Goal: Transaction & Acquisition: Purchase product/service

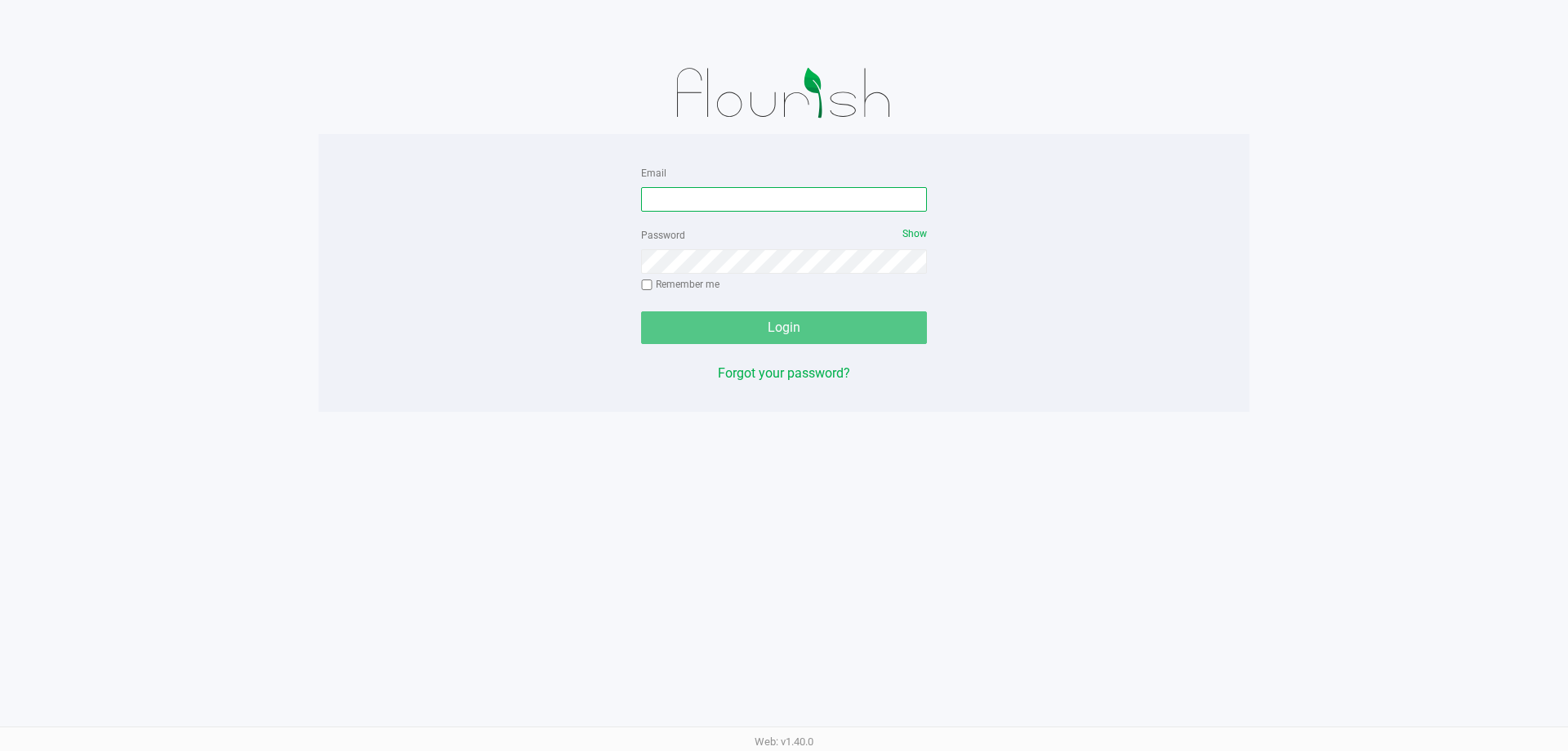
click at [840, 210] on input "Email" at bounding box center [784, 199] width 285 height 24
type input "mprescott@liveparallel.com"
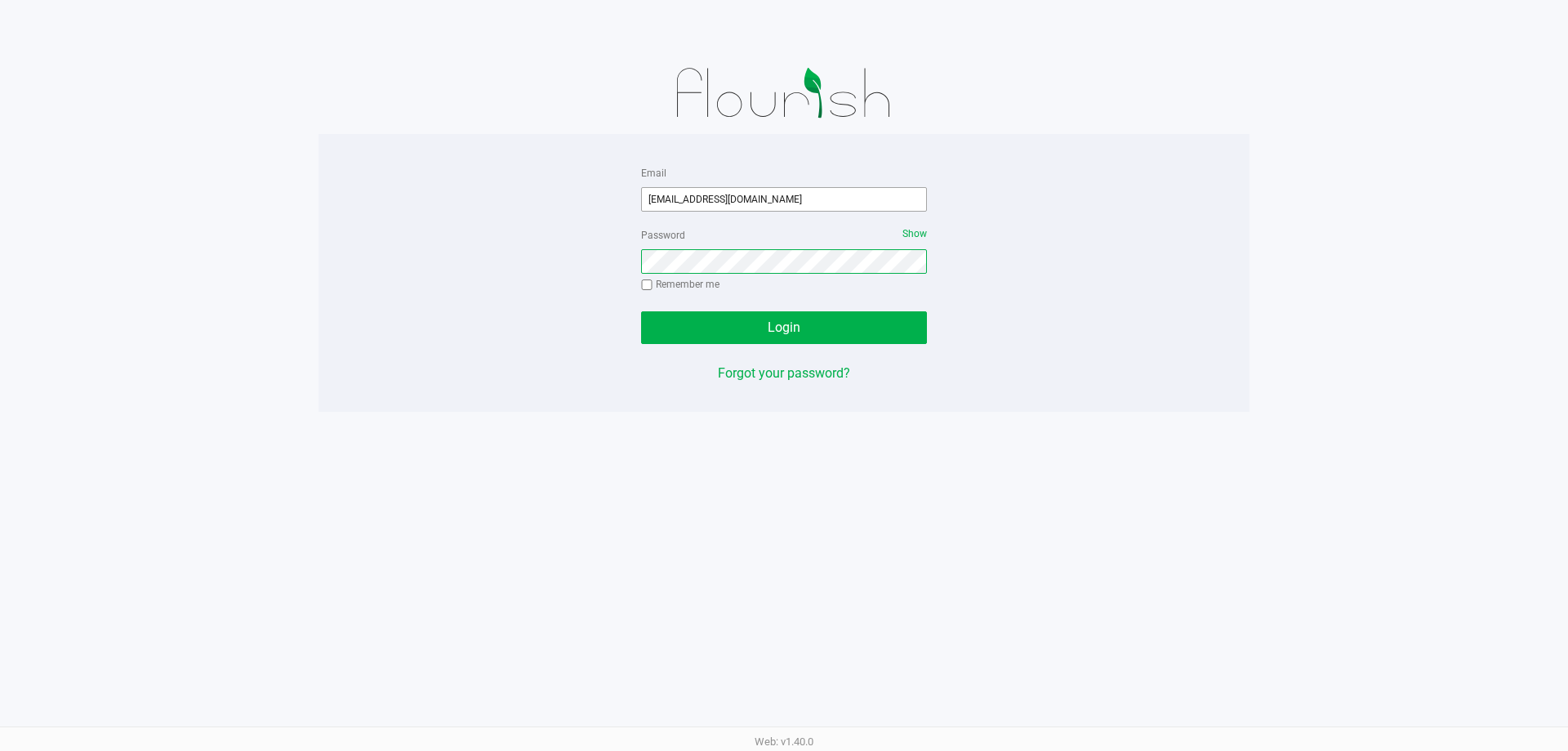
click at [641, 311] on button "Login" at bounding box center [784, 327] width 285 height 33
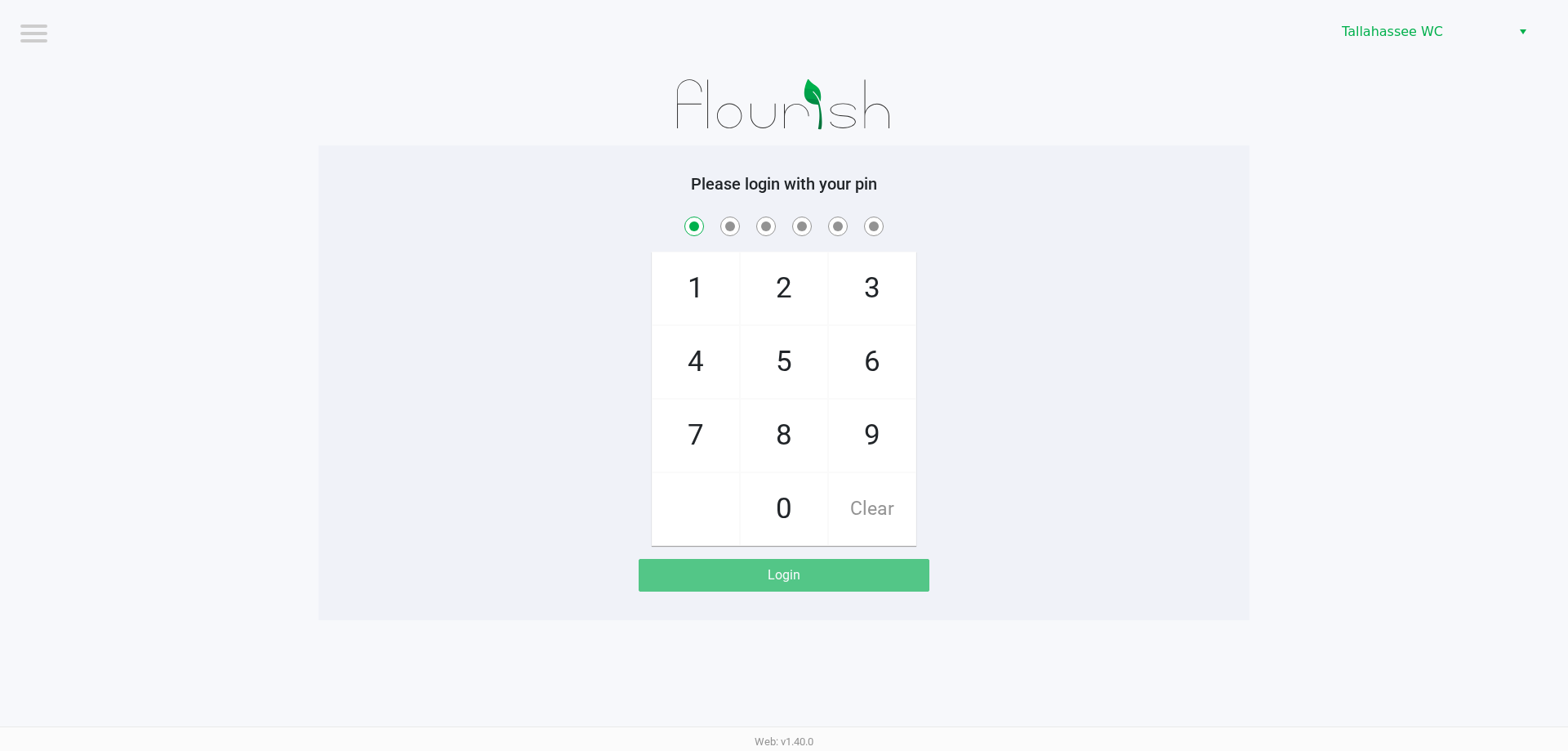
checkbox input "true"
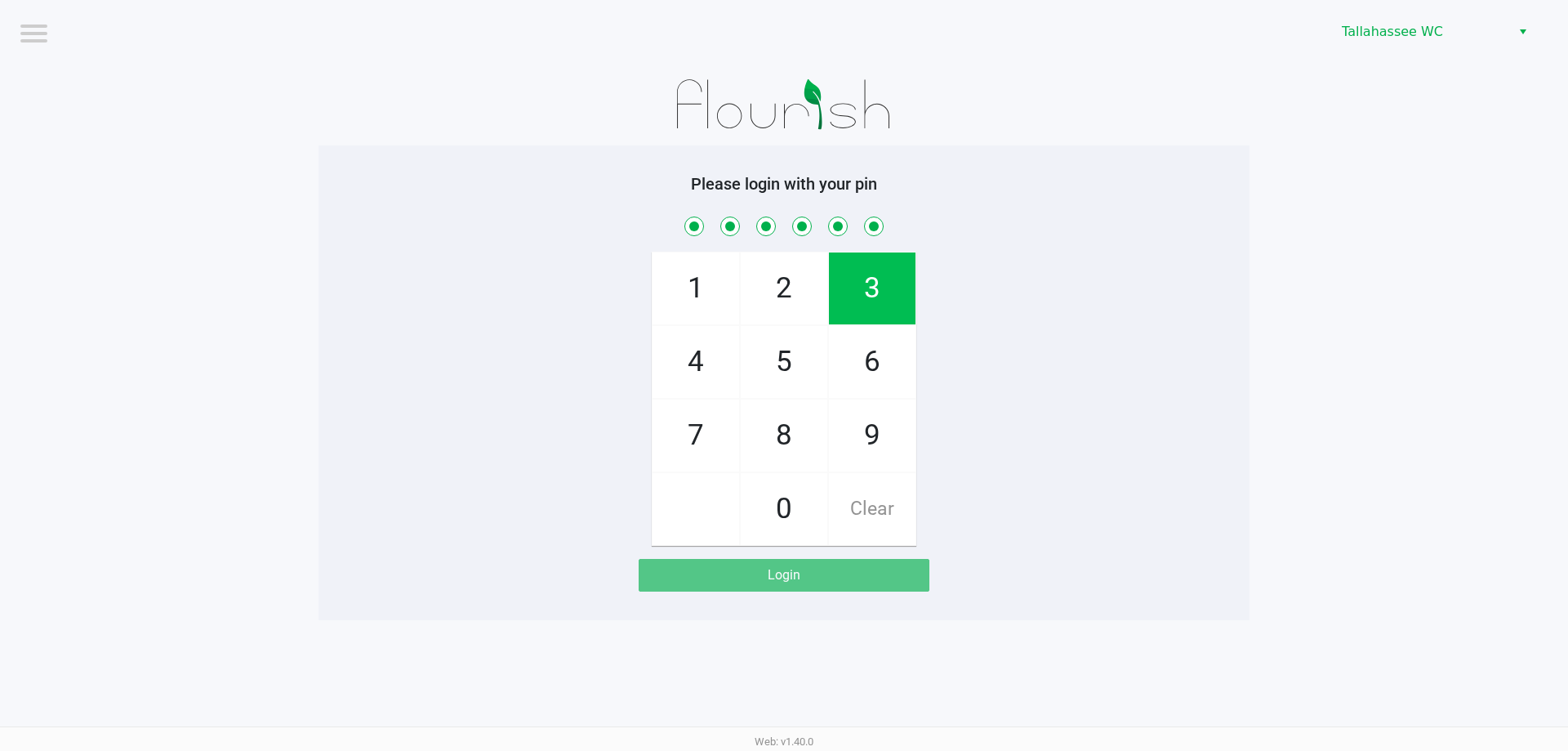
checkbox input "true"
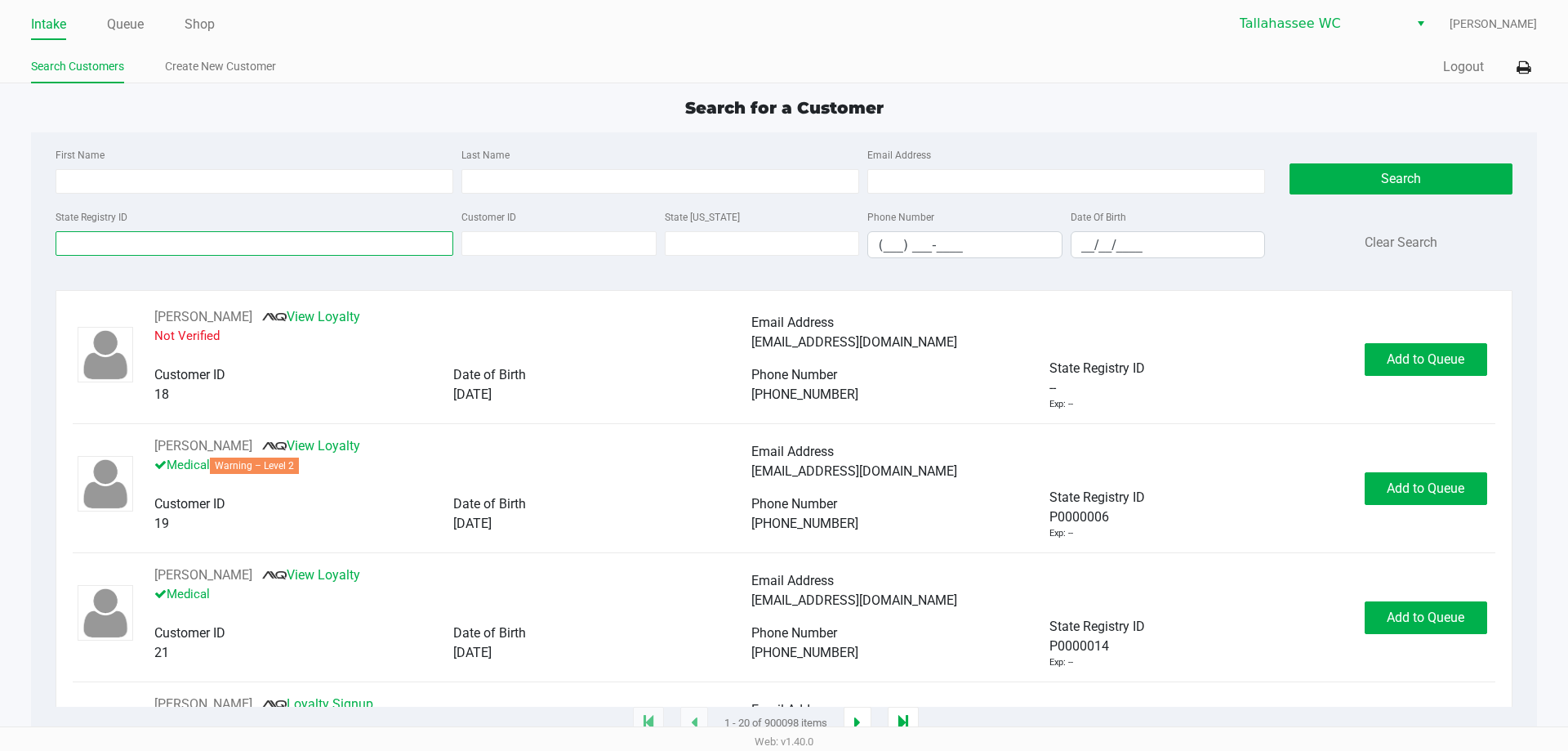
click at [261, 242] on input "State Registry ID" at bounding box center [254, 243] width 398 height 24
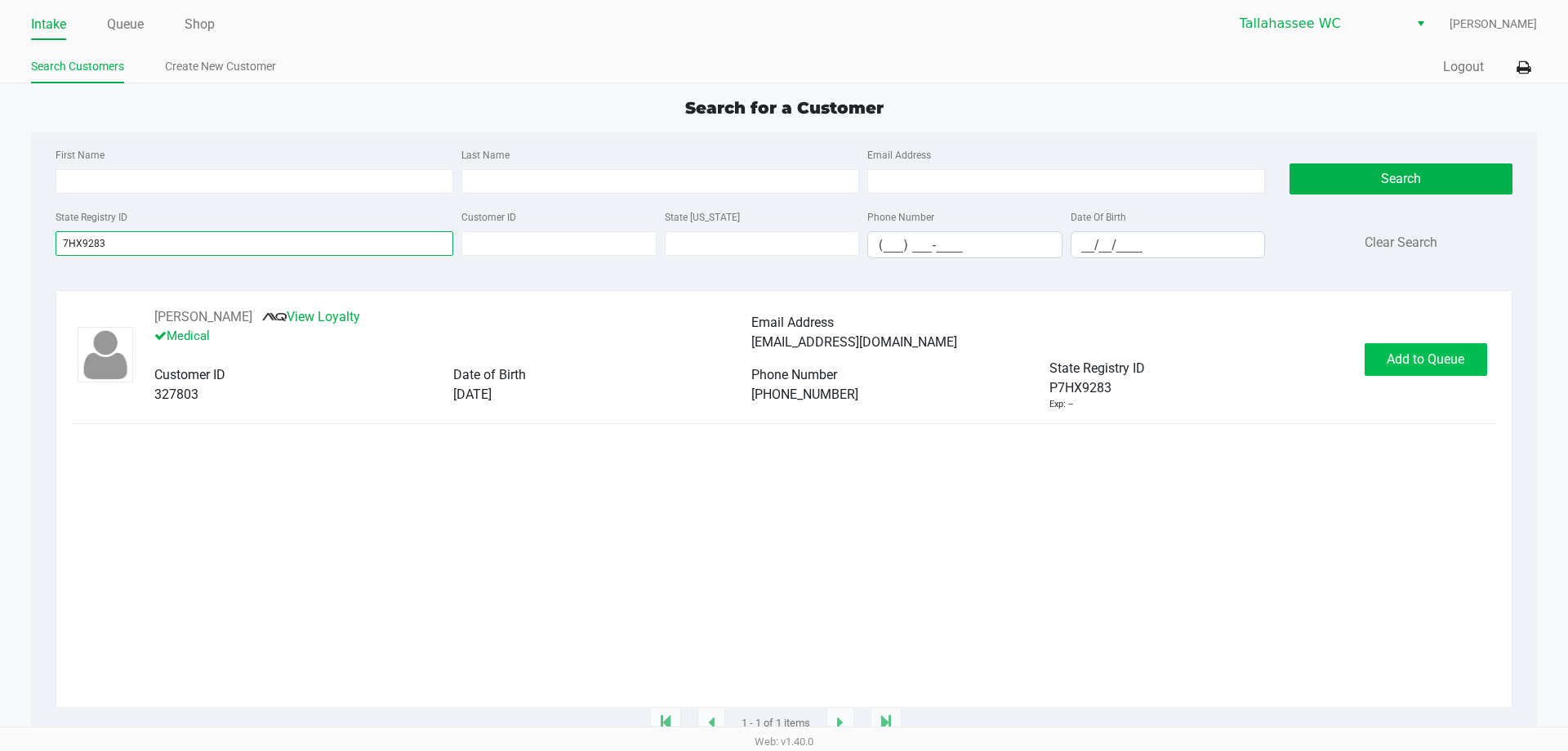
type input "7HX9283"
click at [1406, 355] on span "Add to Queue" at bounding box center [1425, 359] width 78 height 16
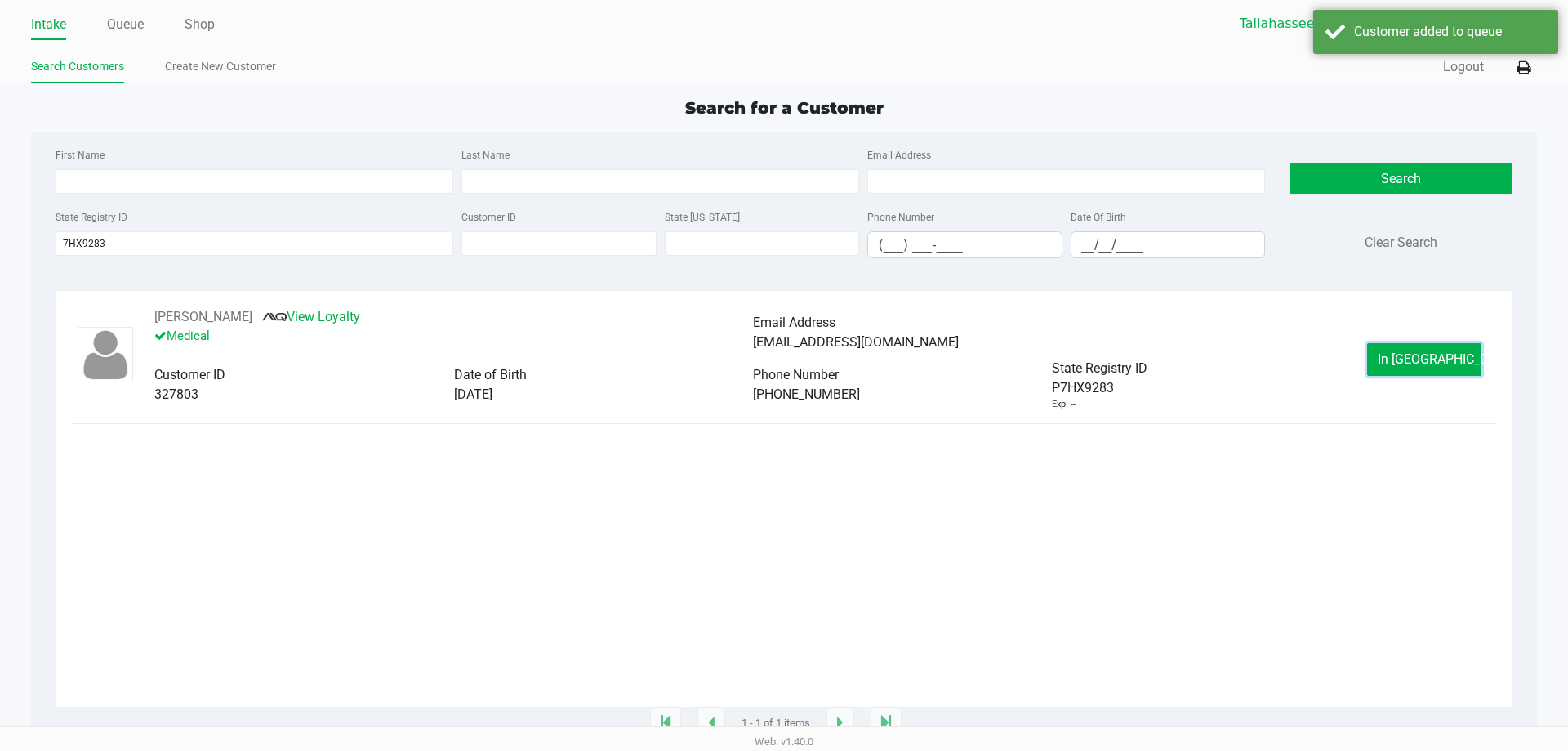
click at [1406, 355] on span "In Queue" at bounding box center [1446, 359] width 137 height 16
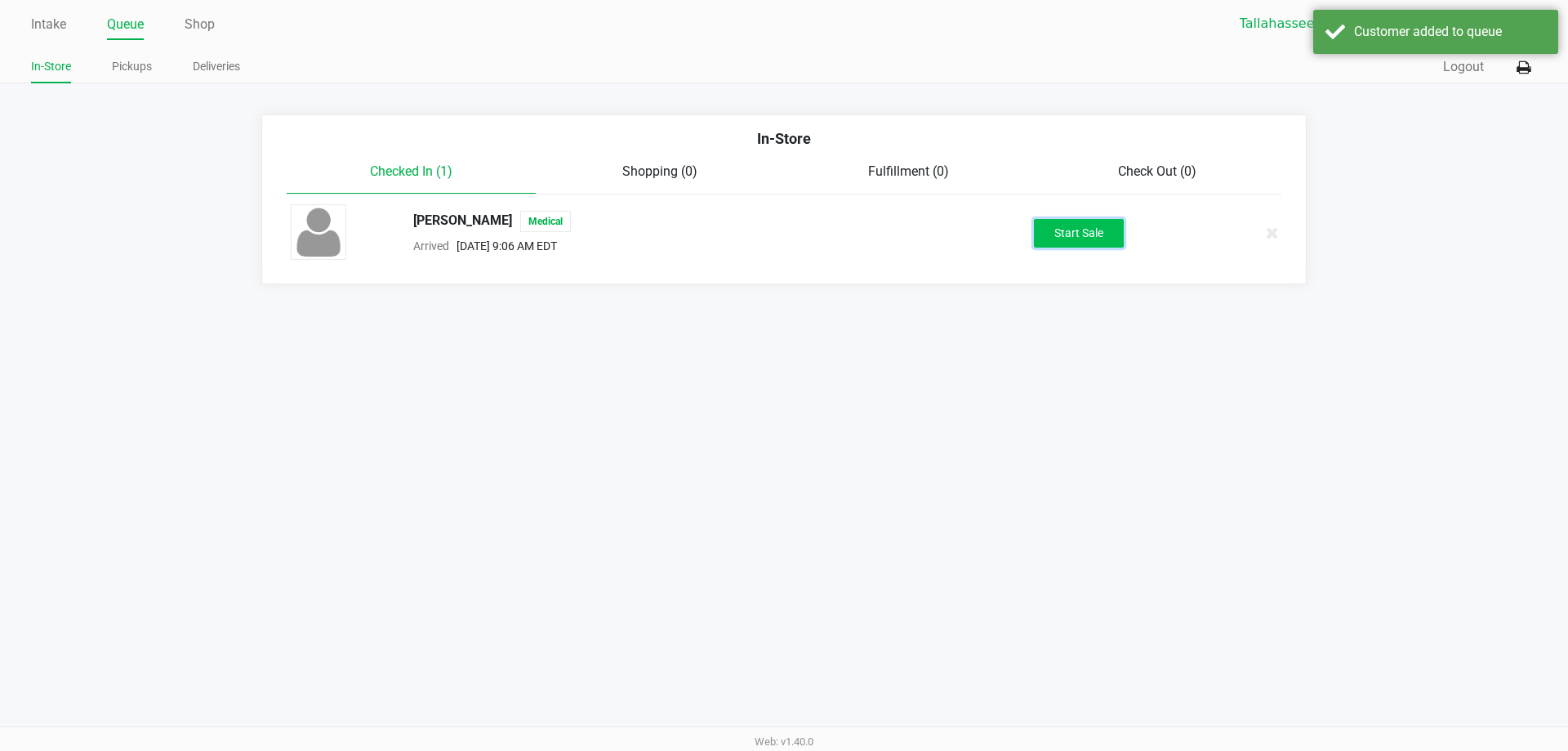
click at [1091, 231] on button "Start Sale" at bounding box center [1079, 232] width 90 height 28
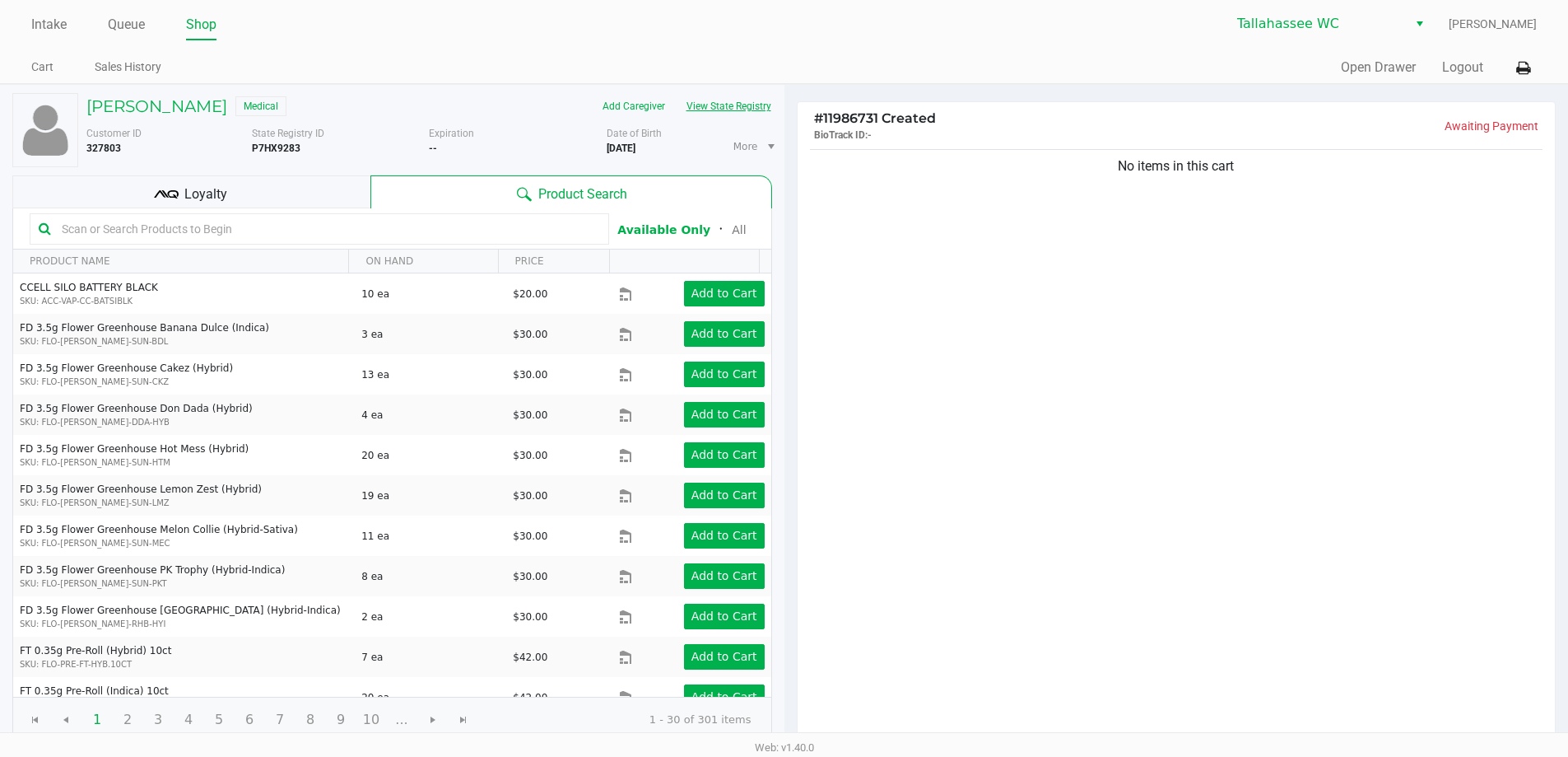
click at [732, 112] on button "View State Registry" at bounding box center [723, 106] width 96 height 26
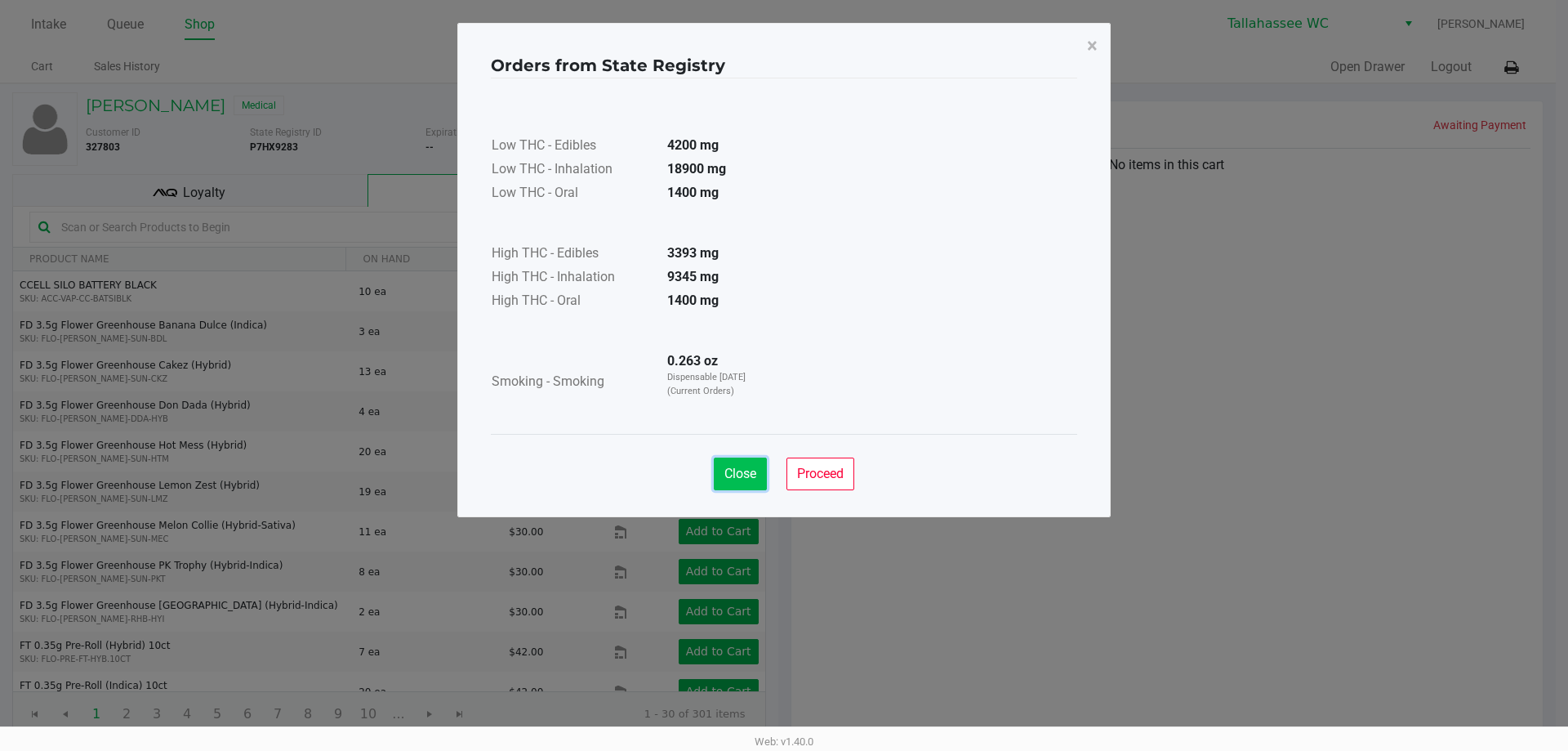
click at [740, 483] on button "Close" at bounding box center [740, 474] width 53 height 33
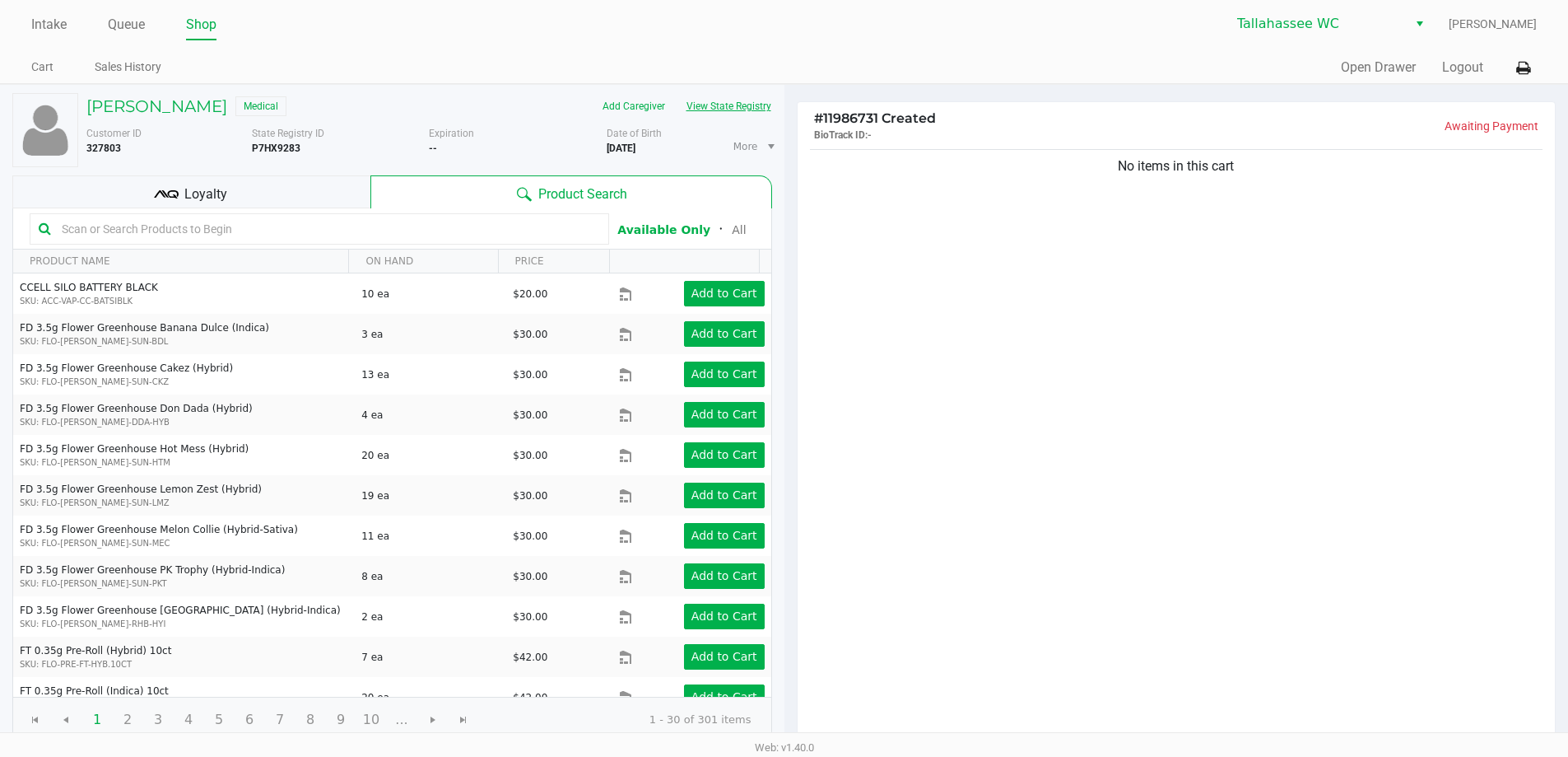
click at [737, 115] on button "View State Registry" at bounding box center [723, 106] width 96 height 26
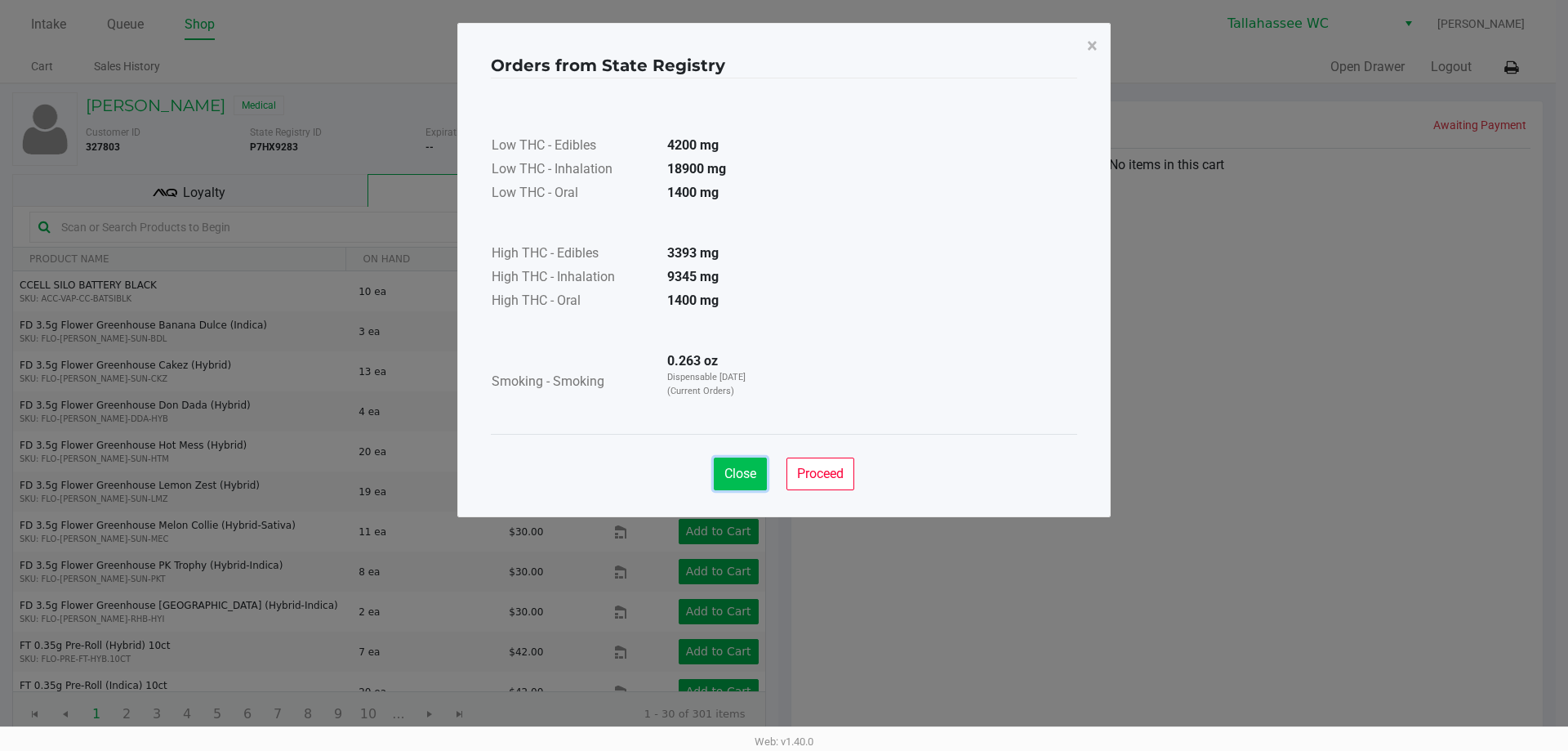
click at [757, 481] on button "Close" at bounding box center [740, 474] width 53 height 33
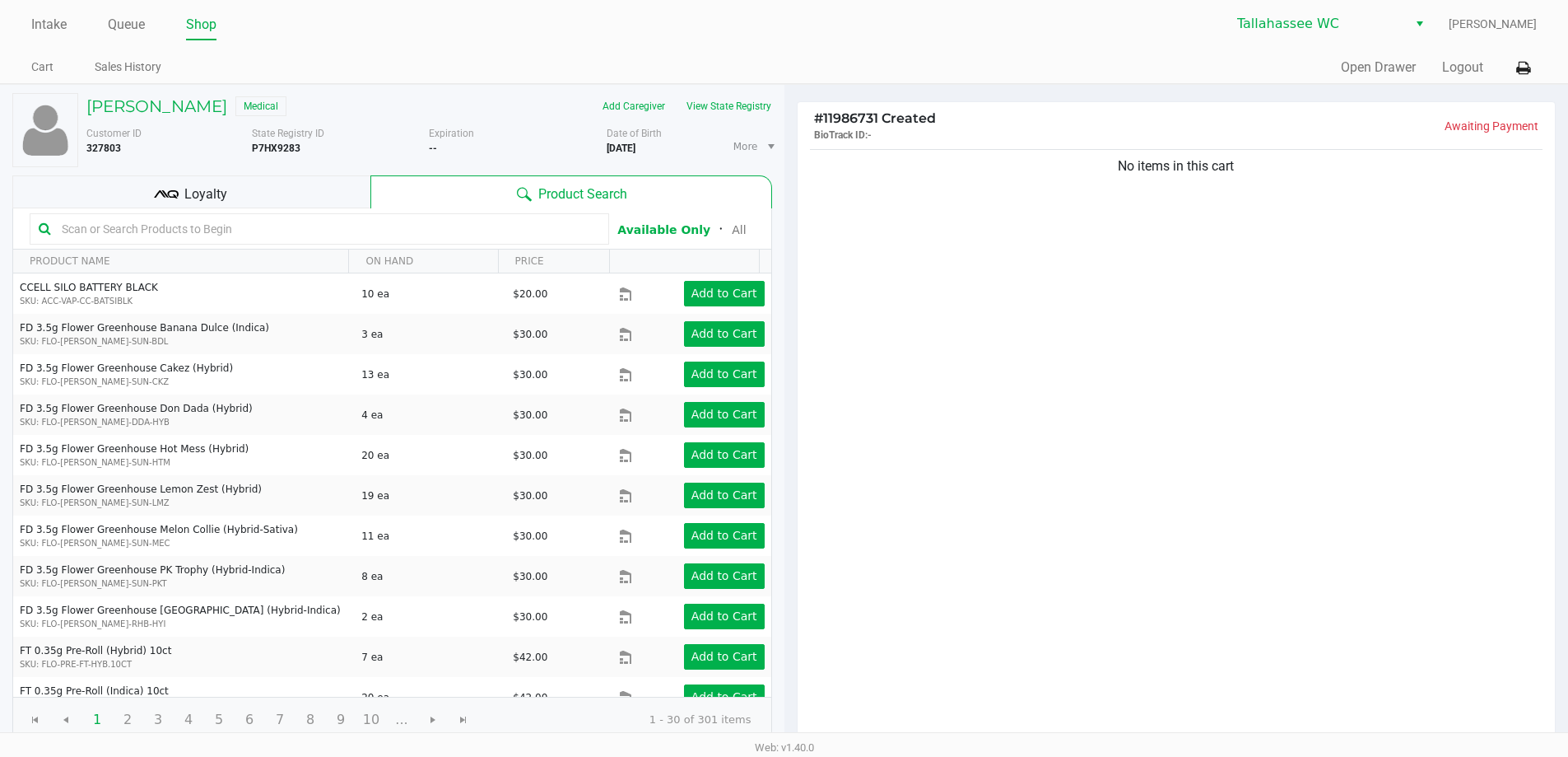
click at [987, 422] on div "Close Proceed" at bounding box center [785, 430] width 591 height 67
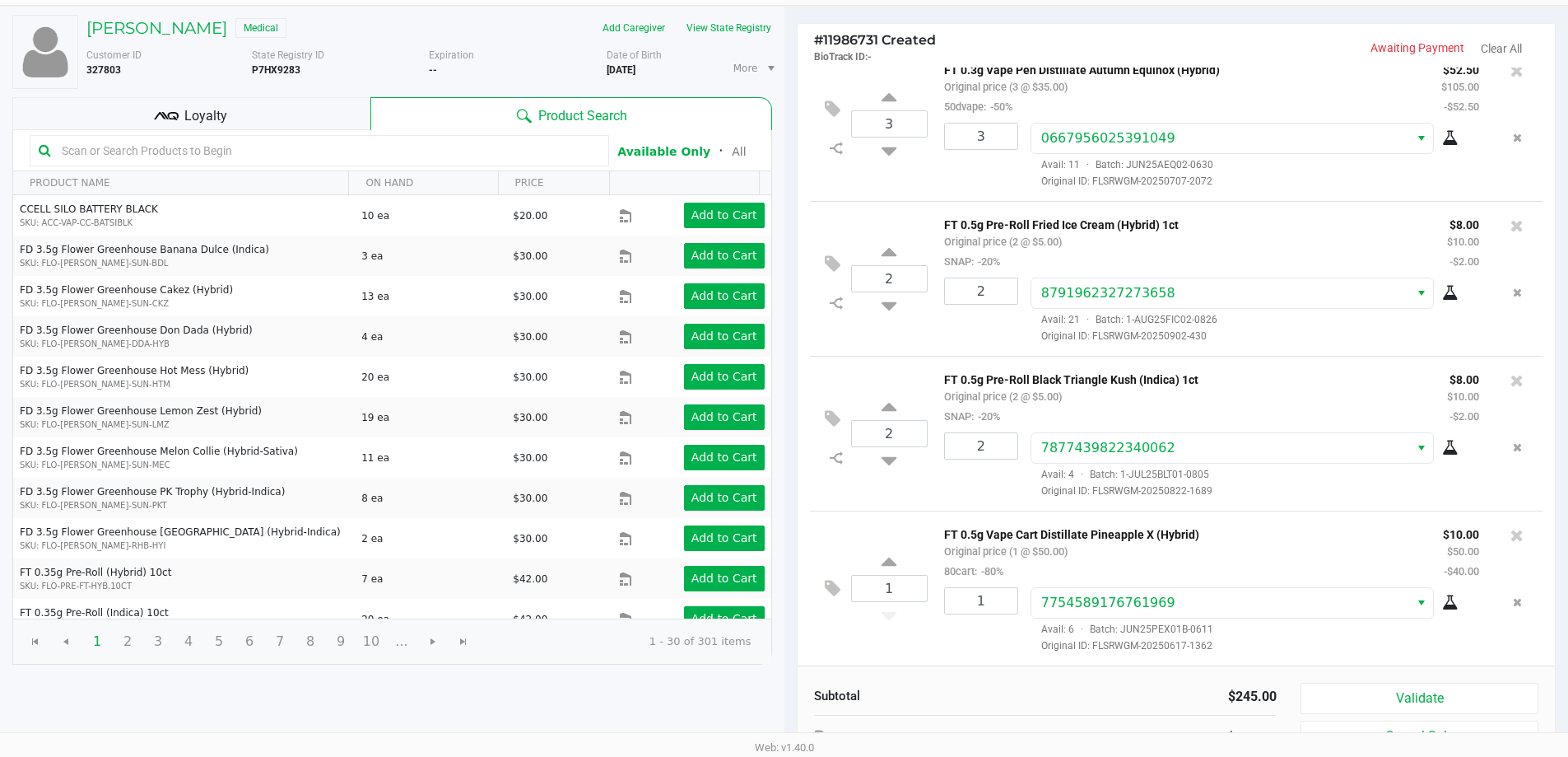
scroll to position [168, 0]
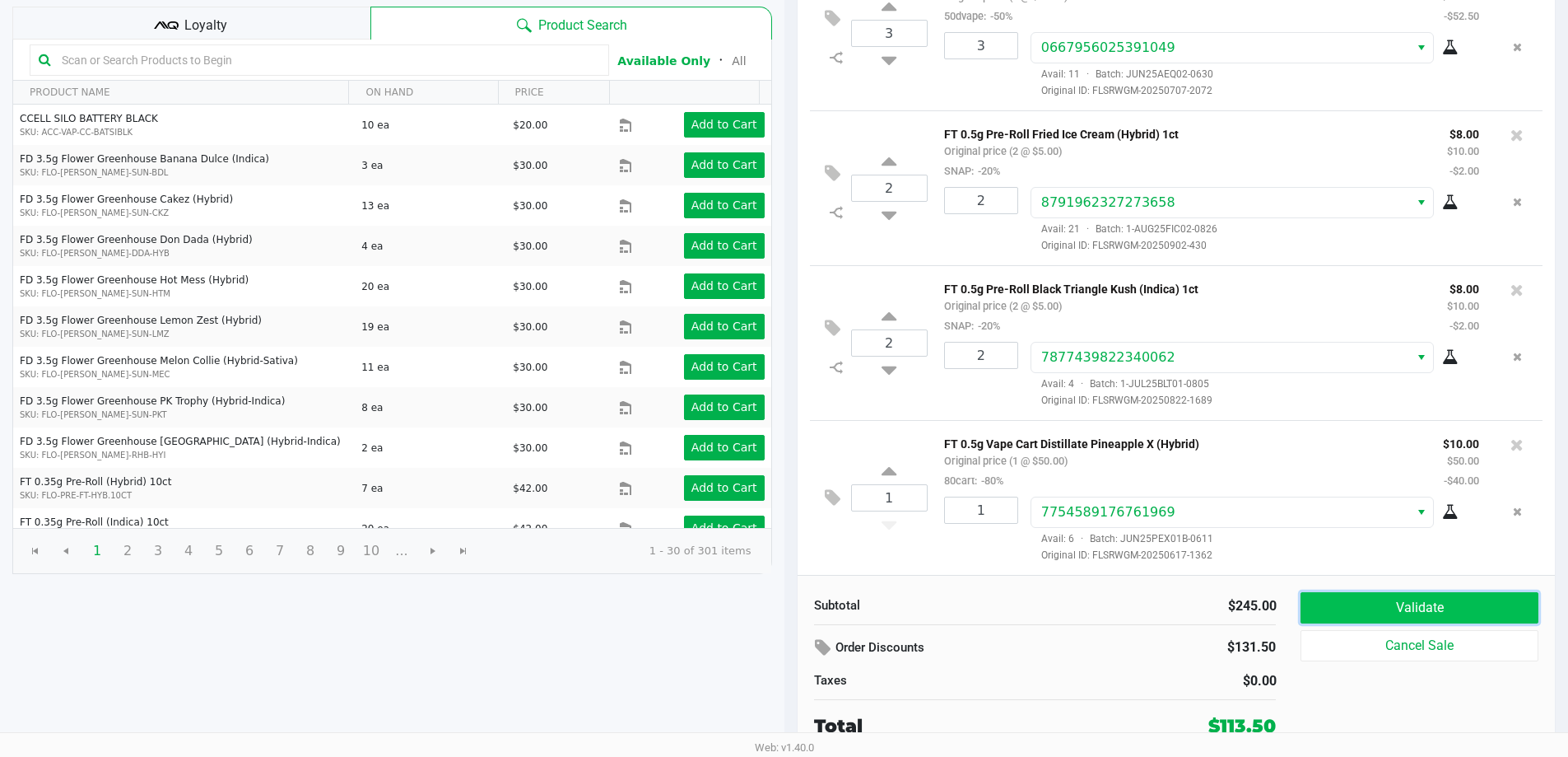
click at [1400, 610] on button "Validate" at bounding box center [1419, 608] width 237 height 31
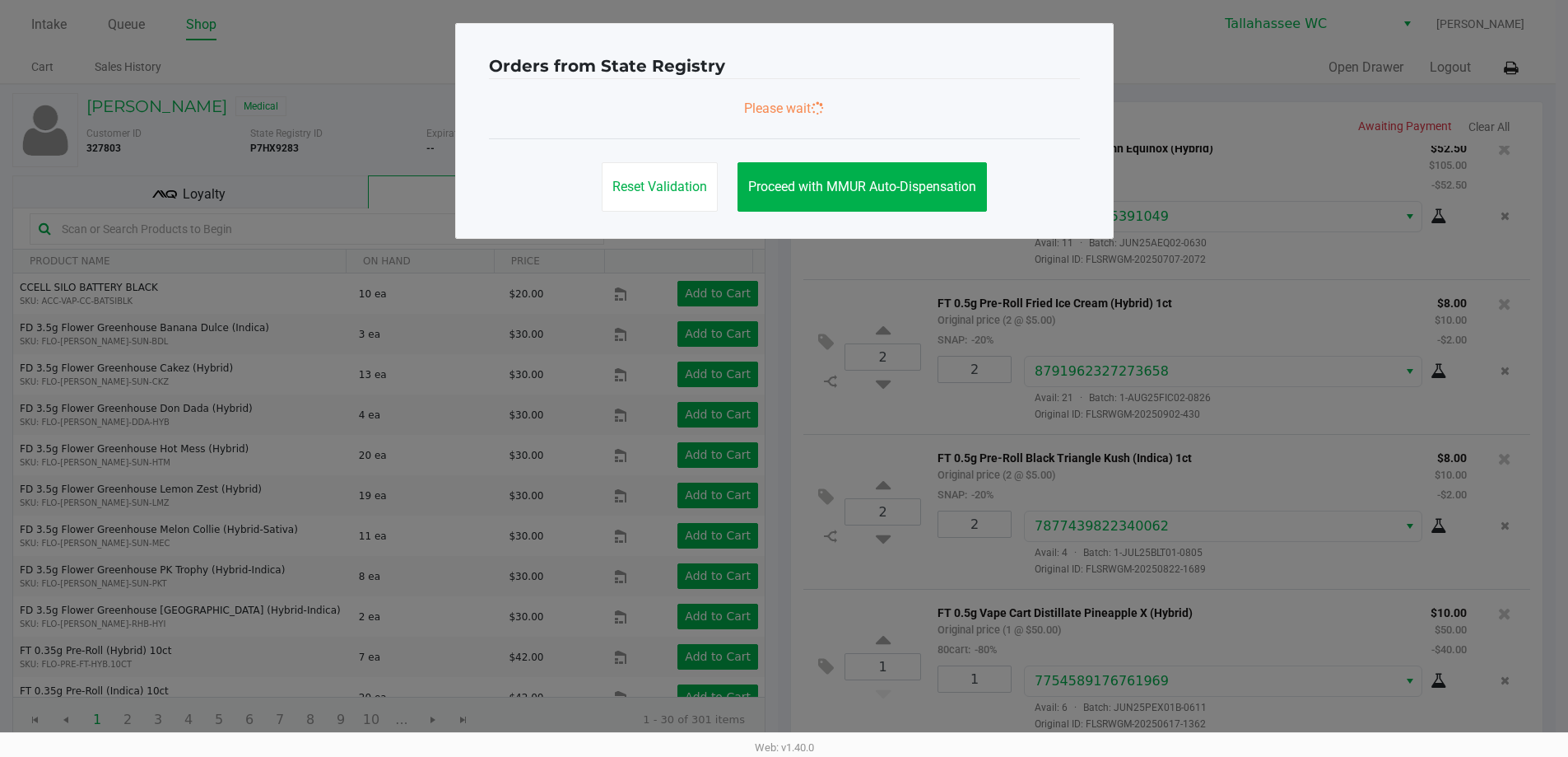
scroll to position [0, 0]
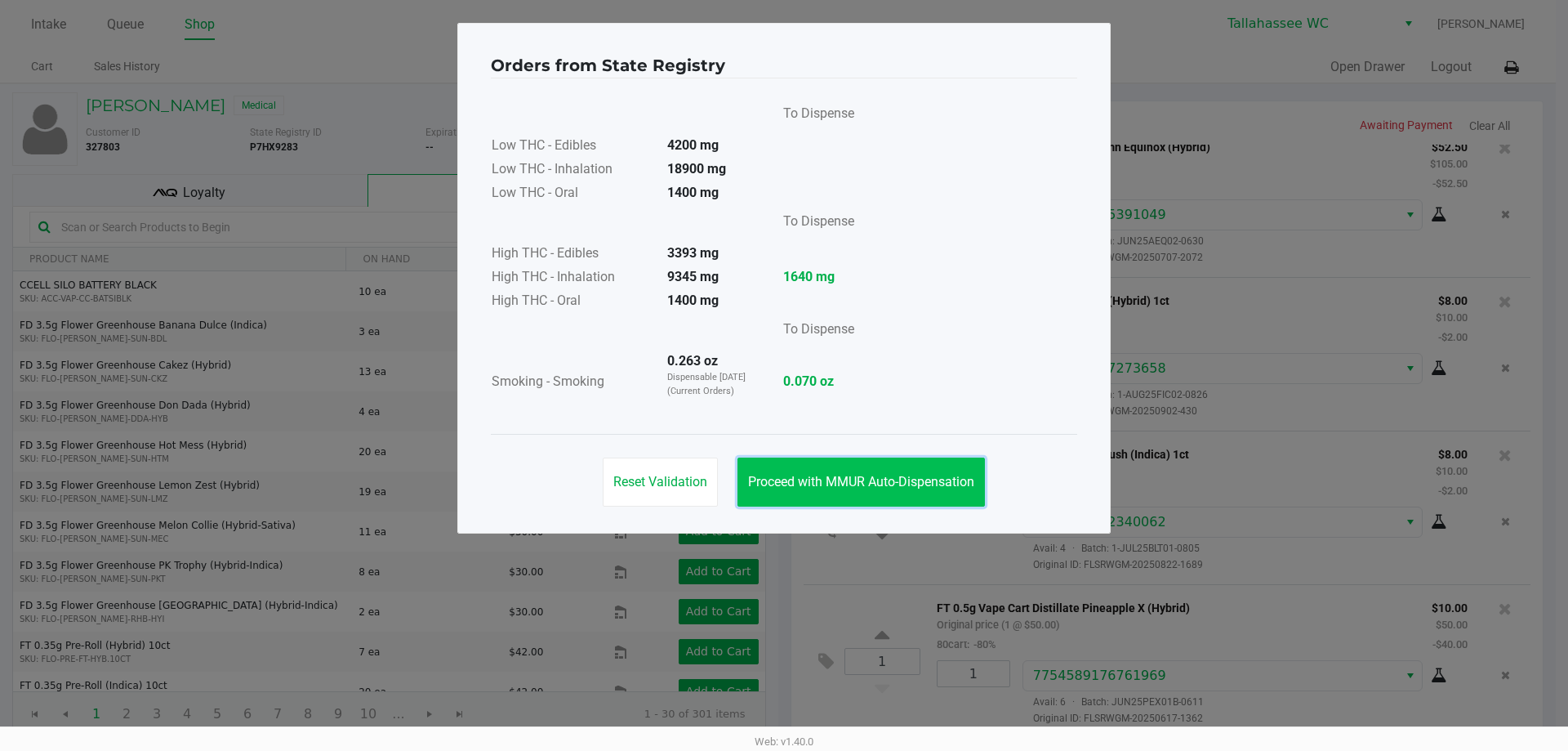
click at [946, 489] on button "Proceed with MMUR Auto-Dispensation" at bounding box center [860, 482] width 248 height 49
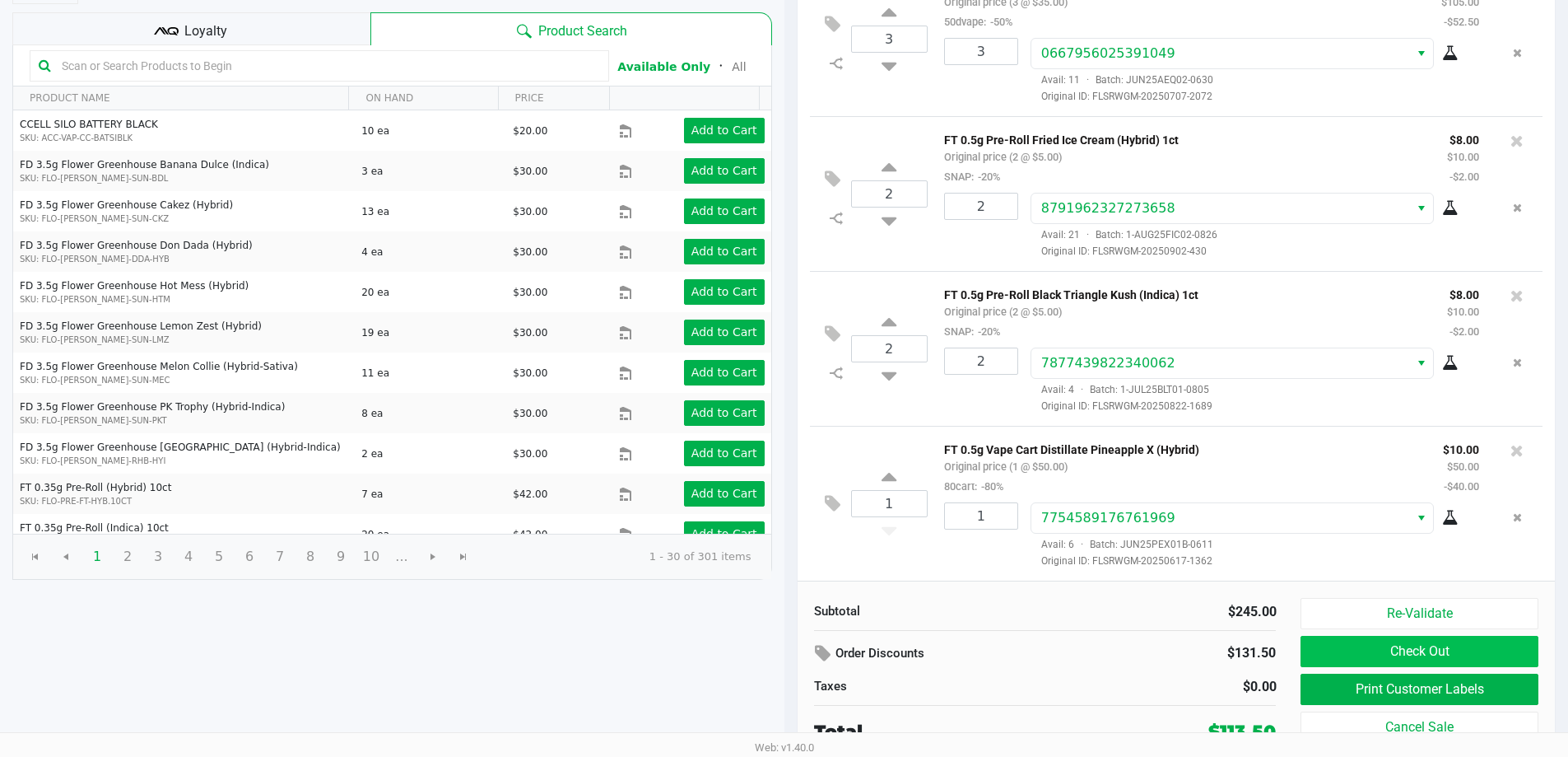
scroll to position [168, 0]
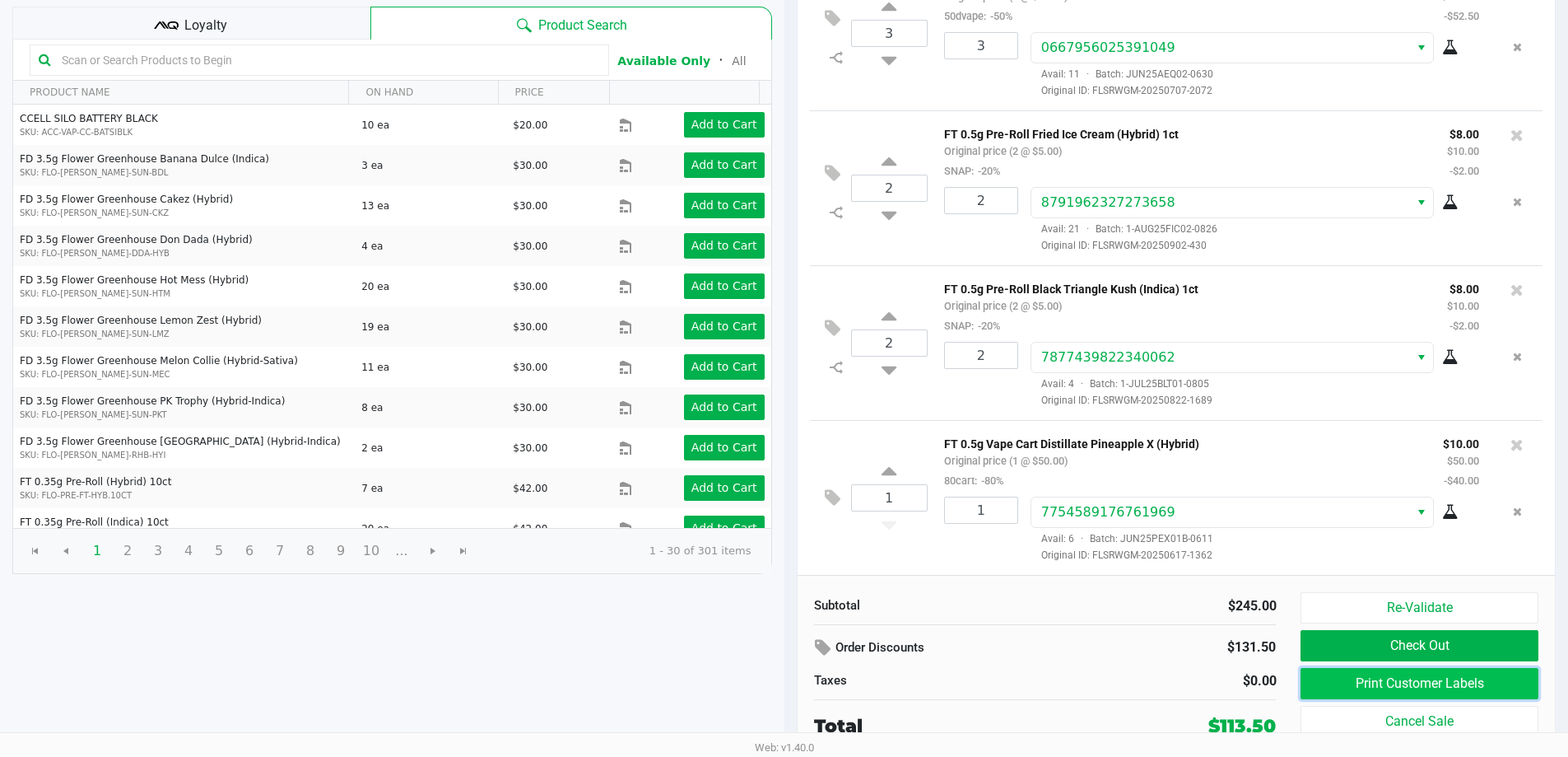
click at [1421, 689] on button "Print Customer Labels" at bounding box center [1419, 684] width 237 height 31
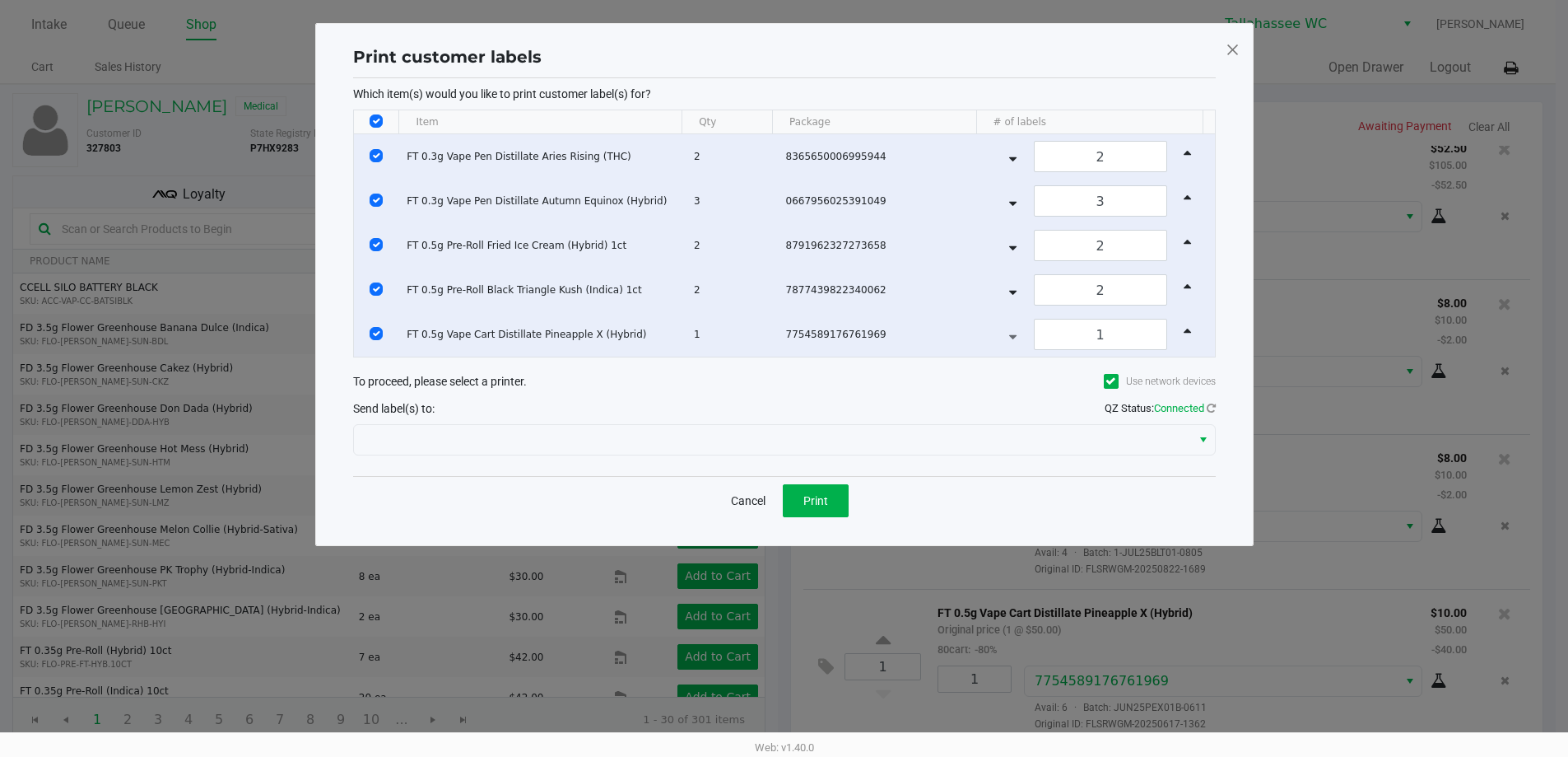
scroll to position [0, 0]
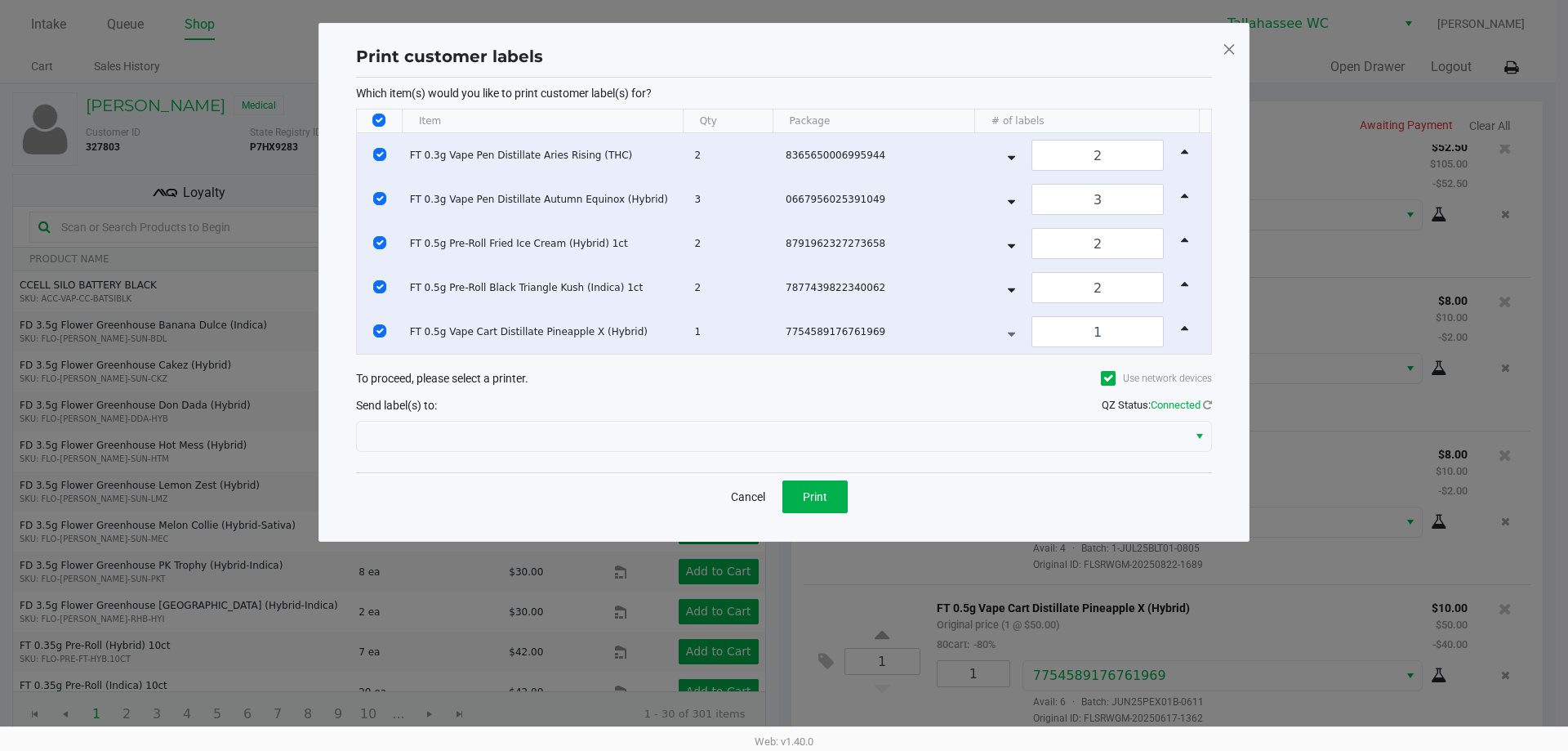
drag, startPoint x: 876, startPoint y: 456, endPoint x: 912, endPoint y: 426, distance: 46.9
click at [878, 455] on div "Which item(s) would you like to print customer label(s) for? Item Qty Package #…" at bounding box center [784, 275] width 855 height 394
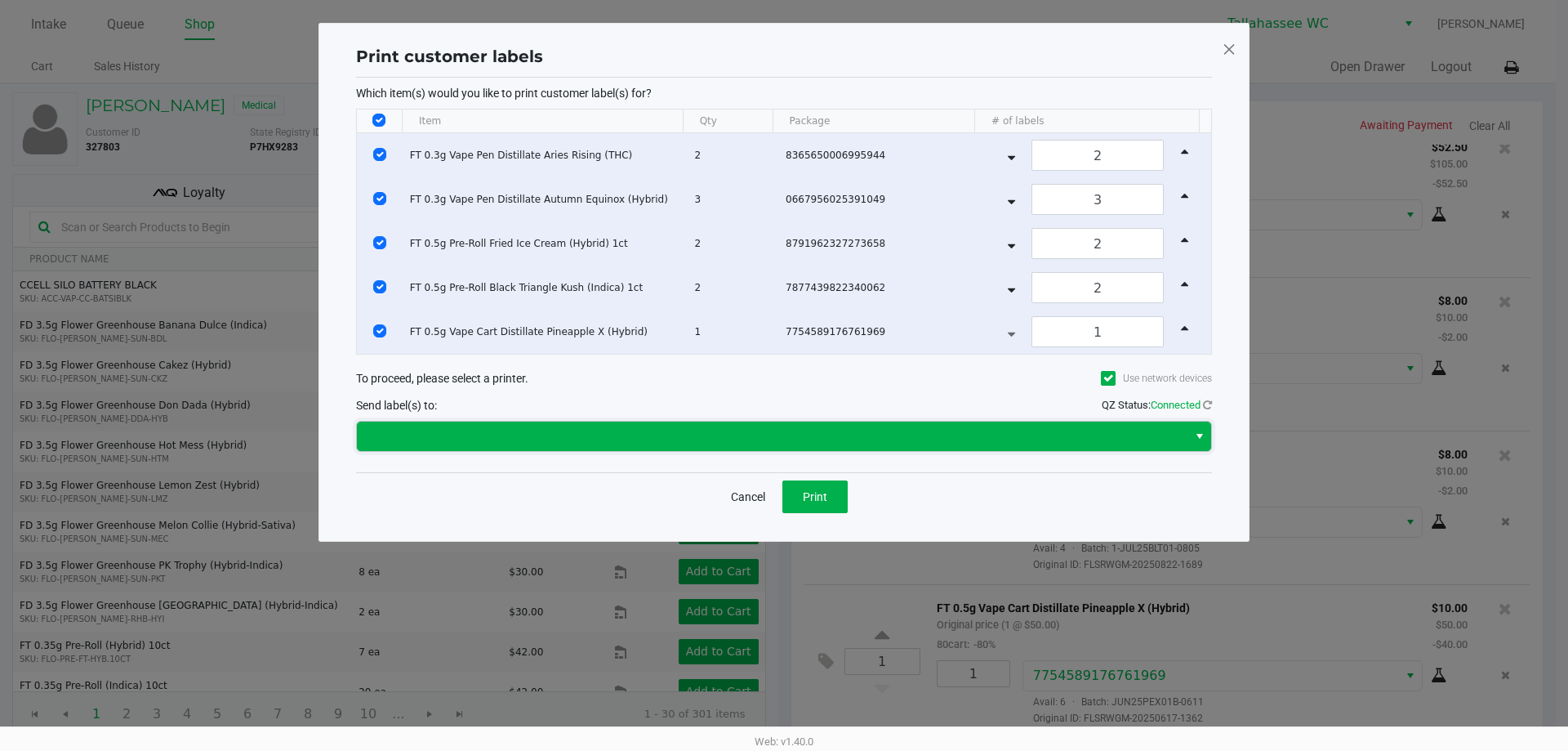
click at [912, 425] on span at bounding box center [772, 436] width 830 height 29
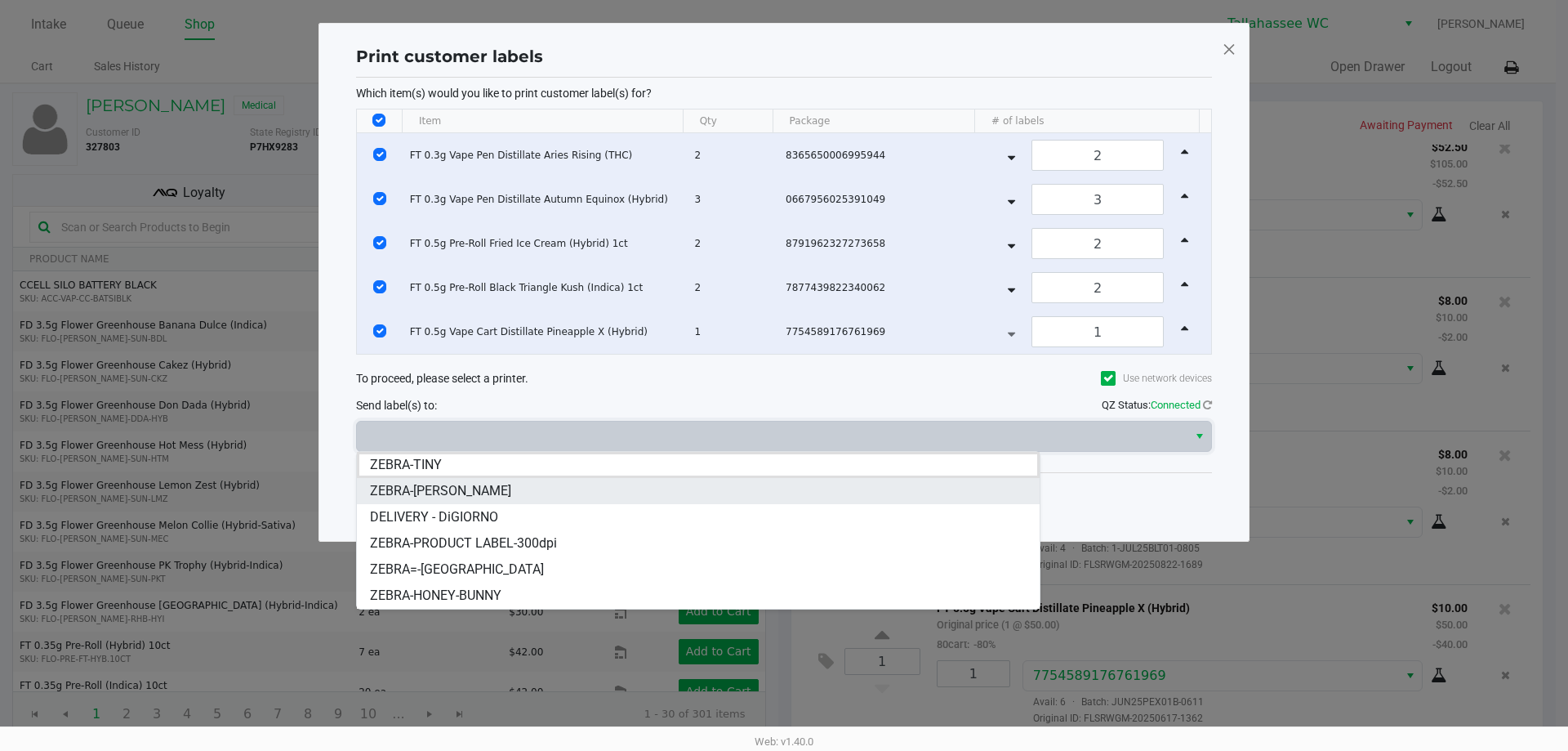
click at [664, 492] on li "ZEBRA-LEE-BRICE" at bounding box center [698, 491] width 683 height 26
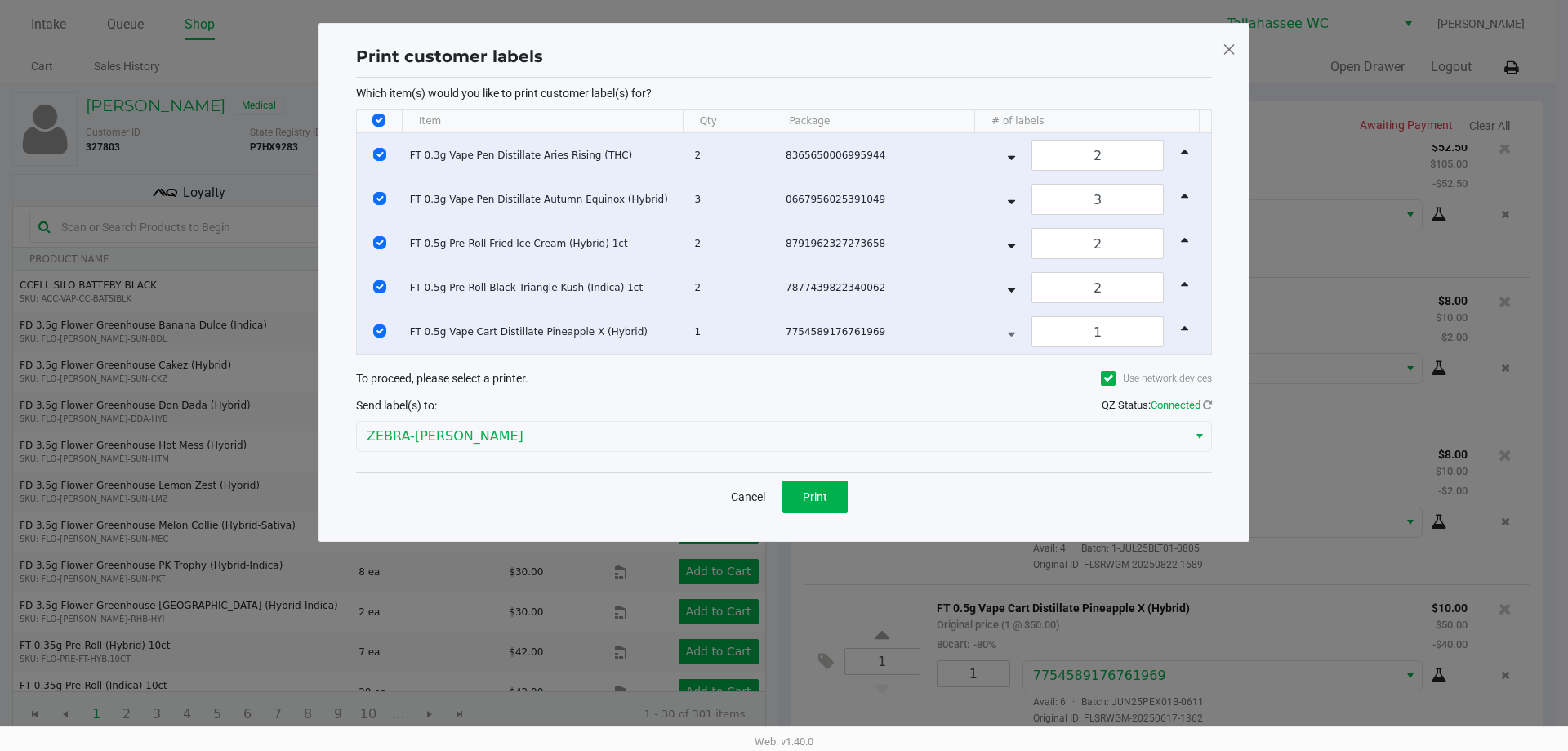
click at [625, 495] on div "Cancel Print" at bounding box center [784, 496] width 855 height 49
click at [820, 496] on span "Print" at bounding box center [815, 496] width 24 height 13
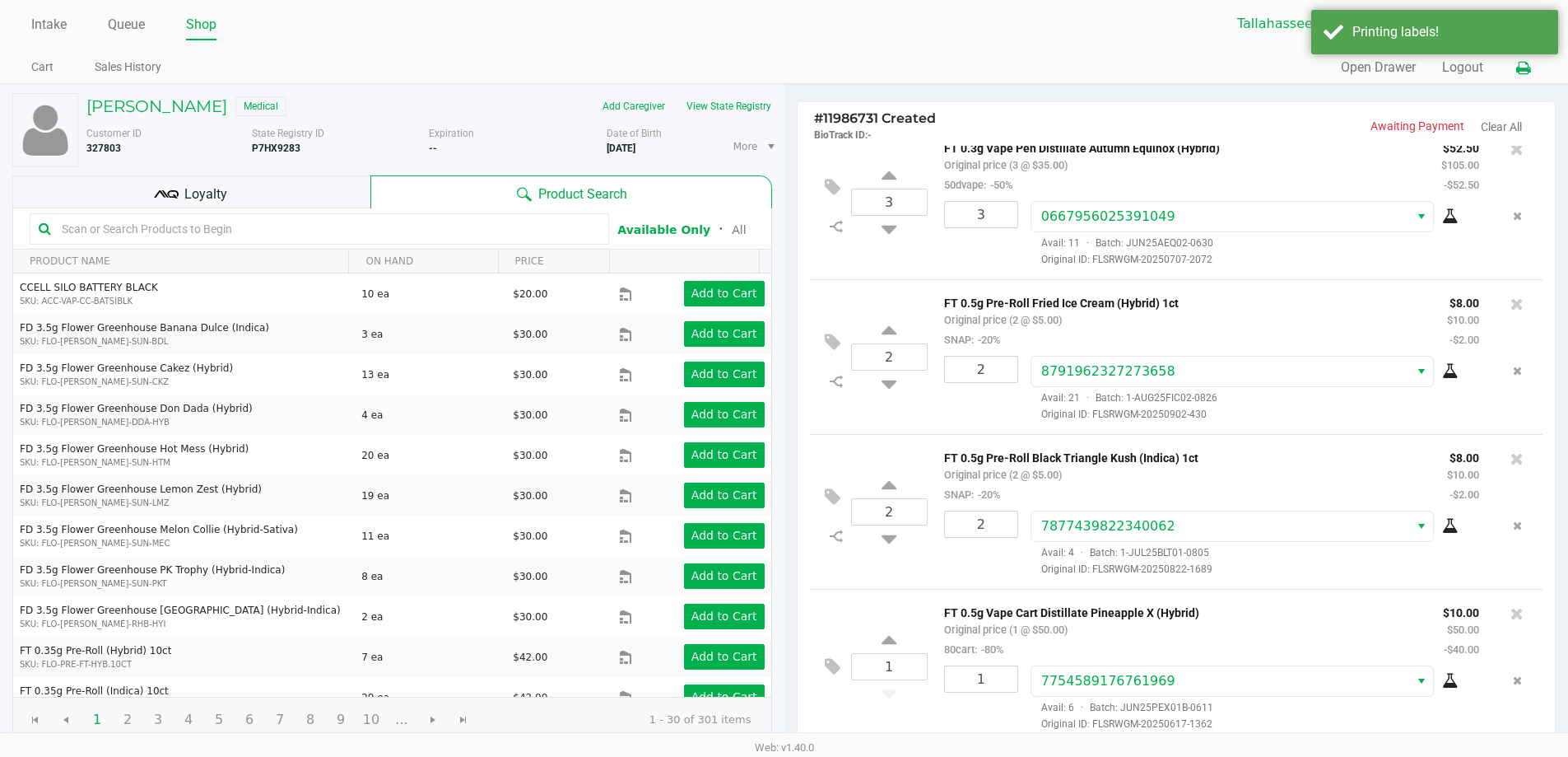
click at [1527, 70] on icon at bounding box center [1523, 69] width 14 height 12
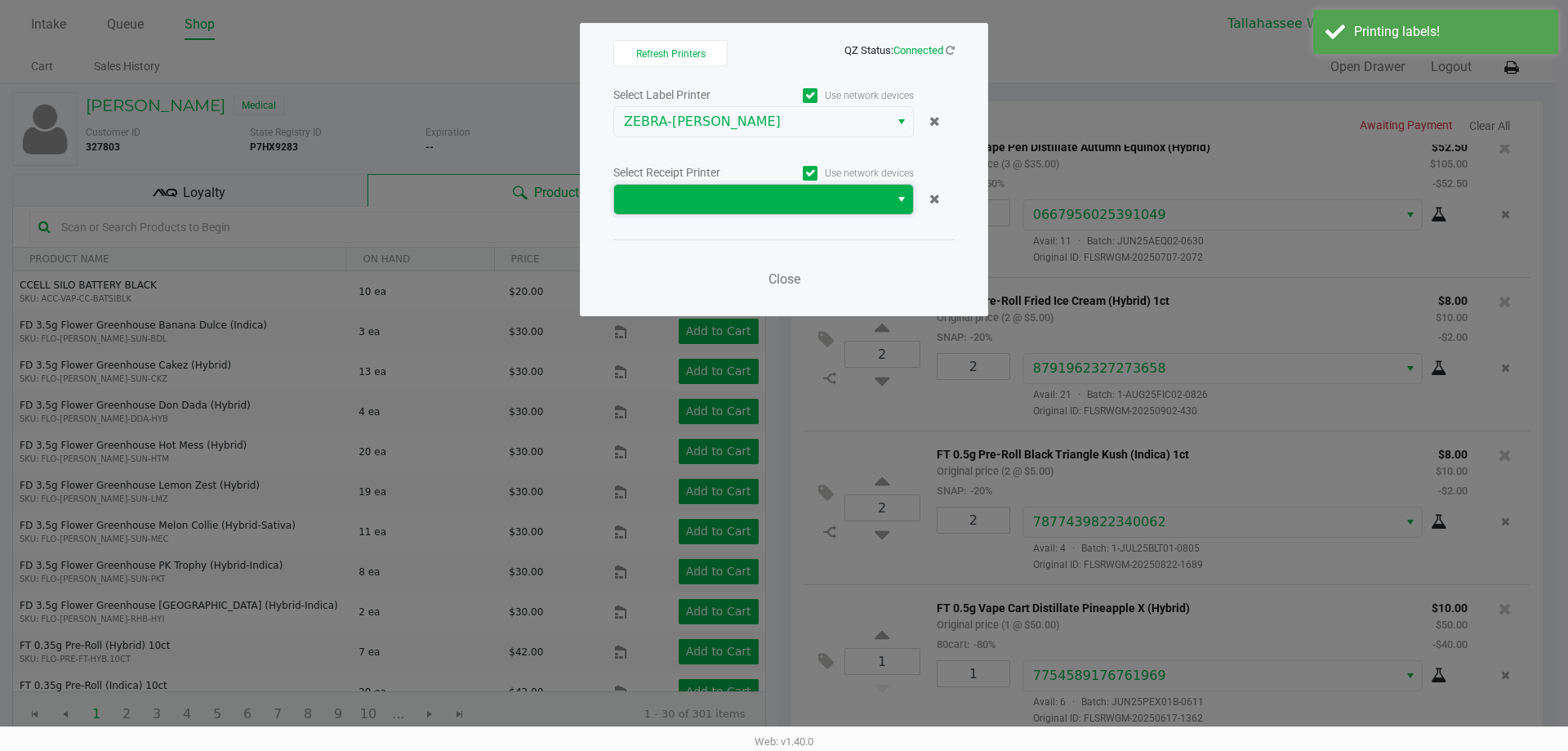
click at [859, 204] on span at bounding box center [751, 199] width 255 height 19
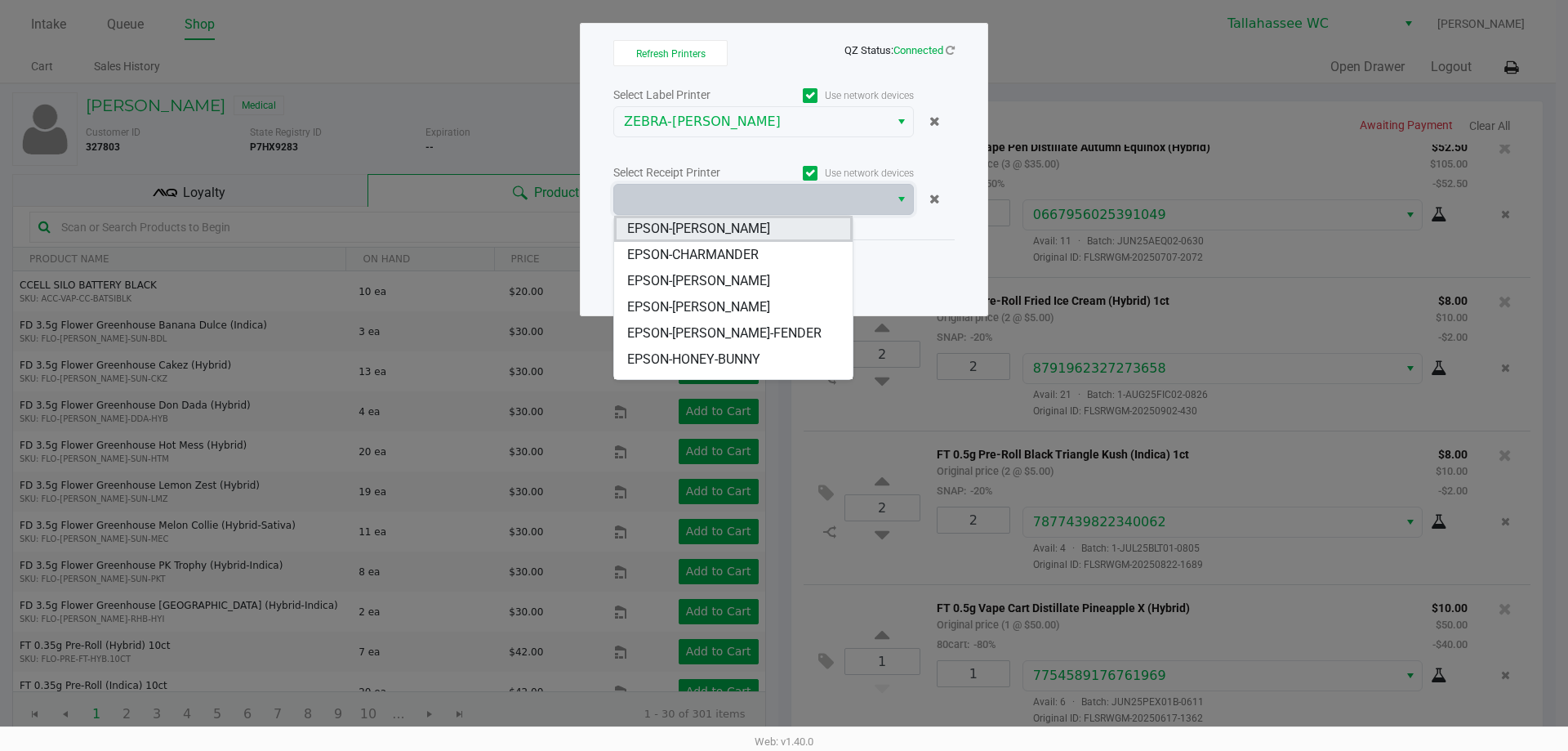
click at [781, 229] on li "EPSON-[PERSON_NAME]" at bounding box center [733, 228] width 239 height 26
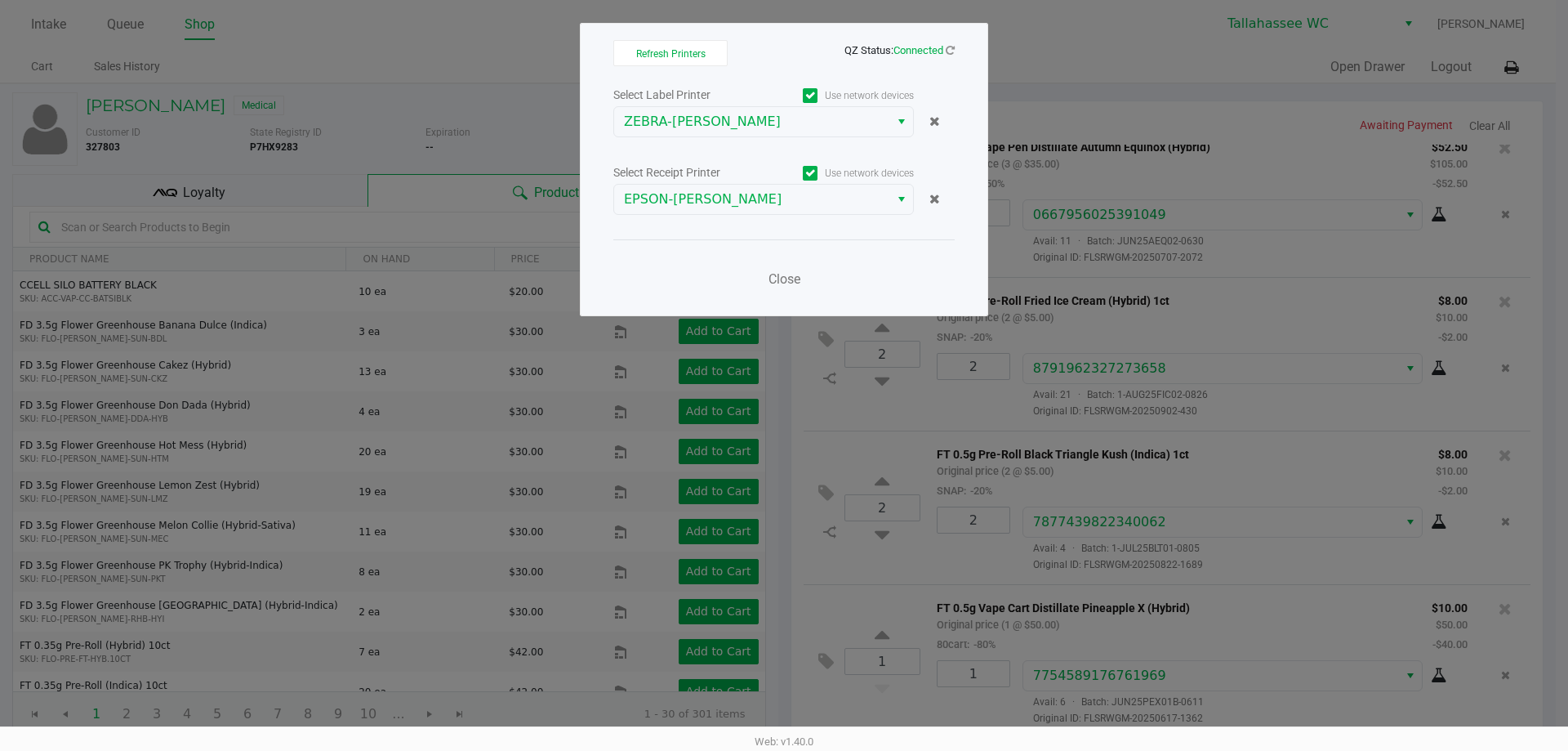
click at [848, 255] on div "Close" at bounding box center [784, 268] width 342 height 59
click at [792, 283] on span "Close" at bounding box center [784, 279] width 32 height 16
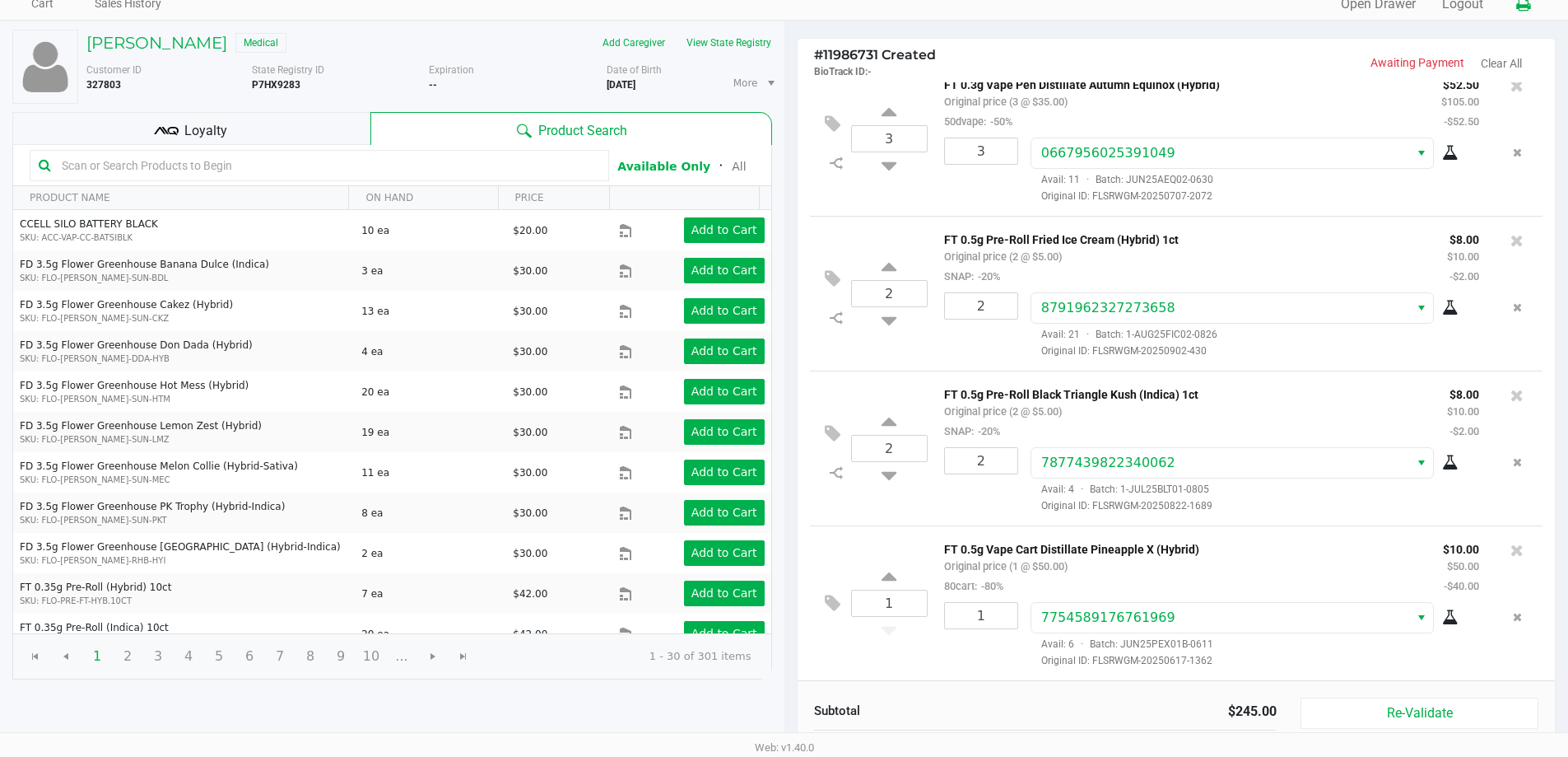
scroll to position [168, 0]
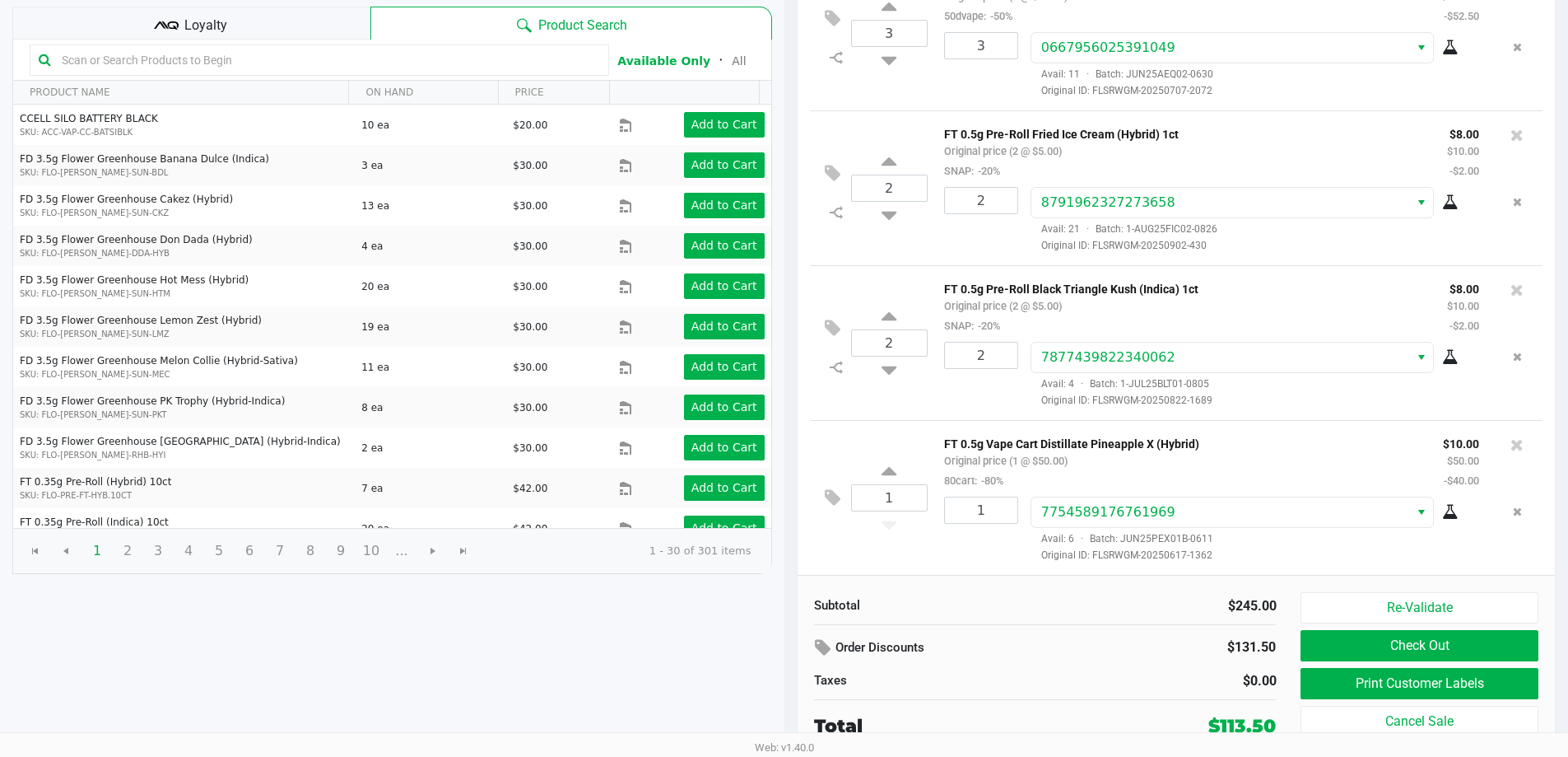
click at [226, 18] on div "Loyalty" at bounding box center [192, 24] width 358 height 33
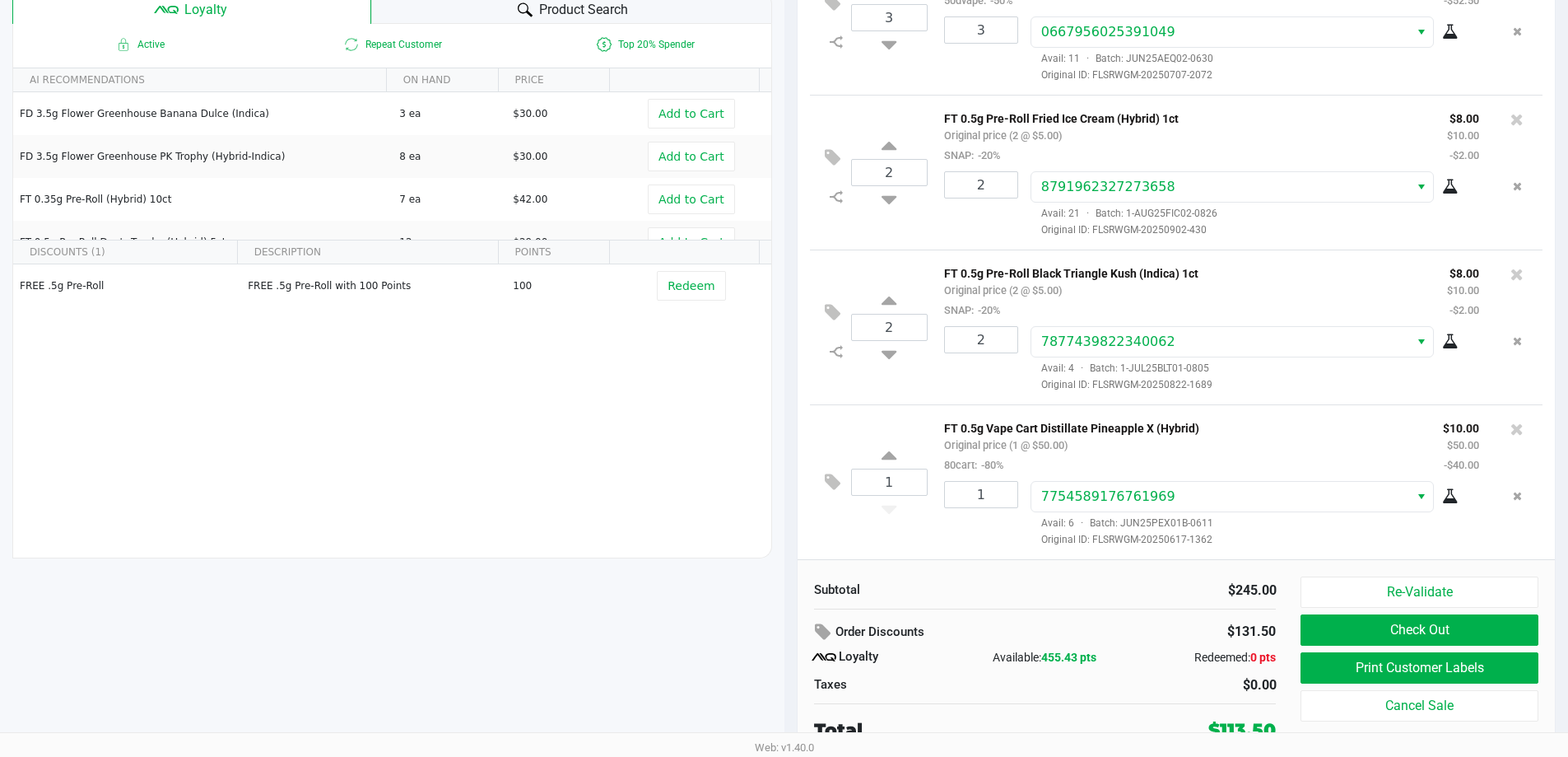
scroll to position [189, 0]
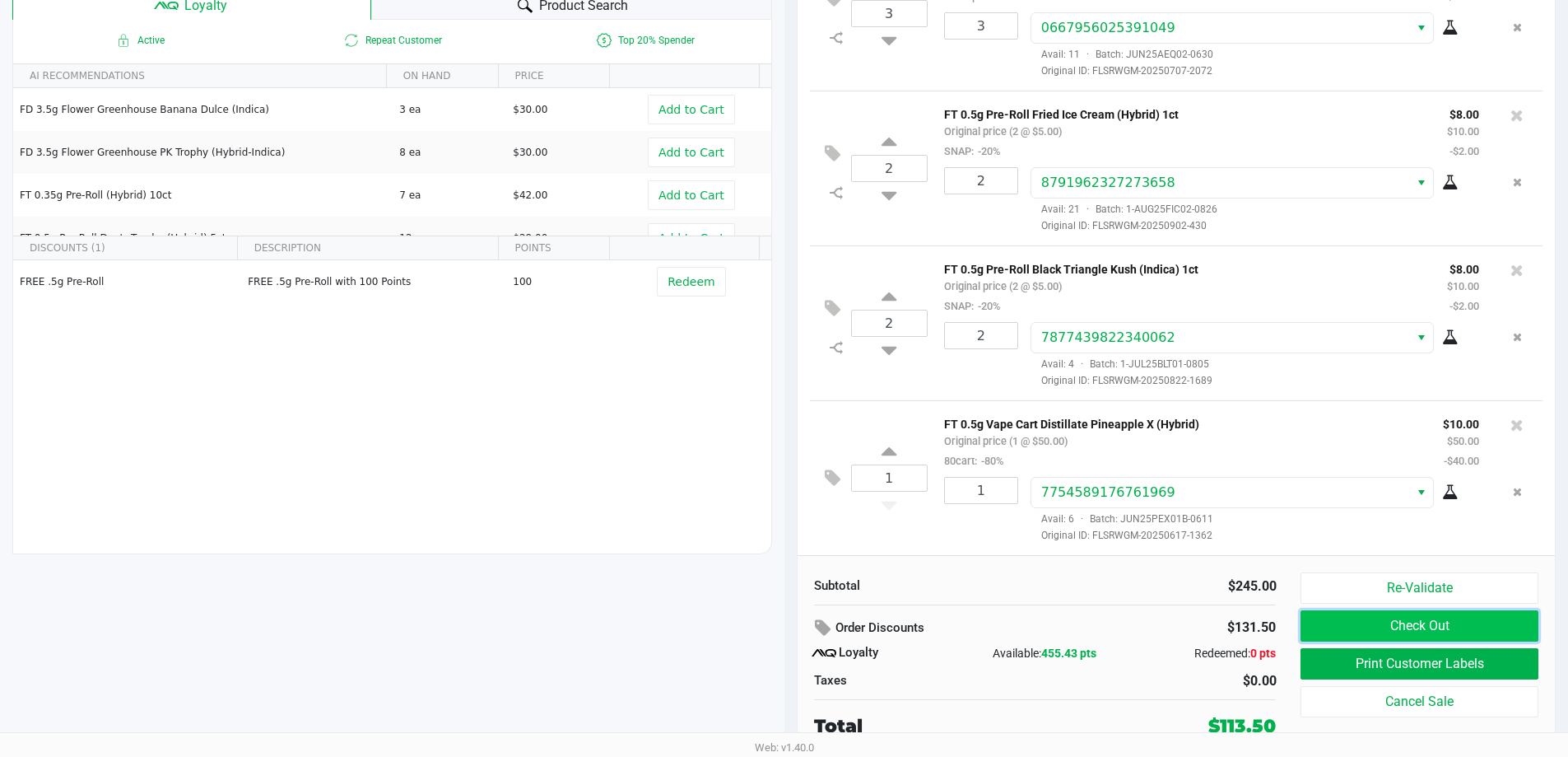
click at [1483, 617] on button "Check Out" at bounding box center [1419, 626] width 237 height 31
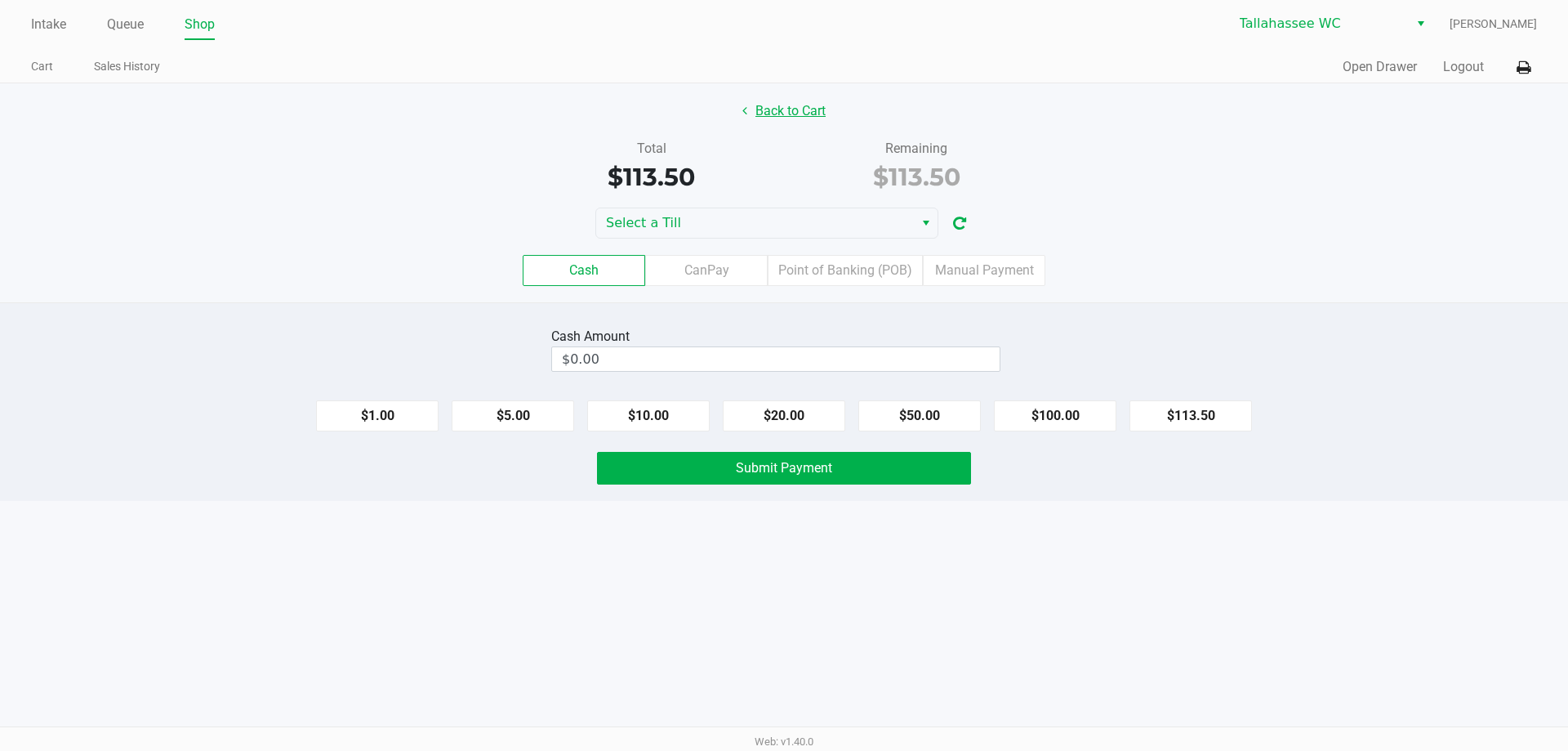
click at [795, 108] on button "Back to Cart" at bounding box center [784, 111] width 105 height 31
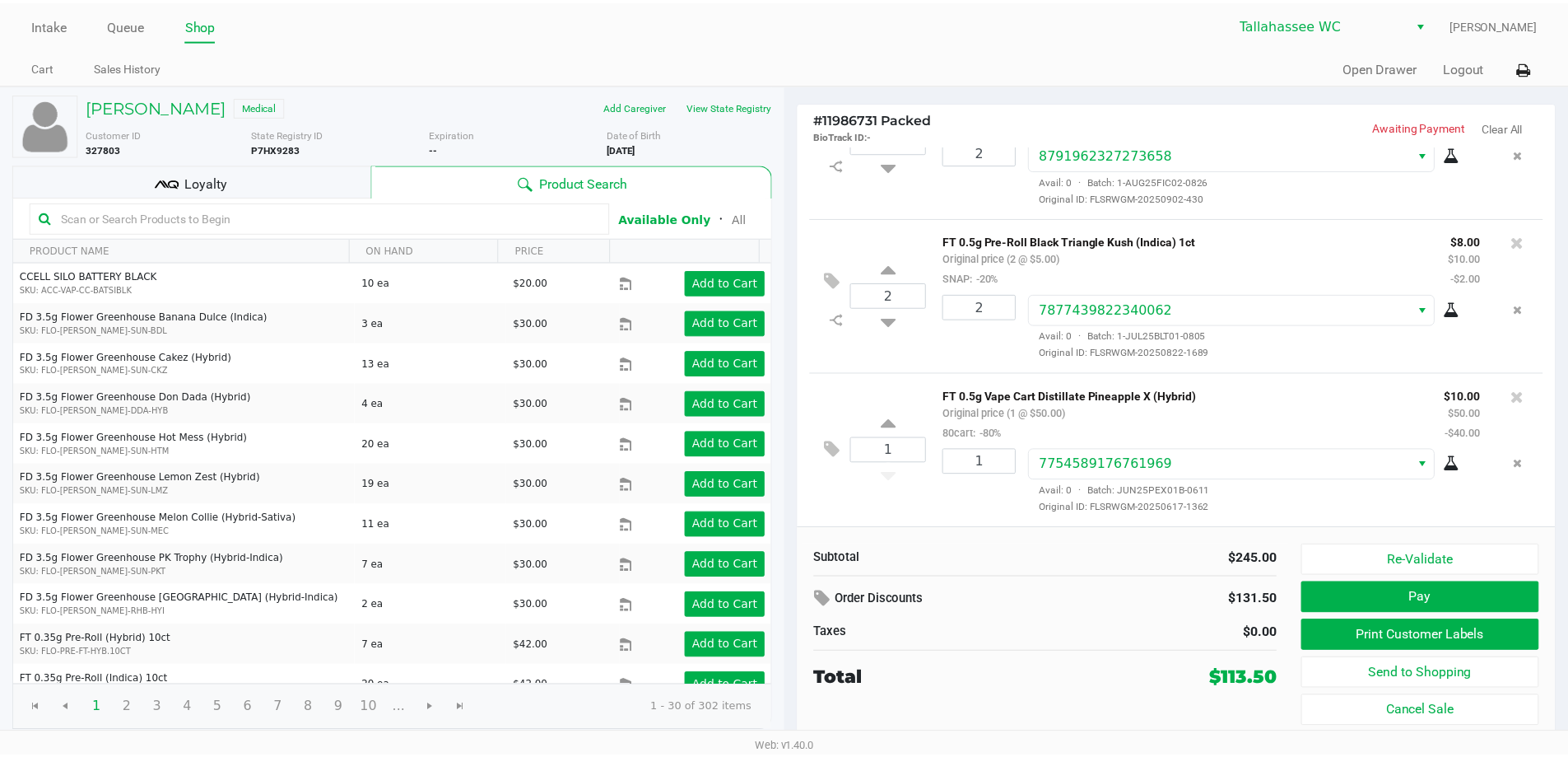
scroll to position [397, 0]
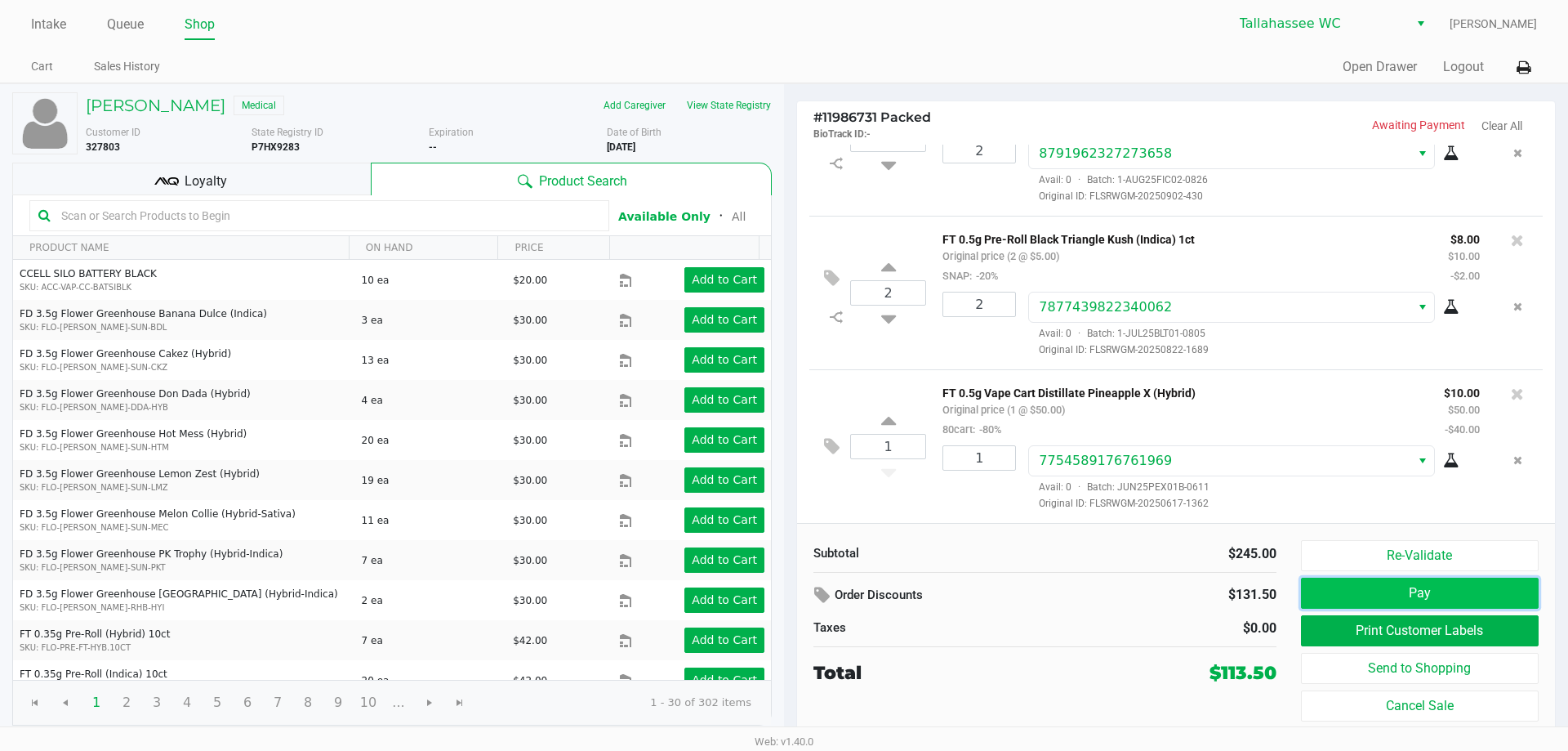
click at [1382, 598] on button "Pay" at bounding box center [1419, 594] width 238 height 31
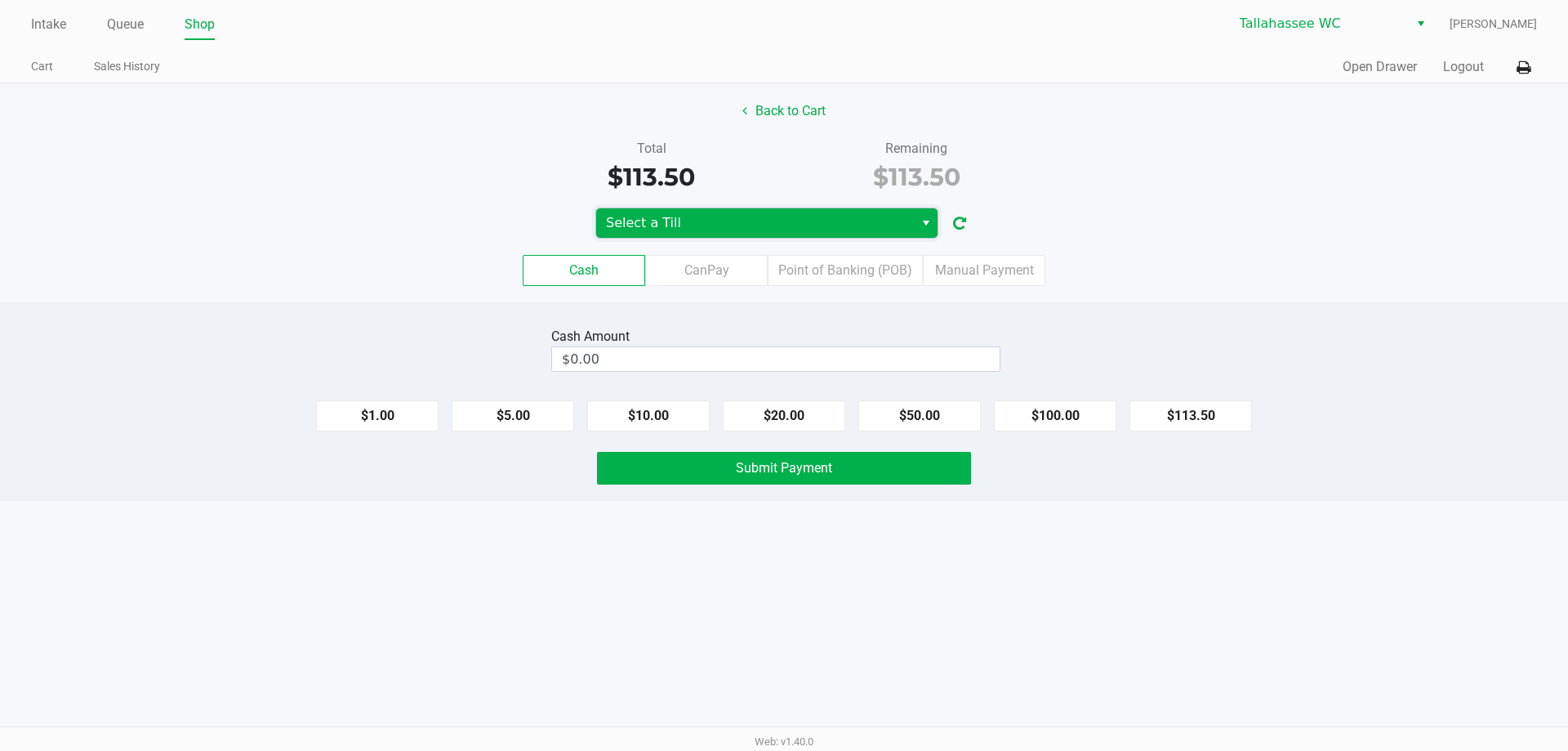
click at [894, 222] on span "Select a Till" at bounding box center [754, 222] width 298 height 19
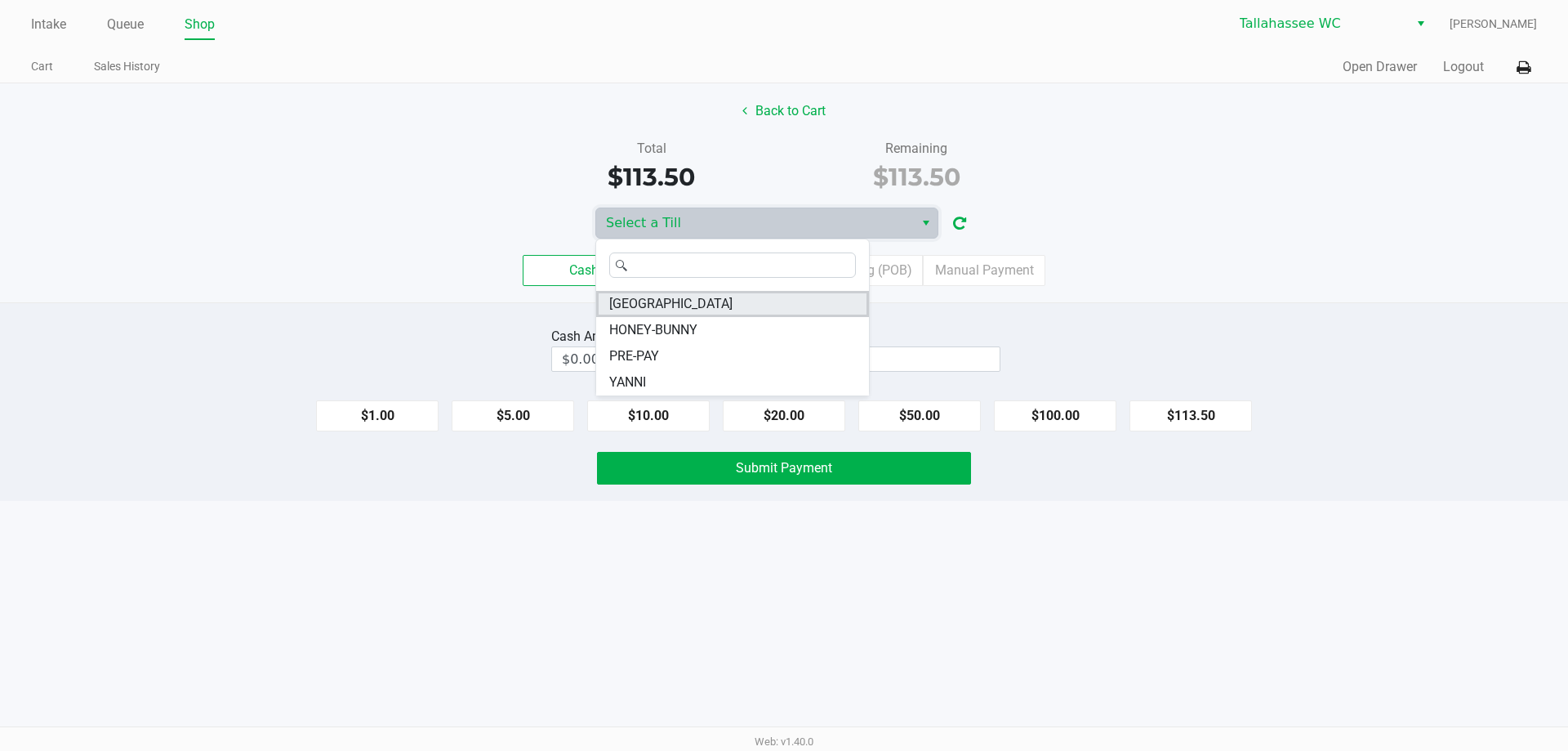
click at [778, 302] on li "LATVIA" at bounding box center [732, 303] width 273 height 26
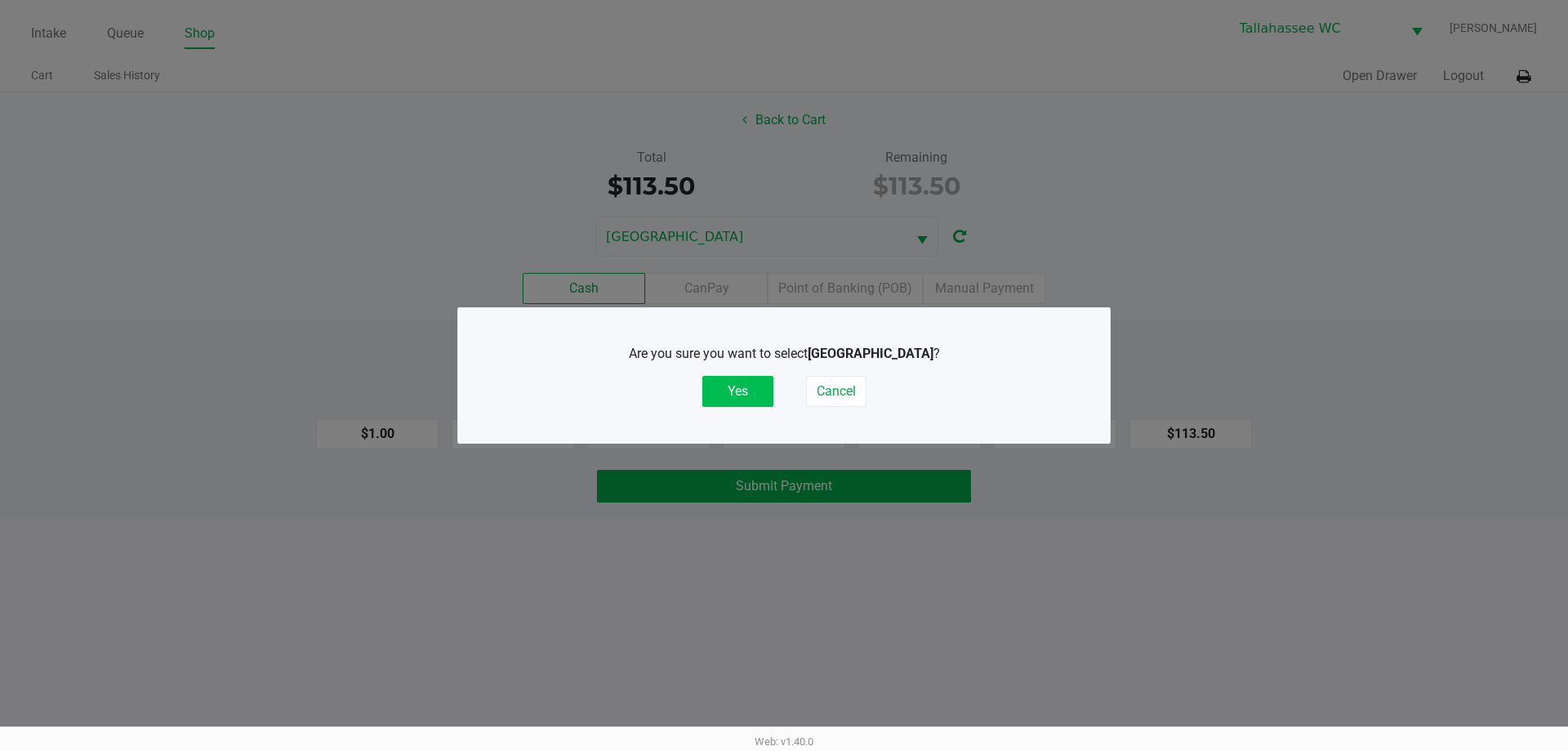
click at [749, 387] on button "Yes" at bounding box center [737, 392] width 71 height 31
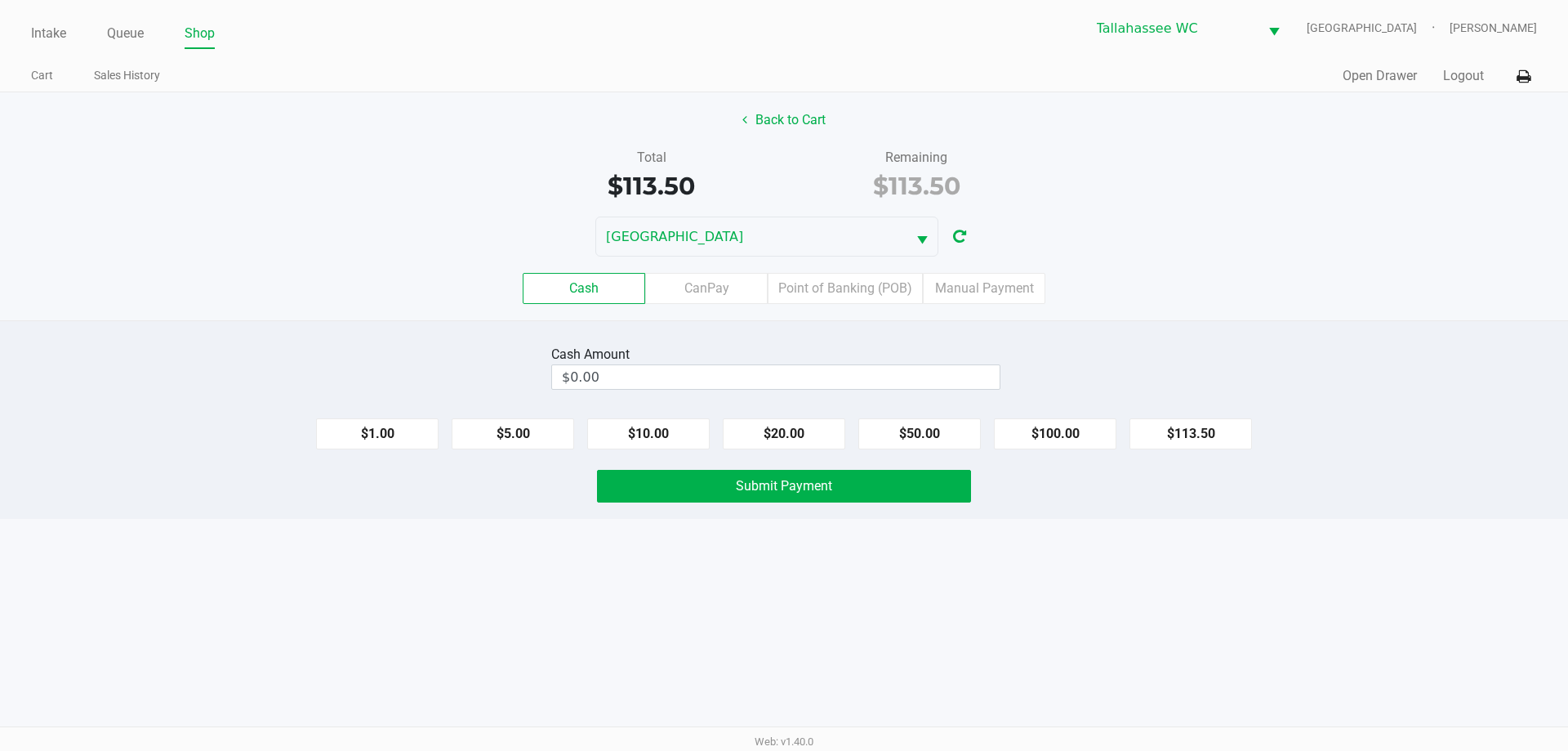
click at [1163, 255] on div "LATVIA" at bounding box center [784, 236] width 1568 height 40
click at [886, 283] on label "Point of Banking (POB)" at bounding box center [846, 289] width 155 height 31
click at [0, 0] on 7 "Point of Banking (POB)" at bounding box center [0, 0] width 0 height 0
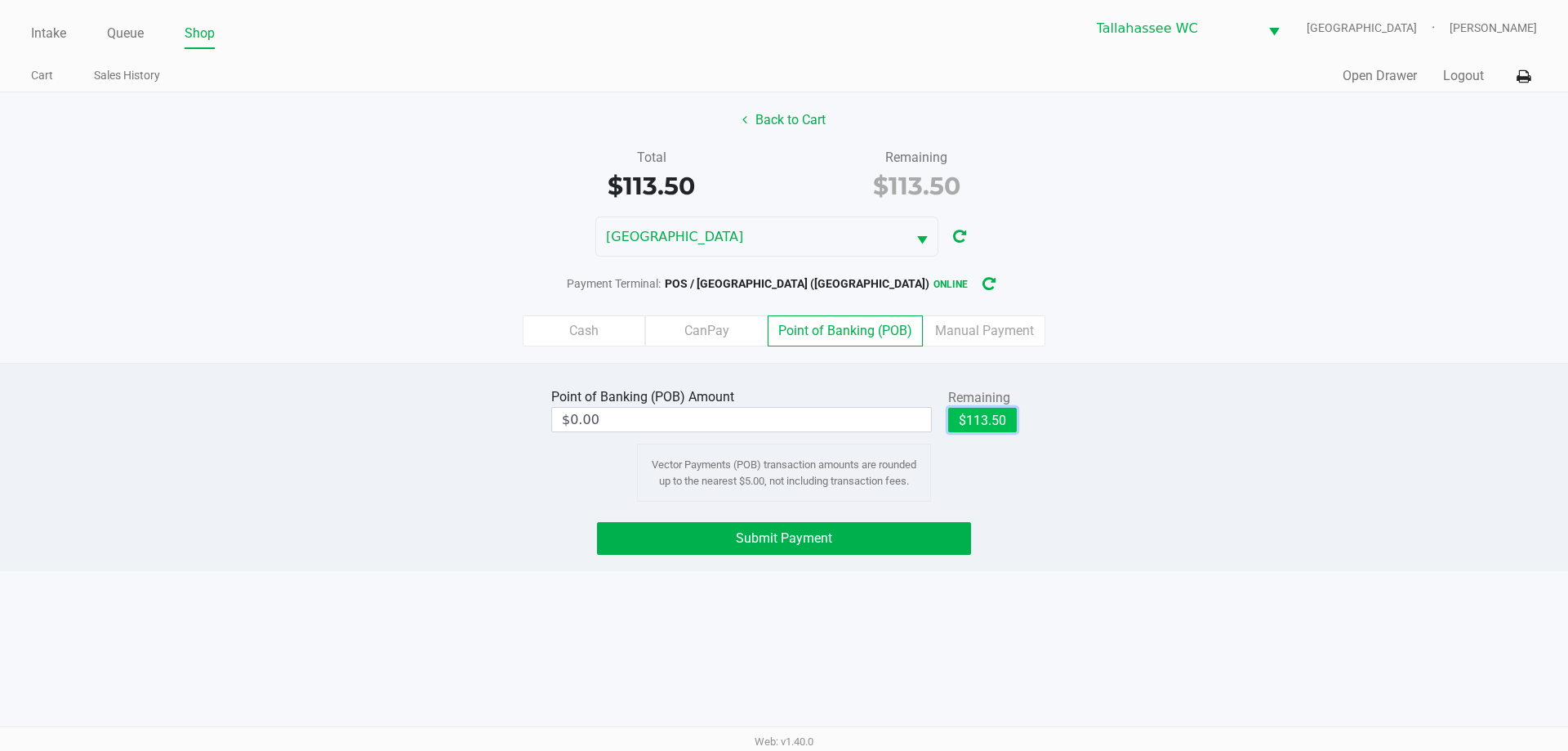
click at [1003, 427] on button "$113.50" at bounding box center [982, 420] width 69 height 24
type input "$113.50"
click at [1081, 409] on div "Point of Banking (POB) Amount $113.50 Remaining $113.50 Clear Vector Payments (…" at bounding box center [784, 442] width 1592 height 118
click at [896, 553] on button "Submit Payment" at bounding box center [784, 538] width 374 height 33
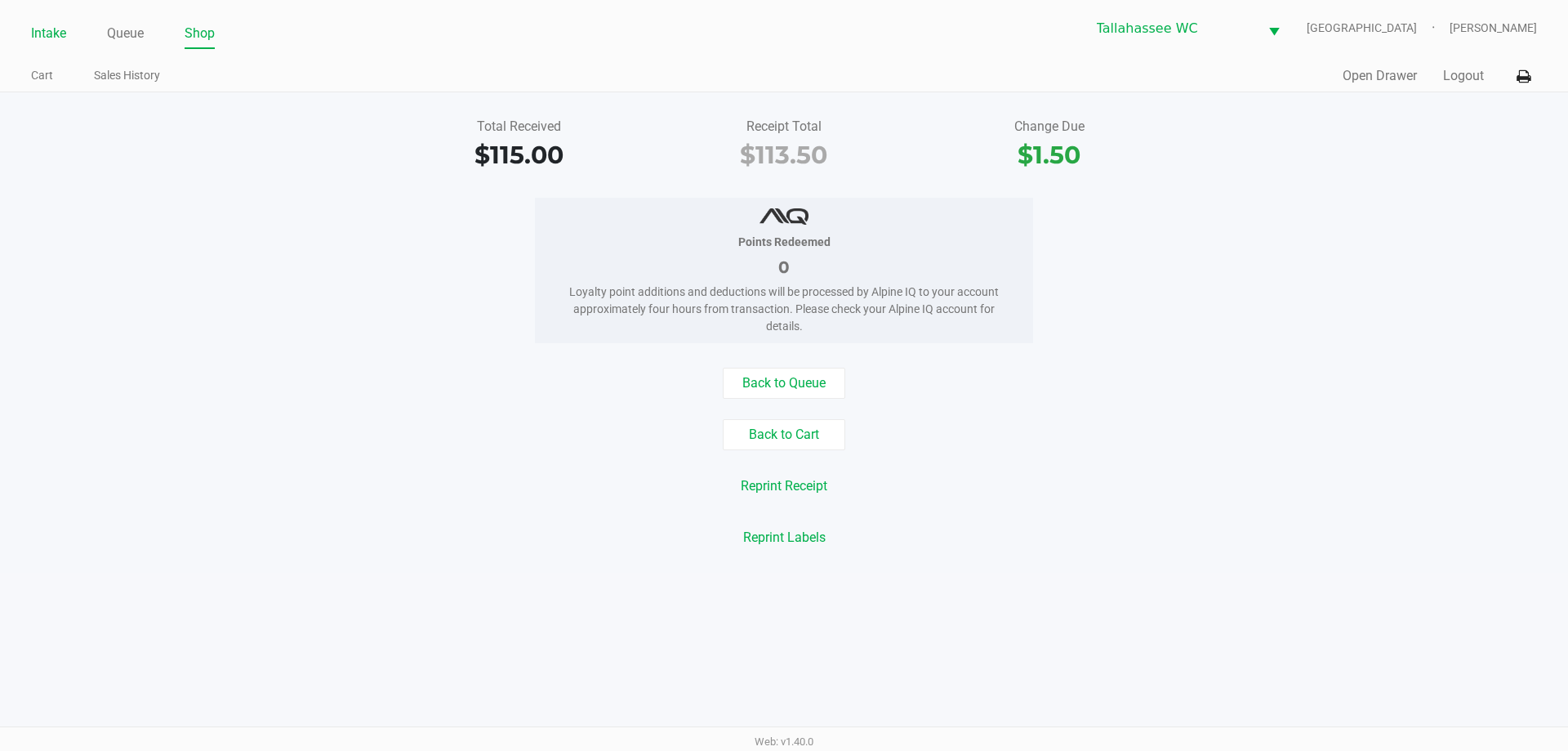
click at [60, 29] on link "Intake" at bounding box center [49, 34] width 35 height 23
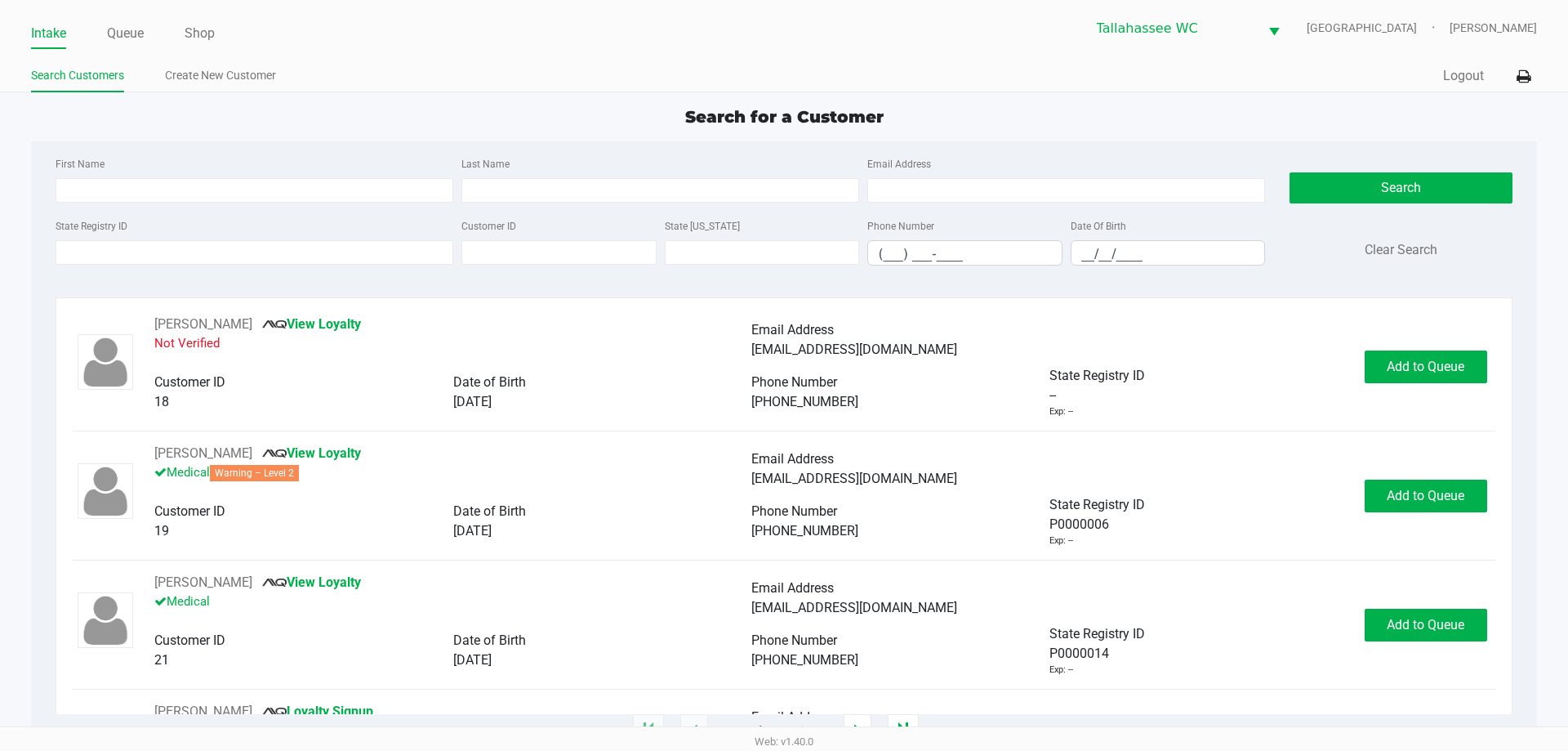
click at [535, 51] on div "Intake Queue Shop Tallahassee WC LATVIA Matthew Prescott Search Customers Creat…" at bounding box center [784, 46] width 1568 height 92
type input "JOY"
type input "HERRON"
type input "03/03/1976"
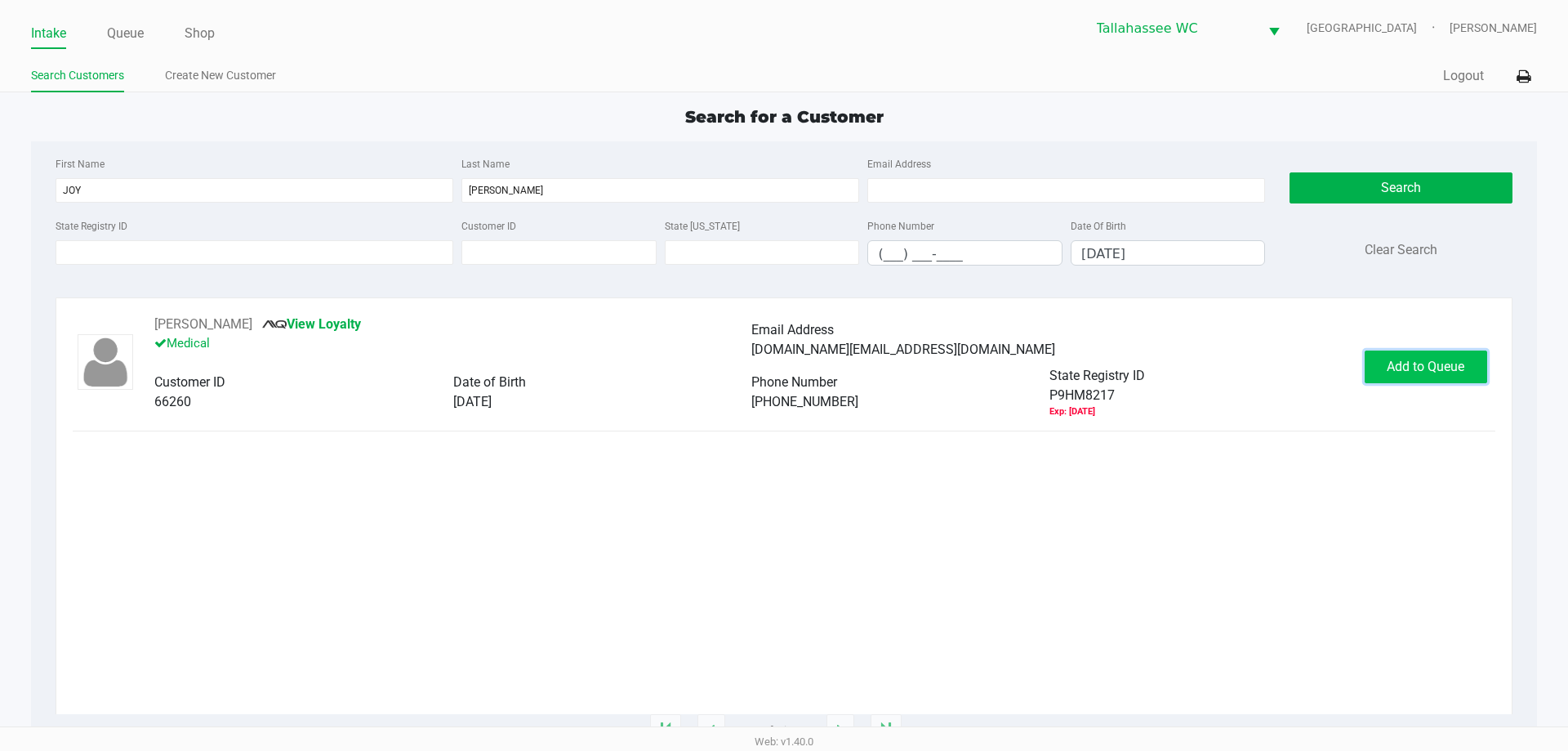
click at [1402, 365] on span "Add to Queue" at bounding box center [1425, 366] width 78 height 16
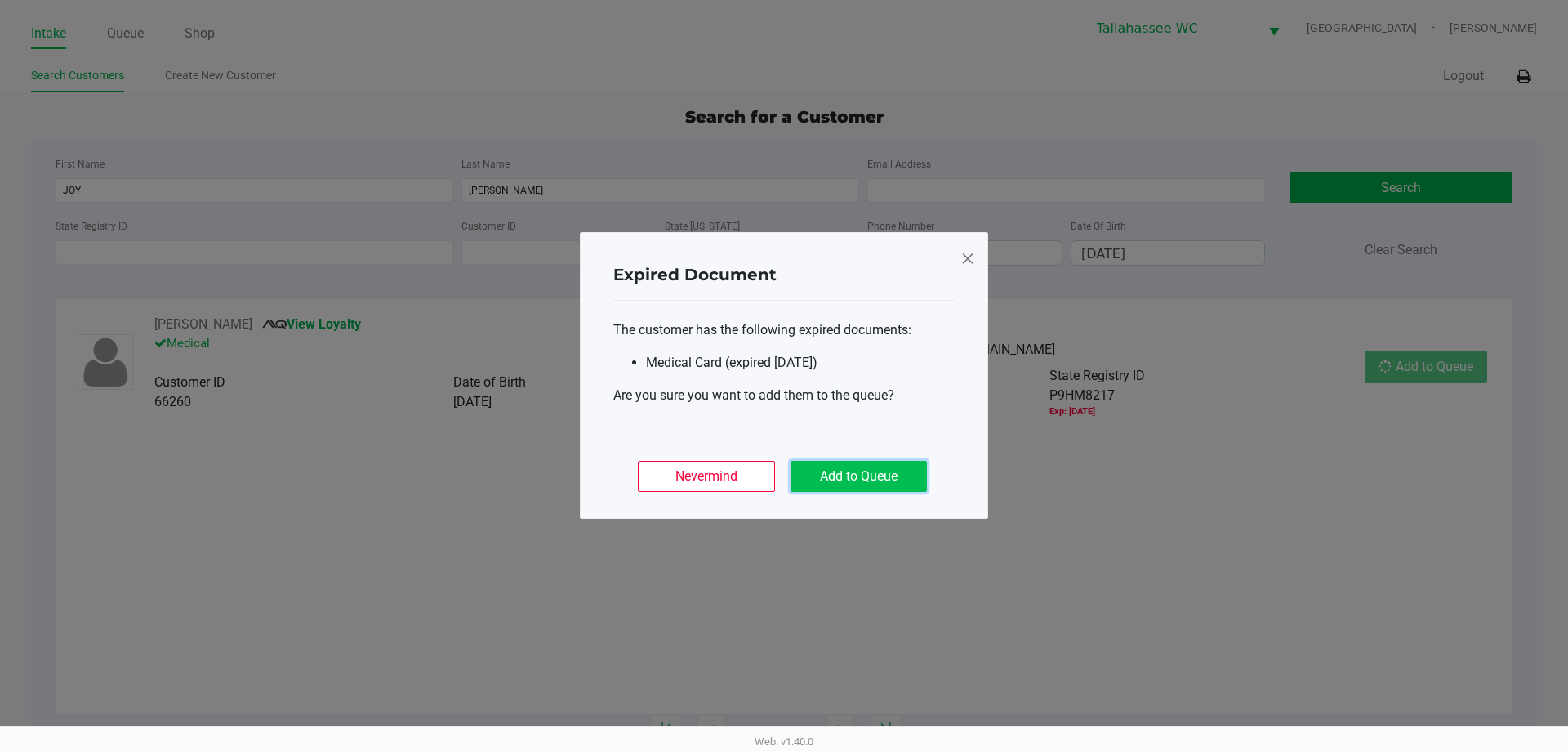
click at [862, 488] on button "Add to Queue" at bounding box center [858, 476] width 136 height 31
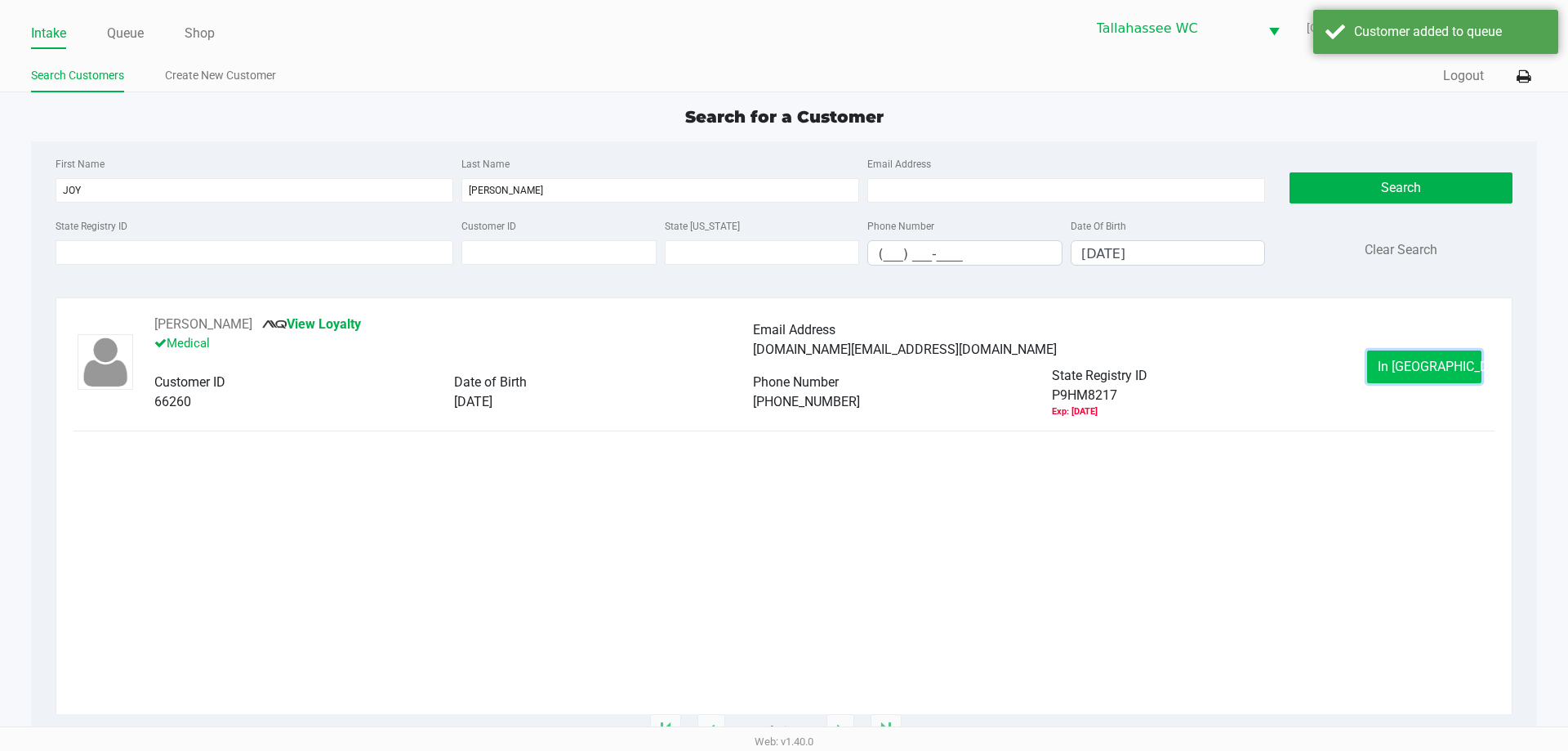
click at [1470, 357] on button "In Queue" at bounding box center [1424, 367] width 115 height 33
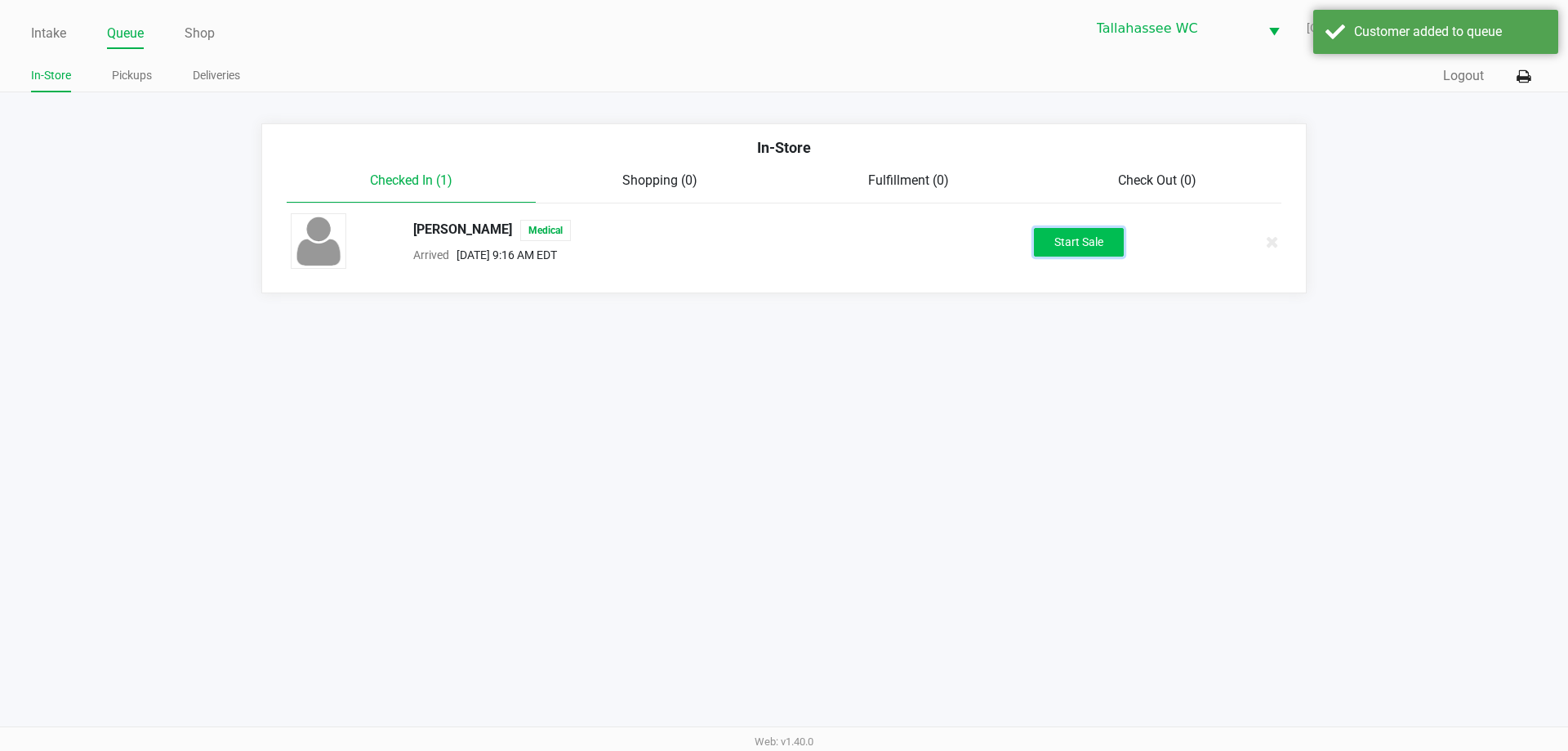
click at [1049, 250] on button "Start Sale" at bounding box center [1079, 242] width 90 height 28
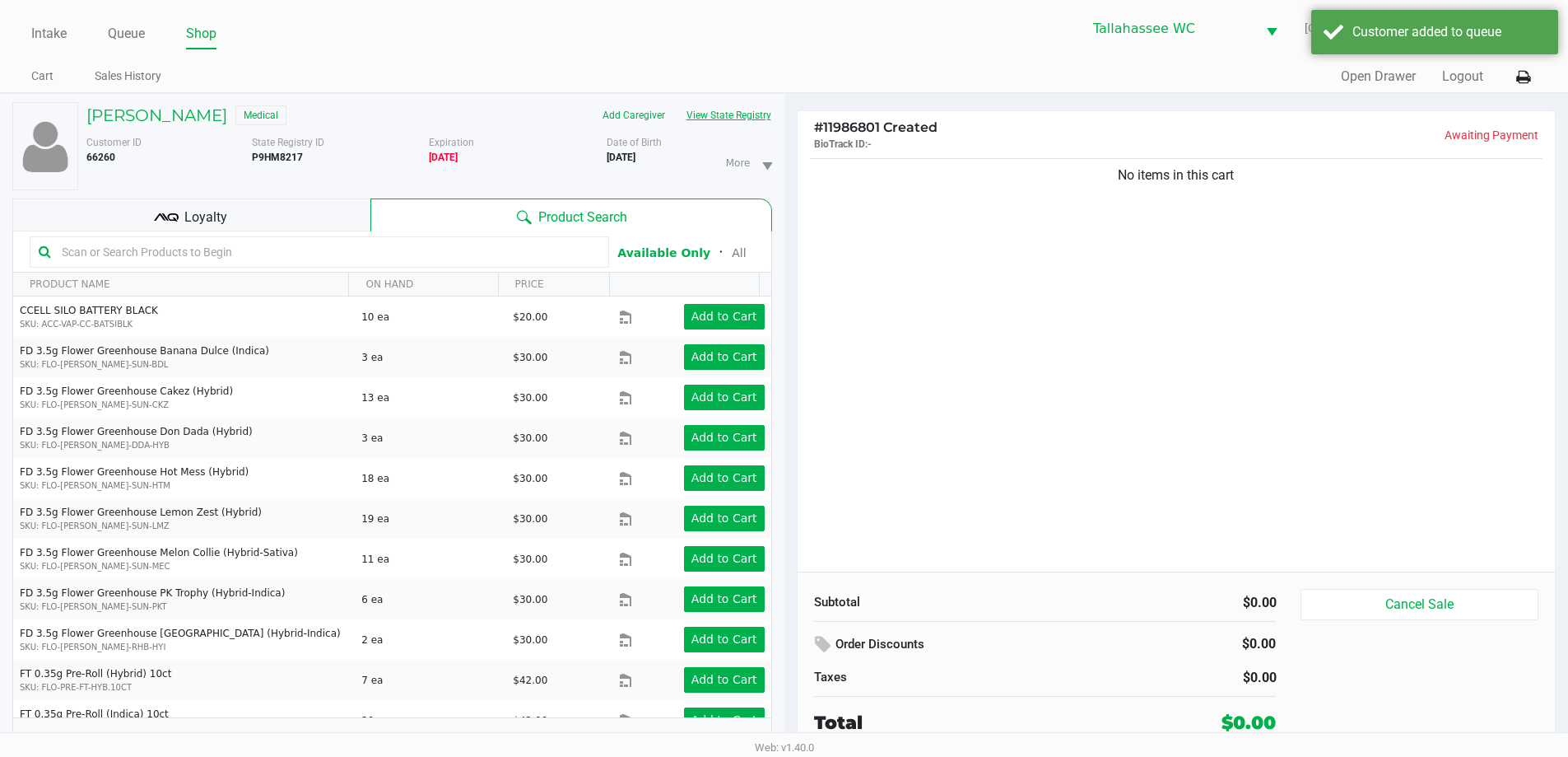
click at [764, 111] on button "View State Registry" at bounding box center [723, 115] width 96 height 26
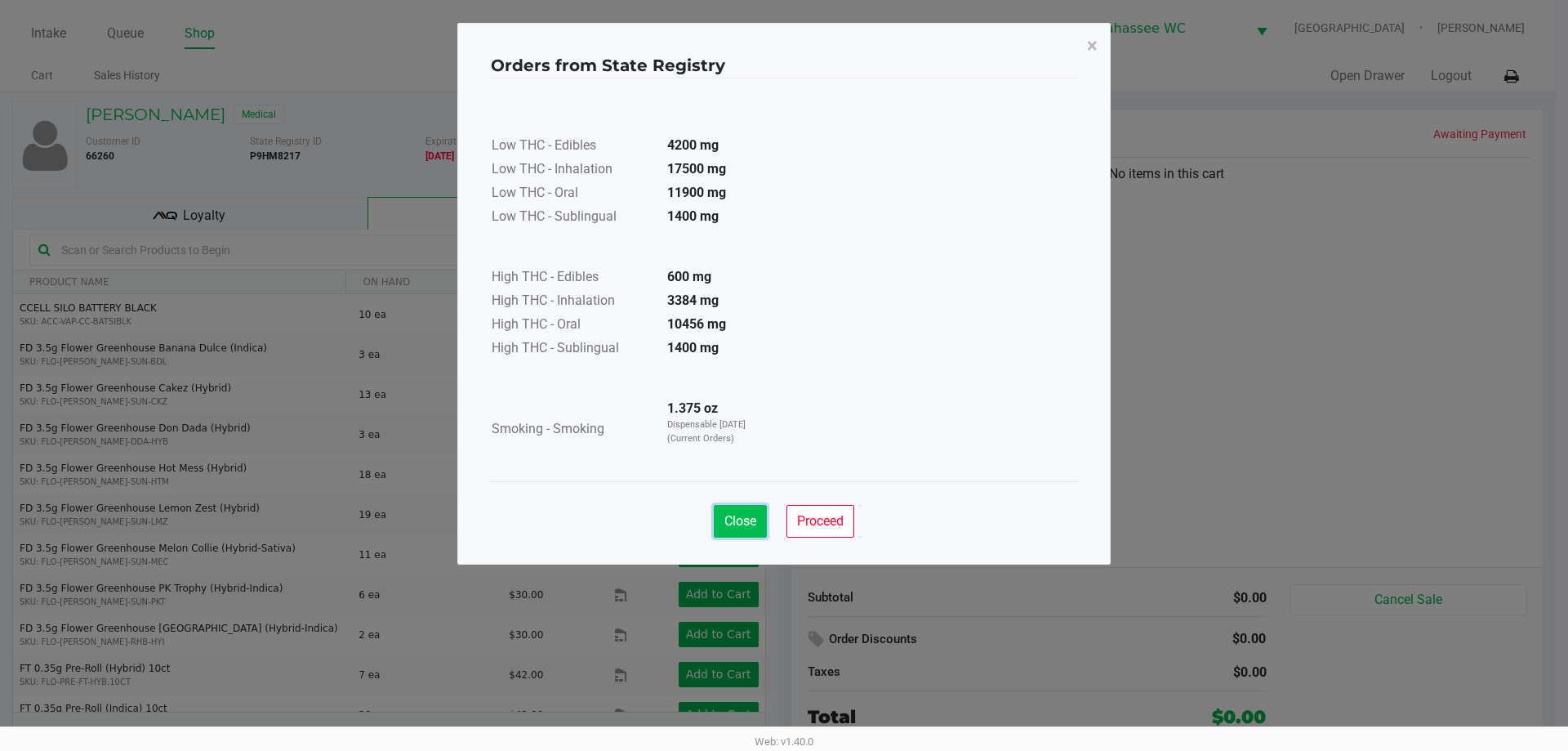
click at [757, 517] on button "Close" at bounding box center [740, 522] width 53 height 33
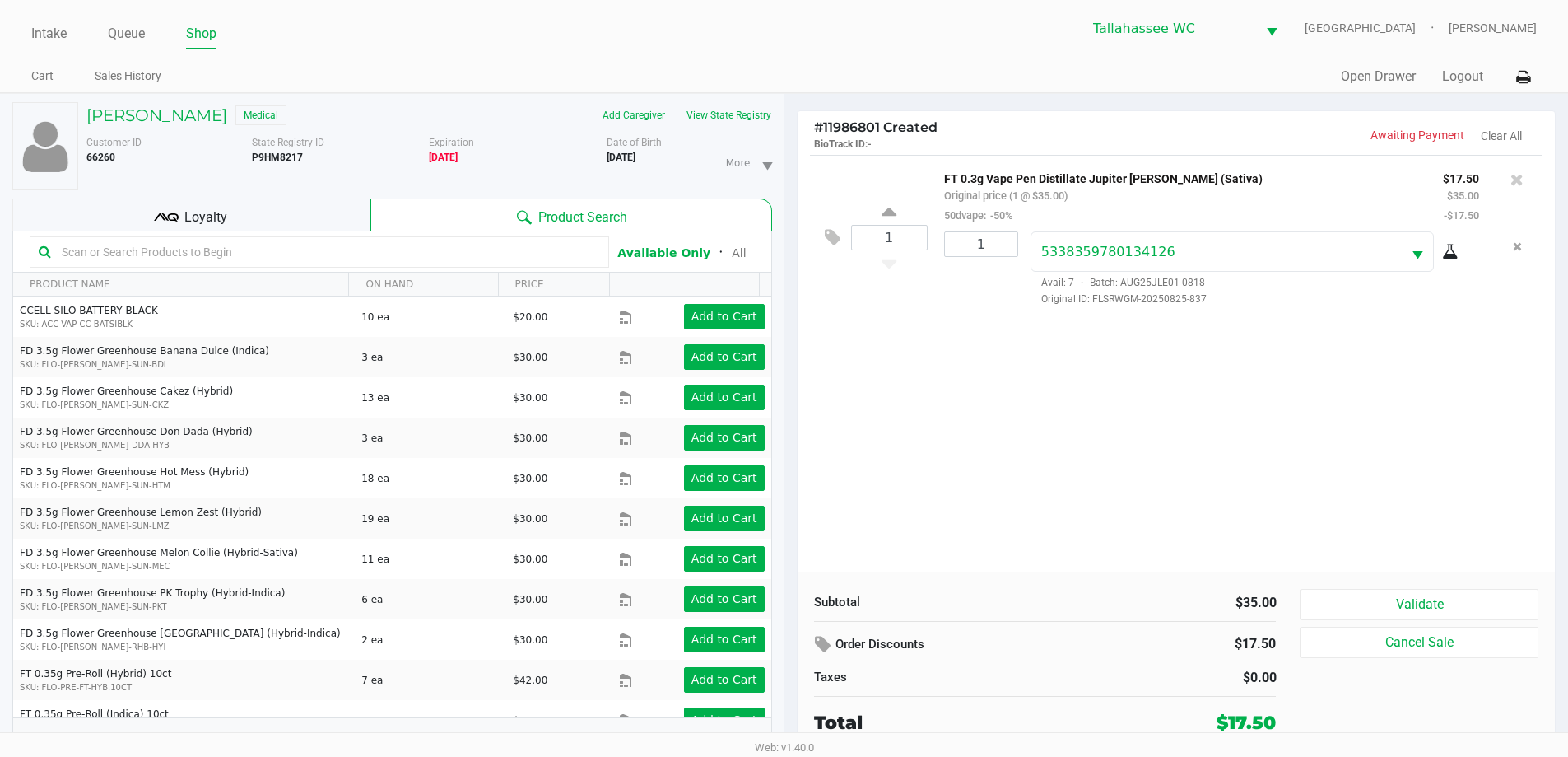
click at [1454, 252] on icon at bounding box center [1450, 252] width 17 height 13
click at [1519, 180] on icon at bounding box center [1516, 179] width 13 height 17
click at [267, 202] on div "Loyalty" at bounding box center [192, 215] width 358 height 33
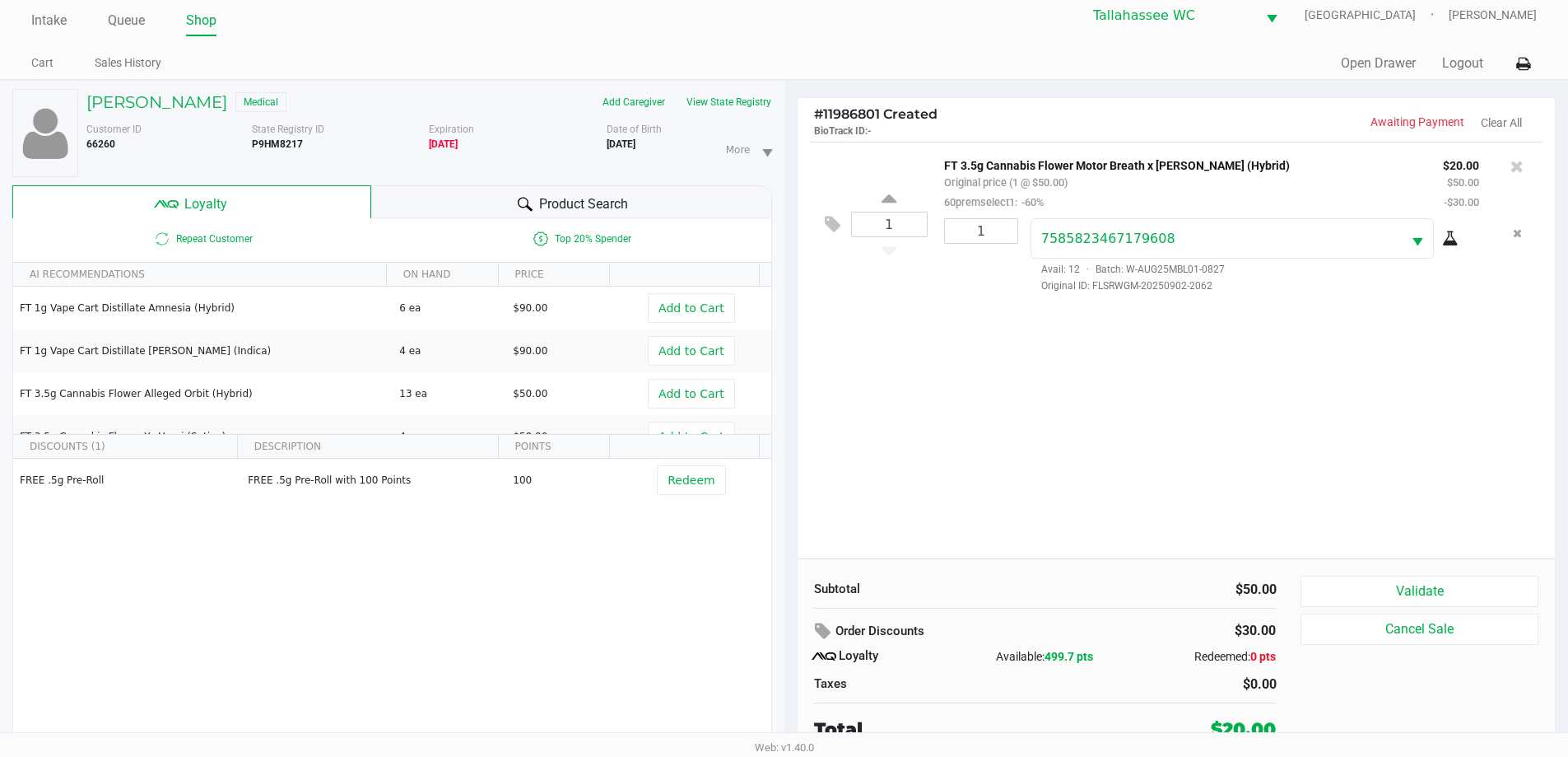
scroll to position [18, 0]
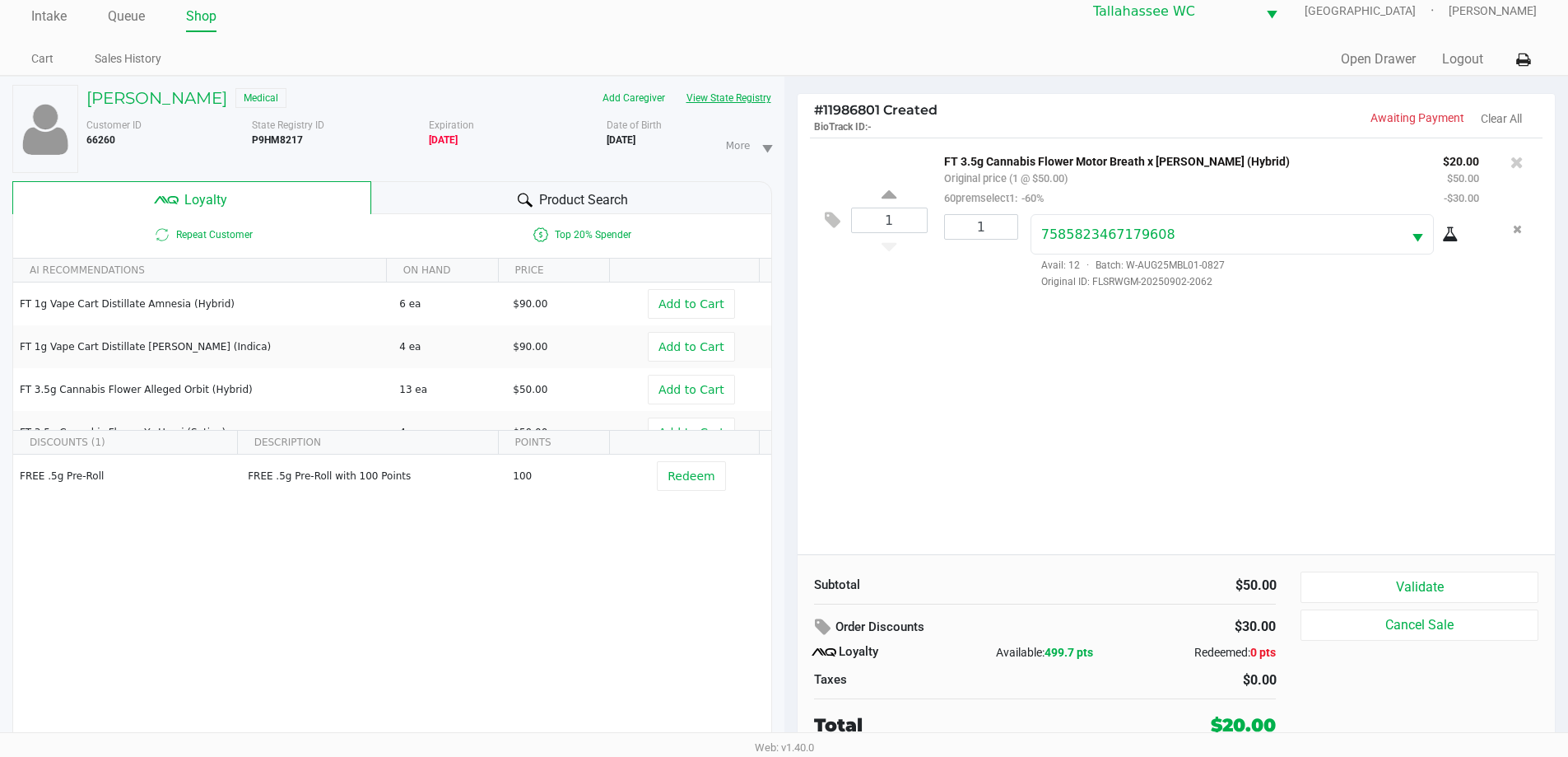
click at [738, 91] on button "View State Registry" at bounding box center [723, 98] width 96 height 26
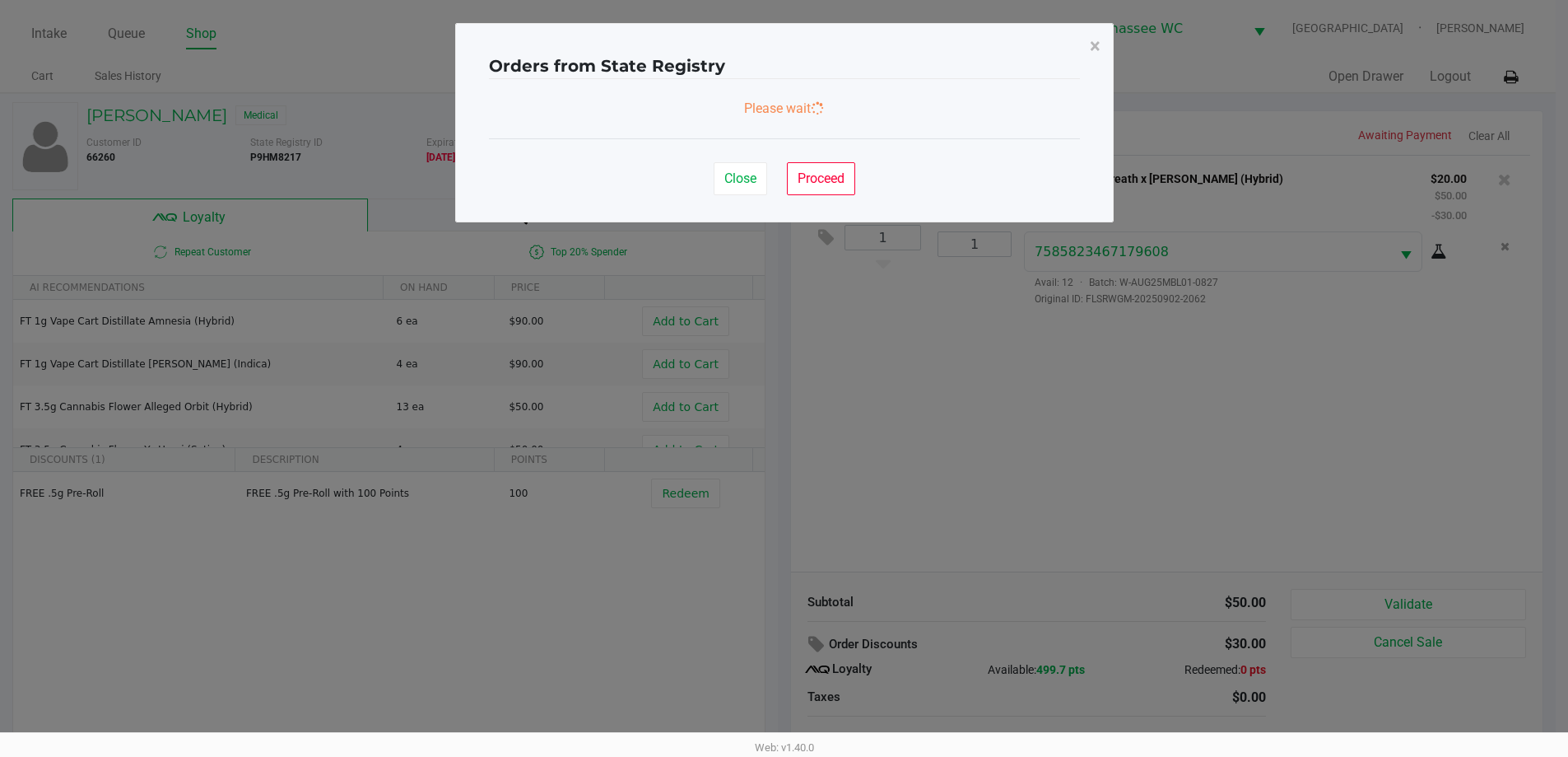
scroll to position [0, 0]
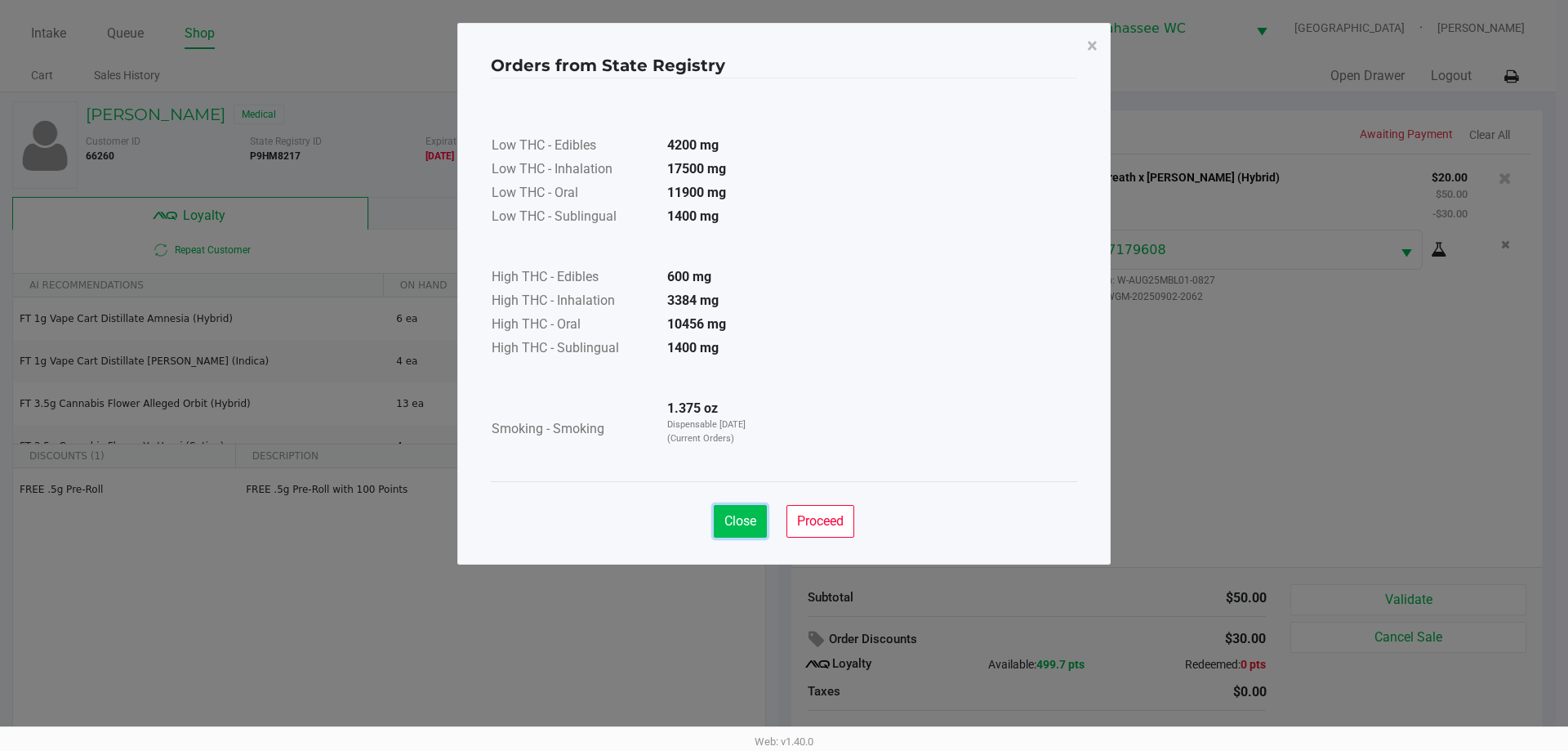
click at [740, 519] on span "Close" at bounding box center [740, 521] width 32 height 16
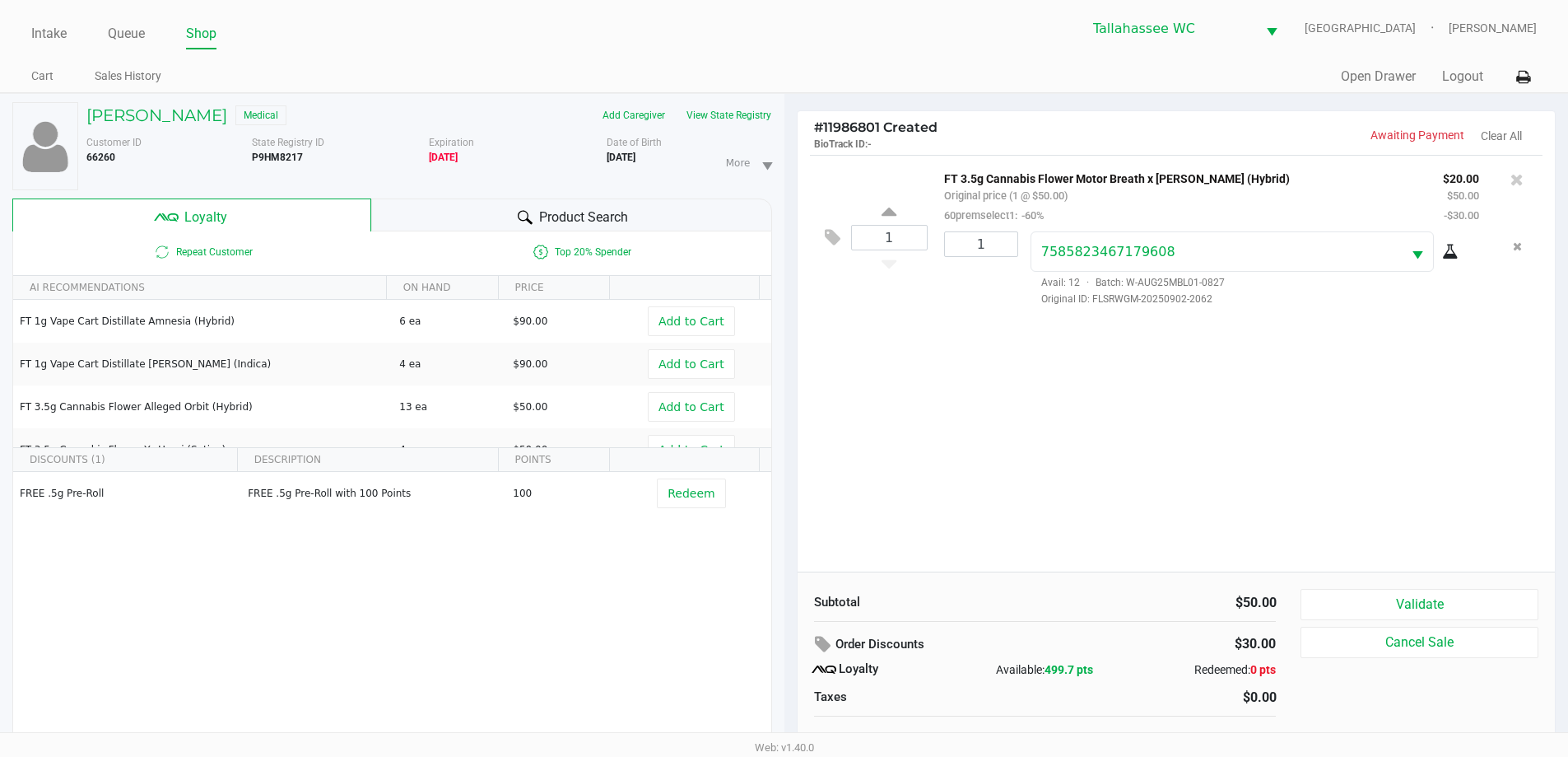
click at [1216, 514] on div "1 FT 3.5g Cannabis Flower Motor Breath x Mike Larry (Hybrid) Original price (1 …" at bounding box center [1176, 363] width 759 height 417
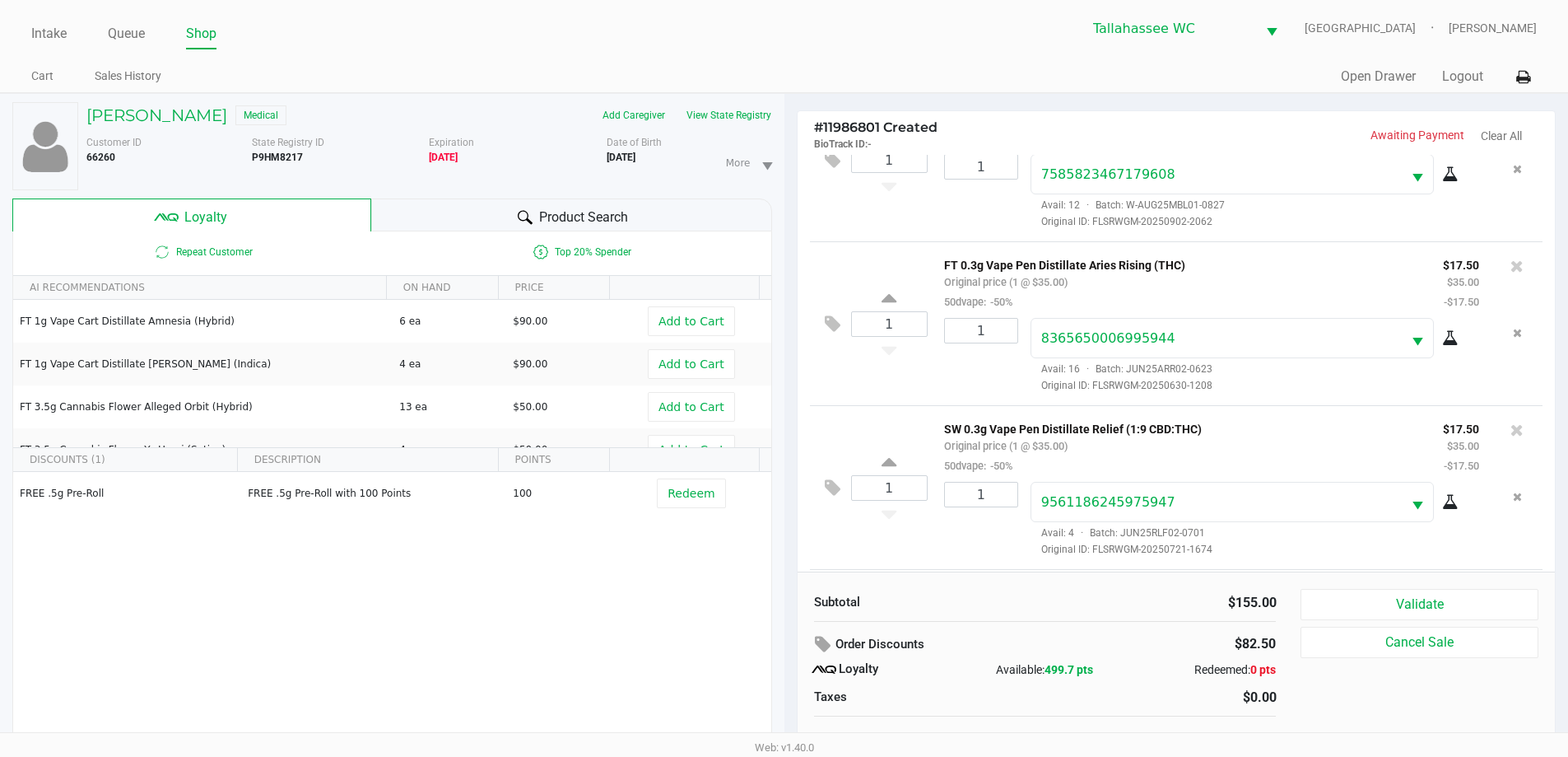
scroll to position [242, 0]
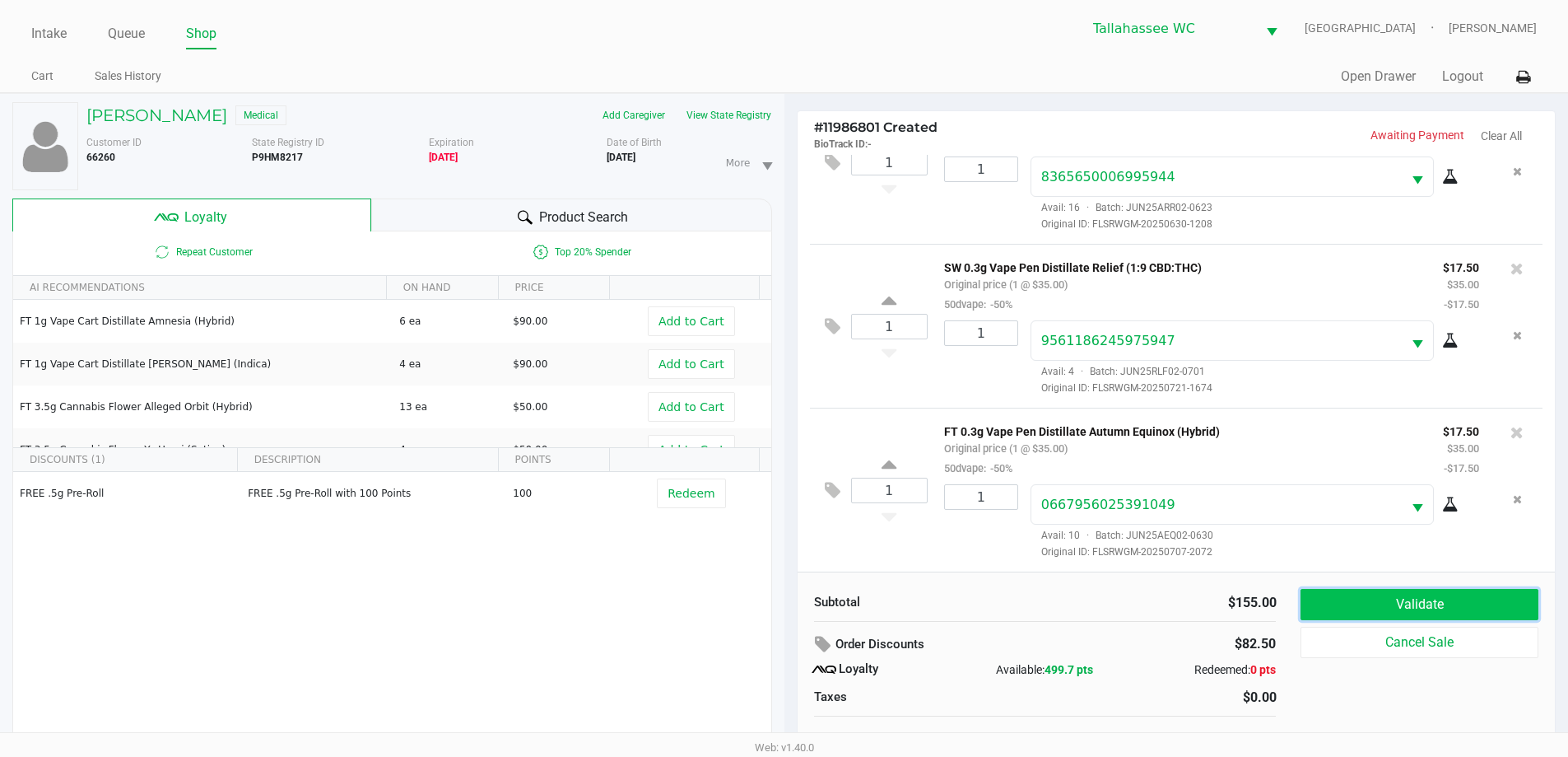
click at [1383, 597] on button "Validate" at bounding box center [1419, 604] width 237 height 31
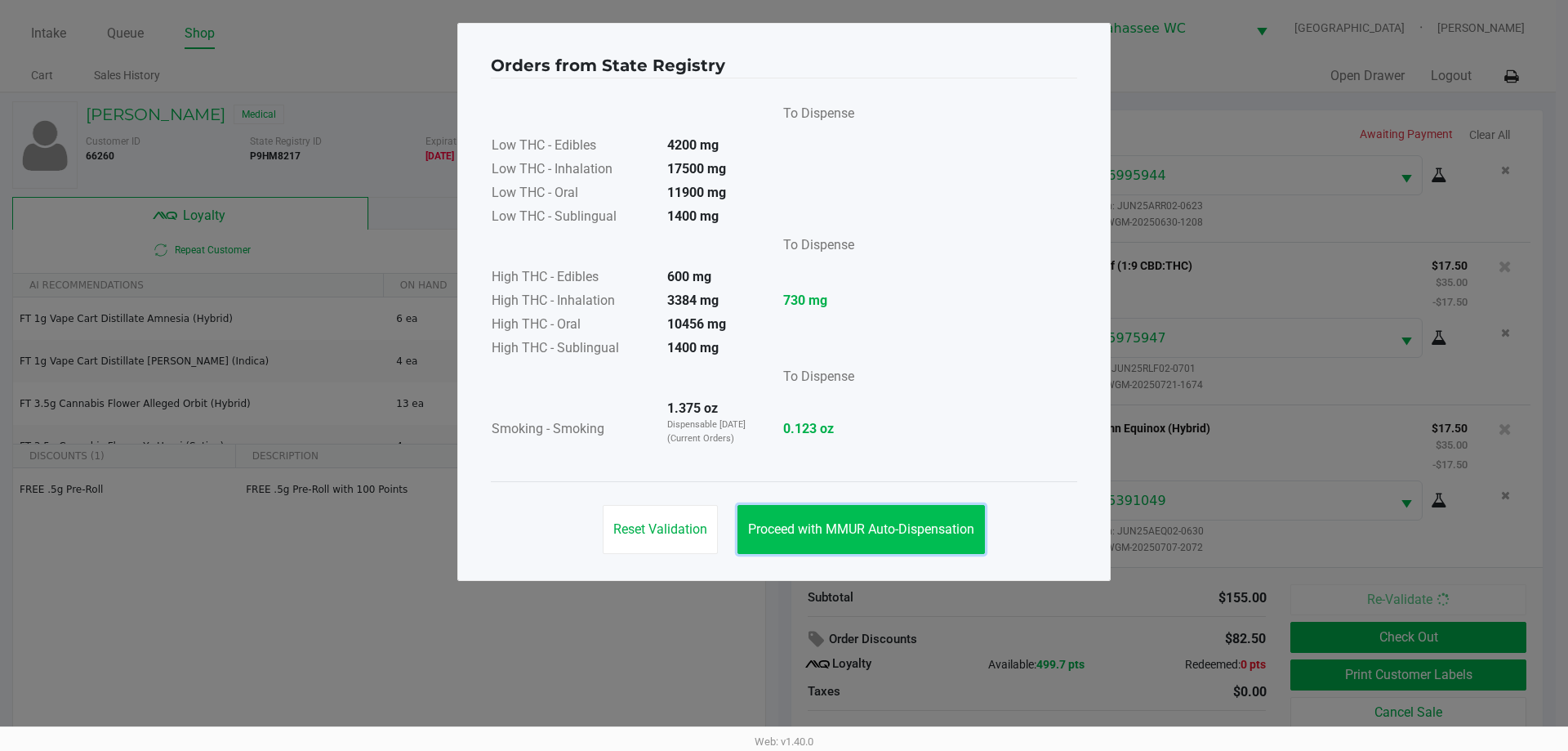
click at [907, 522] on span "Proceed with MMUR Auto-Dispensation" at bounding box center [860, 529] width 226 height 16
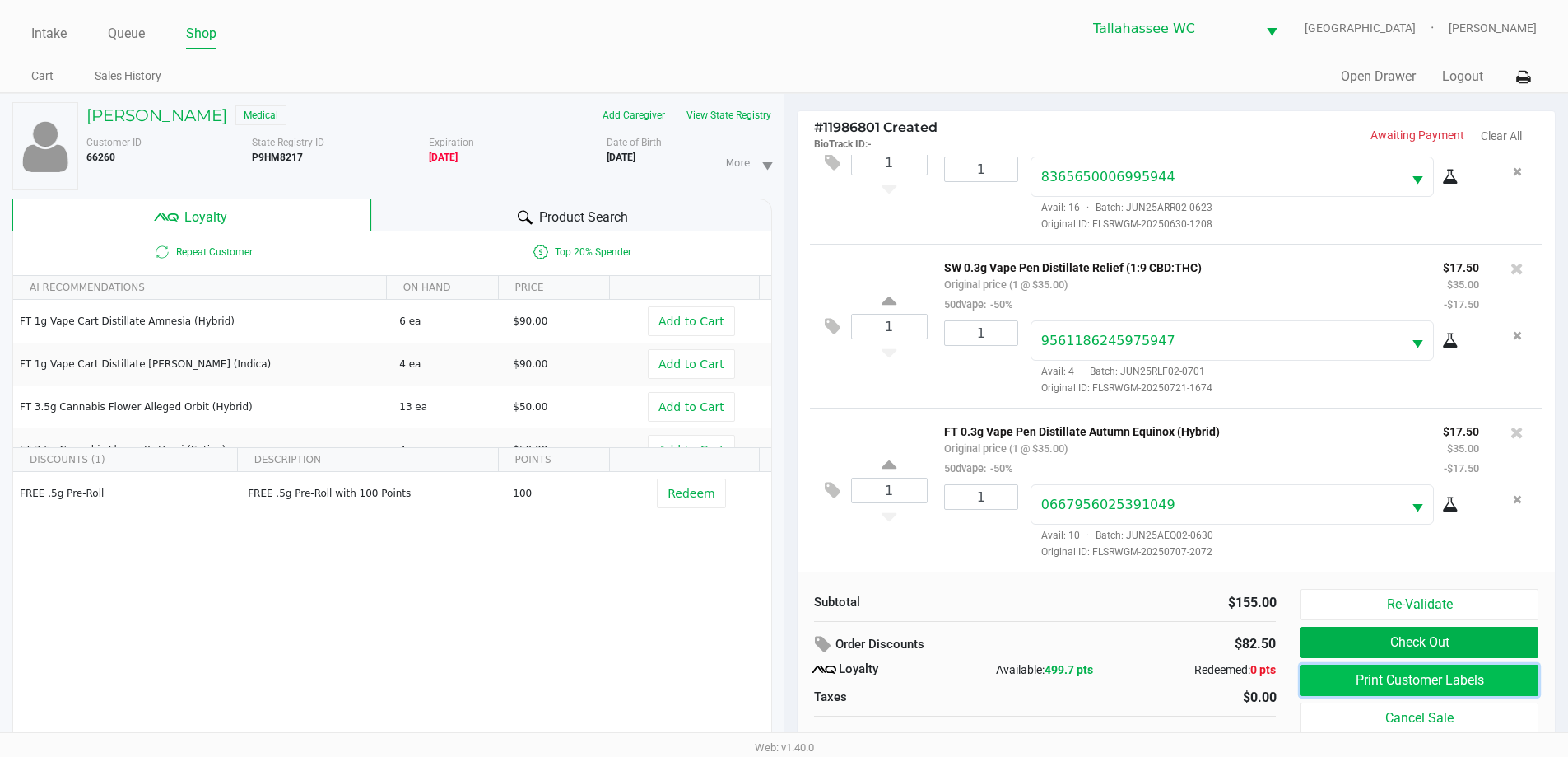
click at [1368, 681] on button "Print Customer Labels" at bounding box center [1419, 681] width 237 height 31
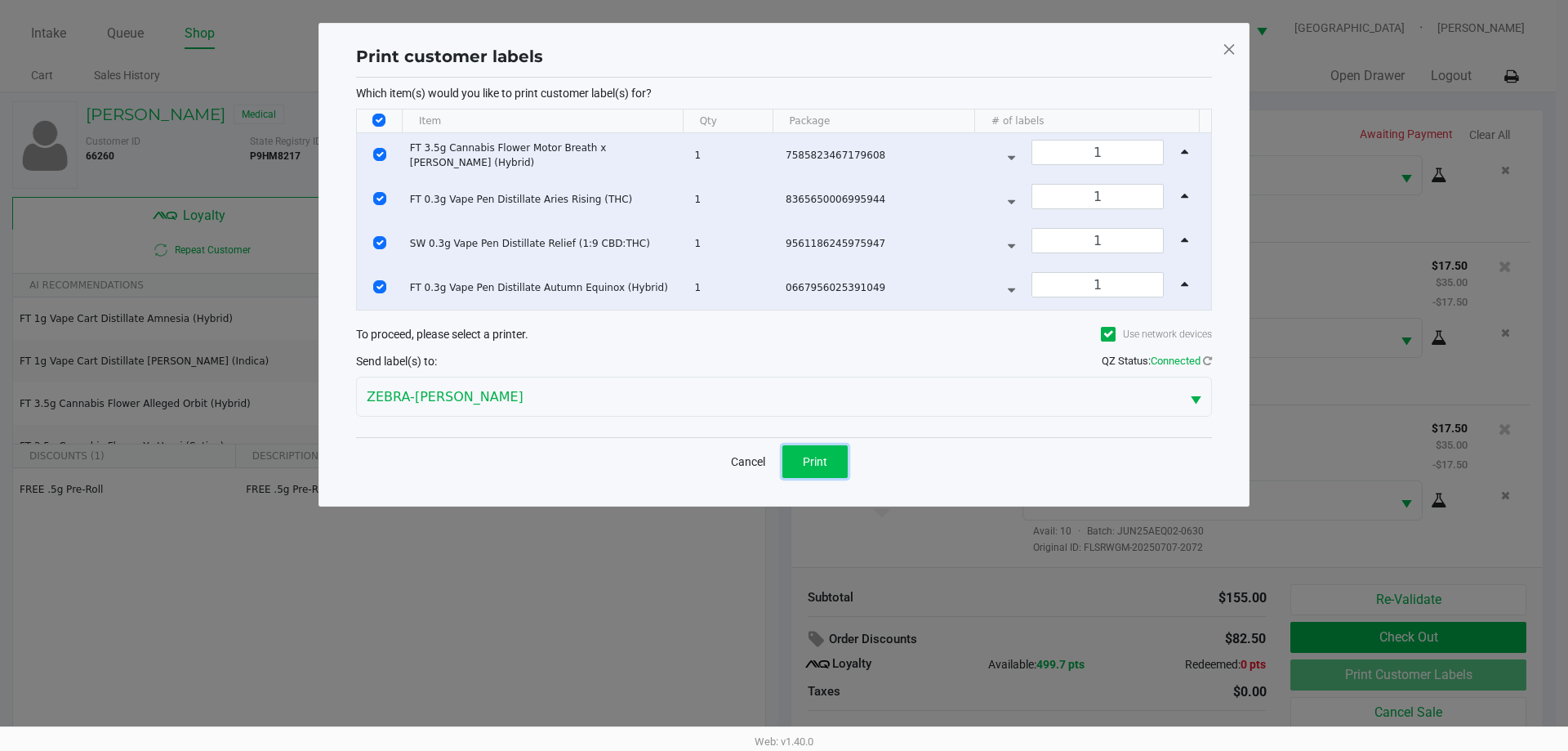
click at [839, 460] on button "Print" at bounding box center [815, 461] width 65 height 33
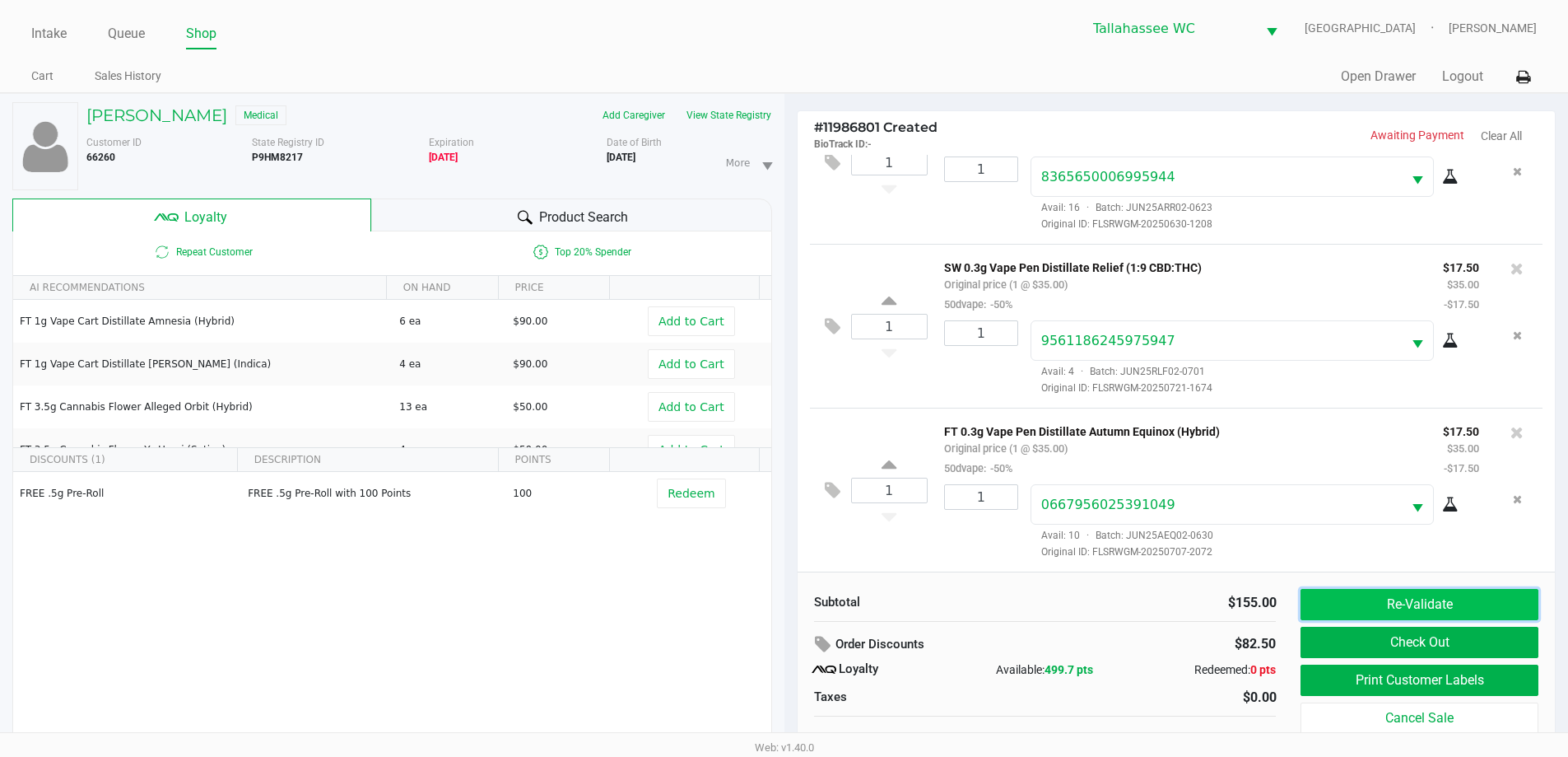
click at [1496, 591] on button "Re-Validate" at bounding box center [1419, 604] width 237 height 31
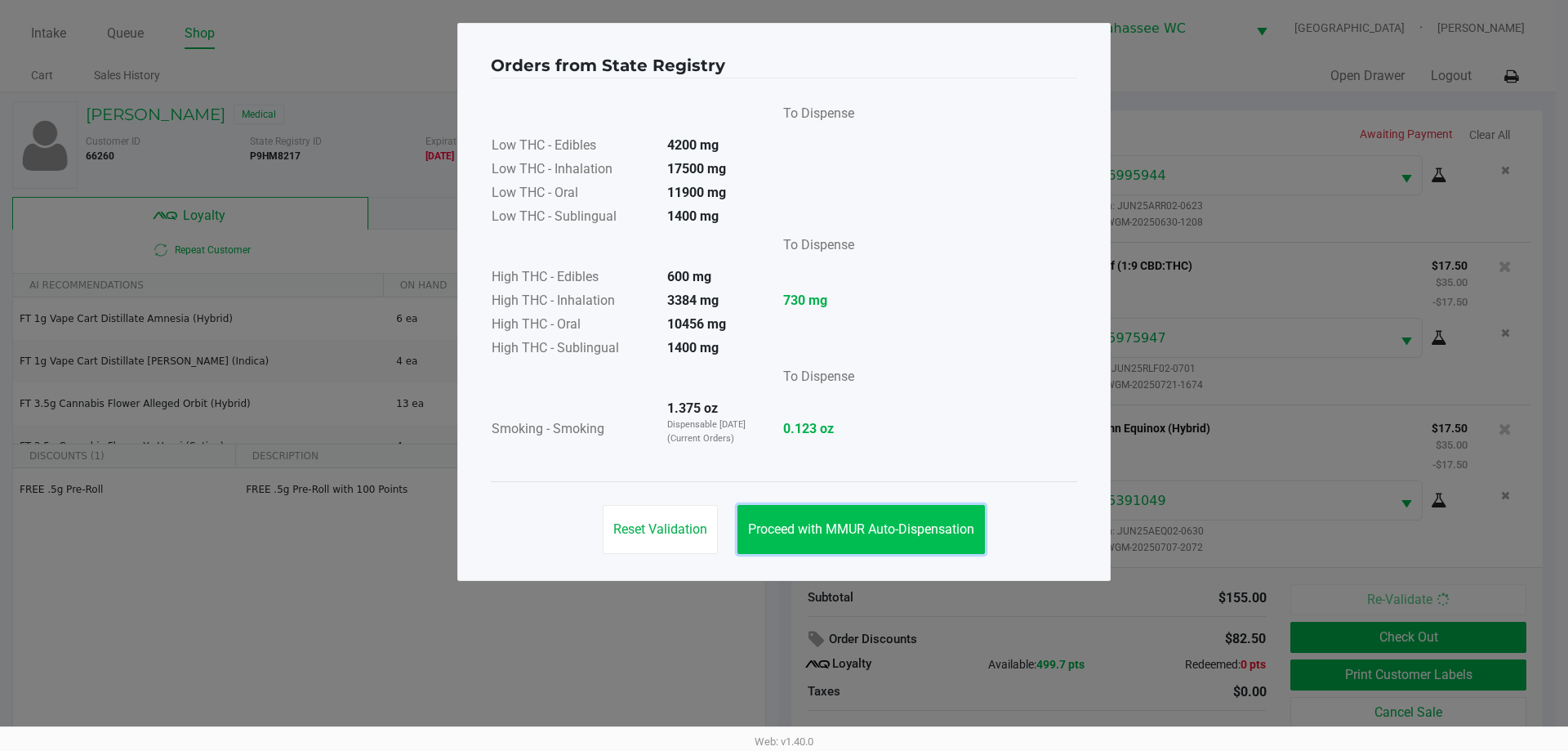
click at [814, 536] on span "Proceed with MMUR Auto-Dispensation" at bounding box center [860, 529] width 226 height 16
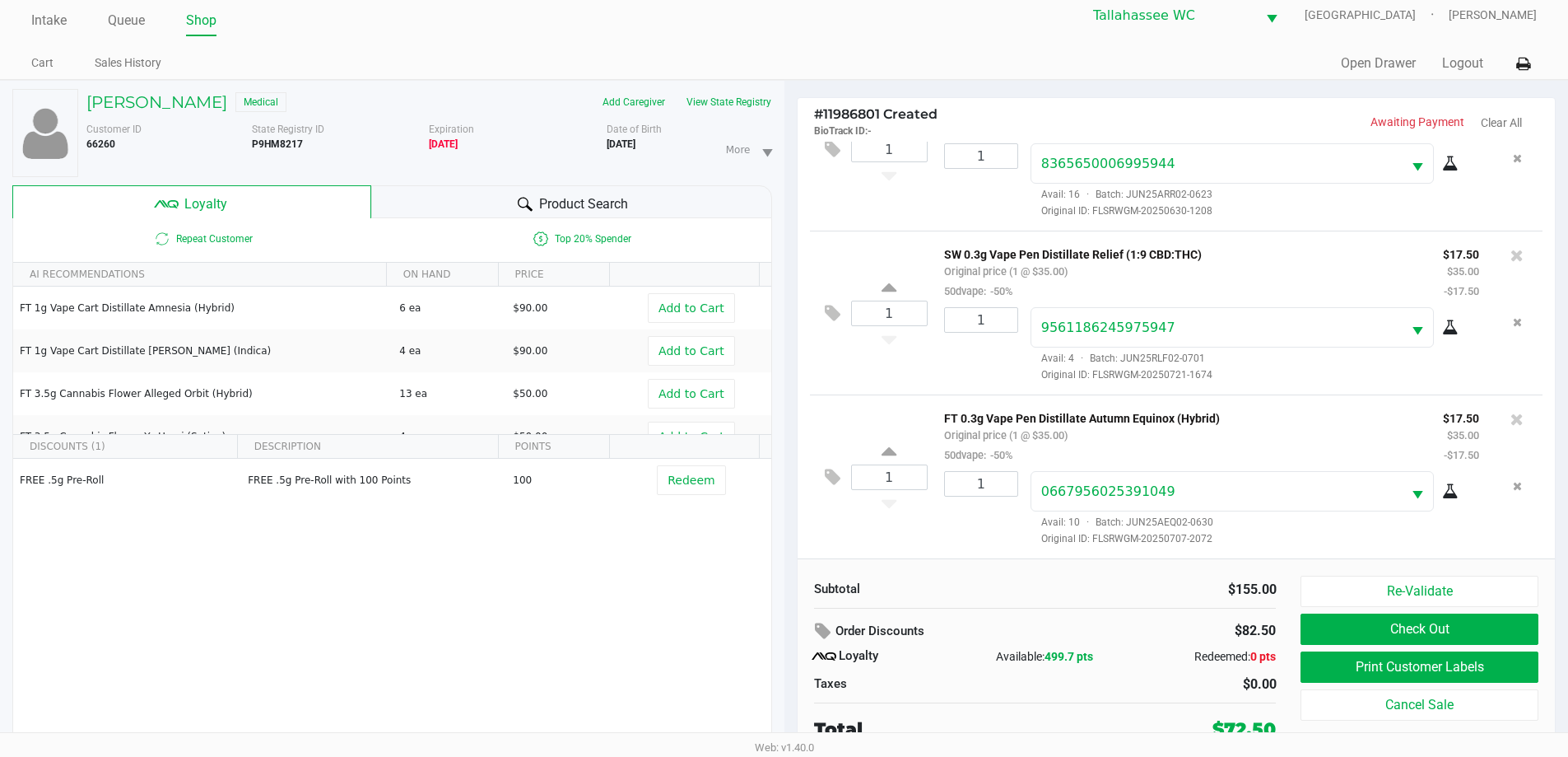
scroll to position [18, 0]
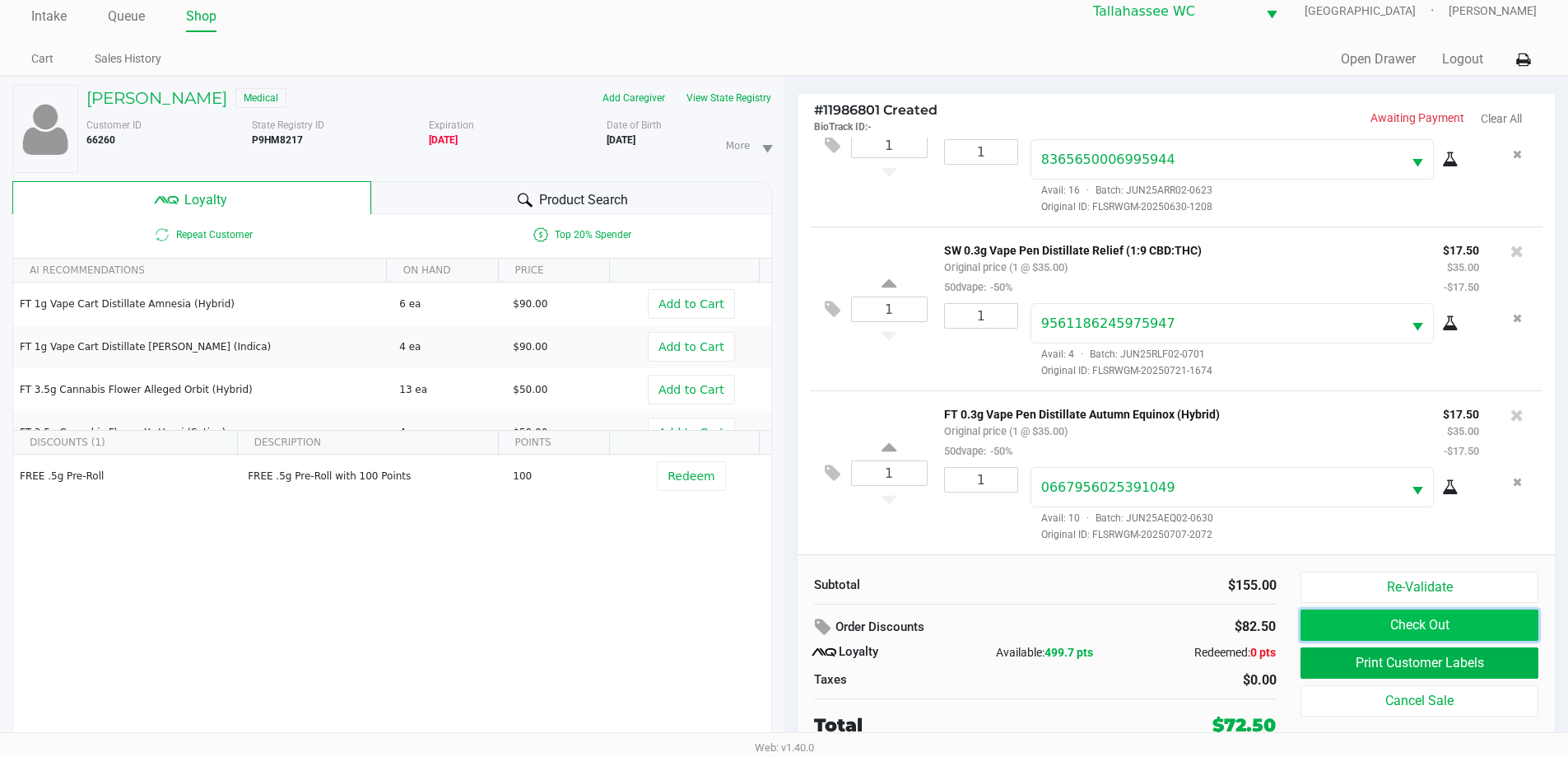
click at [1469, 625] on button "Check Out" at bounding box center [1419, 625] width 237 height 31
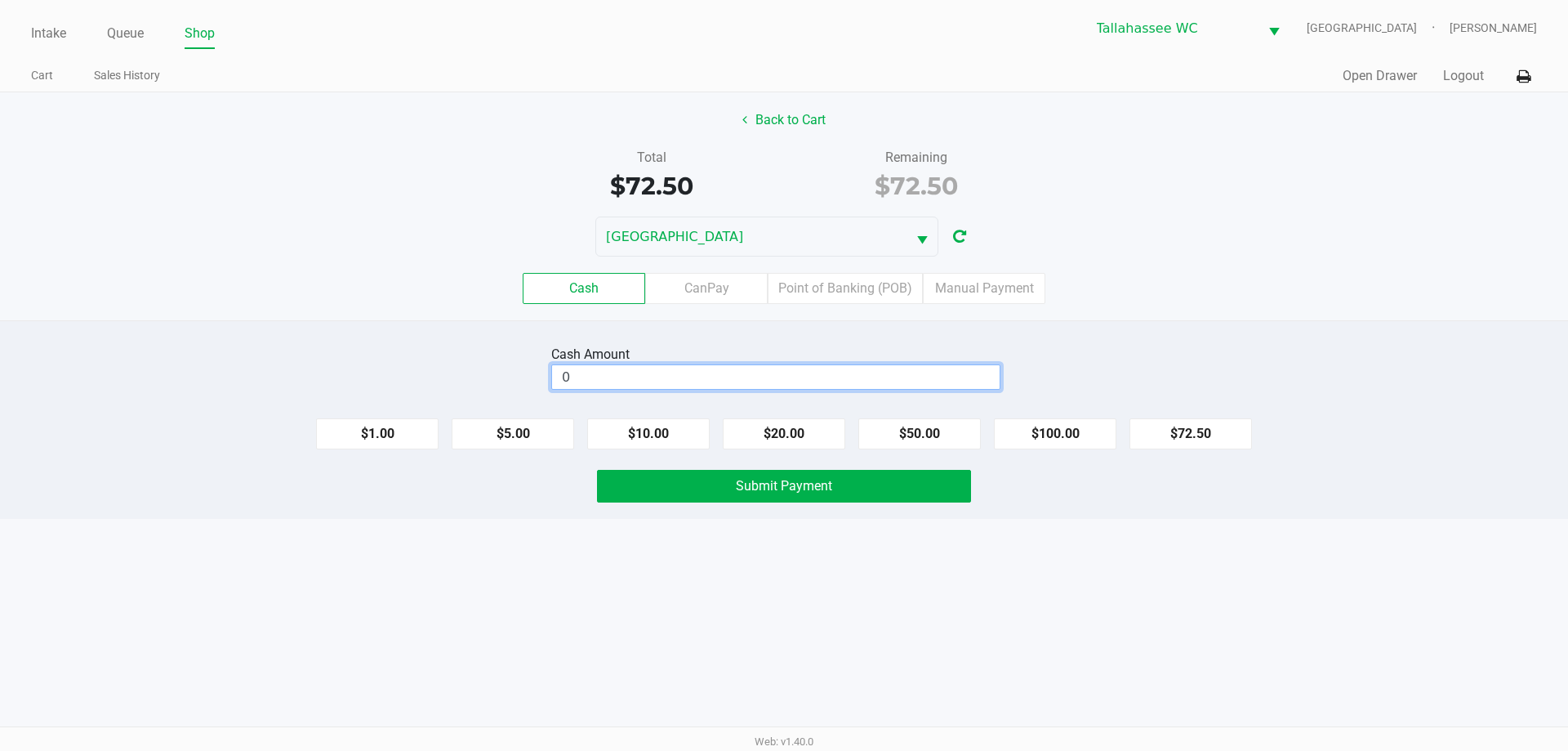
click at [788, 376] on input "0" at bounding box center [776, 377] width 448 height 23
type input "$100.00"
click at [895, 483] on button "Submit Payment" at bounding box center [784, 487] width 374 height 33
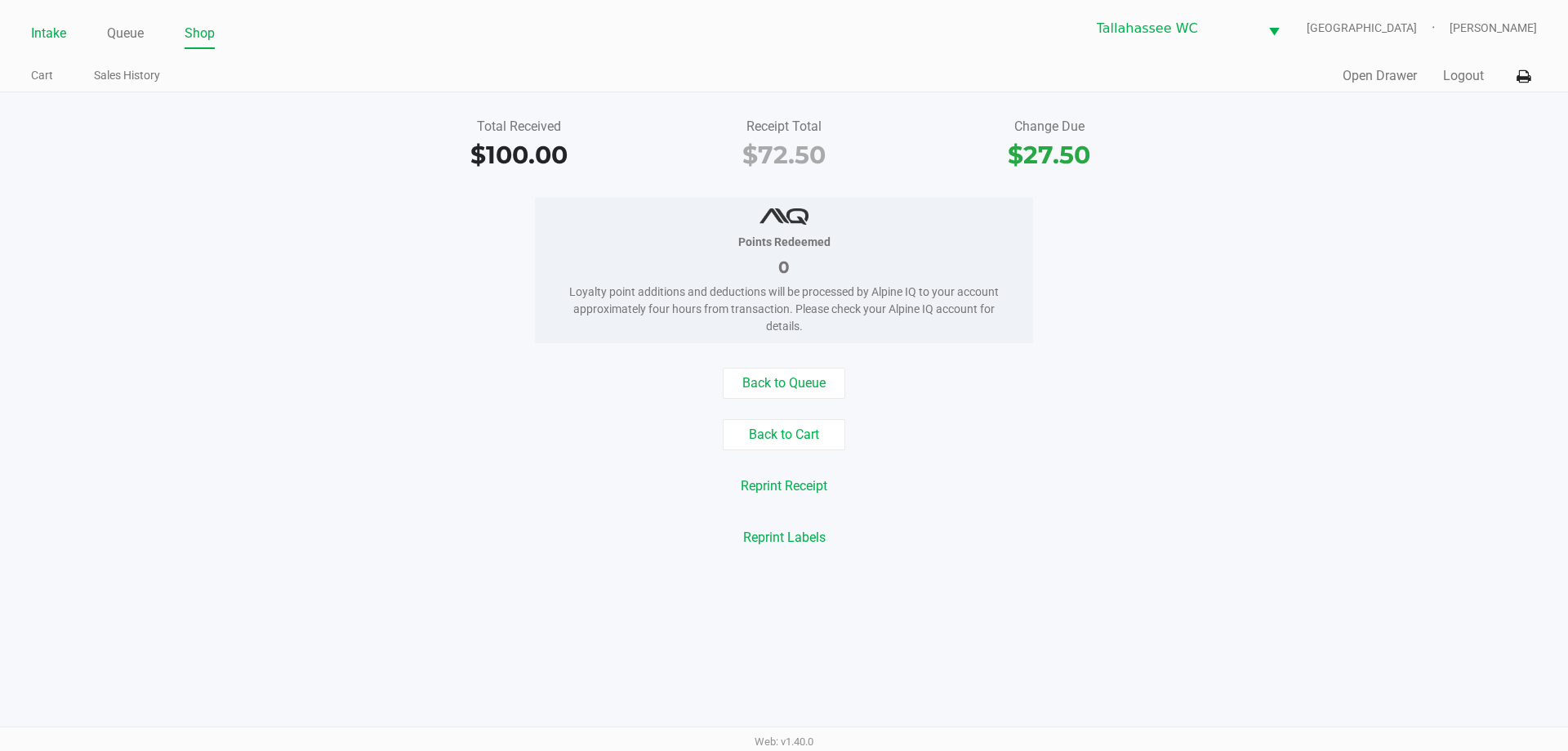
click at [54, 39] on link "Intake" at bounding box center [49, 34] width 35 height 23
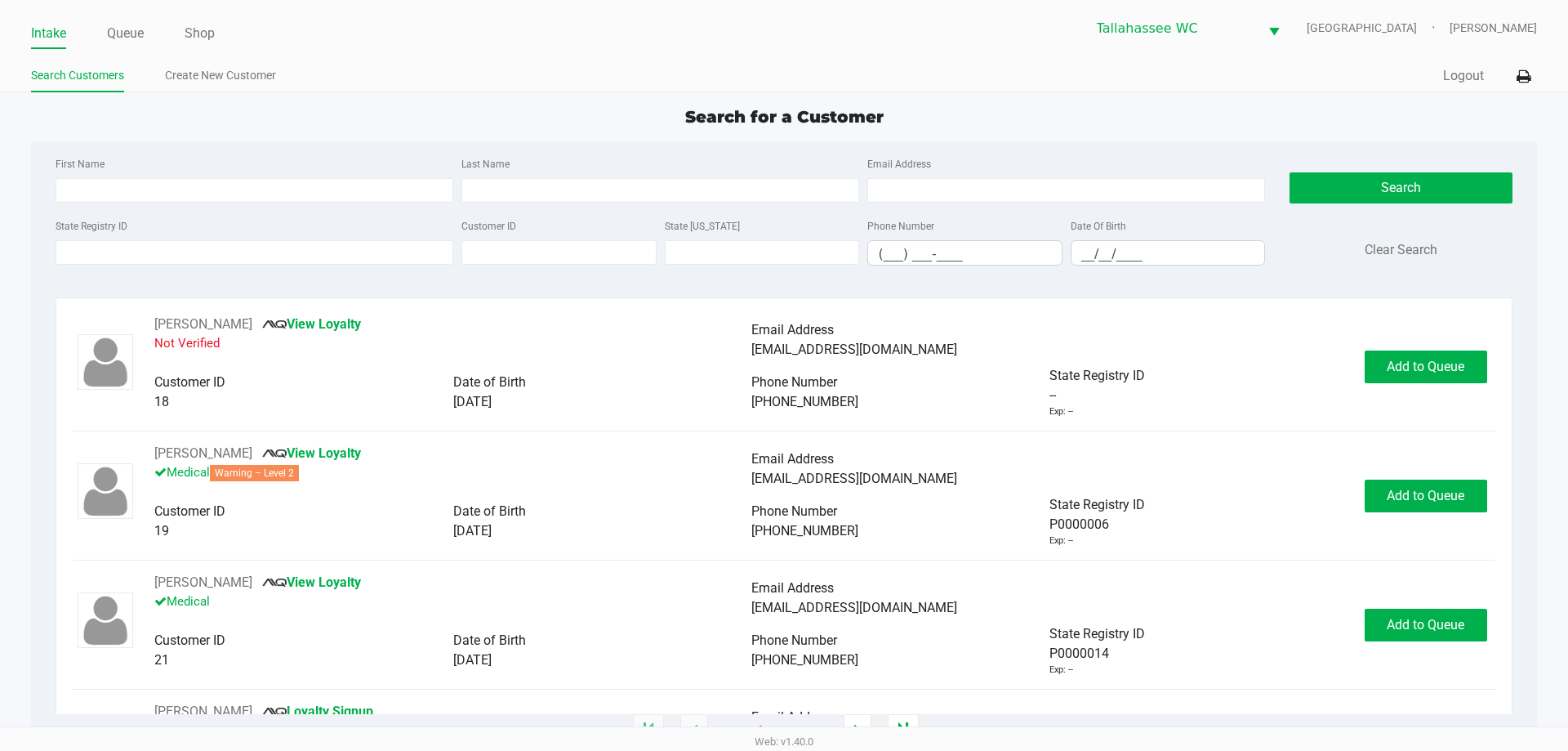
click at [681, 30] on ul "Intake Queue Shop" at bounding box center [407, 34] width 752 height 28
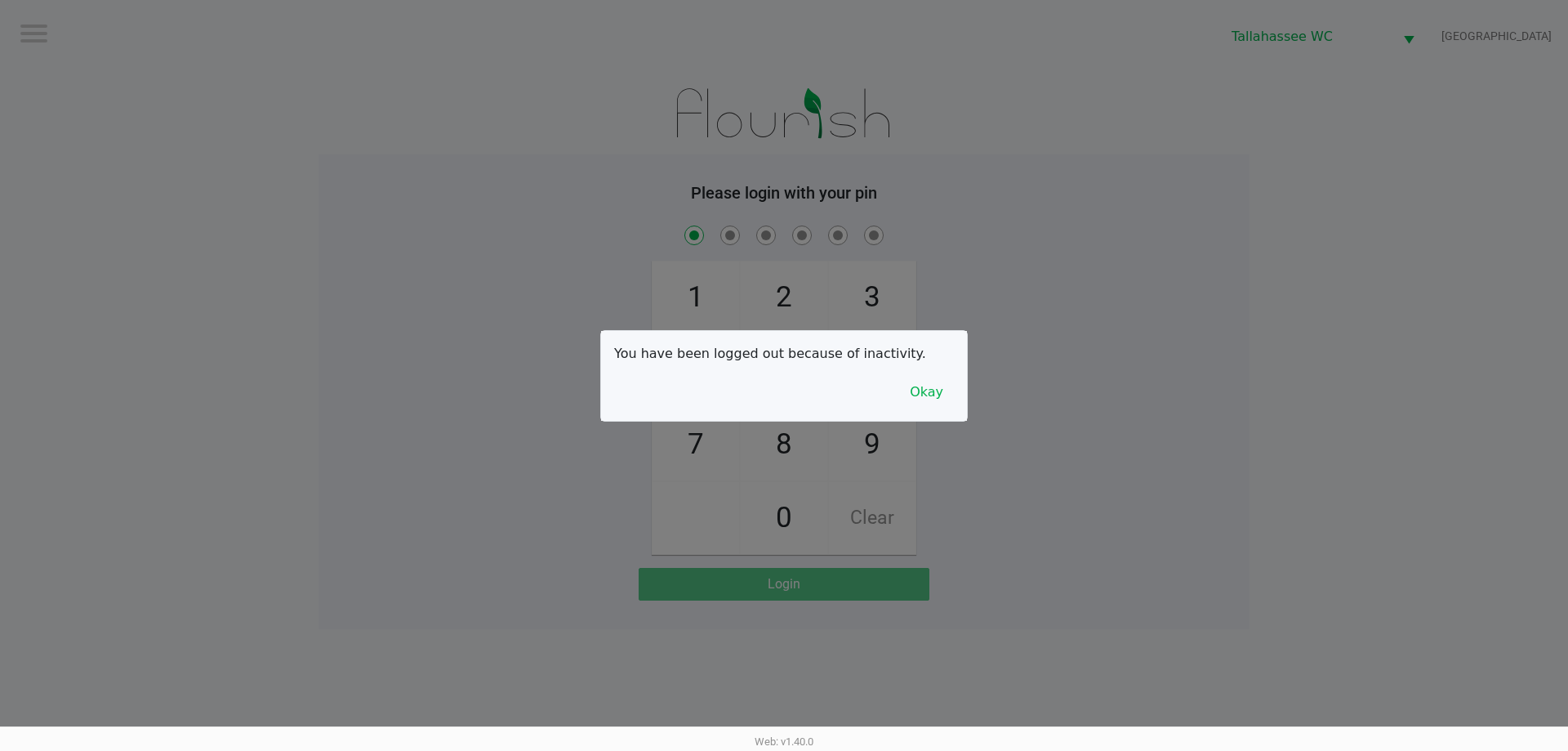
checkbox input "true"
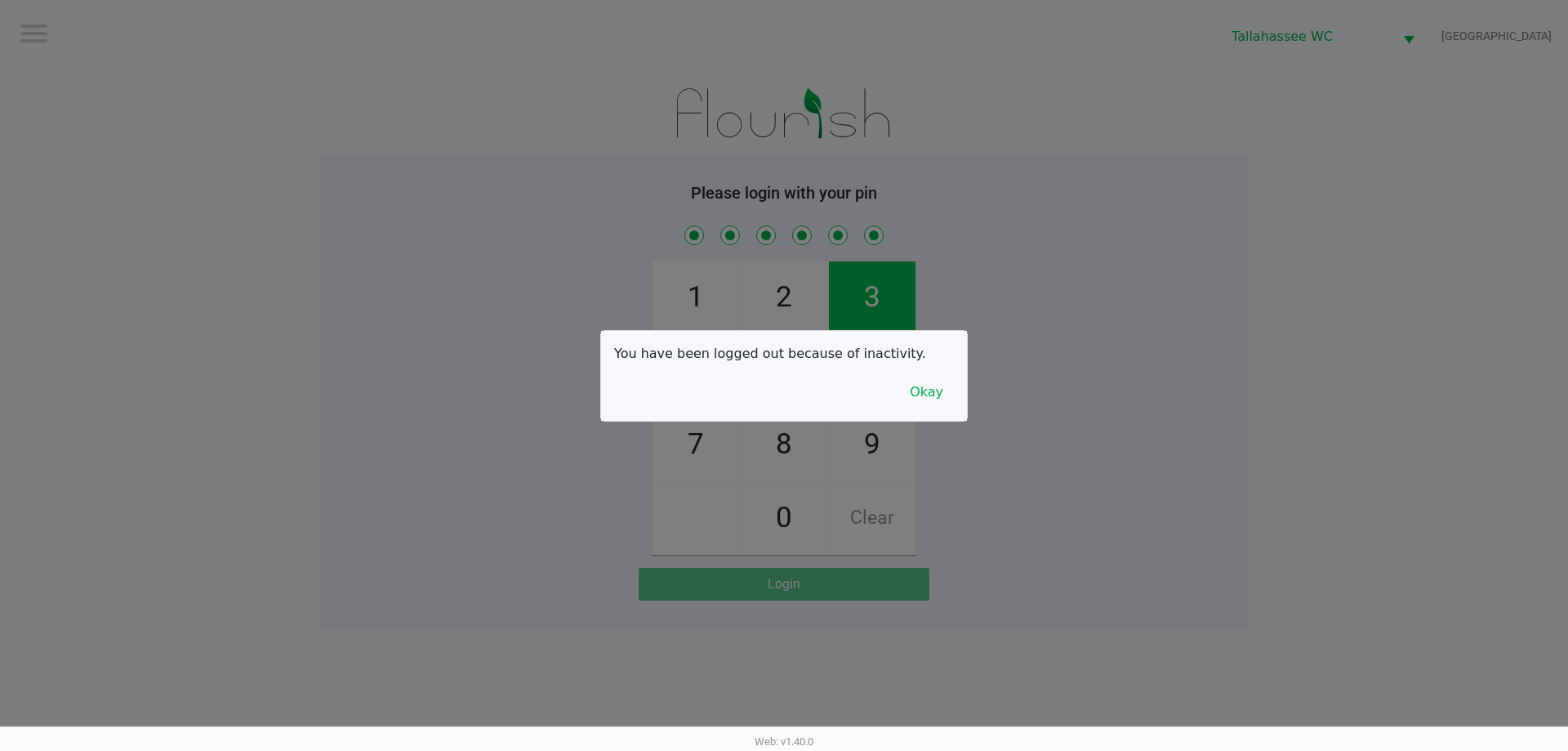
checkbox input "true"
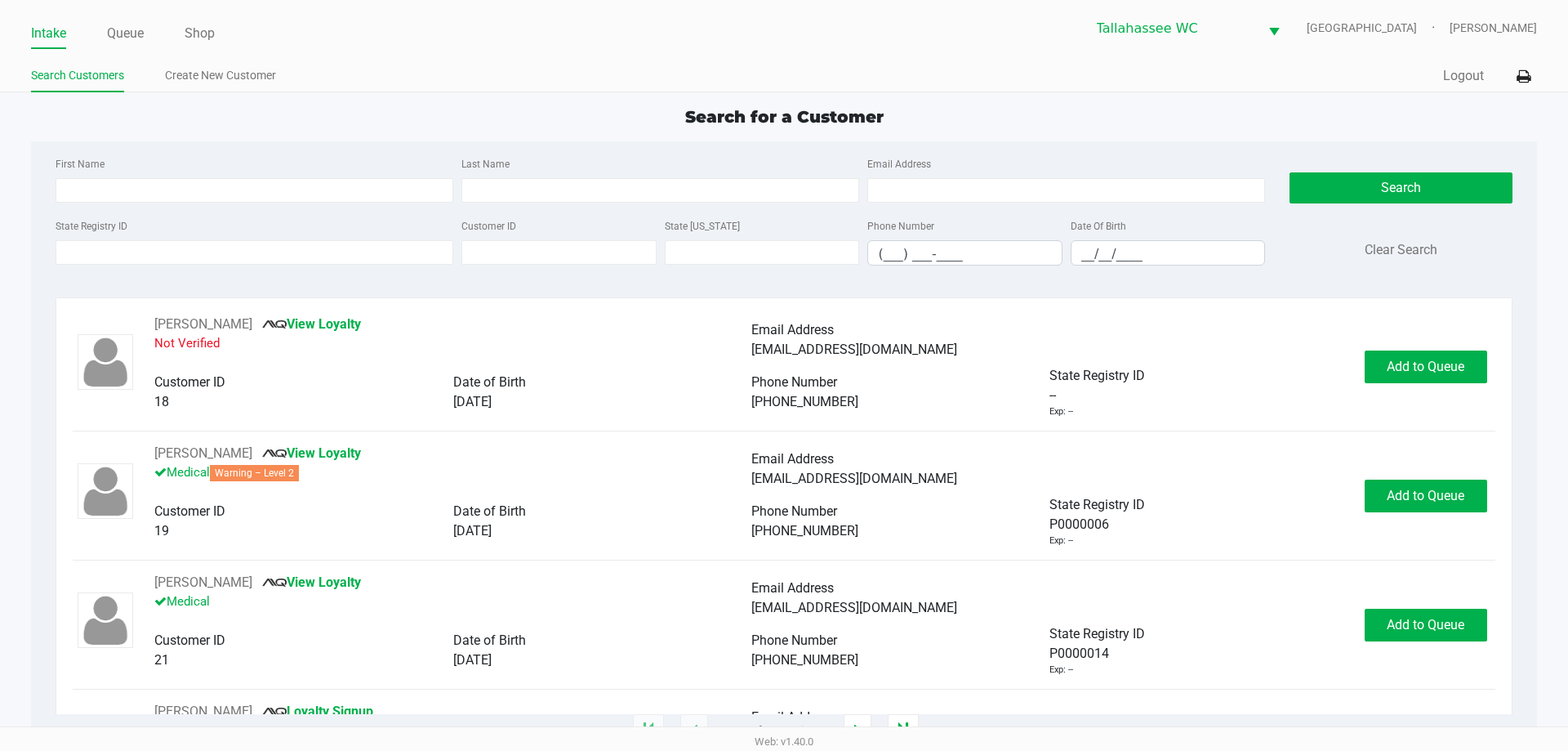
type input "JERRY"
type input "KIMBRO"
type input "12/01/1960"
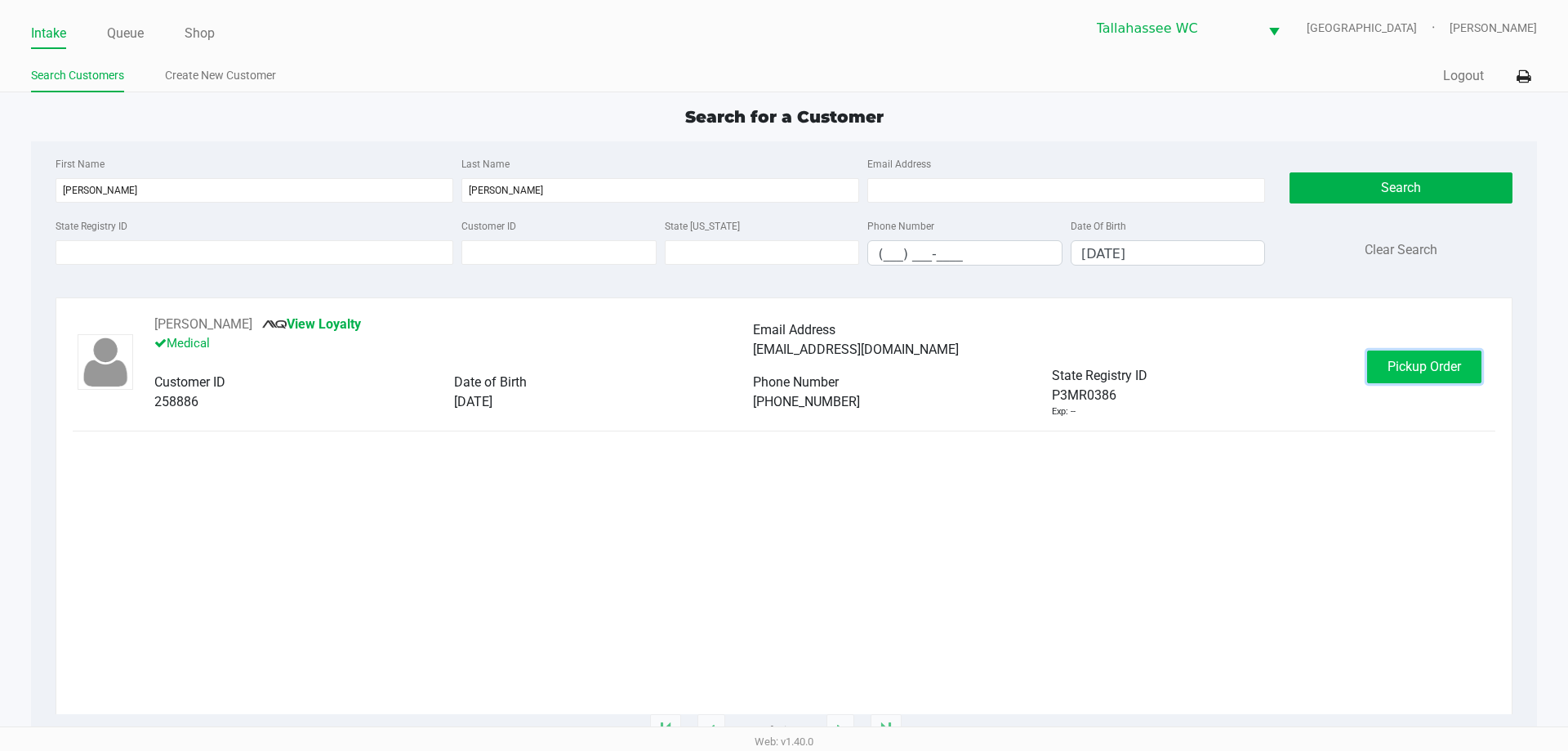
click at [1418, 372] on span "Pickup Order" at bounding box center [1424, 366] width 74 height 16
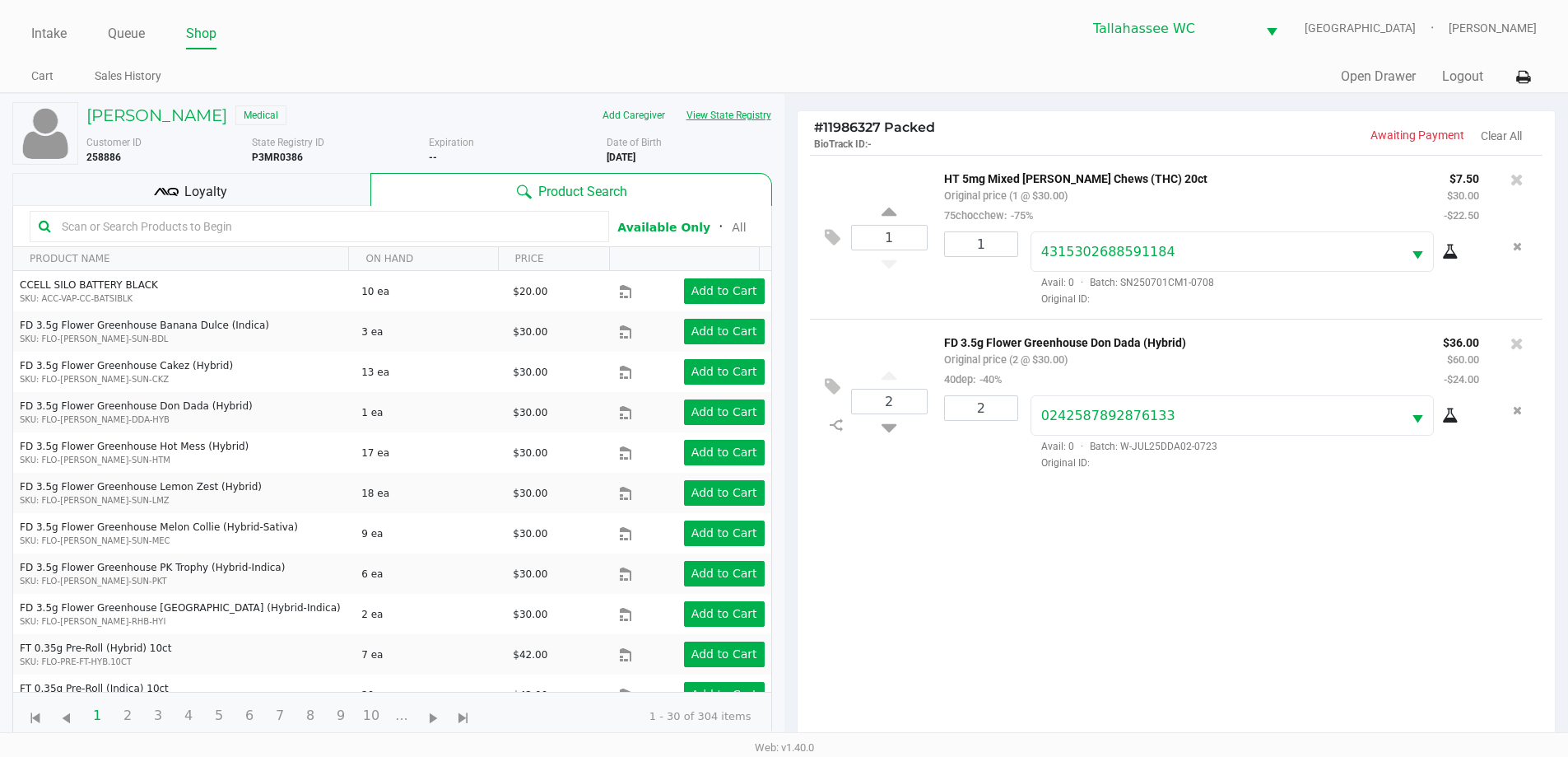
click at [738, 118] on button "View State Registry" at bounding box center [723, 115] width 96 height 26
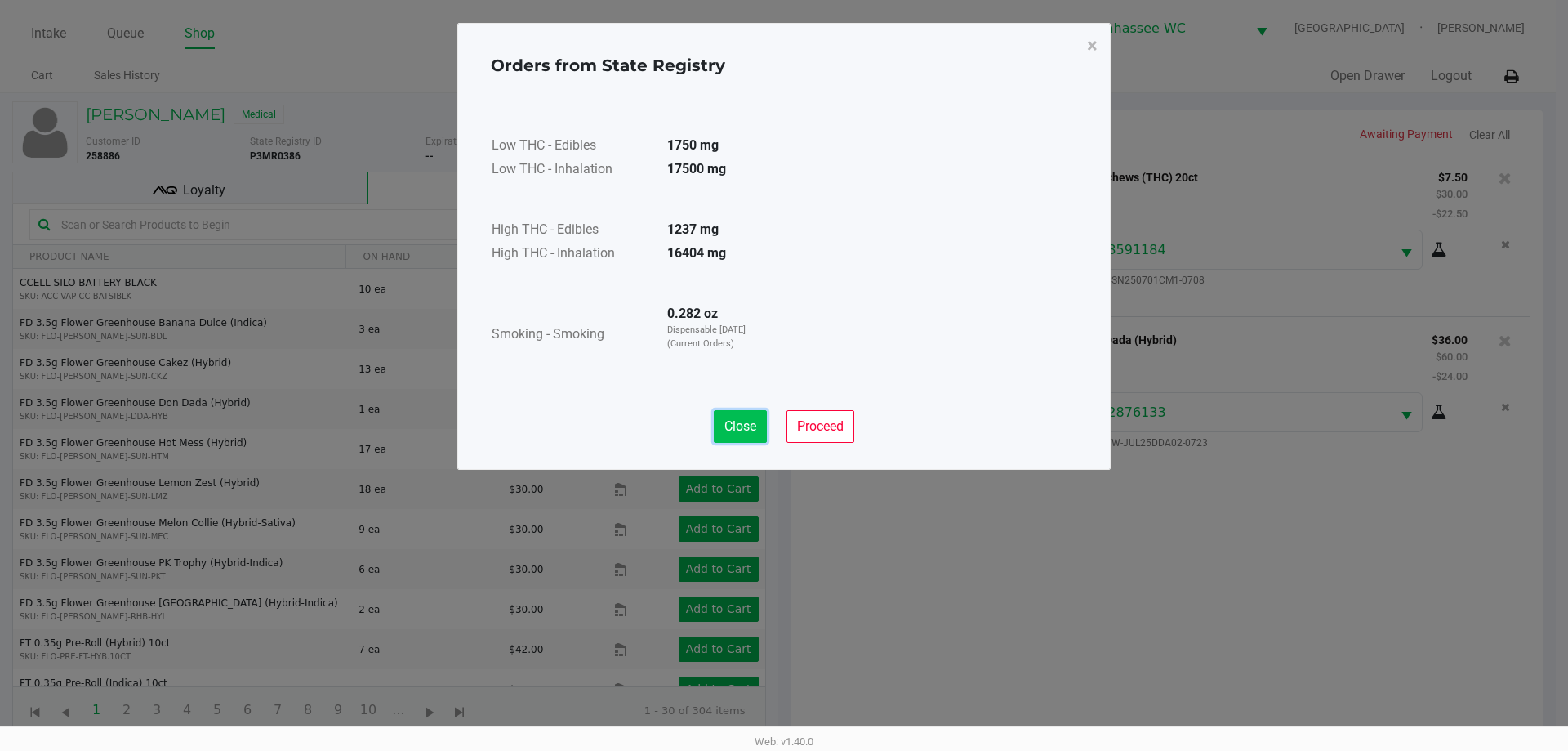
click at [749, 420] on span "Close" at bounding box center [740, 427] width 32 height 16
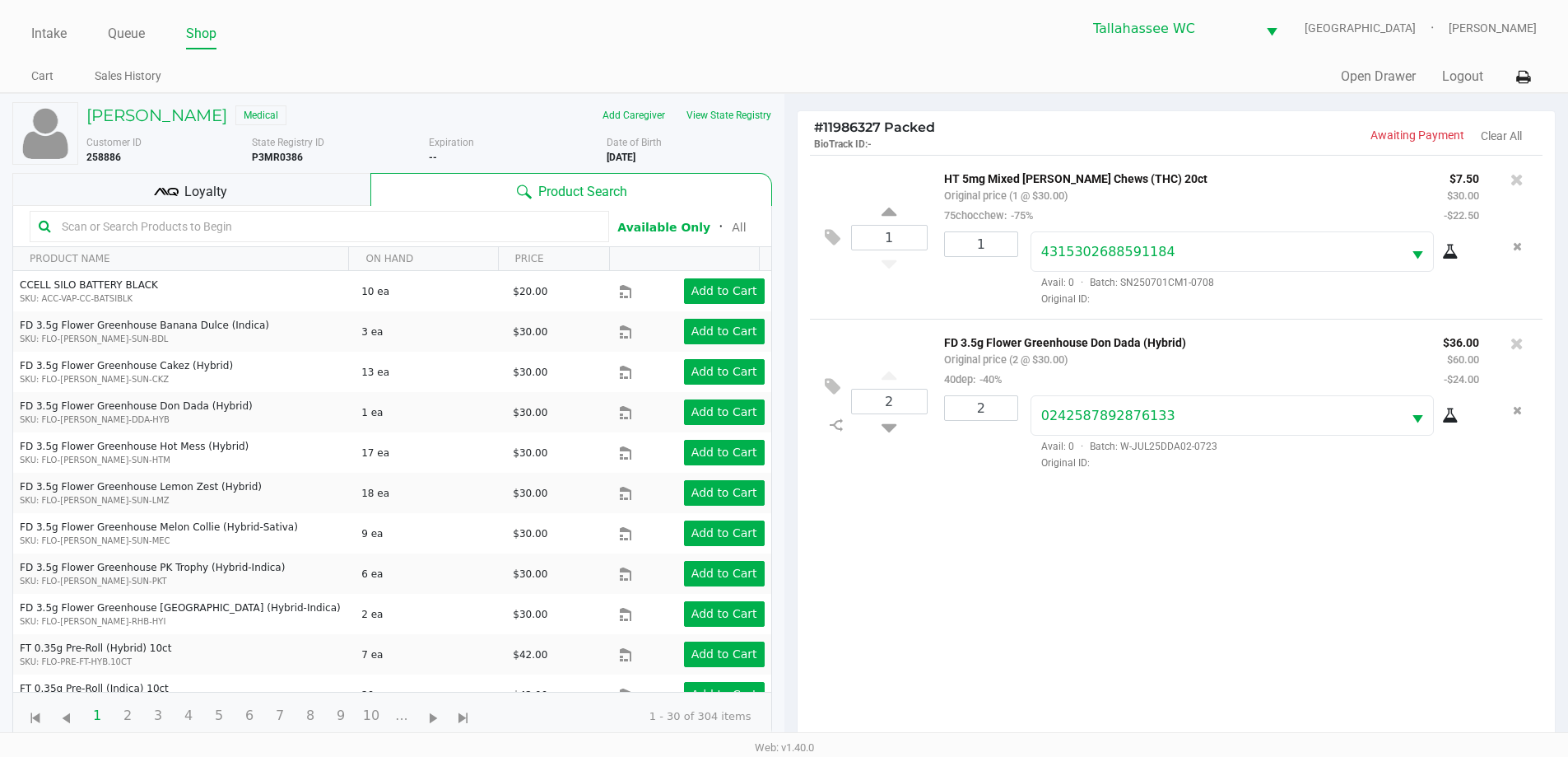
click at [1050, 560] on div "1 HT 5mg Mixed Berry Chews (THC) 20ct Original price (1 @ $30.00) 75chocchew: -…" at bounding box center [1176, 453] width 759 height 598
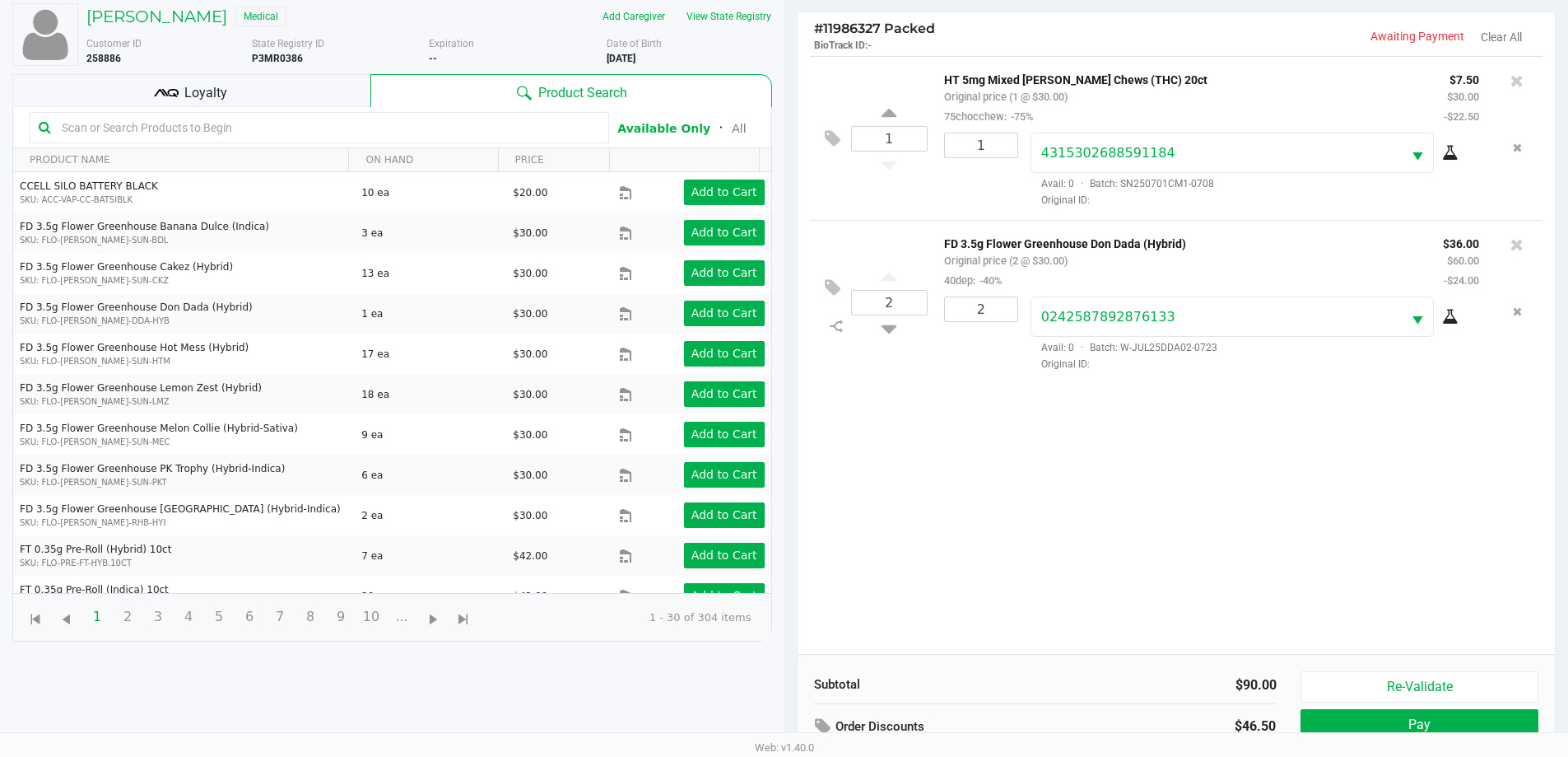
scroll to position [178, 0]
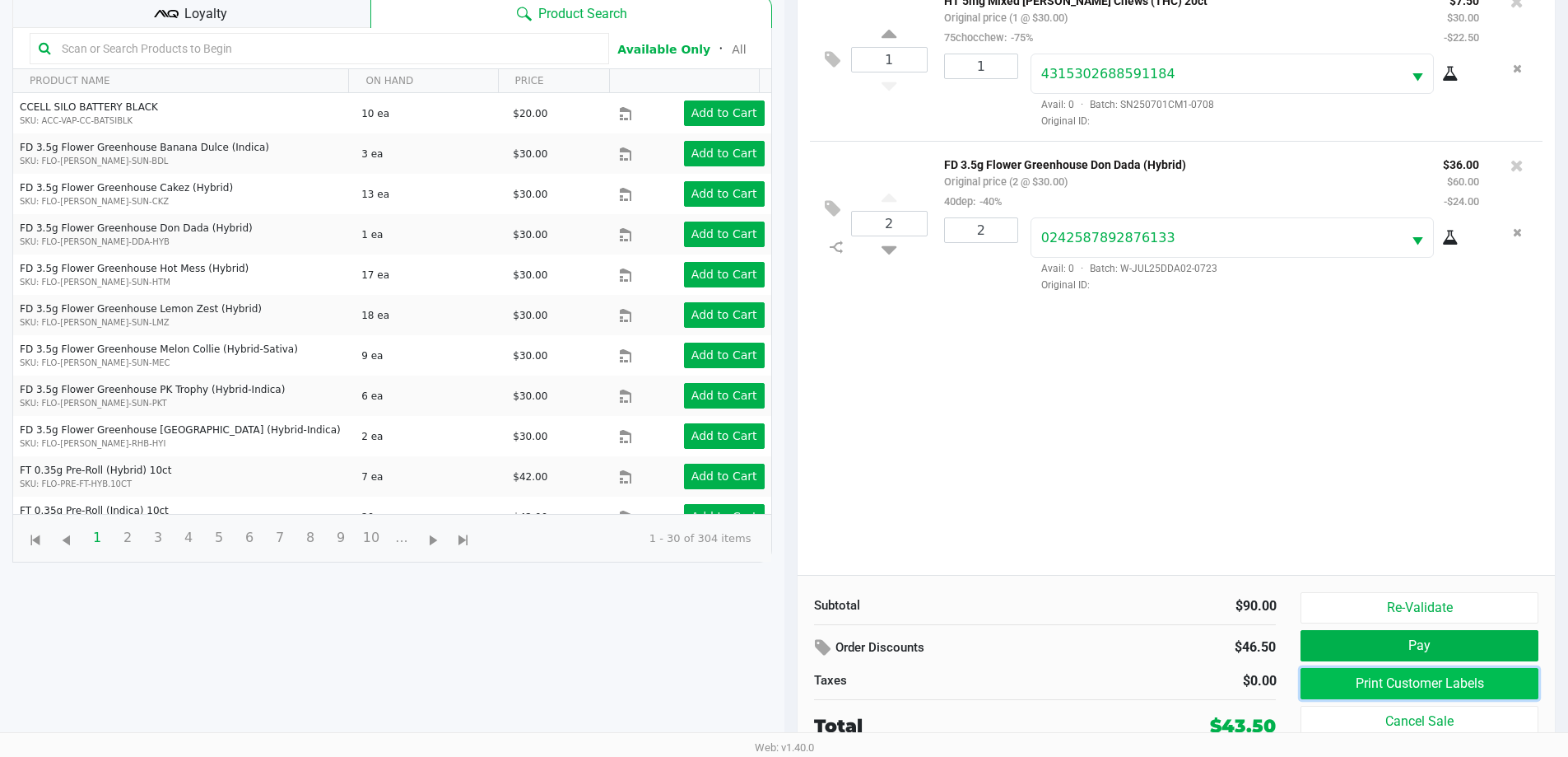
click at [1445, 676] on button "Print Customer Labels" at bounding box center [1419, 684] width 237 height 31
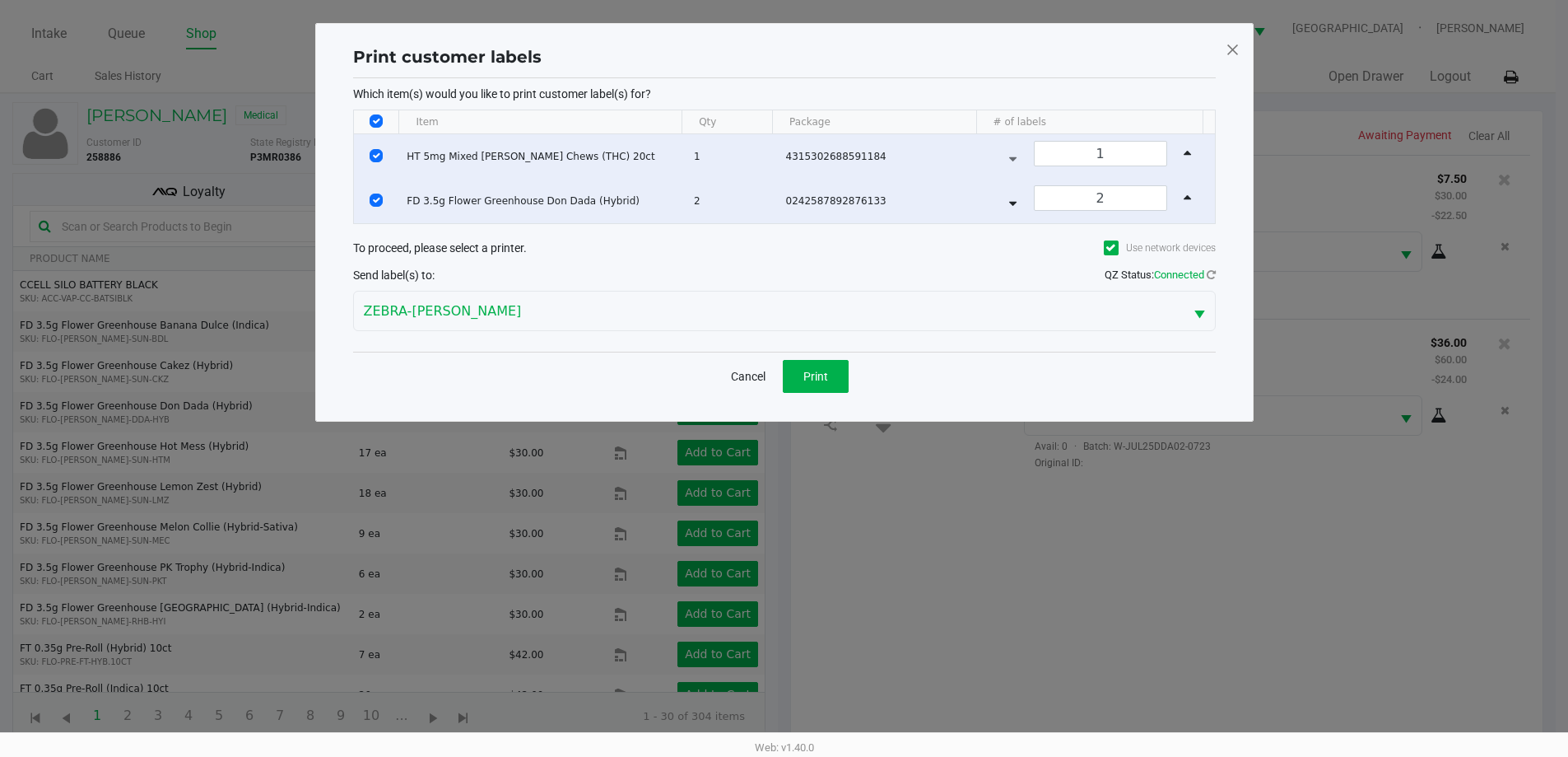
scroll to position [0, 0]
click at [840, 385] on button "Print" at bounding box center [821, 377] width 66 height 33
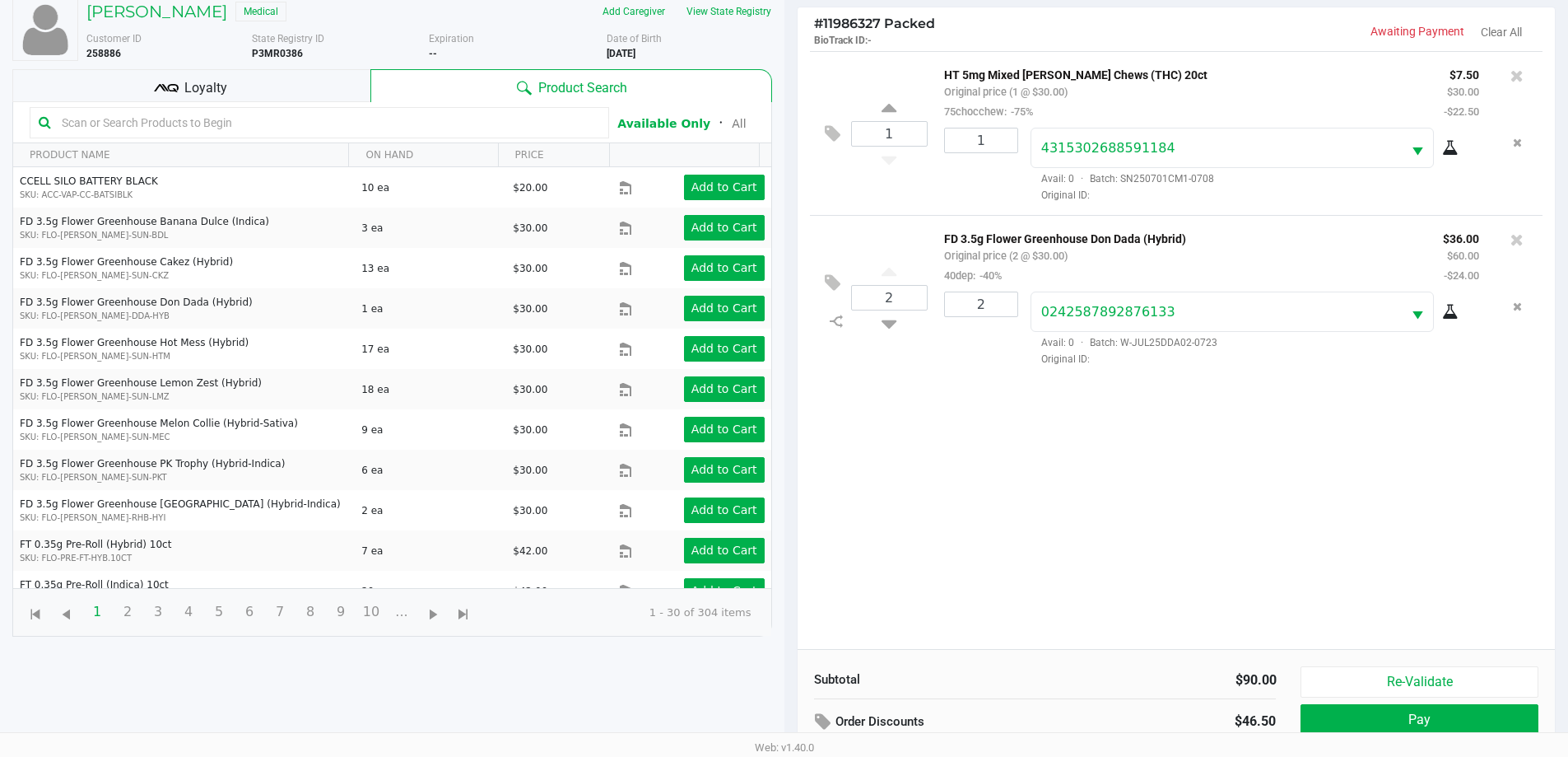
scroll to position [178, 0]
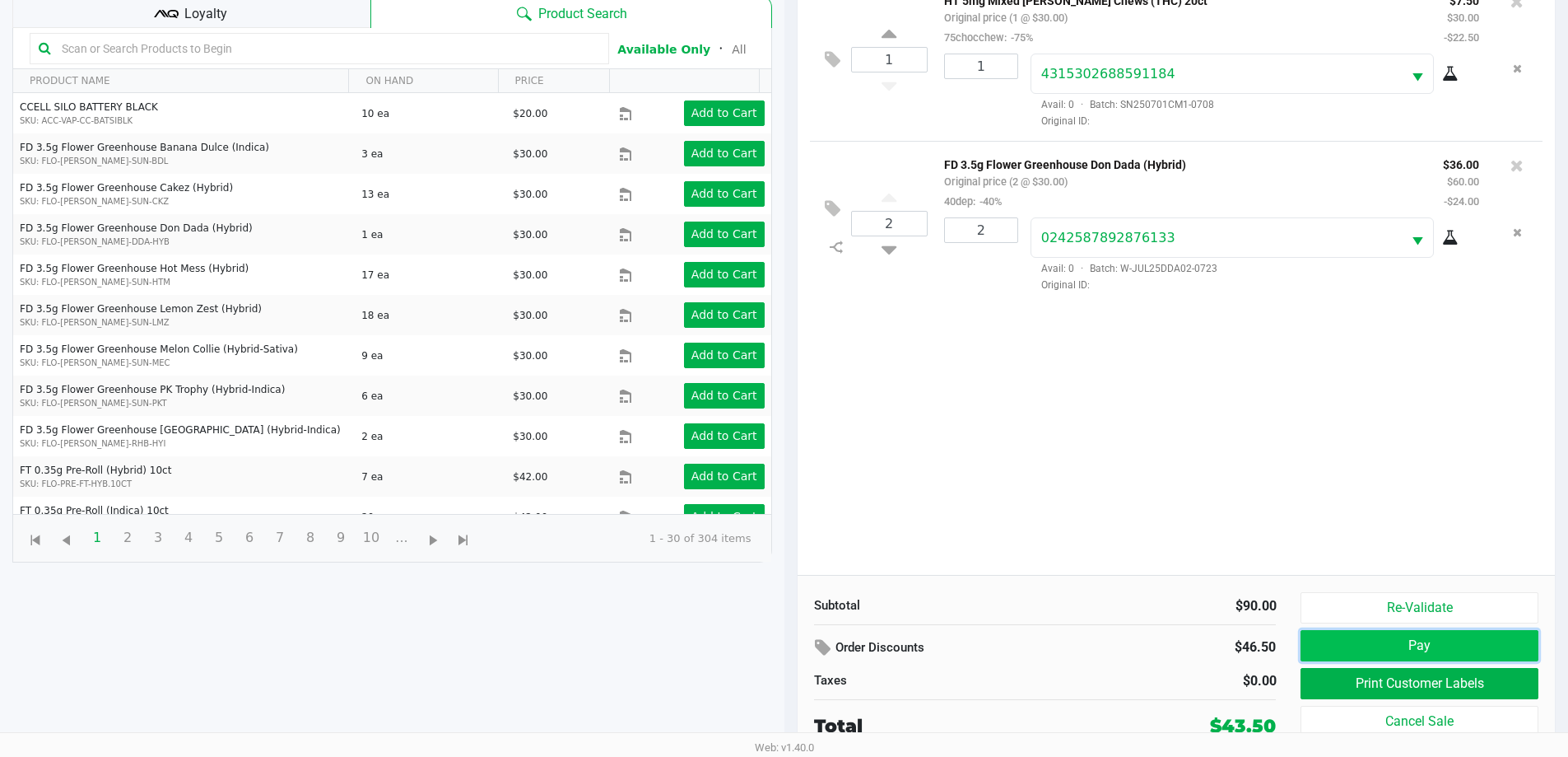
click at [1443, 648] on button "Pay" at bounding box center [1419, 645] width 237 height 31
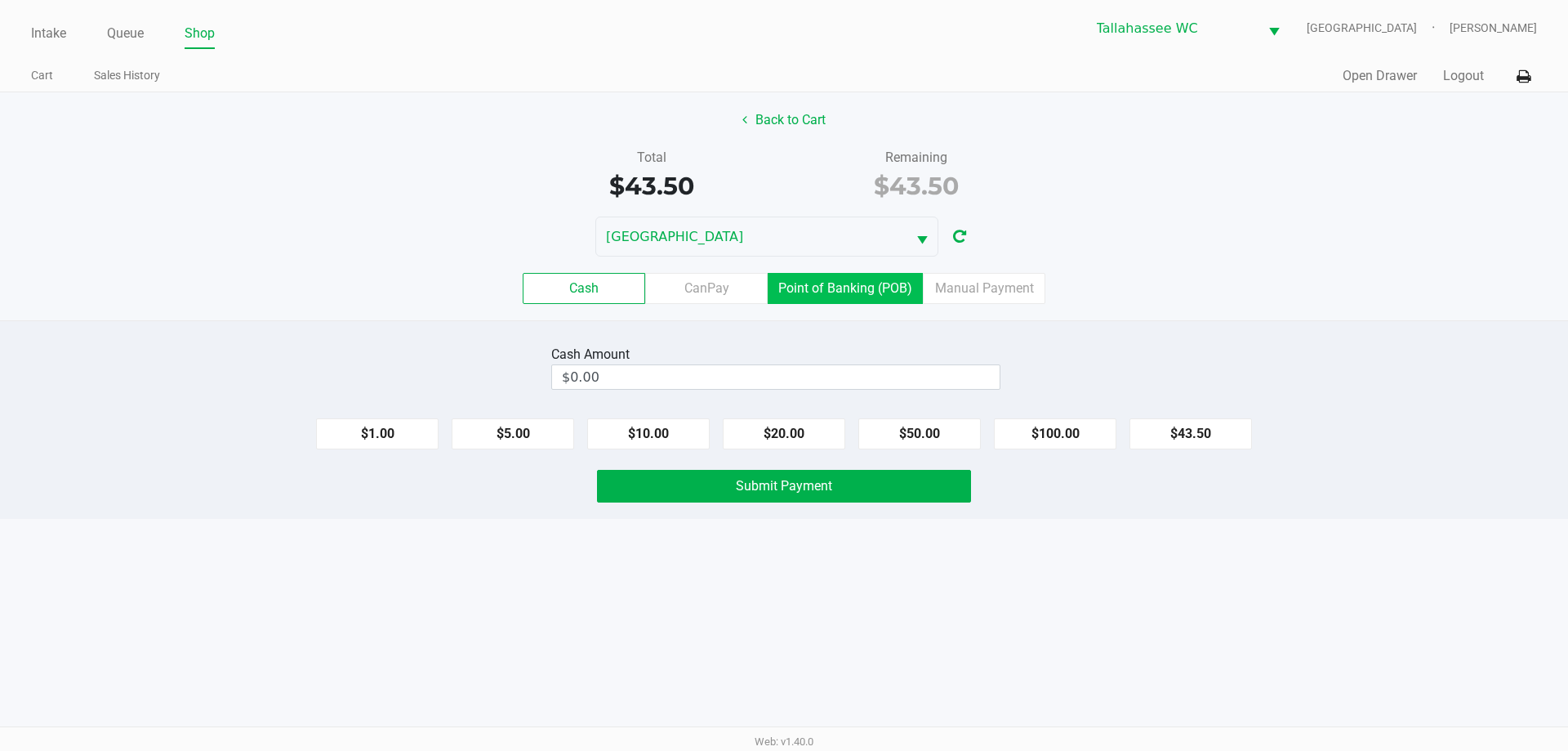
click at [854, 289] on label "Point of Banking (POB)" at bounding box center [846, 289] width 155 height 31
click at [0, 0] on 7 "Point of Banking (POB)" at bounding box center [0, 0] width 0 height 0
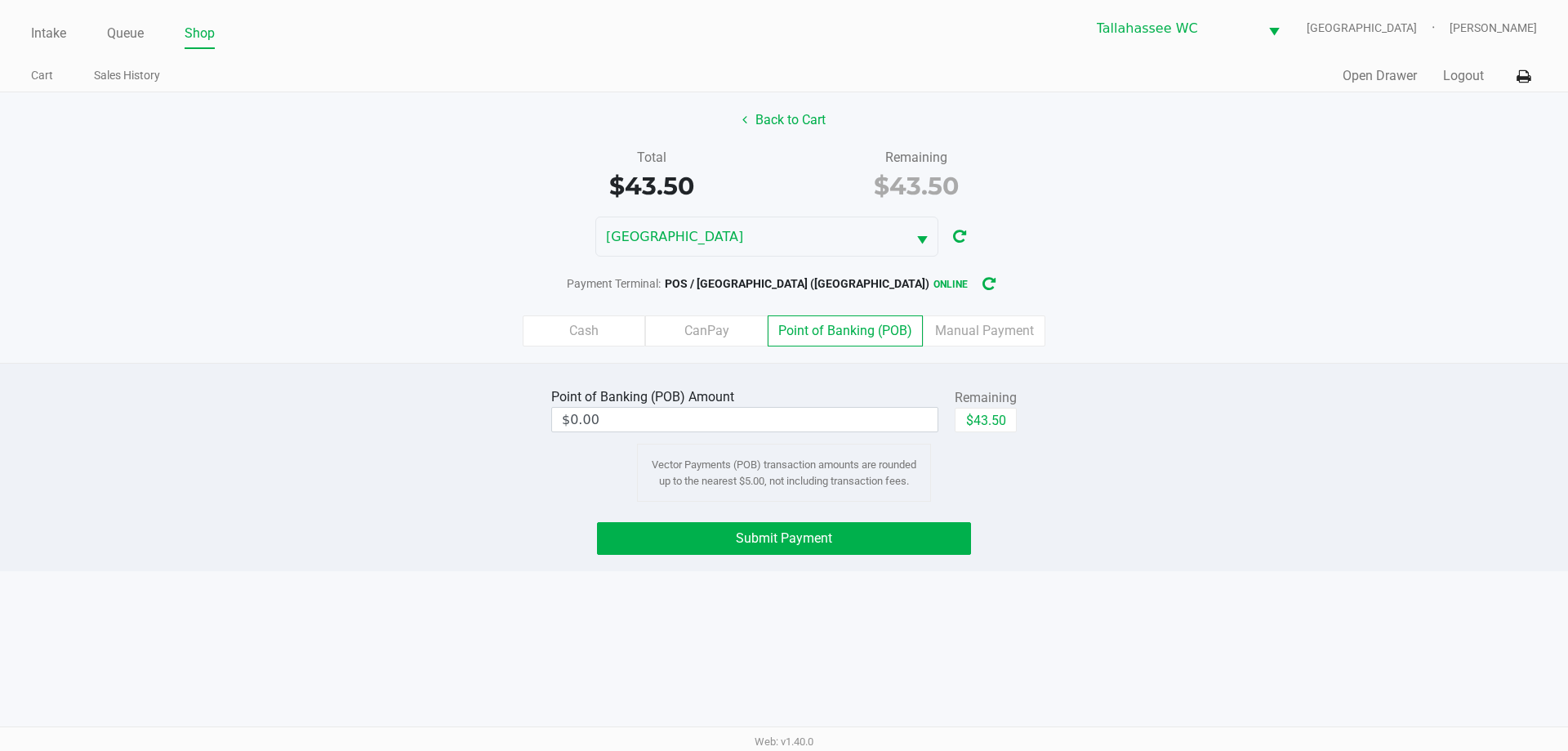
click at [1112, 214] on div "Back to Cart Total $43.50 Remaining $43.50 LATVIA Payment Terminal: POS / LATVI…" at bounding box center [784, 227] width 1568 height 270
click at [1007, 422] on button "$43.50" at bounding box center [985, 420] width 62 height 24
type input "$43.50"
click at [1300, 300] on div "Cash CanPay Point of Banking (POB) Manual Payment" at bounding box center [784, 331] width 1592 height 64
click at [951, 547] on button "Submit Payment" at bounding box center [784, 538] width 374 height 33
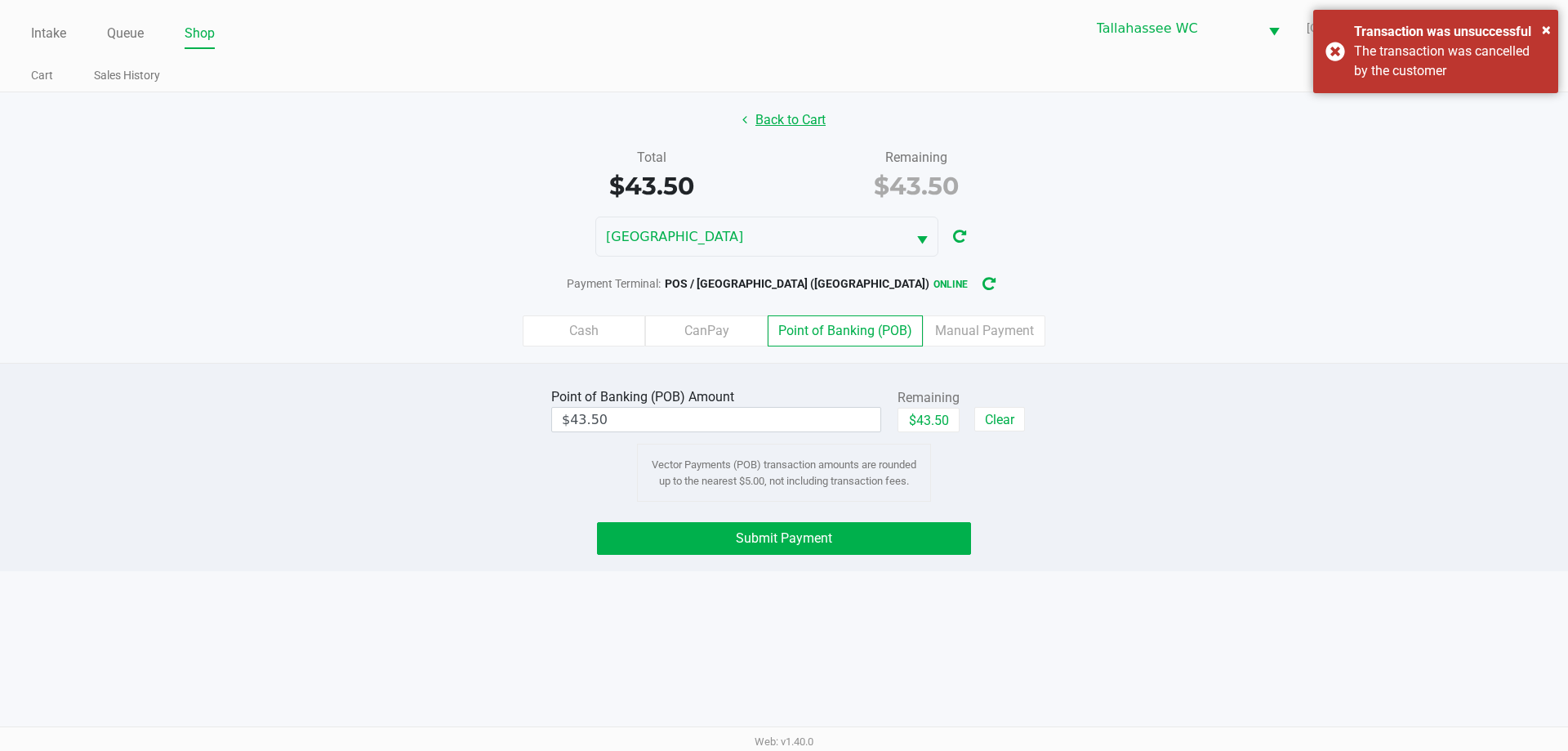
click at [813, 126] on button "Back to Cart" at bounding box center [784, 120] width 105 height 31
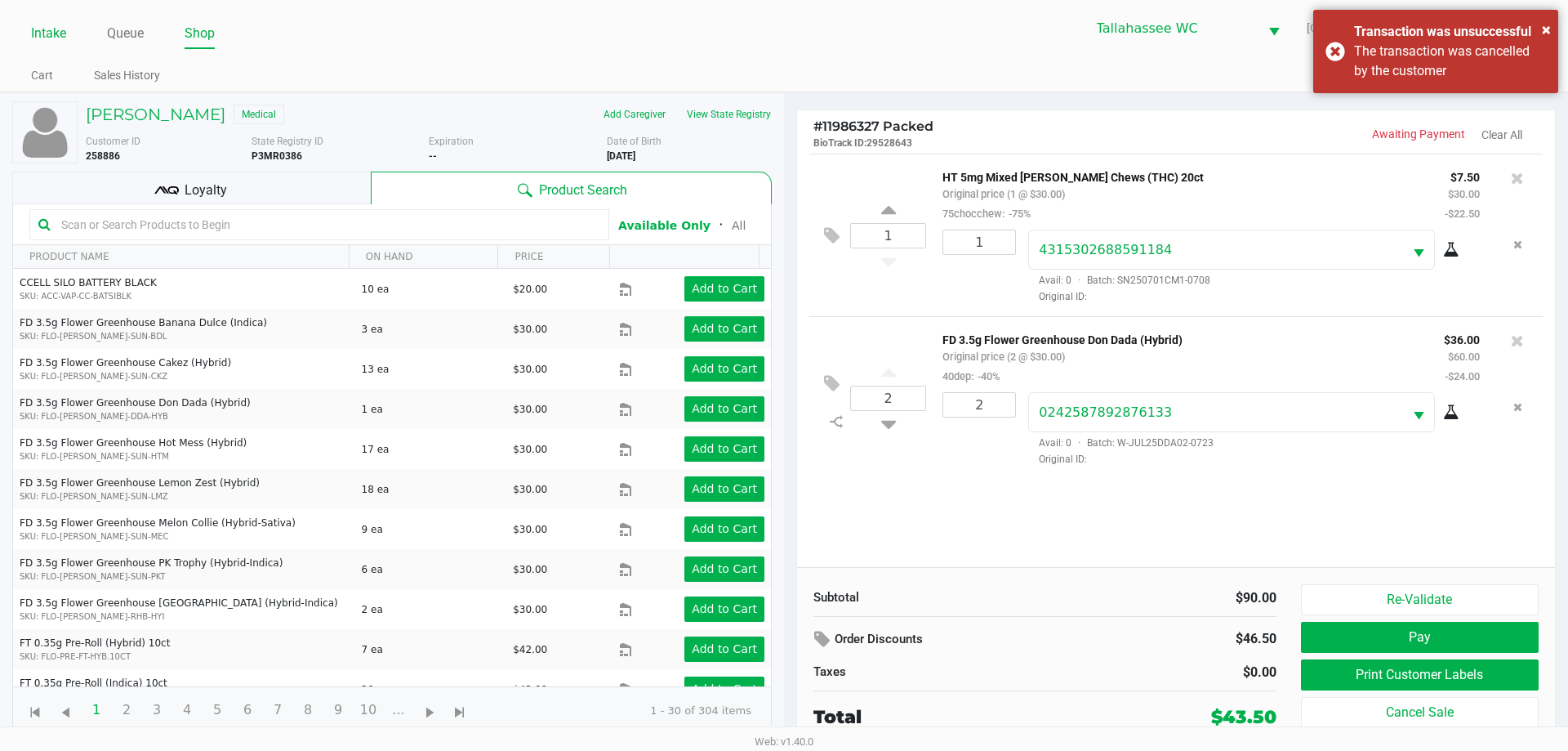
click at [61, 29] on link "Intake" at bounding box center [49, 34] width 35 height 23
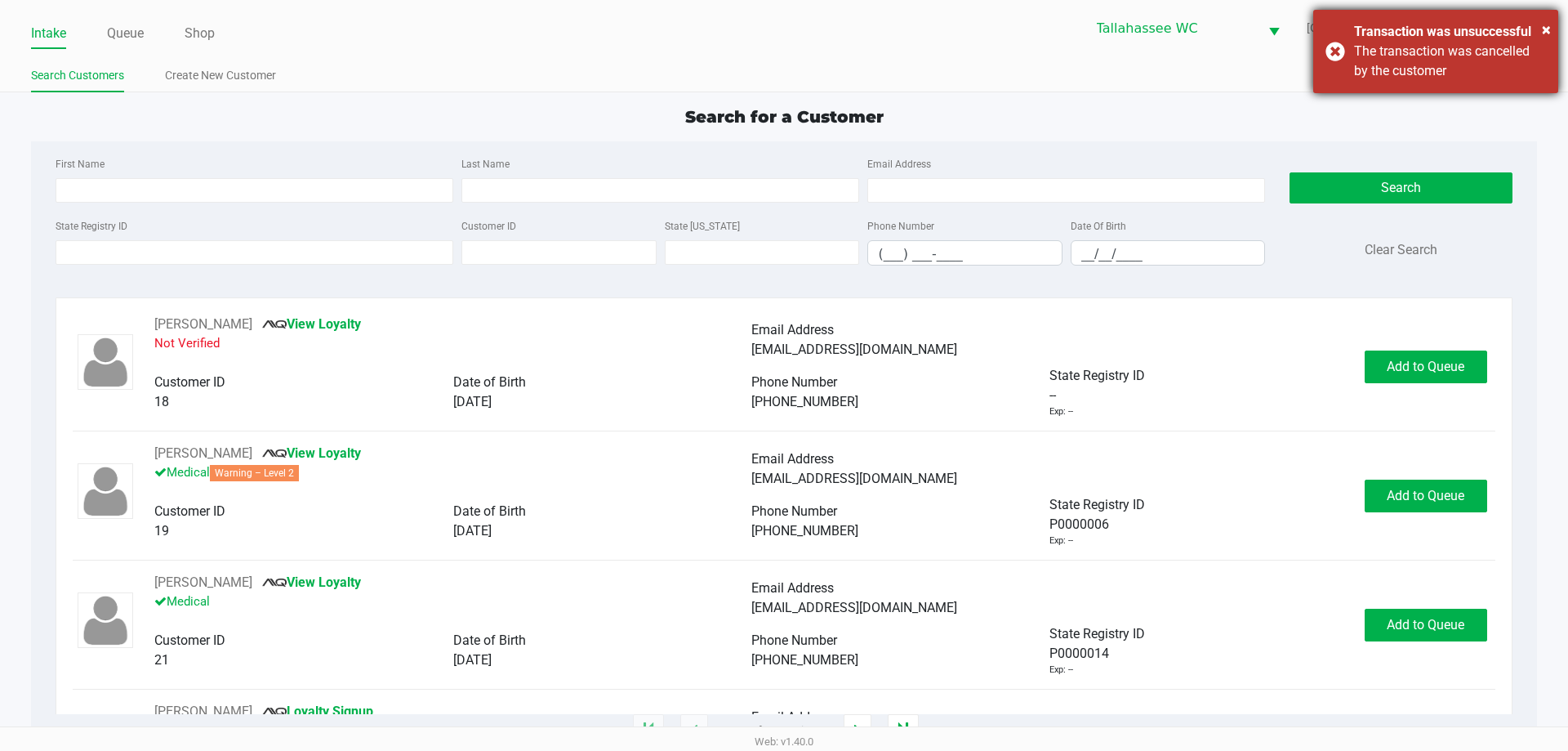
click at [1347, 57] on div "× Transaction was unsuccessful The transaction was cancelled by the customer" at bounding box center [1435, 51] width 245 height 84
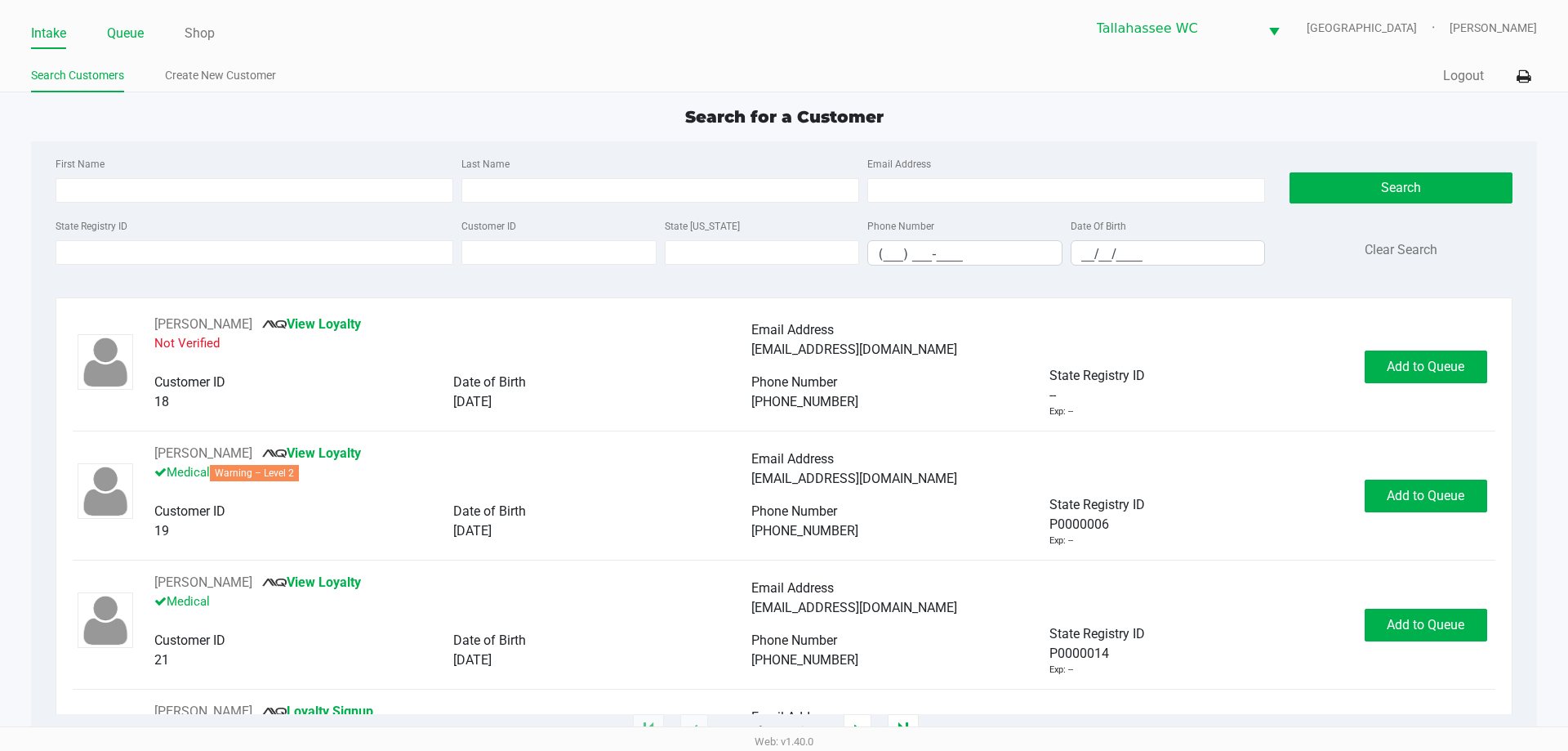
click at [117, 38] on link "Queue" at bounding box center [125, 34] width 37 height 23
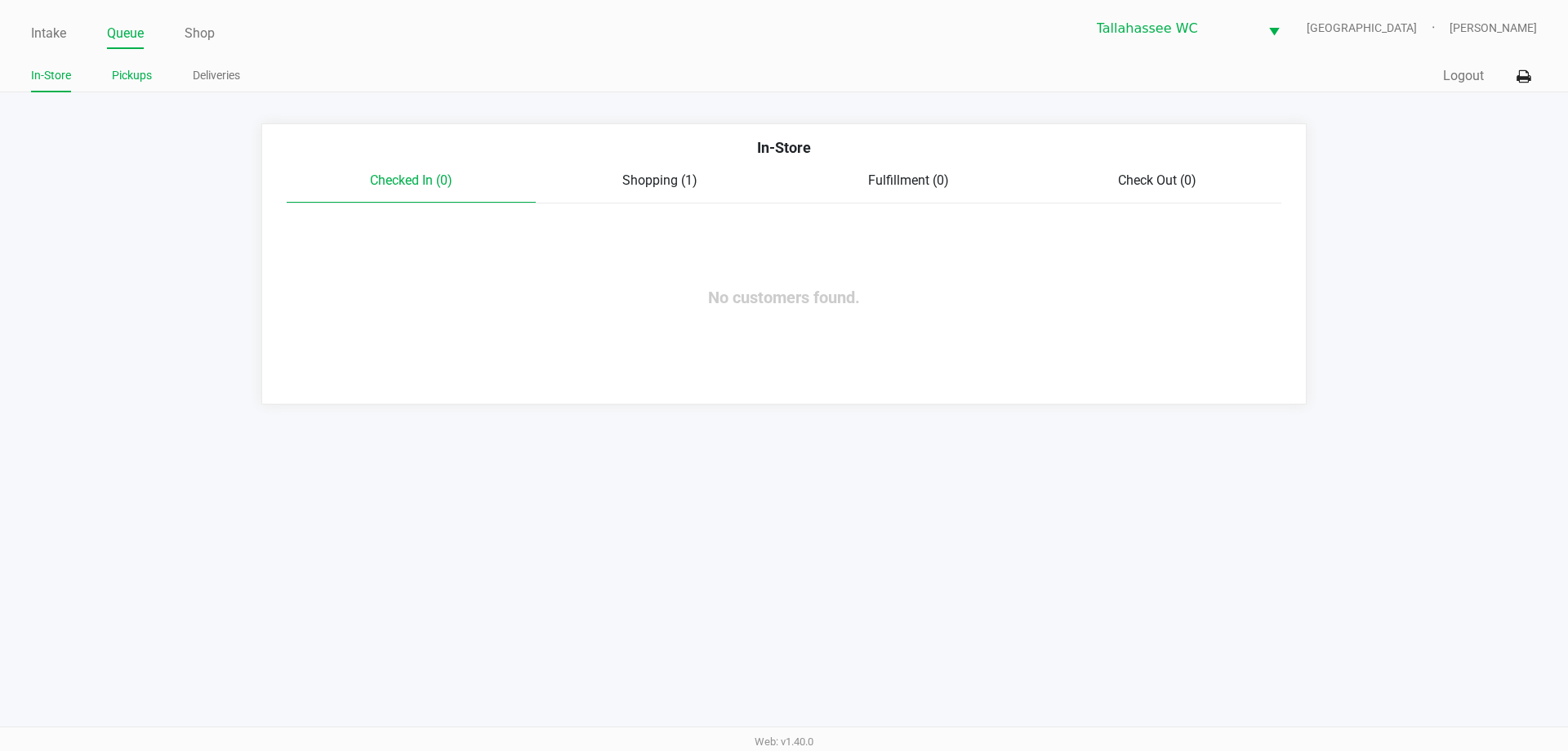
click at [129, 77] on link "Pickups" at bounding box center [131, 75] width 40 height 20
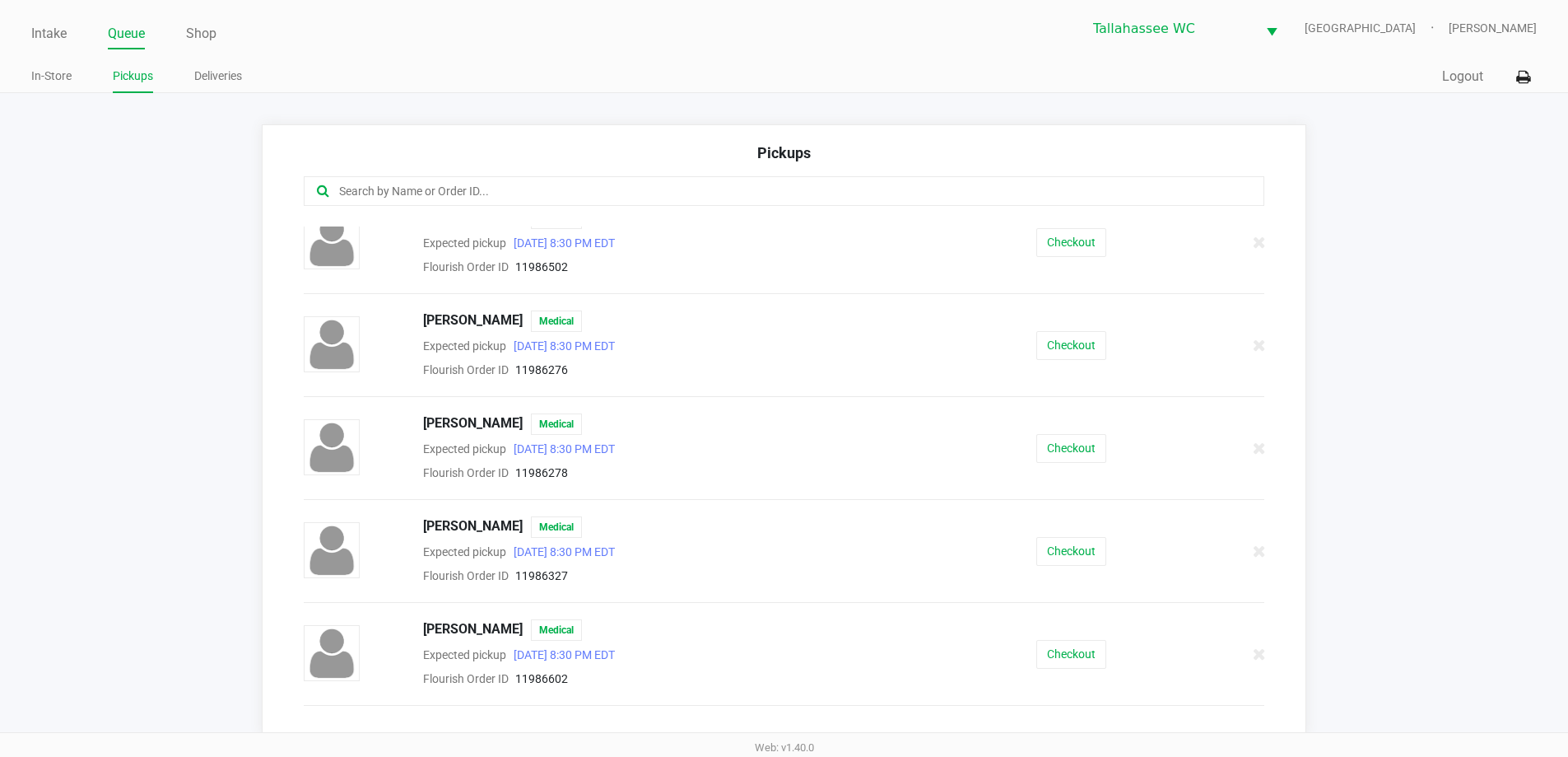
scroll to position [247, 0]
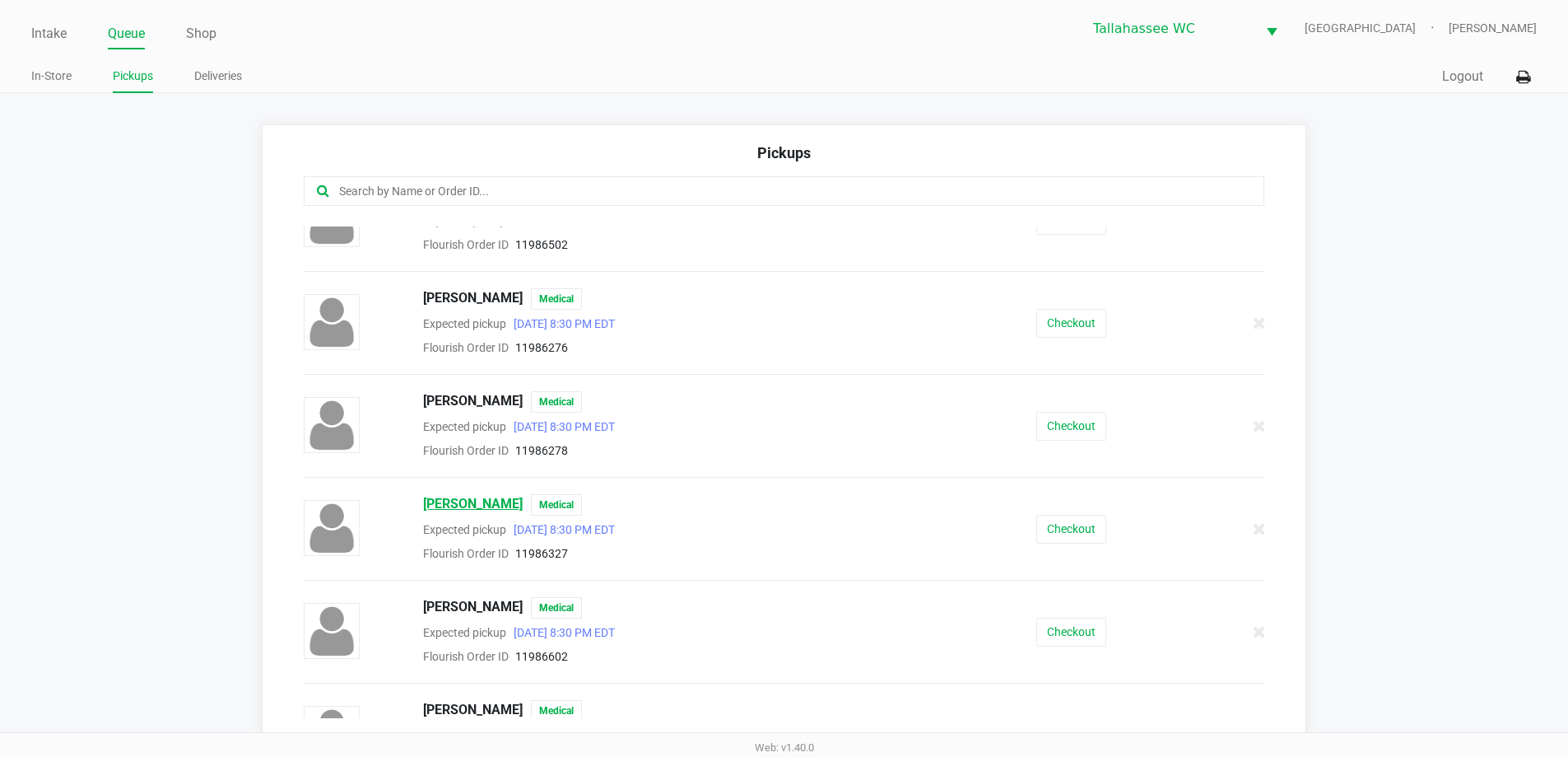
click at [467, 507] on span "JERRY KIMBRO" at bounding box center [473, 505] width 100 height 22
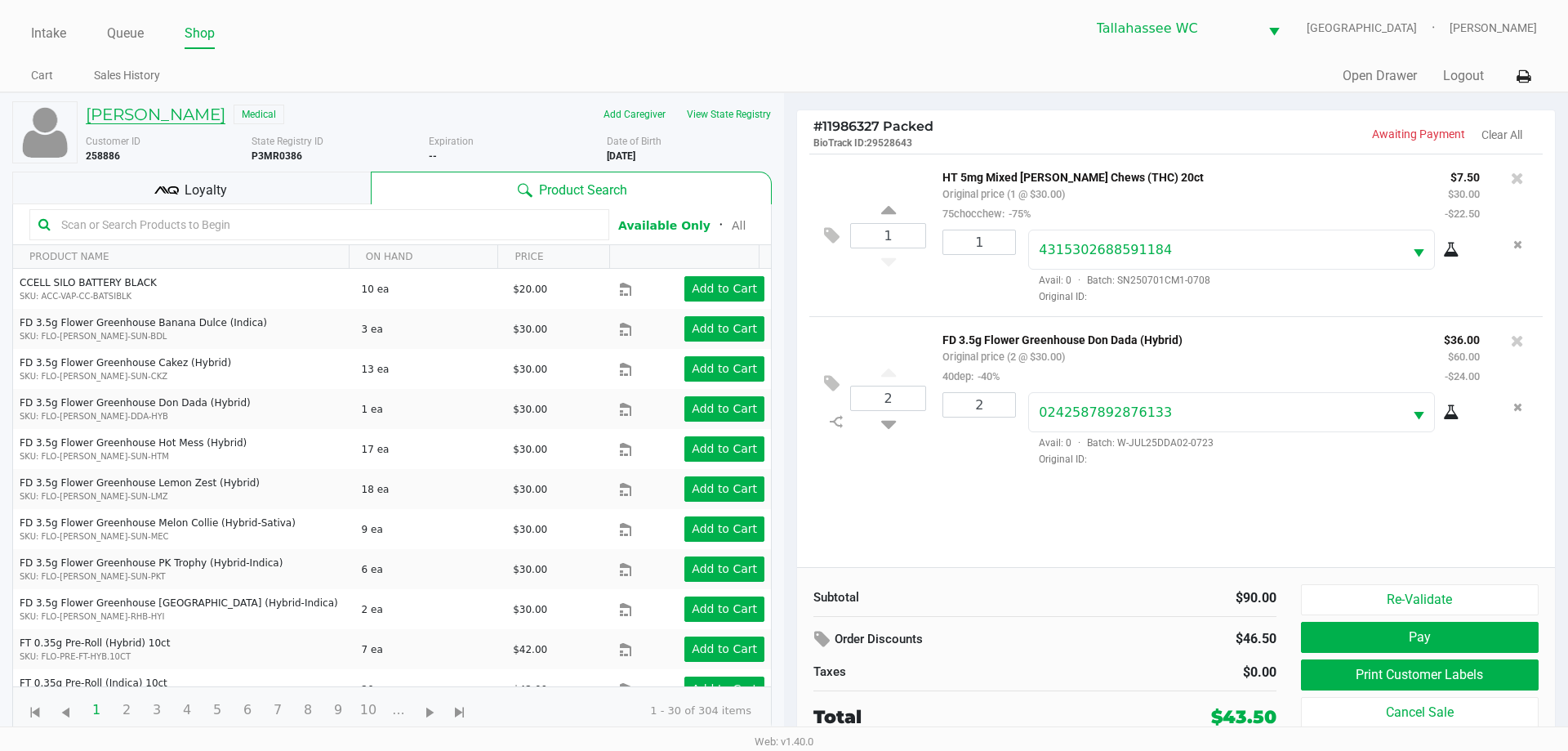
click at [131, 122] on h5 "JERRY KIMBRO" at bounding box center [155, 115] width 140 height 19
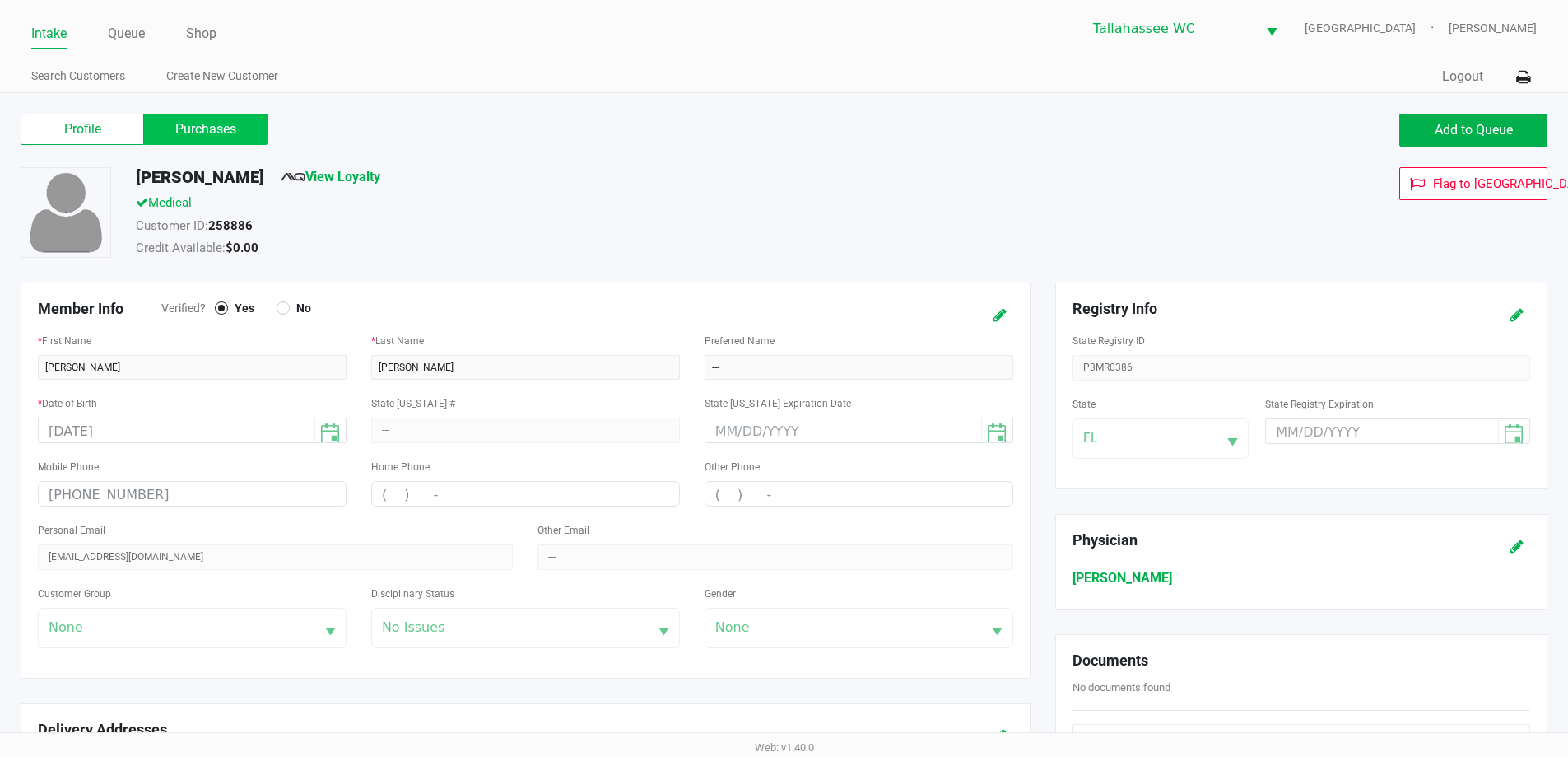
click at [246, 135] on label "Purchases" at bounding box center [206, 129] width 123 height 31
click at [0, 0] on 1 "Purchases" at bounding box center [0, 0] width 0 height 0
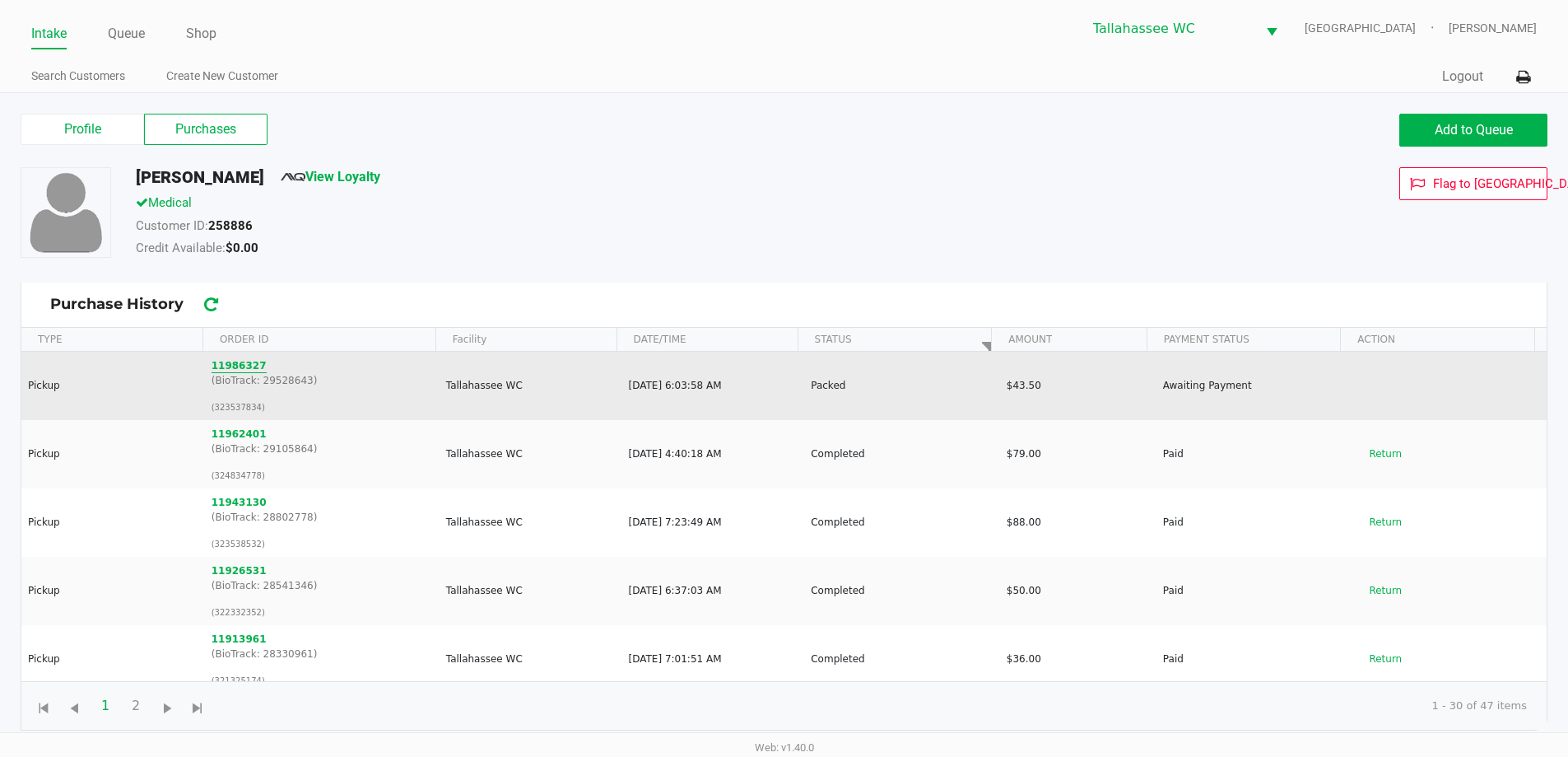
click at [243, 363] on button "11986327" at bounding box center [239, 365] width 55 height 15
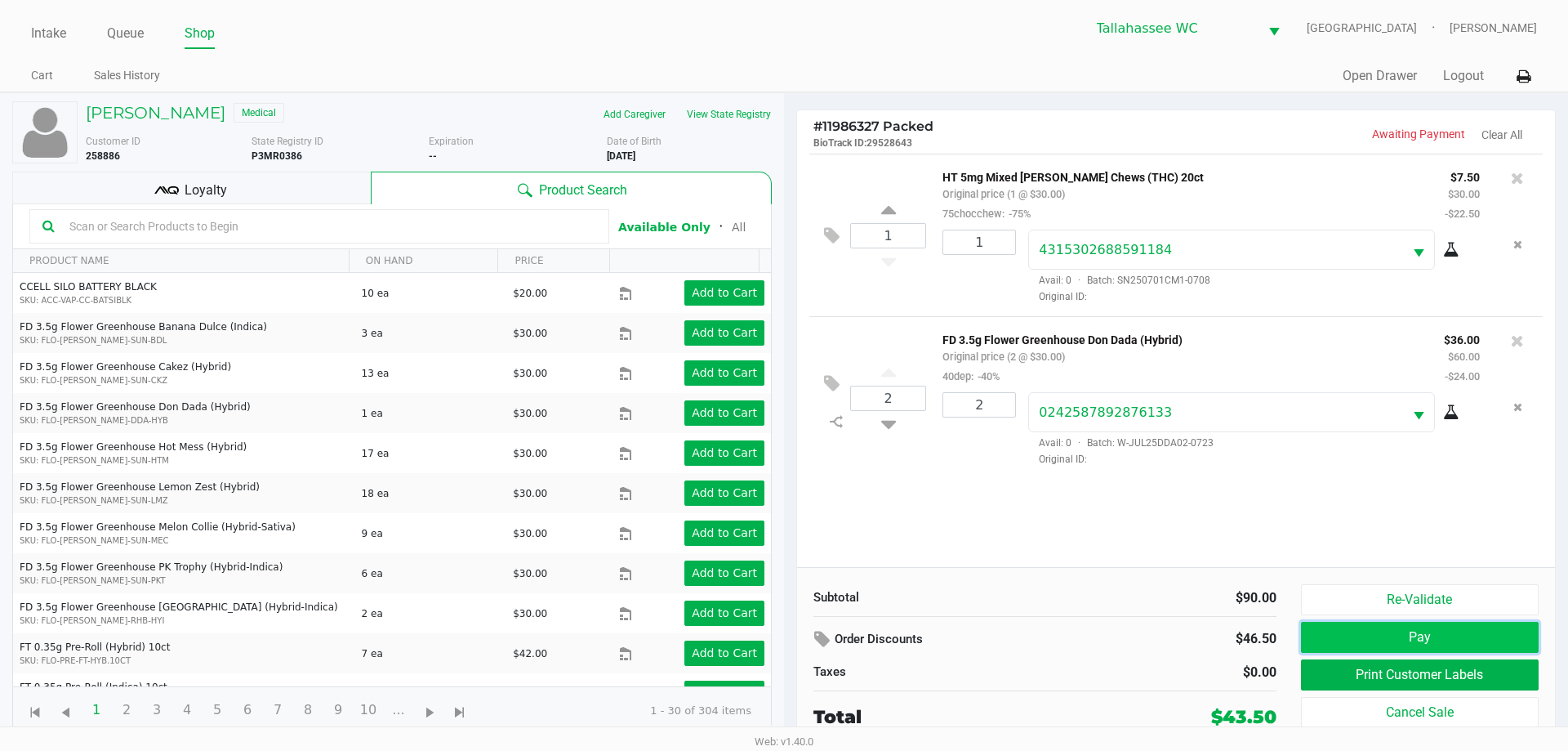
click at [1458, 630] on button "Pay" at bounding box center [1419, 637] width 238 height 31
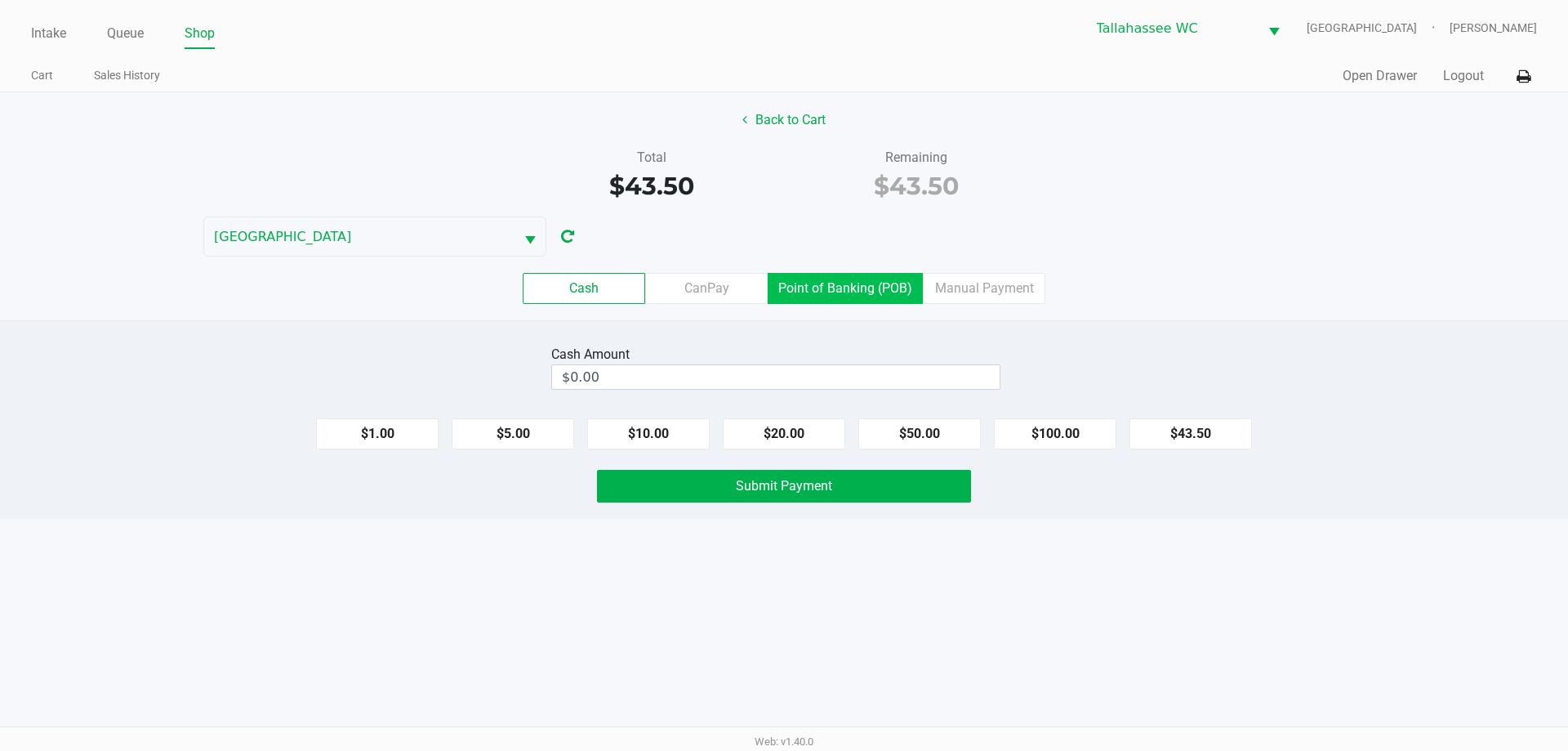
click at [892, 277] on label "Point of Banking (POB)" at bounding box center [846, 289] width 155 height 31
click at [0, 0] on 7 "Point of Banking (POB)" at bounding box center [0, 0] width 0 height 0
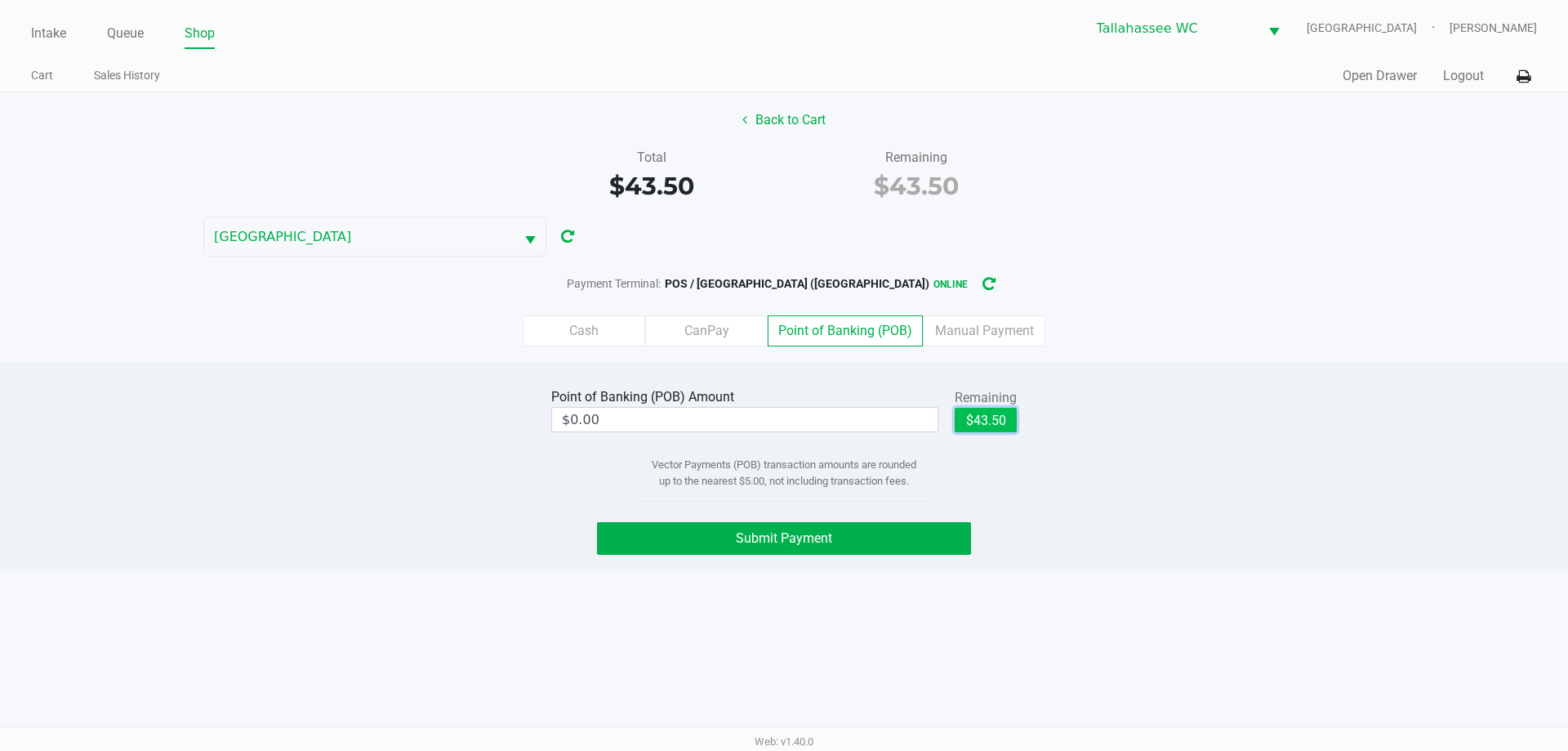
click at [999, 423] on button "$43.50" at bounding box center [985, 420] width 62 height 24
type input "$43.50"
click at [1202, 352] on div "Cash CanPay Point of Banking (POB) Manual Payment" at bounding box center [784, 331] width 1592 height 64
click at [963, 547] on button "Submit Payment" at bounding box center [784, 538] width 374 height 33
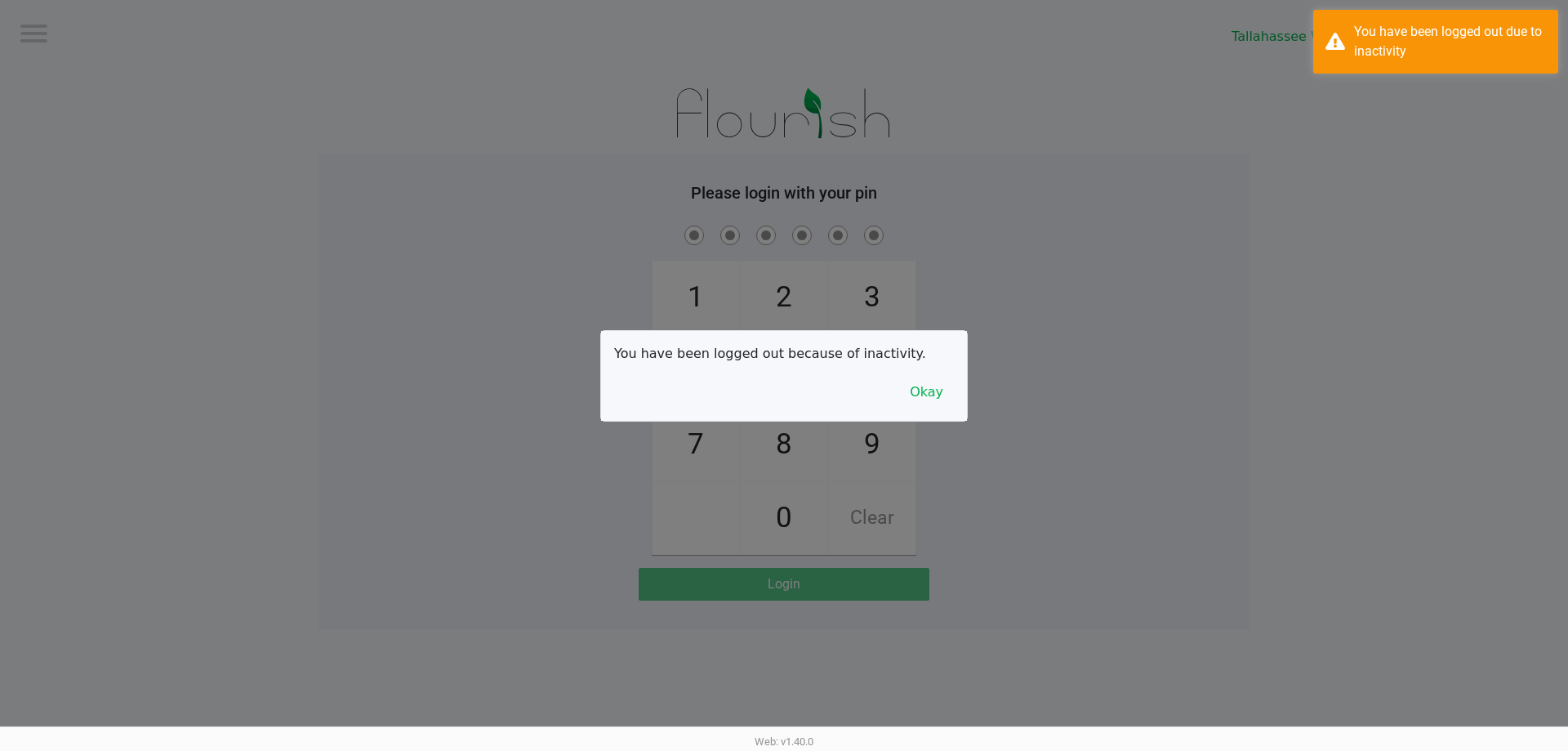
click at [429, 262] on div at bounding box center [784, 375] width 1568 height 751
click at [941, 399] on button "Okay" at bounding box center [926, 393] width 54 height 31
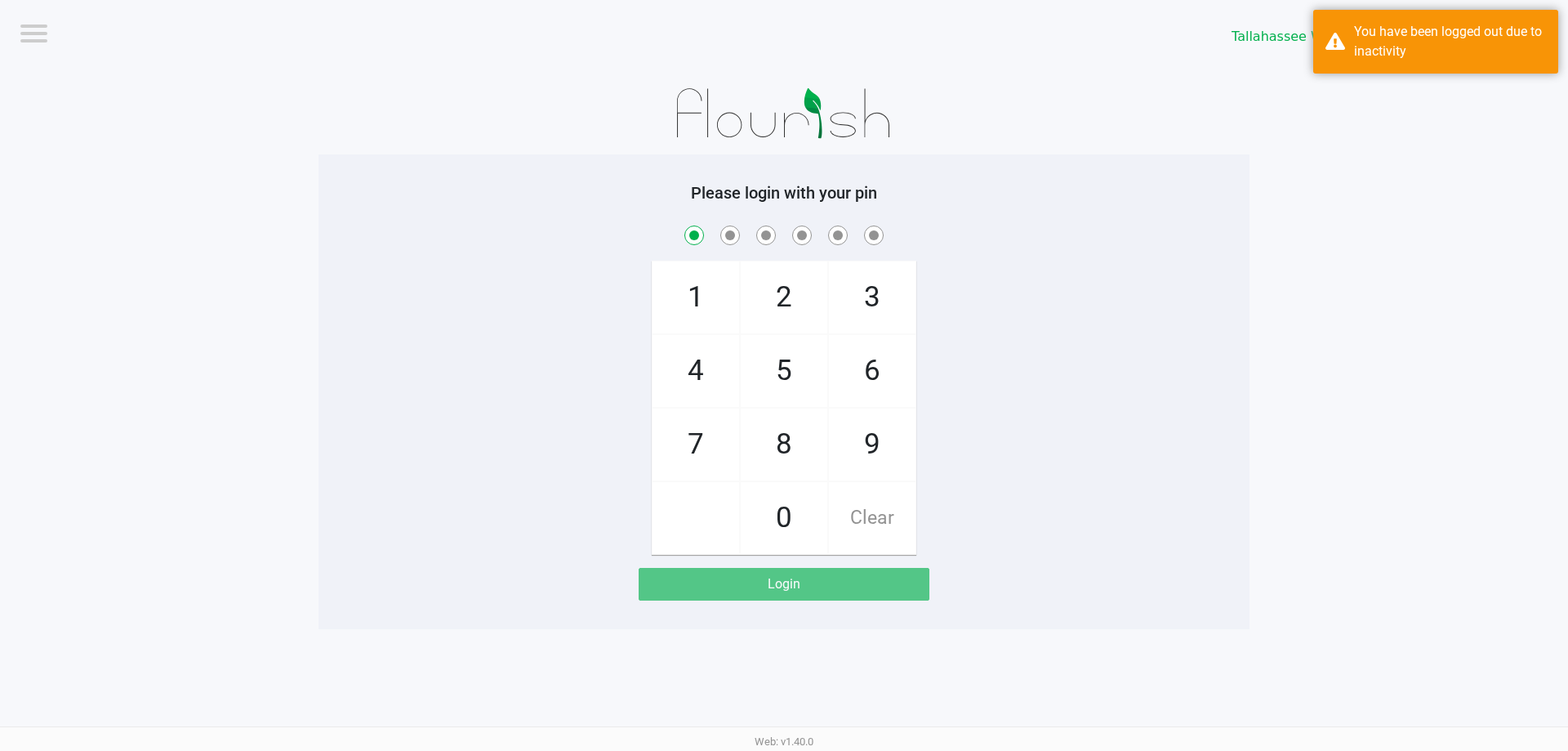
checkbox input "true"
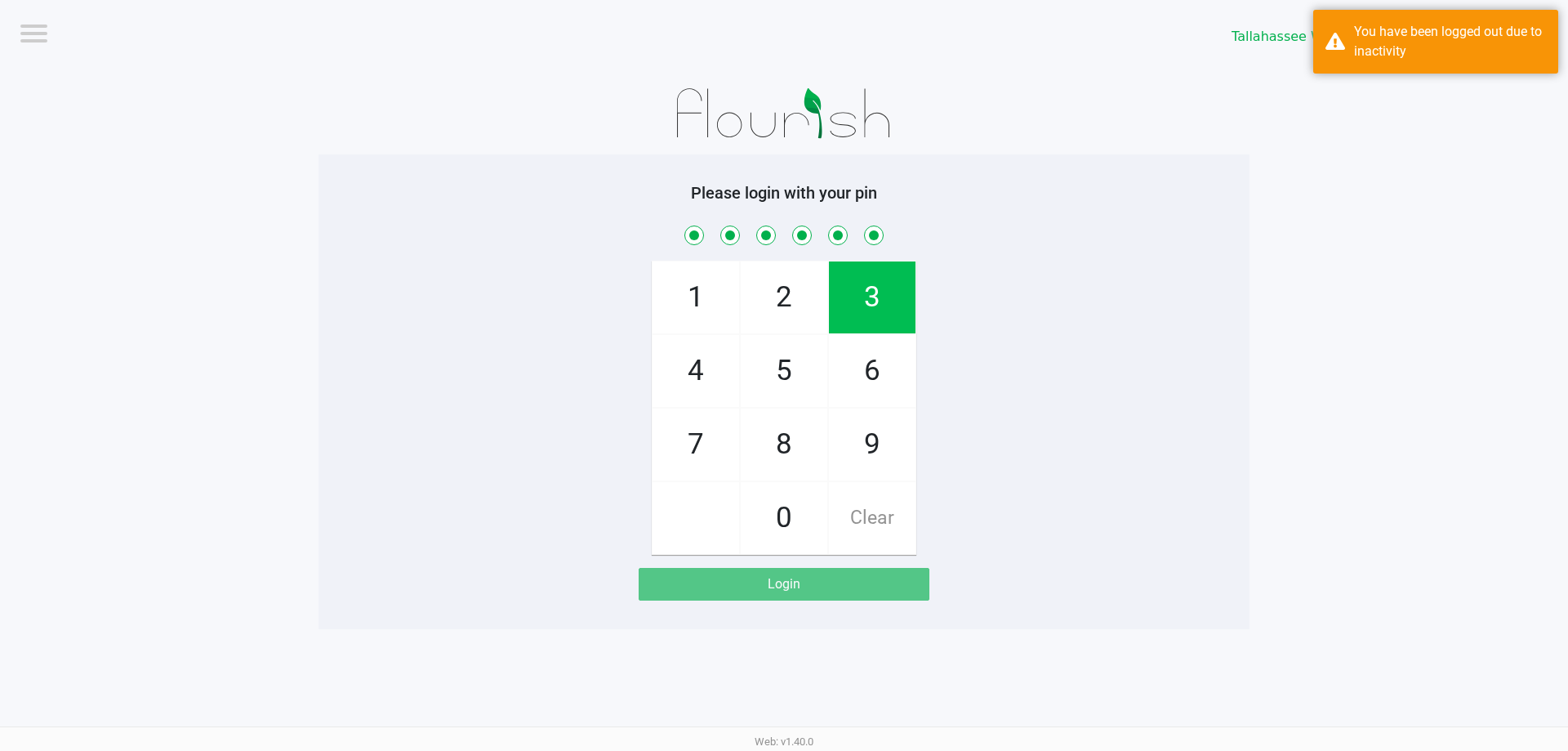
checkbox input "true"
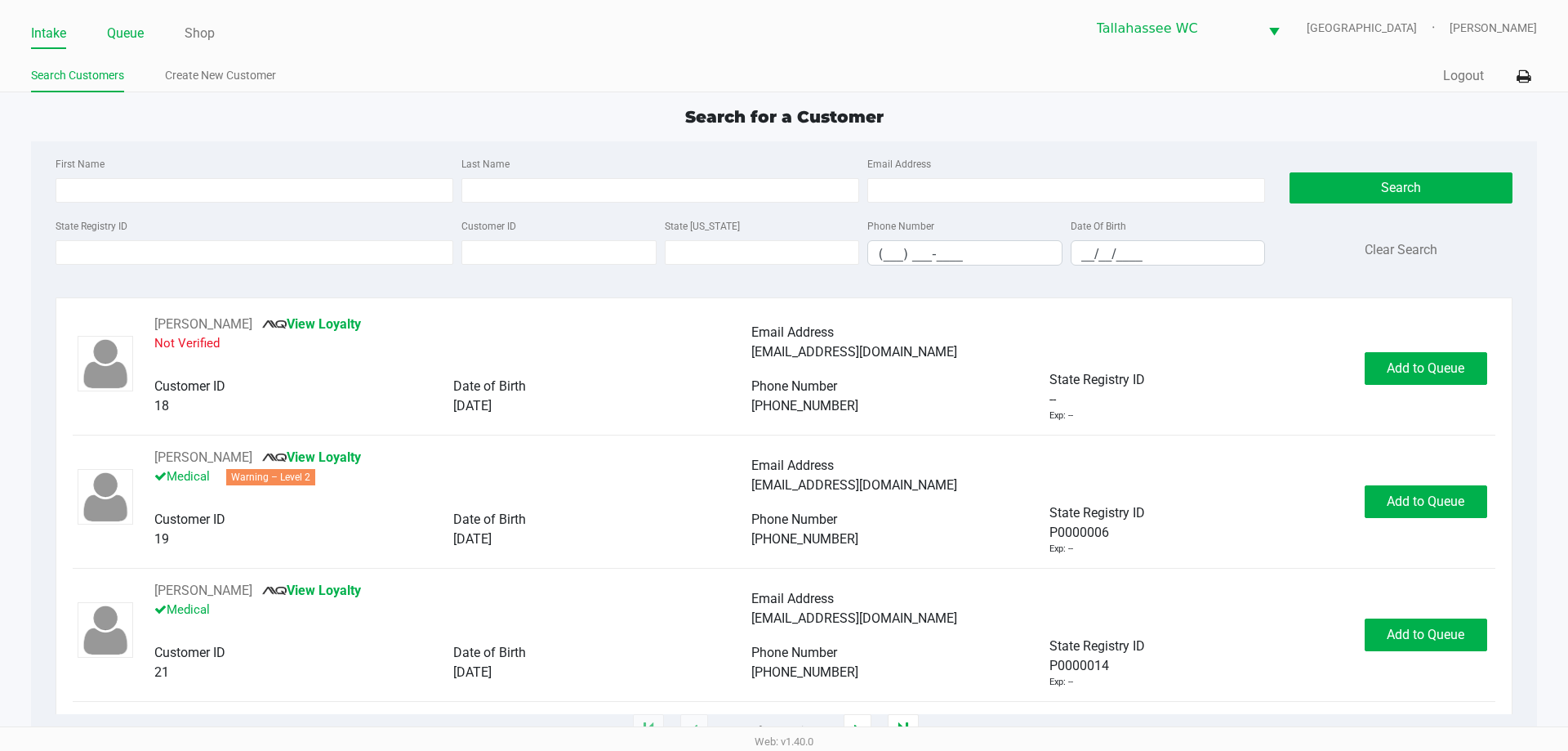
click at [133, 30] on link "Queue" at bounding box center [125, 34] width 37 height 23
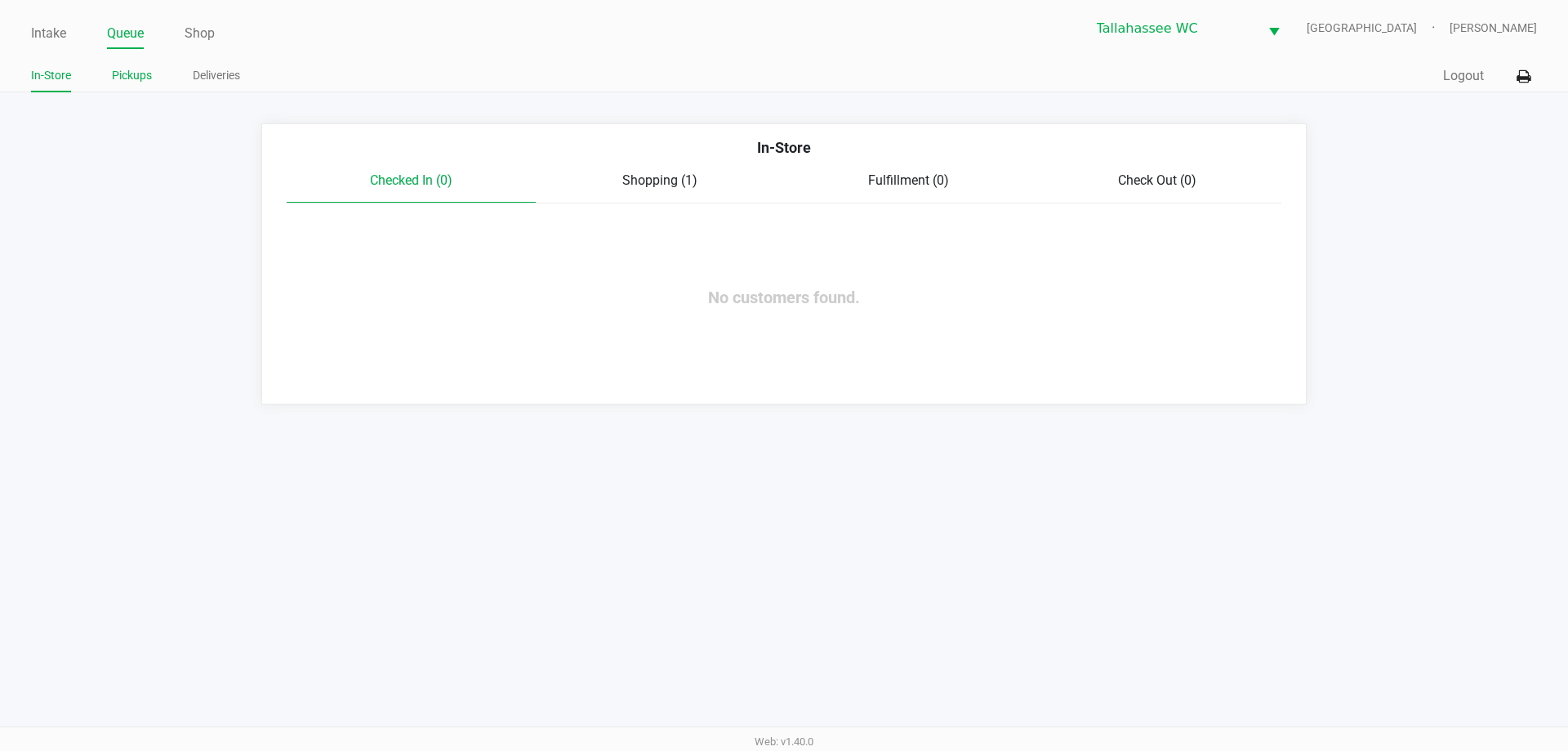
click at [128, 80] on link "Pickups" at bounding box center [131, 75] width 40 height 20
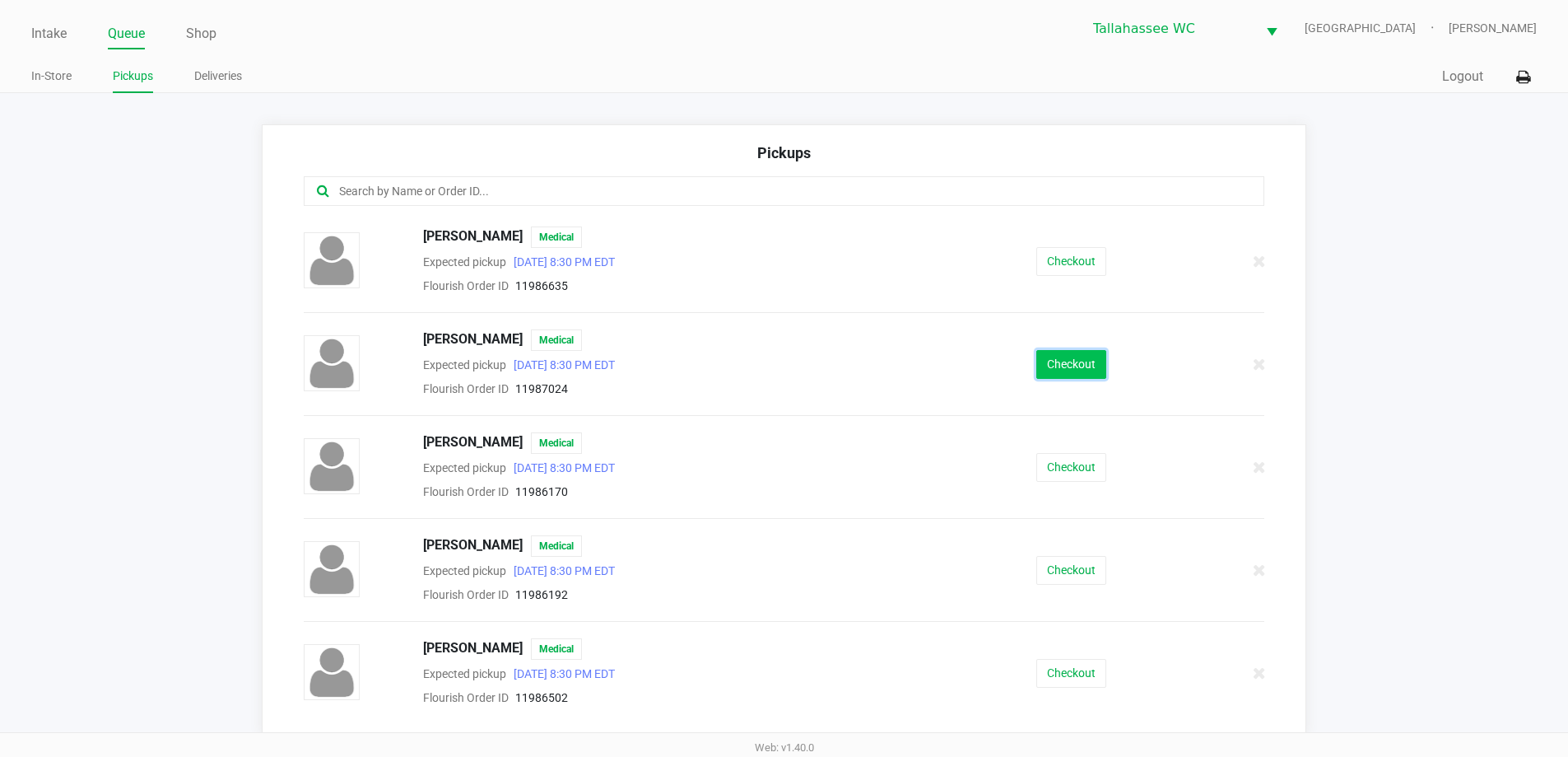
click at [1056, 367] on button "Checkout" at bounding box center [1071, 363] width 69 height 28
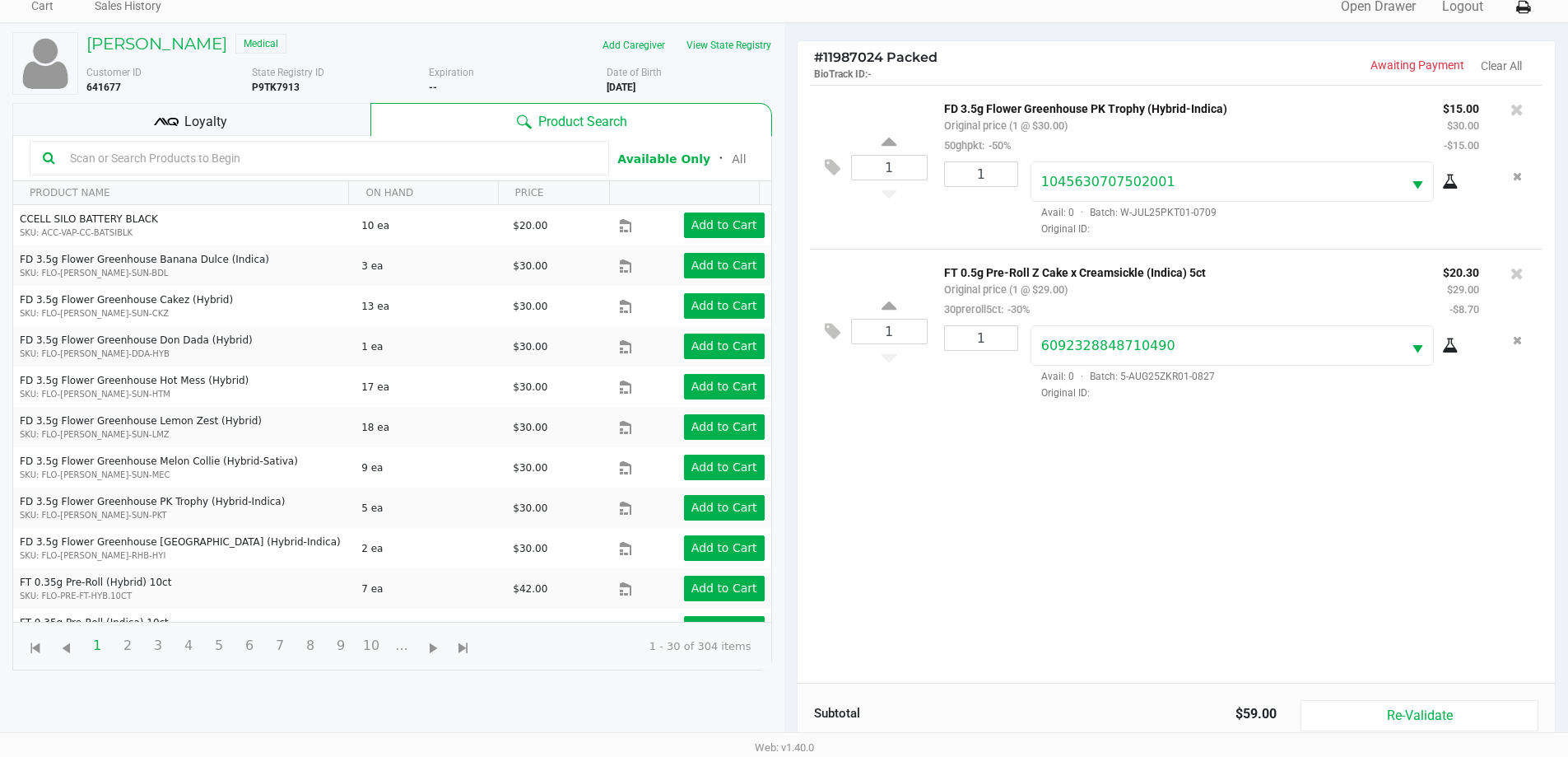
scroll to position [178, 0]
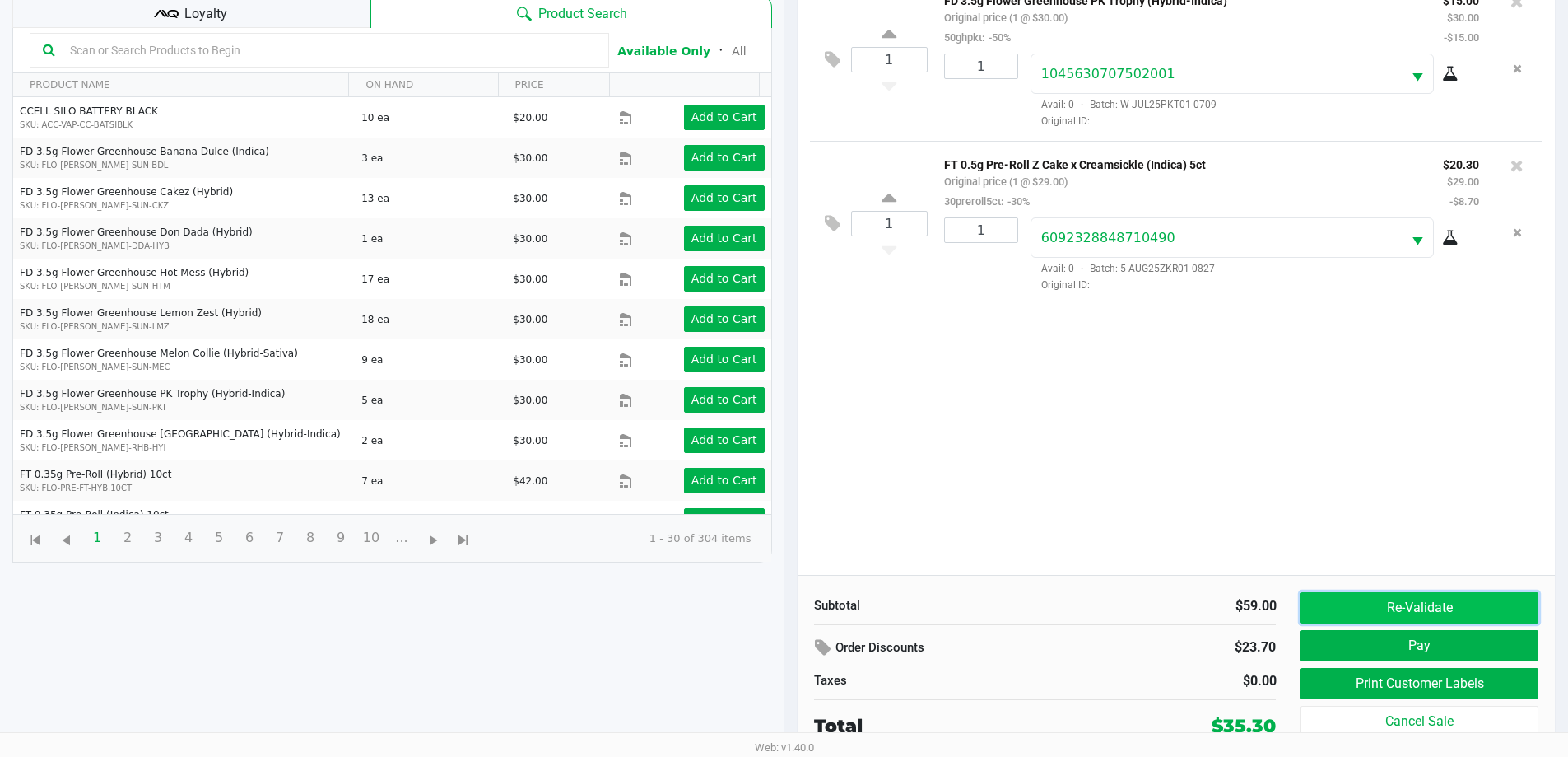
click at [1385, 603] on button "Re-Validate" at bounding box center [1419, 608] width 237 height 31
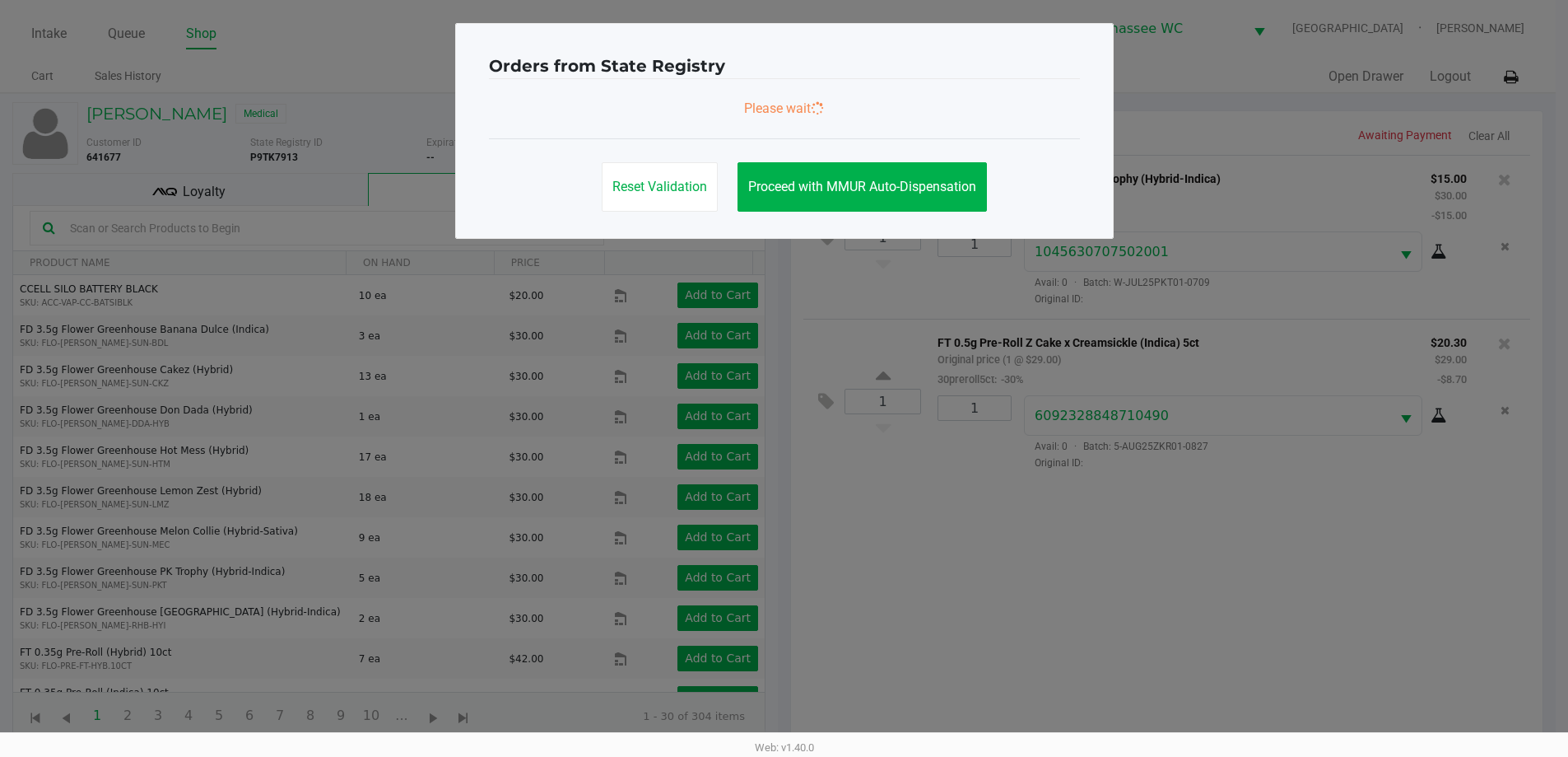
scroll to position [0, 0]
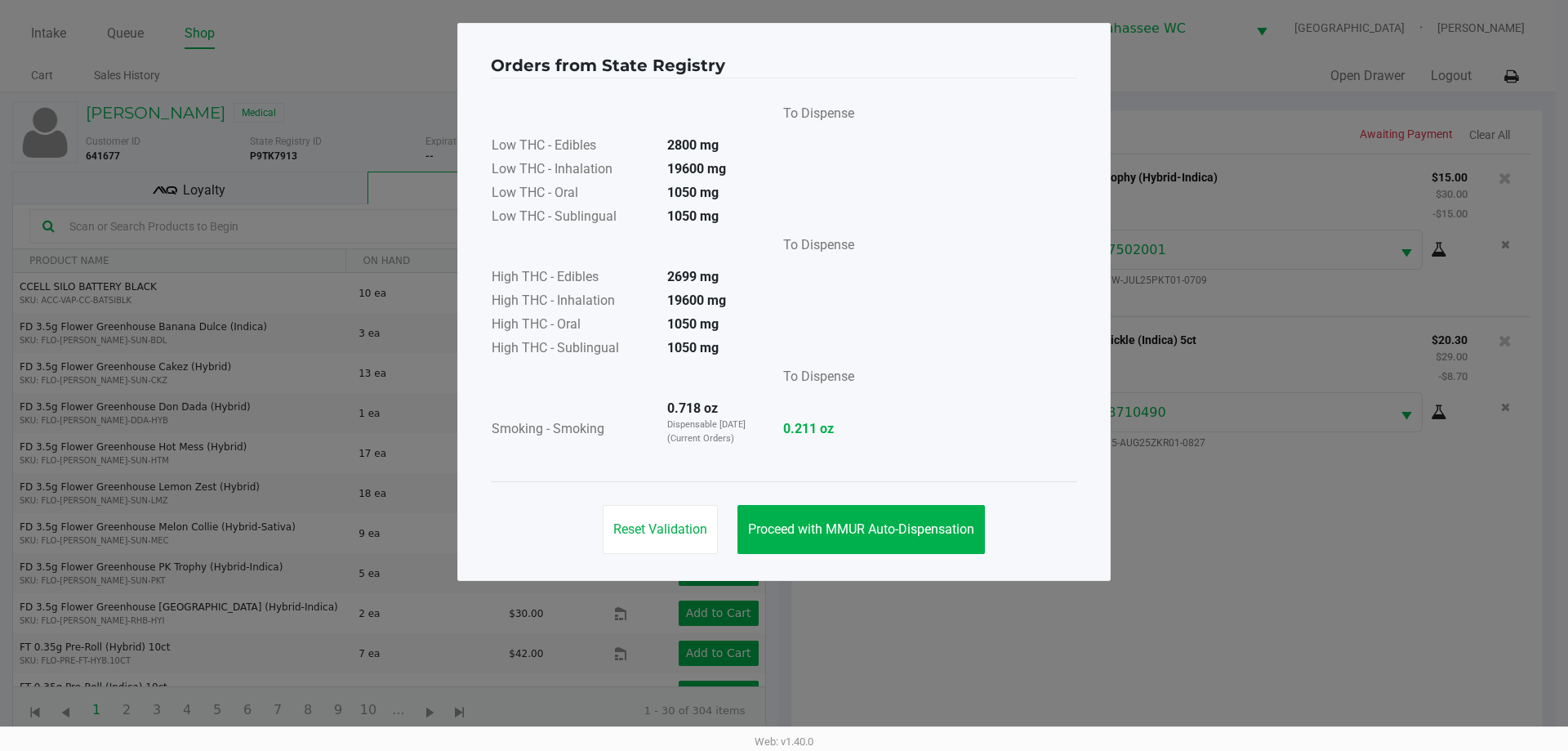
click at [878, 503] on div "Reset Validation Proceed with MMUR Auto-Dispensation" at bounding box center [784, 522] width 586 height 83
click at [898, 523] on span "Proceed with MMUR Auto-Dispensation" at bounding box center [860, 529] width 226 height 16
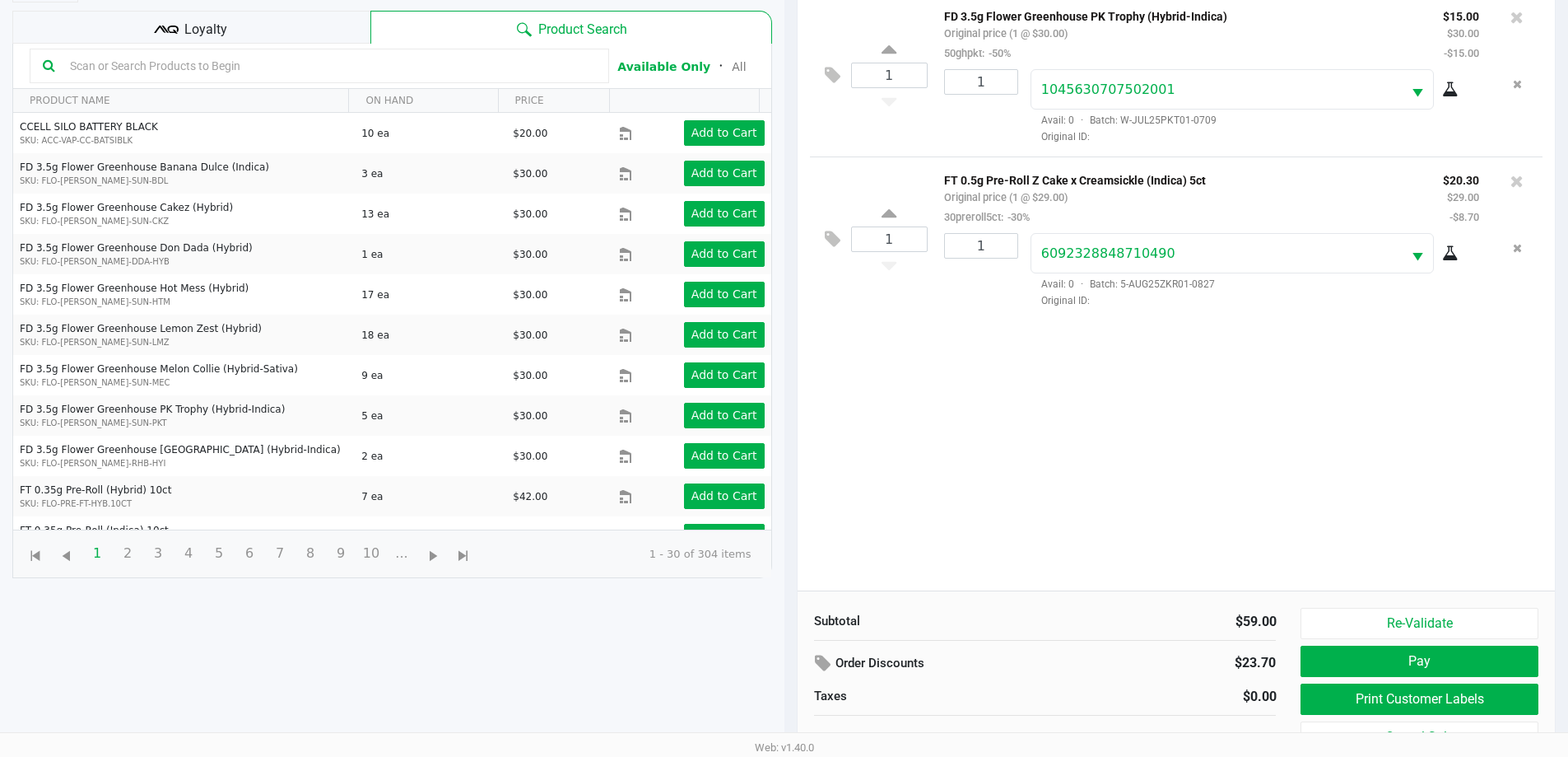
scroll to position [178, 0]
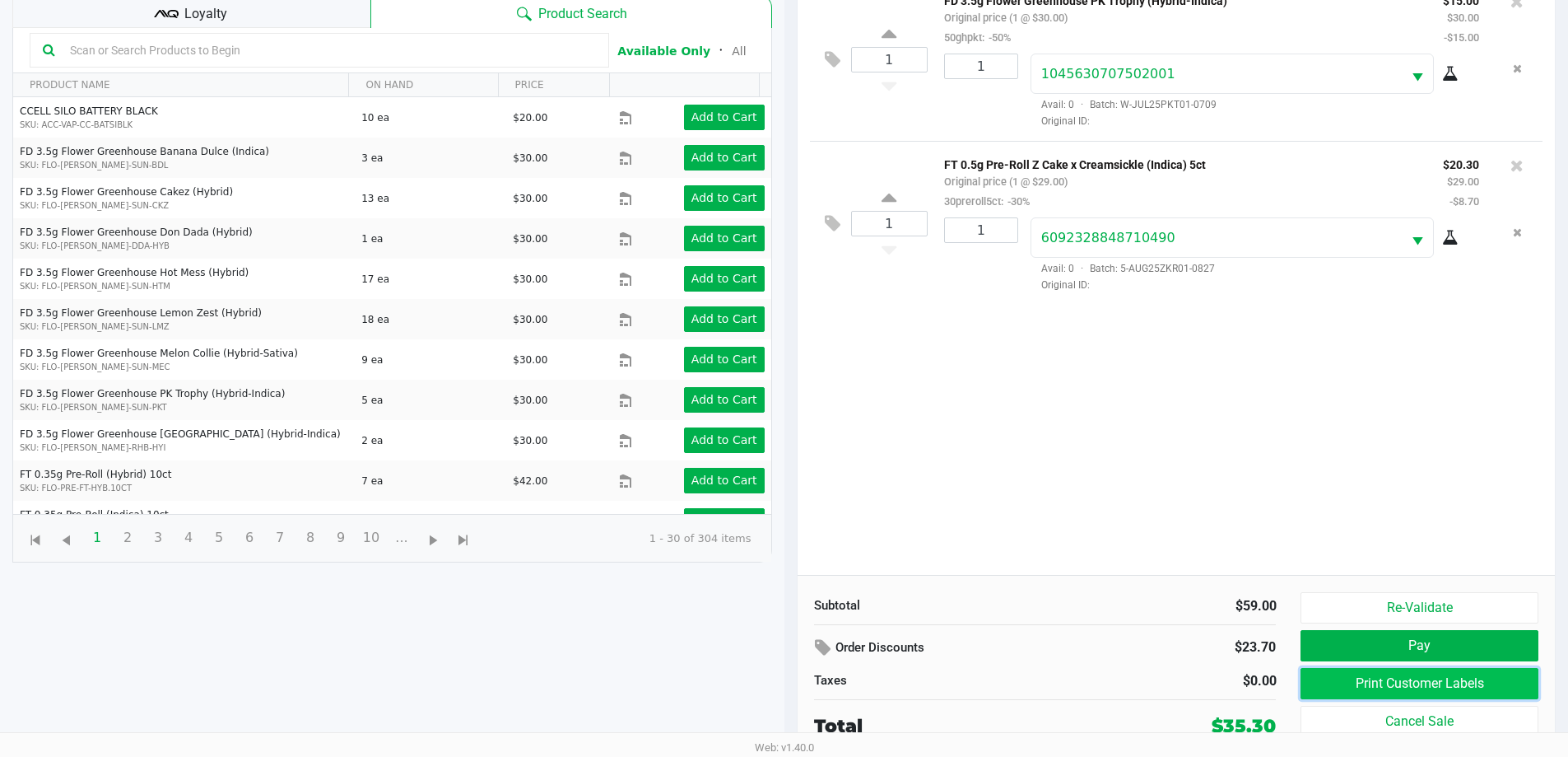
click at [1428, 692] on button "Print Customer Labels" at bounding box center [1419, 684] width 237 height 31
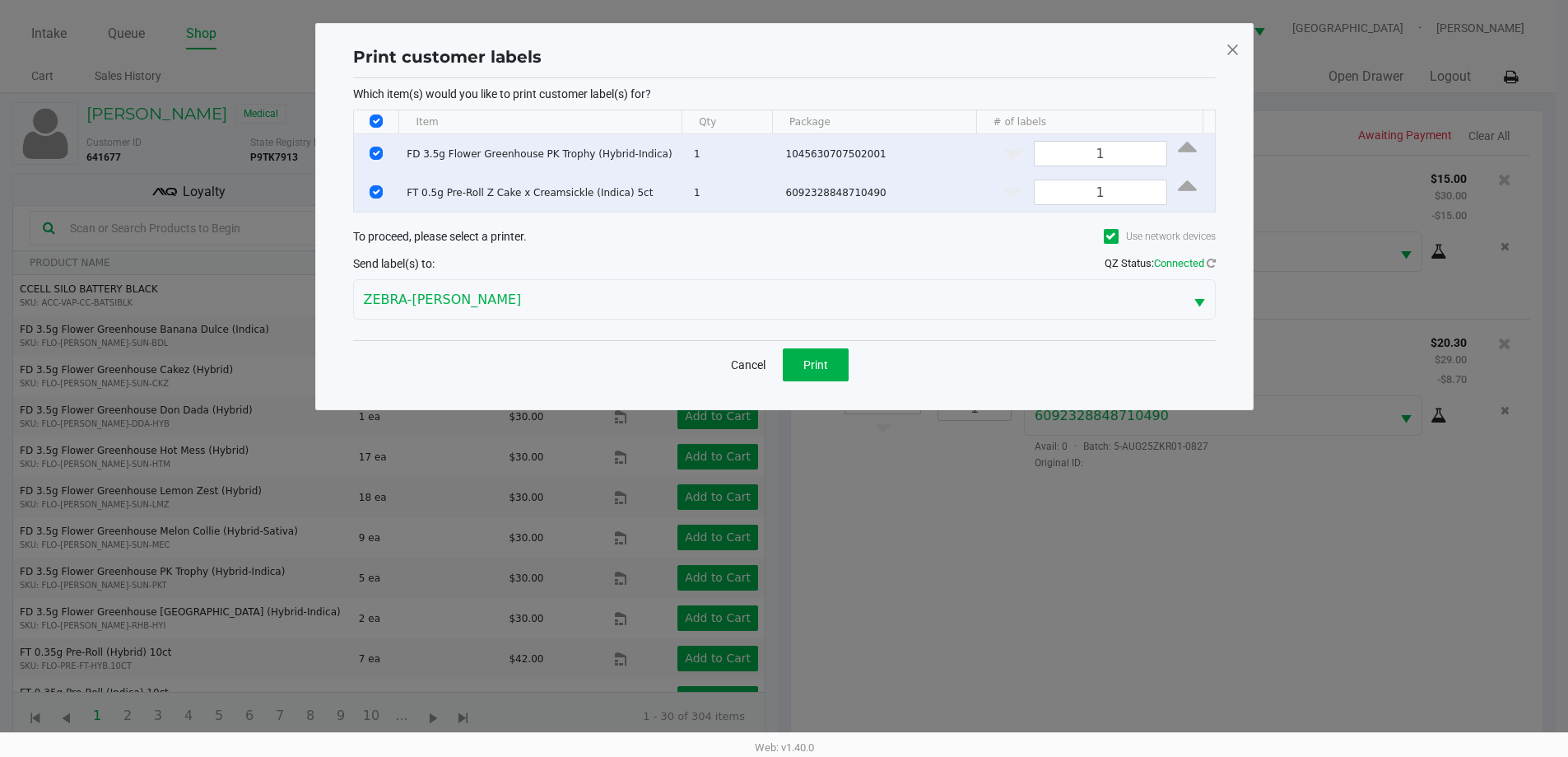
scroll to position [0, 0]
click at [847, 355] on button "Print" at bounding box center [821, 365] width 66 height 33
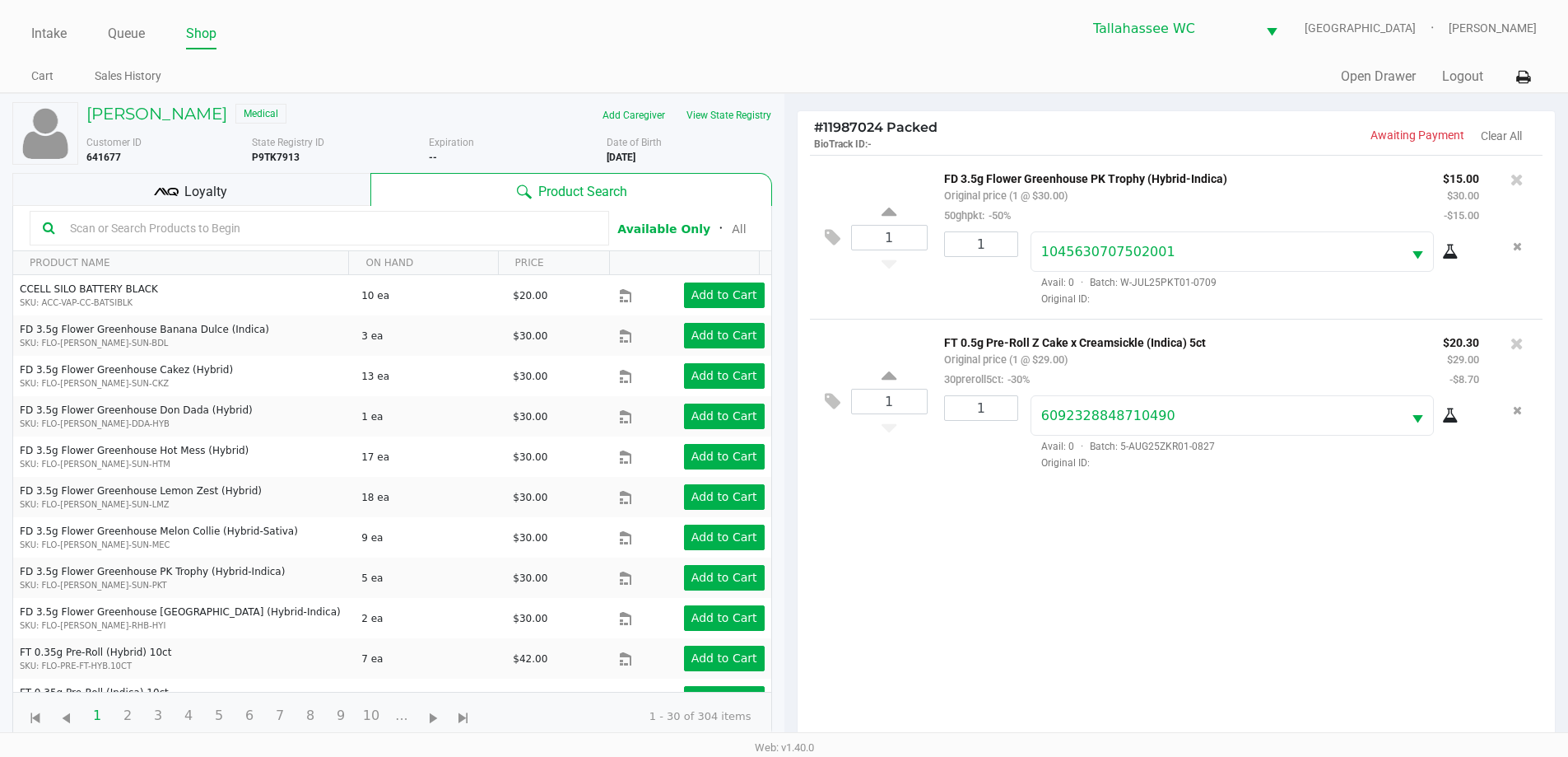
scroll to position [178, 0]
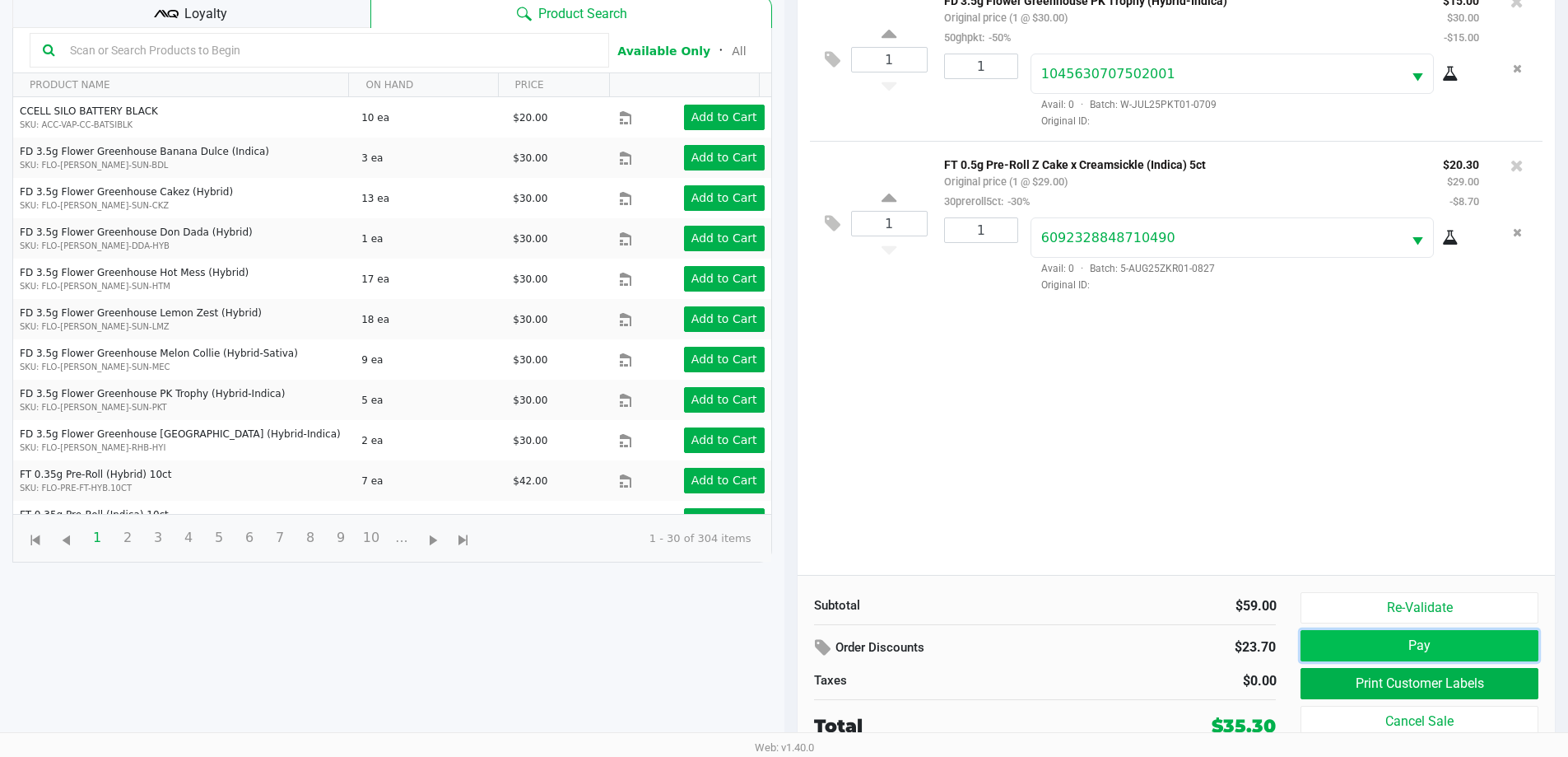
click at [1388, 642] on button "Pay" at bounding box center [1419, 645] width 237 height 31
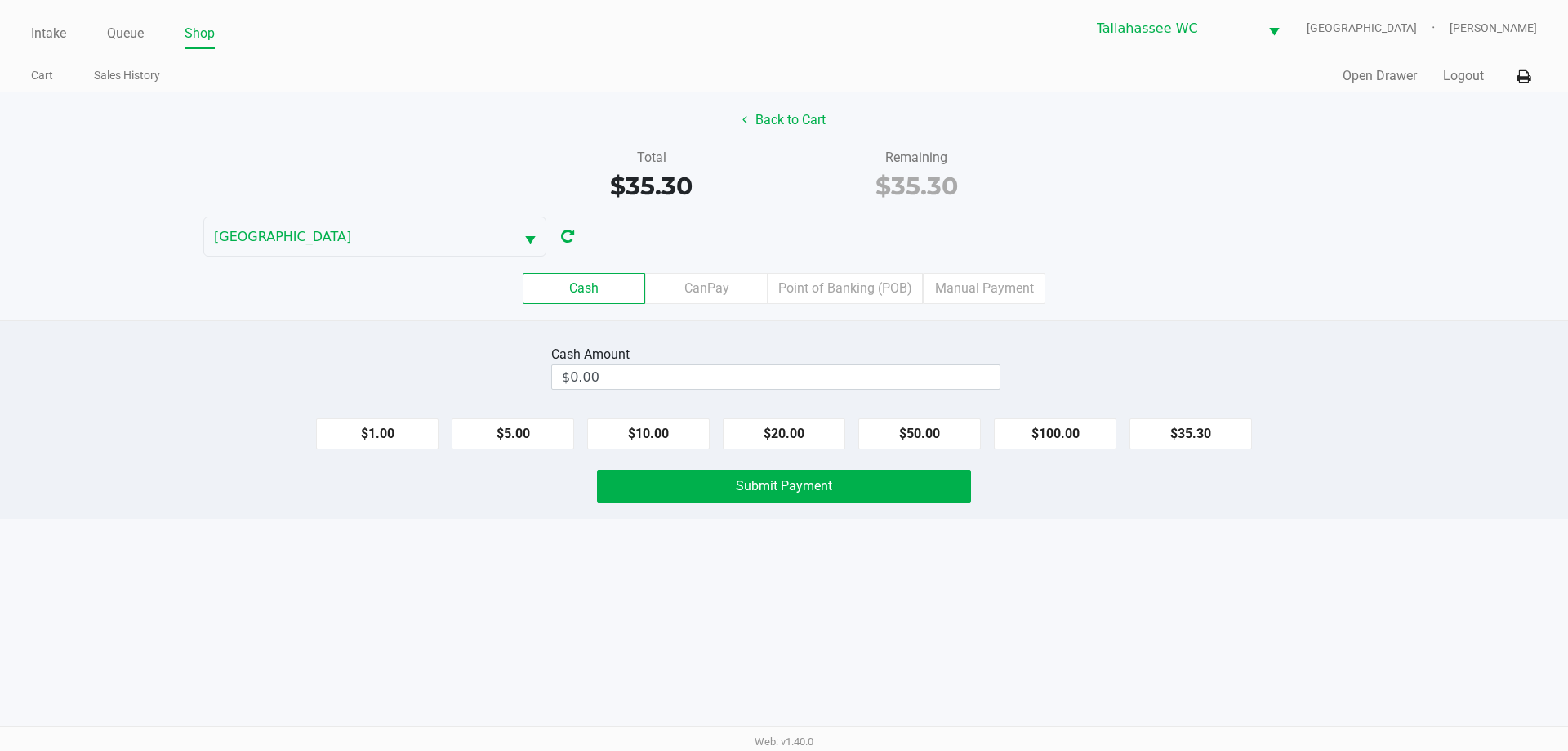
click at [1157, 317] on div "Cash CanPay Point of Banking (POB) Manual Payment" at bounding box center [784, 289] width 1592 height 64
click at [831, 377] on input "0" at bounding box center [776, 377] width 448 height 23
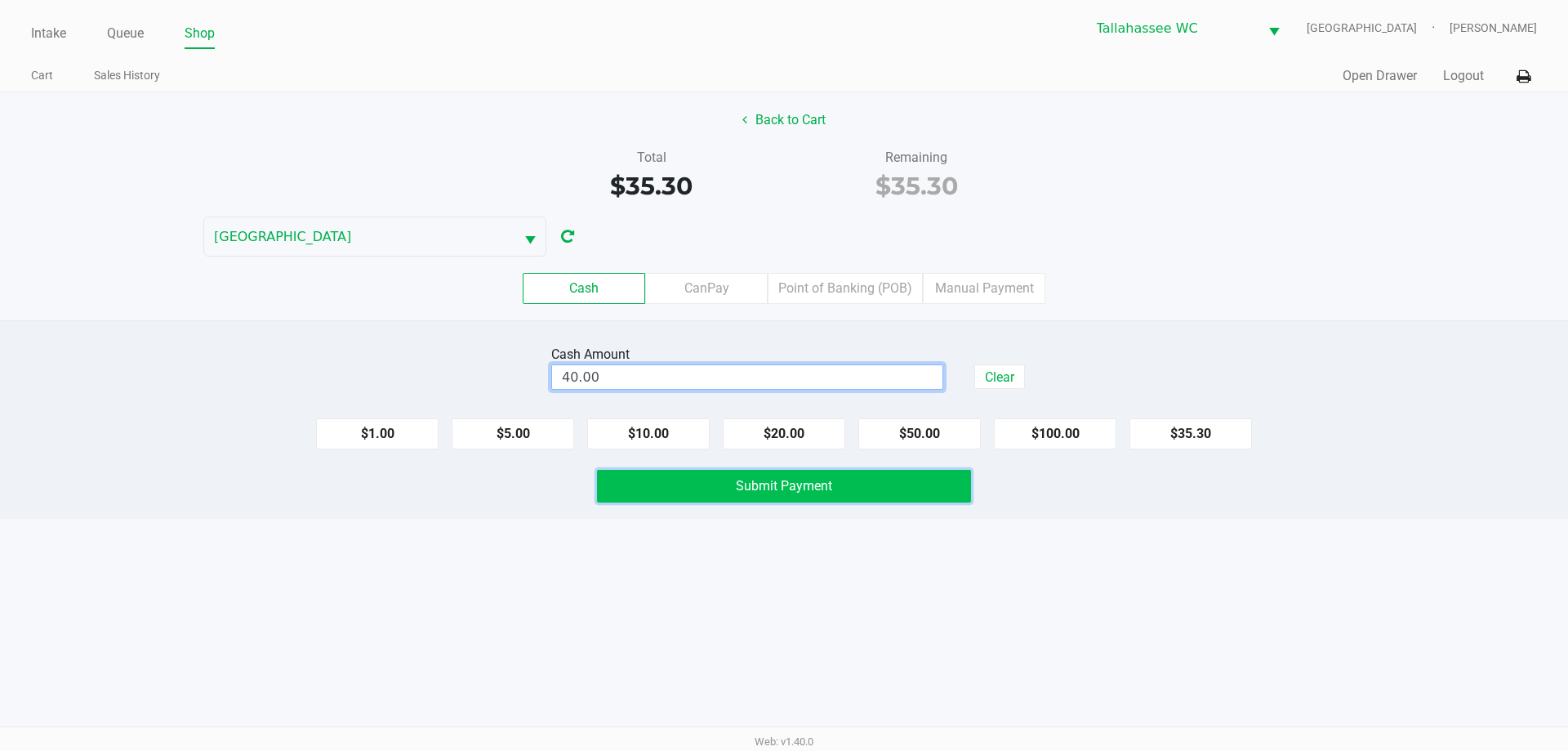
type input "$40.00"
click at [893, 490] on button "Submit Payment" at bounding box center [784, 487] width 374 height 33
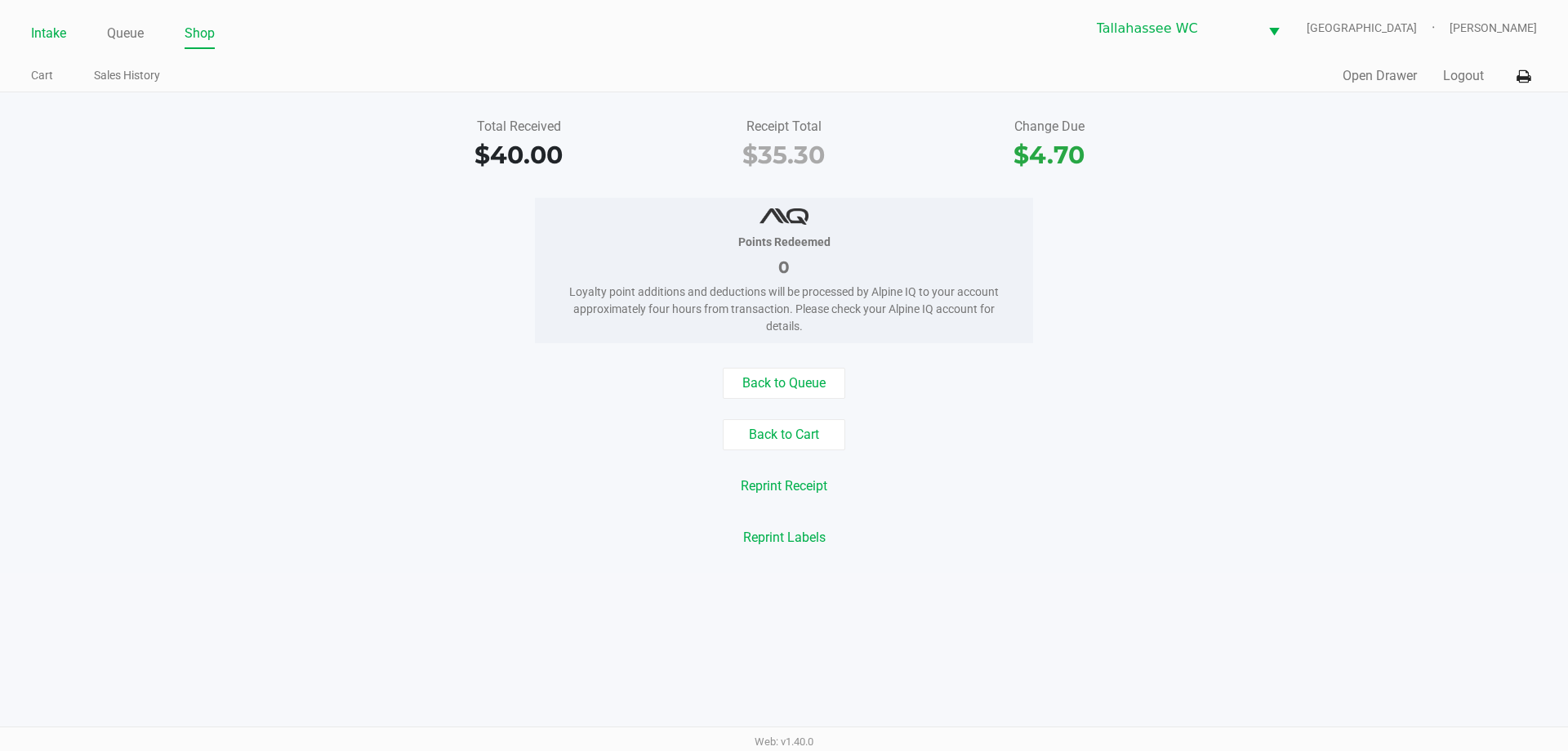
click at [58, 23] on link "Intake" at bounding box center [49, 34] width 35 height 23
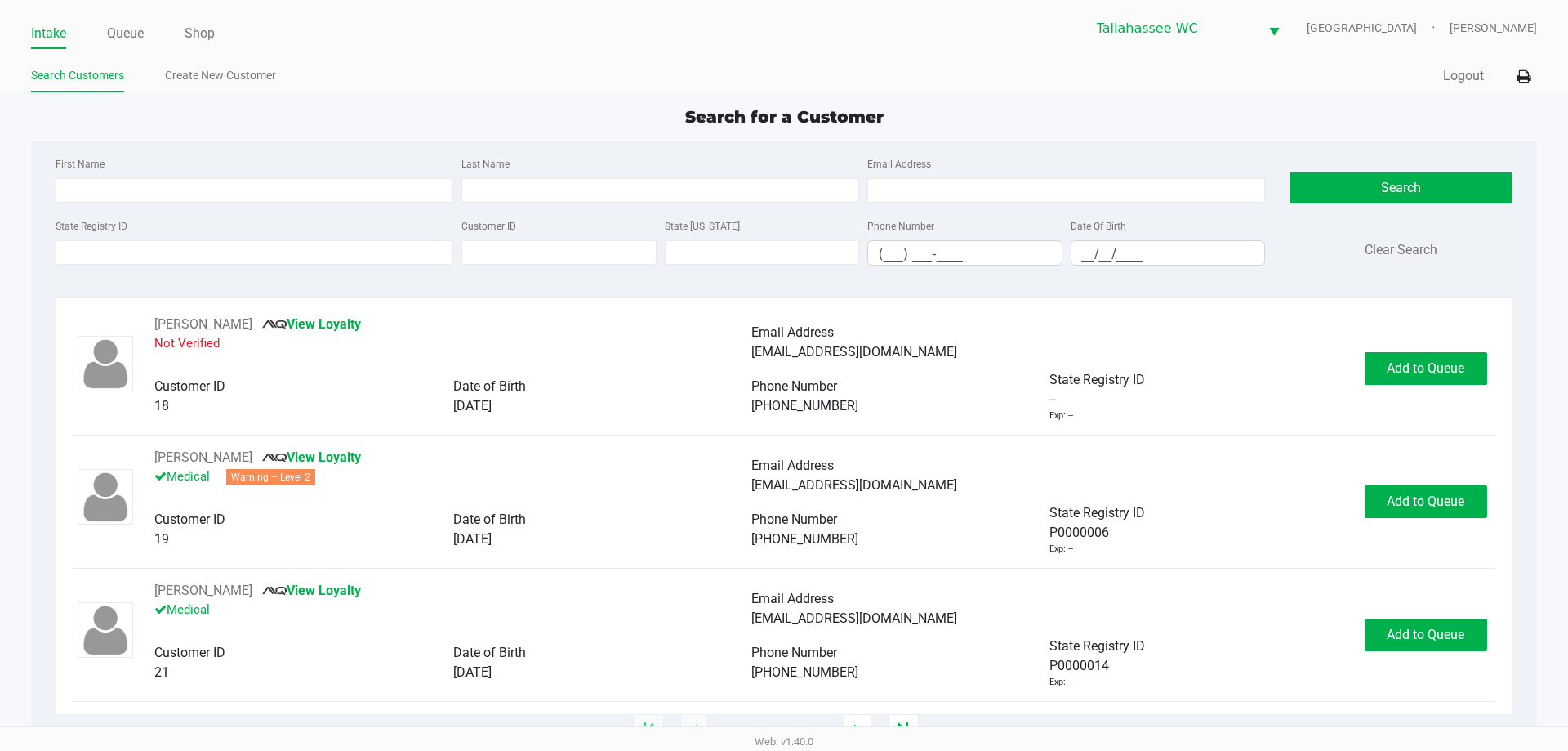
click at [894, 69] on div "Quick Sale Logout" at bounding box center [1159, 76] width 752 height 30
type input "AMBER"
type input "MEYER"
type input "02/09/1980"
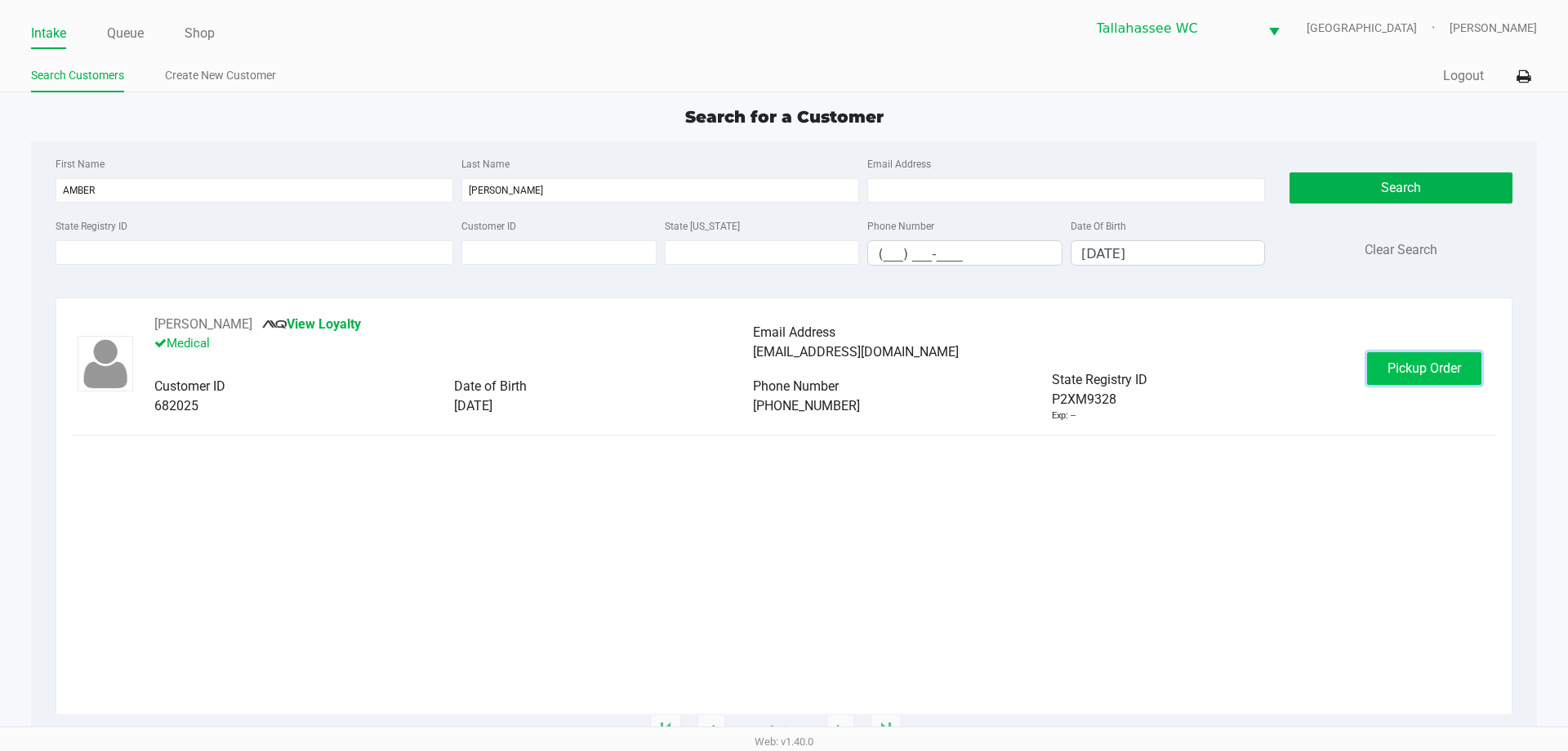
click at [1440, 379] on button "Pickup Order" at bounding box center [1424, 368] width 115 height 33
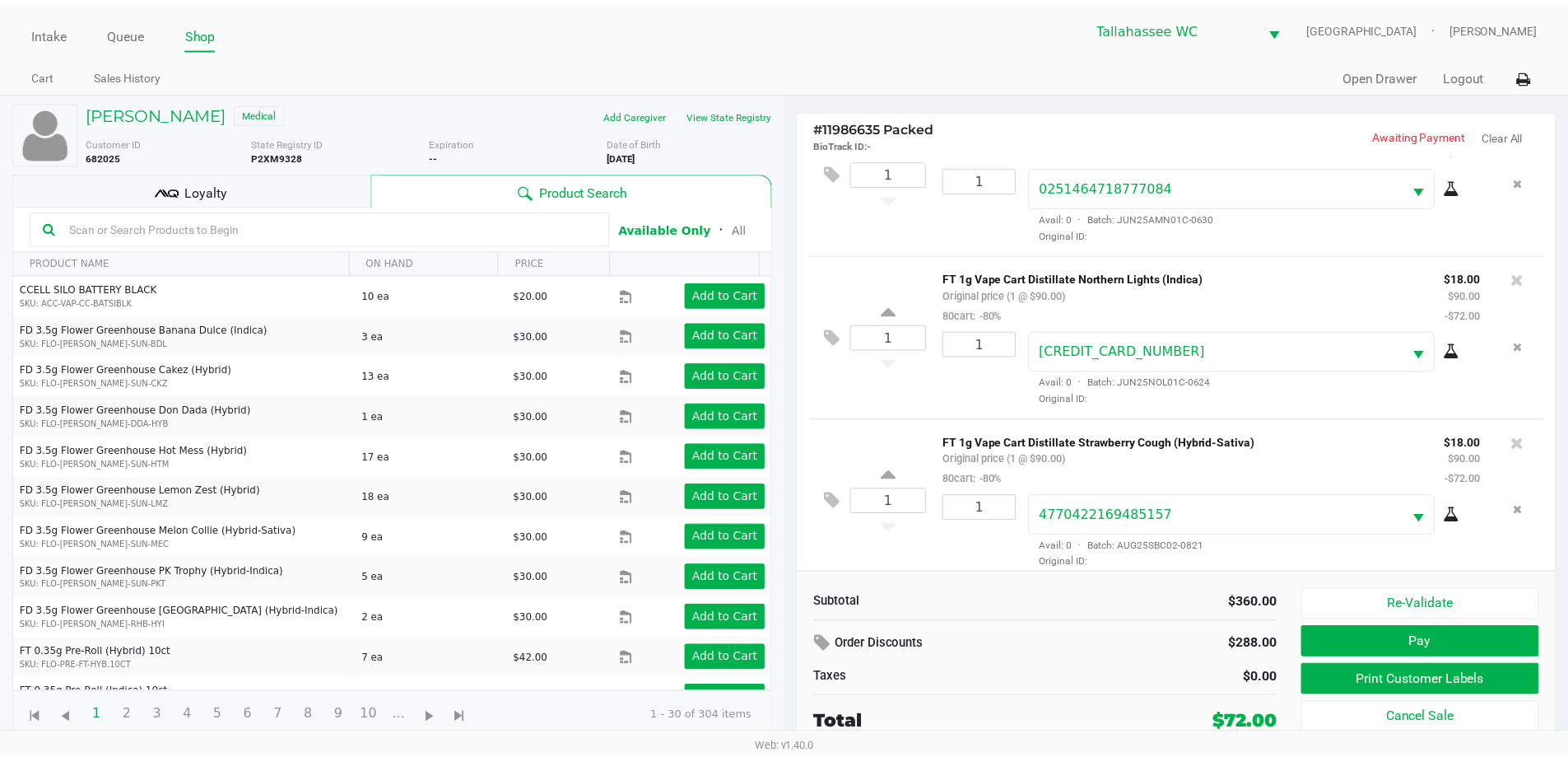
scroll to position [242, 0]
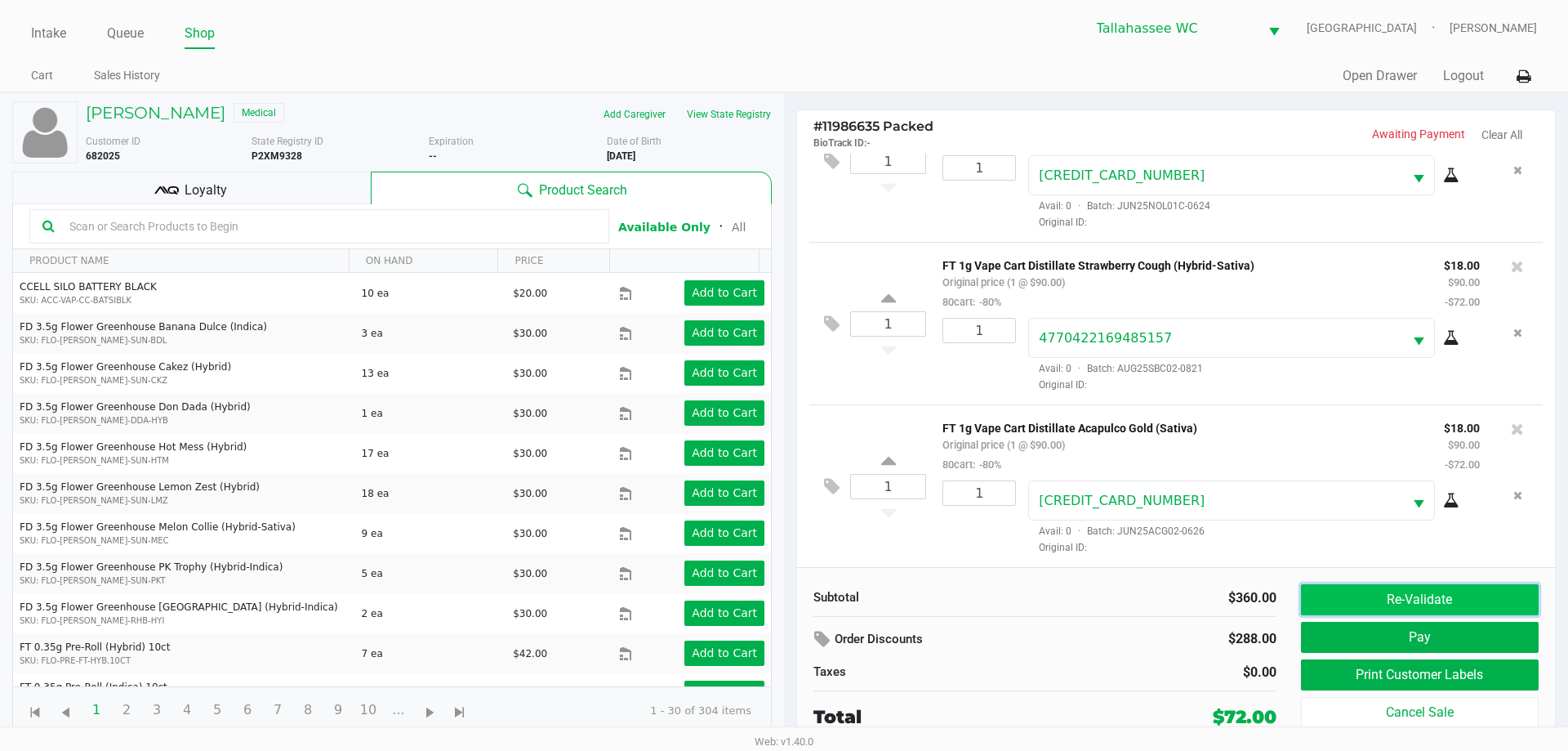
click at [1476, 608] on button "Re-Validate" at bounding box center [1419, 599] width 238 height 31
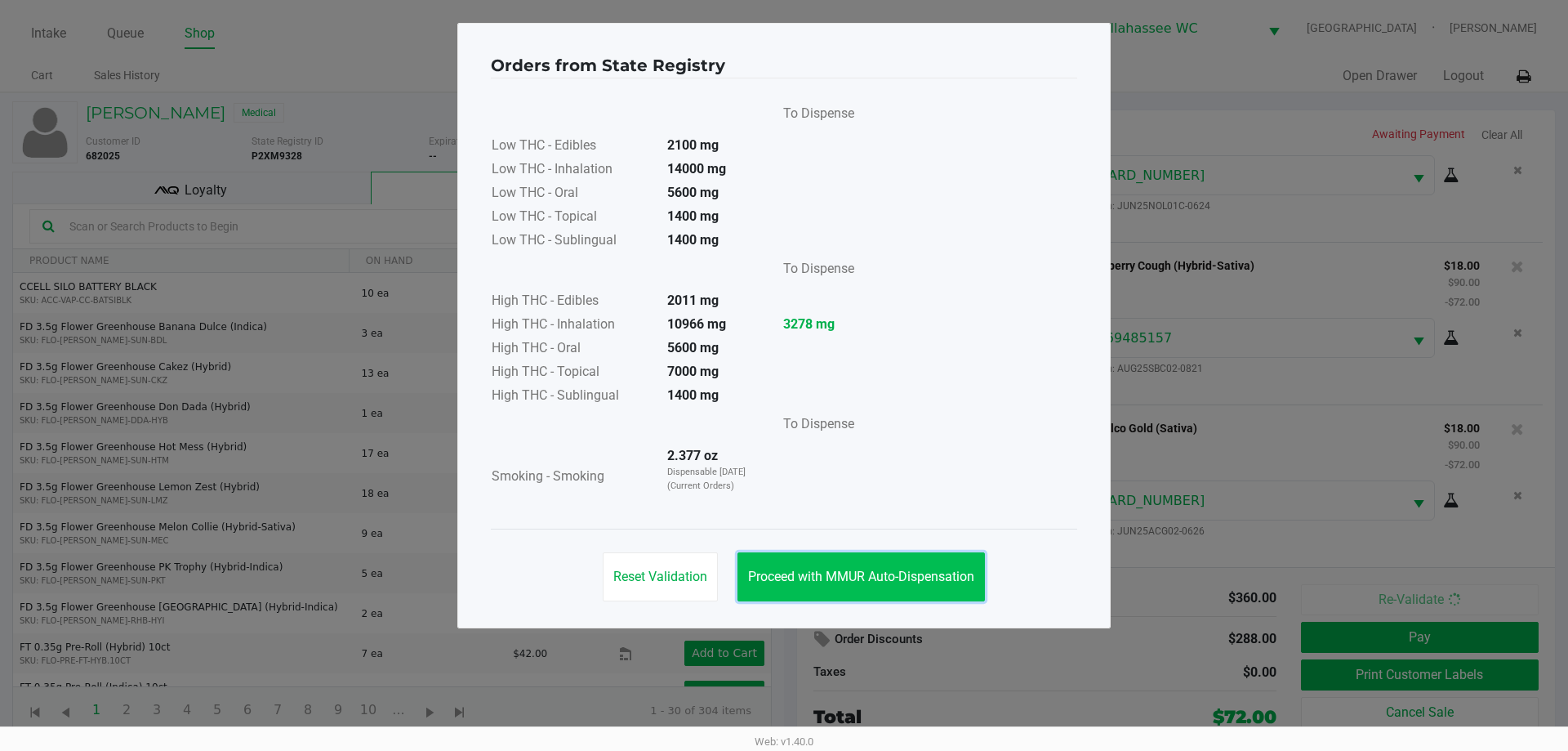
click at [869, 585] on button "Proceed with MMUR Auto-Dispensation" at bounding box center [860, 577] width 248 height 49
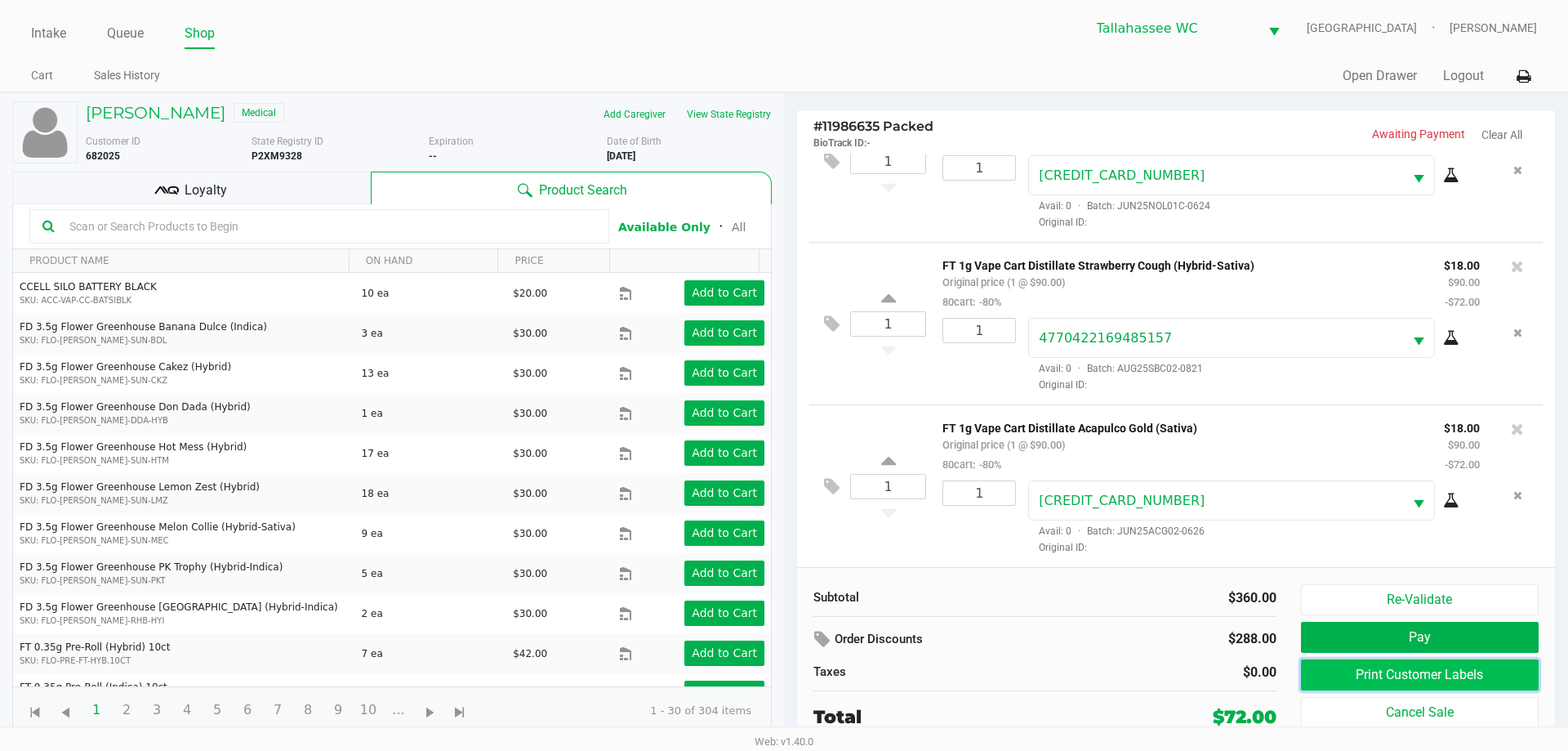
click at [1404, 675] on button "Print Customer Labels" at bounding box center [1419, 675] width 238 height 31
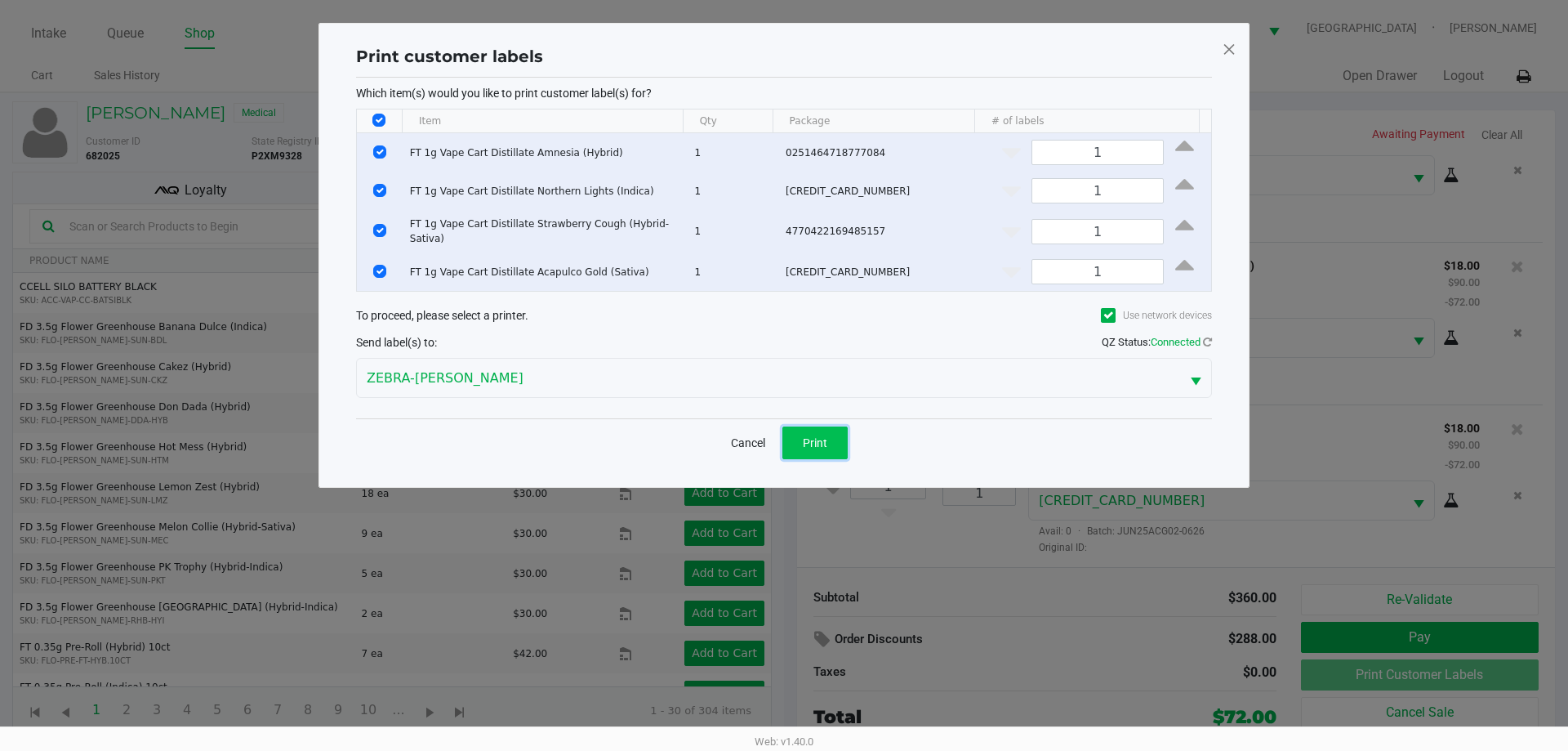
click at [836, 437] on button "Print" at bounding box center [815, 443] width 65 height 33
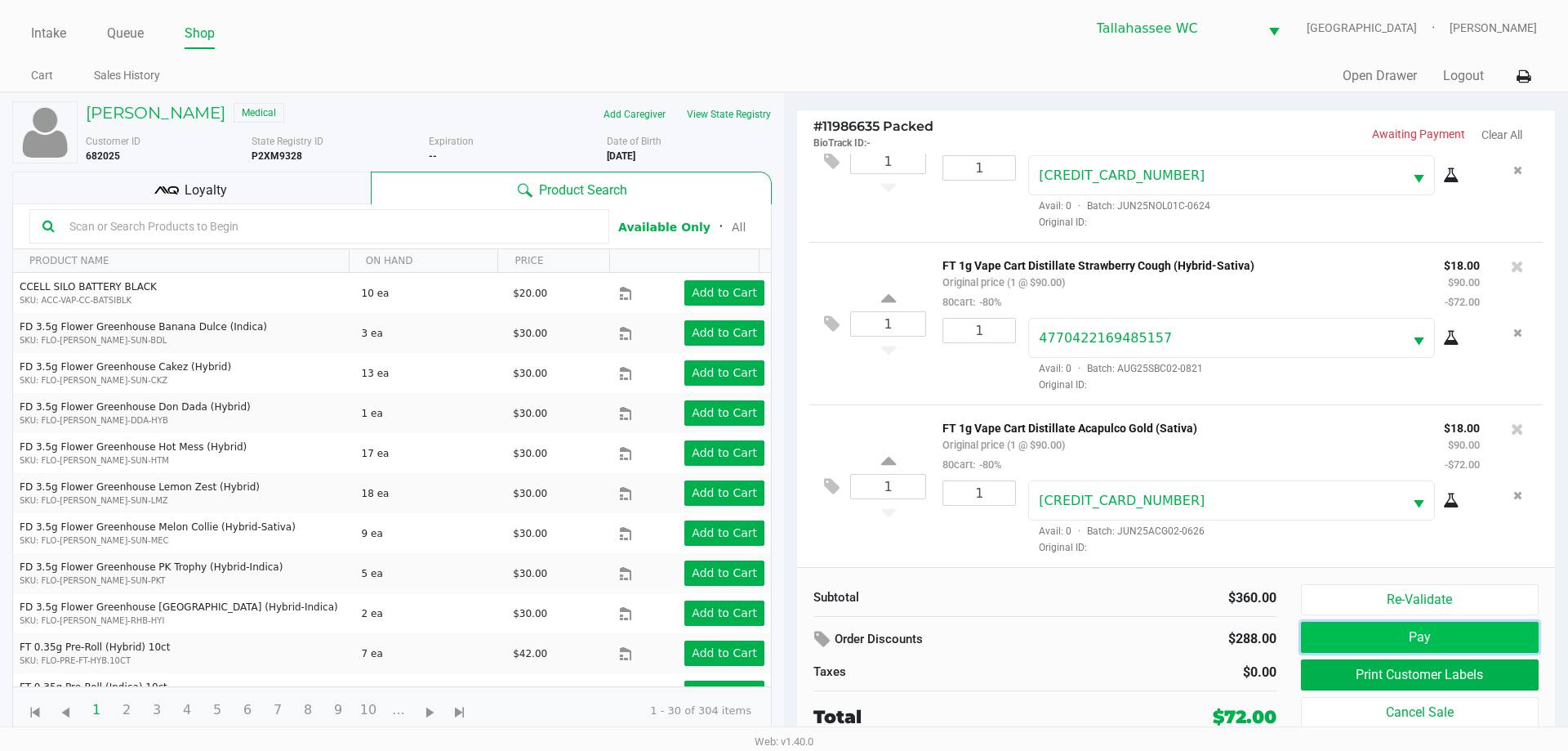
click at [1399, 633] on button "Pay" at bounding box center [1419, 637] width 238 height 31
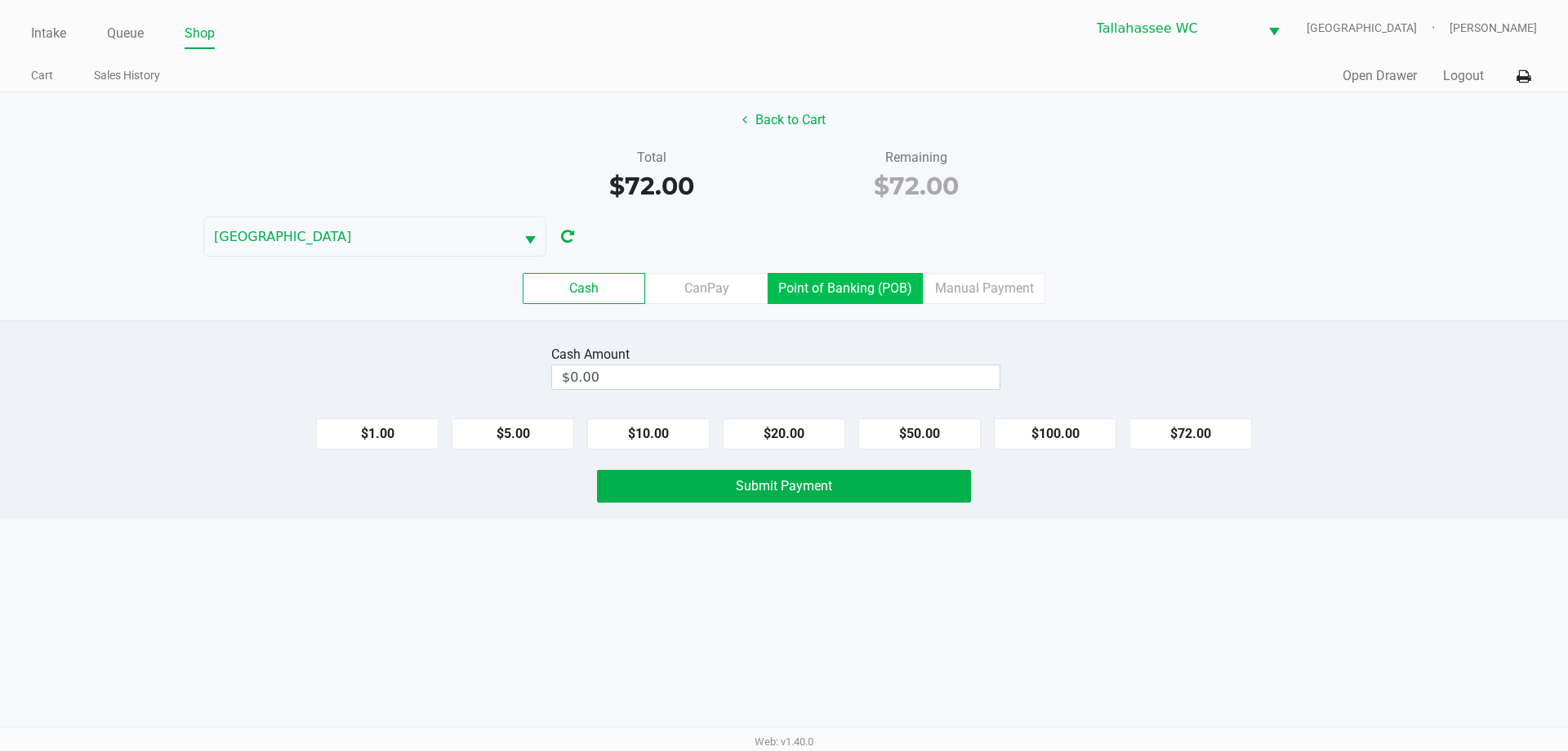
click at [866, 298] on label "Point of Banking (POB)" at bounding box center [846, 289] width 155 height 31
click at [0, 0] on 7 "Point of Banking (POB)" at bounding box center [0, 0] width 0 height 0
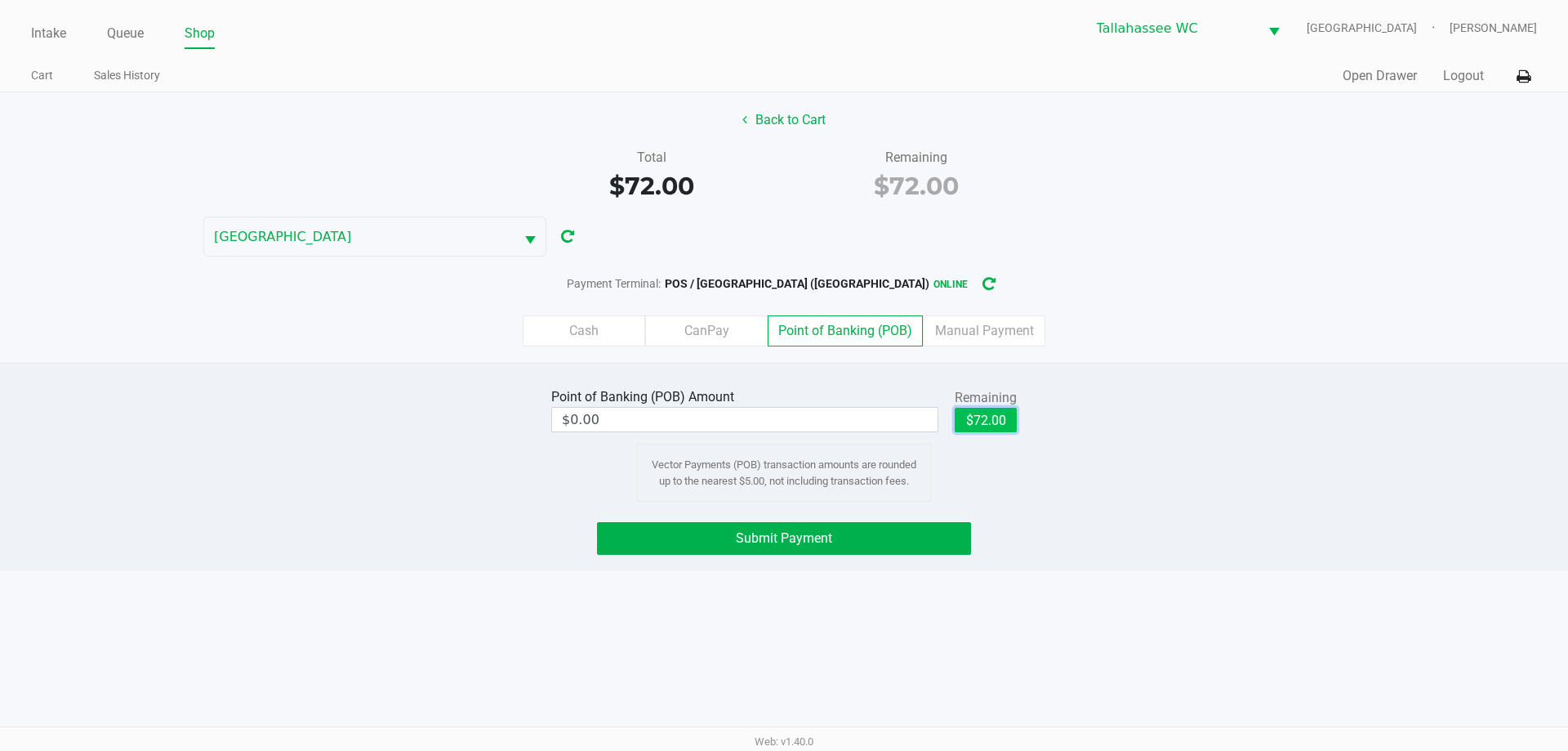
click at [1003, 424] on button "$72.00" at bounding box center [985, 420] width 62 height 24
type input "$72.00"
drag, startPoint x: 884, startPoint y: 529, endPoint x: 1142, endPoint y: 438, distance: 273.6
click at [888, 526] on button "Submit Payment" at bounding box center [784, 538] width 374 height 33
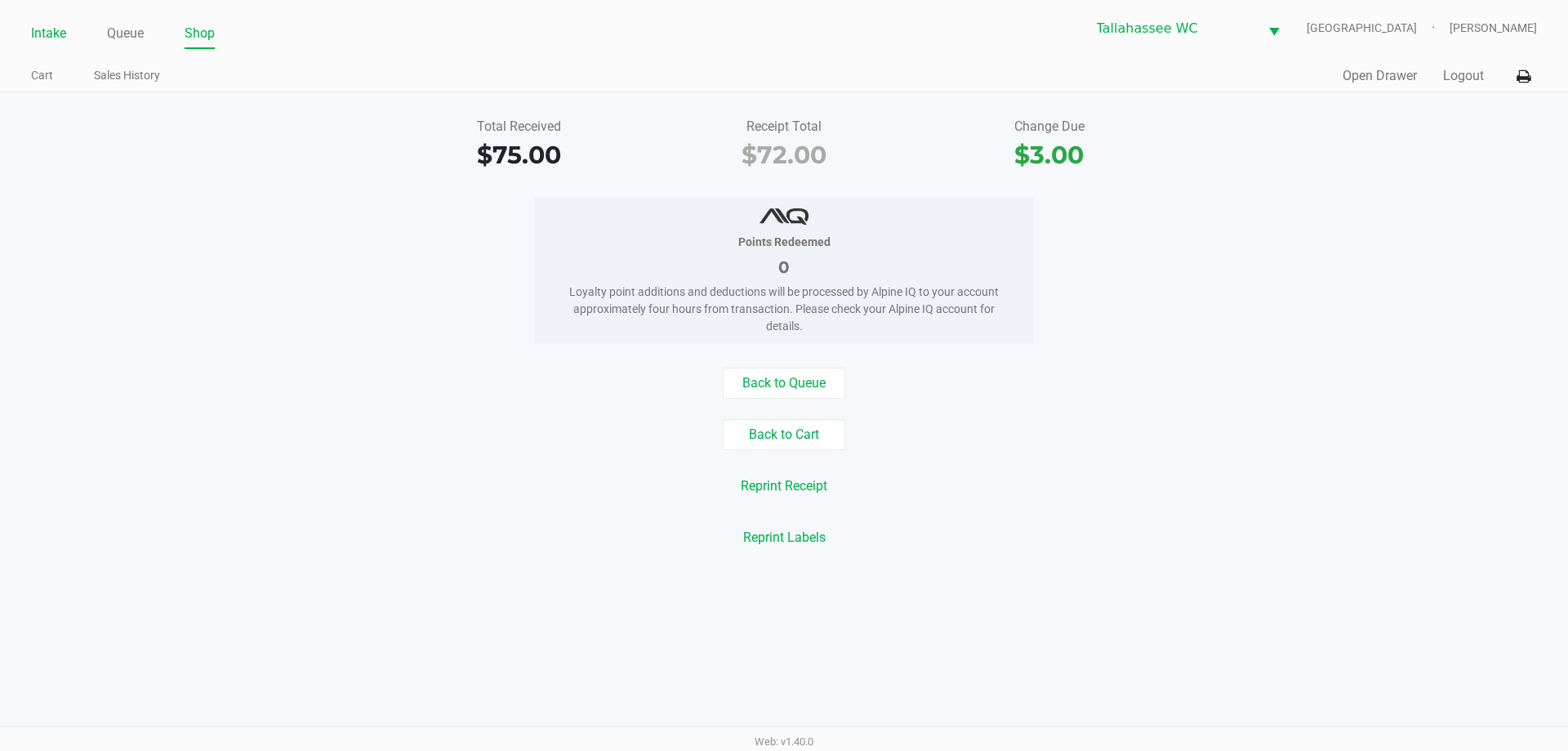
click at [53, 30] on link "Intake" at bounding box center [49, 34] width 35 height 23
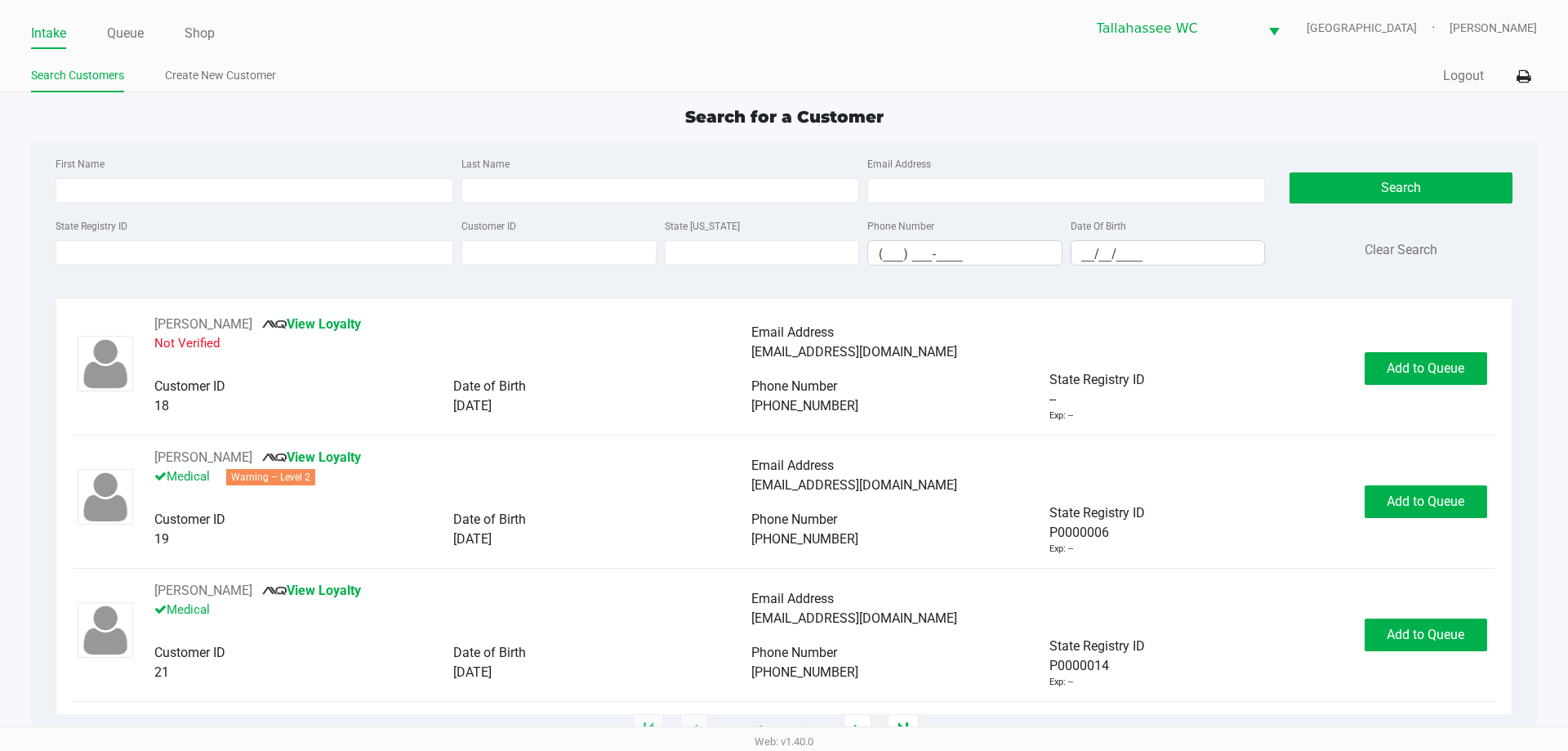
click at [607, 85] on ul "Search Customers Create New Customer" at bounding box center [407, 78] width 752 height 28
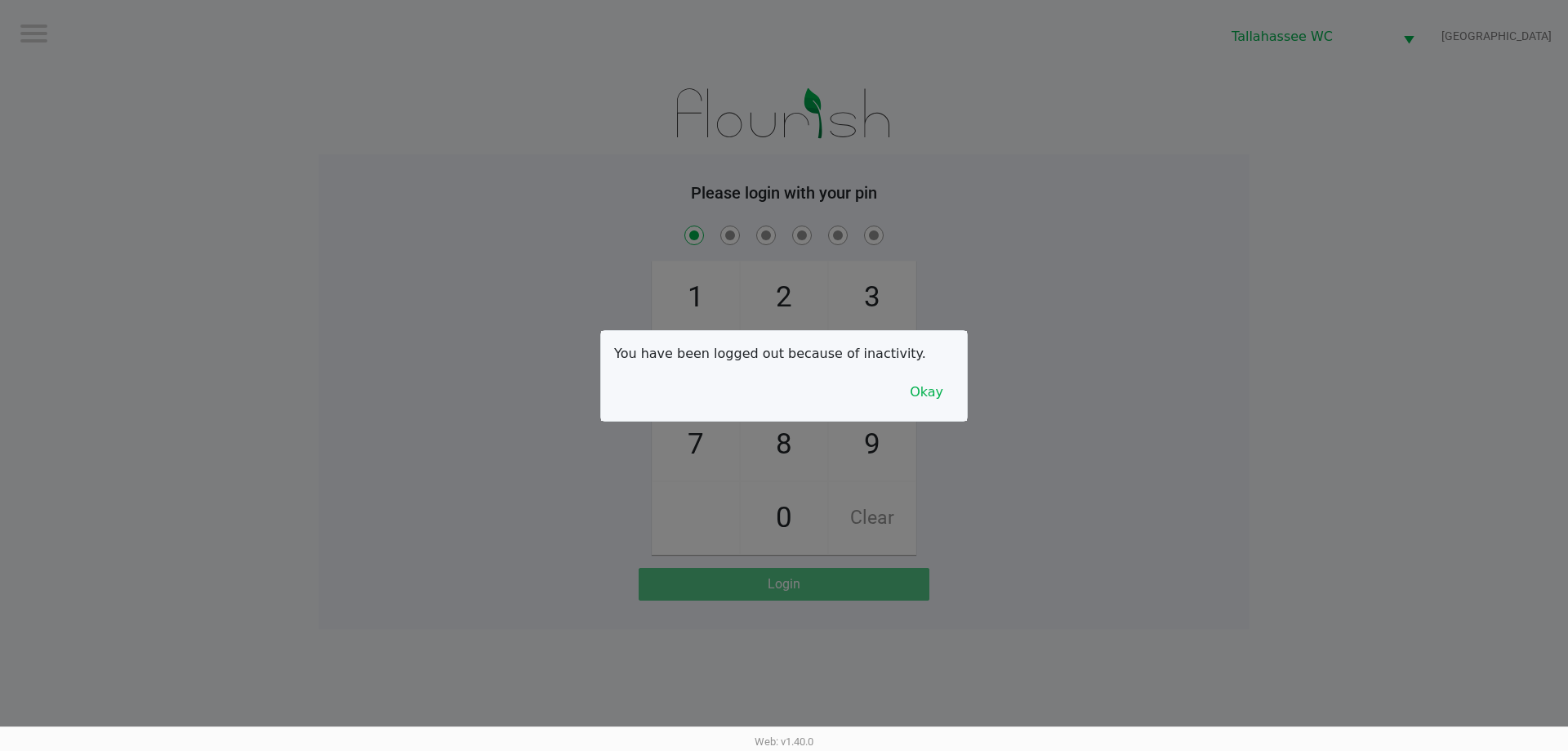
checkbox input "true"
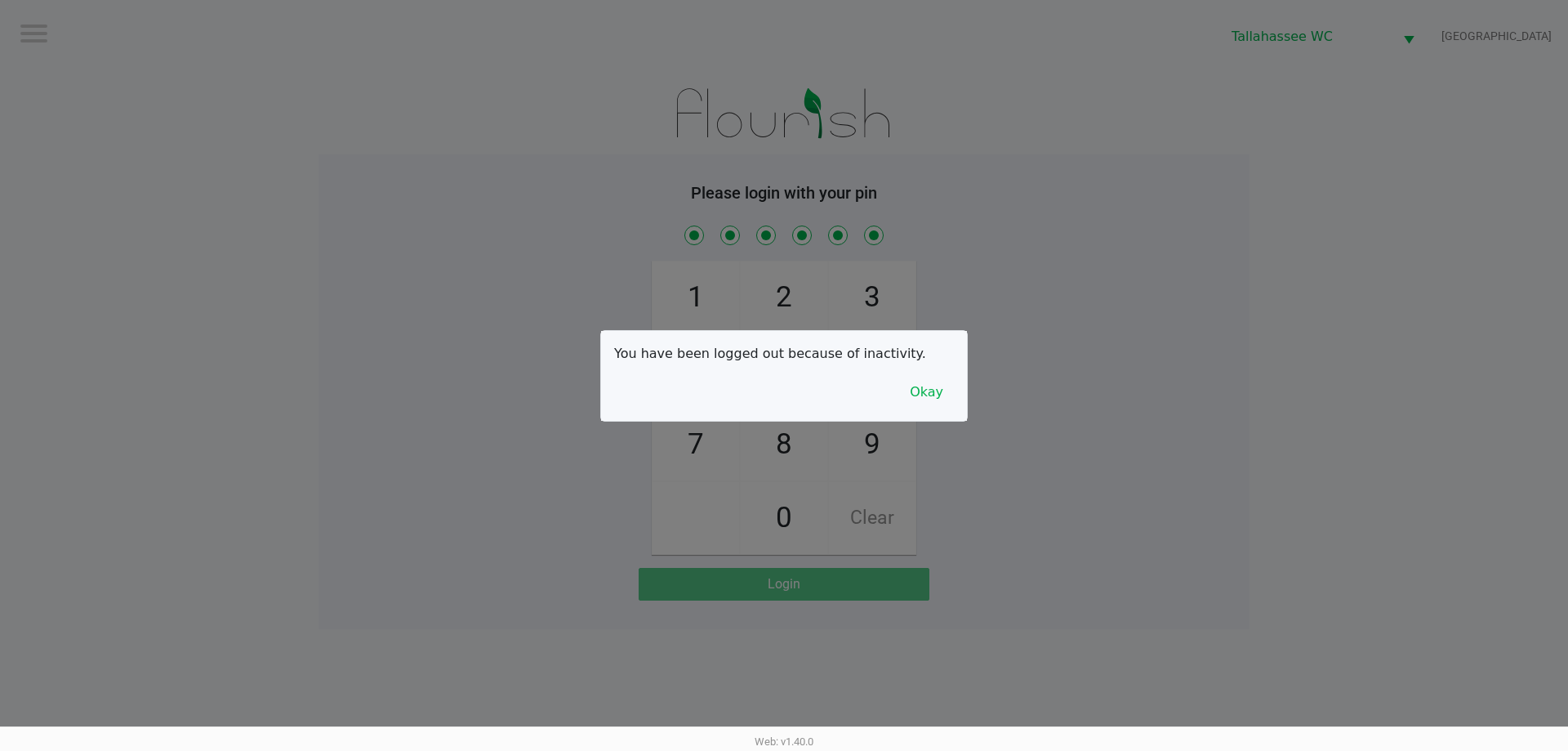
checkbox input "true"
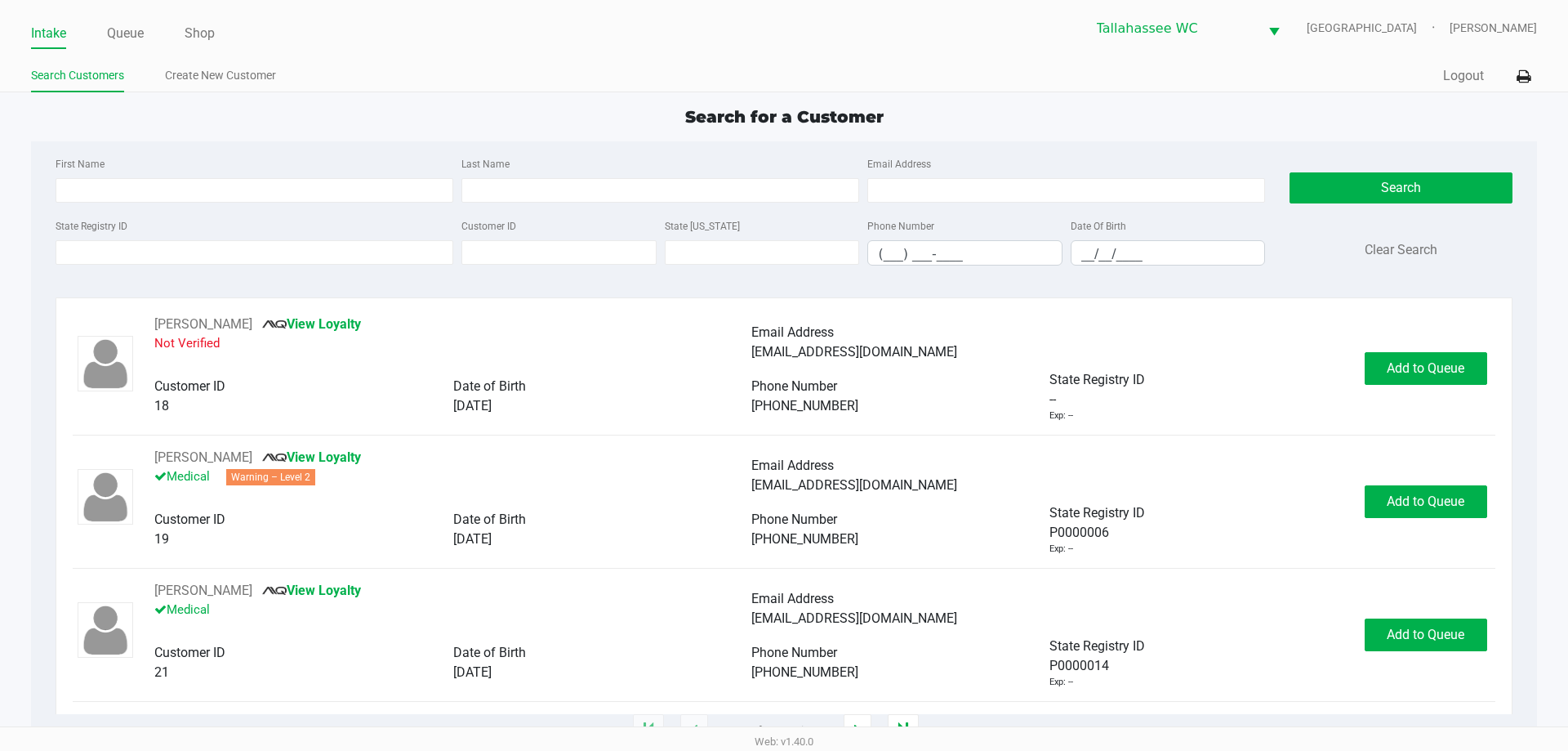
click at [146, 43] on ul "Intake Queue Shop" at bounding box center [407, 34] width 752 height 28
click at [142, 34] on link "Queue" at bounding box center [125, 34] width 37 height 23
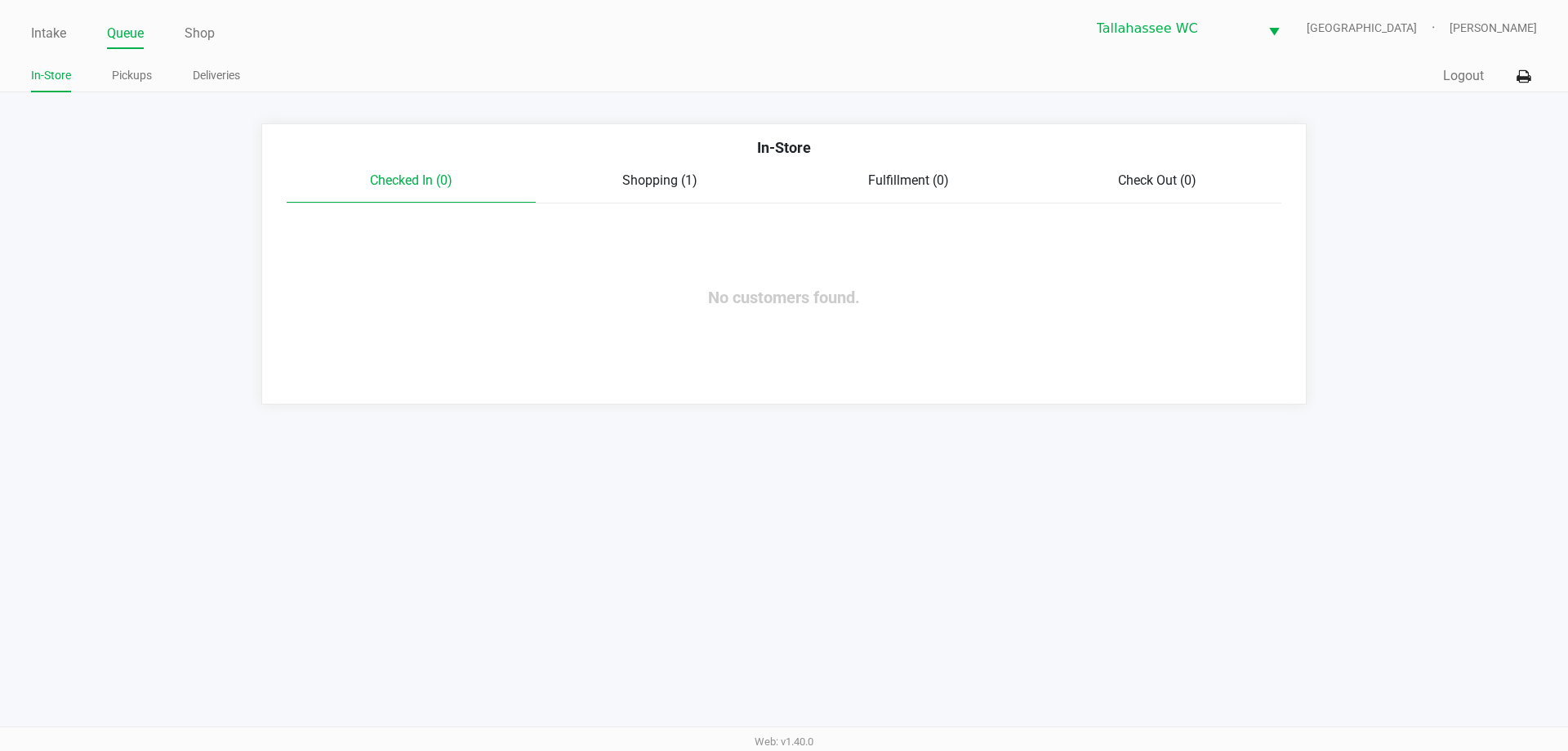
click at [694, 177] on span "Shopping (1)" at bounding box center [659, 180] width 75 height 16
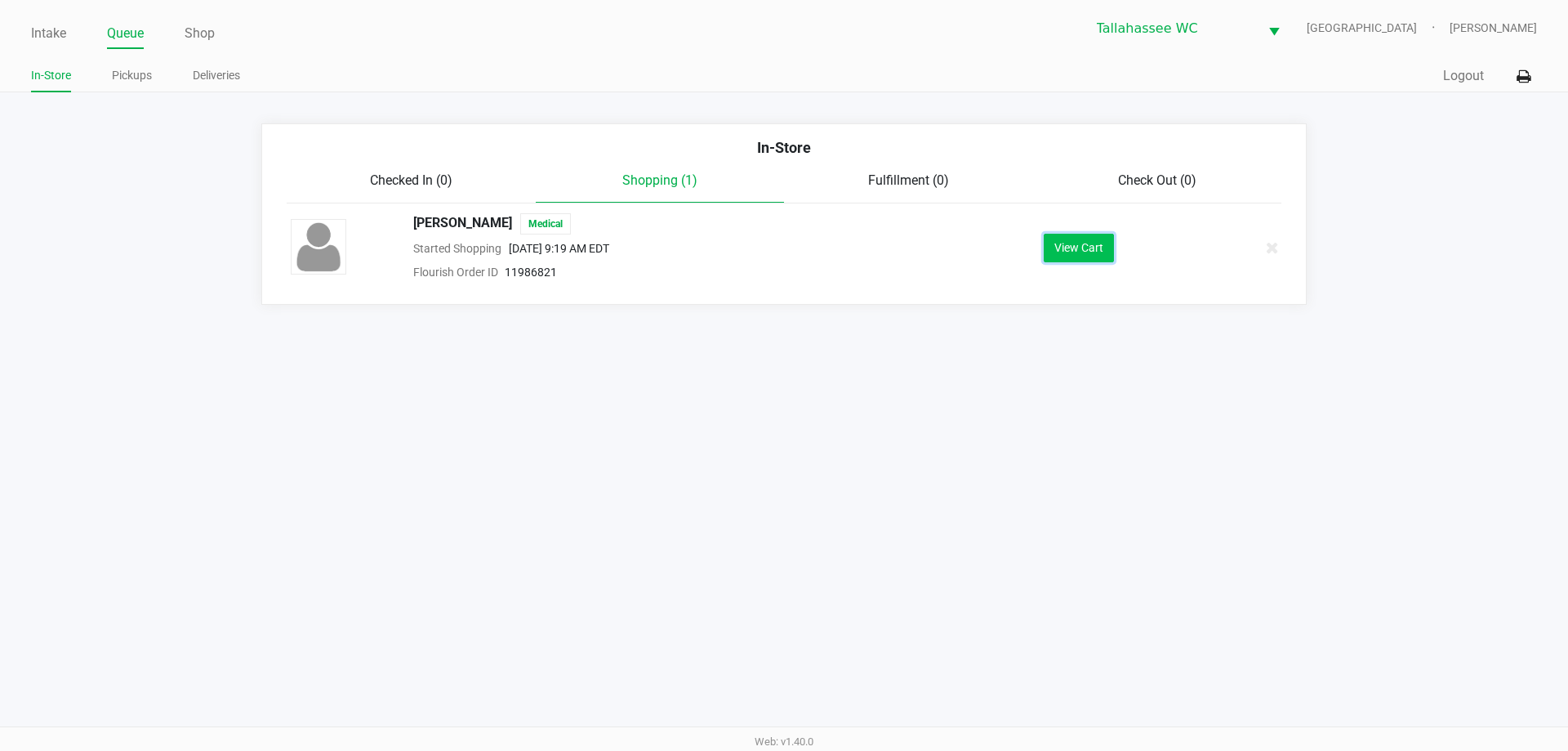
click at [1079, 246] on button "View Cart" at bounding box center [1079, 248] width 70 height 28
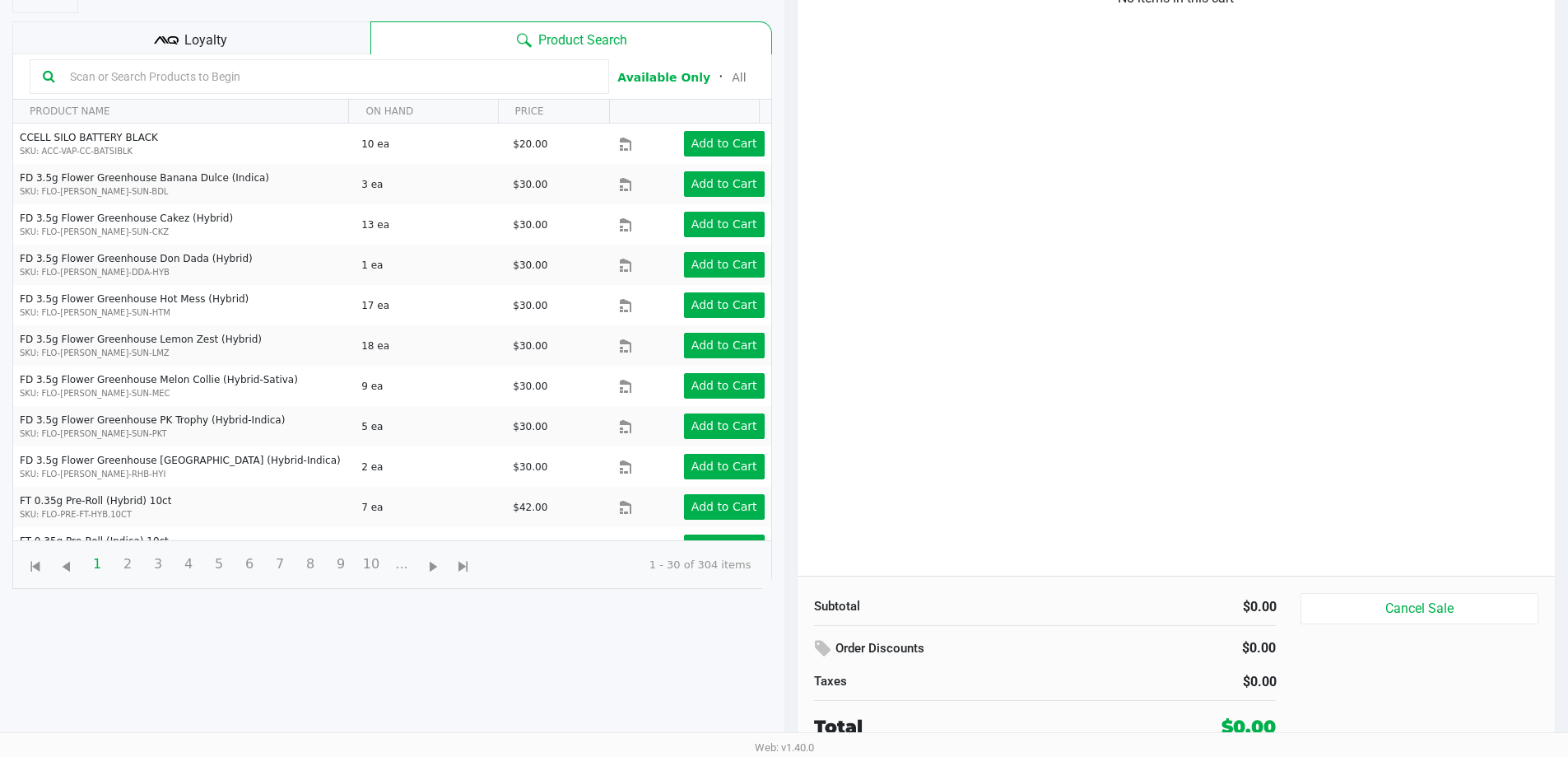
scroll to position [178, 0]
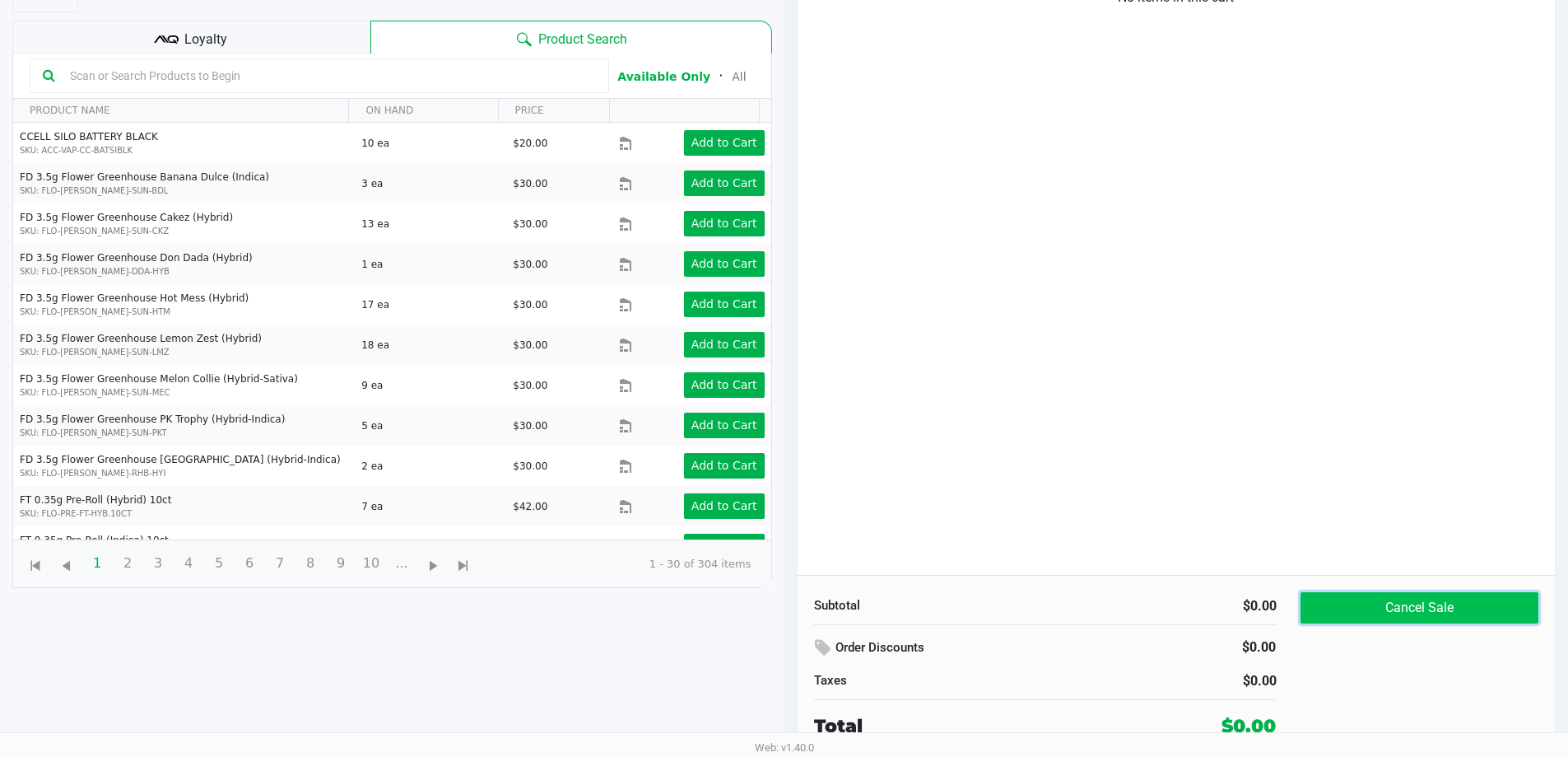
click at [1424, 619] on button "Cancel Sale" at bounding box center [1419, 608] width 237 height 31
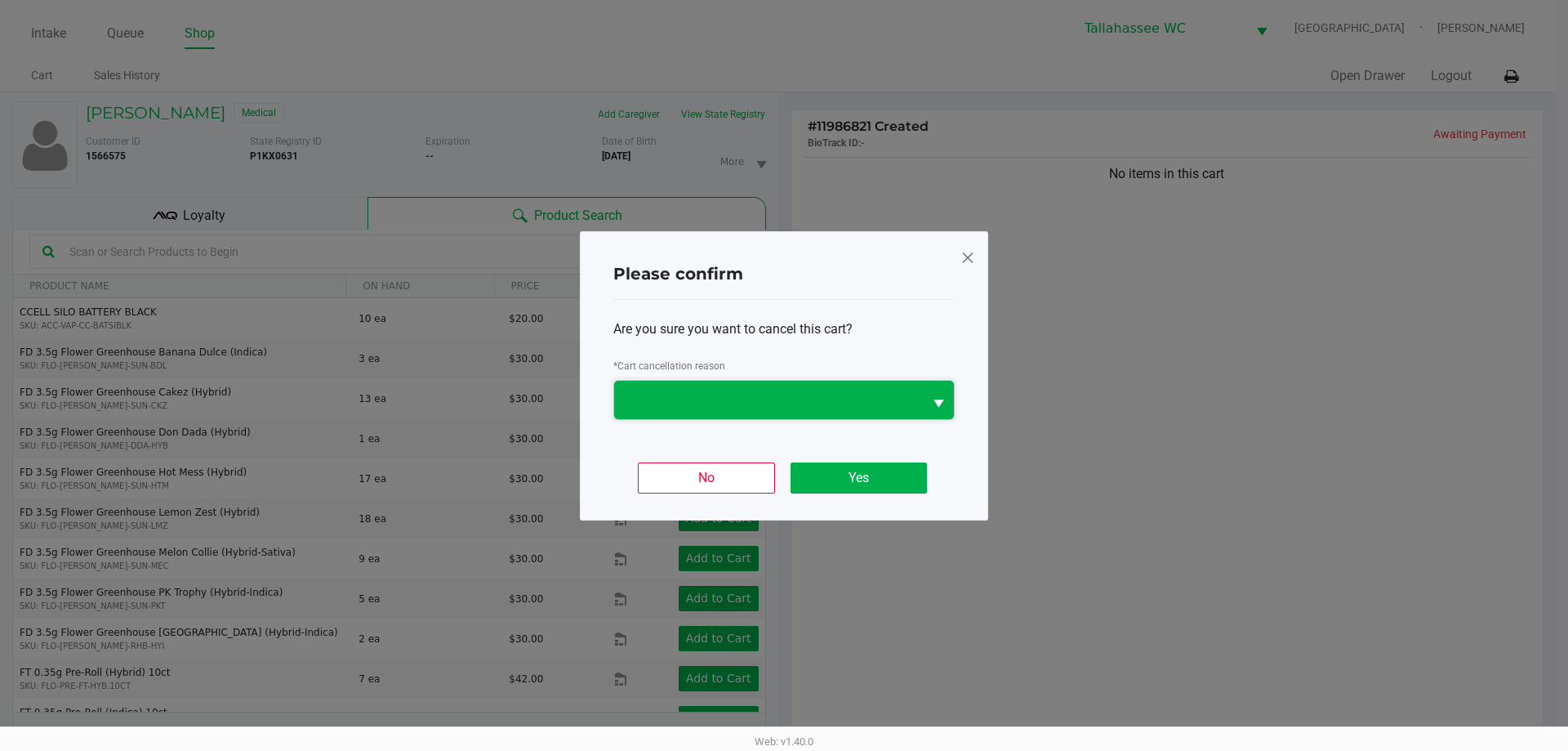
click at [840, 381] on span at bounding box center [768, 400] width 309 height 39
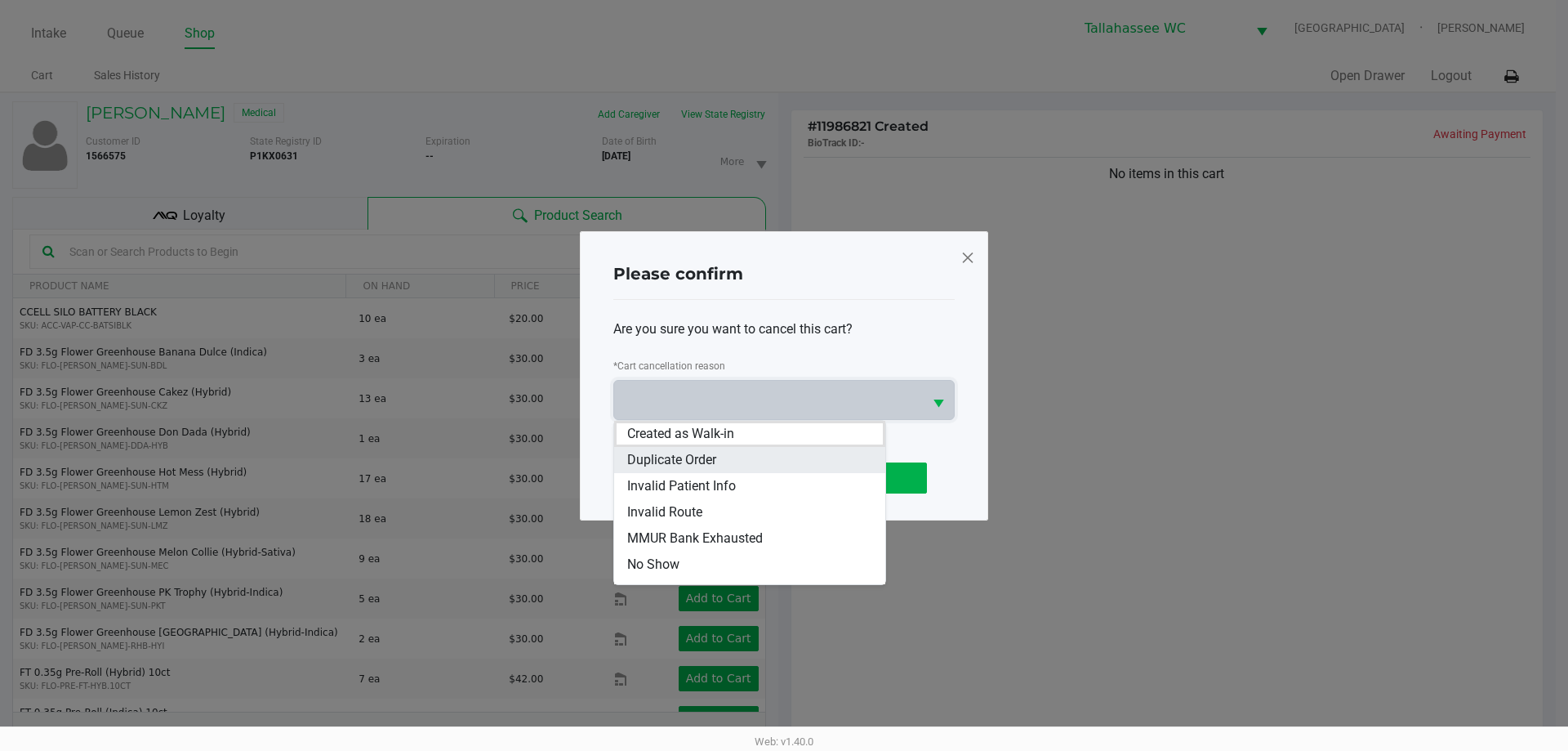
click at [687, 460] on span "Duplicate Order" at bounding box center [672, 460] width 89 height 19
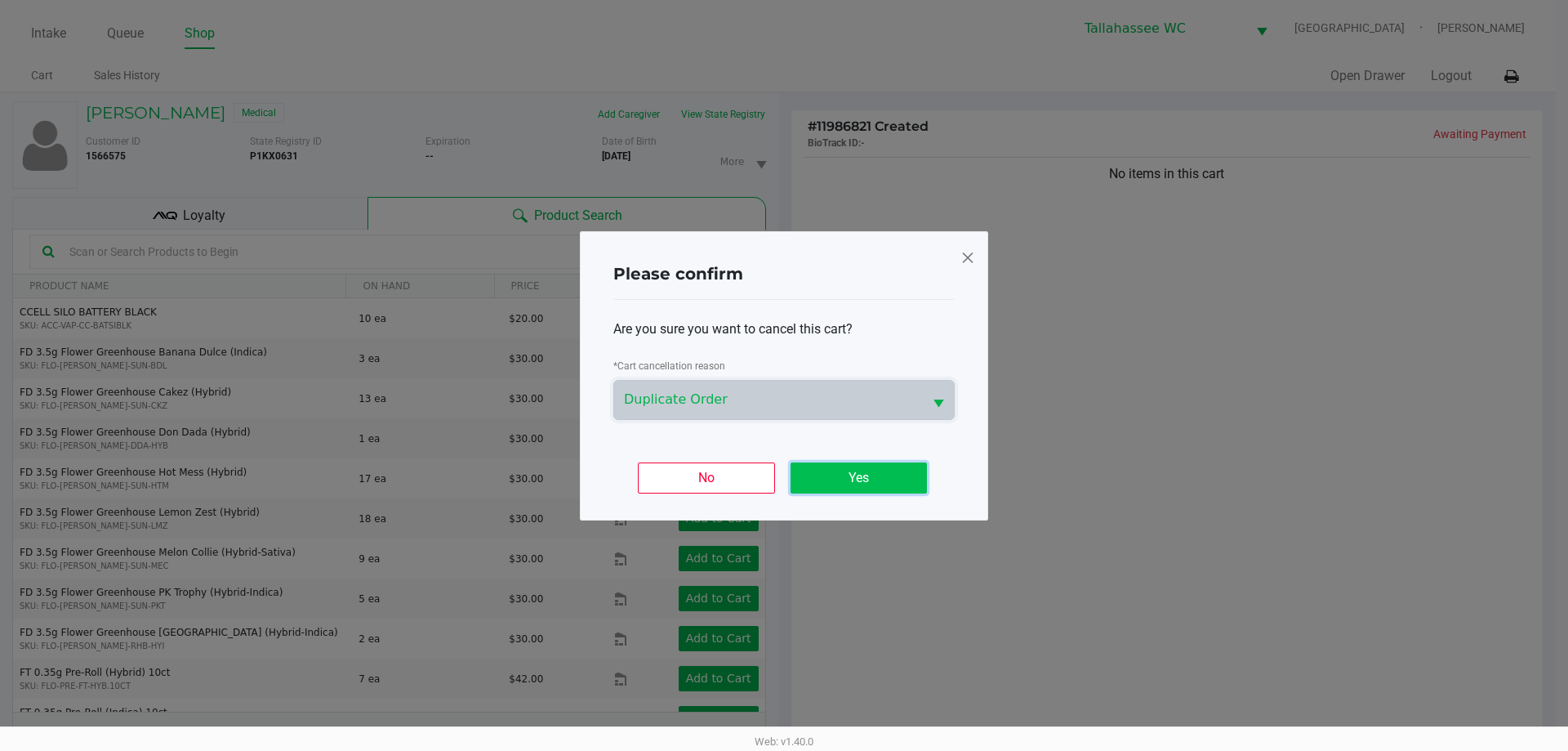
click at [885, 484] on button "Yes" at bounding box center [858, 478] width 136 height 31
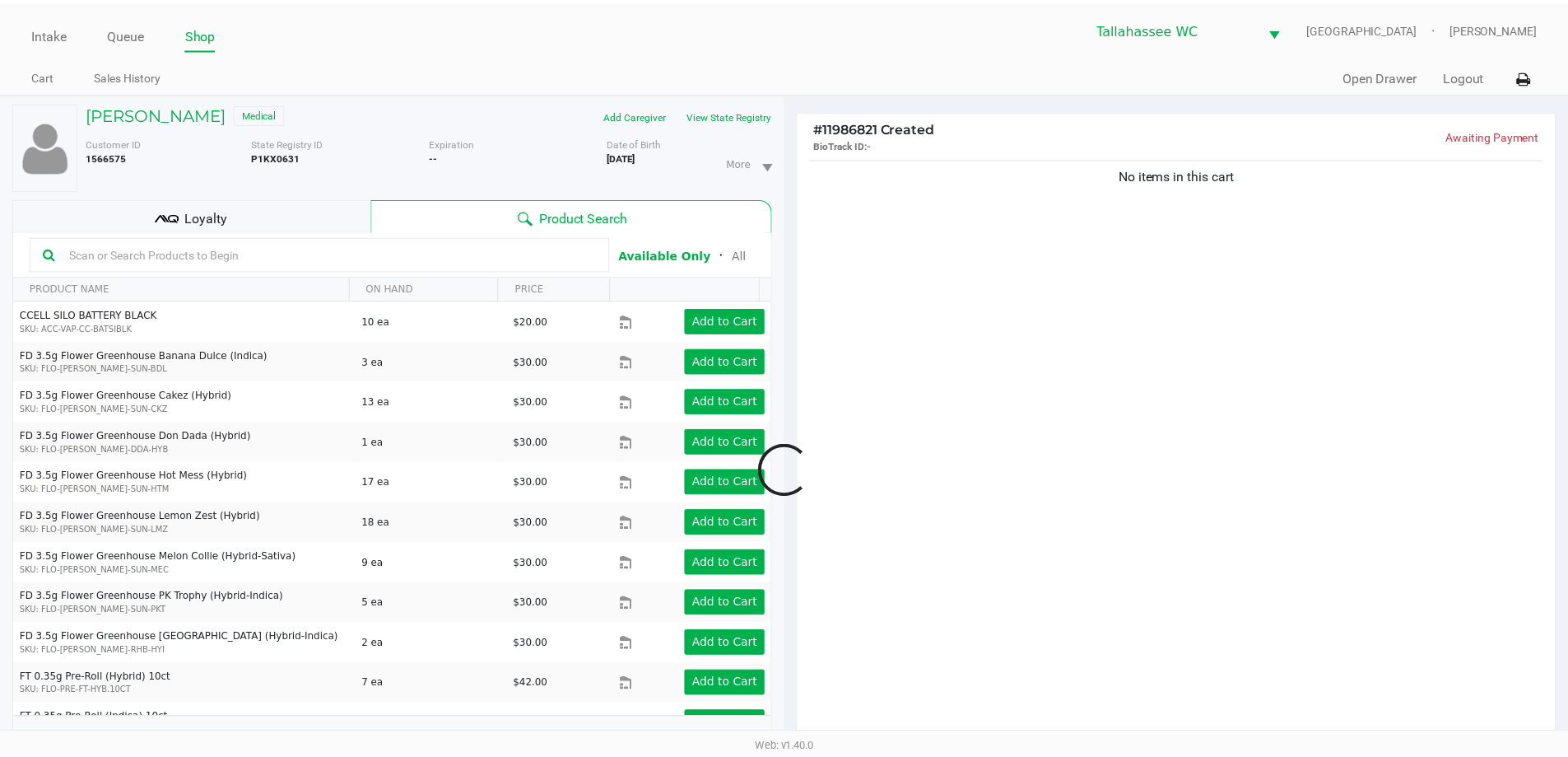
scroll to position [178, 0]
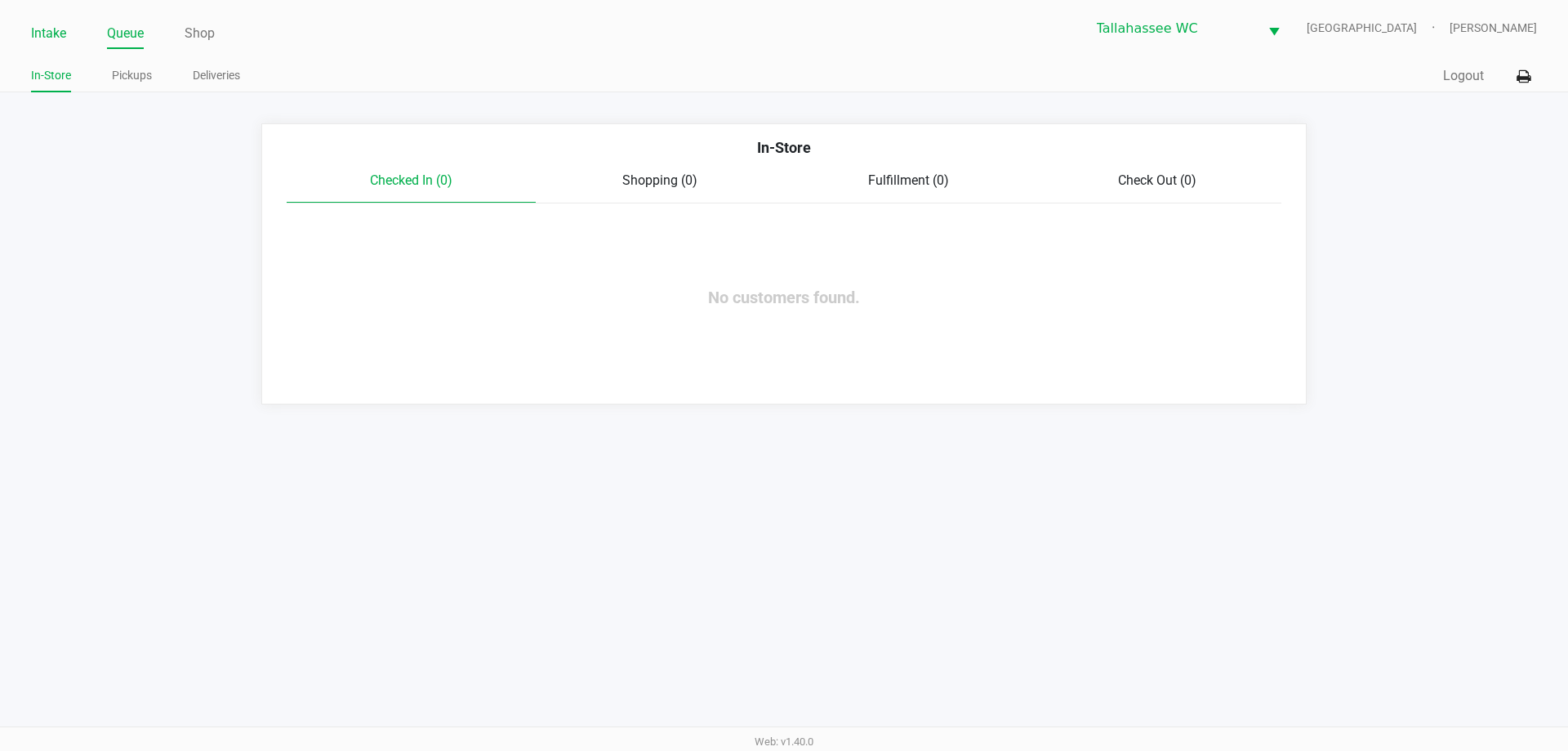
click at [49, 41] on link "Intake" at bounding box center [49, 34] width 35 height 23
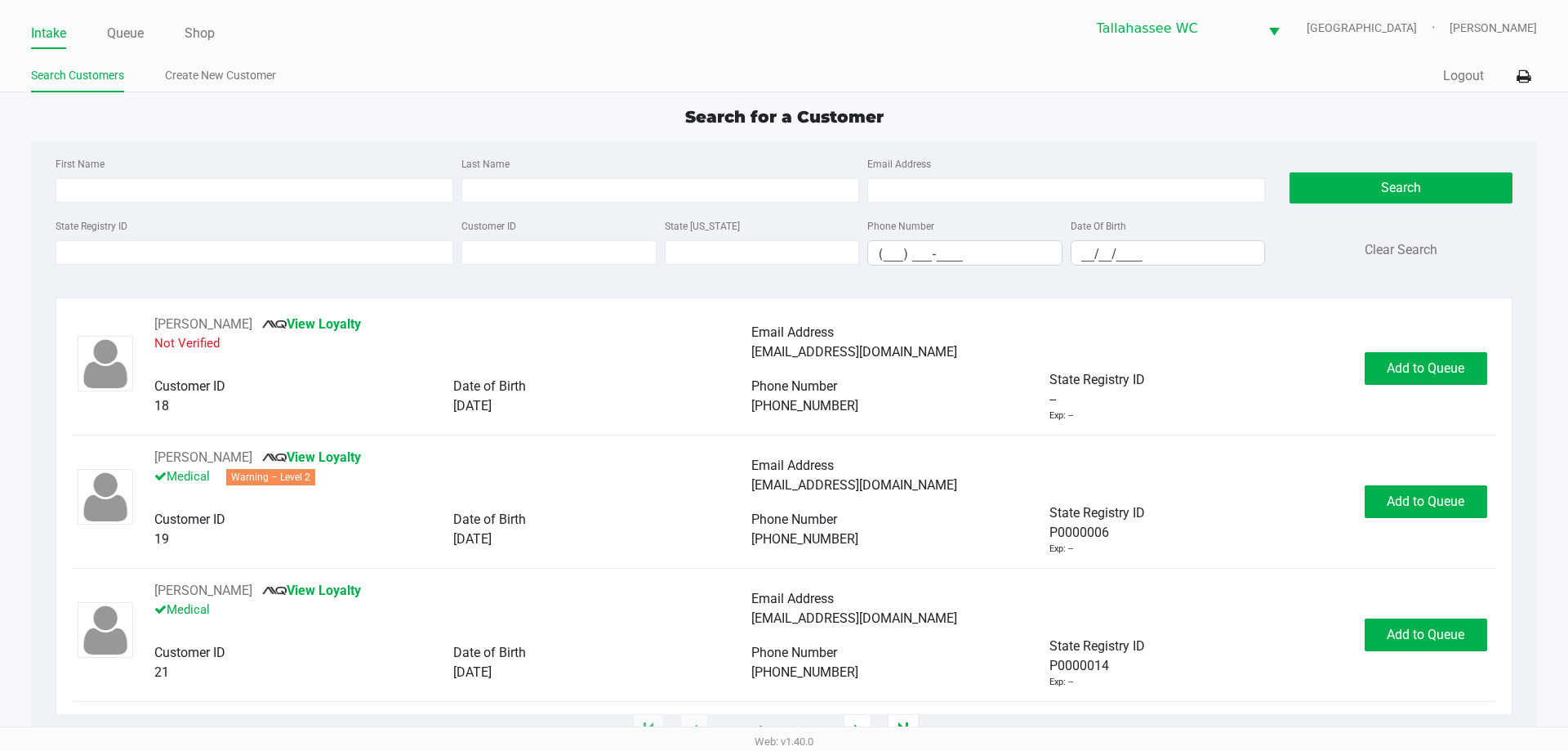
click at [631, 90] on ul "Search Customers Create New Customer" at bounding box center [407, 78] width 752 height 28
click at [367, 255] on input "State Registry ID" at bounding box center [254, 252] width 398 height 24
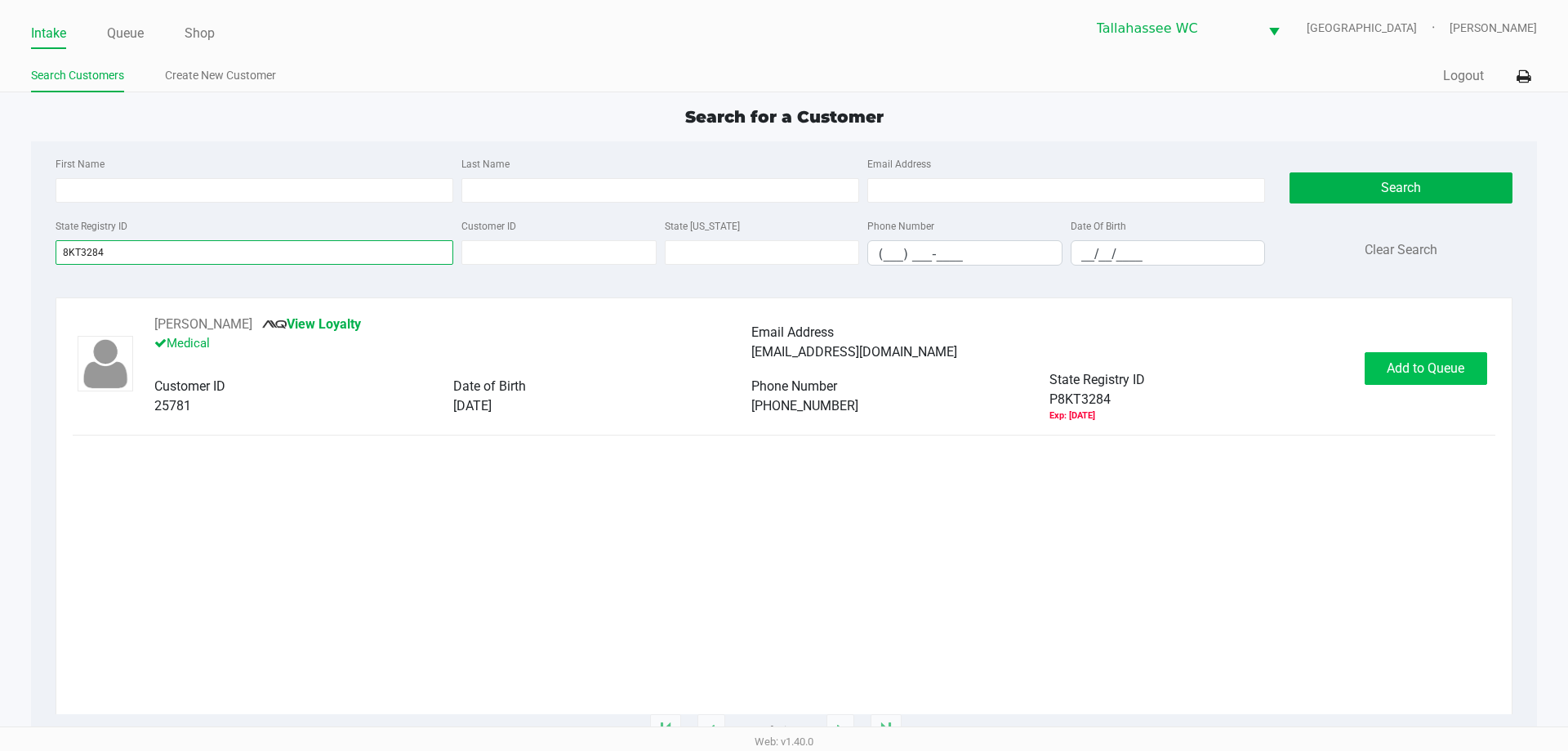
type input "8KT3284"
click at [1425, 362] on span "Add to Queue" at bounding box center [1425, 368] width 78 height 16
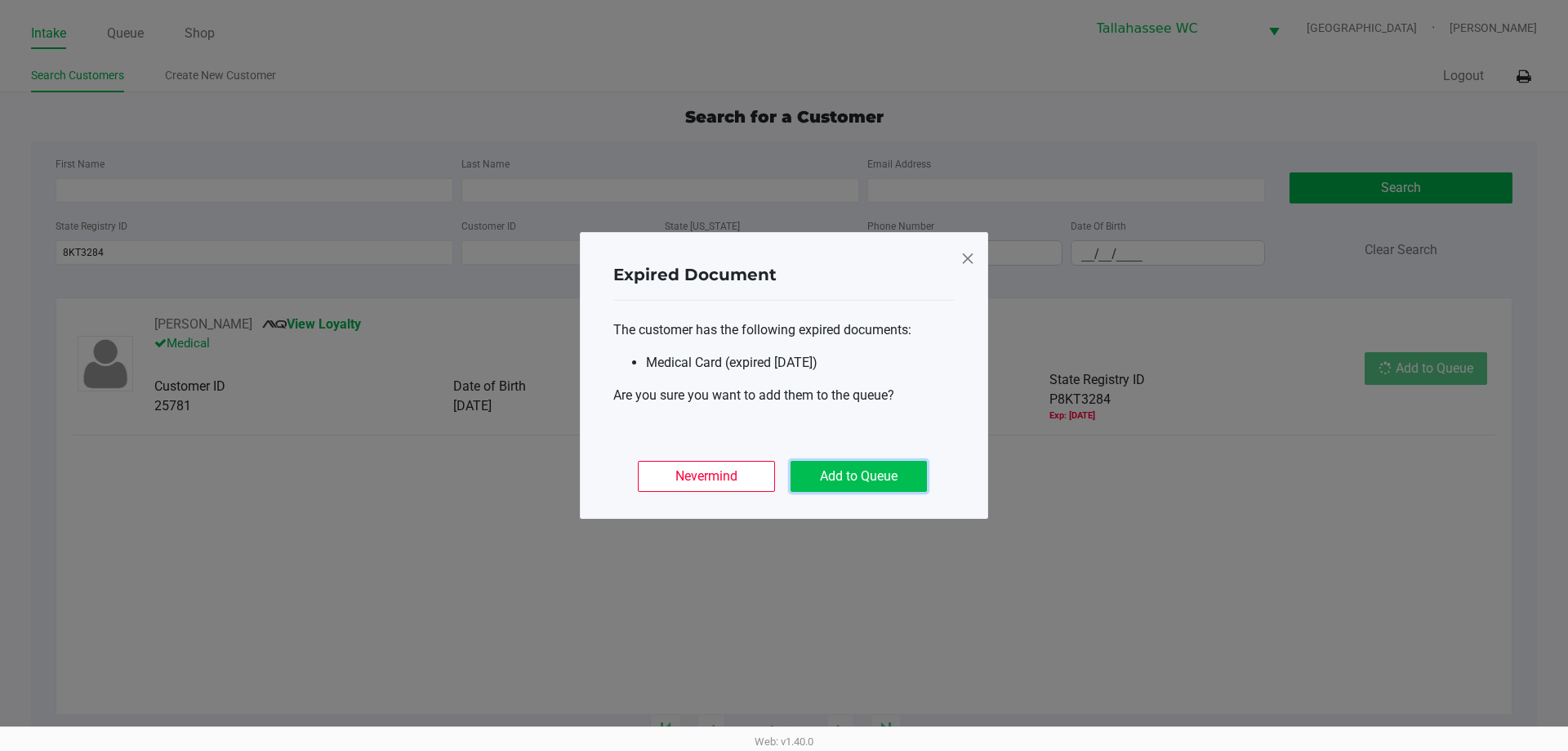
click at [865, 486] on button "Add to Queue" at bounding box center [858, 476] width 136 height 31
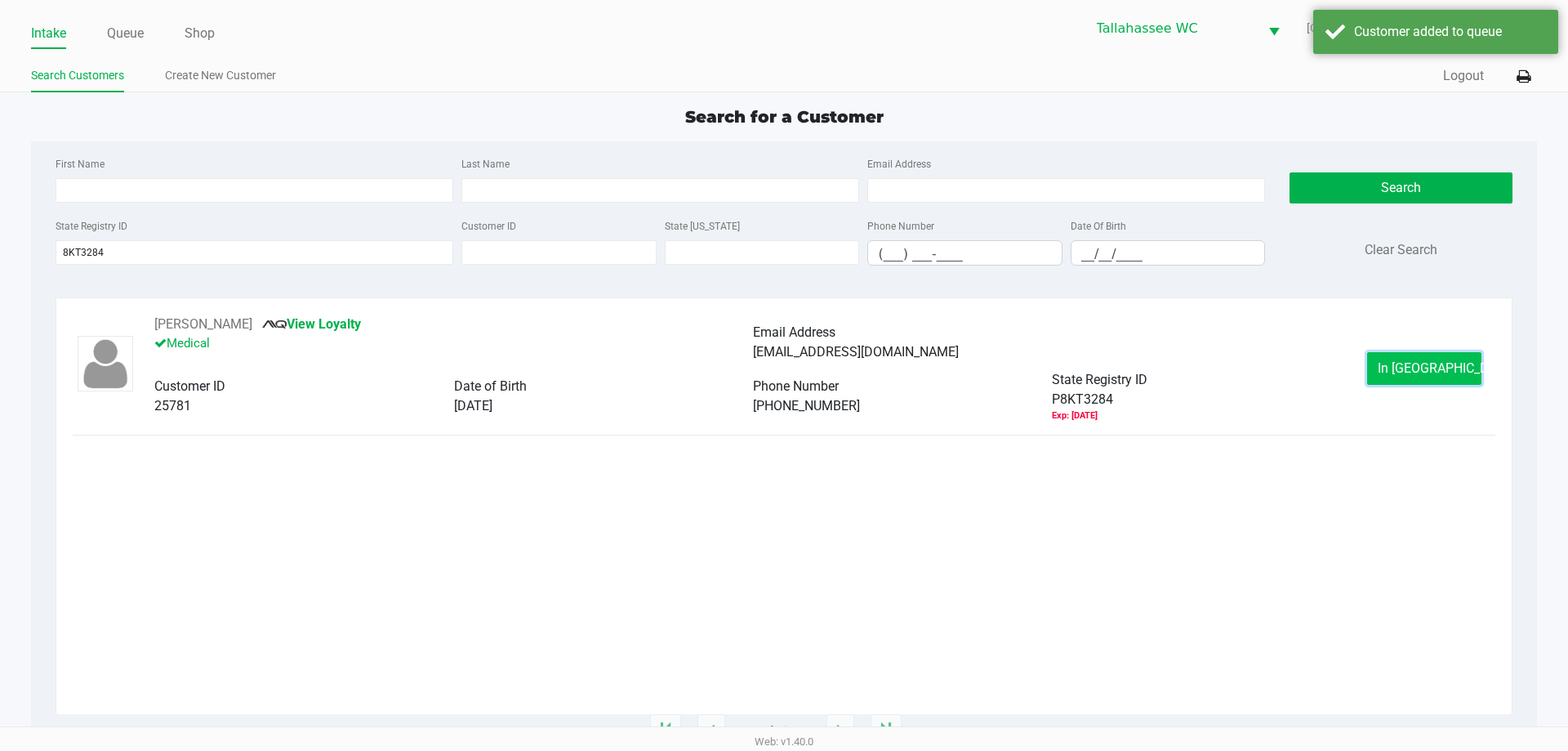
click at [1429, 379] on button "In Queue" at bounding box center [1424, 368] width 115 height 33
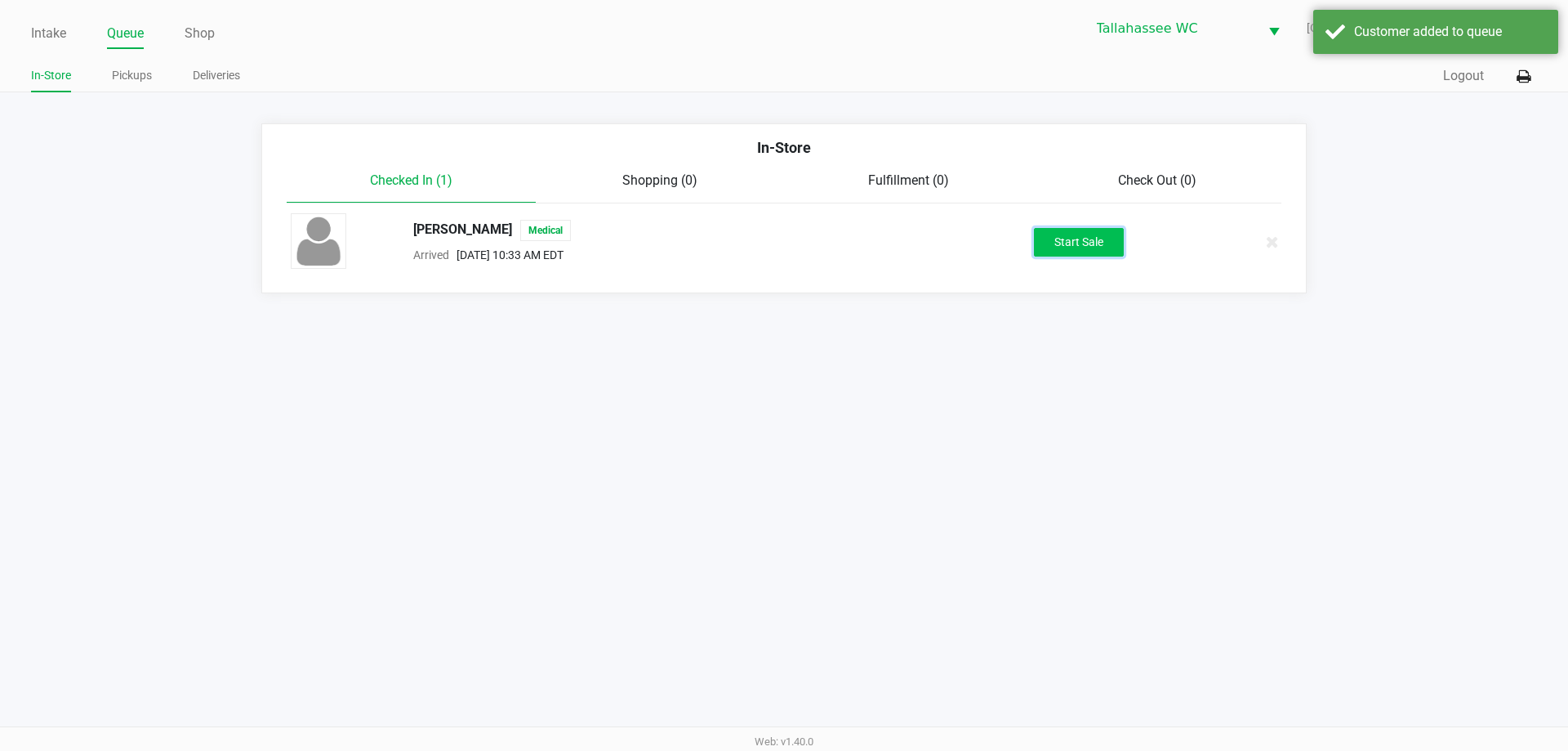
click at [1083, 230] on button "Start Sale" at bounding box center [1079, 242] width 90 height 28
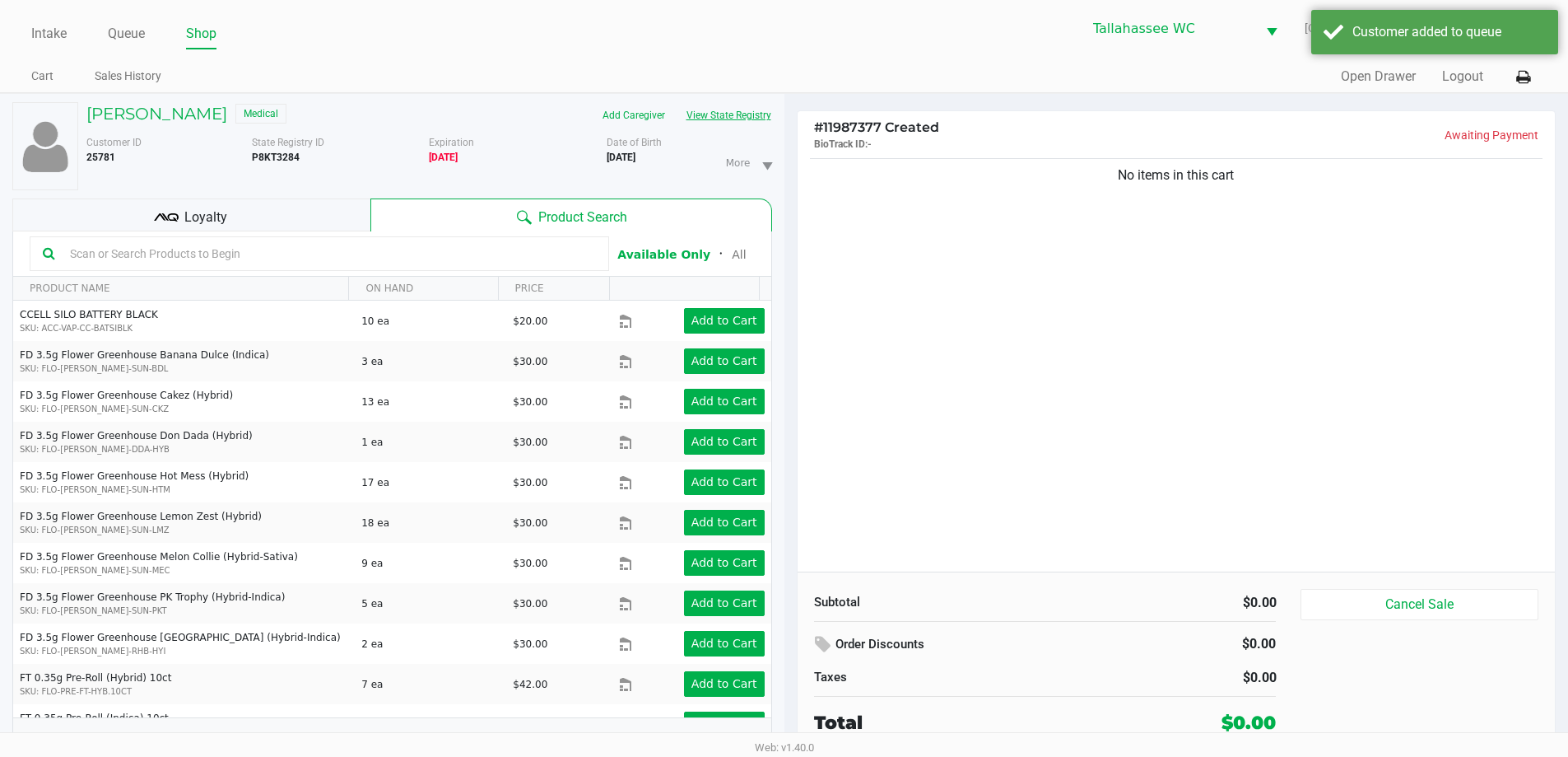
click at [761, 116] on button "View State Registry" at bounding box center [723, 115] width 96 height 26
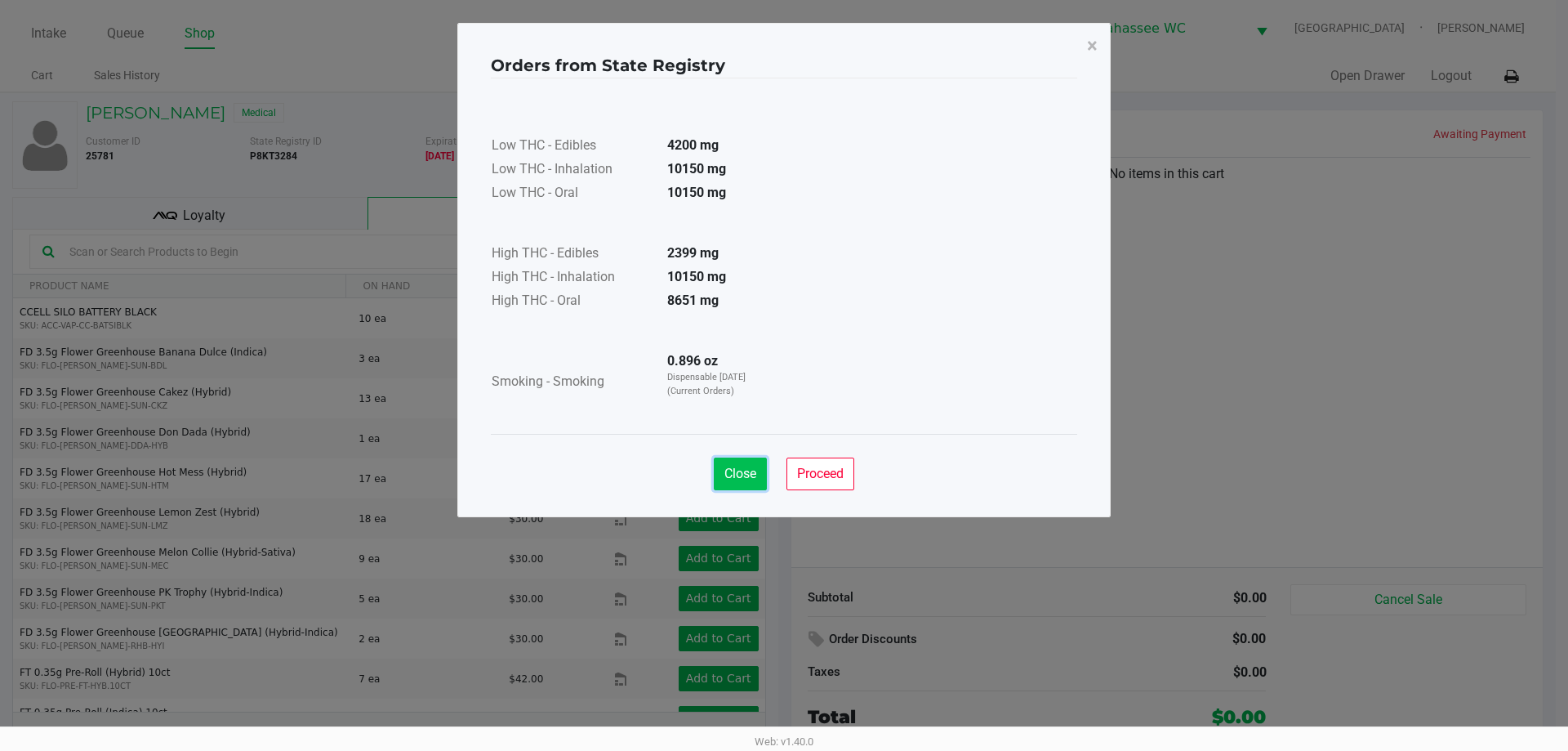
click at [762, 481] on button "Close" at bounding box center [740, 474] width 53 height 33
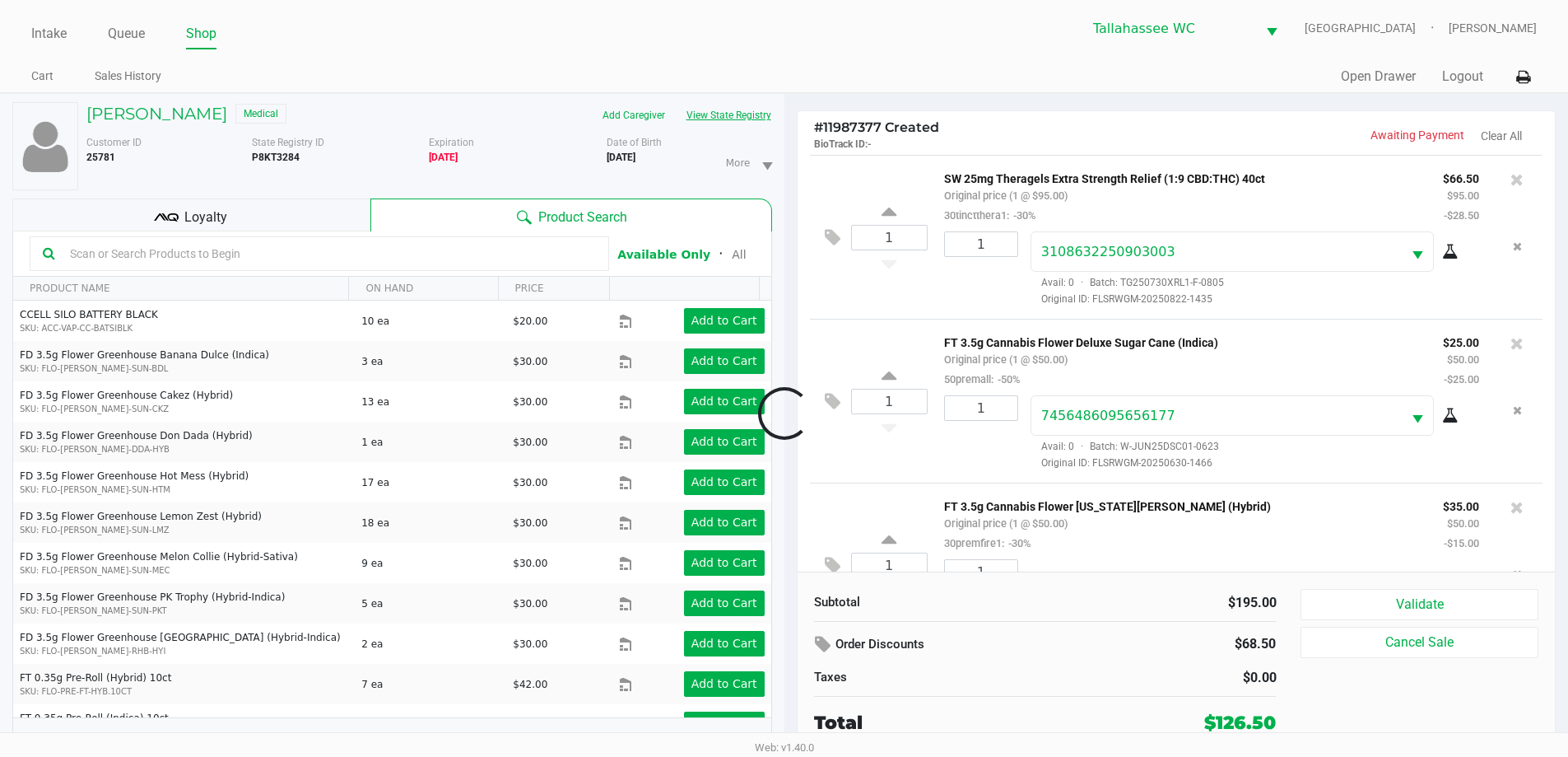
scroll to position [77, 0]
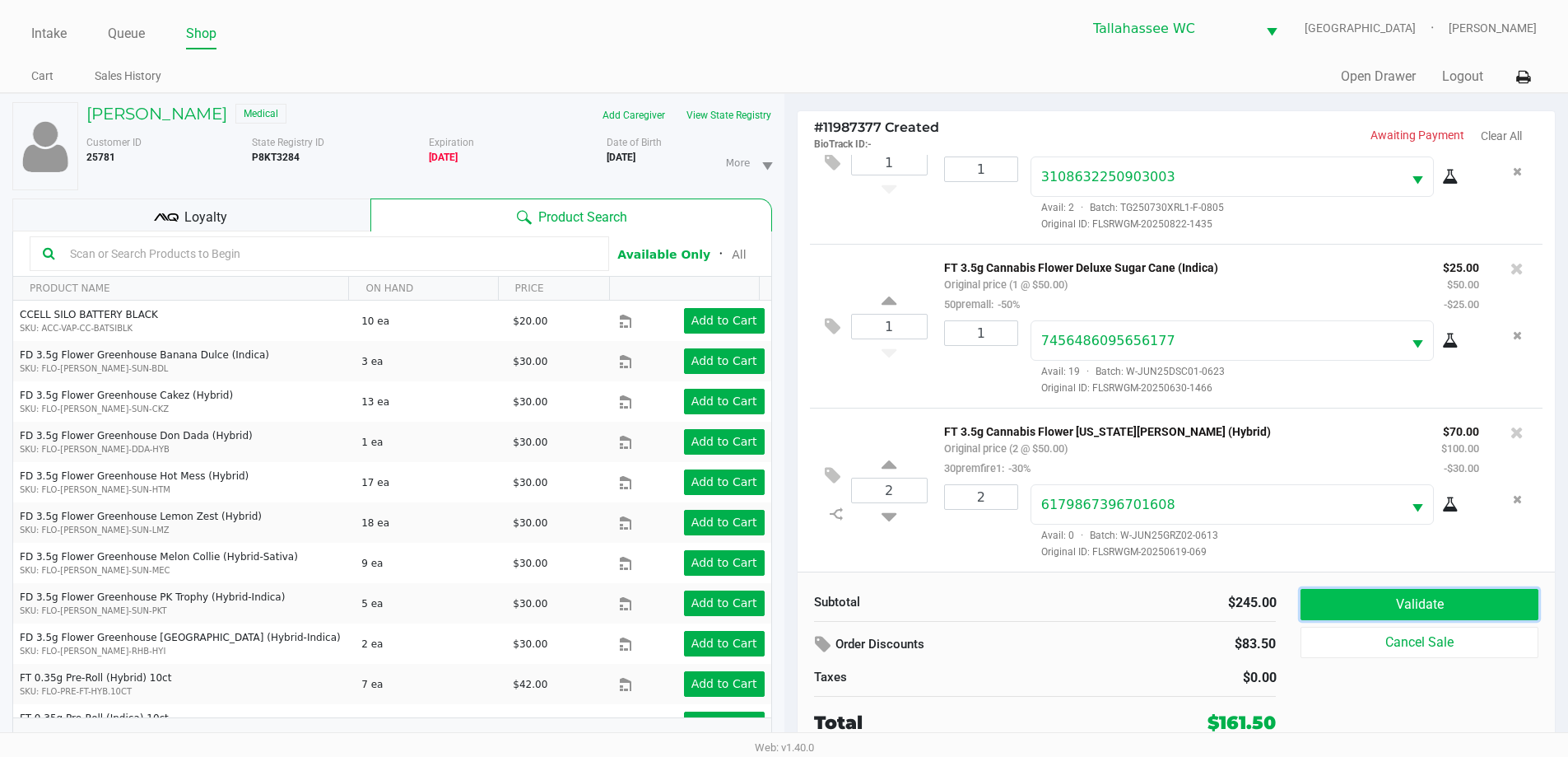
click at [1428, 598] on button "Validate" at bounding box center [1419, 604] width 237 height 31
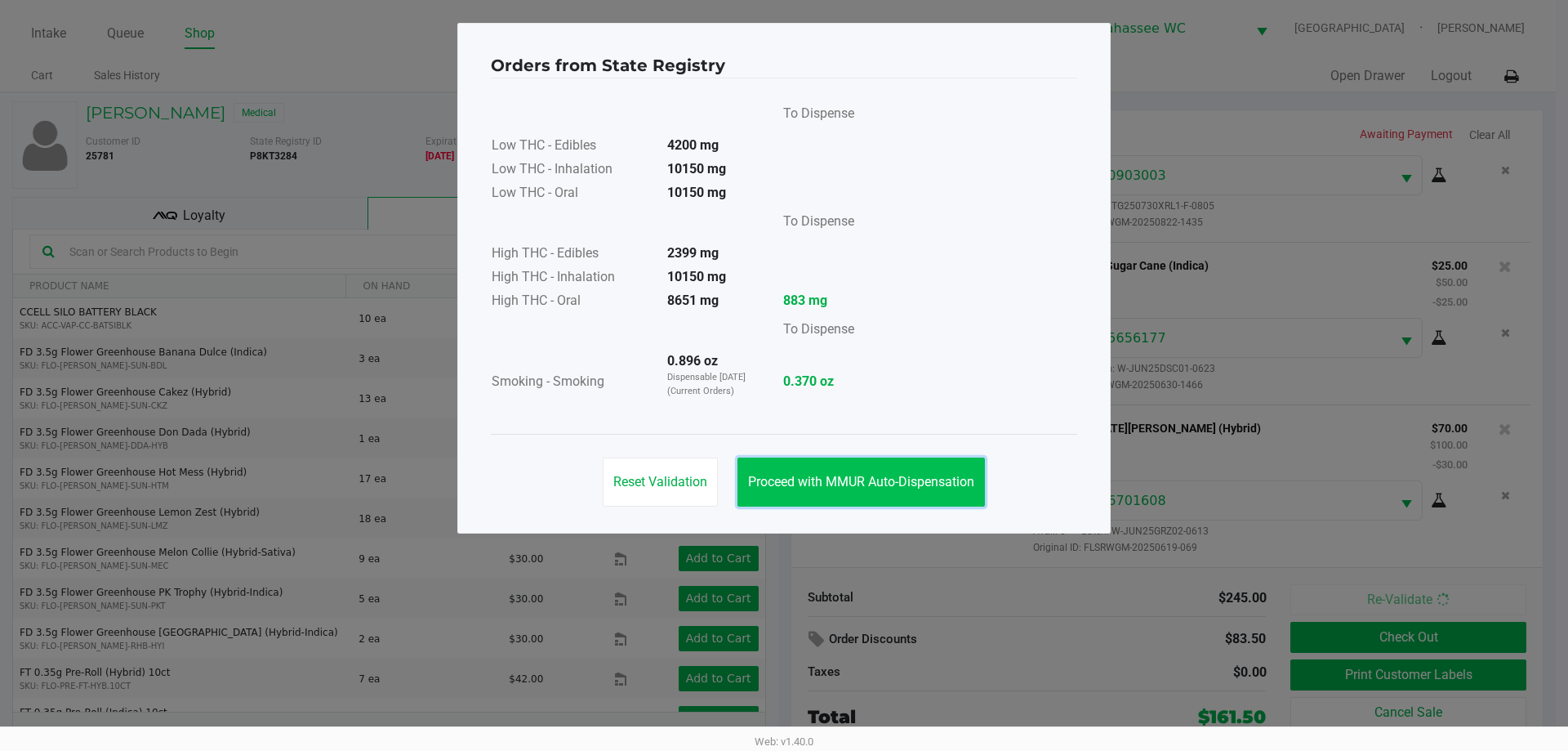
click at [905, 474] on span "Proceed with MMUR Auto-Dispensation" at bounding box center [860, 482] width 226 height 16
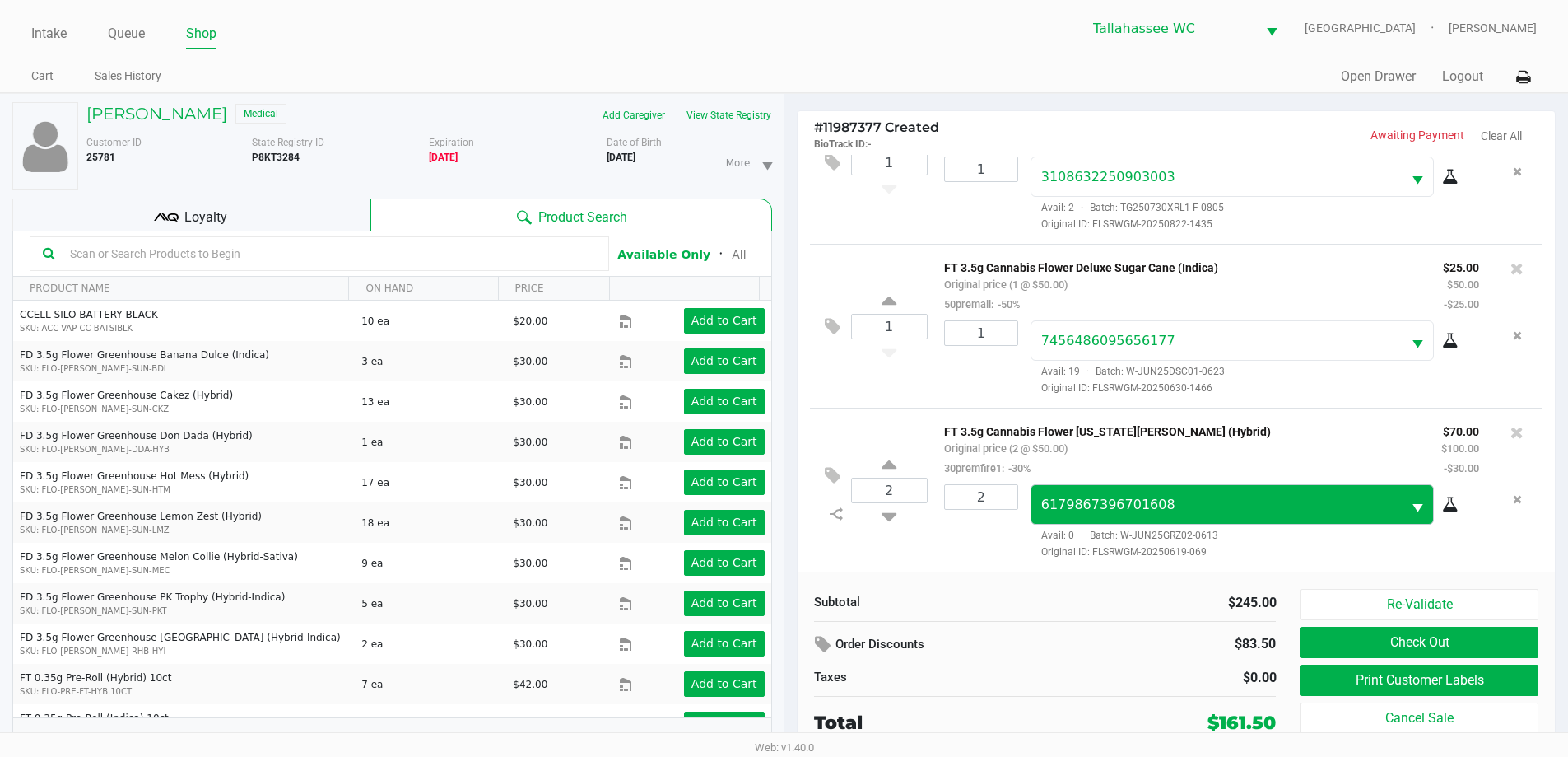
scroll to position [18, 0]
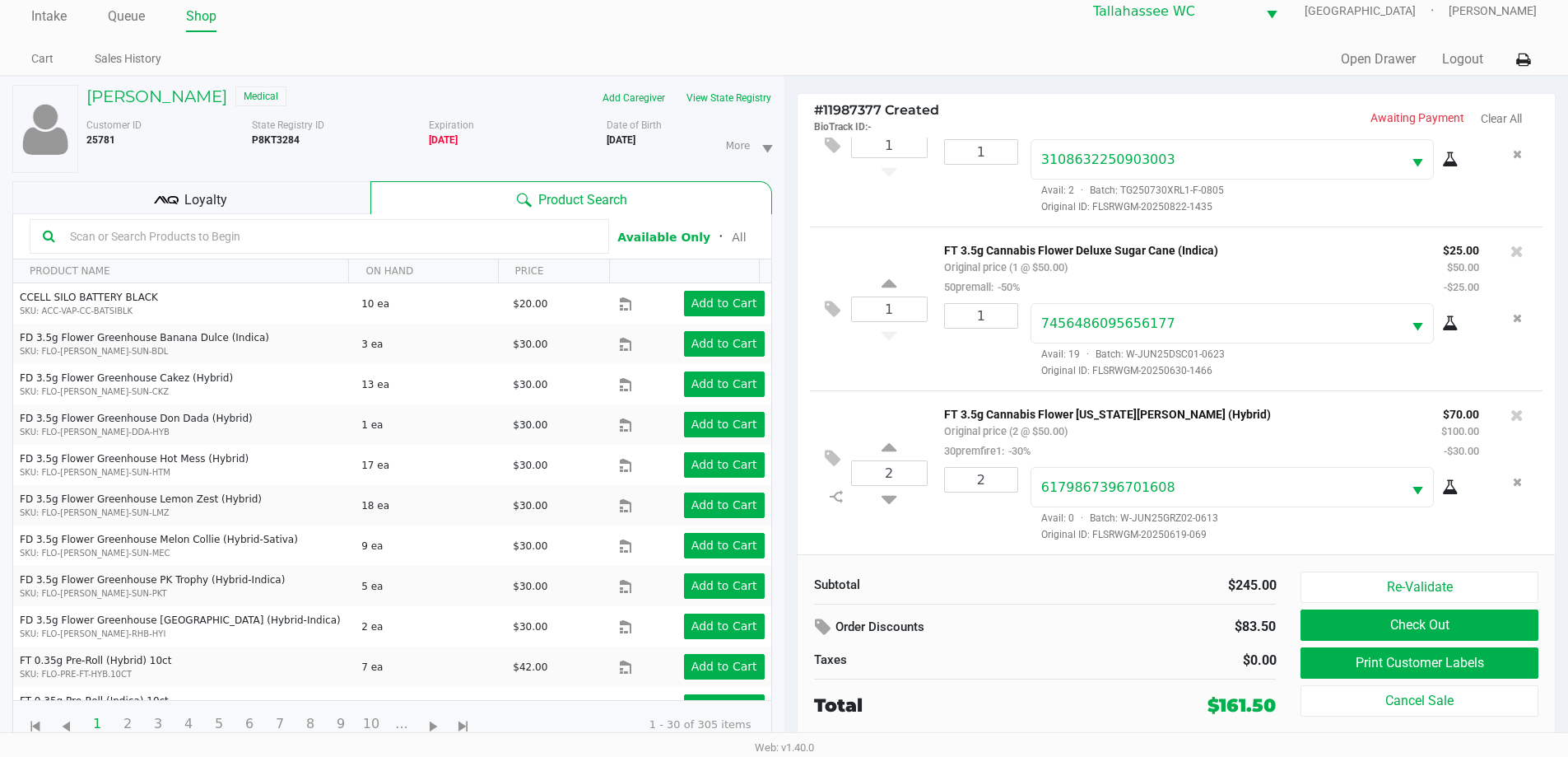
click at [290, 192] on div "Loyalty" at bounding box center [192, 198] width 358 height 33
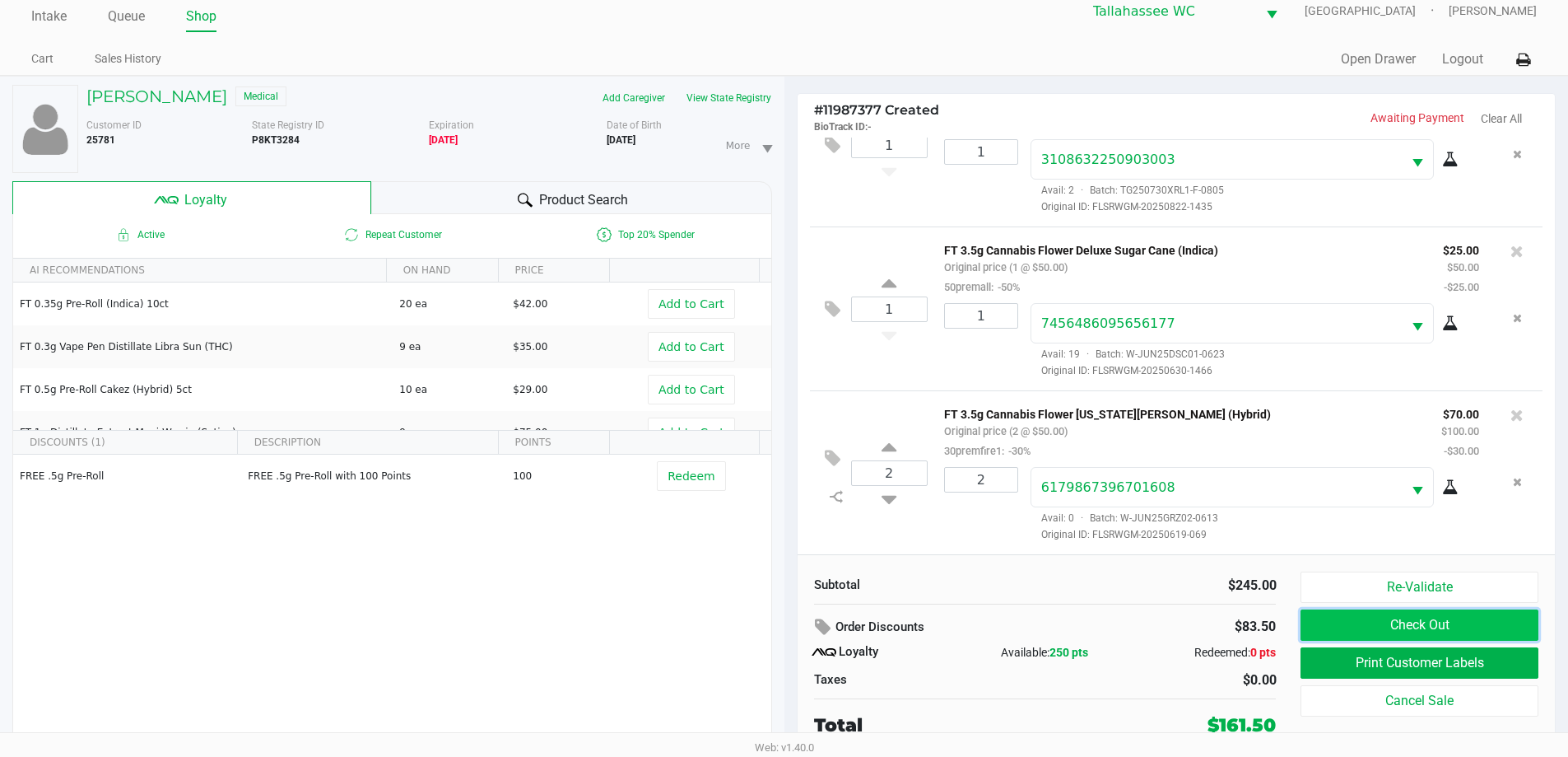
click at [1439, 638] on button "Check Out" at bounding box center [1419, 625] width 237 height 31
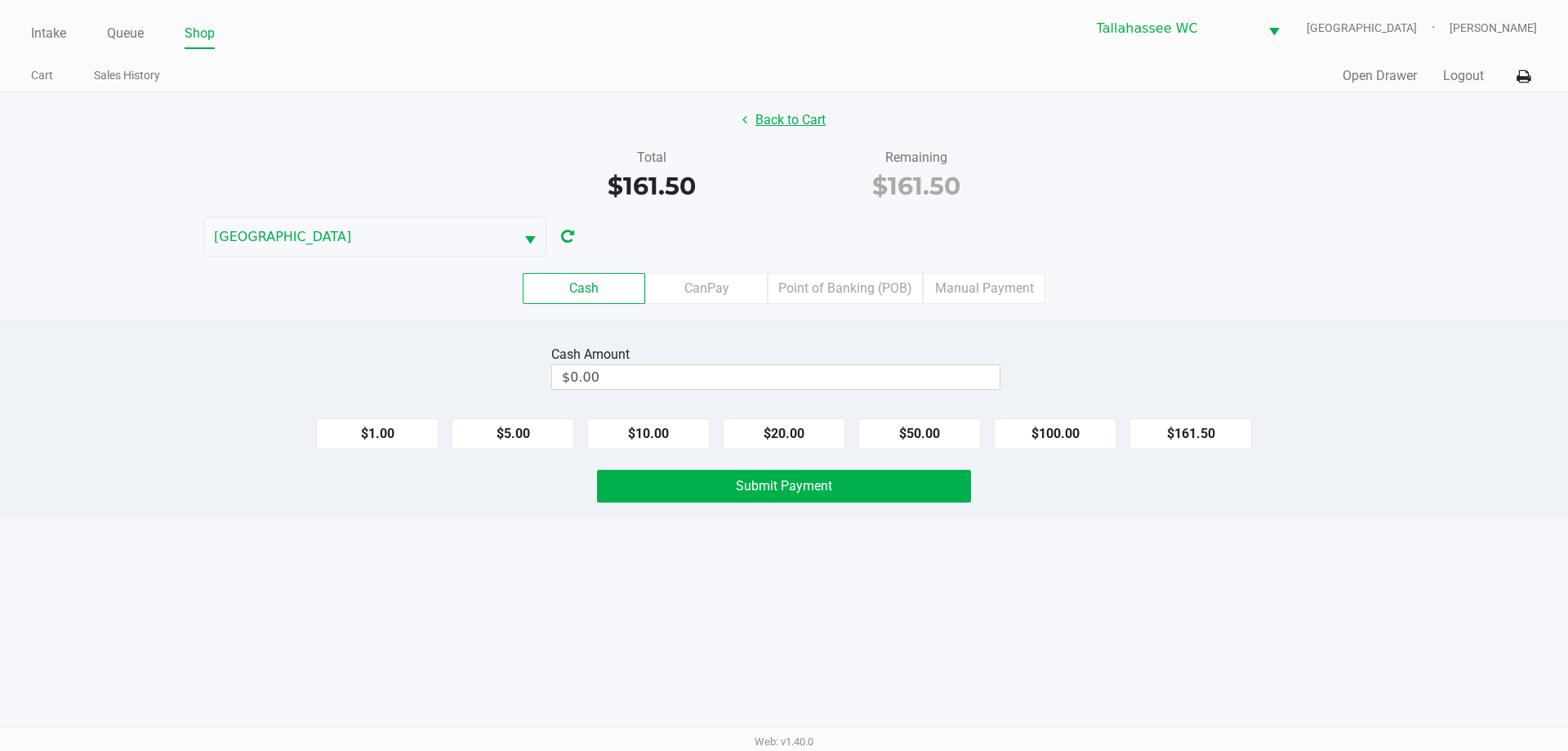
click at [786, 117] on button "Back to Cart" at bounding box center [784, 120] width 105 height 31
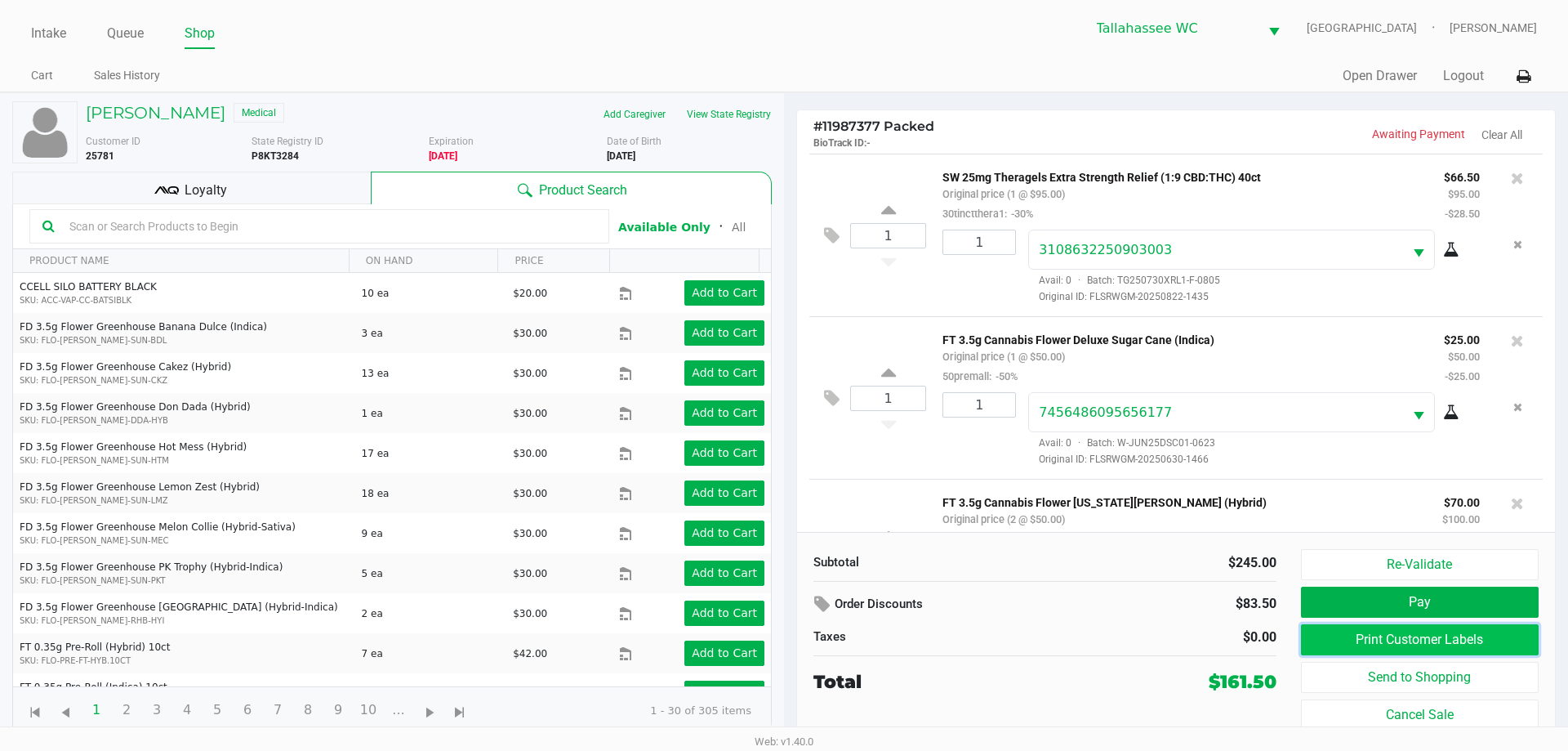
click at [1369, 635] on button "Print Customer Labels" at bounding box center [1419, 640] width 238 height 31
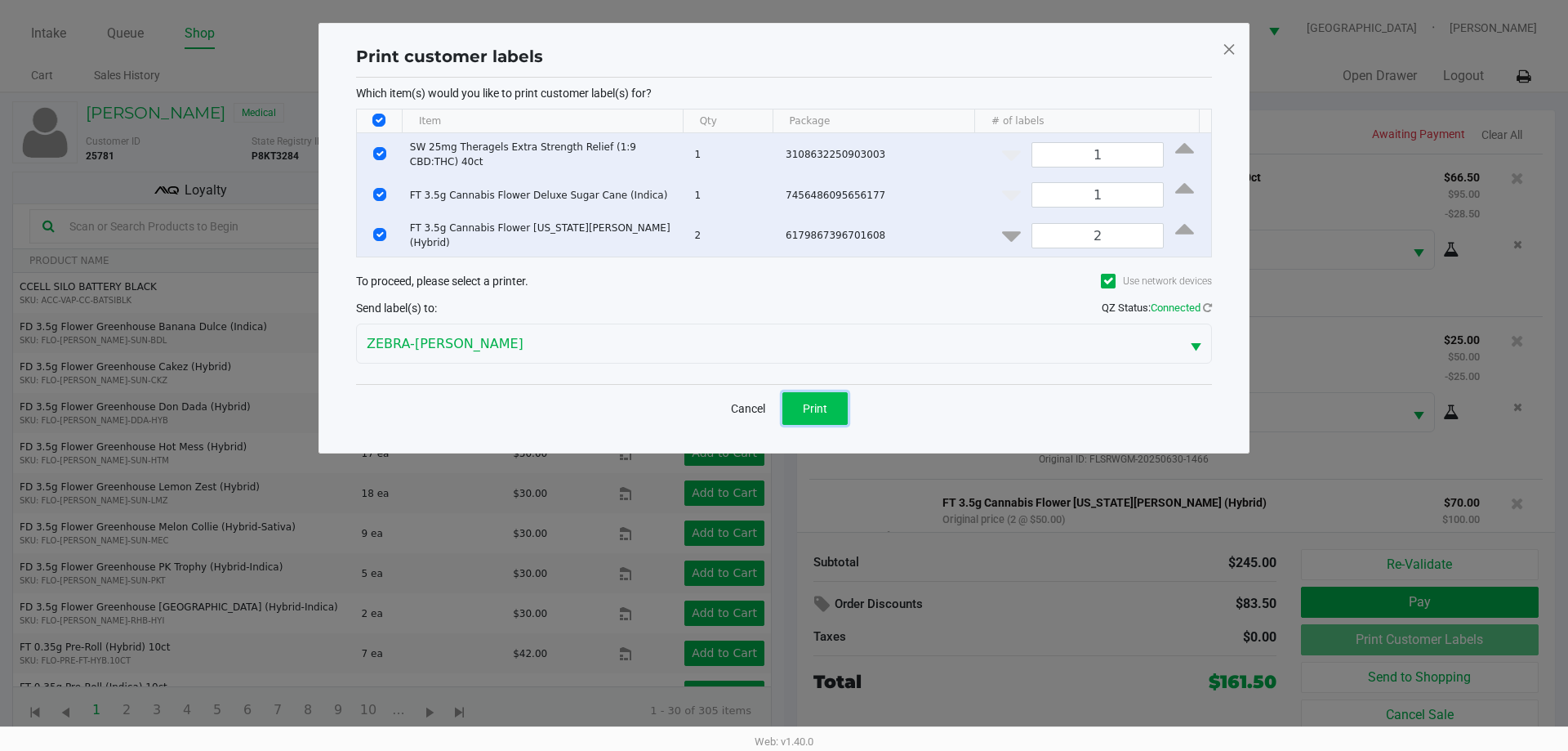
click at [819, 406] on span "Print" at bounding box center [815, 408] width 24 height 13
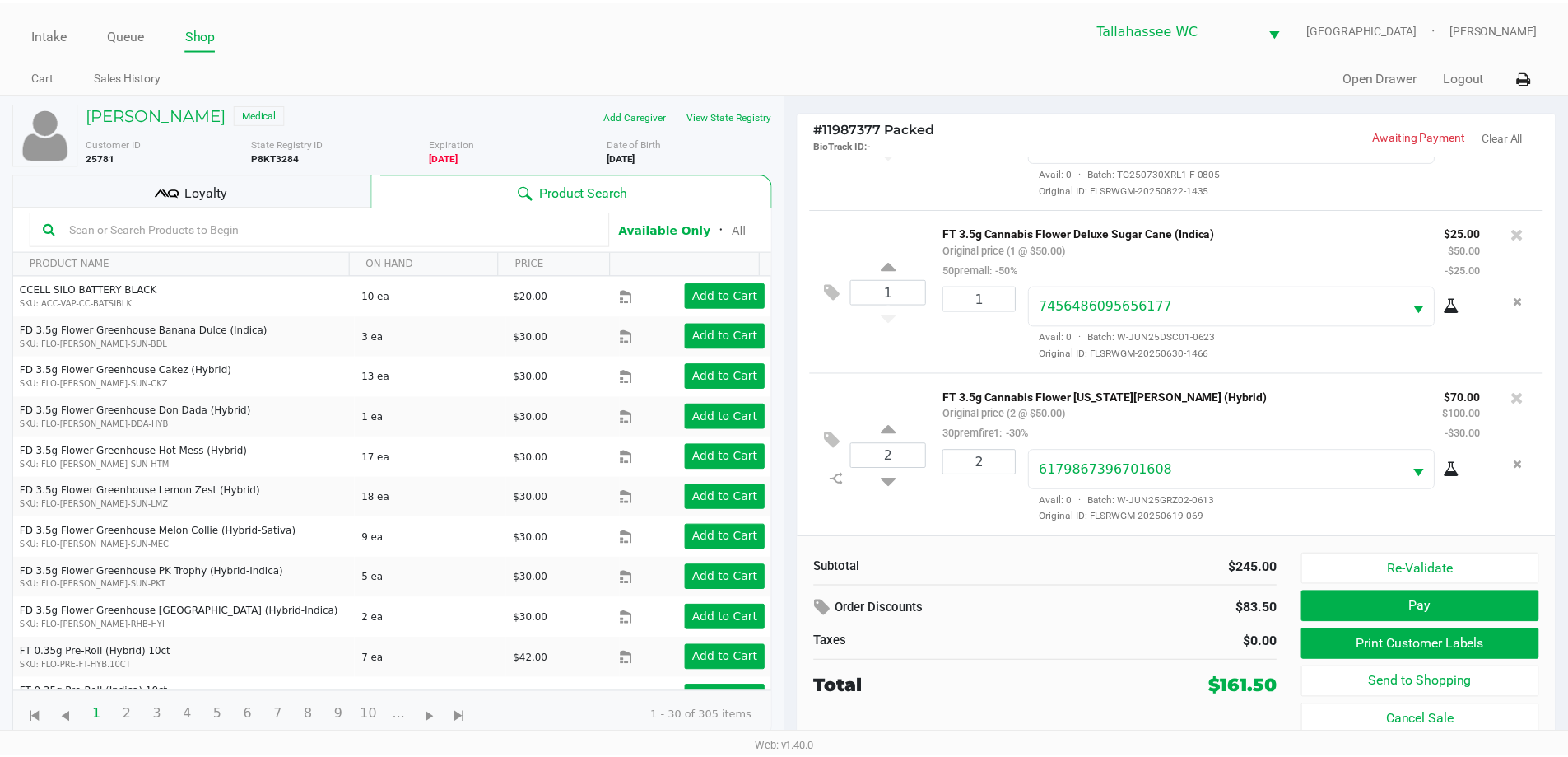
scroll to position [113, 0]
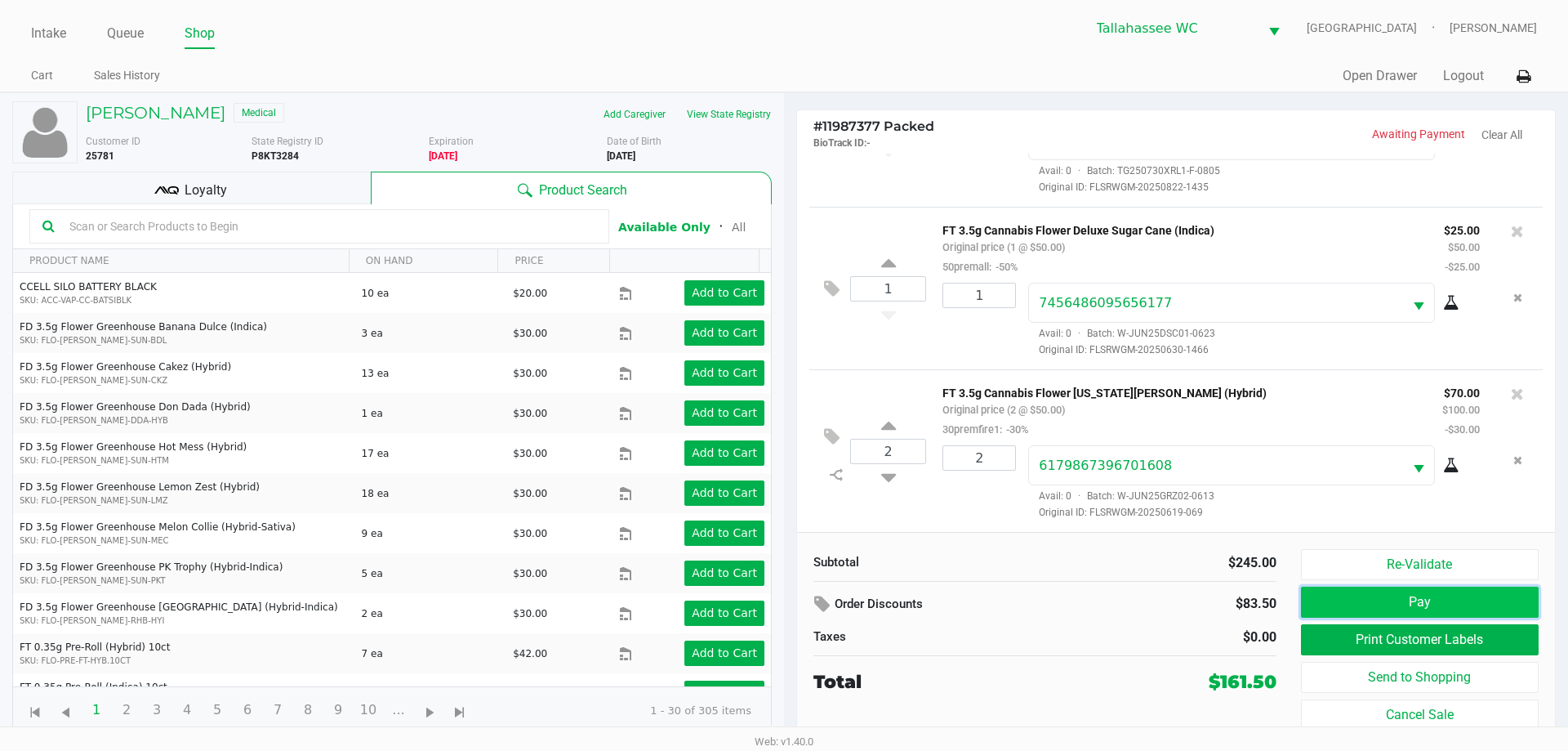
click at [1387, 602] on button "Pay" at bounding box center [1419, 602] width 238 height 31
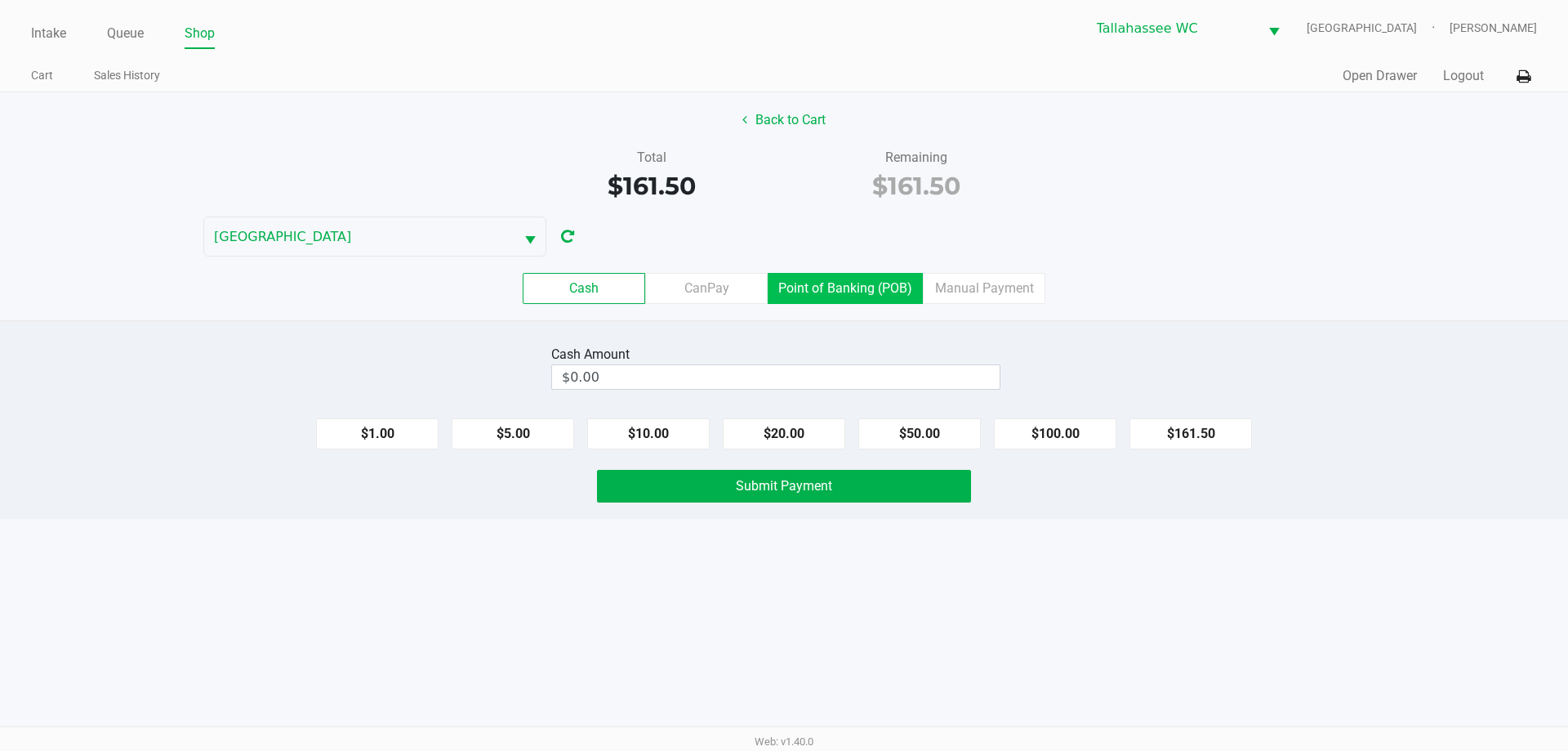
click at [860, 279] on label "Point of Banking (POB)" at bounding box center [846, 289] width 155 height 31
click at [0, 0] on 7 "Point of Banking (POB)" at bounding box center [0, 0] width 0 height 0
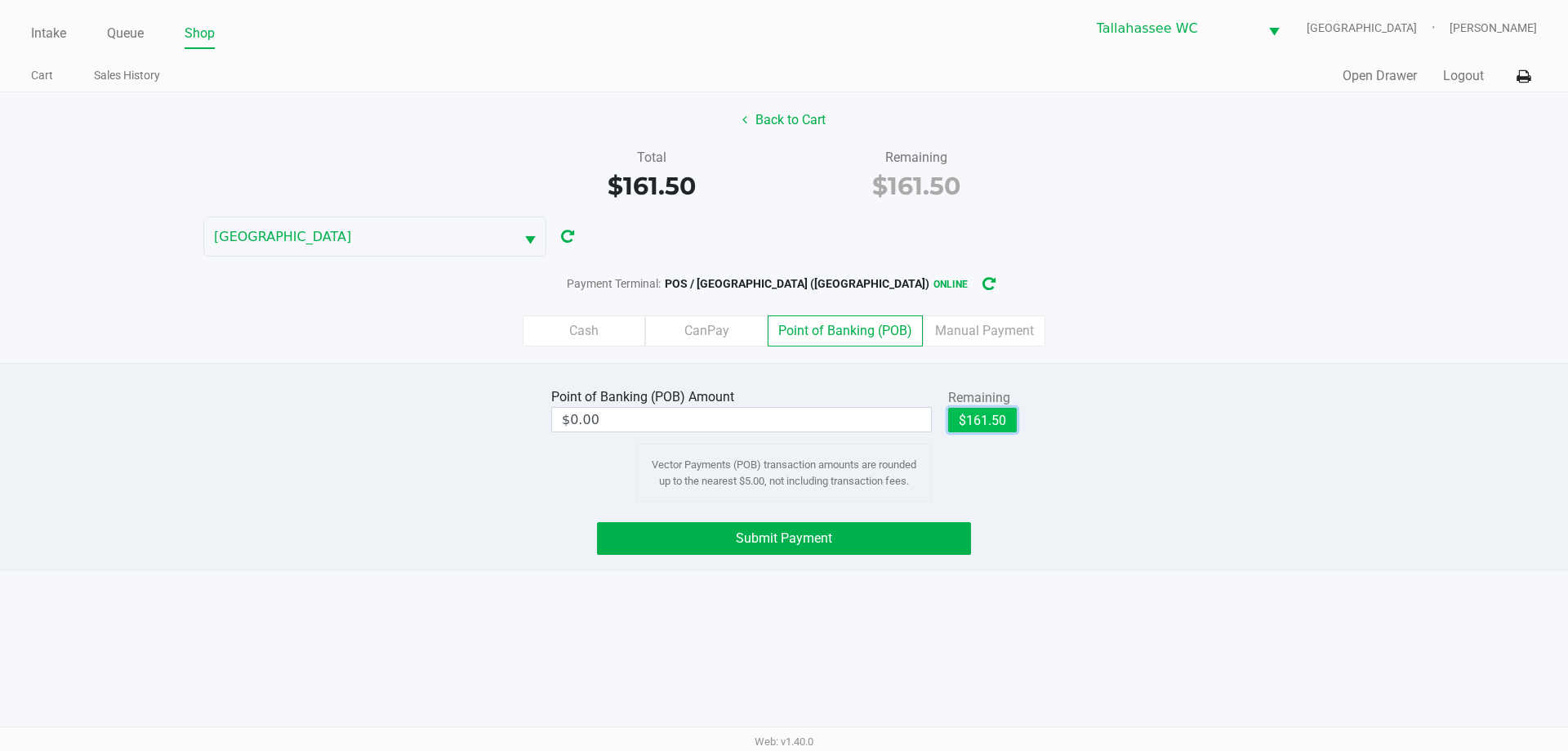
click at [988, 427] on button "$161.50" at bounding box center [982, 420] width 69 height 24
type input "$161.50"
click at [898, 531] on button "Submit Payment" at bounding box center [784, 538] width 374 height 33
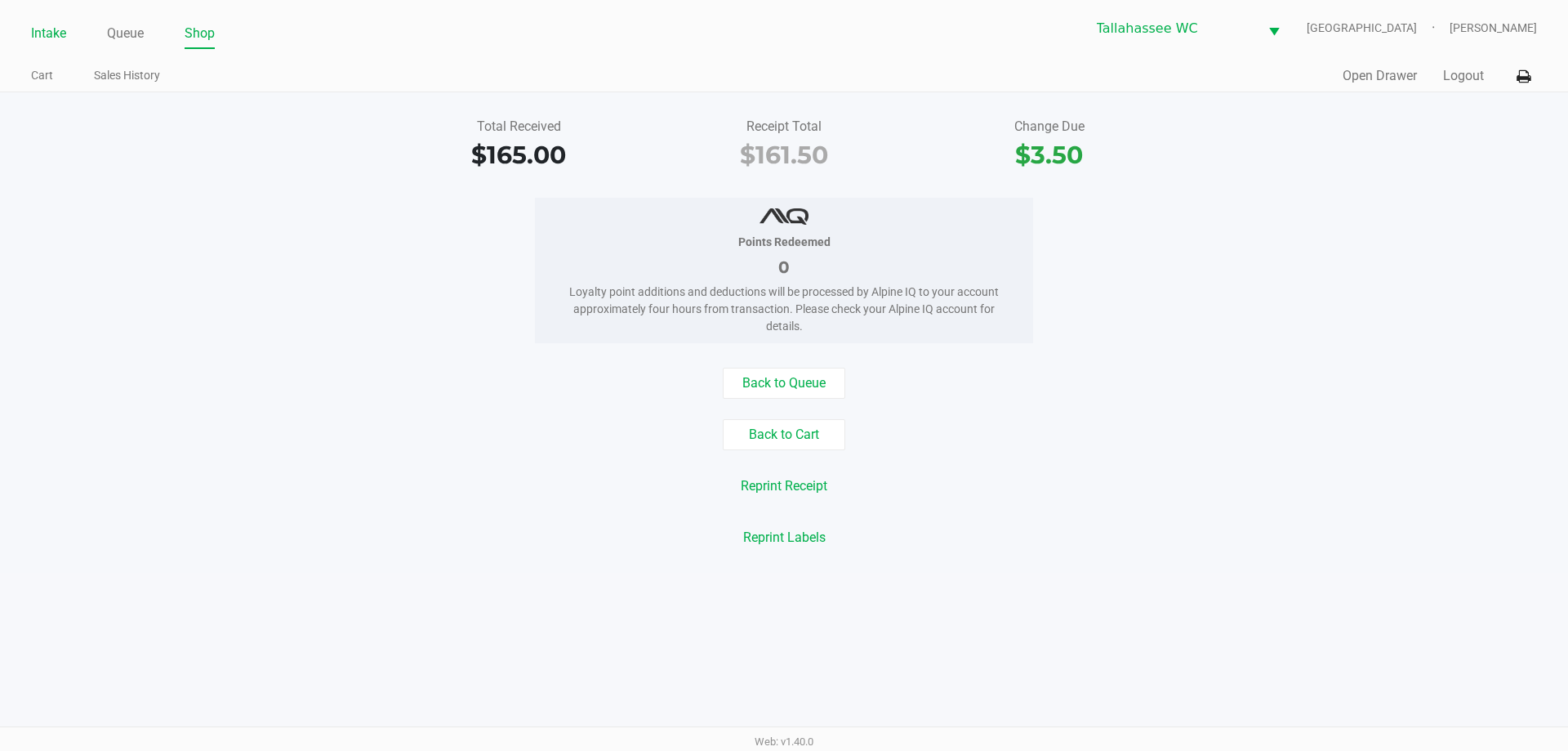
click at [46, 24] on link "Intake" at bounding box center [49, 34] width 35 height 23
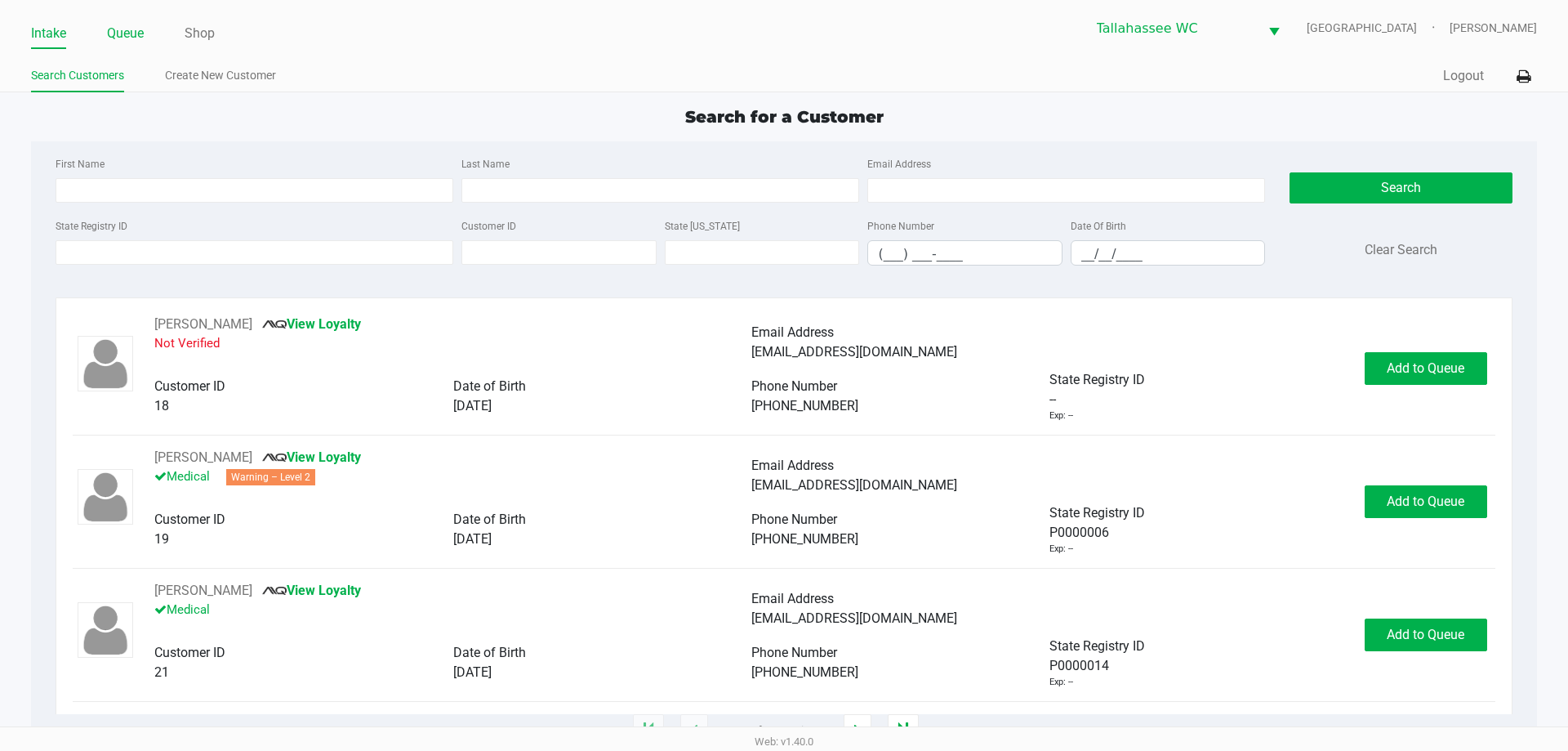
click at [127, 24] on link "Queue" at bounding box center [125, 34] width 37 height 23
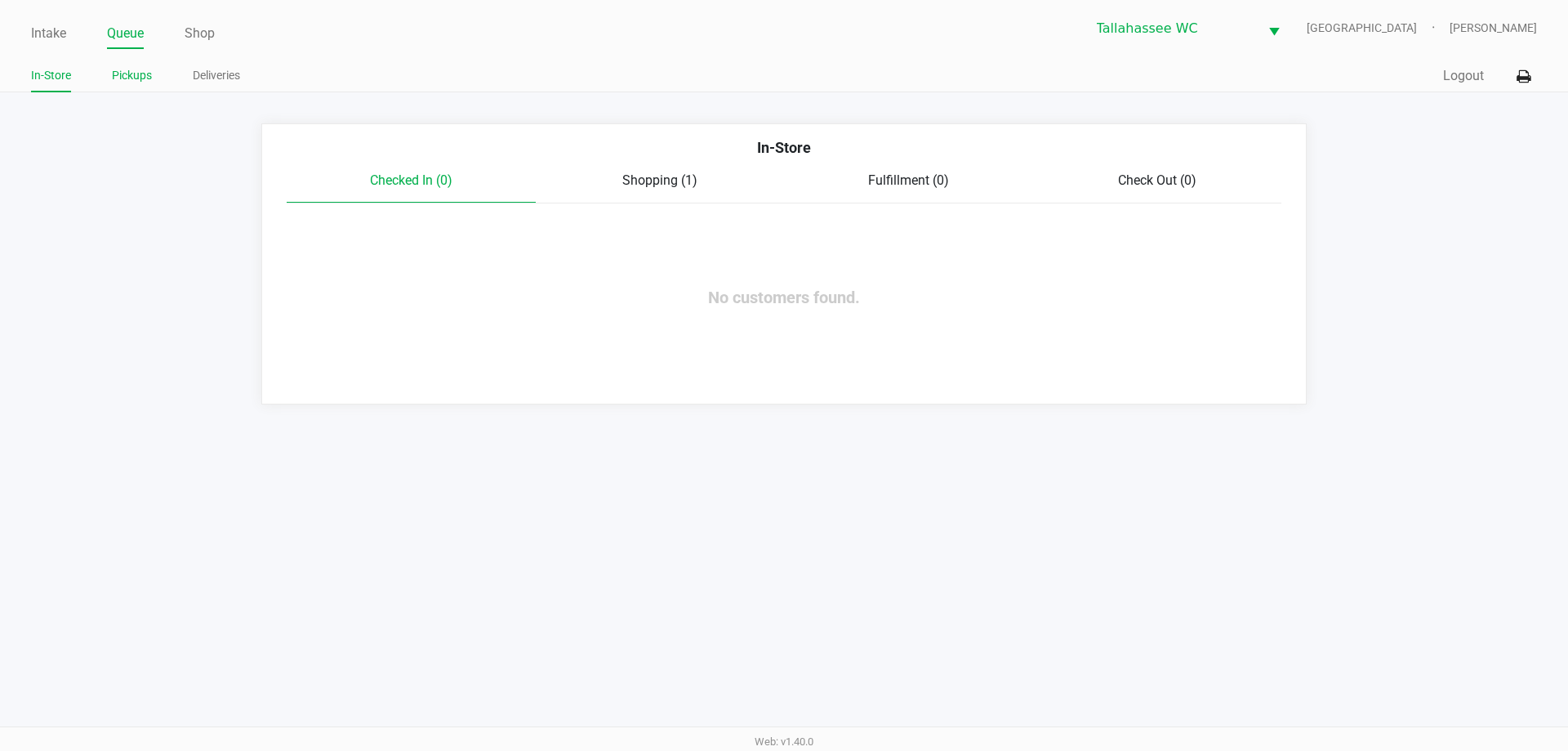
click at [149, 80] on link "Pickups" at bounding box center [131, 75] width 40 height 20
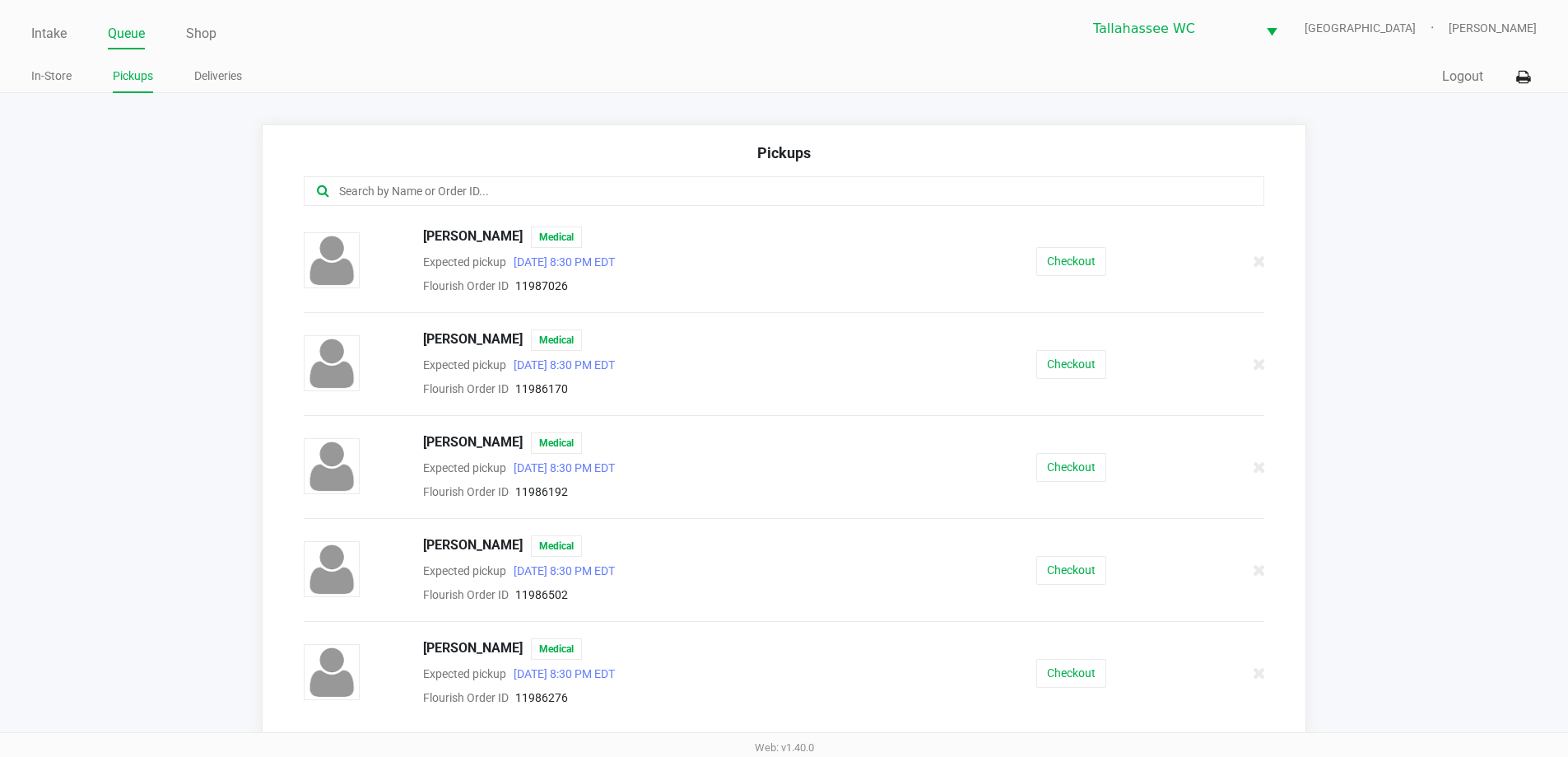
click at [576, 191] on input "text" at bounding box center [758, 191] width 841 height 19
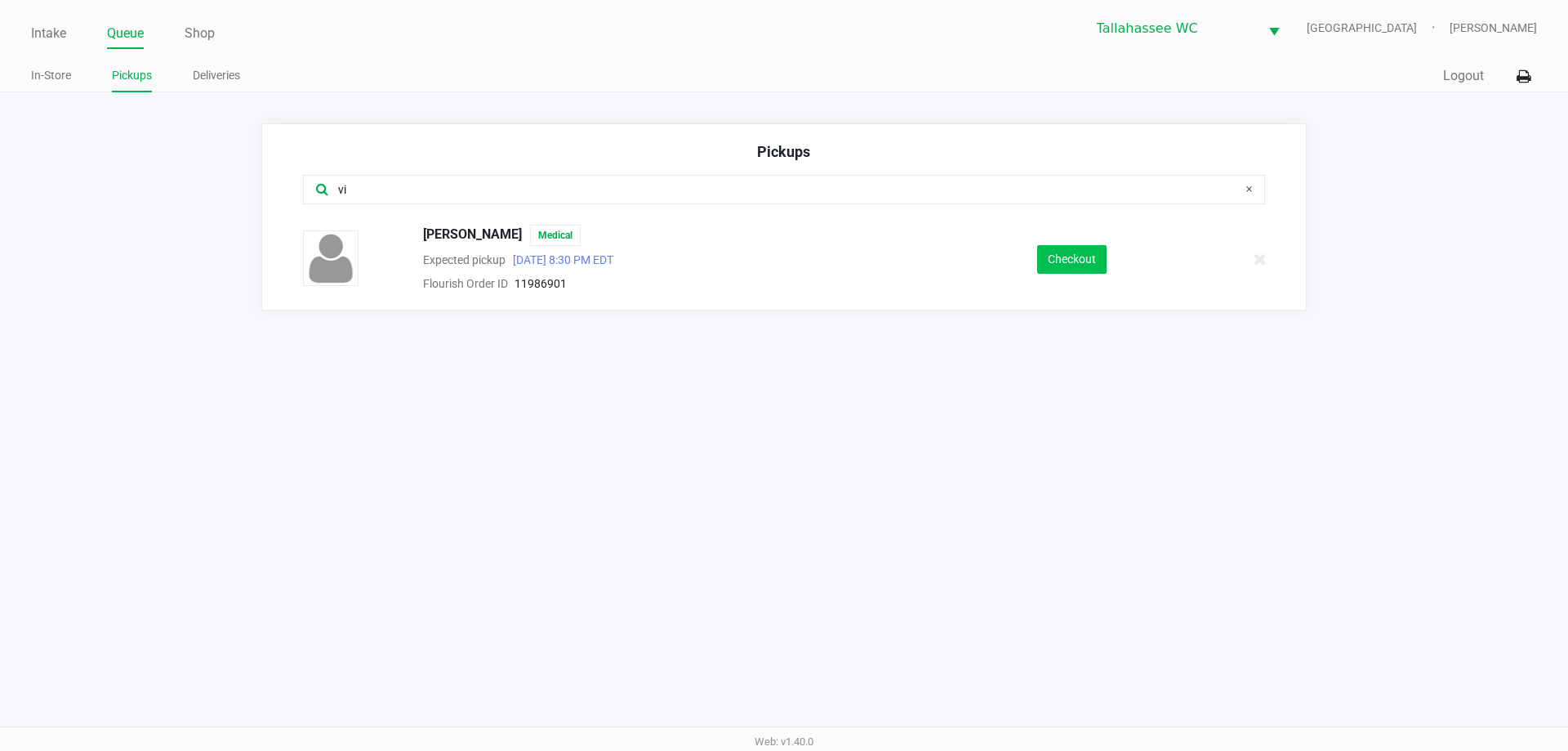
type input "vi"
click at [1091, 246] on button "Checkout" at bounding box center [1071, 258] width 69 height 28
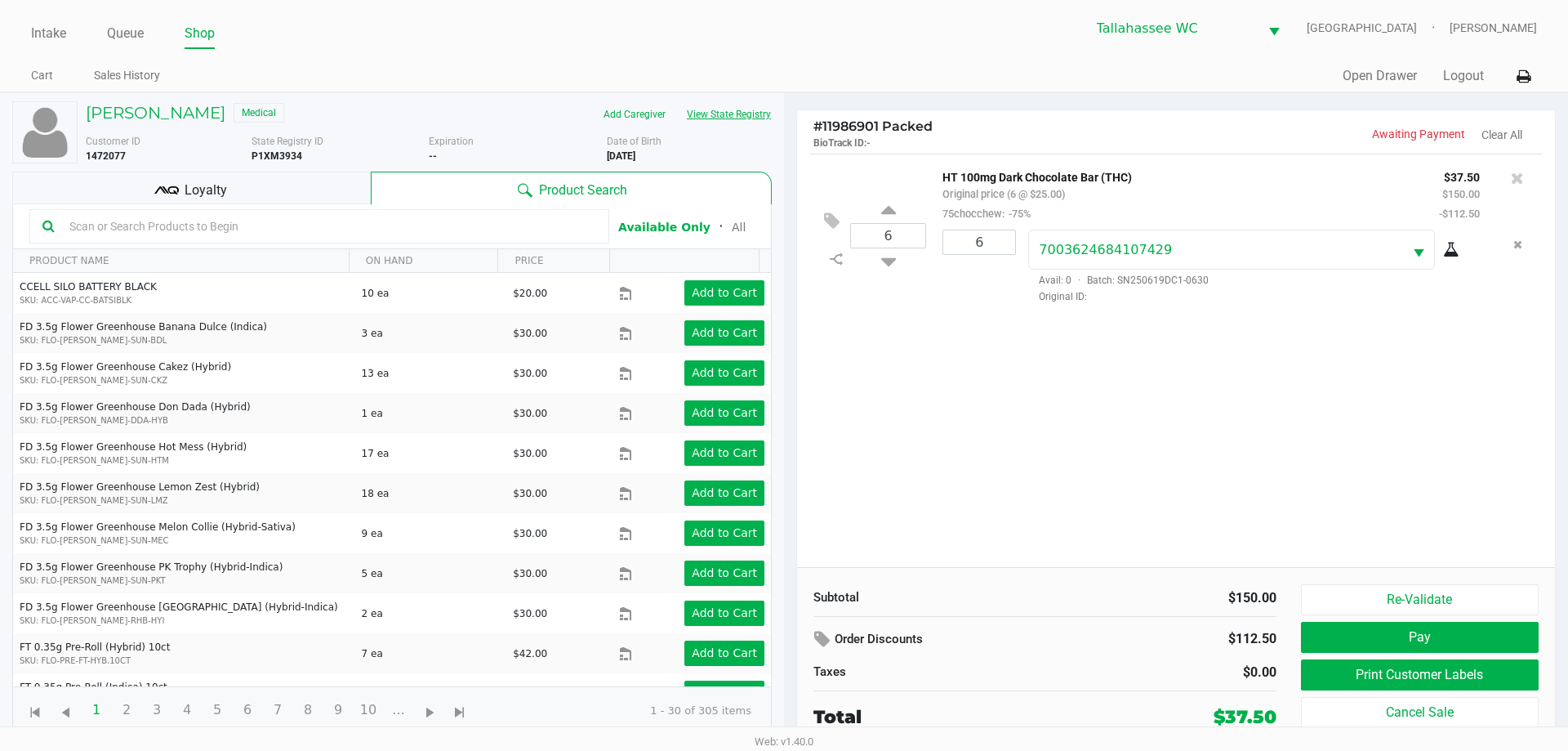
click at [760, 126] on button "View State Registry" at bounding box center [723, 114] width 95 height 26
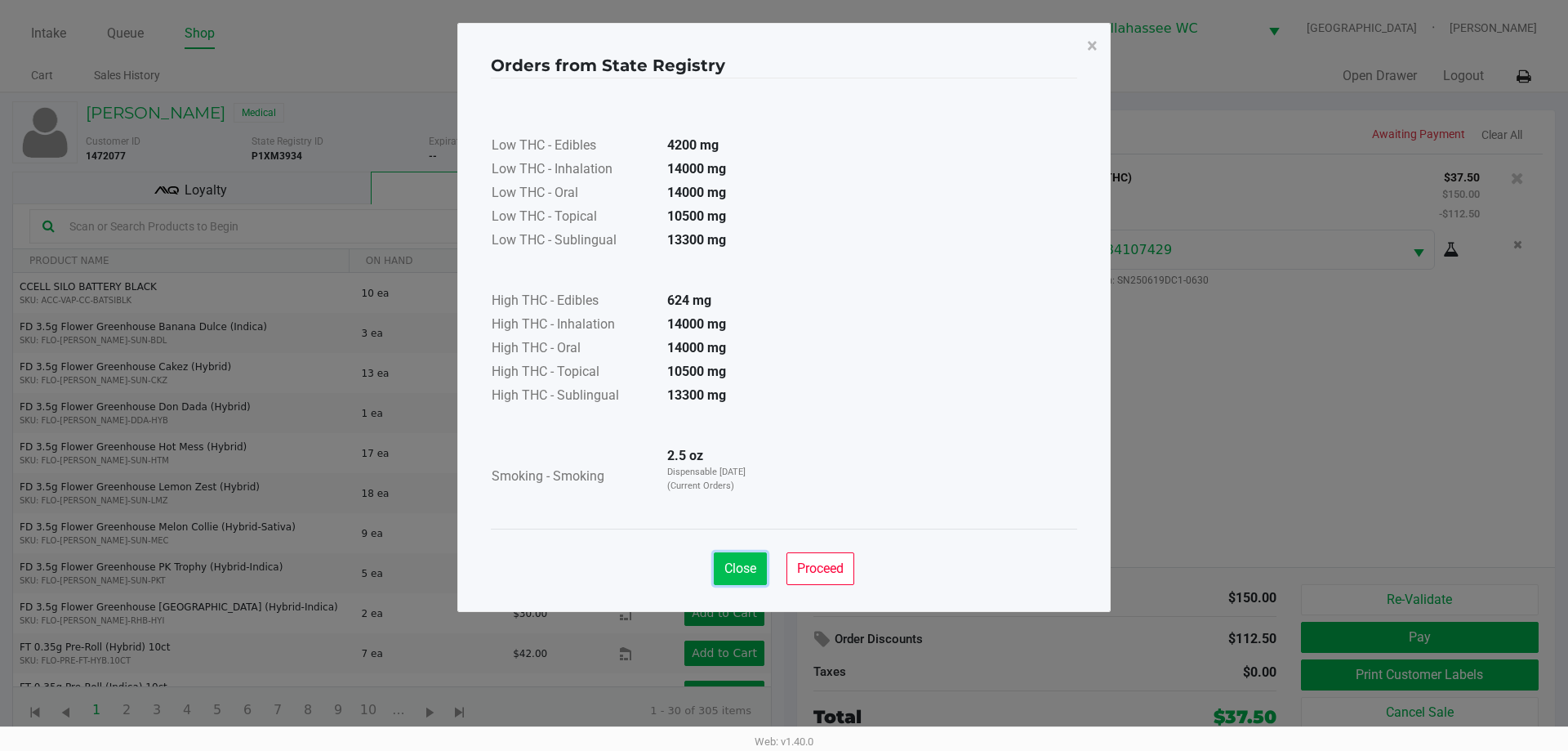
click at [745, 563] on span "Close" at bounding box center [740, 568] width 32 height 16
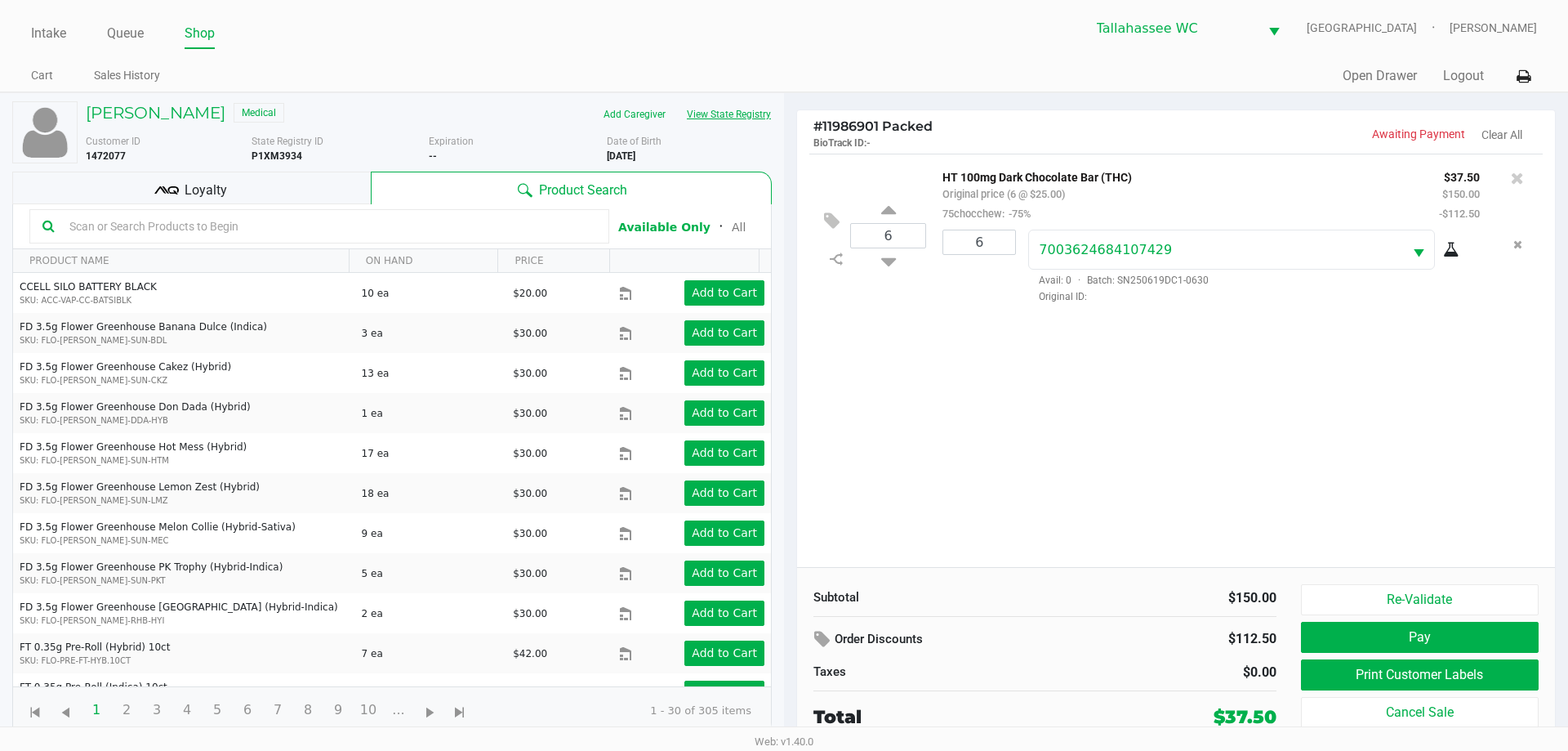
click at [752, 120] on button "View State Registry" at bounding box center [723, 114] width 95 height 26
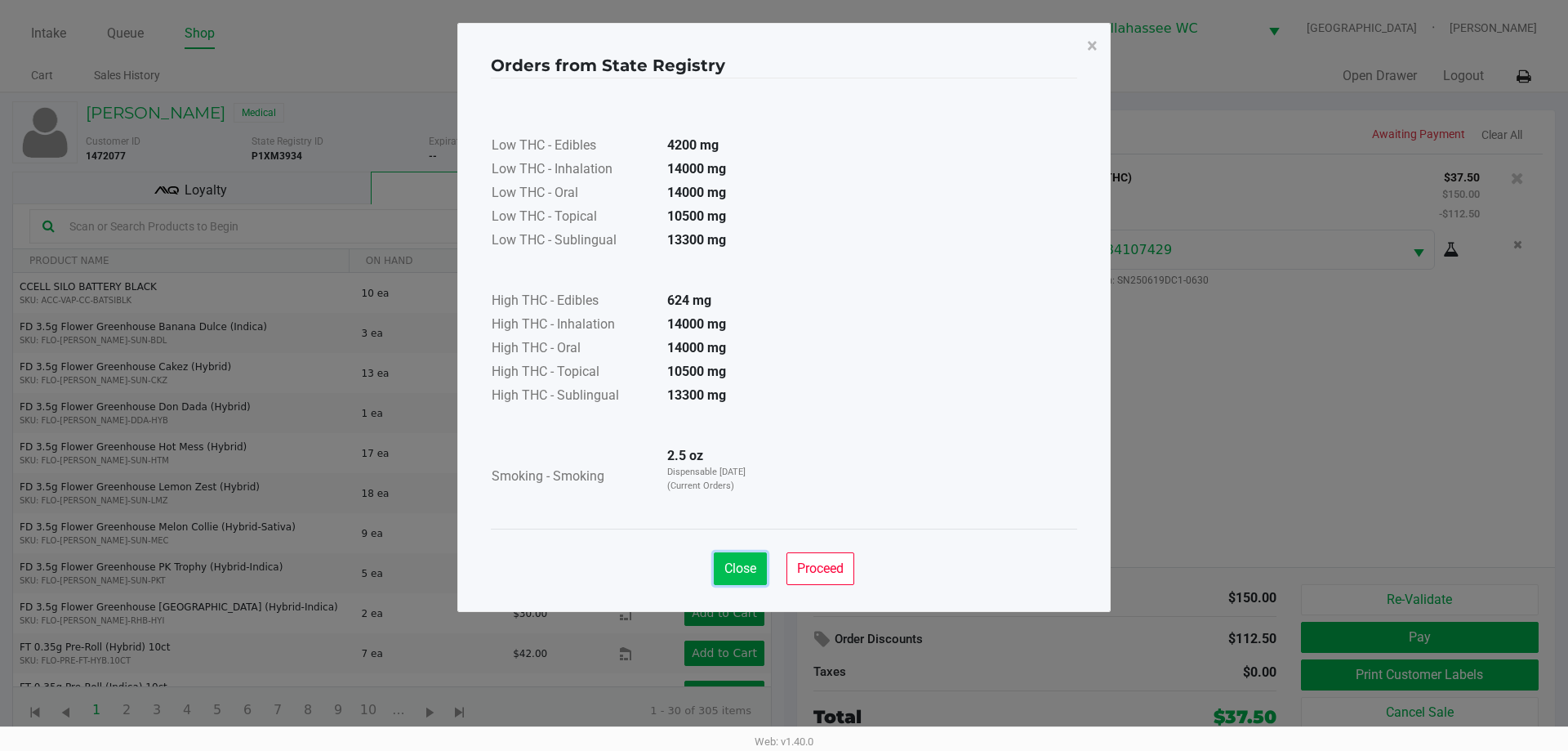
click at [758, 575] on button "Close" at bounding box center [740, 569] width 53 height 33
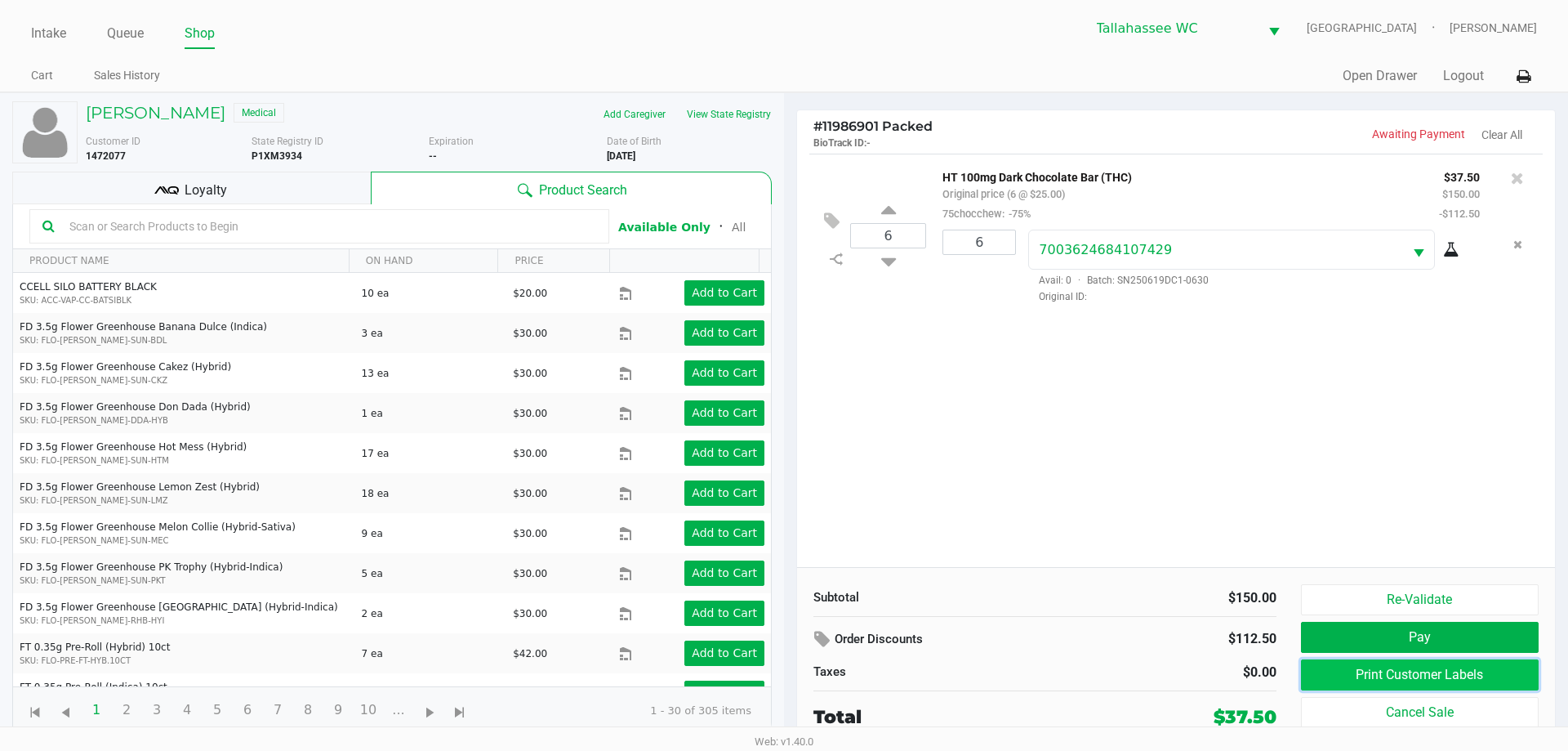
click at [1363, 670] on button "Print Customer Labels" at bounding box center [1419, 675] width 238 height 31
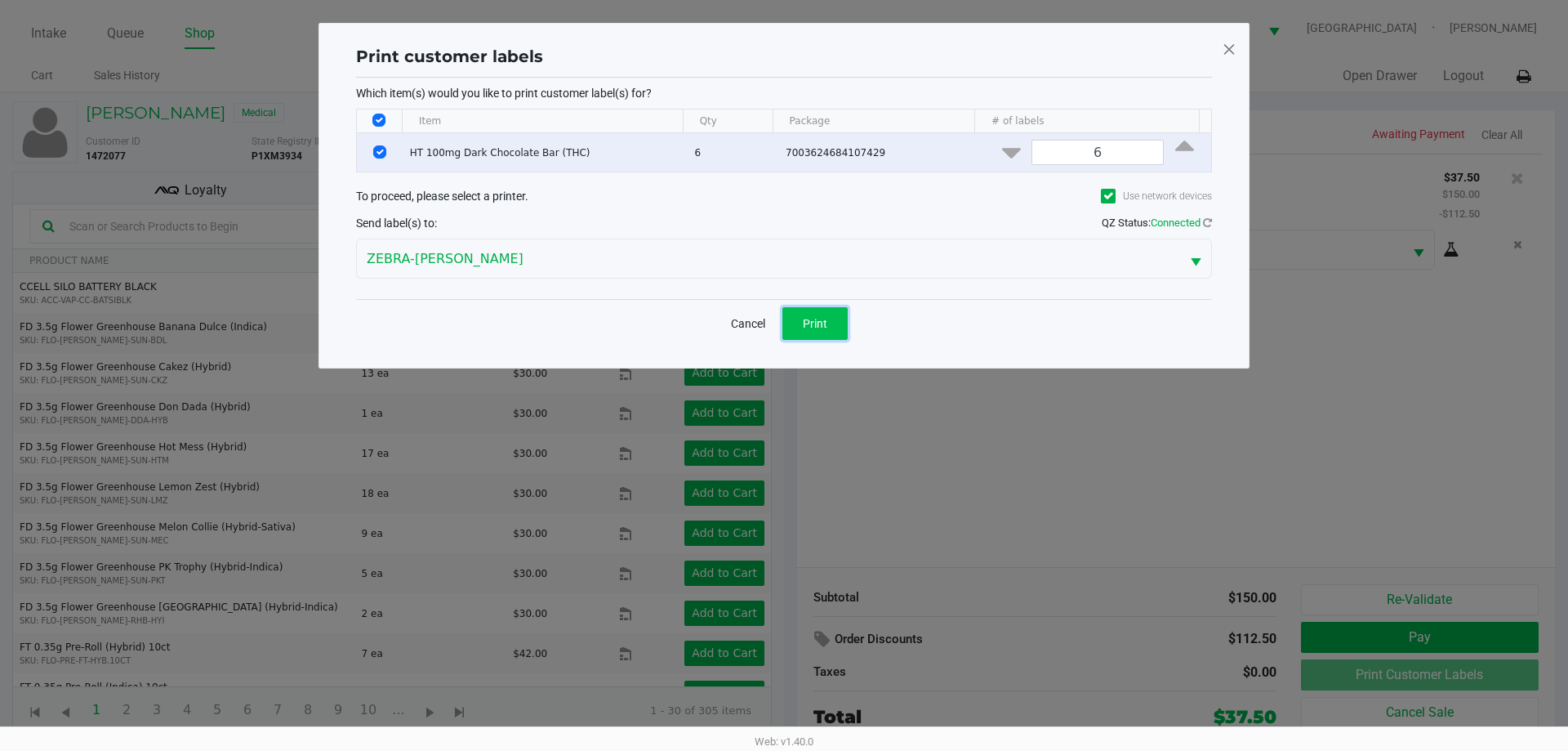
click at [829, 326] on button "Print" at bounding box center [815, 324] width 65 height 33
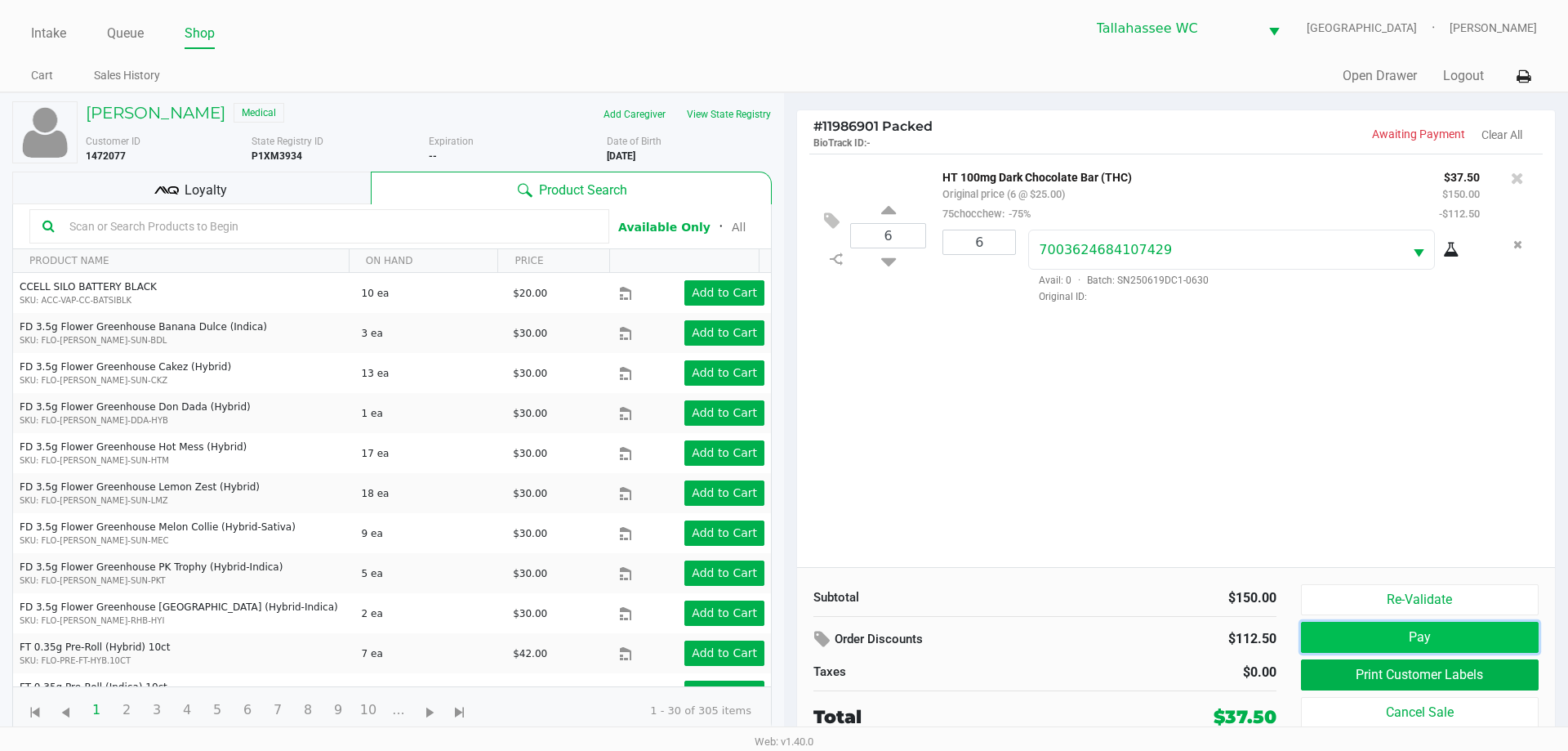
click at [1431, 642] on button "Pay" at bounding box center [1419, 637] width 238 height 31
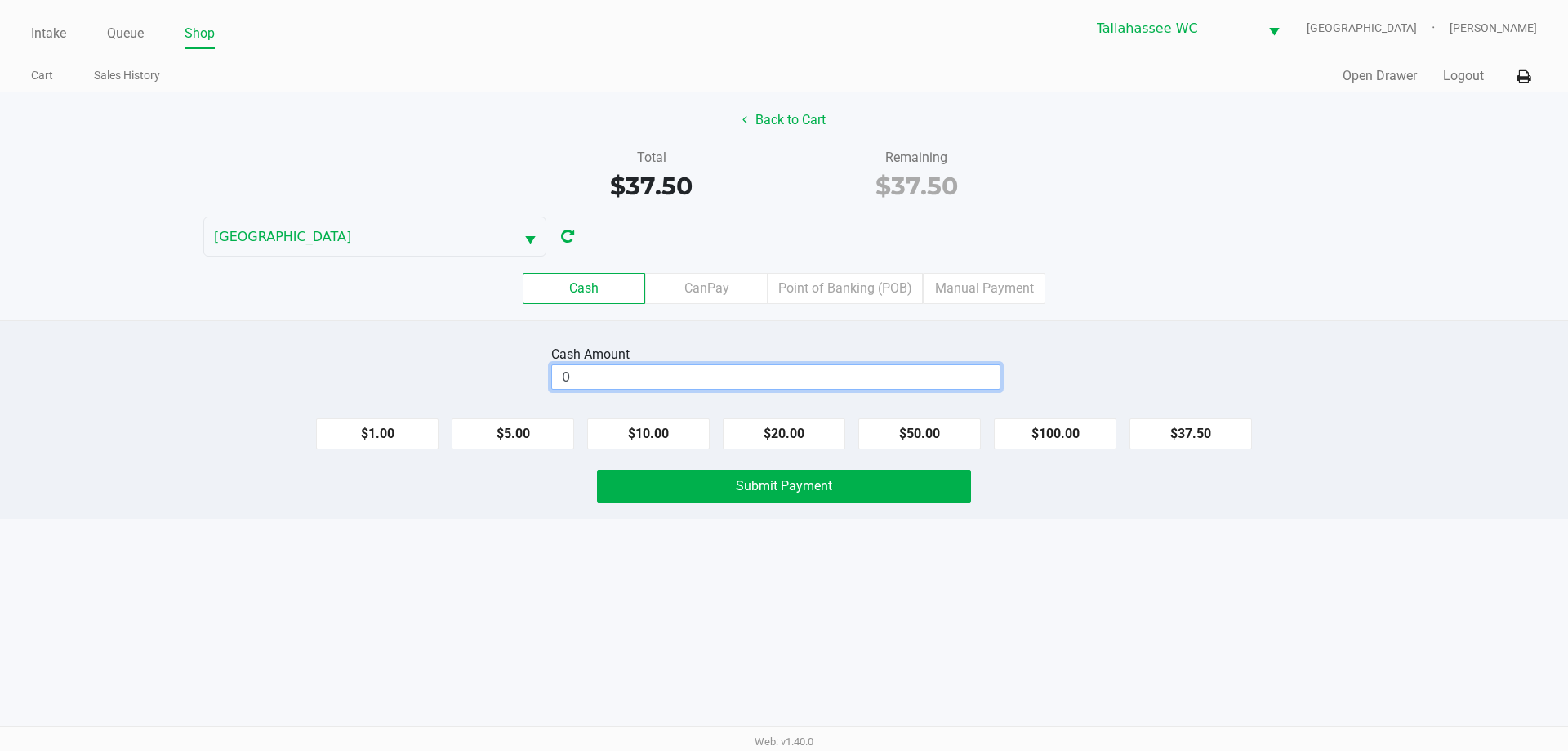
click at [739, 375] on input "0" at bounding box center [776, 377] width 448 height 23
type input "$100.00"
click at [1266, 331] on div "Cash Amount $100.00 Clear $1.00 $5.00 $10.00 $20.00 $50.00 $100.00 $37.50 Submi…" at bounding box center [784, 420] width 1568 height 198
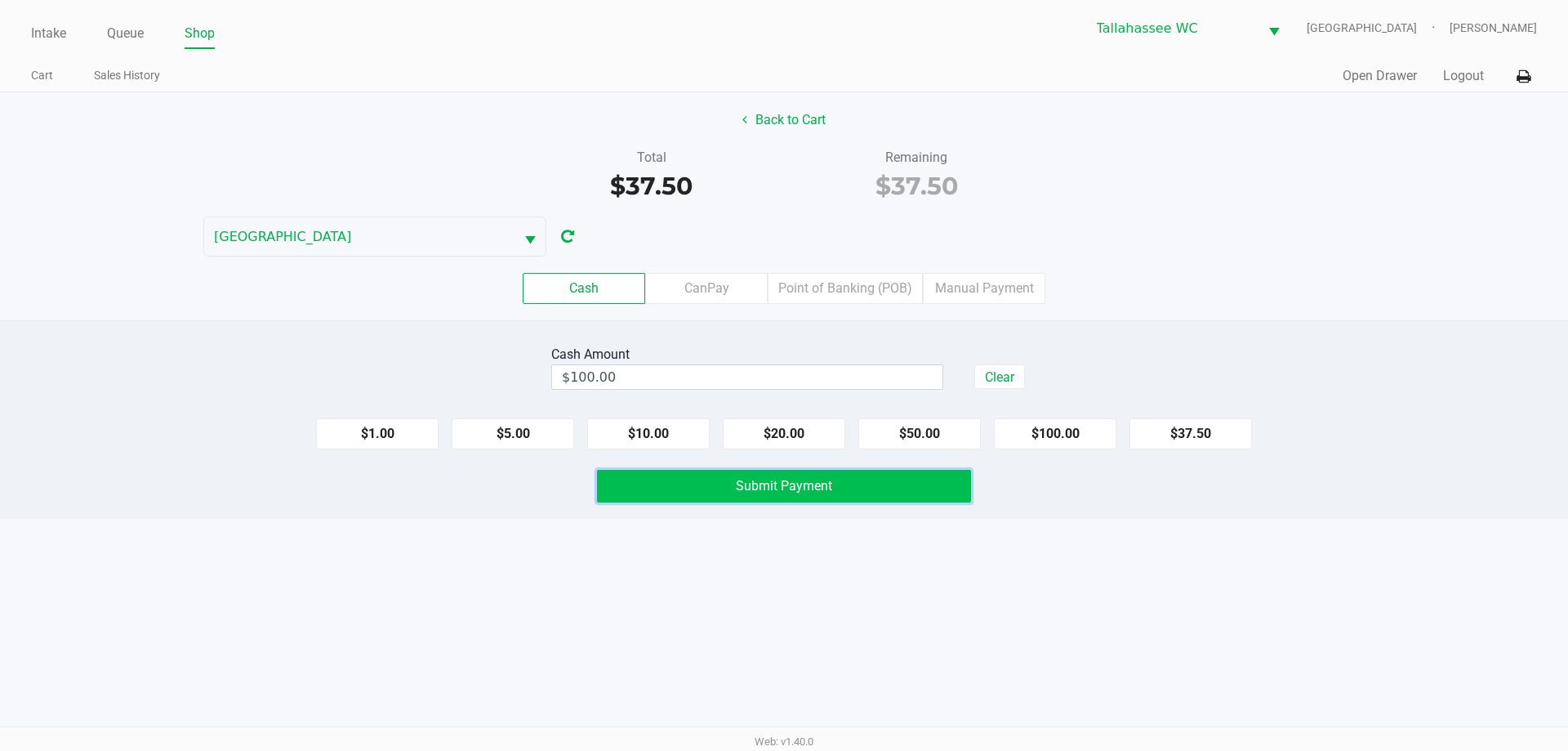
click at [875, 490] on button "Submit Payment" at bounding box center [784, 487] width 374 height 33
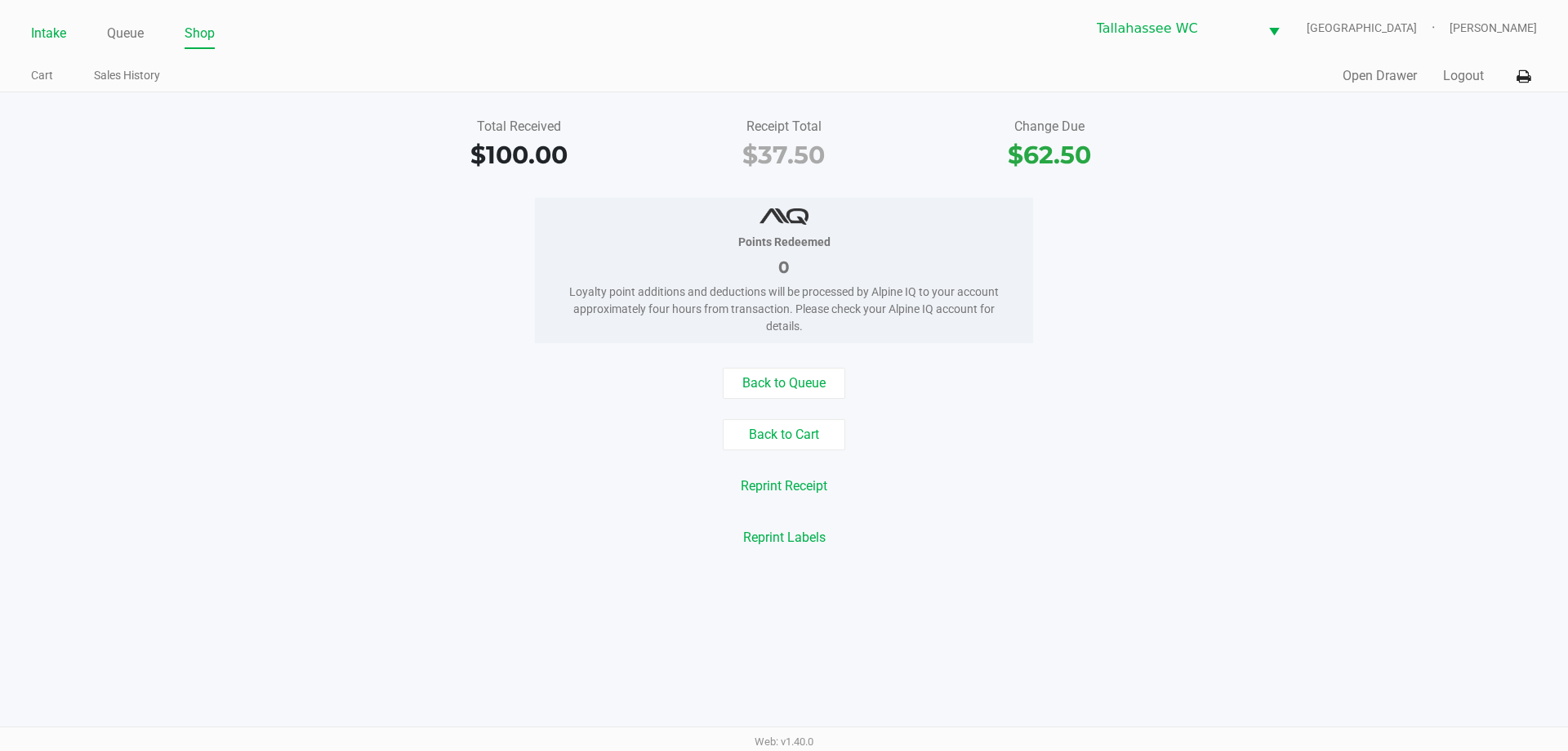
click at [54, 31] on link "Intake" at bounding box center [49, 34] width 35 height 23
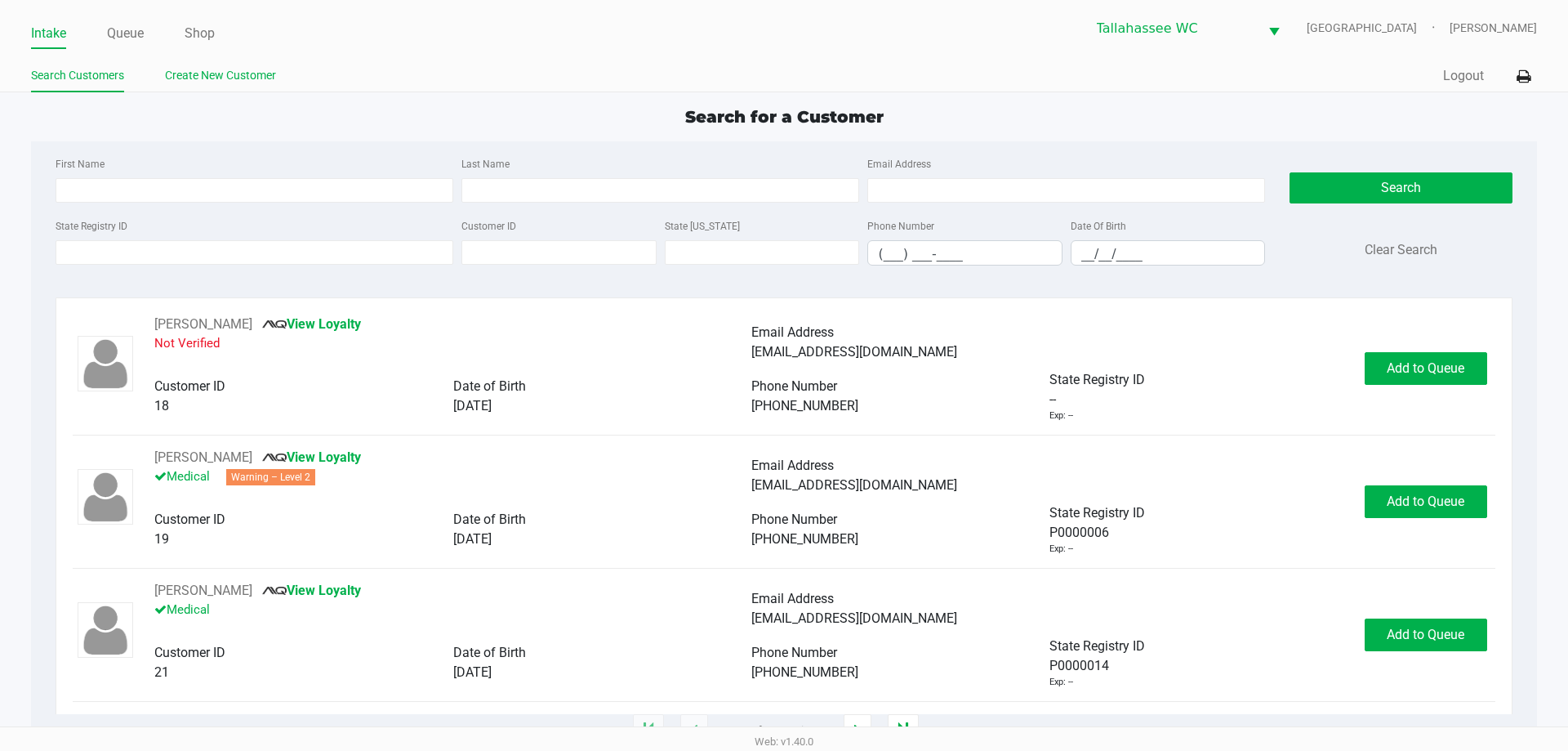
click at [206, 72] on link "Create New Customer" at bounding box center [220, 75] width 111 height 20
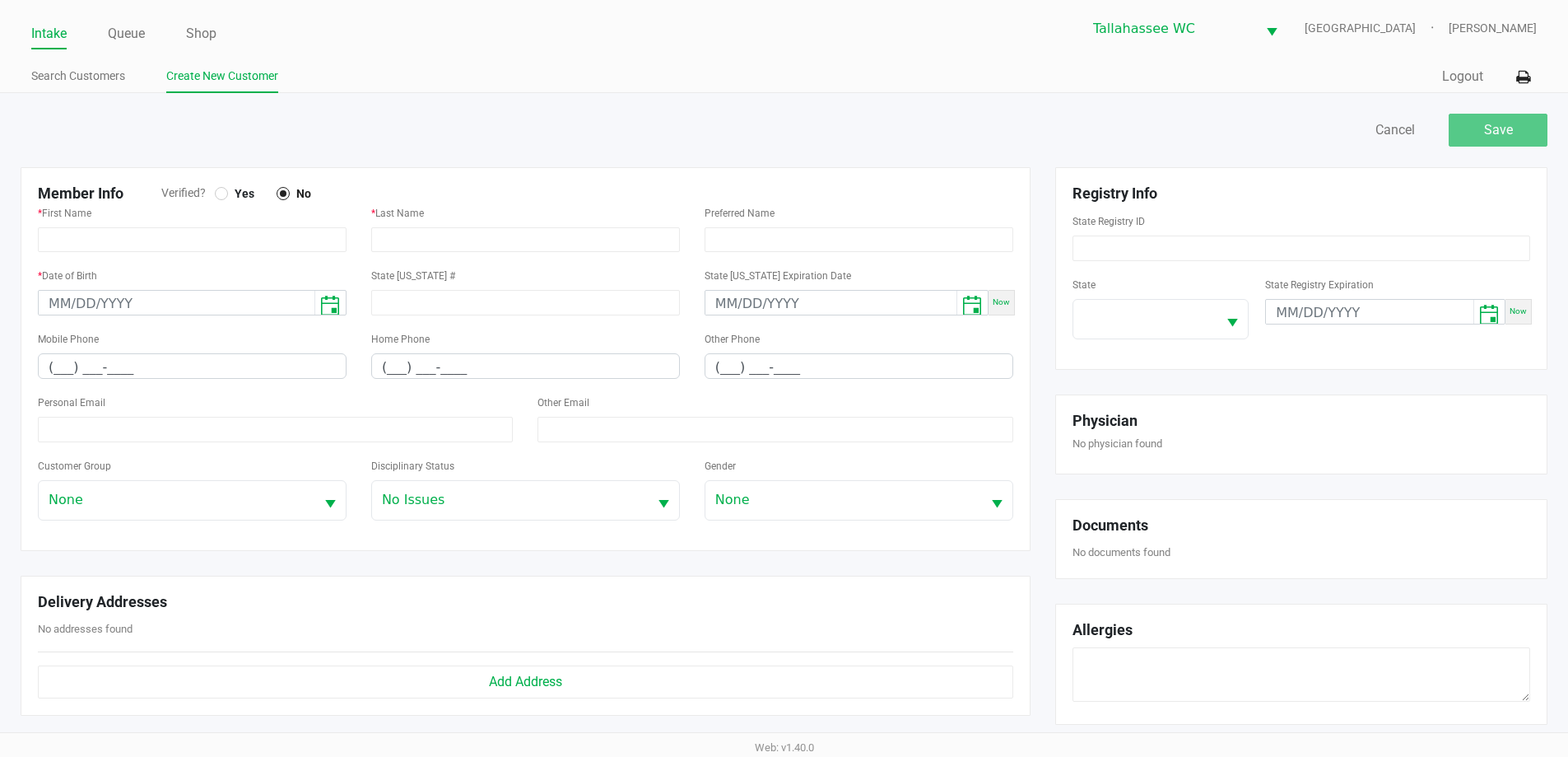
click at [663, 75] on ul "Search Customers Create New Customer" at bounding box center [407, 78] width 753 height 28
type input "JOSEPH"
type input "PAIVA"
type input "03/22/1993"
type input "03/22/2030"
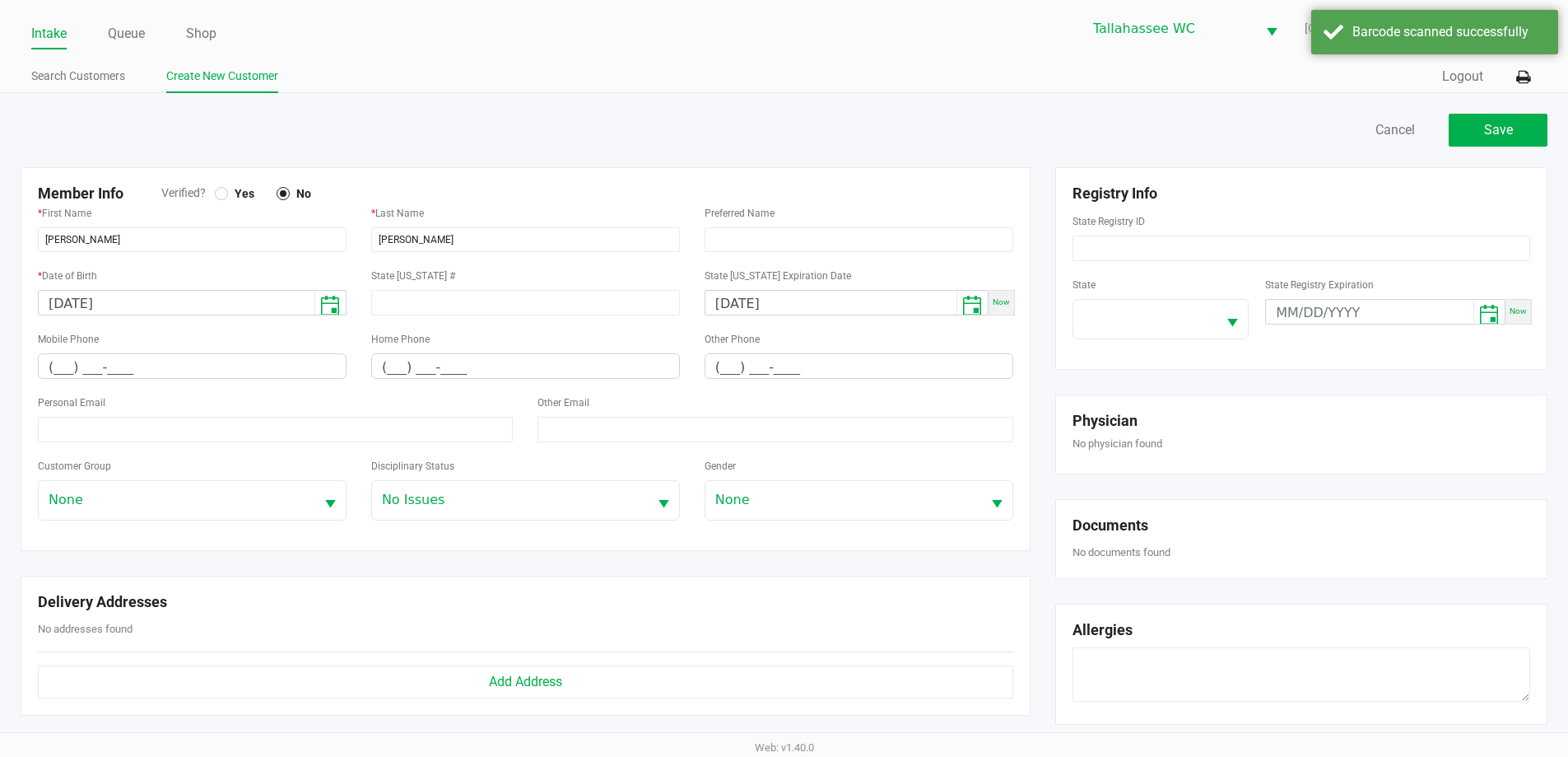
click at [236, 191] on span "Yes" at bounding box center [241, 193] width 26 height 15
click at [406, 158] on div "Save Cancel" at bounding box center [783, 138] width 1551 height 58
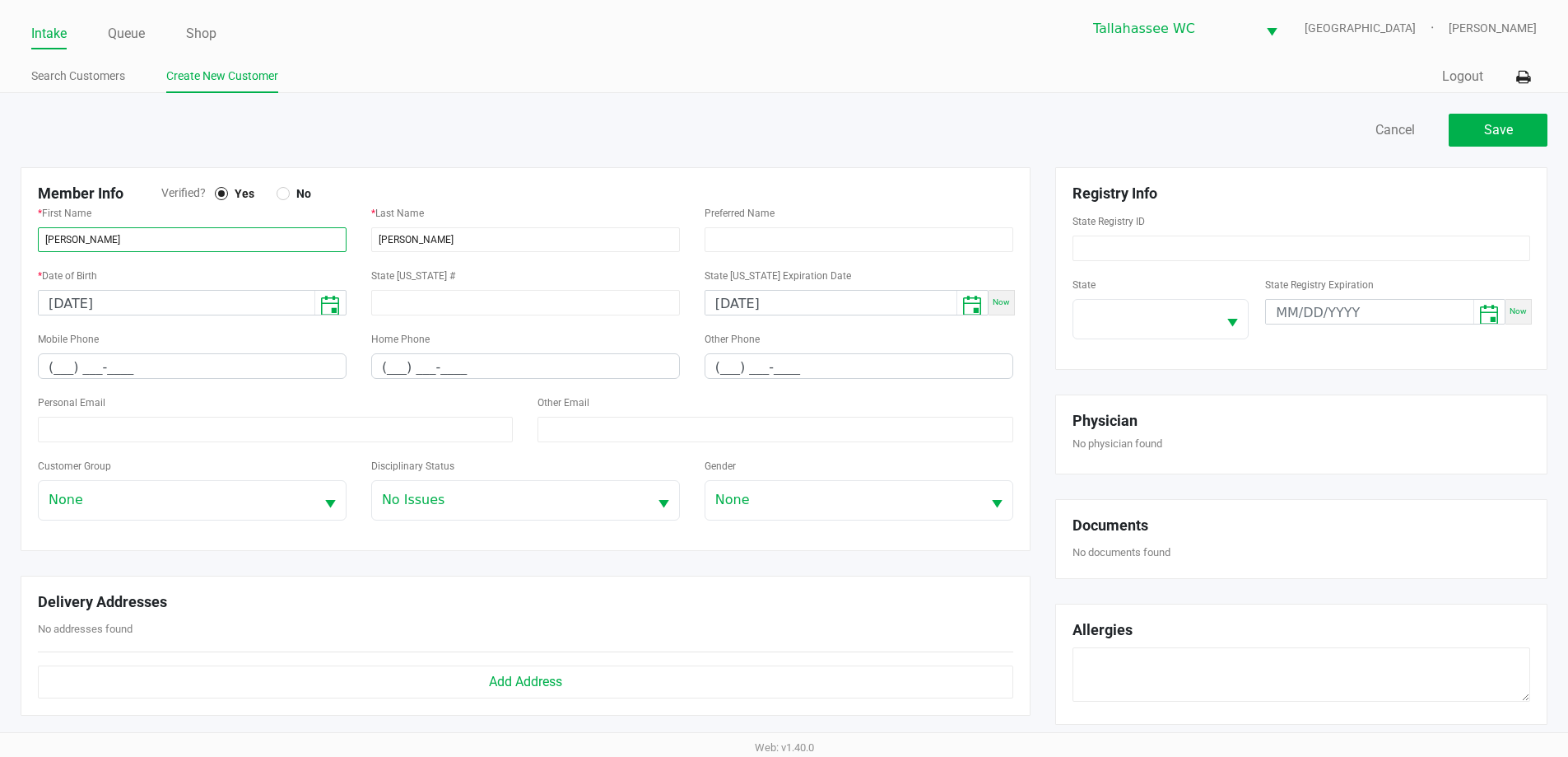
click at [59, 244] on input "JOSEPH" at bounding box center [192, 239] width 308 height 24
drag, startPoint x: 59, startPoint y: 244, endPoint x: 102, endPoint y: 230, distance: 45.2
click at [62, 243] on input "JOSEPH" at bounding box center [192, 239] width 308 height 24
click at [391, 242] on input "PAIVA" at bounding box center [525, 239] width 308 height 24
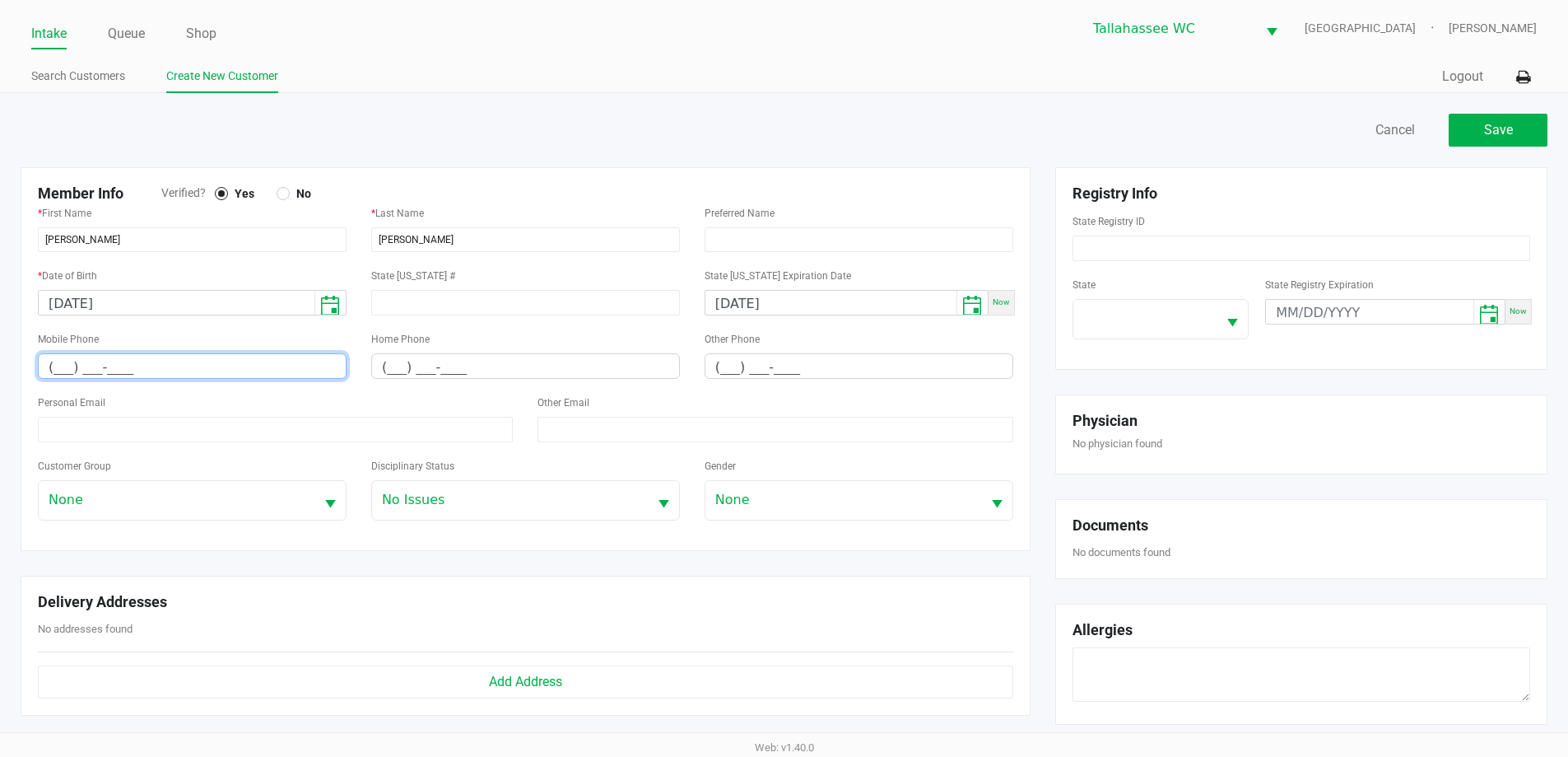
click at [58, 368] on input "(___) ___-____" at bounding box center [193, 367] width 307 height 25
paste input "850) 464-3750"
type input "(850) 464-3750"
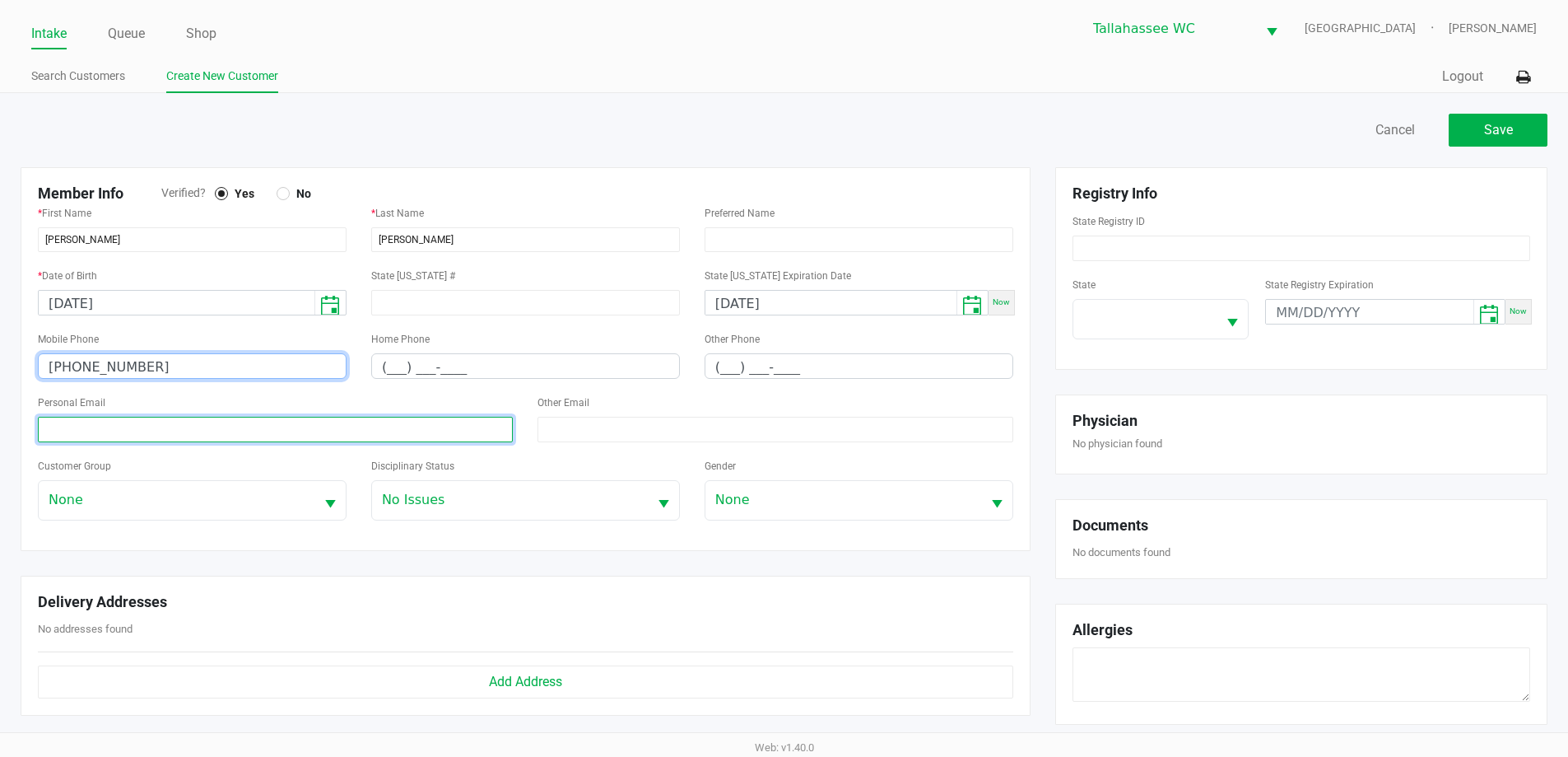
click at [161, 432] on input at bounding box center [275, 430] width 475 height 25
paste input "rjspaiva32293@yahoo.com"
type input "rjspaiva32293@yahoo.com"
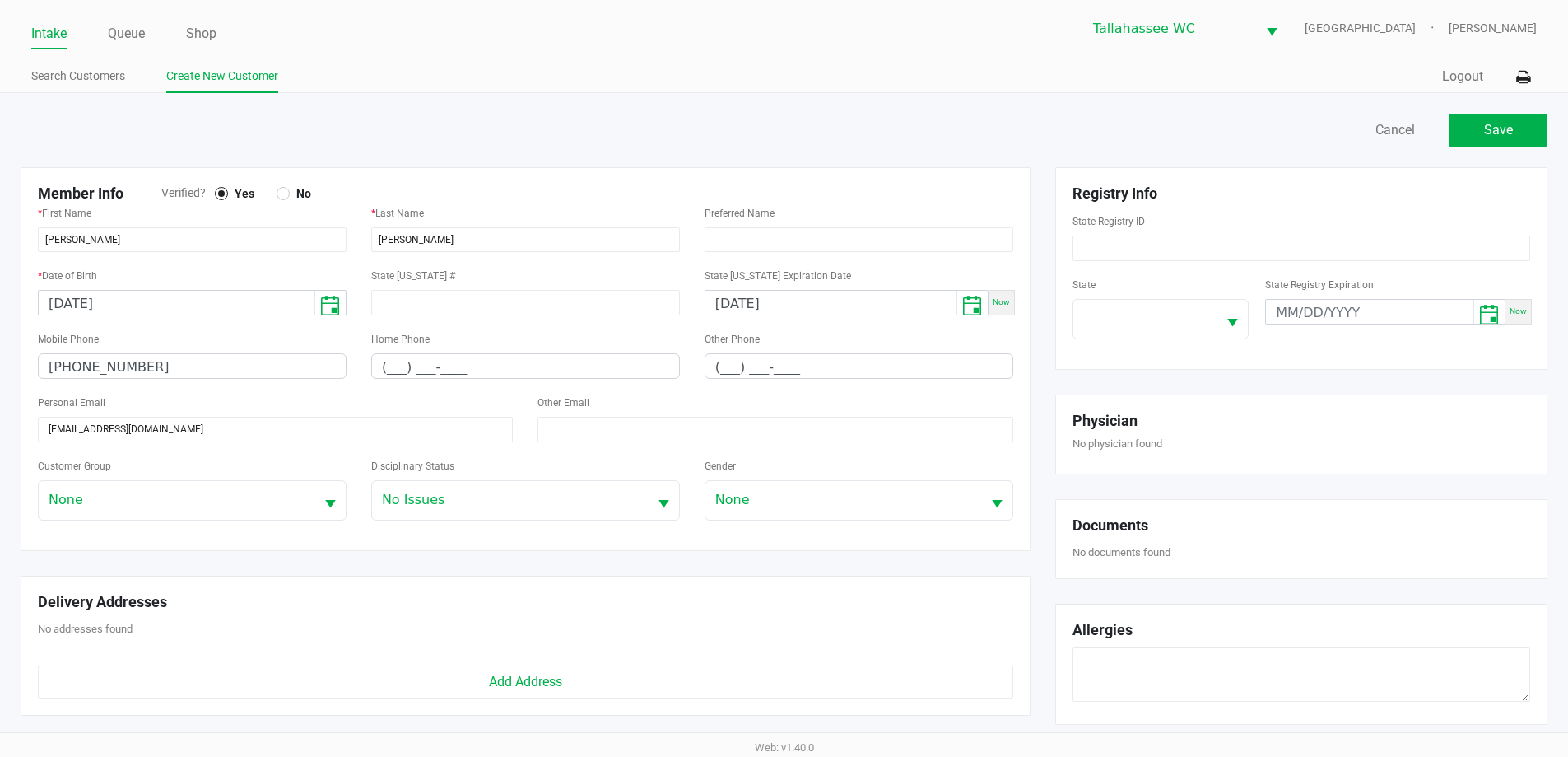
click at [479, 150] on div "Save Cancel" at bounding box center [783, 138] width 1551 height 58
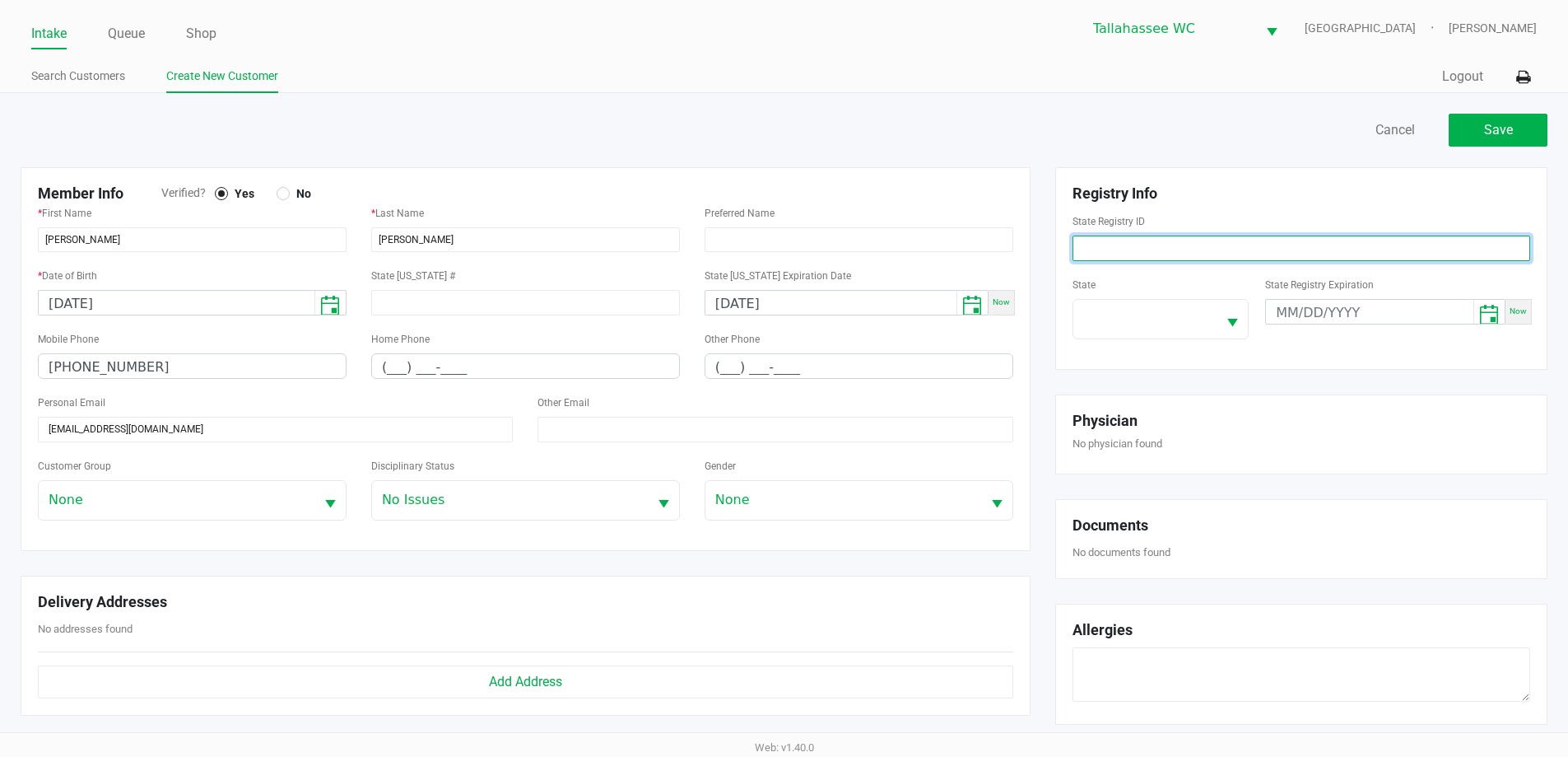
click at [1197, 243] on input at bounding box center [1302, 249] width 458 height 25
paste input "P7KR8511"
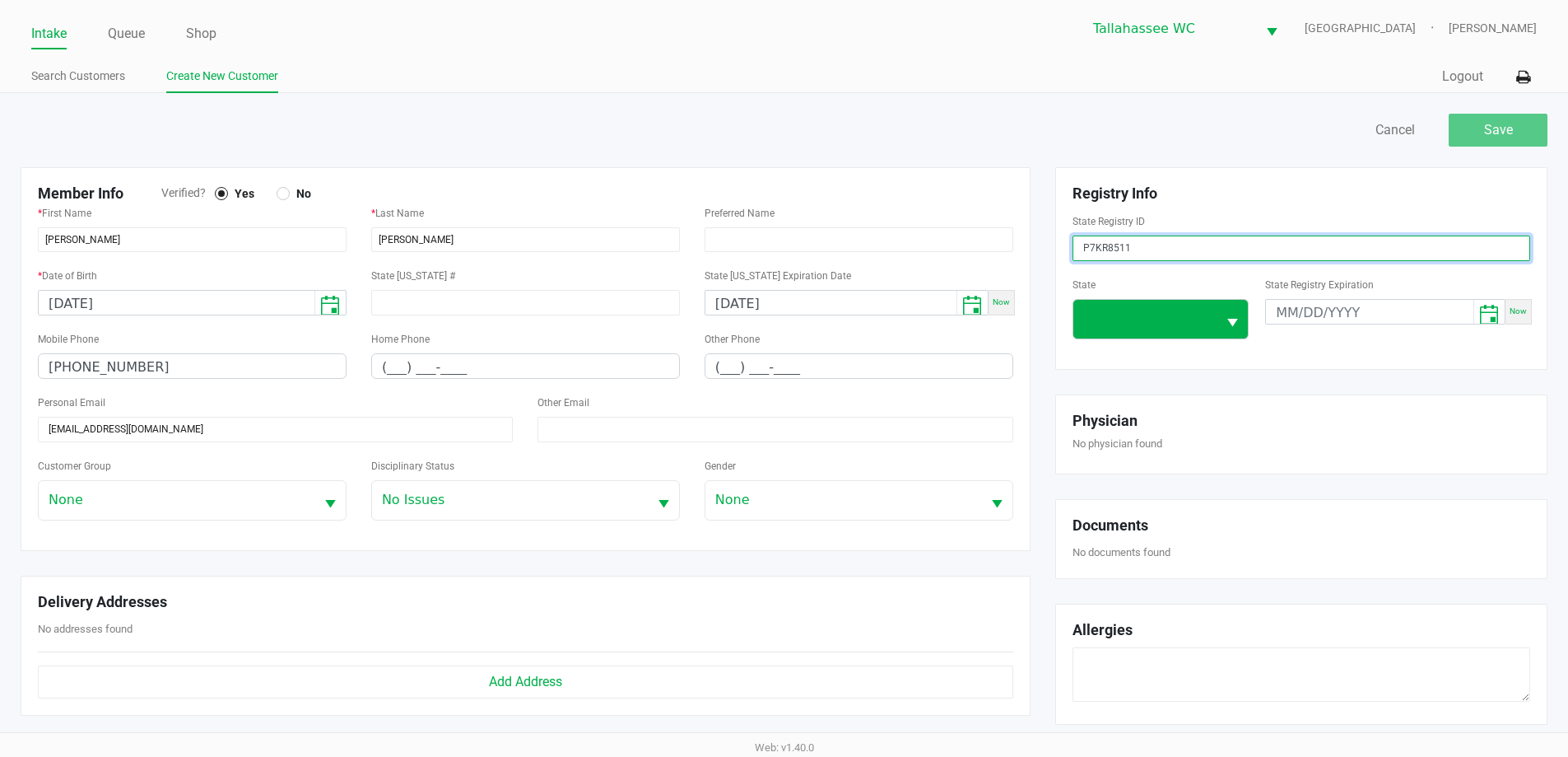
type input "P7KR8511"
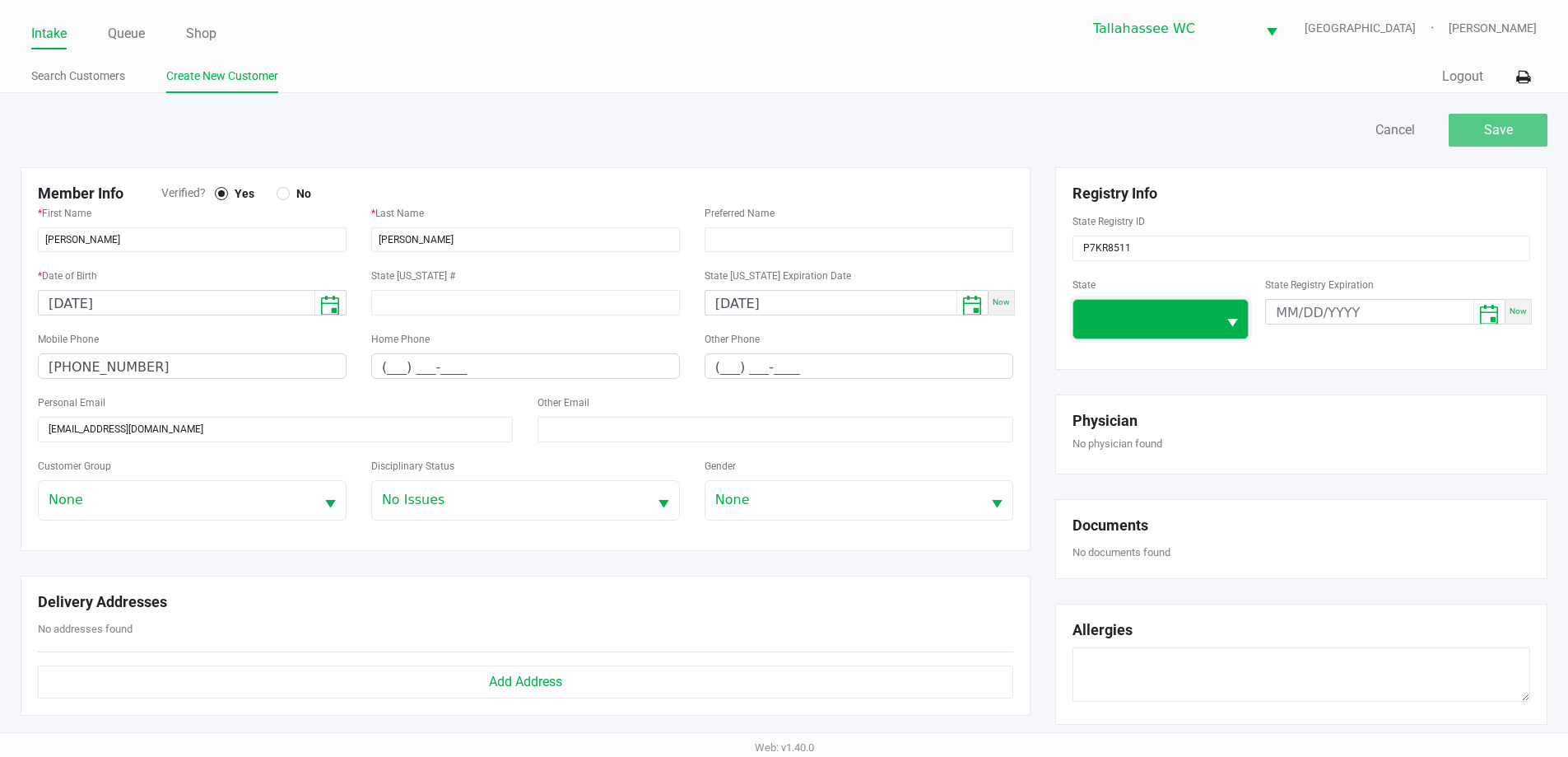
click at [1188, 315] on span at bounding box center [1145, 318] width 124 height 20
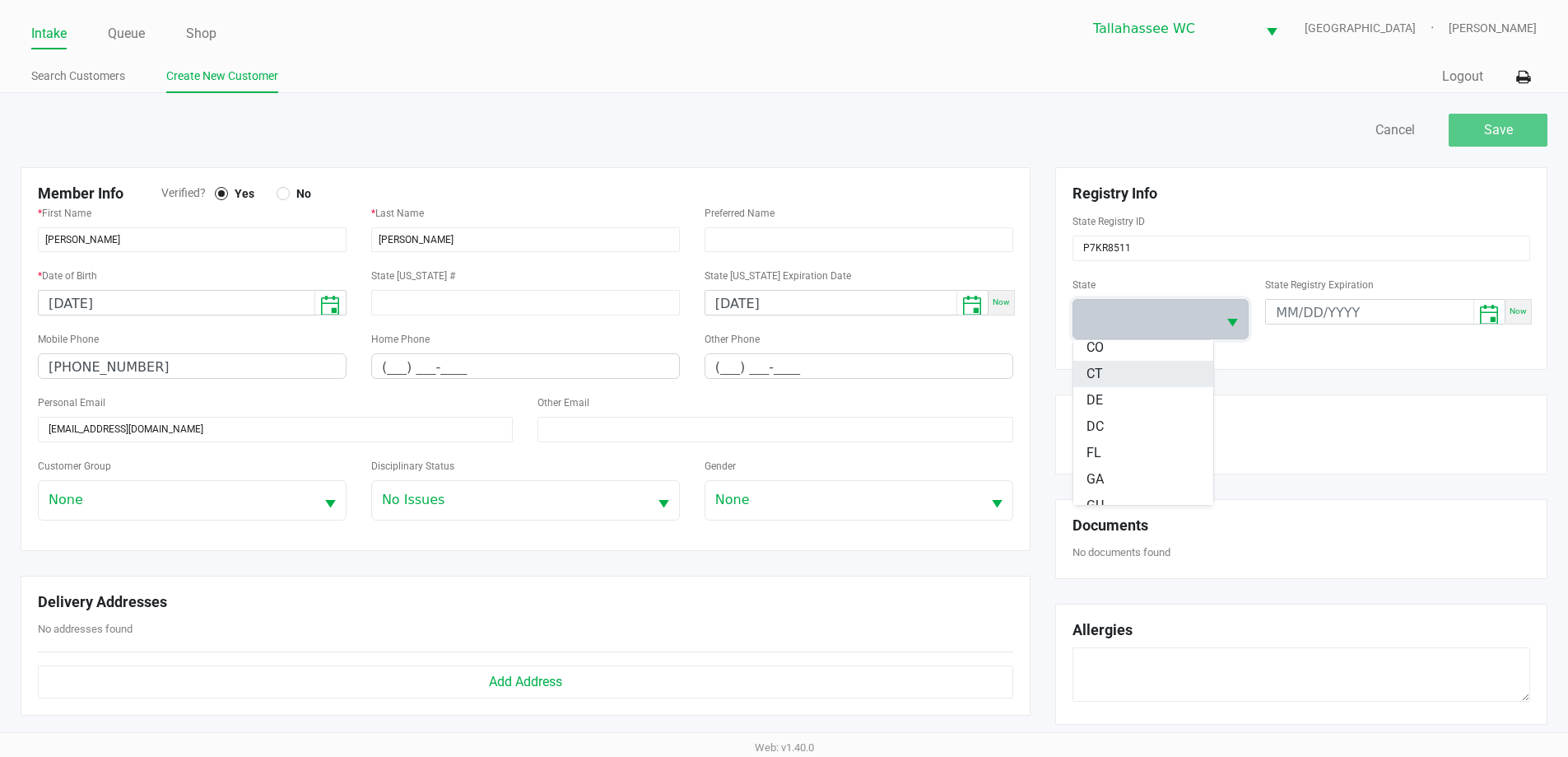
scroll to position [165, 0]
click at [1150, 447] on li "FL" at bounding box center [1143, 451] width 140 height 26
click at [1147, 370] on div "Registry Info State Registry ID P7KR8511 State FL State Registry Expiration Now…" at bounding box center [1302, 458] width 517 height 583
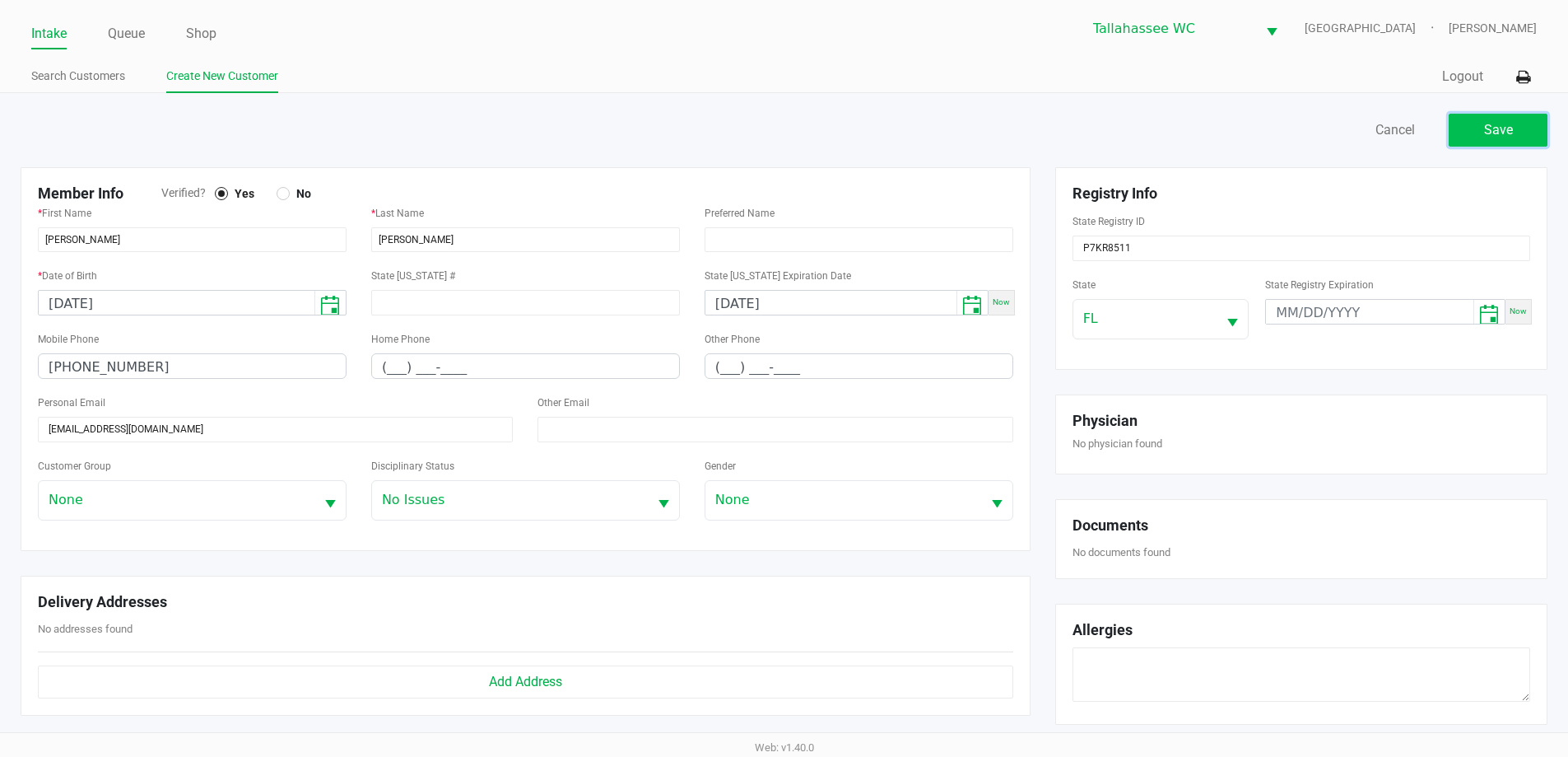
click at [1505, 135] on span "Save" at bounding box center [1498, 129] width 28 height 16
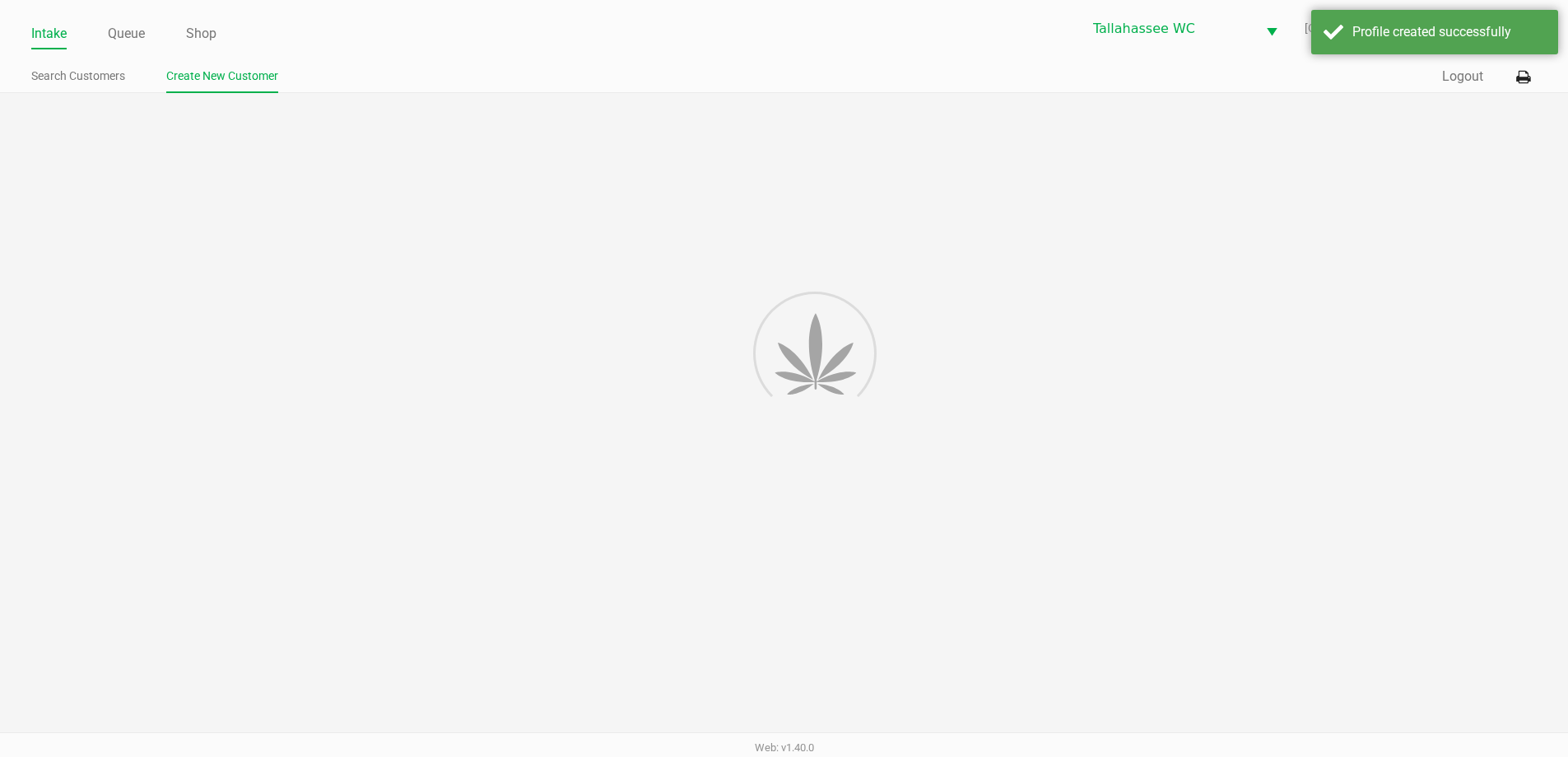
type input "---"
type input "( __) ___-____"
type input "---"
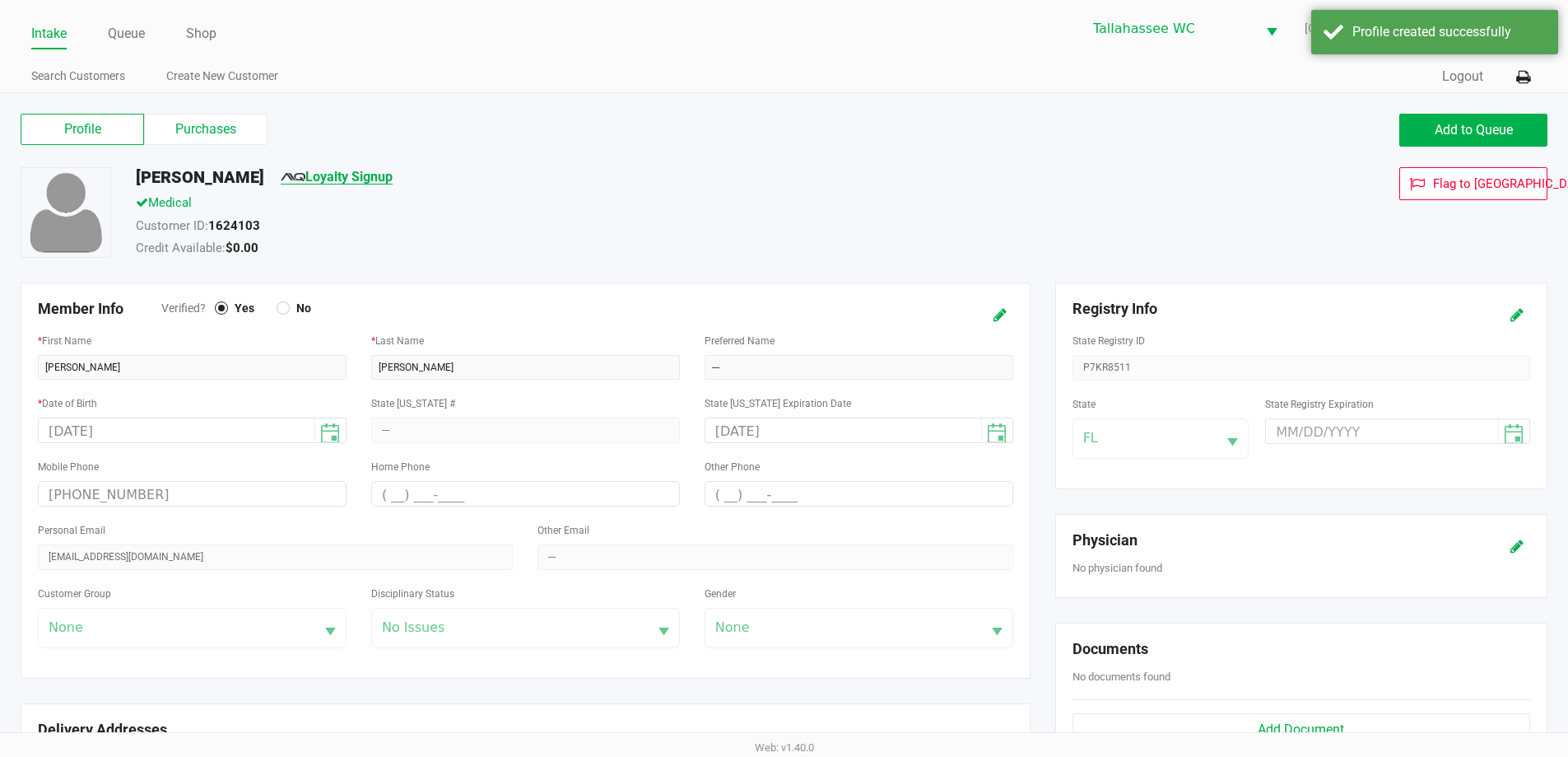
click at [358, 177] on link "Loyalty Signup" at bounding box center [337, 176] width 112 height 16
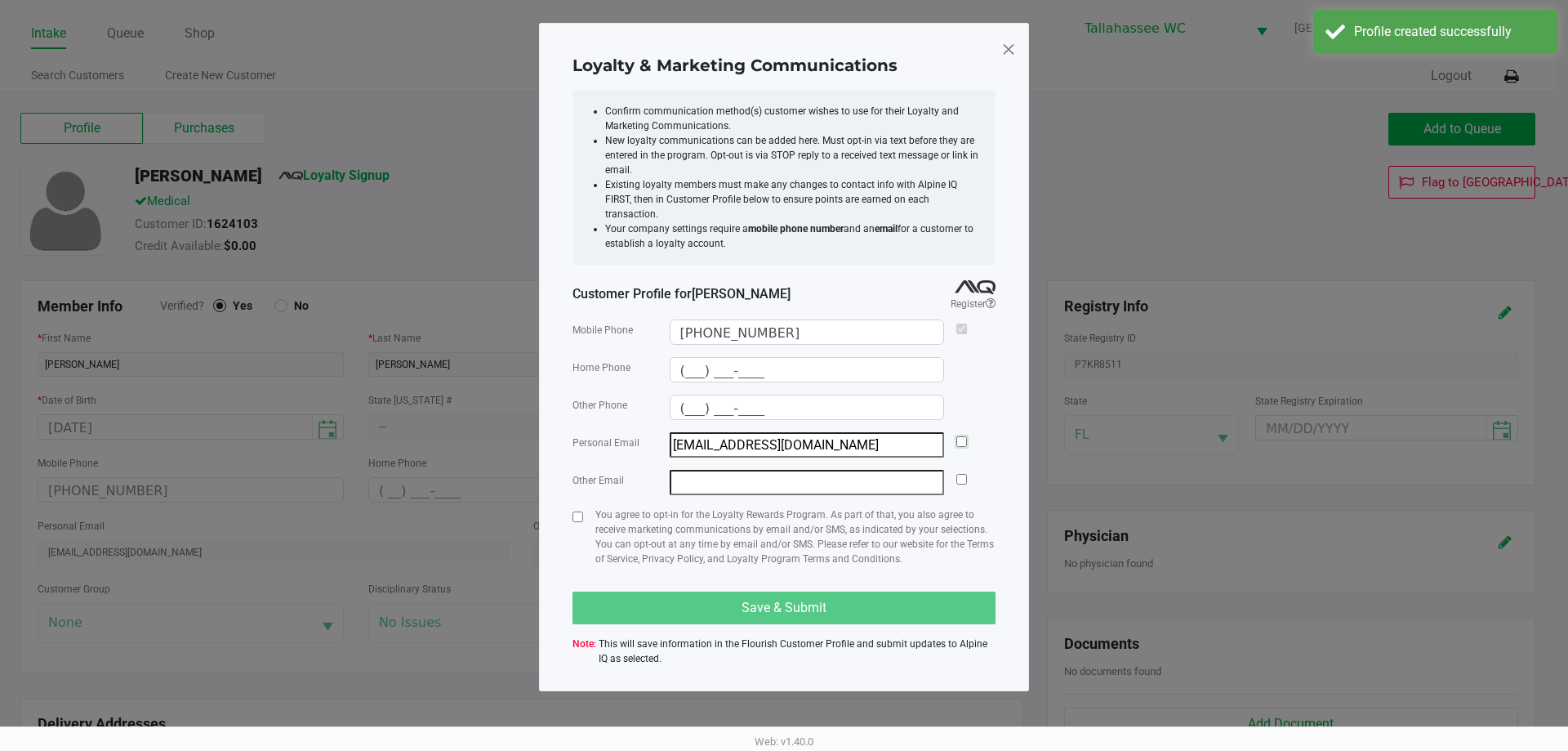
click at [960, 436] on input "checkbox" at bounding box center [961, 441] width 11 height 11
checkbox input "true"
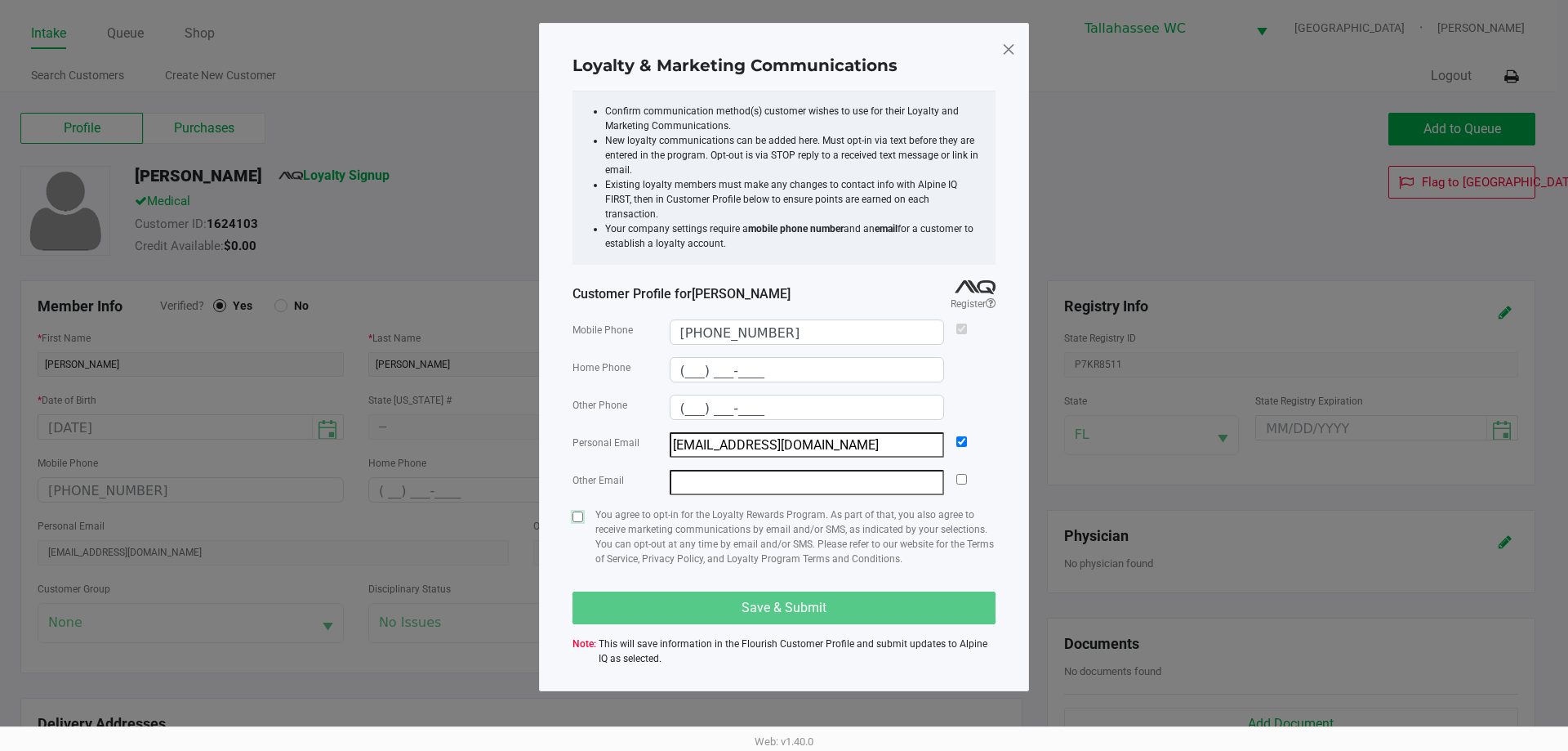
click at [578, 511] on input "checkbox" at bounding box center [578, 516] width 11 height 11
checkbox input "true"
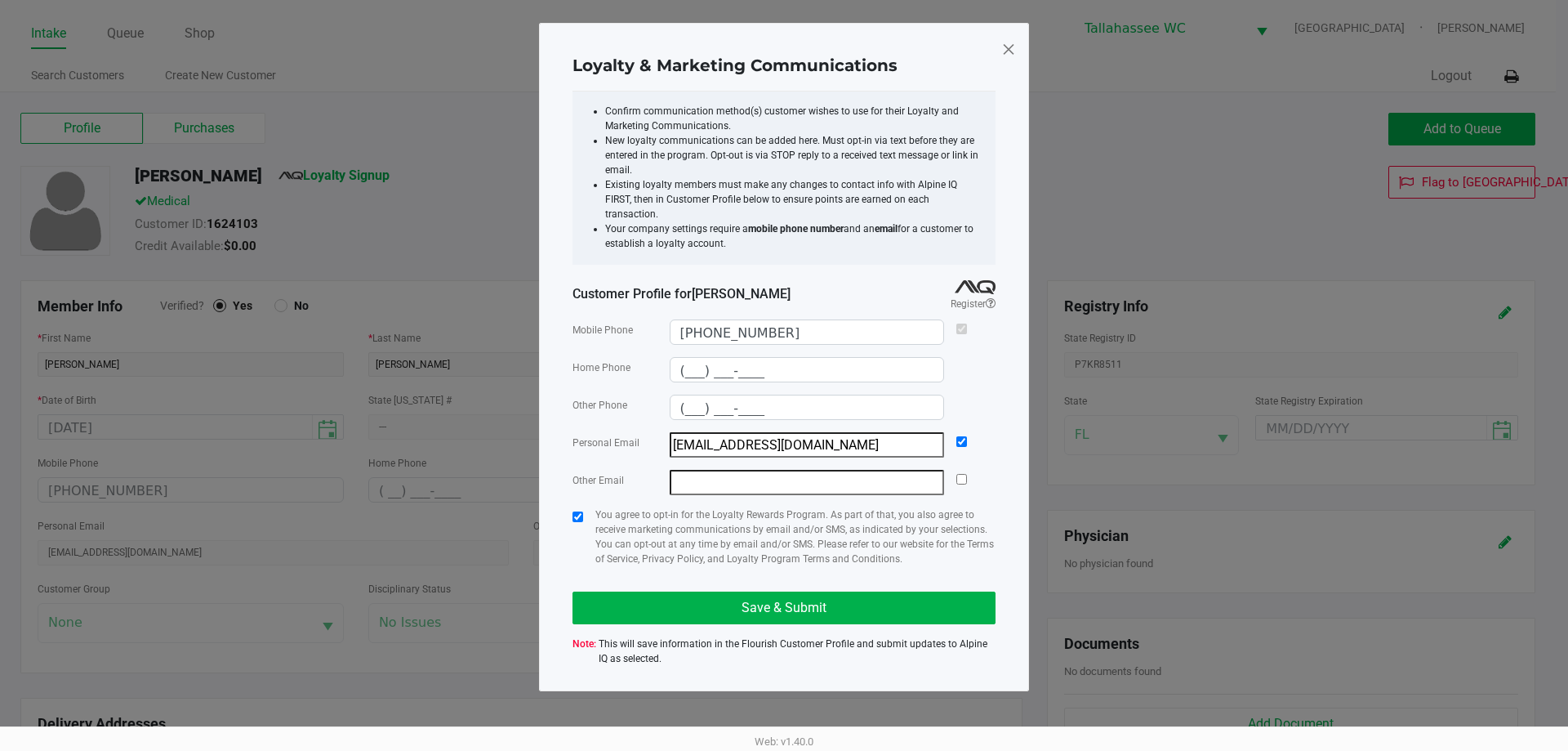
click at [599, 399] on span "Other Phone" at bounding box center [600, 405] width 54 height 12
click at [787, 601] on button "Save & Submit" at bounding box center [784, 608] width 423 height 33
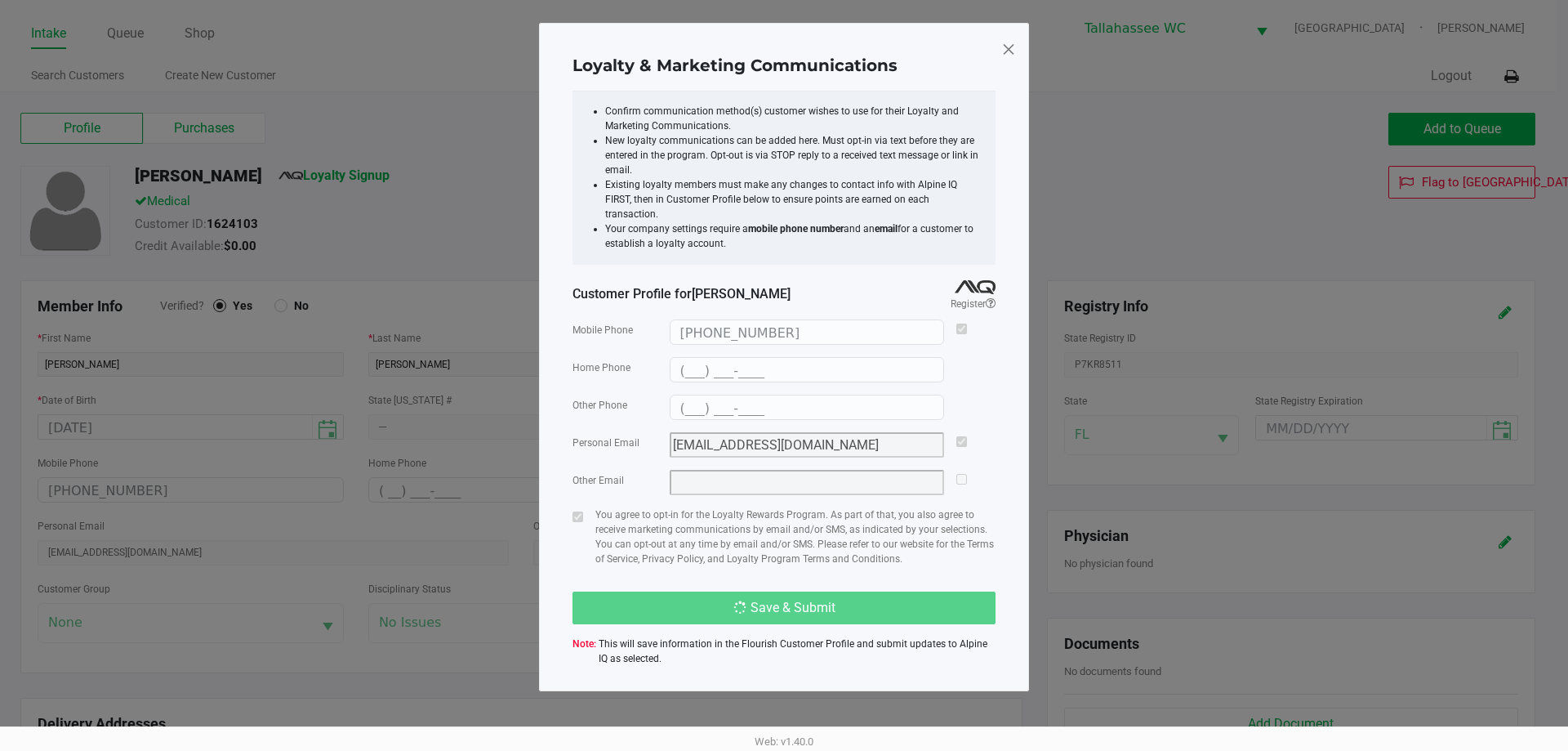
type input "(___) ___-____"
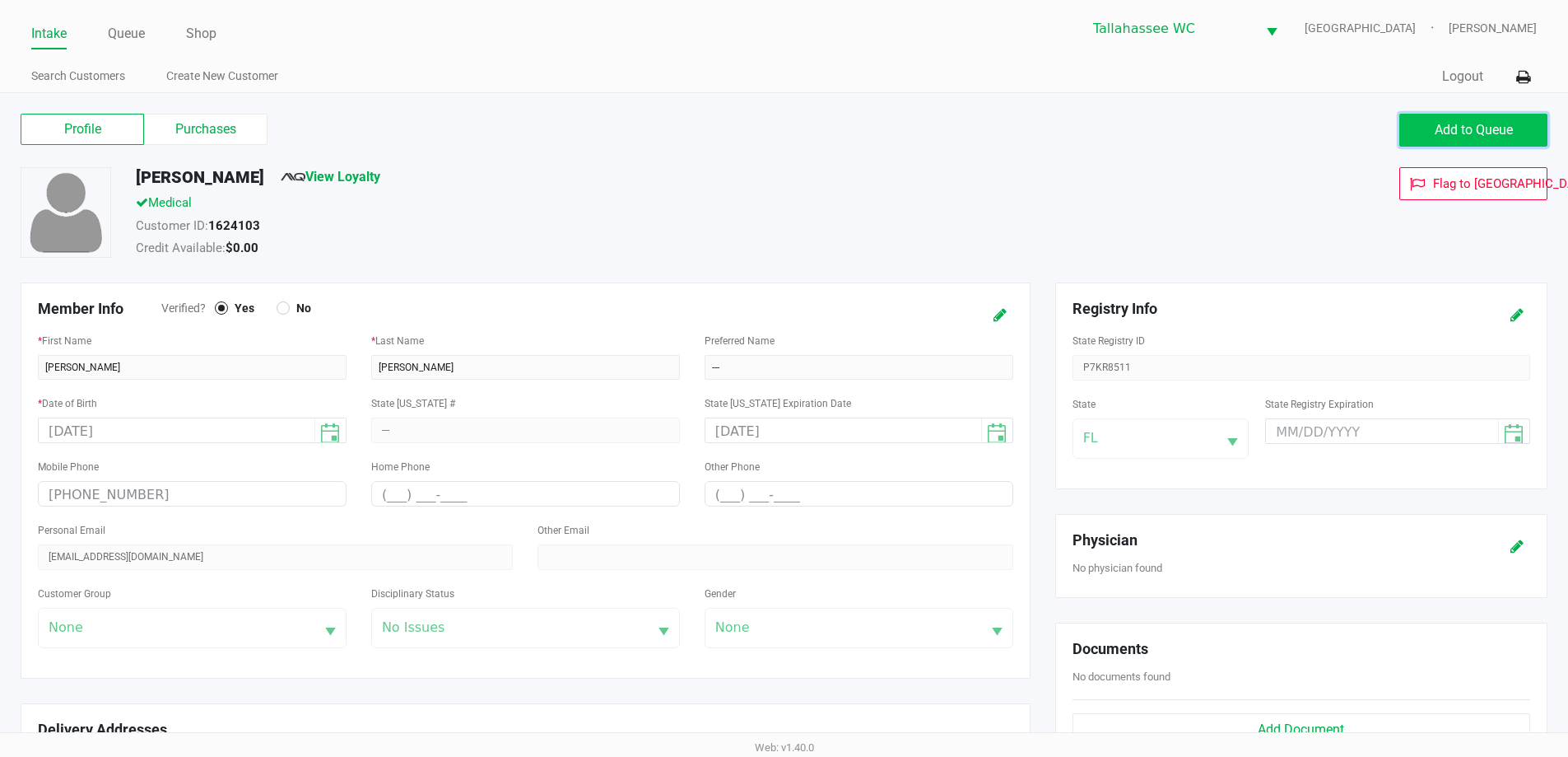
click at [1447, 121] on button "Add to Queue" at bounding box center [1473, 130] width 148 height 33
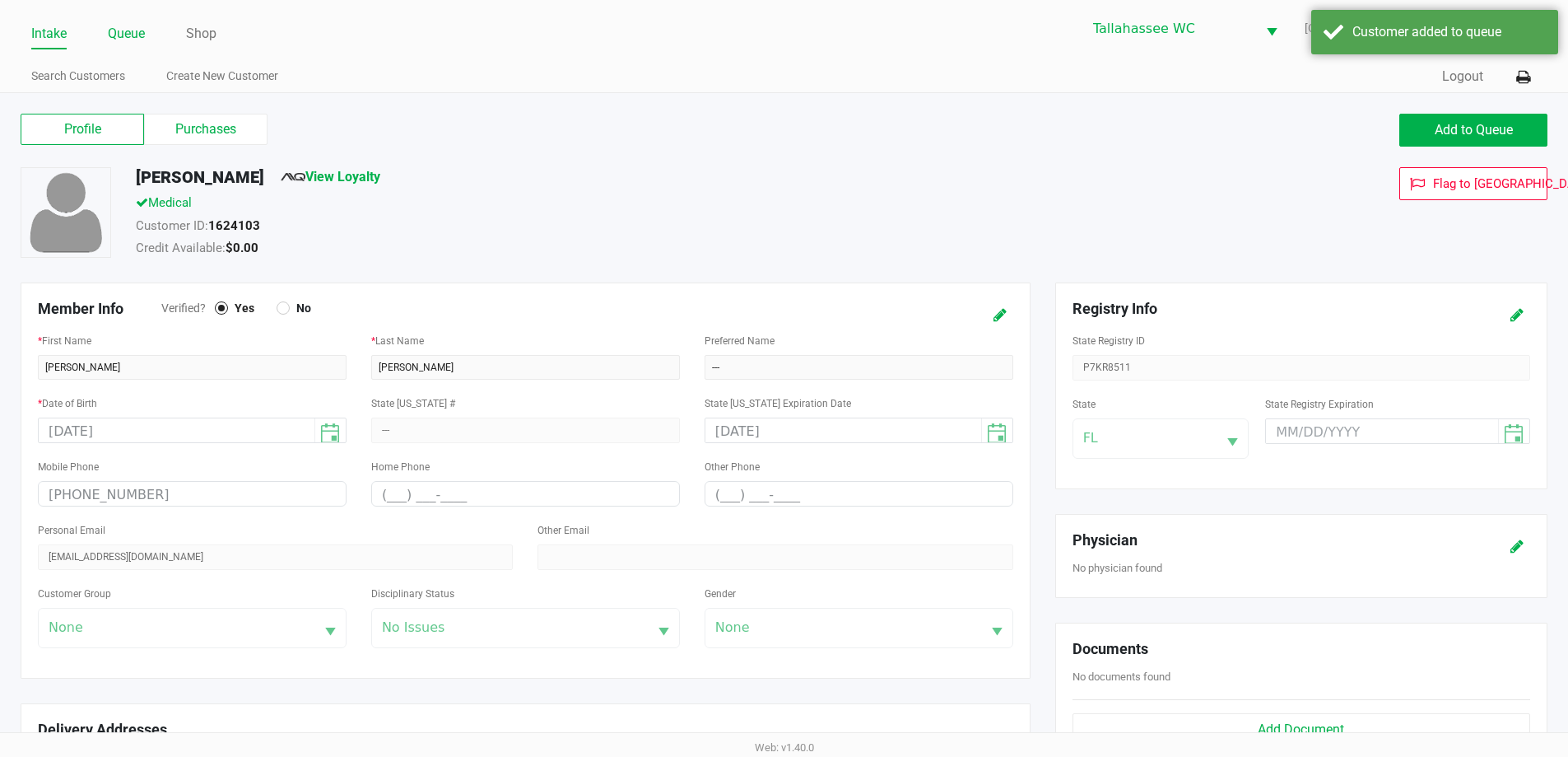
click at [116, 33] on link "Queue" at bounding box center [126, 34] width 37 height 24
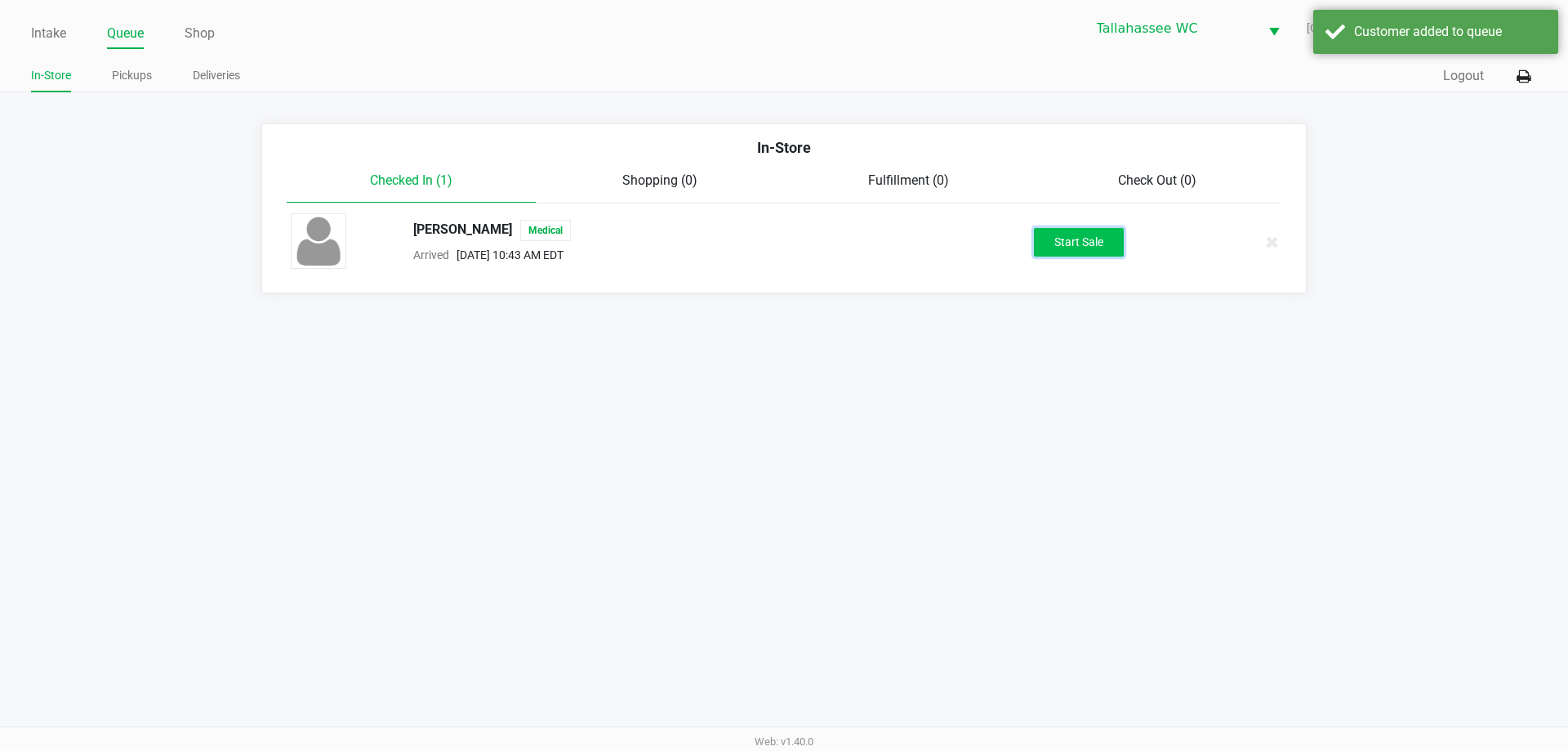
click at [1074, 245] on button "Start Sale" at bounding box center [1079, 242] width 90 height 28
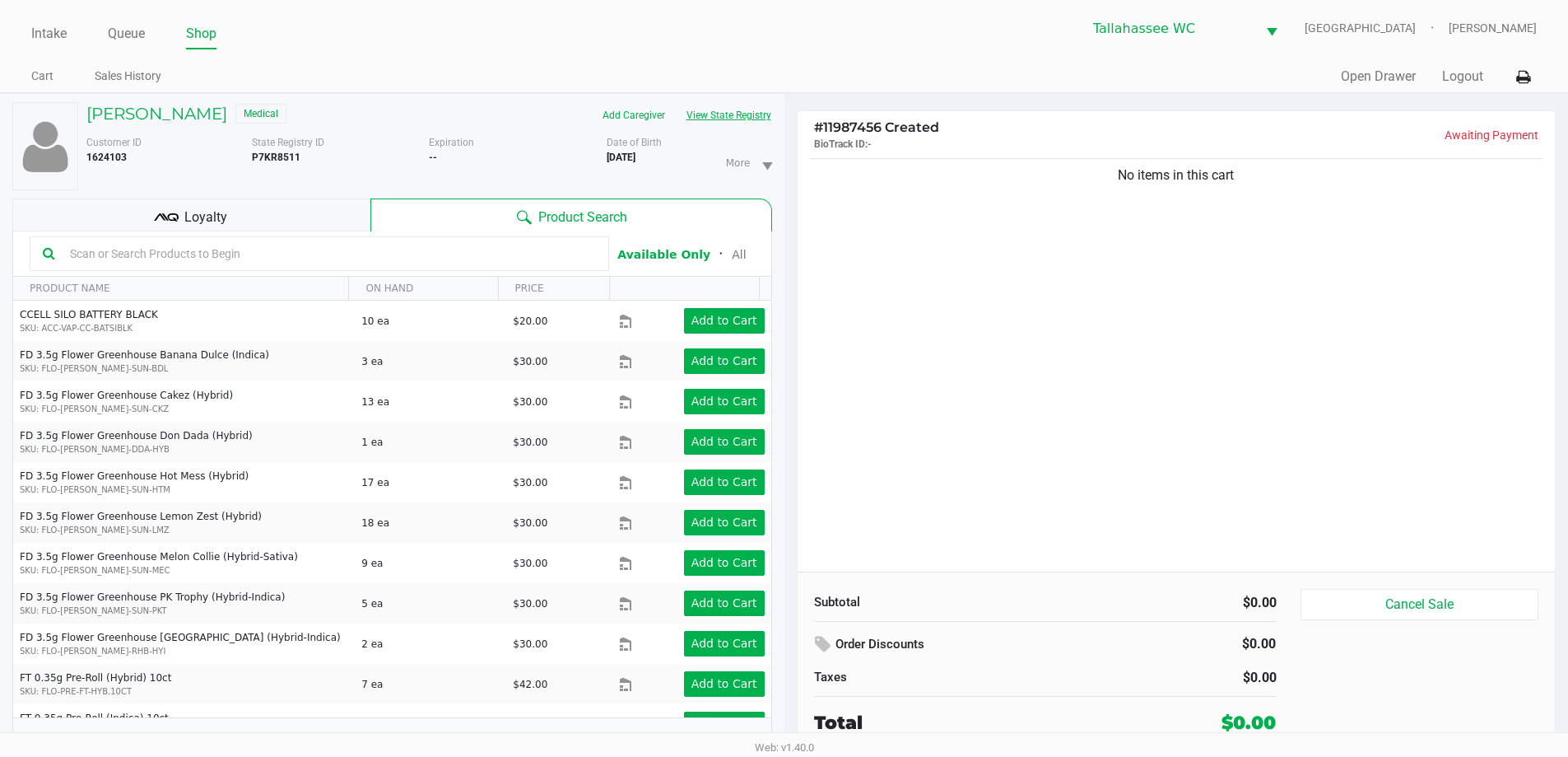
click at [749, 107] on button "View State Registry" at bounding box center [723, 115] width 96 height 26
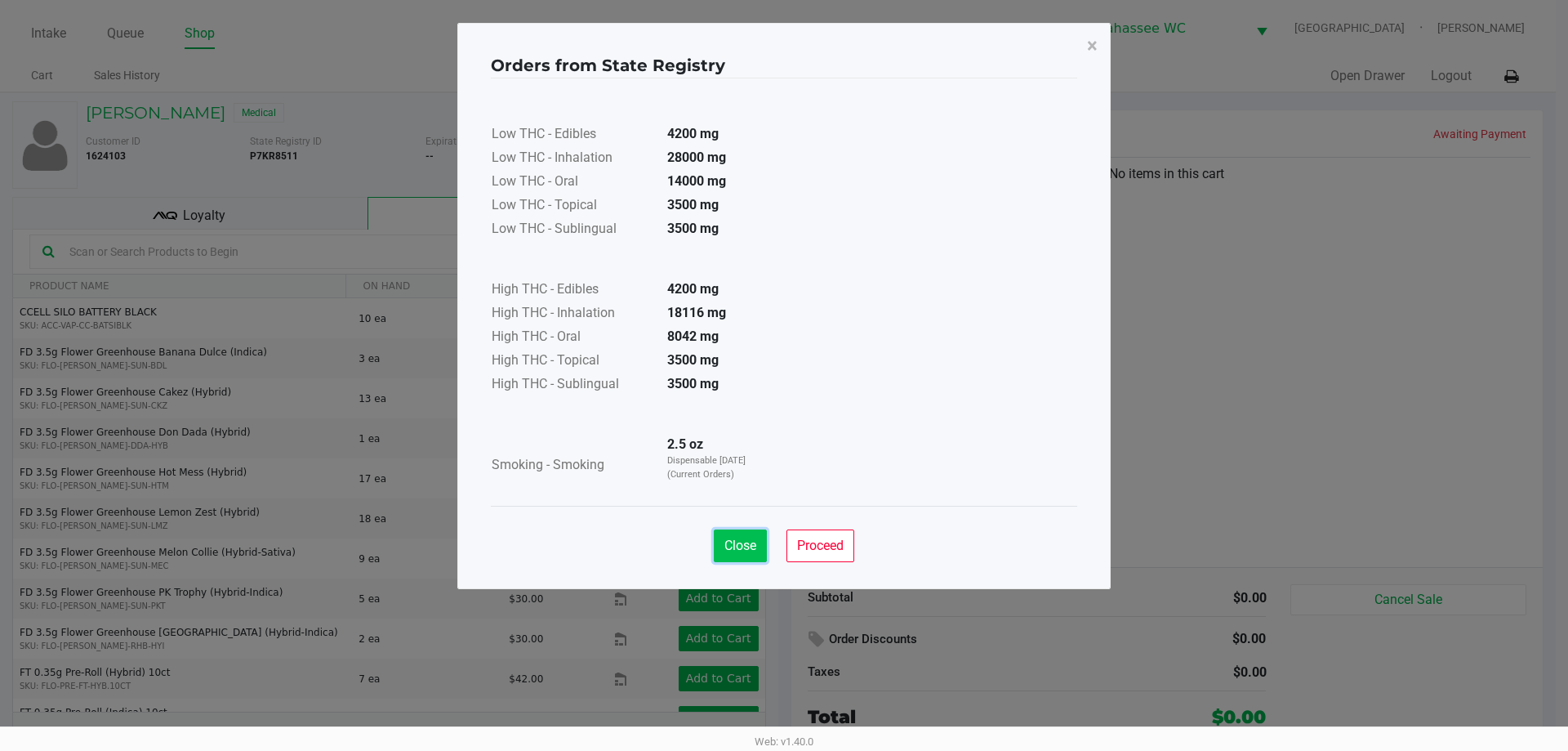
click at [731, 545] on span "Close" at bounding box center [740, 545] width 32 height 16
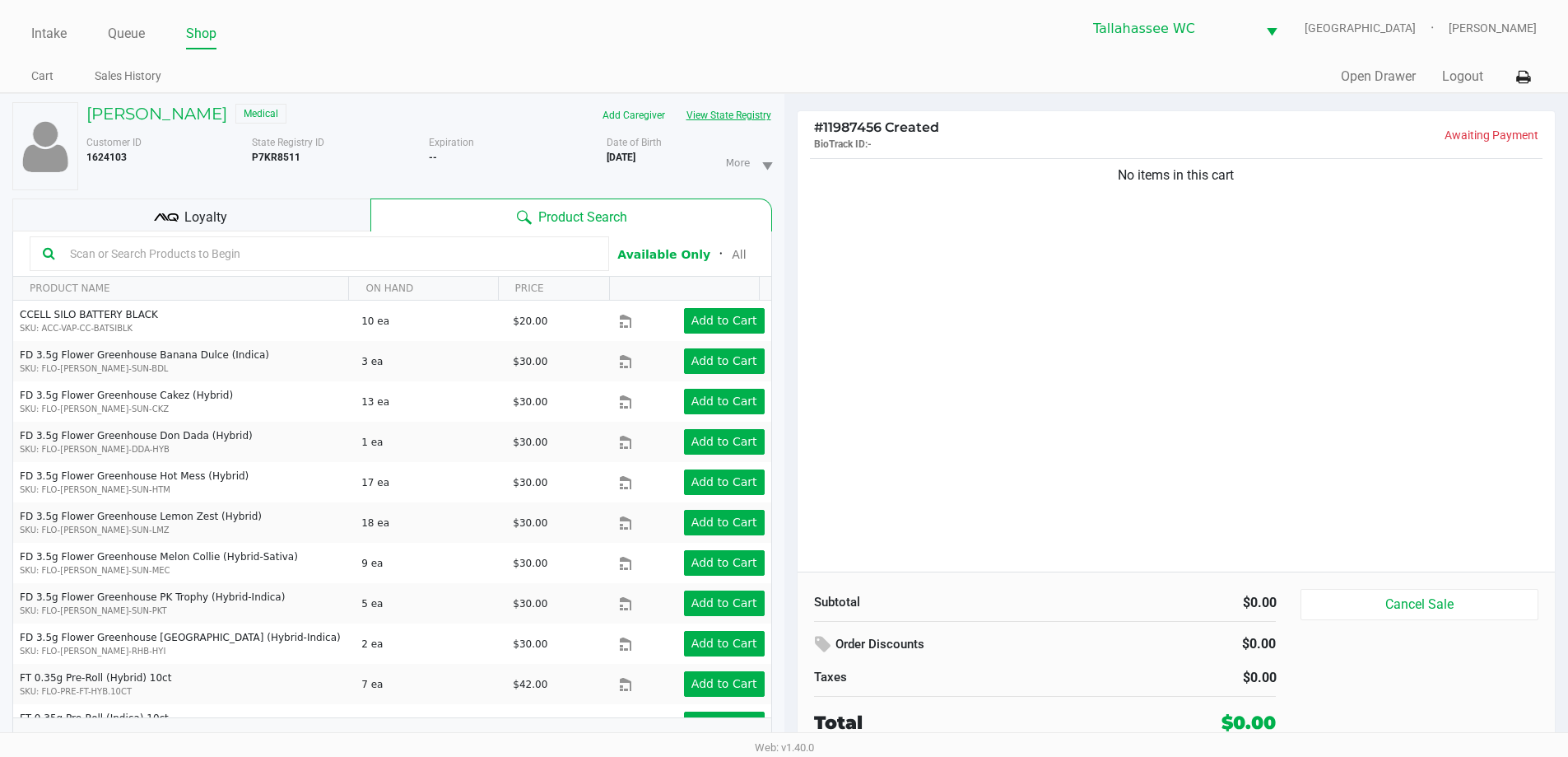
click at [756, 112] on button "View State Registry" at bounding box center [723, 115] width 96 height 26
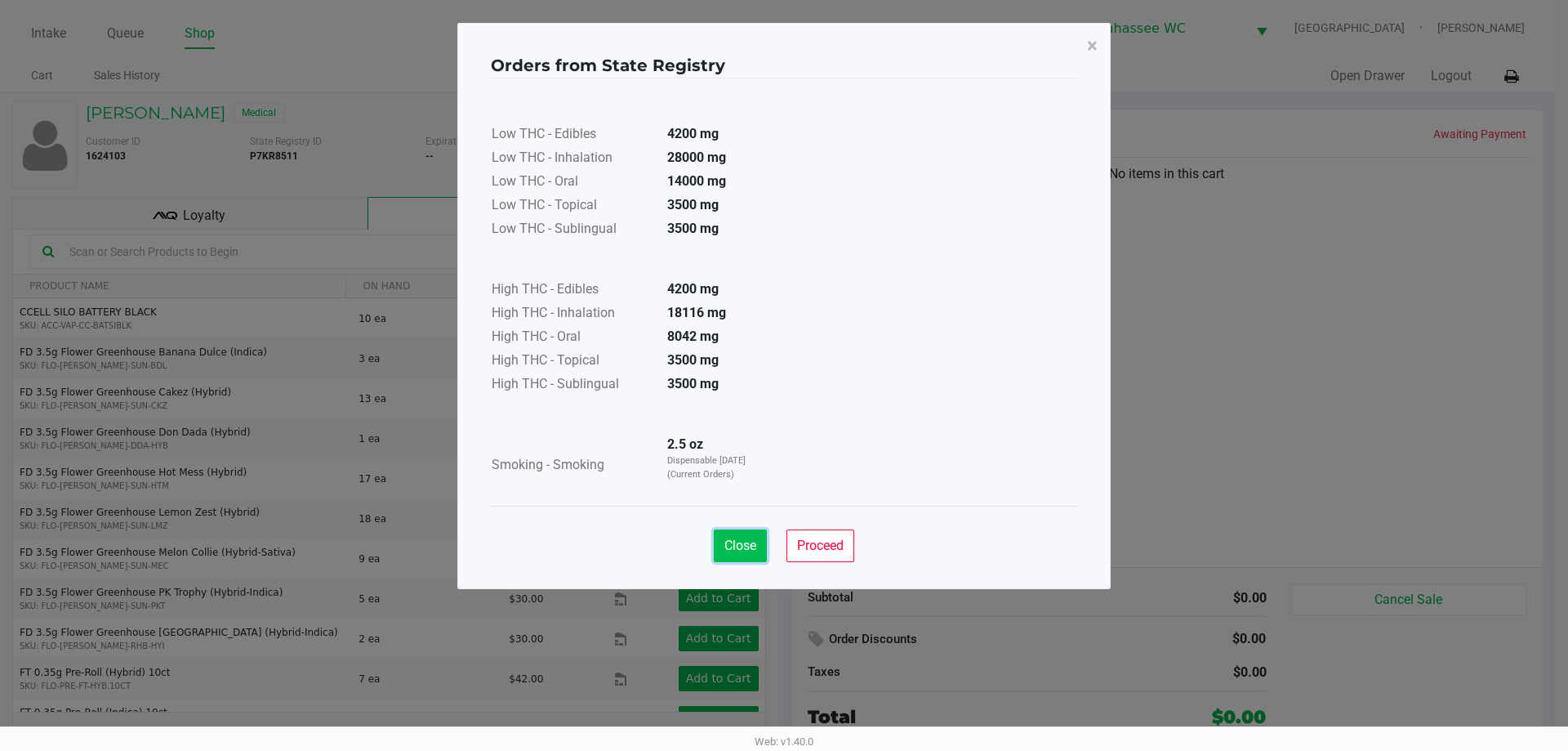
click at [736, 538] on span "Close" at bounding box center [740, 545] width 32 height 16
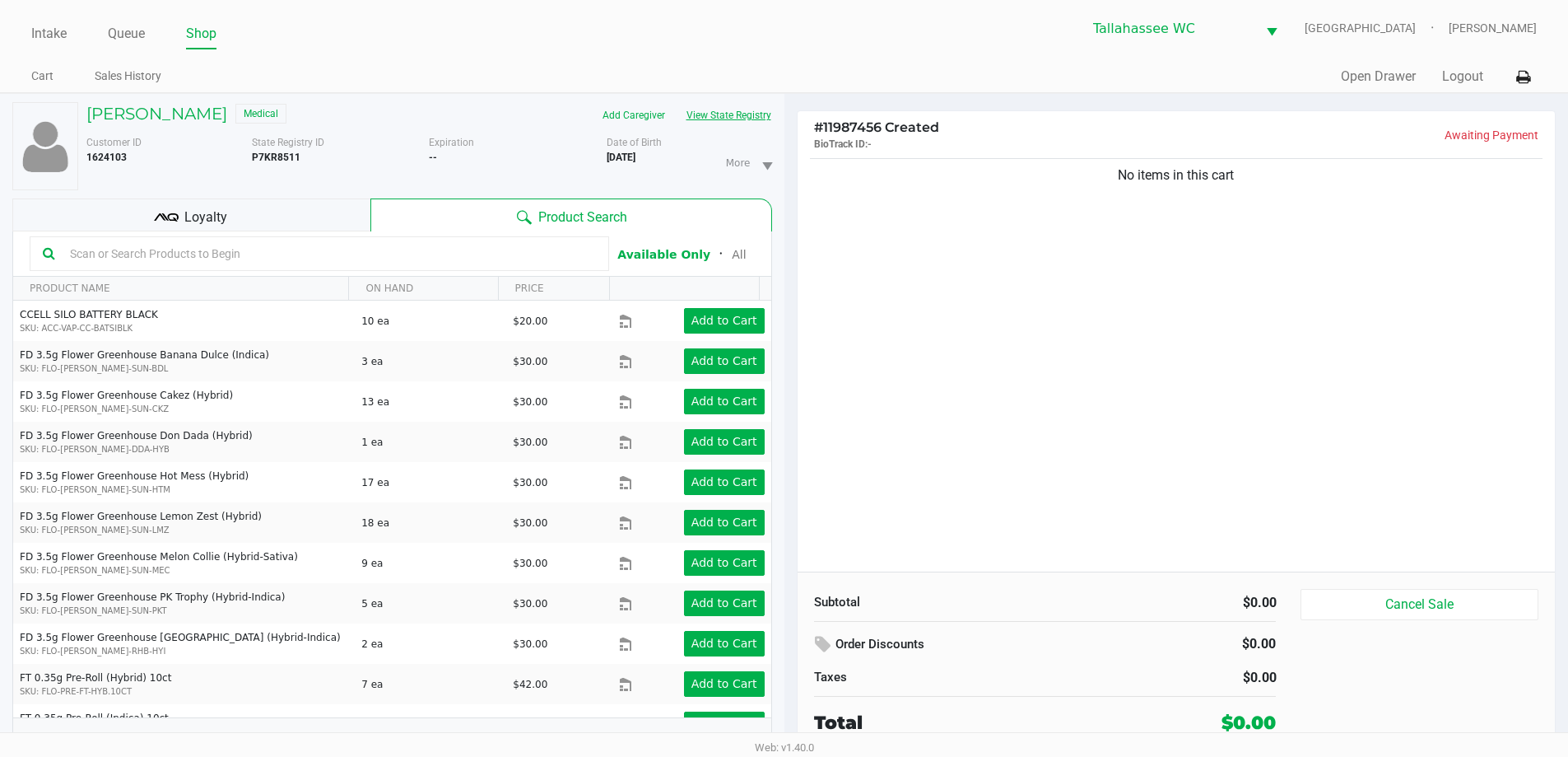
click at [722, 104] on button "View State Registry" at bounding box center [723, 115] width 96 height 26
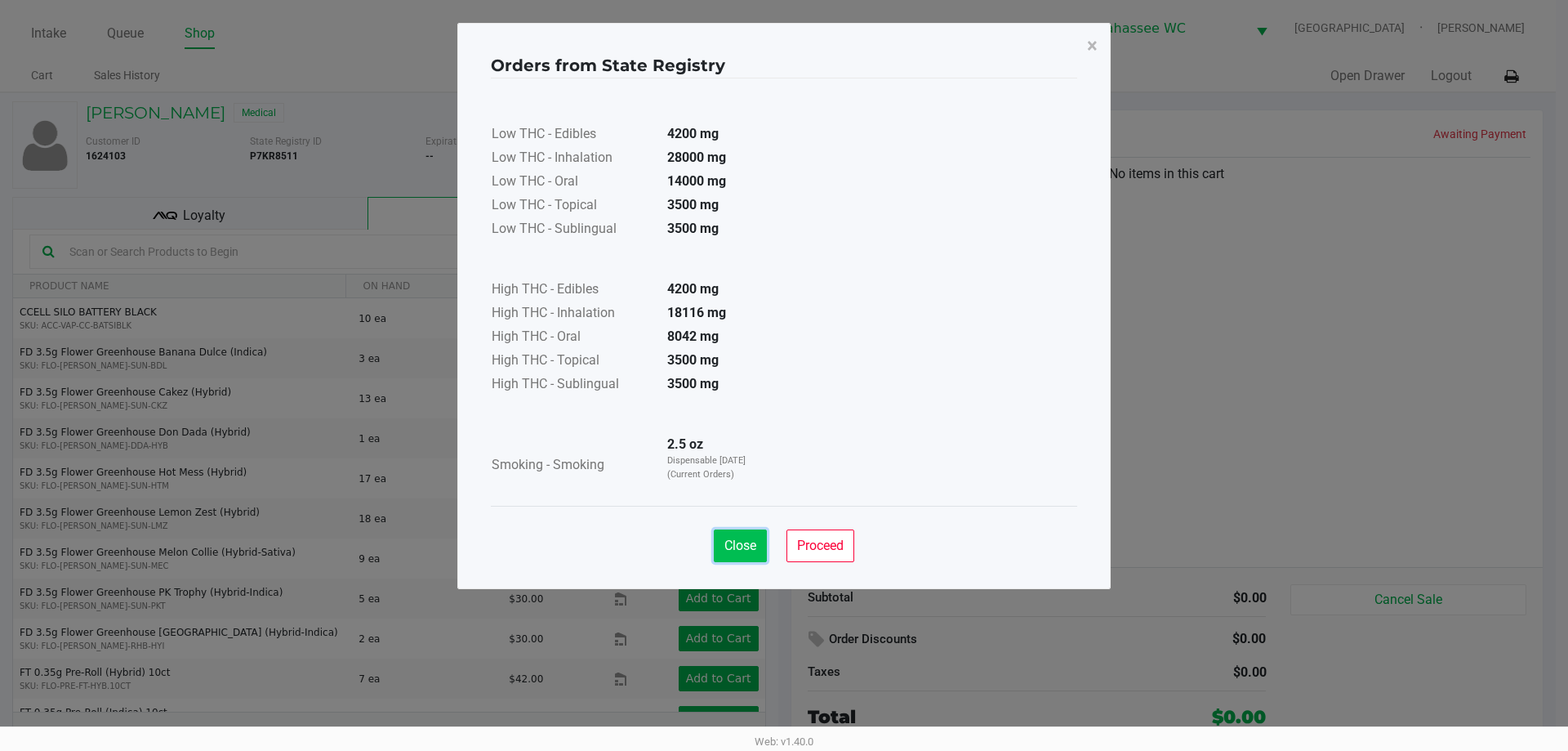
click at [744, 561] on button "Close" at bounding box center [740, 546] width 53 height 33
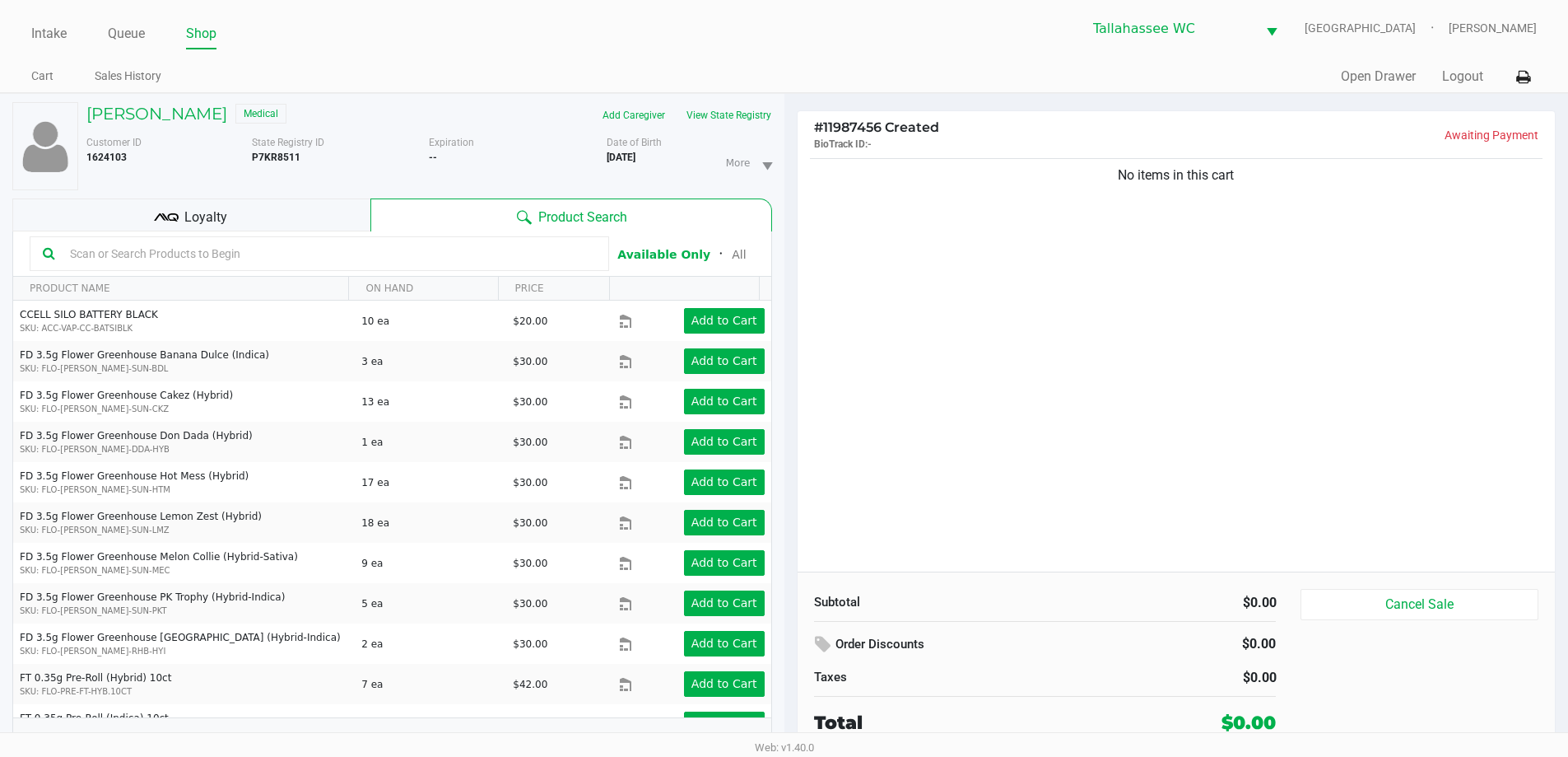
click at [1056, 460] on div "No items in this cart" at bounding box center [1176, 363] width 759 height 417
click at [743, 112] on button "View State Registry" at bounding box center [723, 115] width 96 height 26
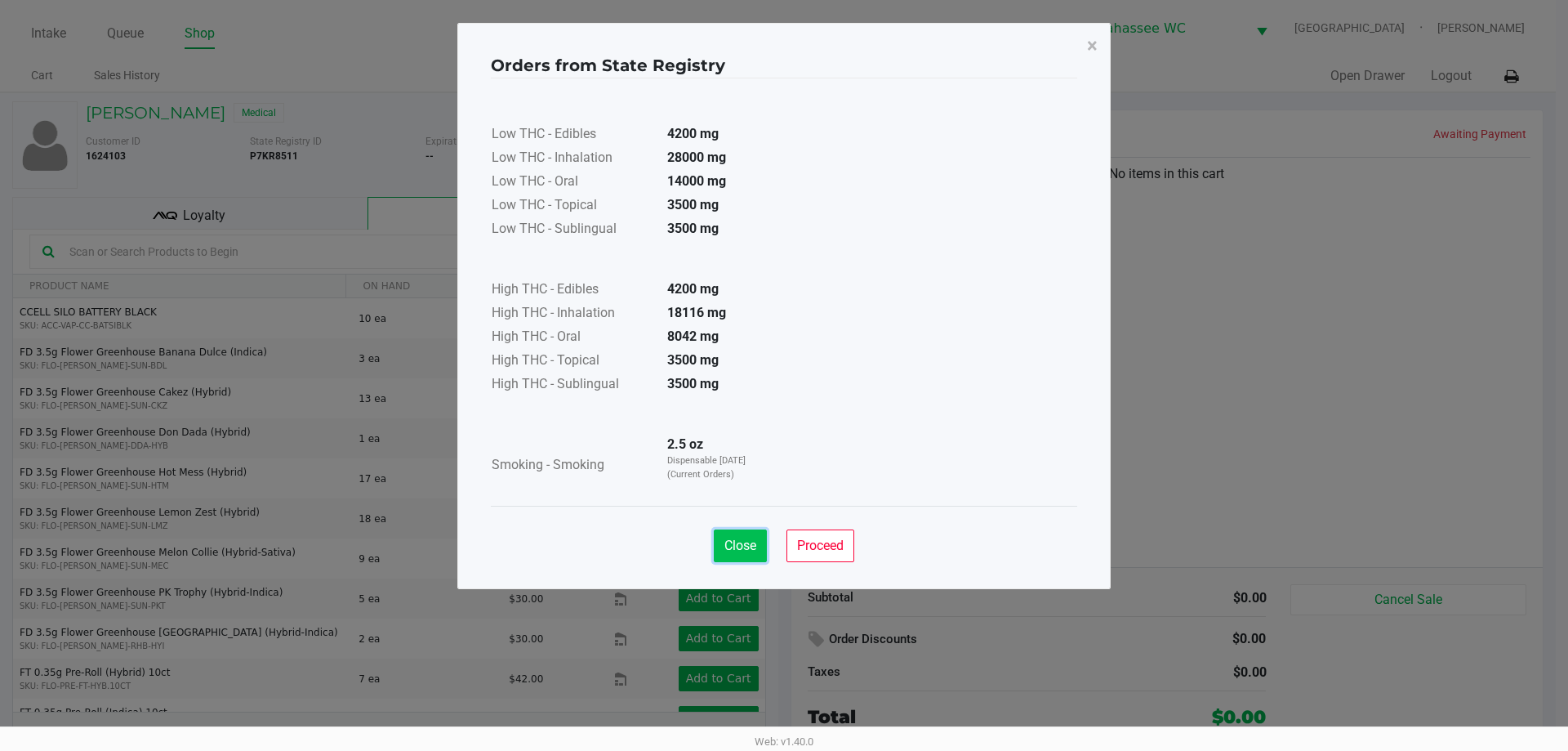
click at [736, 542] on span "Close" at bounding box center [740, 545] width 32 height 16
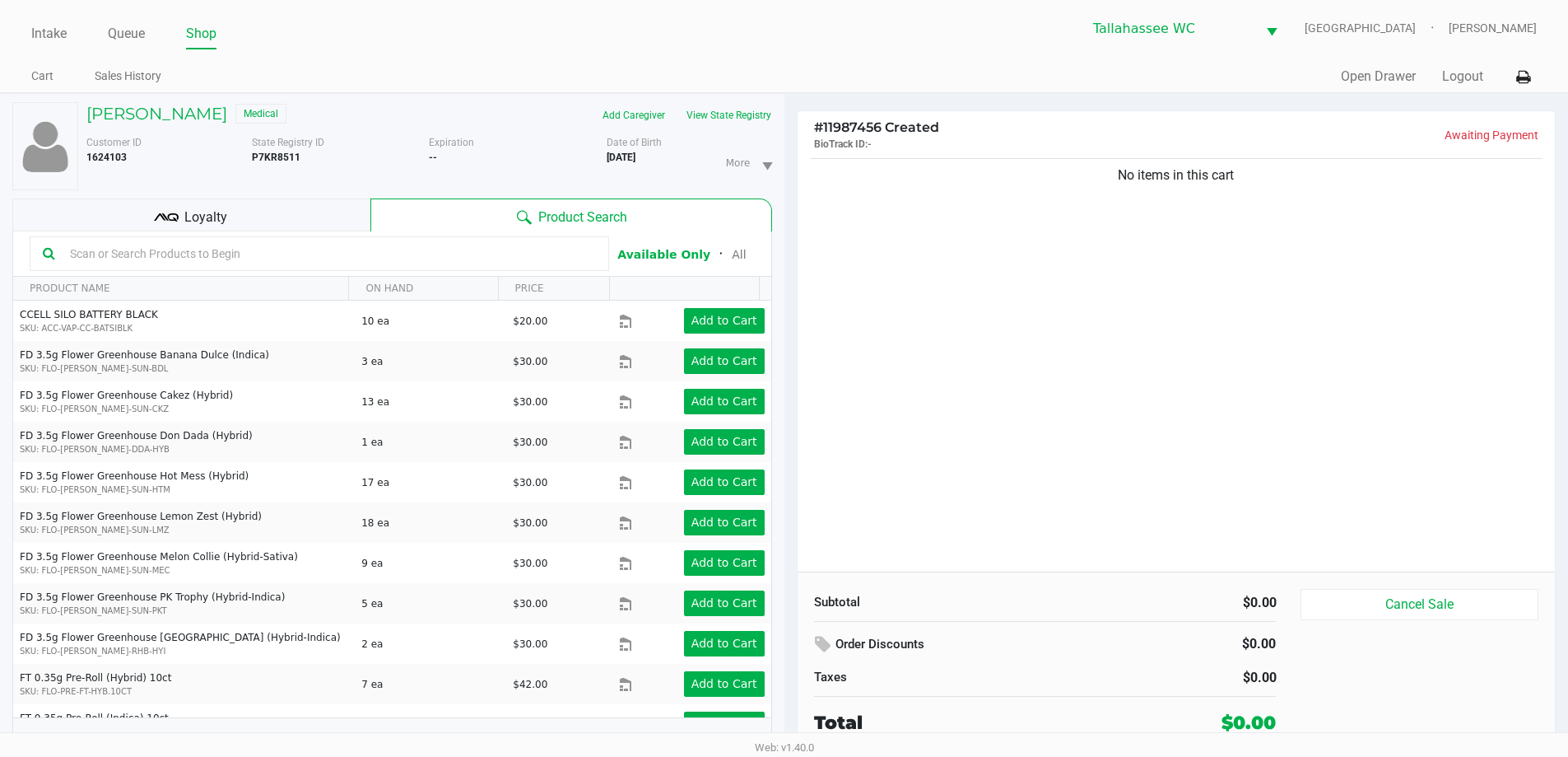
click at [1093, 446] on div "No items in this cart" at bounding box center [1176, 363] width 759 height 417
click at [755, 120] on button "View State Registry" at bounding box center [723, 115] width 96 height 26
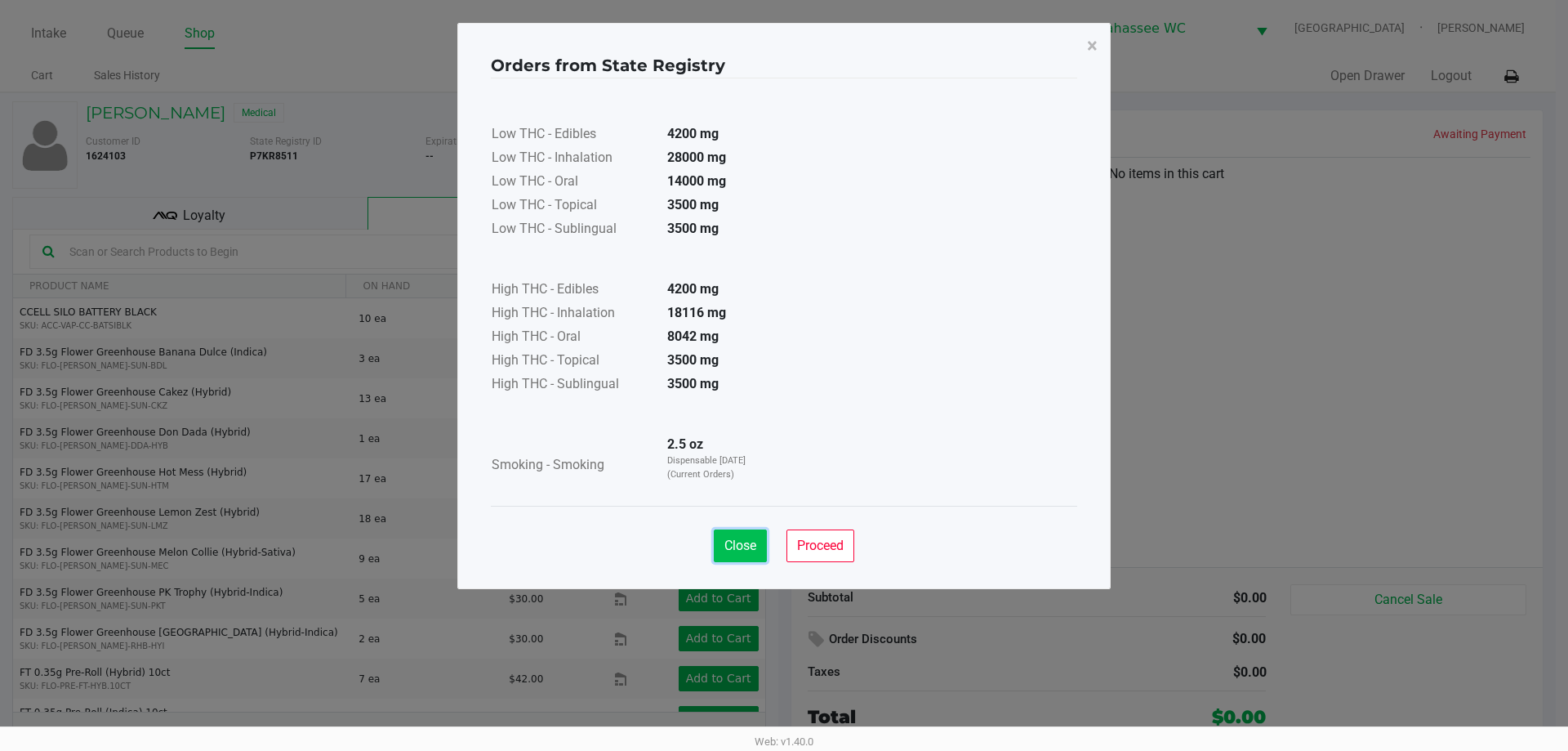
click at [751, 541] on span "Close" at bounding box center [740, 545] width 32 height 16
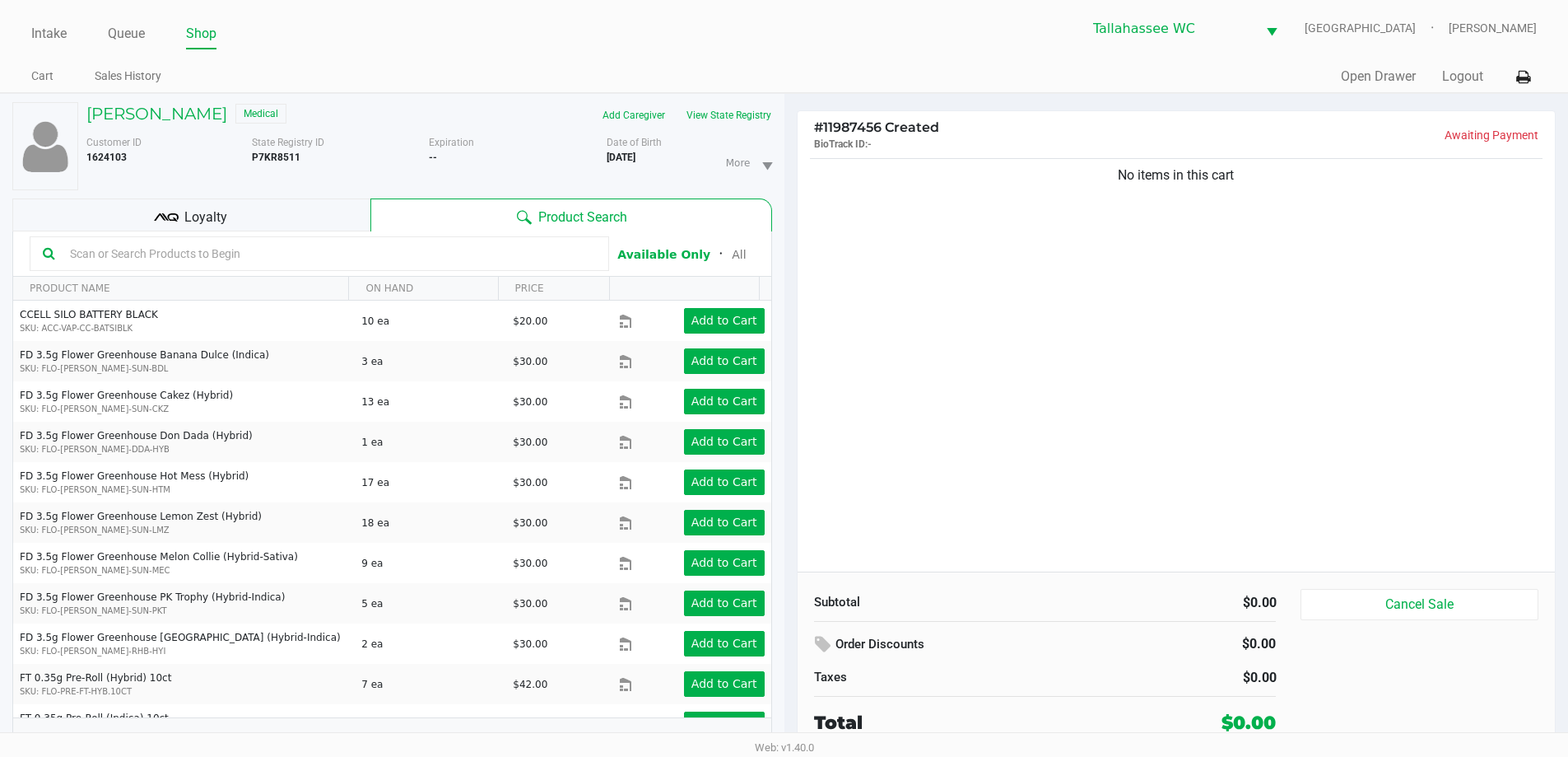
click at [1263, 381] on div "No items in this cart" at bounding box center [1176, 363] width 759 height 417
click at [722, 112] on button "View State Registry" at bounding box center [723, 115] width 96 height 26
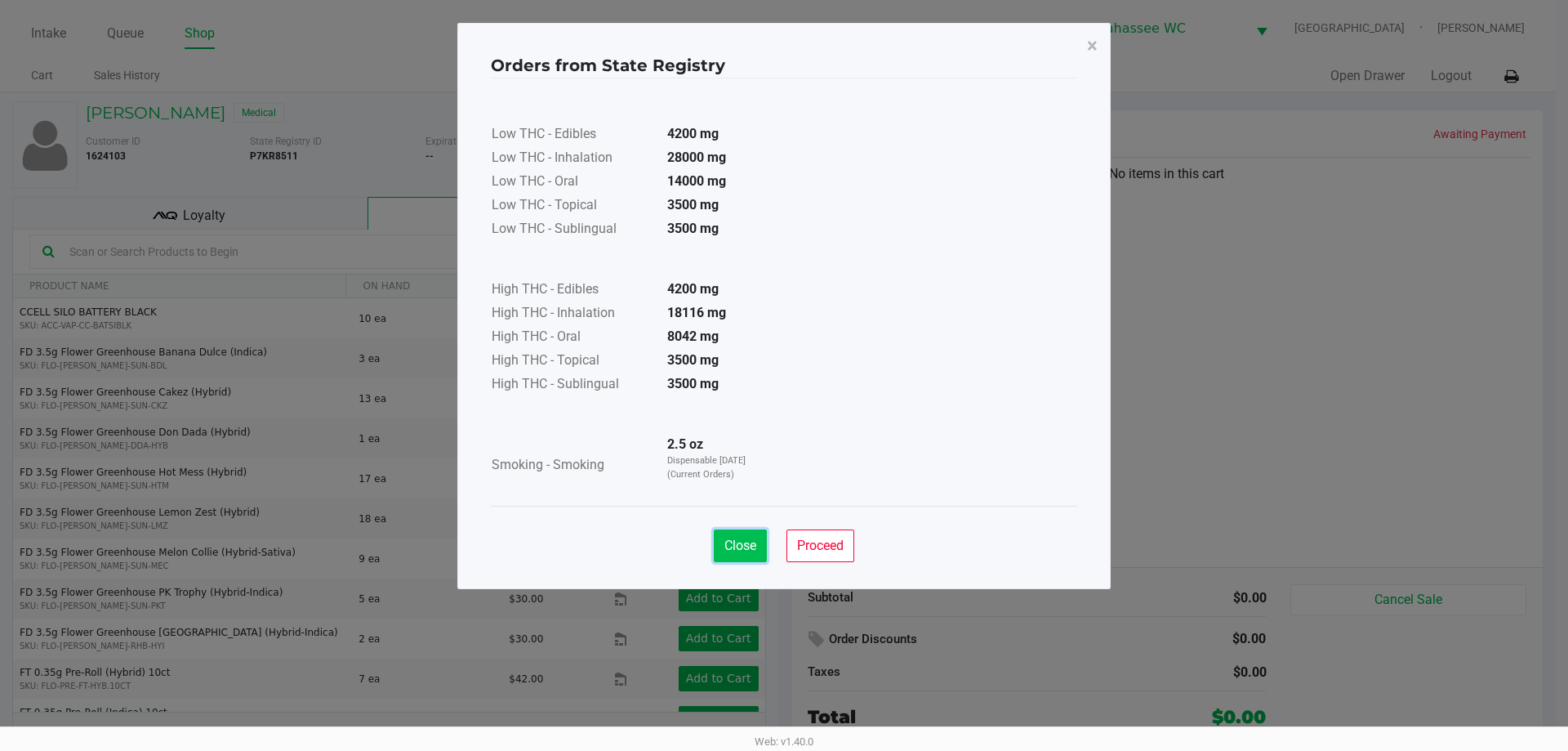
click at [746, 558] on button "Close" at bounding box center [740, 546] width 53 height 33
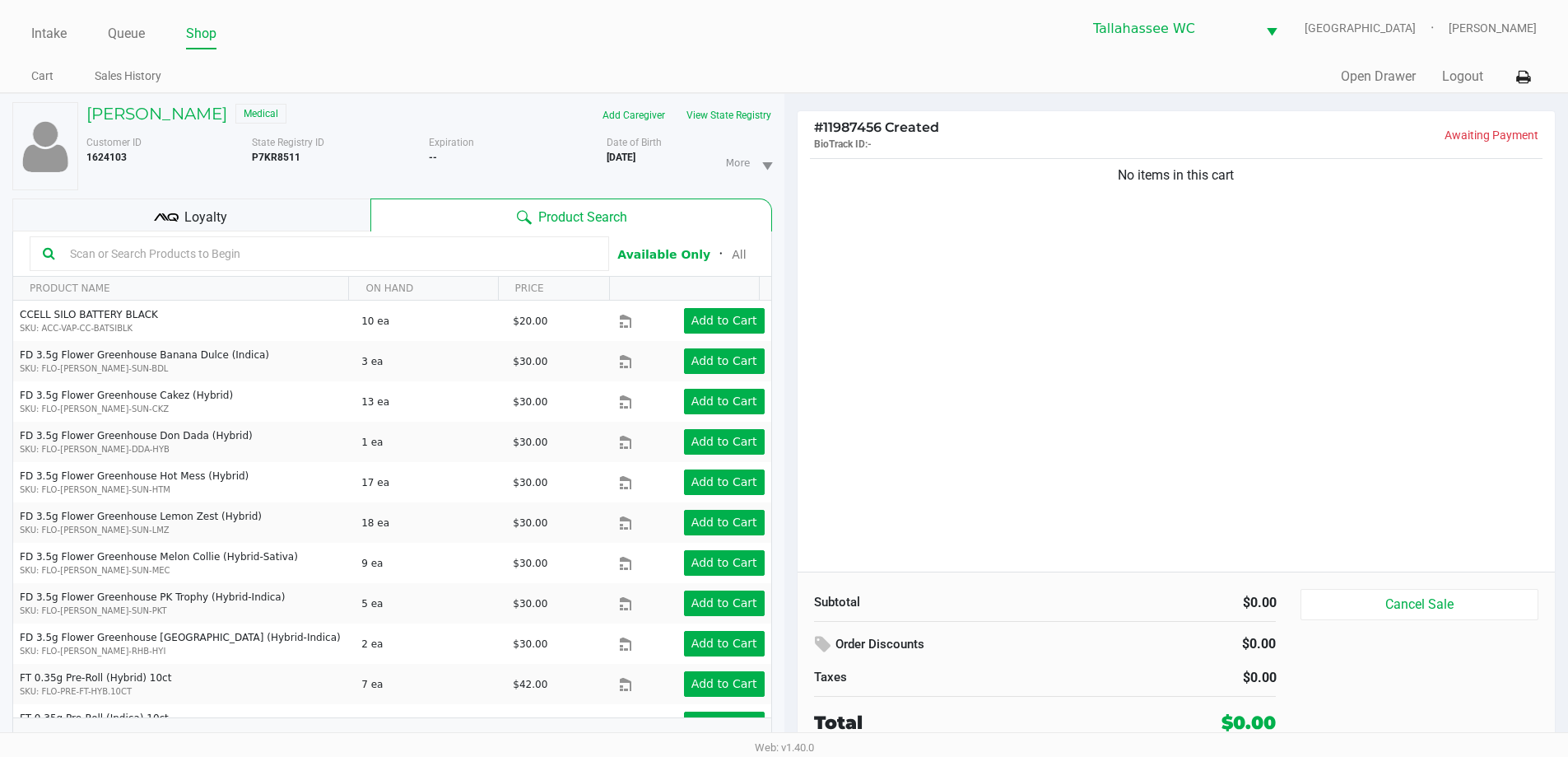
click at [1109, 459] on div "No items in this cart" at bounding box center [1176, 363] width 759 height 417
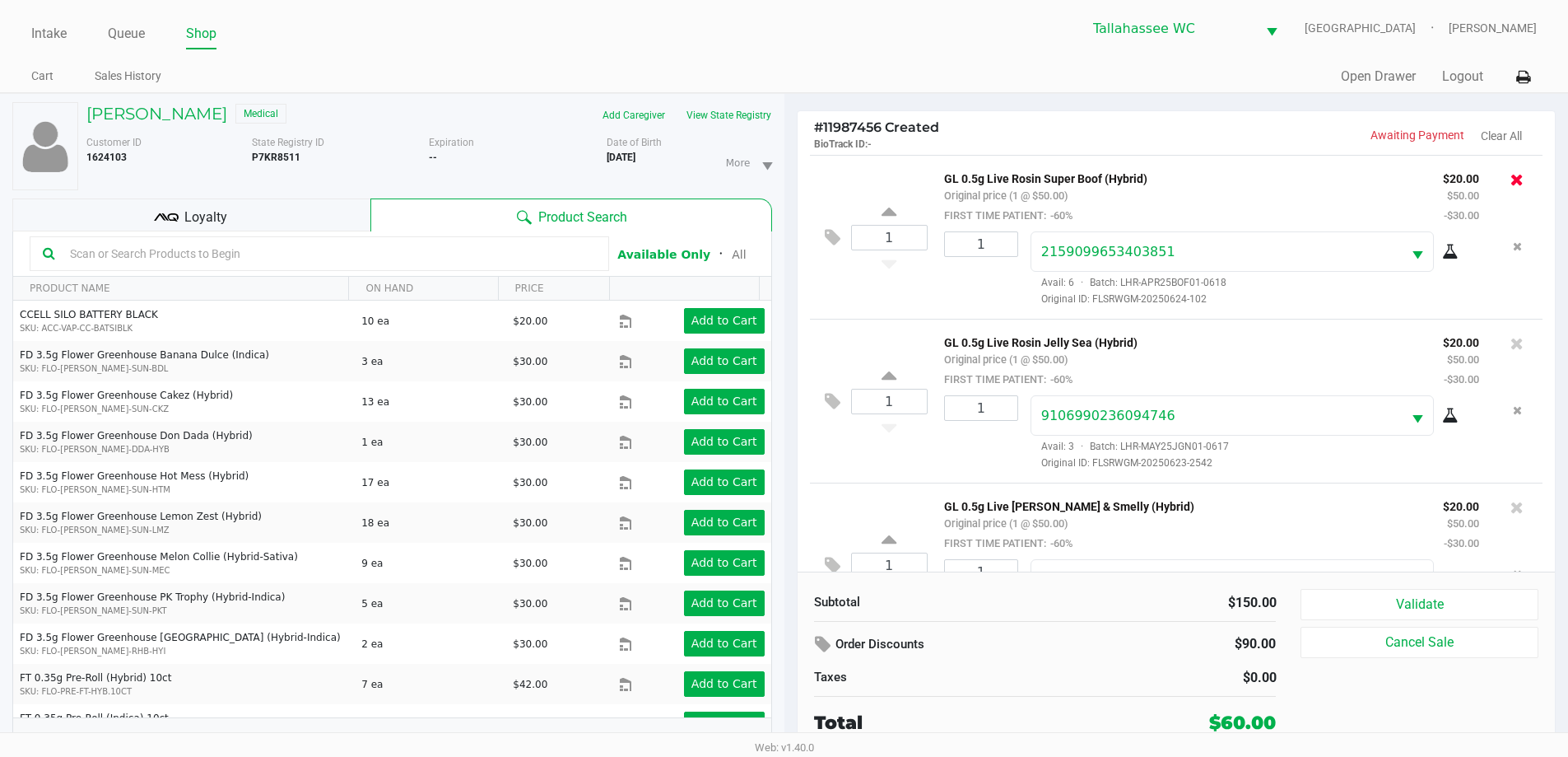
click at [1510, 181] on icon at bounding box center [1516, 179] width 13 height 17
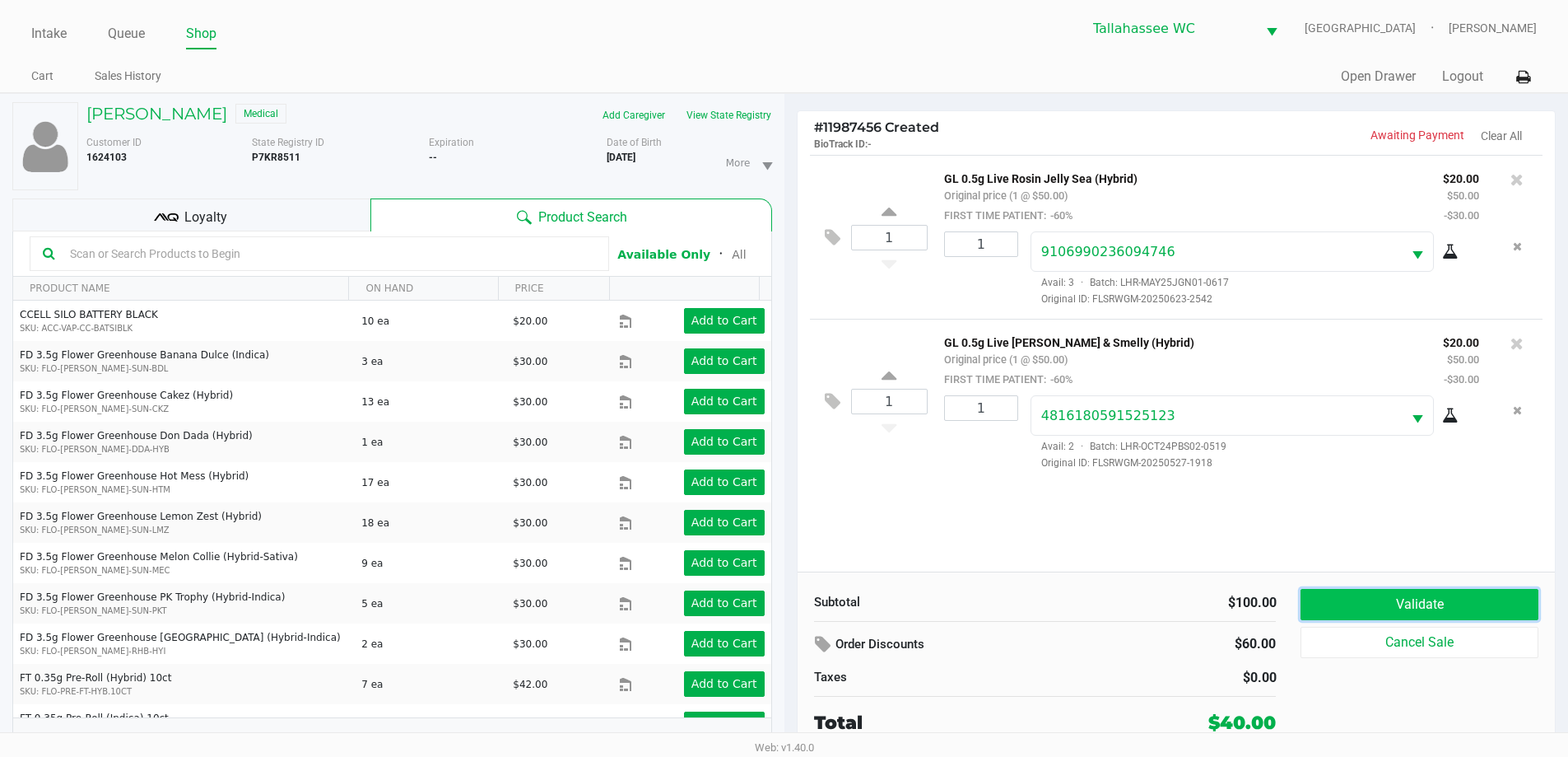
click at [1445, 598] on button "Validate" at bounding box center [1419, 604] width 237 height 31
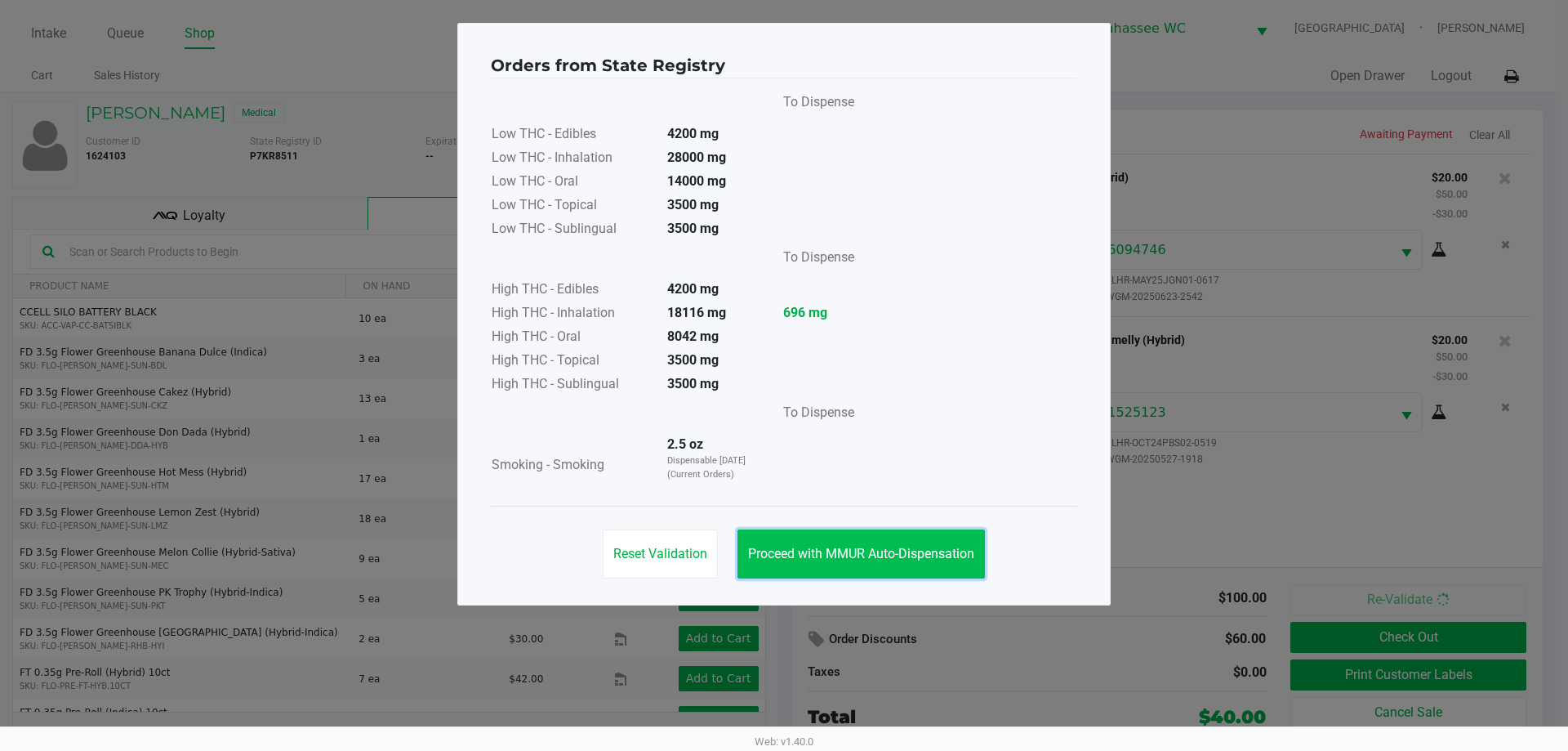
click at [936, 554] on span "Proceed with MMUR Auto-Dispensation" at bounding box center [860, 554] width 226 height 16
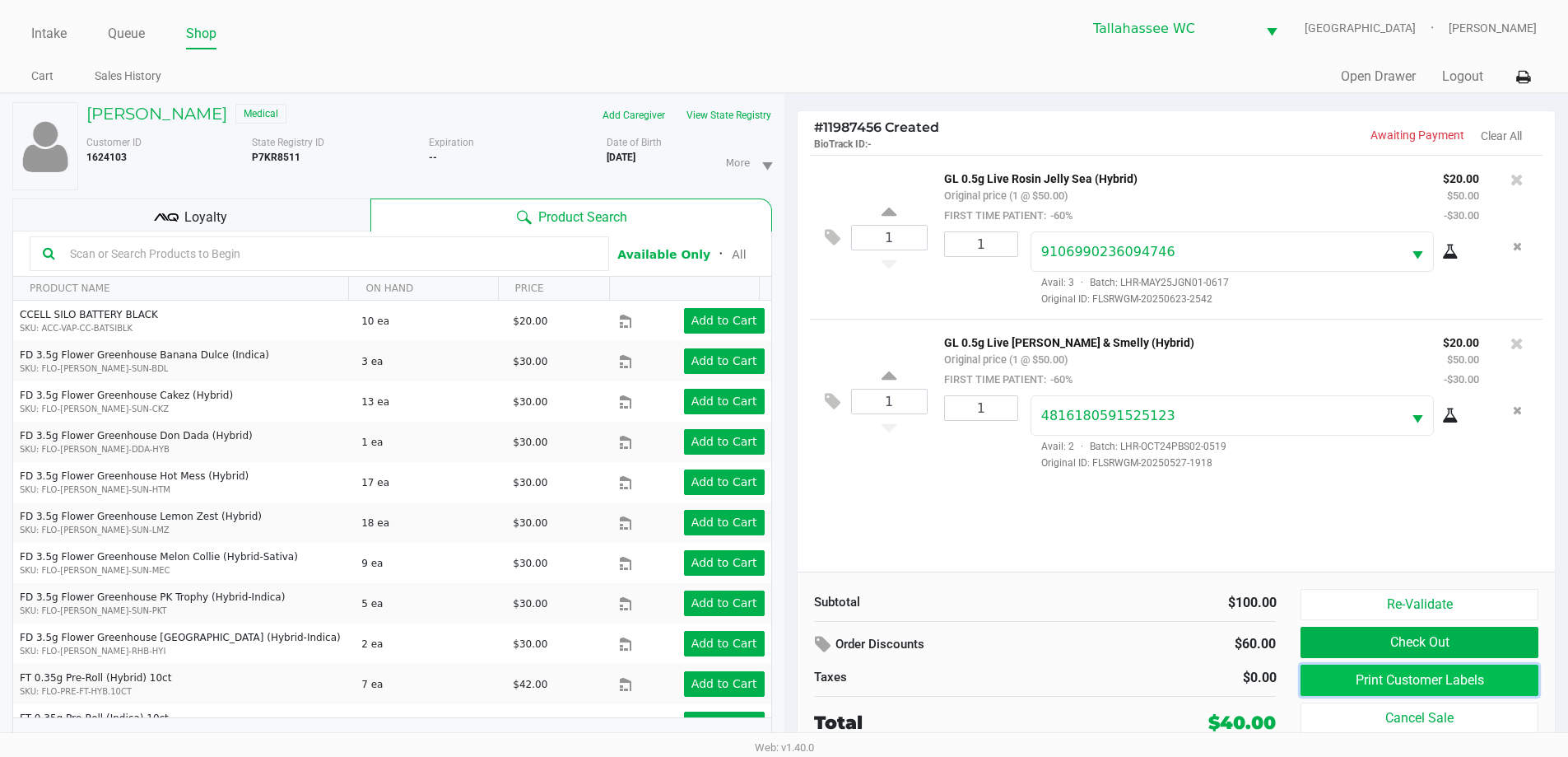
click at [1414, 690] on button "Print Customer Labels" at bounding box center [1419, 681] width 237 height 31
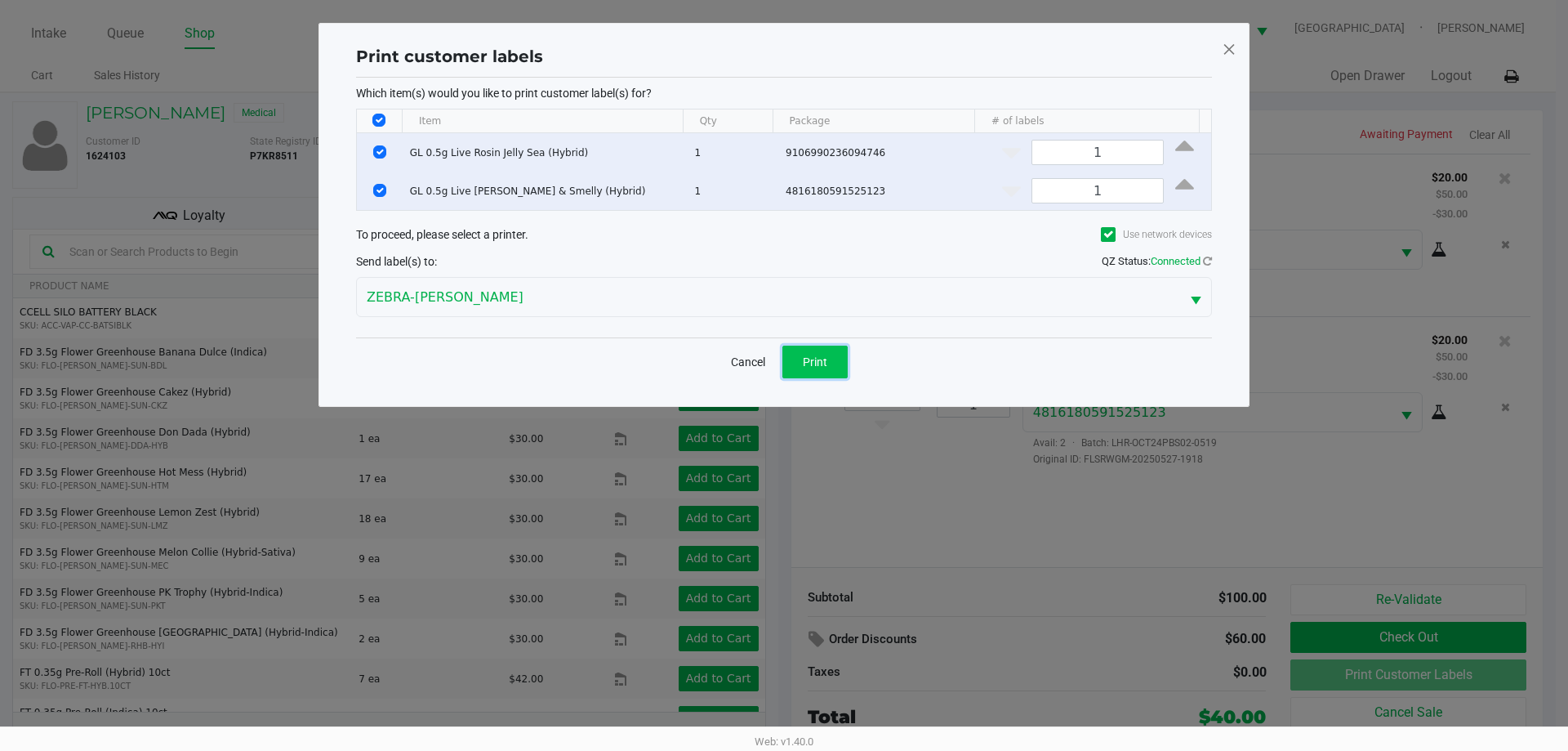
click at [837, 367] on button "Print" at bounding box center [815, 362] width 65 height 33
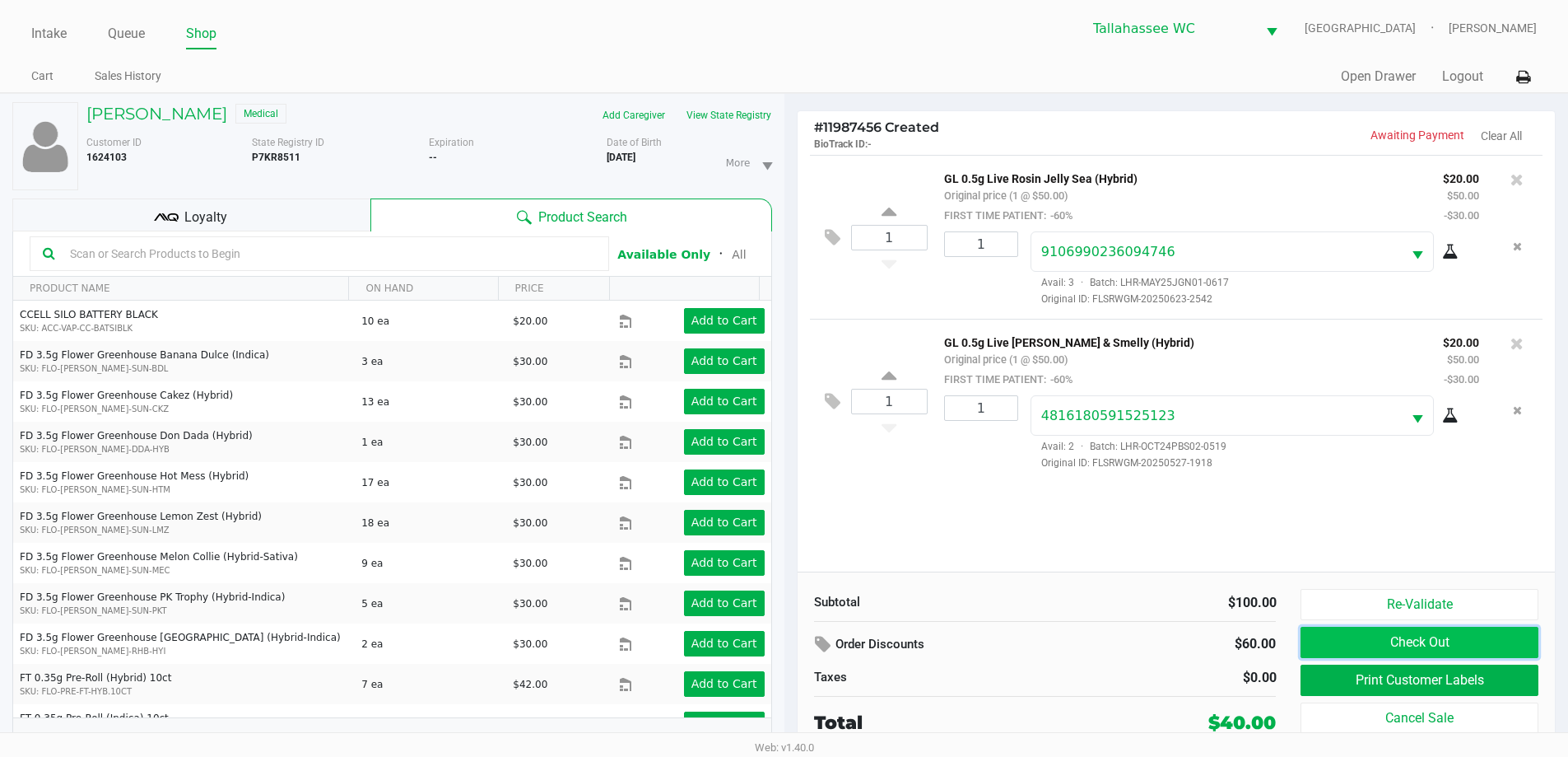
click at [1445, 642] on button "Check Out" at bounding box center [1419, 642] width 237 height 31
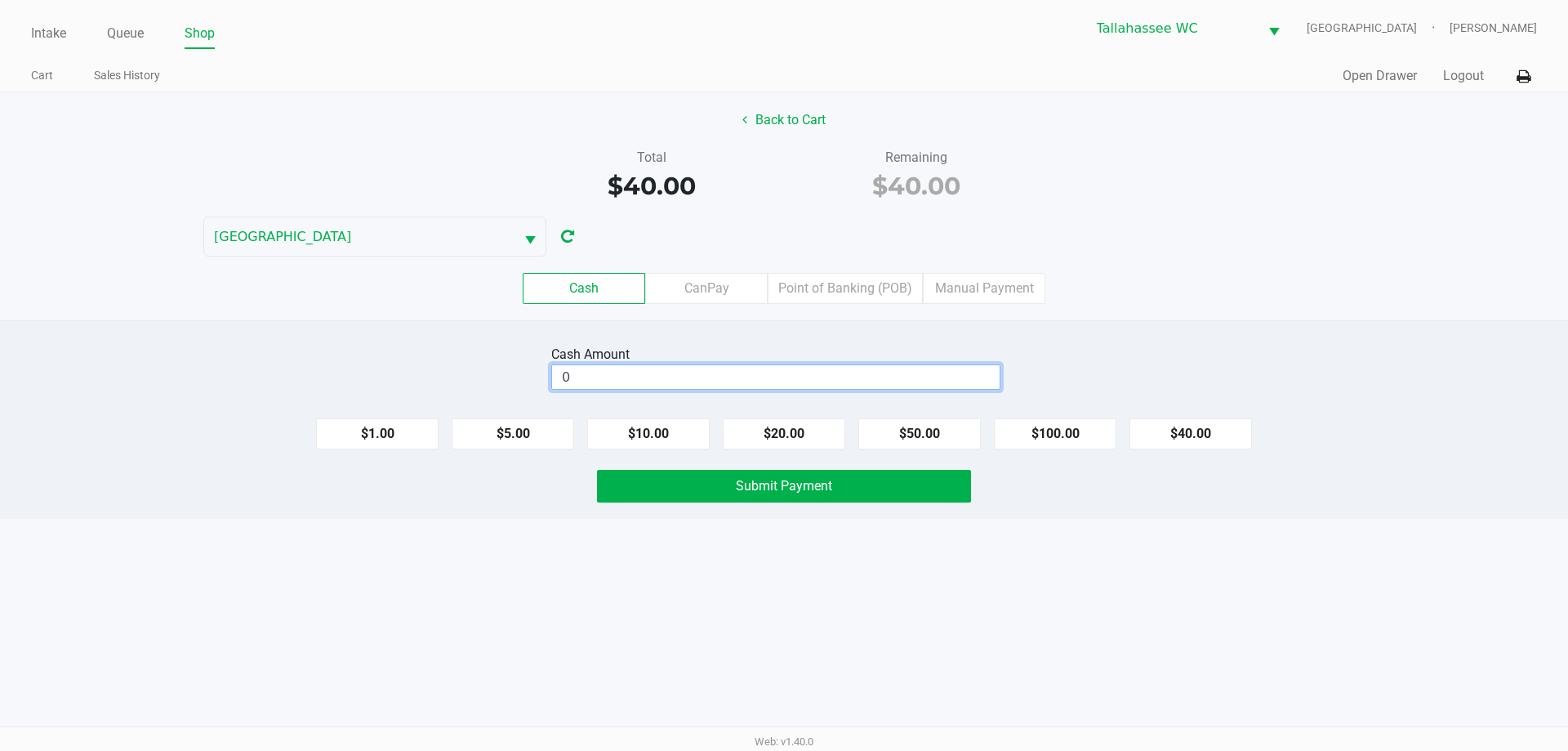
click at [825, 388] on input "0" at bounding box center [776, 377] width 448 height 23
type input "$40.00"
drag, startPoint x: 854, startPoint y: 485, endPoint x: 867, endPoint y: 485, distance: 13.0
click at [855, 485] on button "Submit Payment" at bounding box center [784, 487] width 374 height 33
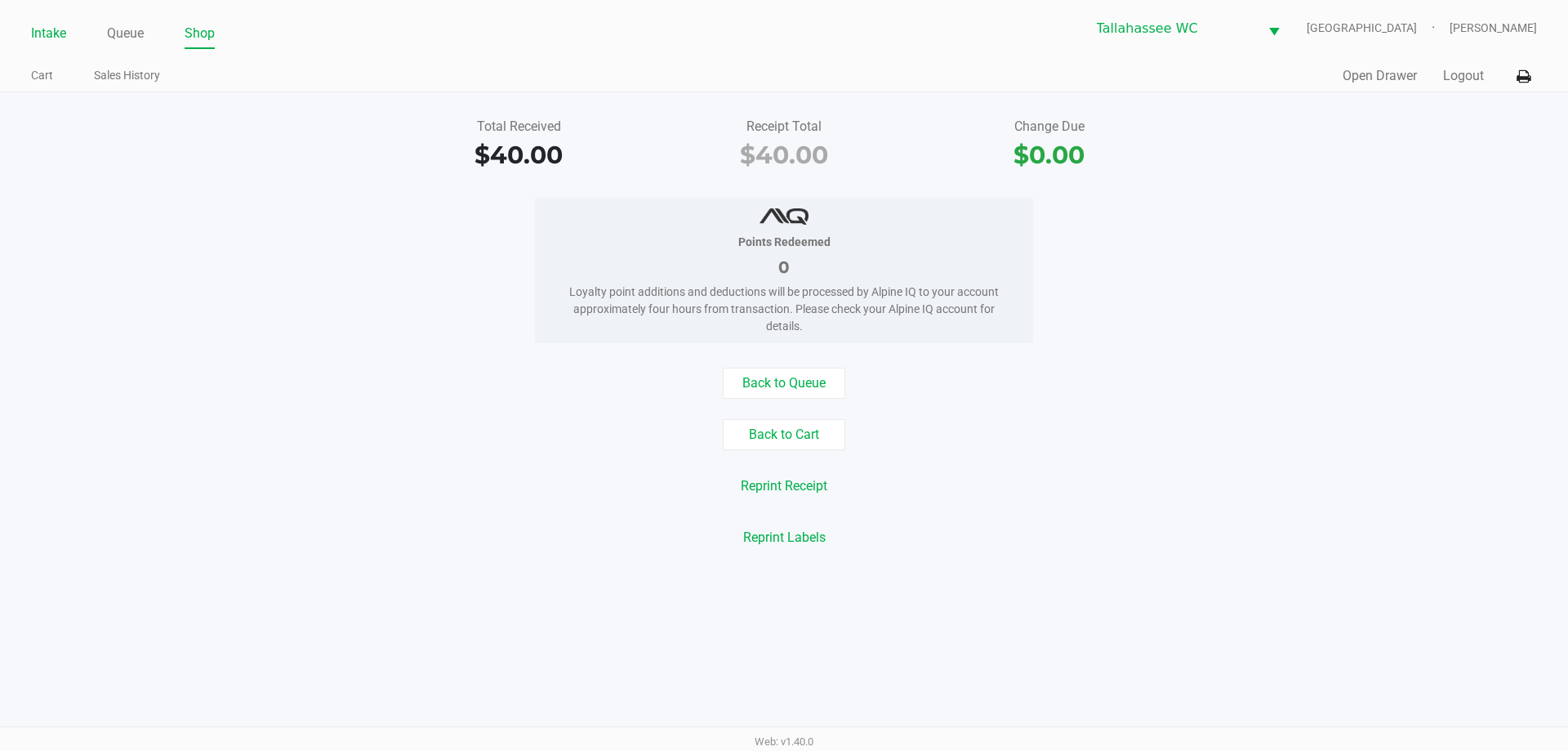
click at [50, 34] on link "Intake" at bounding box center [49, 34] width 35 height 23
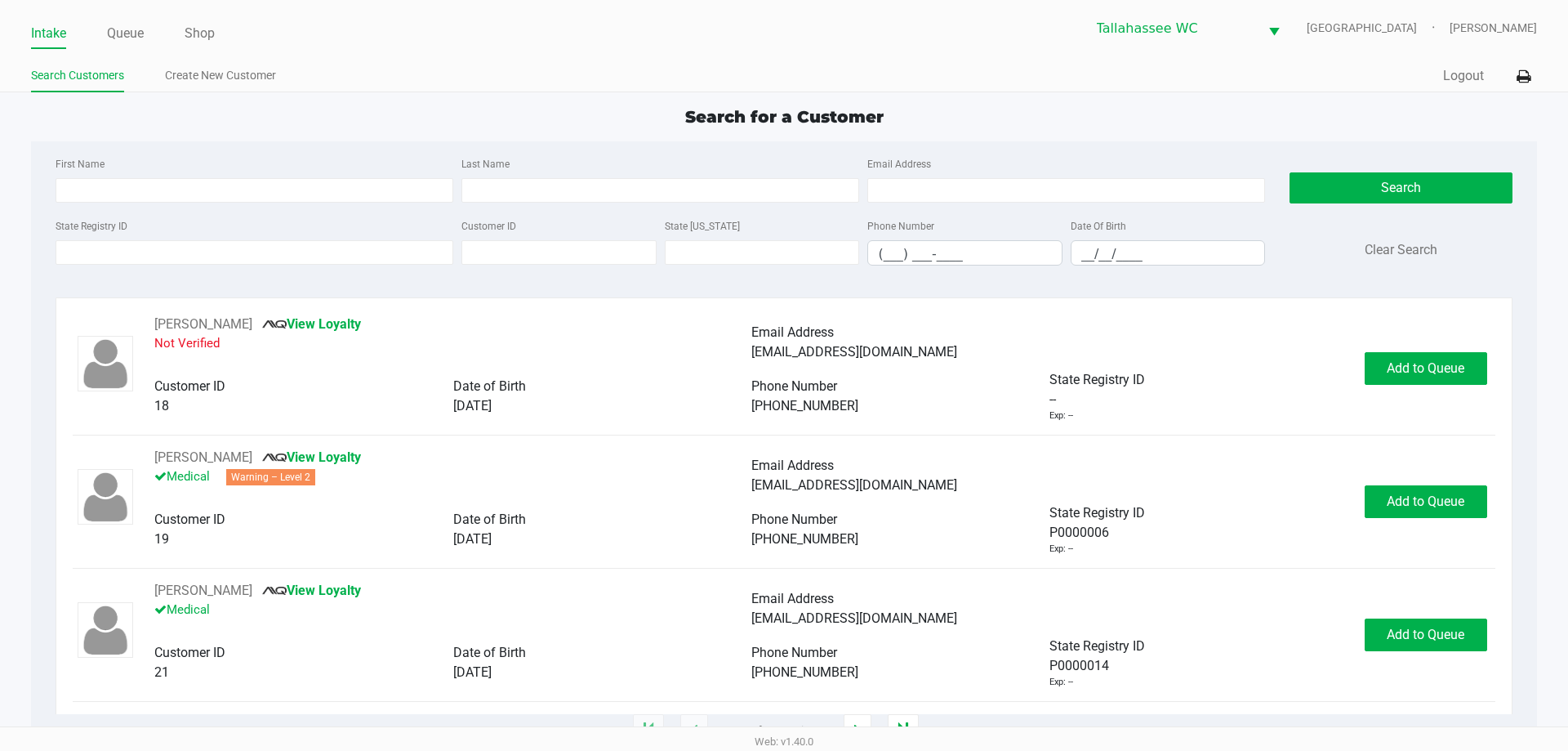
click at [714, 65] on ul "Search Customers Create New Customer" at bounding box center [407, 78] width 752 height 28
drag, startPoint x: 677, startPoint y: 116, endPoint x: 912, endPoint y: 120, distance: 235.0
click at [912, 120] on div "Search for a Customer" at bounding box center [783, 117] width 1529 height 24
click at [326, 105] on div "Search for a Customer" at bounding box center [783, 117] width 1529 height 24
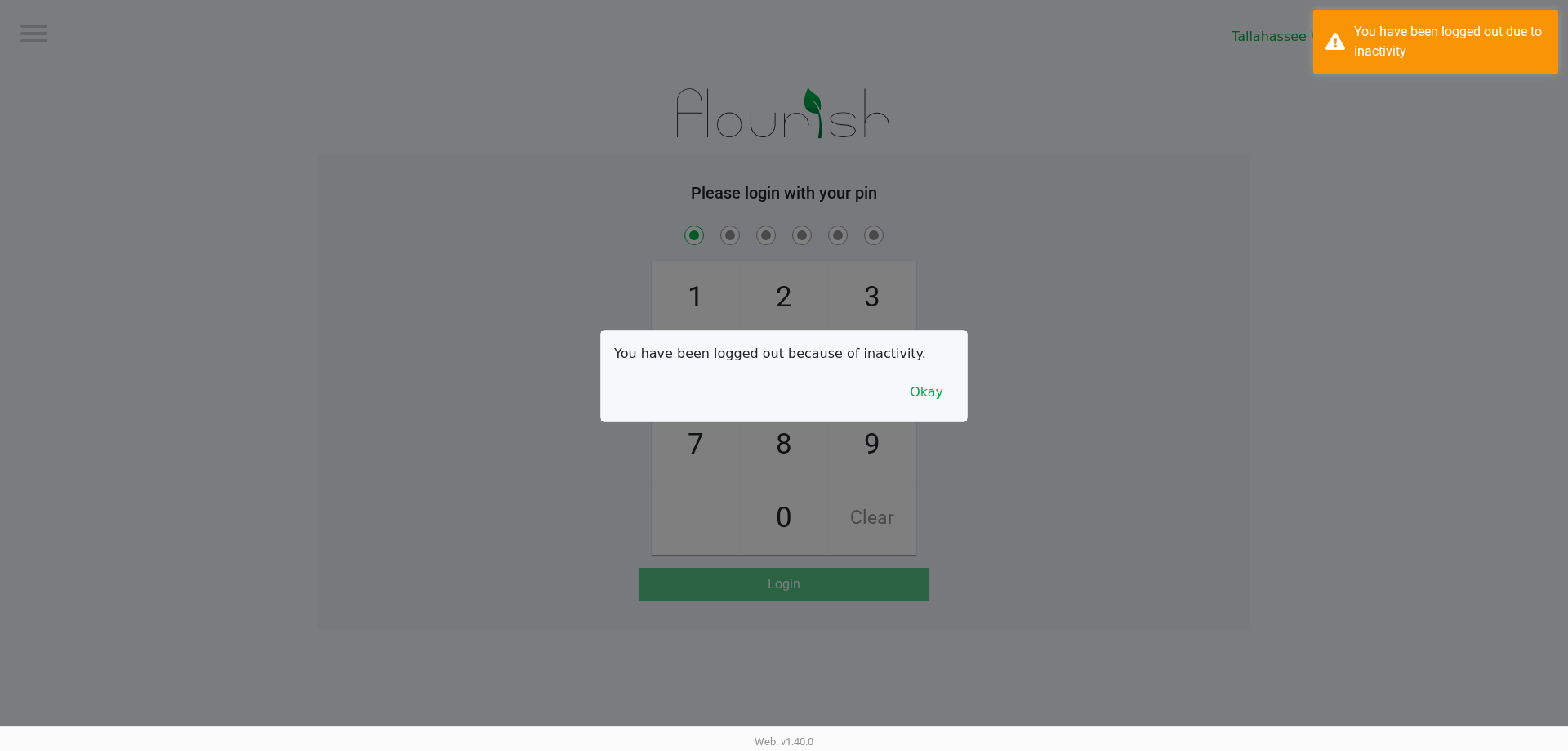
checkbox input "true"
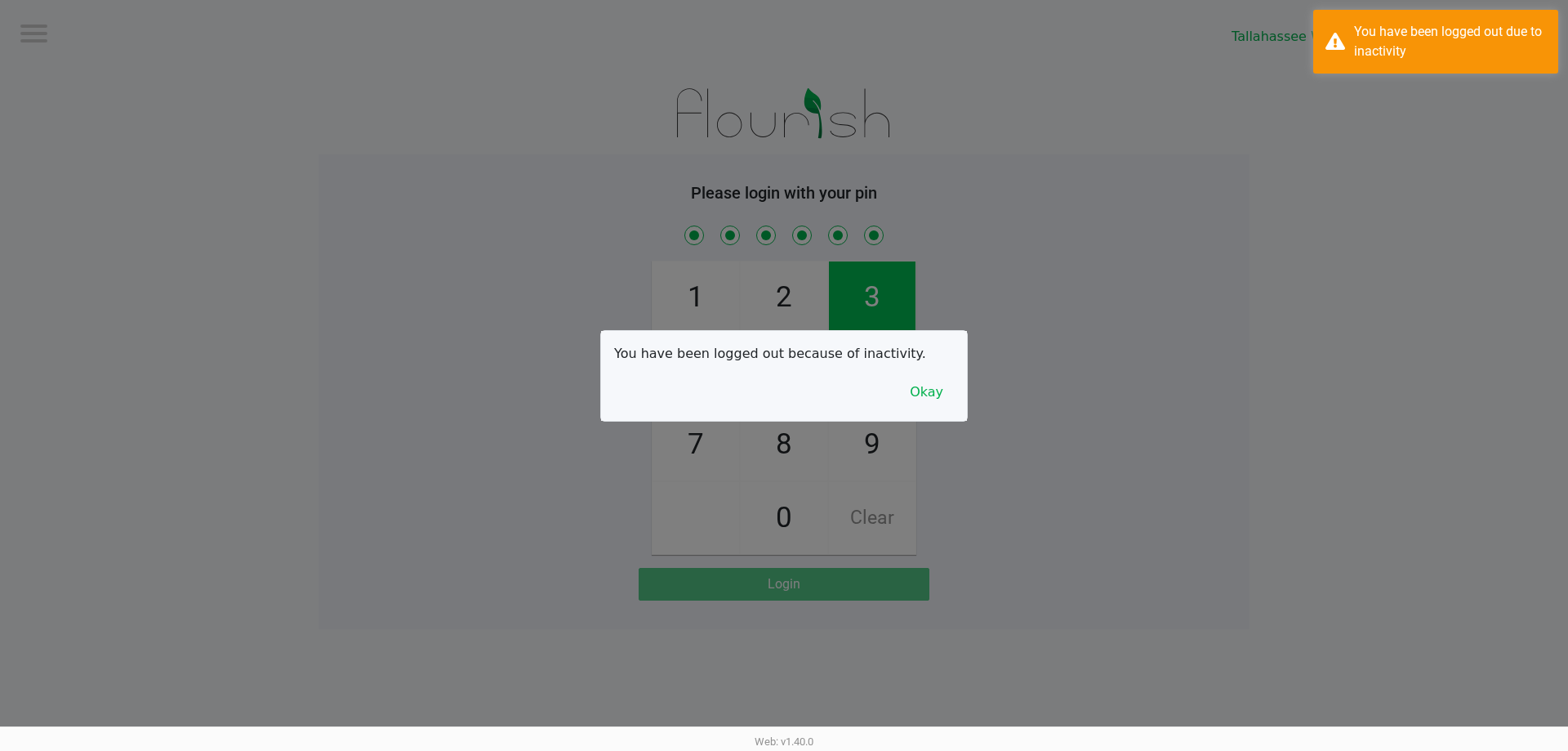
checkbox input "true"
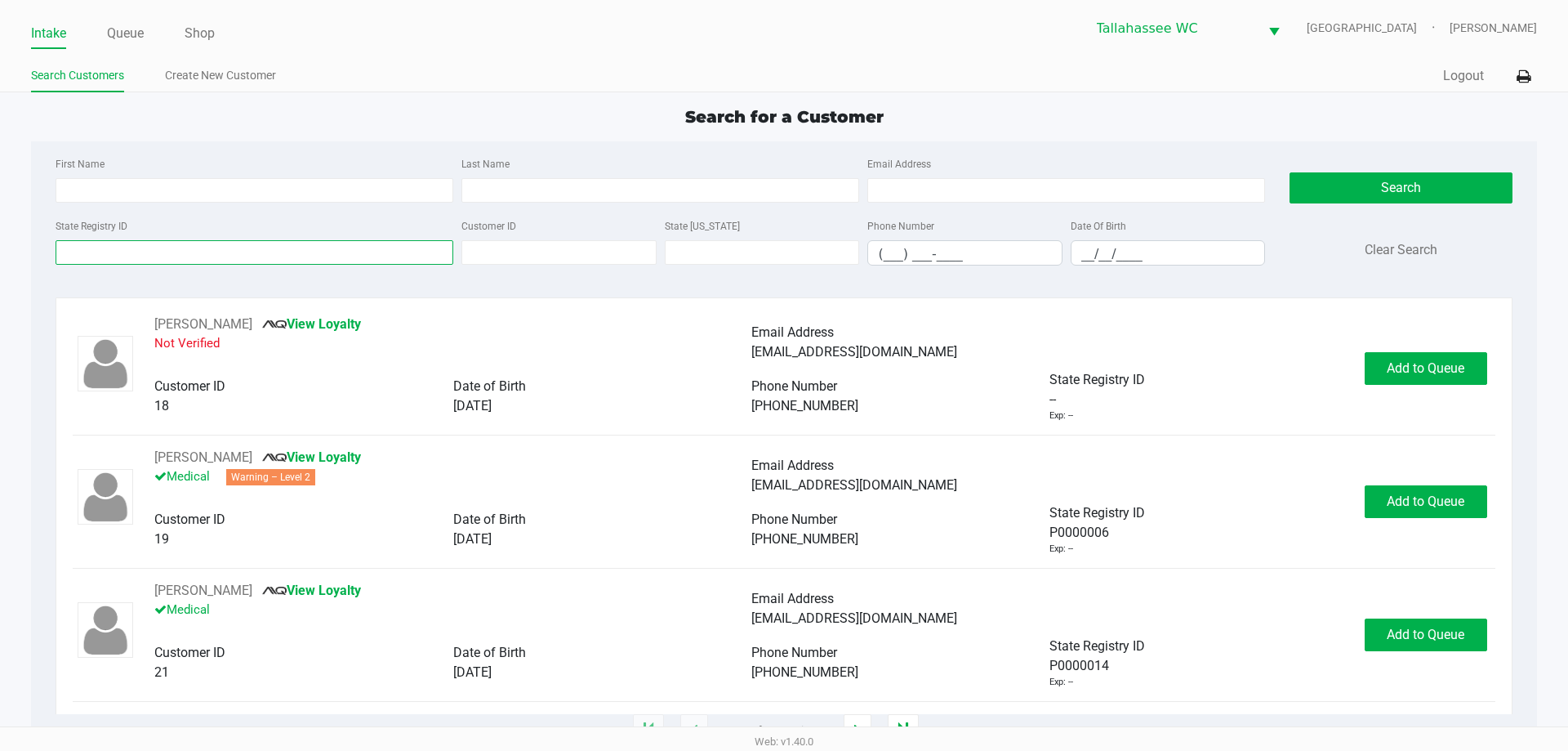
click at [304, 262] on input "State Registry ID" at bounding box center [254, 252] width 398 height 24
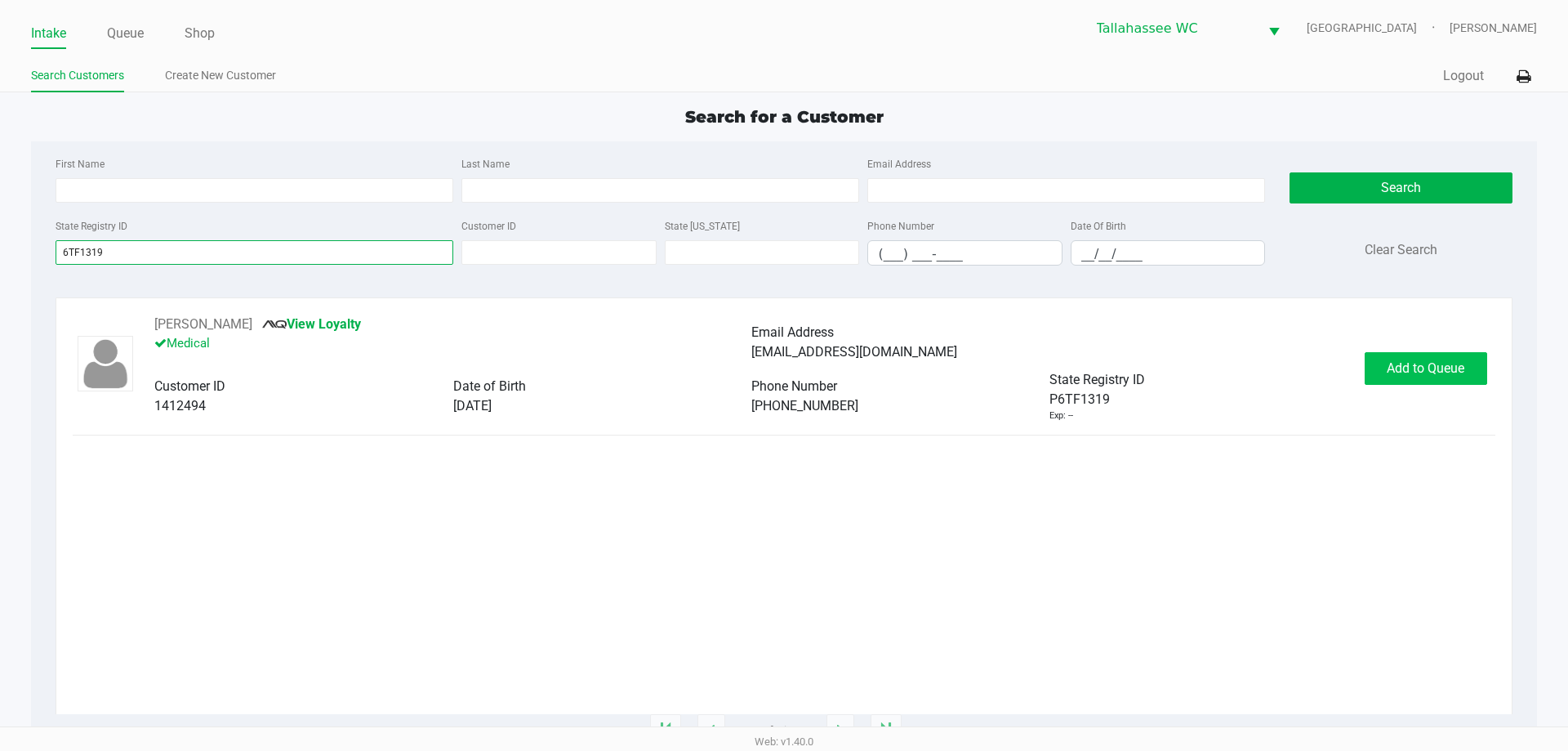
type input "6TF1319"
click at [1460, 367] on span "Add to Queue" at bounding box center [1425, 368] width 78 height 16
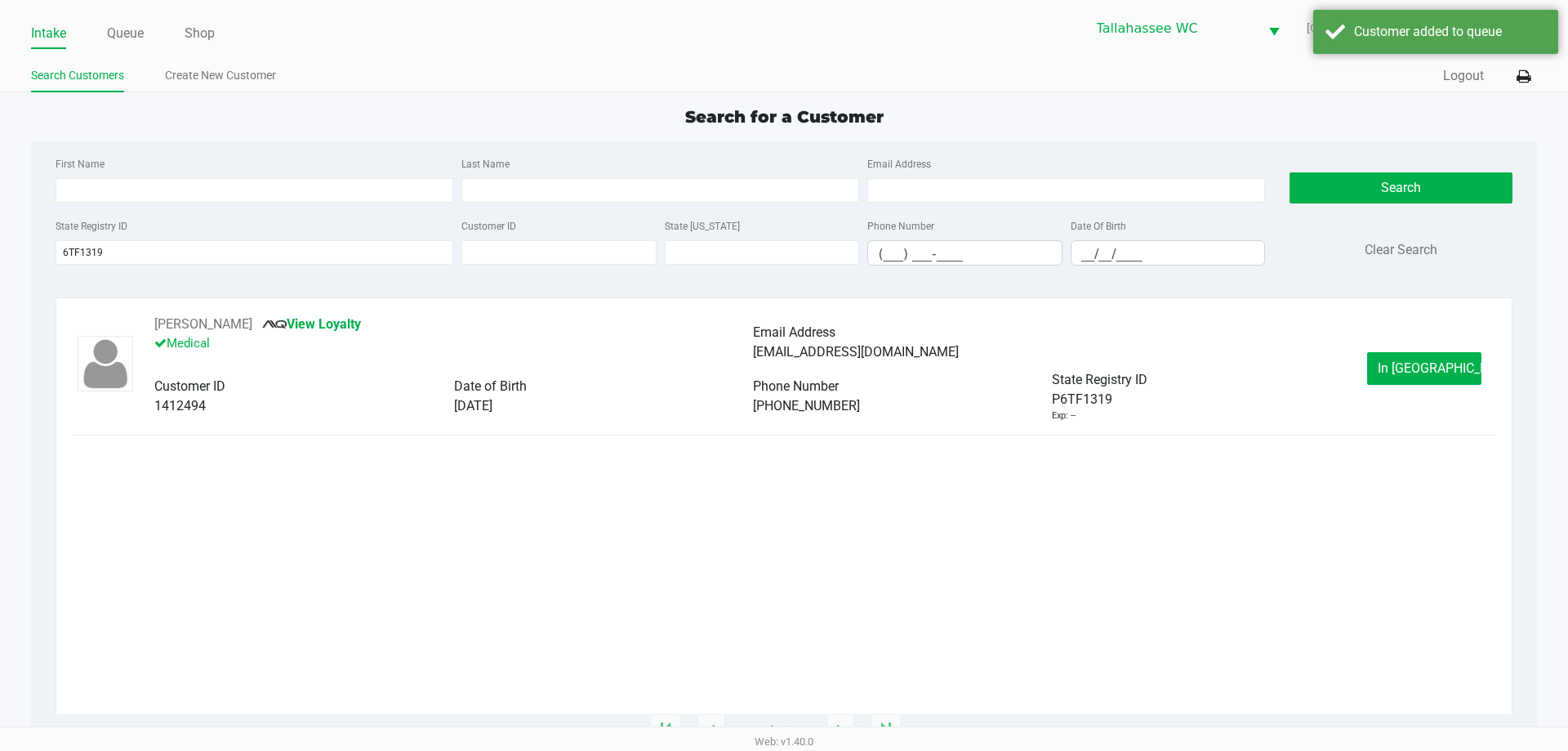
click at [1407, 382] on button "In Queue" at bounding box center [1424, 368] width 115 height 33
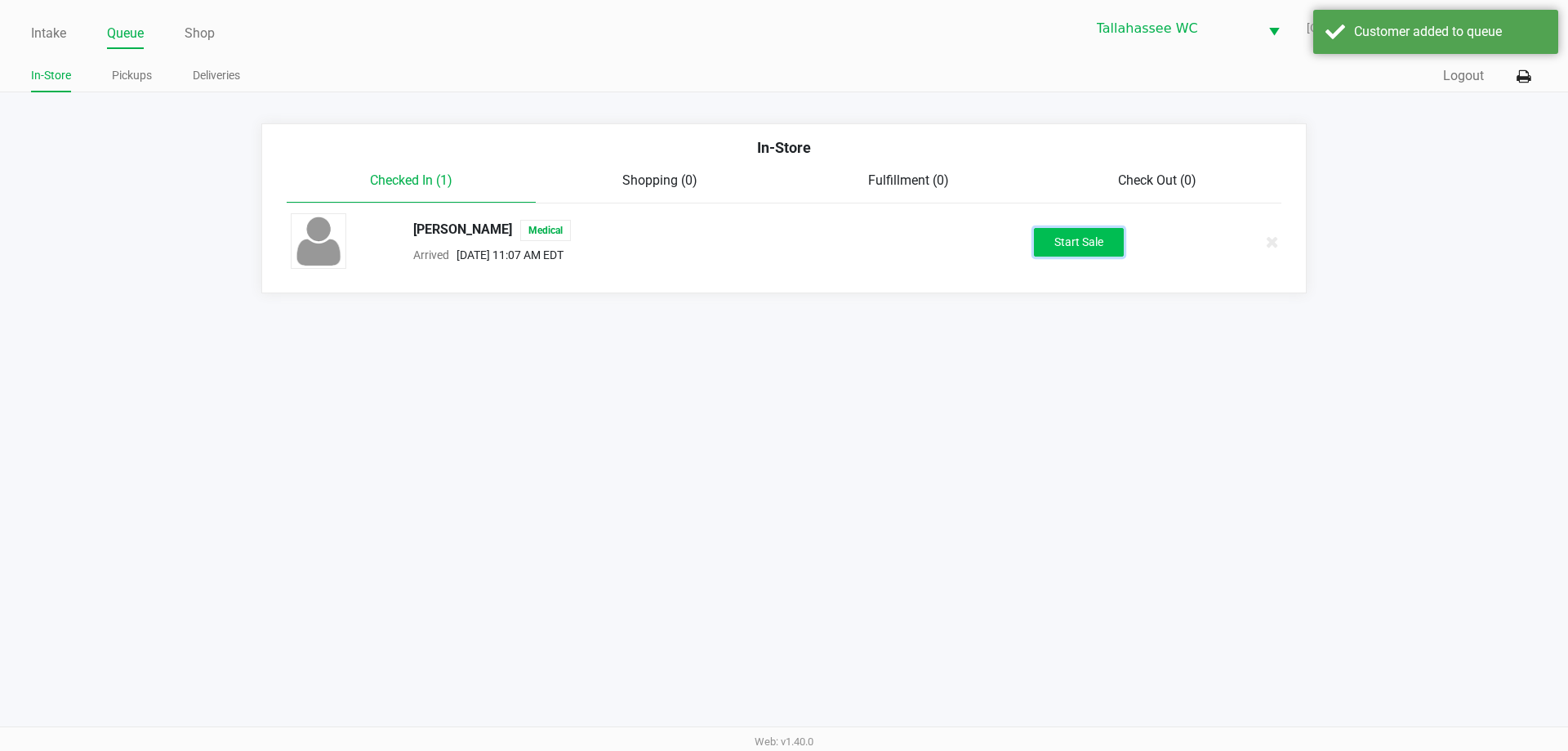
click at [1107, 240] on button "Start Sale" at bounding box center [1079, 242] width 90 height 28
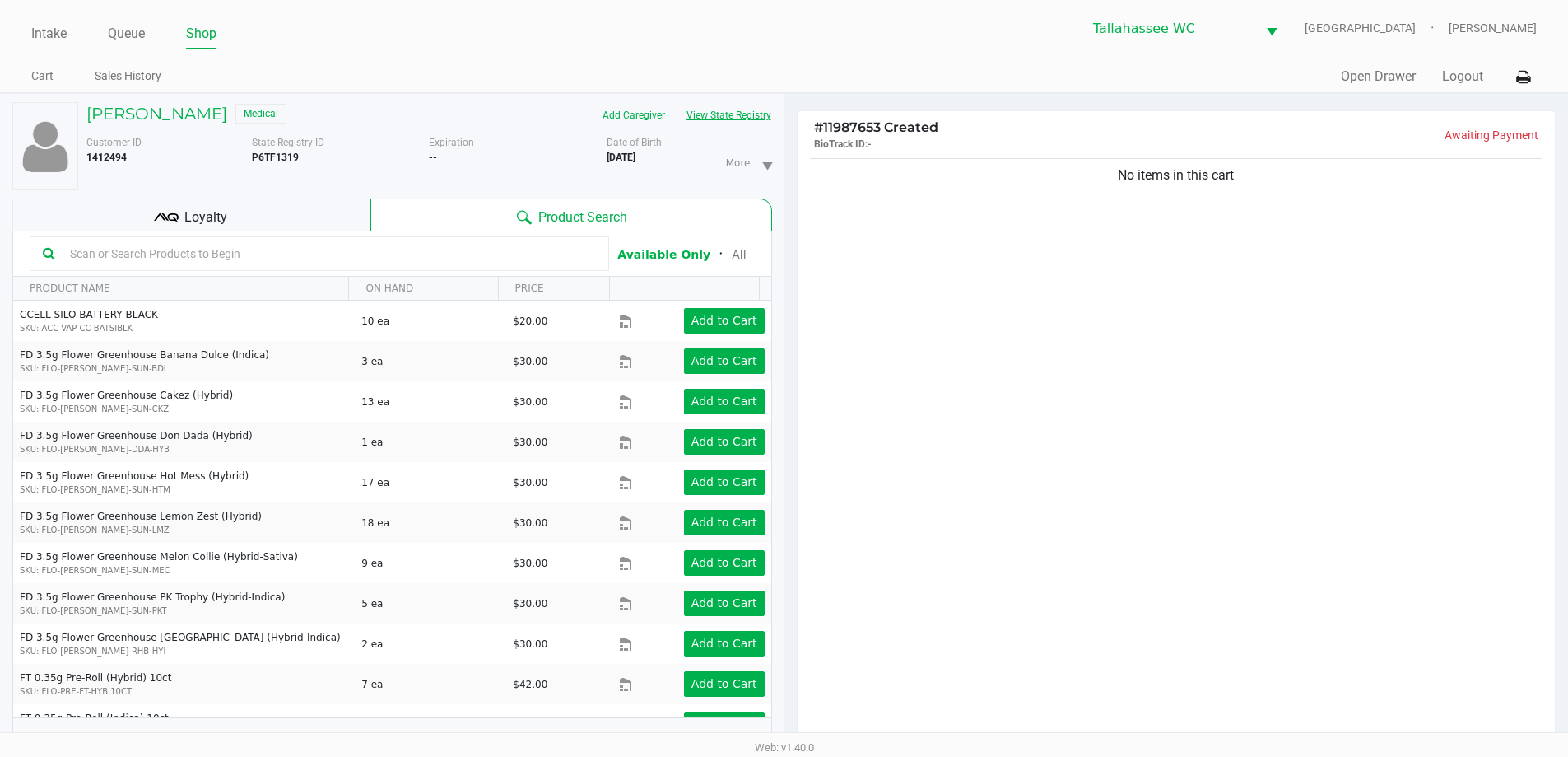
click at [723, 118] on button "View State Registry" at bounding box center [723, 115] width 96 height 26
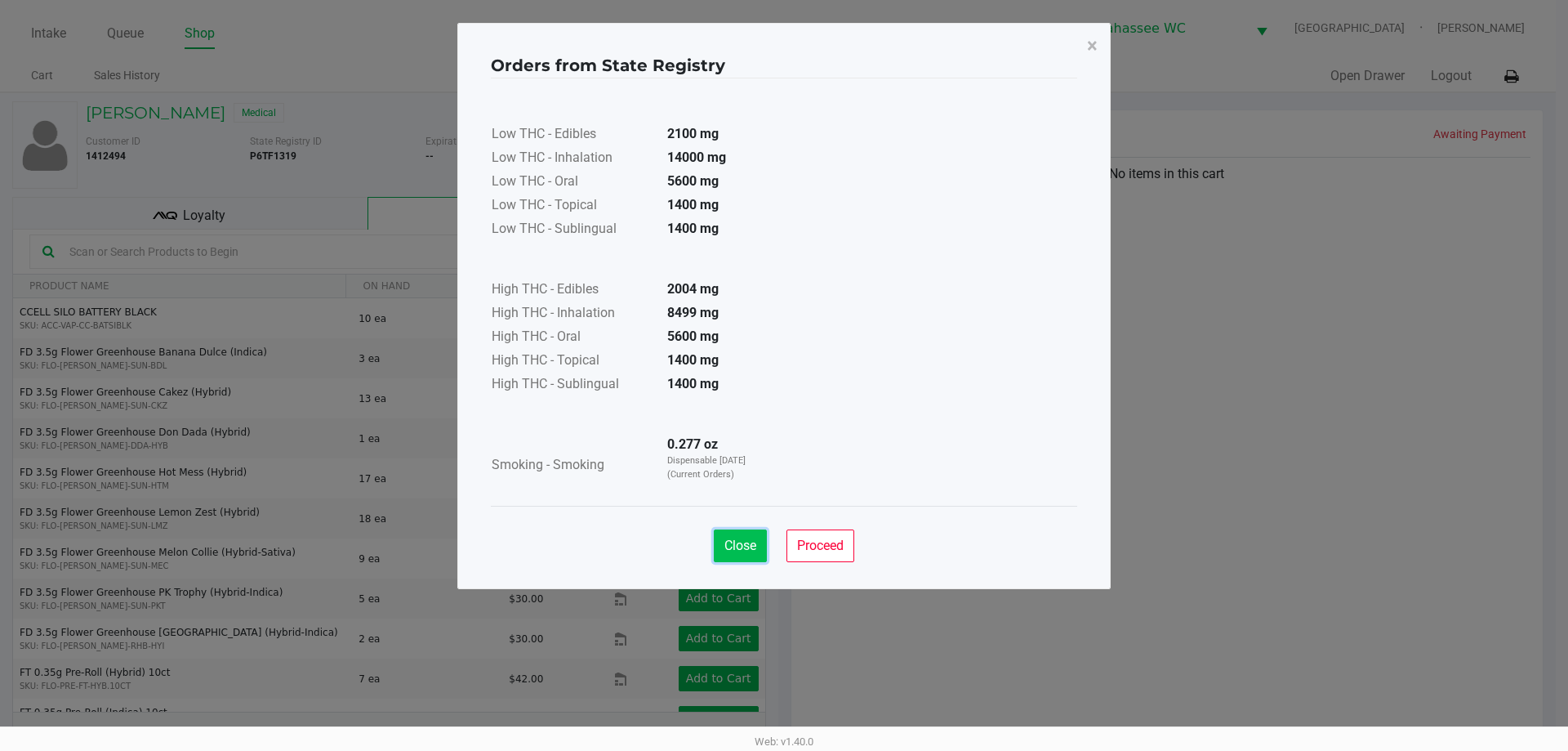
click at [737, 553] on button "Close" at bounding box center [740, 546] width 53 height 33
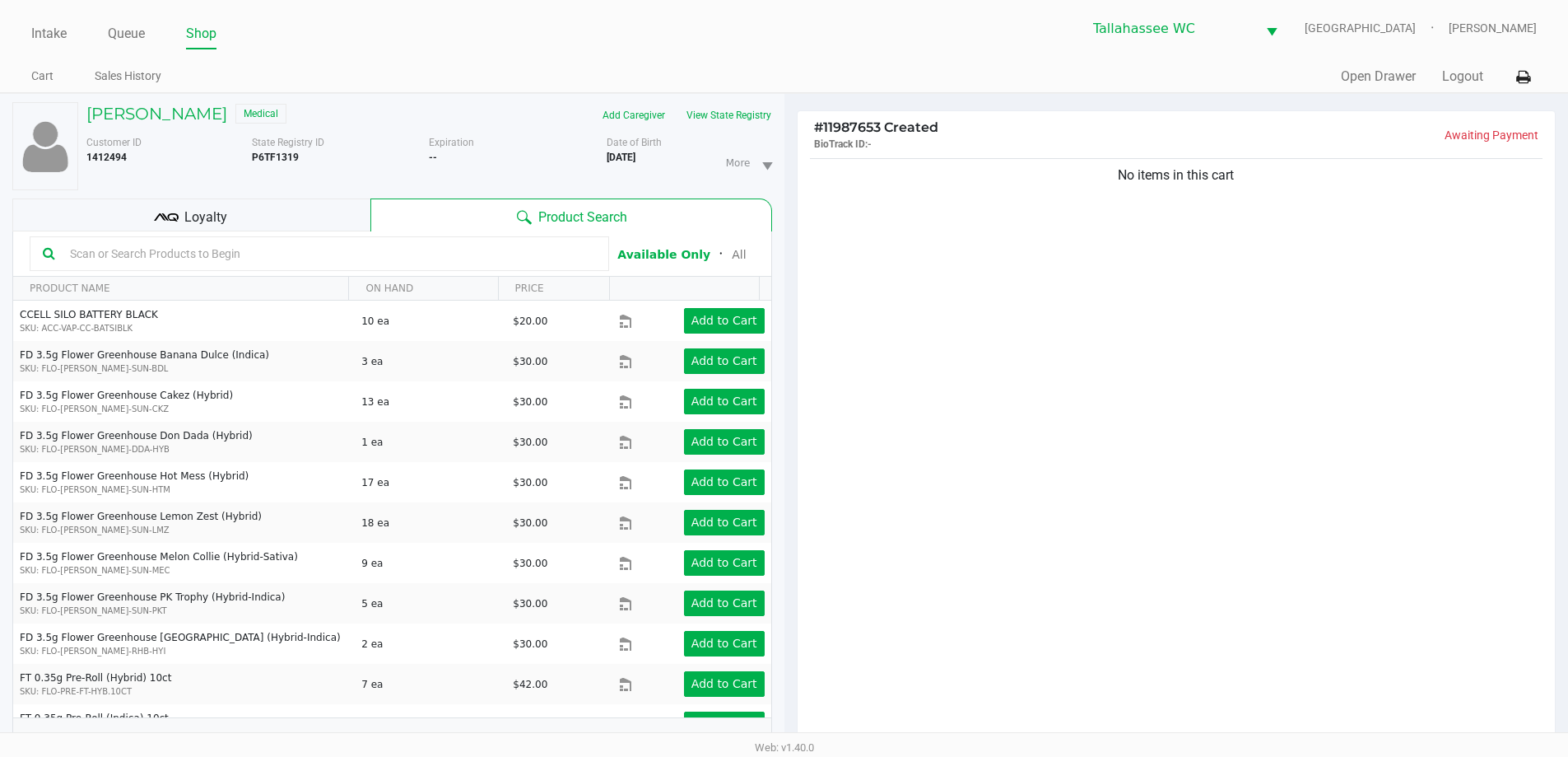
click at [1038, 519] on div "No items in this cart" at bounding box center [1176, 453] width 759 height 598
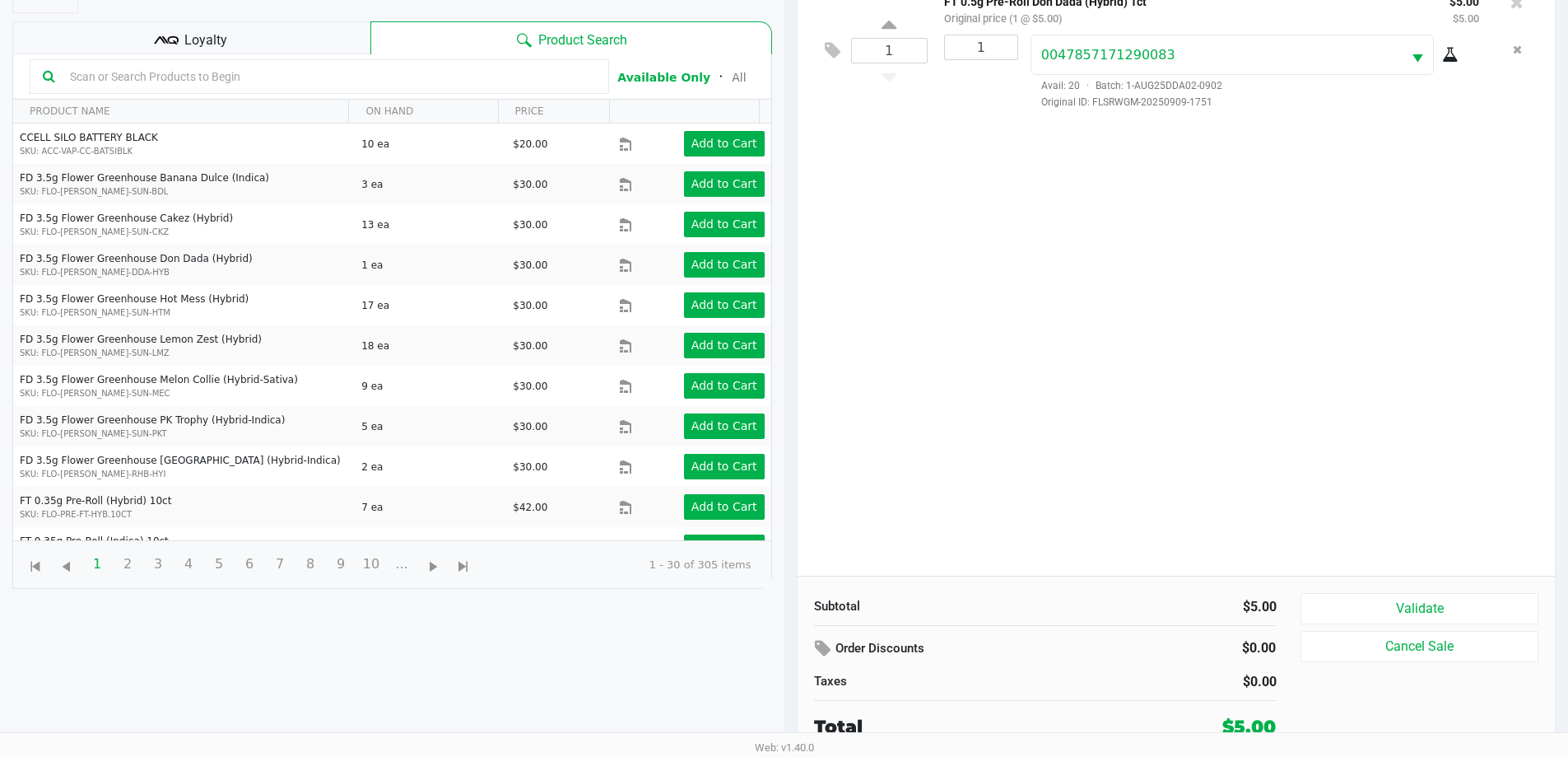
scroll to position [178, 0]
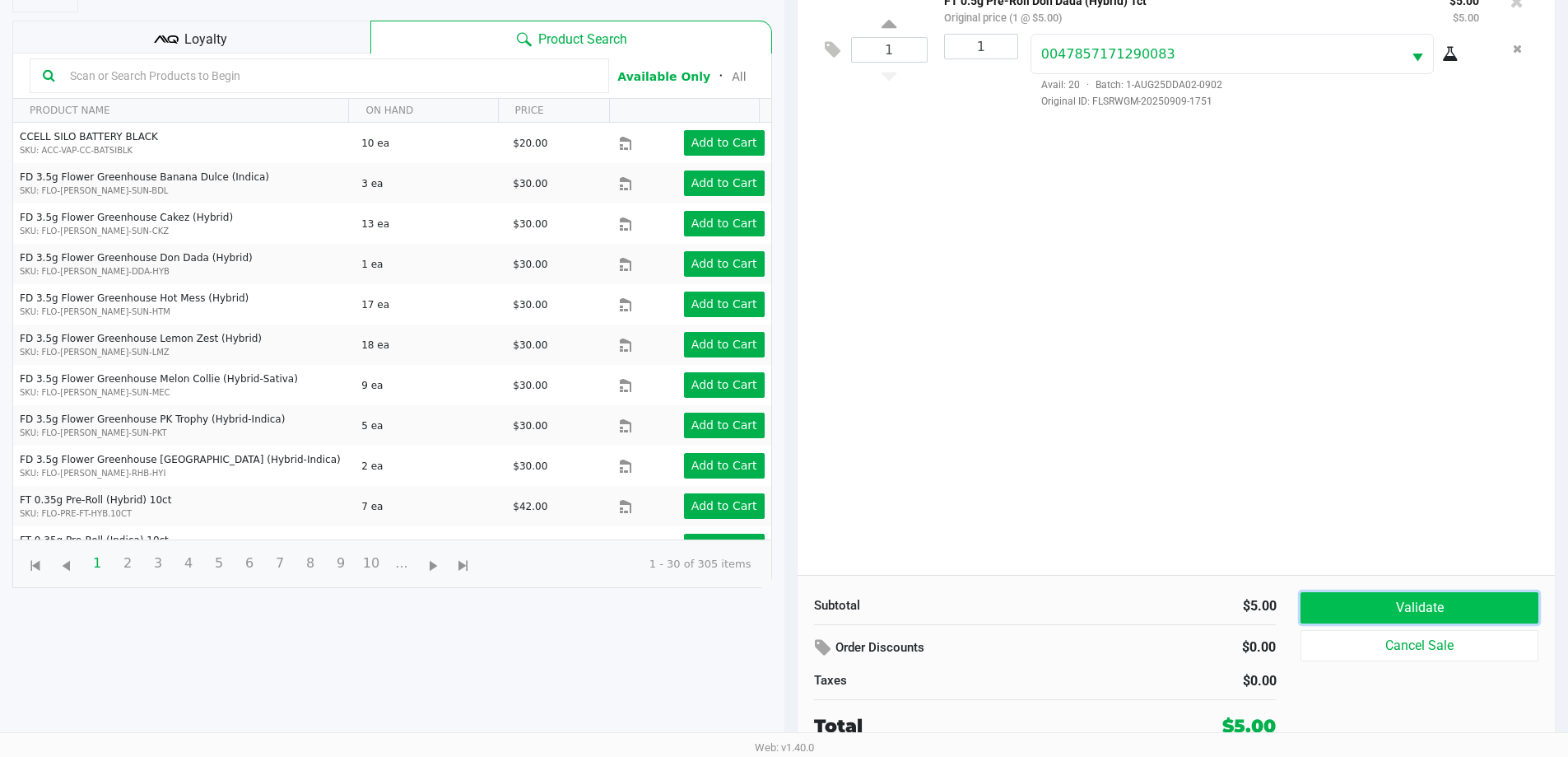
click at [1454, 594] on button "Validate" at bounding box center [1419, 608] width 237 height 31
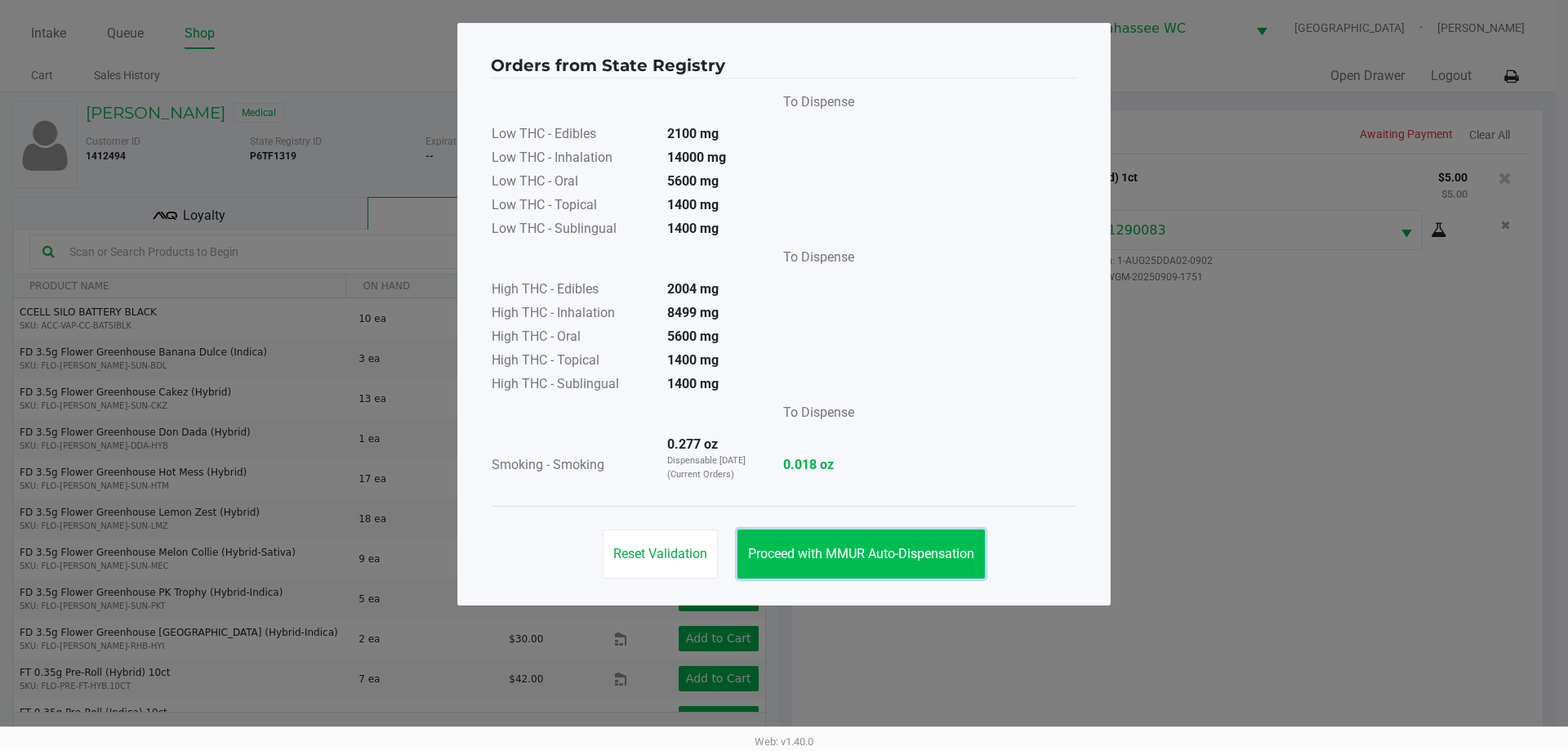
click at [927, 545] on button "Proceed with MMUR Auto-Dispensation" at bounding box center [860, 554] width 248 height 49
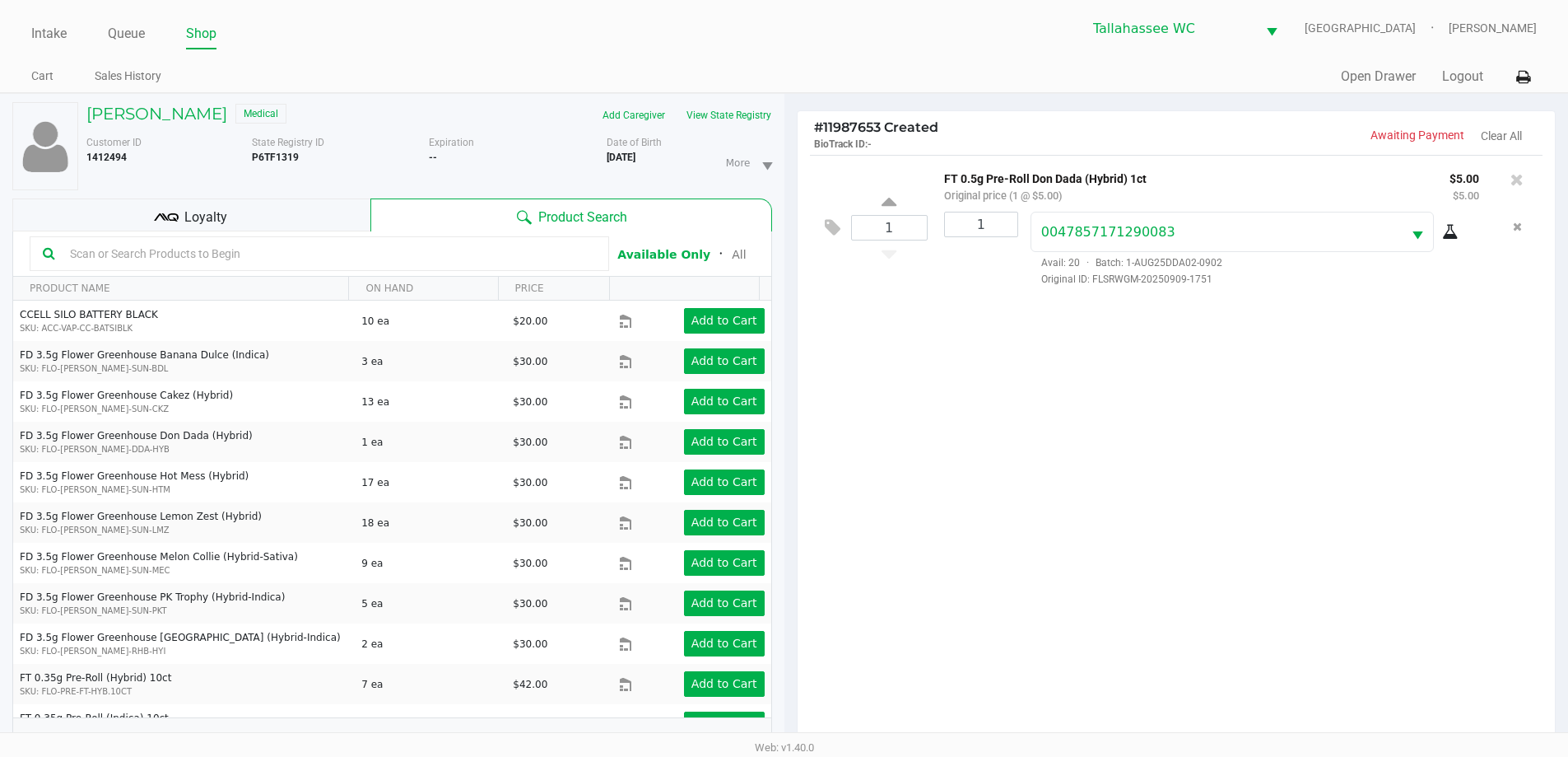
click at [252, 216] on div "Loyalty" at bounding box center [192, 215] width 358 height 33
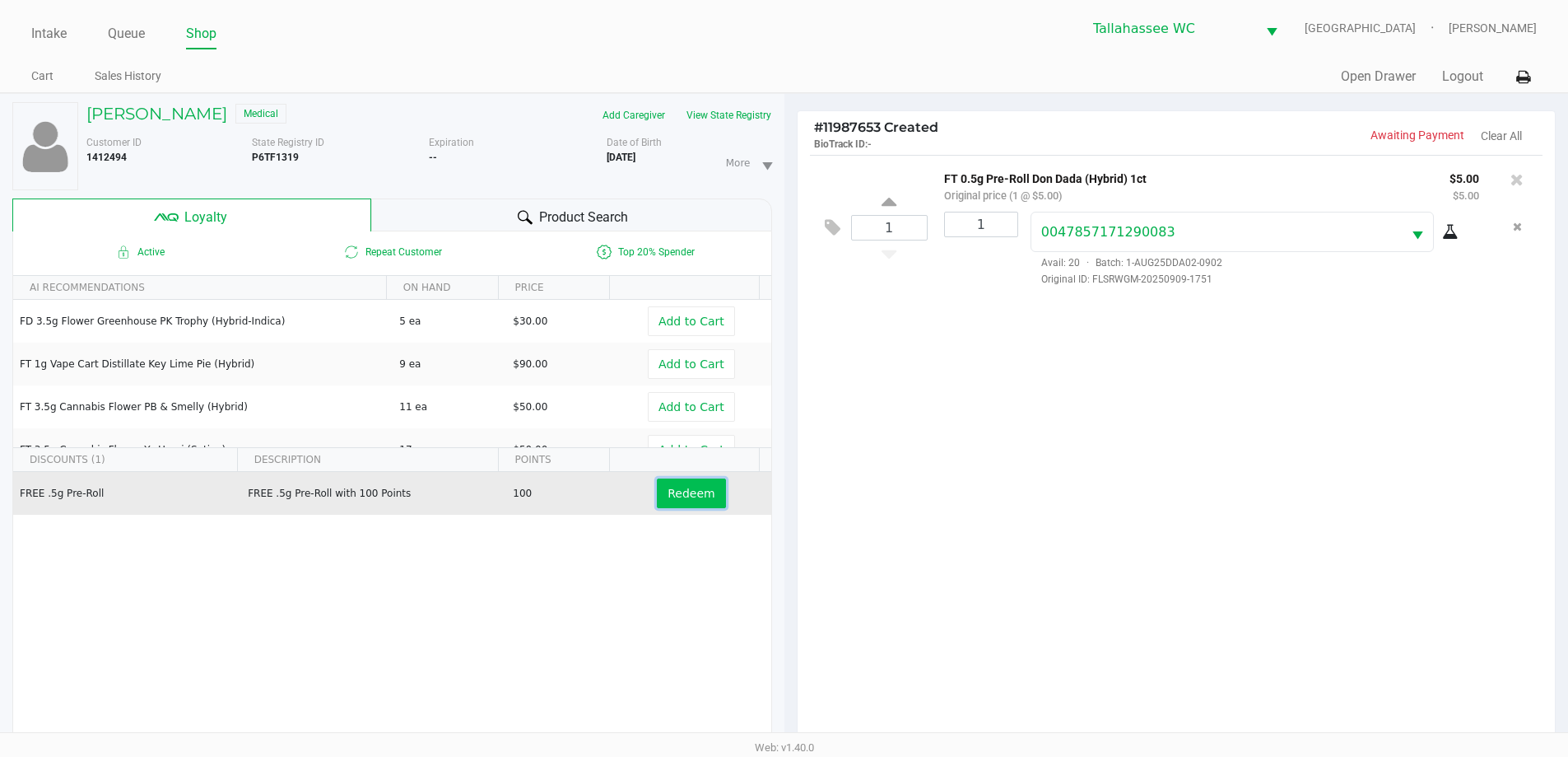
click at [691, 497] on span "Redeem" at bounding box center [691, 493] width 47 height 13
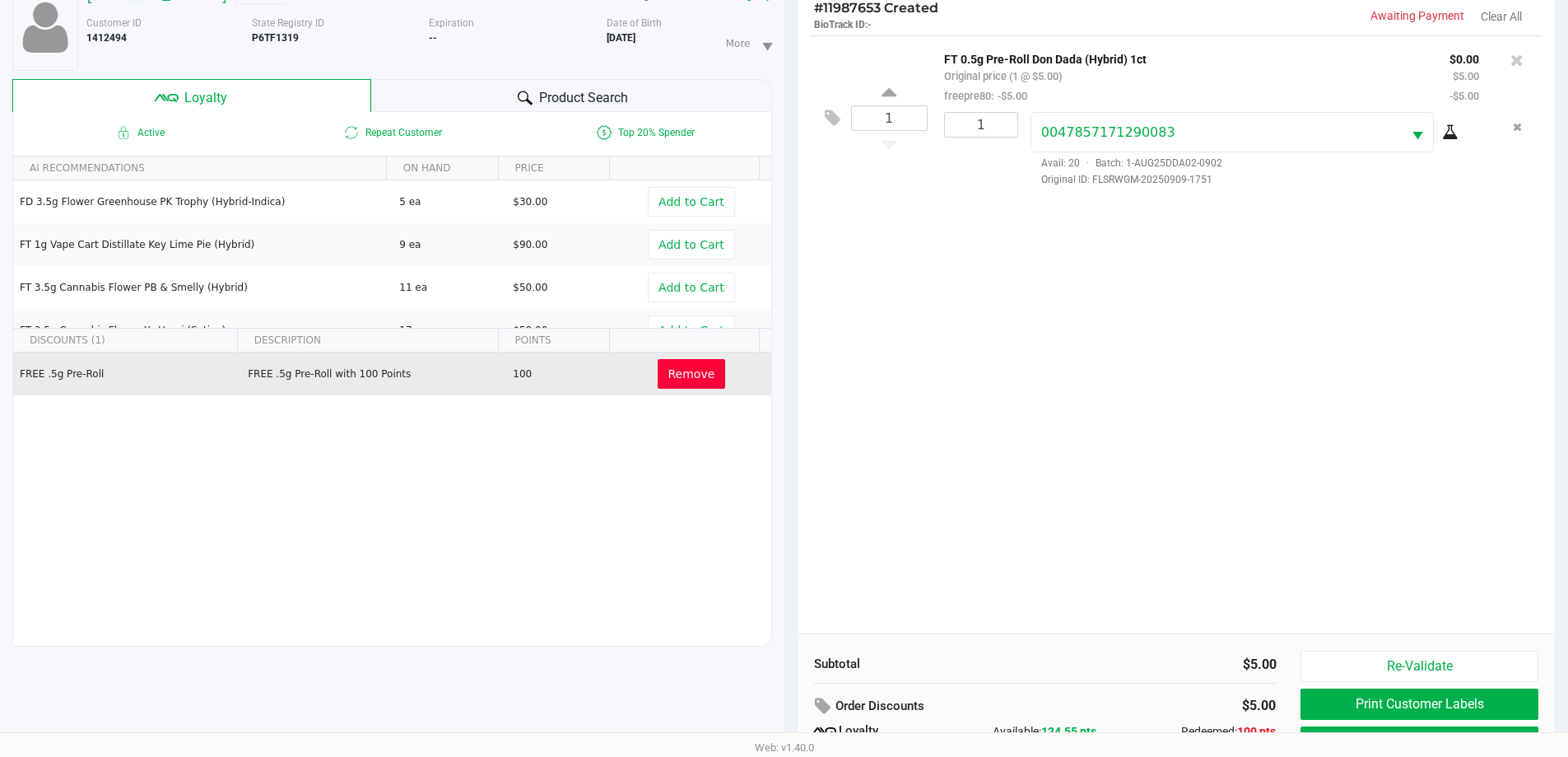
scroll to position [239, 0]
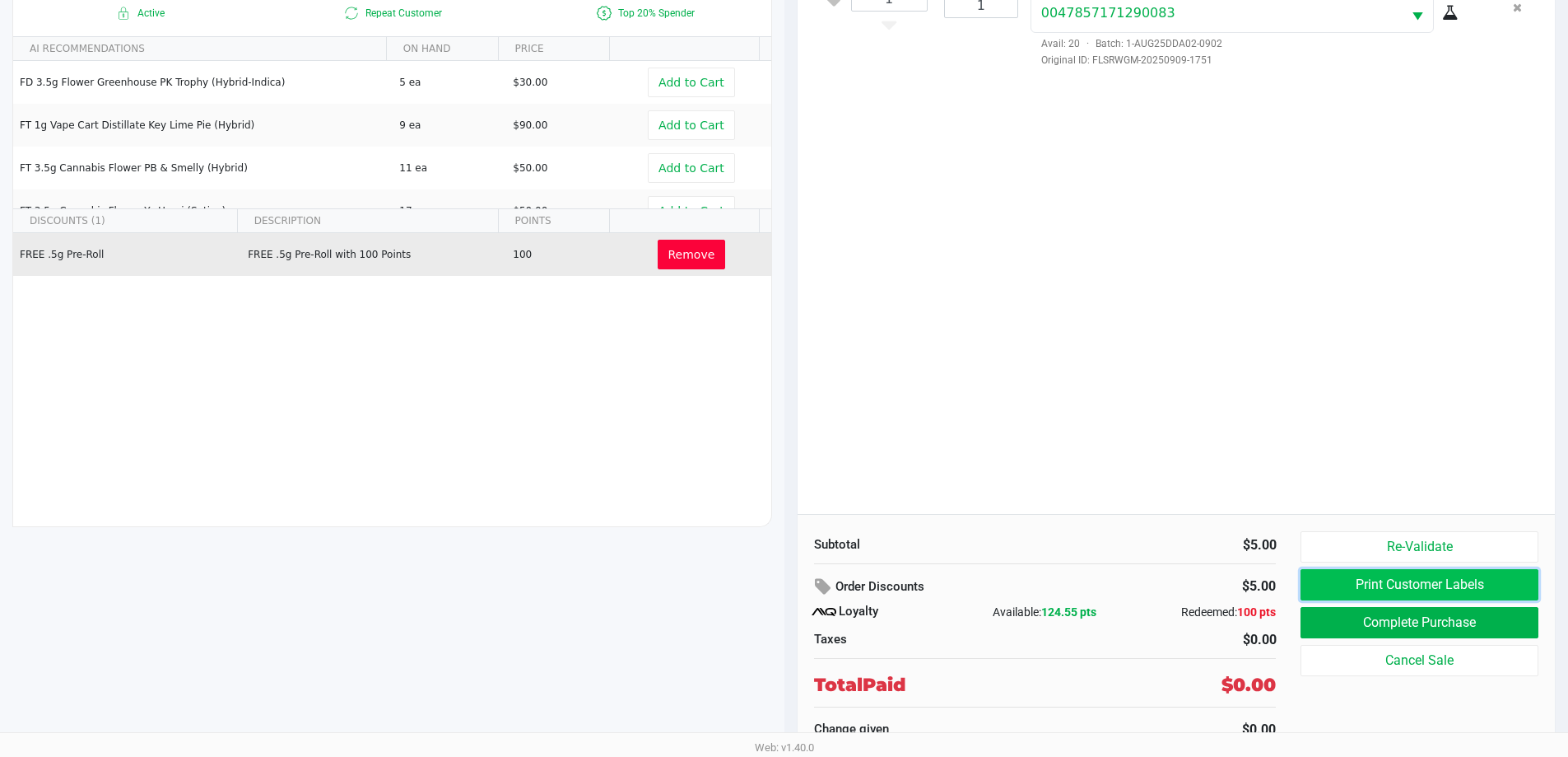
click at [1407, 582] on button "Print Customer Labels" at bounding box center [1419, 585] width 237 height 31
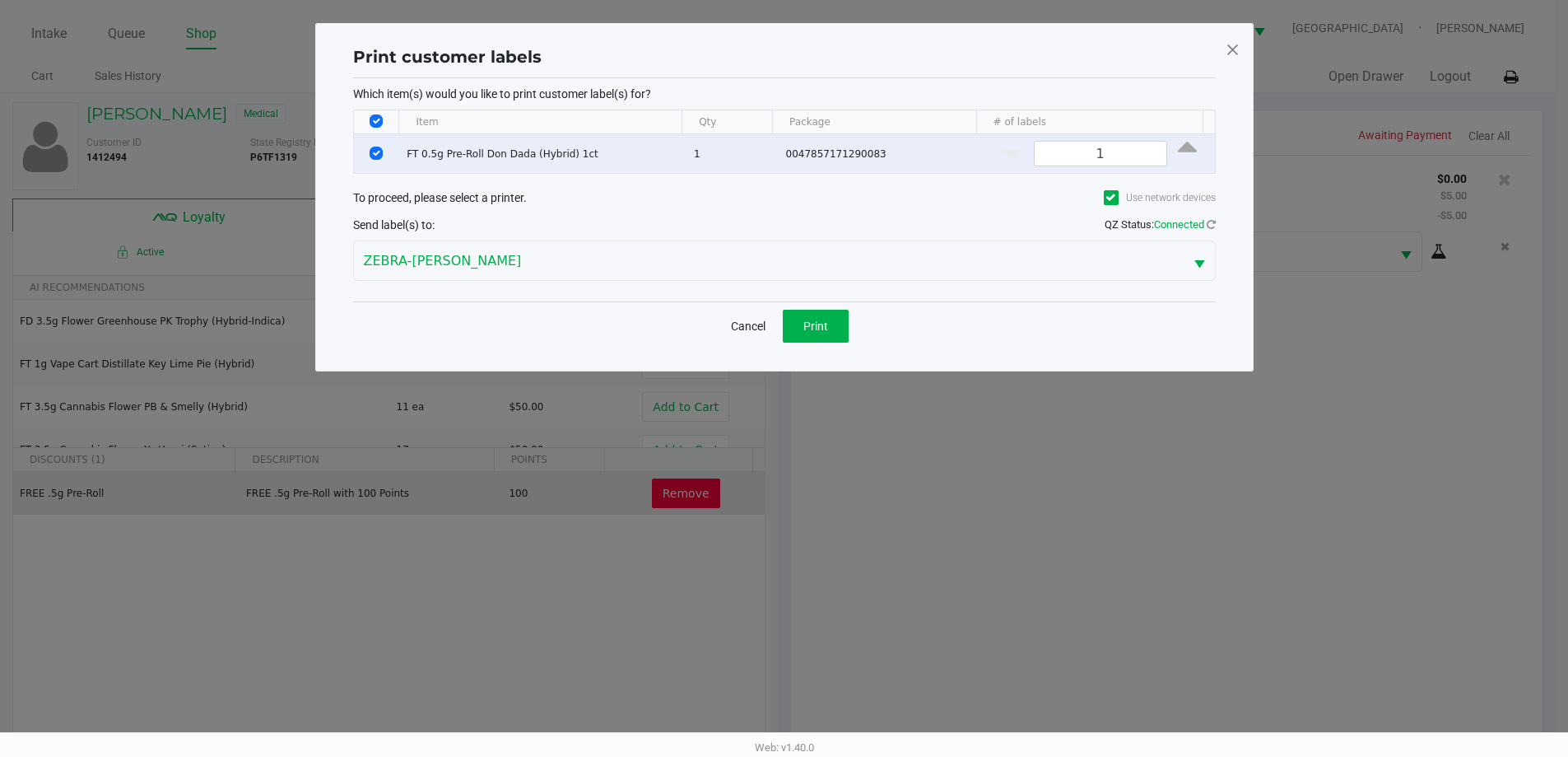
scroll to position [0, 0]
click at [844, 333] on button "Print" at bounding box center [821, 326] width 66 height 33
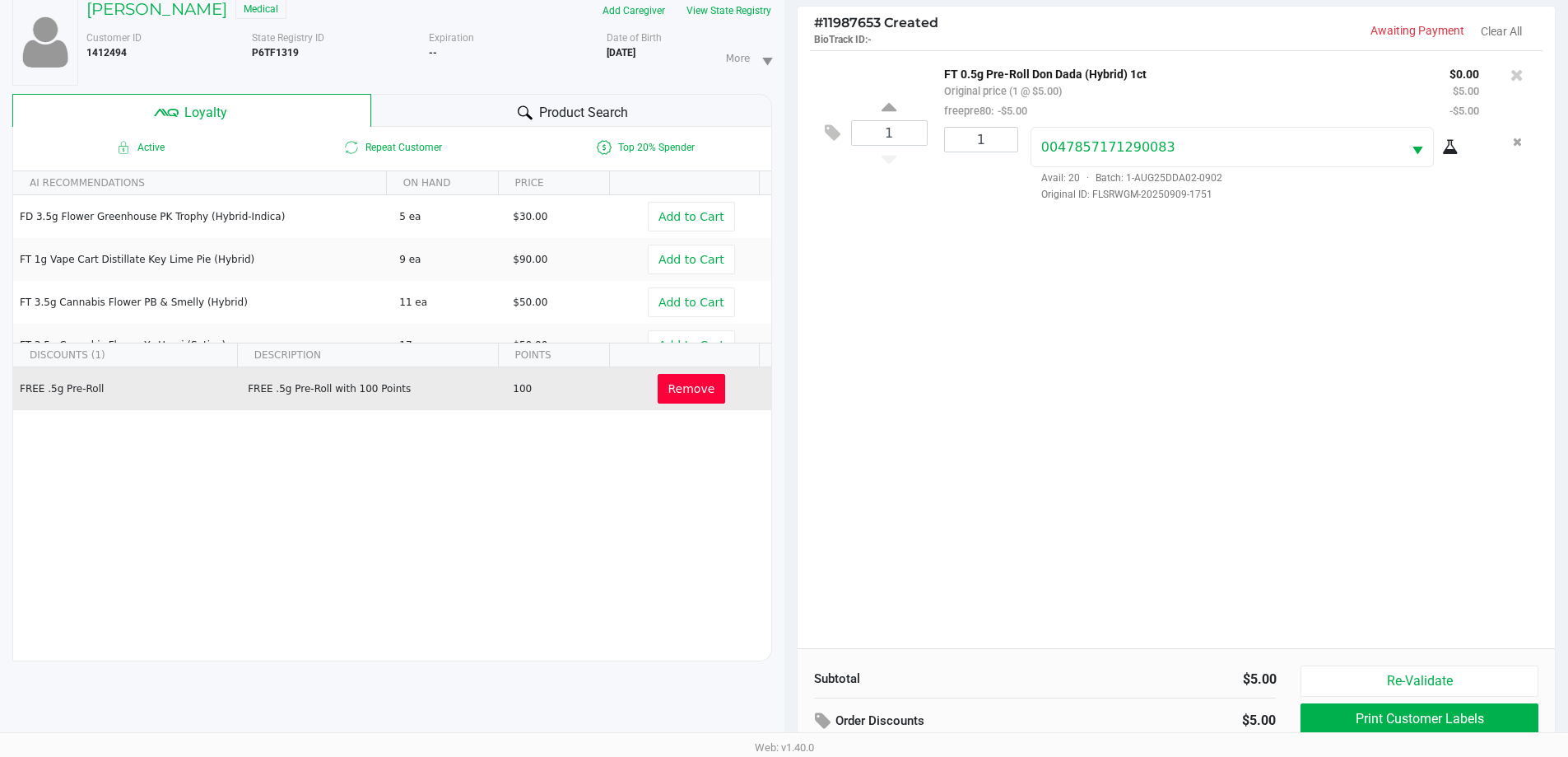
scroll to position [239, 0]
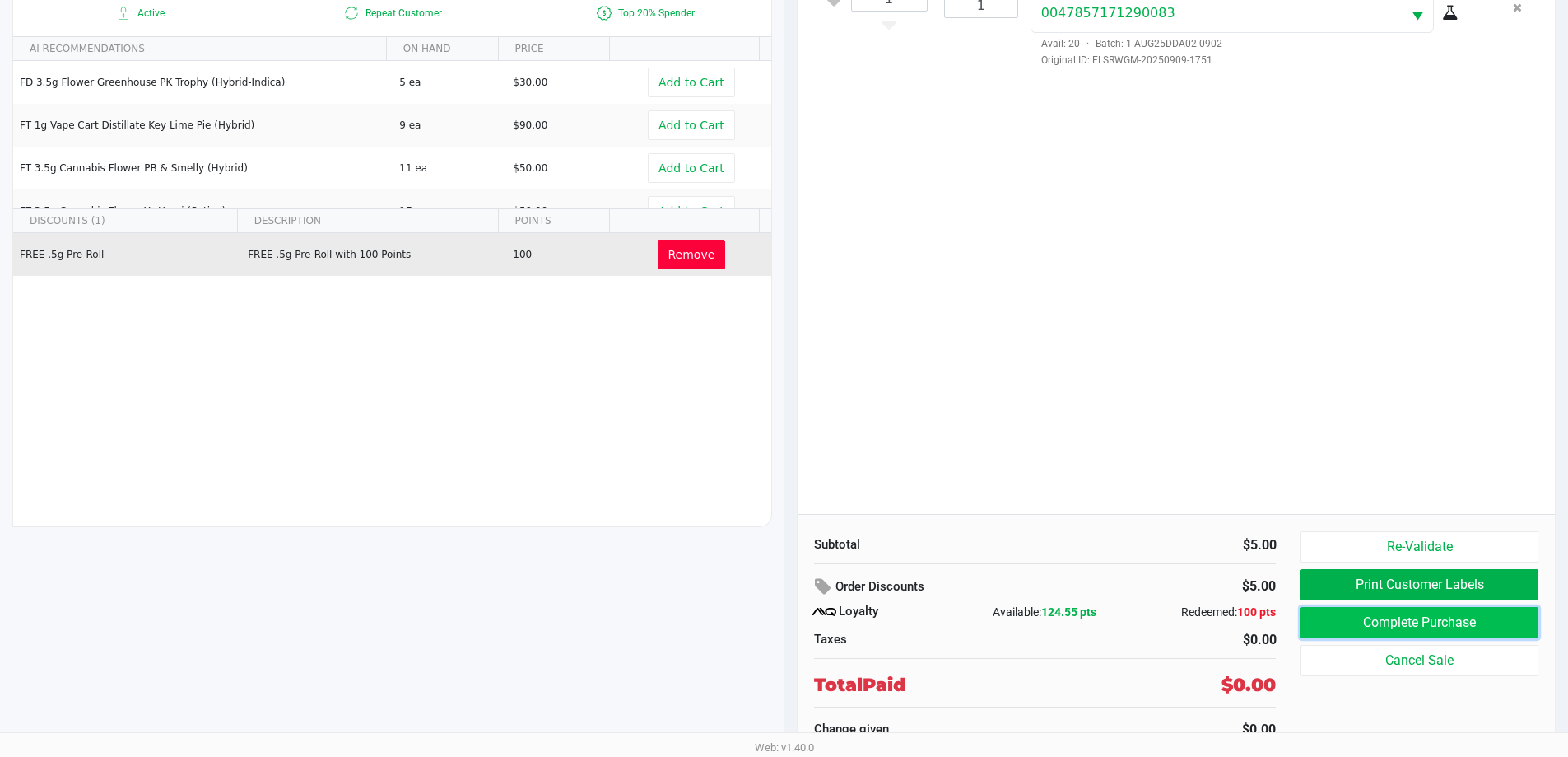
click at [1363, 623] on button "Complete Purchase" at bounding box center [1419, 623] width 237 height 31
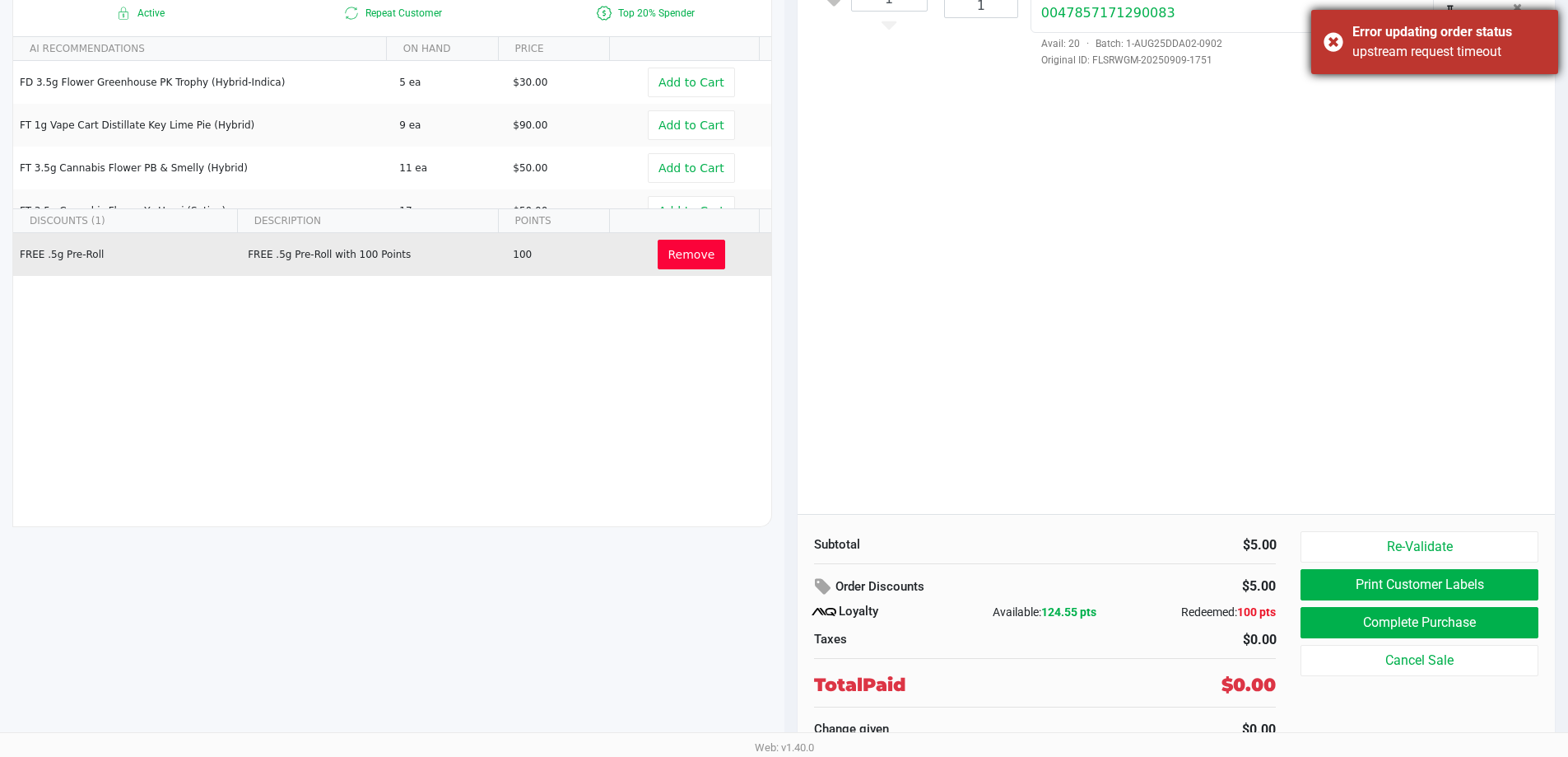
click at [1333, 45] on div "Error updating order status upstream request timeout" at bounding box center [1435, 42] width 247 height 65
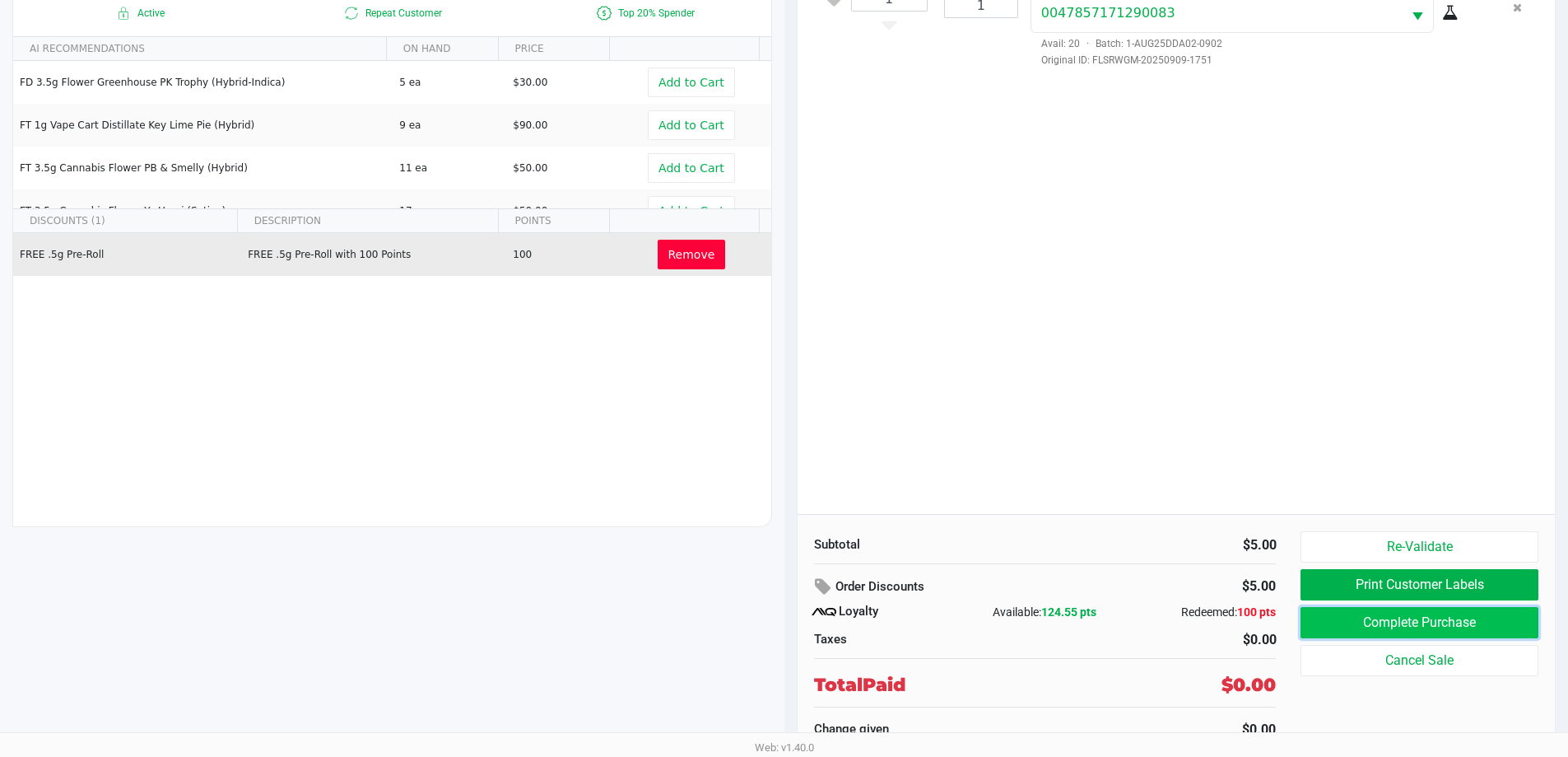
click at [1356, 627] on button "Complete Purchase" at bounding box center [1419, 623] width 237 height 31
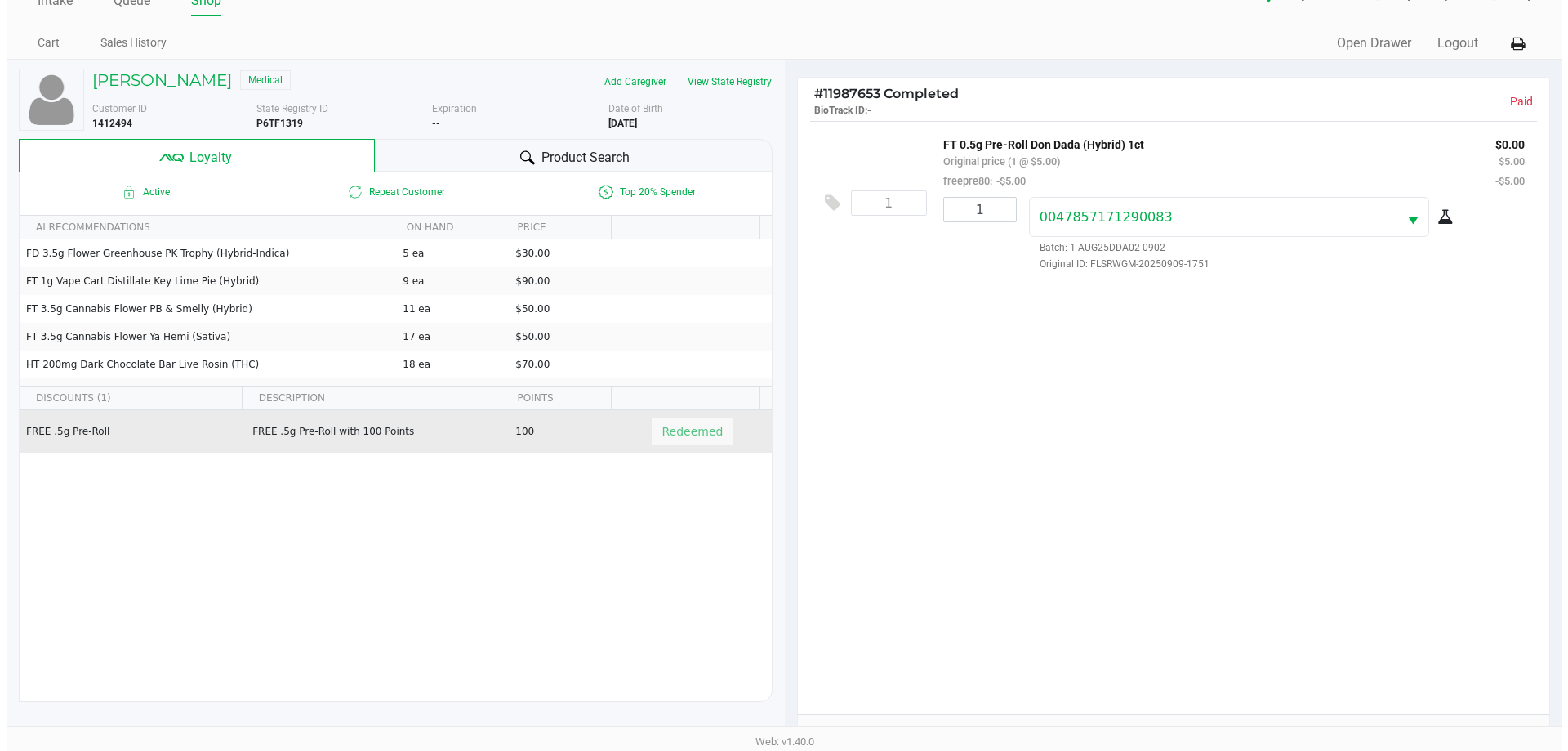
scroll to position [0, 0]
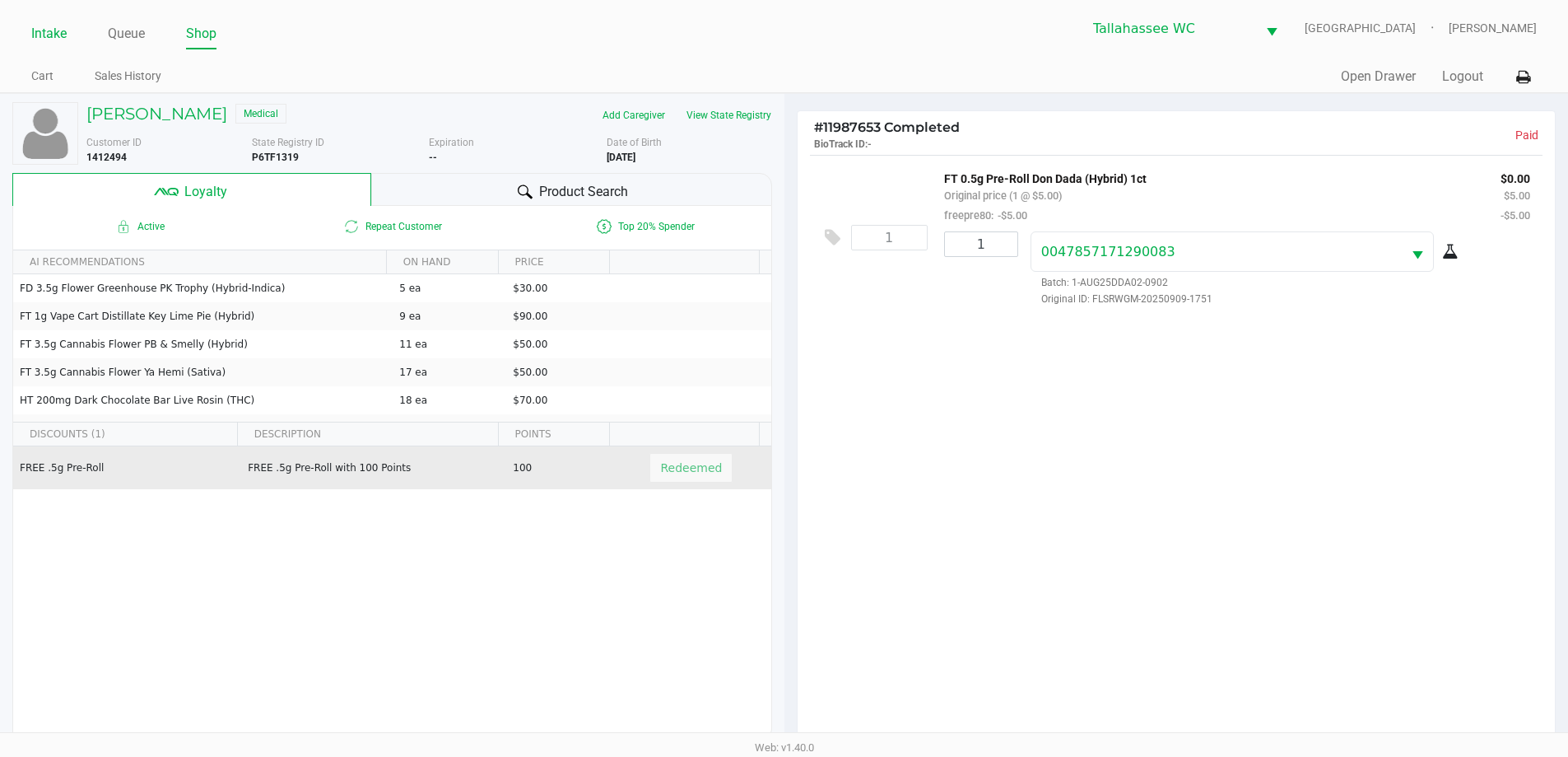
click at [59, 28] on link "Intake" at bounding box center [49, 34] width 35 height 24
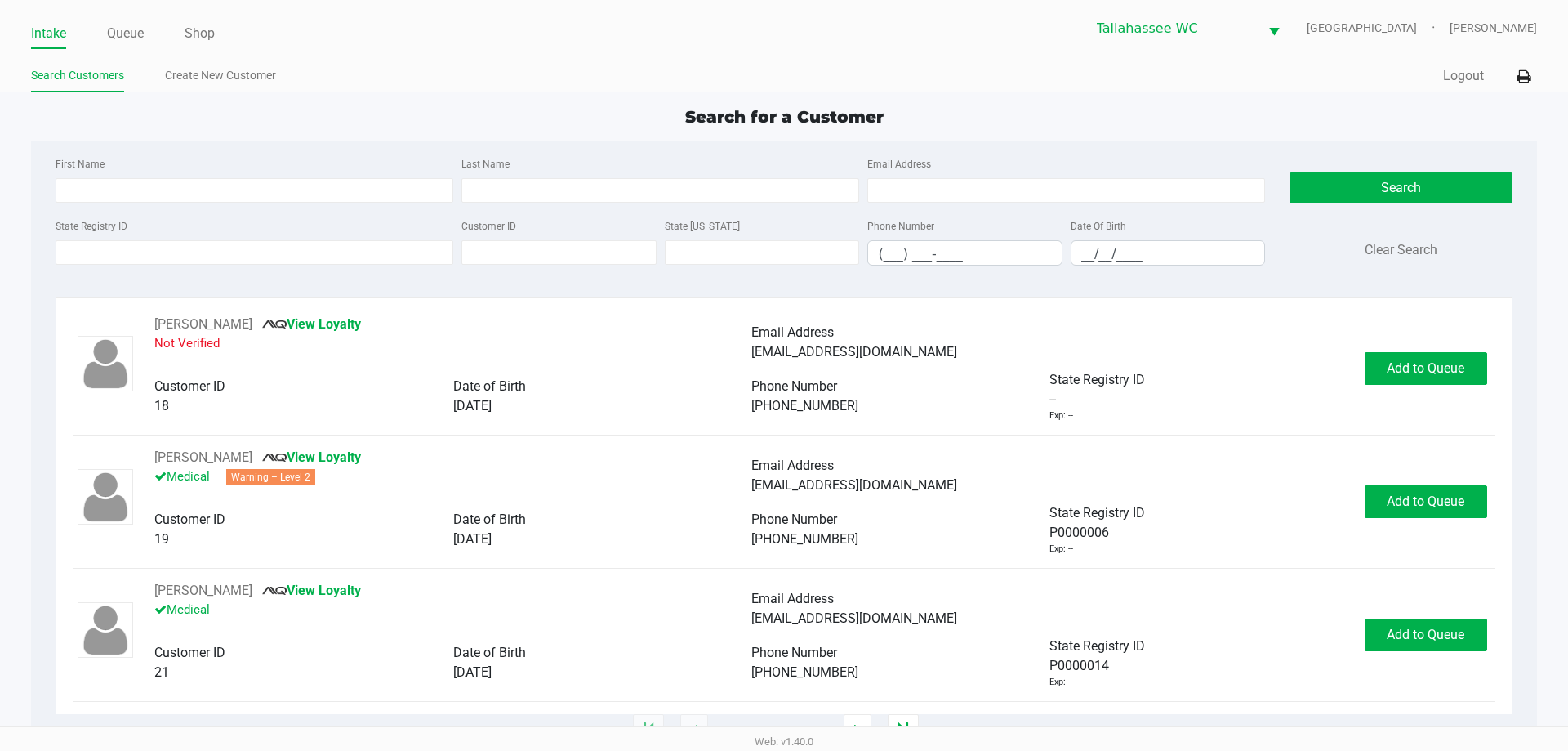
click at [910, 51] on div "Intake Queue Shop Tallahassee WC LATVIA Matthew Prescott Search Customers Creat…" at bounding box center [784, 46] width 1568 height 92
click at [952, 26] on div "Tallahassee WC LATVIA Matthew Prescott" at bounding box center [1159, 27] width 752 height 40
type input "KRISTIAN"
type input "STOILOV"
type input "12/23/1995"
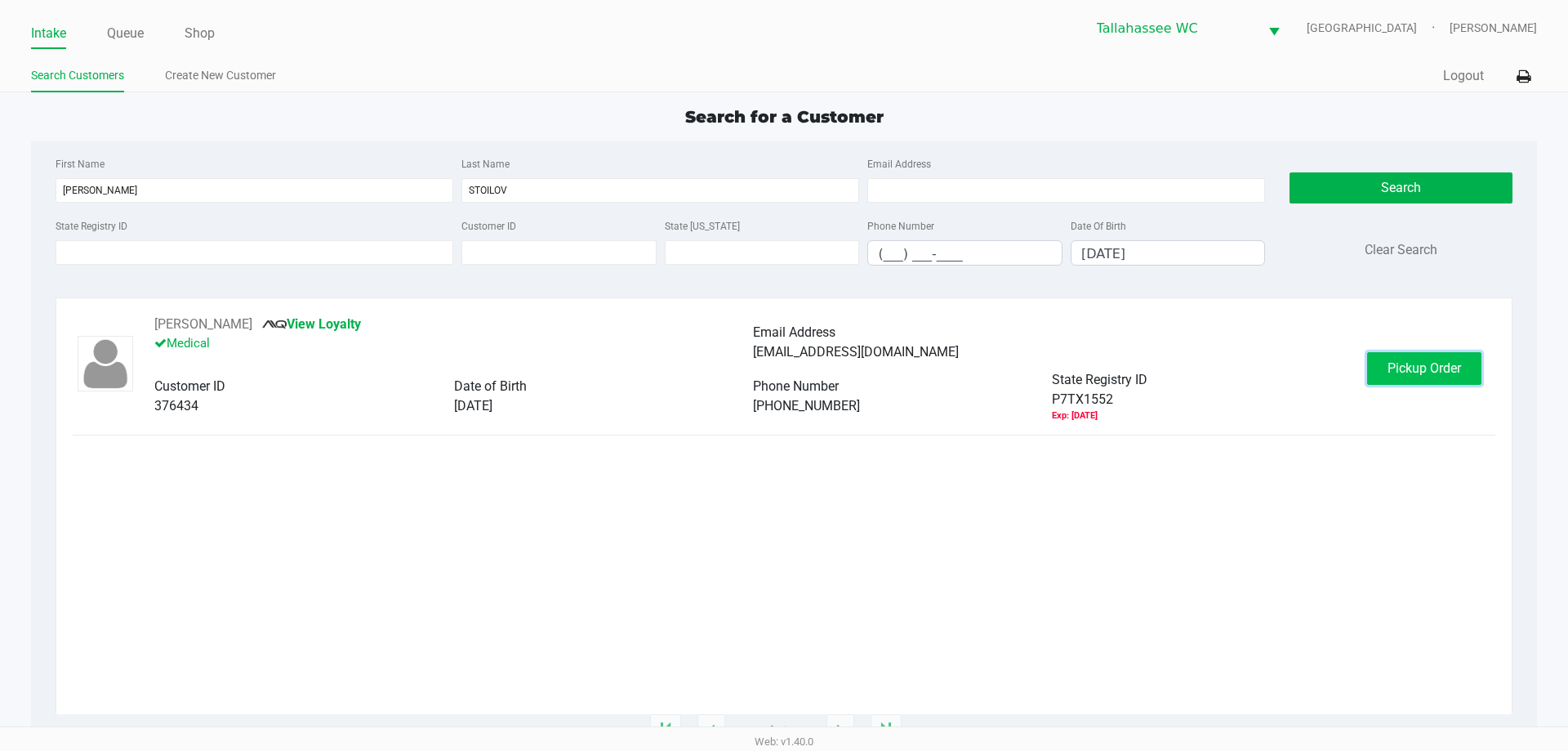
click at [1427, 367] on span "Pickup Order" at bounding box center [1424, 368] width 74 height 16
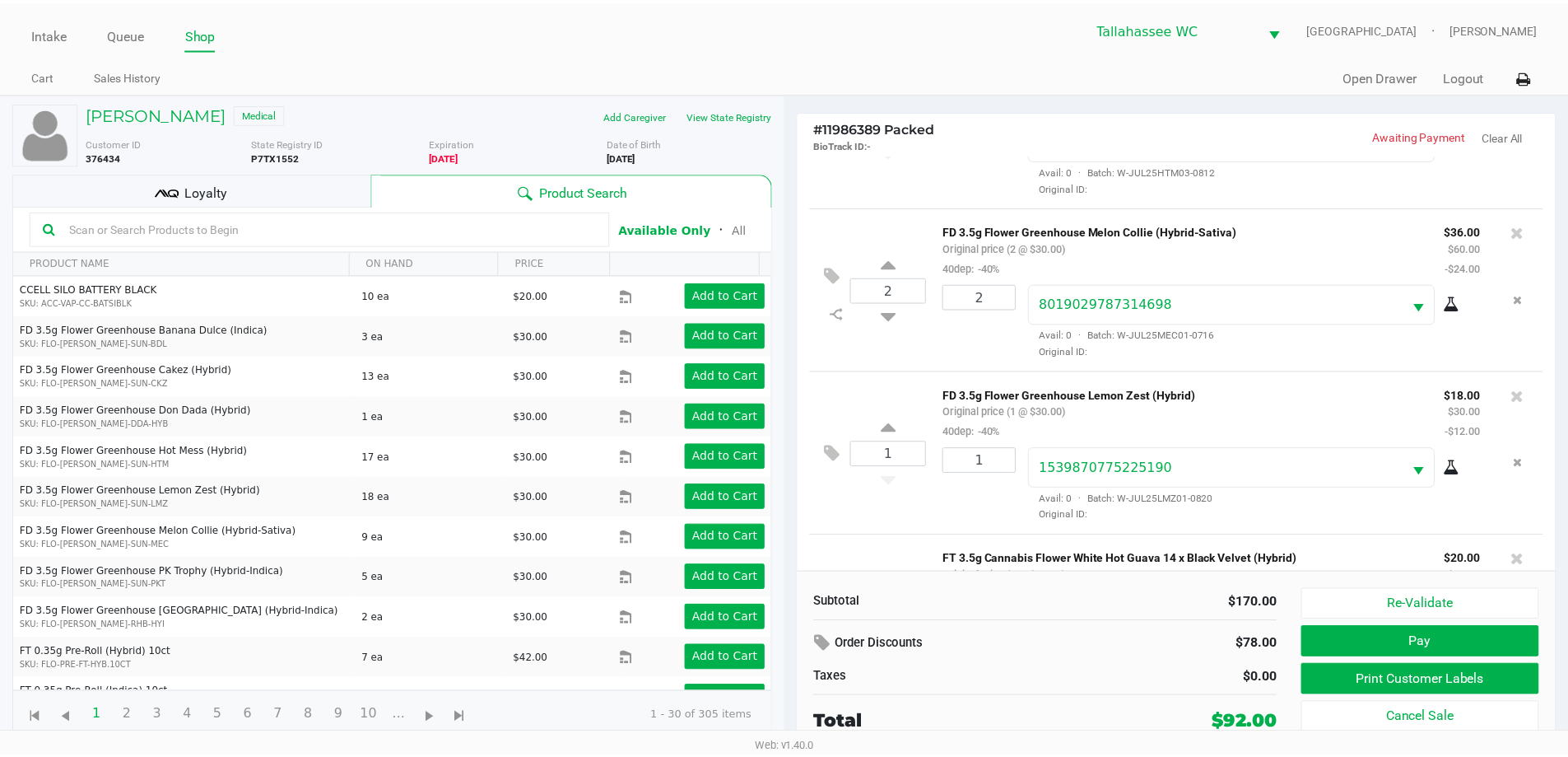
scroll to position [242, 0]
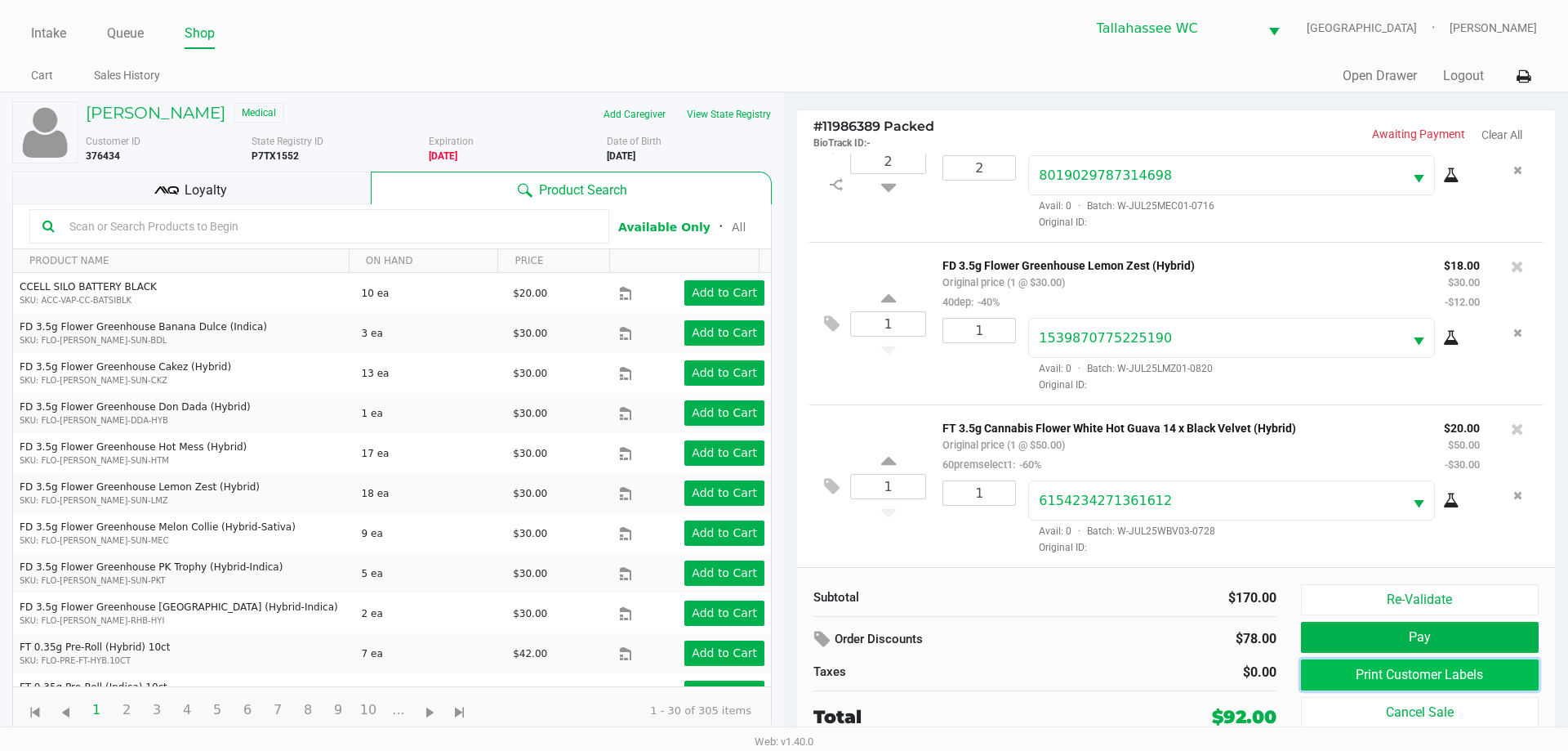
click at [1327, 670] on button "Print Customer Labels" at bounding box center [1419, 675] width 238 height 31
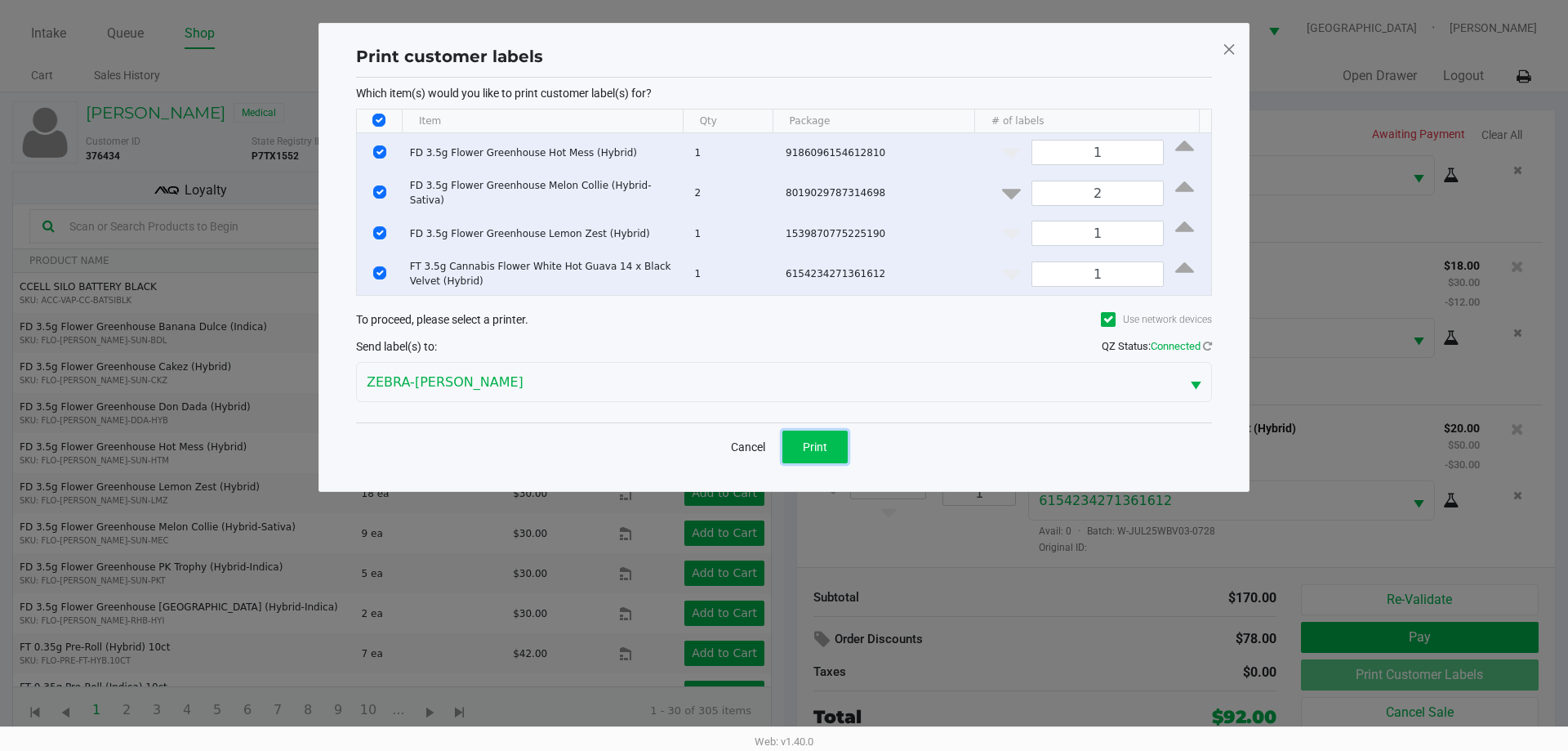
click at [829, 445] on button "Print" at bounding box center [815, 447] width 65 height 33
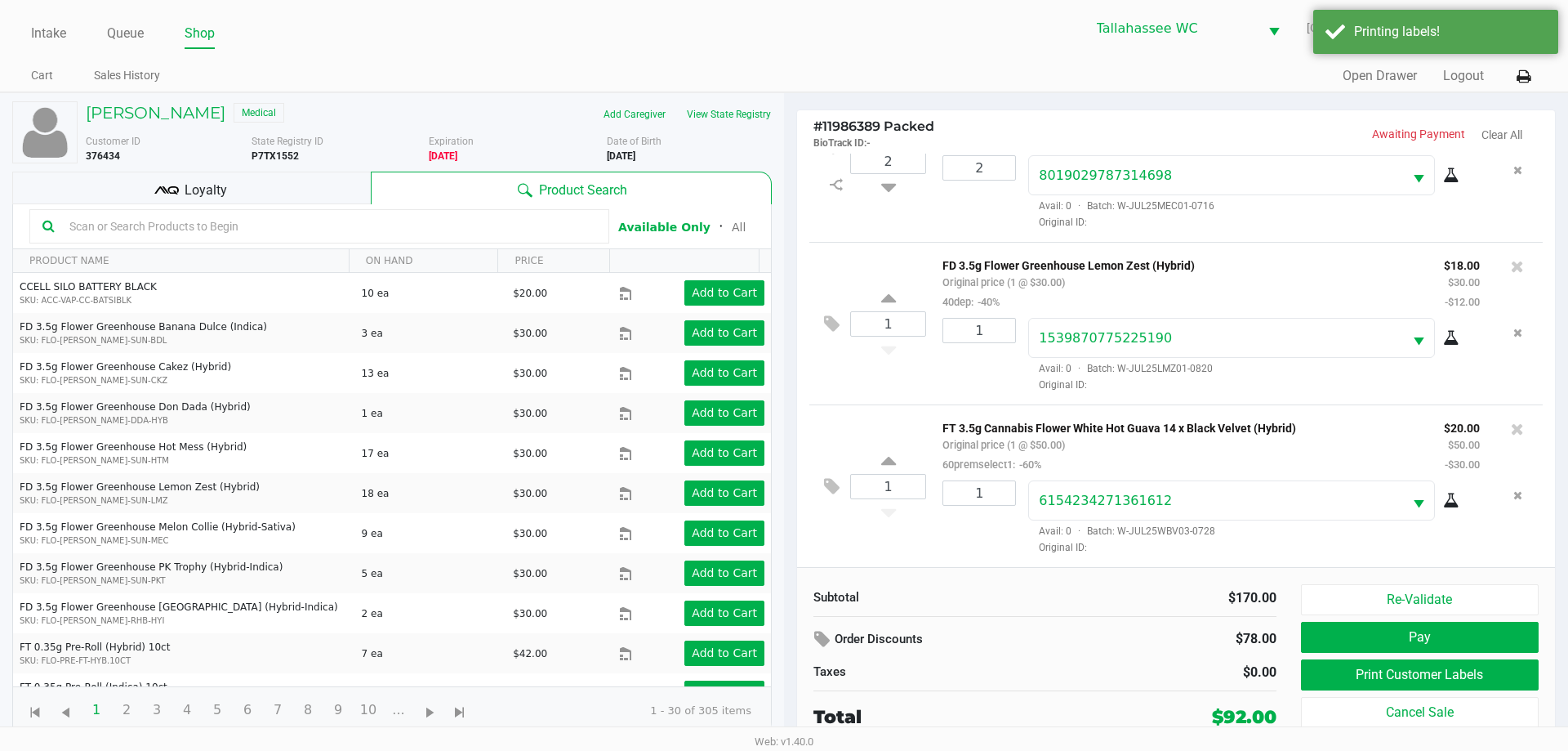
click at [264, 183] on div "Loyalty" at bounding box center [191, 188] width 358 height 33
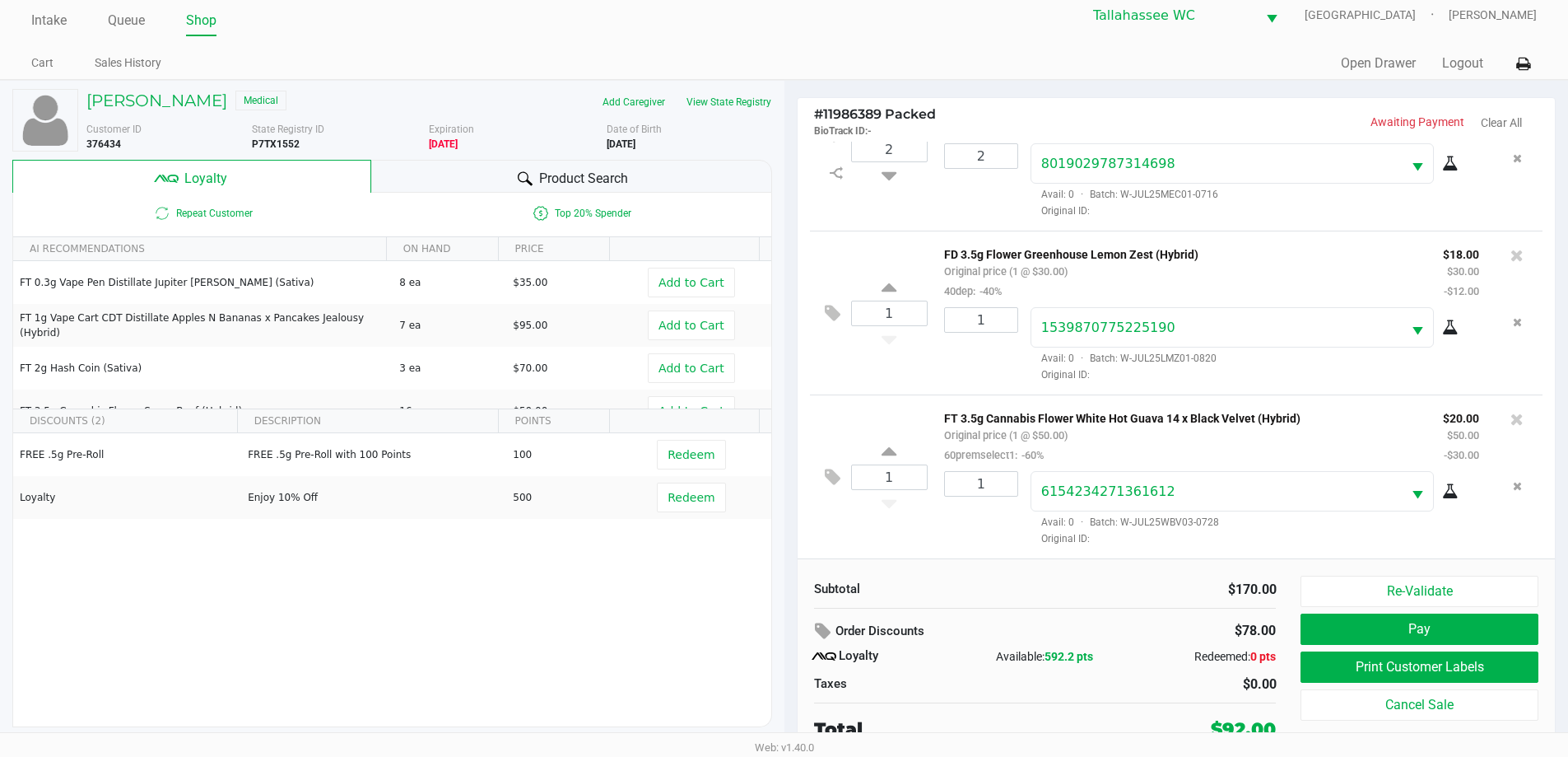
scroll to position [17, 0]
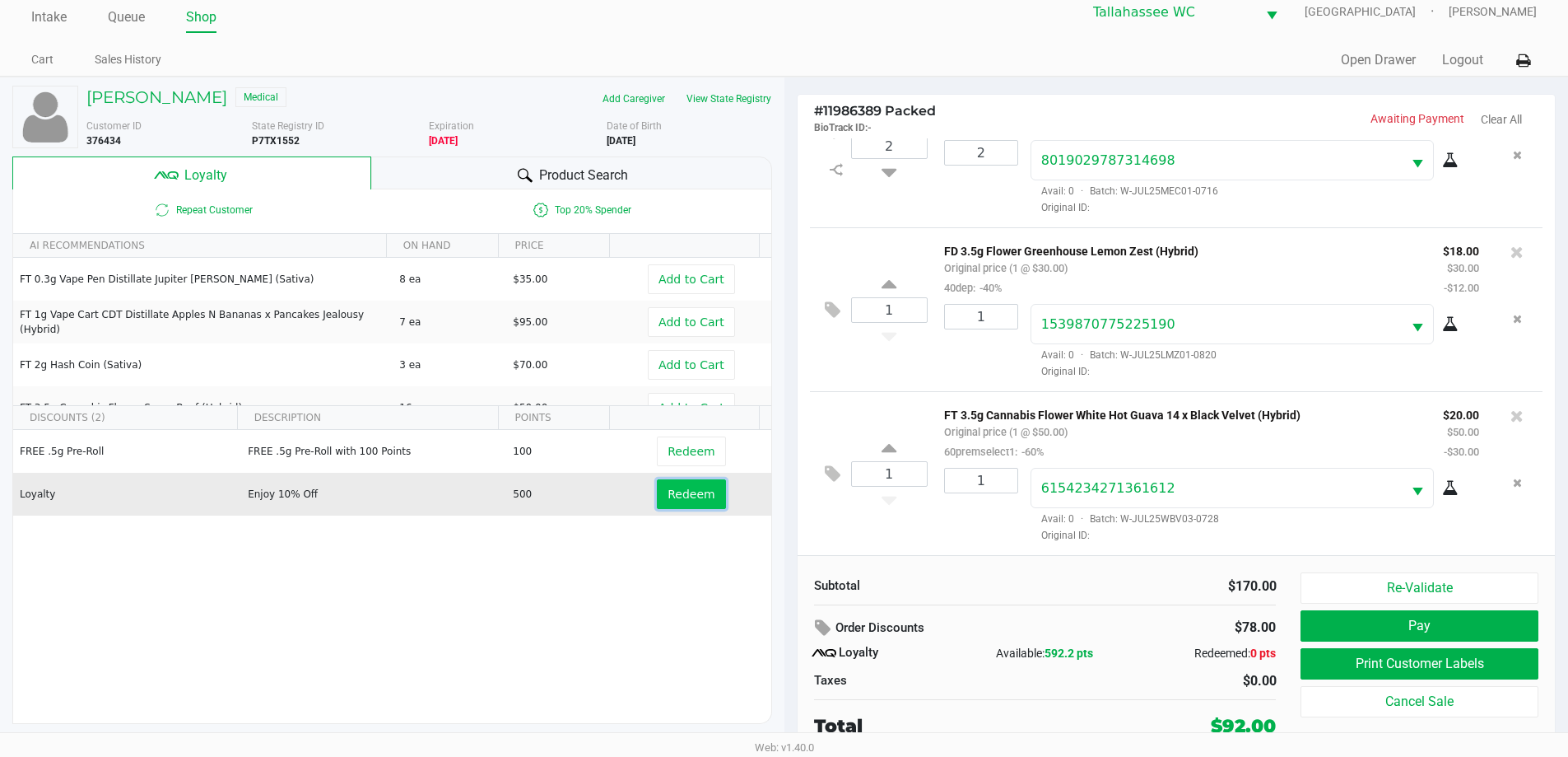
click at [685, 499] on span "Redeem" at bounding box center [691, 494] width 47 height 13
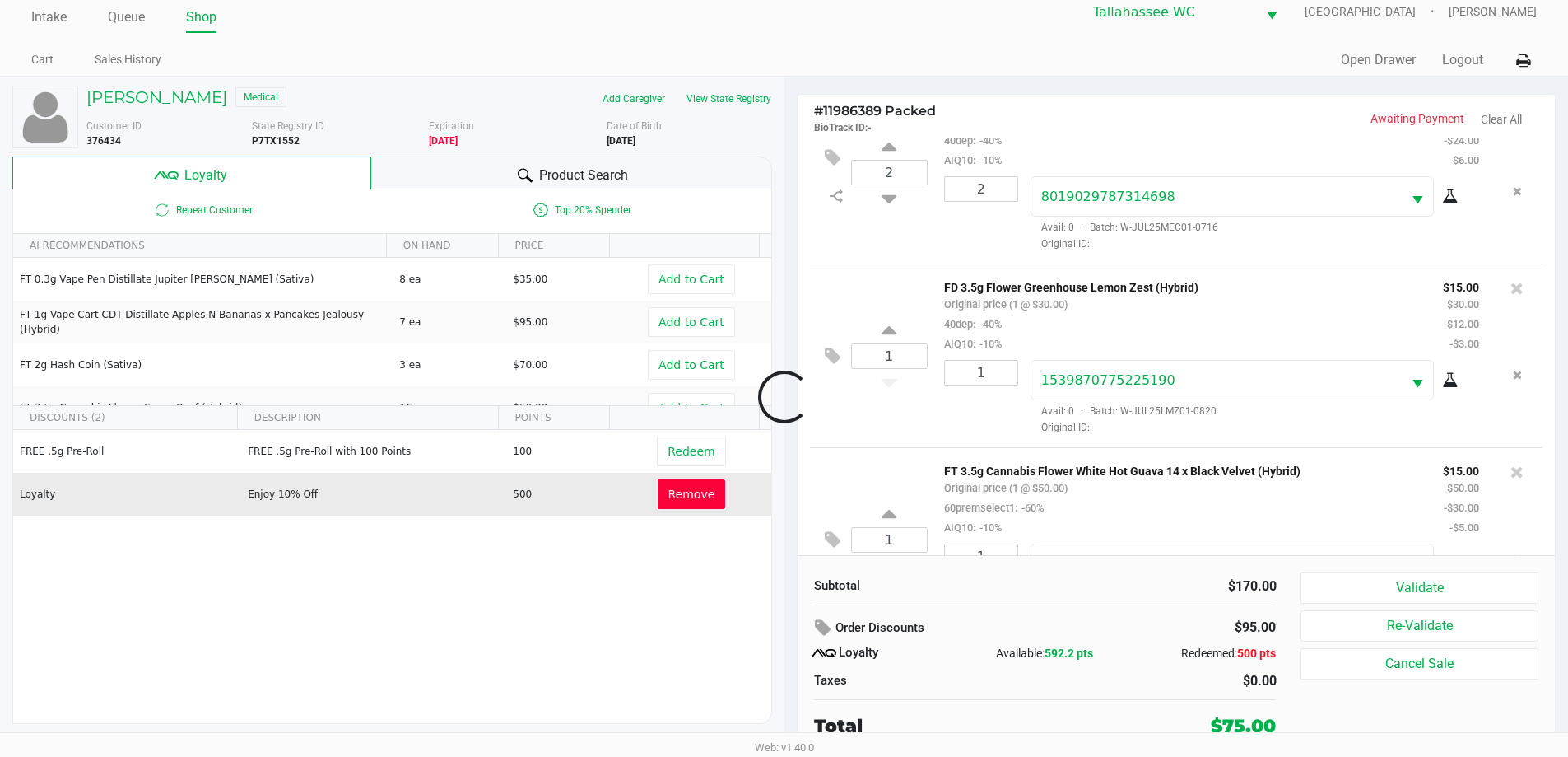
scroll to position [321, 0]
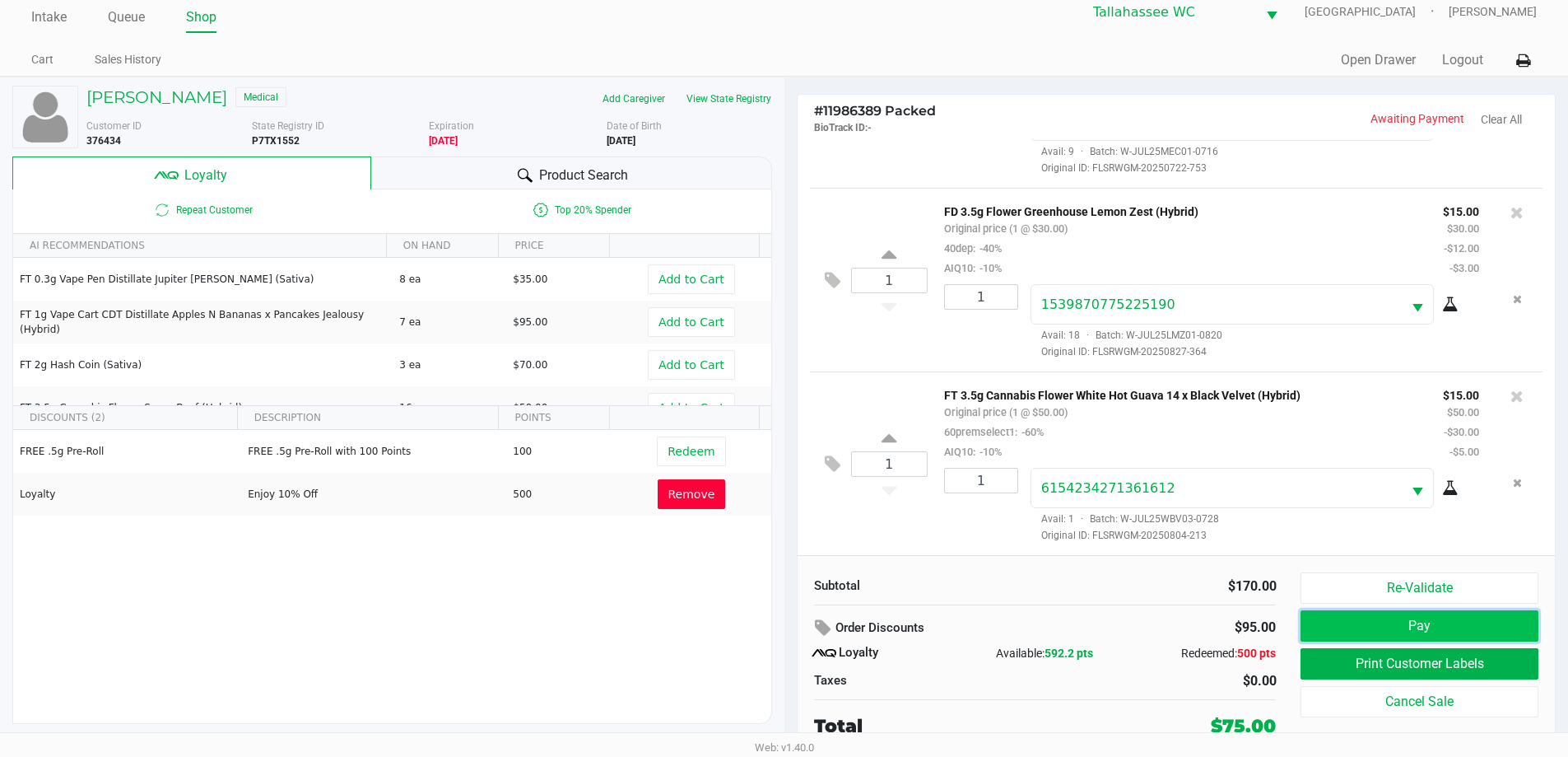
click at [1380, 619] on button "Pay" at bounding box center [1419, 626] width 237 height 31
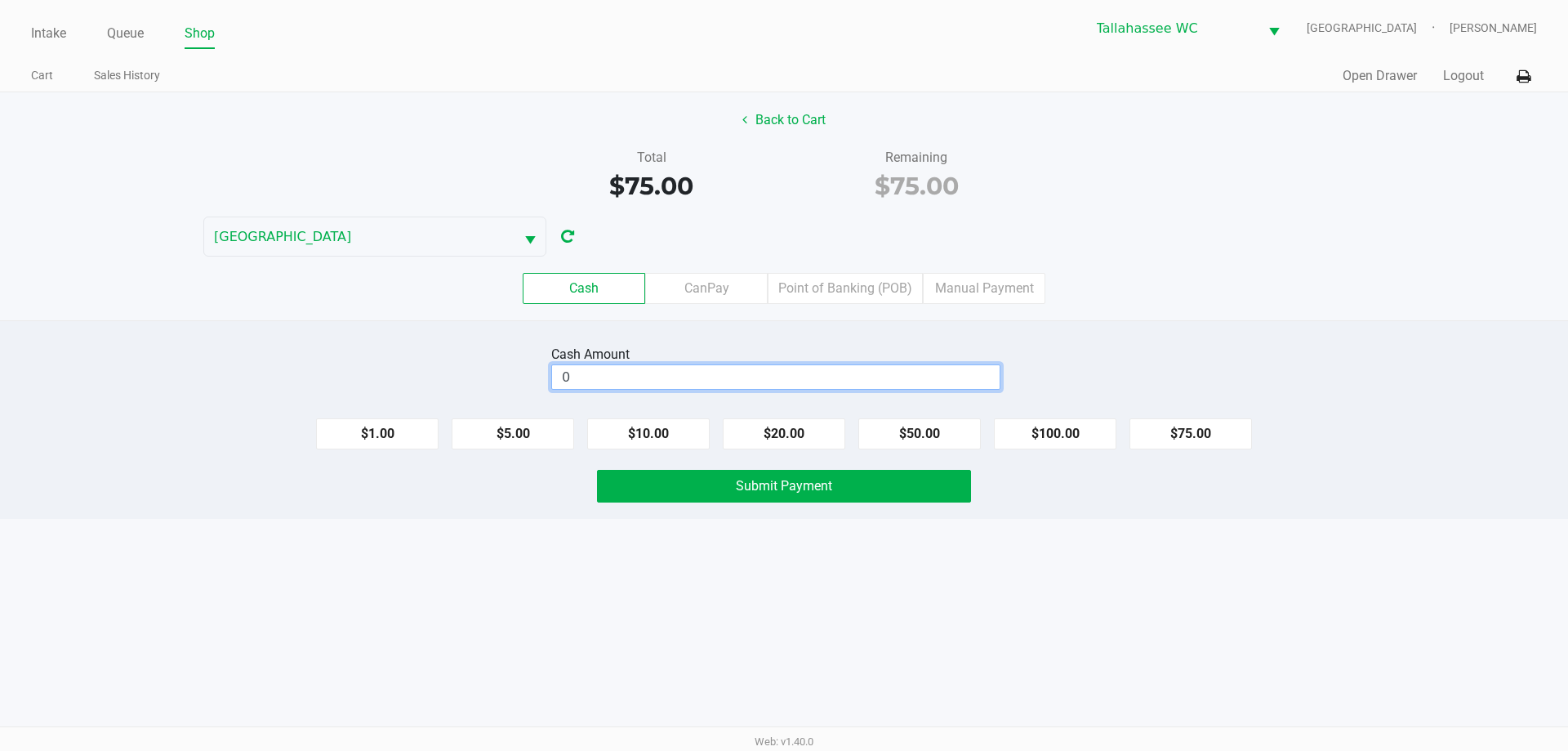
click at [768, 388] on input "0" at bounding box center [776, 377] width 448 height 23
type input "$80.00"
click at [1343, 295] on div "Cash CanPay Point of Banking (POB) Manual Payment" at bounding box center [784, 289] width 1568 height 31
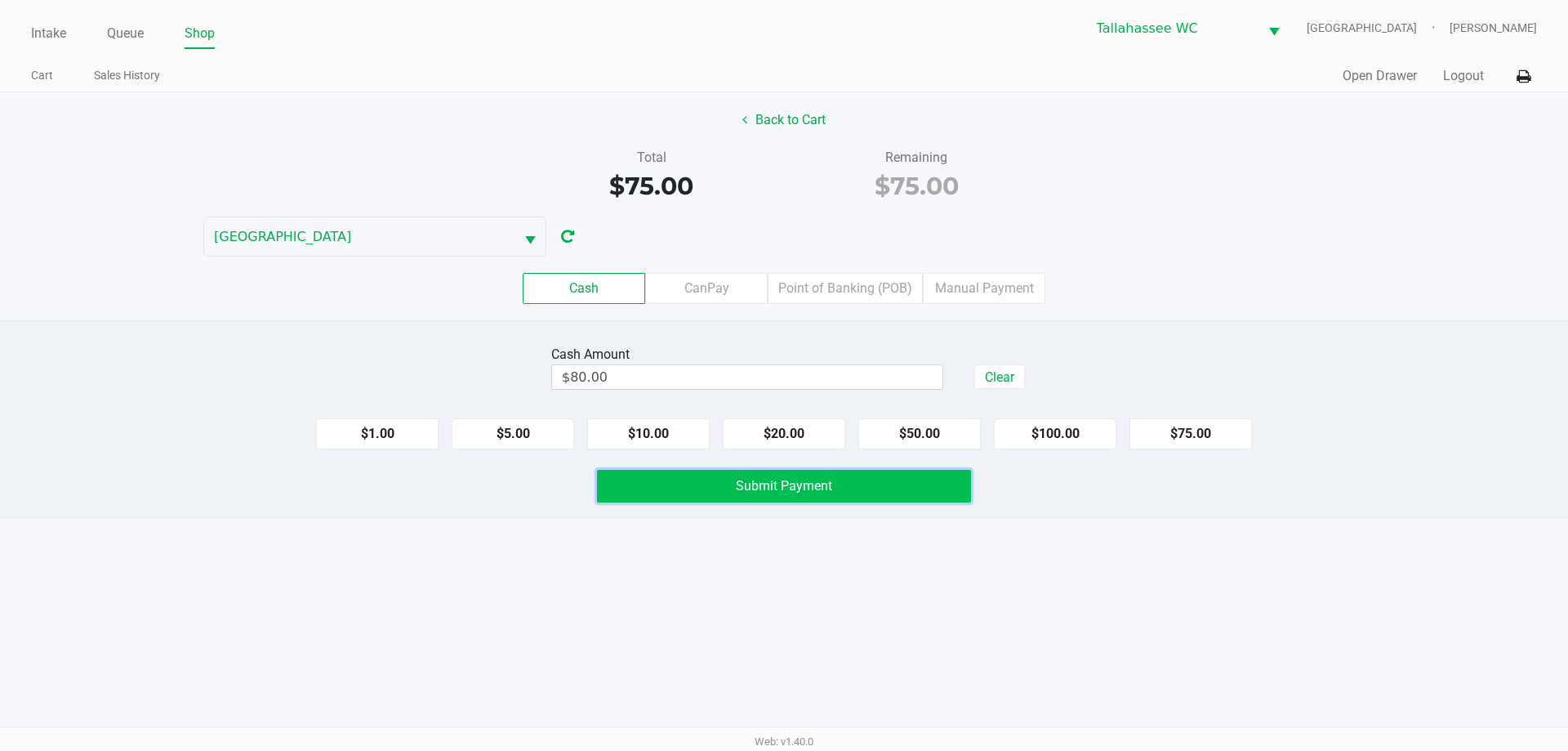
click at [949, 486] on button "Submit Payment" at bounding box center [784, 487] width 374 height 33
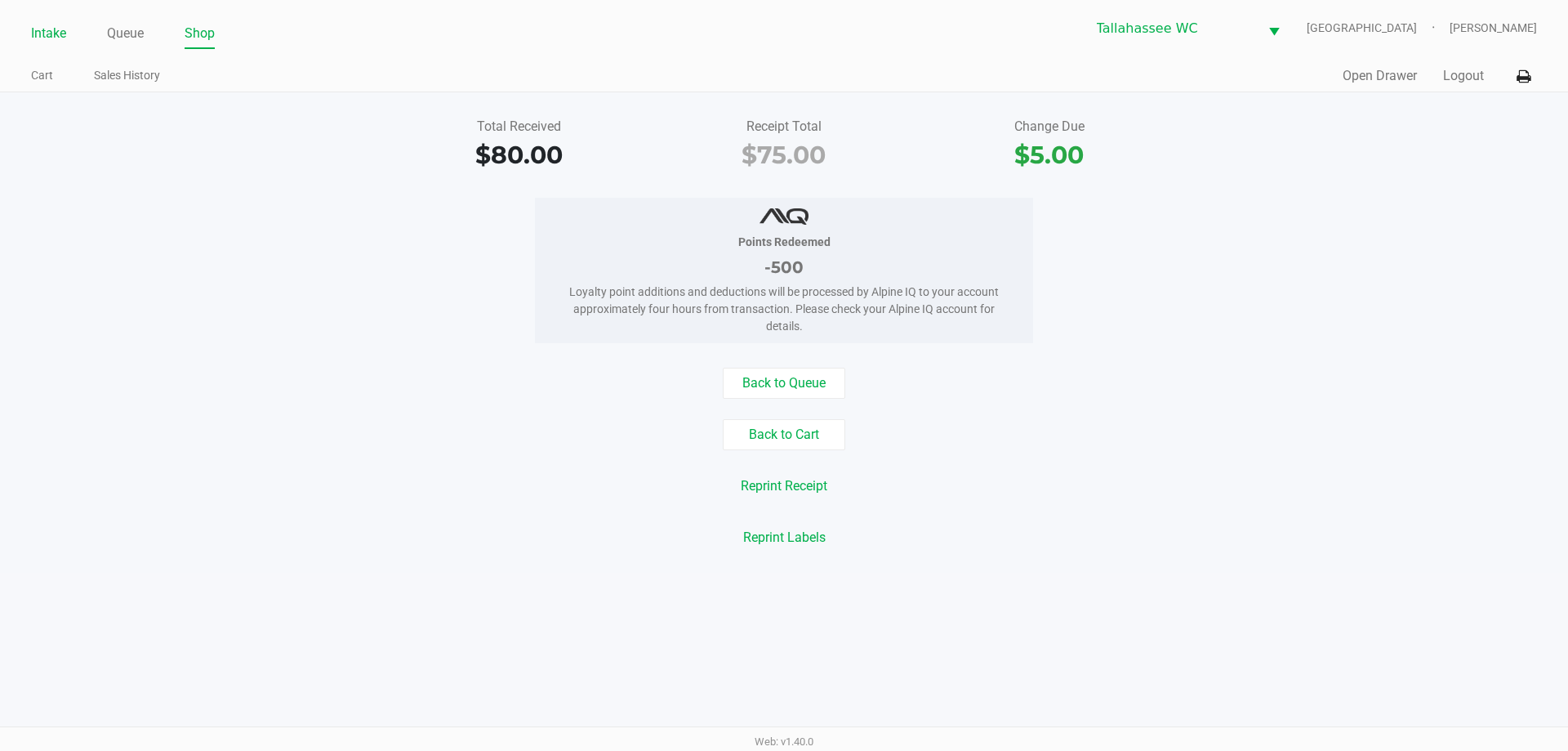
click at [50, 38] on link "Intake" at bounding box center [49, 34] width 35 height 23
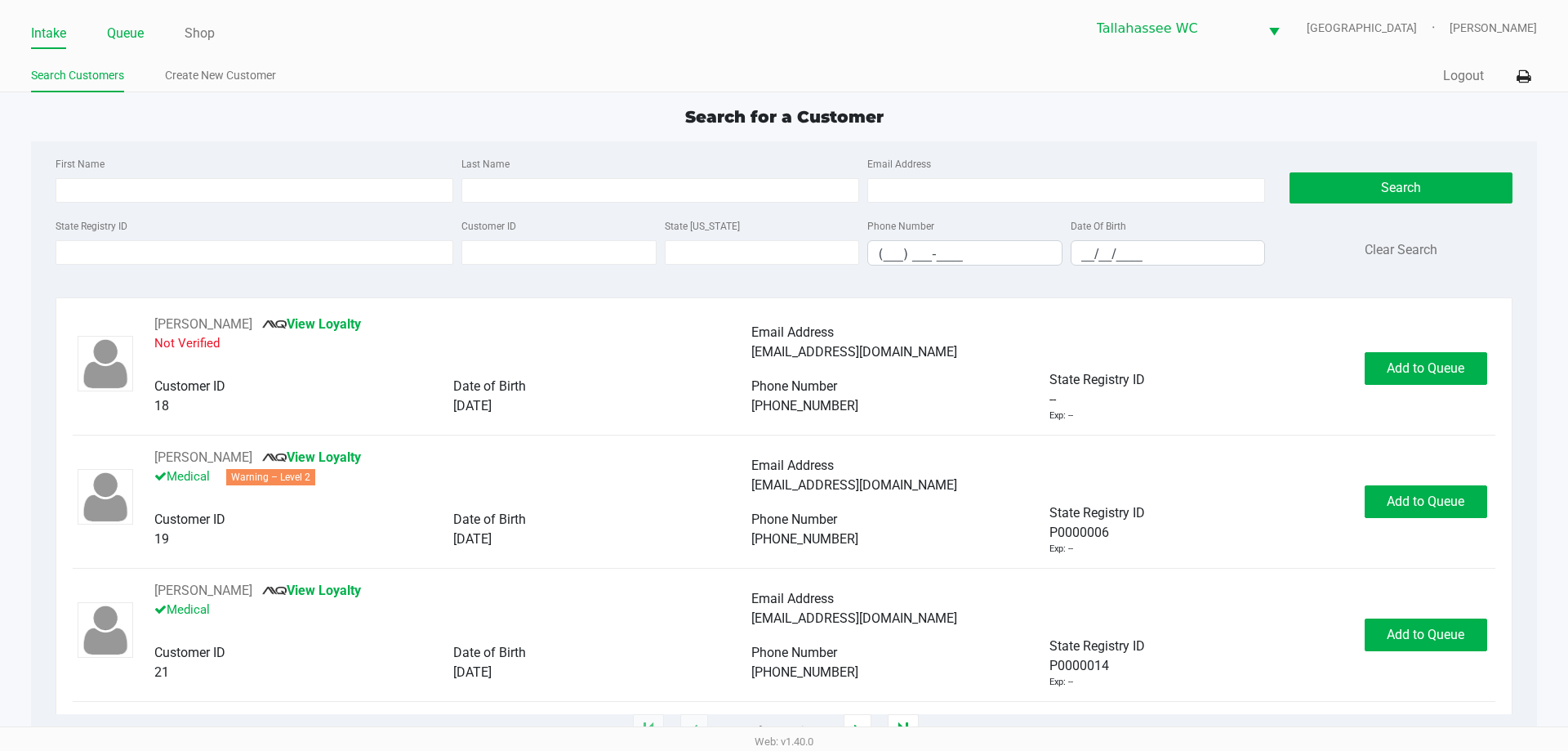
click at [141, 34] on link "Queue" at bounding box center [125, 34] width 37 height 23
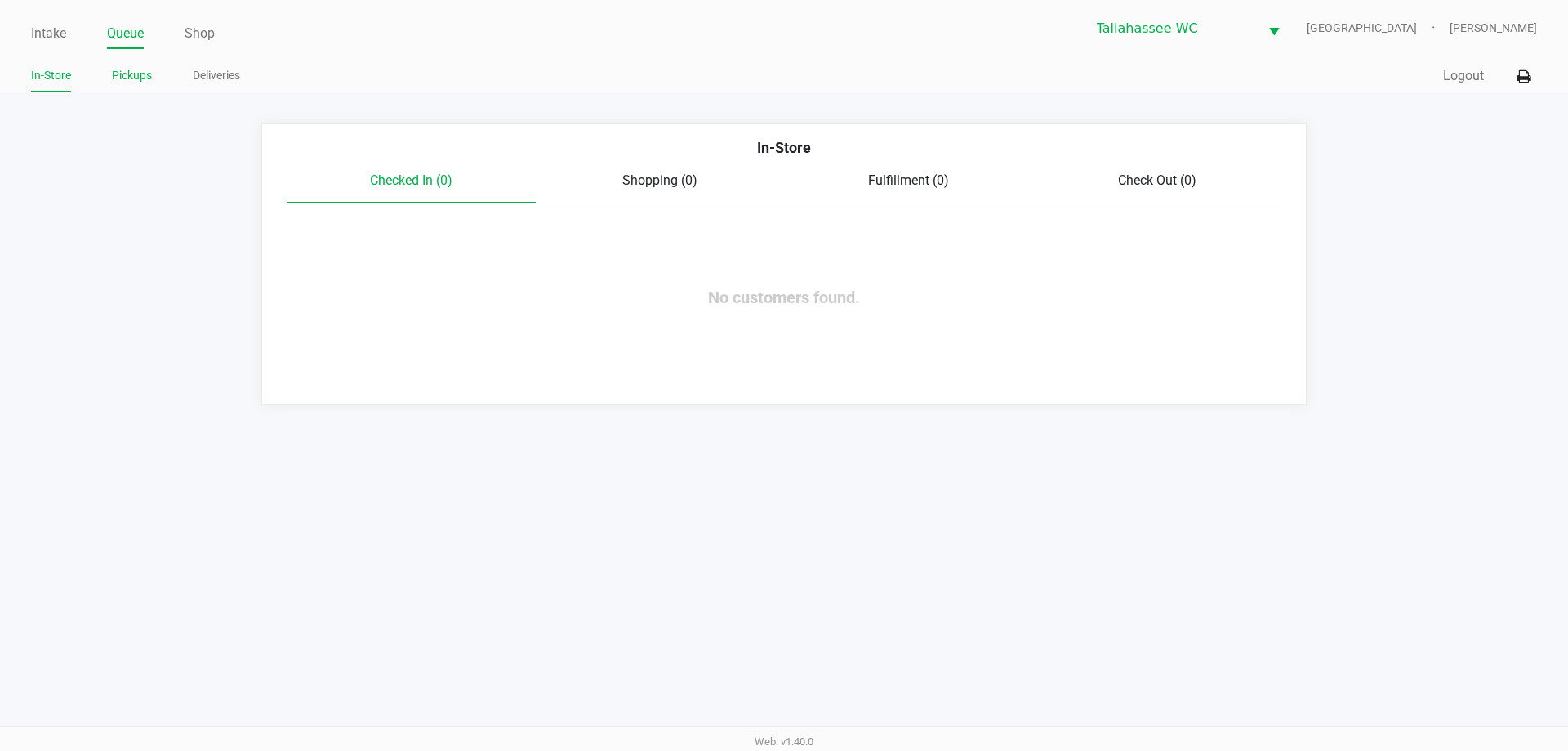
click at [120, 74] on link "Pickups" at bounding box center [131, 75] width 40 height 20
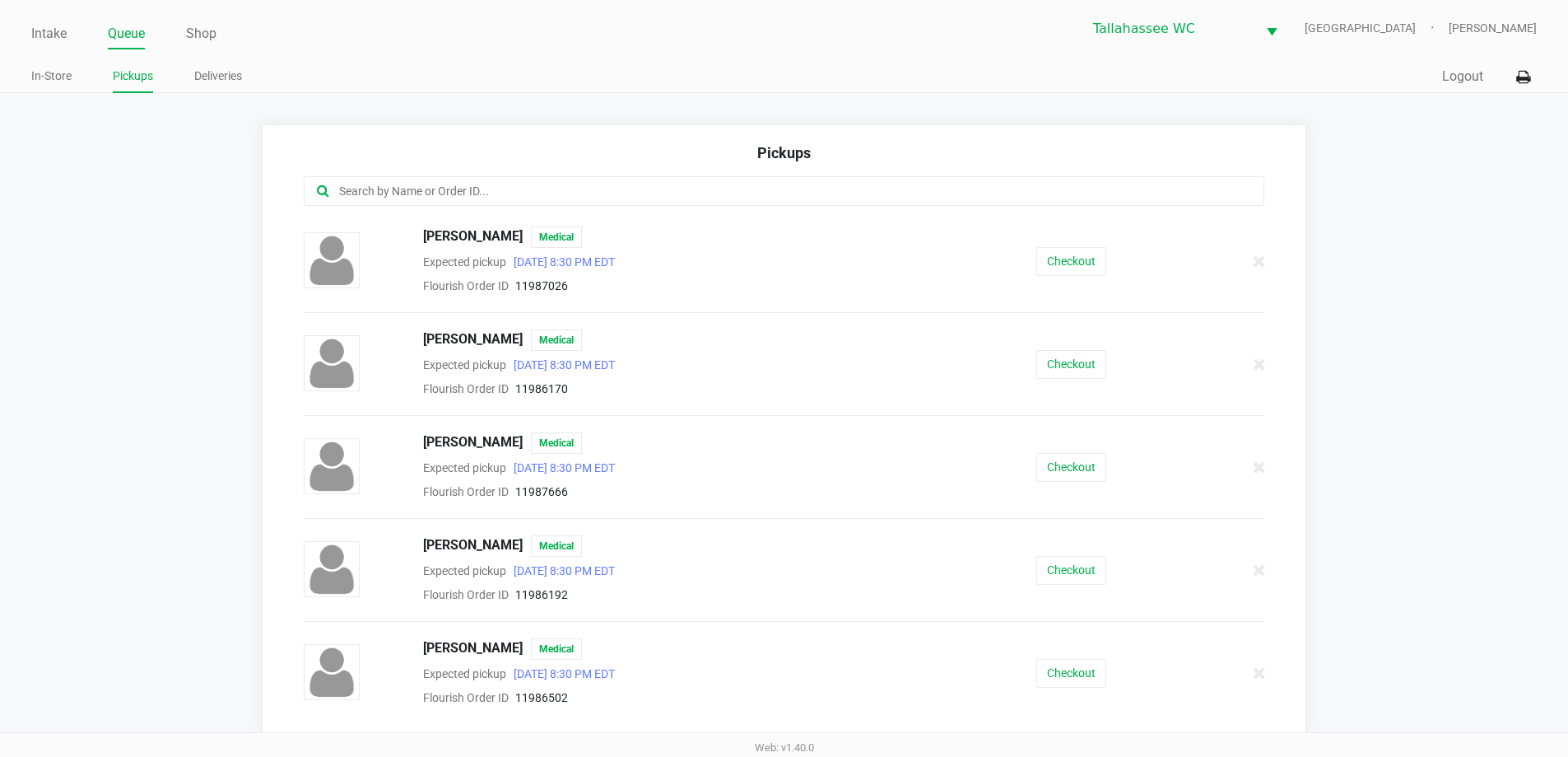
click at [500, 197] on input "text" at bounding box center [758, 191] width 841 height 19
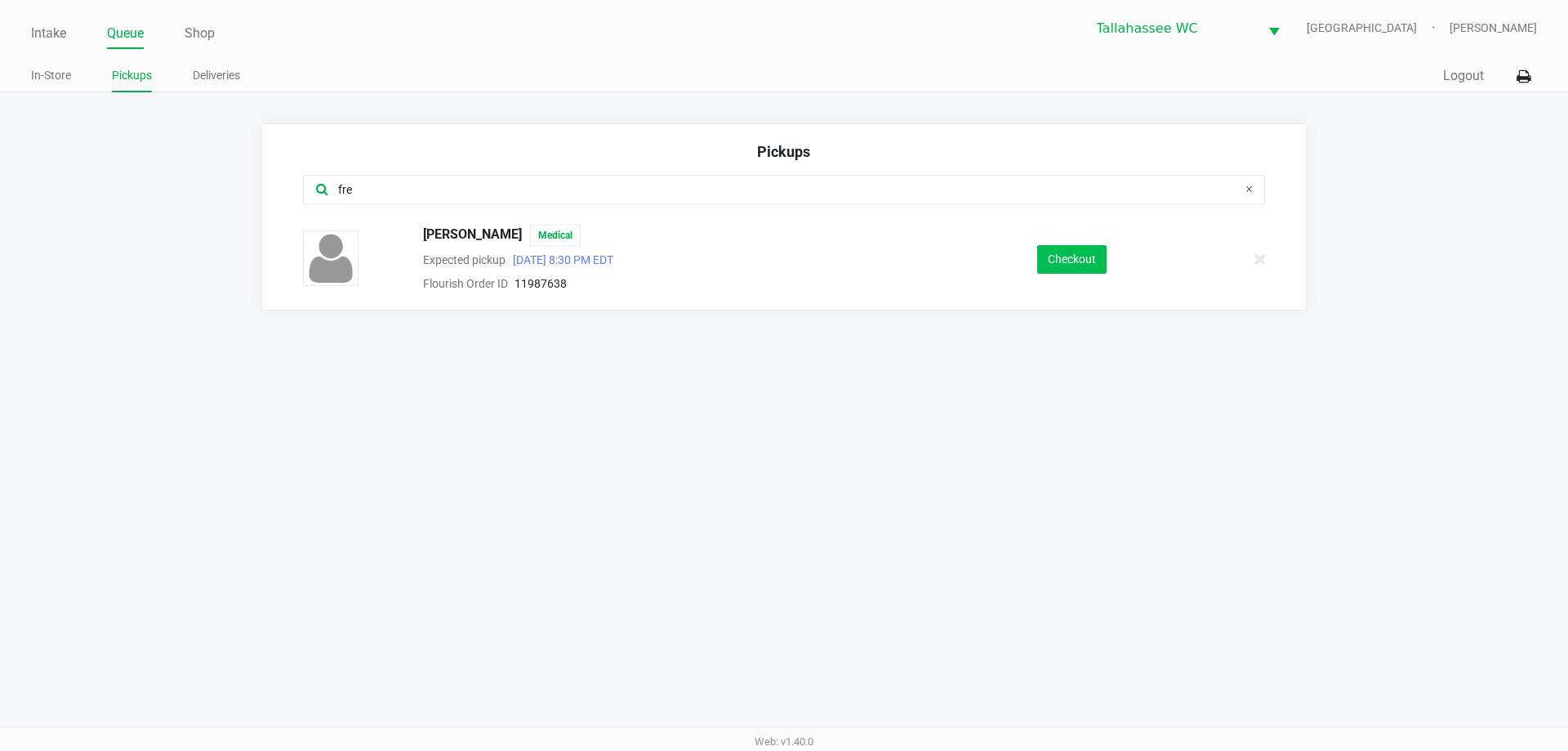
type input "fre"
click at [1064, 252] on button "Checkout" at bounding box center [1071, 258] width 69 height 28
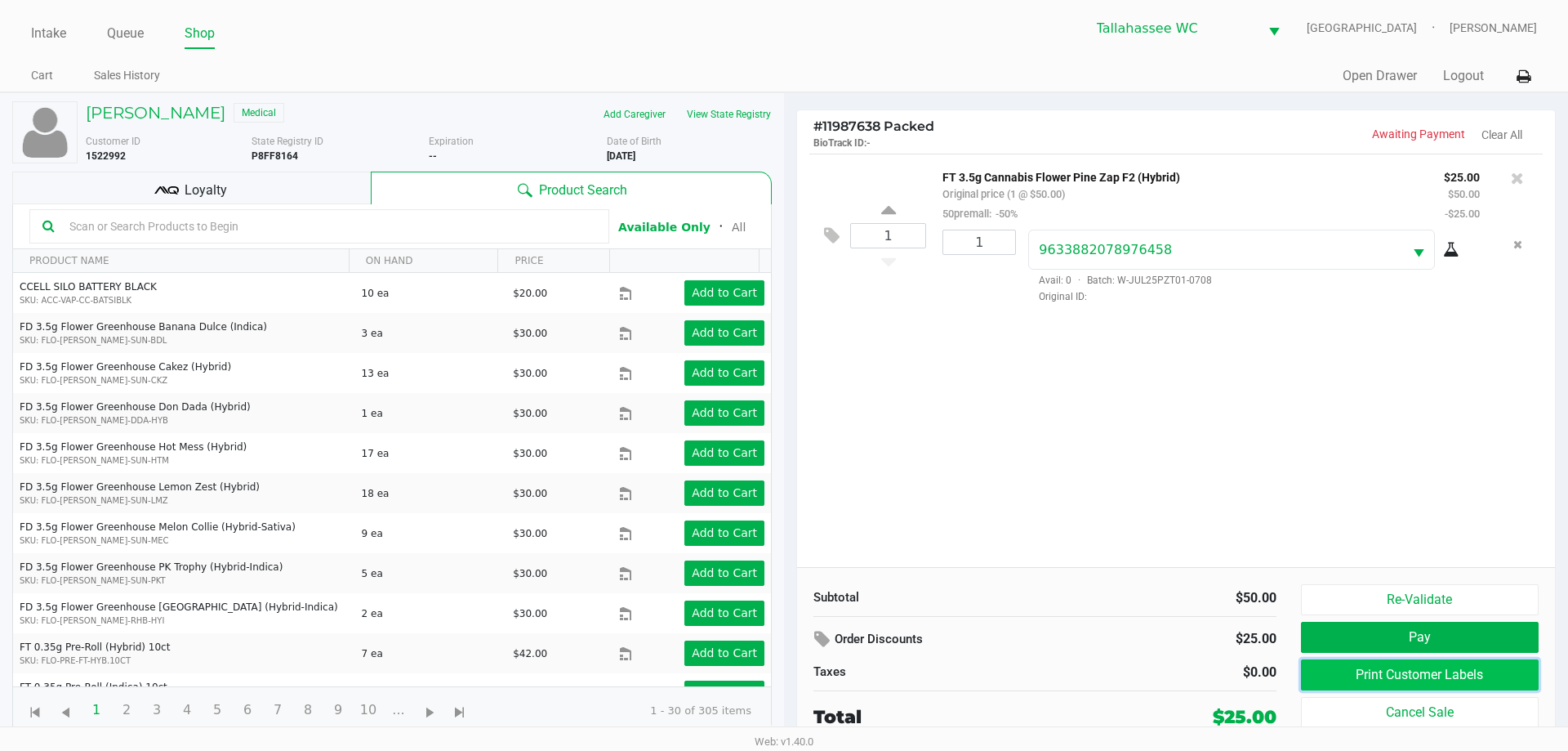
click at [1425, 681] on button "Print Customer Labels" at bounding box center [1419, 675] width 238 height 31
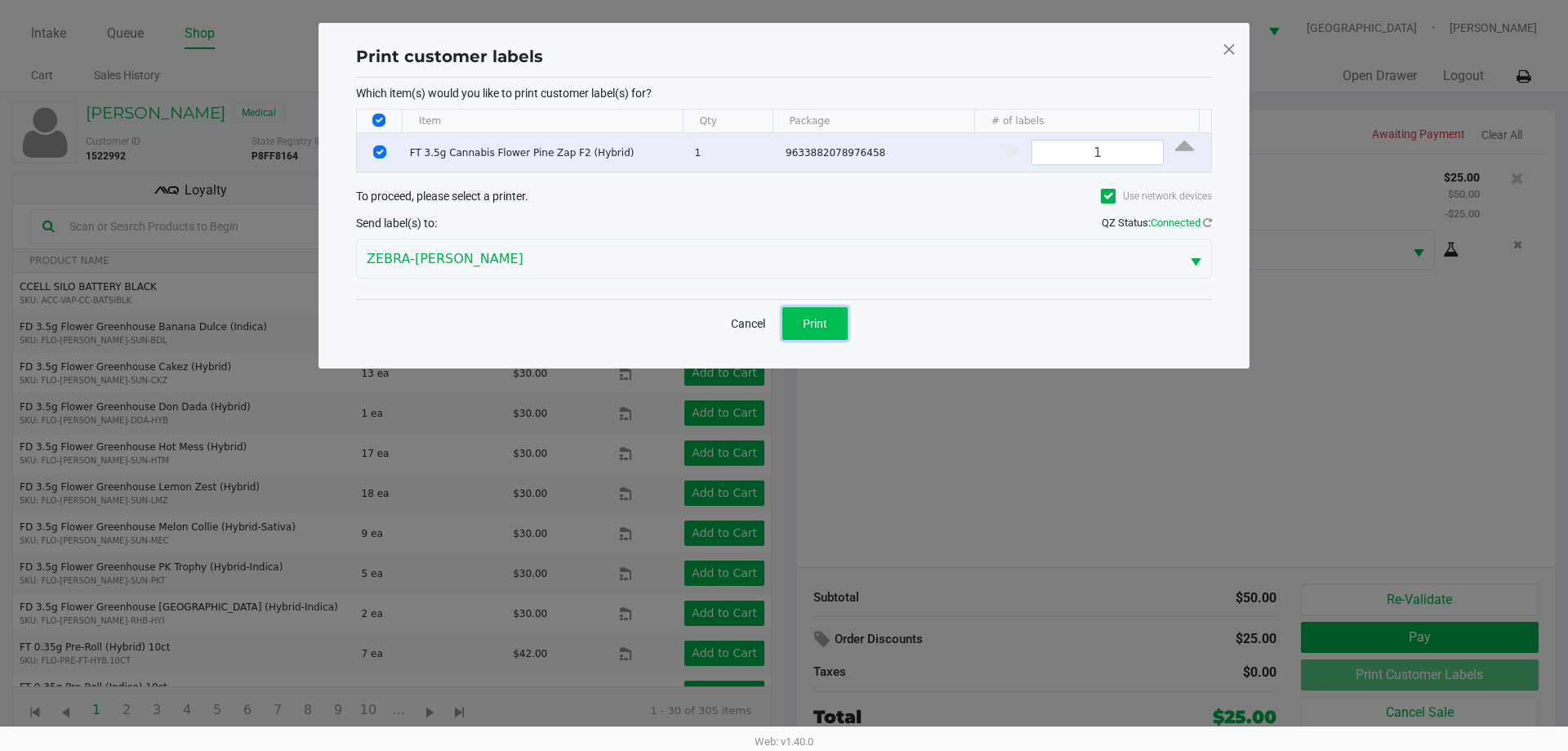
click at [810, 317] on span "Print" at bounding box center [815, 323] width 24 height 13
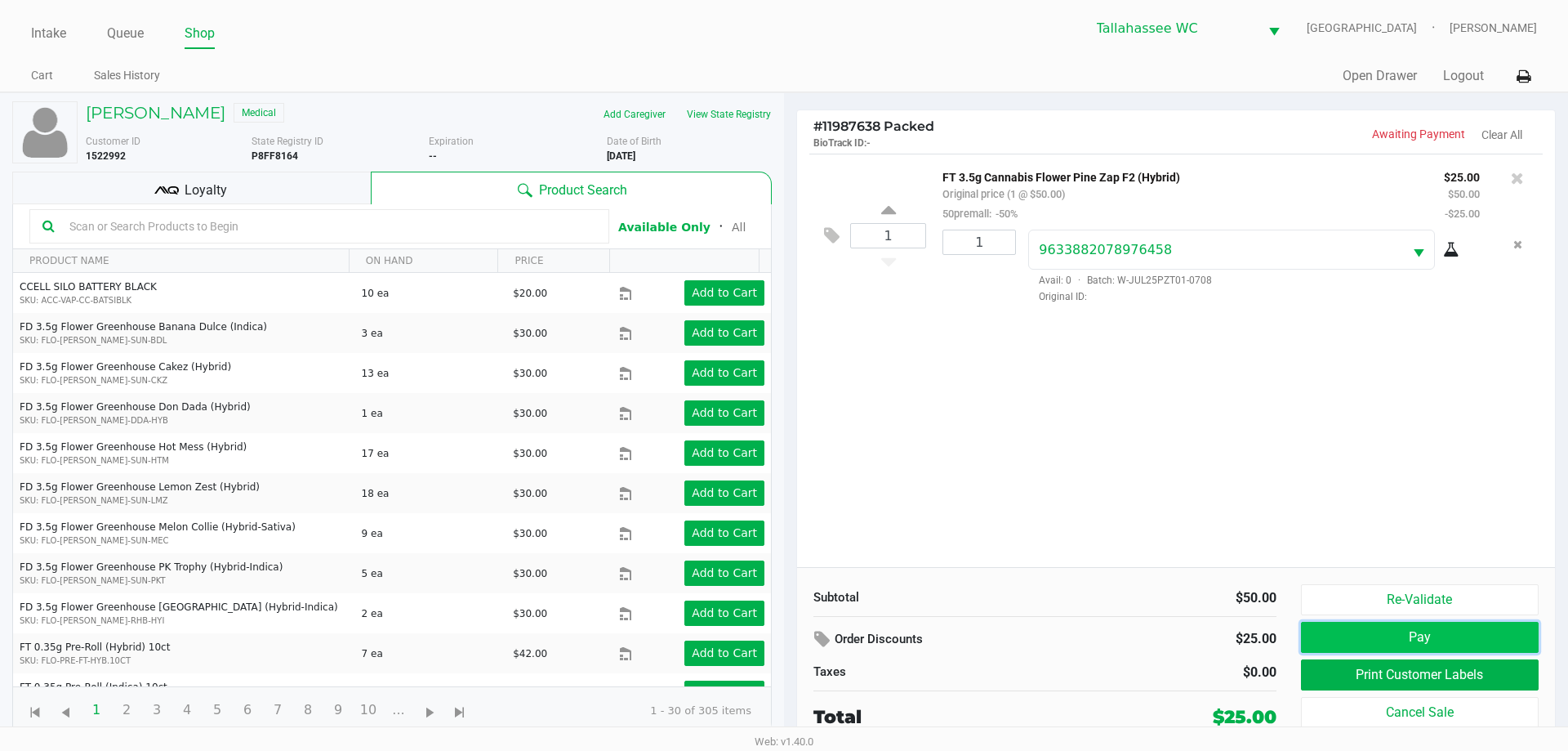
click at [1458, 637] on button "Pay" at bounding box center [1419, 637] width 238 height 31
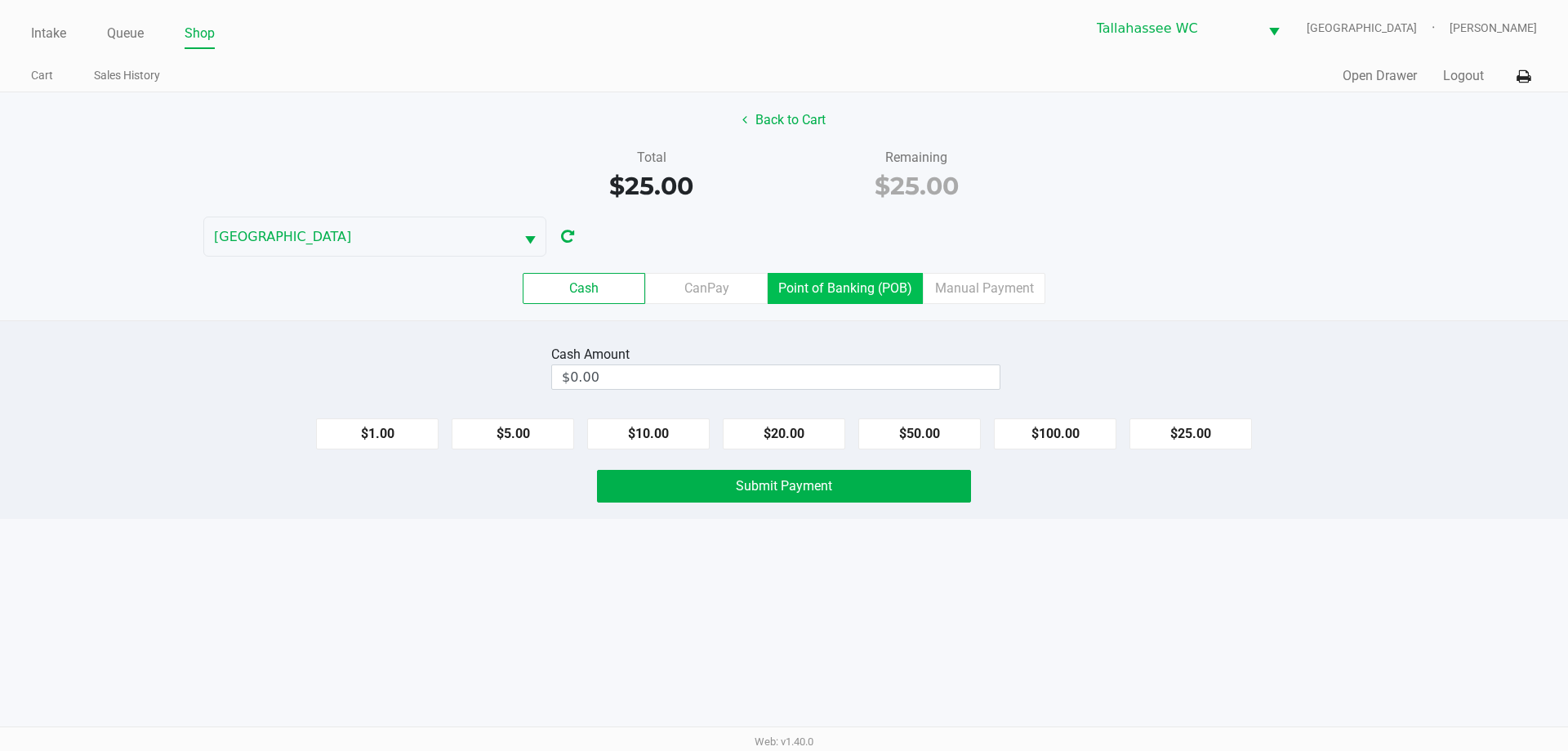
click at [880, 287] on label "Point of Banking (POB)" at bounding box center [846, 289] width 155 height 31
click at [0, 0] on 7 "Point of Banking (POB)" at bounding box center [0, 0] width 0 height 0
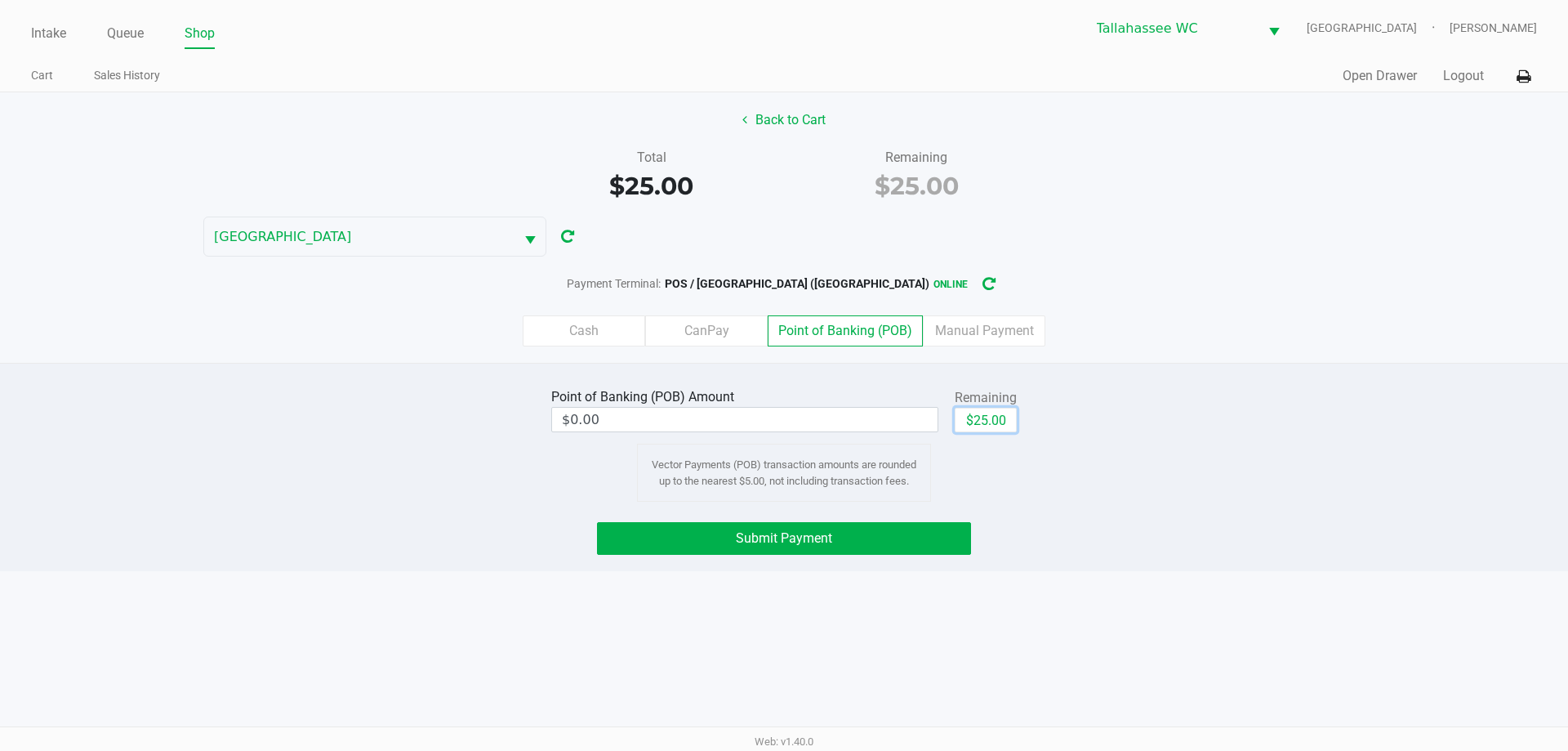
drag, startPoint x: 1003, startPoint y: 420, endPoint x: 985, endPoint y: 456, distance: 40.2
click at [1003, 421] on button "$25.00" at bounding box center [985, 420] width 62 height 24
type input "$25.00"
click at [856, 545] on button "Submit Payment" at bounding box center [784, 538] width 374 height 33
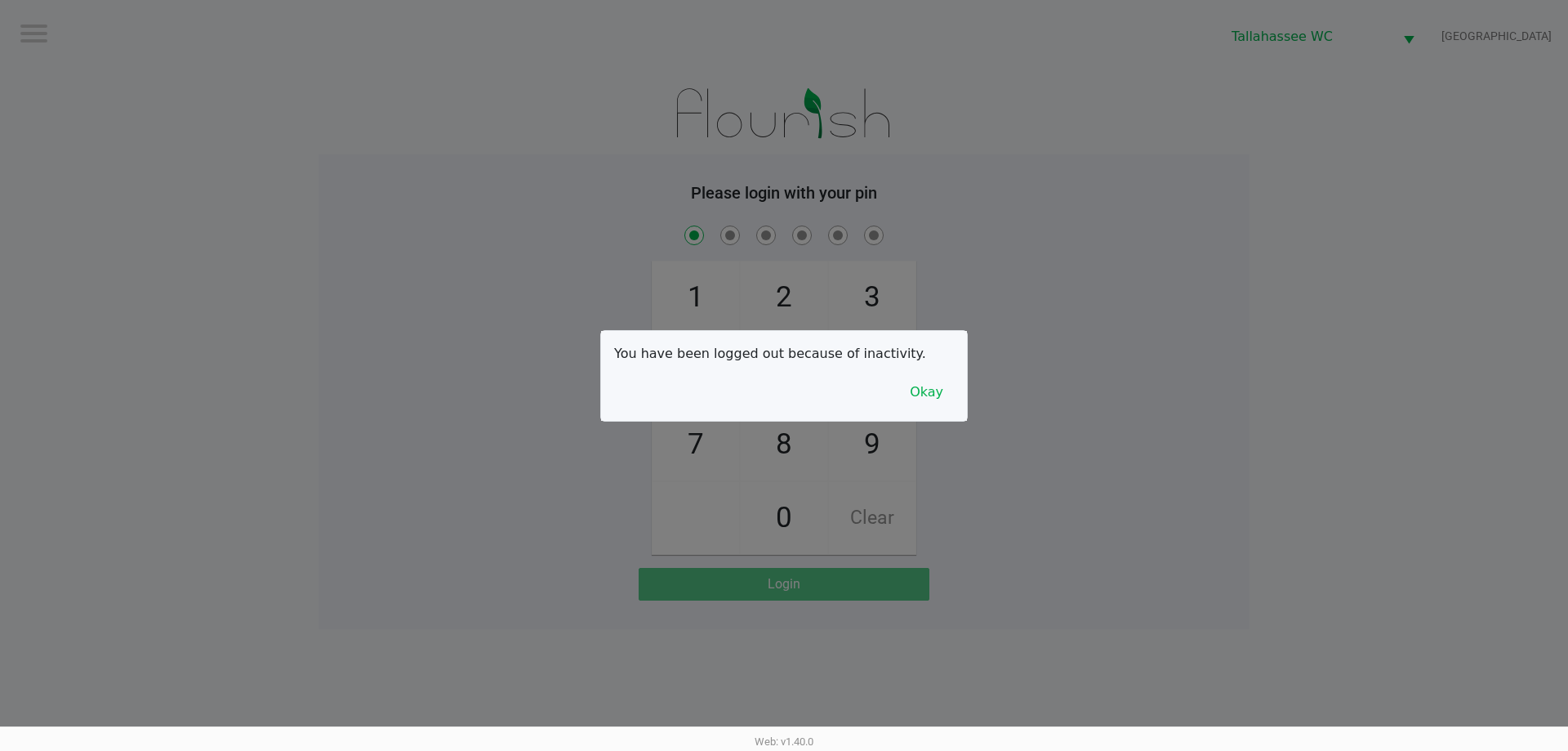
checkbox input "true"
checkbox input "false"
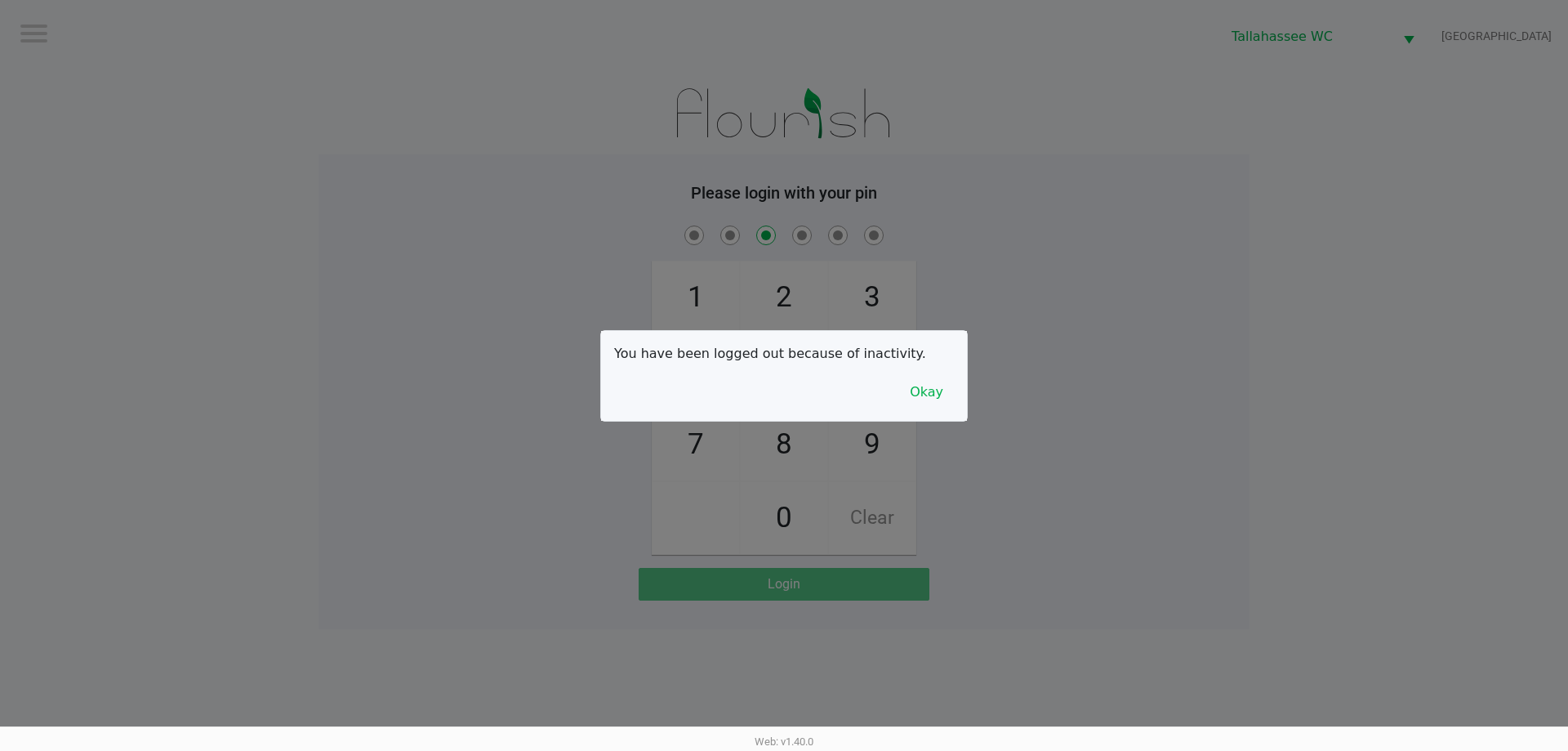
checkbox input "false"
checkbox input "true"
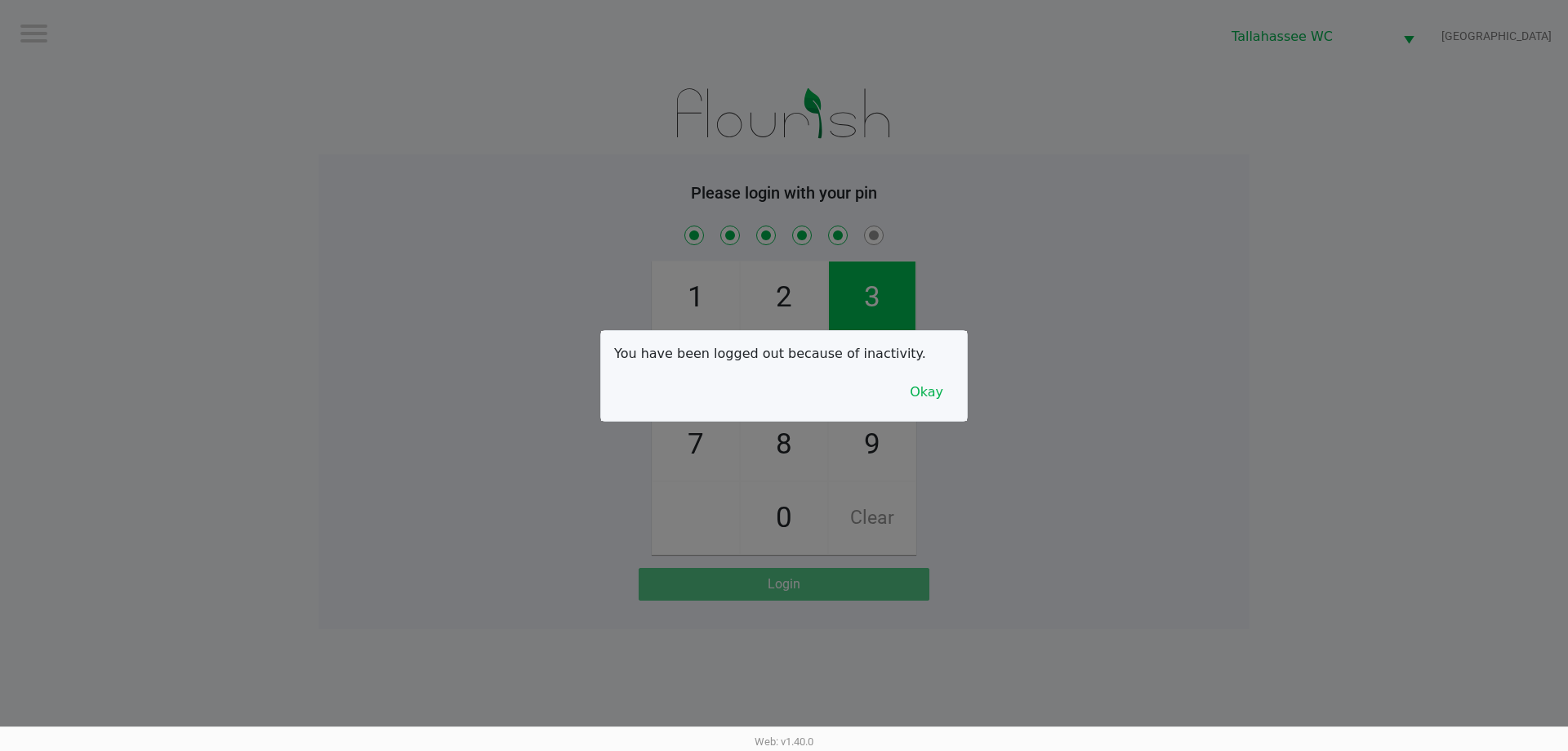
checkbox input "true"
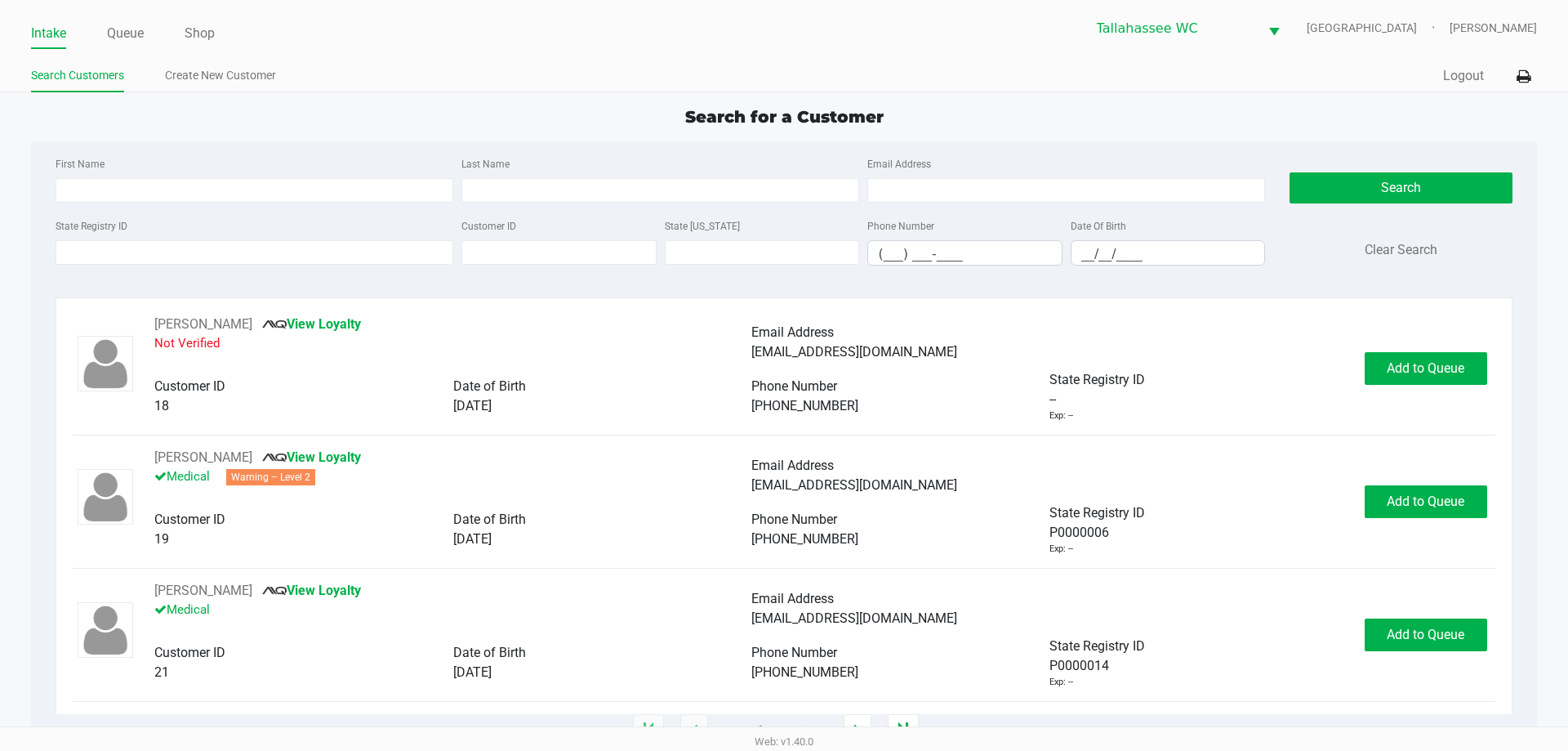
type input "GREGORY"
type input "VINCENT"
type input "01/22/1963"
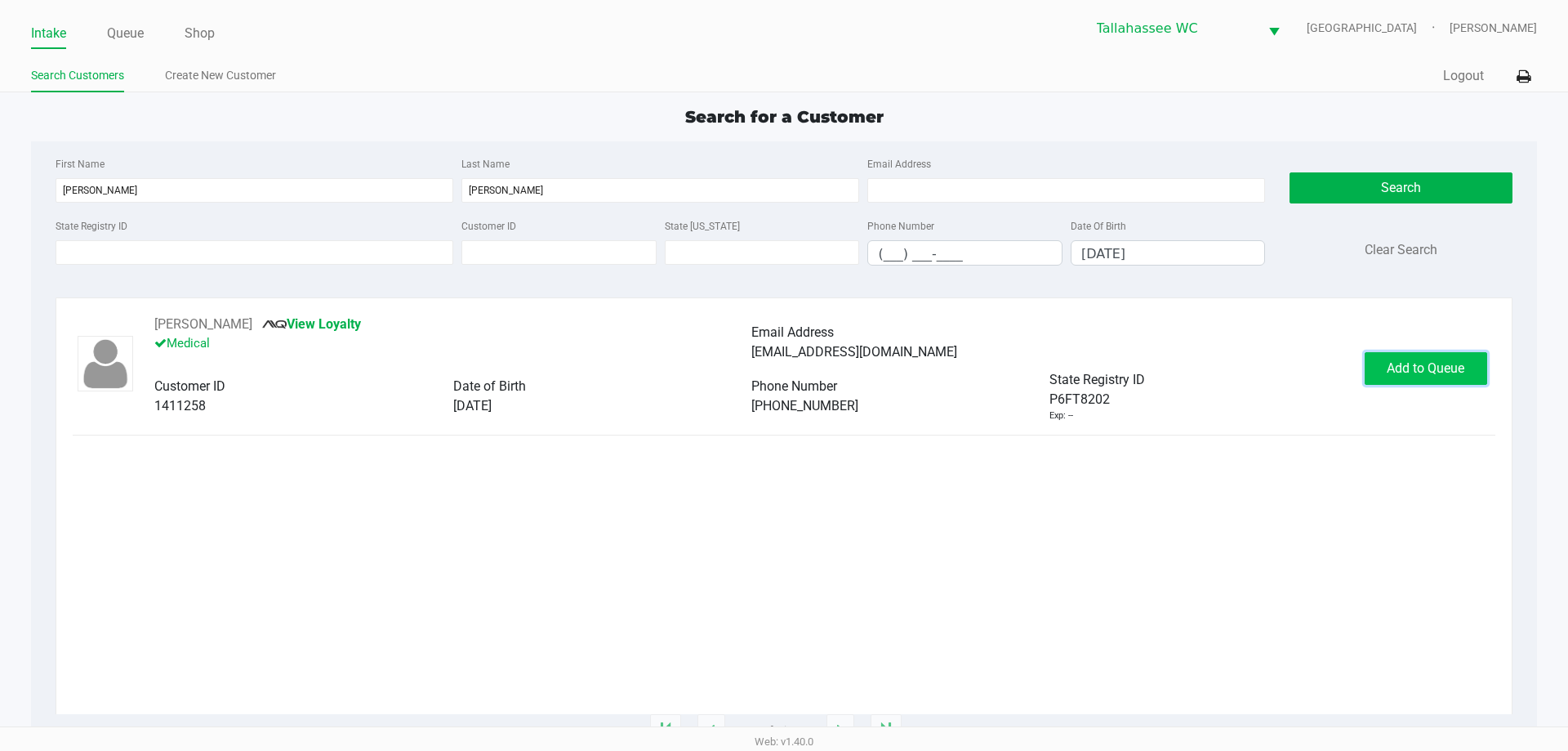
click at [1408, 373] on span "Add to Queue" at bounding box center [1425, 368] width 78 height 16
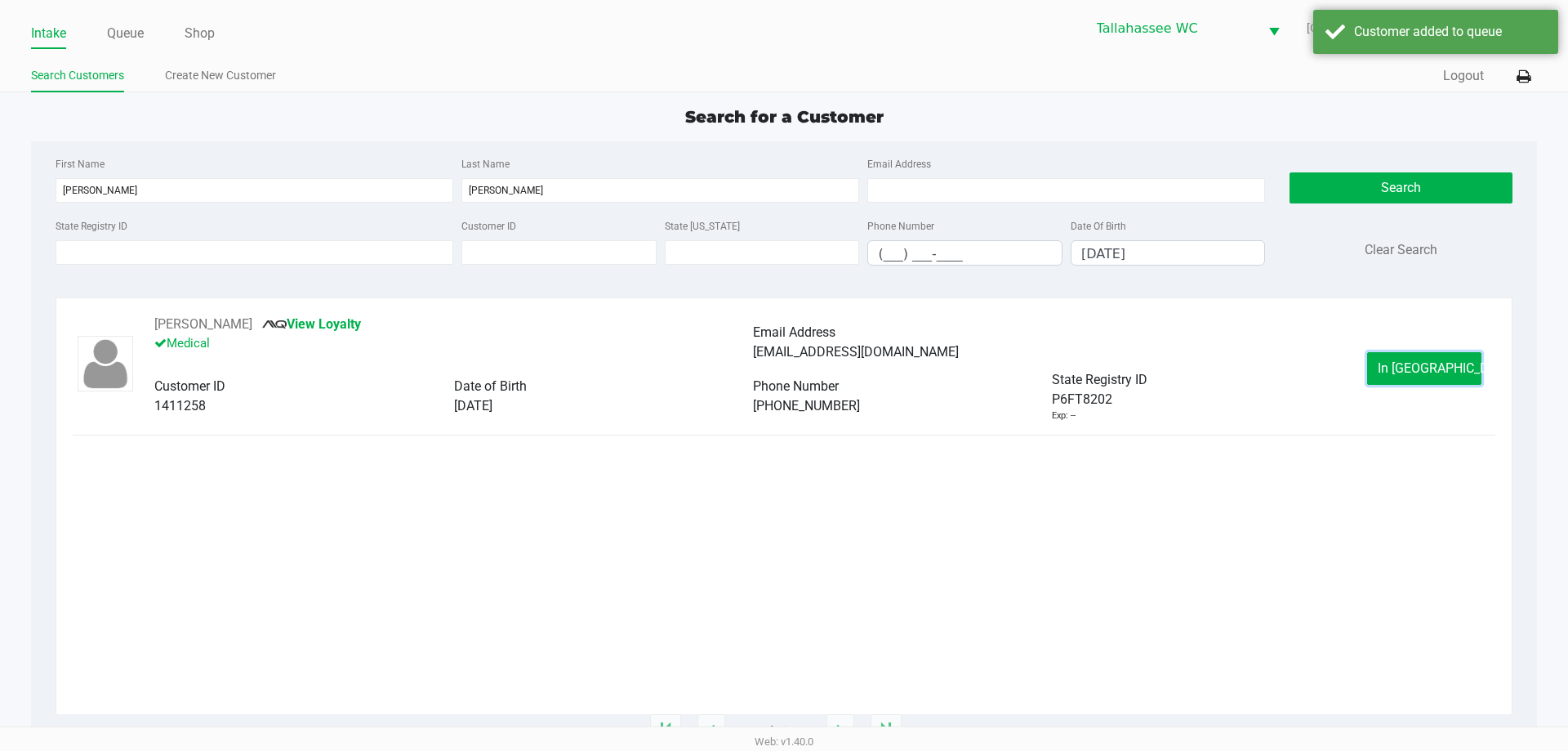
click at [1412, 371] on span "In Queue" at bounding box center [1446, 368] width 137 height 16
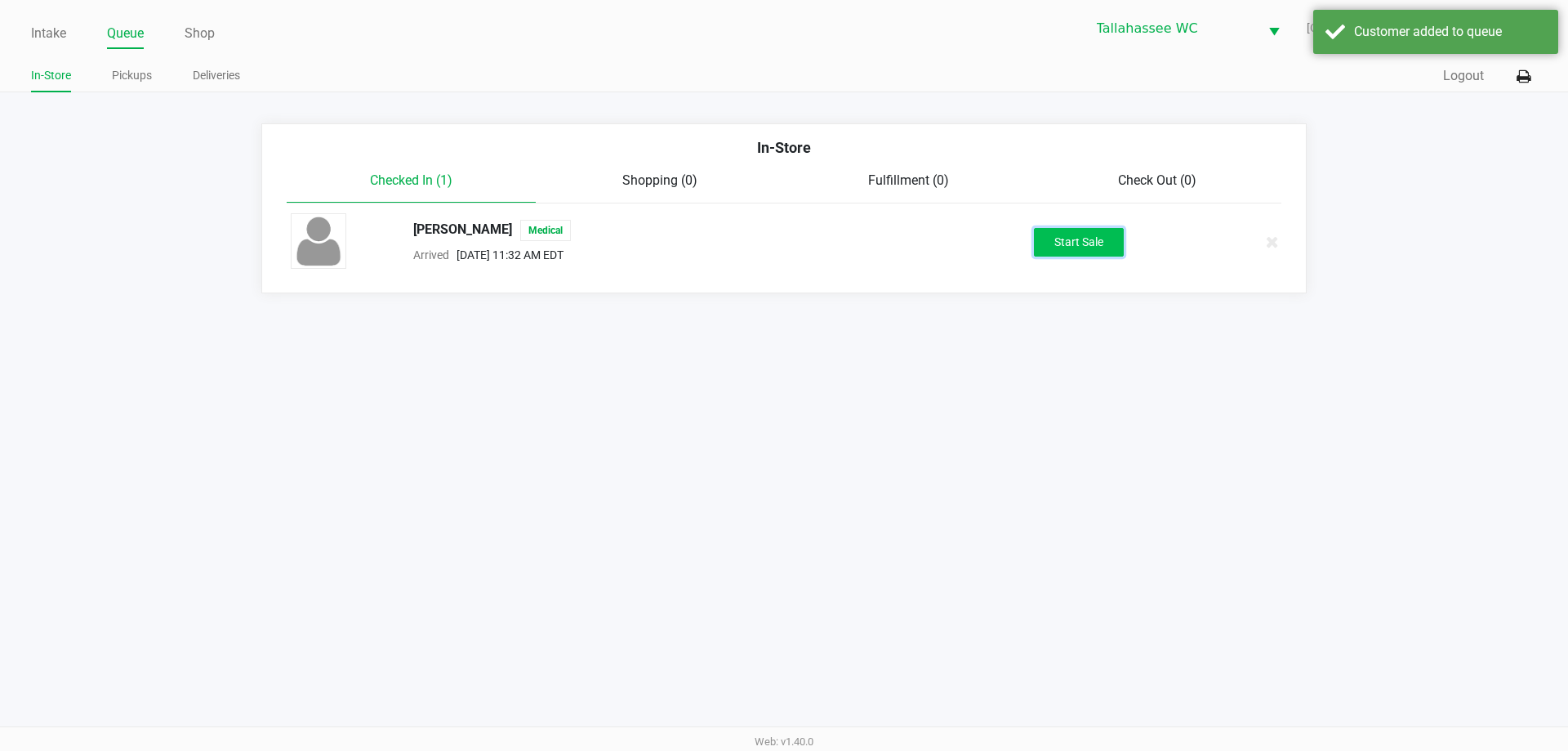
click at [1076, 247] on button "Start Sale" at bounding box center [1079, 242] width 90 height 28
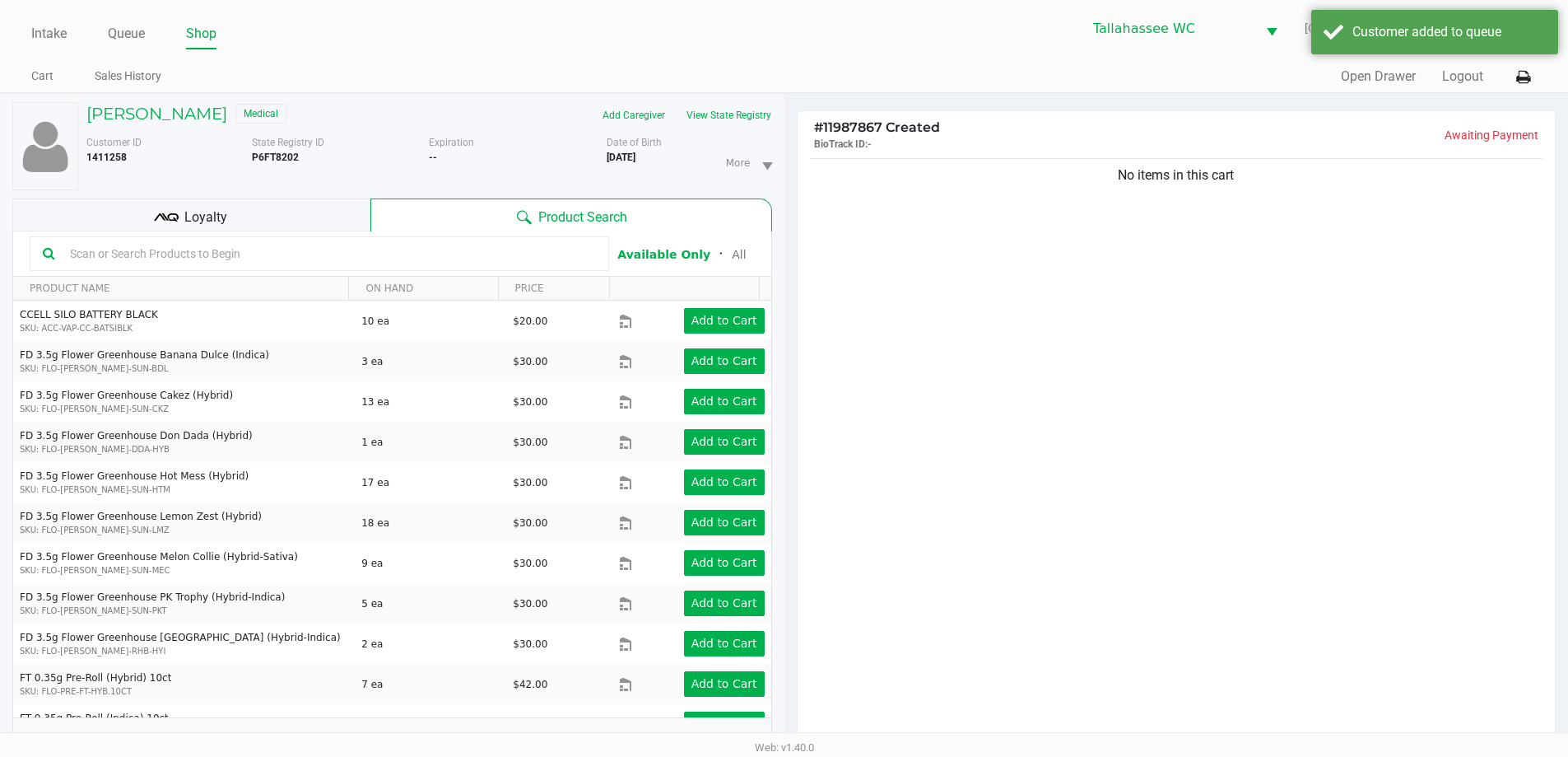
click at [744, 131] on div "Customer ID 1411258 State Registry ID P6FT8202 Expiration -- More Date of Birth…" at bounding box center [430, 159] width 711 height 62
click at [744, 117] on button "View State Registry" at bounding box center [723, 115] width 96 height 26
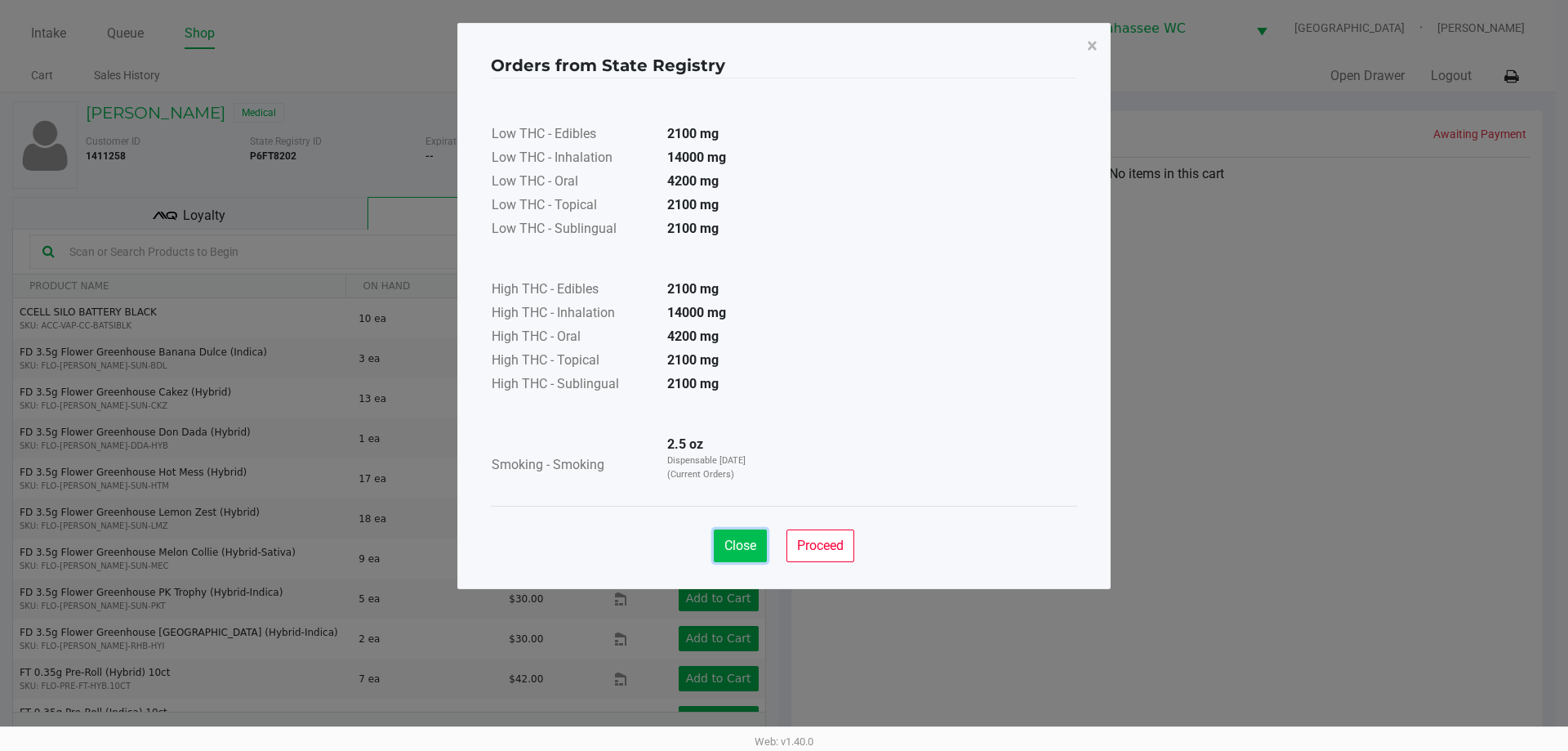
click at [754, 544] on span "Close" at bounding box center [740, 545] width 32 height 16
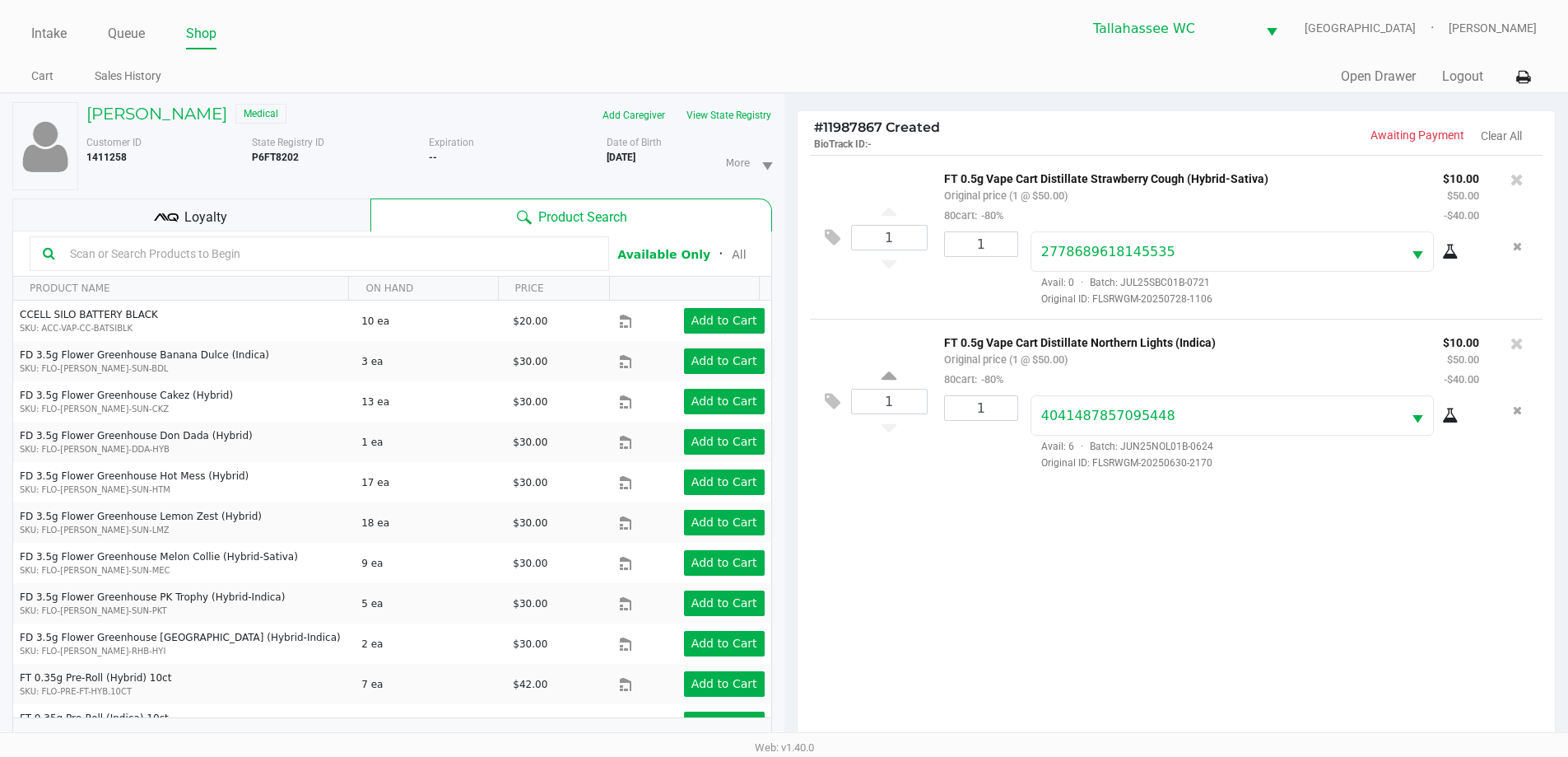
click at [302, 214] on div "Loyalty" at bounding box center [192, 215] width 358 height 33
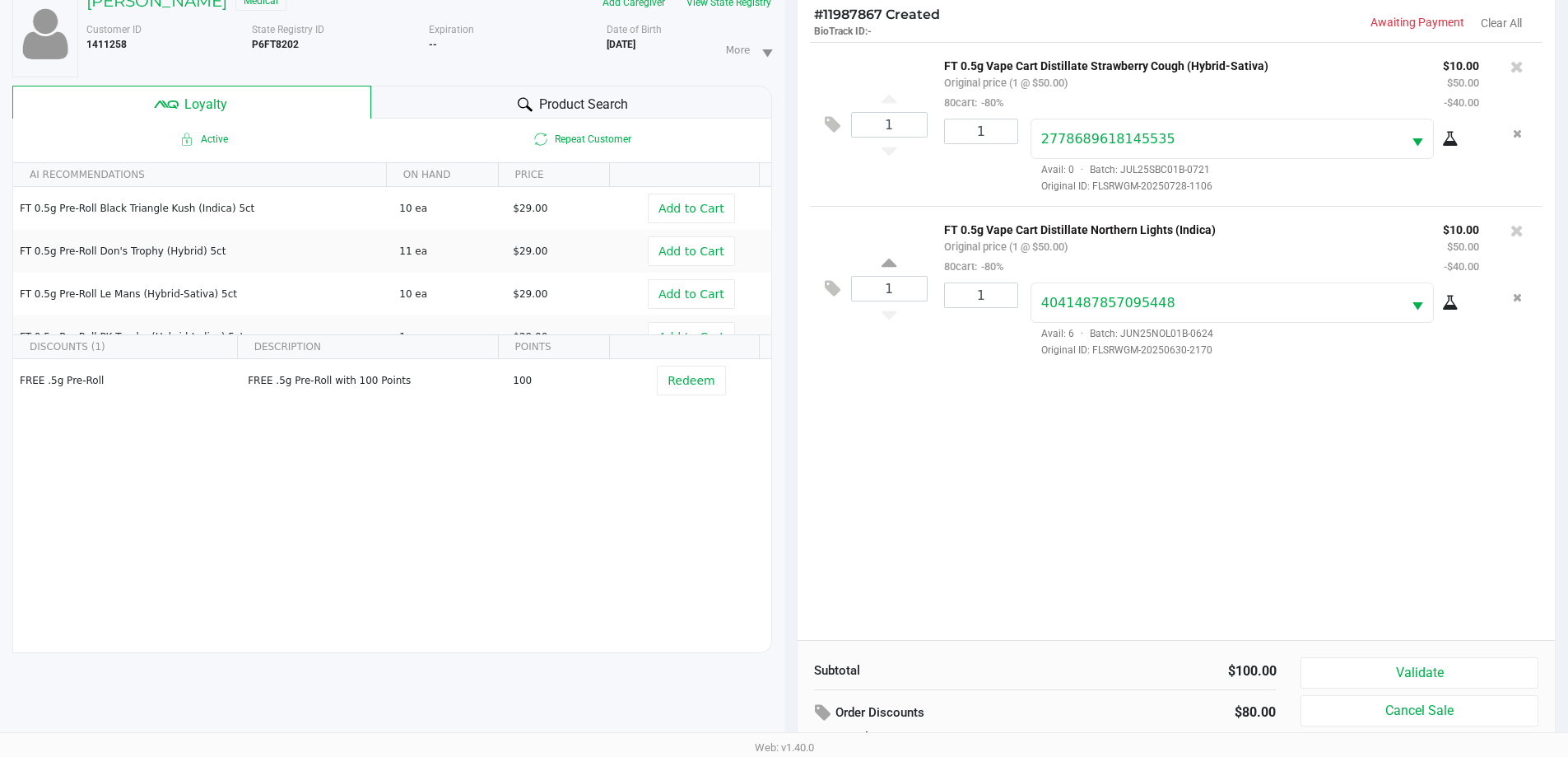
scroll to position [198, 0]
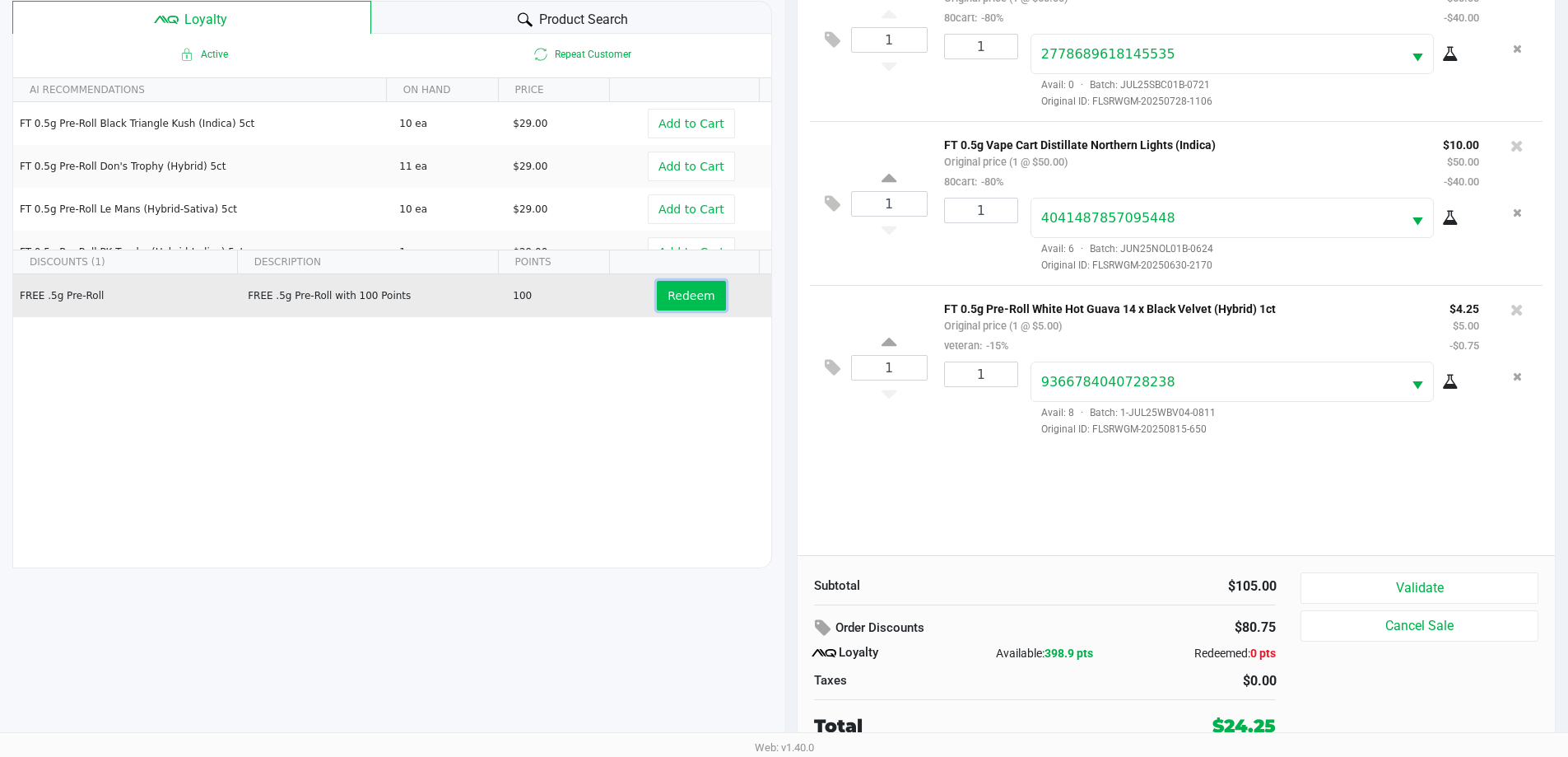
click at [683, 298] on span "Redeem" at bounding box center [691, 295] width 47 height 13
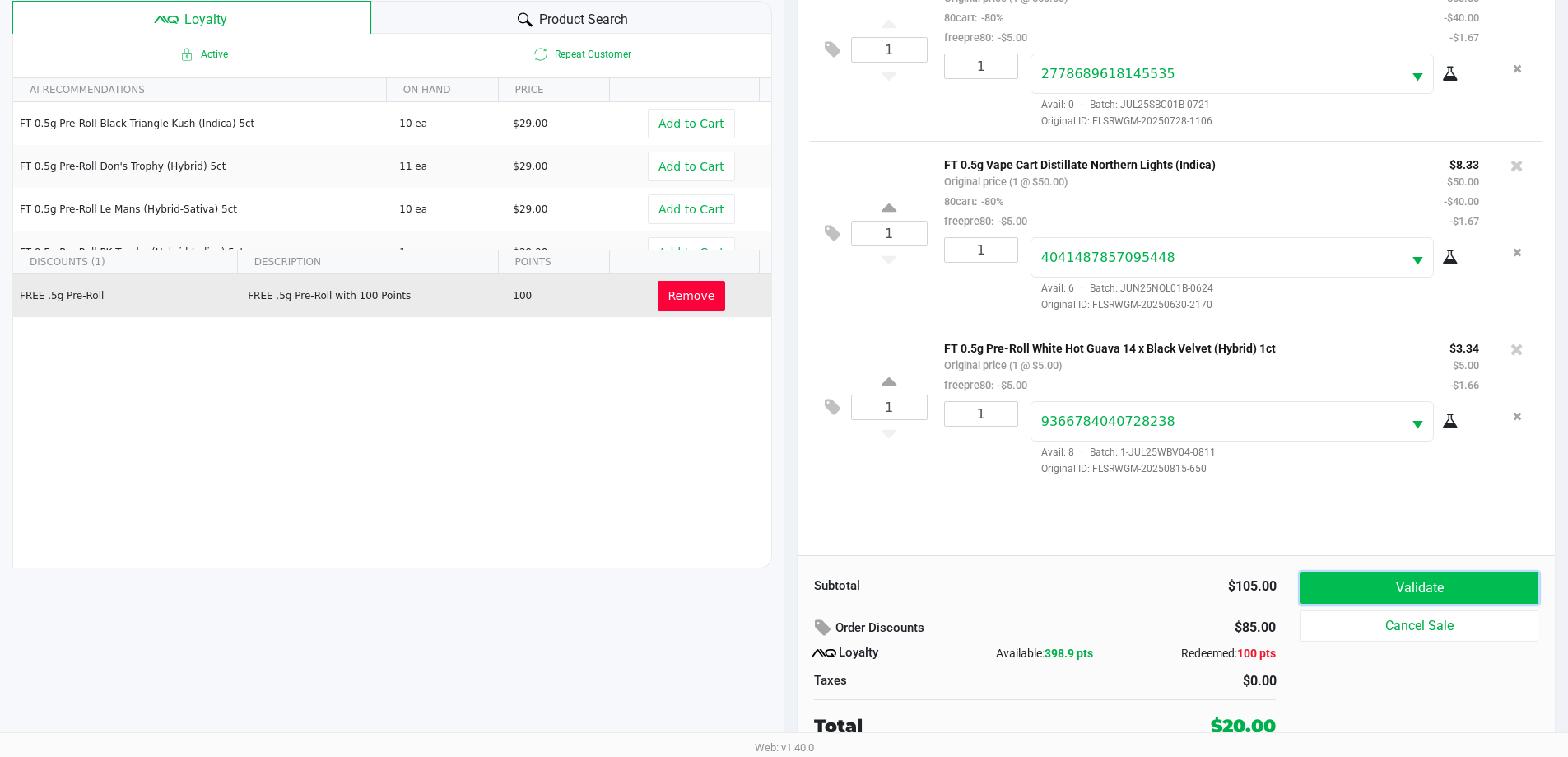
click at [1442, 582] on button "Validate" at bounding box center [1419, 588] width 237 height 31
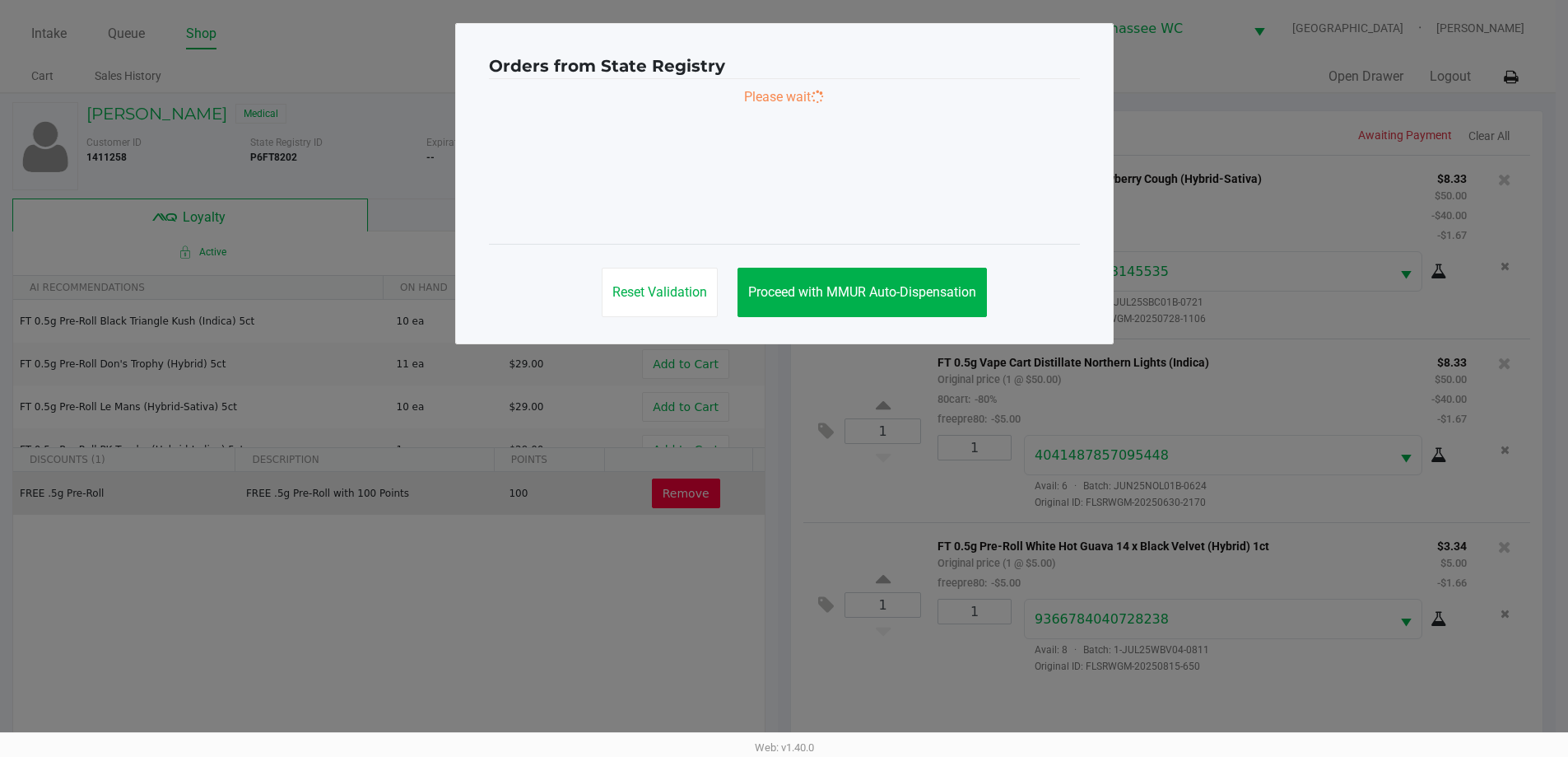
scroll to position [0, 0]
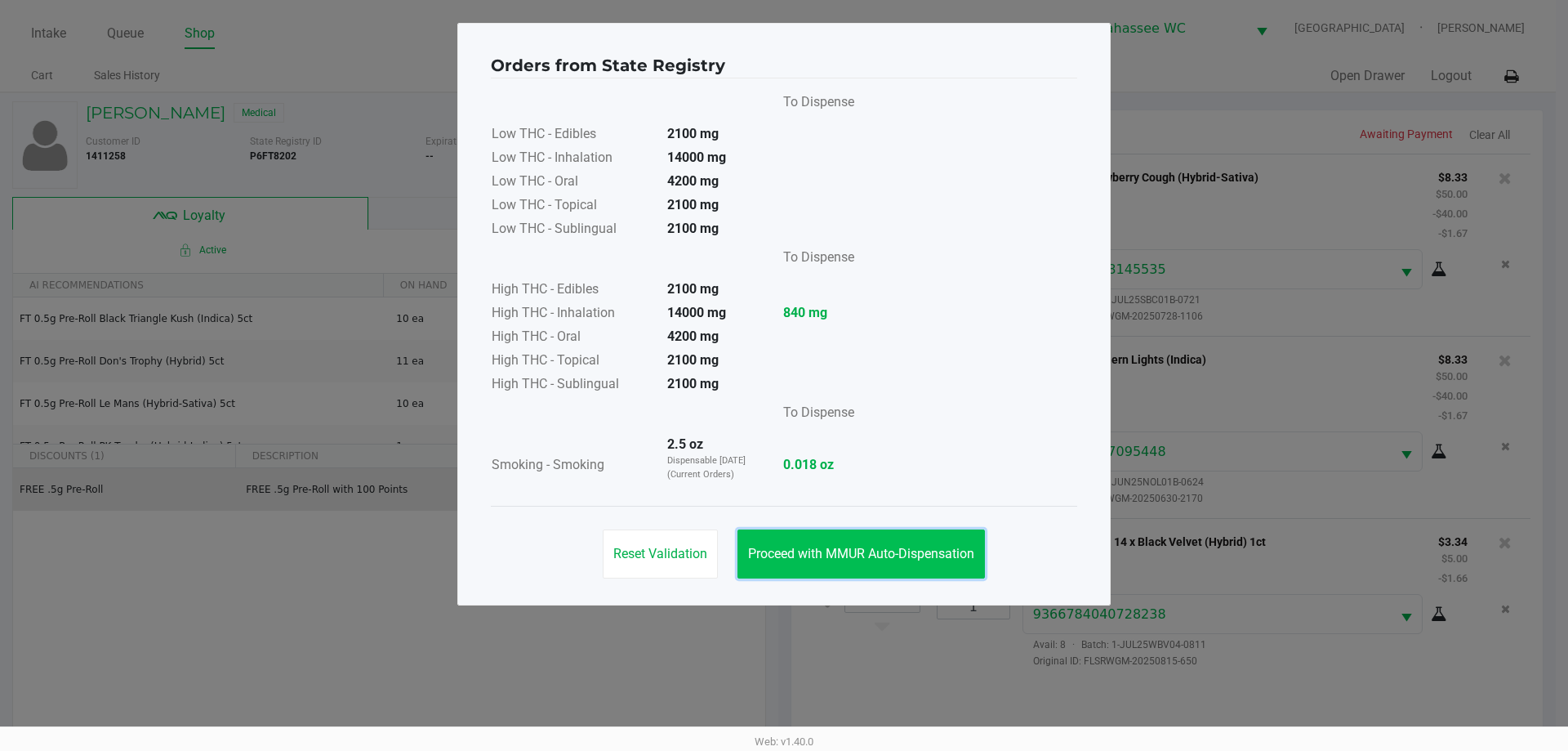
drag, startPoint x: 930, startPoint y: 549, endPoint x: 1086, endPoint y: 536, distance: 156.5
click at [930, 550] on span "Proceed with MMUR Auto-Dispensation" at bounding box center [860, 554] width 226 height 16
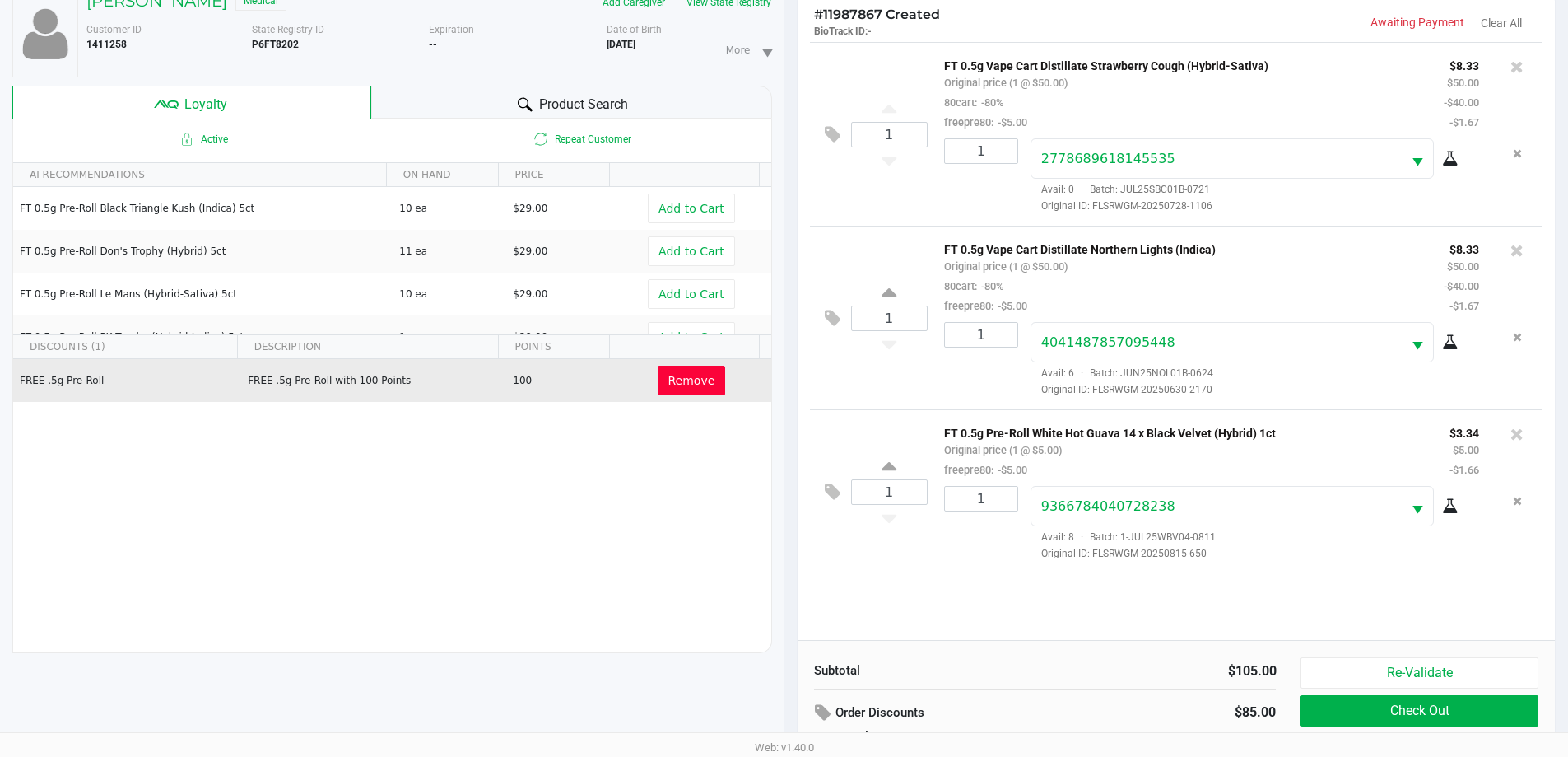
scroll to position [198, 0]
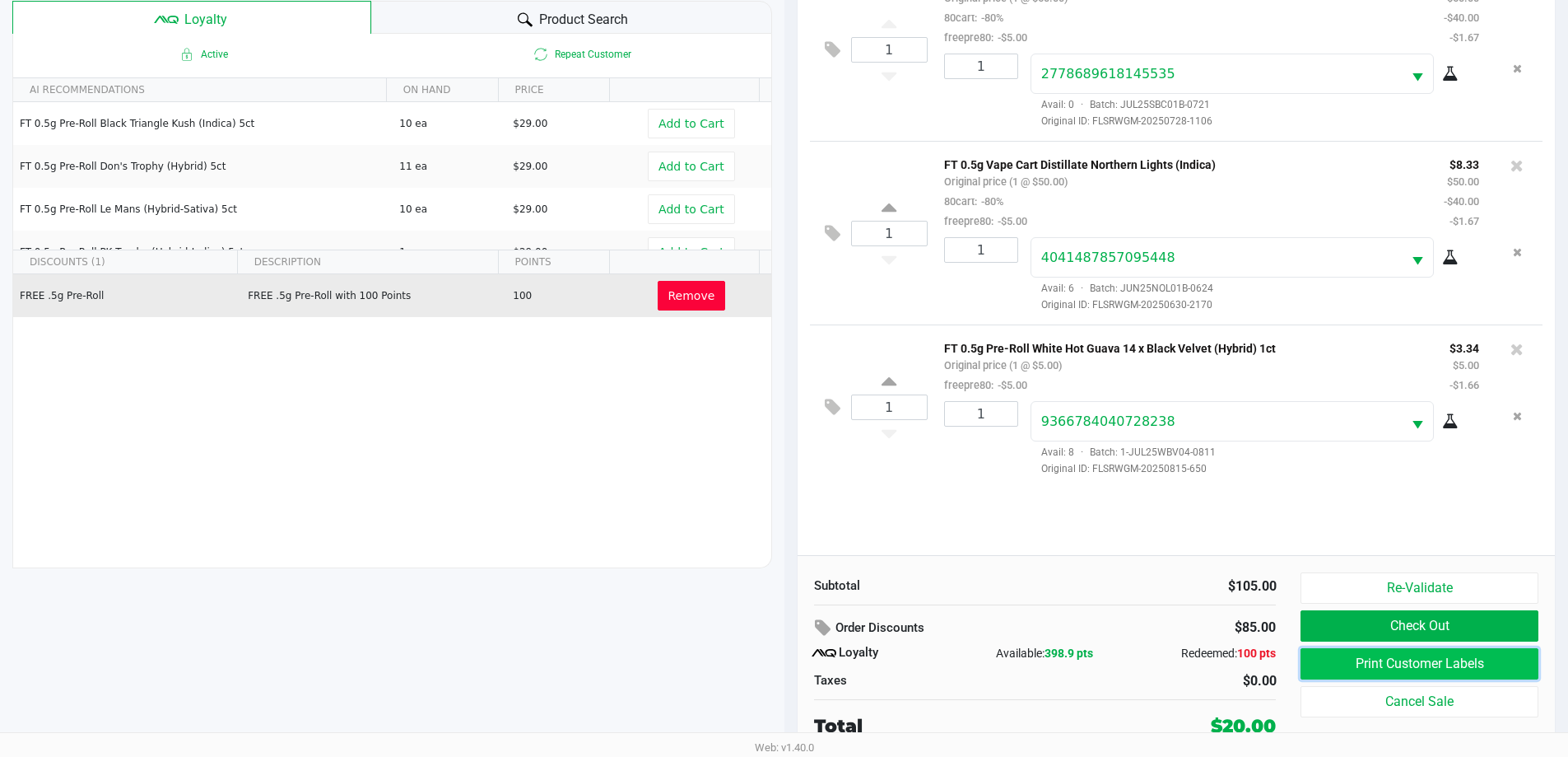
click at [1434, 660] on button "Print Customer Labels" at bounding box center [1419, 664] width 237 height 31
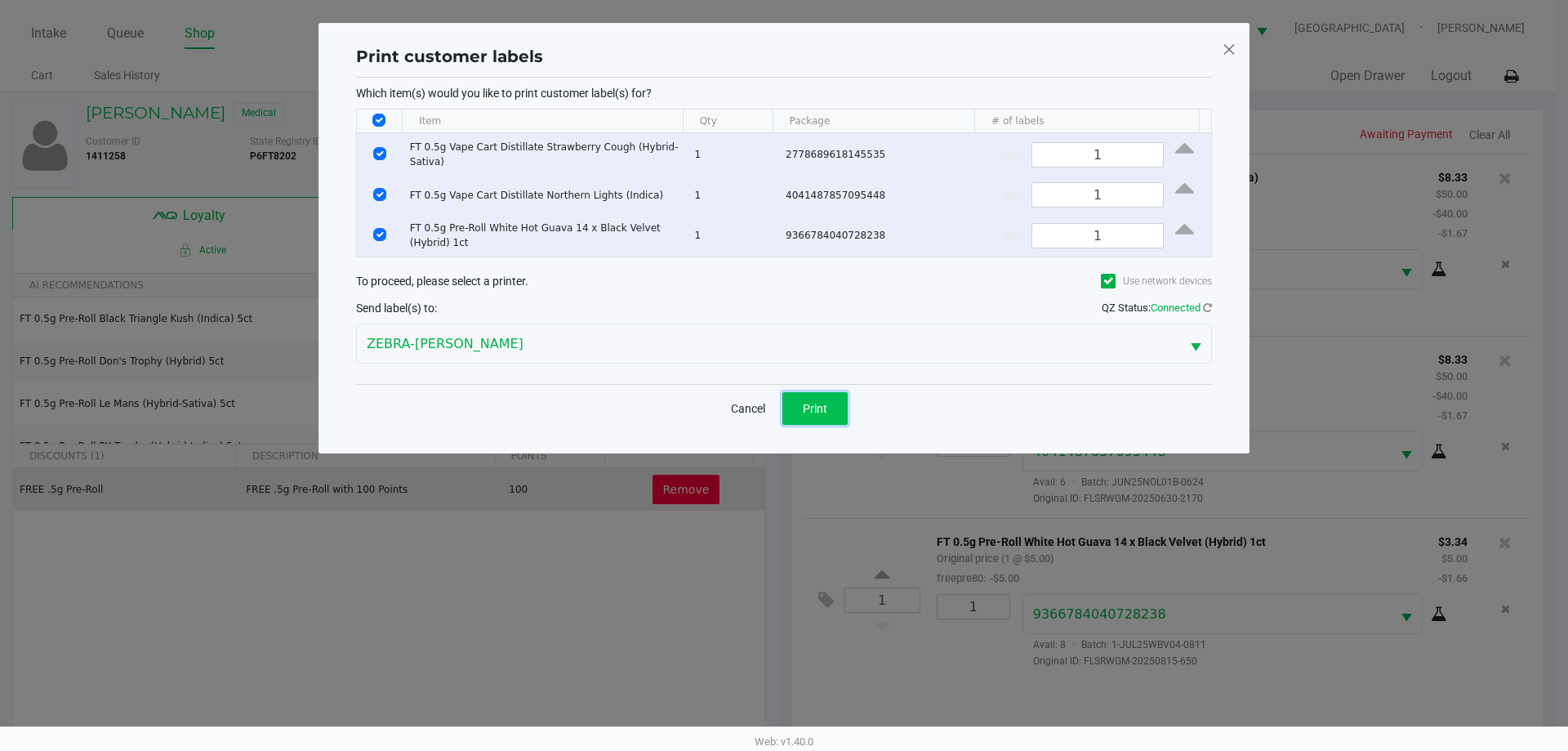
click at [812, 408] on span "Print" at bounding box center [815, 408] width 24 height 13
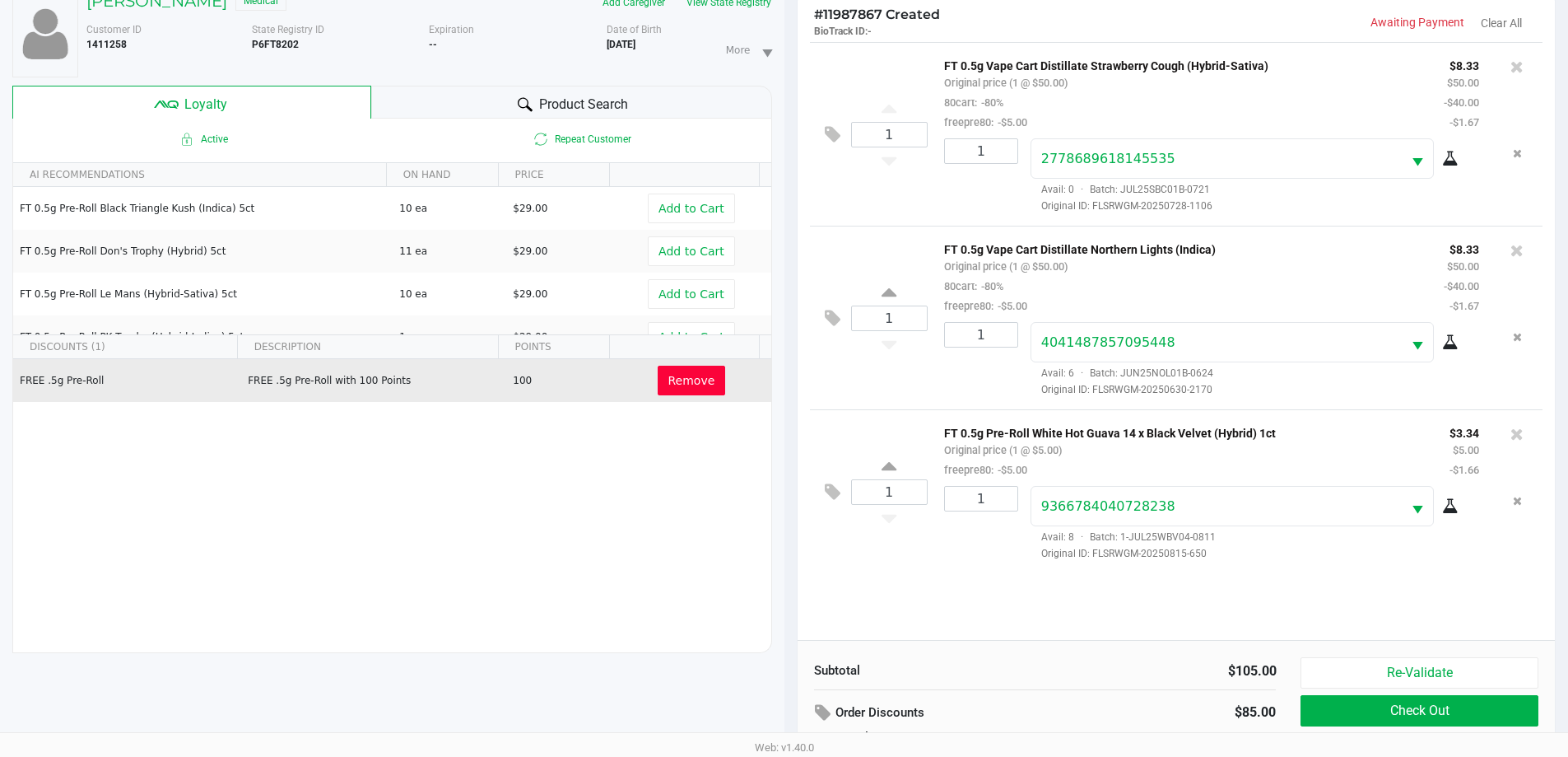
scroll to position [198, 0]
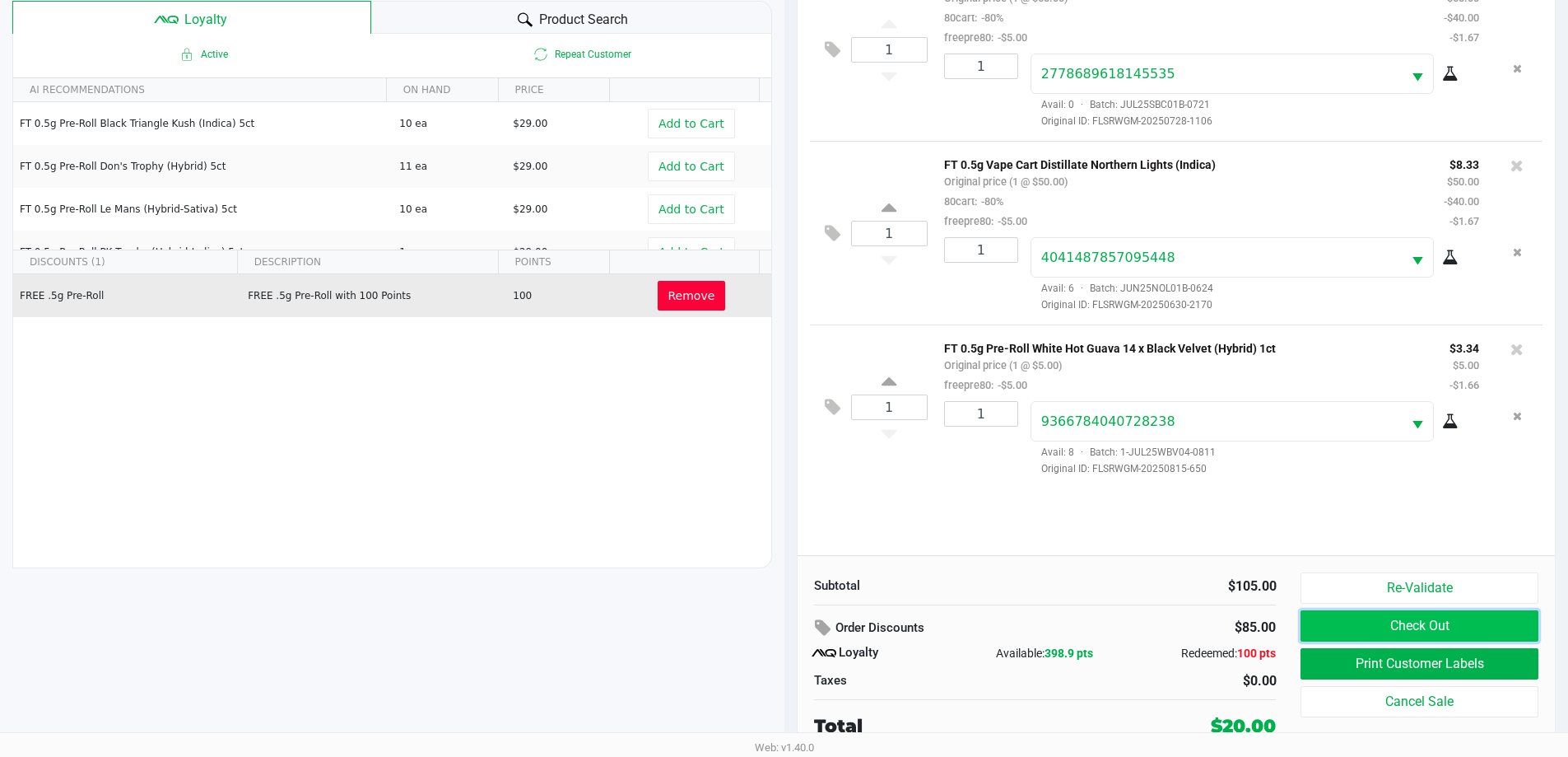
click at [1419, 621] on button "Check Out" at bounding box center [1419, 626] width 237 height 31
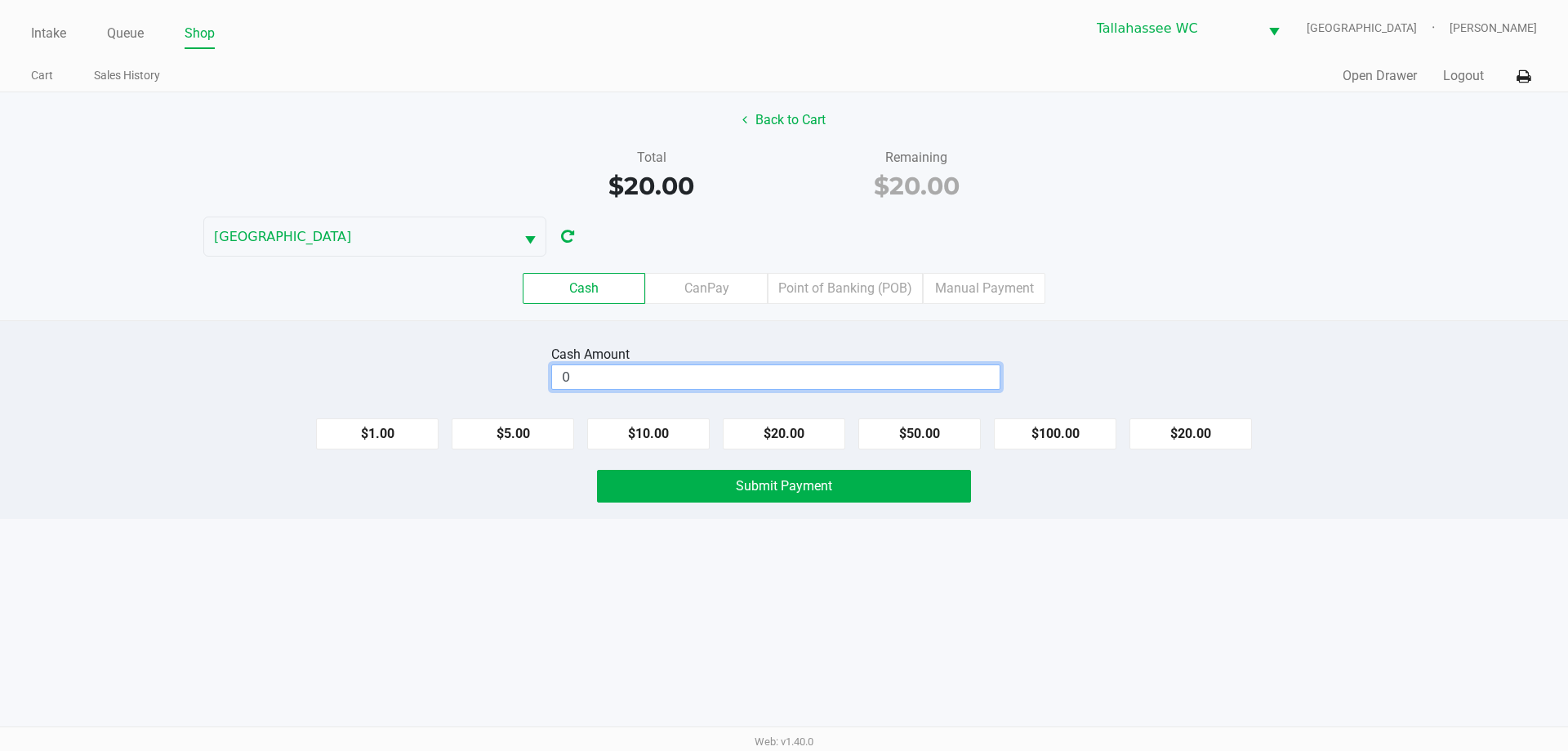
click at [742, 378] on input "0" at bounding box center [776, 377] width 448 height 23
type input "$20.00"
click at [1326, 278] on div "Cash CanPay Point of Banking (POB) Manual Payment" at bounding box center [784, 289] width 1568 height 31
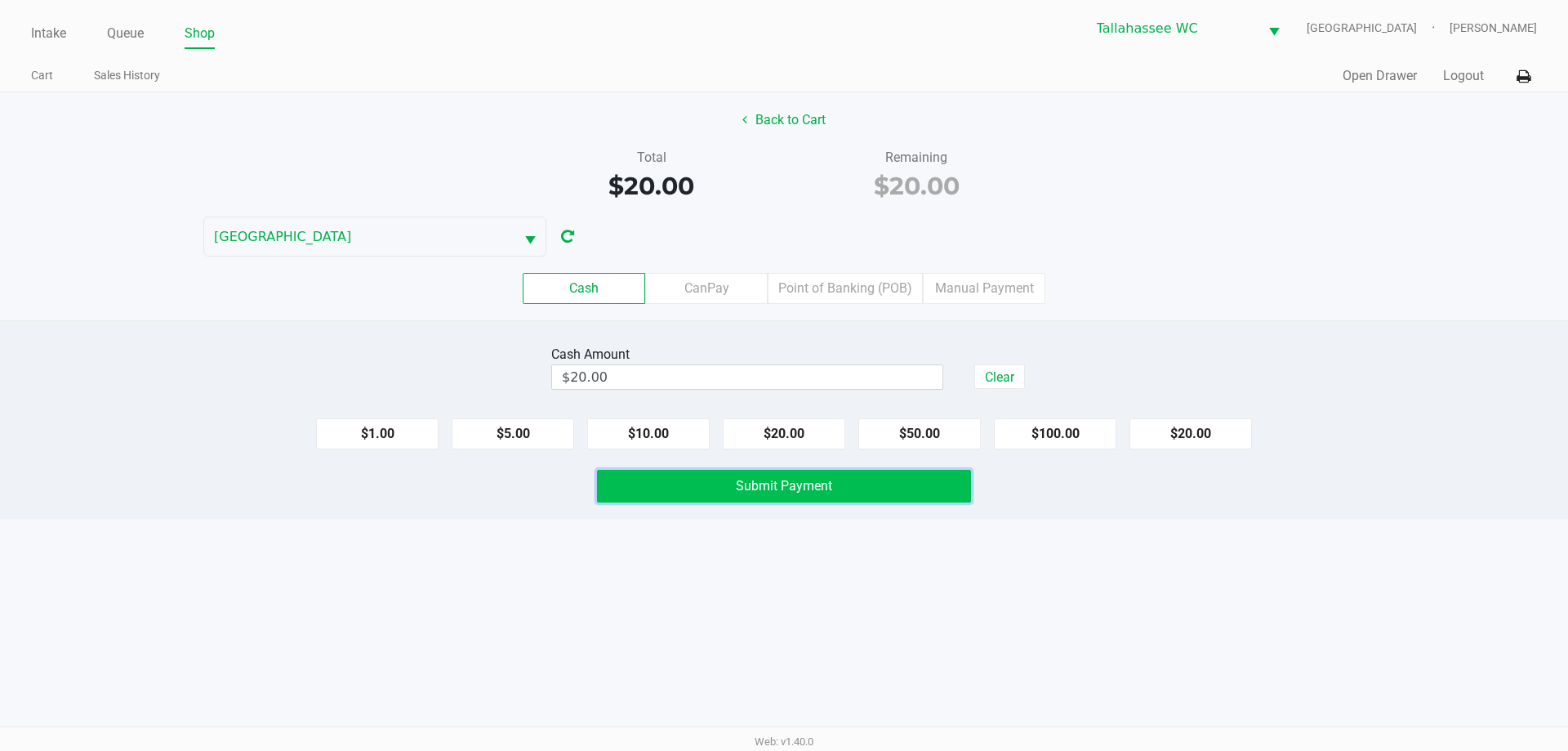
click at [885, 488] on button "Submit Payment" at bounding box center [784, 487] width 374 height 33
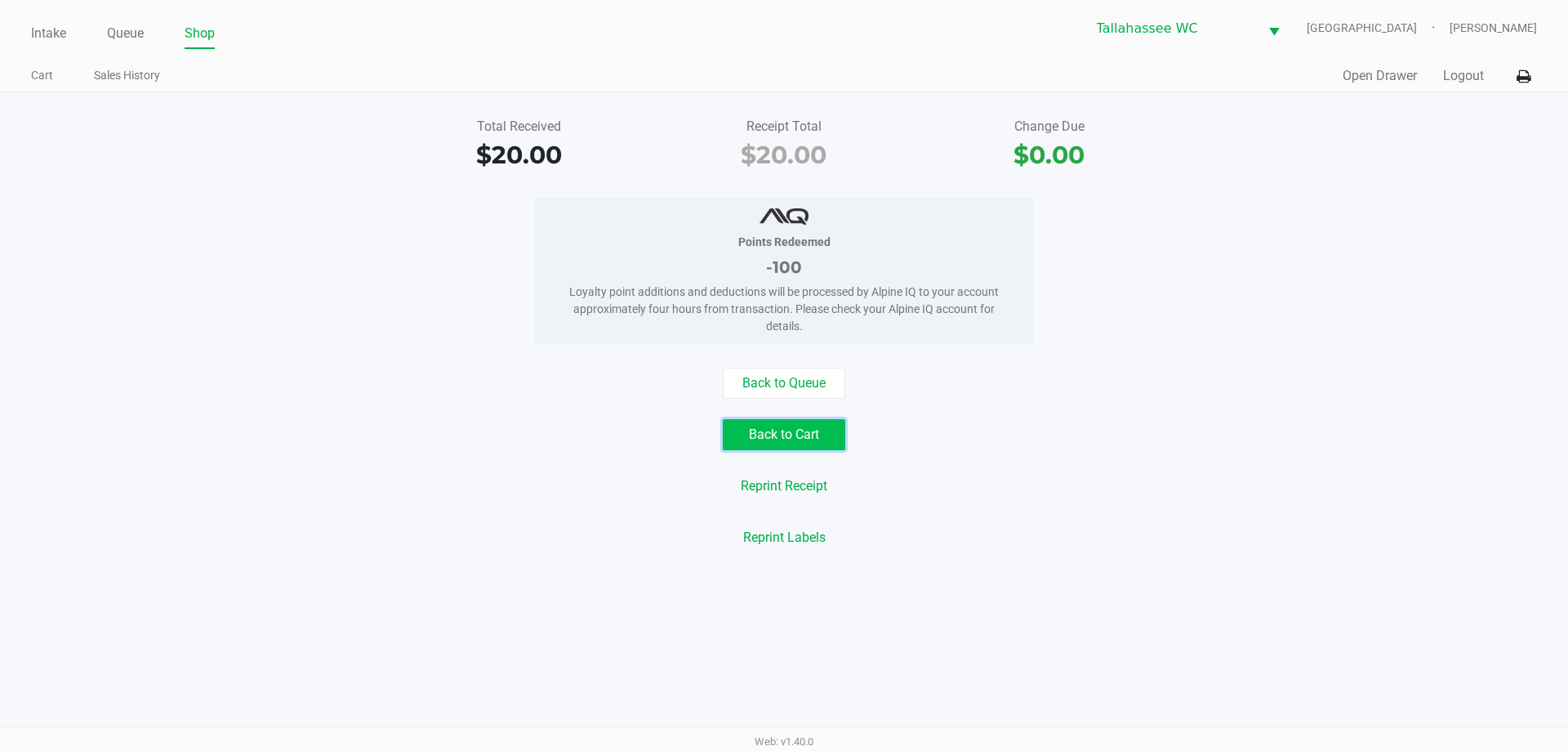
click at [784, 434] on button "Back to Cart" at bounding box center [784, 434] width 122 height 31
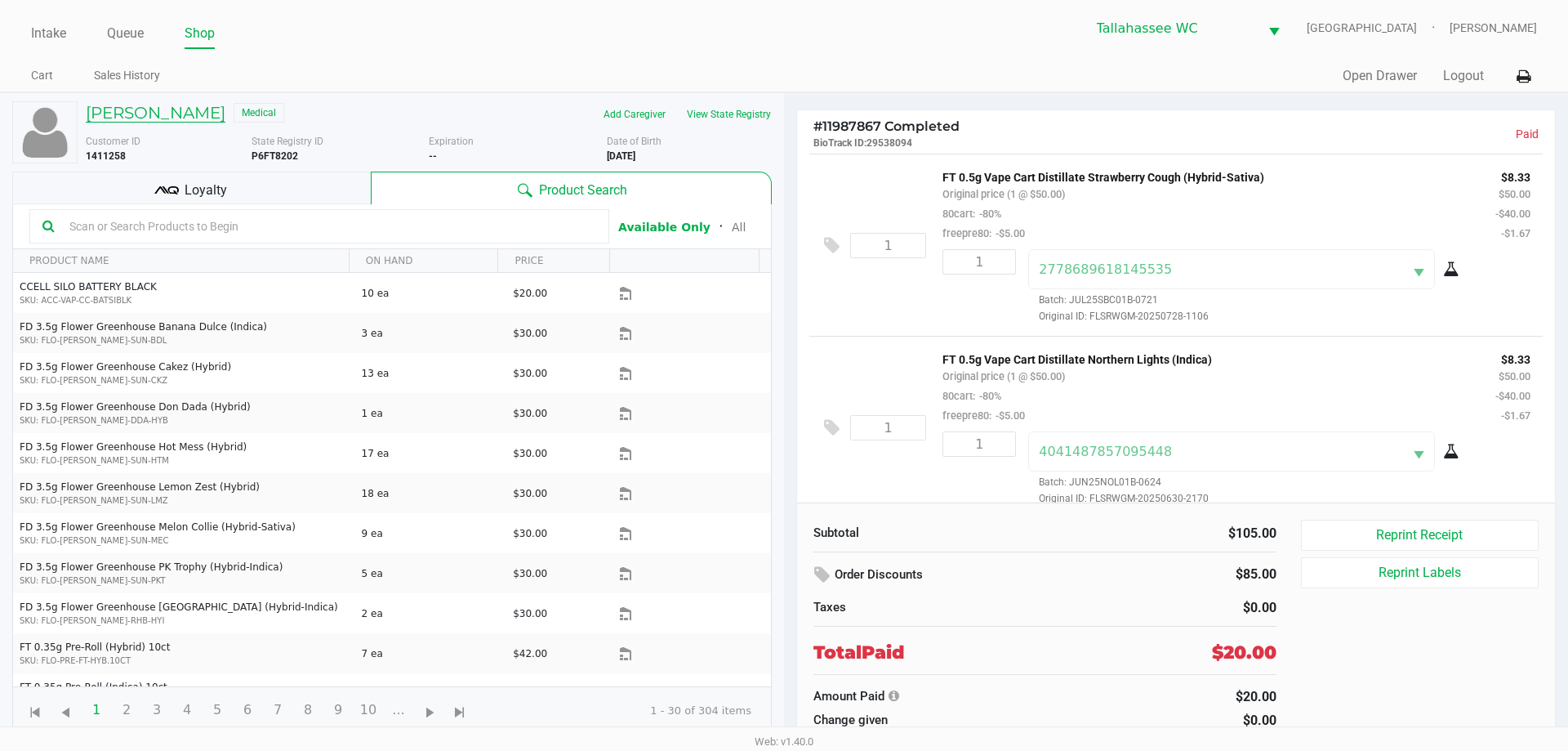
click at [150, 107] on h5 "GREGORY VINCENT" at bounding box center [155, 113] width 140 height 19
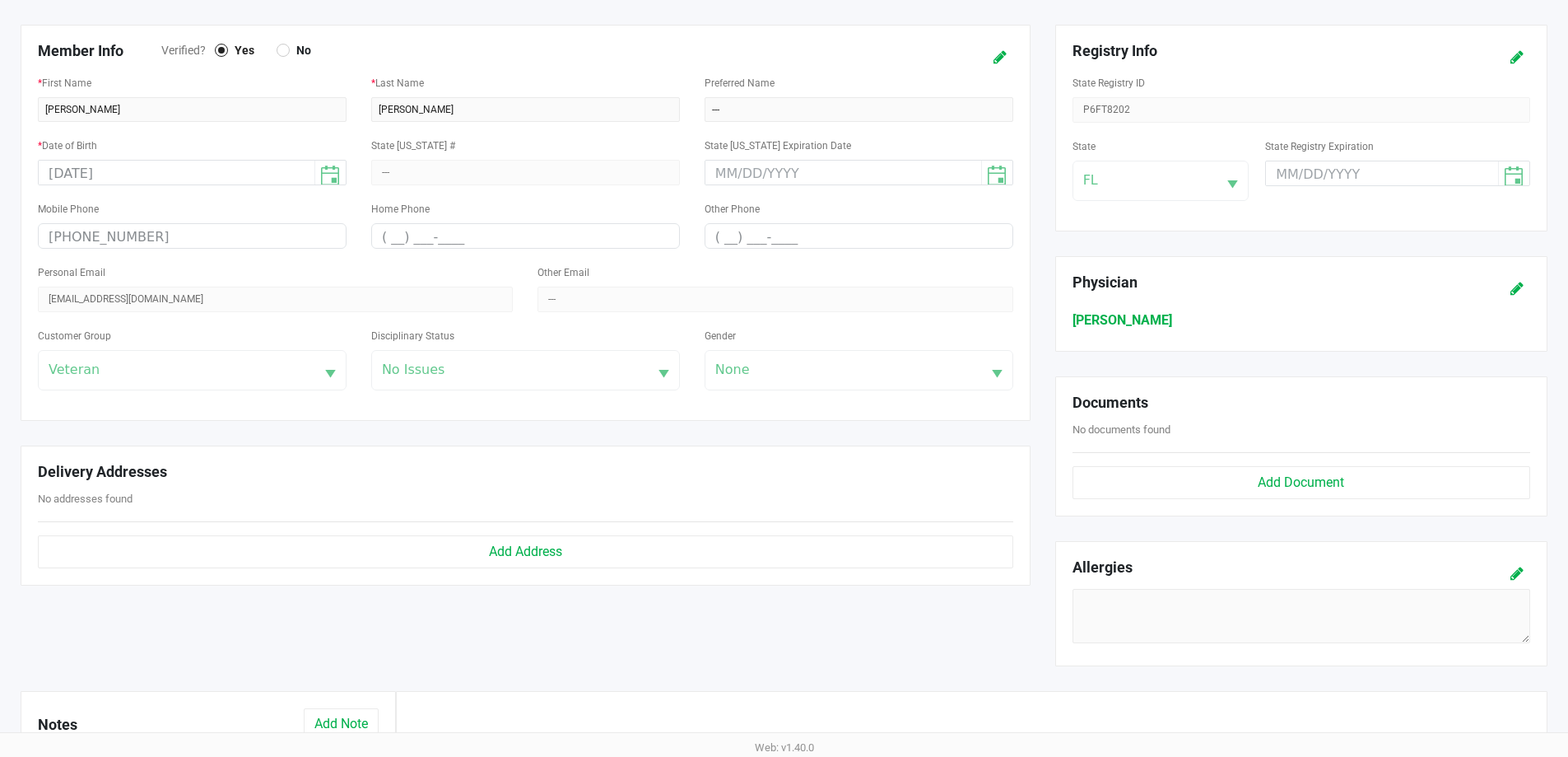
scroll to position [165, 0]
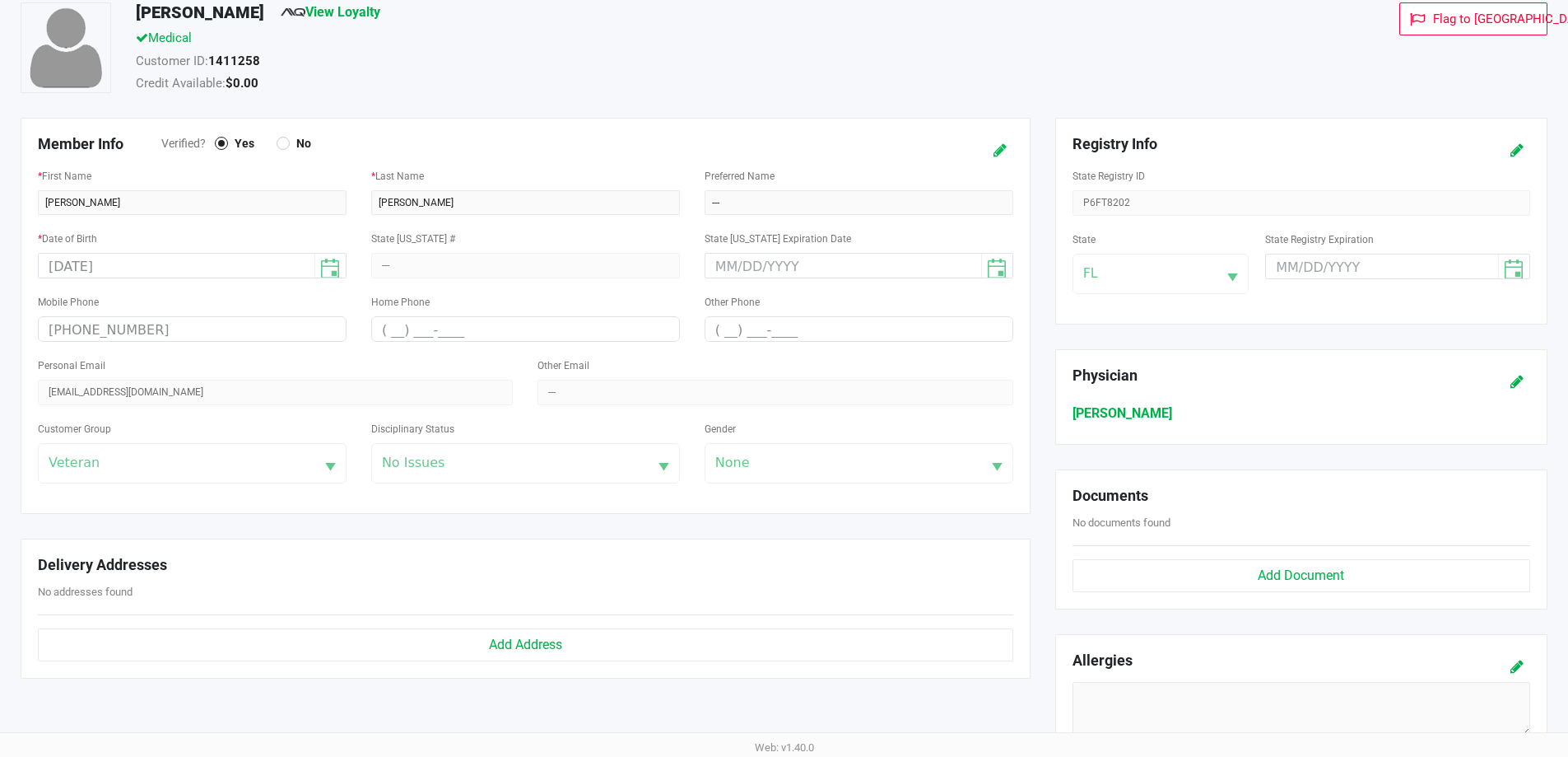
click at [997, 151] on icon at bounding box center [999, 151] width 13 height 12
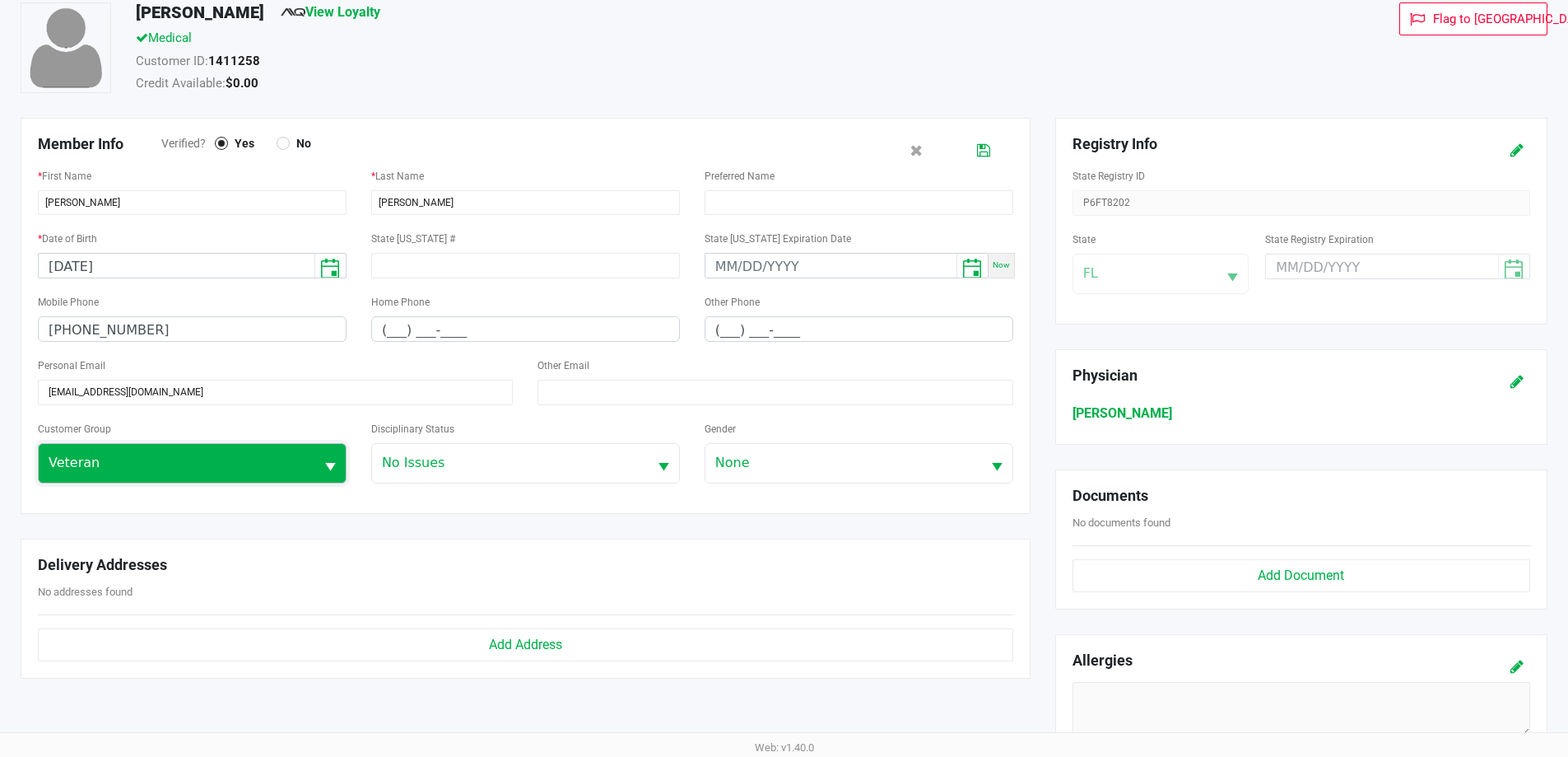
click at [268, 469] on span "Veteran" at bounding box center [177, 463] width 256 height 20
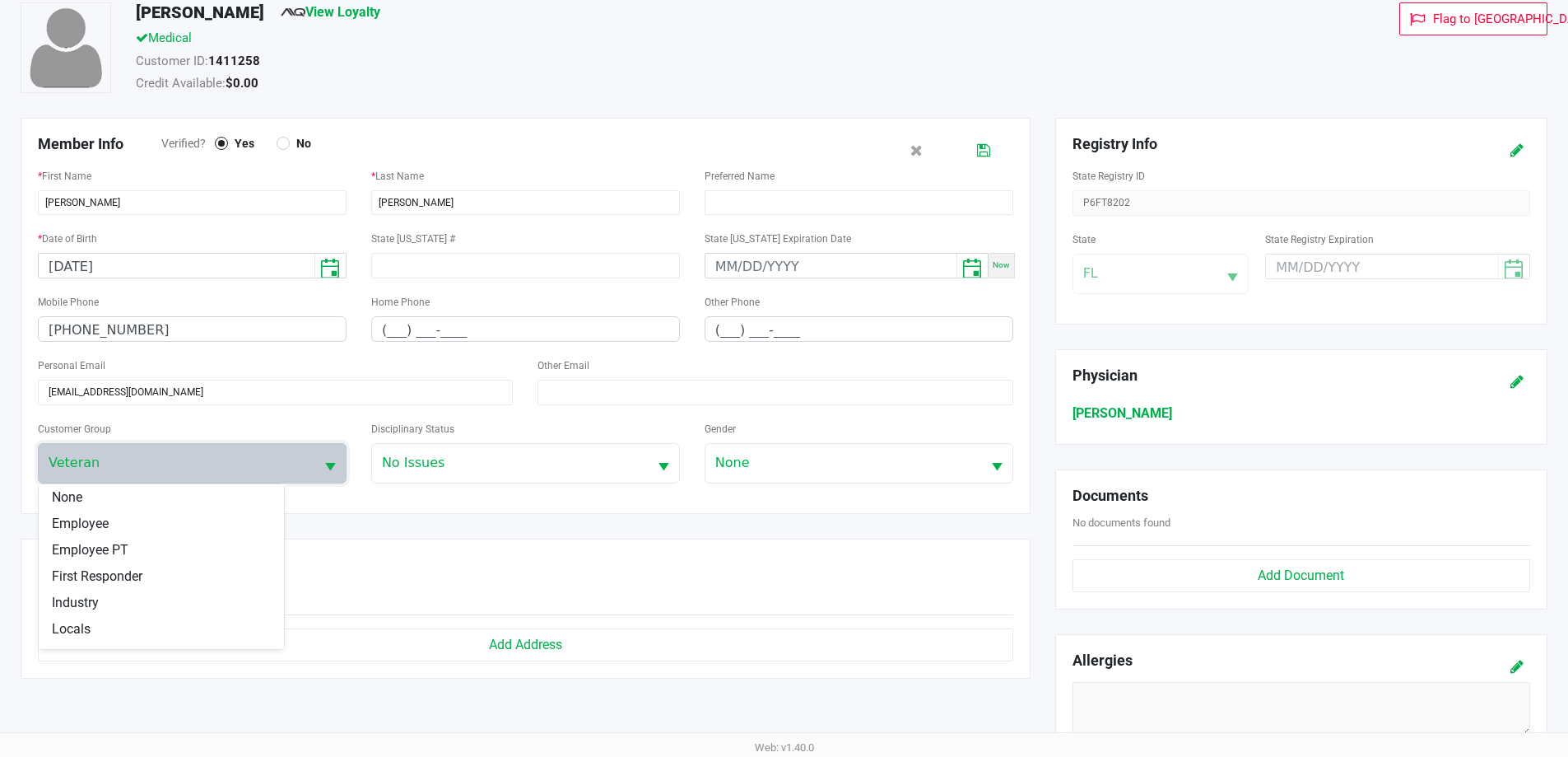
scroll to position [230, 0]
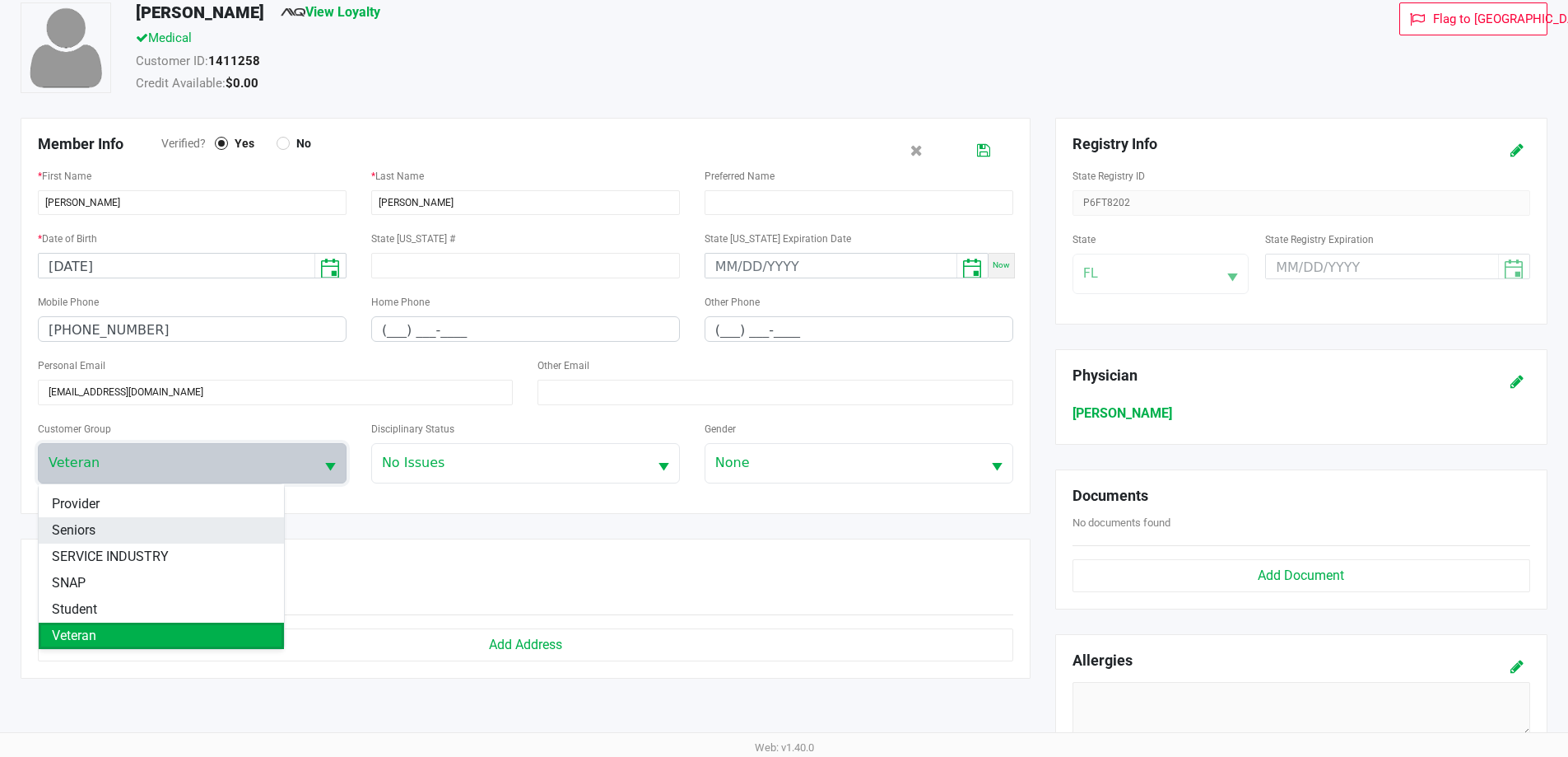
click at [207, 530] on li "Seniors" at bounding box center [161, 530] width 246 height 26
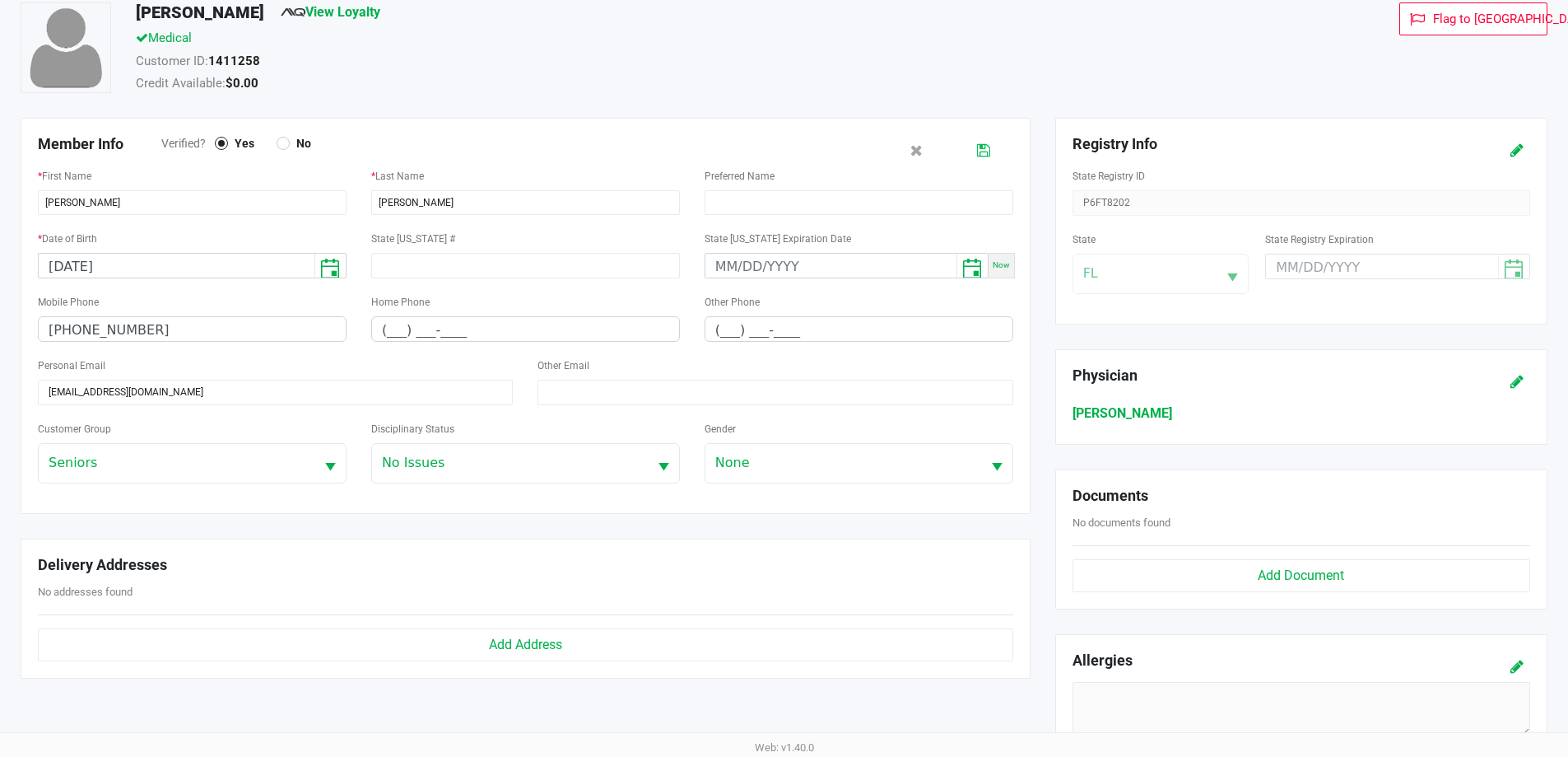
click at [987, 153] on icon at bounding box center [983, 151] width 13 height 12
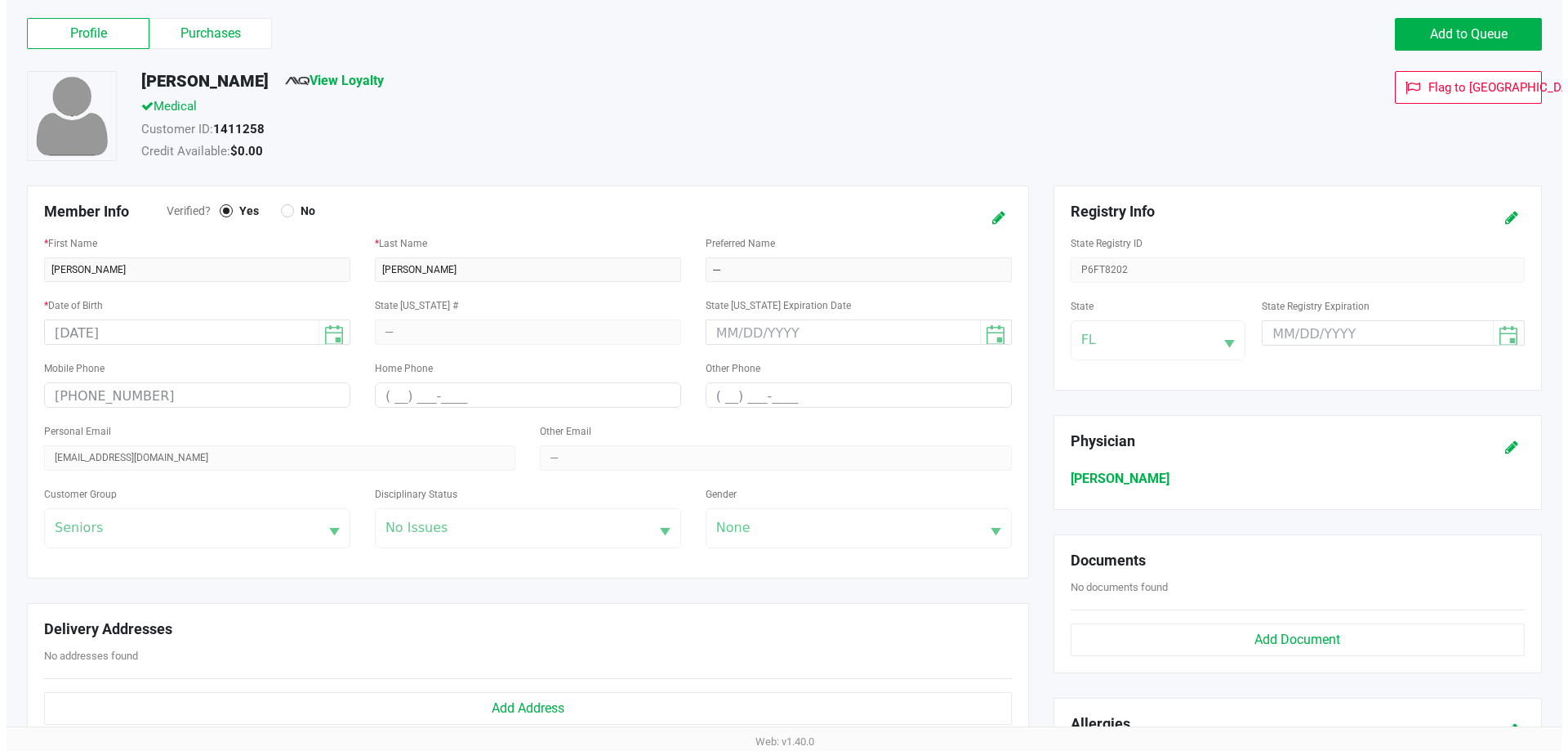
scroll to position [0, 0]
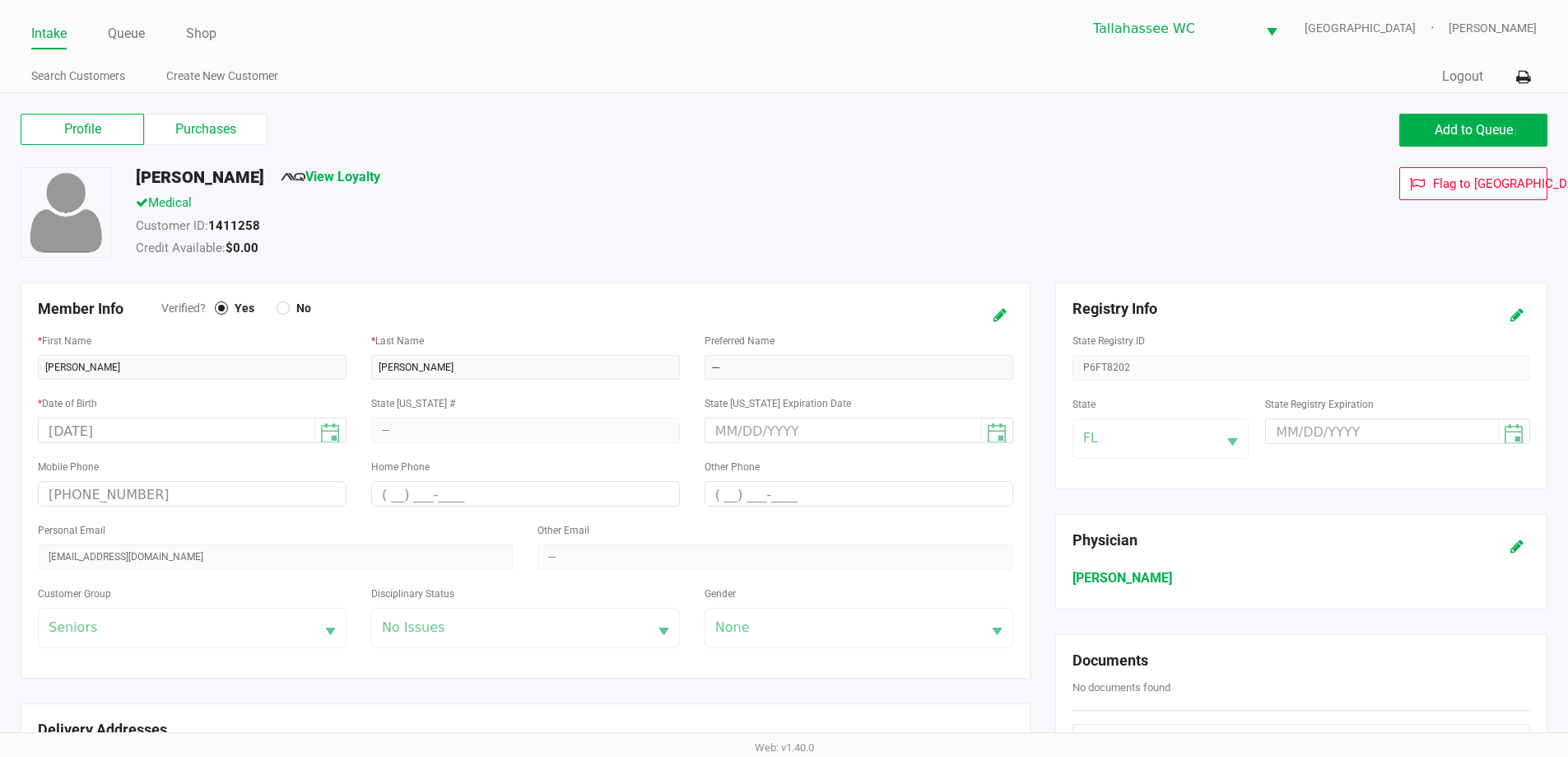
drag, startPoint x: 49, startPoint y: 34, endPoint x: 69, endPoint y: 37, distance: 20.2
click at [50, 34] on link "Intake" at bounding box center [49, 34] width 35 height 24
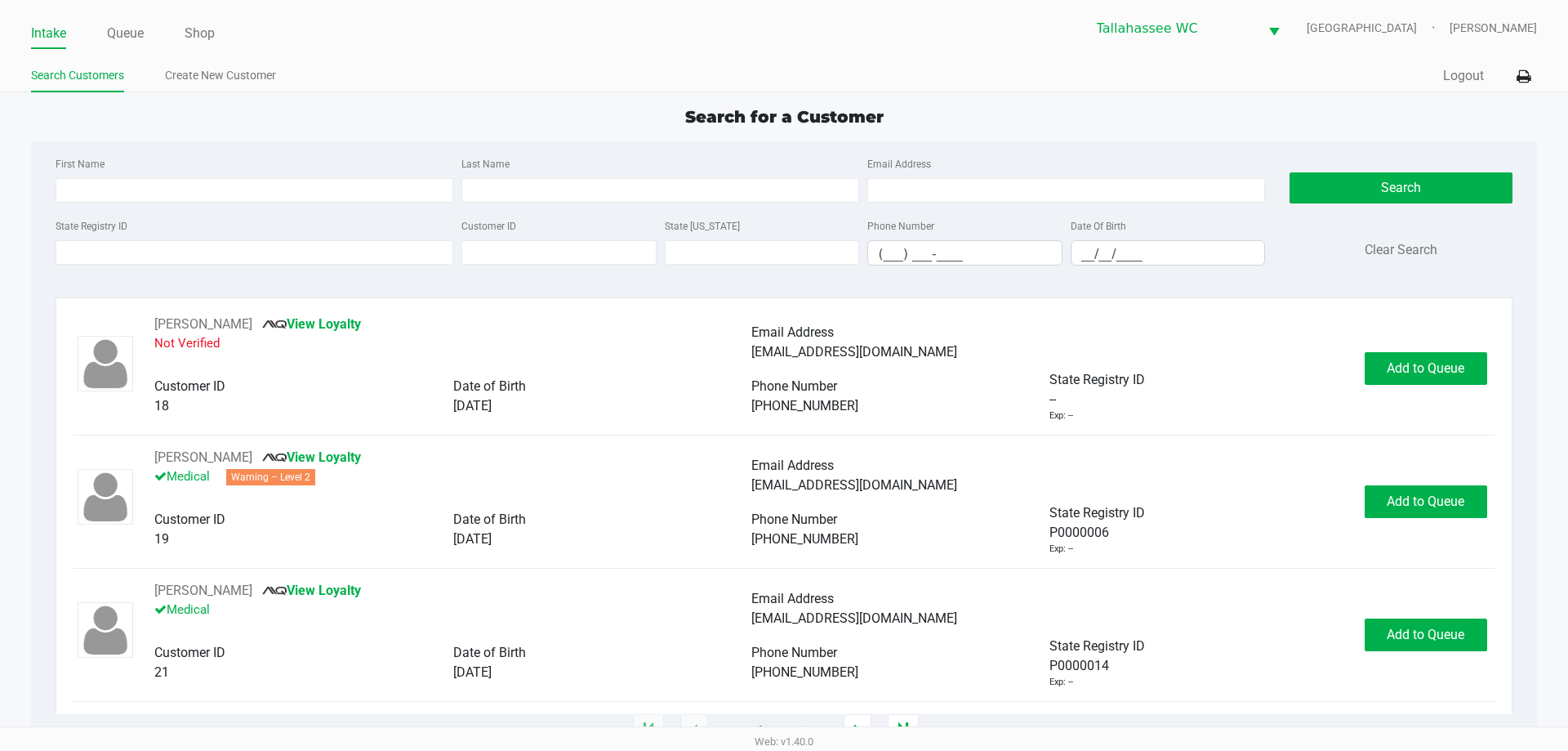
click at [732, 88] on ul "Search Customers Create New Customer" at bounding box center [407, 78] width 752 height 28
click at [1077, 68] on div "Quick Sale Logout" at bounding box center [1159, 76] width 752 height 30
click at [948, 54] on div "Intake Queue Shop Tallahassee WC LATVIA Matthew Prescott Search Customers Creat…" at bounding box center [784, 46] width 1568 height 92
click at [131, 29] on link "Queue" at bounding box center [125, 34] width 37 height 23
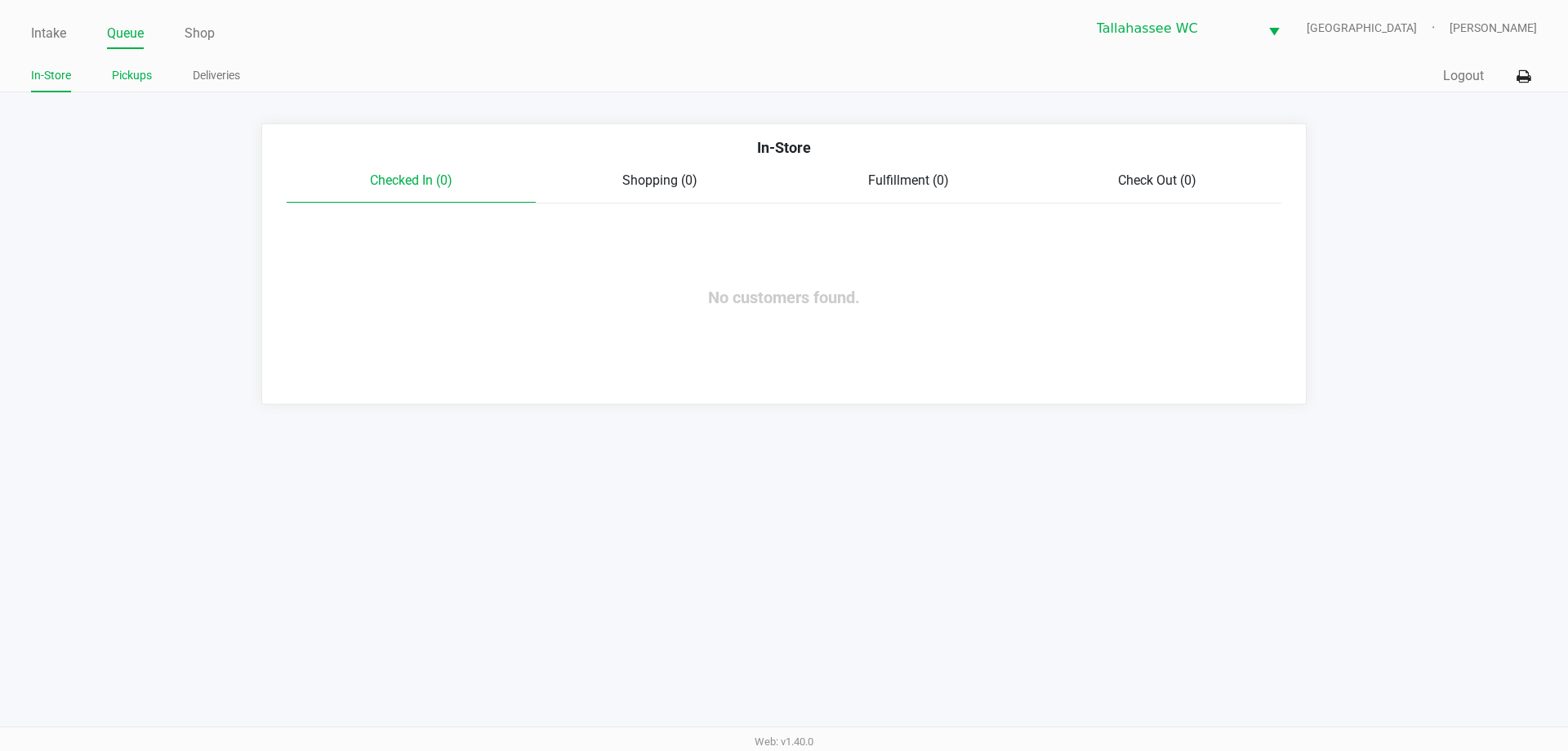
click at [121, 73] on link "Pickups" at bounding box center [131, 75] width 40 height 20
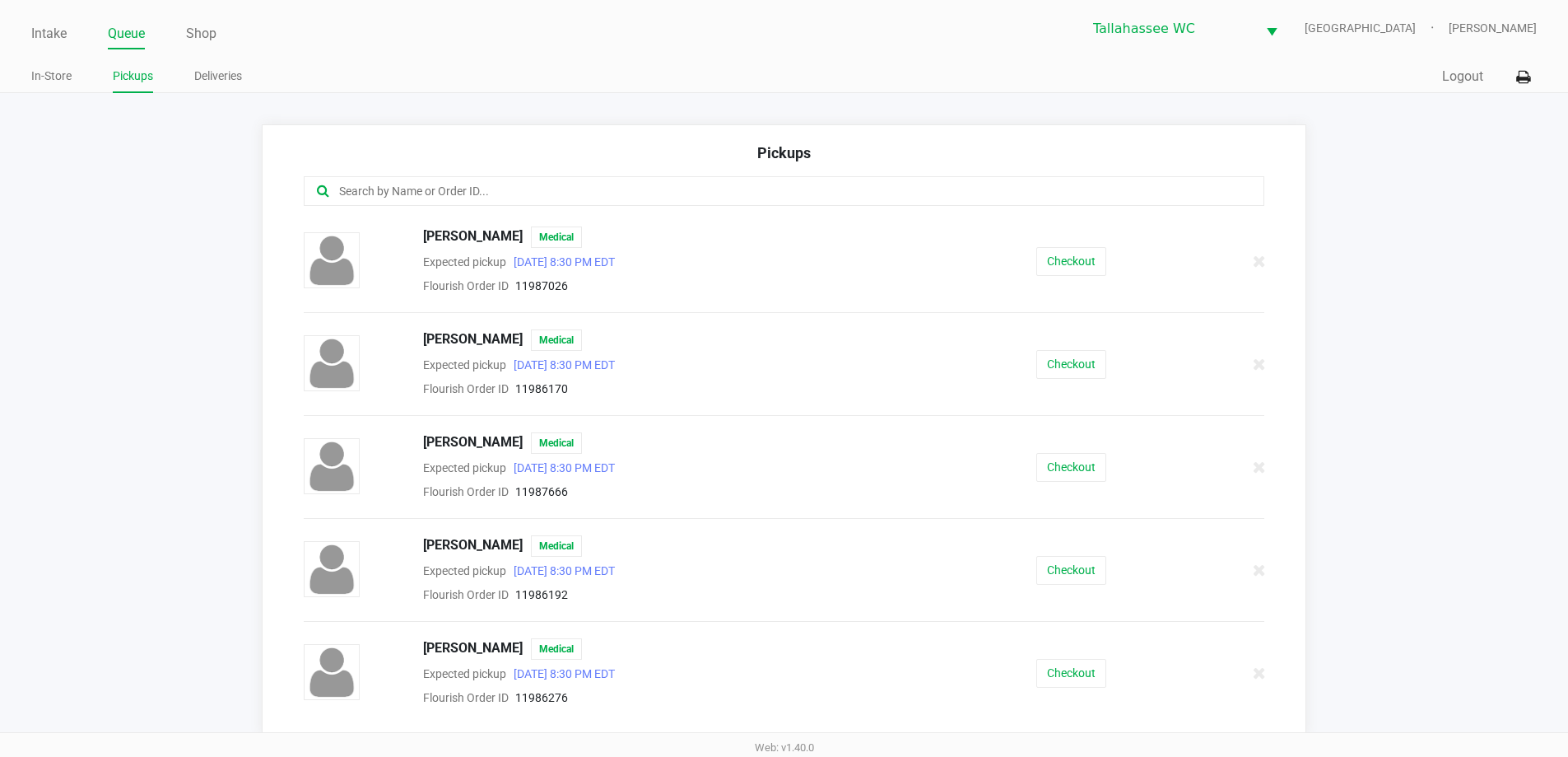
click at [481, 187] on input "text" at bounding box center [758, 191] width 841 height 19
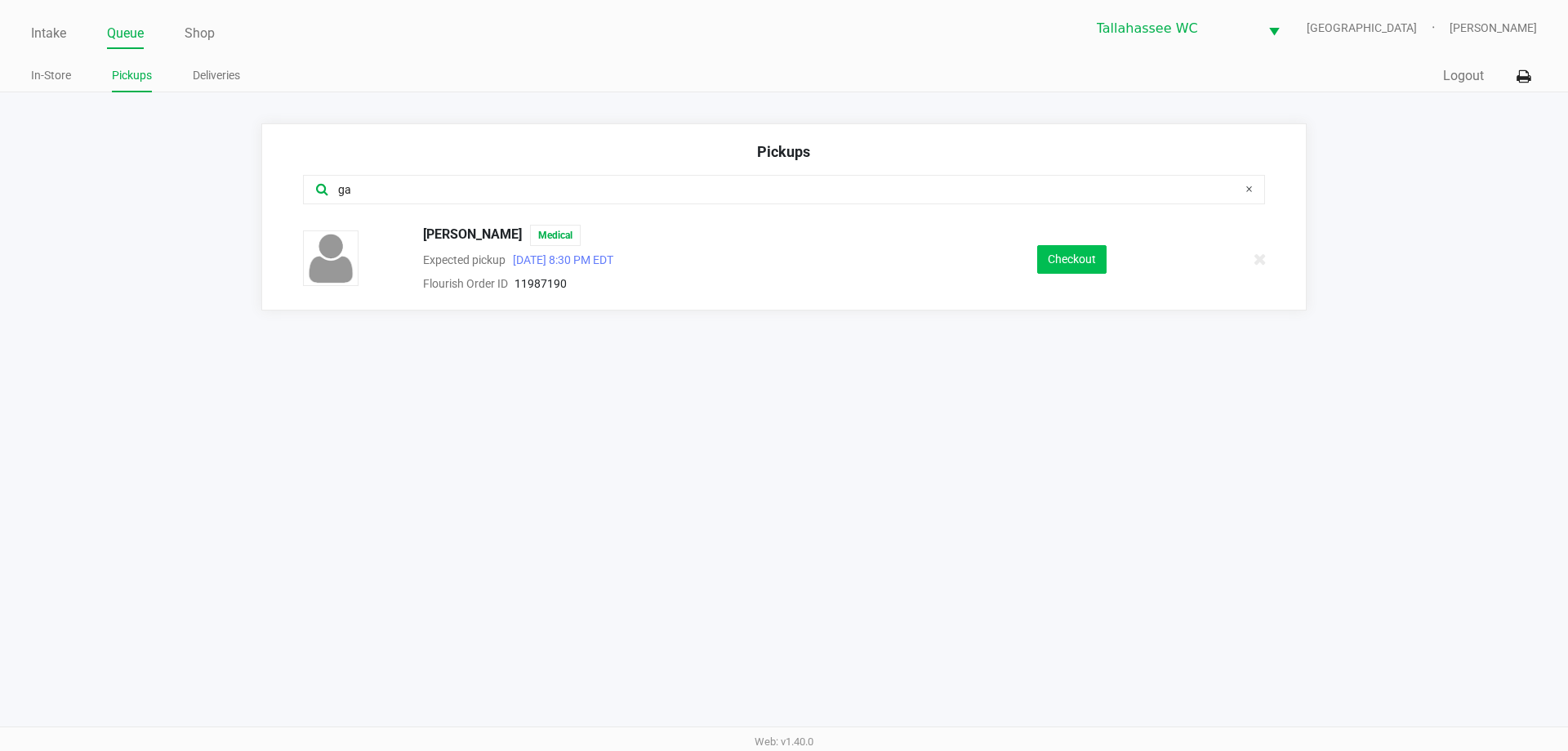
type input "ga"
click at [1079, 255] on button "Checkout" at bounding box center [1071, 258] width 69 height 28
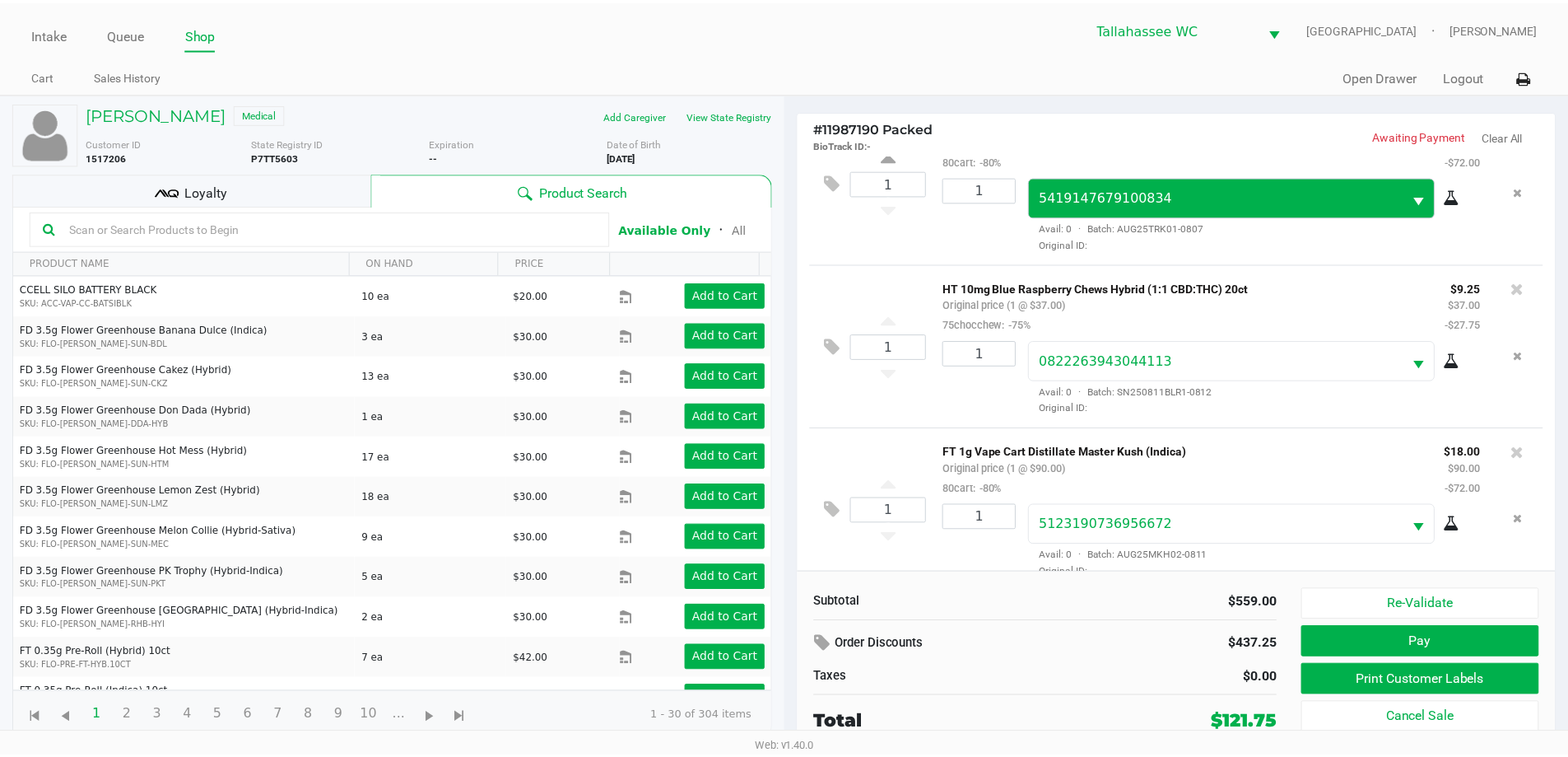
scroll to position [572, 0]
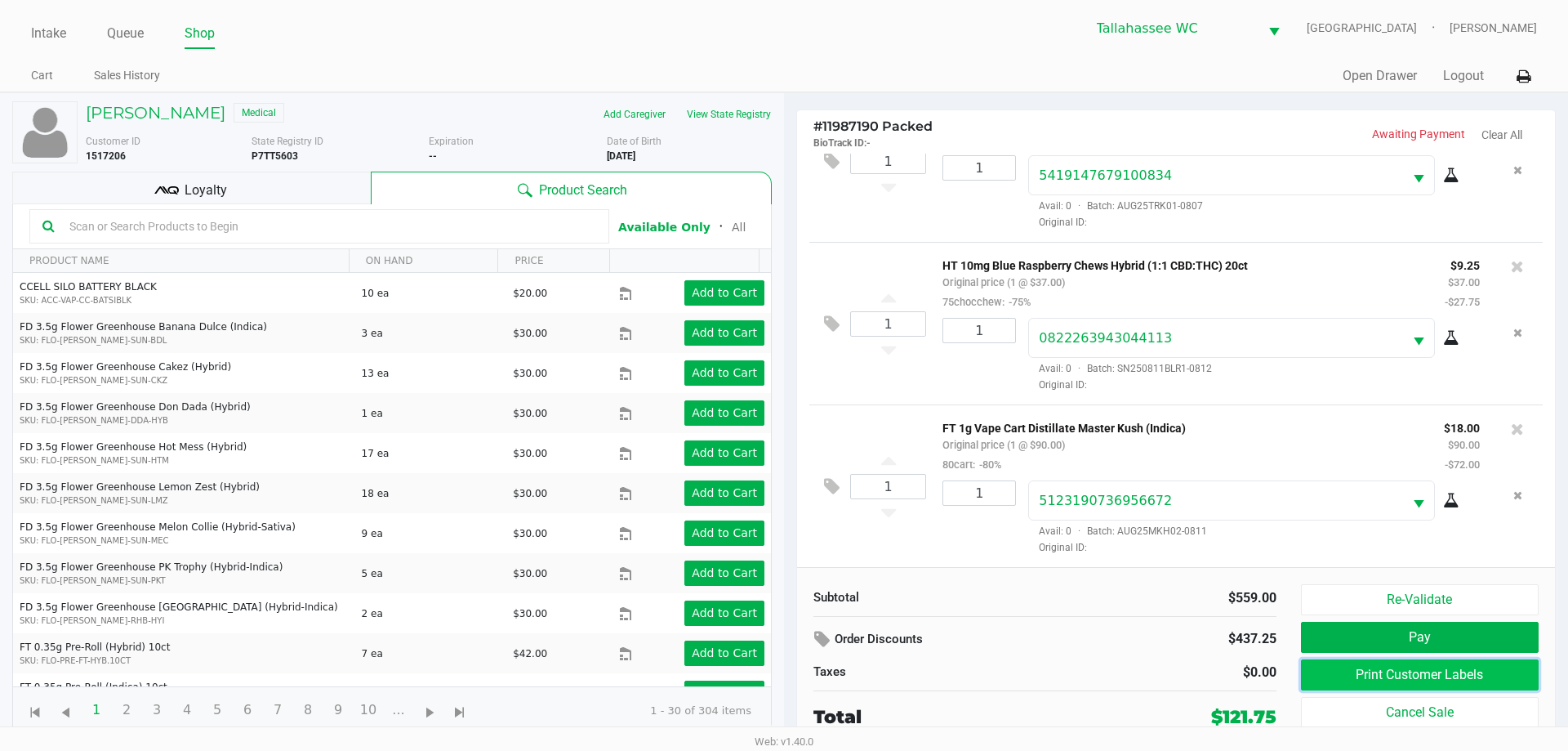
click at [1403, 675] on button "Print Customer Labels" at bounding box center [1419, 675] width 238 height 31
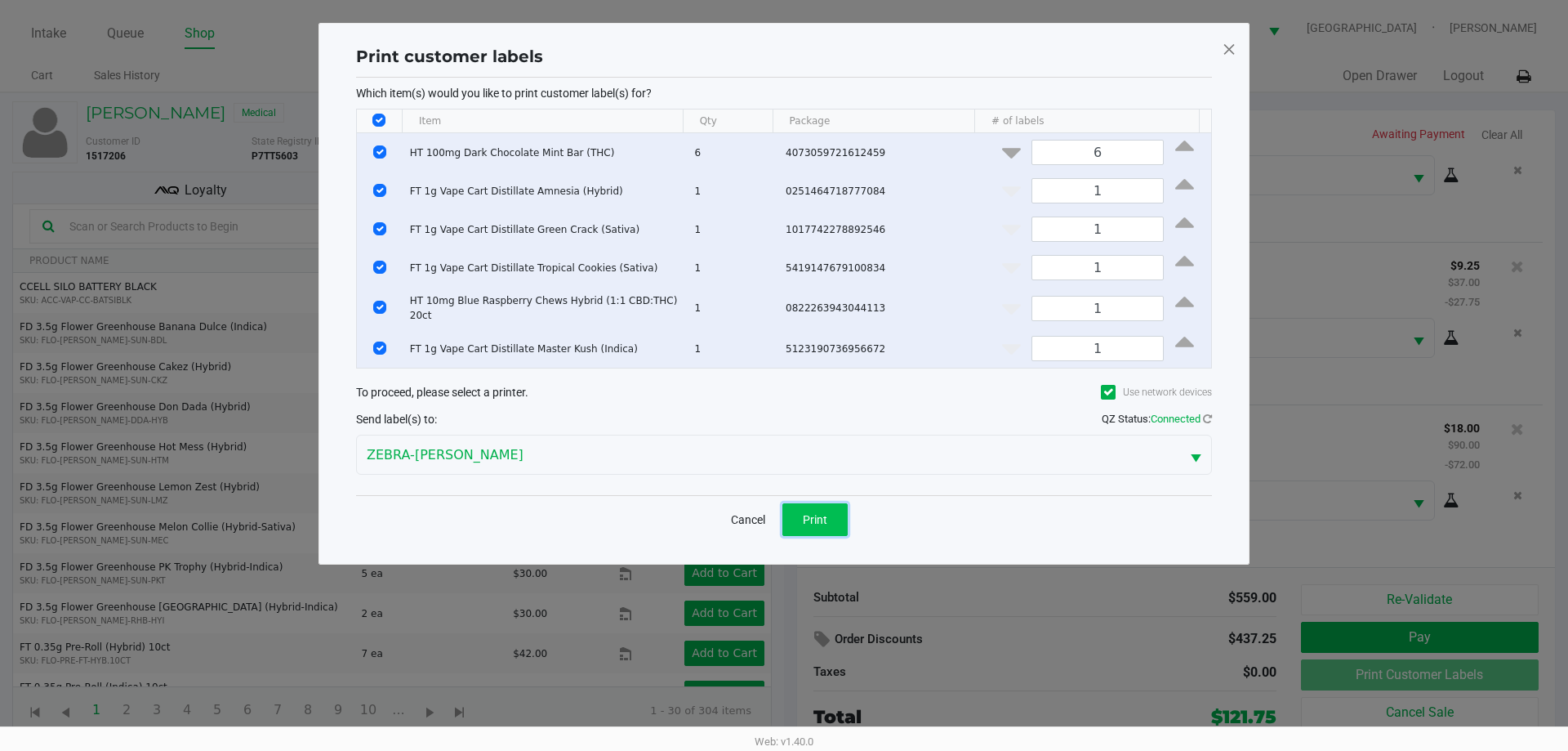
click at [797, 522] on button "Print" at bounding box center [815, 520] width 65 height 33
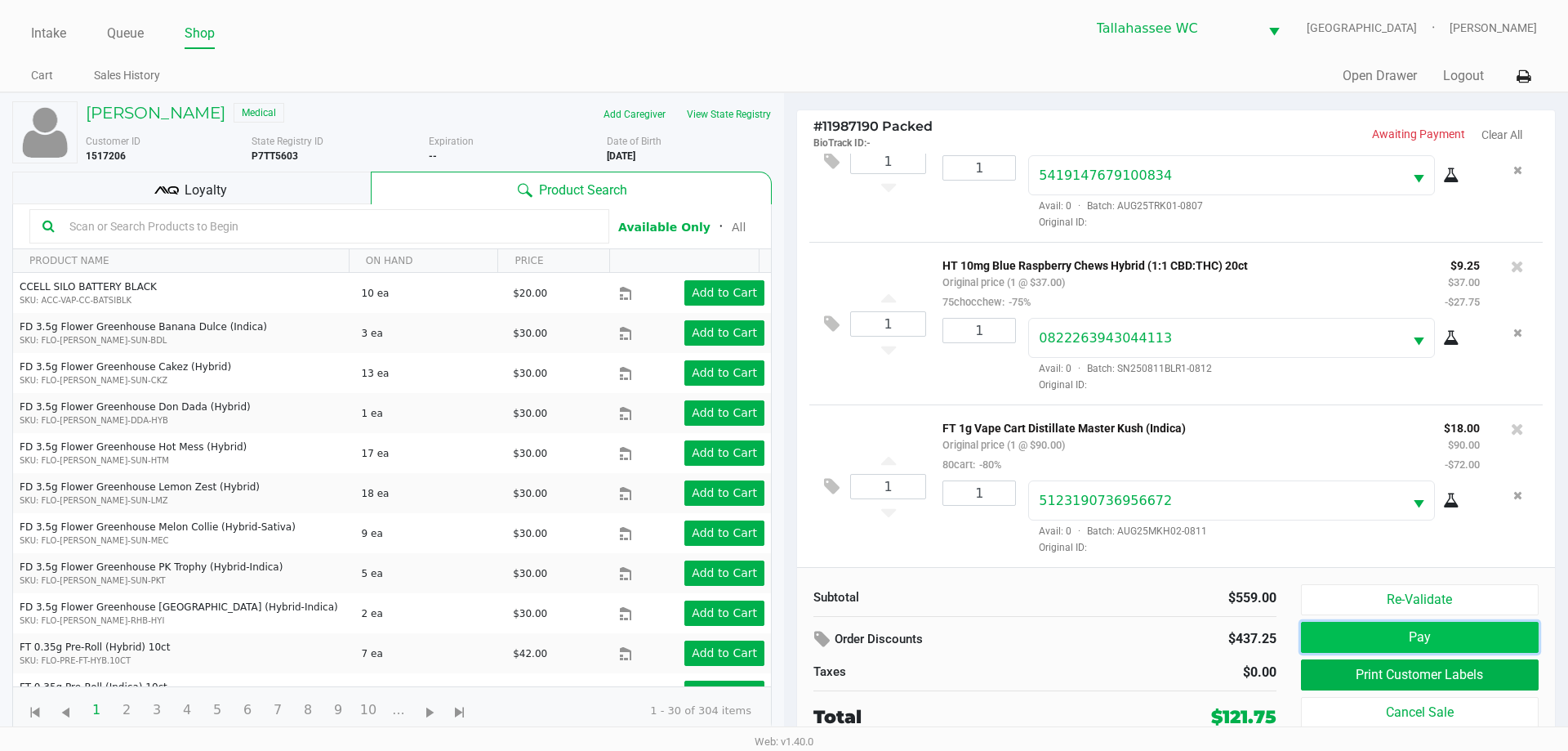
click at [1407, 633] on button "Pay" at bounding box center [1419, 637] width 238 height 31
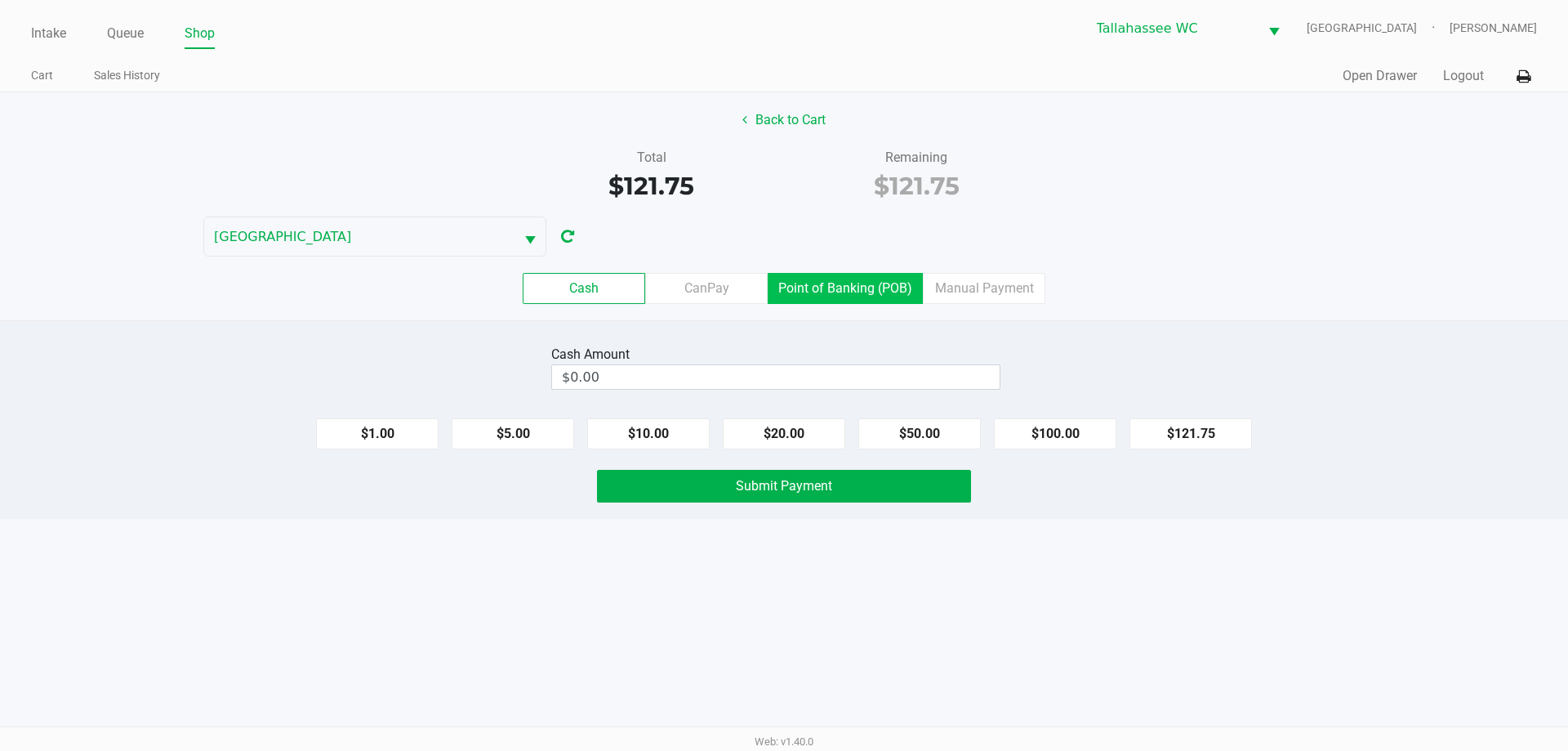
click at [891, 287] on label "Point of Banking (POB)" at bounding box center [846, 289] width 155 height 31
click at [0, 0] on 7 "Point of Banking (POB)" at bounding box center [0, 0] width 0 height 0
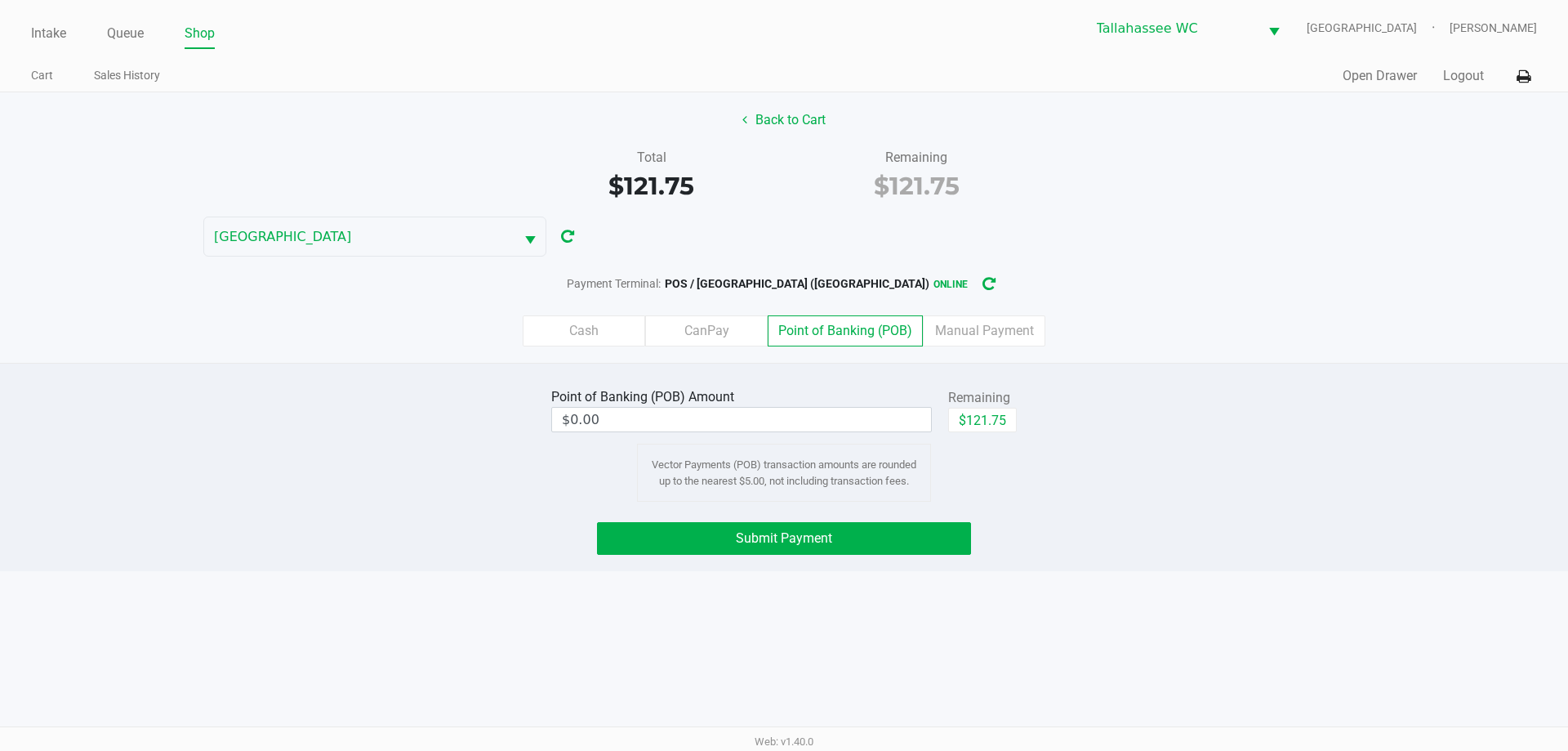
click at [1029, 223] on div "Back to Cart Total $121.75 Remaining $121.75 LATVIA Payment Terminal: POS / LAT…" at bounding box center [784, 227] width 1568 height 270
click at [988, 420] on button "$121.75" at bounding box center [982, 420] width 69 height 24
type input "$121.75"
click at [1197, 350] on div "Cash CanPay Point of Banking (POB) Manual Payment" at bounding box center [784, 331] width 1592 height 64
click at [907, 545] on button "Submit Payment" at bounding box center [784, 538] width 374 height 33
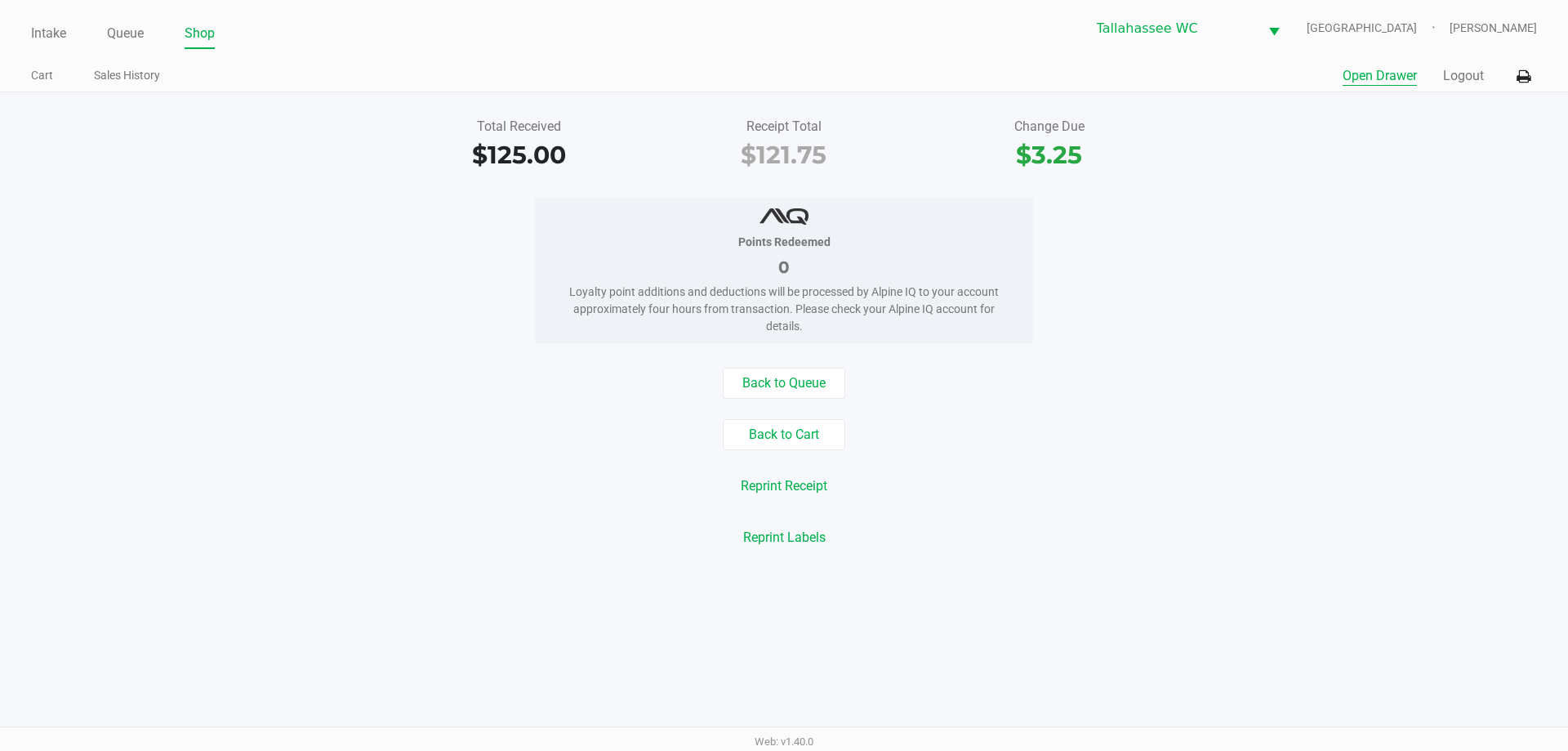
click at [1375, 73] on button "Open Drawer" at bounding box center [1380, 76] width 75 height 19
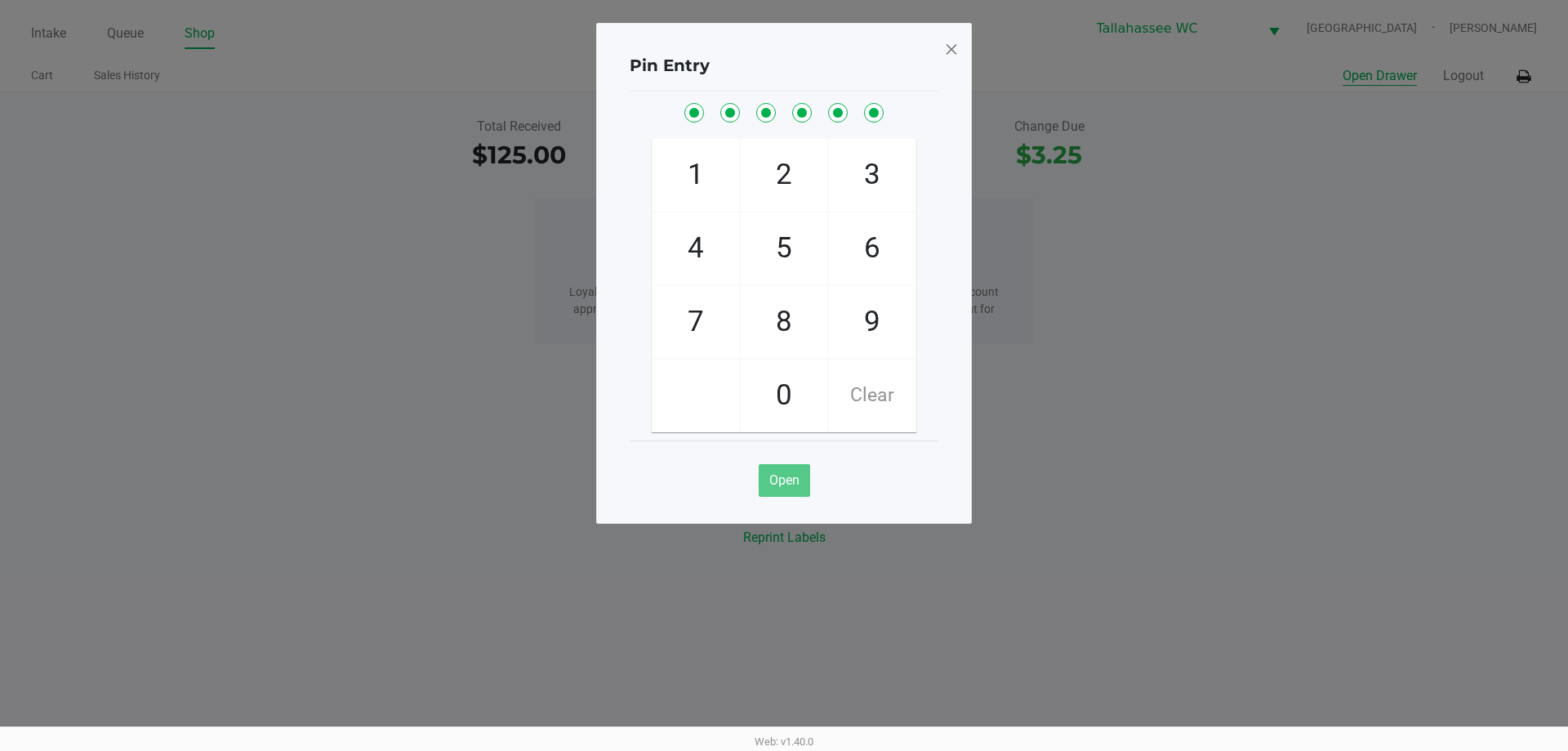
checkbox input "true"
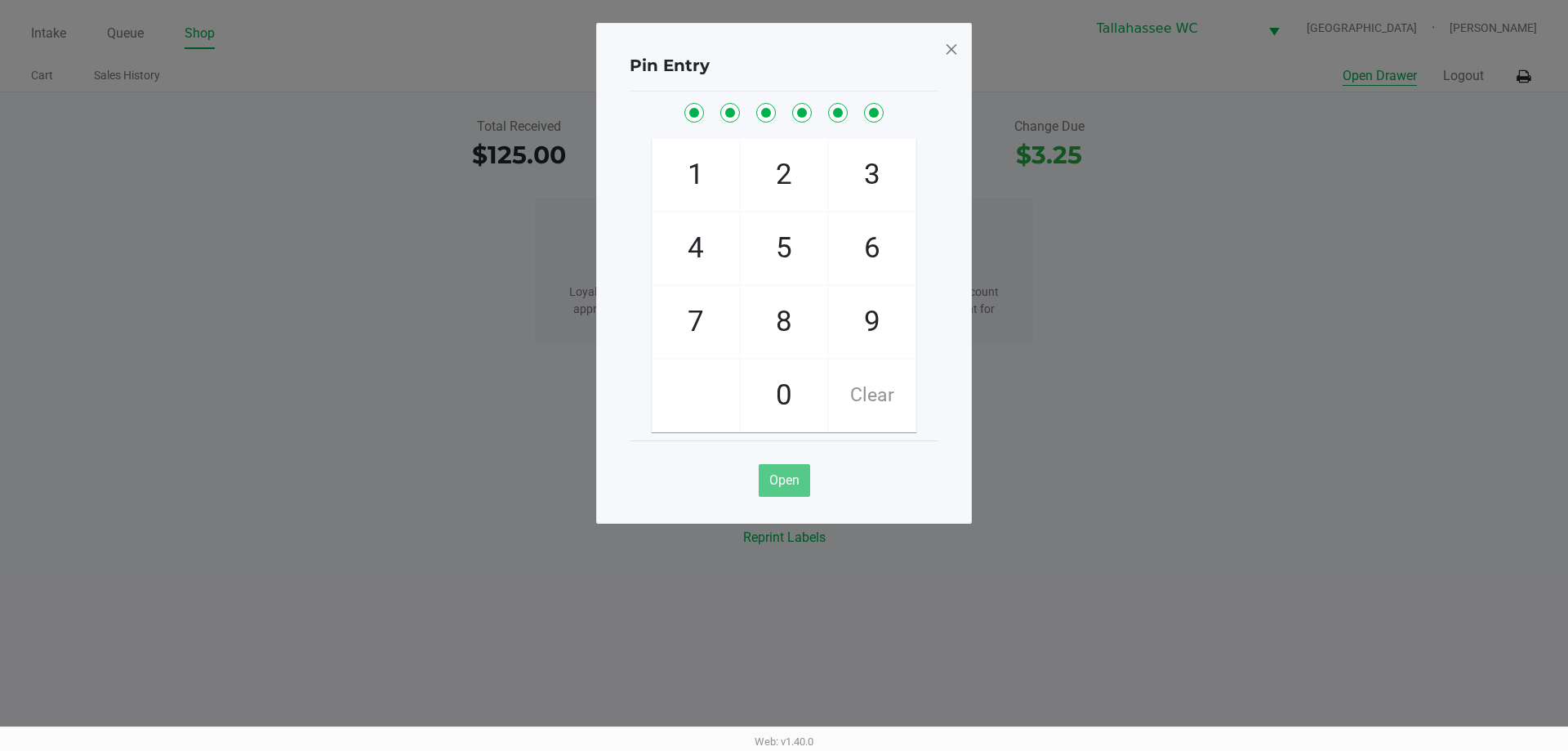
checkbox input "true"
click at [963, 48] on div "Pin Entry 1 4 7 2 5 8 0 3 6 9 Clear Open" at bounding box center [784, 274] width 376 height 501
click at [950, 48] on span at bounding box center [951, 49] width 15 height 26
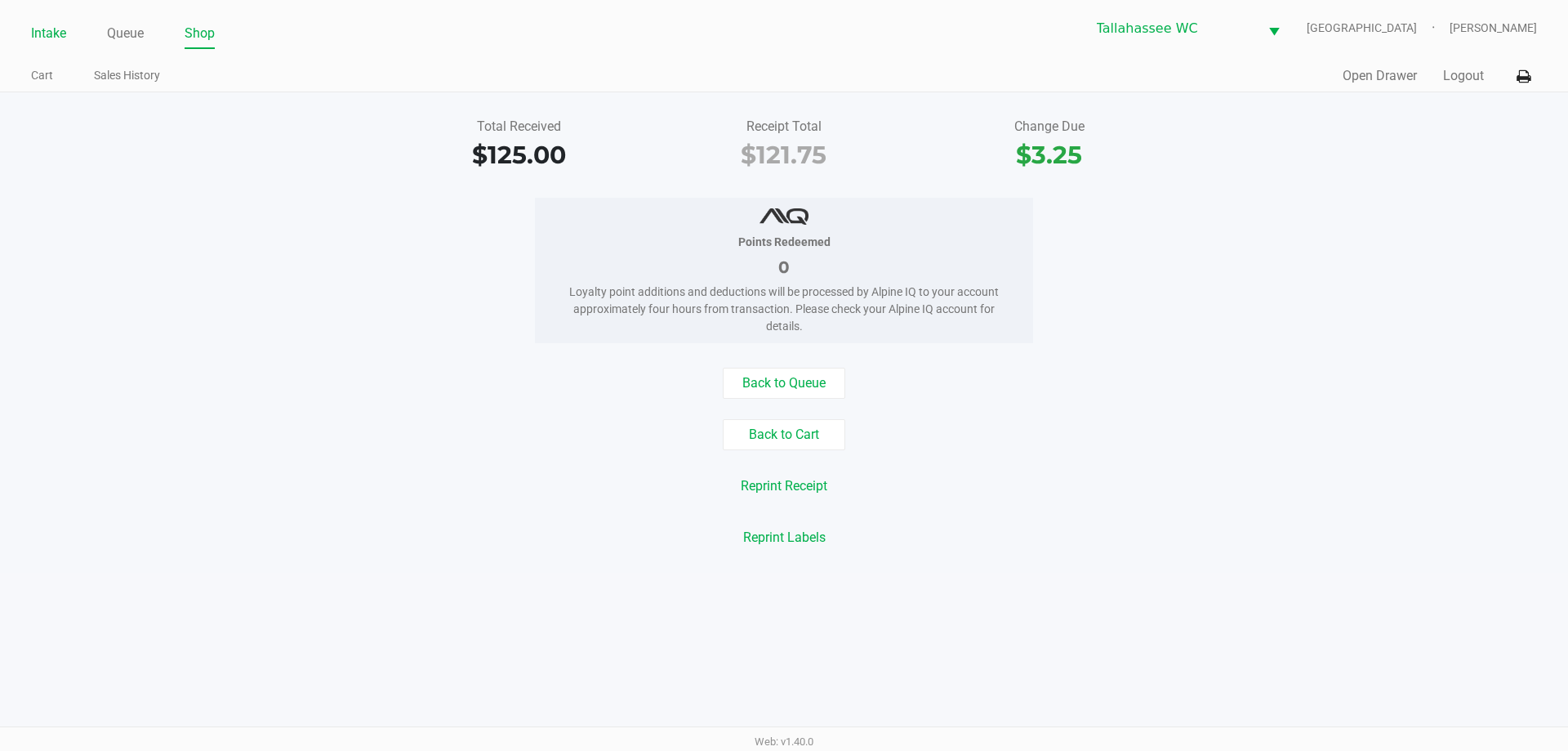
click at [35, 34] on link "Intake" at bounding box center [49, 34] width 35 height 23
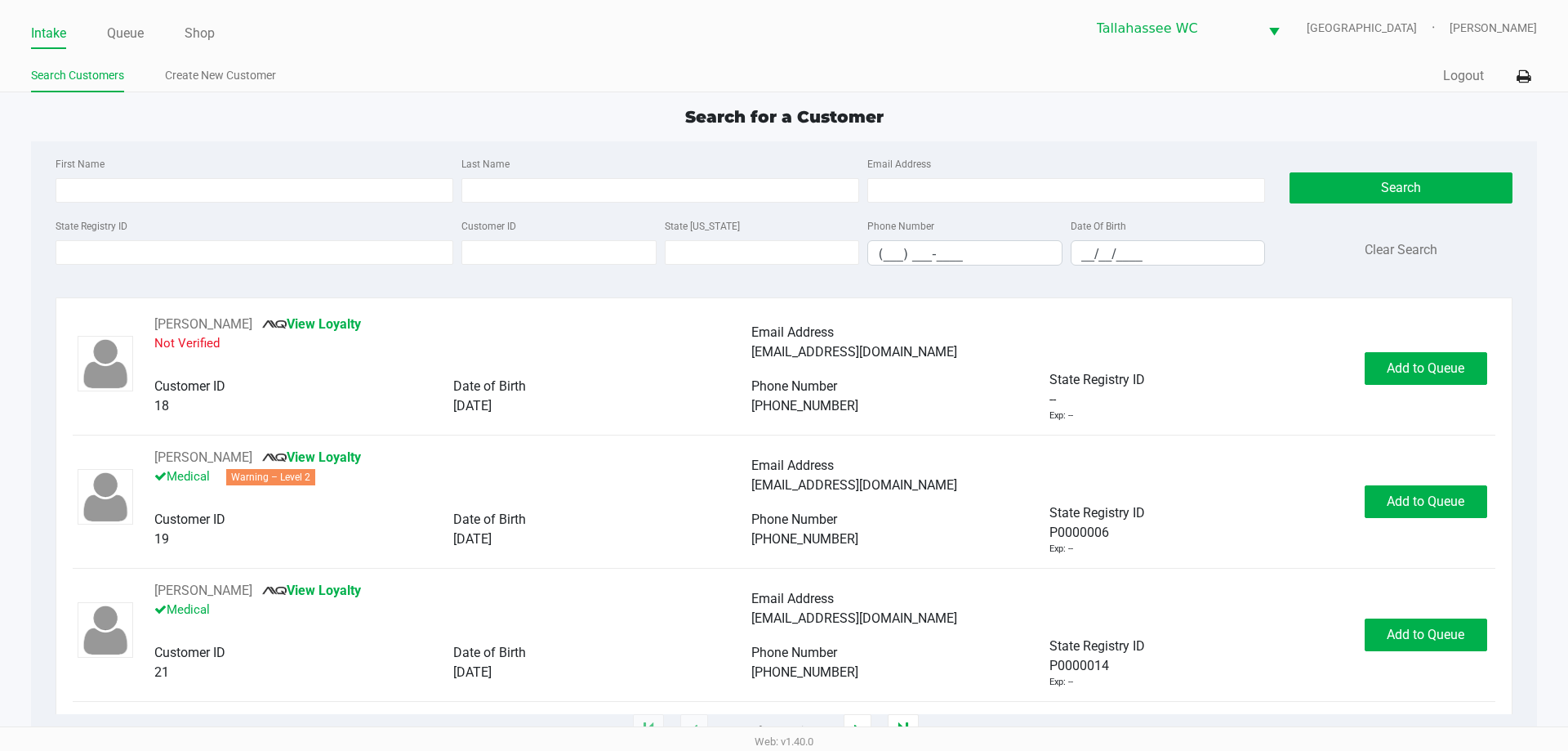
click at [972, 57] on div "Intake Queue Shop Tallahassee WC LATVIA Matthew Prescott Search Customers Creat…" at bounding box center [784, 46] width 1568 height 92
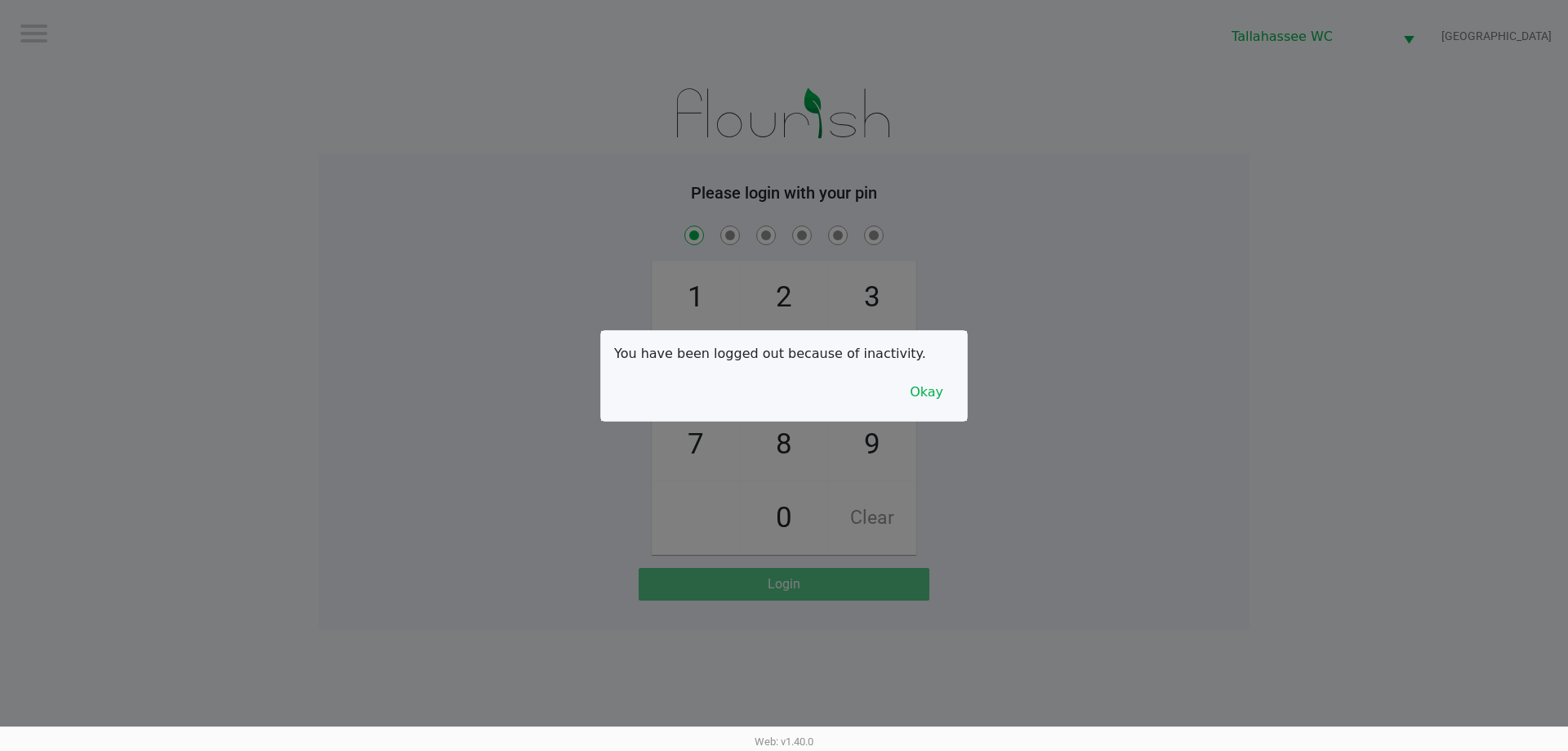
checkbox input "true"
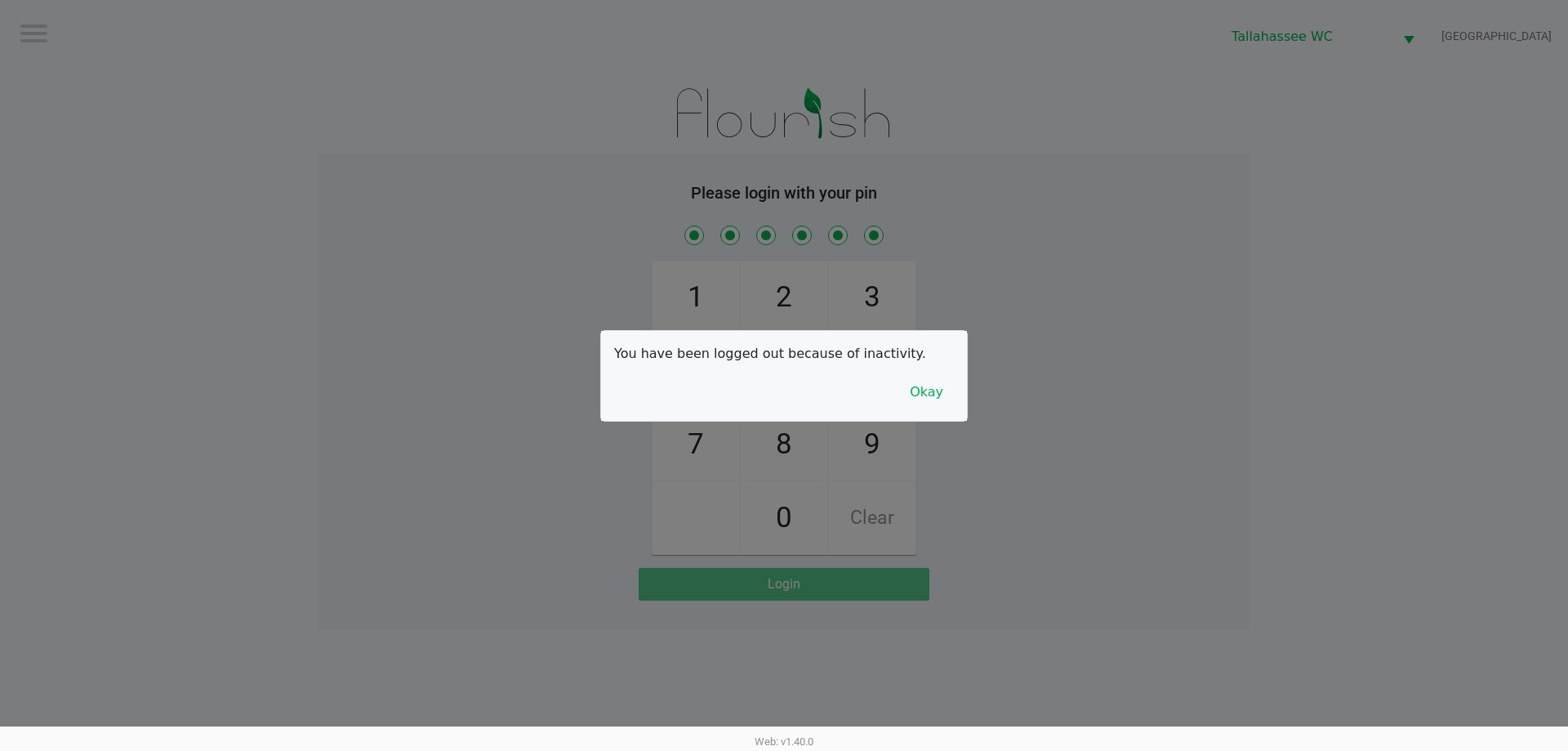
checkbox input "true"
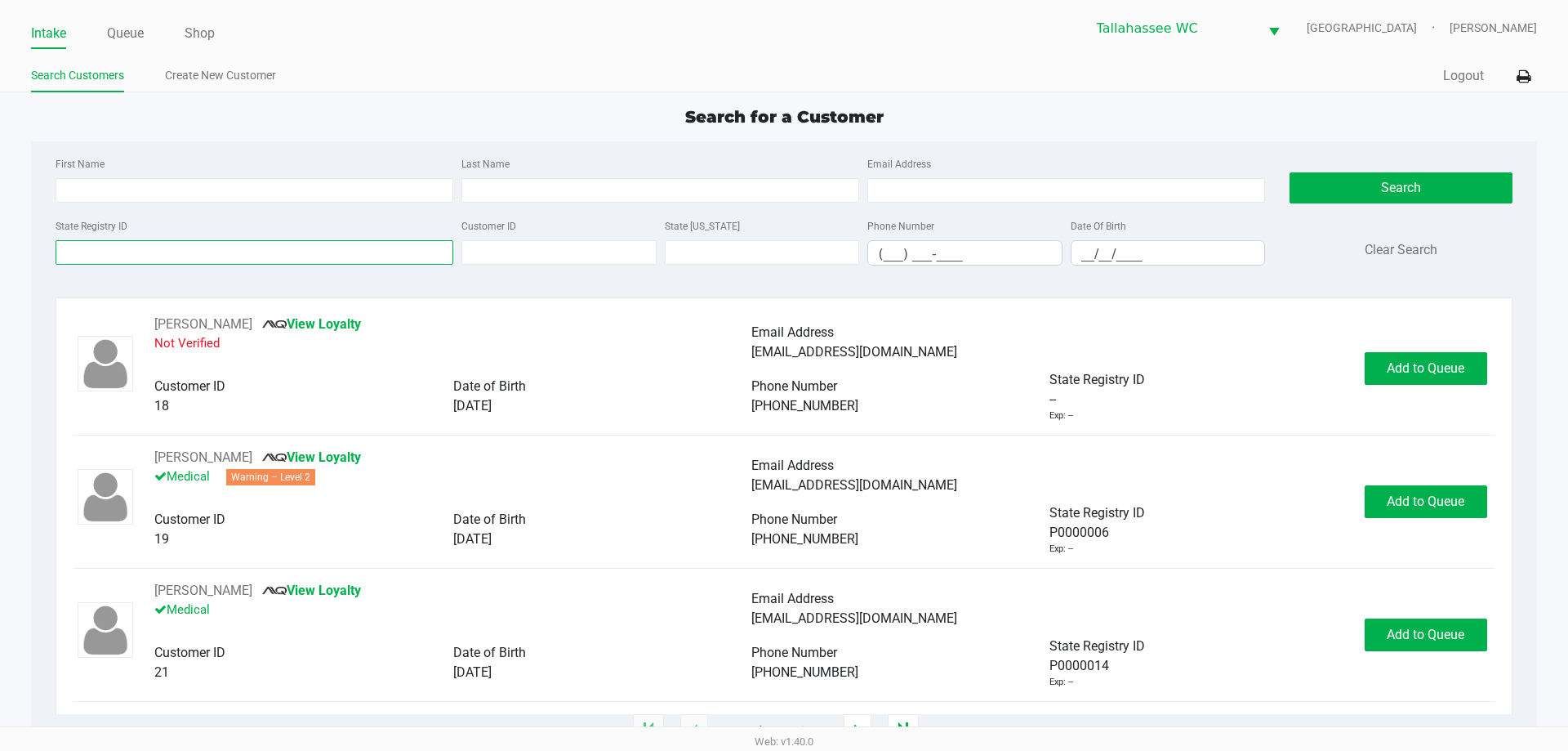
click at [223, 250] on input "State Registry ID" at bounding box center [254, 252] width 398 height 24
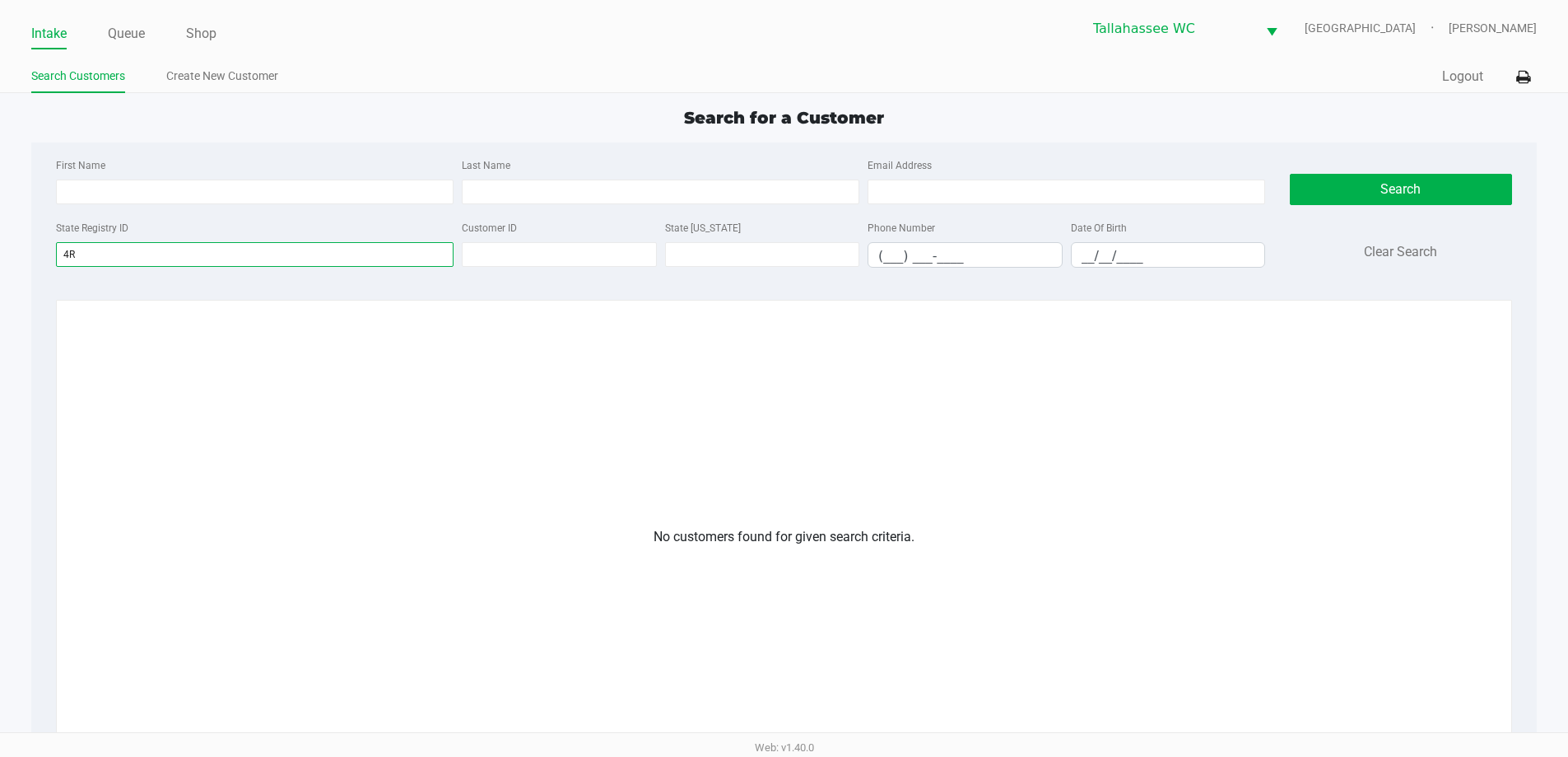
type input "4"
click at [233, 73] on link "Create New Customer" at bounding box center [222, 75] width 112 height 21
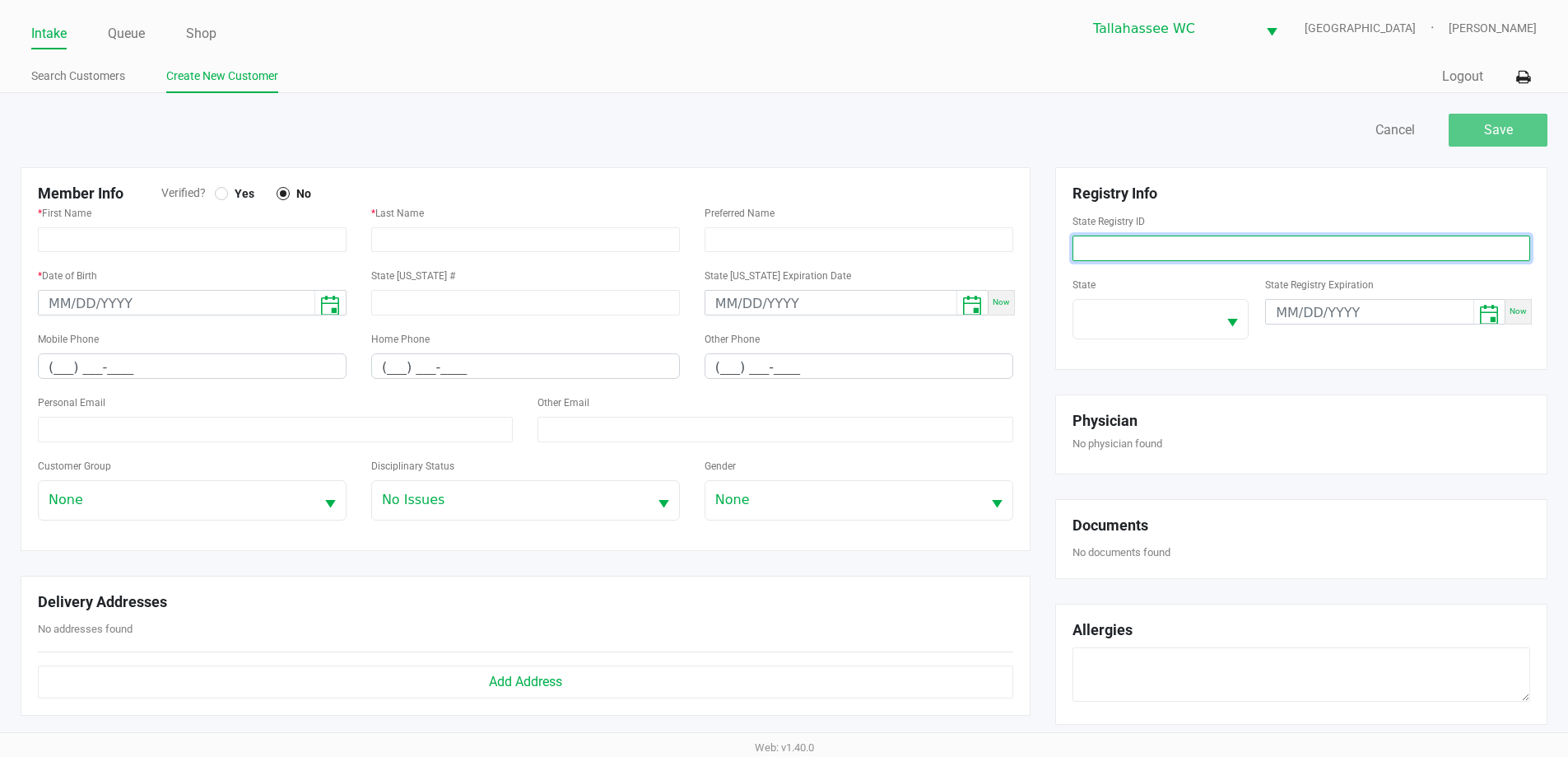
click at [1258, 257] on input at bounding box center [1302, 249] width 458 height 25
paste input "P4RR1036"
type input "P4RR1036"
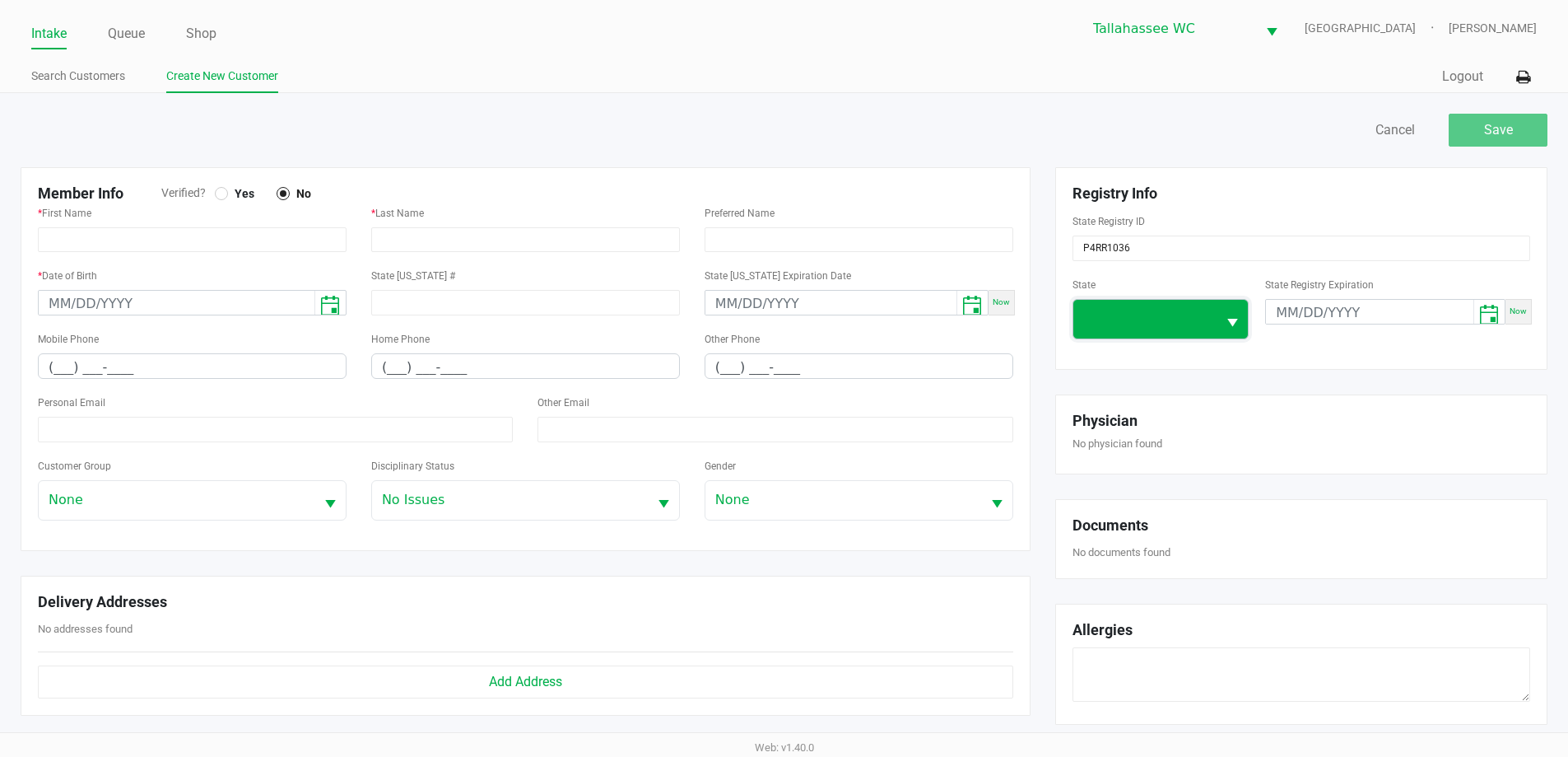
click at [1196, 325] on span at bounding box center [1145, 318] width 124 height 20
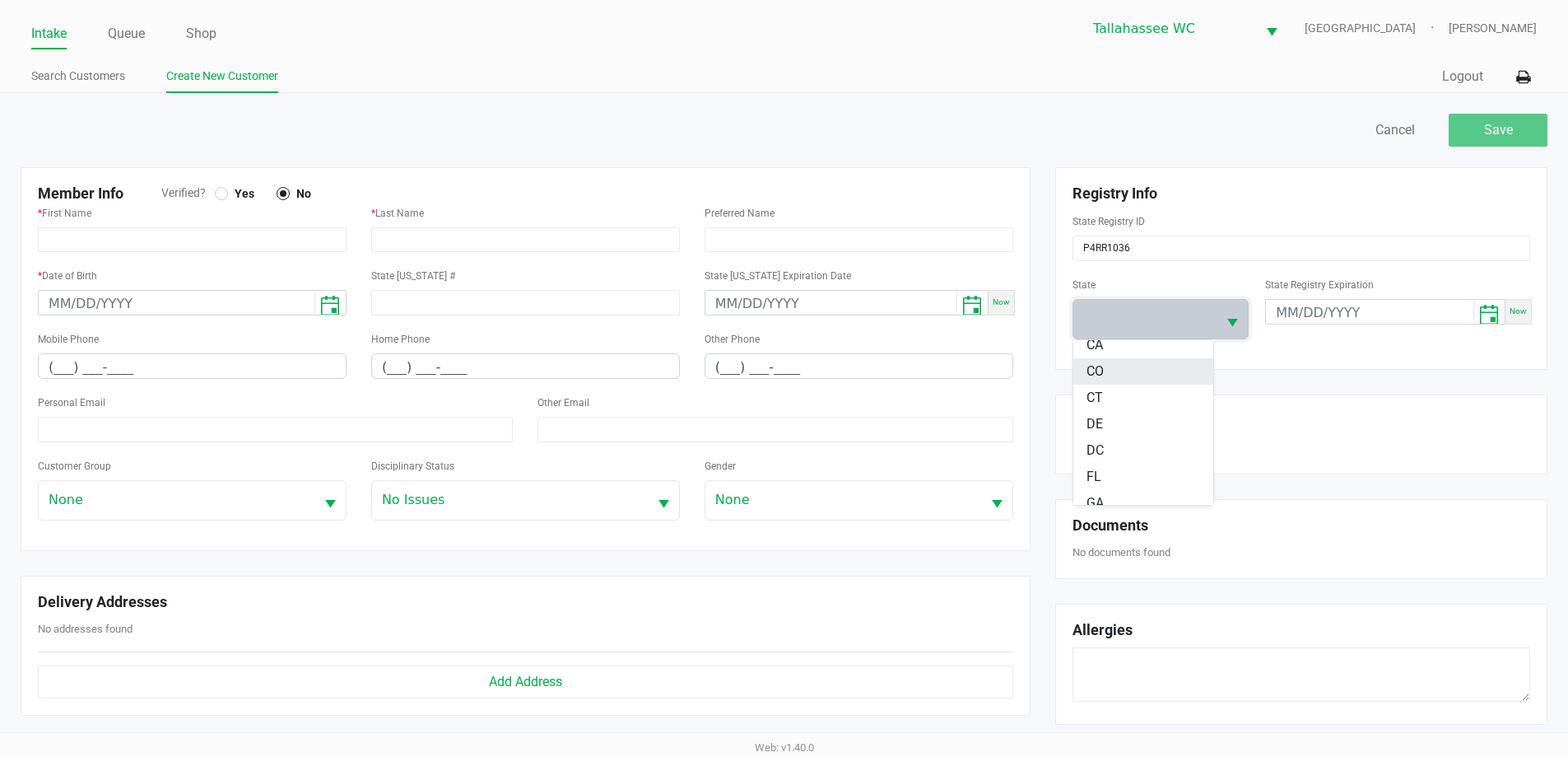
scroll to position [165, 0]
click at [1138, 448] on li "FL" at bounding box center [1143, 451] width 140 height 26
click at [896, 153] on div "Save Cancel" at bounding box center [783, 138] width 1551 height 58
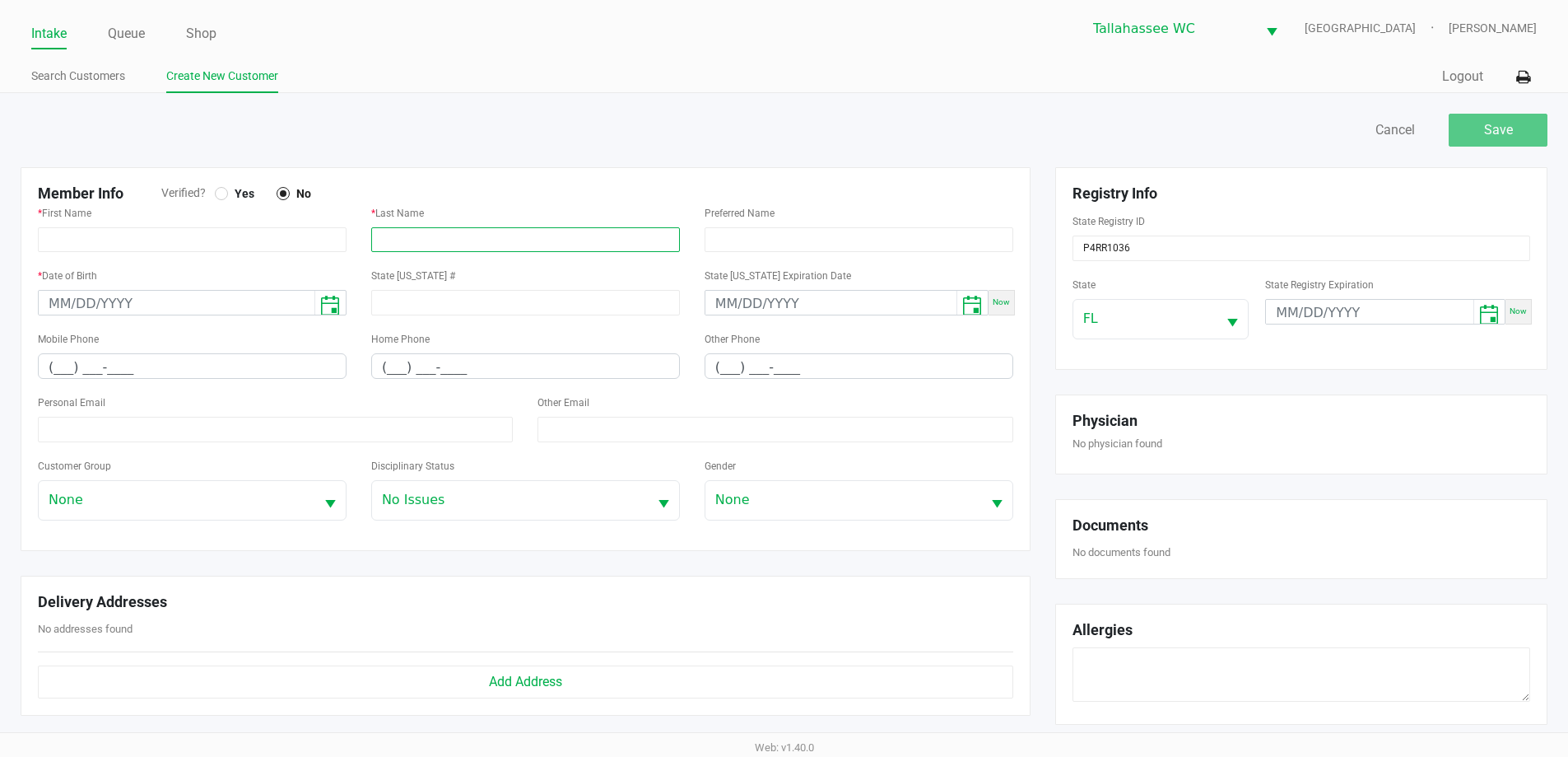
click at [563, 246] on input "text" at bounding box center [525, 239] width 308 height 24
paste input "ANDERSON"
type input "ANDERSON"
click at [242, 243] on input "text" at bounding box center [192, 239] width 308 height 24
paste input "TUCKER"
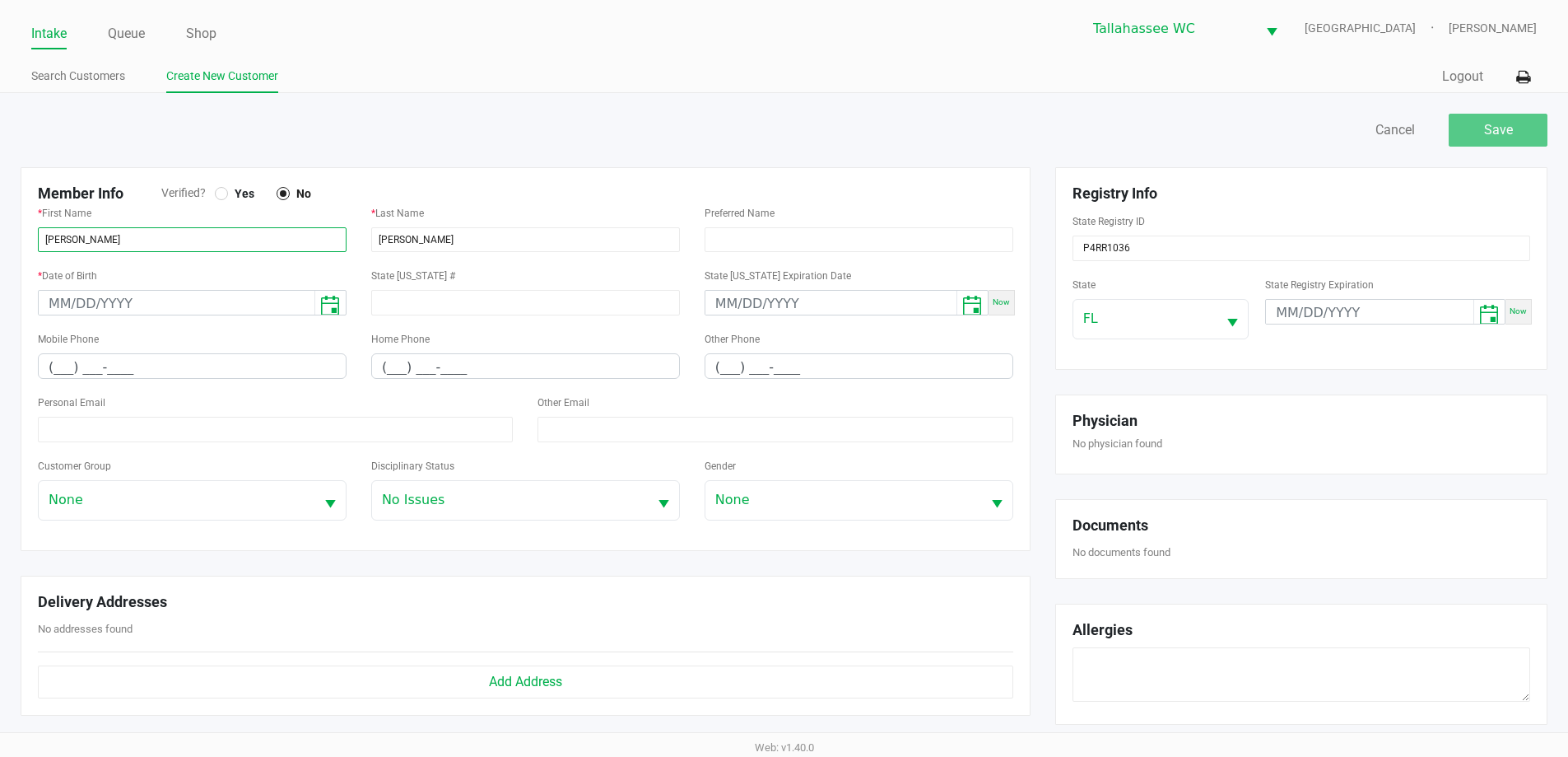
type input "TUCKER"
click at [216, 194] on div at bounding box center [220, 193] width 13 height 13
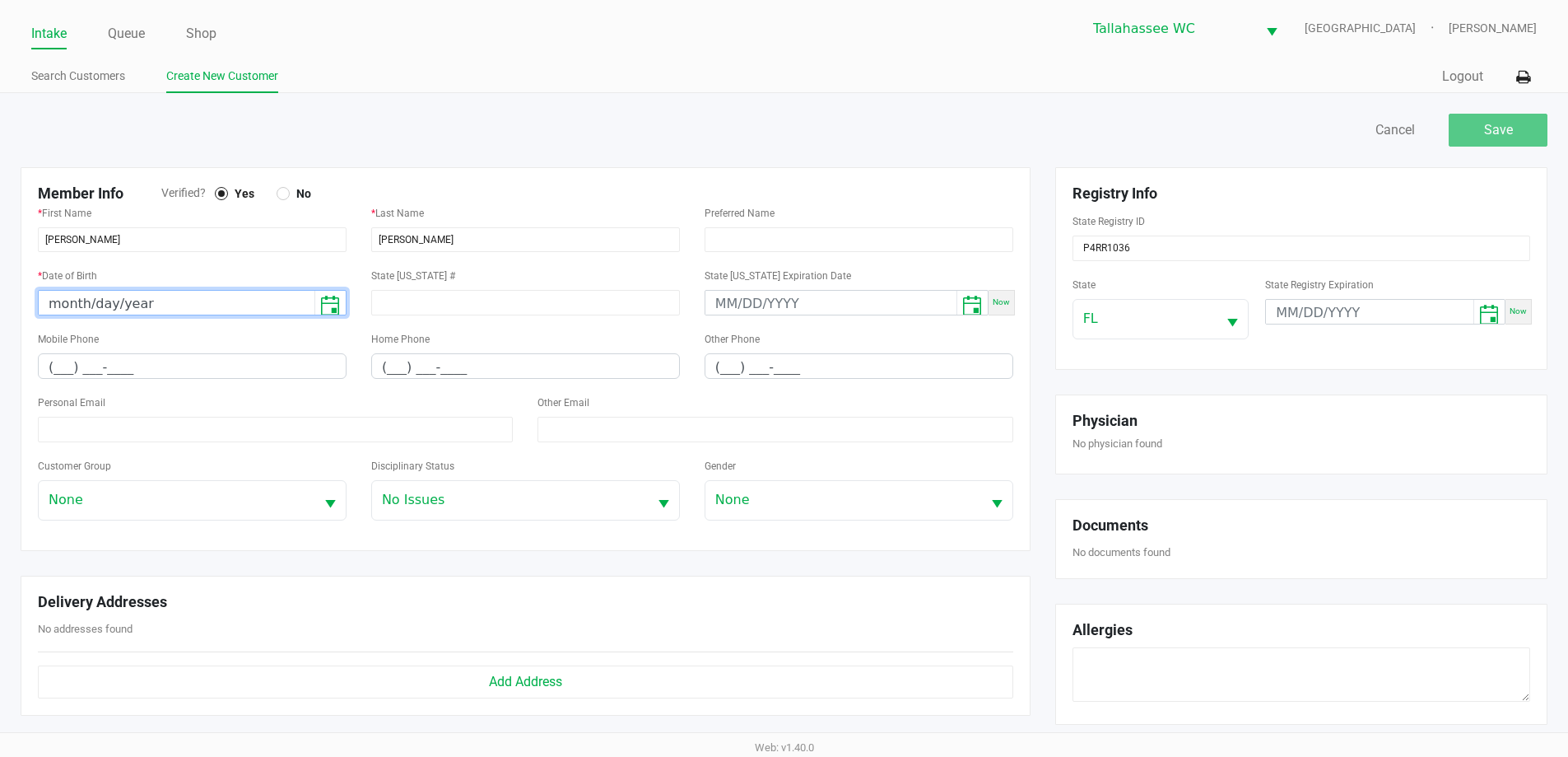
click at [64, 306] on input "month/day/year" at bounding box center [177, 304] width 276 height 25
type input "08/17/1994"
click at [427, 89] on ul "Search Customers Create New Customer" at bounding box center [407, 78] width 753 height 28
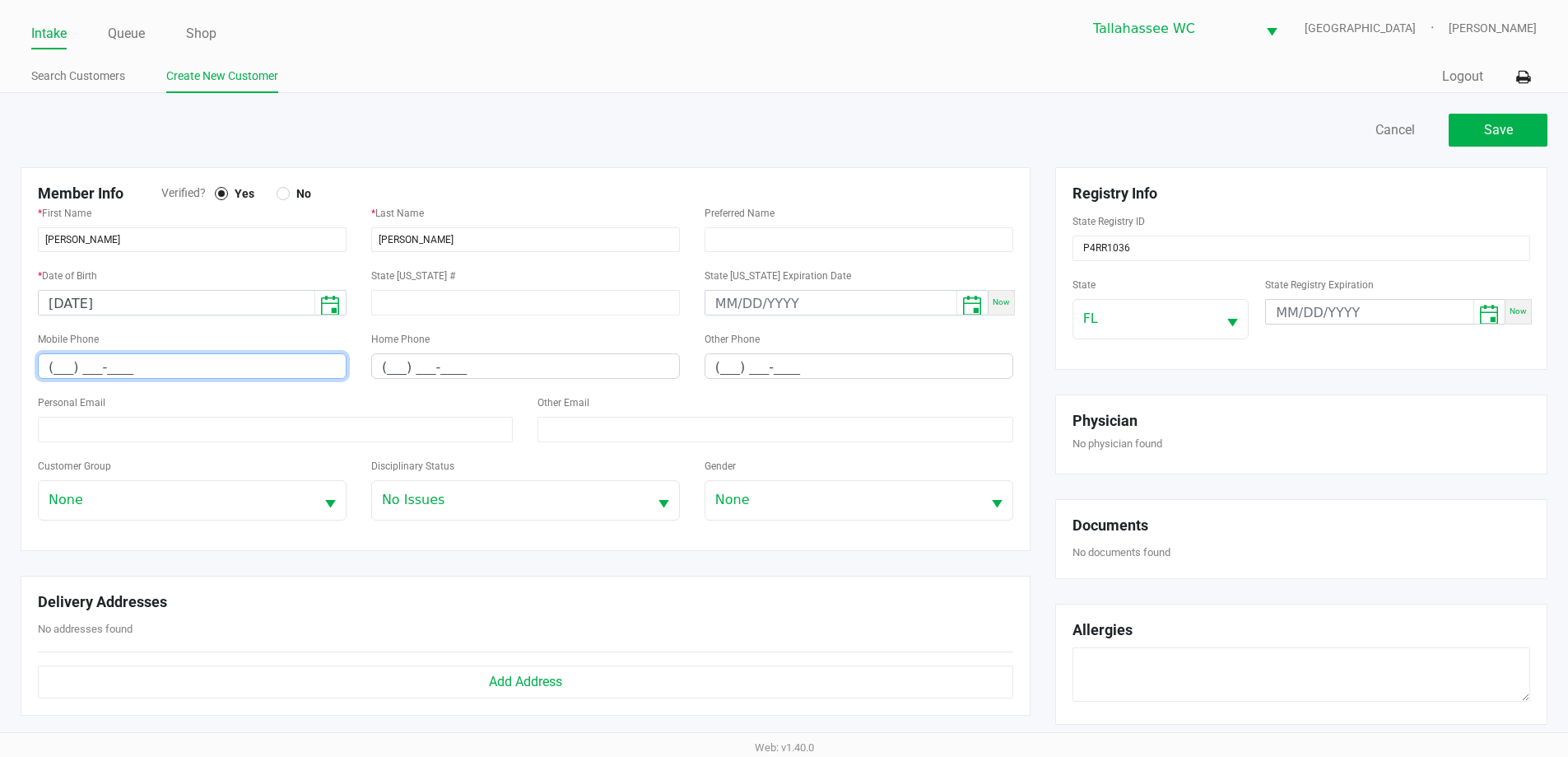
click at [57, 376] on input "(___) ___-____" at bounding box center [193, 367] width 307 height 25
paste input "850) 766-4280"
type input "(850) 766-4280"
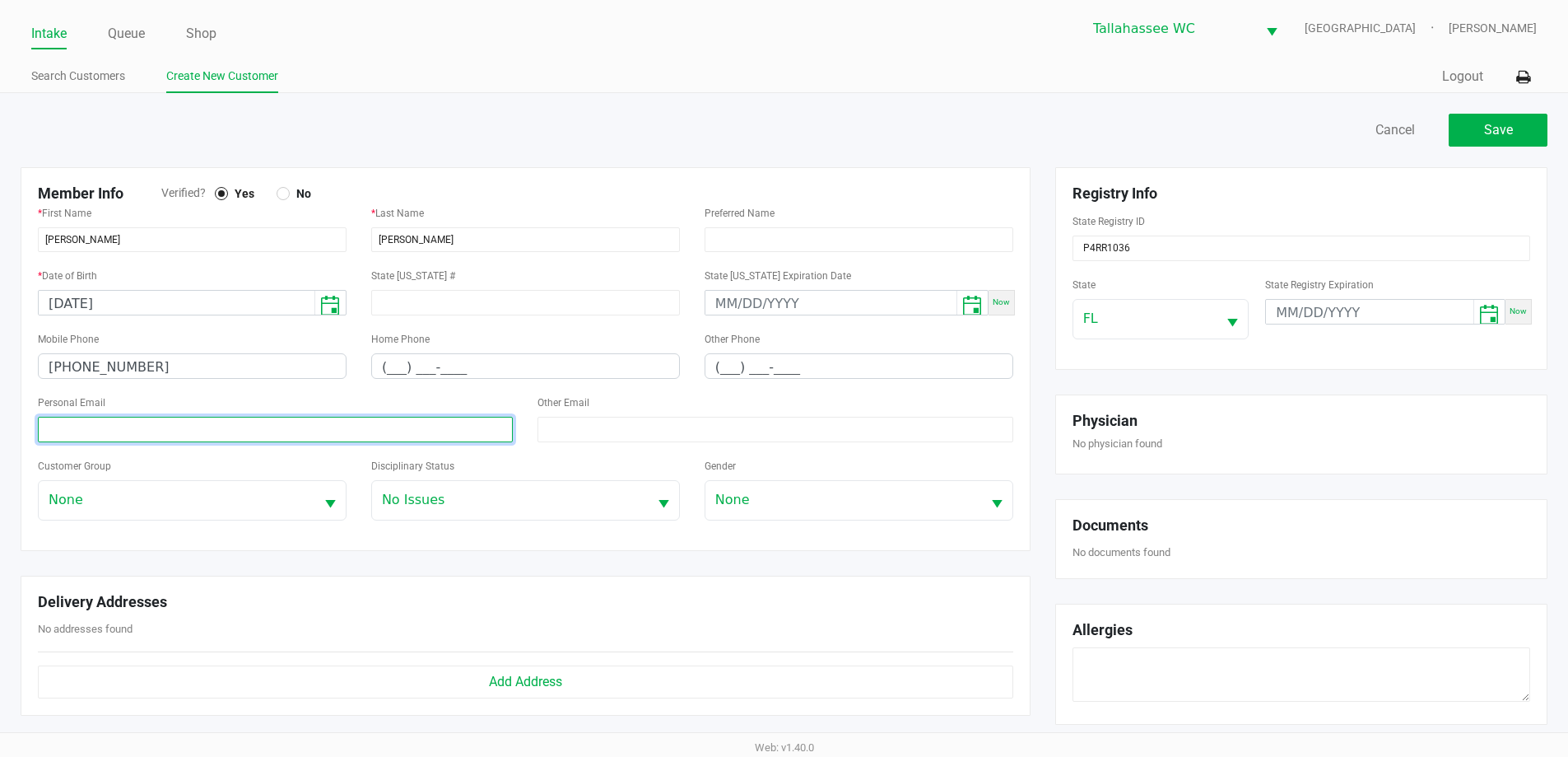
click at [135, 424] on input at bounding box center [275, 430] width 475 height 25
paste input "tuckeranderson0817@gmail.com"
type input "tuckeranderson0817@gmail.com"
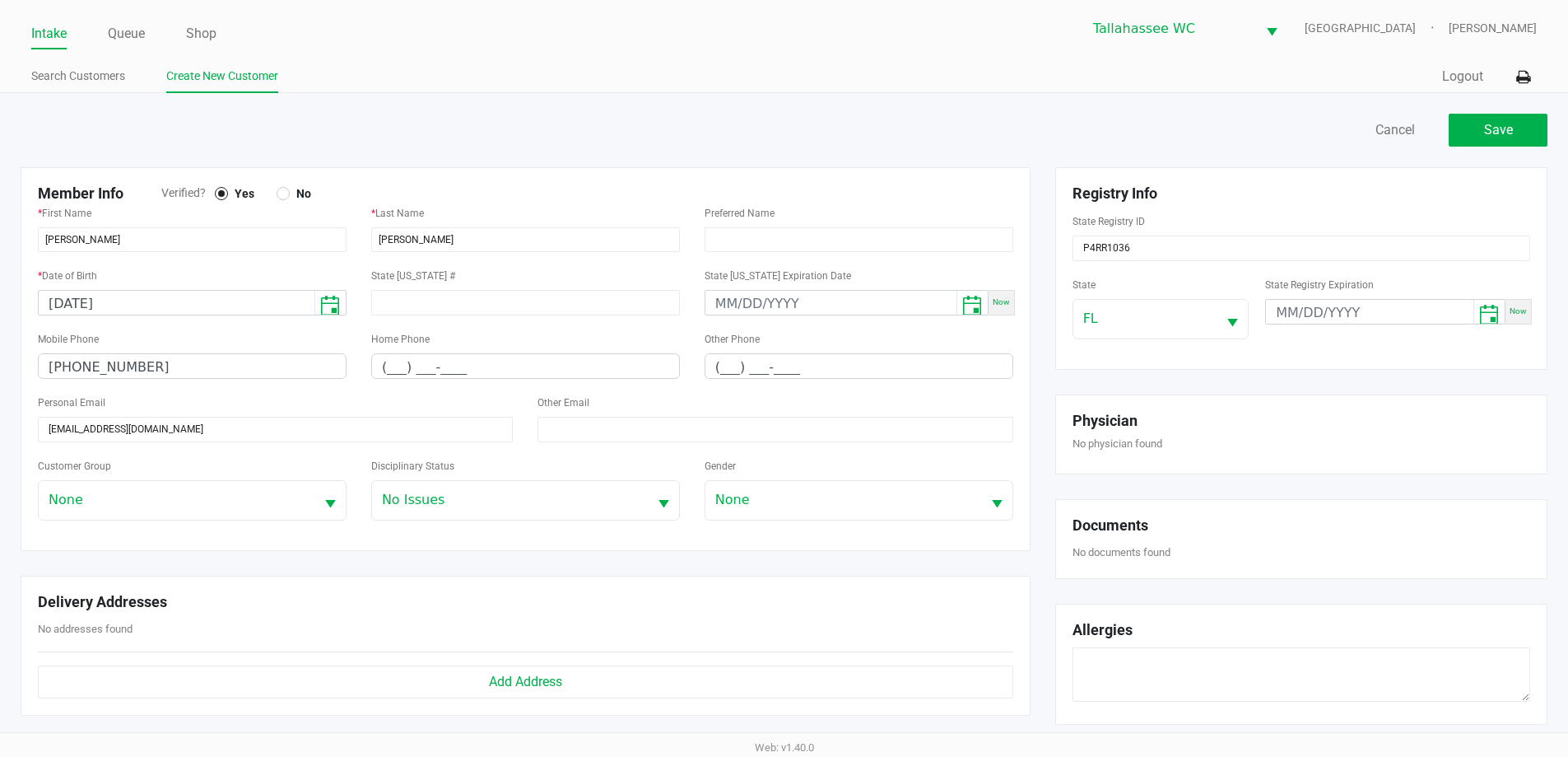
click at [683, 150] on div "Save Cancel" at bounding box center [783, 138] width 1551 height 58
click at [1519, 135] on button "Save" at bounding box center [1498, 130] width 99 height 33
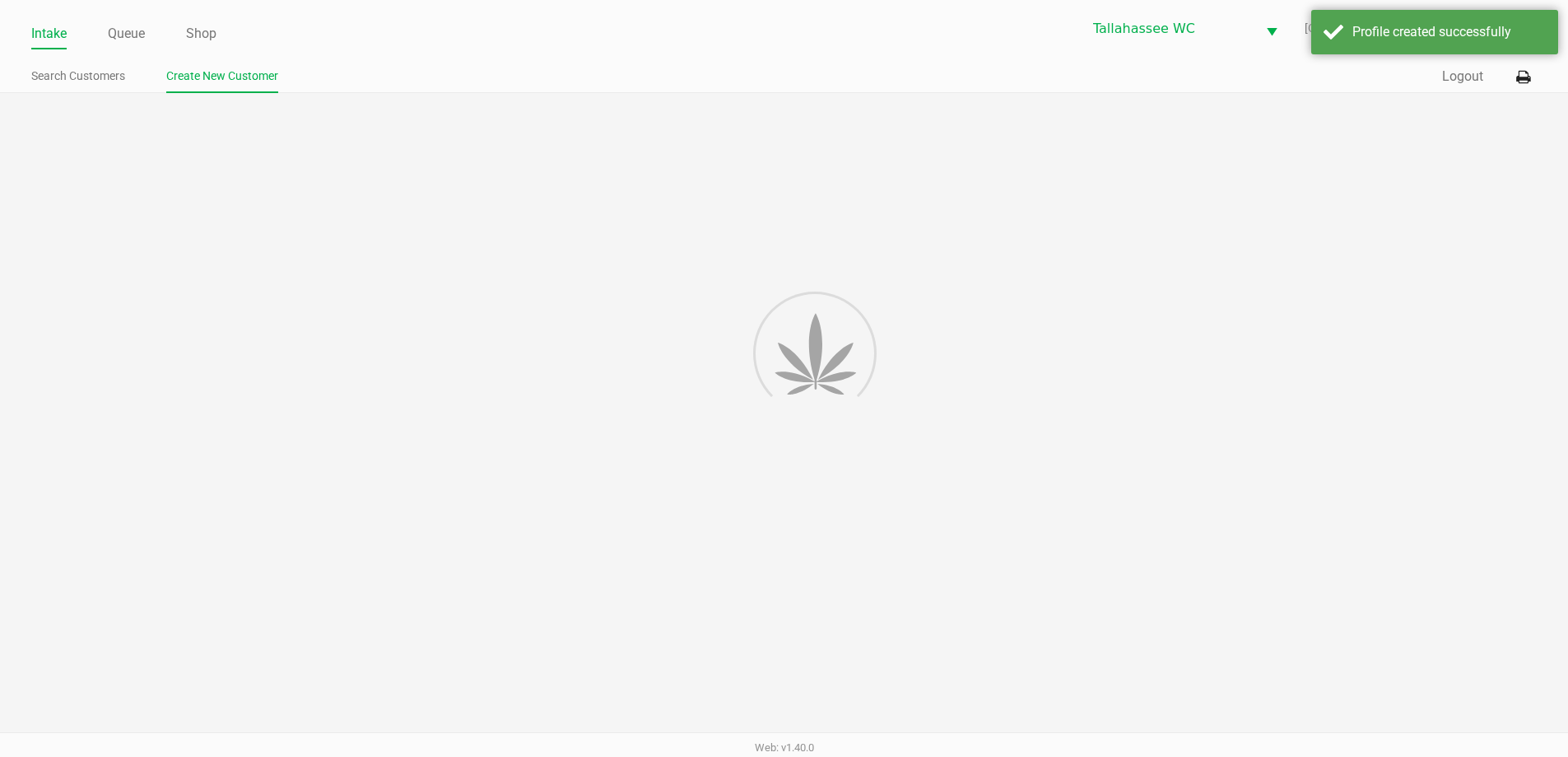
type input "---"
type input "( __) ___-____"
type input "---"
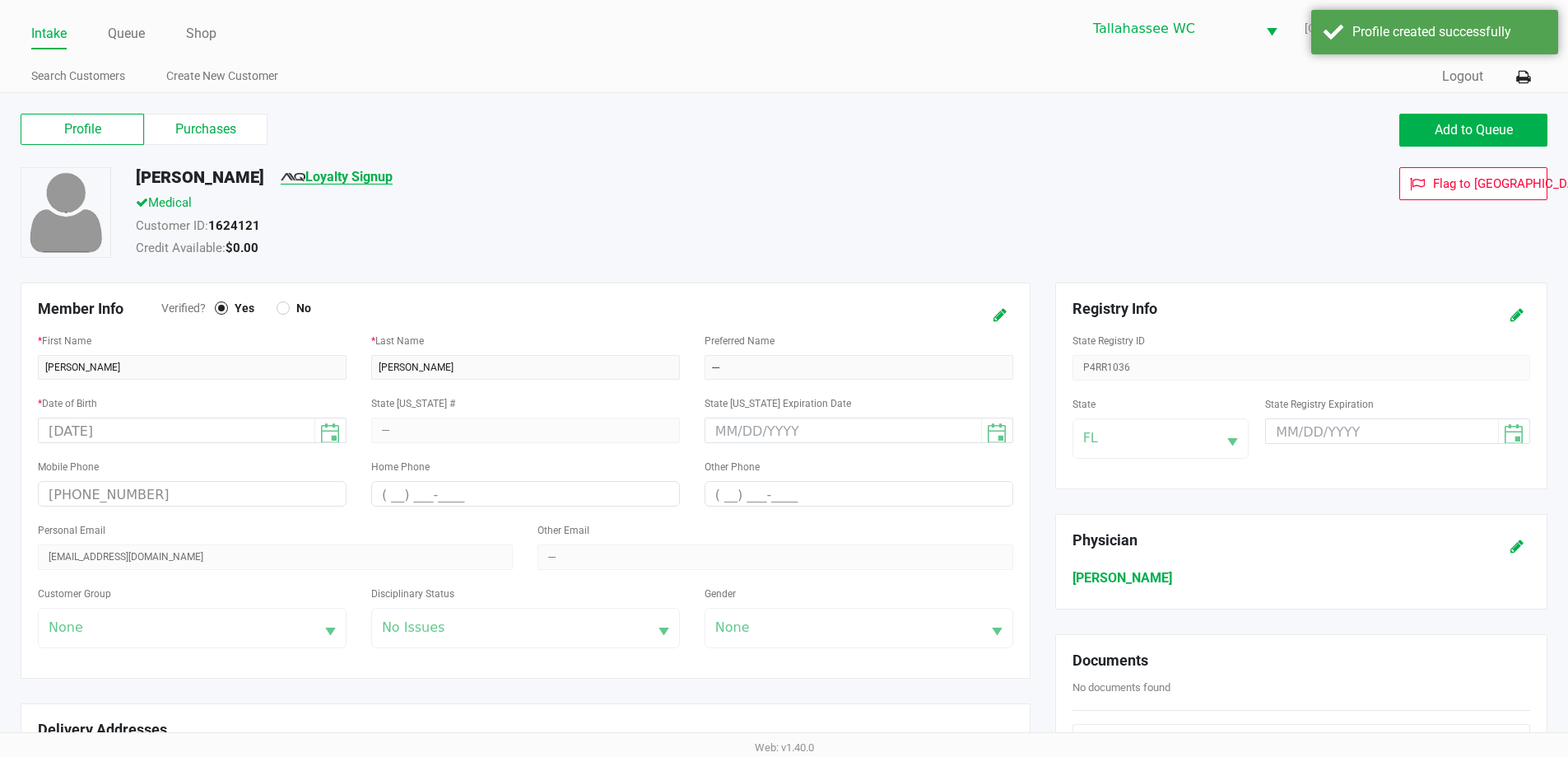
click at [379, 173] on link "Loyalty Signup" at bounding box center [337, 176] width 112 height 16
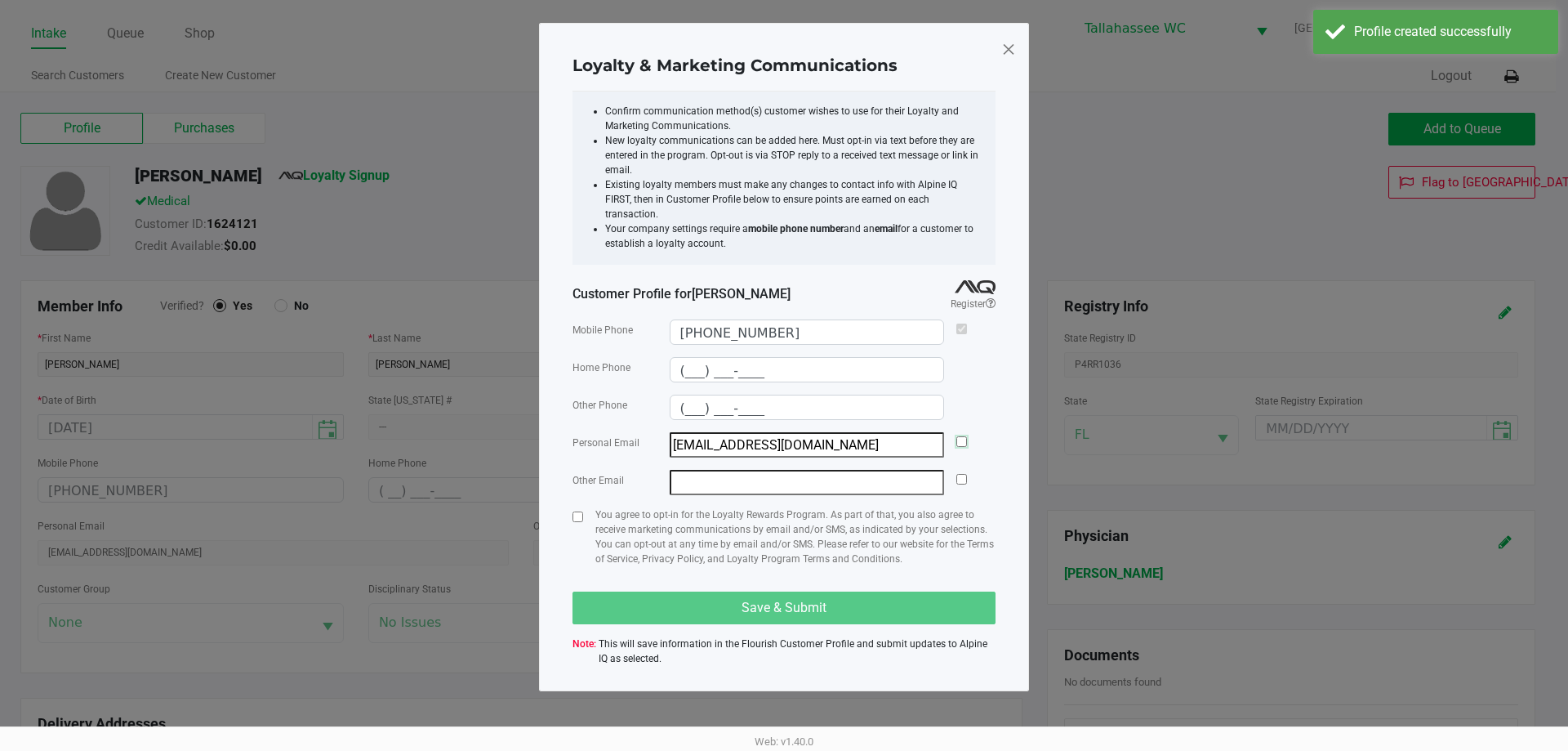
click at [961, 436] on input "checkbox" at bounding box center [961, 441] width 11 height 11
checkbox input "true"
click at [581, 511] on input "checkbox" at bounding box center [578, 516] width 11 height 11
checkbox input "true"
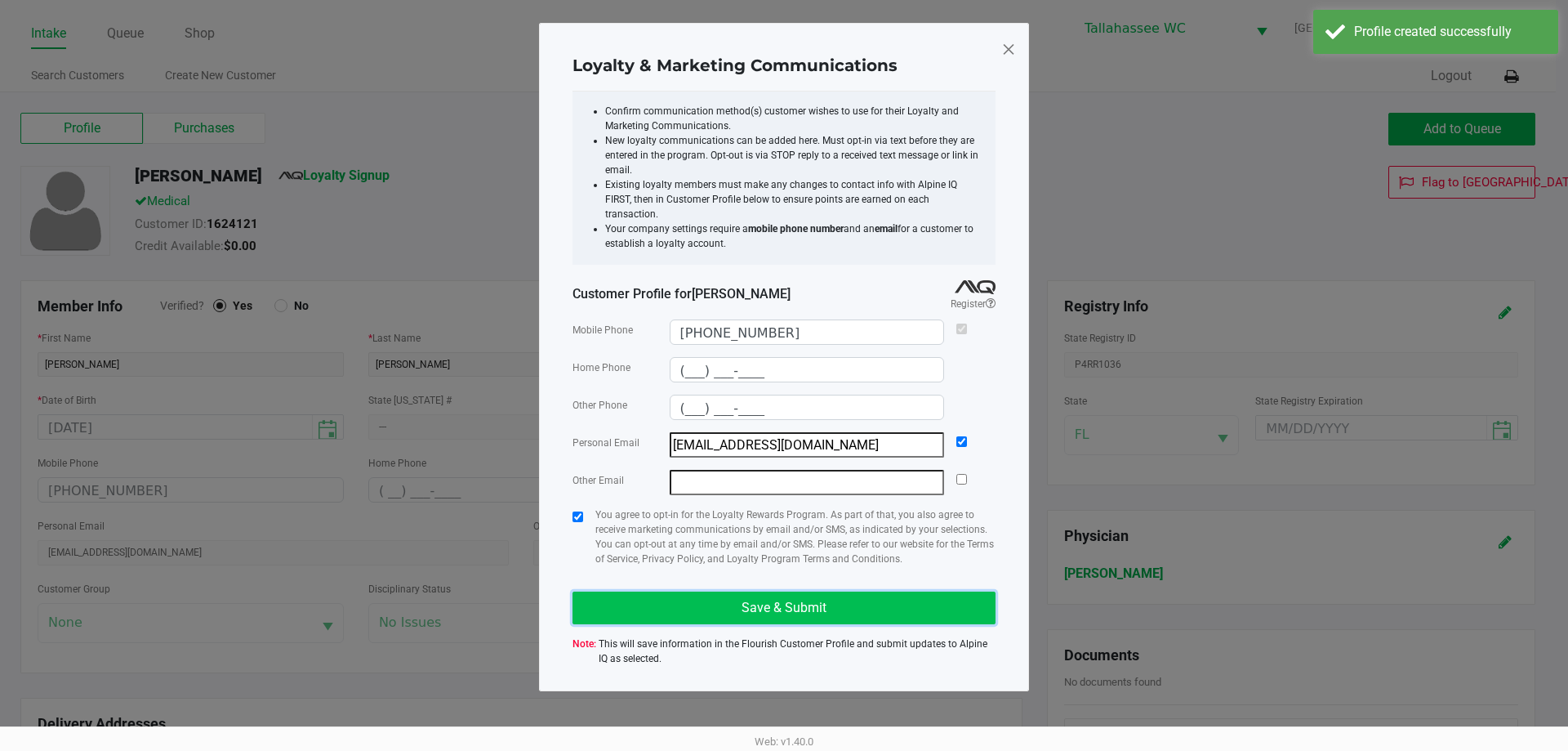
click at [772, 599] on span "Save & Submit" at bounding box center [784, 607] width 84 height 16
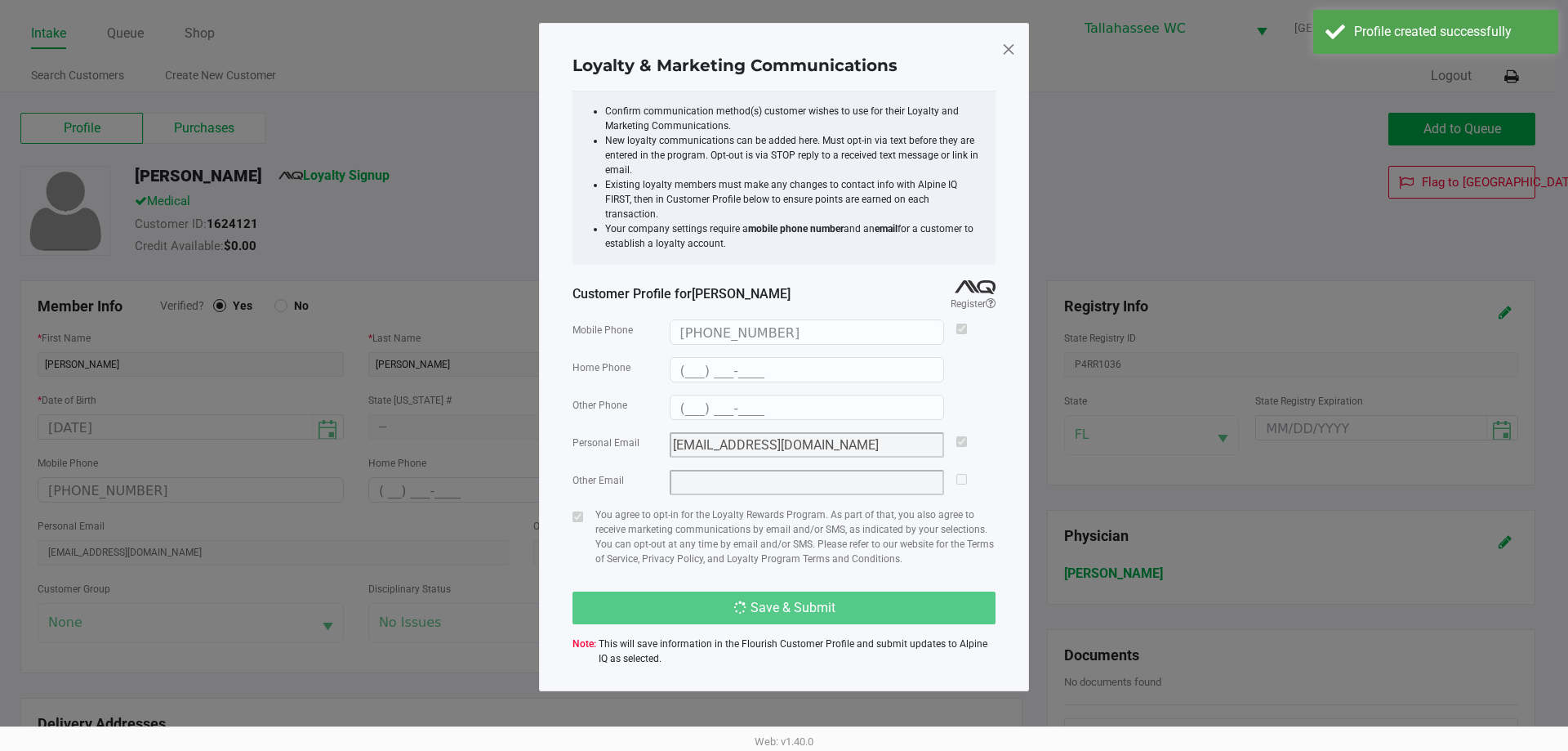
type input "(___) ___-____"
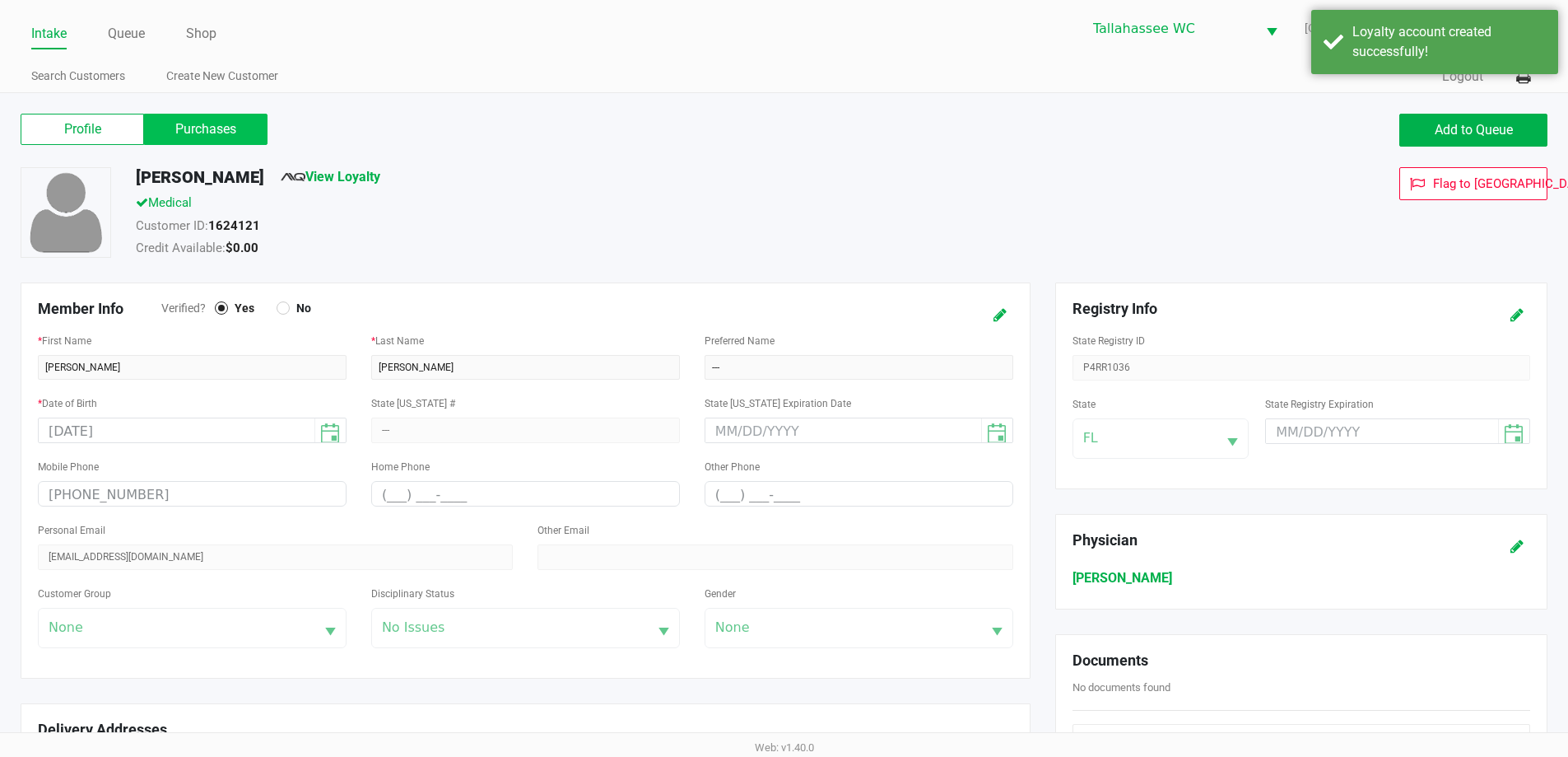
click at [227, 138] on label "Purchases" at bounding box center [206, 129] width 123 height 31
click at [0, 0] on 1 "Purchases" at bounding box center [0, 0] width 0 height 0
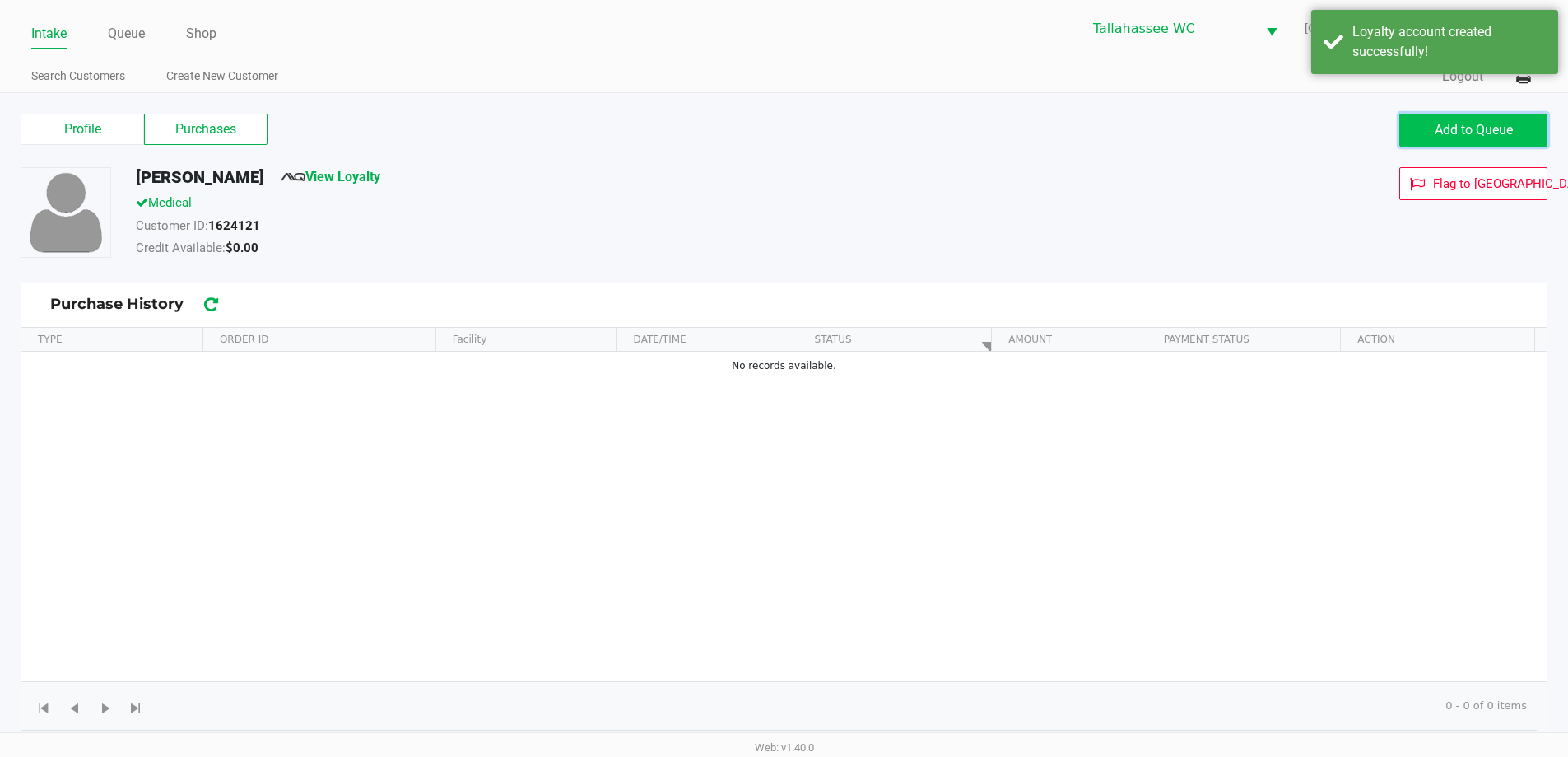
click at [1482, 121] on button "Add to Queue" at bounding box center [1473, 130] width 148 height 33
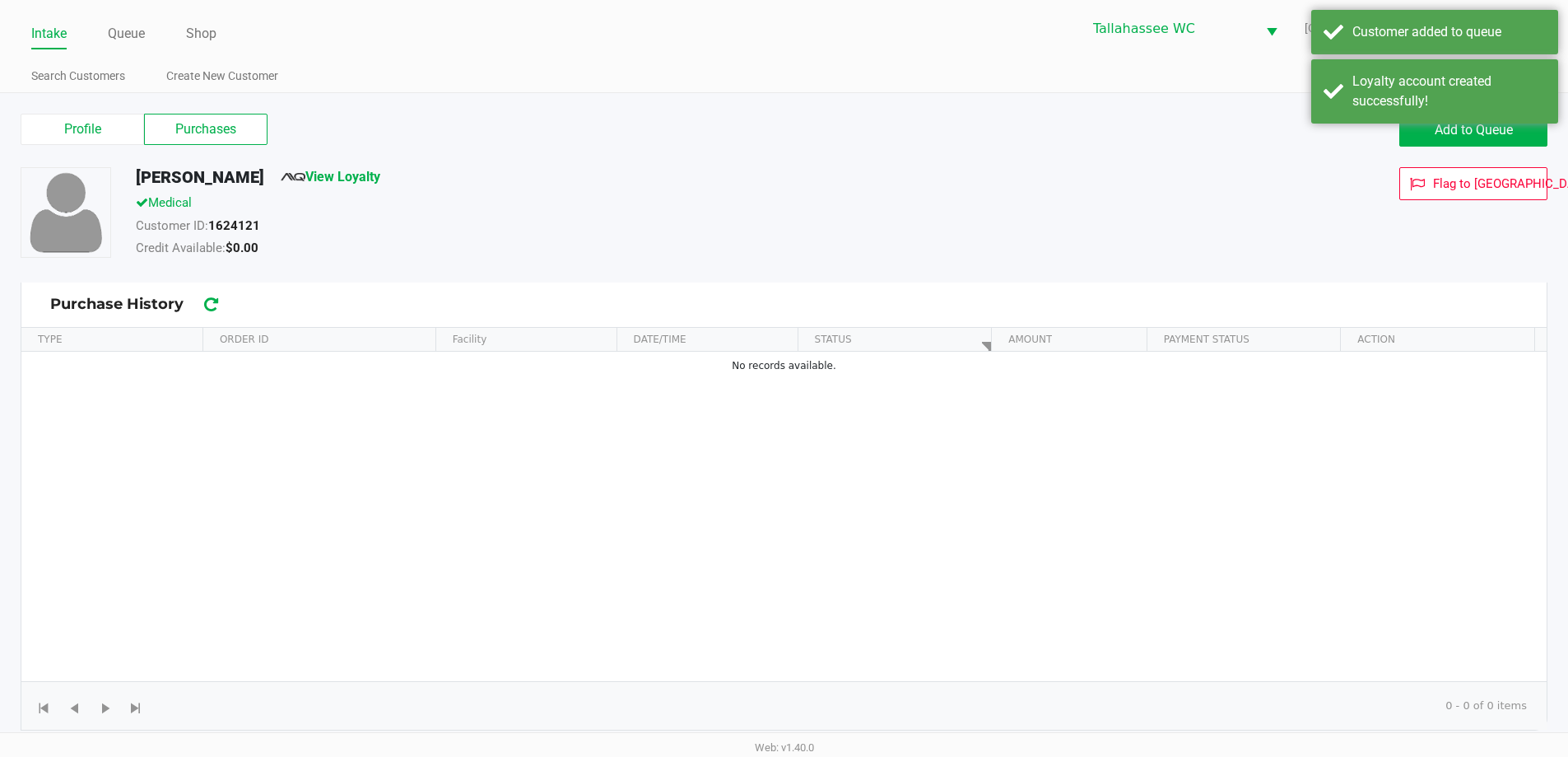
click at [104, 19] on div "Intake Queue Shop" at bounding box center [407, 33] width 753 height 30
click at [130, 33] on link "Queue" at bounding box center [126, 34] width 37 height 24
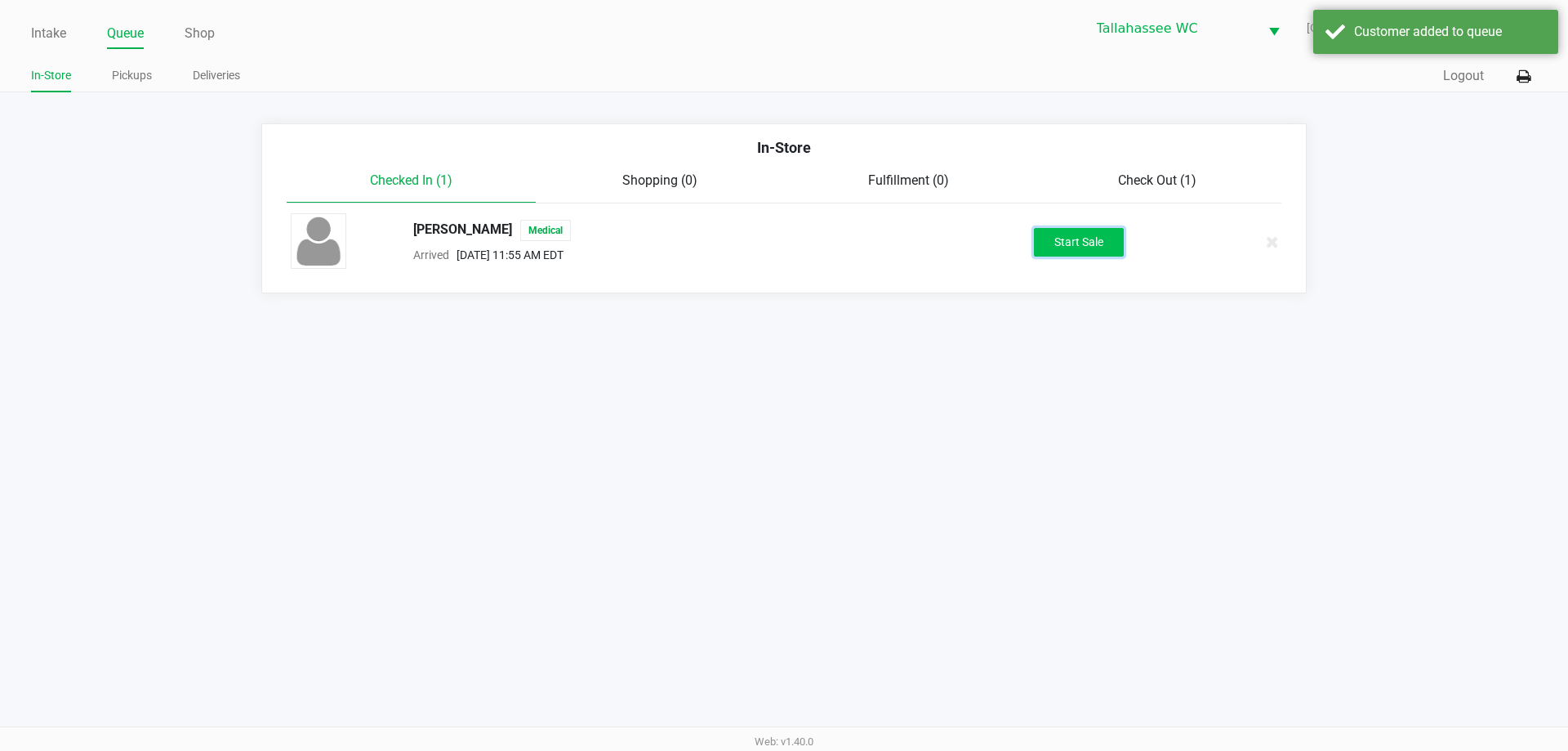
click at [1070, 239] on button "Start Sale" at bounding box center [1079, 242] width 90 height 28
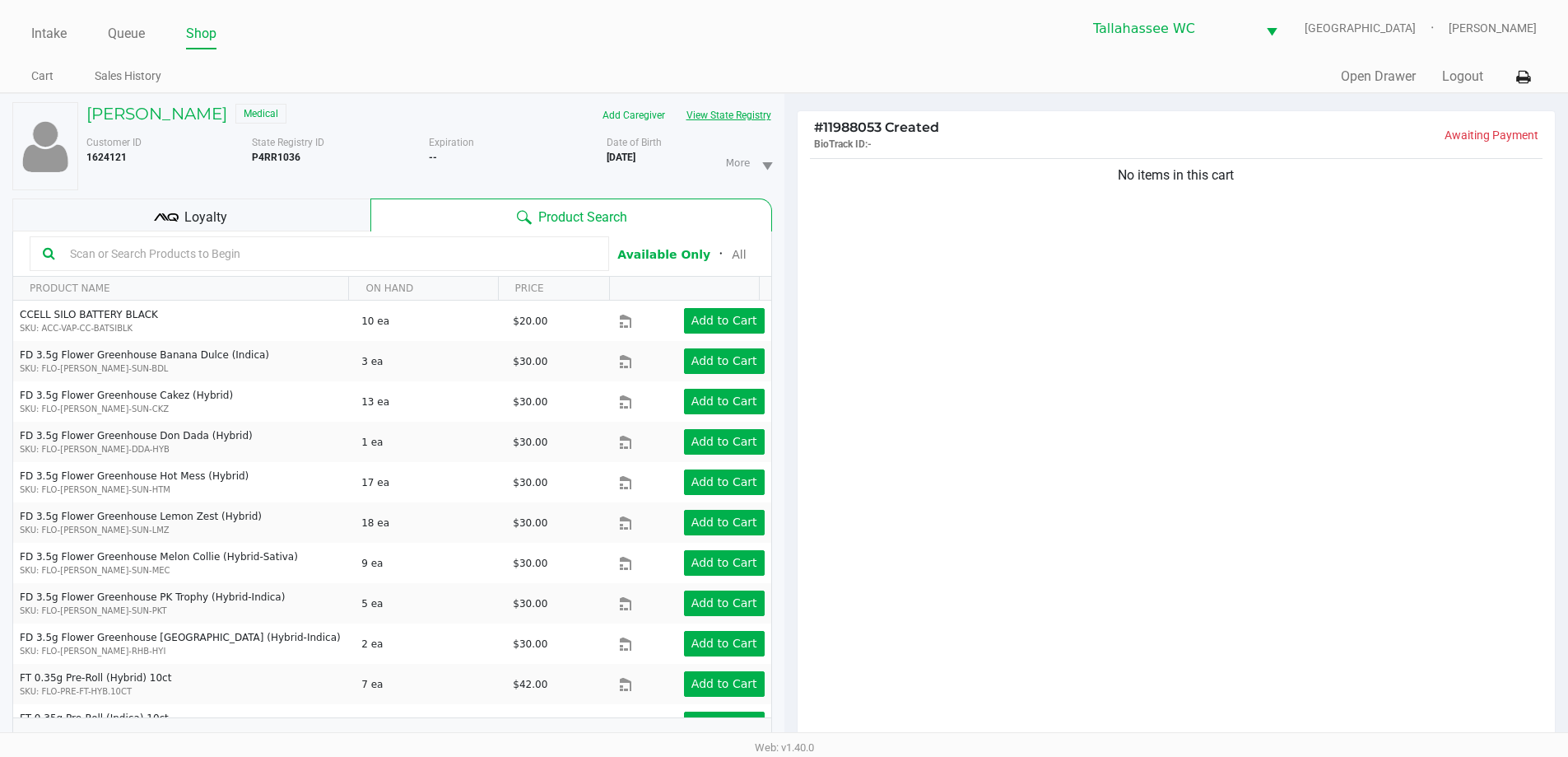
click at [767, 119] on button "View State Registry" at bounding box center [723, 115] width 96 height 26
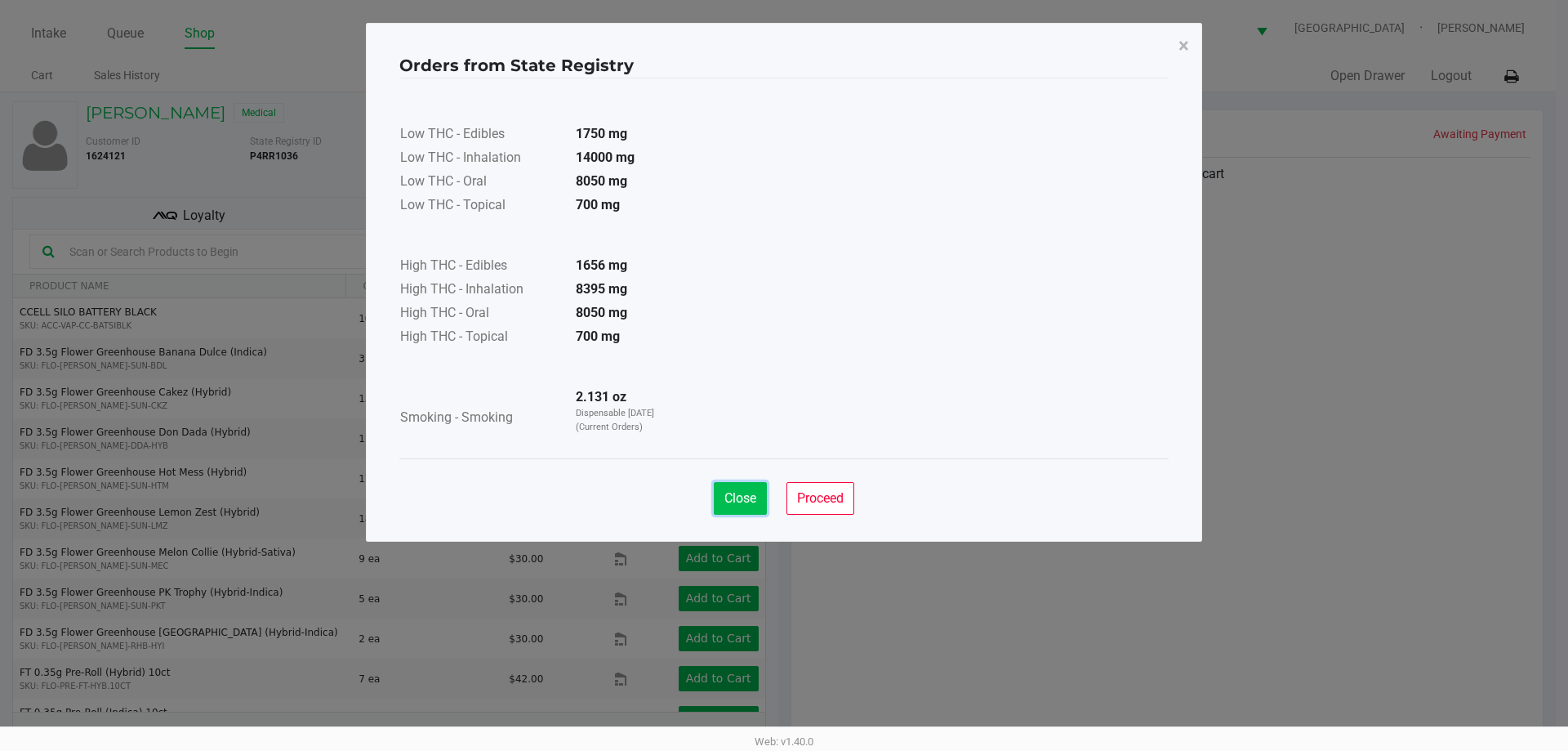
click at [733, 495] on span "Close" at bounding box center [740, 498] width 32 height 16
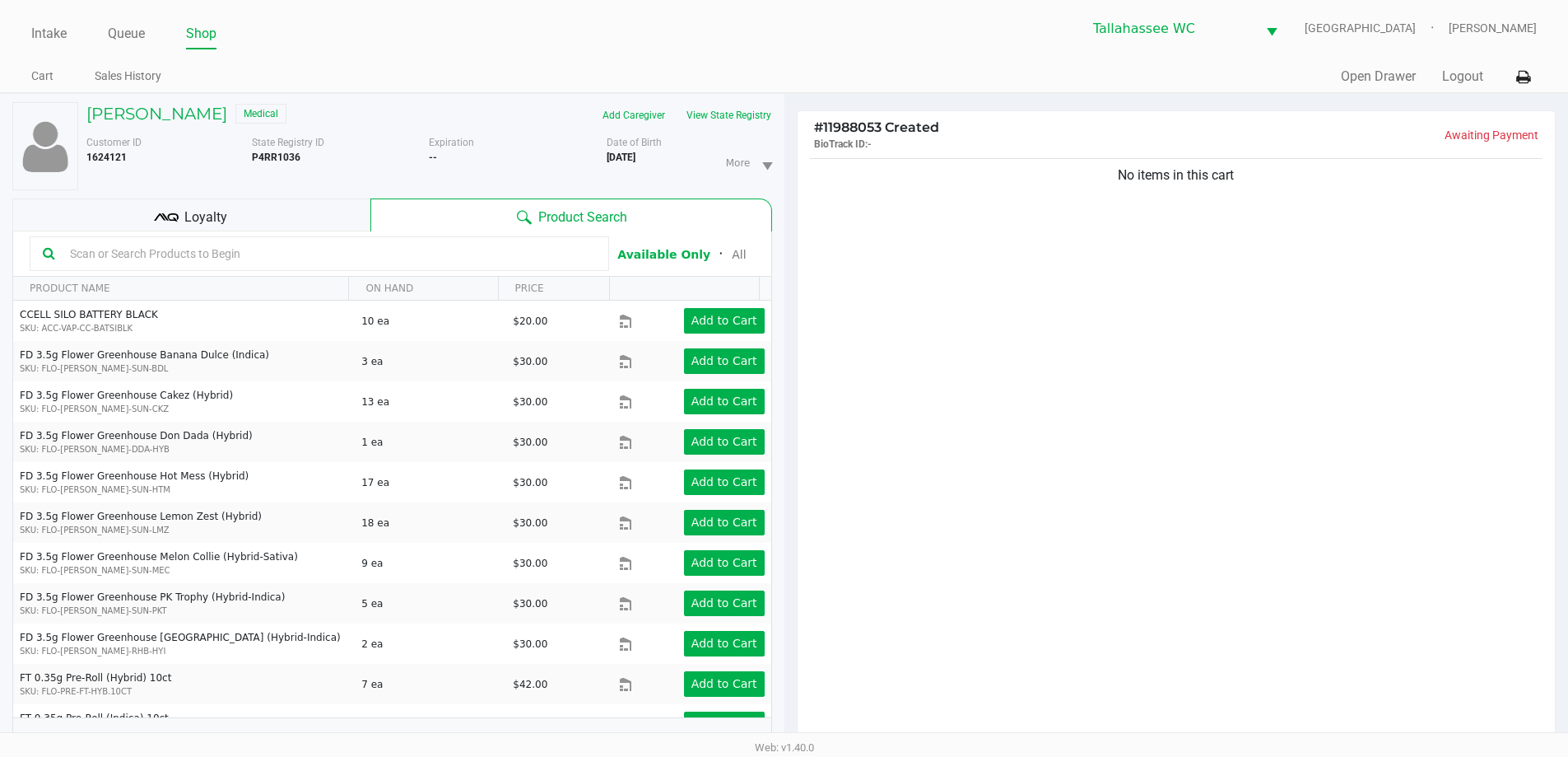
click at [1103, 373] on div "No items in this cart" at bounding box center [1176, 453] width 759 height 598
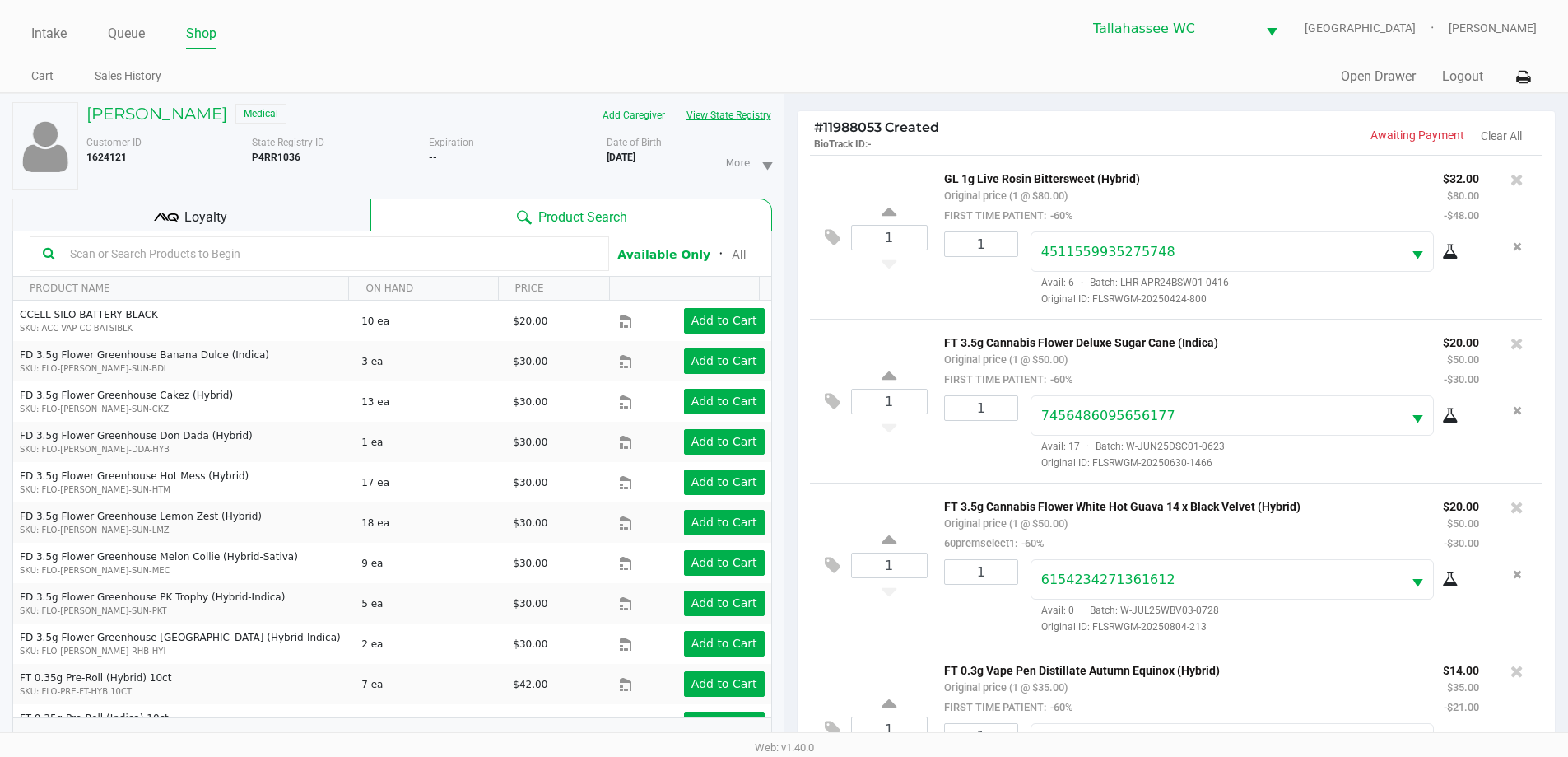
click at [738, 109] on button "View State Registry" at bounding box center [723, 115] width 96 height 26
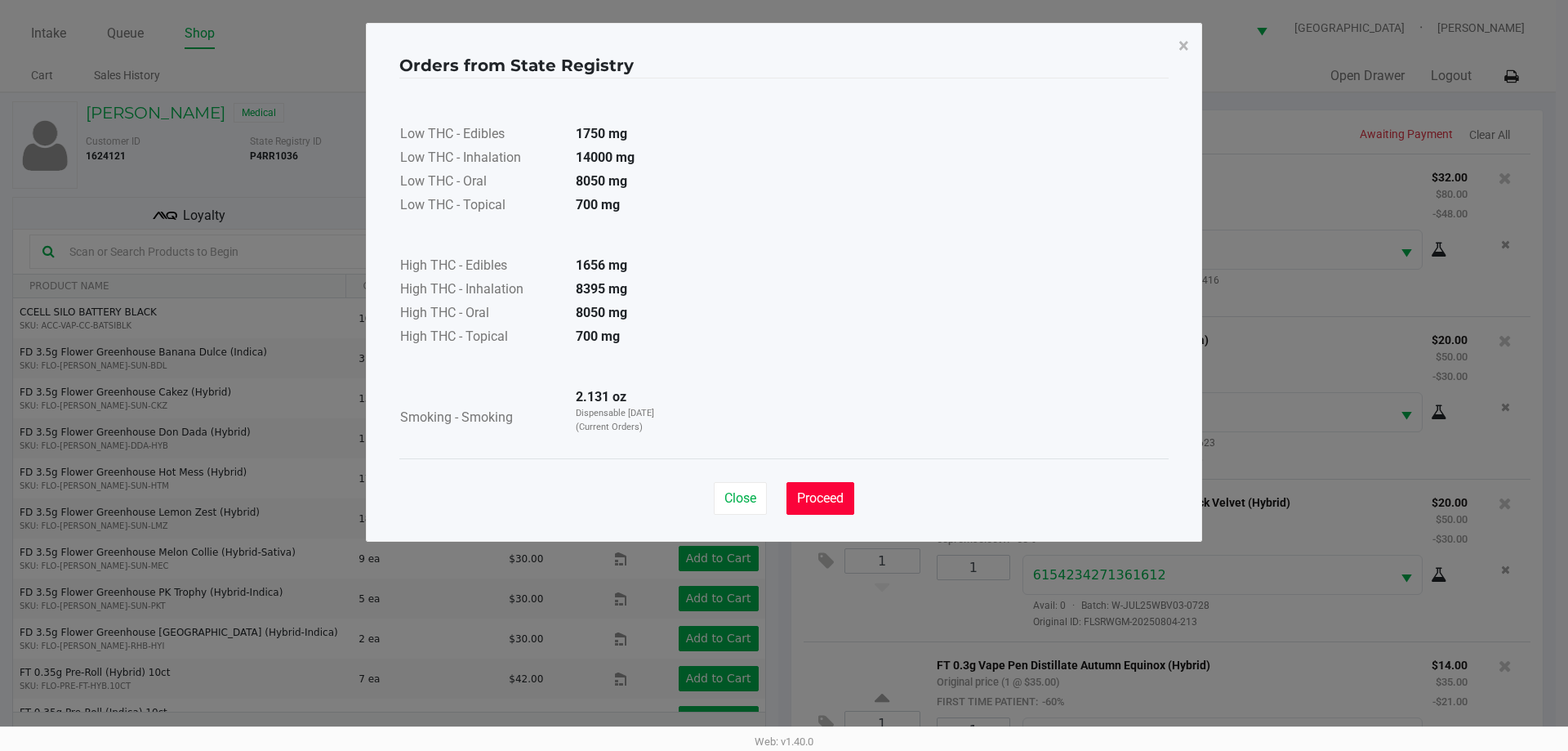
click at [814, 504] on span "Proceed" at bounding box center [820, 498] width 47 height 16
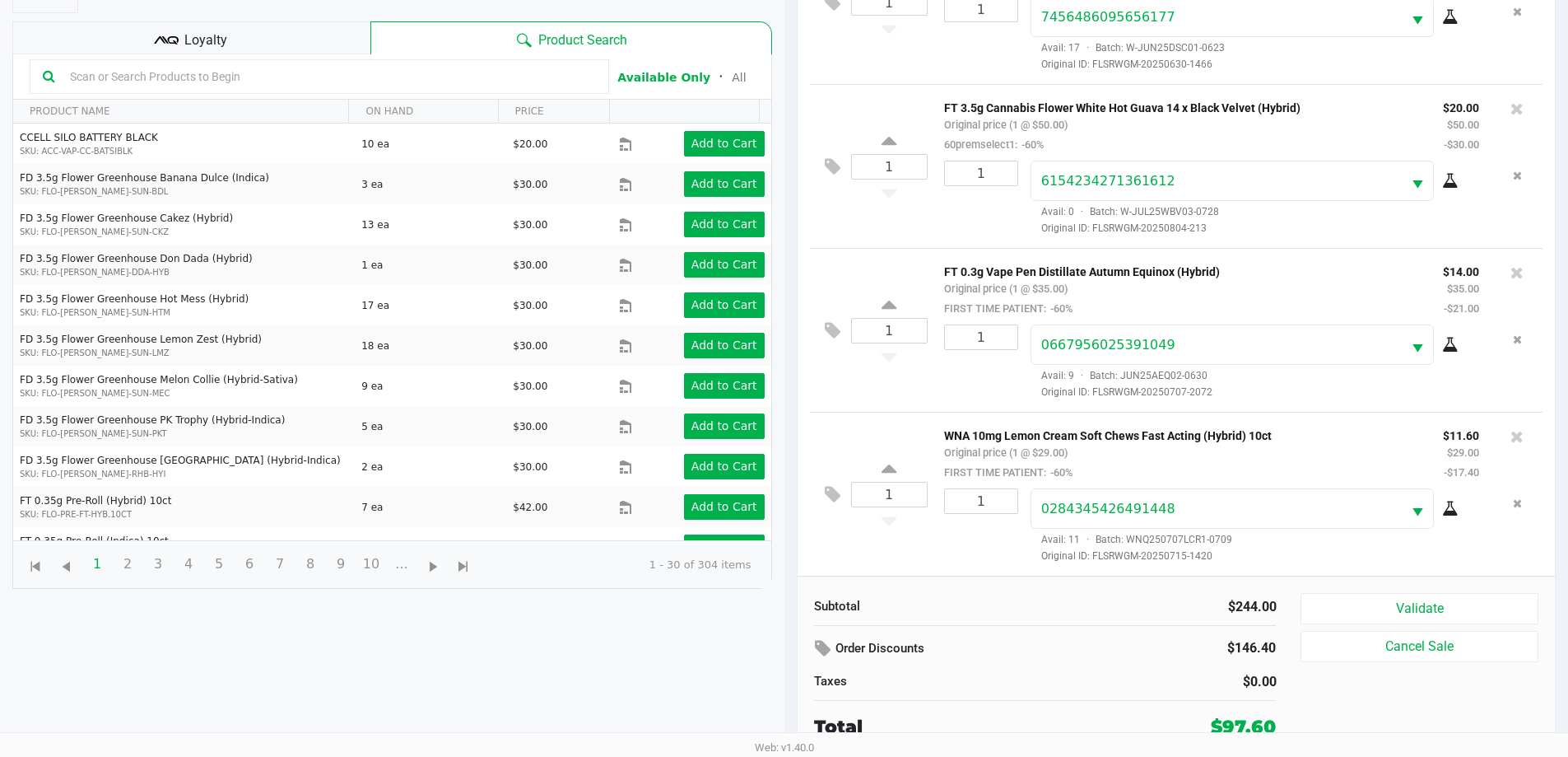
scroll to position [178, 0]
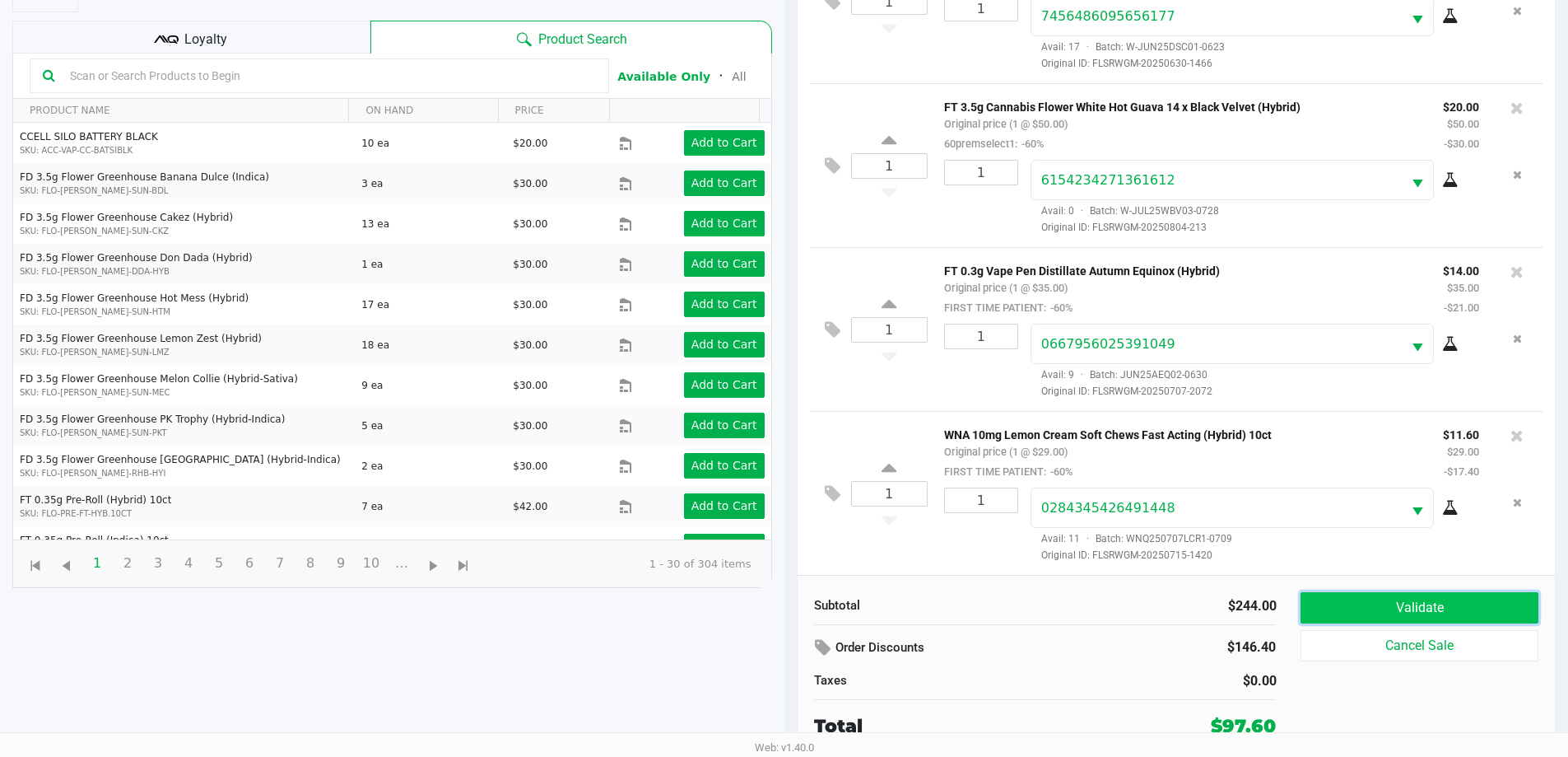
click at [1416, 601] on button "Validate" at bounding box center [1419, 608] width 237 height 31
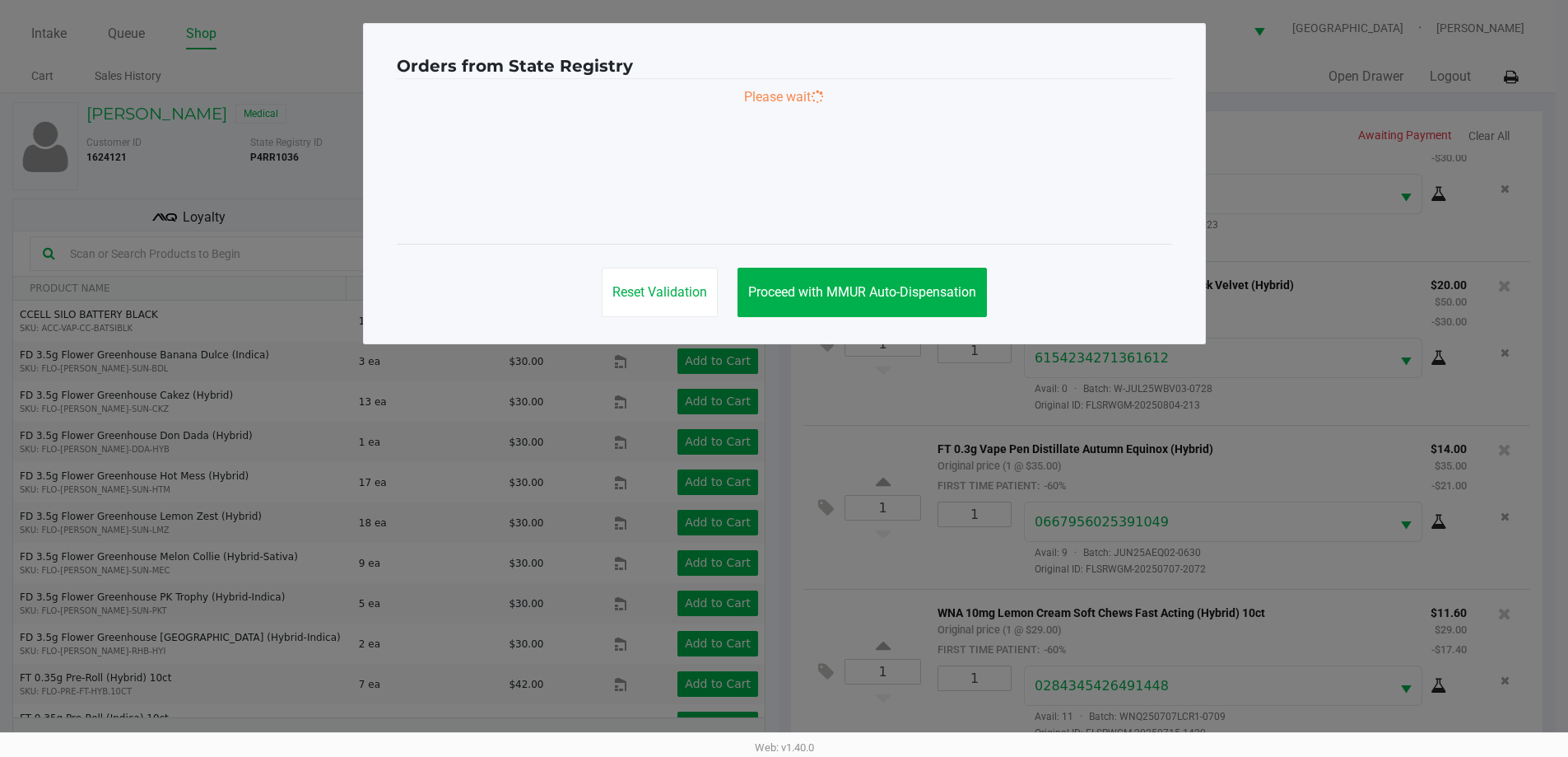
scroll to position [0, 0]
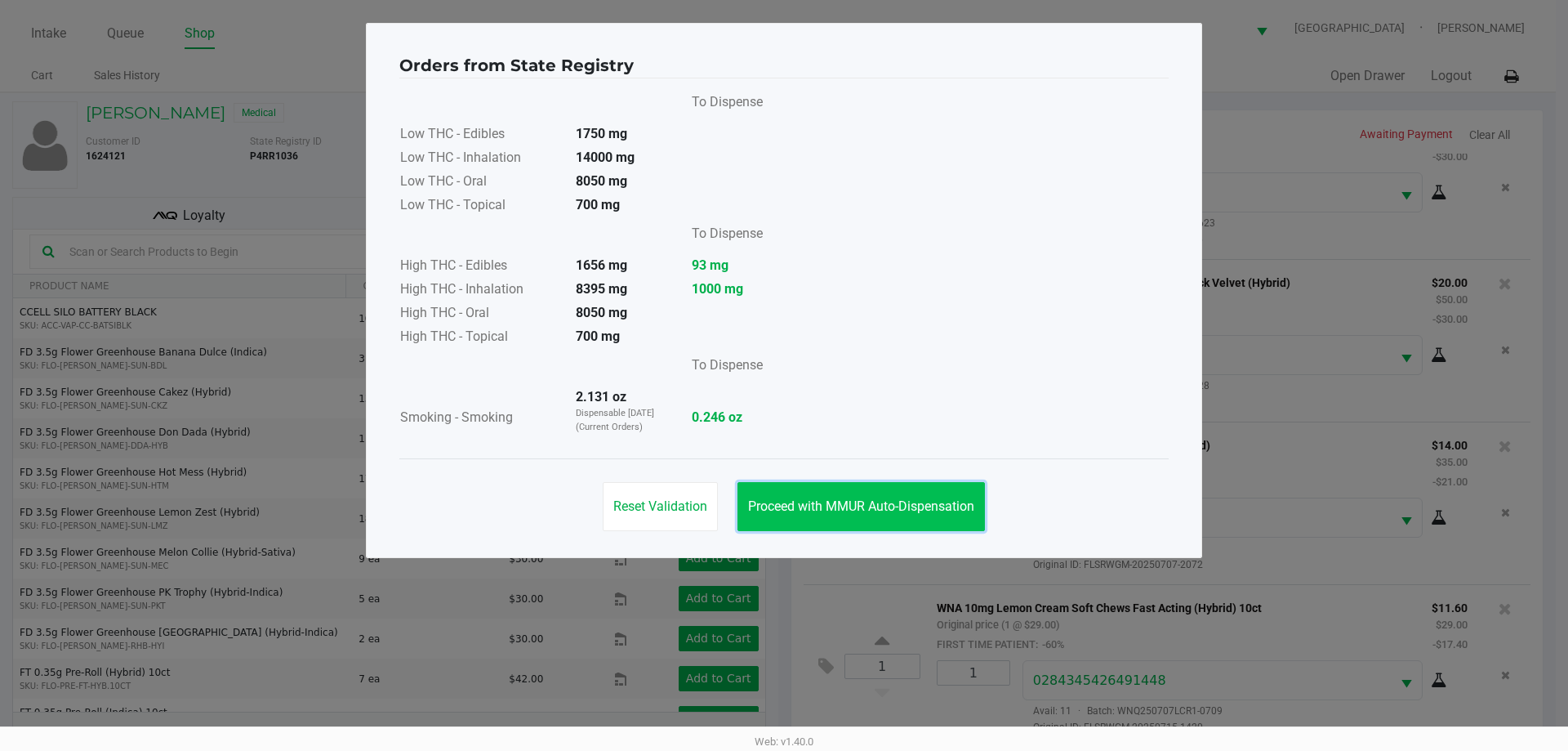
click at [886, 502] on span "Proceed with MMUR Auto-Dispensation" at bounding box center [860, 506] width 226 height 16
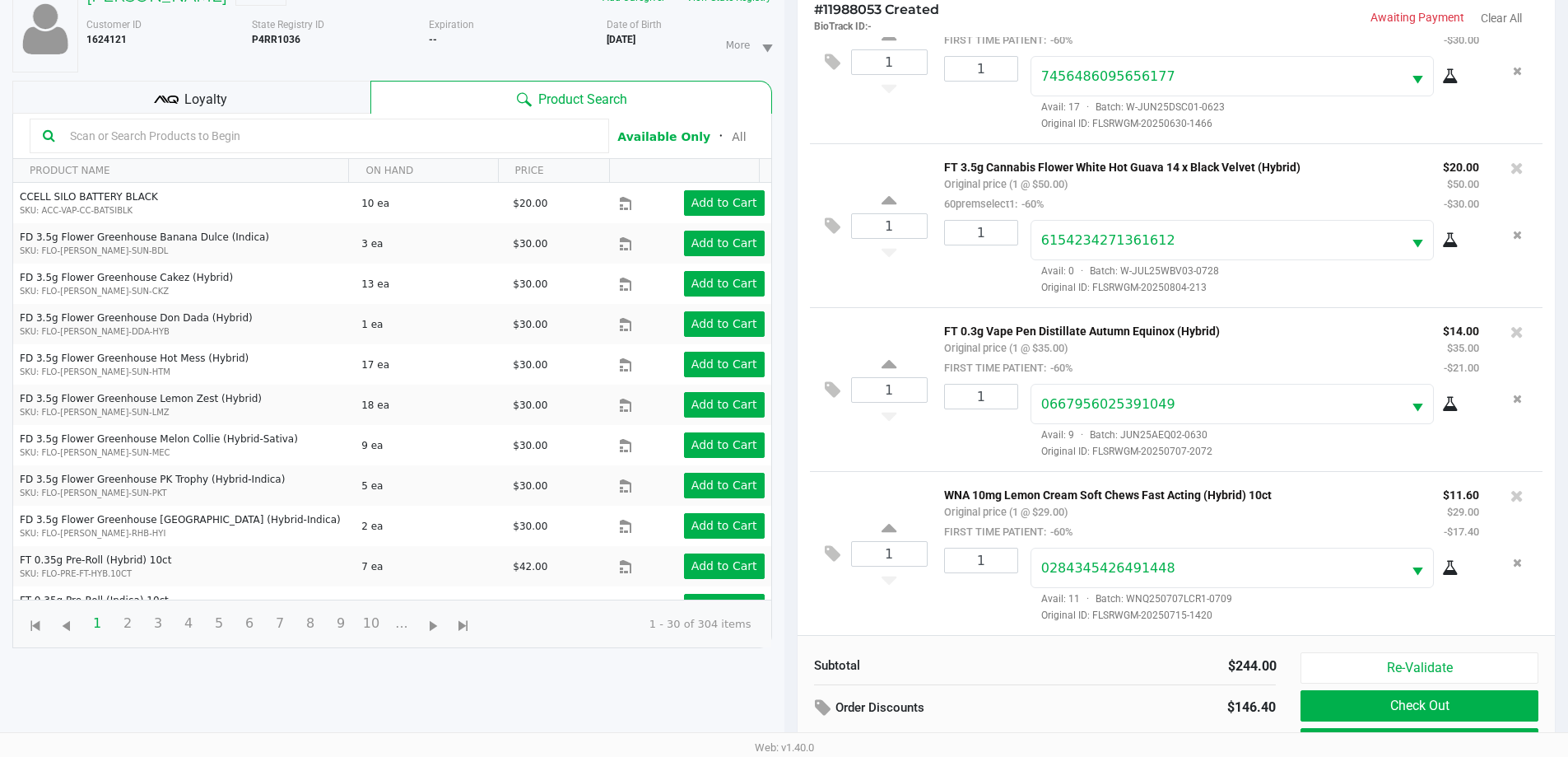
scroll to position [178, 0]
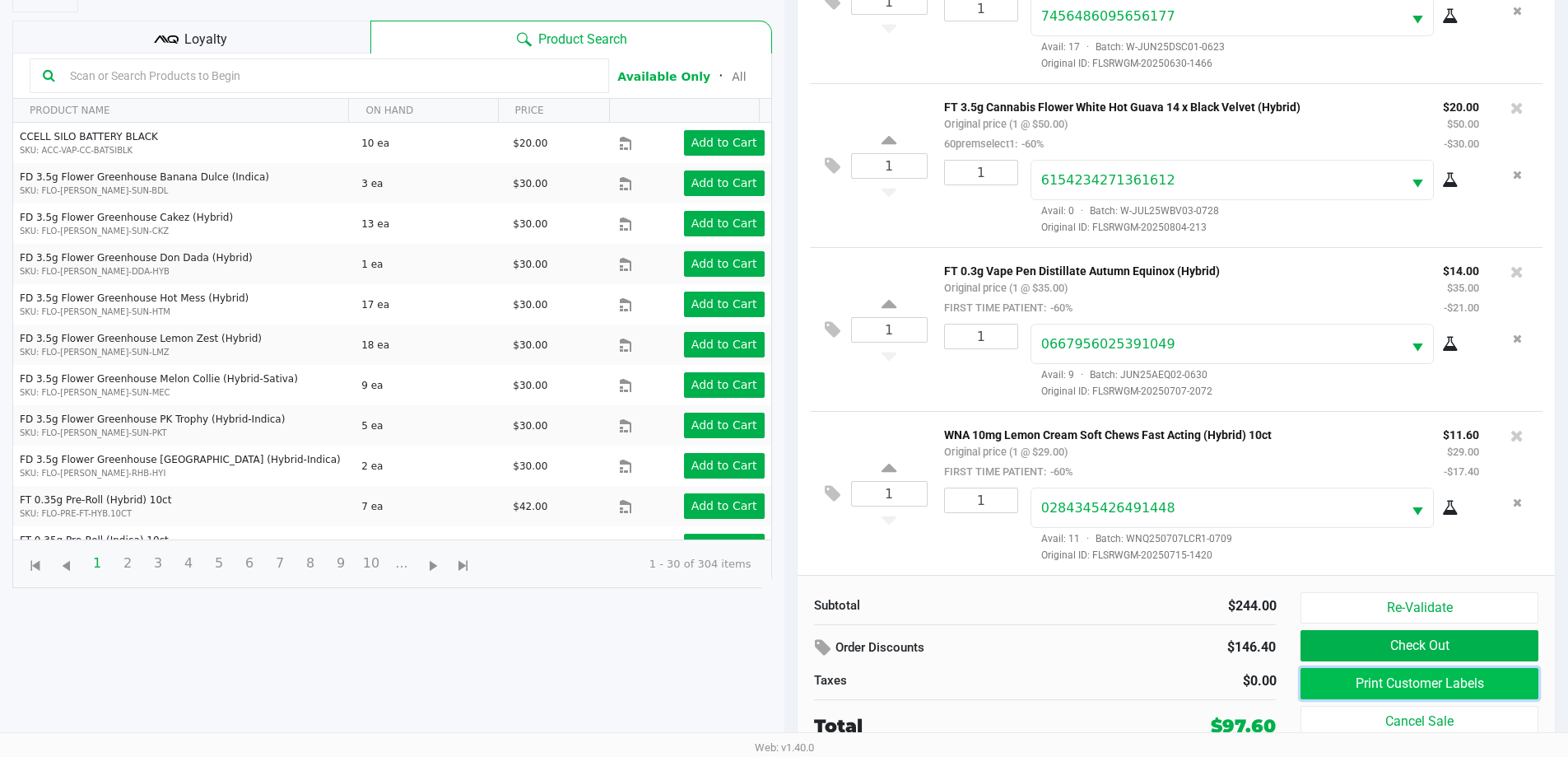
click at [1407, 693] on button "Print Customer Labels" at bounding box center [1419, 684] width 237 height 31
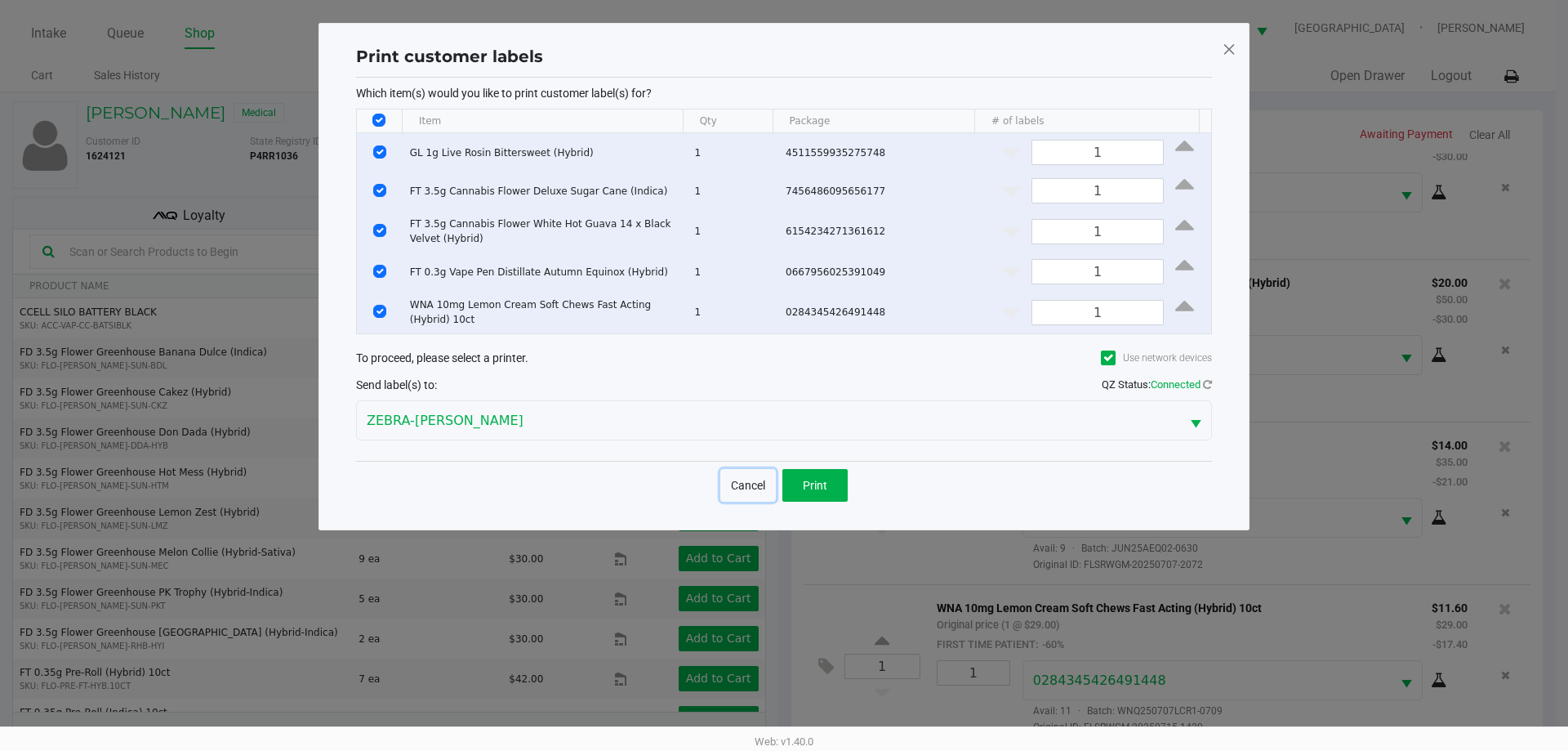
click at [748, 488] on button "Cancel" at bounding box center [748, 486] width 55 height 33
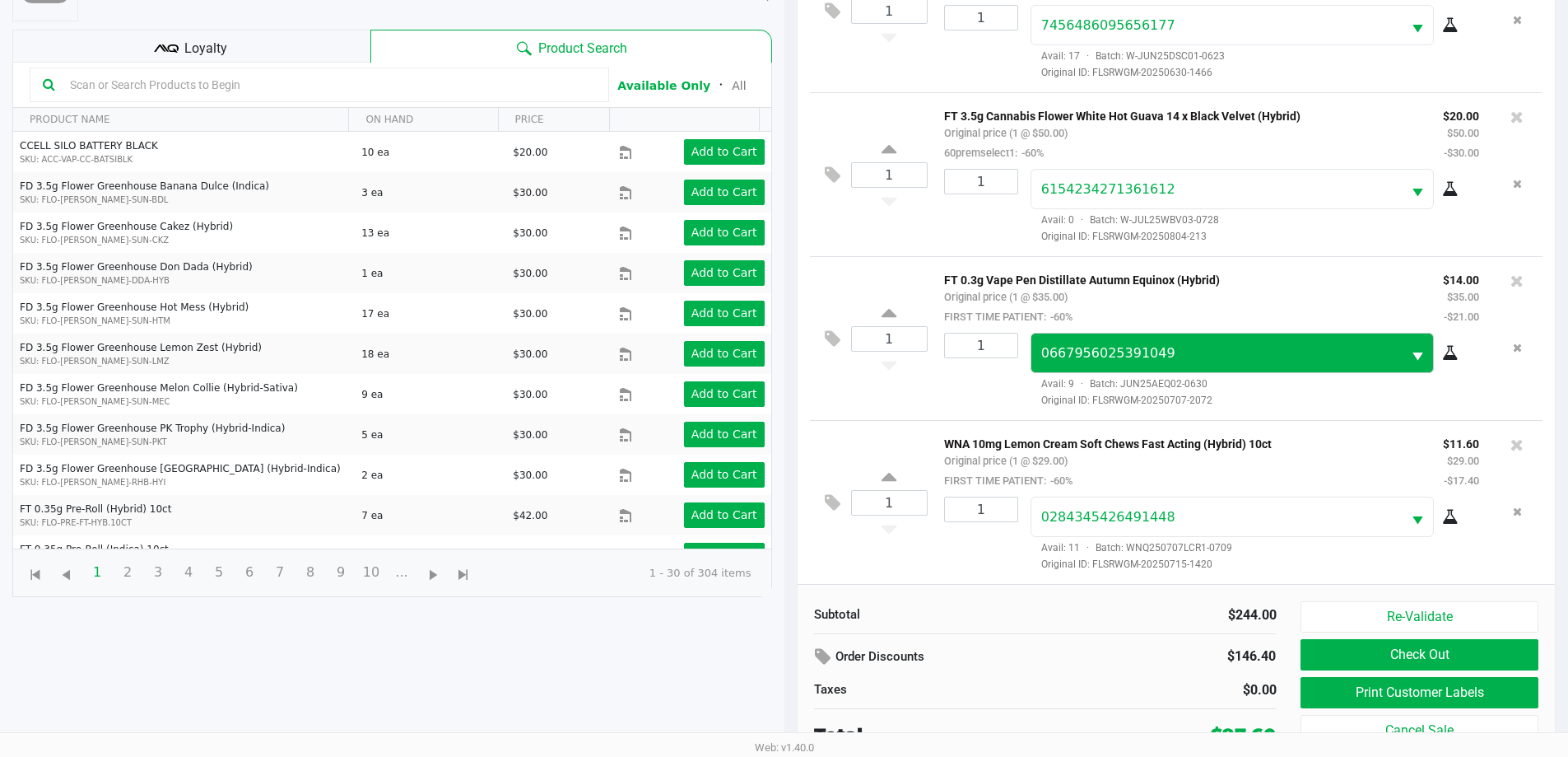
scroll to position [178, 0]
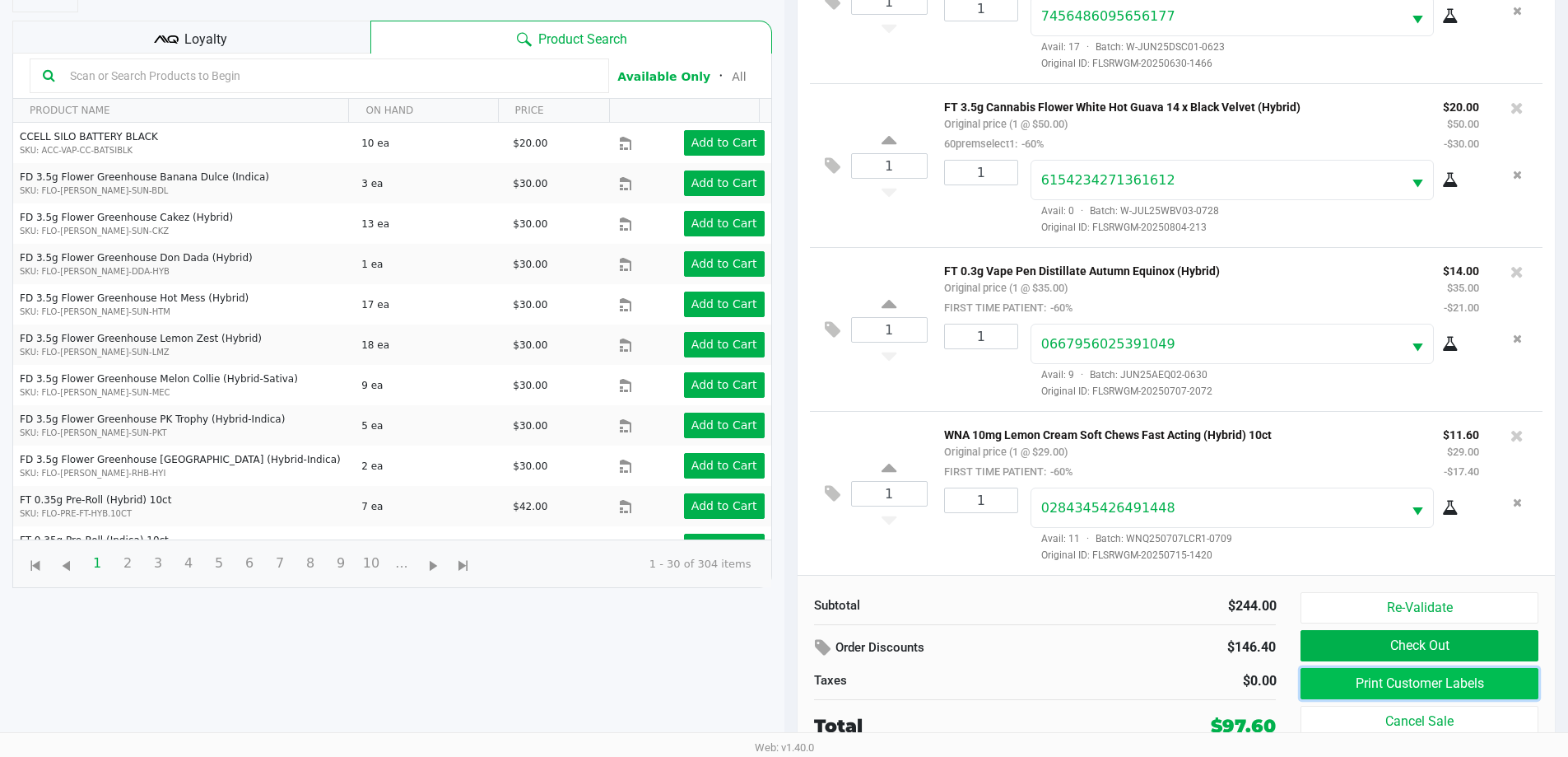
click at [1375, 686] on button "Print Customer Labels" at bounding box center [1419, 684] width 237 height 31
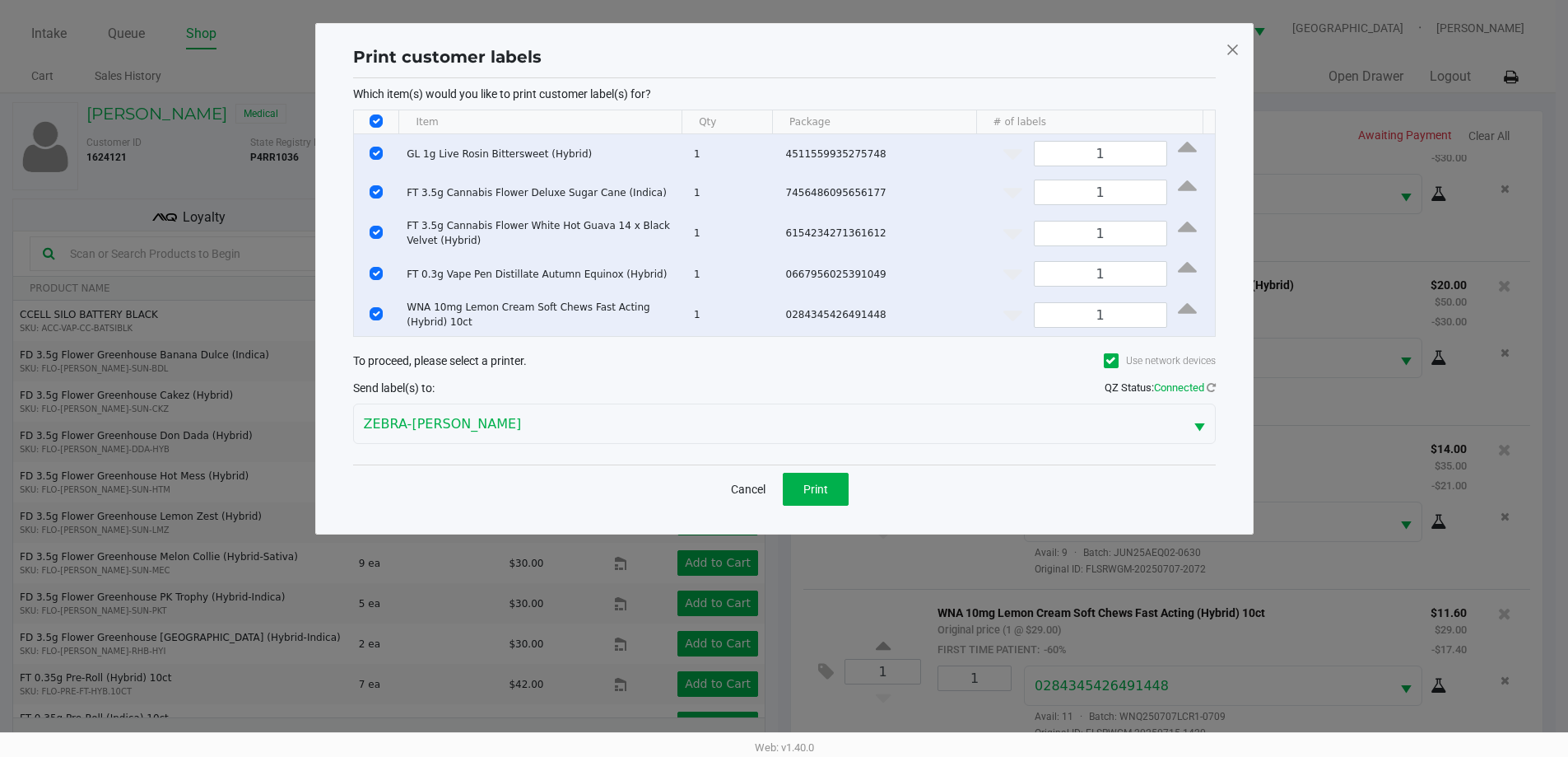
scroll to position [0, 0]
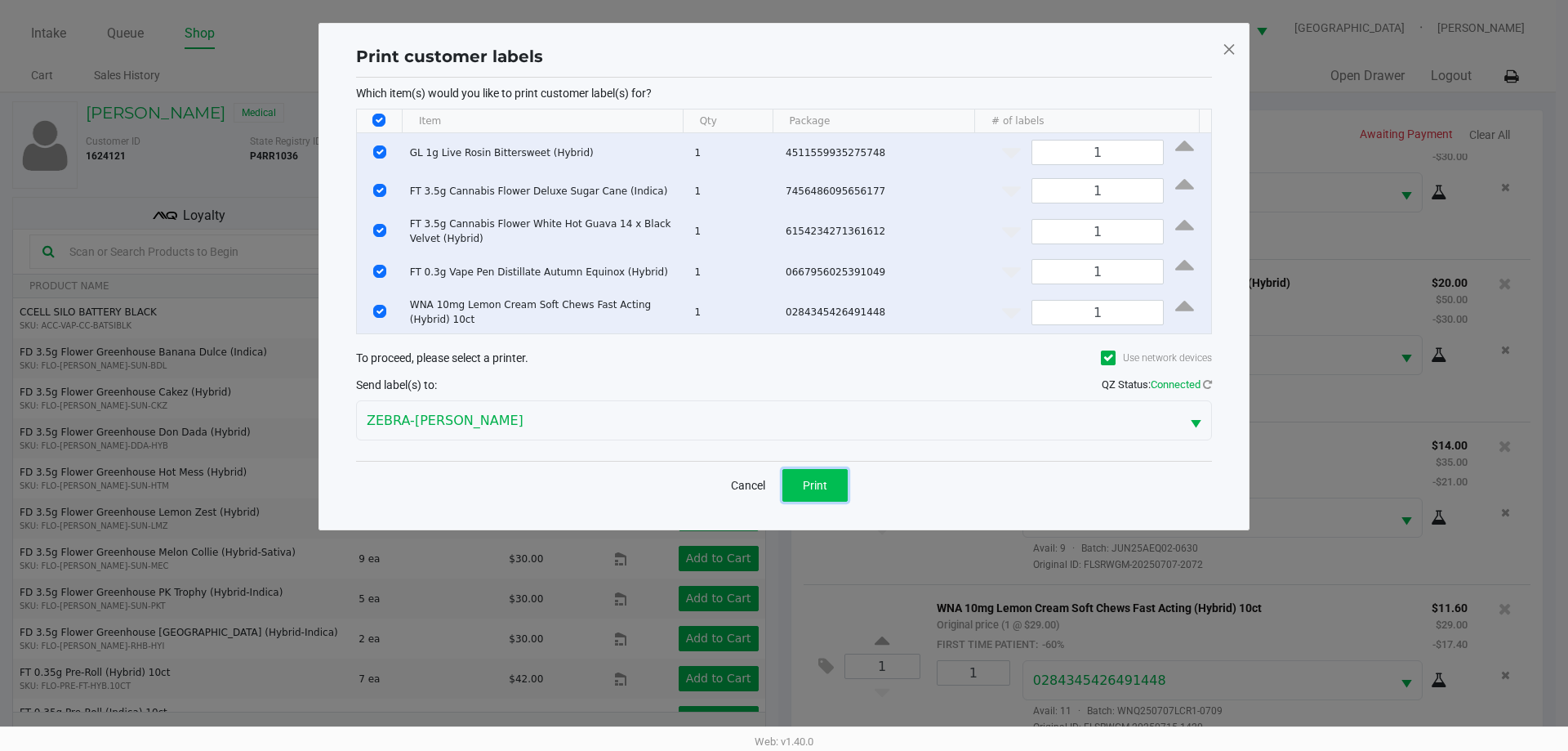
click at [834, 495] on button "Print" at bounding box center [815, 486] width 65 height 33
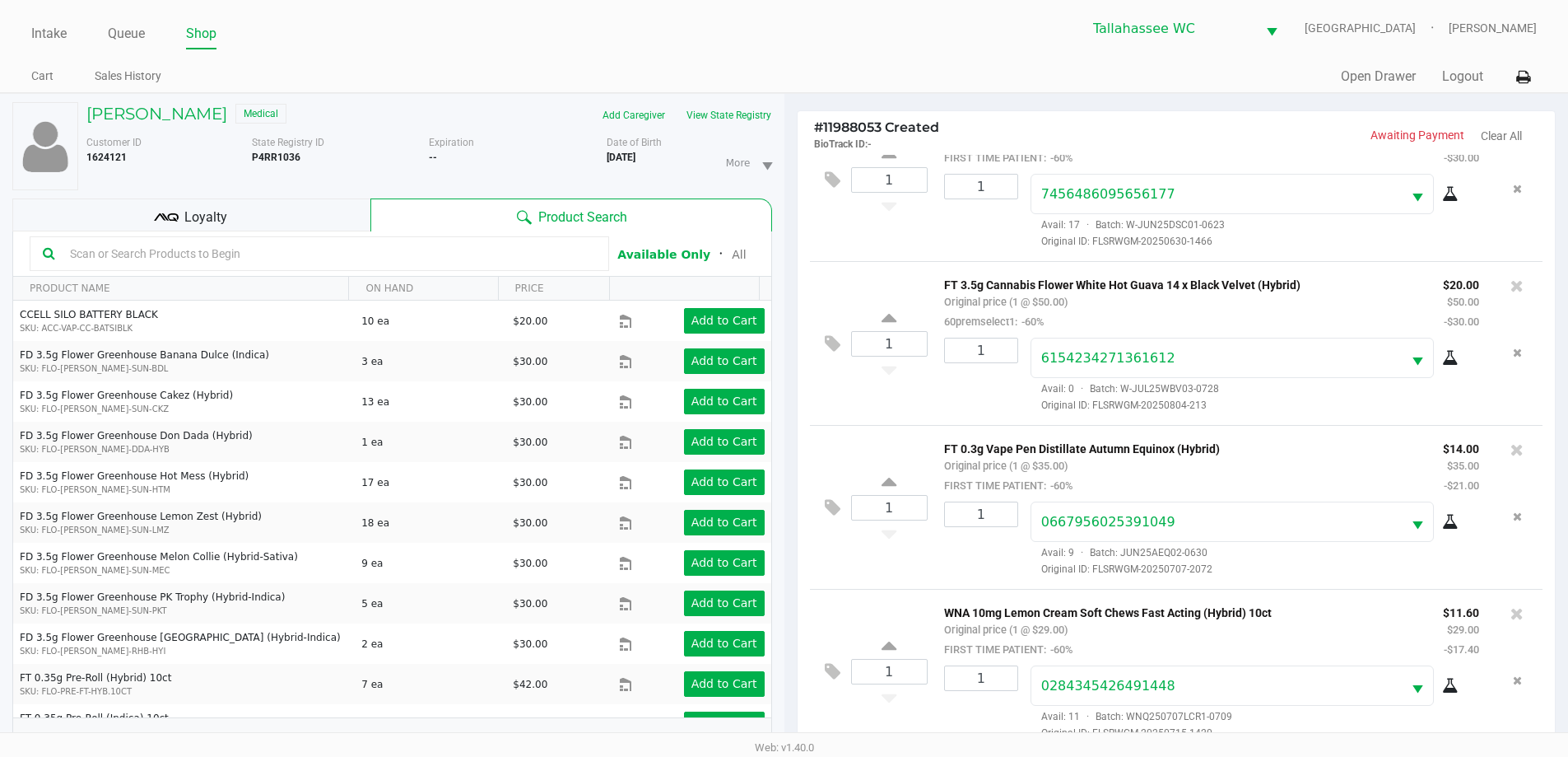
click at [210, 101] on div "TUCKER ANDERSON Medical Add Caregiver View State Registry Customer ID 1624121 S…" at bounding box center [392, 434] width 760 height 681
click at [221, 108] on h5 "TUCKER ANDERSON" at bounding box center [157, 114] width 141 height 20
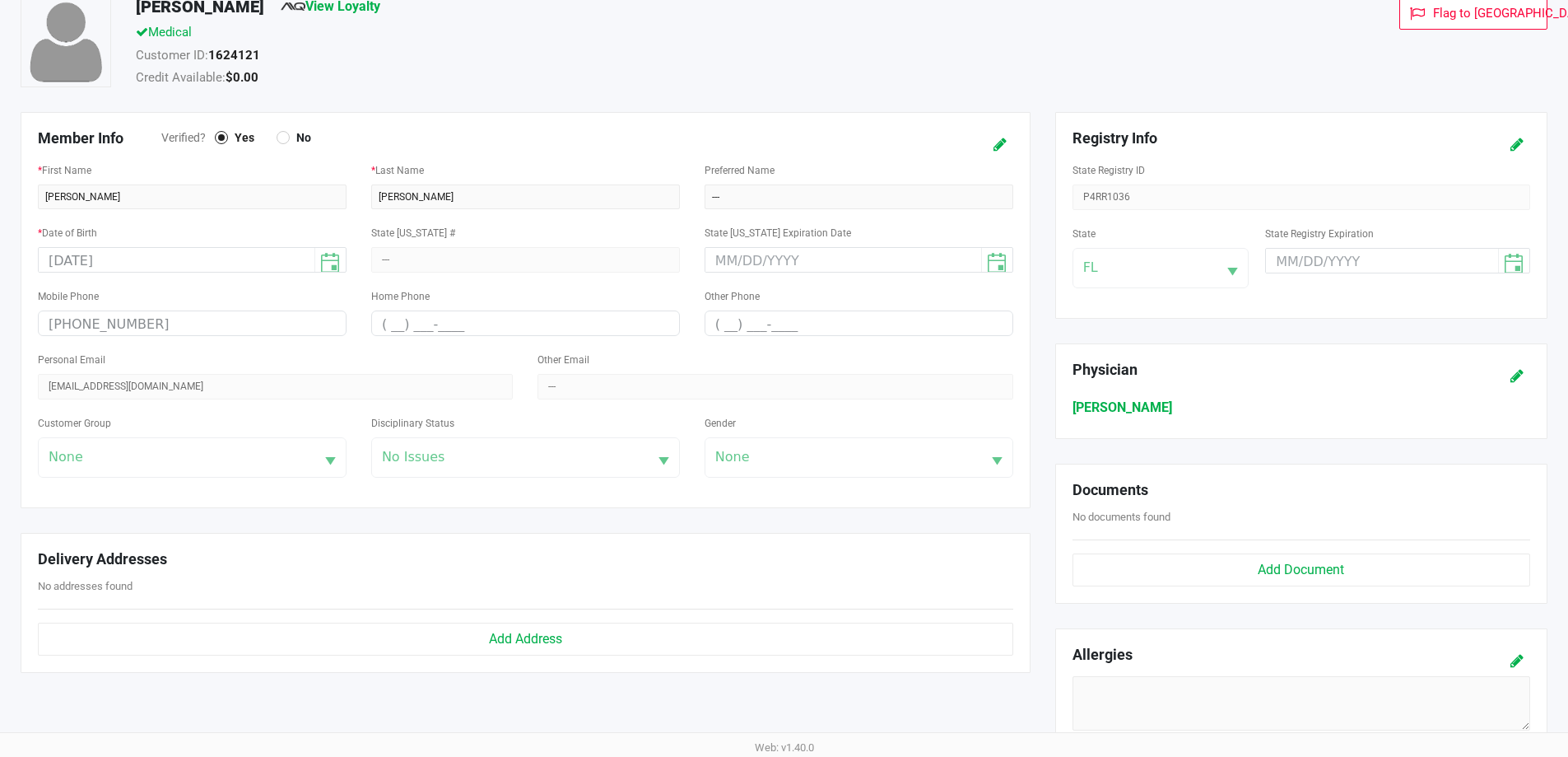
scroll to position [165, 0]
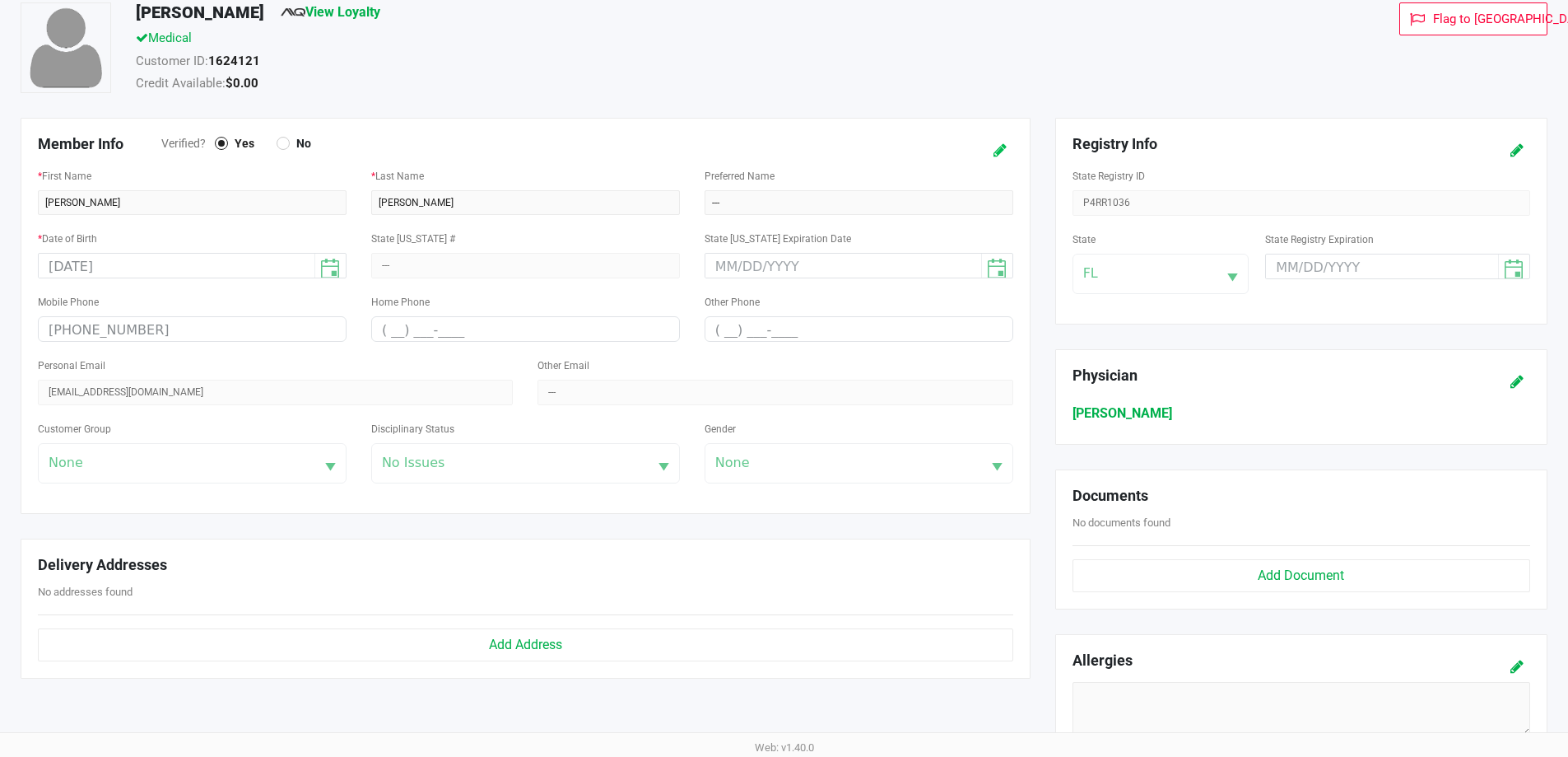
click at [1002, 145] on icon at bounding box center [999, 151] width 13 height 12
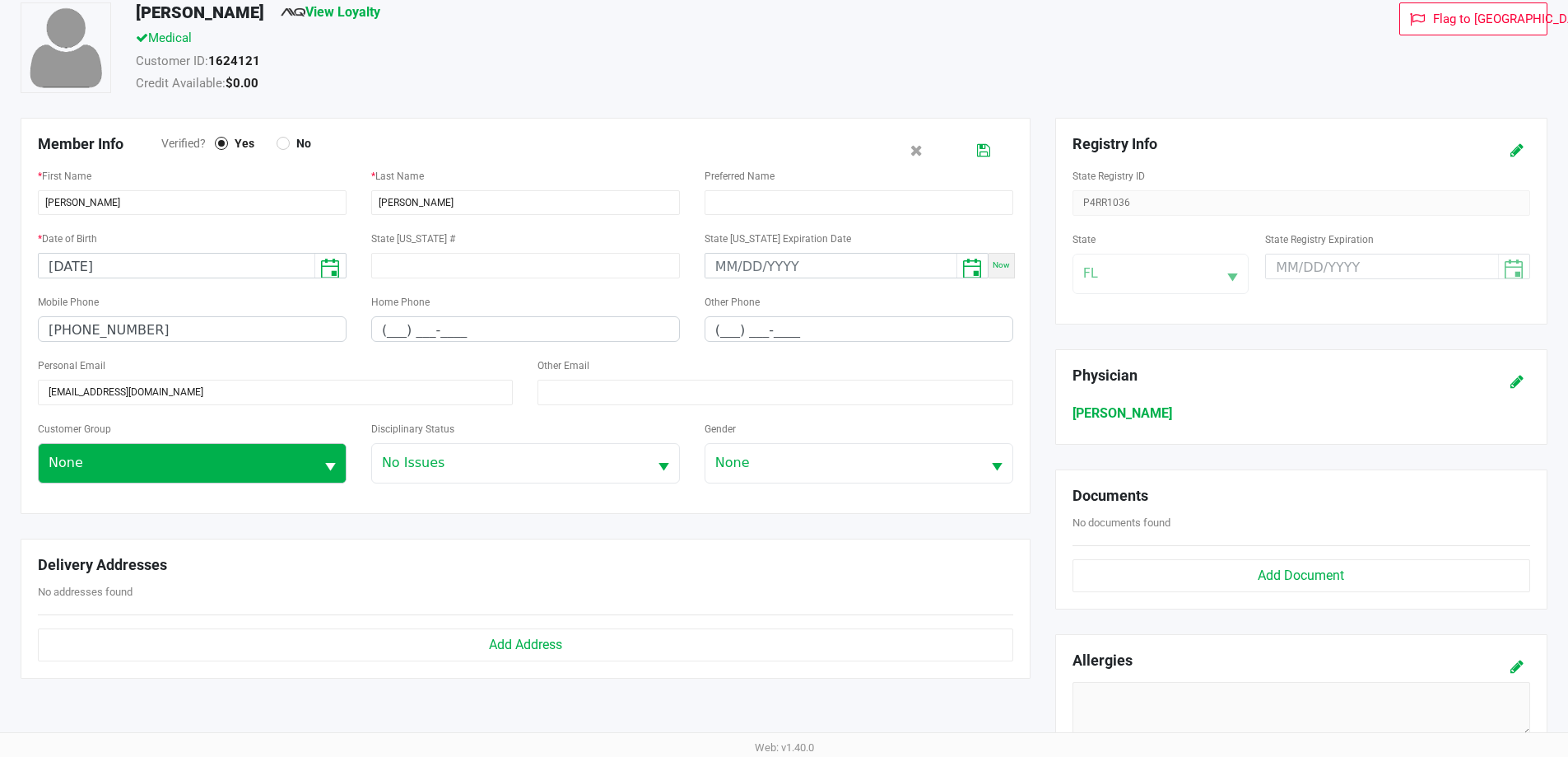
click at [316, 466] on button "Select" at bounding box center [330, 463] width 31 height 39
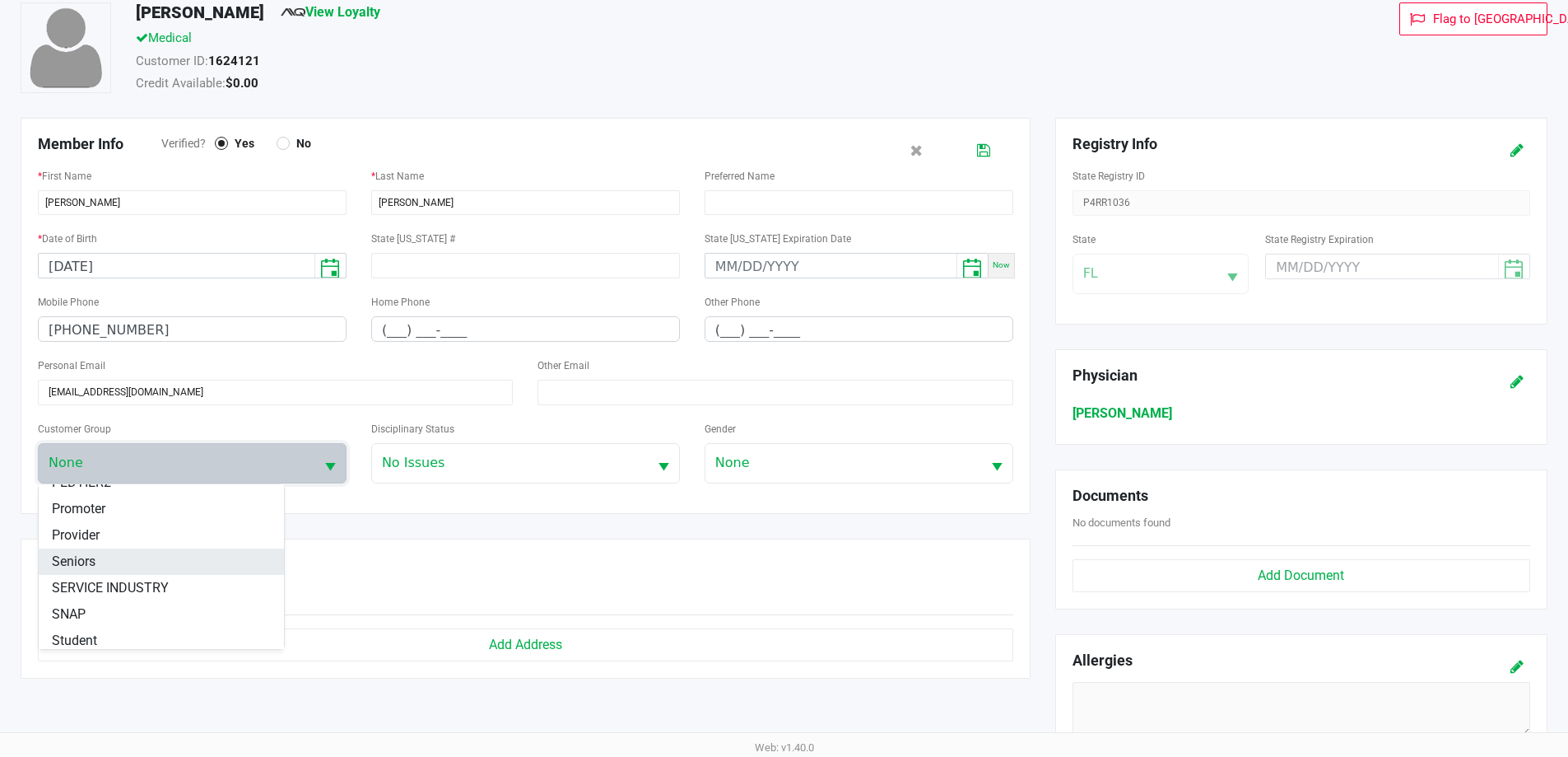
scroll to position [230, 0]
click at [169, 632] on li "Veteran" at bounding box center [161, 636] width 246 height 26
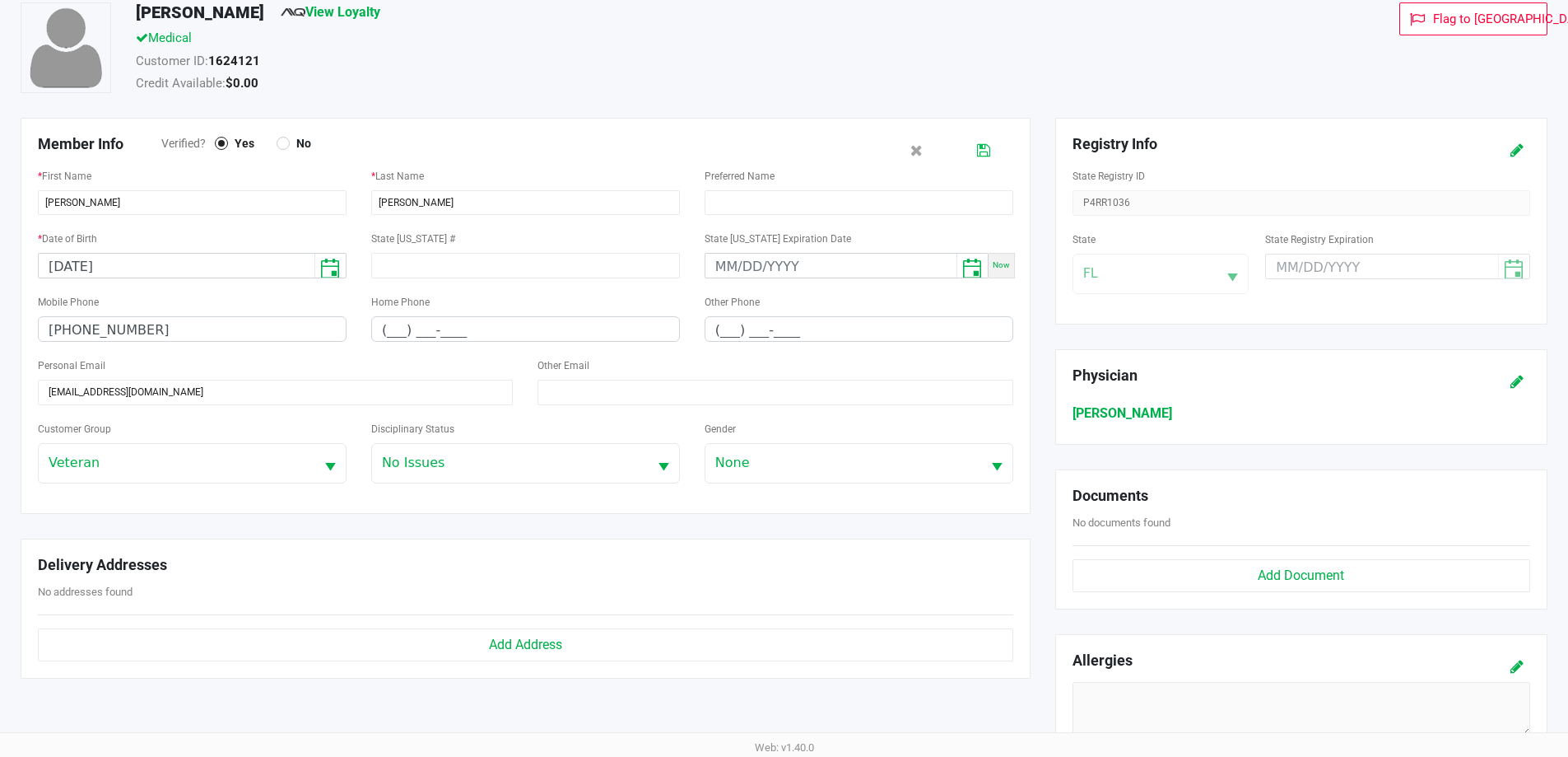
click at [991, 155] on button at bounding box center [984, 150] width 26 height 30
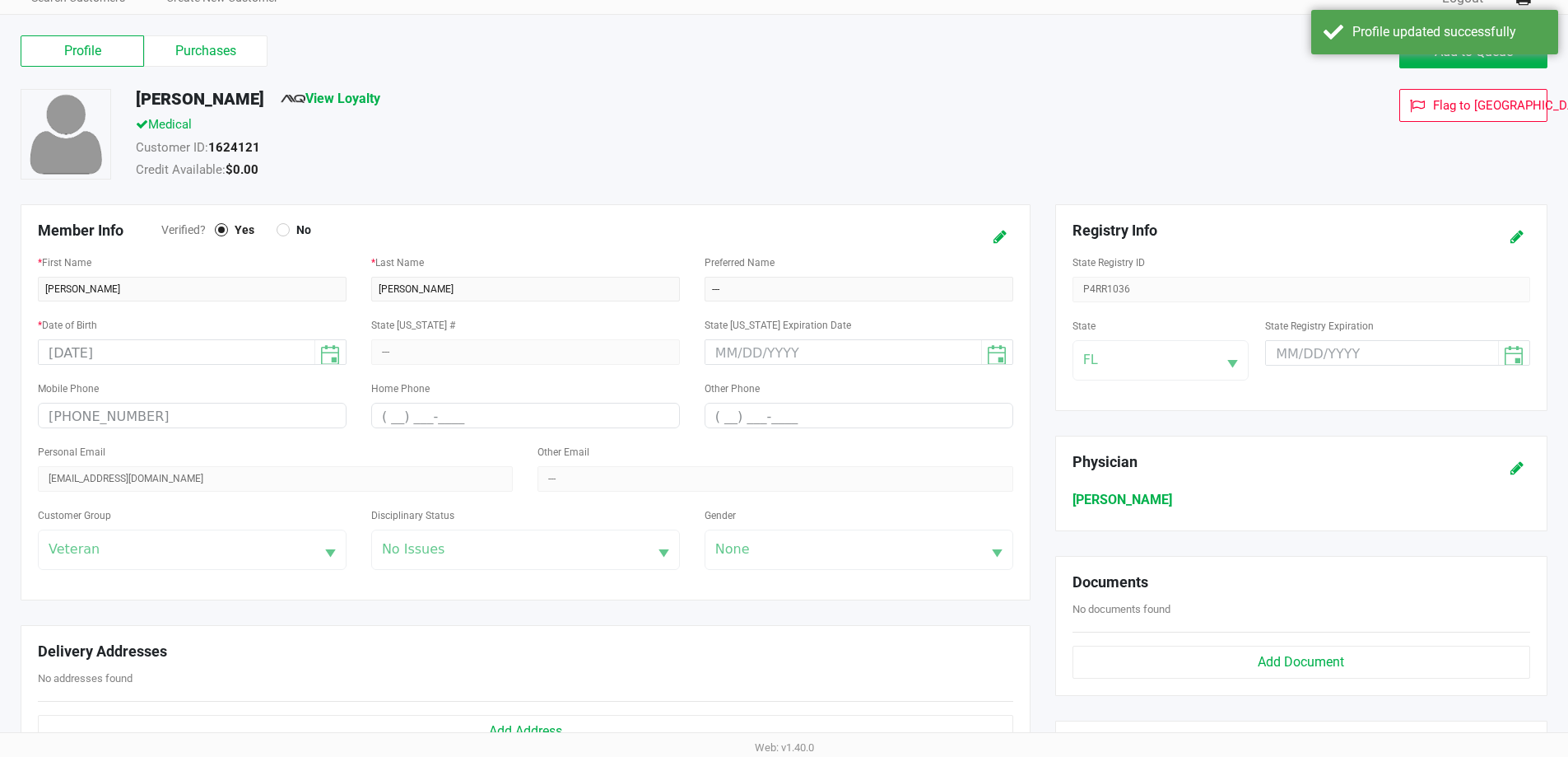
scroll to position [0, 0]
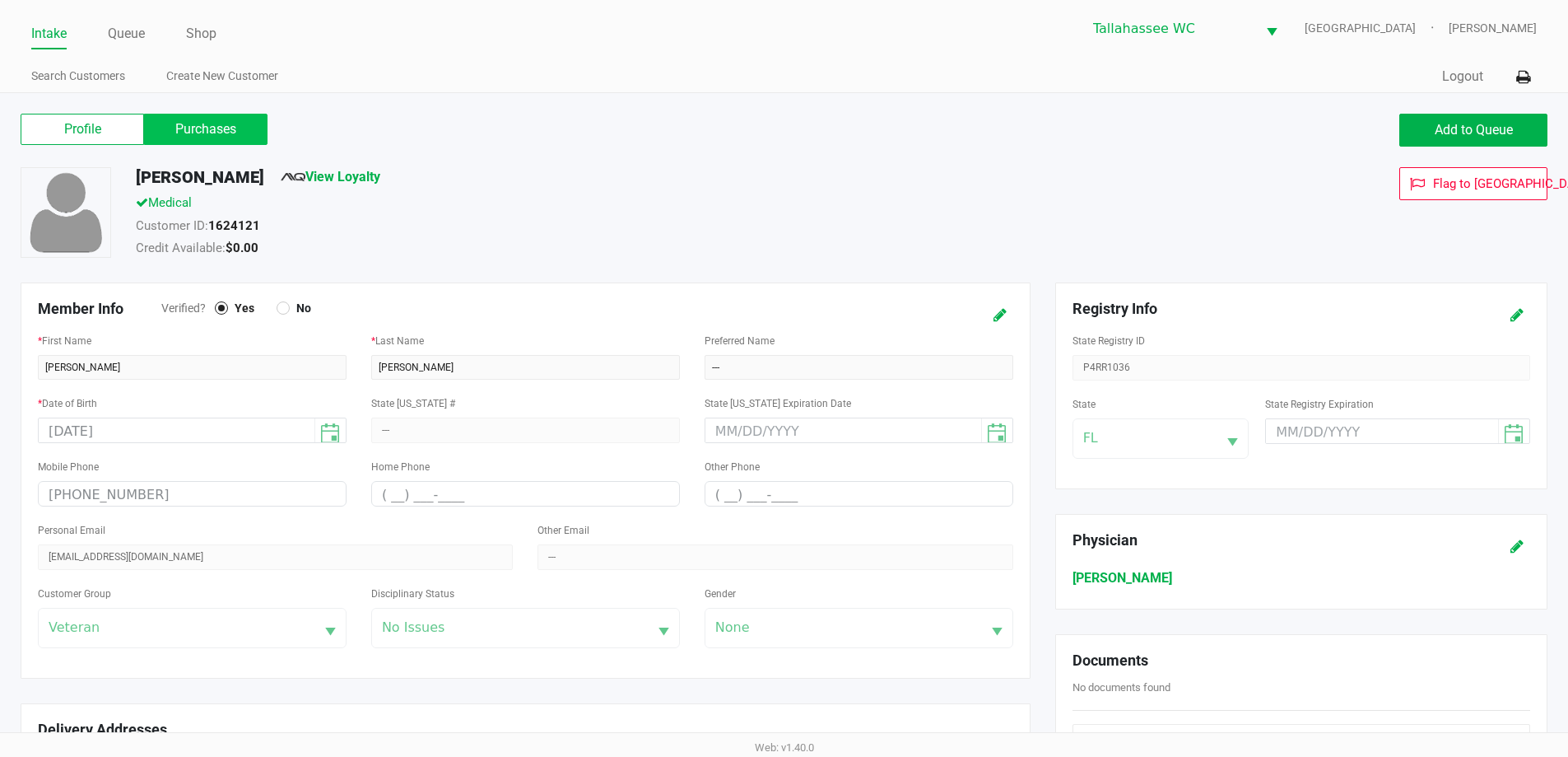
click at [214, 130] on label "Purchases" at bounding box center [206, 129] width 123 height 31
click at [0, 0] on 1 "Purchases" at bounding box center [0, 0] width 0 height 0
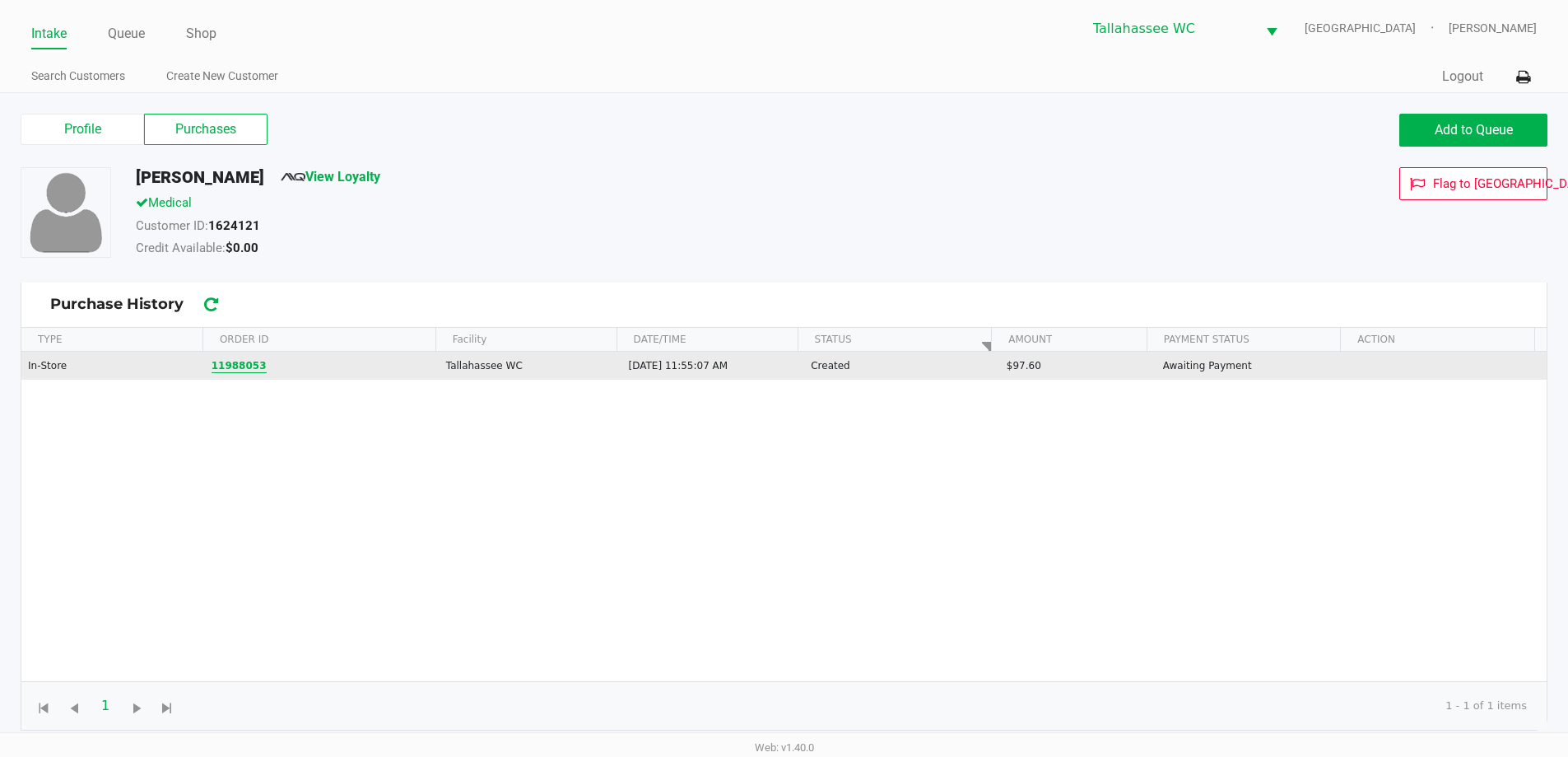
click at [248, 365] on button "11988053" at bounding box center [239, 365] width 55 height 15
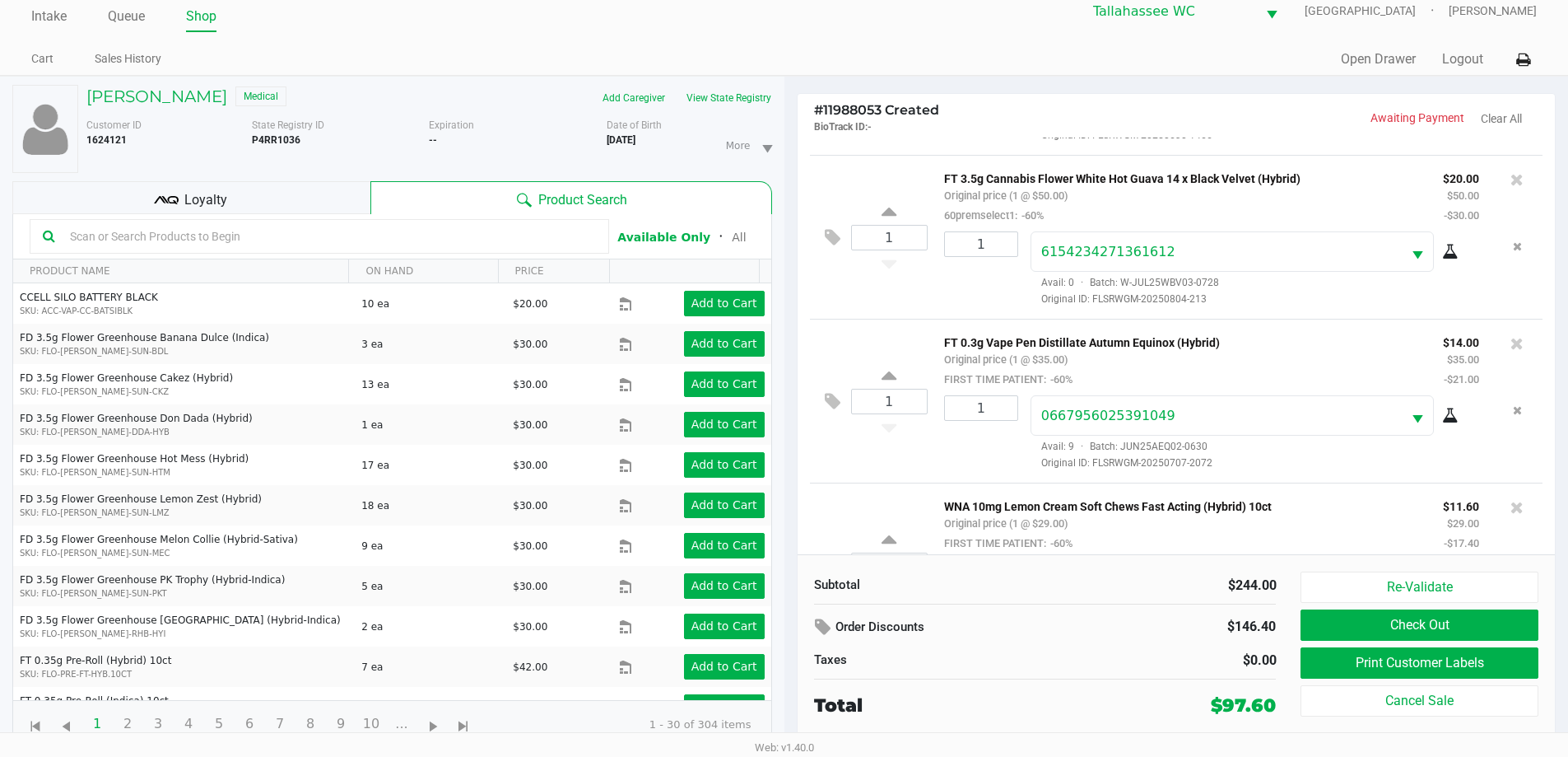
scroll to position [406, 0]
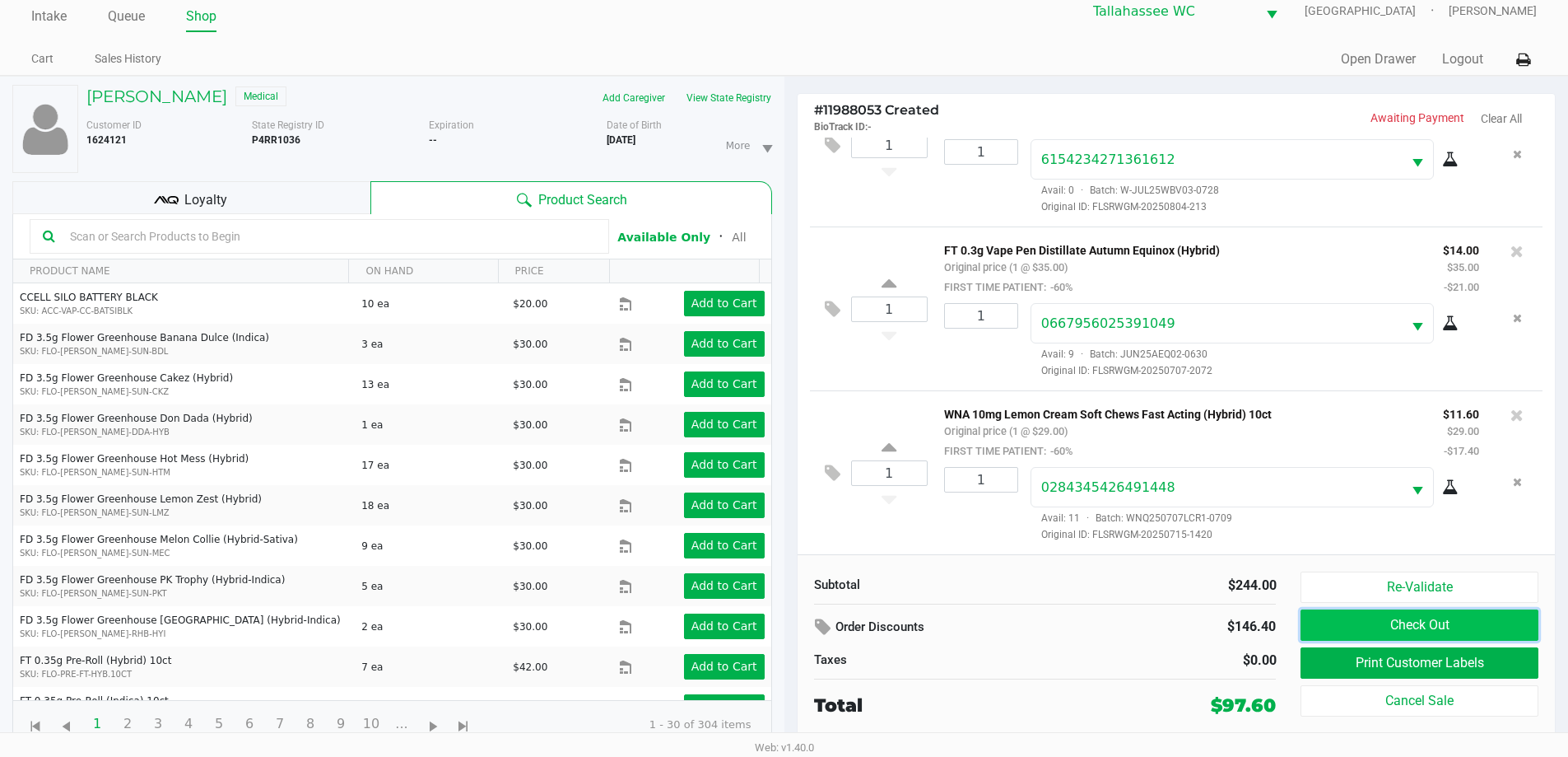
click at [1399, 627] on button "Check Out" at bounding box center [1419, 625] width 237 height 31
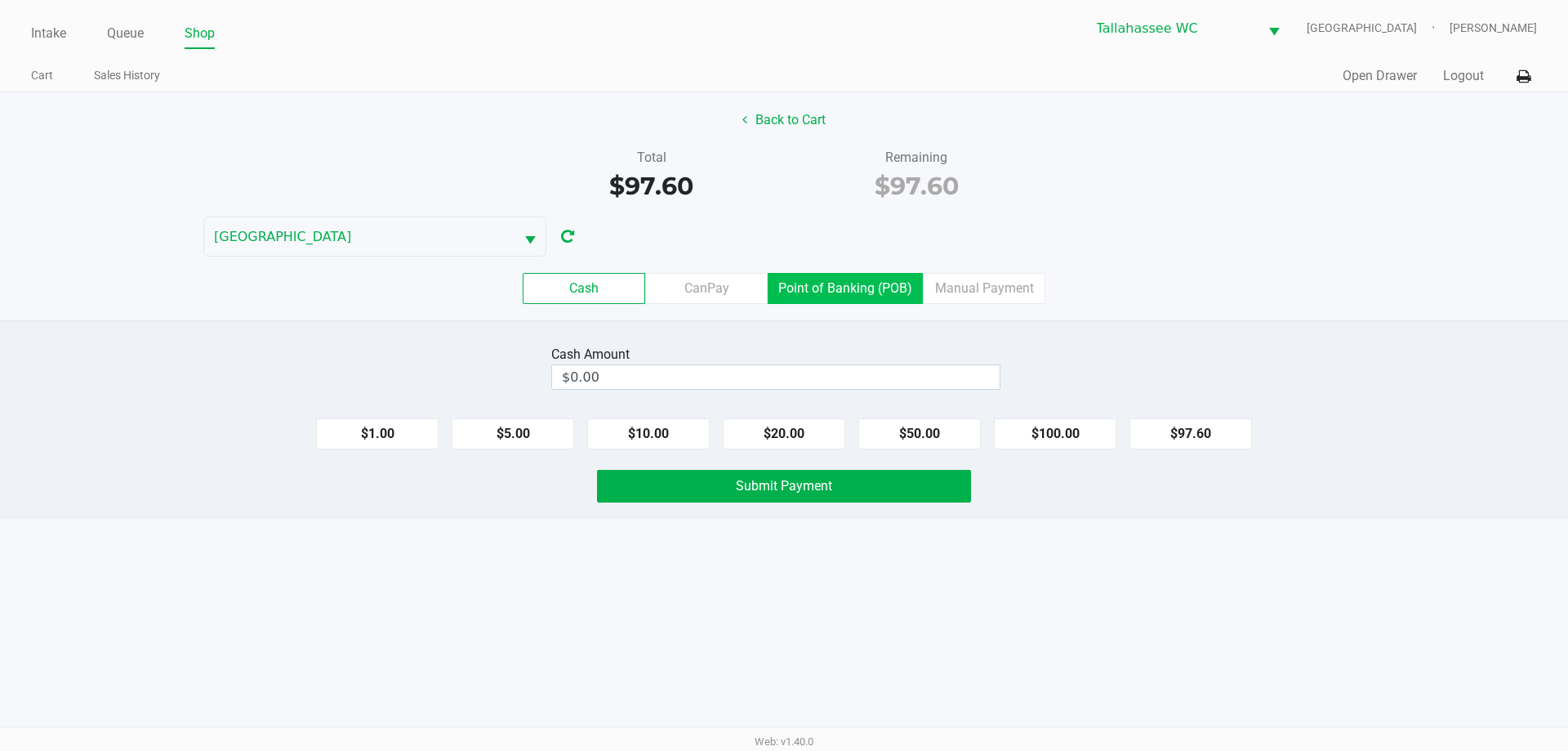
click at [902, 290] on label "Point of Banking (POB)" at bounding box center [846, 289] width 155 height 31
click at [0, 0] on 7 "Point of Banking (POB)" at bounding box center [0, 0] width 0 height 0
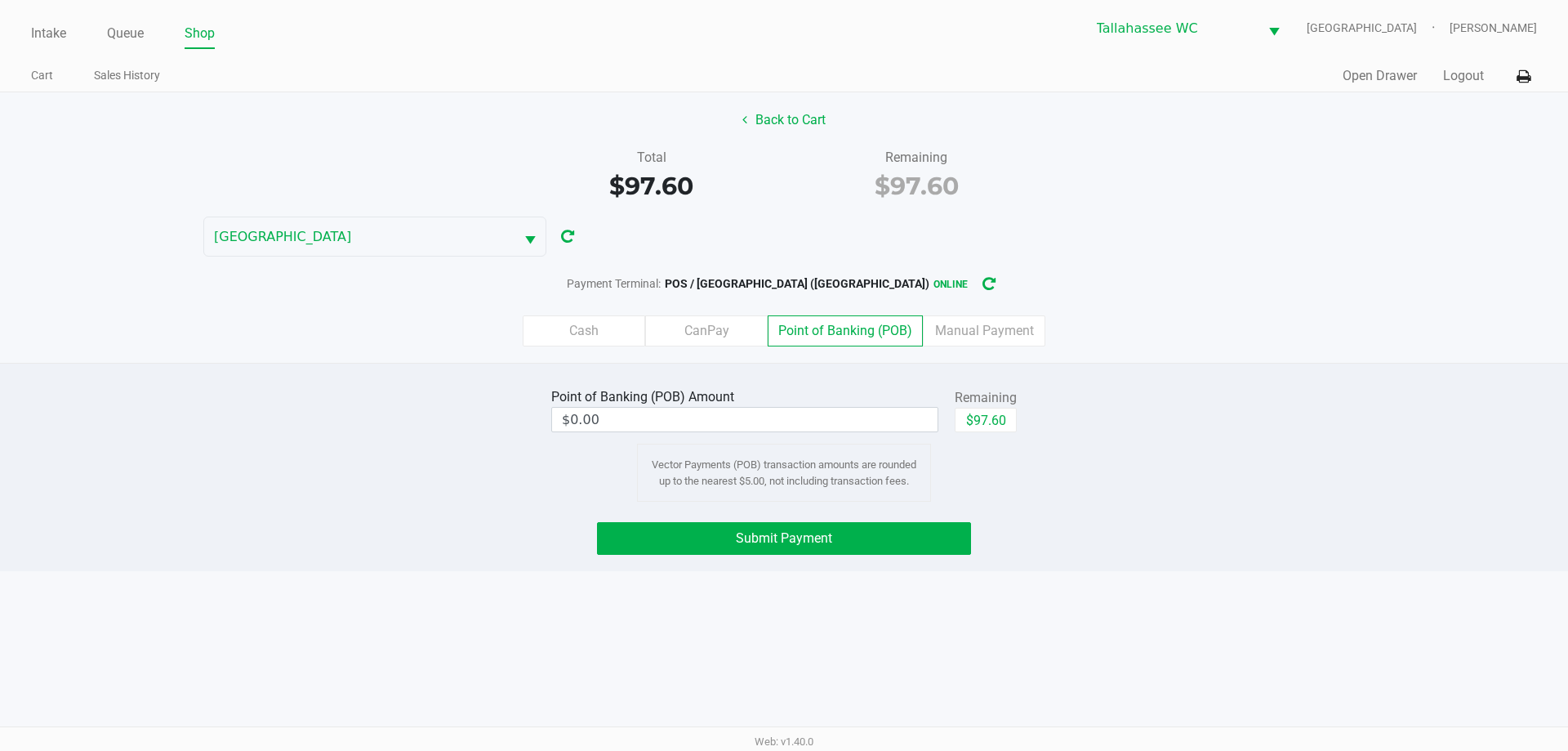
click at [1152, 277] on div "Payment Terminal: POS / LATVIA (Tallahassee) online" at bounding box center [784, 284] width 1568 height 30
click at [1005, 425] on button "$97.60" at bounding box center [985, 420] width 62 height 24
type input "$97.60"
click at [1139, 365] on div "Point of Banking (POB) Amount $97.60 Remaining $97.60 Clear Vector Payments (PO…" at bounding box center [784, 466] width 1568 height 208
click at [872, 541] on button "Submit Payment" at bounding box center [784, 538] width 374 height 33
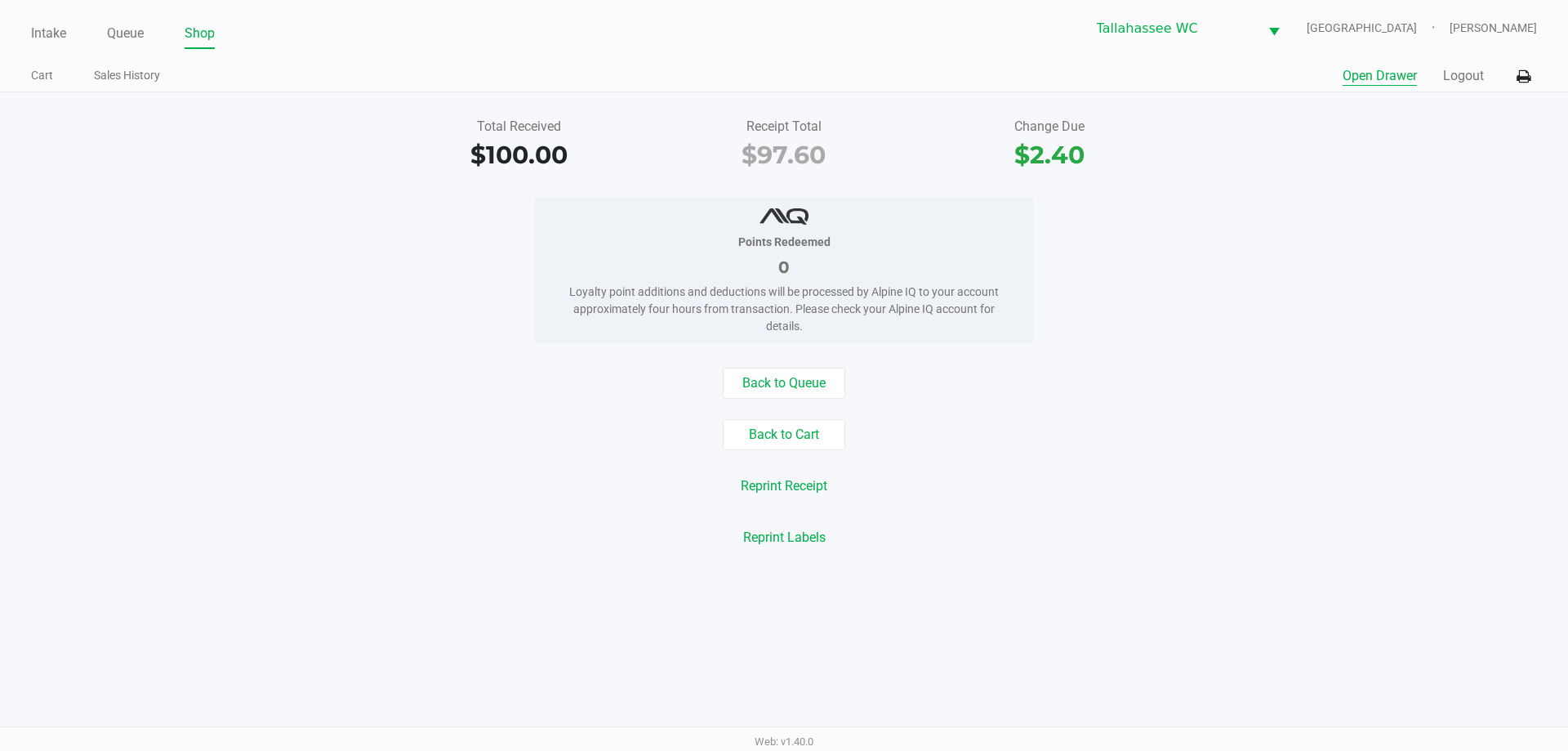
click at [1405, 80] on button "Open Drawer" at bounding box center [1380, 76] width 75 height 19
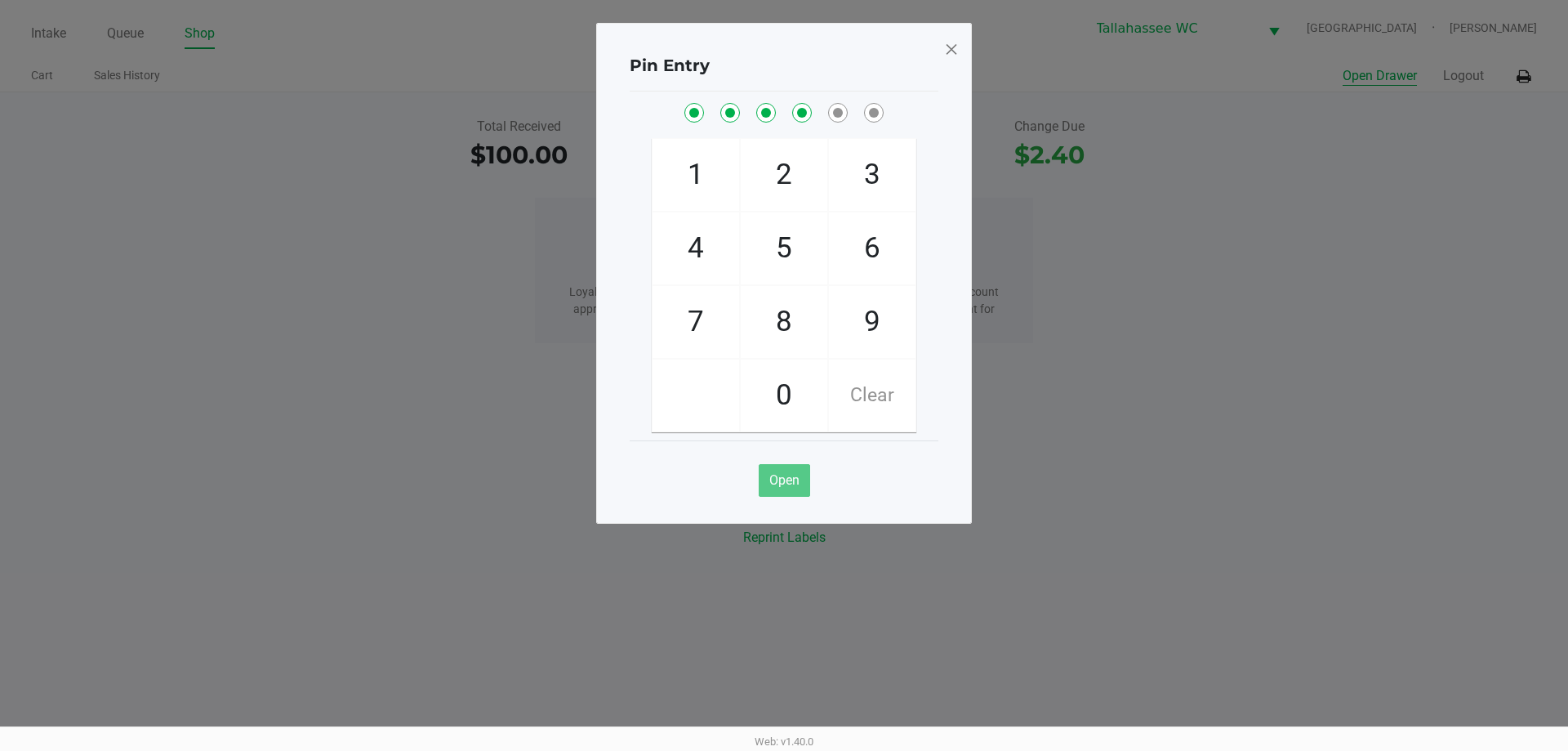
checkbox input "true"
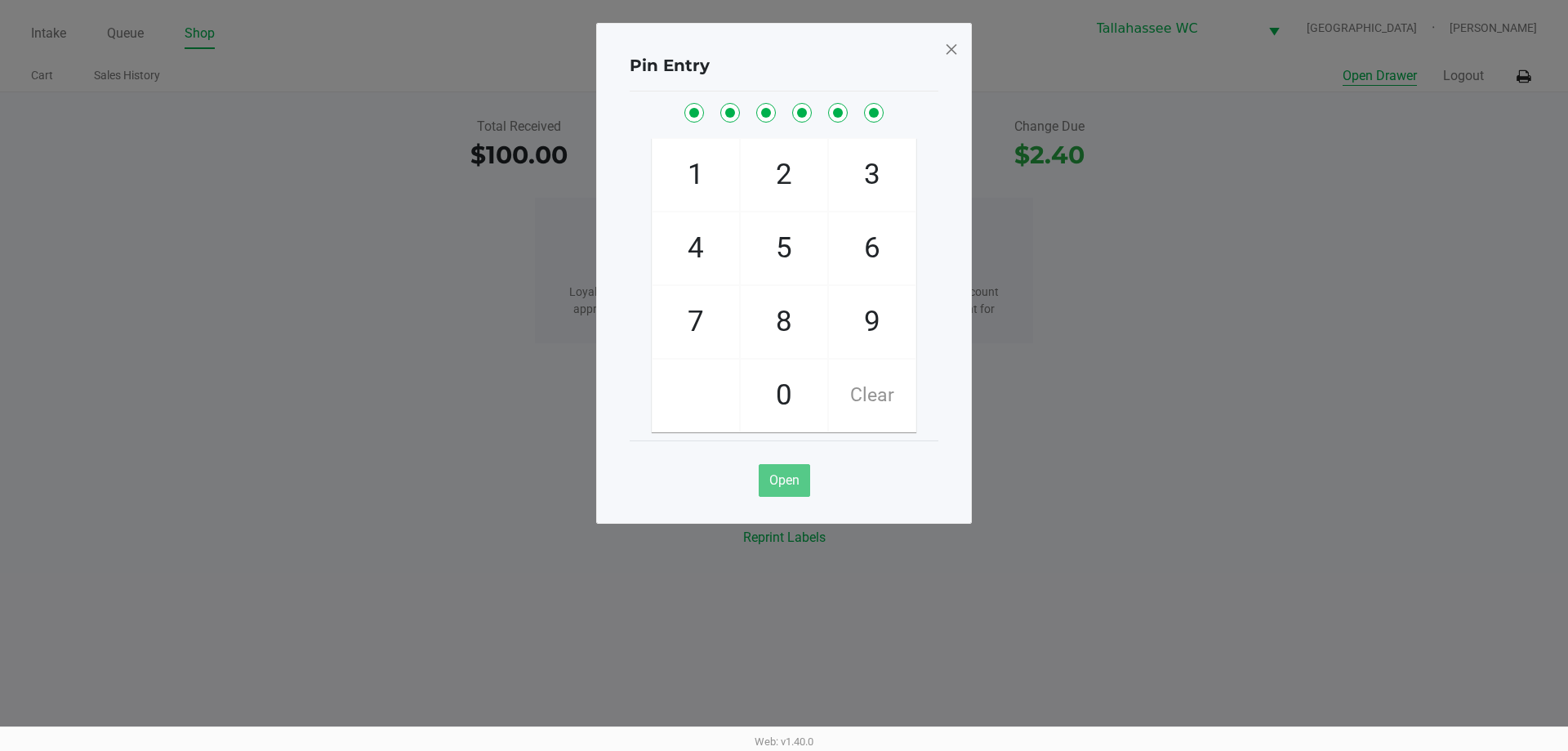
checkbox input "true"
click at [951, 40] on span at bounding box center [951, 49] width 15 height 26
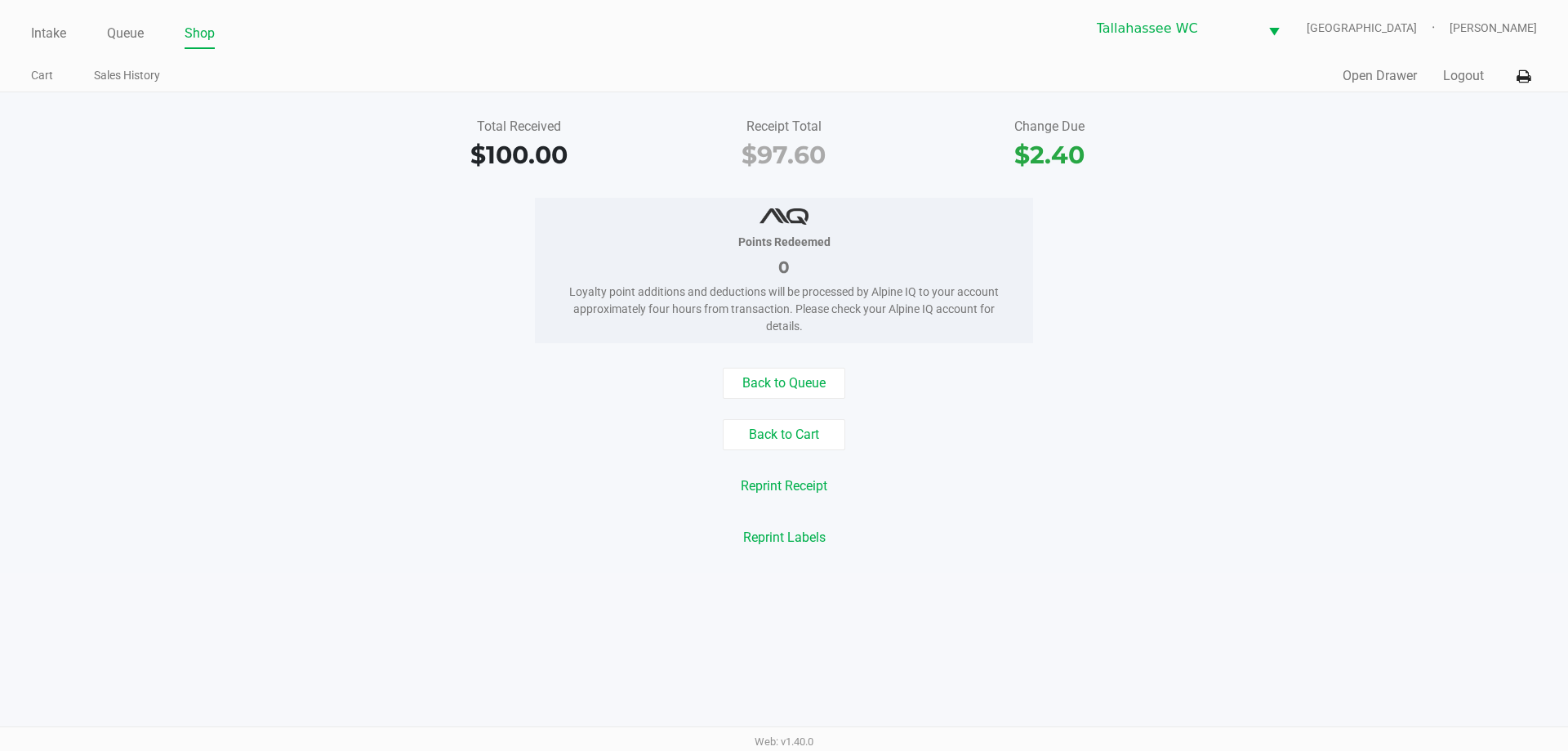
click at [886, 85] on div "Quick Sale Open Drawer Logout" at bounding box center [1159, 76] width 752 height 30
click at [56, 37] on link "Intake" at bounding box center [49, 34] width 35 height 23
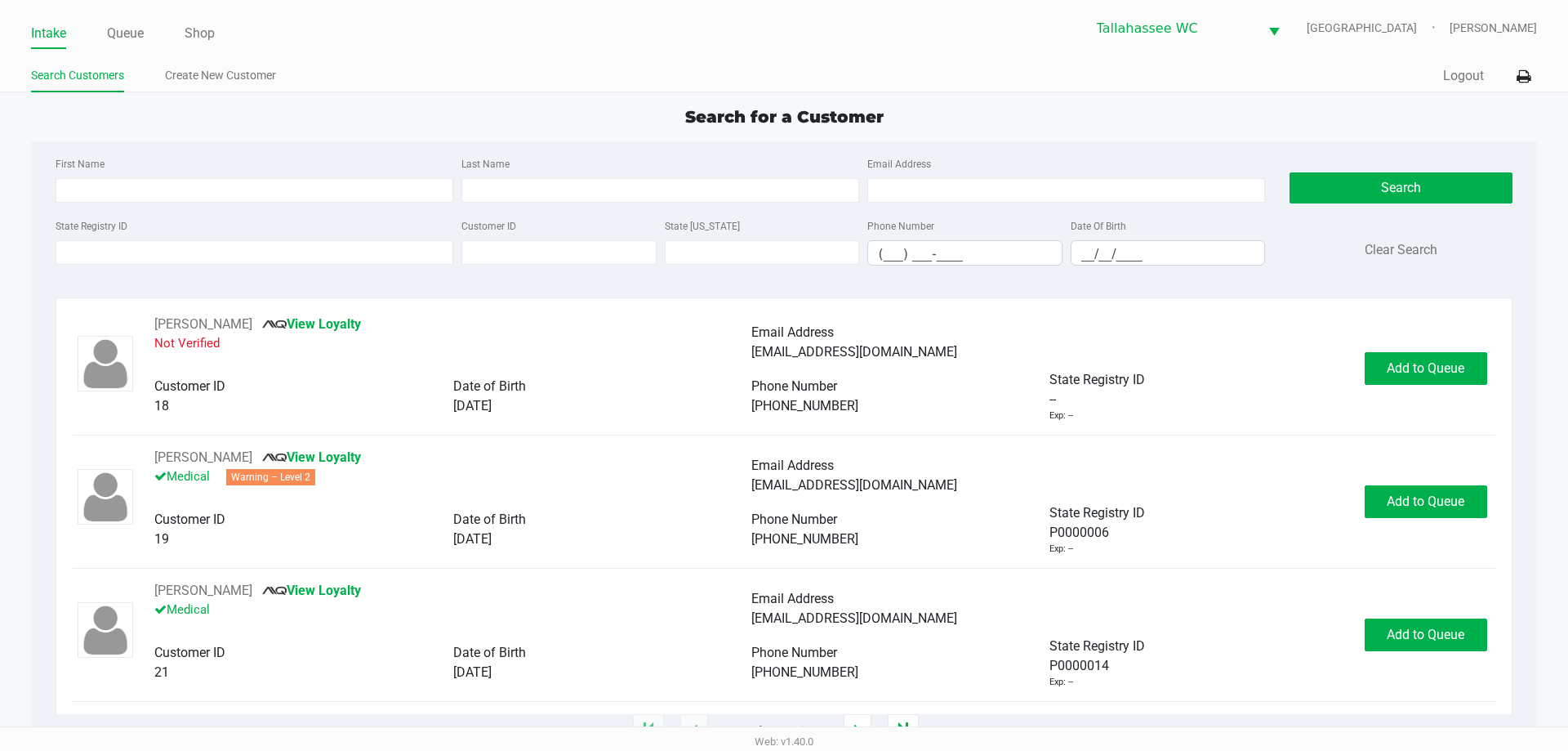
click at [506, 59] on div "Intake Queue Shop Tallahassee WC LATVIA Matthew Prescott Search Customers Creat…" at bounding box center [784, 46] width 1568 height 92
click at [287, 258] on input "State Registry ID" at bounding box center [254, 252] width 398 height 24
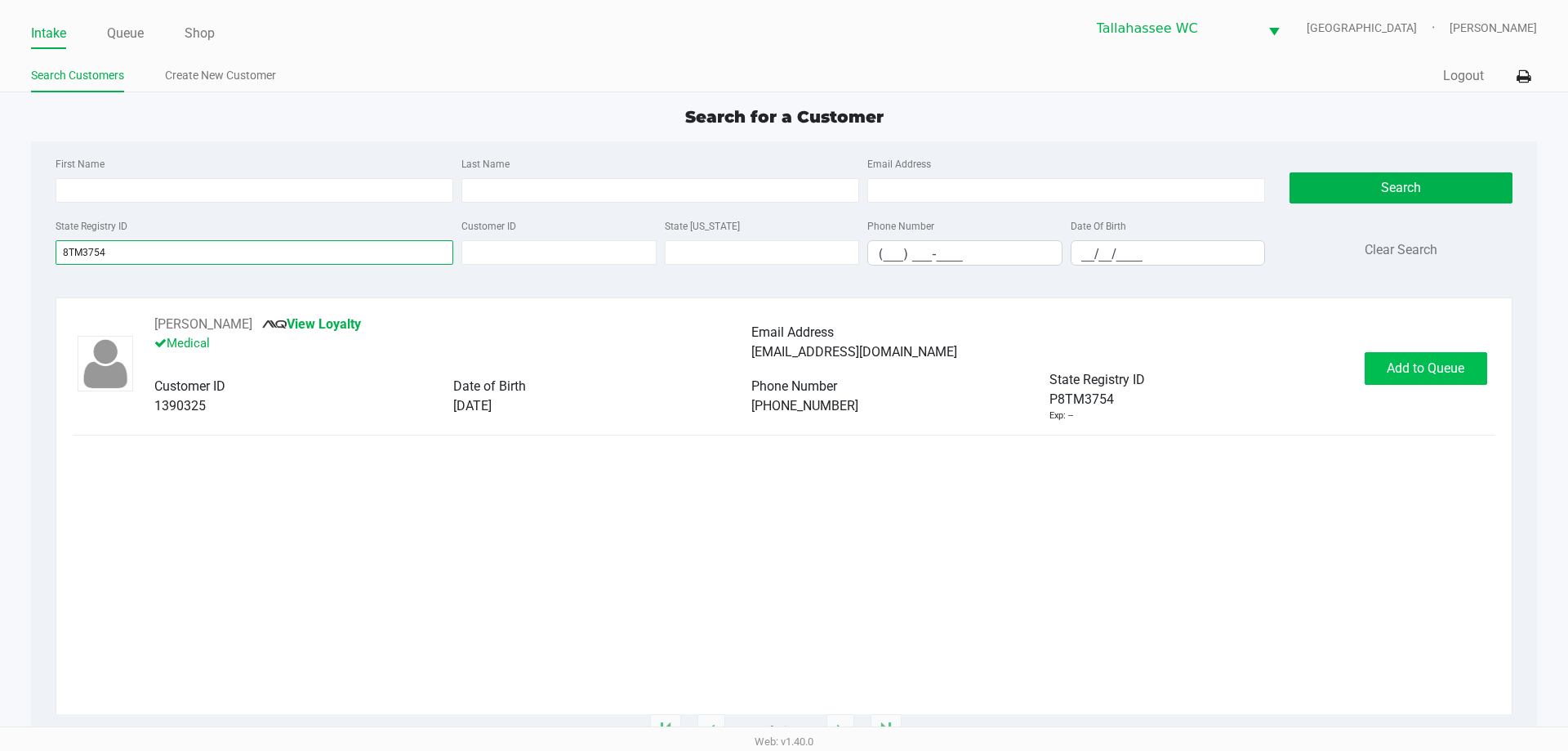
type input "8TM3754"
click at [1418, 367] on span "Add to Queue" at bounding box center [1425, 368] width 78 height 16
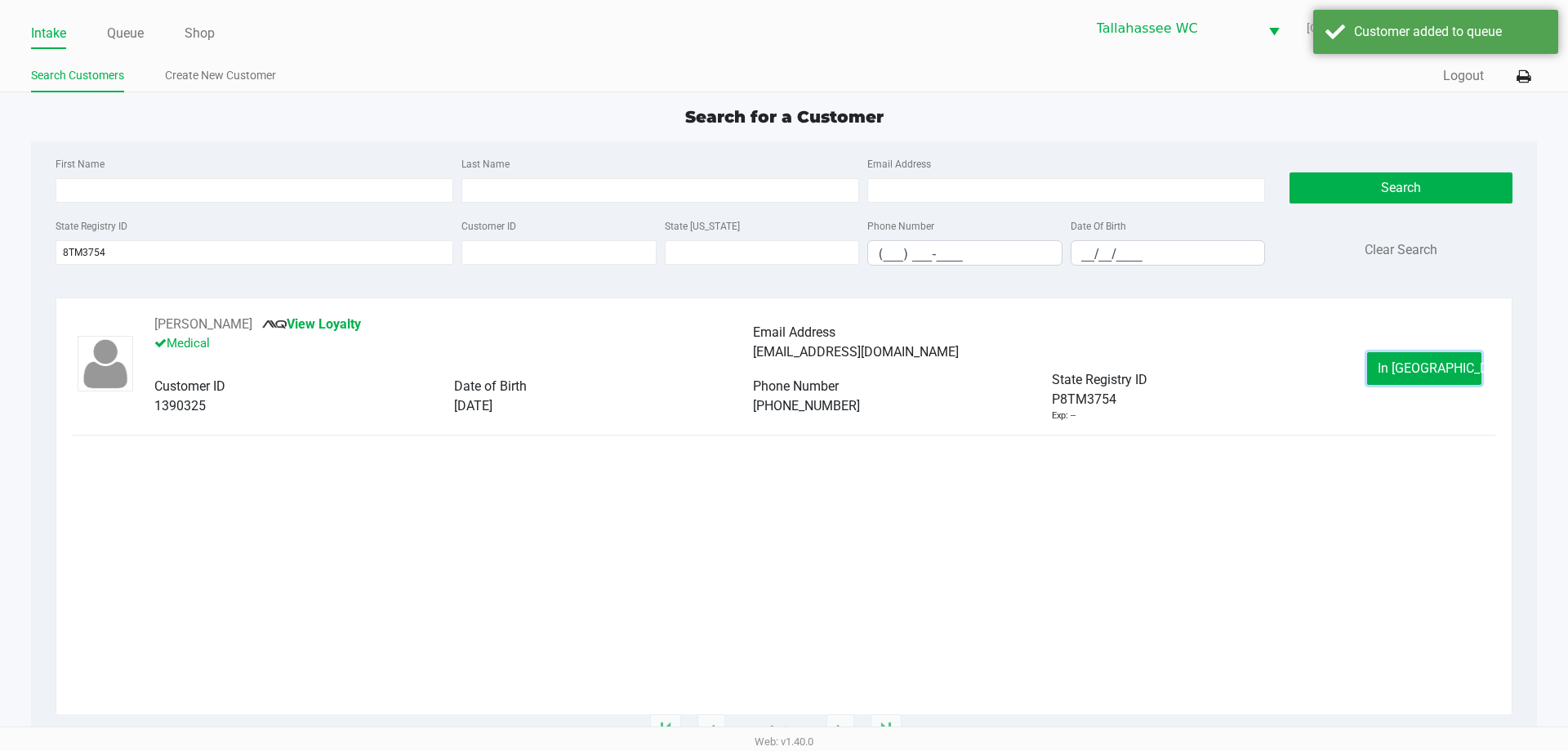
click at [1430, 367] on span "In Queue" at bounding box center [1446, 368] width 137 height 16
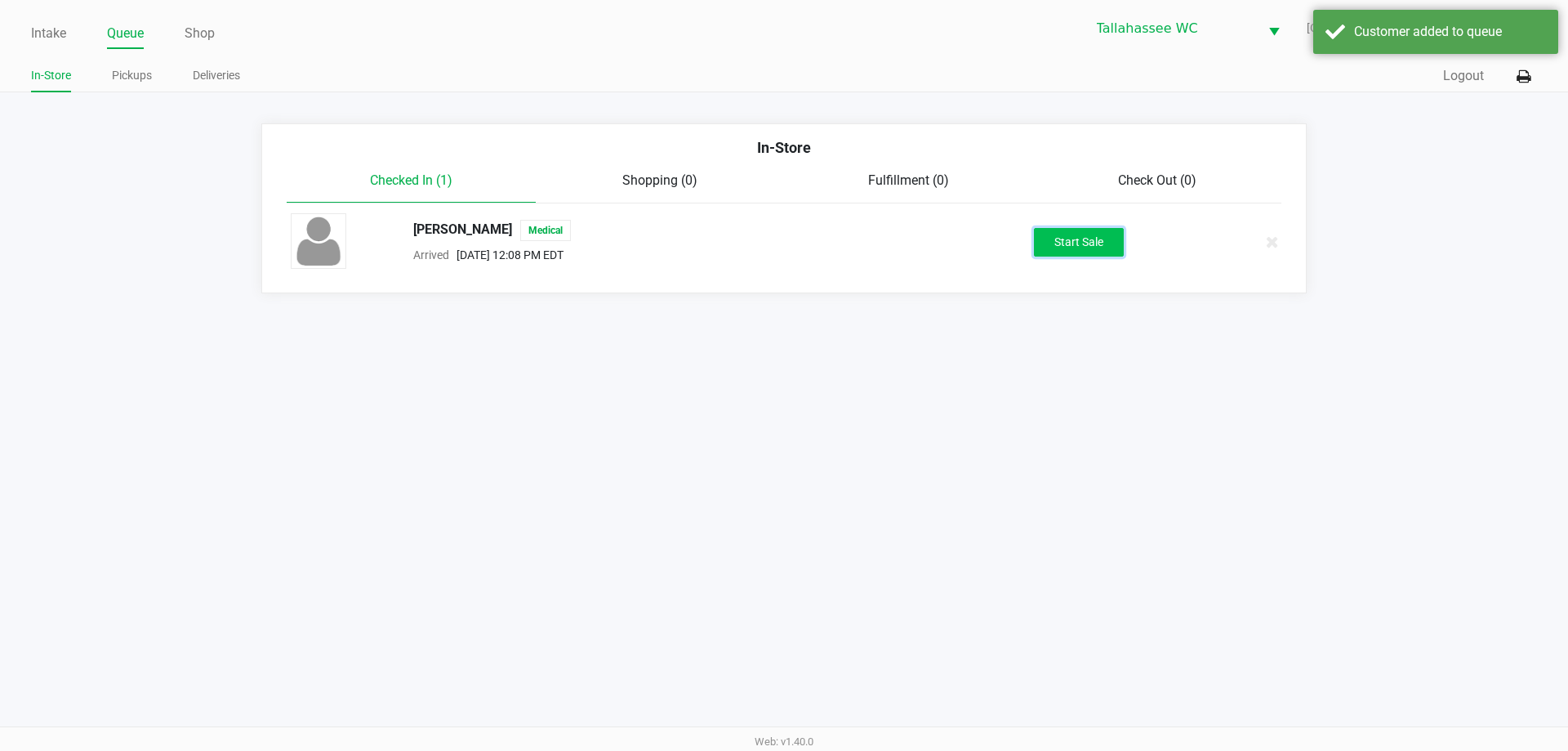
click at [1064, 246] on button "Start Sale" at bounding box center [1079, 242] width 90 height 28
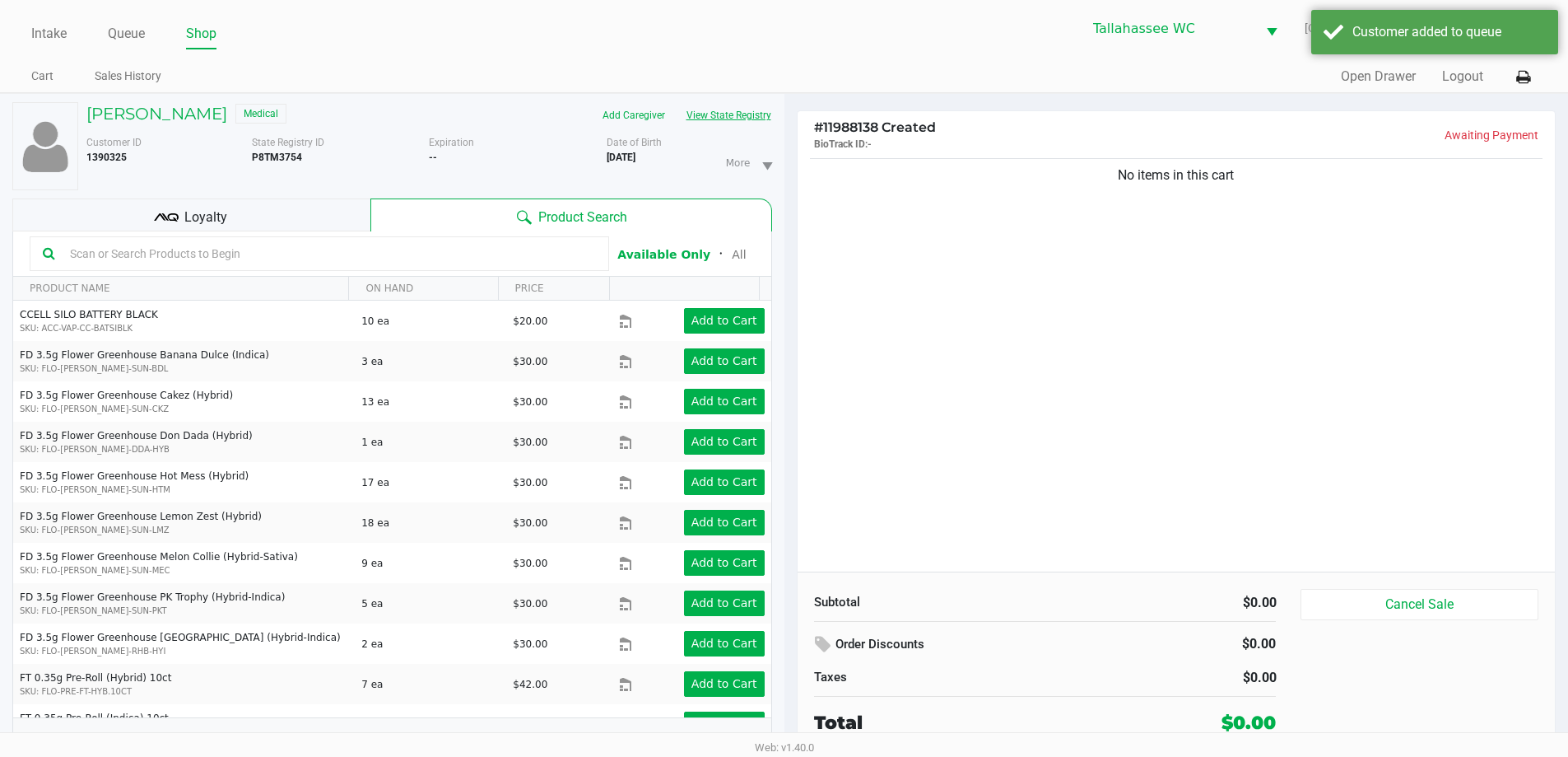
click at [741, 111] on button "View State Registry" at bounding box center [723, 115] width 96 height 26
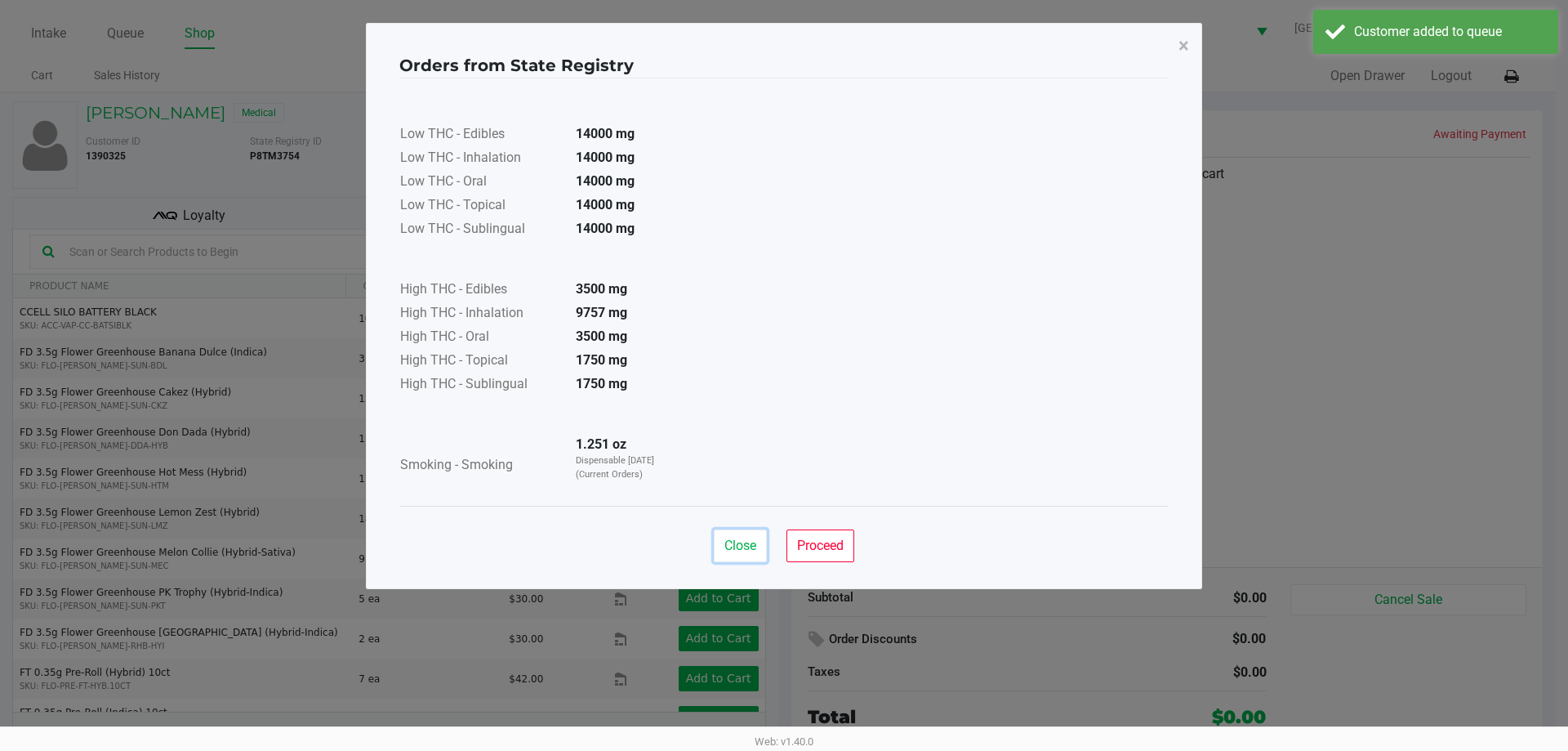
drag, startPoint x: 727, startPoint y: 548, endPoint x: 788, endPoint y: 495, distance: 80.8
click at [726, 547] on span "Close" at bounding box center [740, 545] width 32 height 16
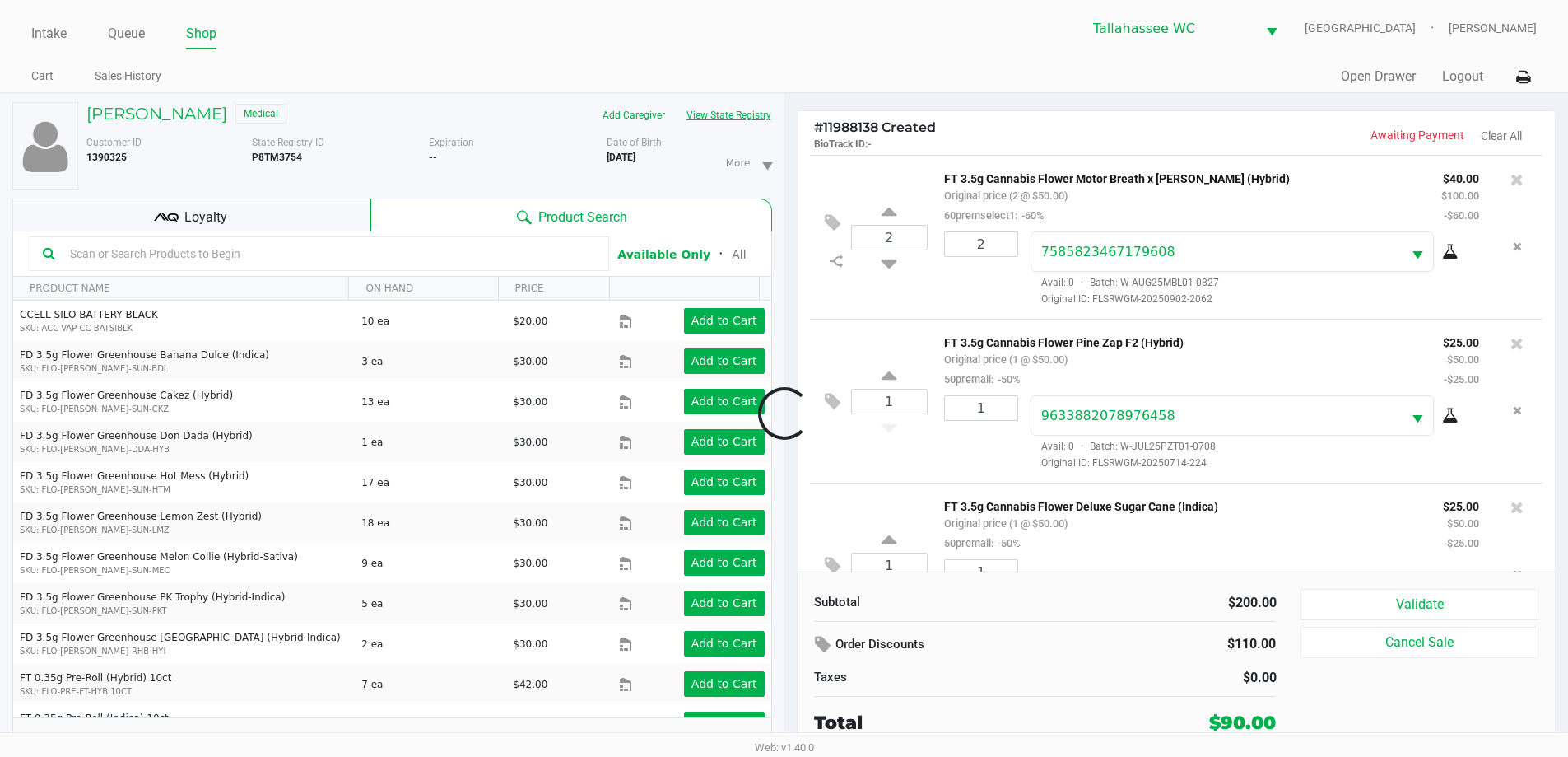
scroll to position [77, 0]
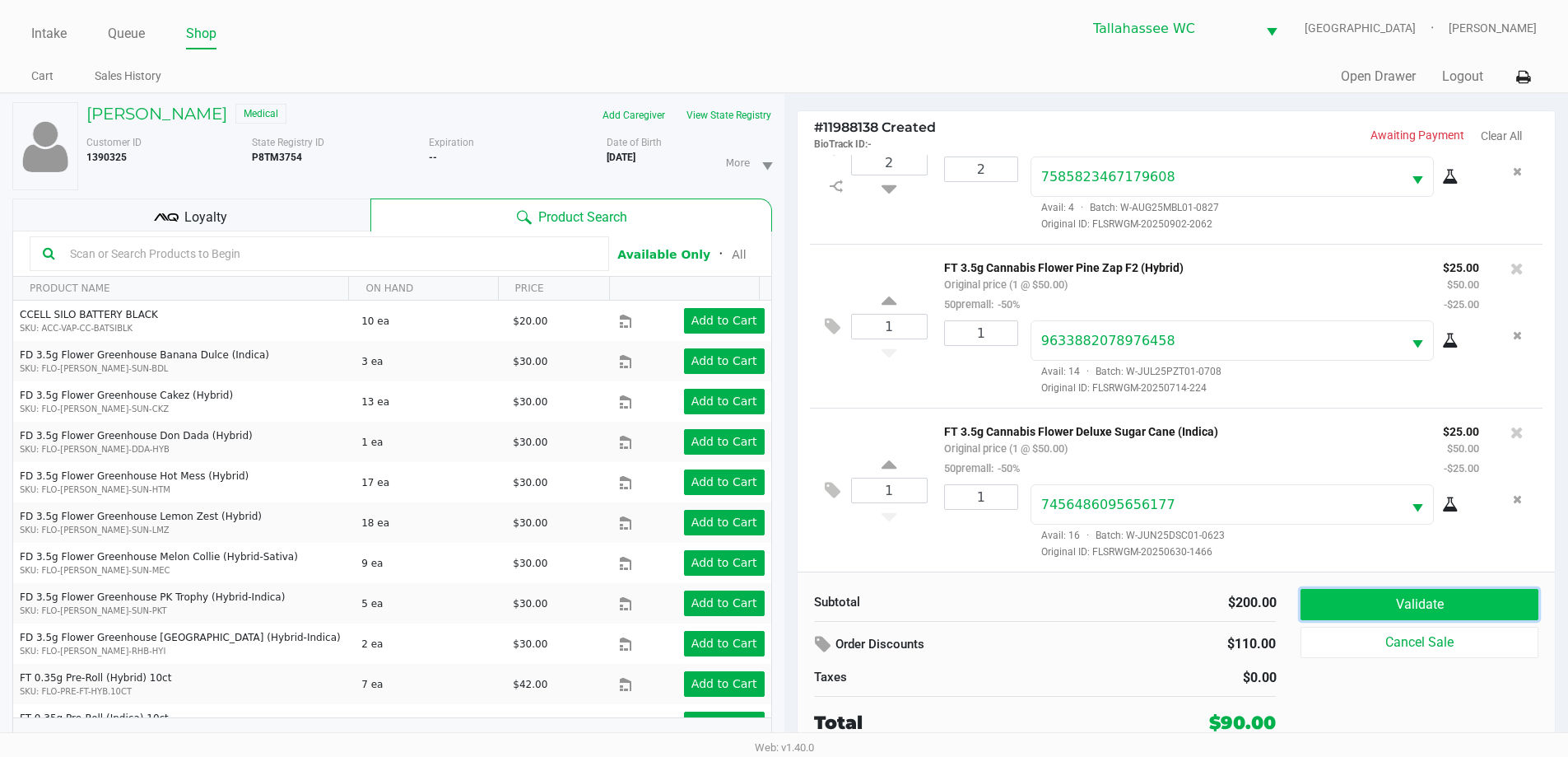
click at [1401, 617] on button "Validate" at bounding box center [1419, 604] width 237 height 31
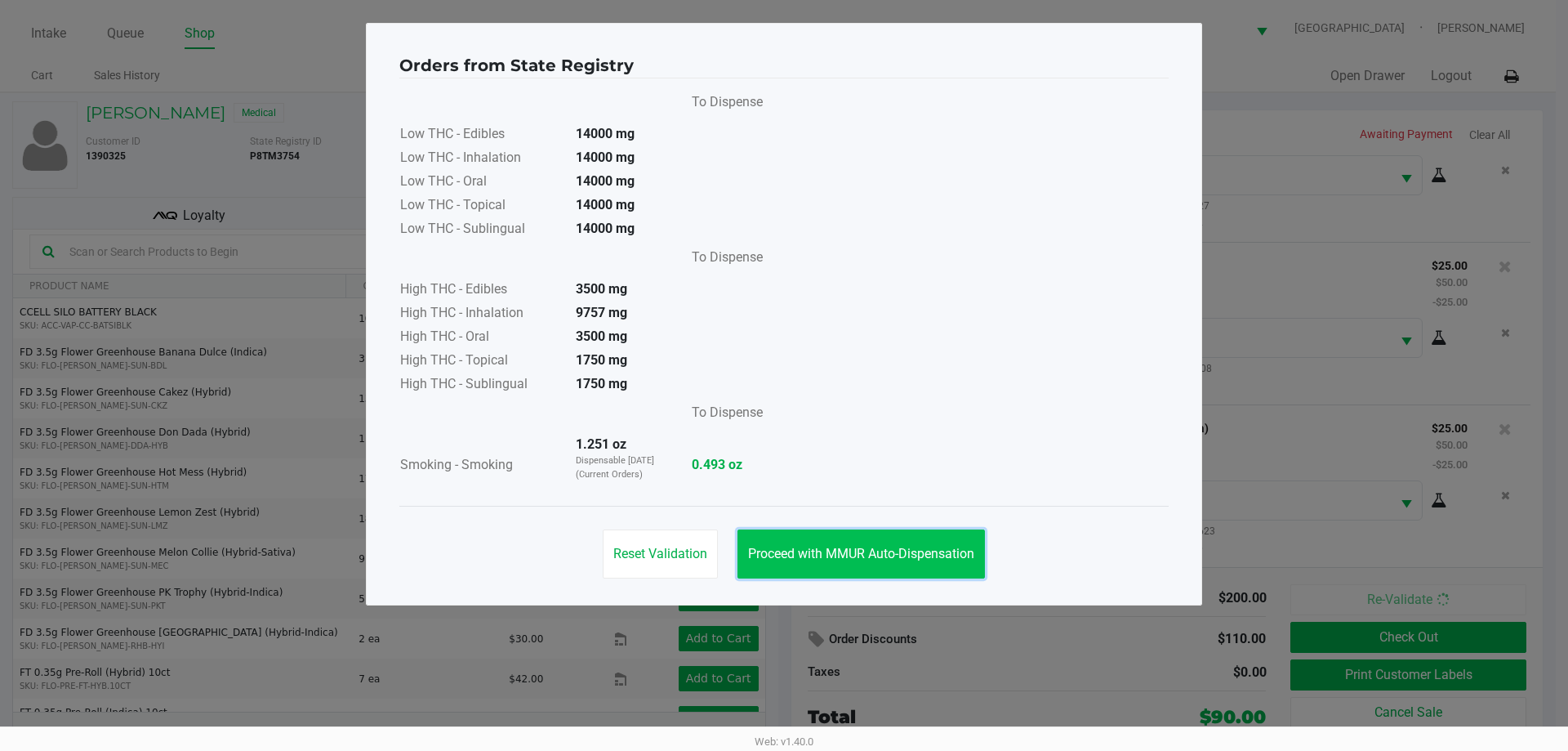
click at [855, 553] on span "Proceed with MMUR Auto-Dispensation" at bounding box center [860, 554] width 226 height 16
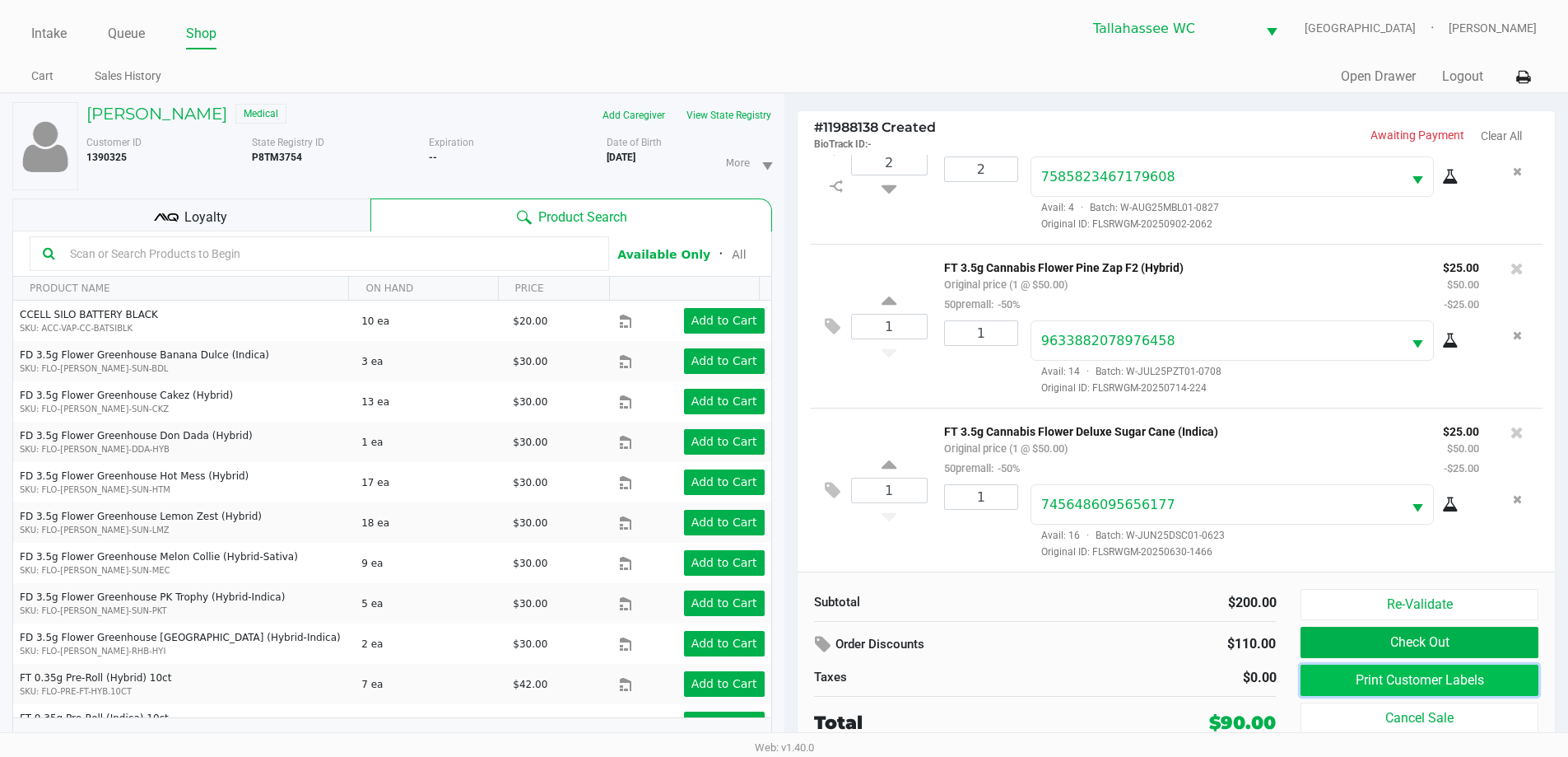
click at [1368, 685] on button "Print Customer Labels" at bounding box center [1419, 681] width 237 height 31
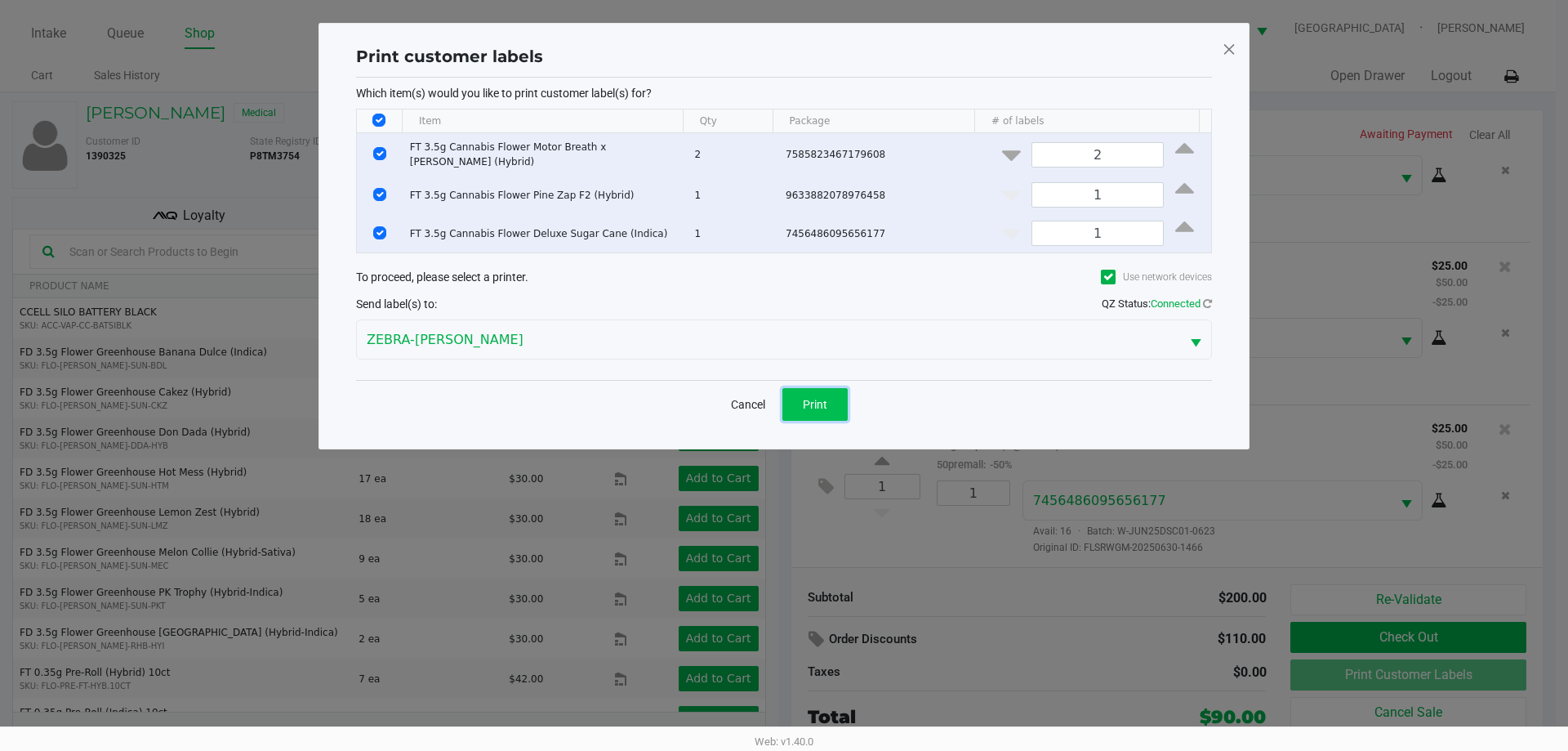
click at [818, 406] on span "Print" at bounding box center [815, 404] width 24 height 13
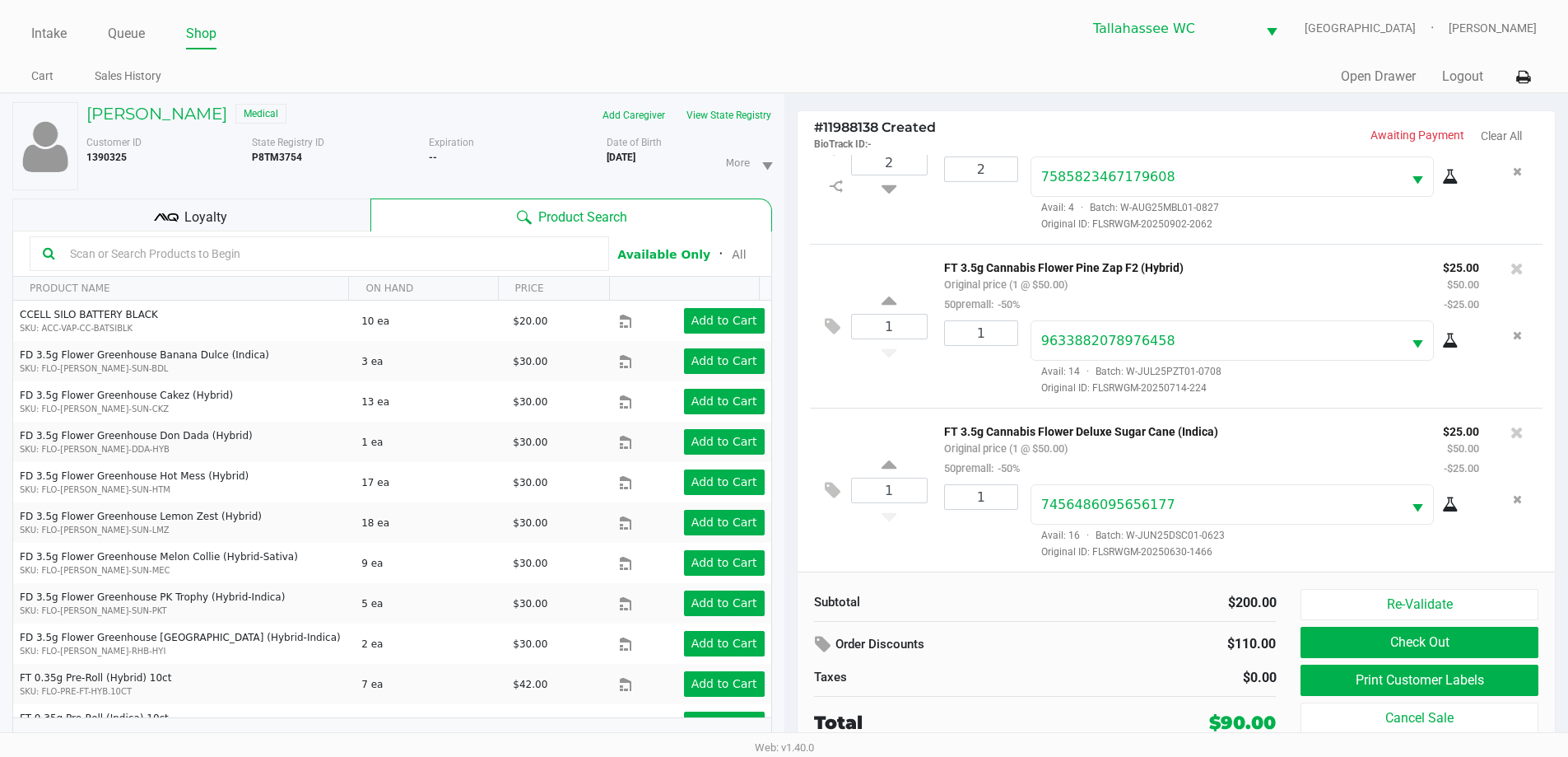
click at [282, 211] on div "Loyalty" at bounding box center [192, 215] width 358 height 33
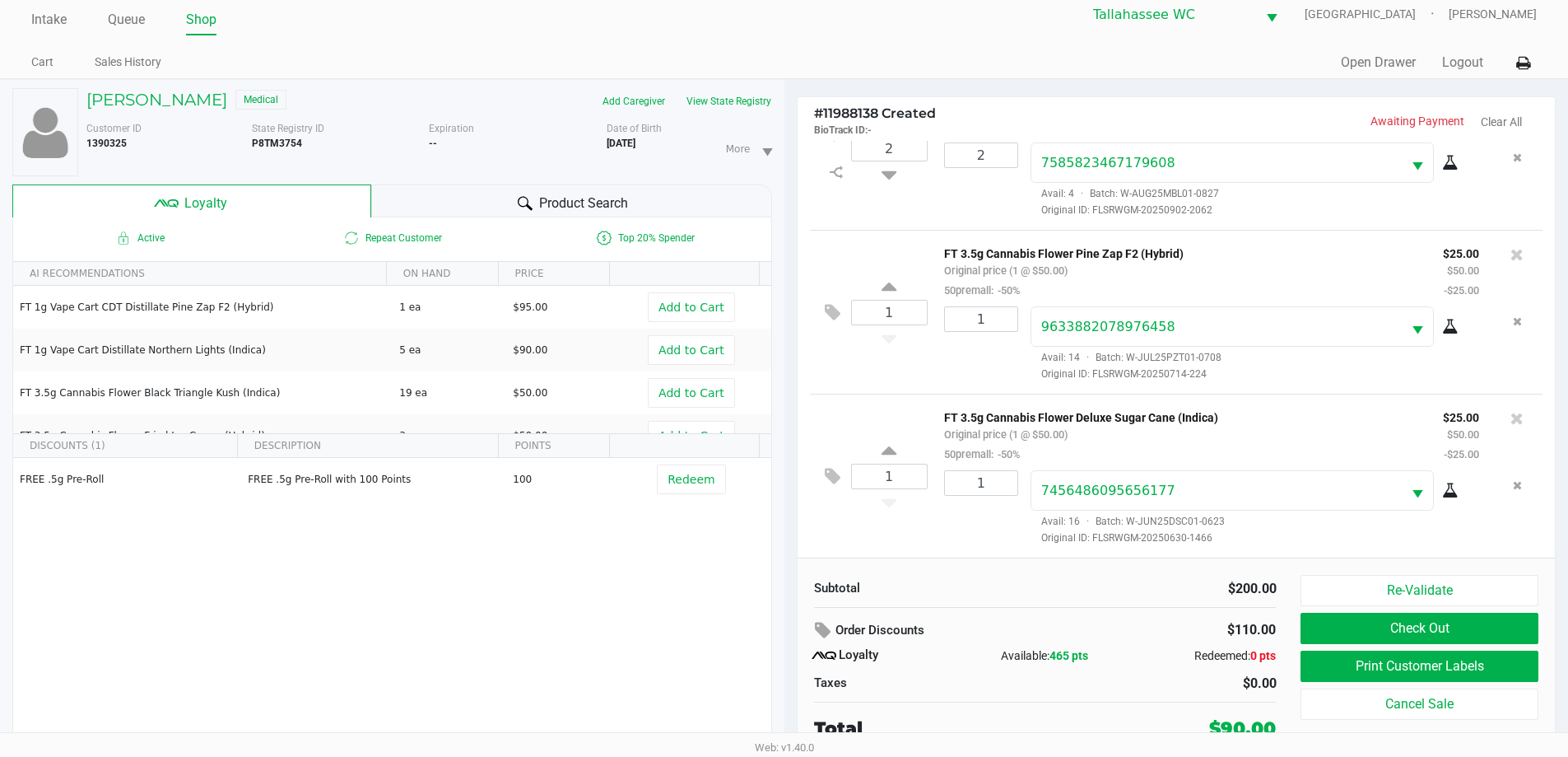
scroll to position [18, 0]
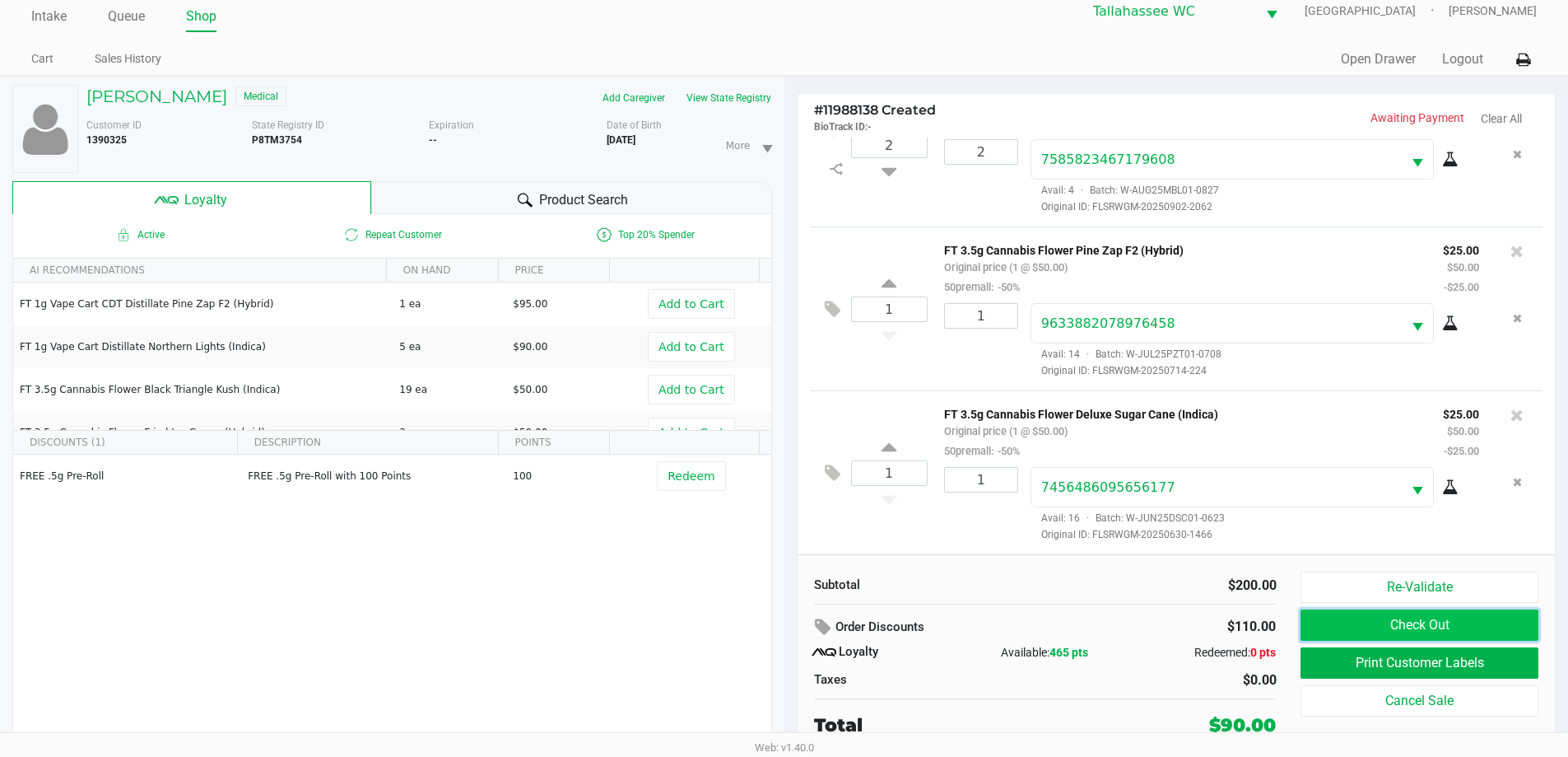
click at [1417, 629] on button "Check Out" at bounding box center [1419, 625] width 237 height 31
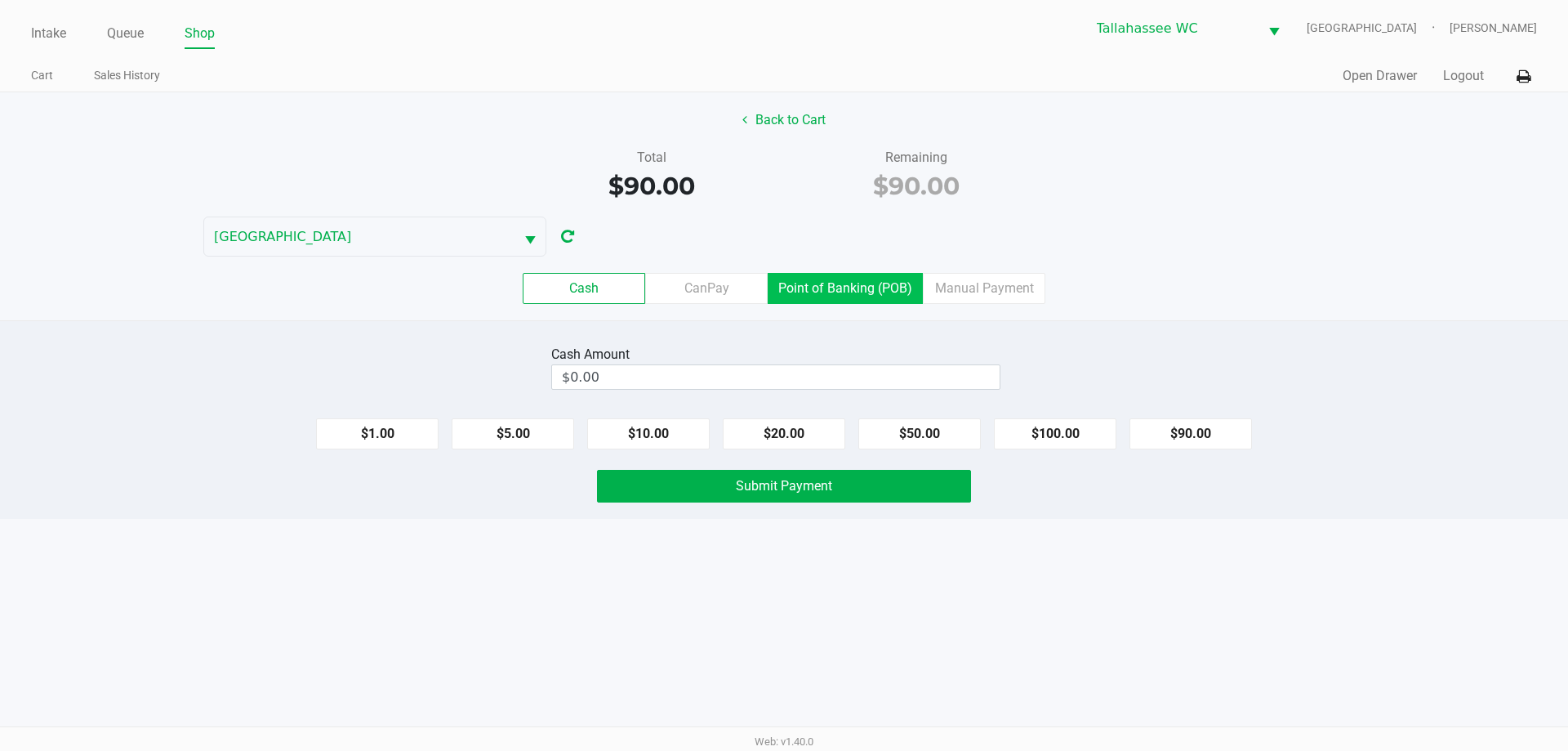
click at [824, 278] on label "Point of Banking (POB)" at bounding box center [846, 289] width 155 height 31
click at [0, 0] on 7 "Point of Banking (POB)" at bounding box center [0, 0] width 0 height 0
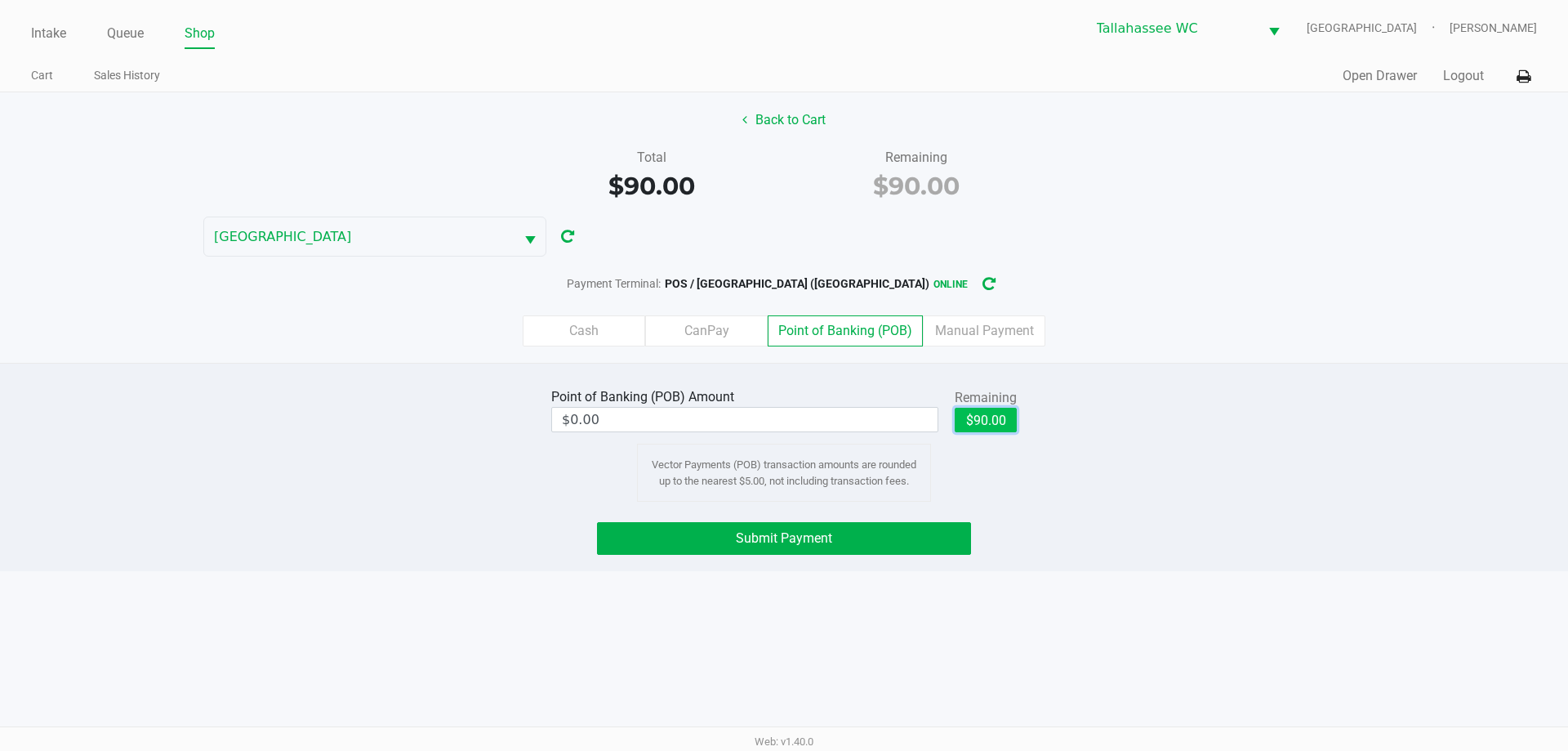
click at [1003, 427] on button "$90.00" at bounding box center [985, 420] width 62 height 24
type input "$90.00"
click at [1270, 368] on div "Point of Banking (POB) Amount $90.00 Remaining $90.00 Clear Vector Payments (PO…" at bounding box center [784, 466] width 1568 height 208
click at [917, 535] on button "Submit Payment" at bounding box center [784, 538] width 374 height 33
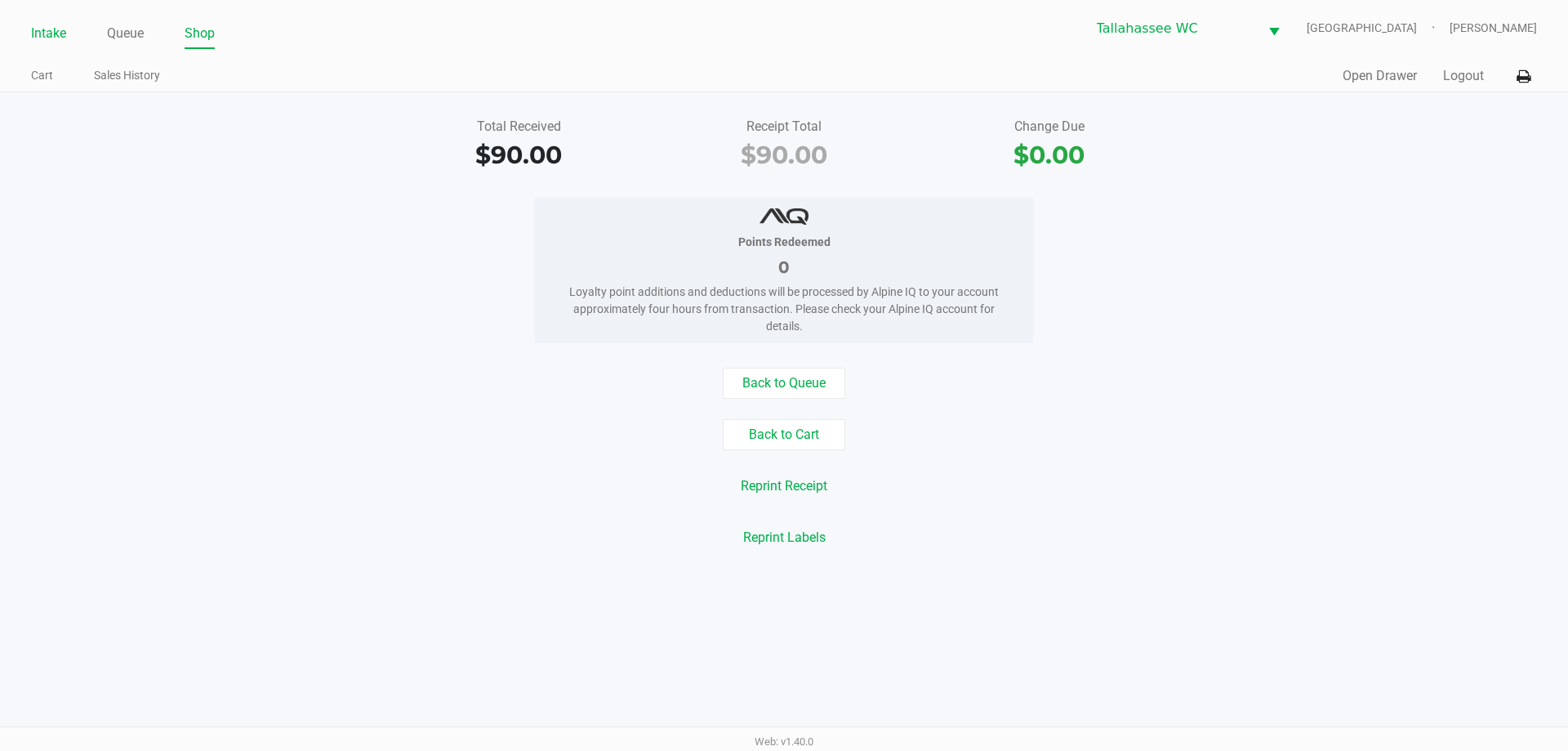
drag, startPoint x: 56, startPoint y: 37, endPoint x: 62, endPoint y: 24, distance: 14.3
click at [56, 32] on link "Intake" at bounding box center [49, 34] width 35 height 23
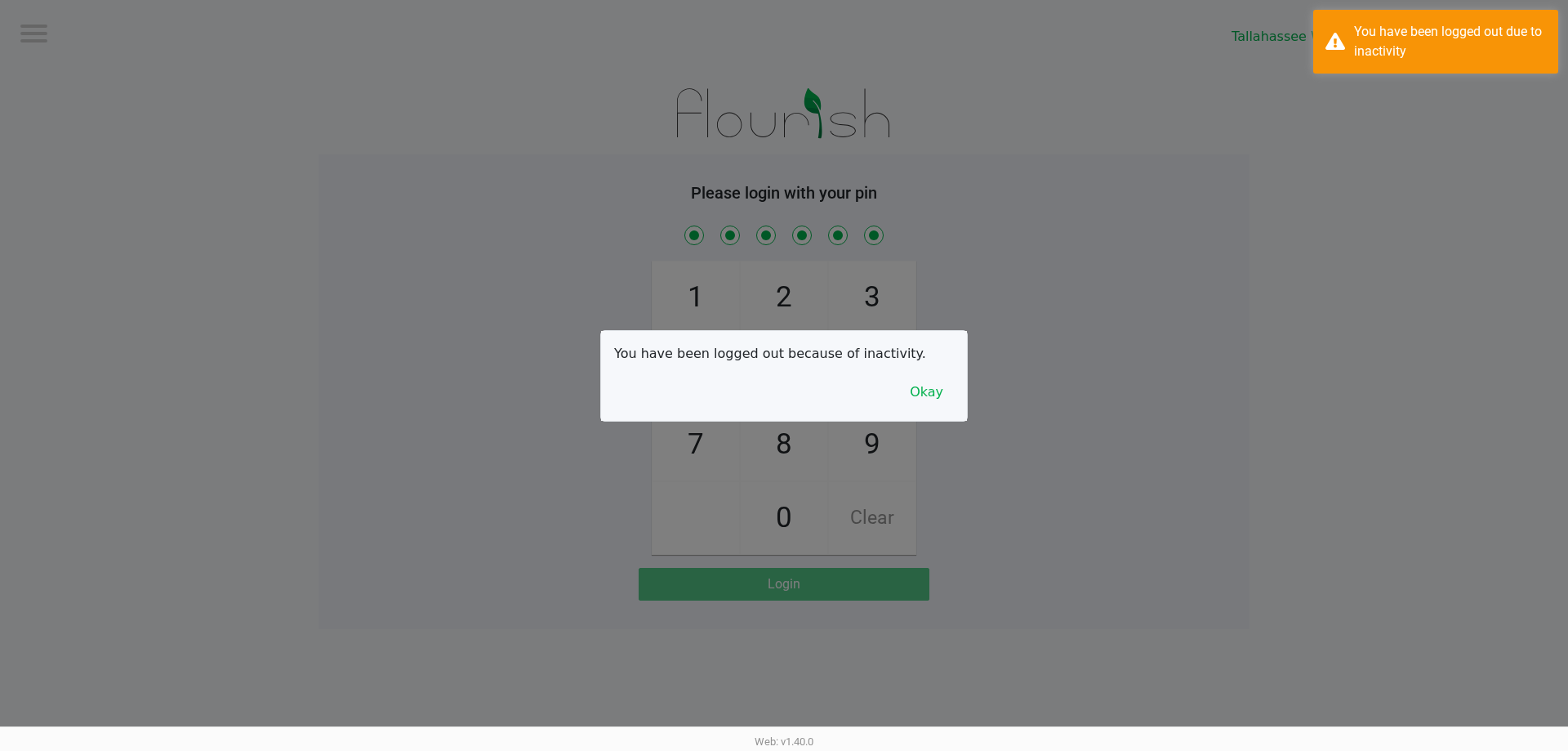
checkbox input "true"
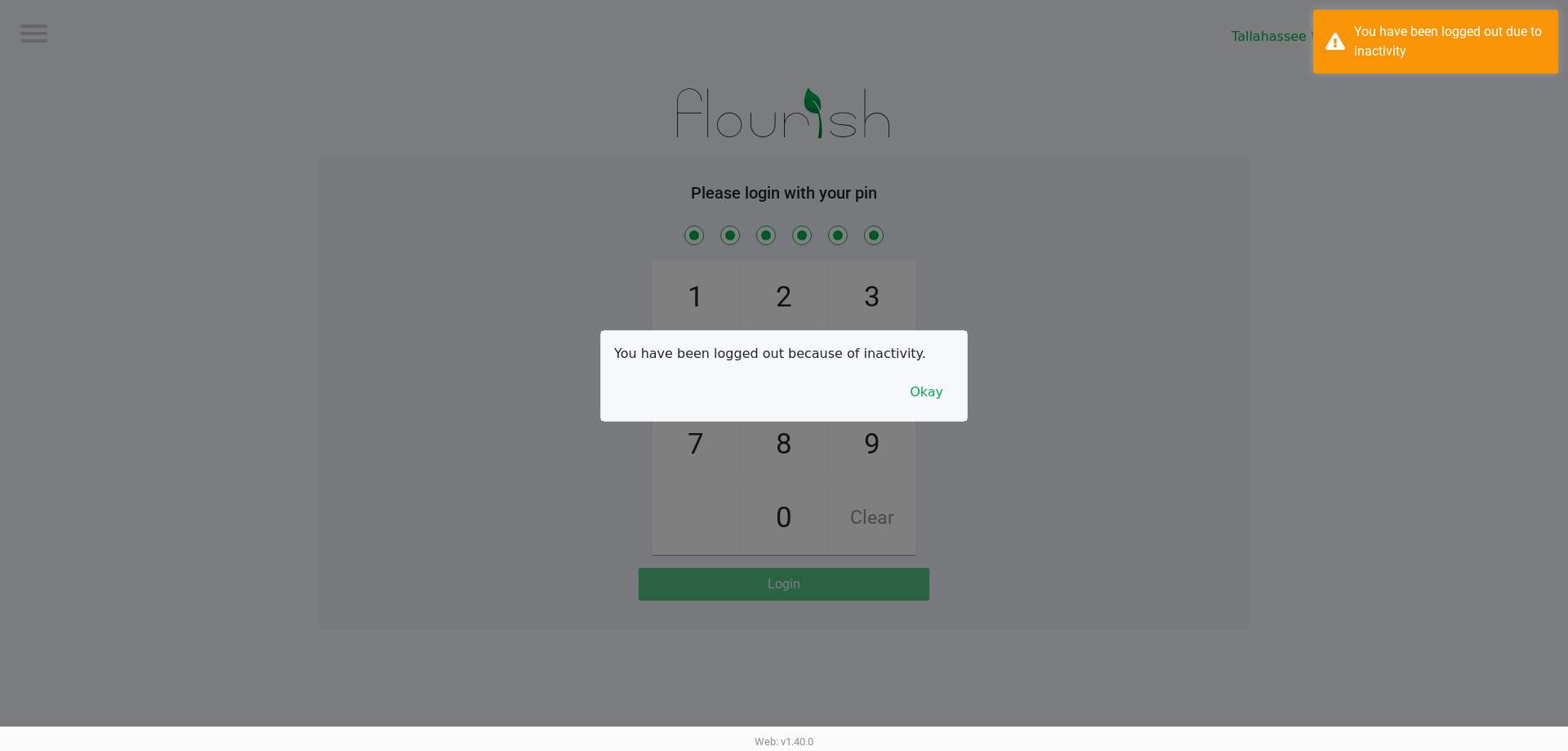
checkbox input "true"
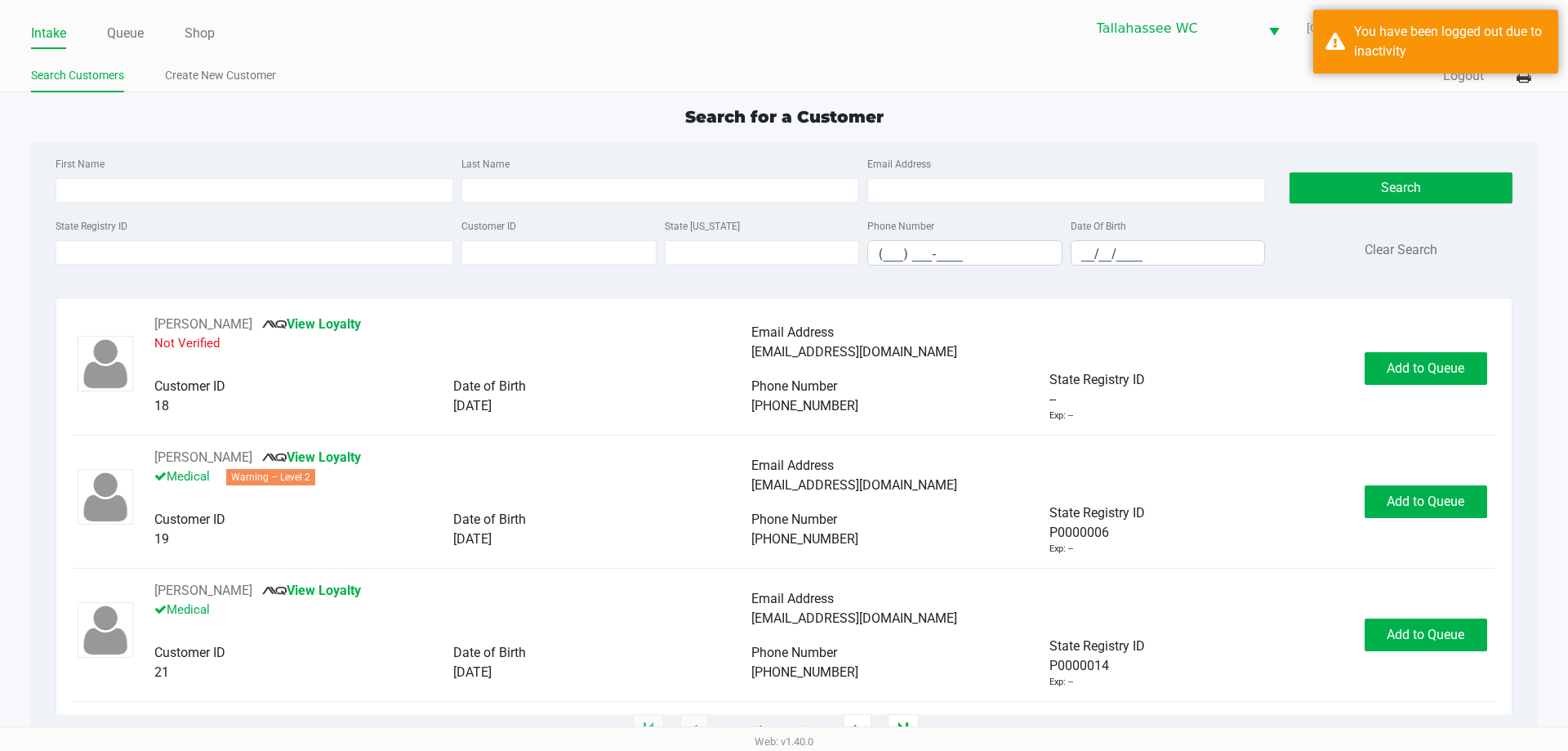
click at [623, 48] on ul "Intake Queue Shop" at bounding box center [407, 34] width 752 height 28
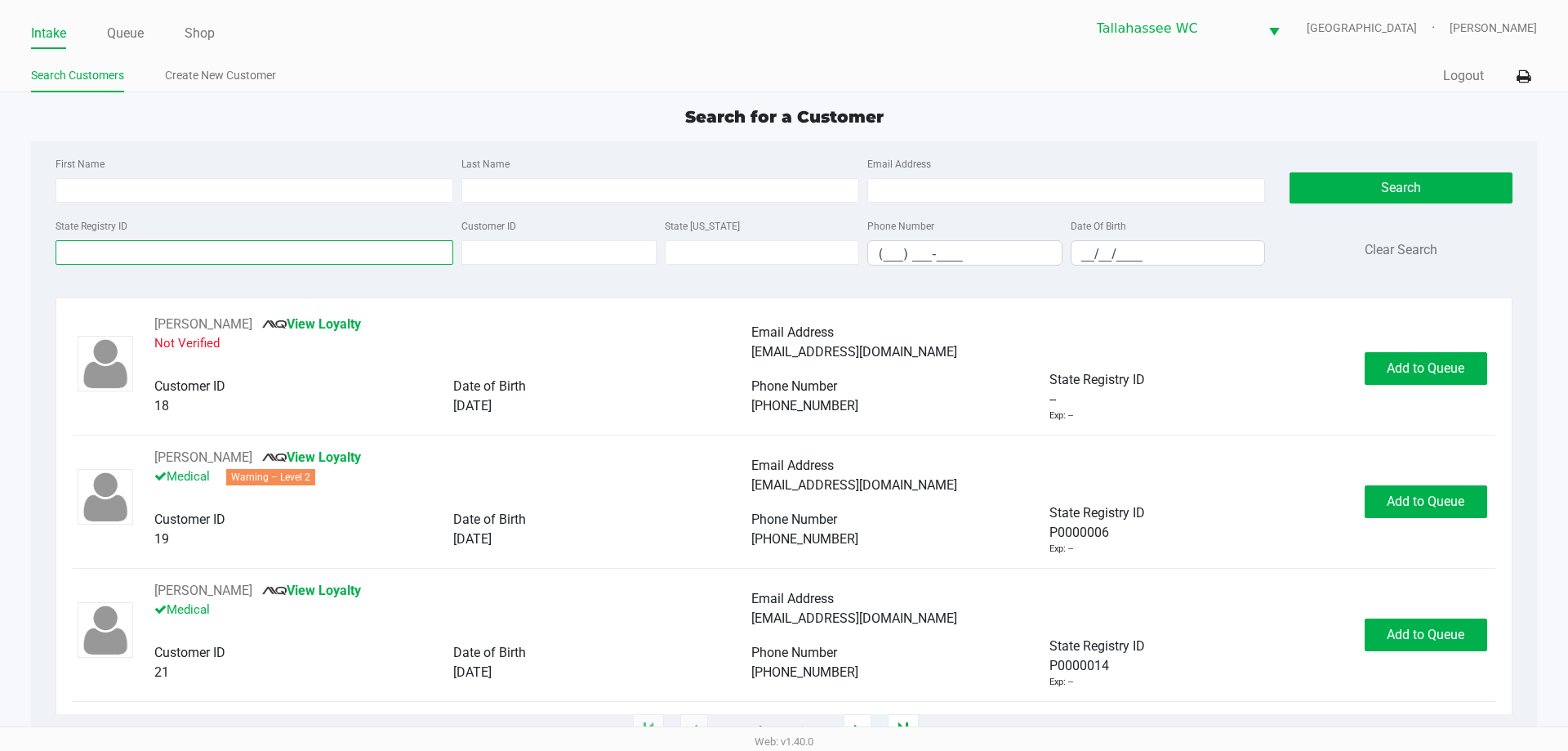
click at [360, 255] on input "State Registry ID" at bounding box center [254, 252] width 398 height 24
click at [120, 35] on link "Queue" at bounding box center [125, 34] width 37 height 23
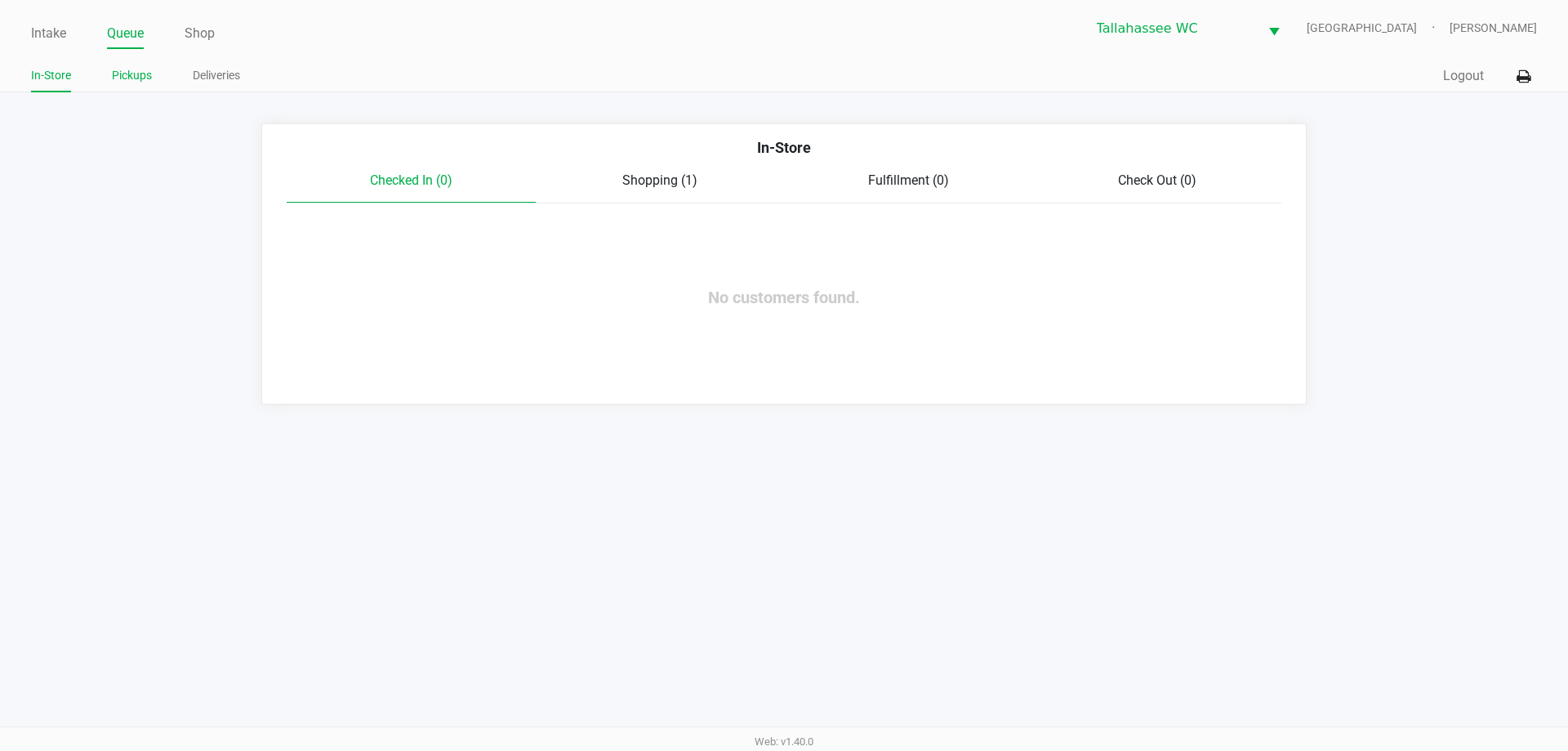
click at [136, 83] on link "Pickups" at bounding box center [131, 75] width 40 height 20
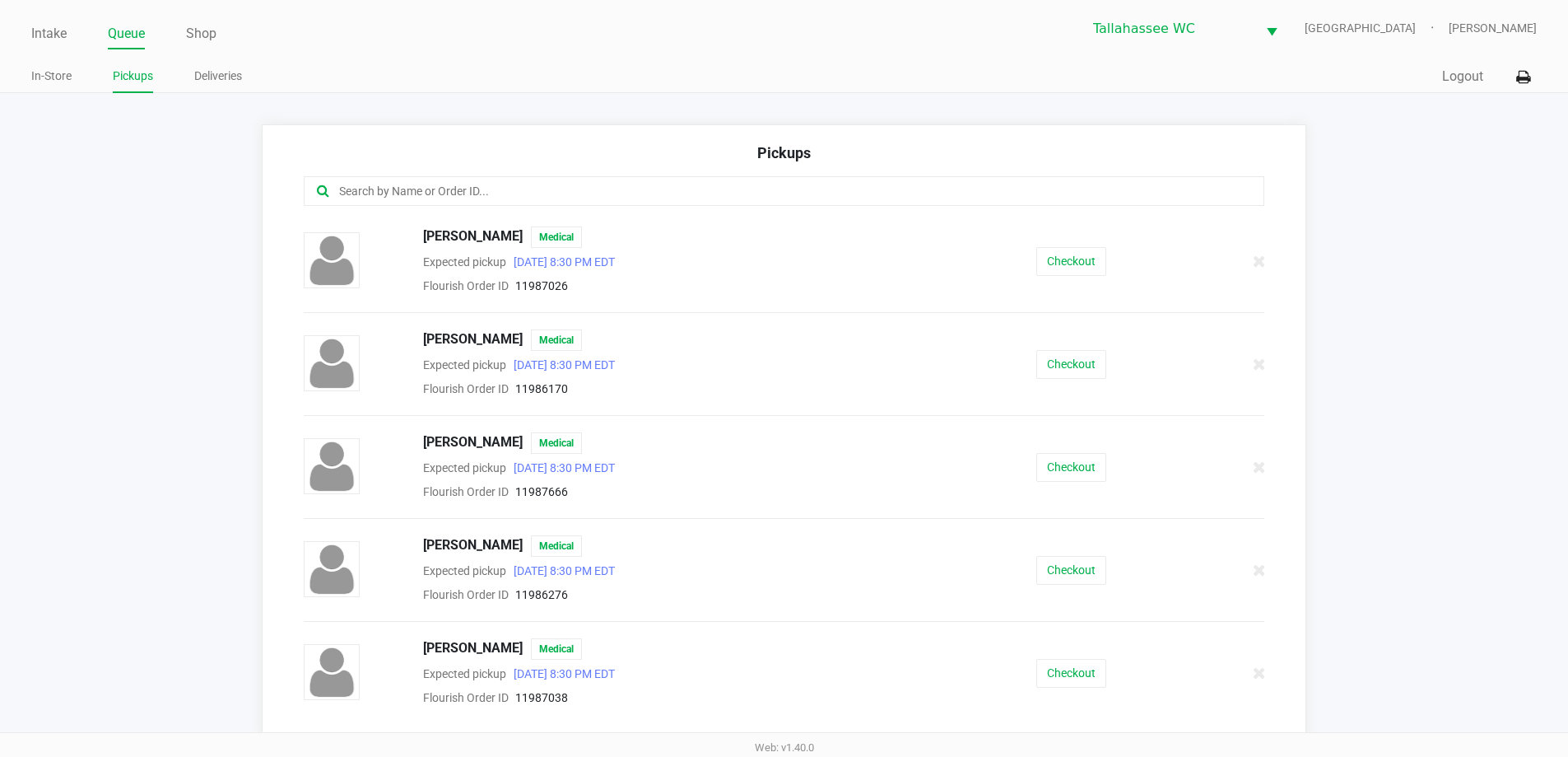
drag, startPoint x: 653, startPoint y: 201, endPoint x: 652, endPoint y: 193, distance: 8.1
click at [652, 201] on input "text" at bounding box center [758, 191] width 841 height 19
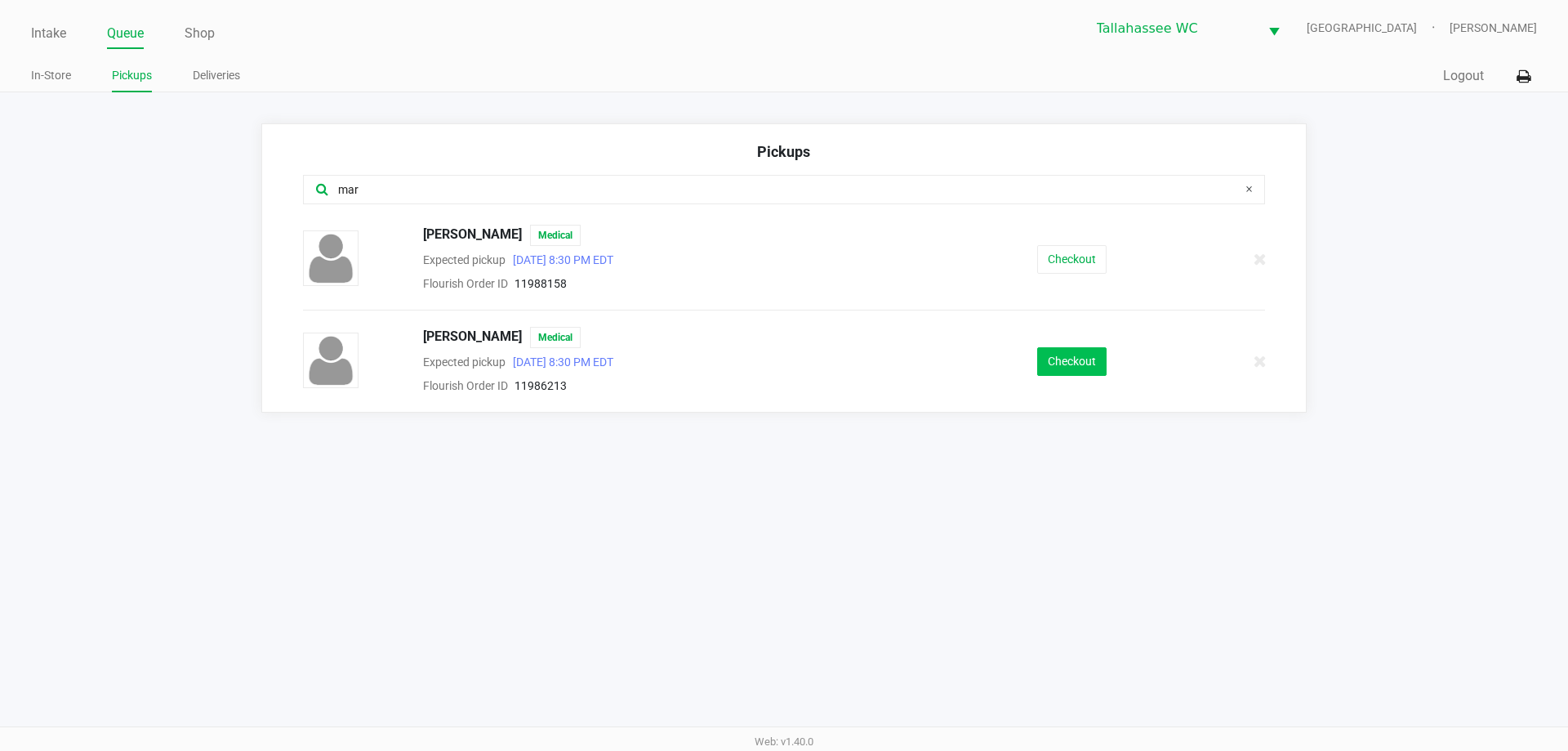
type input "mar"
click at [1096, 373] on button "Checkout" at bounding box center [1071, 360] width 69 height 28
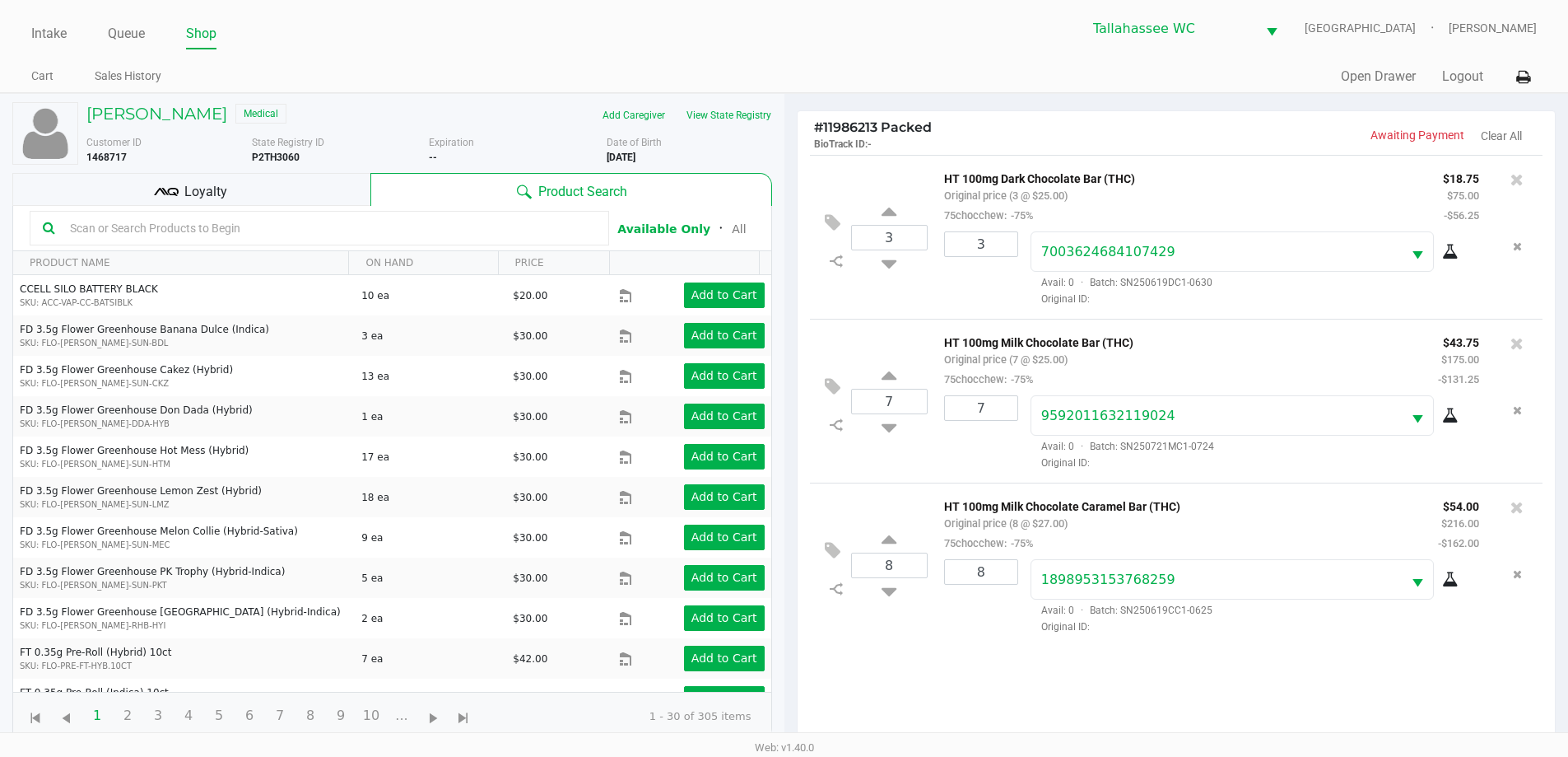
click at [191, 183] on span "Loyalty" at bounding box center [206, 192] width 43 height 20
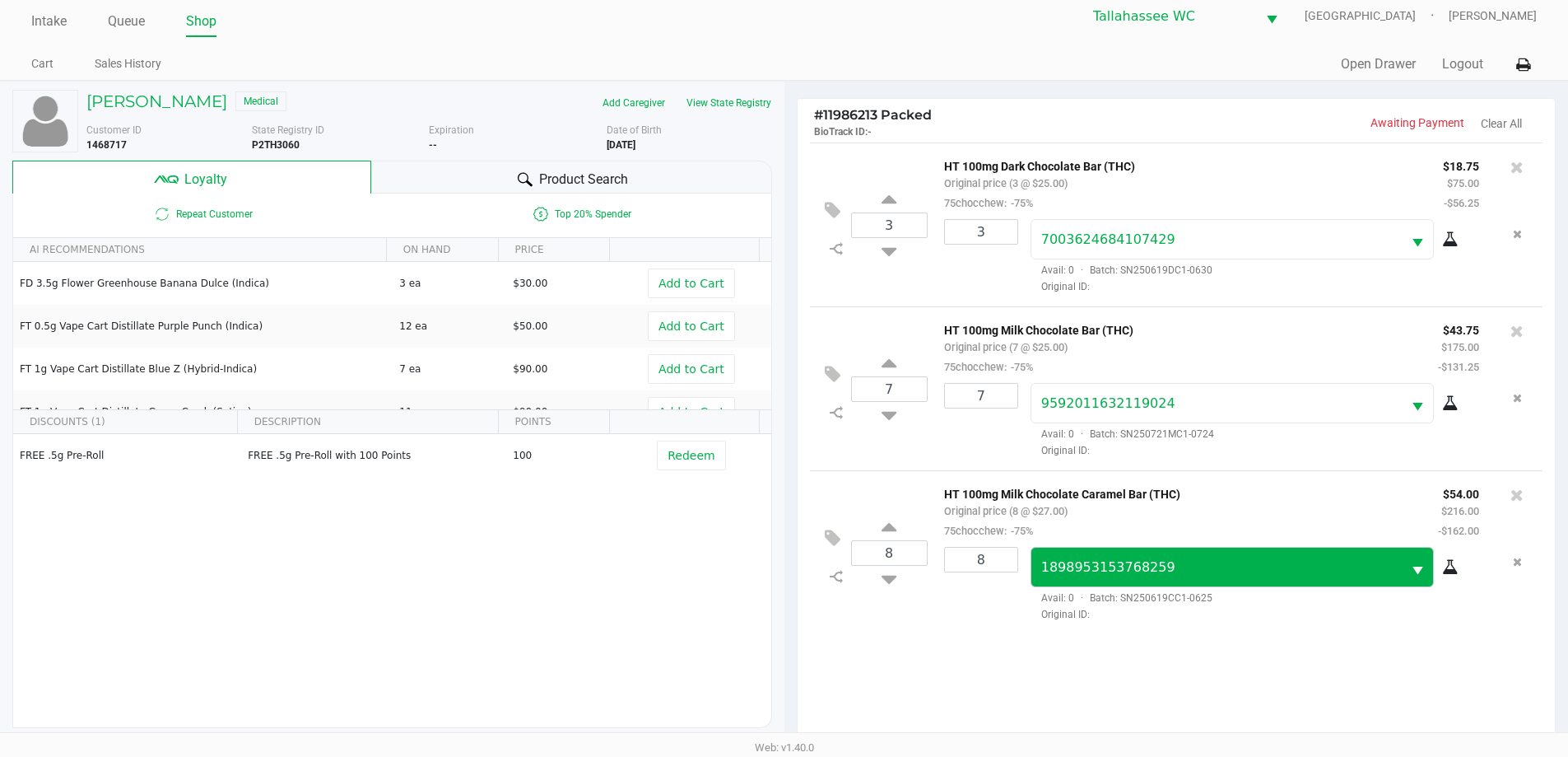
scroll to position [198, 0]
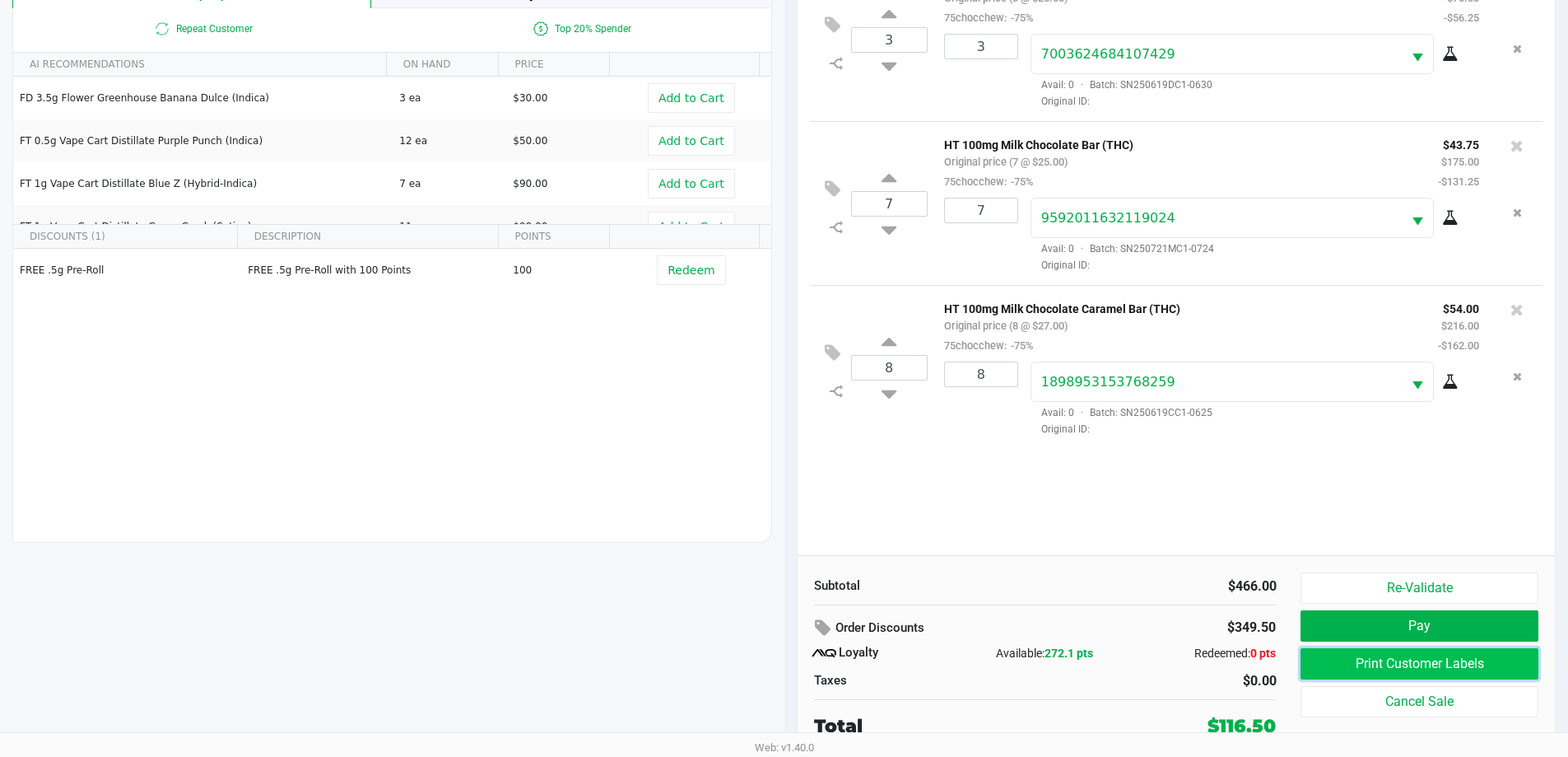
click at [1395, 658] on button "Print Customer Labels" at bounding box center [1419, 664] width 237 height 31
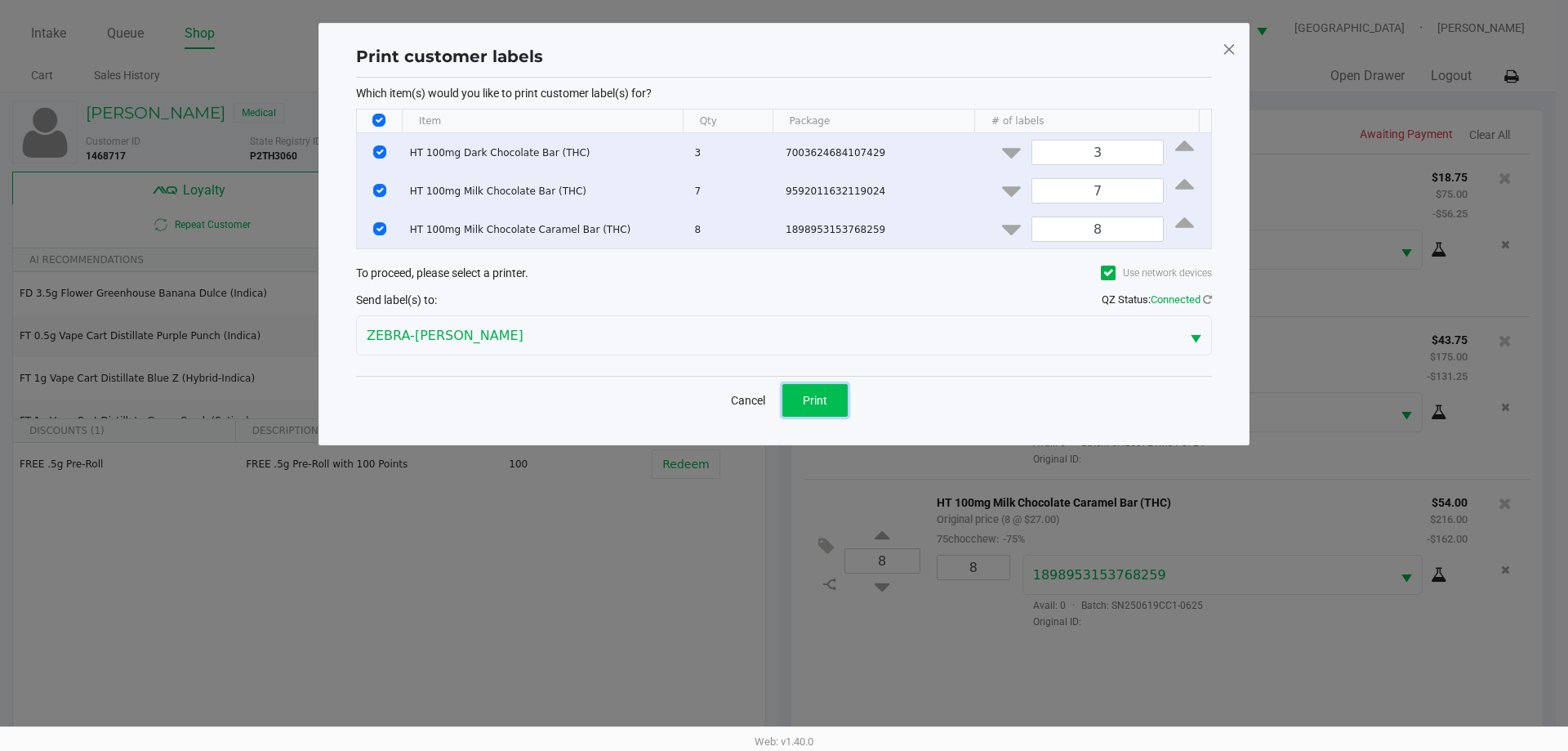
click at [811, 393] on span "Print" at bounding box center [815, 399] width 24 height 13
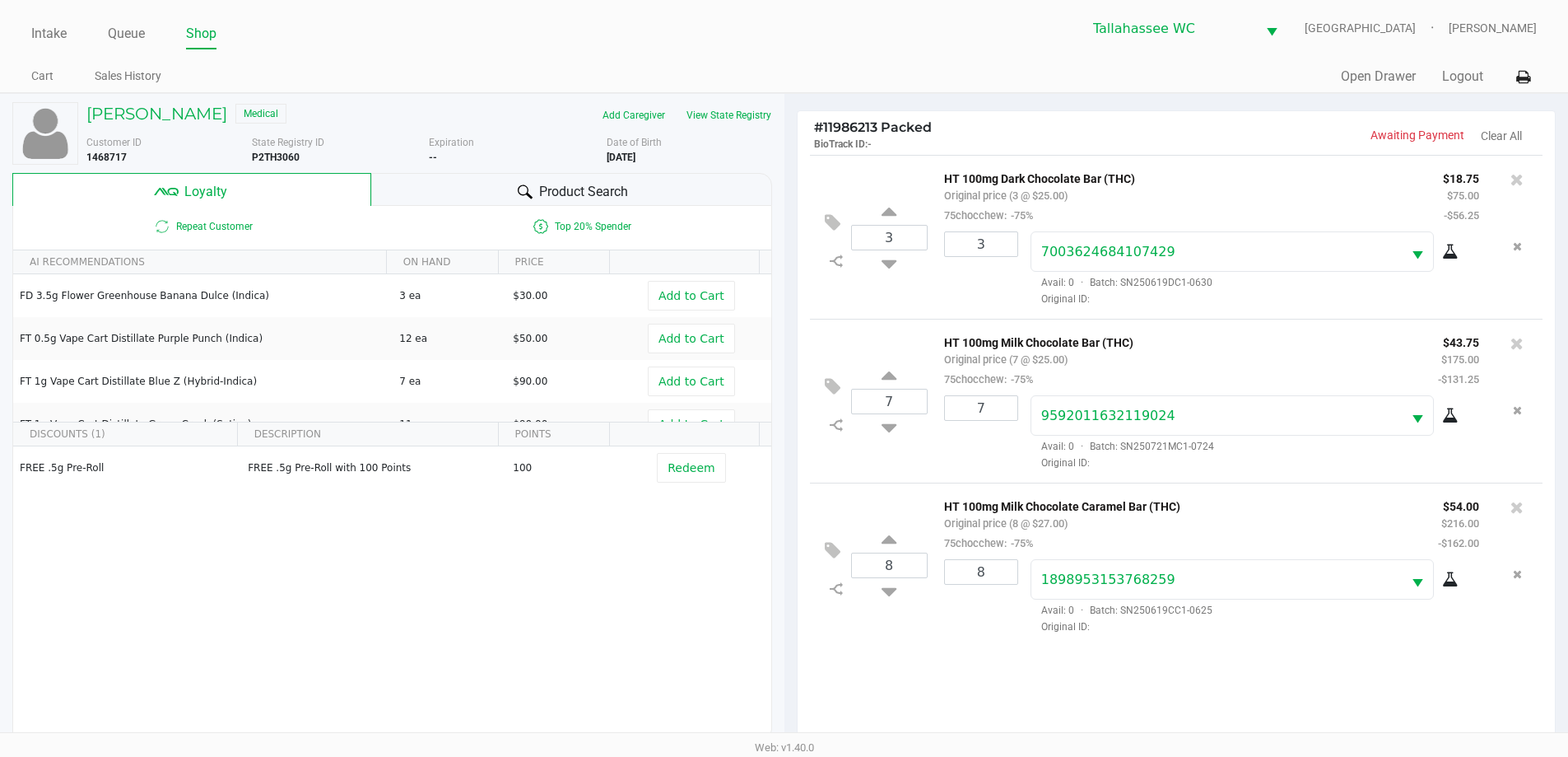
scroll to position [198, 0]
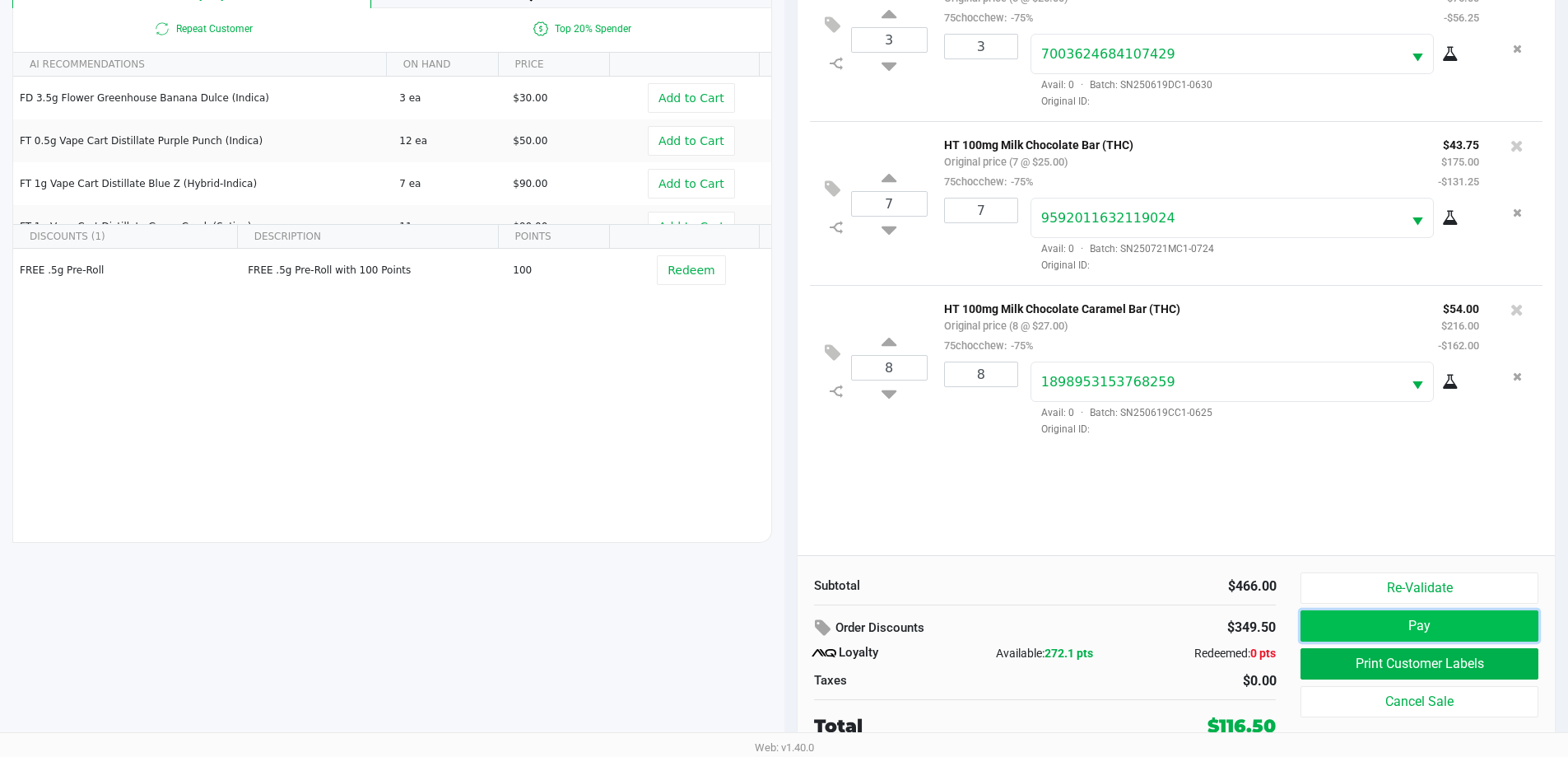
click at [1348, 622] on button "Pay" at bounding box center [1419, 626] width 237 height 31
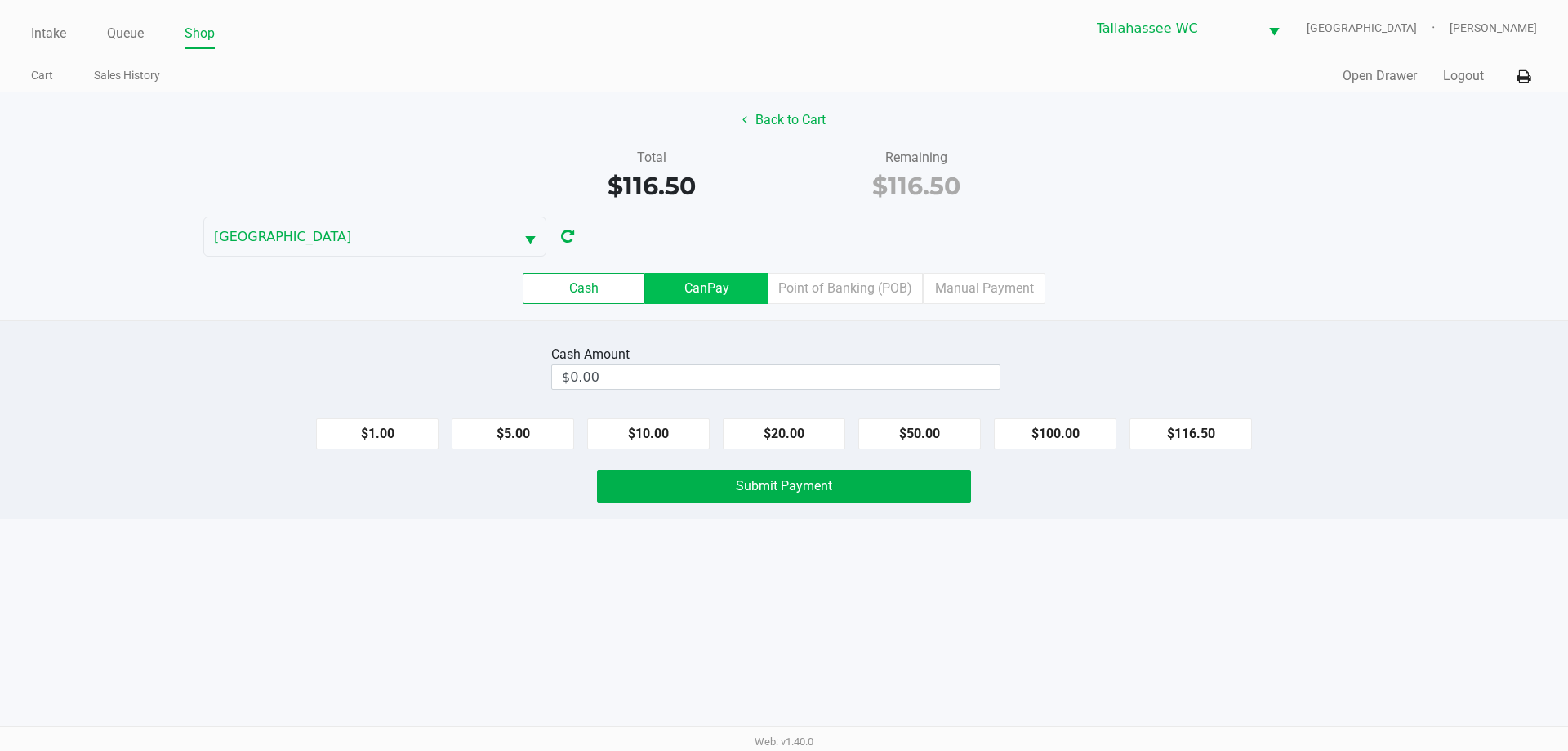
click at [732, 296] on label "CanPay" at bounding box center [706, 289] width 122 height 31
click at [0, 0] on 2 "CanPay" at bounding box center [0, 0] width 0 height 0
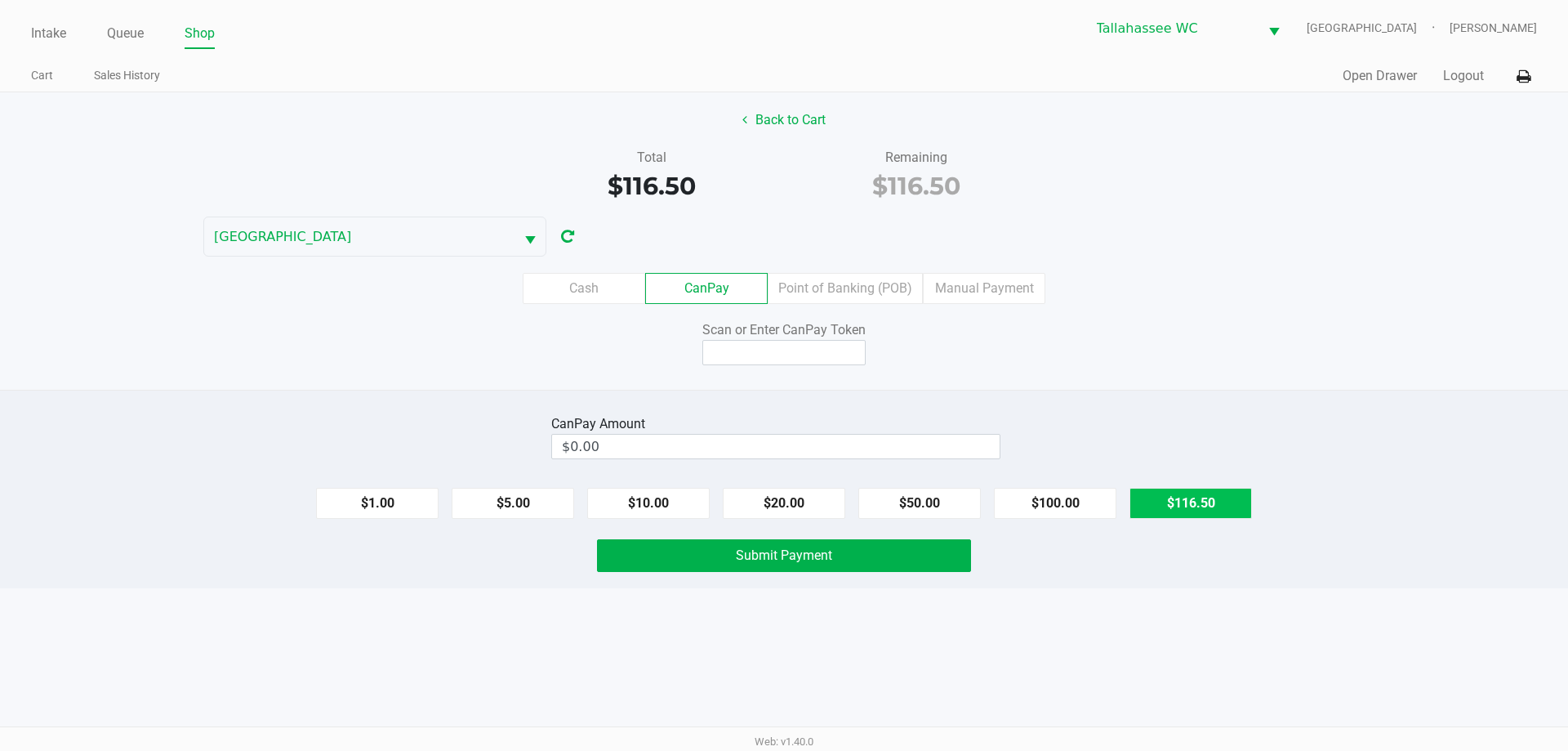
click at [1214, 511] on button "$116.50" at bounding box center [1190, 503] width 122 height 31
type input "$116.50"
click at [860, 363] on input at bounding box center [784, 353] width 163 height 25
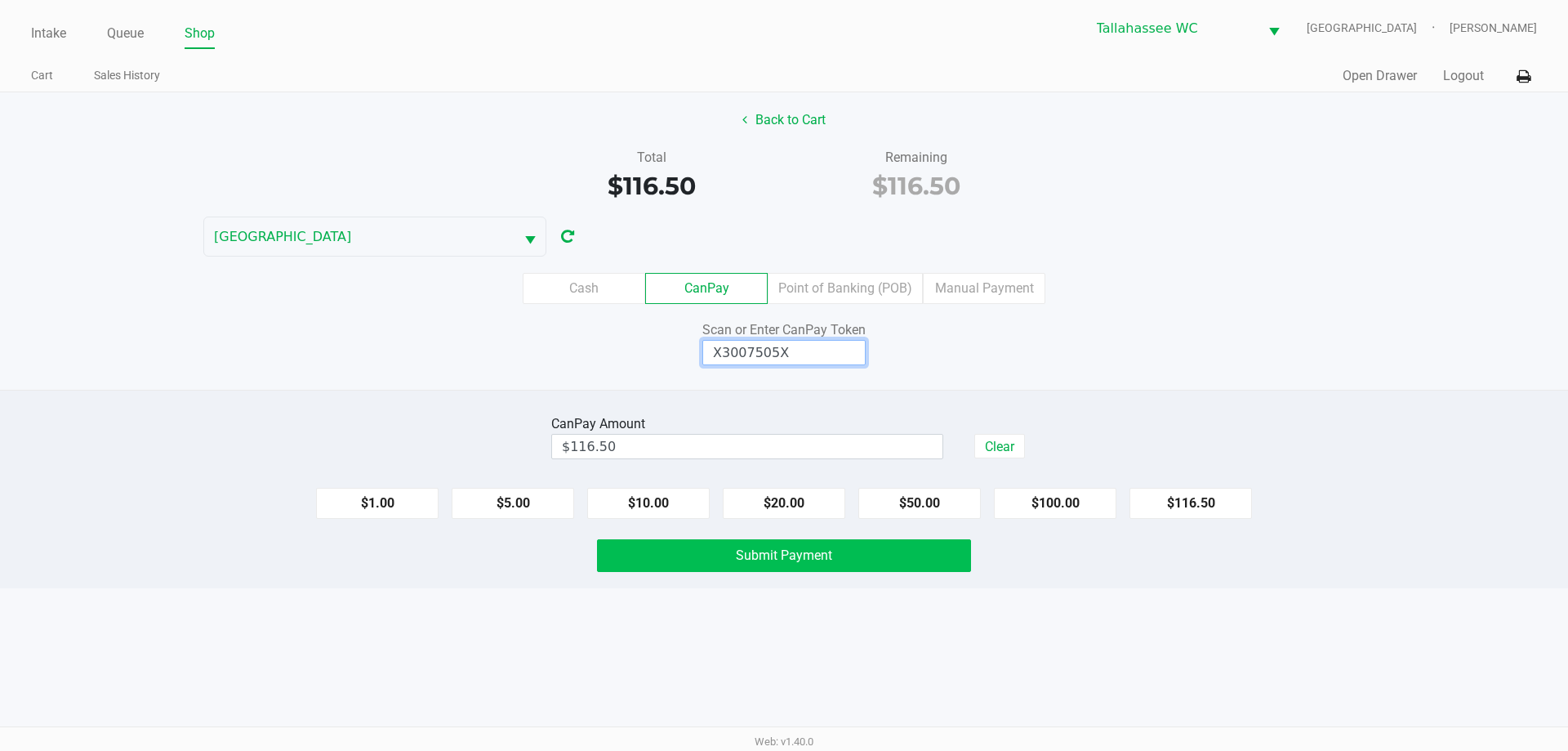
type input "X3007505X"
click at [905, 556] on button "Submit Payment" at bounding box center [784, 556] width 374 height 33
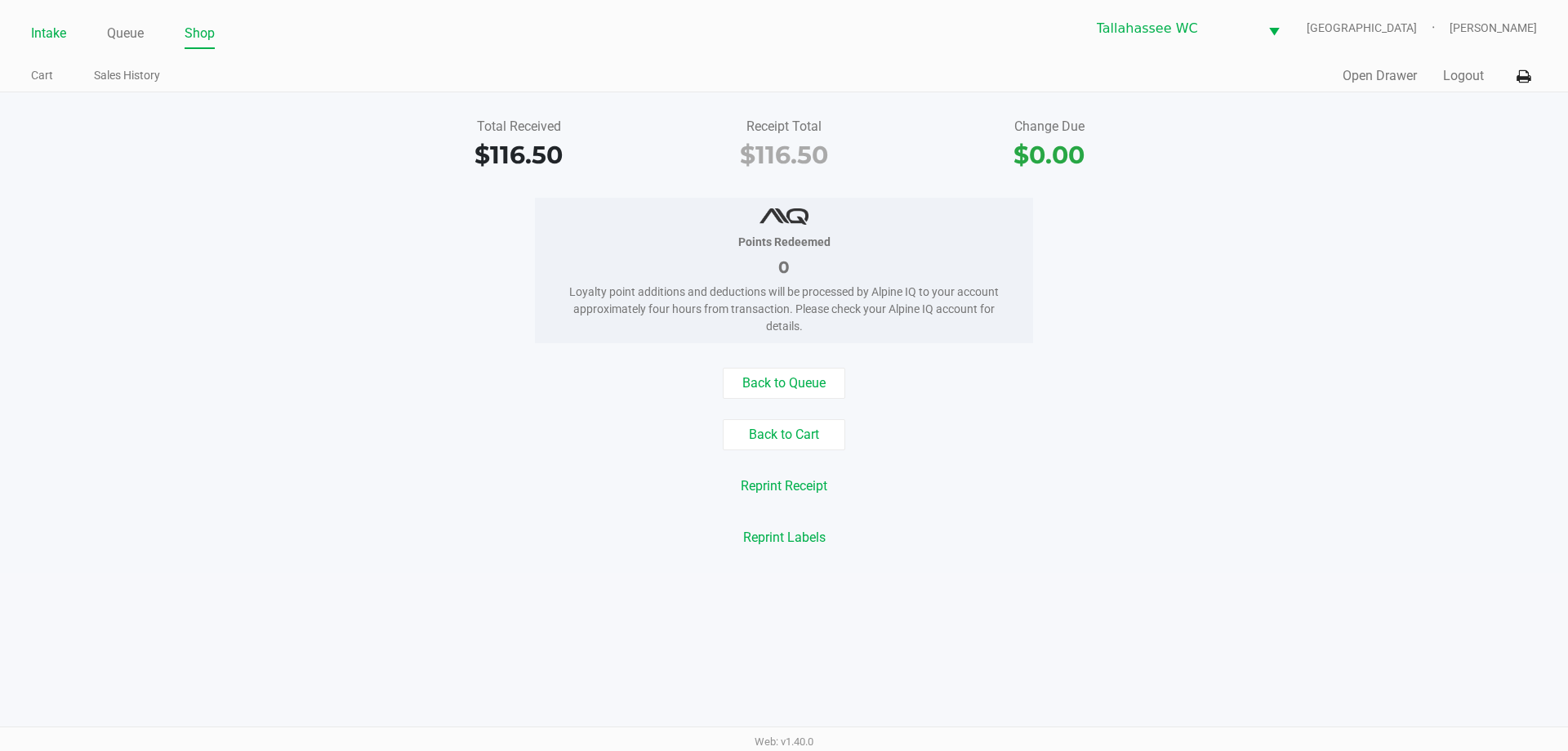
click at [54, 28] on link "Intake" at bounding box center [49, 34] width 35 height 23
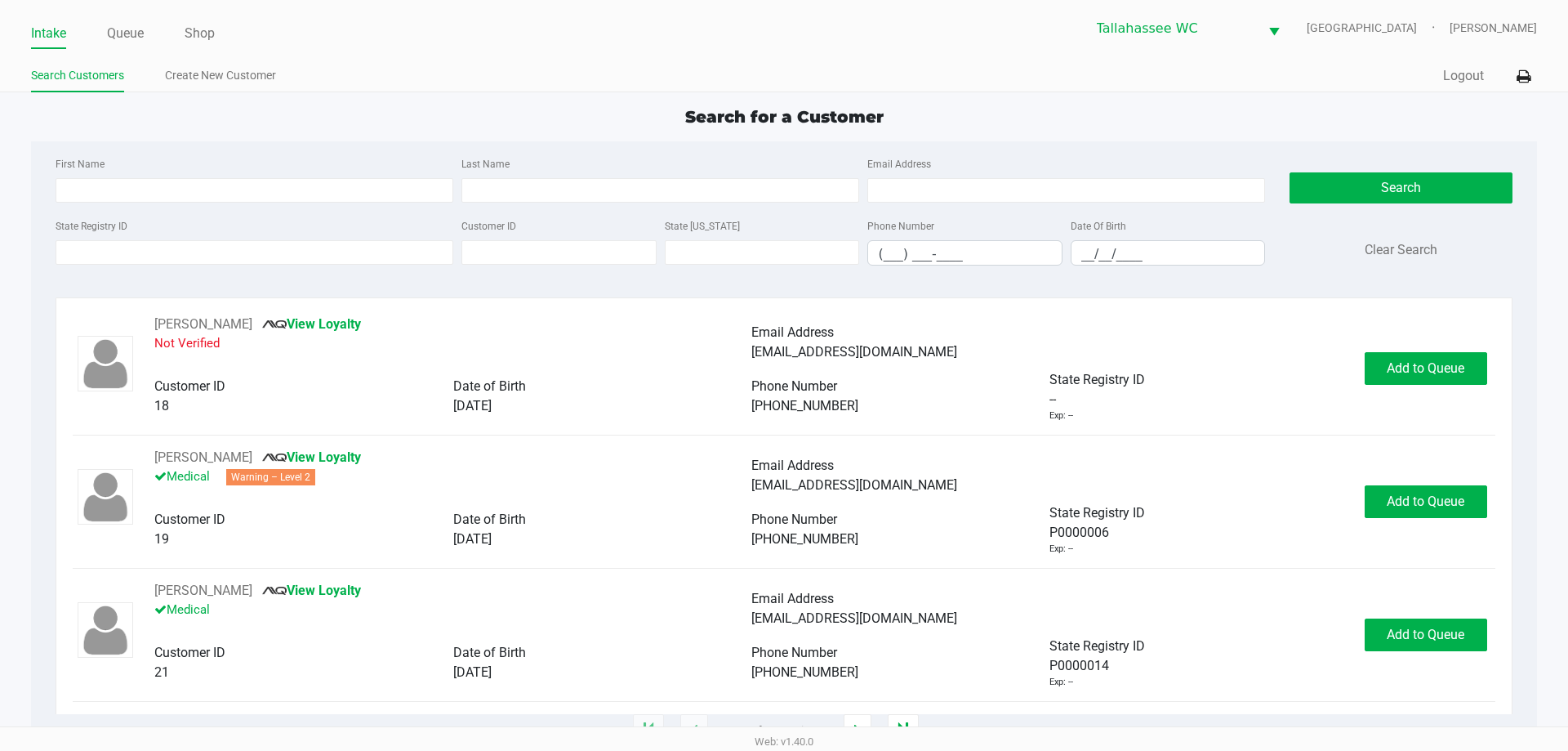
click at [625, 40] on ul "Intake Queue Shop" at bounding box center [407, 34] width 752 height 28
type input "GINA"
type input "BUELL"
type input "10/21/1966"
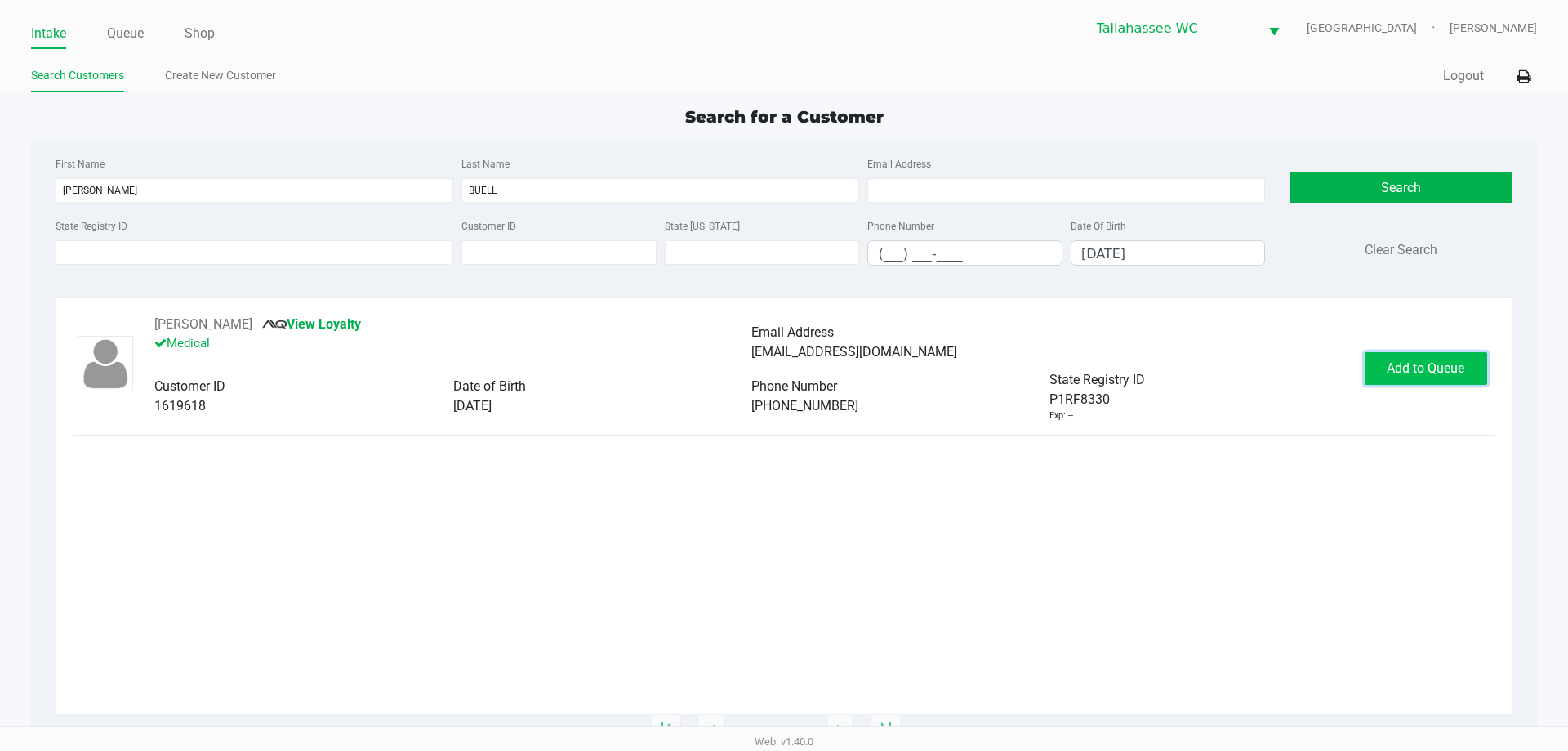
click at [1471, 375] on button "Add to Queue" at bounding box center [1425, 368] width 122 height 33
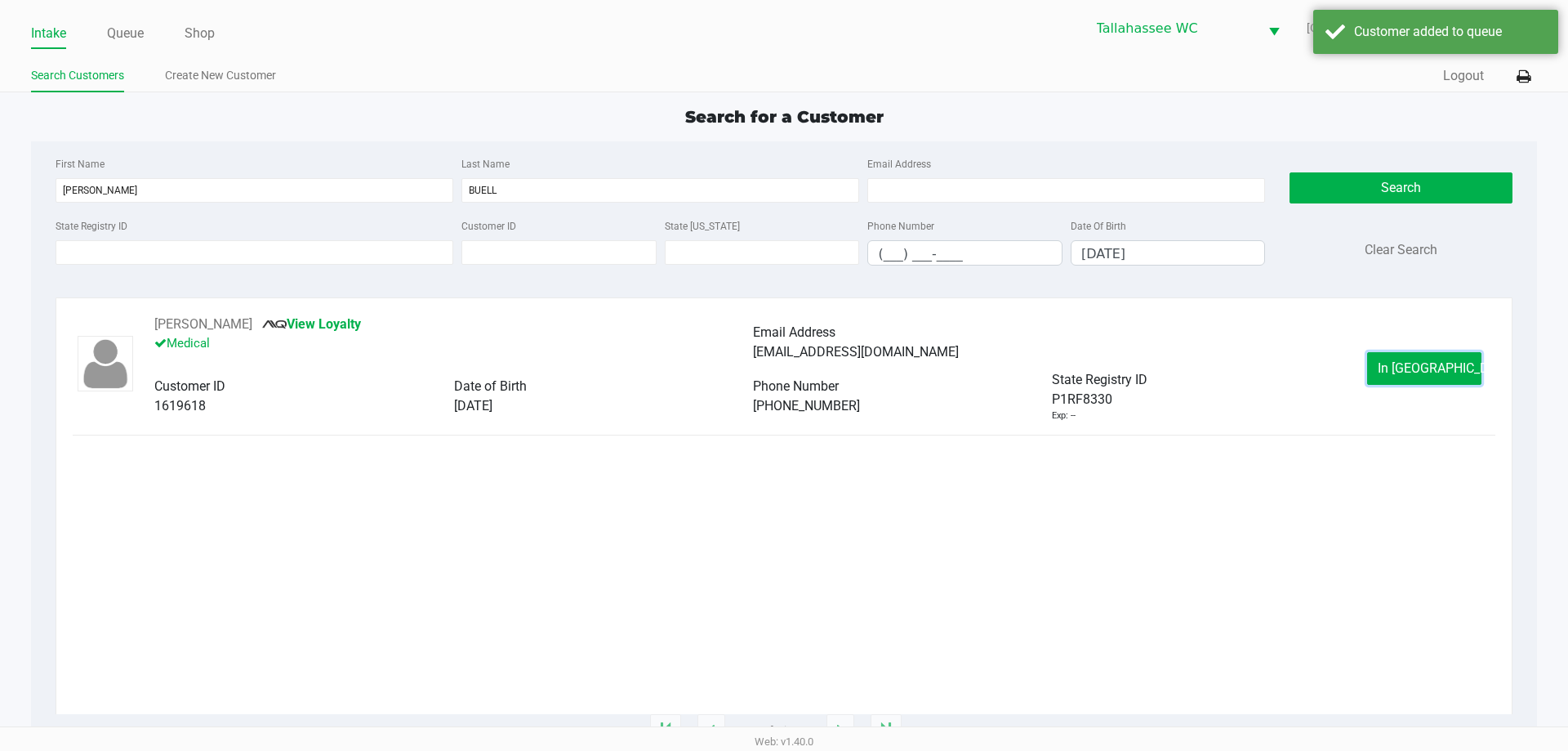
click at [1447, 375] on span "In Queue" at bounding box center [1446, 368] width 137 height 16
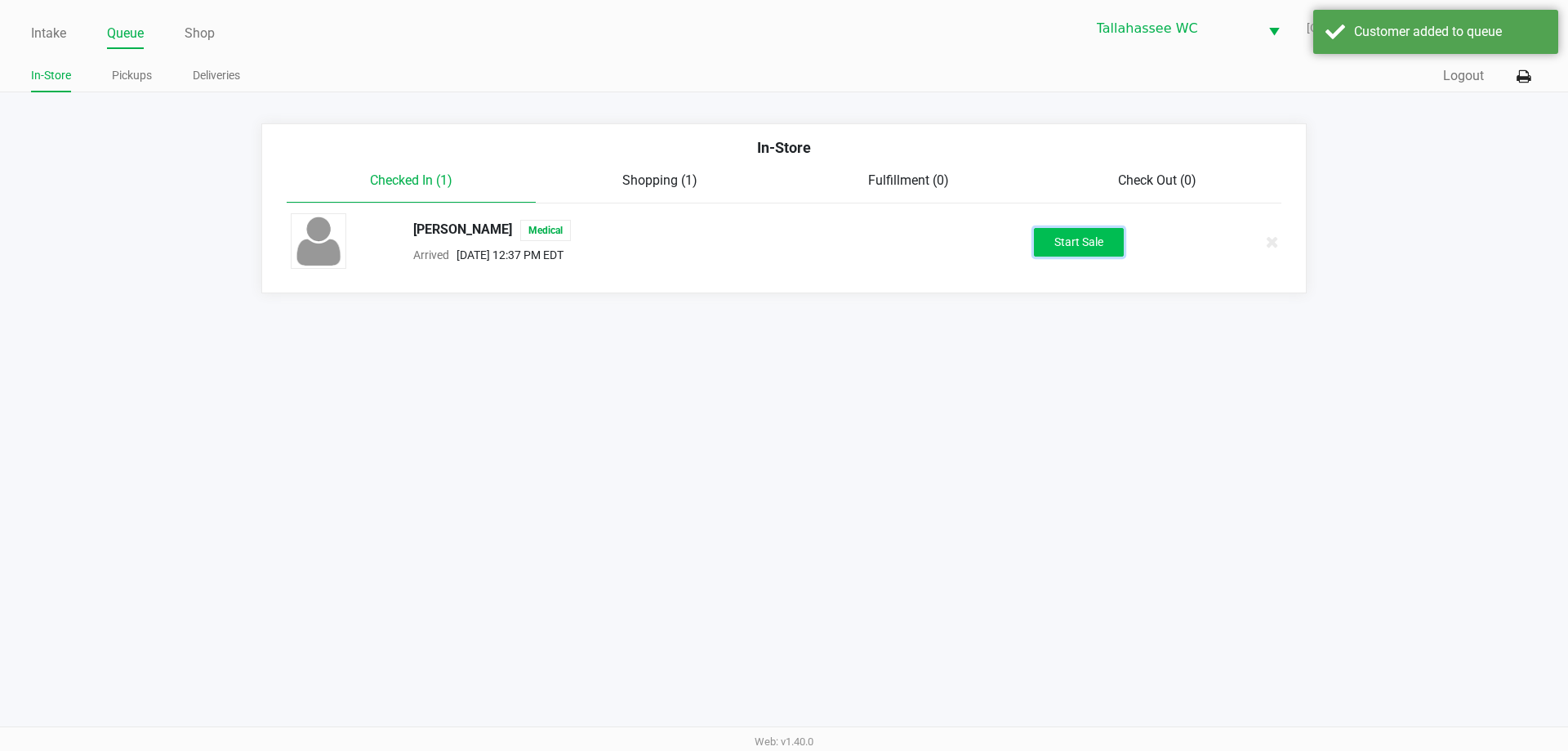
click at [1088, 246] on button "Start Sale" at bounding box center [1079, 242] width 90 height 28
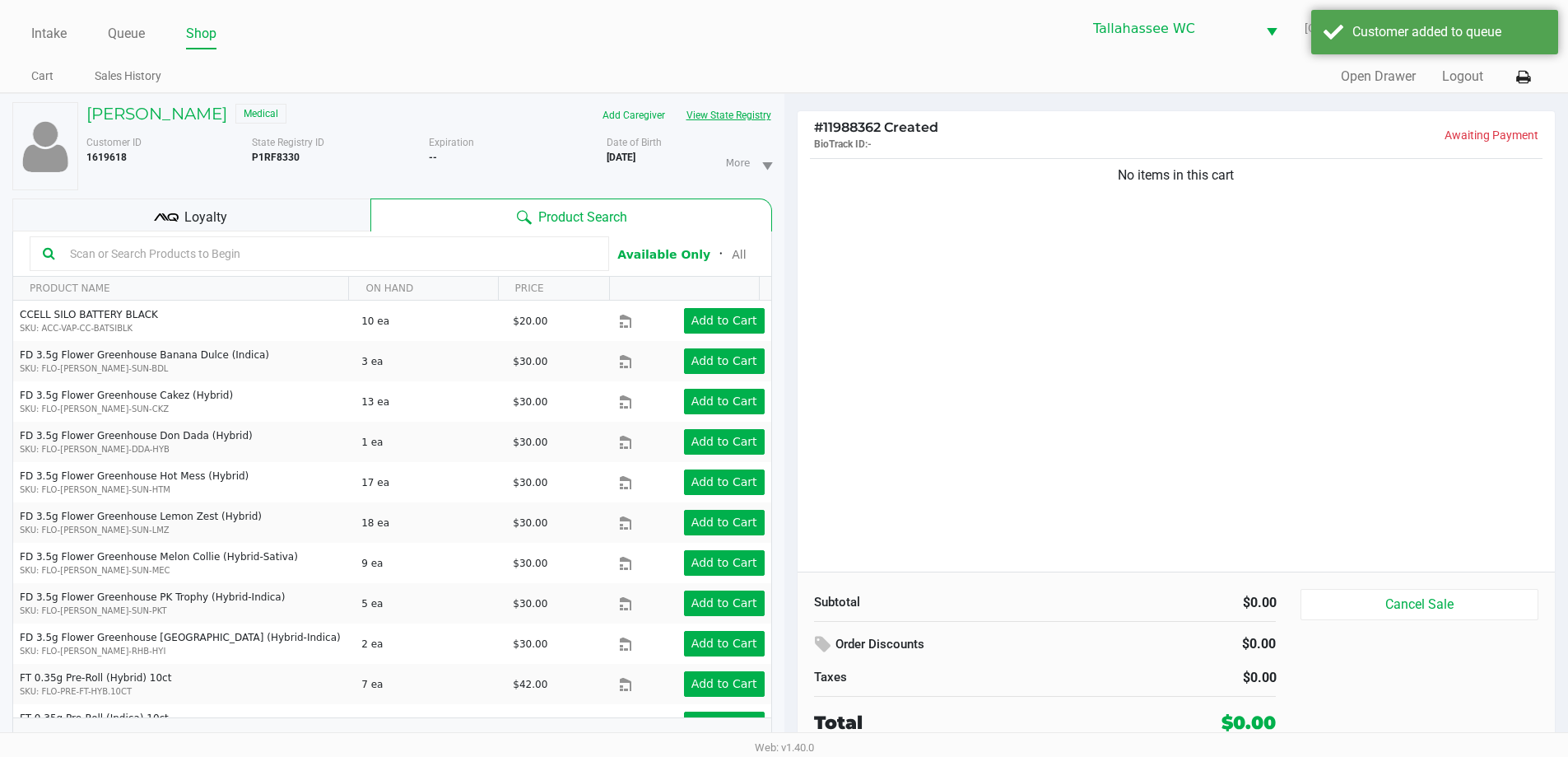
click at [740, 112] on button "View State Registry" at bounding box center [723, 115] width 96 height 26
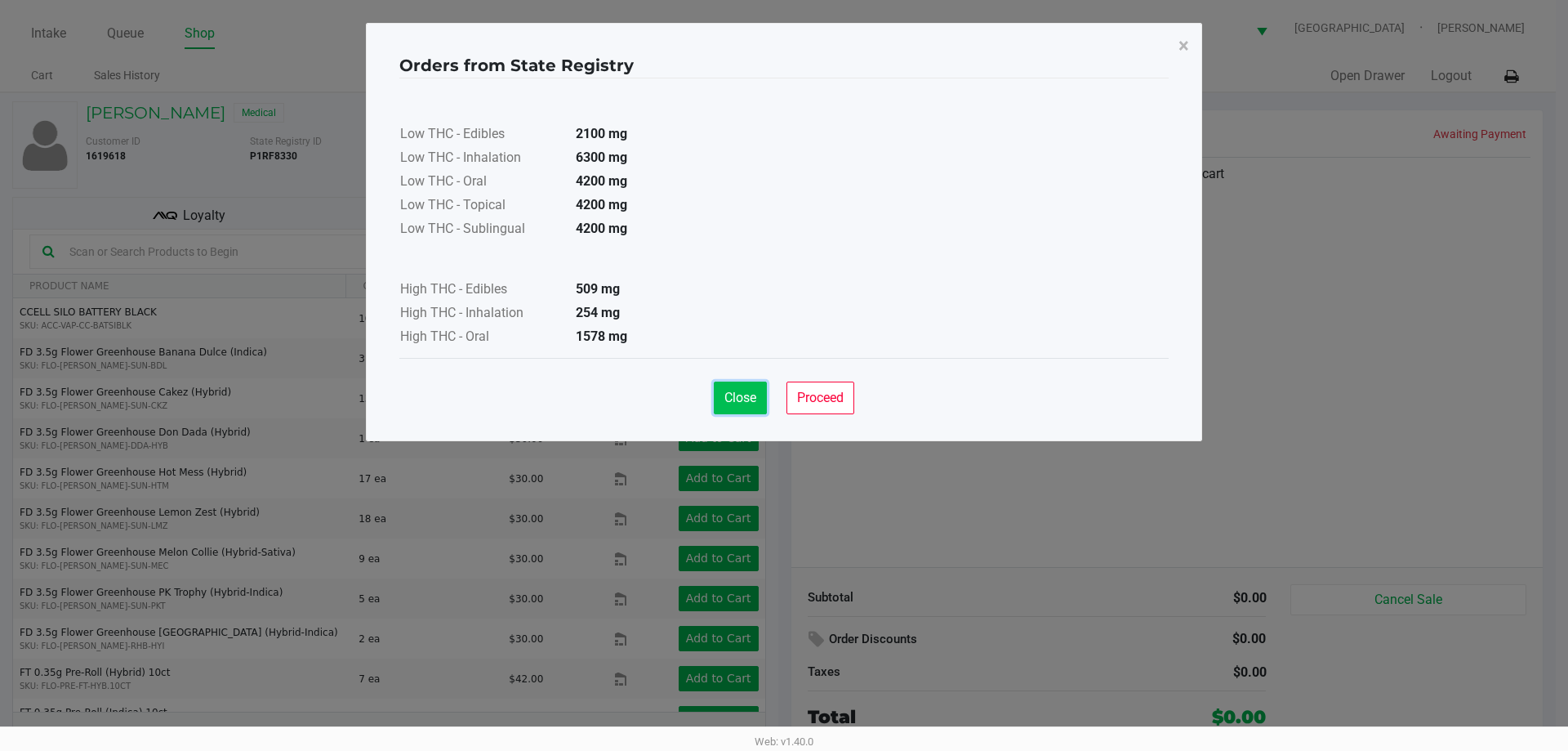
click at [740, 393] on span "Close" at bounding box center [740, 397] width 32 height 16
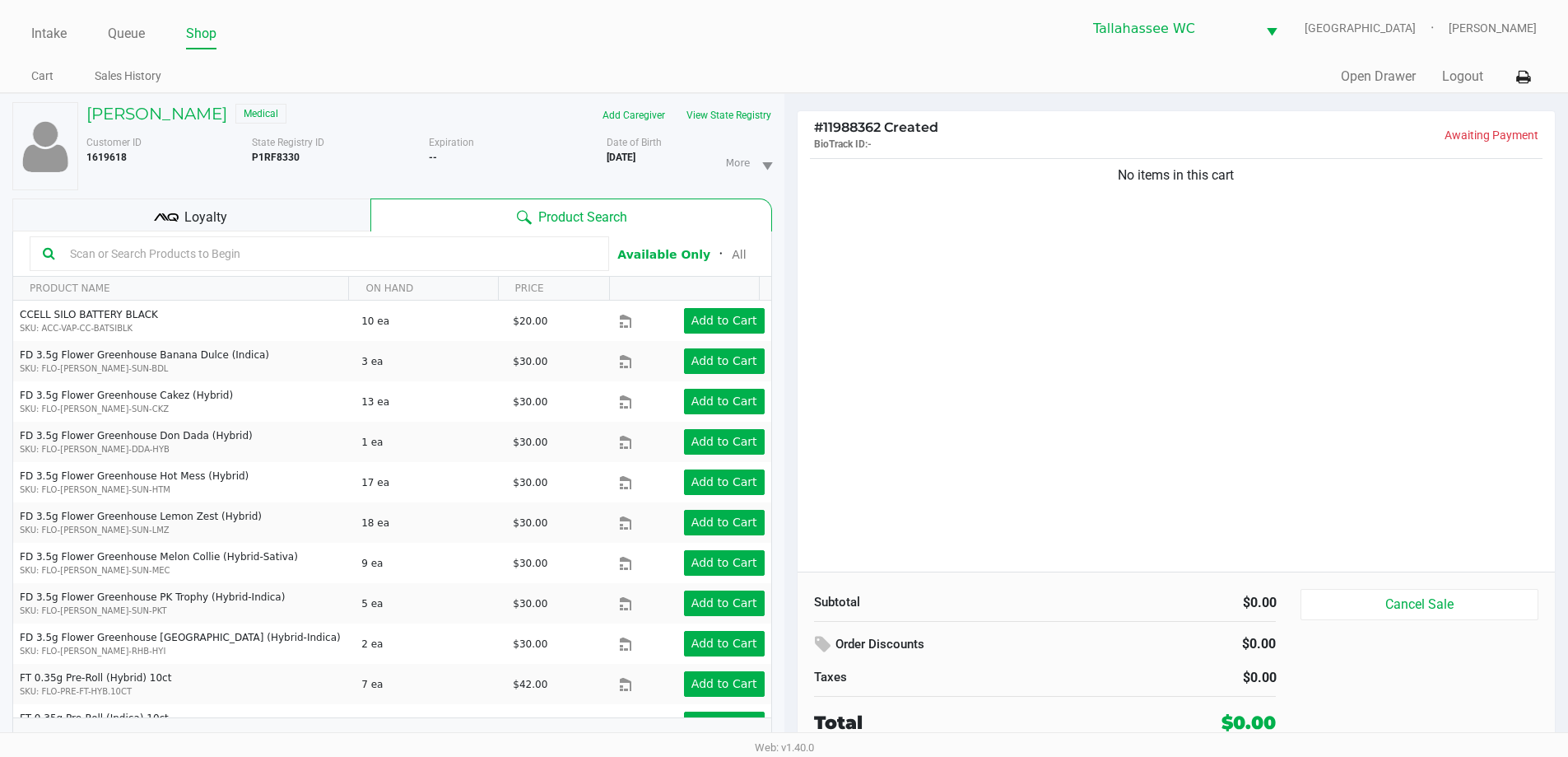
click at [1178, 413] on div "No items in this cart" at bounding box center [1176, 363] width 759 height 417
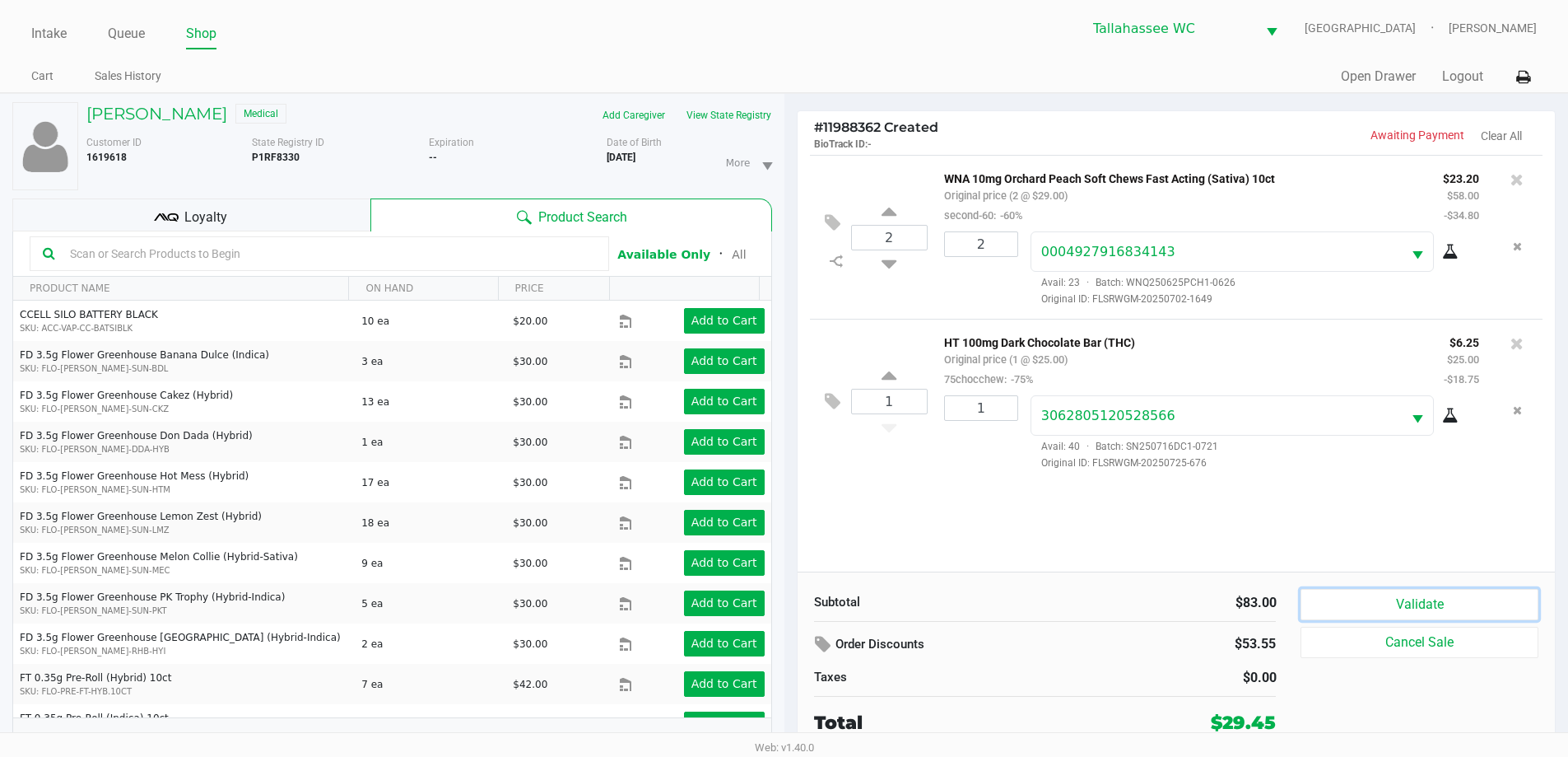
click at [1397, 600] on button "Validate" at bounding box center [1419, 604] width 237 height 31
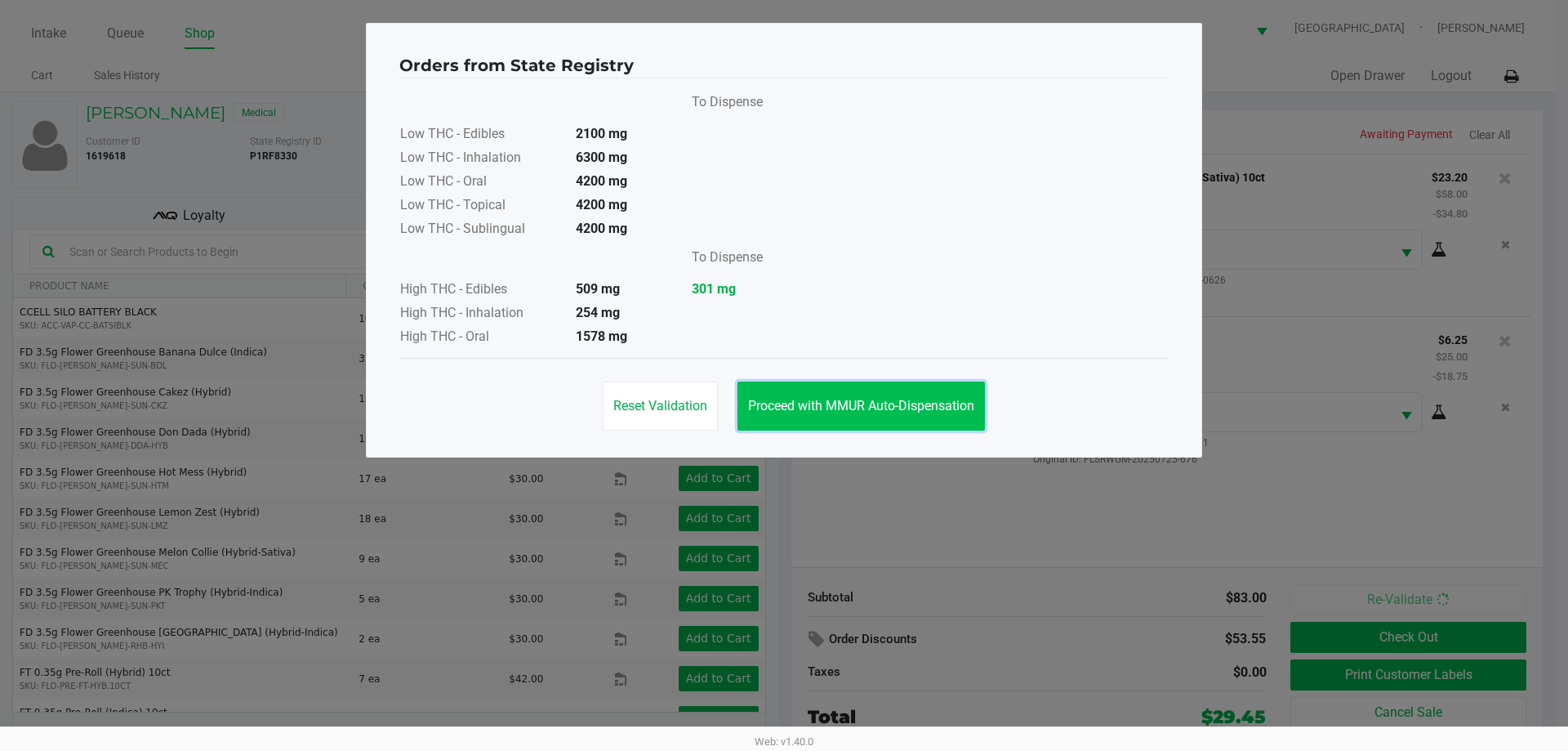
click at [918, 407] on span "Proceed with MMUR Auto-Dispensation" at bounding box center [860, 406] width 226 height 16
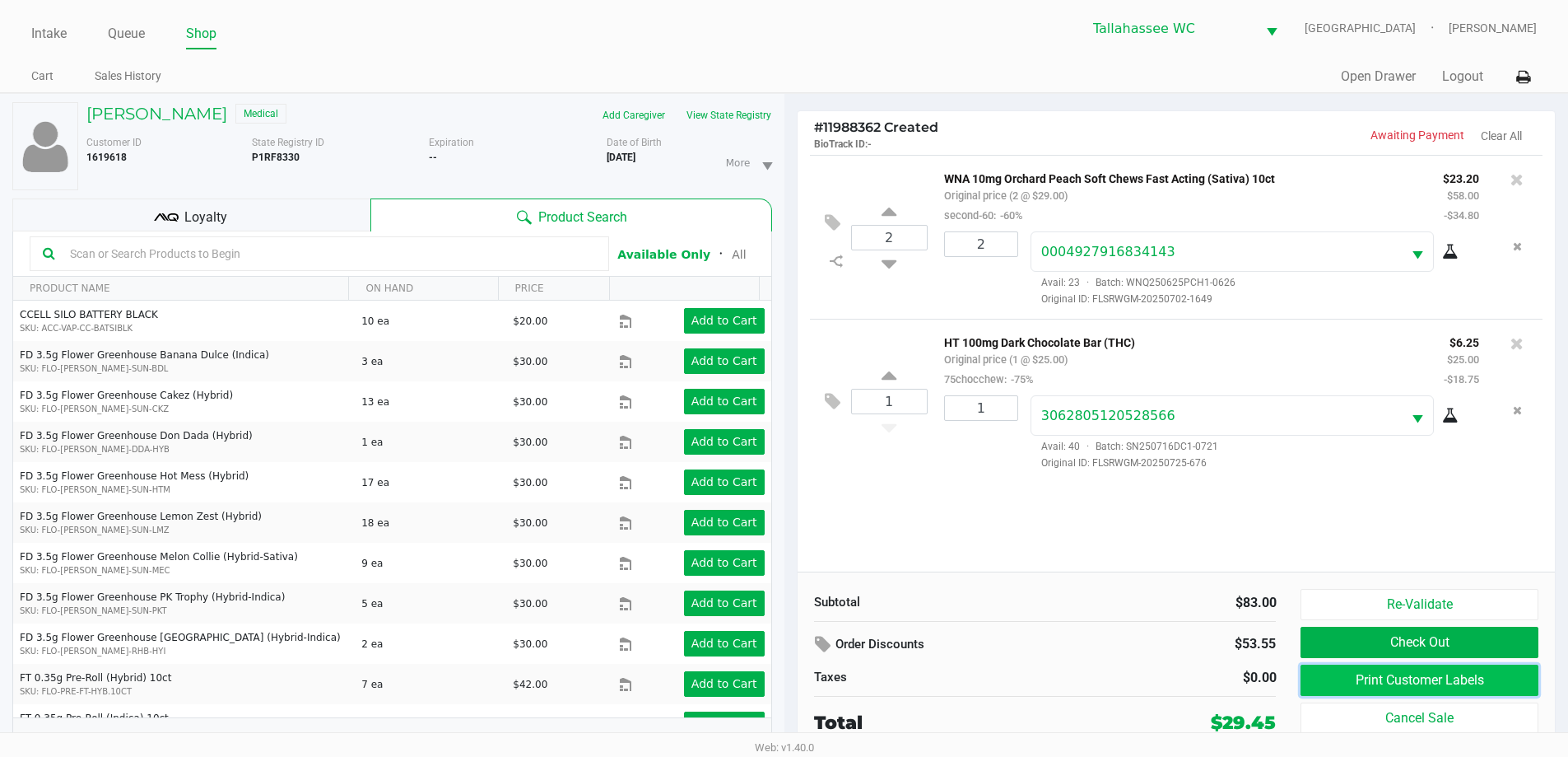
click at [1393, 679] on button "Print Customer Labels" at bounding box center [1419, 681] width 237 height 31
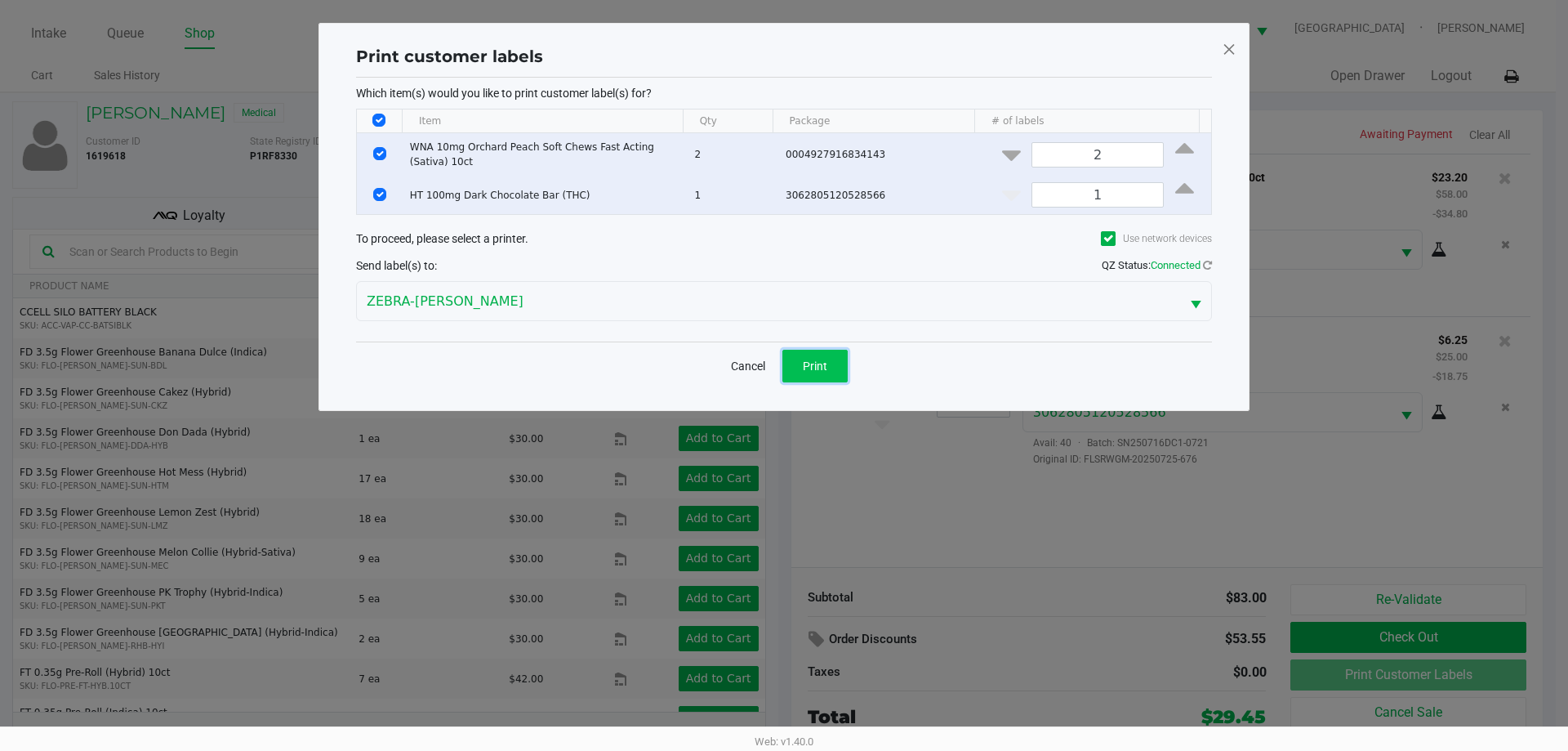
click at [829, 367] on button "Print" at bounding box center [815, 366] width 65 height 33
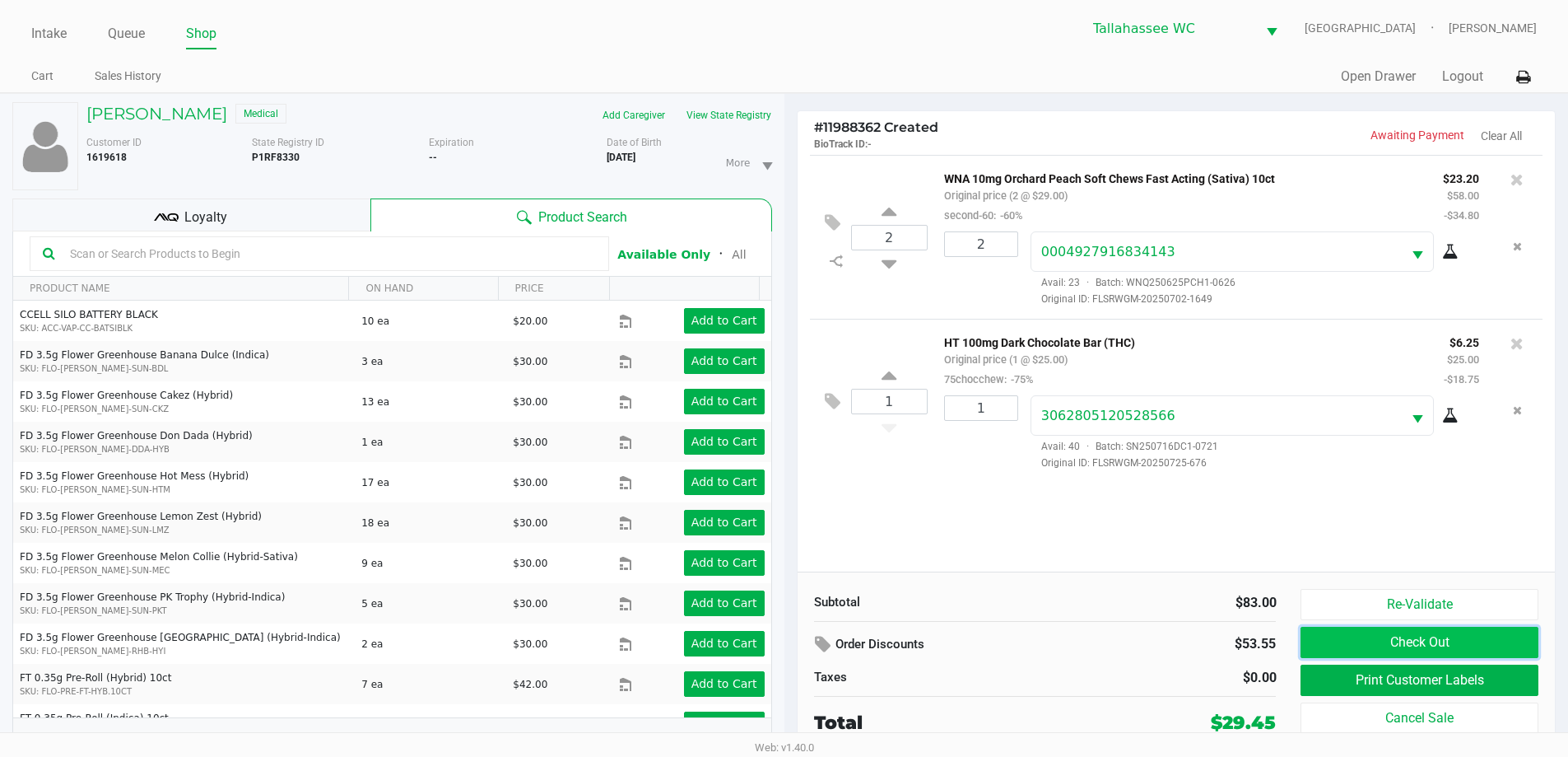
click at [1459, 641] on button "Check Out" at bounding box center [1419, 642] width 237 height 31
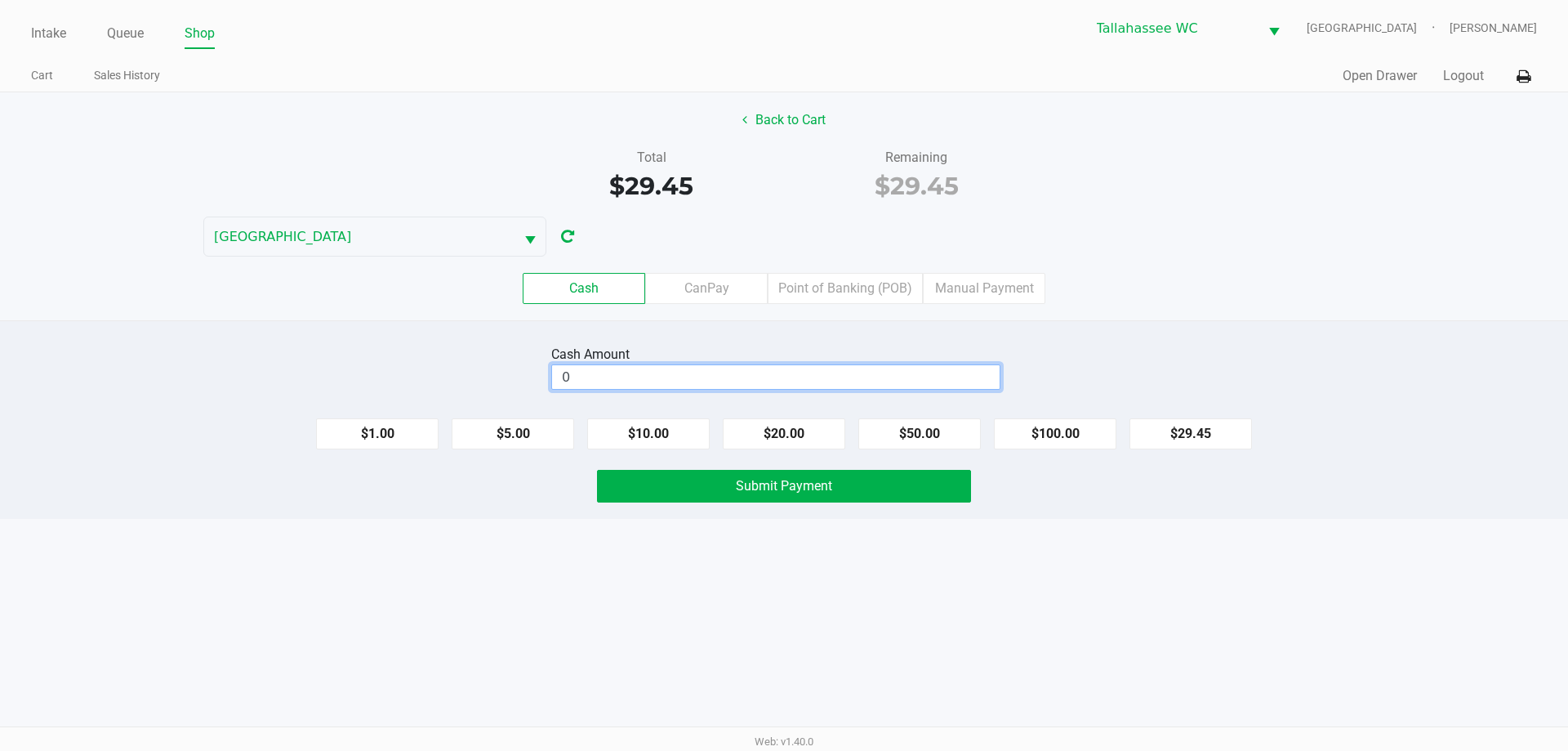
click at [724, 373] on input "0" at bounding box center [776, 377] width 448 height 23
type input "$40.00"
click at [1283, 281] on div "Cash CanPay Point of Banking (POB) Manual Payment" at bounding box center [784, 289] width 1568 height 31
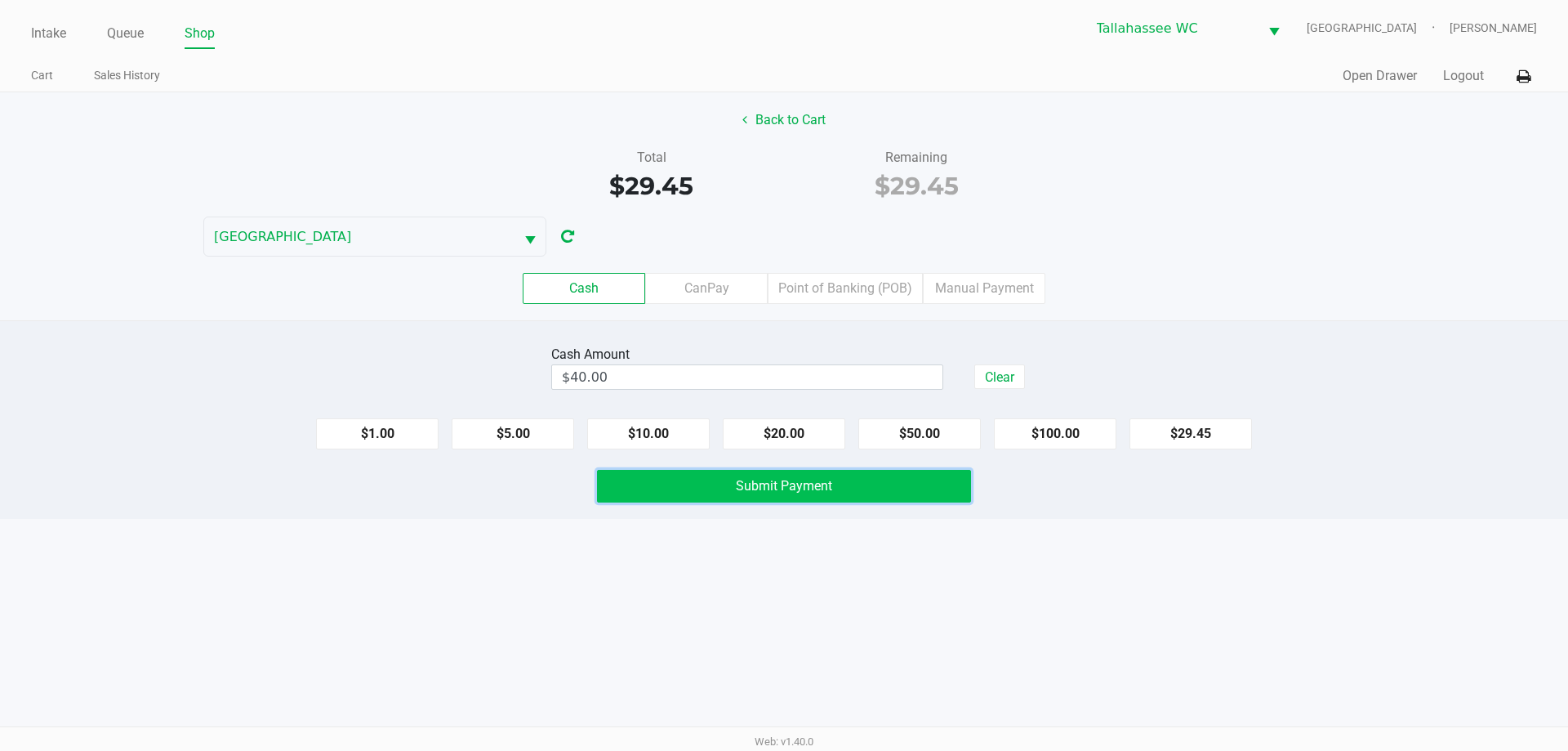
click at [845, 484] on button "Submit Payment" at bounding box center [784, 487] width 374 height 33
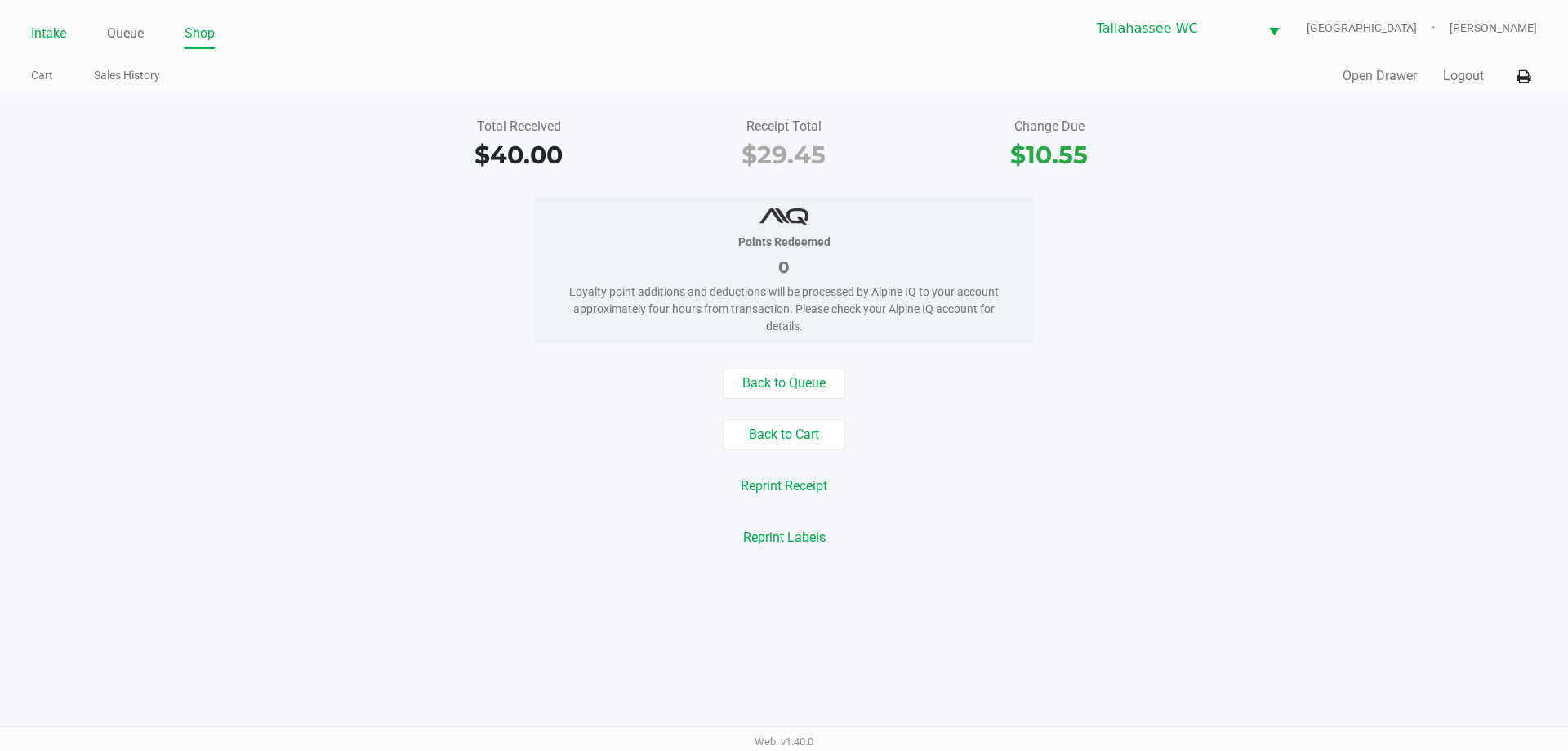
click at [43, 39] on link "Intake" at bounding box center [49, 34] width 35 height 23
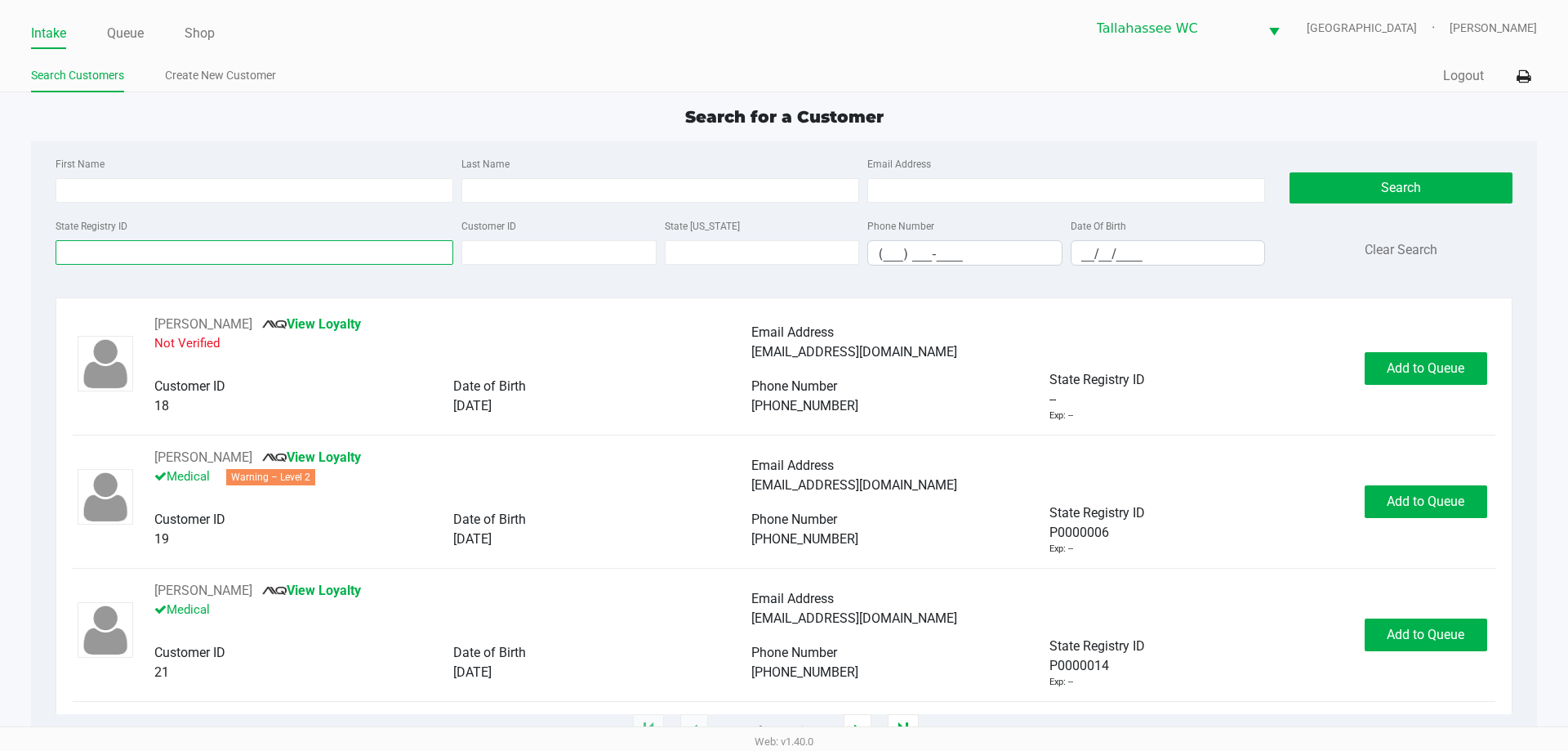
click at [166, 263] on input "State Registry ID" at bounding box center [254, 252] width 398 height 24
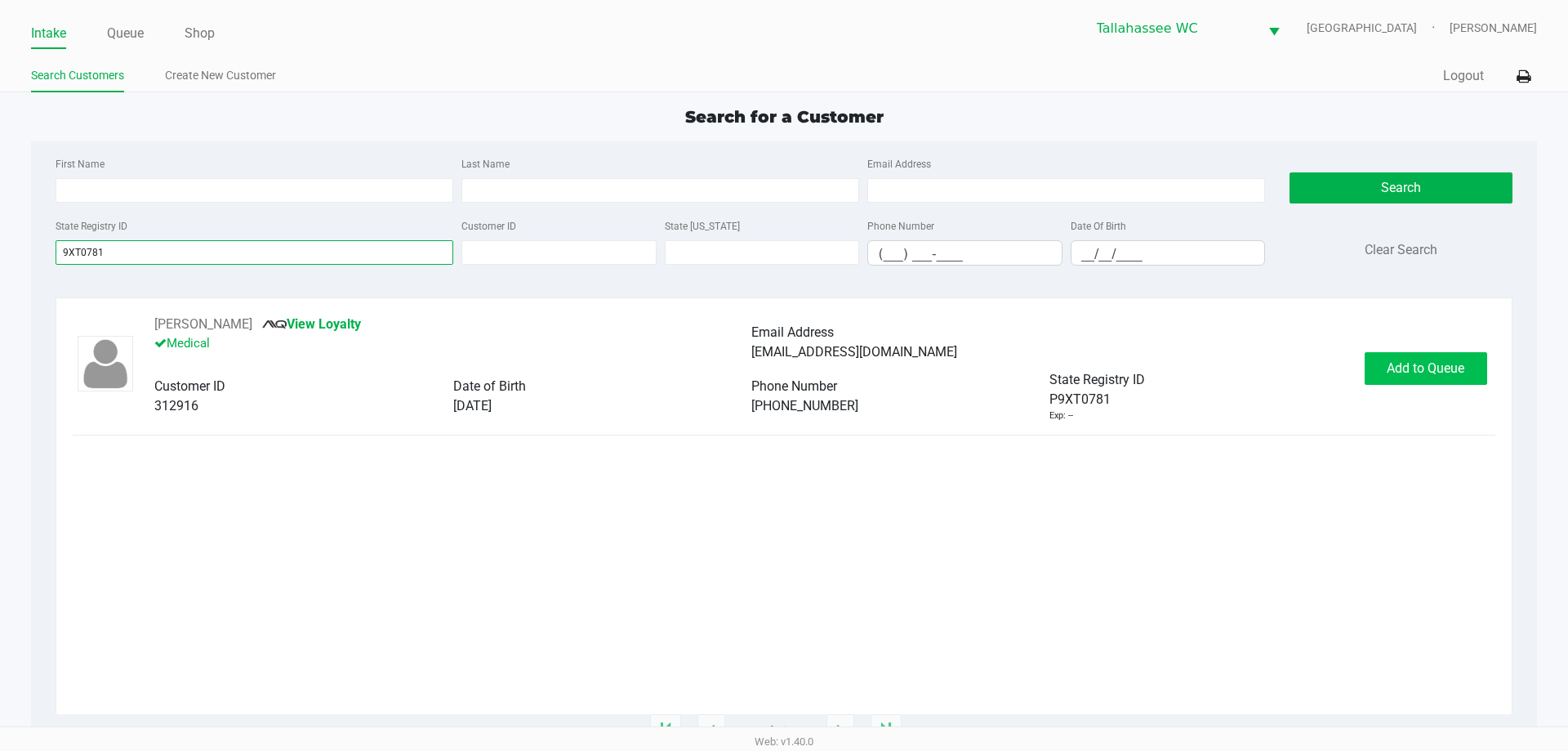
type input "9XT0781"
click at [1399, 367] on span "Add to Queue" at bounding box center [1425, 368] width 78 height 16
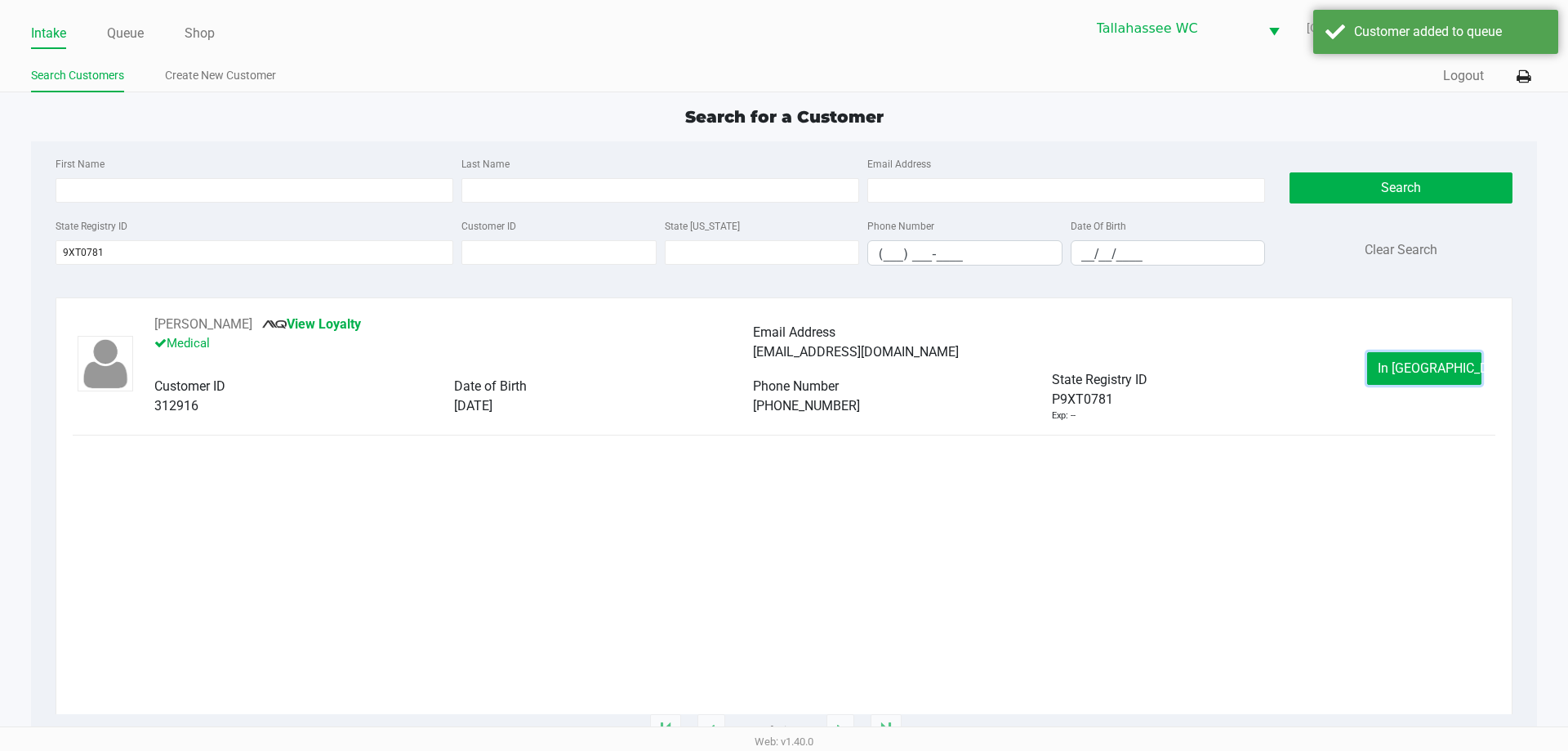
click at [1426, 370] on span "In Queue" at bounding box center [1446, 368] width 137 height 16
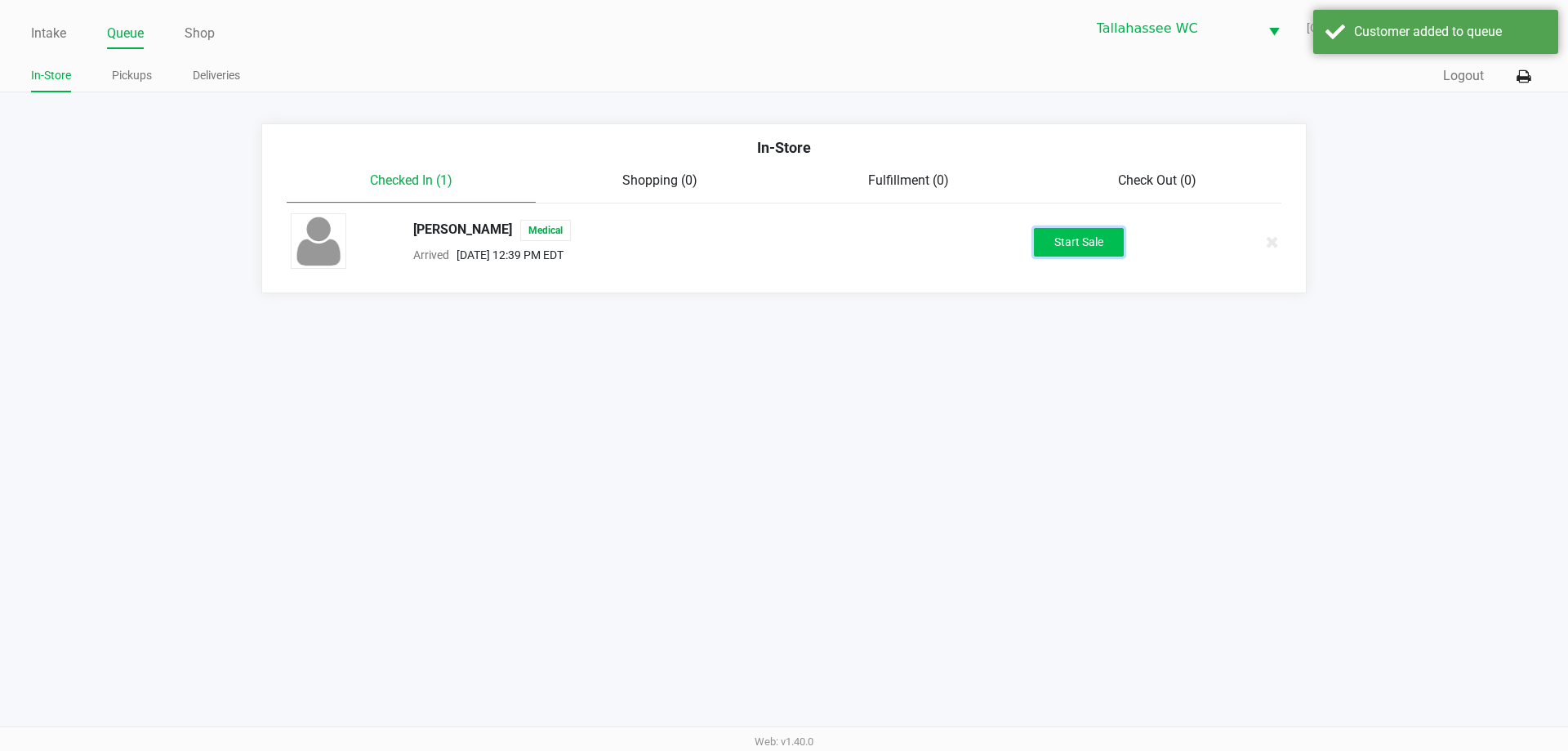
click at [1086, 255] on button "Start Sale" at bounding box center [1079, 242] width 90 height 28
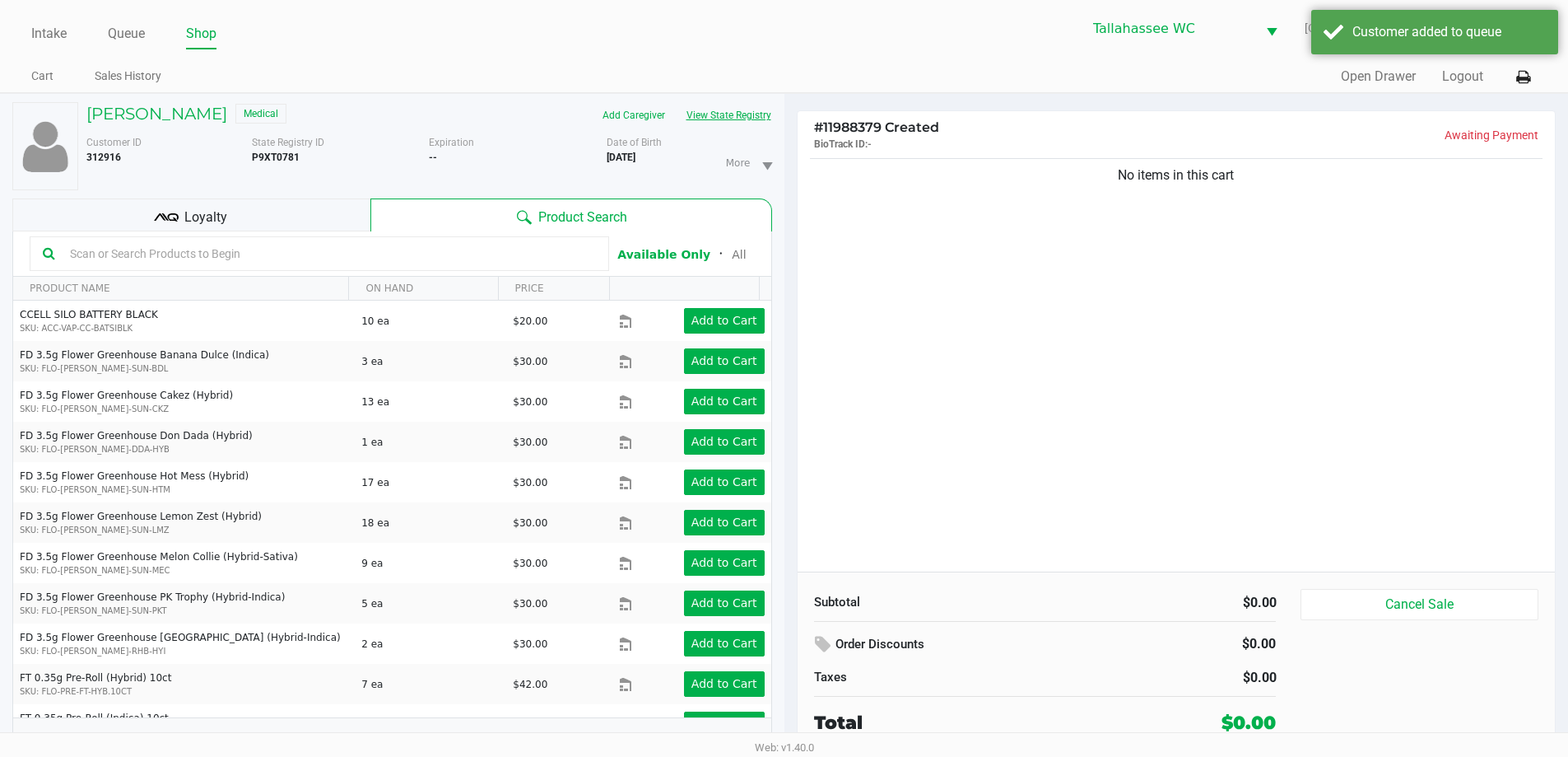
click at [744, 112] on button "View State Registry" at bounding box center [723, 115] width 96 height 26
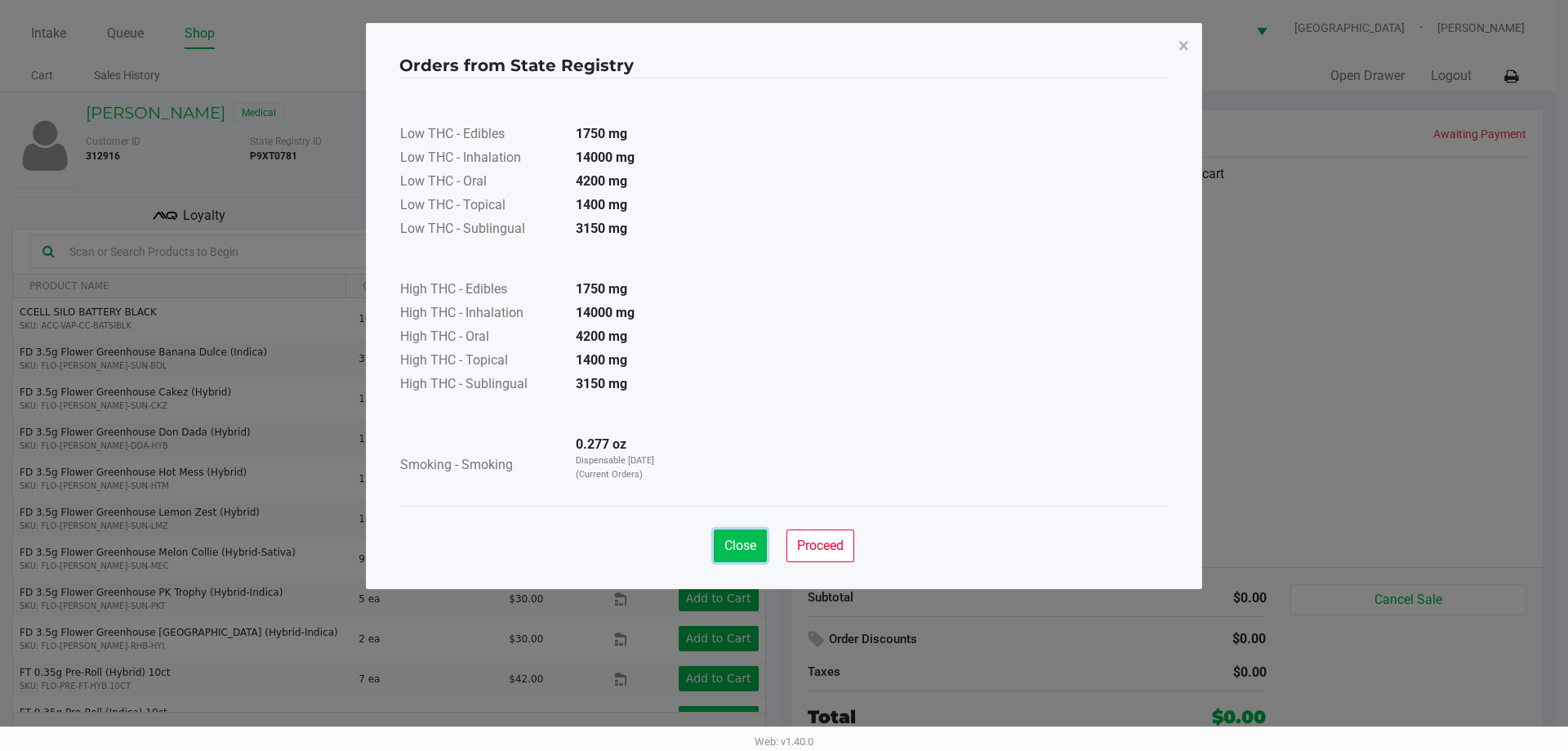
click at [740, 540] on span "Close" at bounding box center [740, 545] width 32 height 16
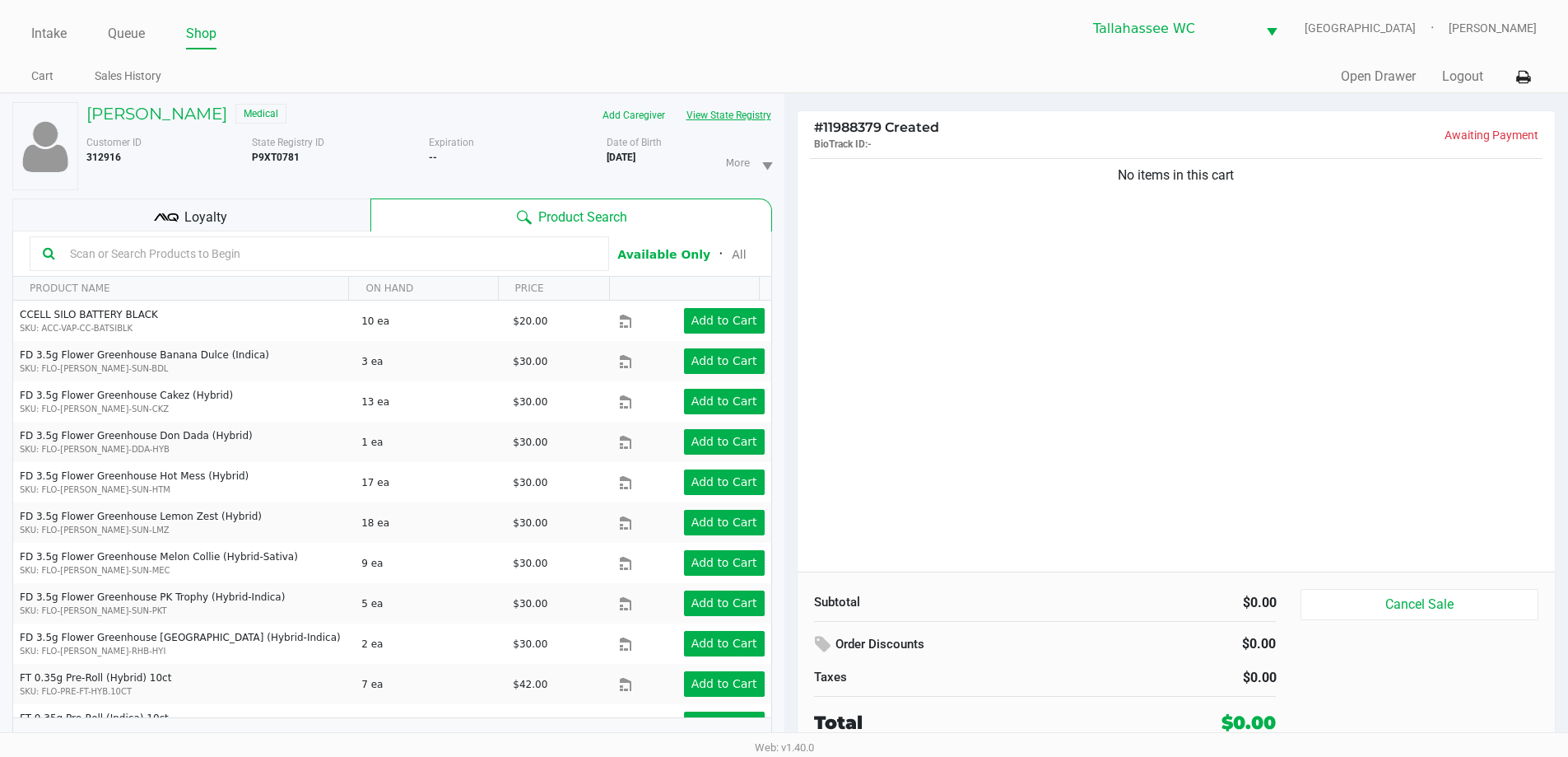
click at [707, 107] on button "View State Registry" at bounding box center [723, 115] width 96 height 26
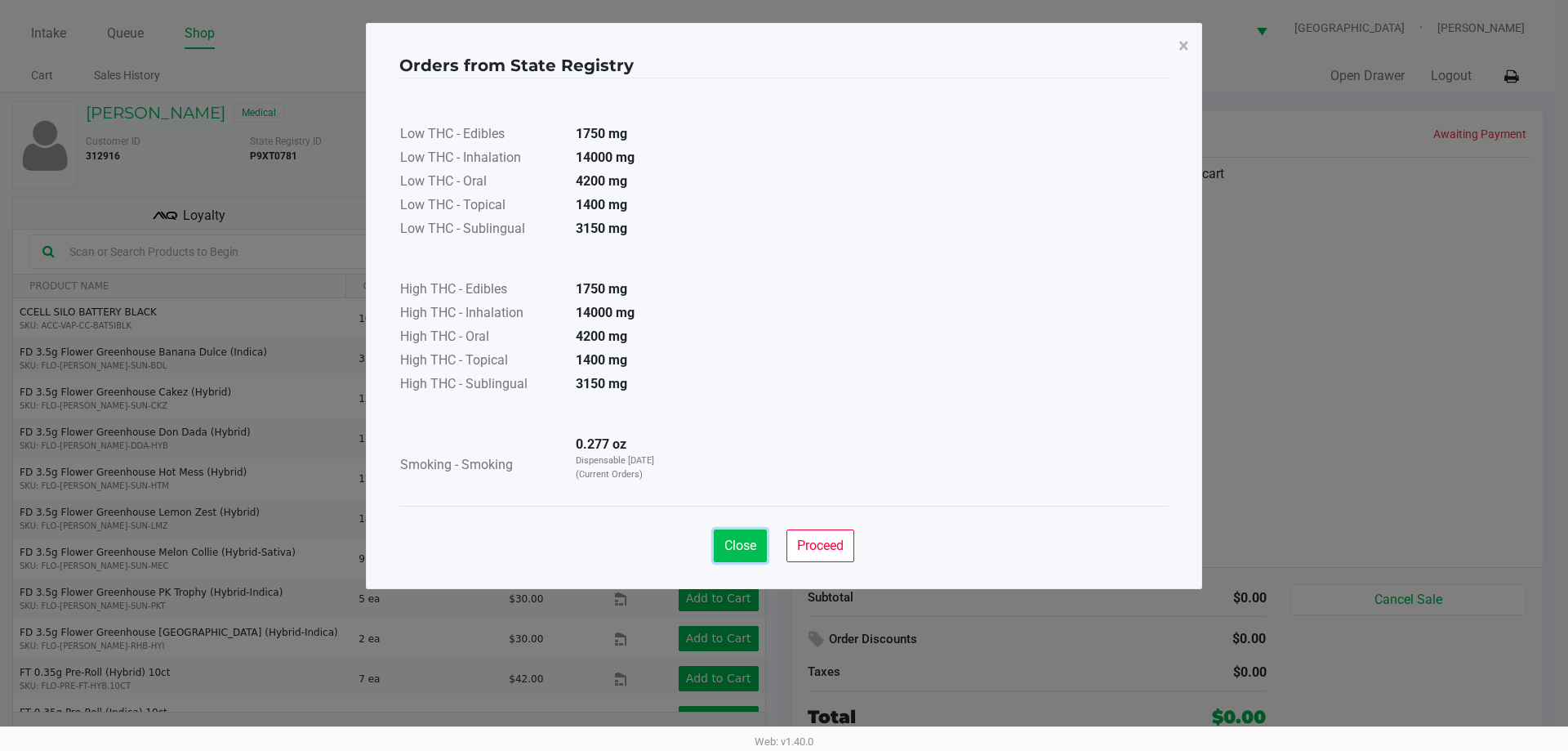
click at [742, 539] on span "Close" at bounding box center [740, 545] width 32 height 16
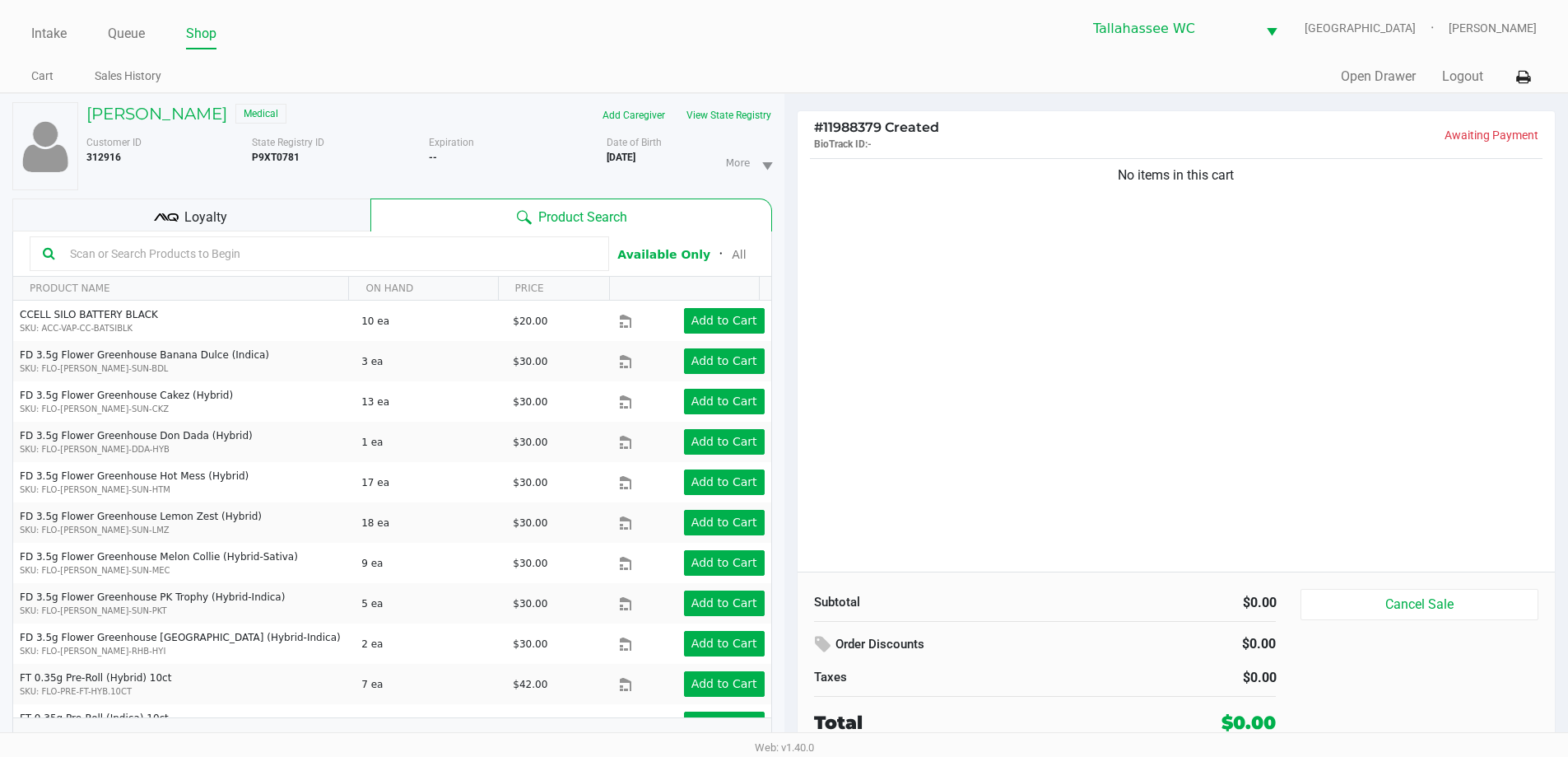
click at [267, 162] on b "P9XT0781" at bounding box center [275, 158] width 48 height 12
copy b "P9XT0781"
click at [1434, 599] on button "Cancel Sale" at bounding box center [1419, 604] width 237 height 31
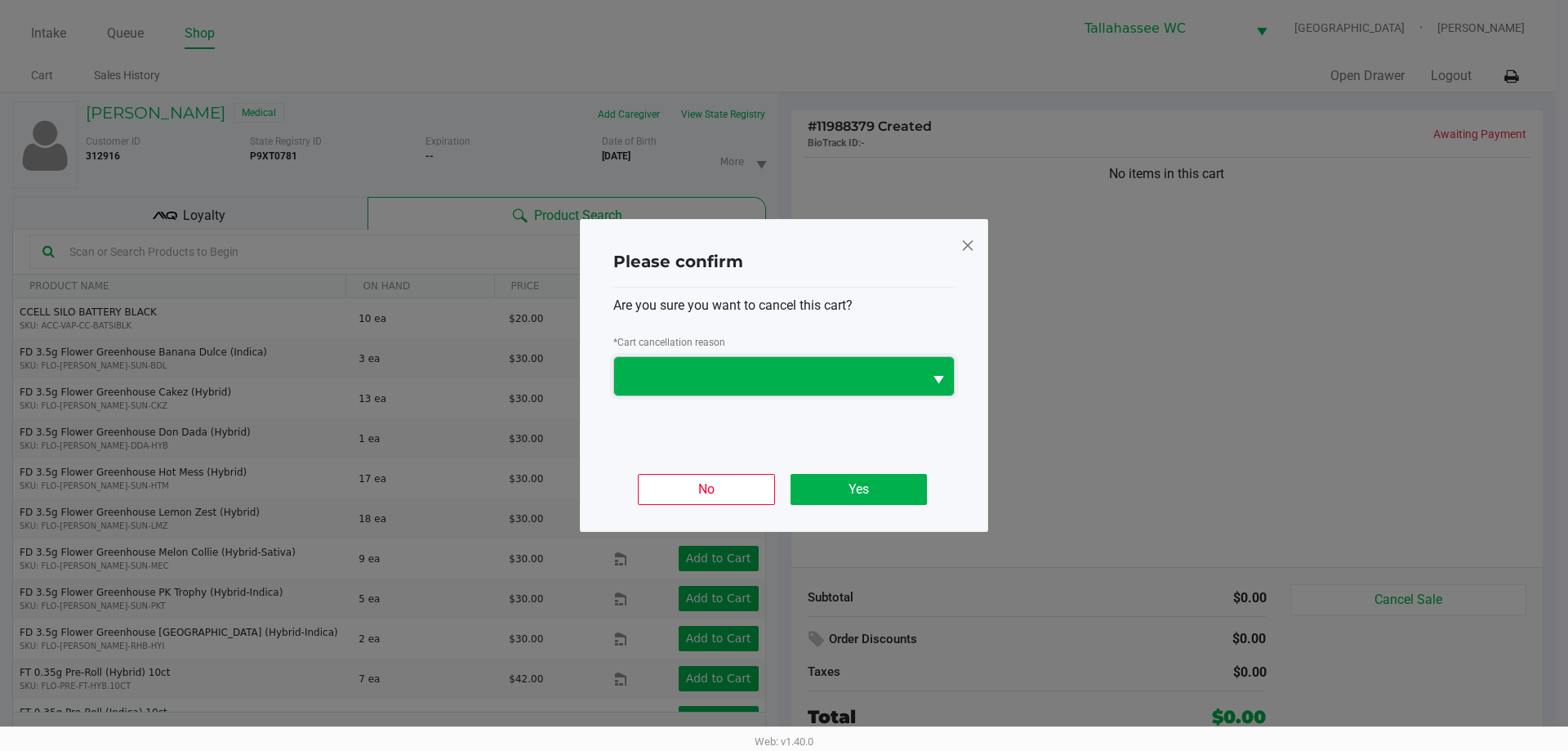
click at [887, 370] on span at bounding box center [769, 377] width 289 height 19
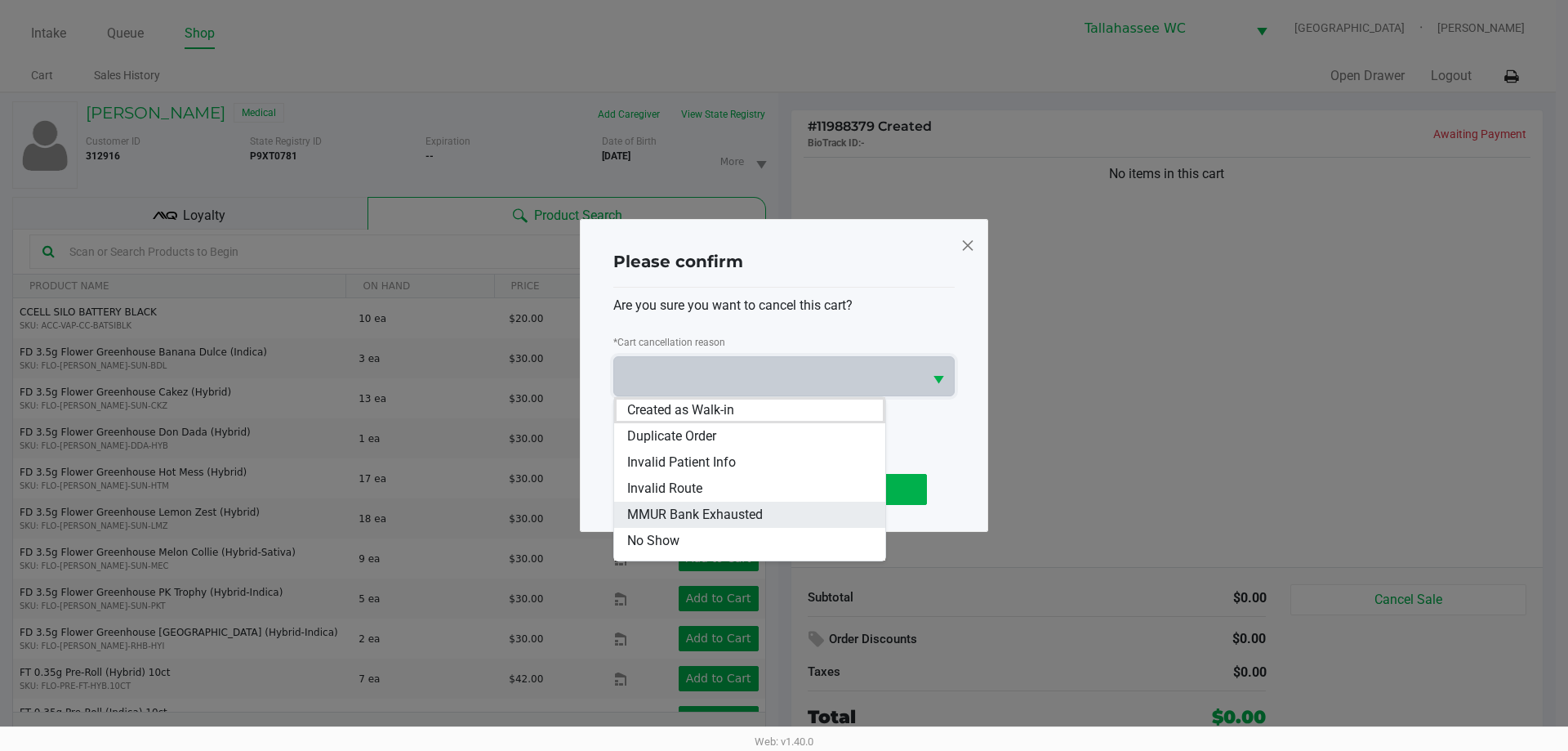
click at [762, 526] on li "MMUR Bank Exhausted" at bounding box center [749, 514] width 271 height 26
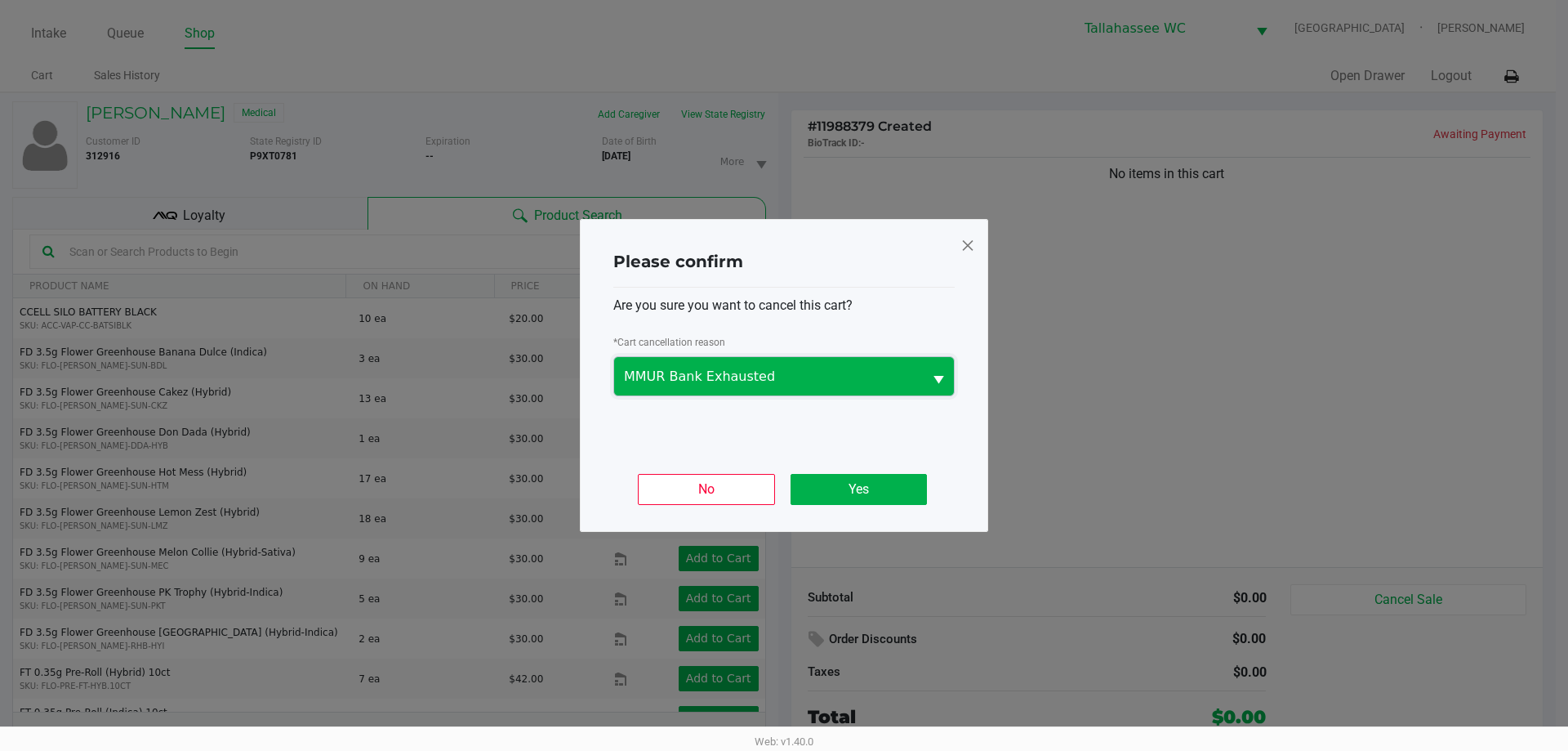
click at [872, 385] on span "MMUR Bank Exhausted" at bounding box center [769, 377] width 289 height 19
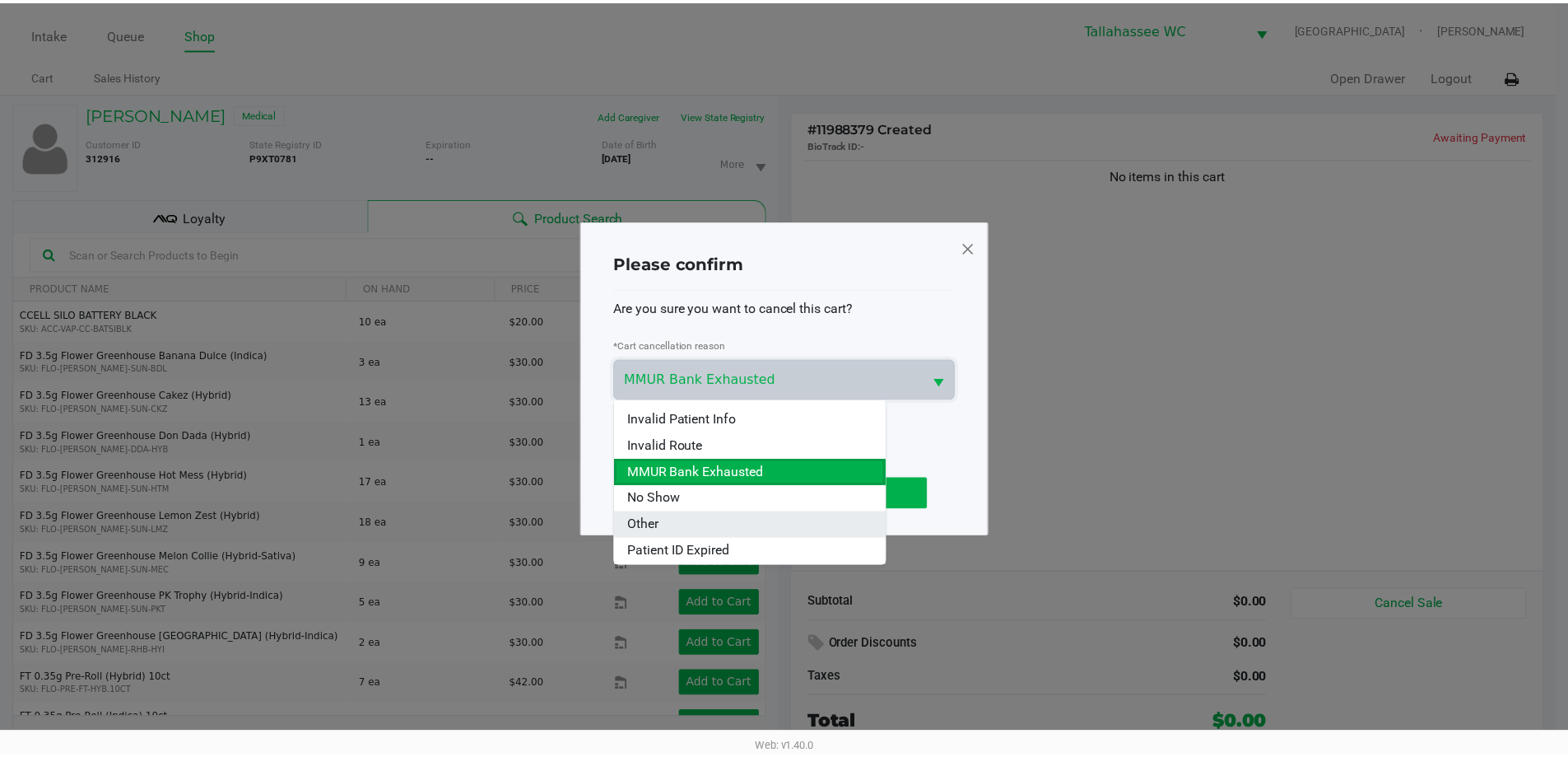
scroll to position [72, 0]
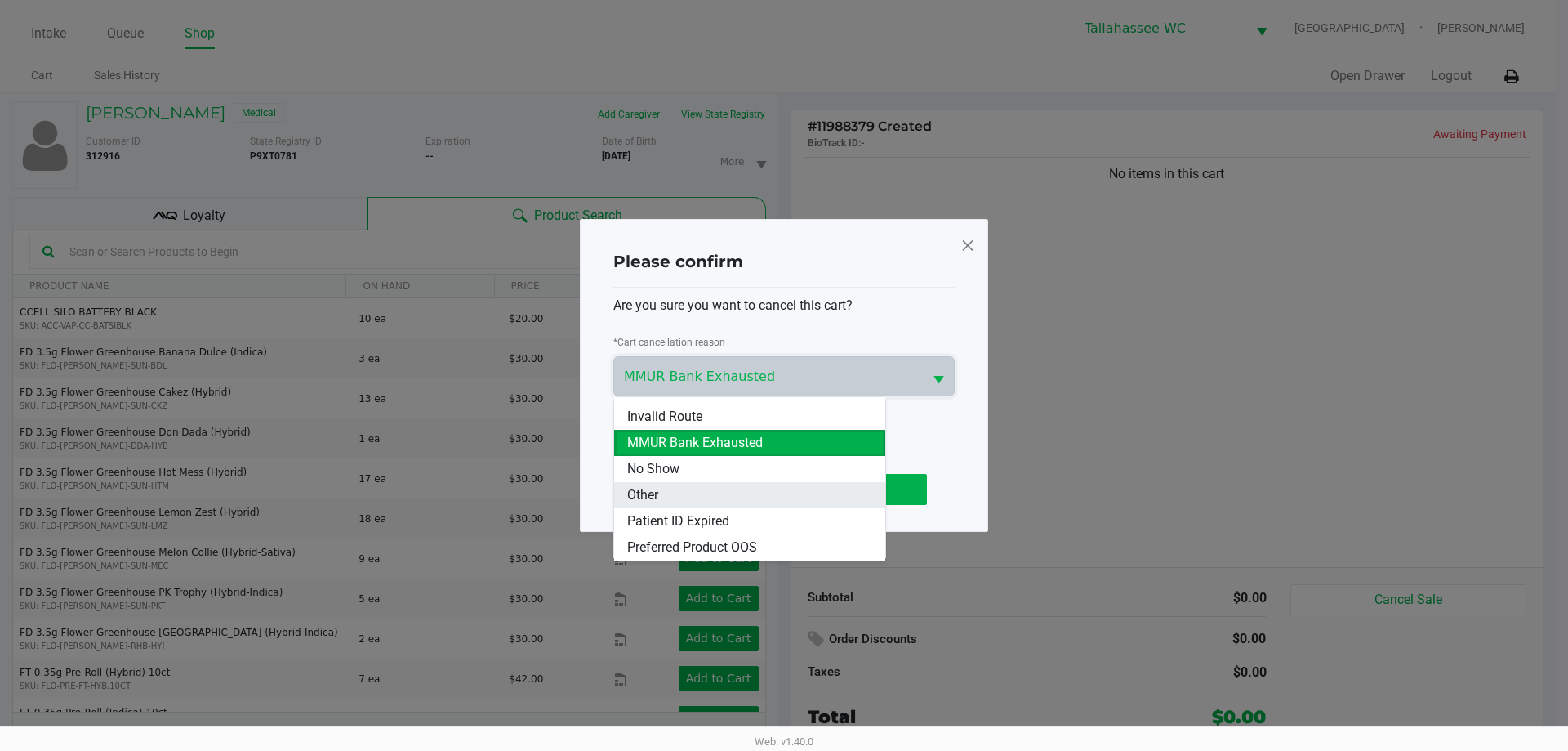
click at [757, 490] on li "Other" at bounding box center [749, 495] width 271 height 26
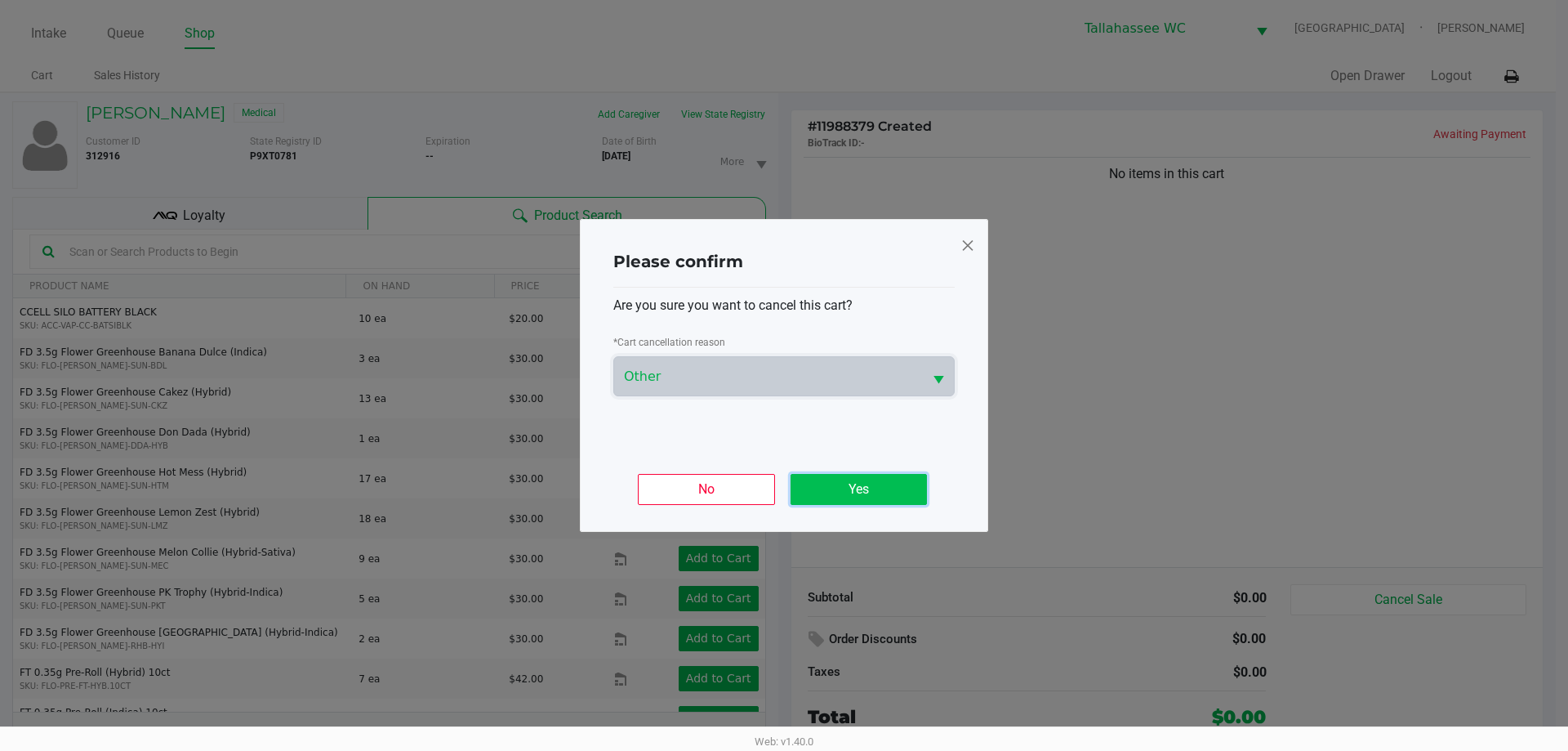
click at [887, 487] on button "Yes" at bounding box center [858, 490] width 136 height 31
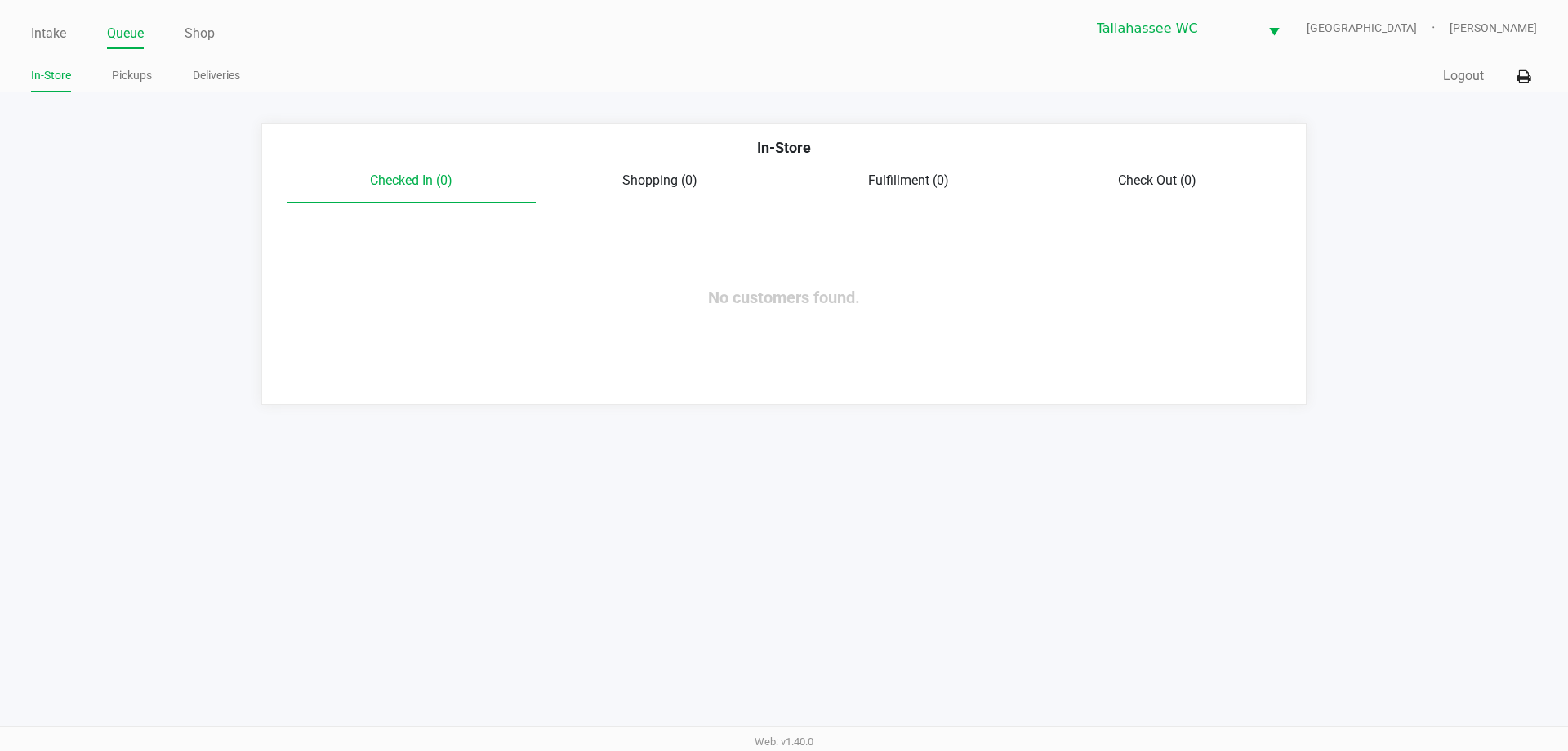
click at [69, 33] on ul "Intake Queue Shop" at bounding box center [407, 34] width 752 height 28
click at [54, 35] on link "Intake" at bounding box center [49, 34] width 35 height 23
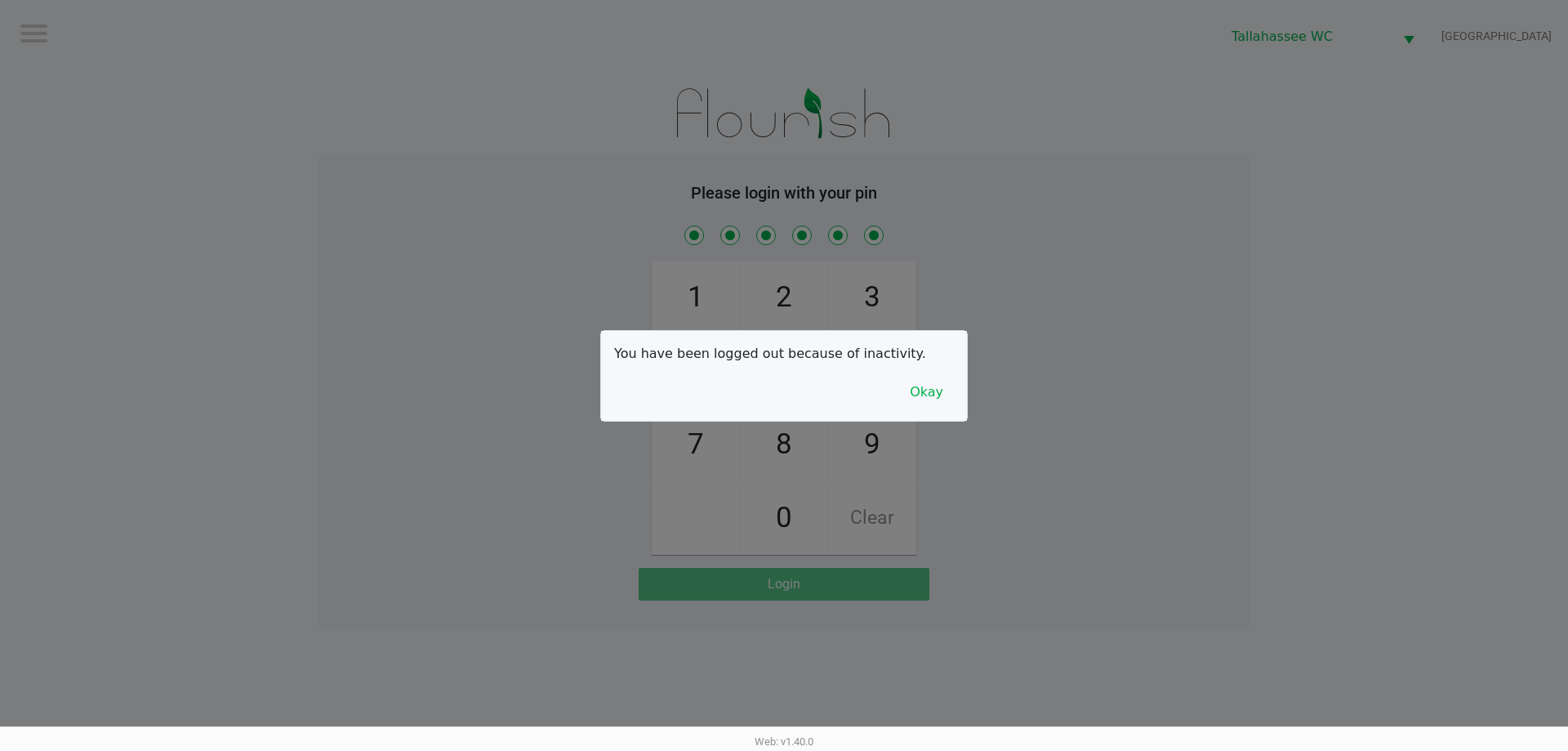
checkbox input "true"
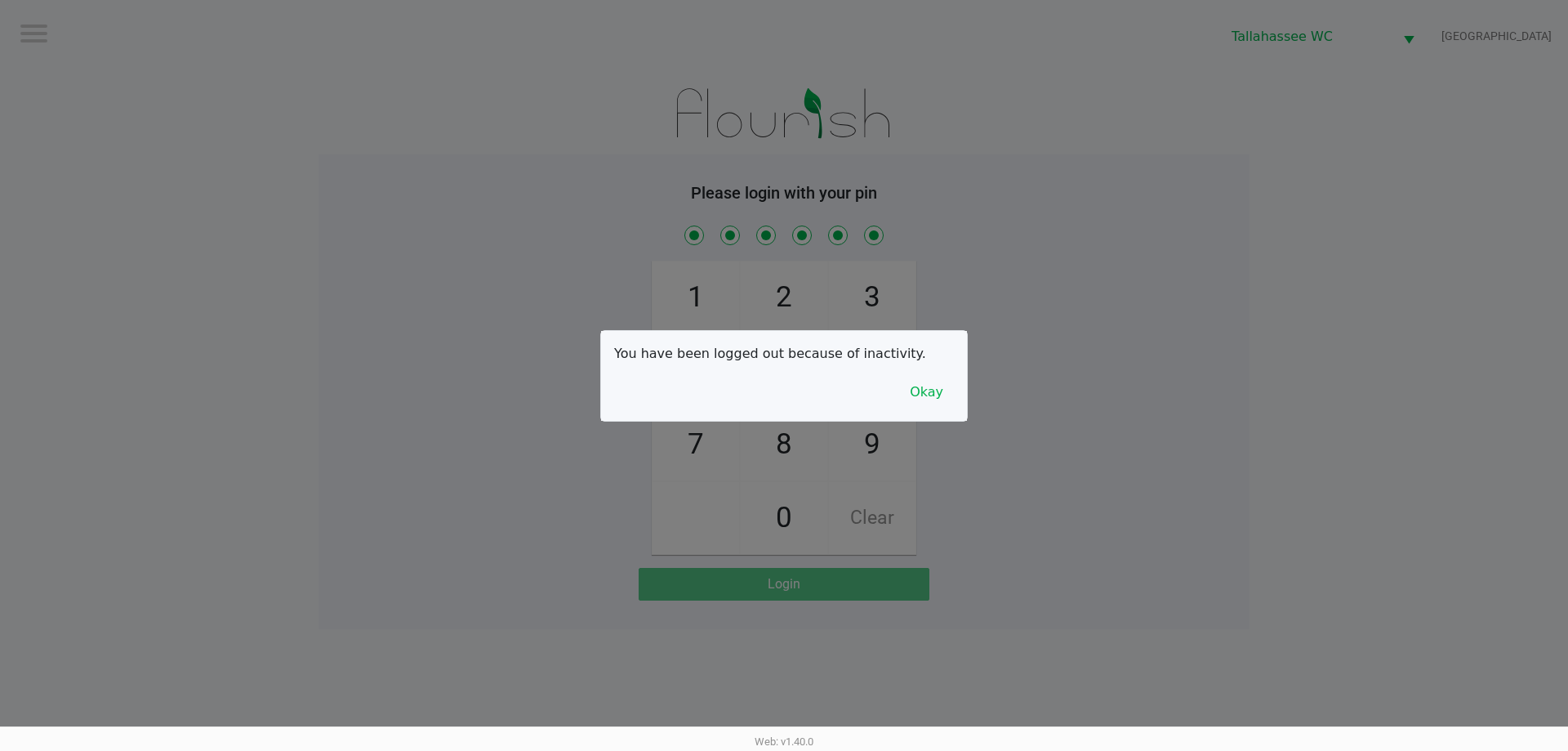
checkbox input "true"
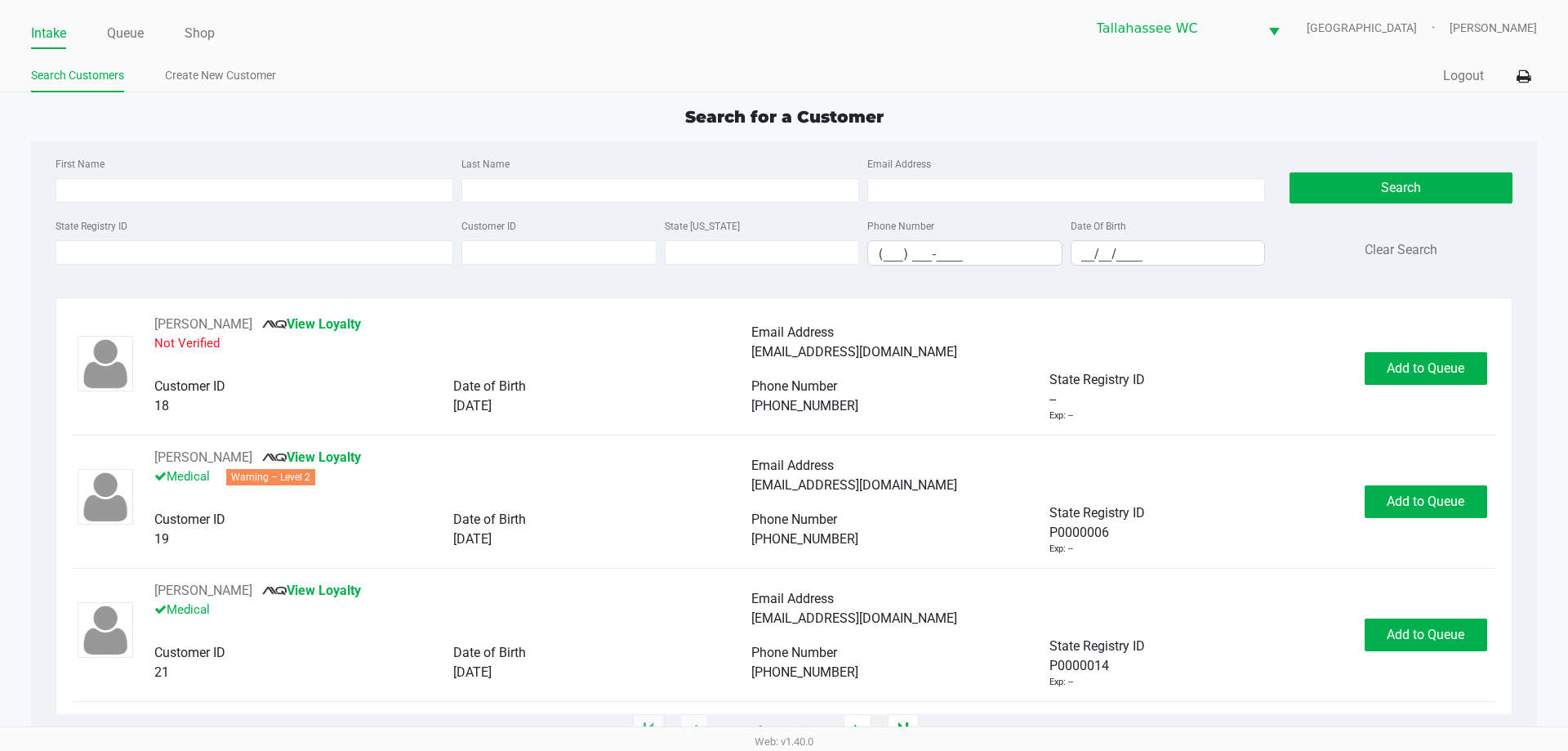
type input "CONNOR"
type input "DERY"
type input "06/21/1997"
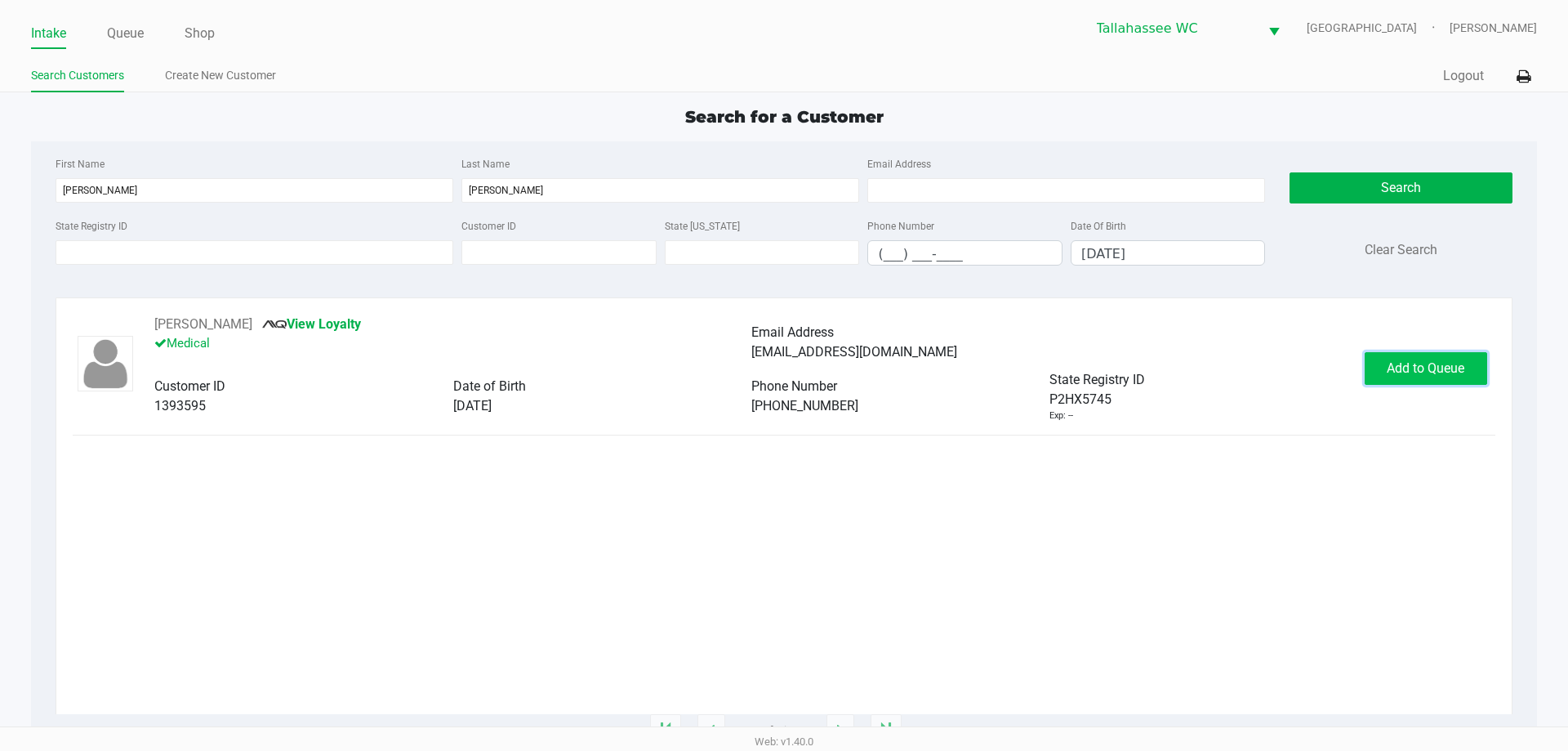
click at [1420, 365] on span "Add to Queue" at bounding box center [1425, 368] width 78 height 16
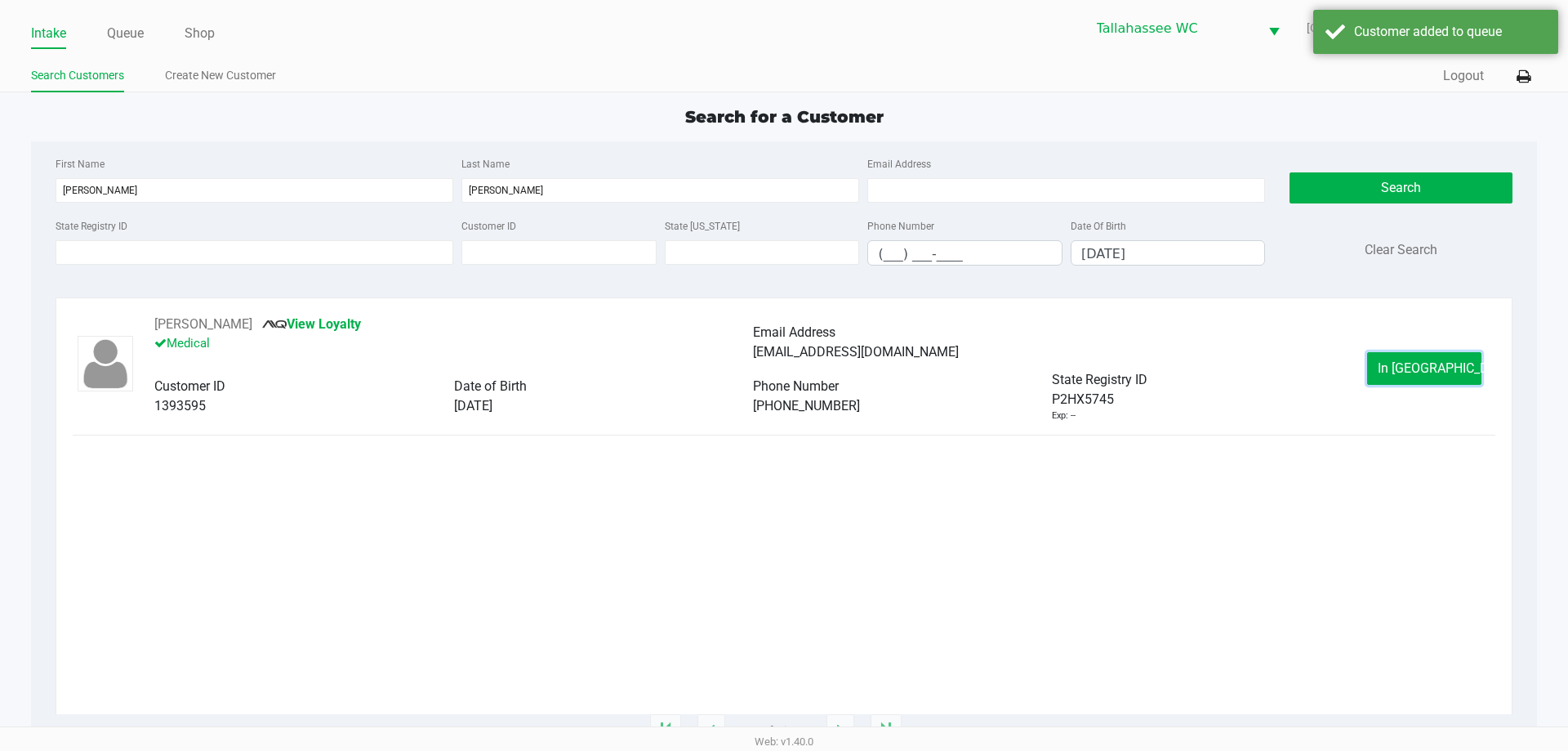
click at [1420, 367] on span "In Queue" at bounding box center [1446, 368] width 137 height 16
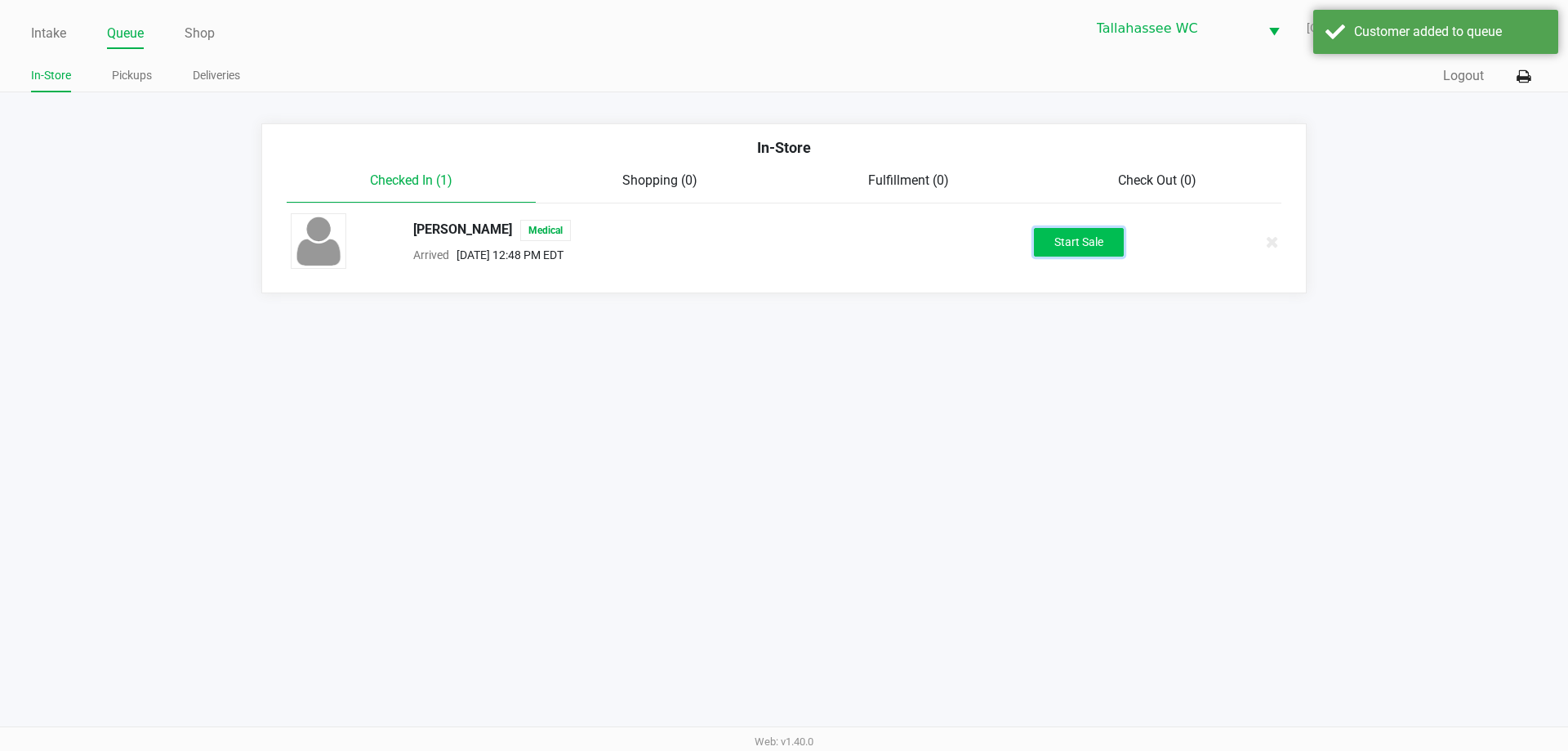
click at [1090, 244] on button "Start Sale" at bounding box center [1079, 242] width 90 height 28
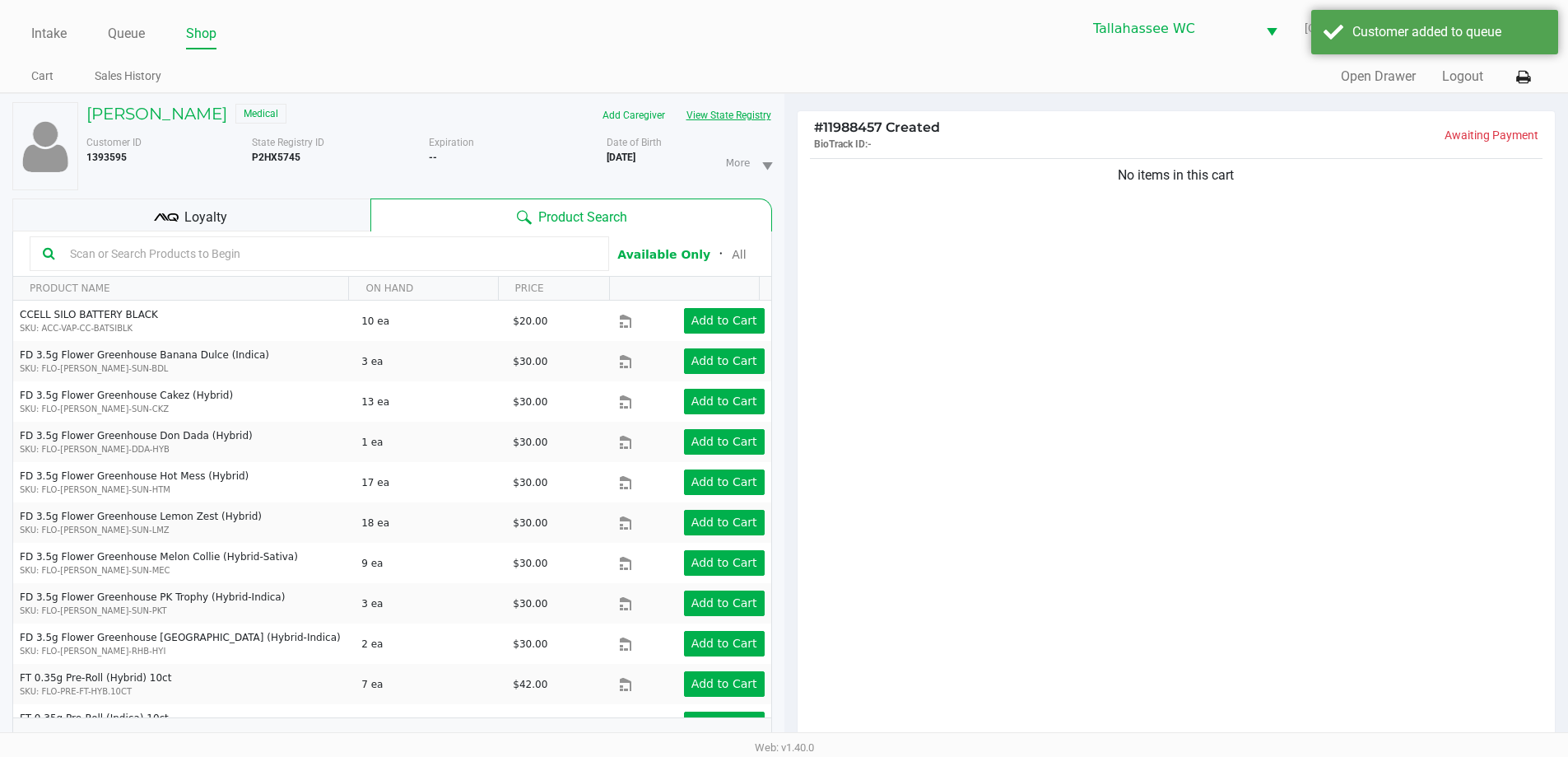
click at [753, 115] on button "View State Registry" at bounding box center [723, 115] width 96 height 26
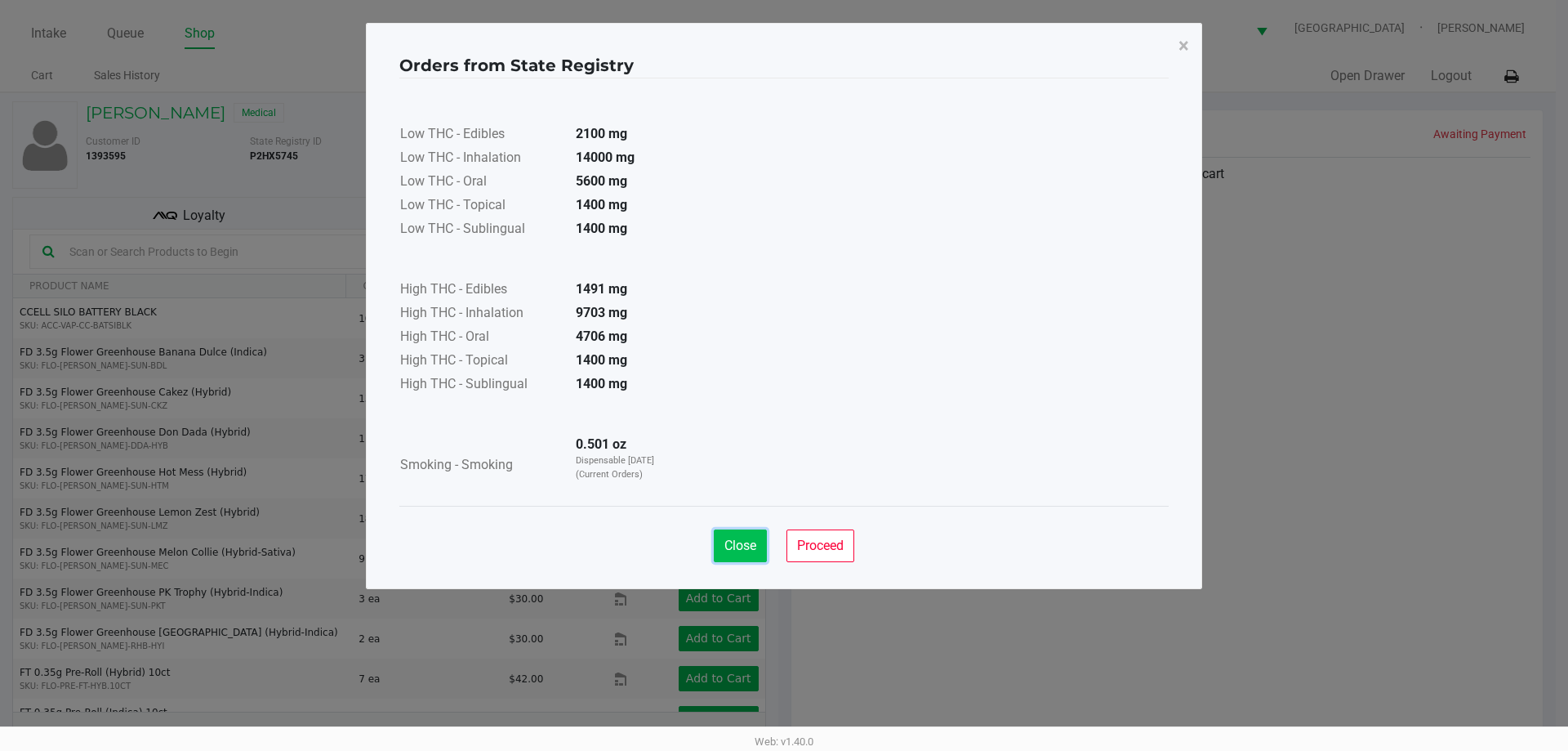
click at [742, 537] on span "Close" at bounding box center [740, 545] width 32 height 16
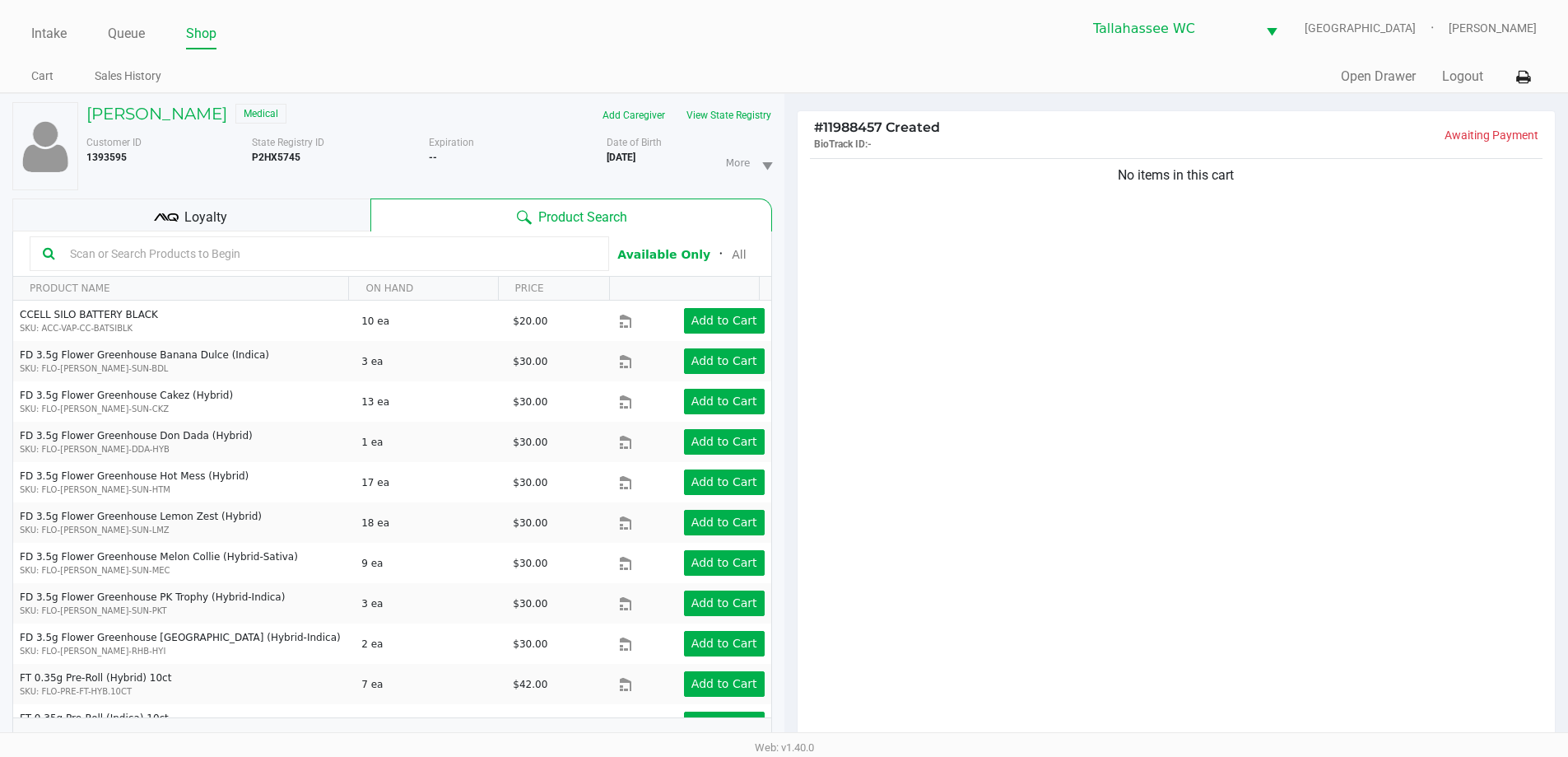
click at [1159, 453] on div "No items in this cart" at bounding box center [1176, 453] width 759 height 598
click at [761, 118] on button "View State Registry" at bounding box center [723, 115] width 96 height 26
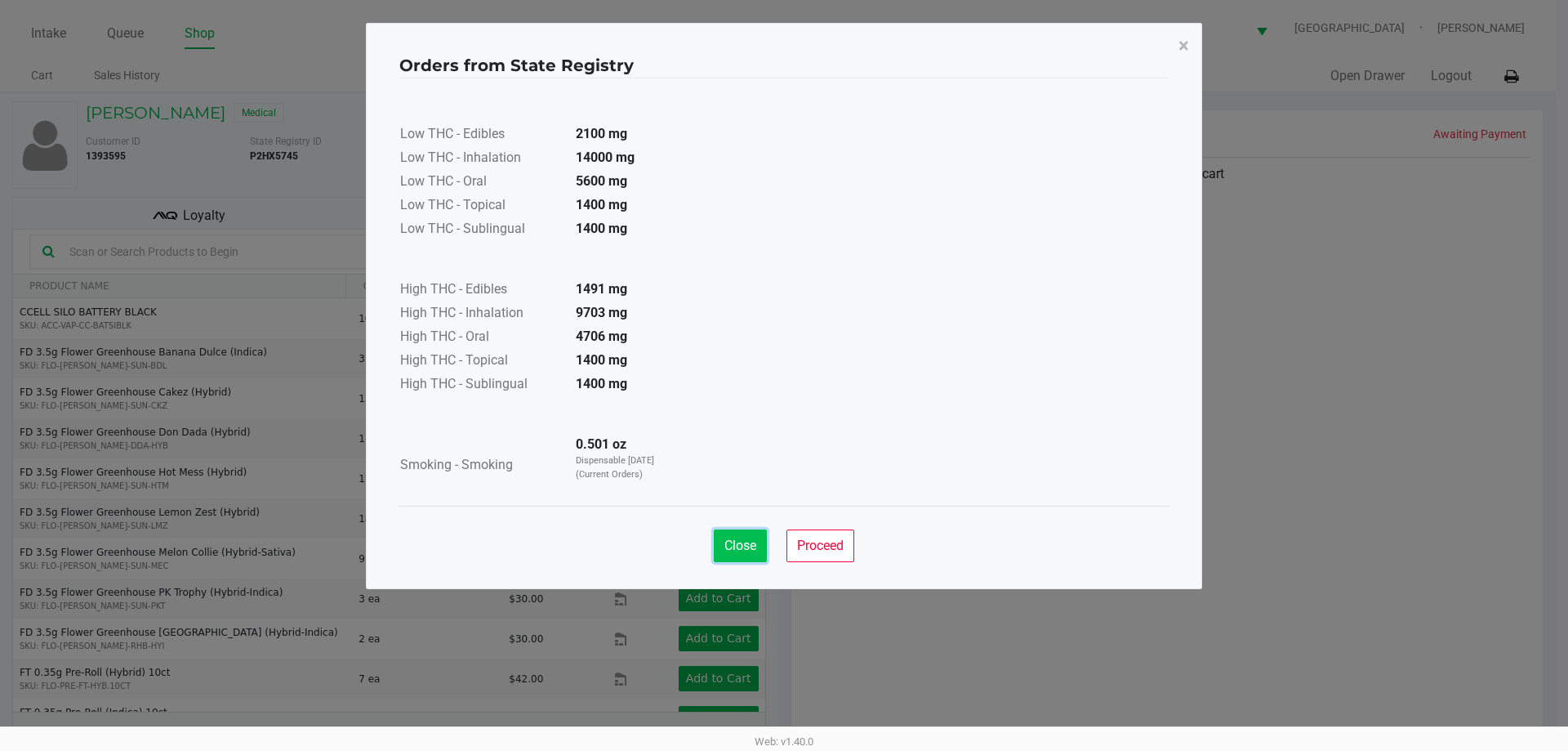
click at [748, 548] on span "Close" at bounding box center [740, 545] width 32 height 16
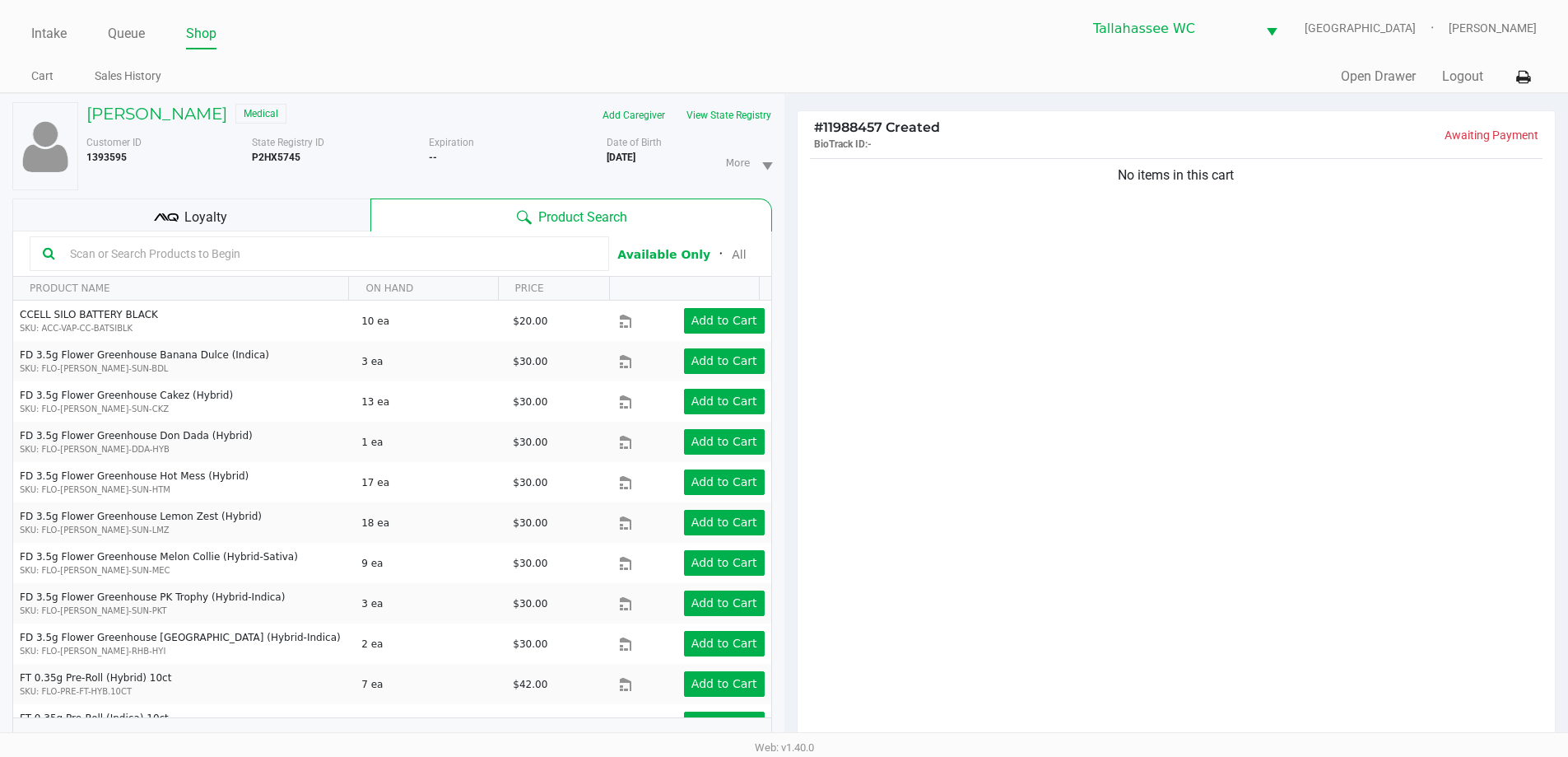
click at [1028, 545] on div "Orders from State Registry × Low THC - Edibles 2100 mg Low THC - Inhalation 140…" at bounding box center [784, 266] width 843 height 571
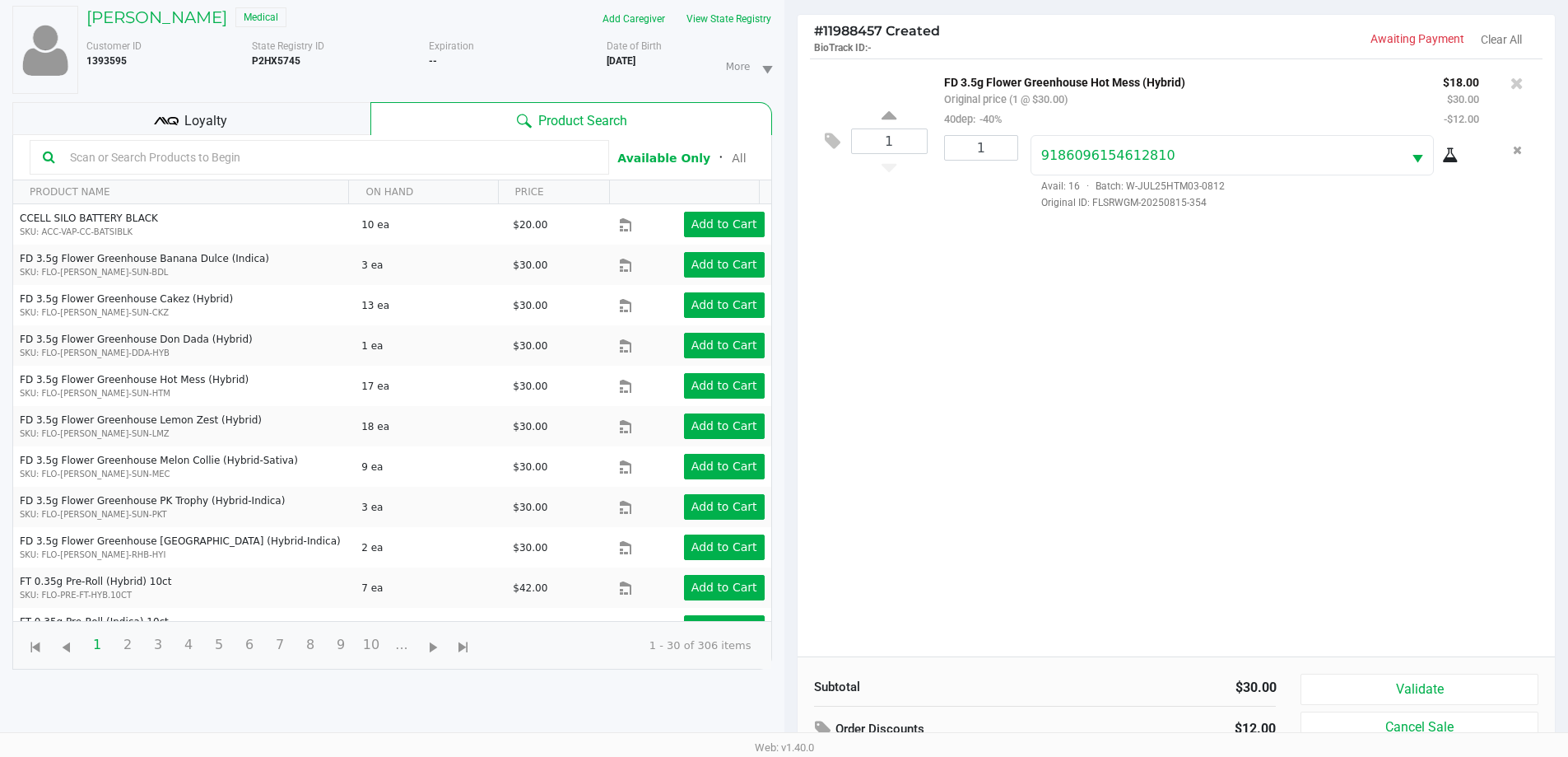
scroll to position [178, 0]
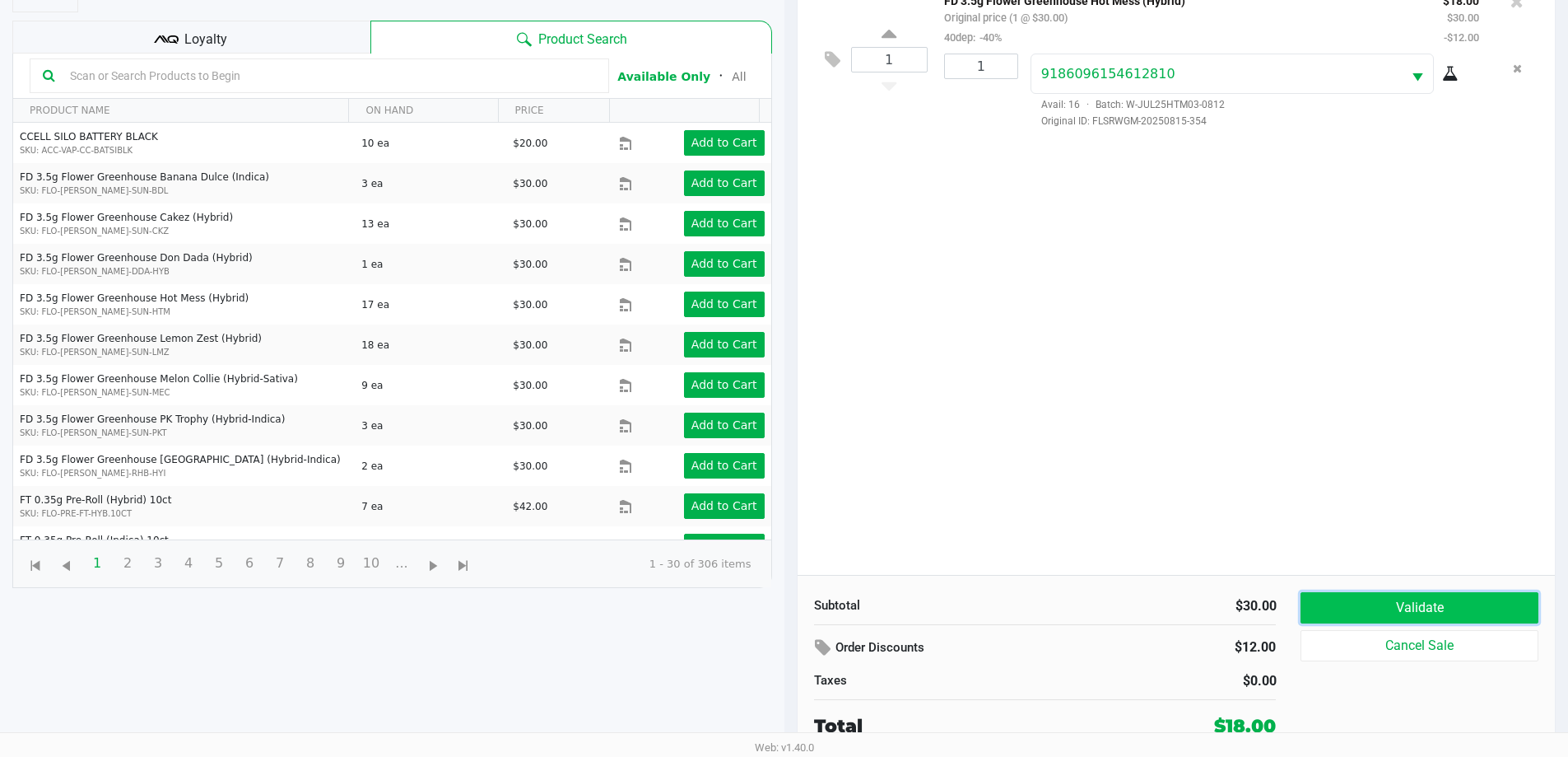
click at [1442, 621] on button "Validate" at bounding box center [1419, 608] width 237 height 31
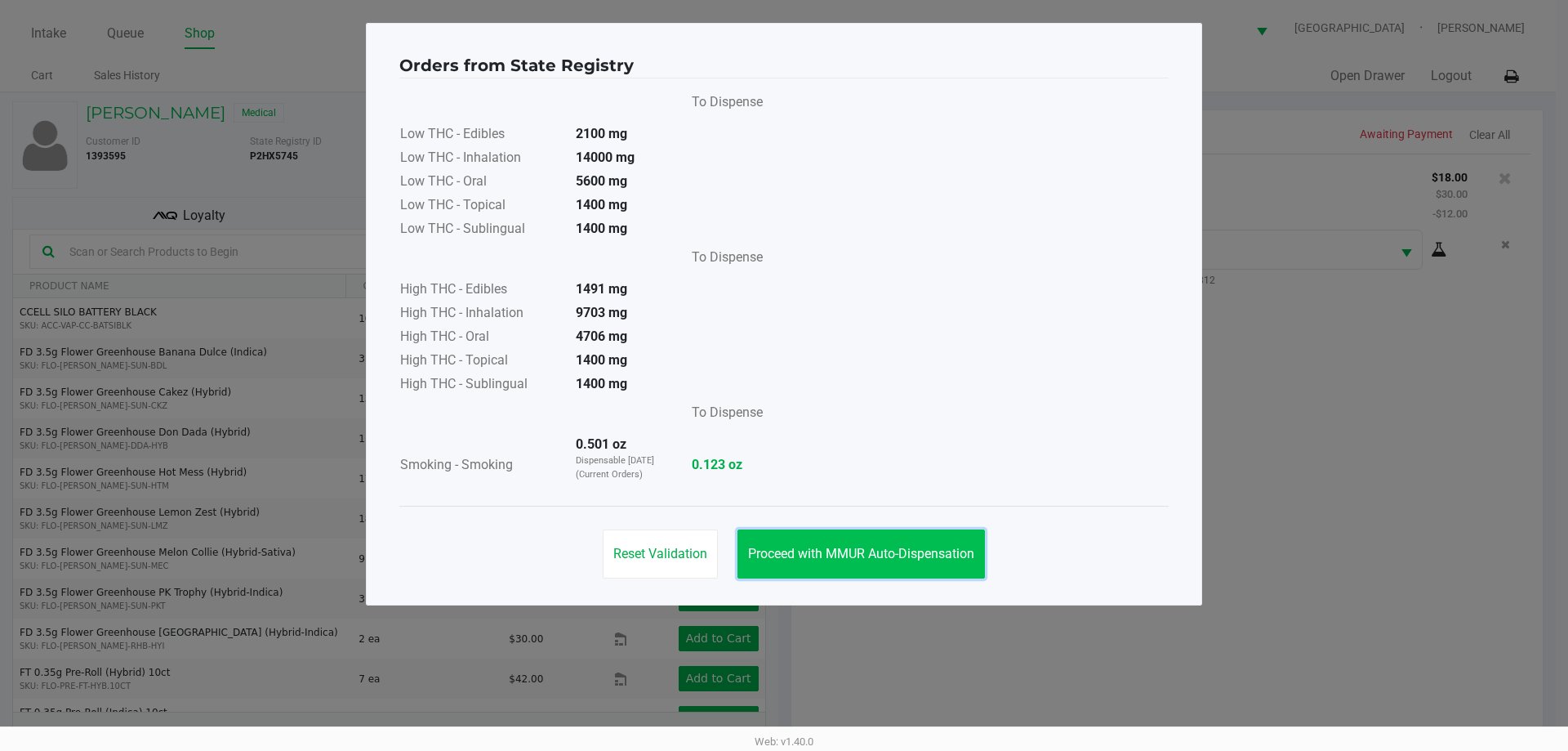
click at [894, 547] on span "Proceed with MMUR Auto-Dispensation" at bounding box center [860, 554] width 226 height 16
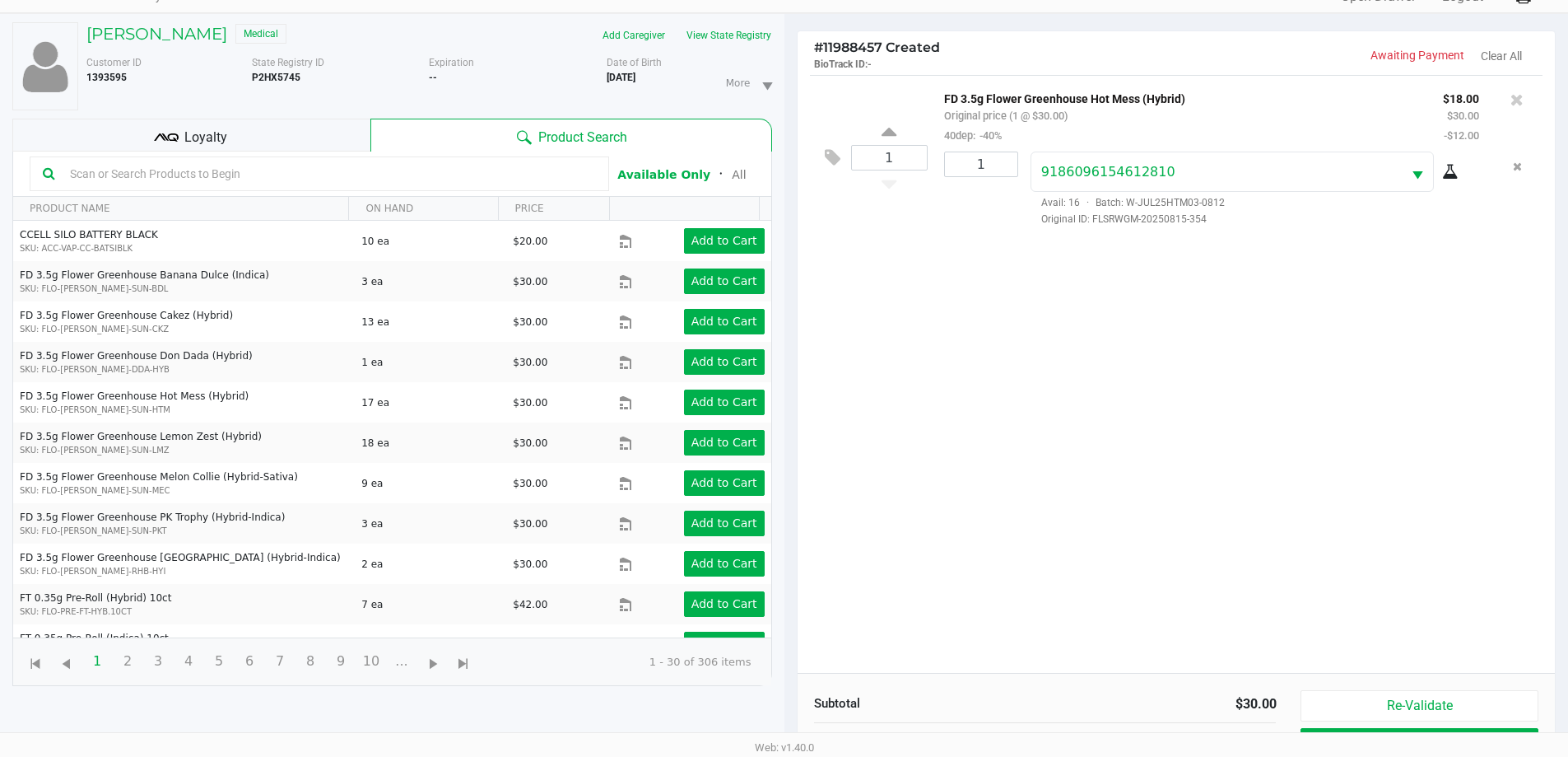
scroll to position [178, 0]
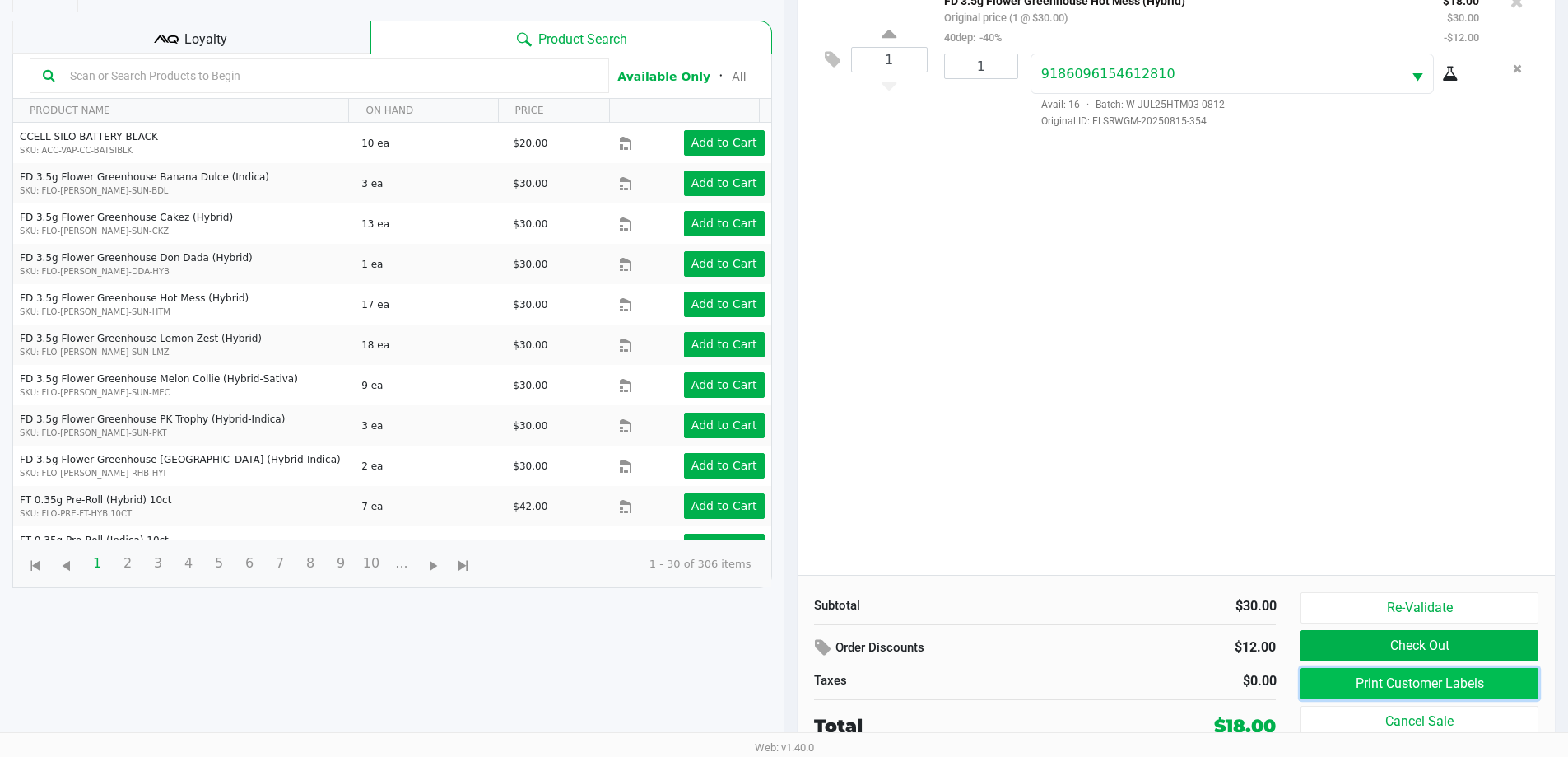
click at [1409, 686] on button "Print Customer Labels" at bounding box center [1419, 684] width 237 height 31
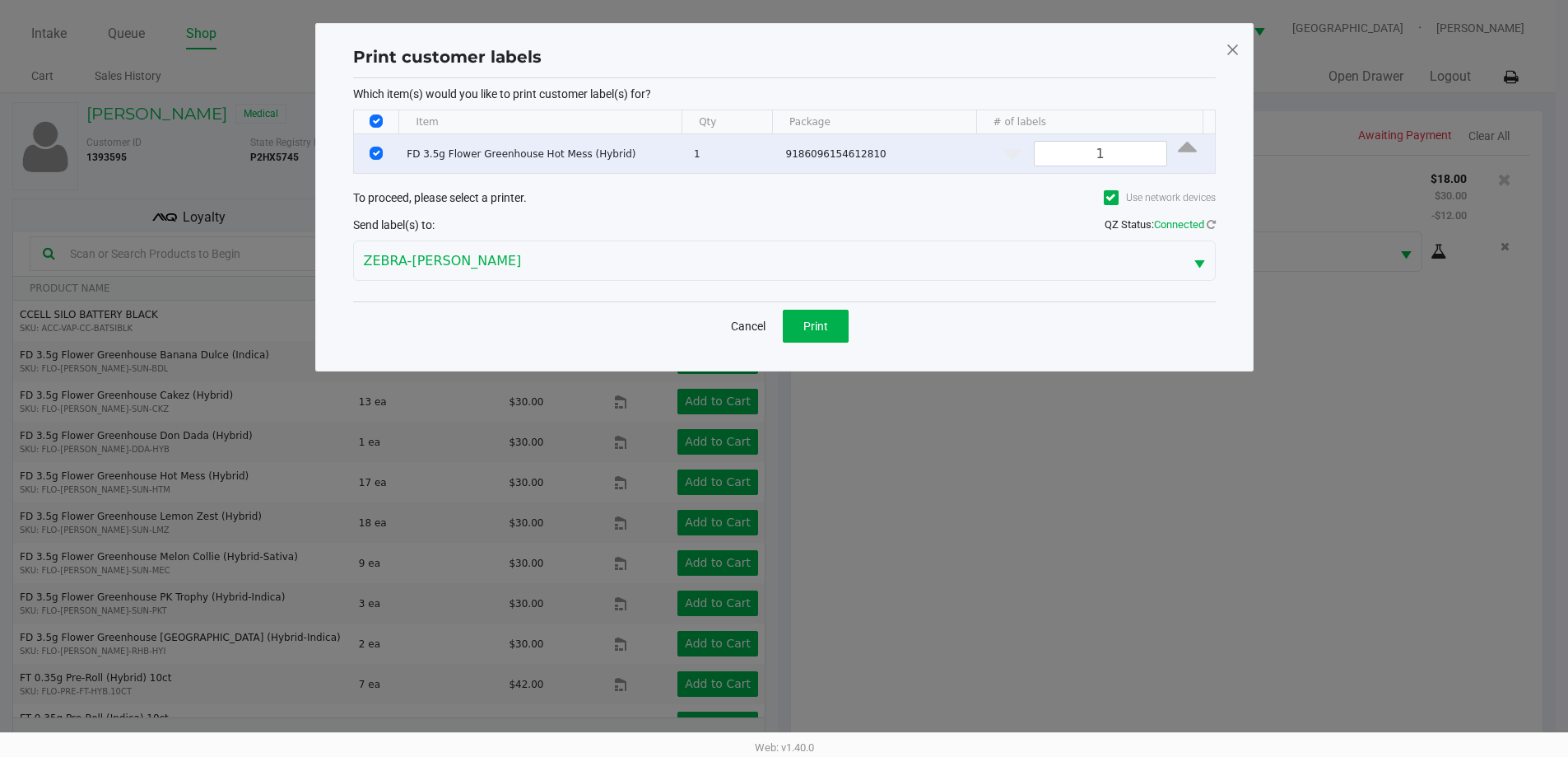
scroll to position [0, 0]
click at [829, 321] on span "Print" at bounding box center [821, 325] width 24 height 13
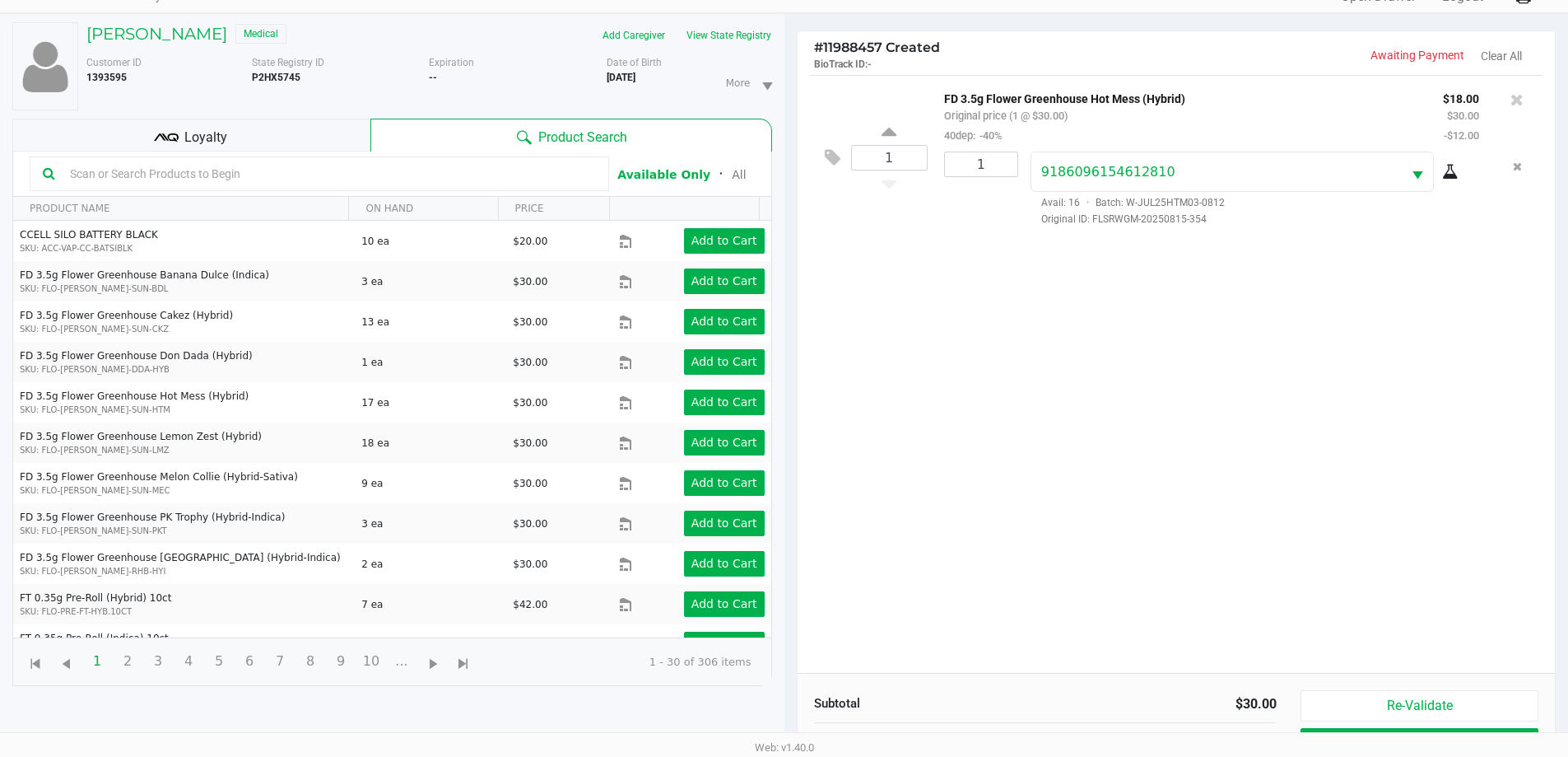
scroll to position [178, 0]
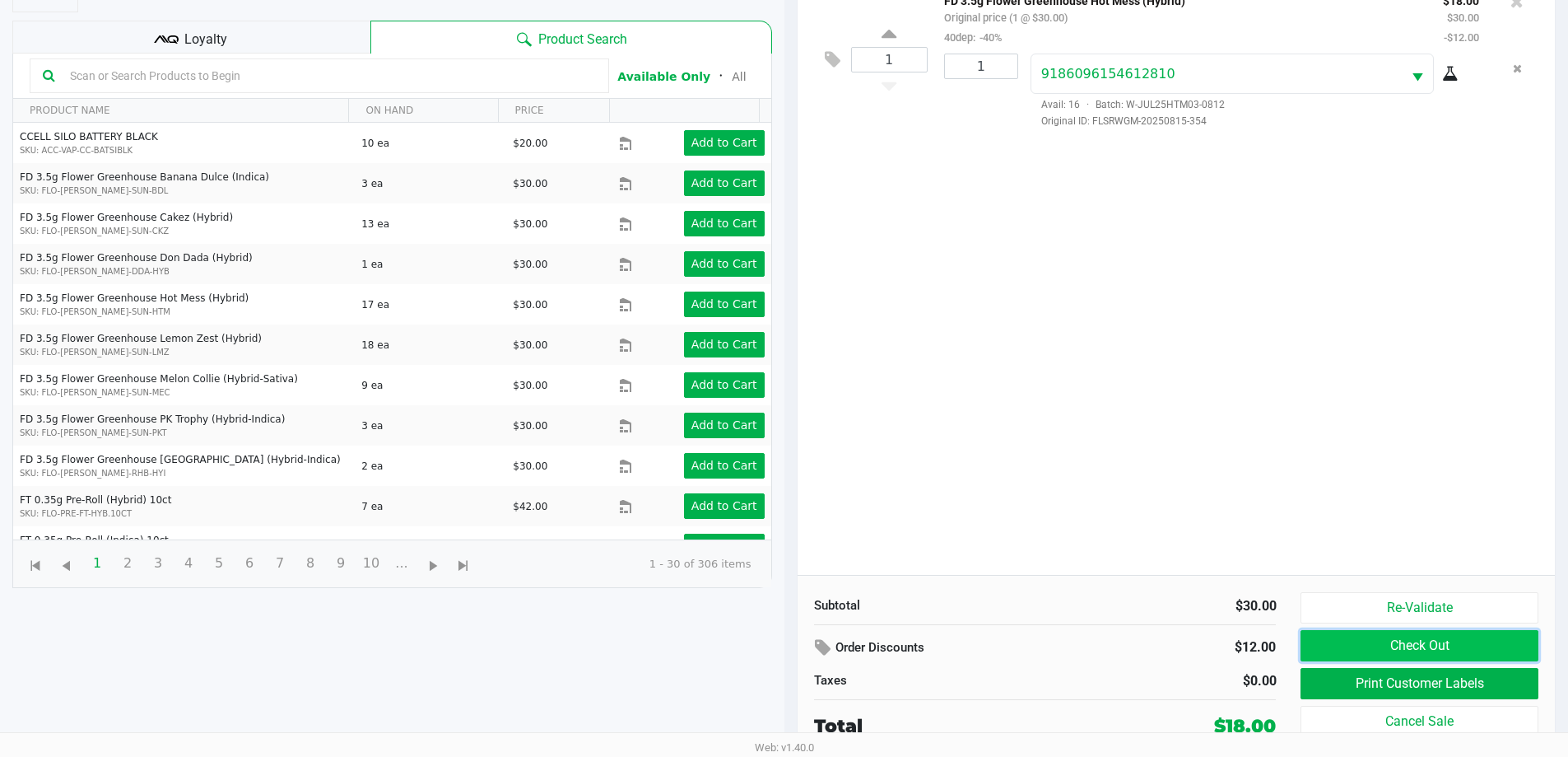
click at [1449, 644] on button "Check Out" at bounding box center [1419, 645] width 237 height 31
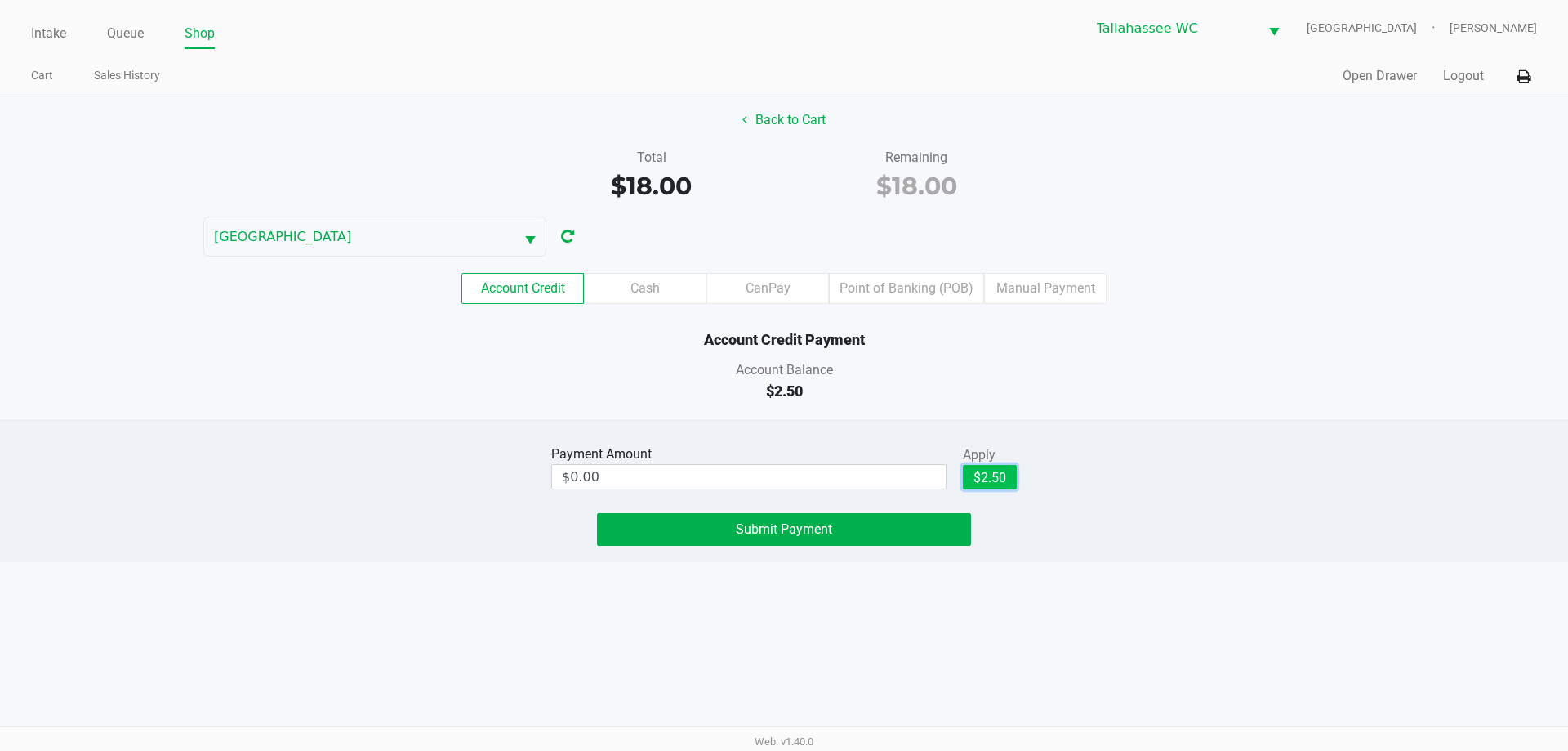
click at [1011, 481] on button "$2.50" at bounding box center [990, 477] width 54 height 24
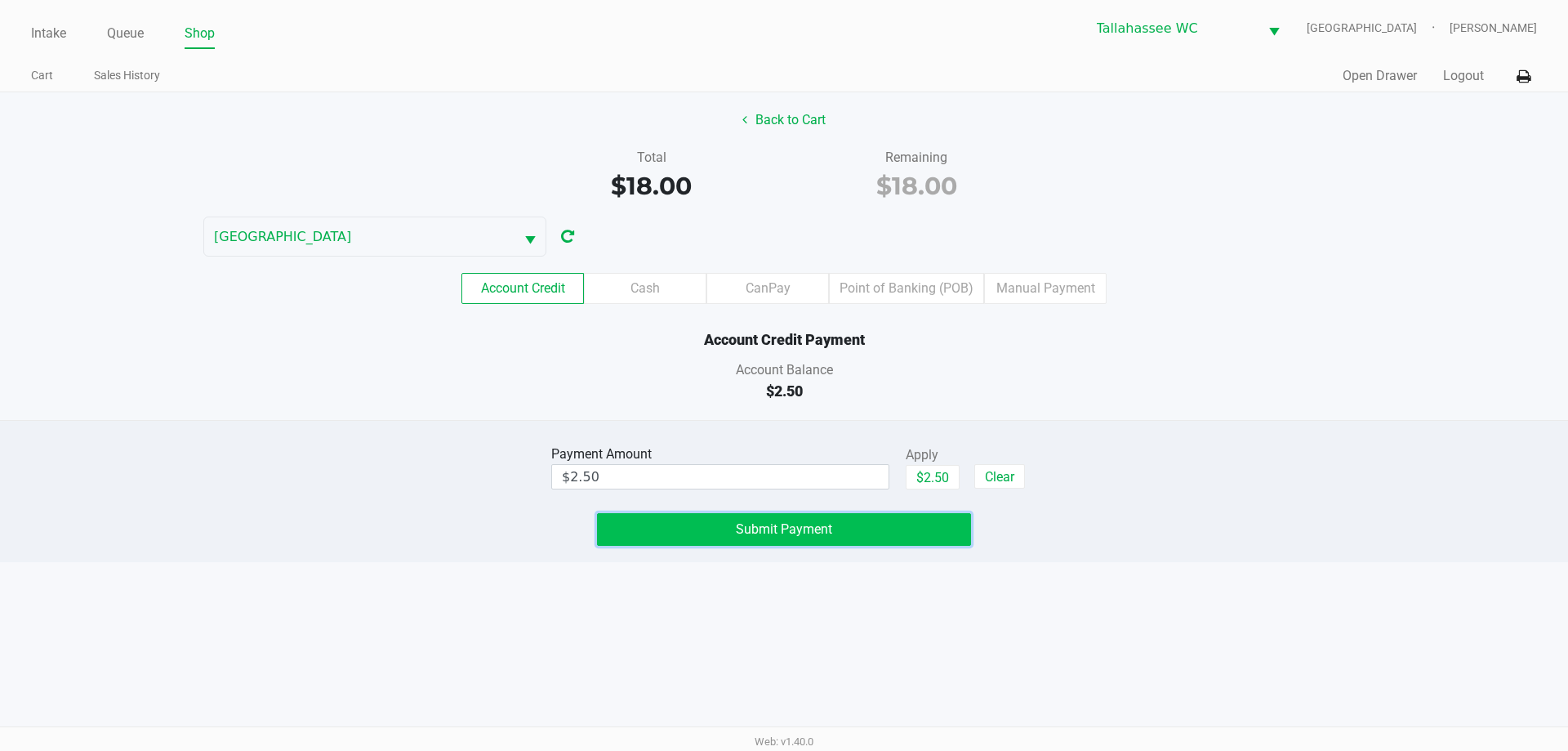
click at [895, 527] on button "Submit Payment" at bounding box center [784, 529] width 374 height 33
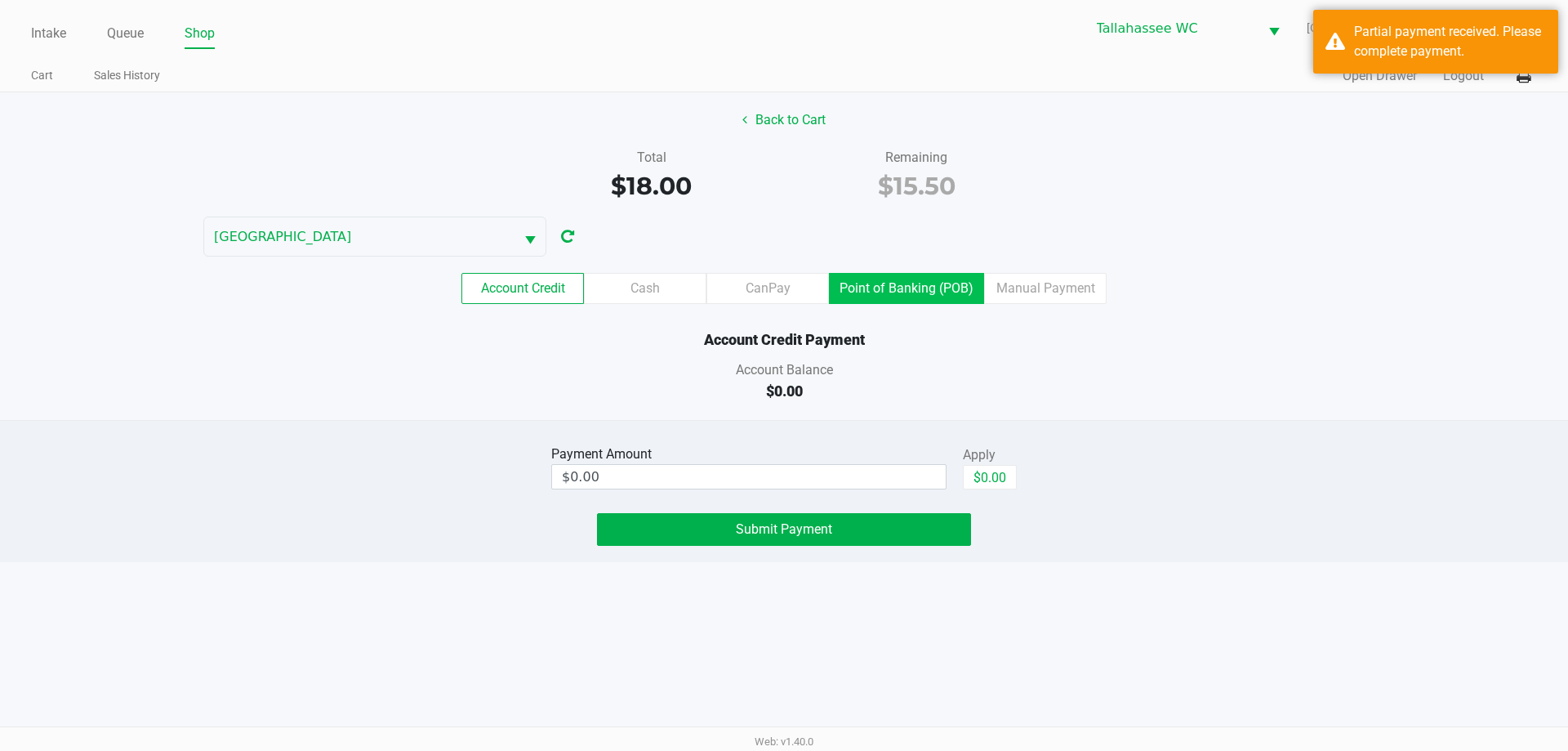
click at [952, 291] on label "Point of Banking (POB)" at bounding box center [907, 289] width 155 height 31
click at [0, 0] on 8 "Point of Banking (POB)" at bounding box center [0, 0] width 0 height 0
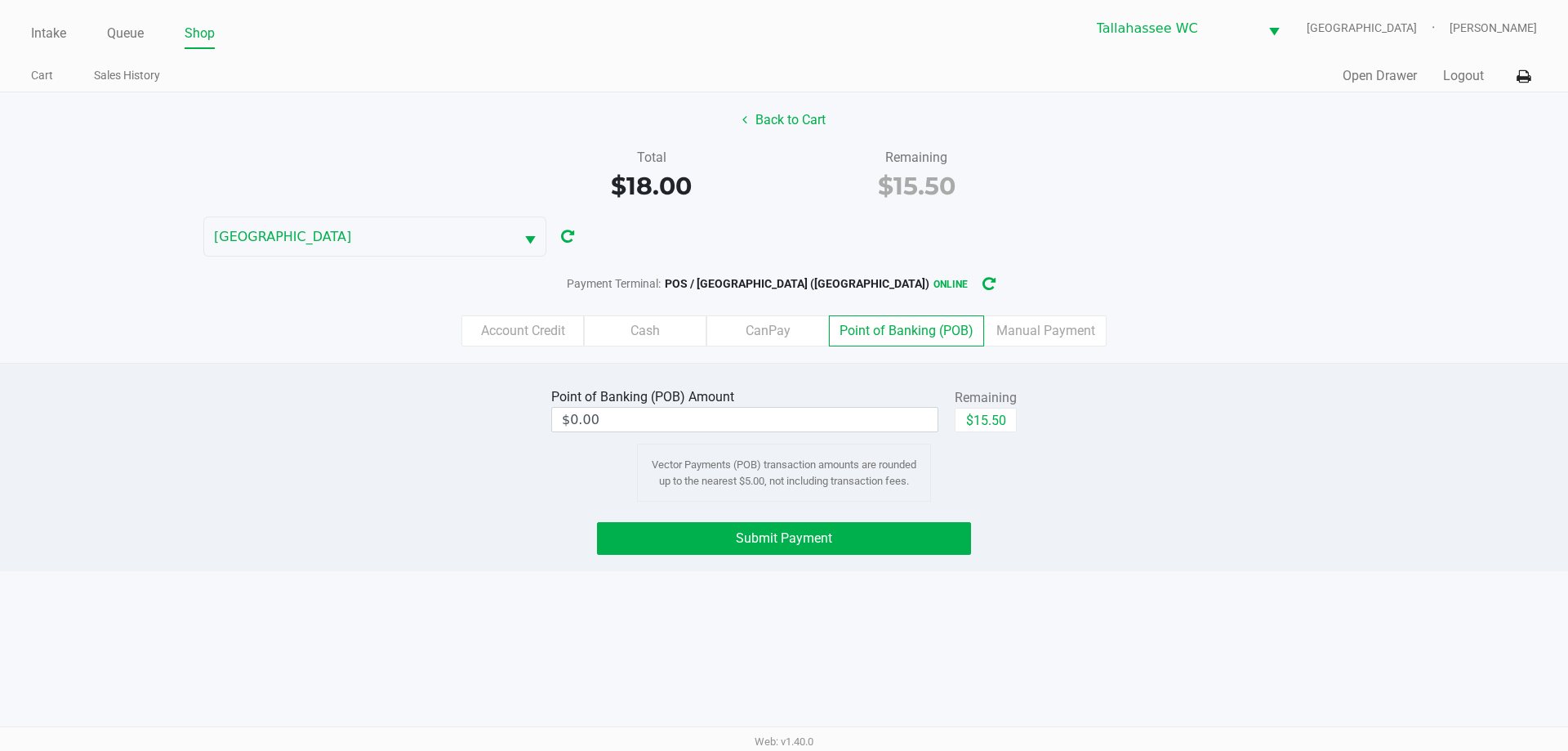
click at [1100, 216] on div "Back to Cart Total $18.00 Remaining $15.50 LATVIA Payment Terminal: POS / LATVI…" at bounding box center [784, 227] width 1568 height 270
click at [1004, 419] on button "$15.50" at bounding box center [985, 420] width 62 height 24
type input "$15.50"
click at [929, 545] on button "Submit Payment" at bounding box center [784, 538] width 374 height 33
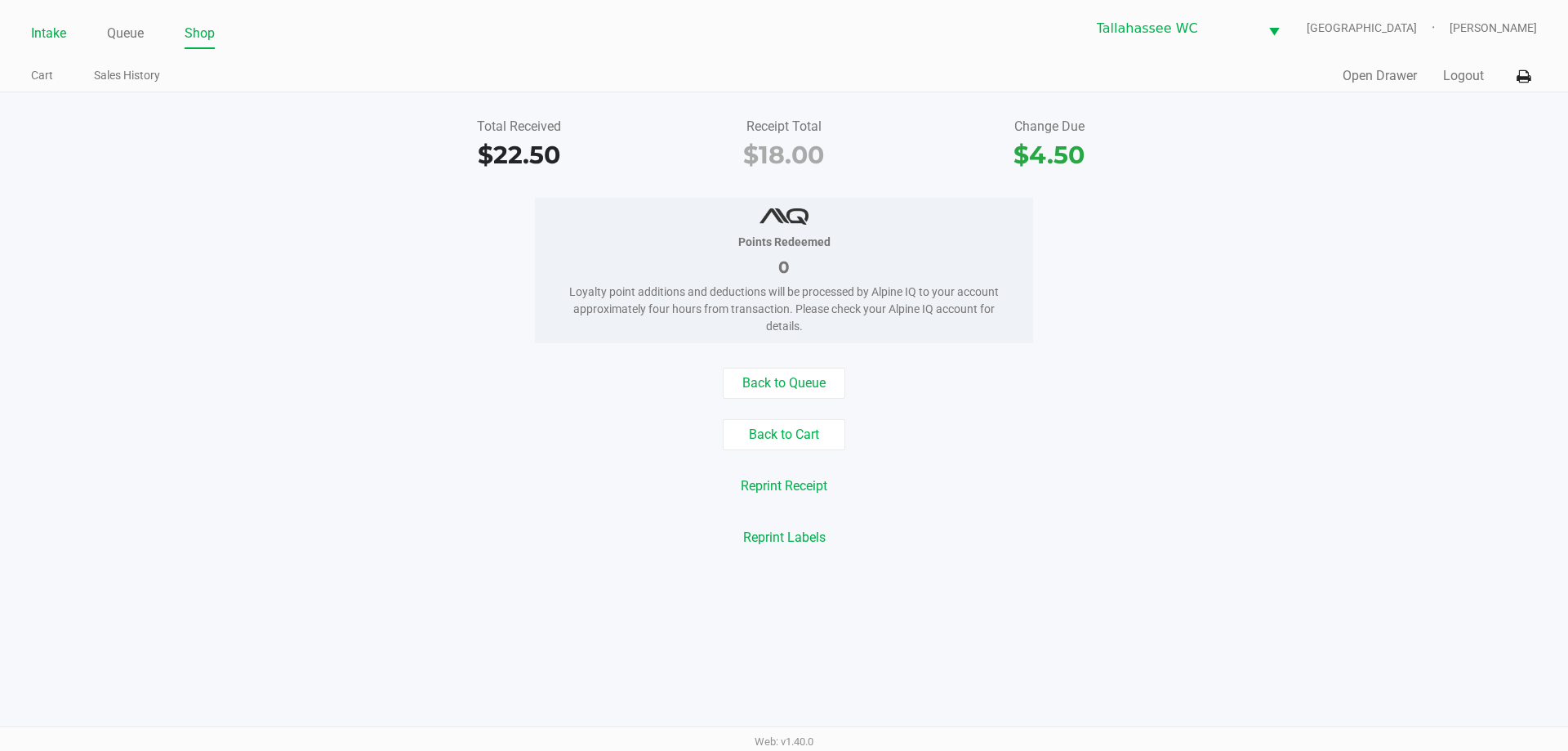
click at [38, 33] on link "Intake" at bounding box center [49, 34] width 35 height 23
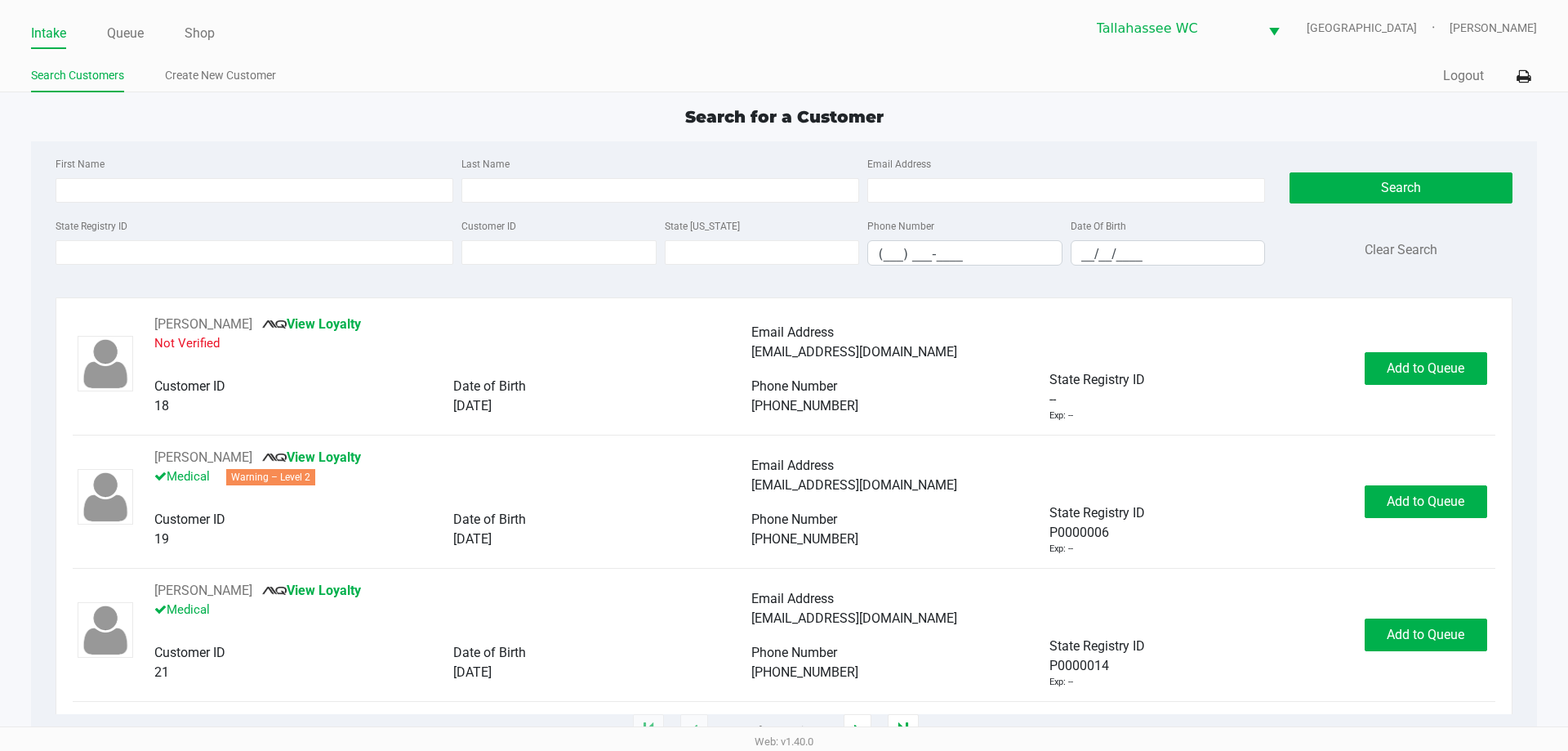
click at [730, 65] on ul "Search Customers Create New Customer" at bounding box center [407, 78] width 752 height 28
click at [1060, 65] on div "Quick Sale Logout" at bounding box center [1159, 76] width 752 height 30
click at [398, 255] on input "State Registry ID" at bounding box center [254, 252] width 398 height 24
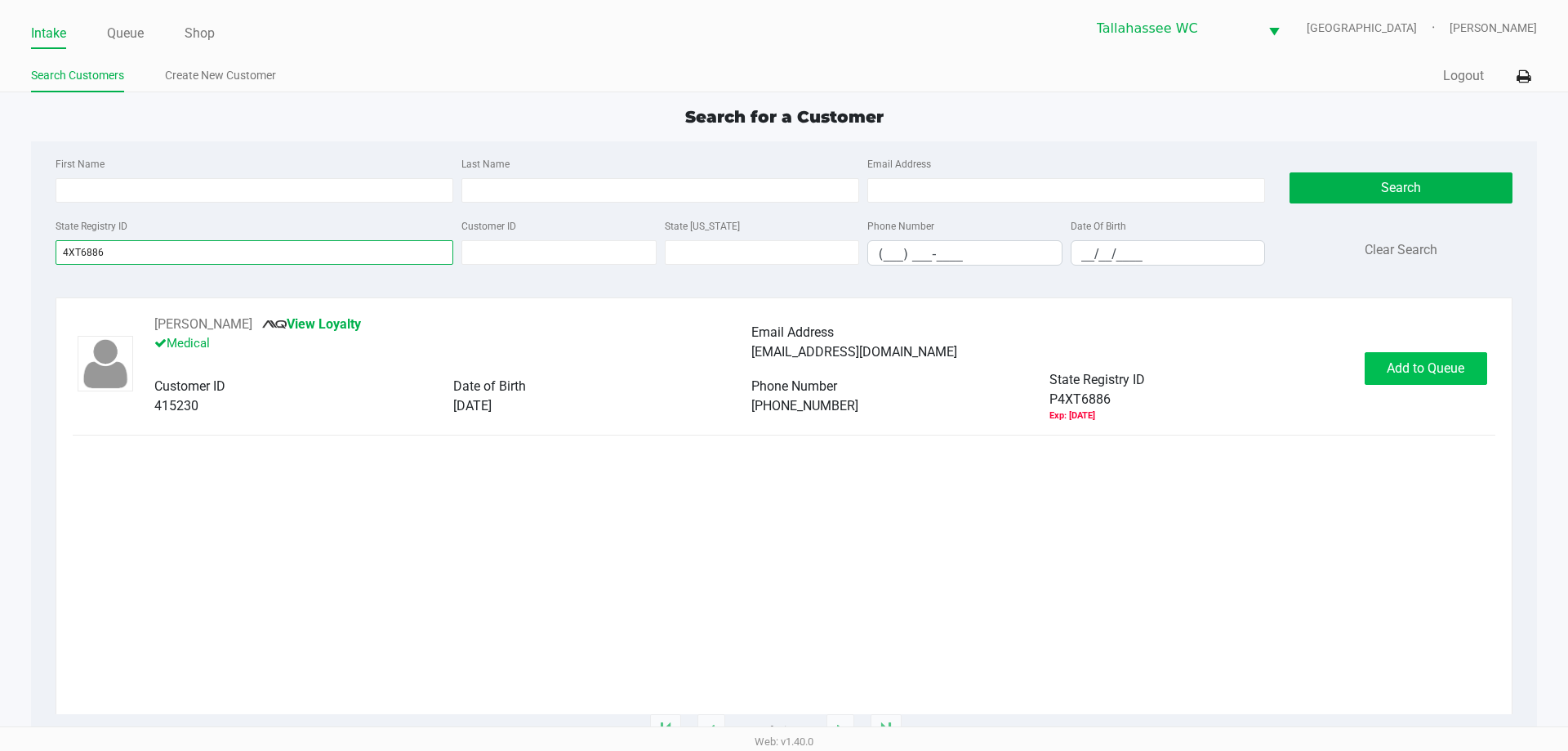
type input "4XT6886"
click at [1450, 367] on span "Add to Queue" at bounding box center [1425, 368] width 78 height 16
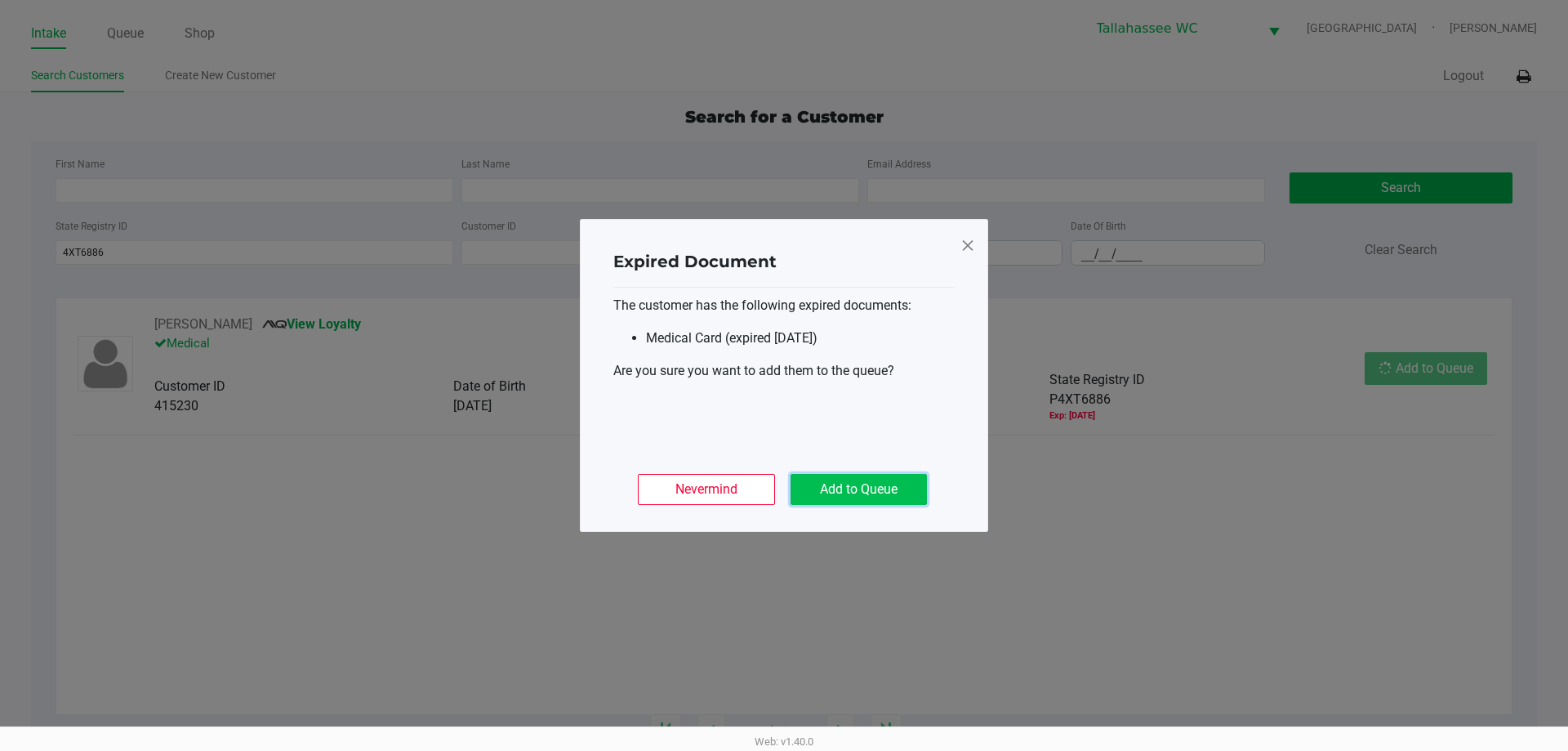
click at [893, 486] on button "Add to Queue" at bounding box center [858, 490] width 136 height 31
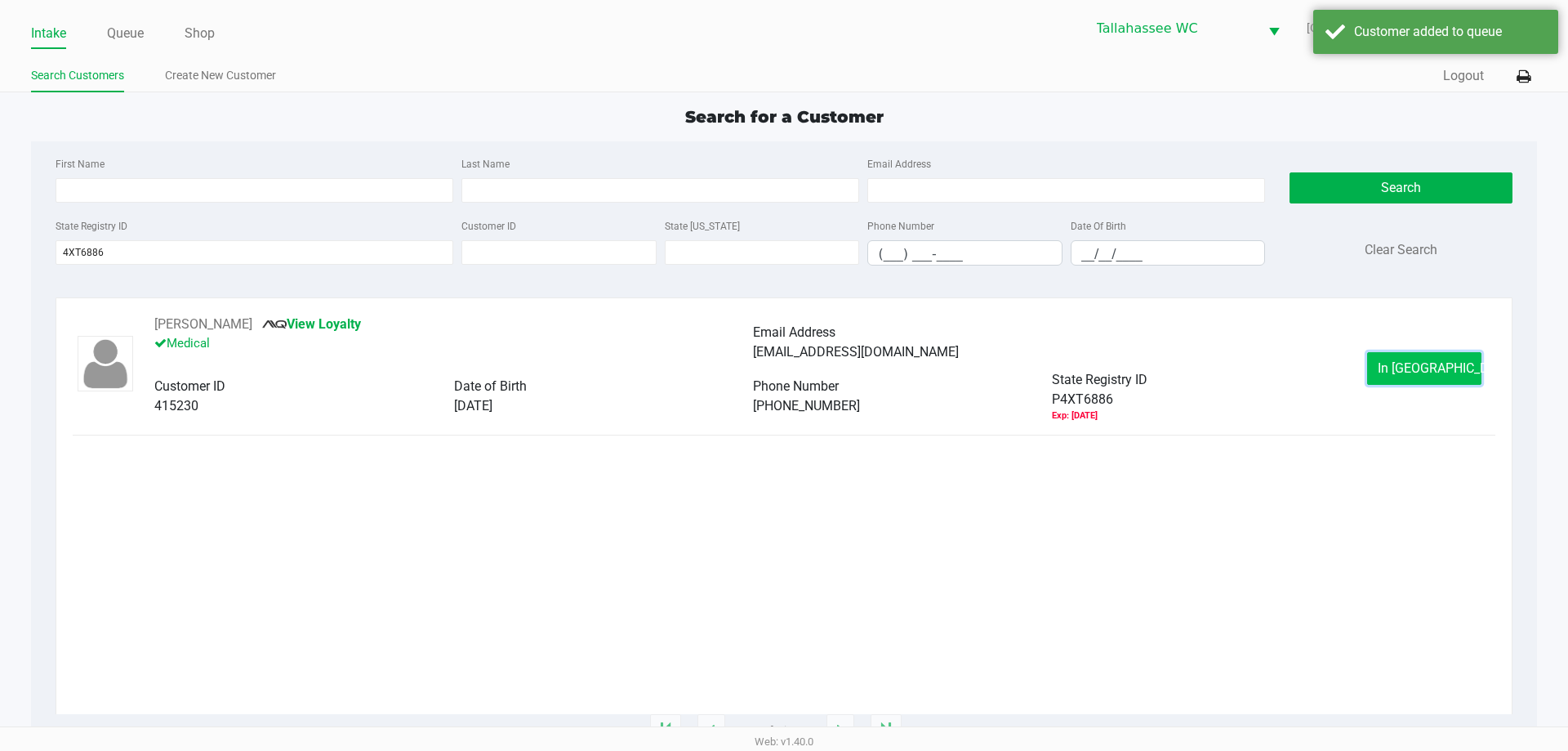
click at [1396, 365] on button "In Queue" at bounding box center [1424, 368] width 115 height 33
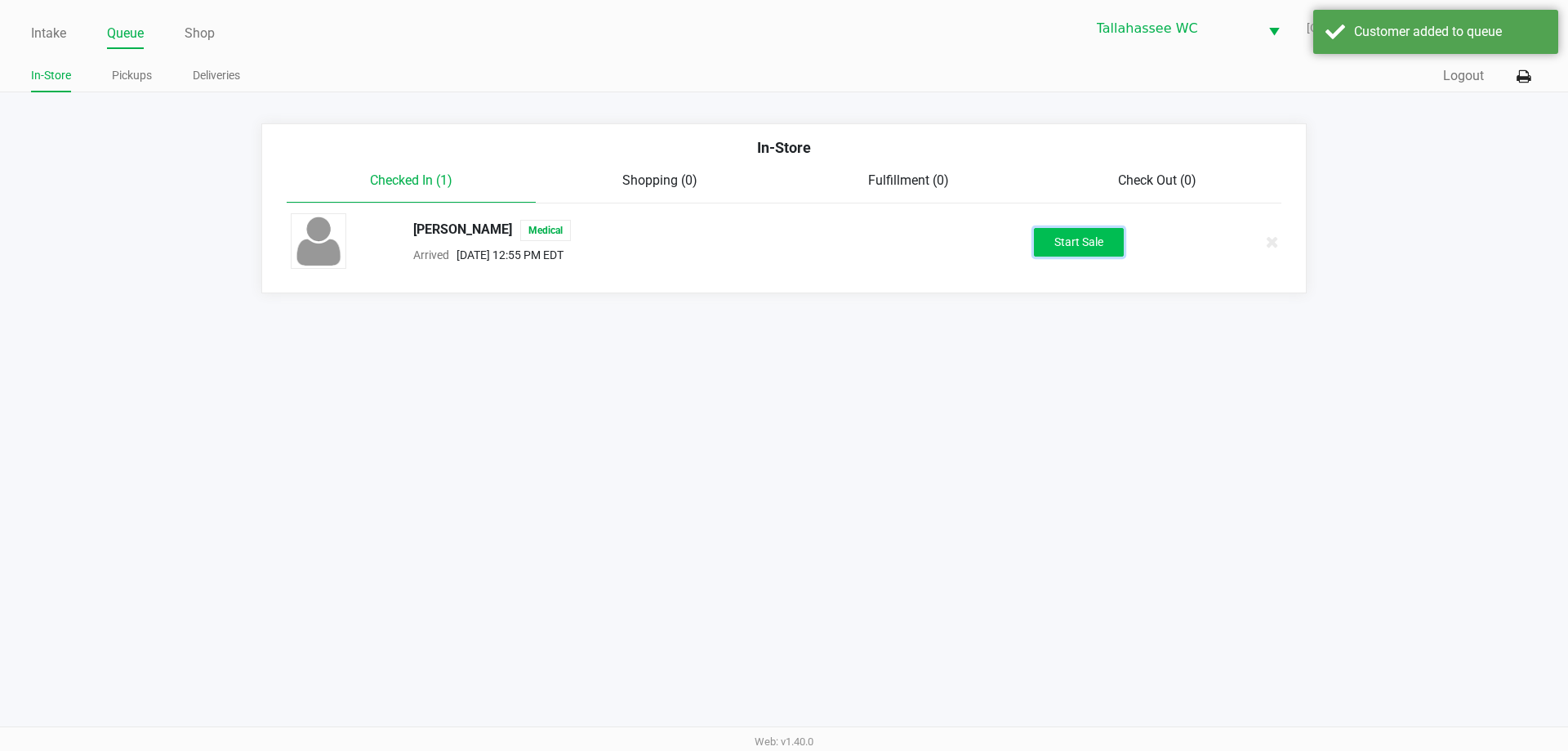
click at [1081, 243] on button "Start Sale" at bounding box center [1079, 242] width 90 height 28
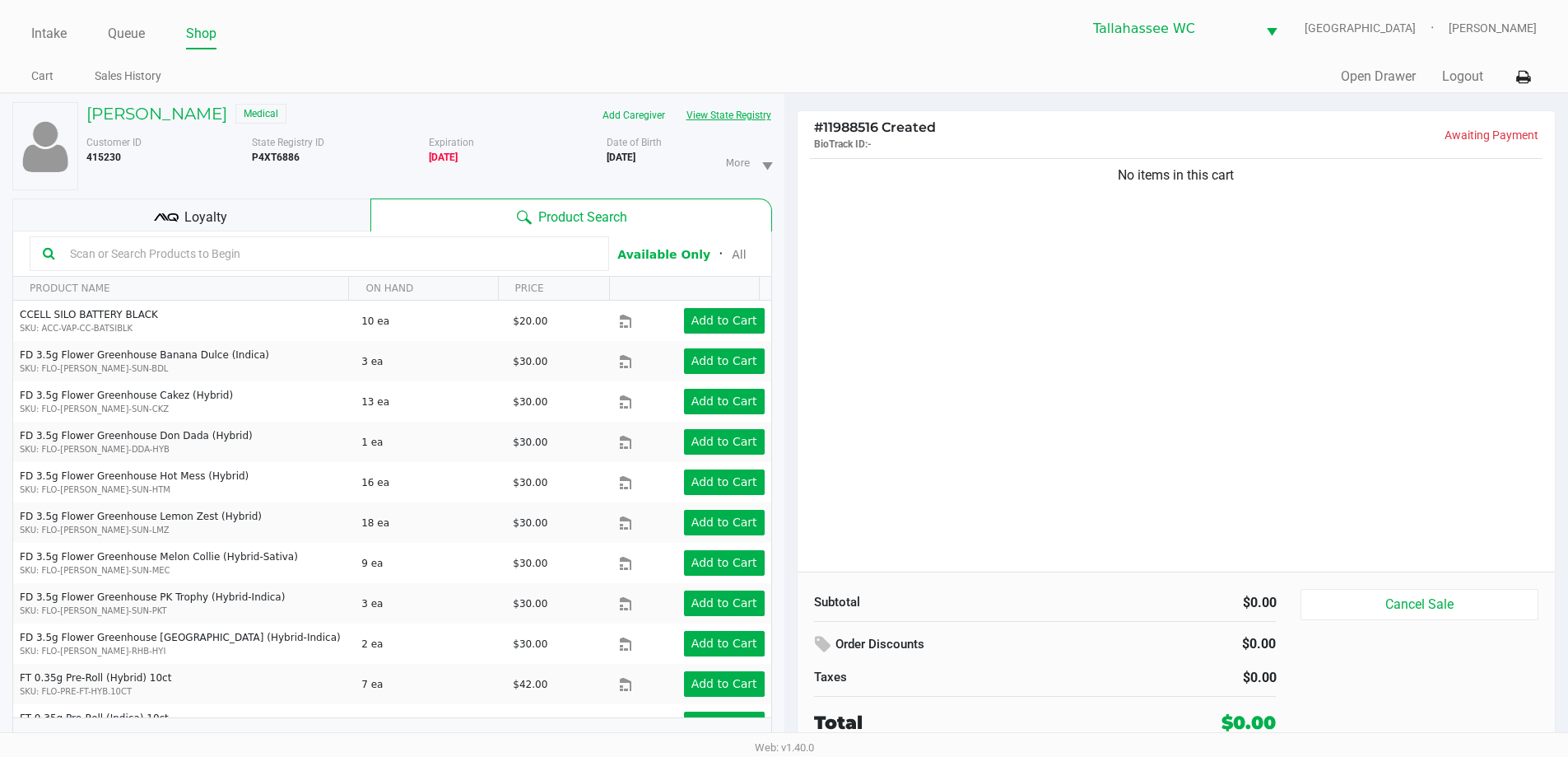
click at [749, 117] on button "View State Registry" at bounding box center [723, 115] width 96 height 26
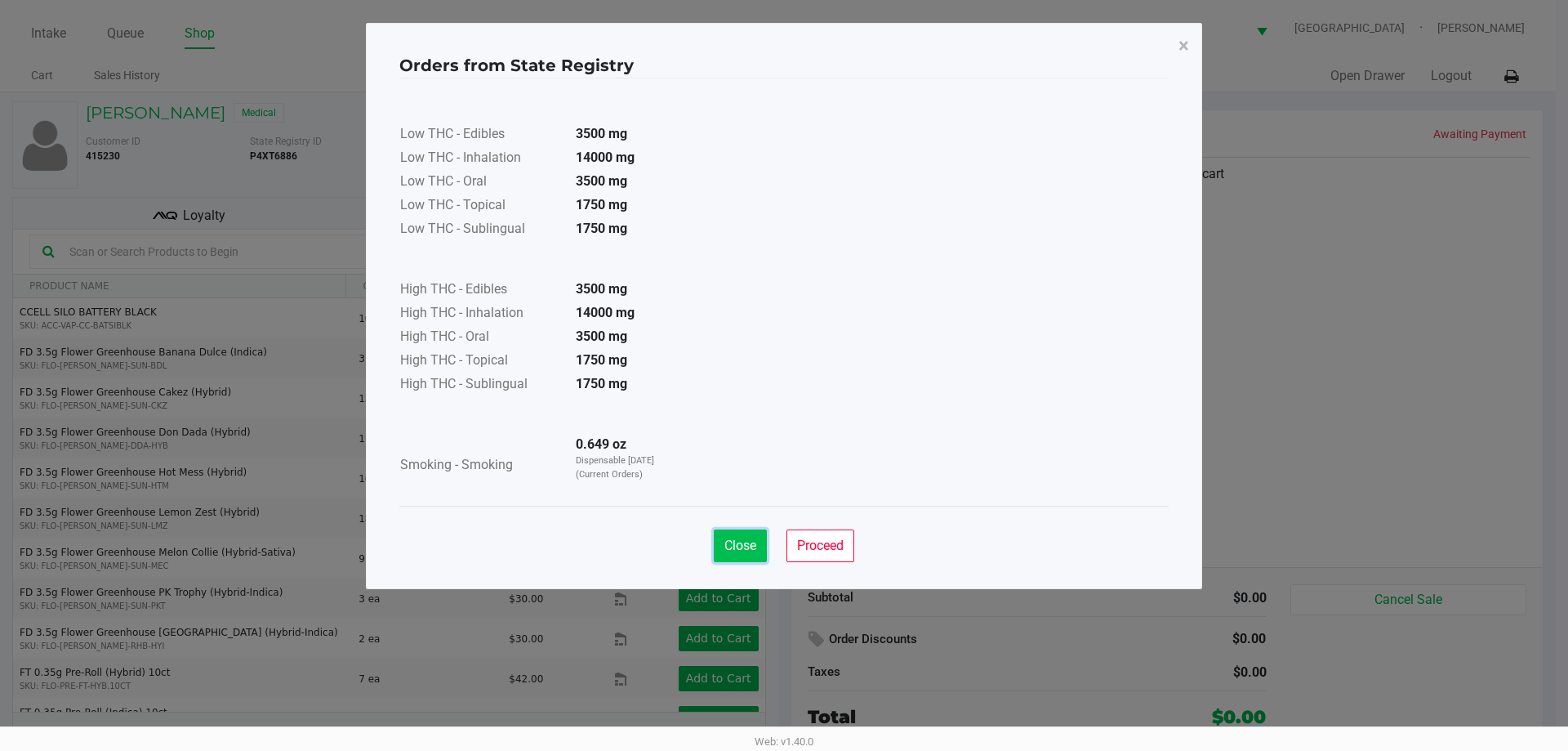
click at [737, 536] on button "Close" at bounding box center [740, 546] width 53 height 33
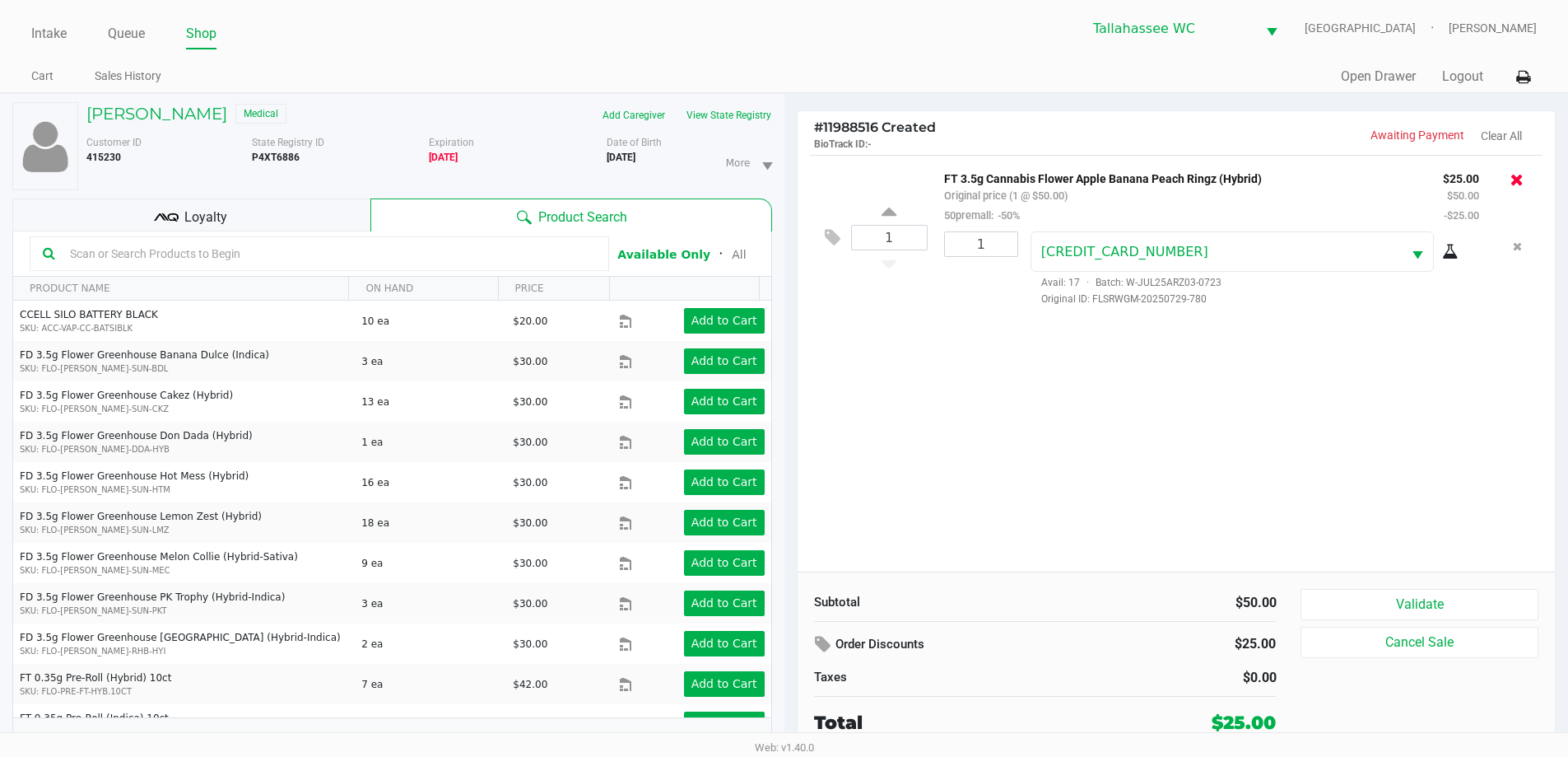
click at [1516, 179] on icon at bounding box center [1516, 179] width 13 height 17
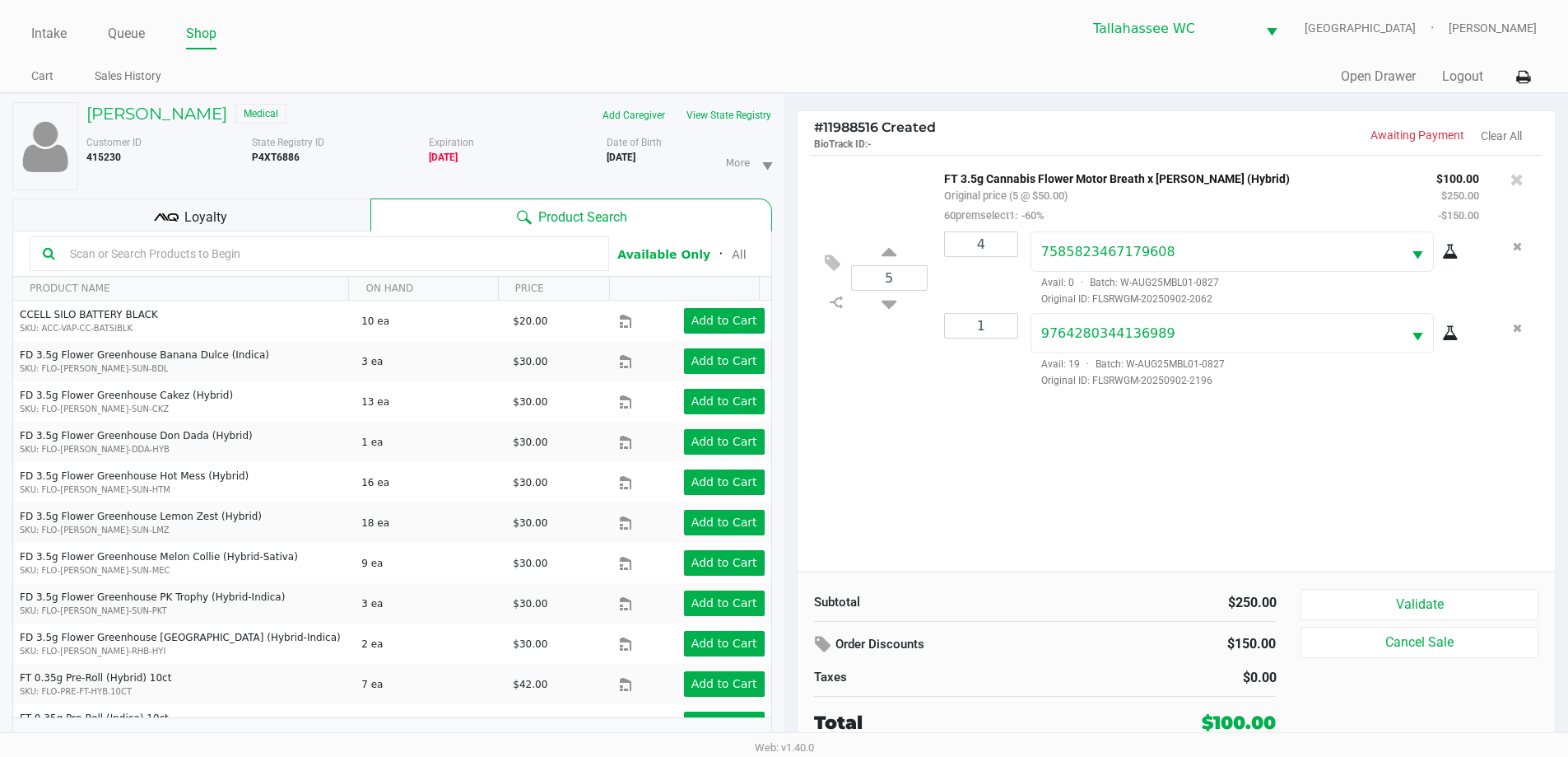
click at [1455, 585] on div "Subtotal $250.00 Order Discounts $150.00 Taxes $0.00 Total $100.00 Validate Can…" at bounding box center [1176, 662] width 759 height 181
click at [1453, 593] on button "Validate" at bounding box center [1419, 604] width 237 height 31
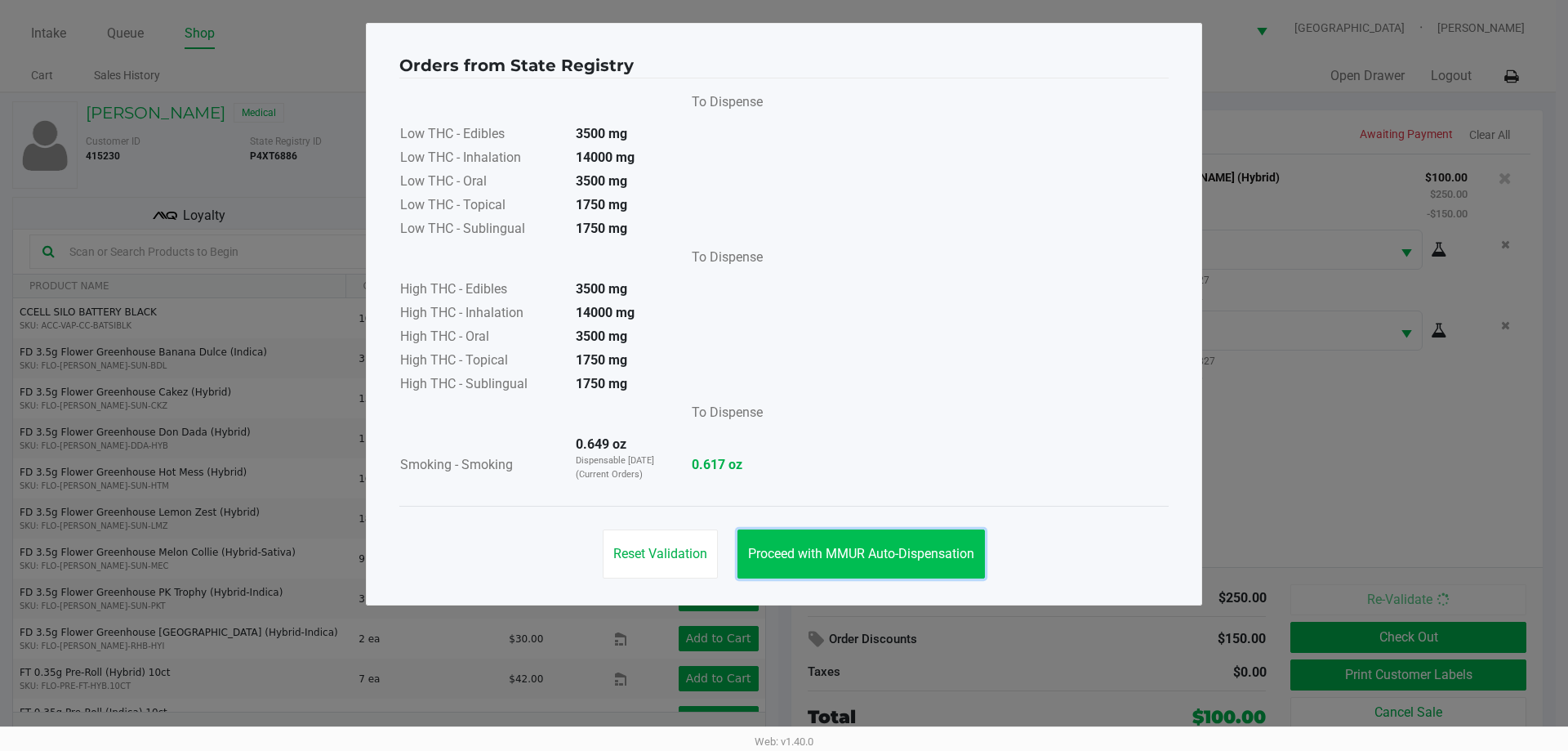
click at [905, 552] on span "Proceed with MMUR Auto-Dispensation" at bounding box center [860, 554] width 226 height 16
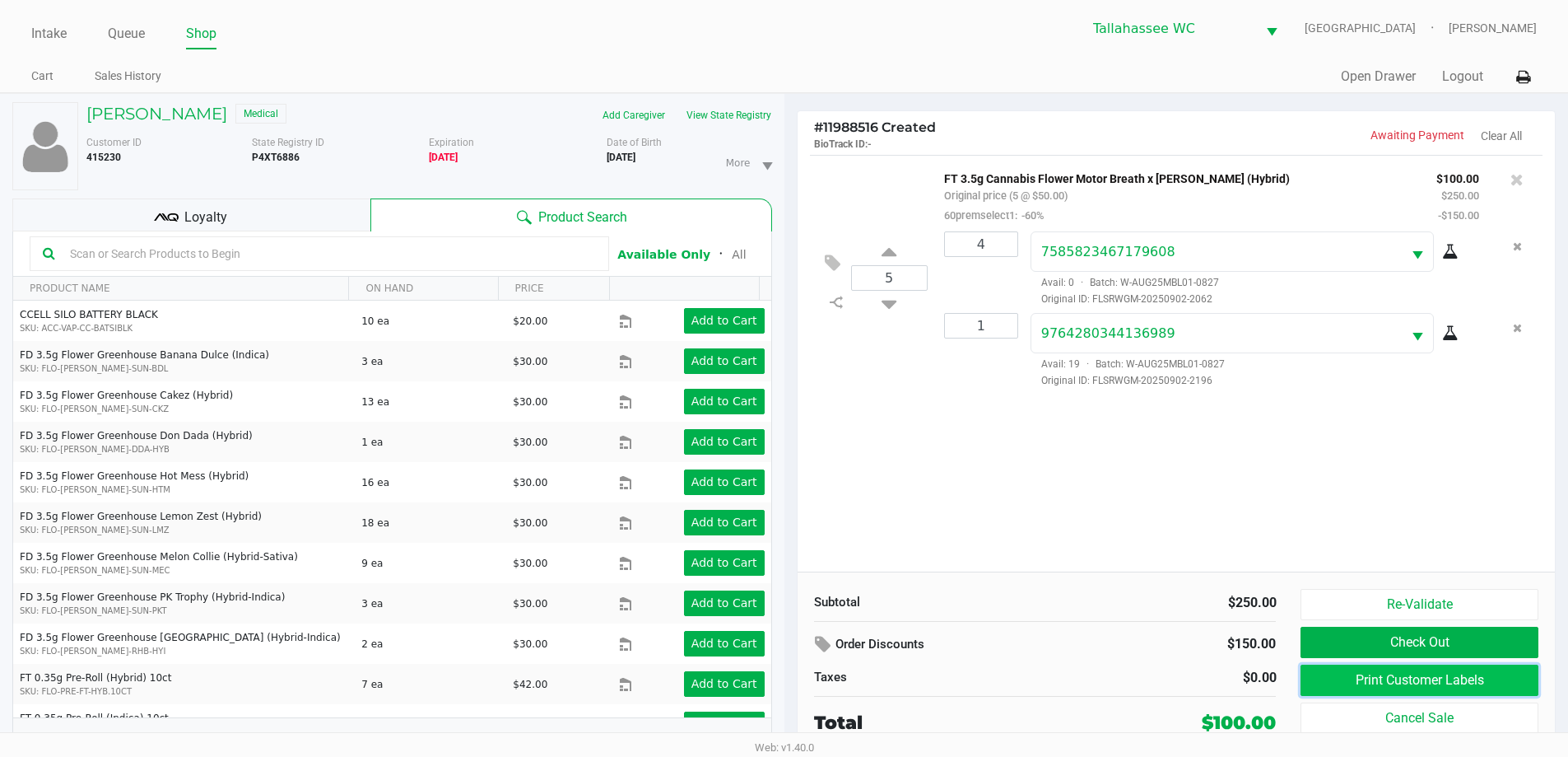
click at [1416, 683] on button "Print Customer Labels" at bounding box center [1419, 681] width 237 height 31
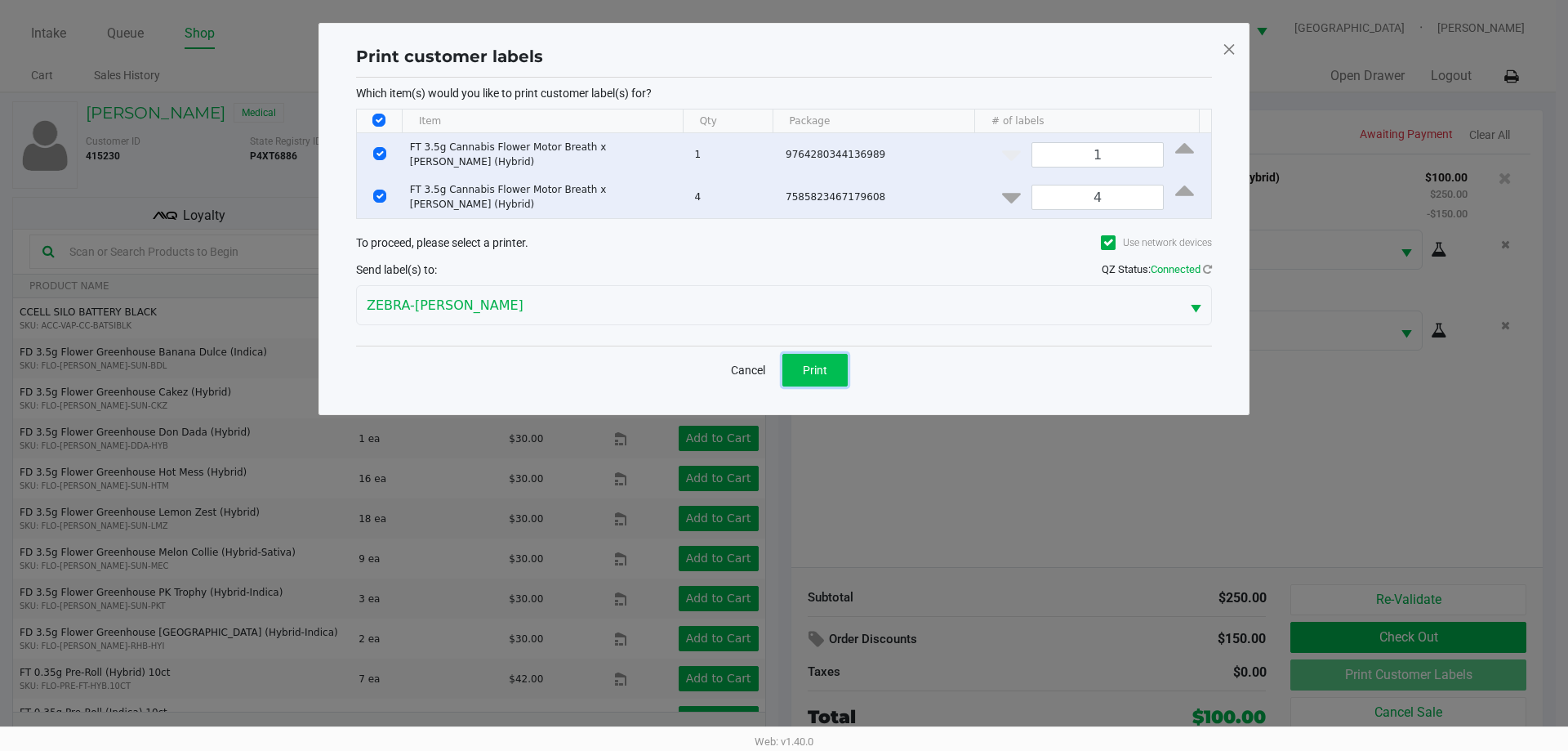
click at [826, 363] on span "Print" at bounding box center [815, 369] width 24 height 13
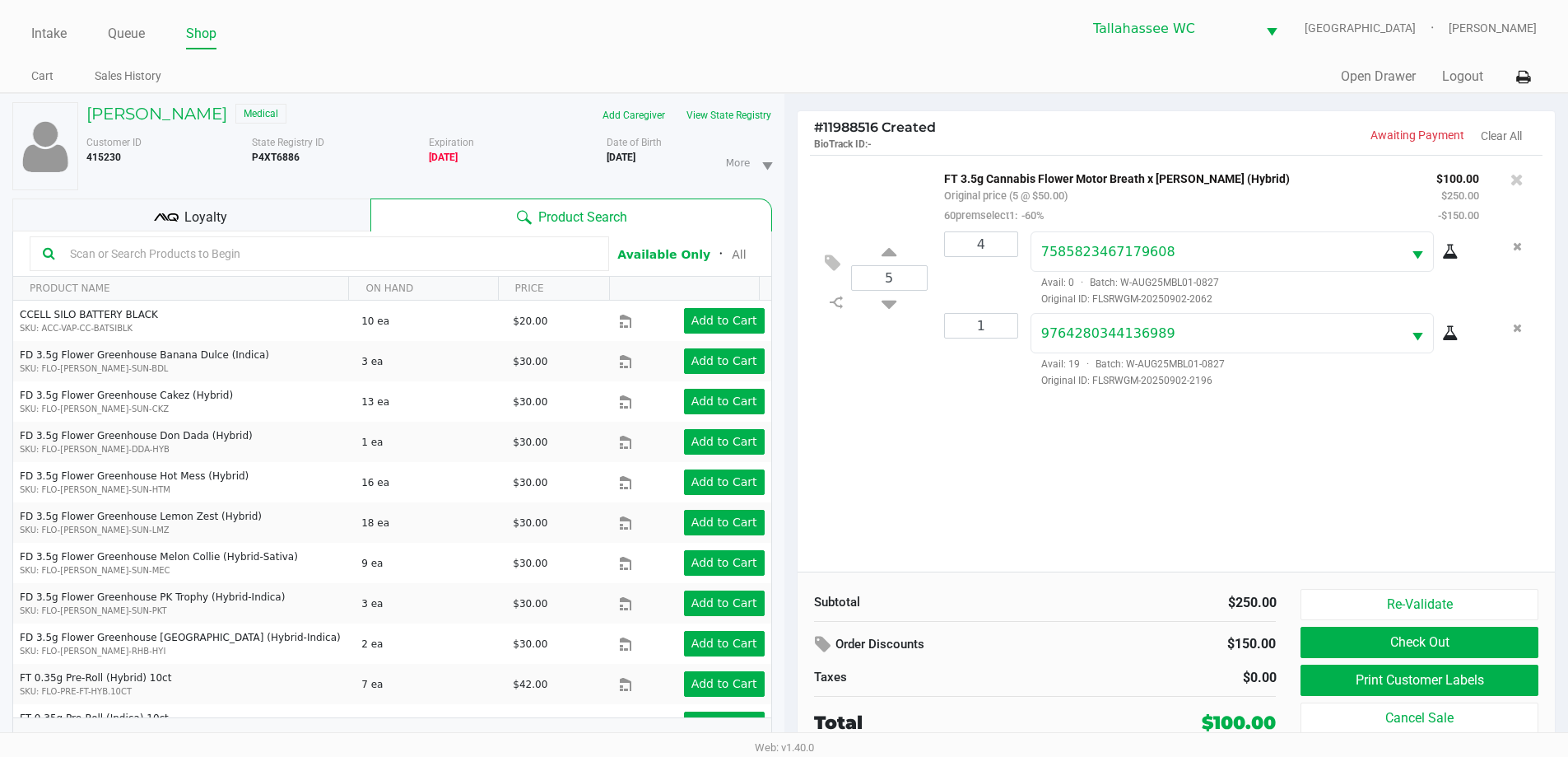
click at [302, 211] on div "Loyalty" at bounding box center [192, 215] width 358 height 33
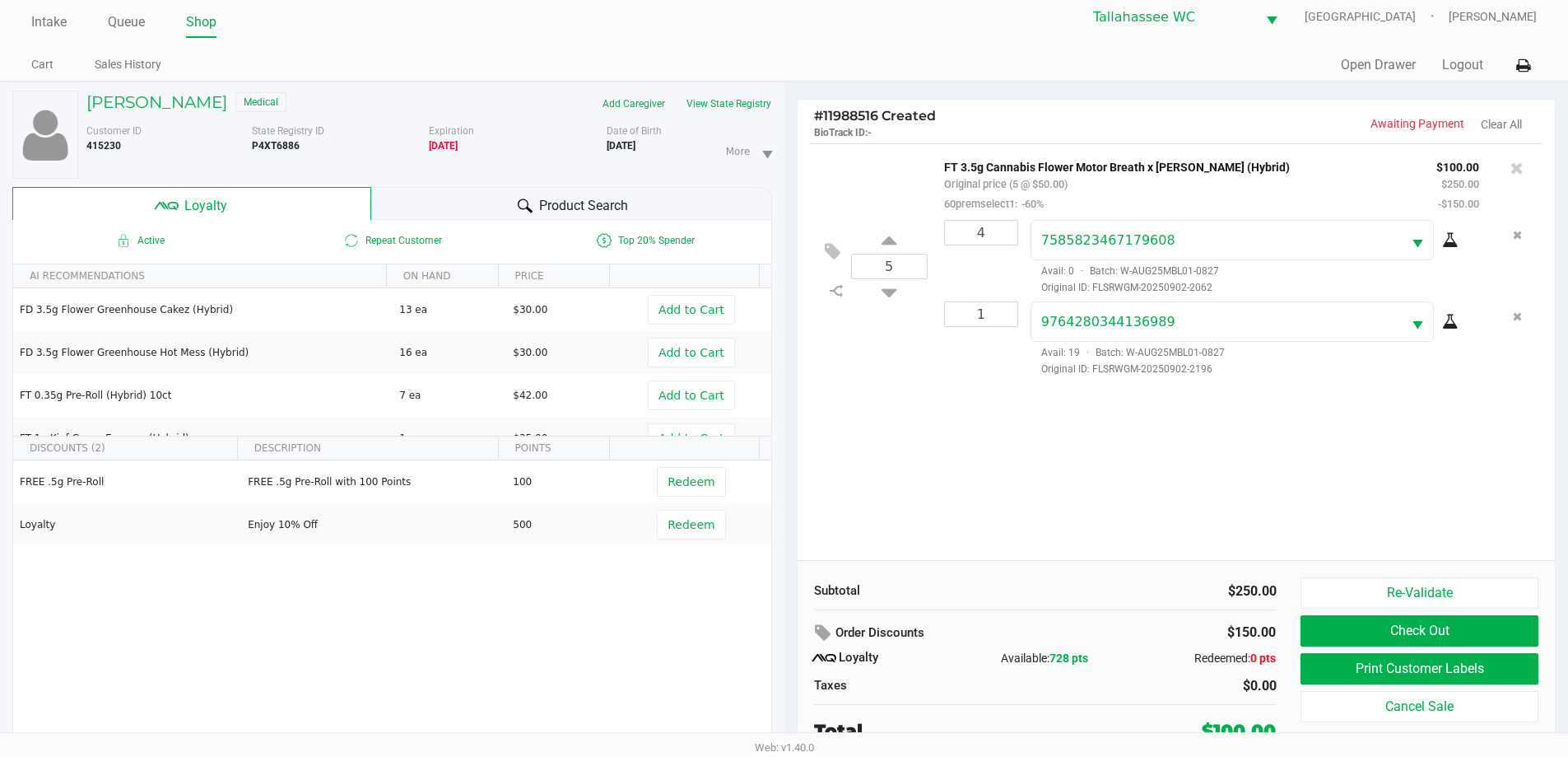
scroll to position [18, 0]
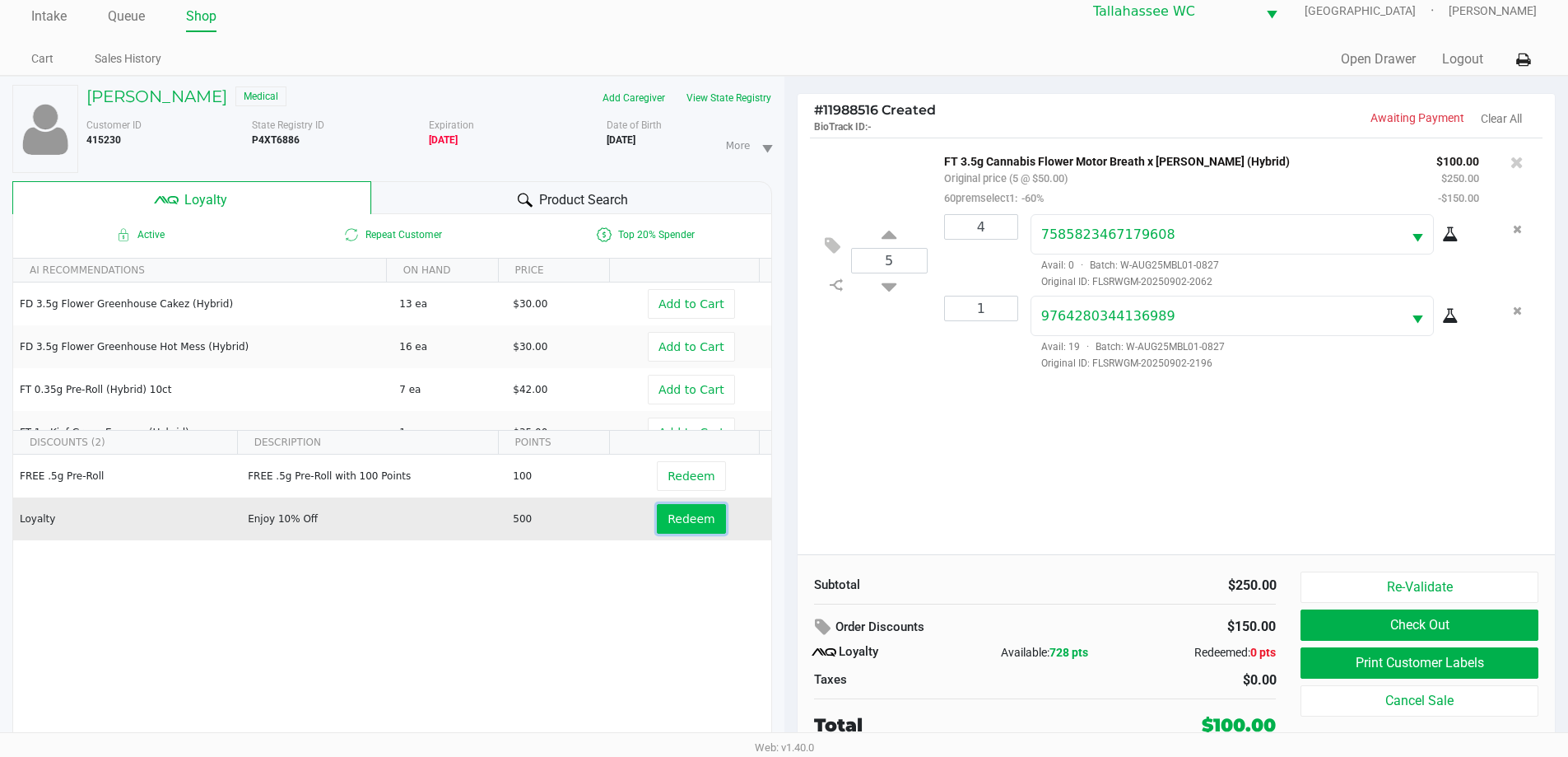
click at [706, 525] on button "Redeem" at bounding box center [691, 519] width 69 height 29
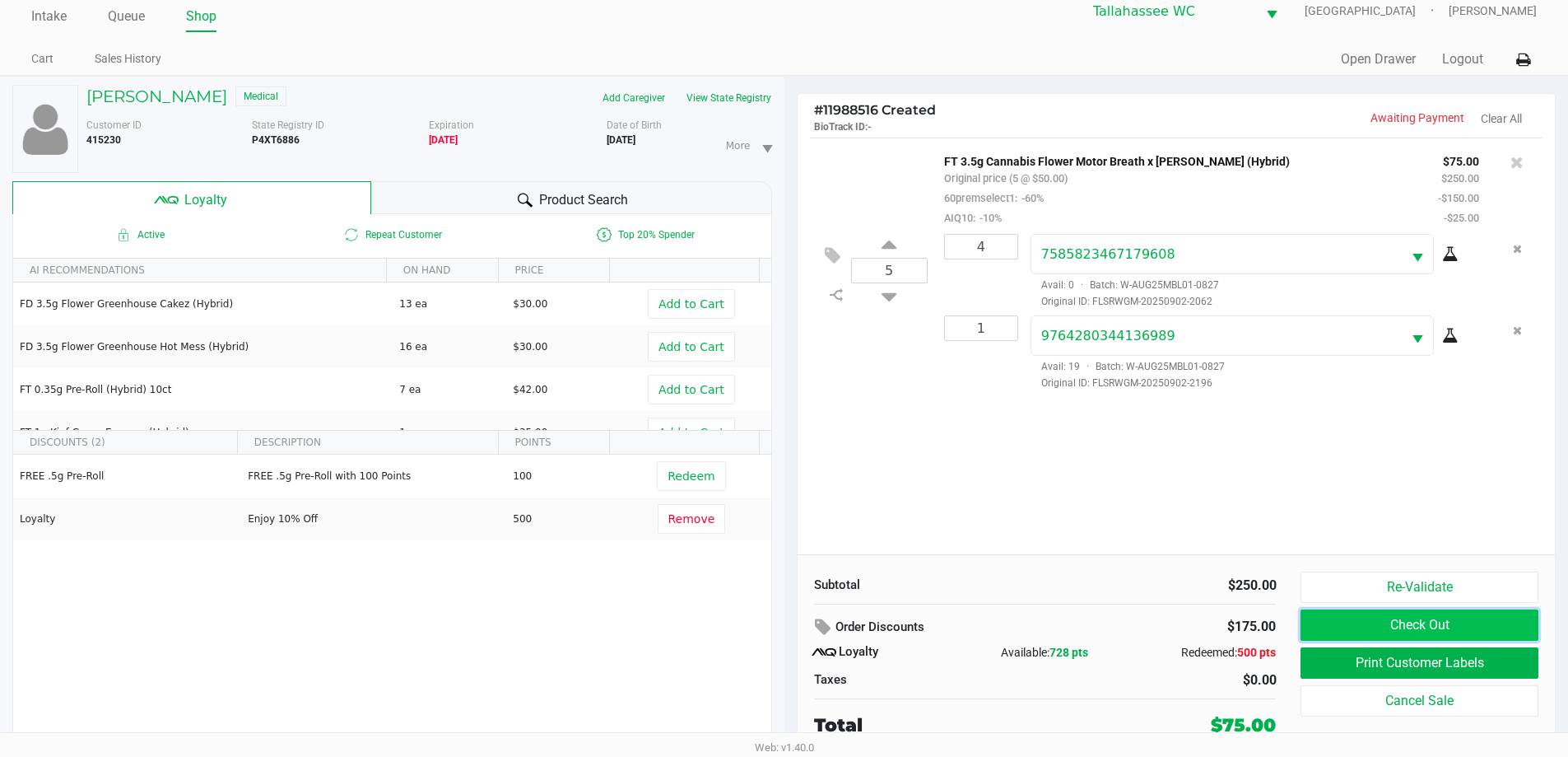
click at [1453, 619] on button "Check Out" at bounding box center [1419, 625] width 237 height 31
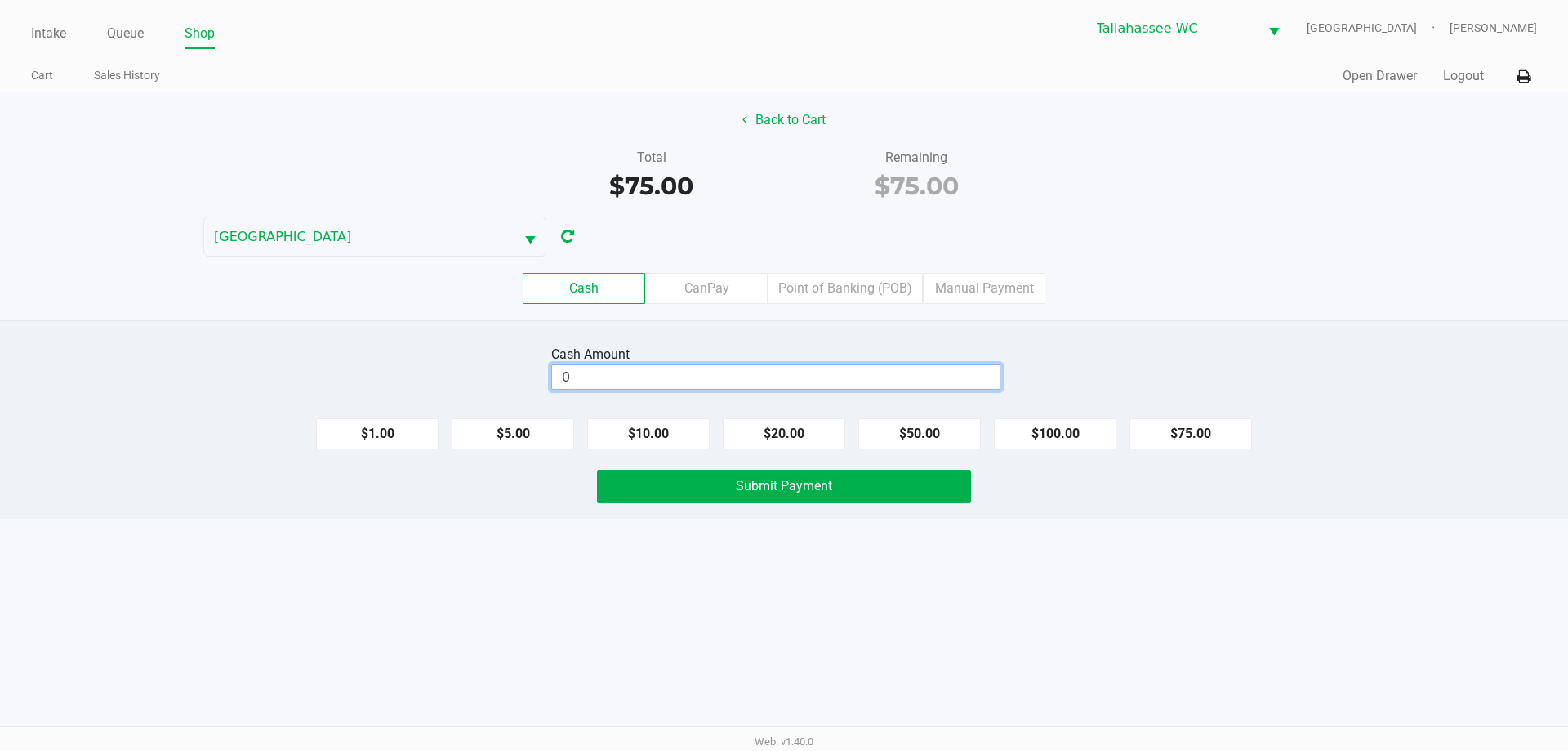
click at [767, 370] on input "0" at bounding box center [776, 377] width 448 height 23
type input "$100.00"
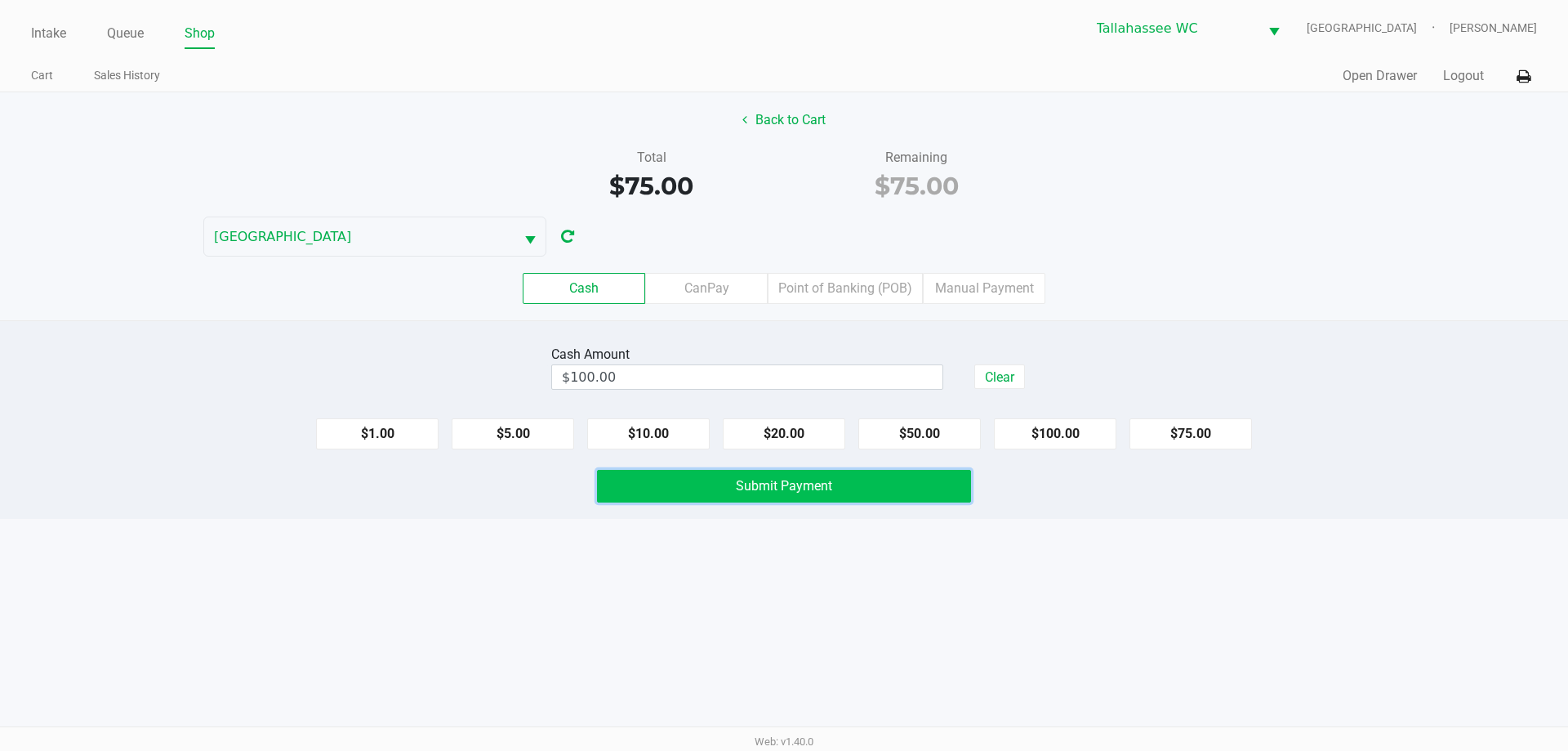
click at [829, 489] on span "Submit Payment" at bounding box center [784, 486] width 96 height 16
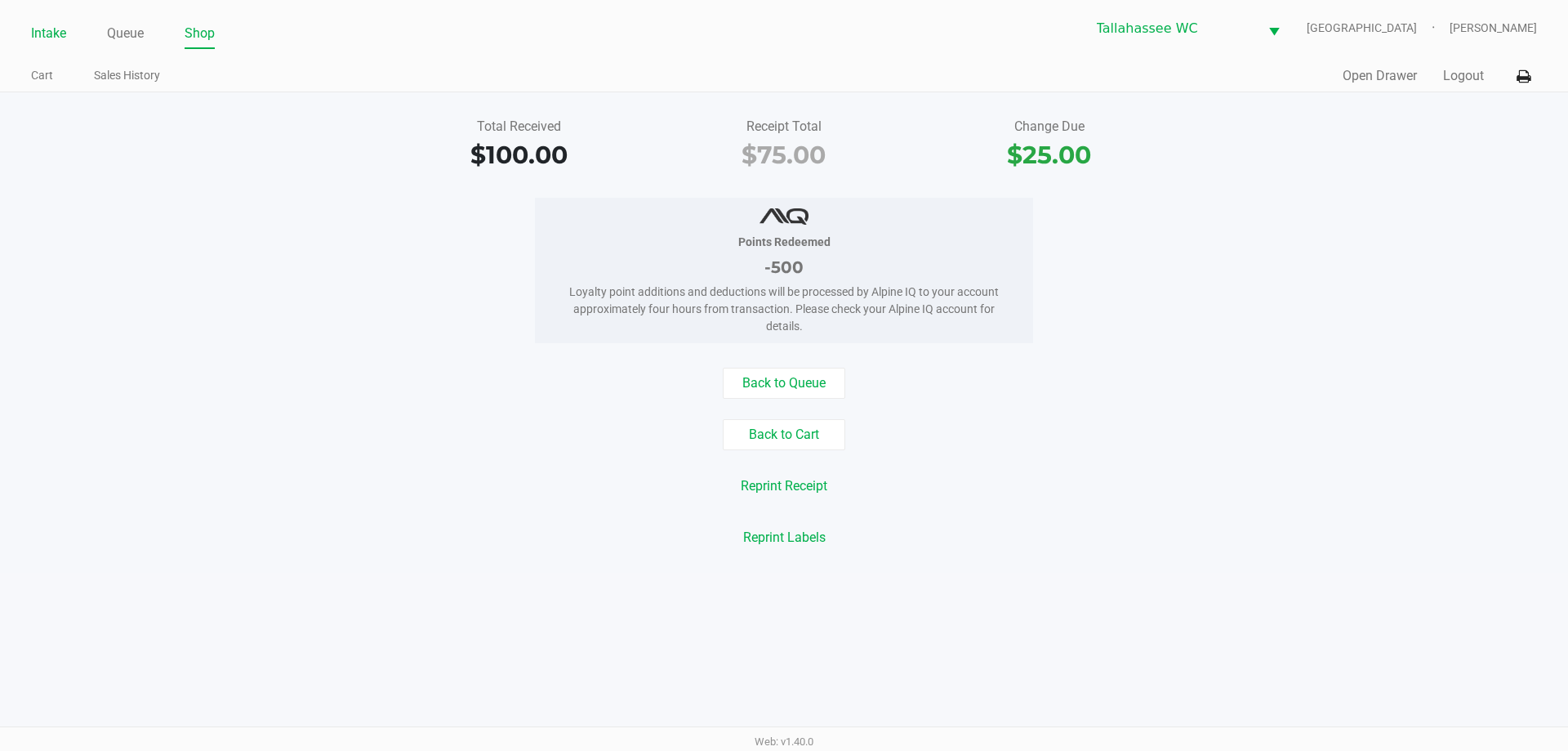
click at [63, 31] on link "Intake" at bounding box center [49, 34] width 35 height 23
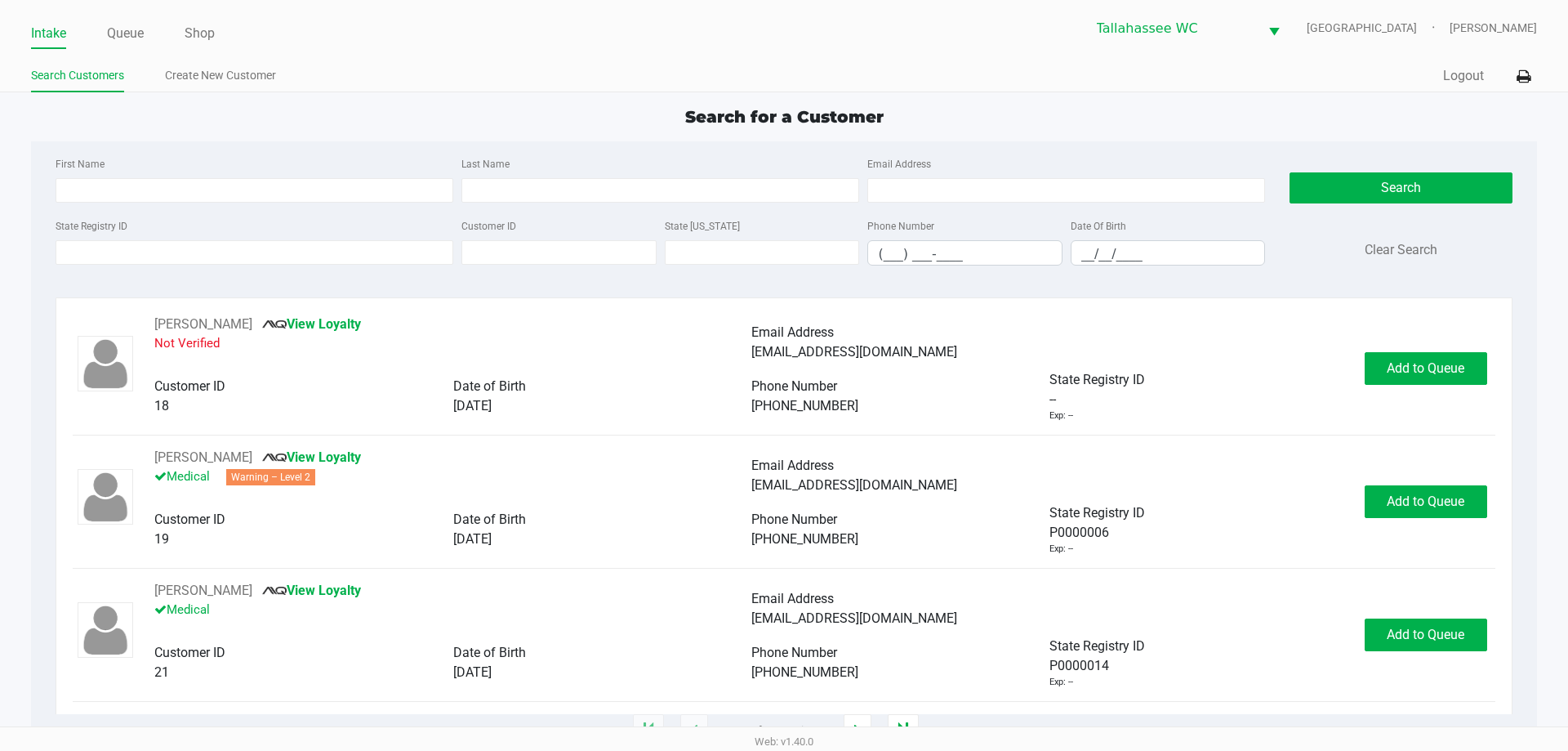
click at [544, 70] on ul "Search Customers Create New Customer" at bounding box center [407, 78] width 752 height 28
click at [198, 250] on input "State Registry ID" at bounding box center [254, 252] width 398 height 24
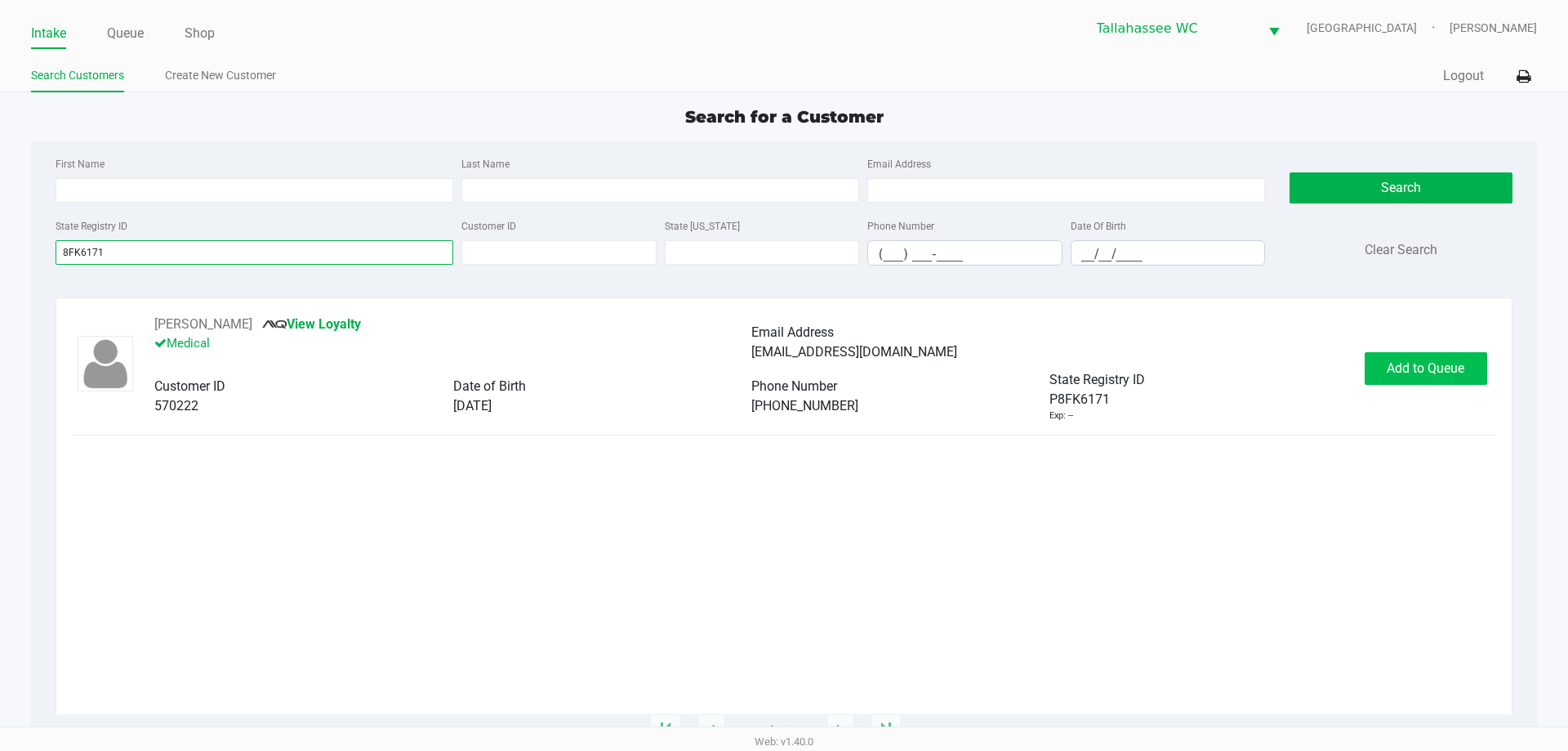
type input "8FK6171"
click at [1401, 354] on button "Add to Queue" at bounding box center [1425, 368] width 122 height 33
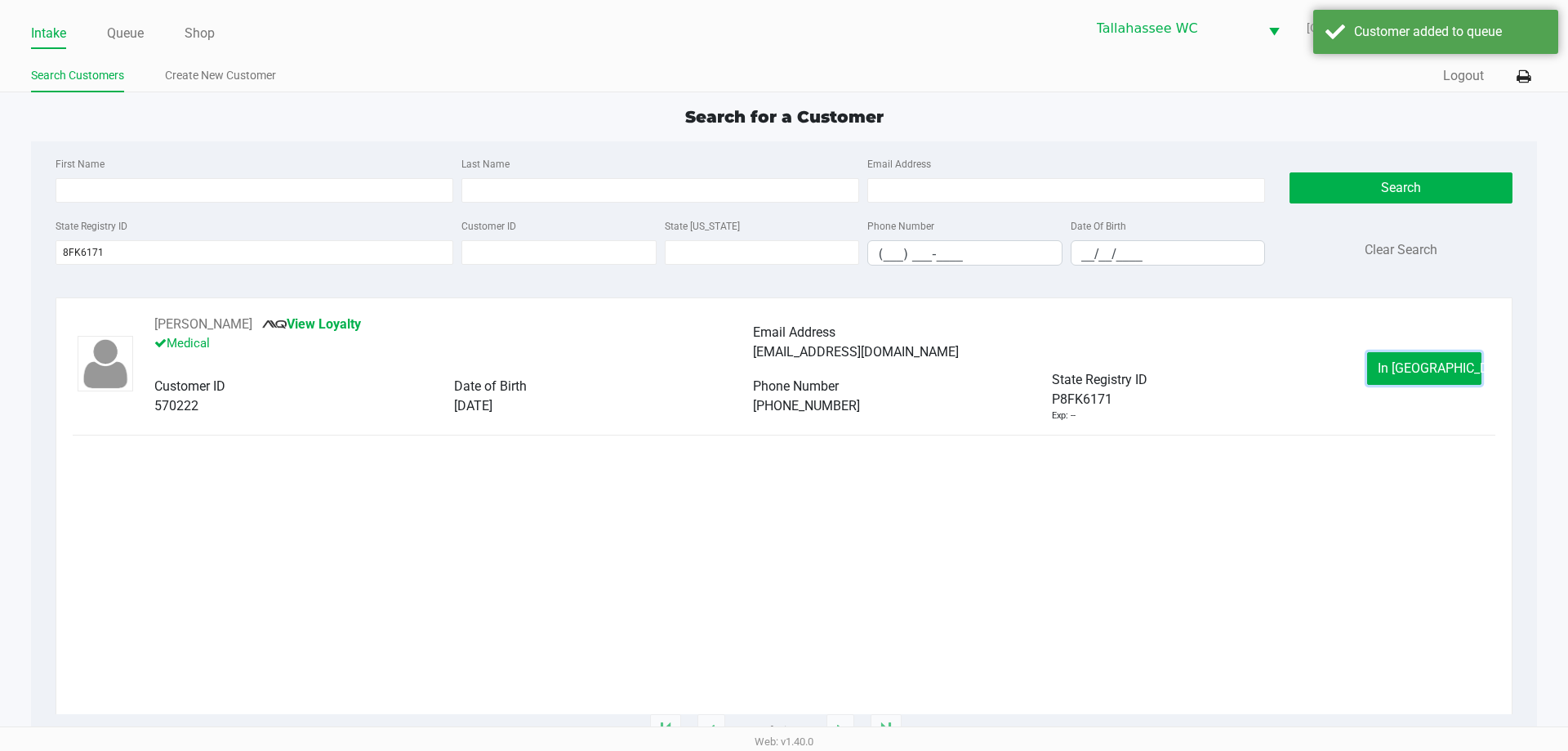
click at [1418, 382] on button "In Queue" at bounding box center [1424, 368] width 115 height 33
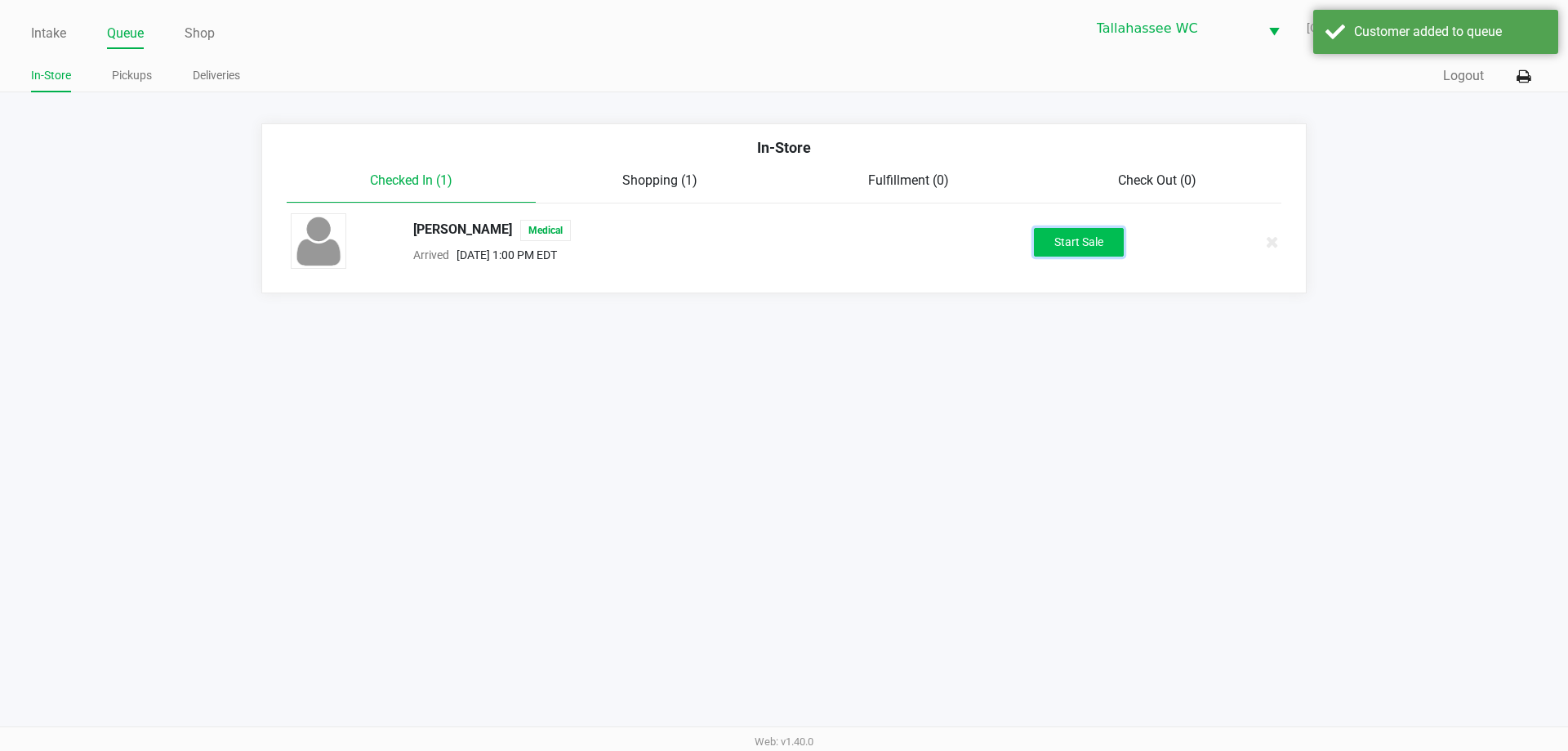
click at [1084, 246] on button "Start Sale" at bounding box center [1079, 242] width 90 height 28
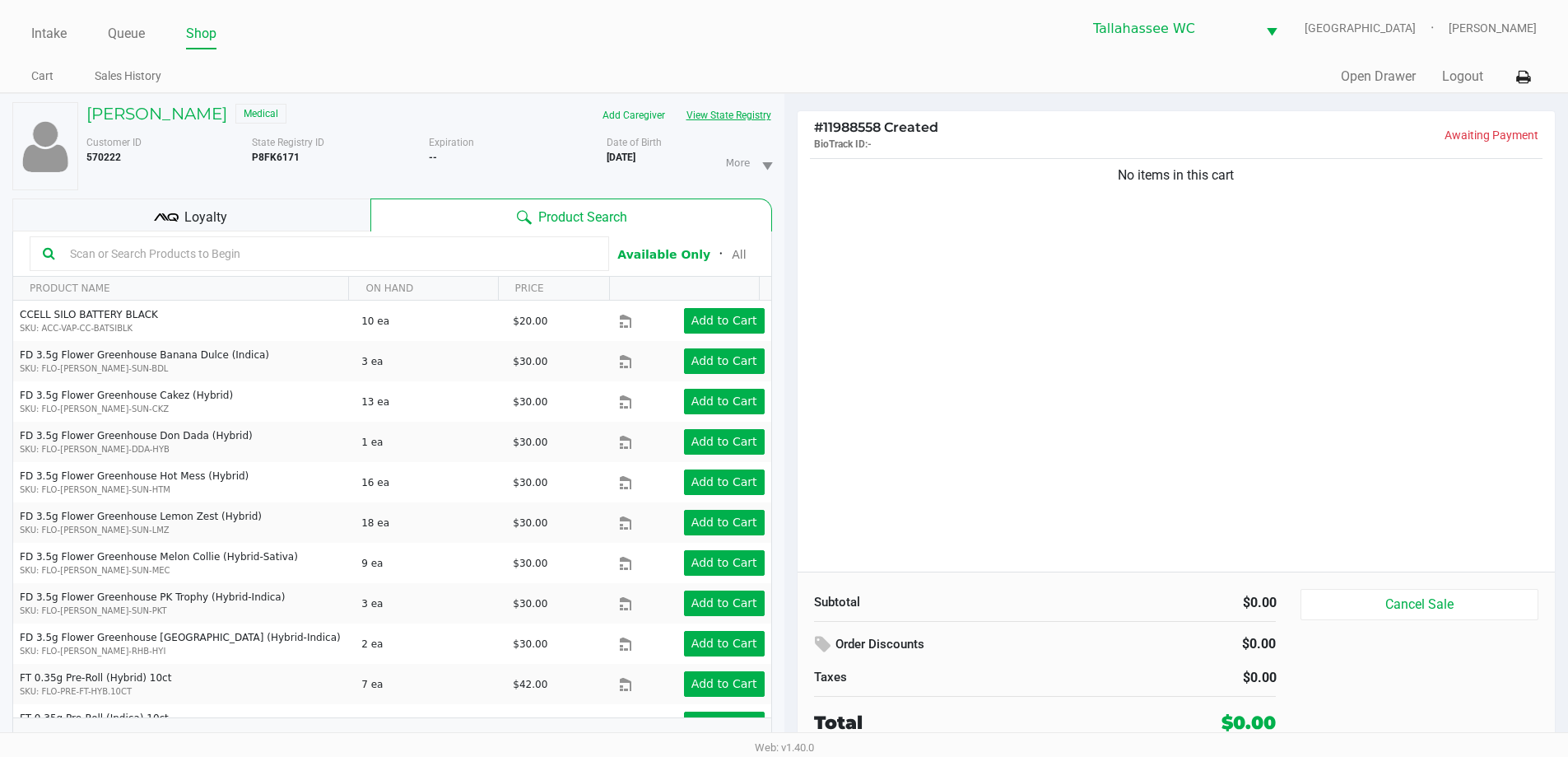
click at [763, 116] on button "View State Registry" at bounding box center [723, 115] width 96 height 26
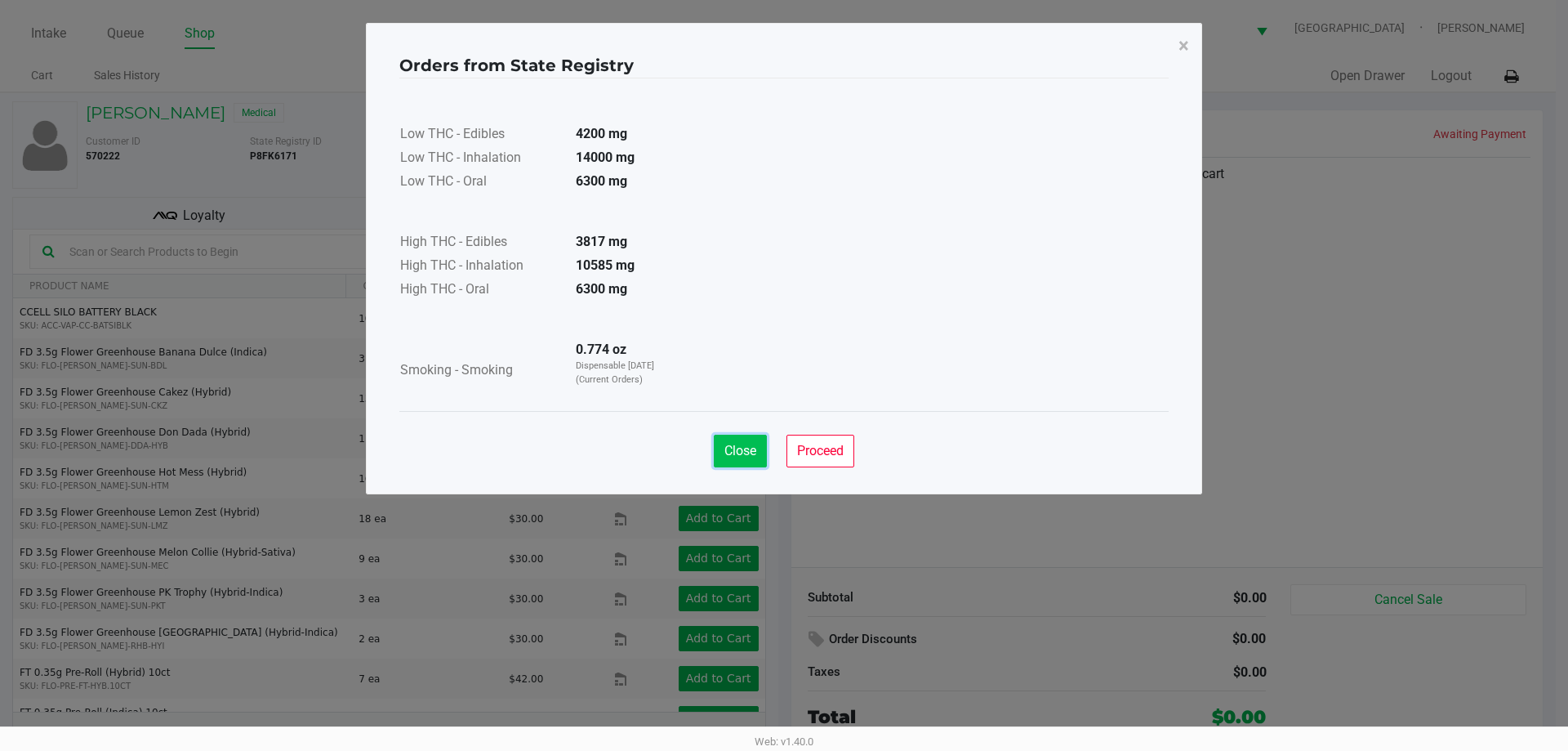
click at [726, 456] on span "Close" at bounding box center [740, 451] width 32 height 16
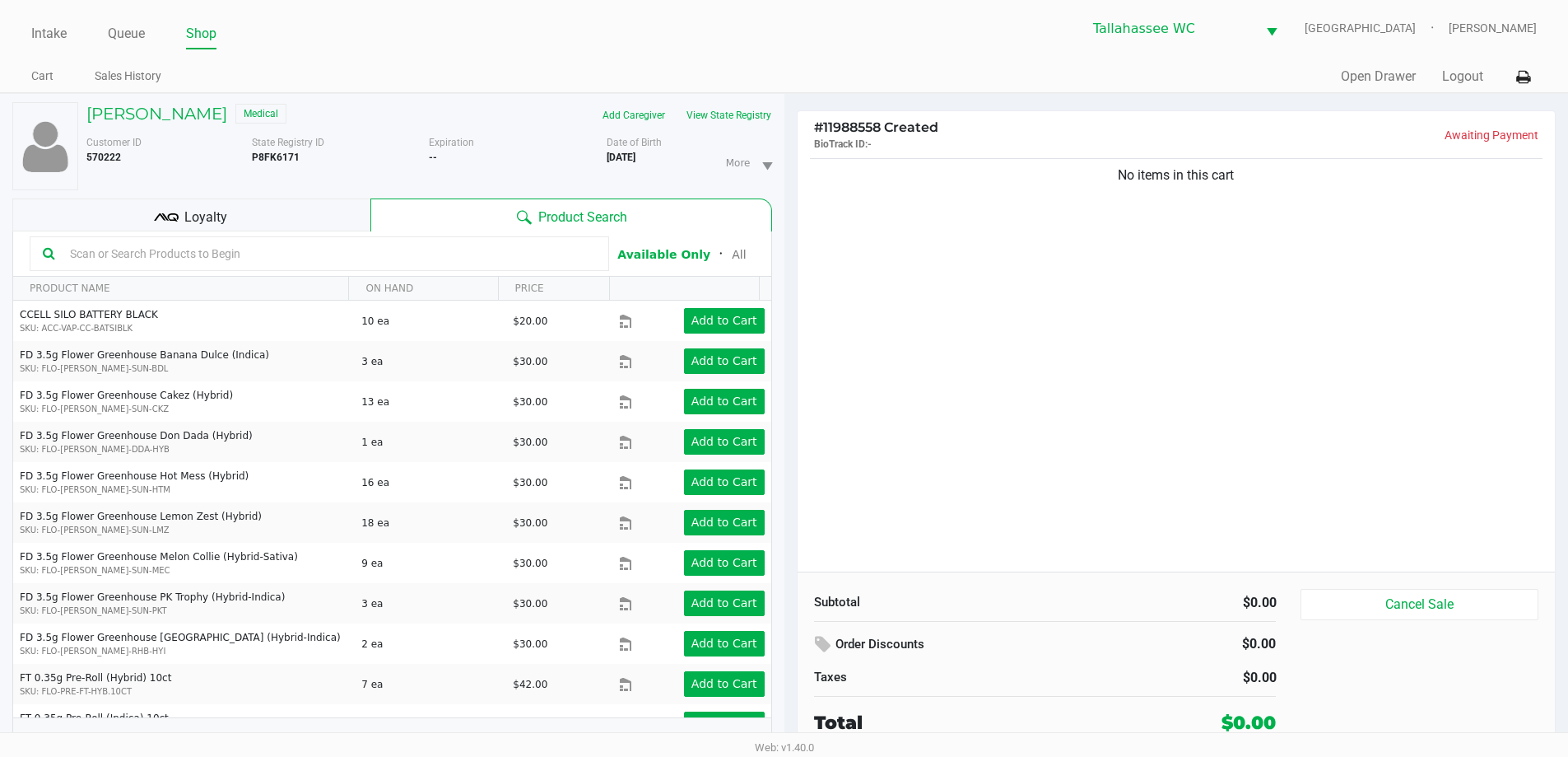
click at [1089, 400] on div "No items in this cart" at bounding box center [1176, 363] width 759 height 417
click at [715, 104] on button "View State Registry" at bounding box center [723, 115] width 96 height 26
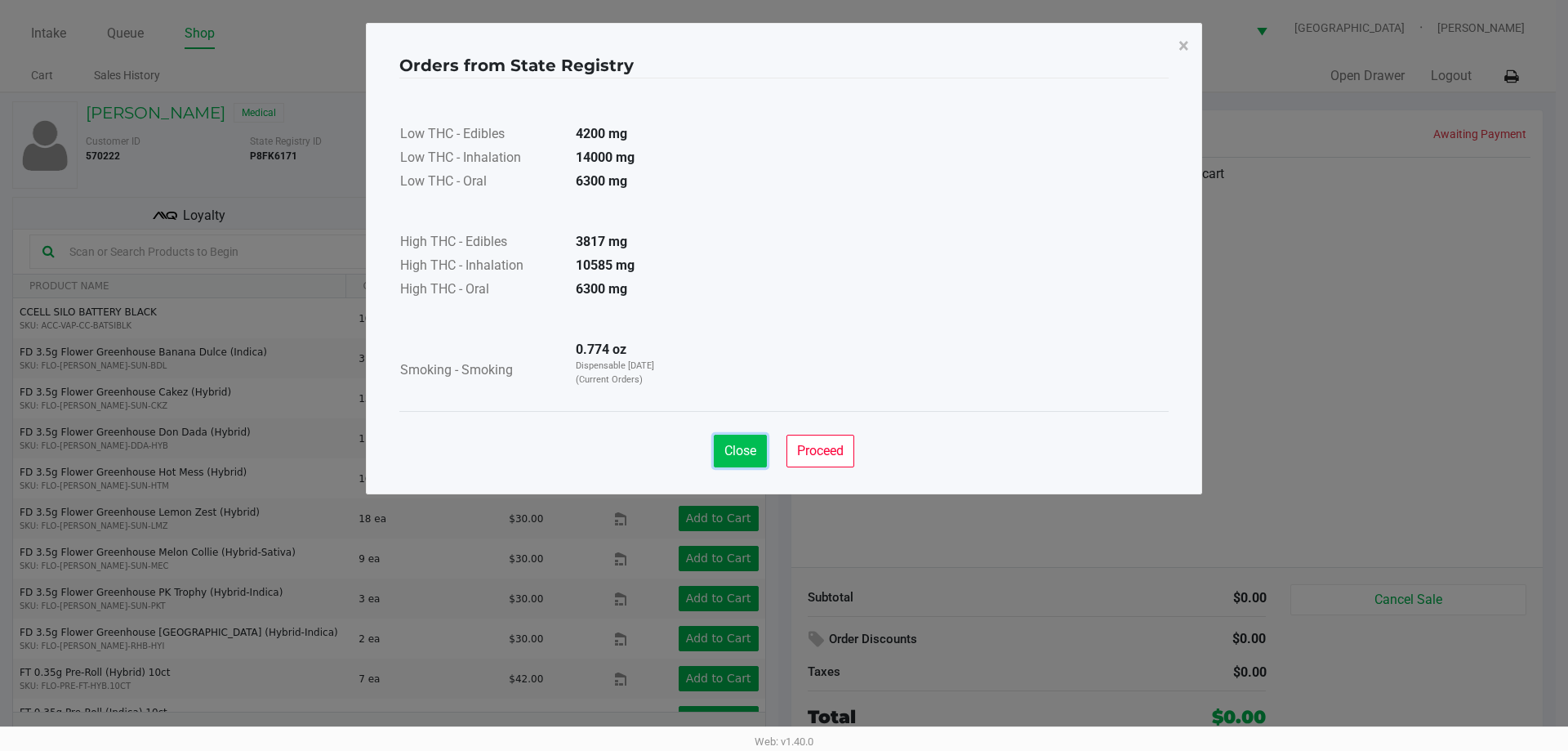
click at [743, 464] on button "Close" at bounding box center [740, 451] width 53 height 33
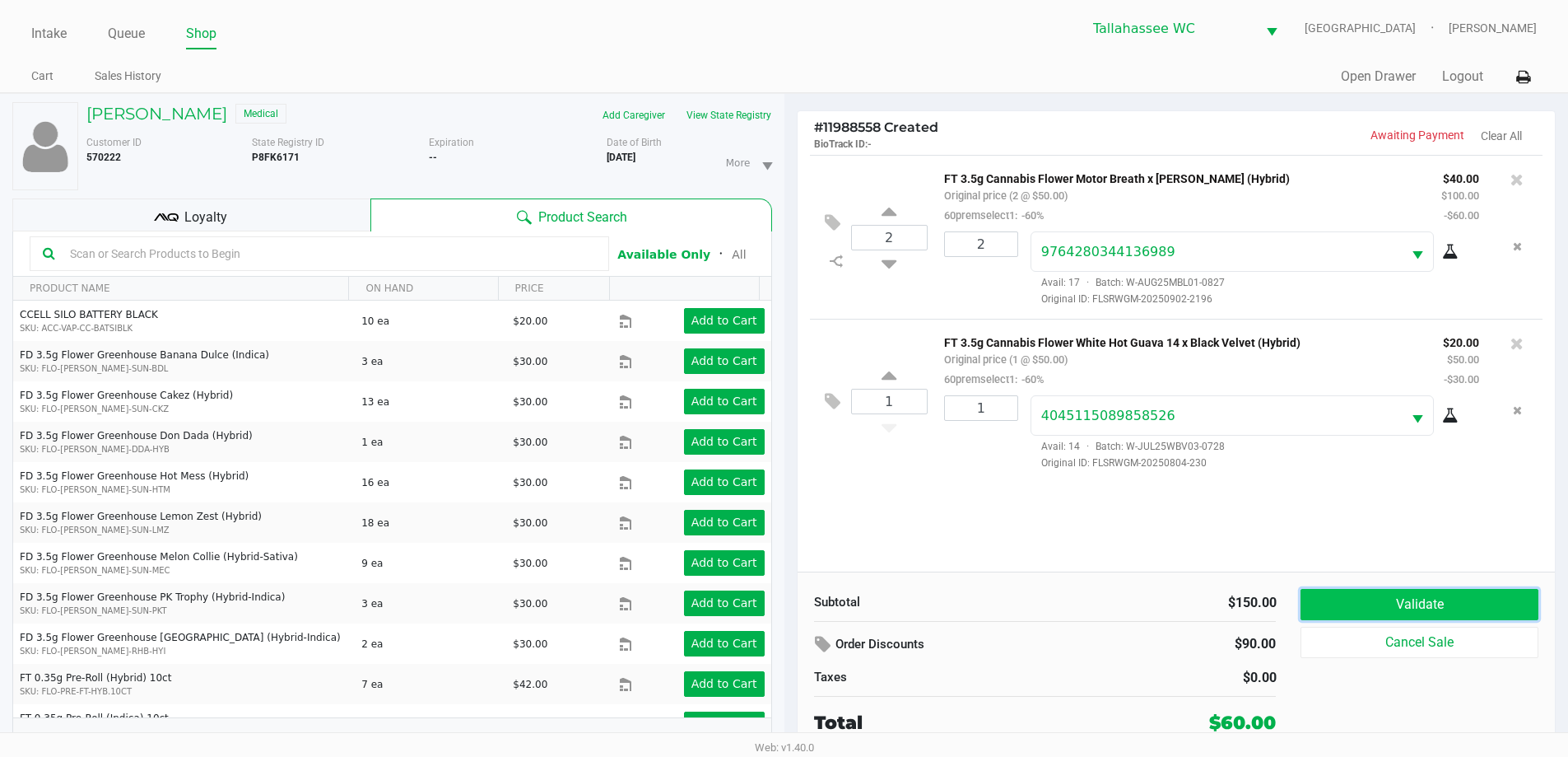
click at [1407, 610] on button "Validate" at bounding box center [1419, 604] width 237 height 31
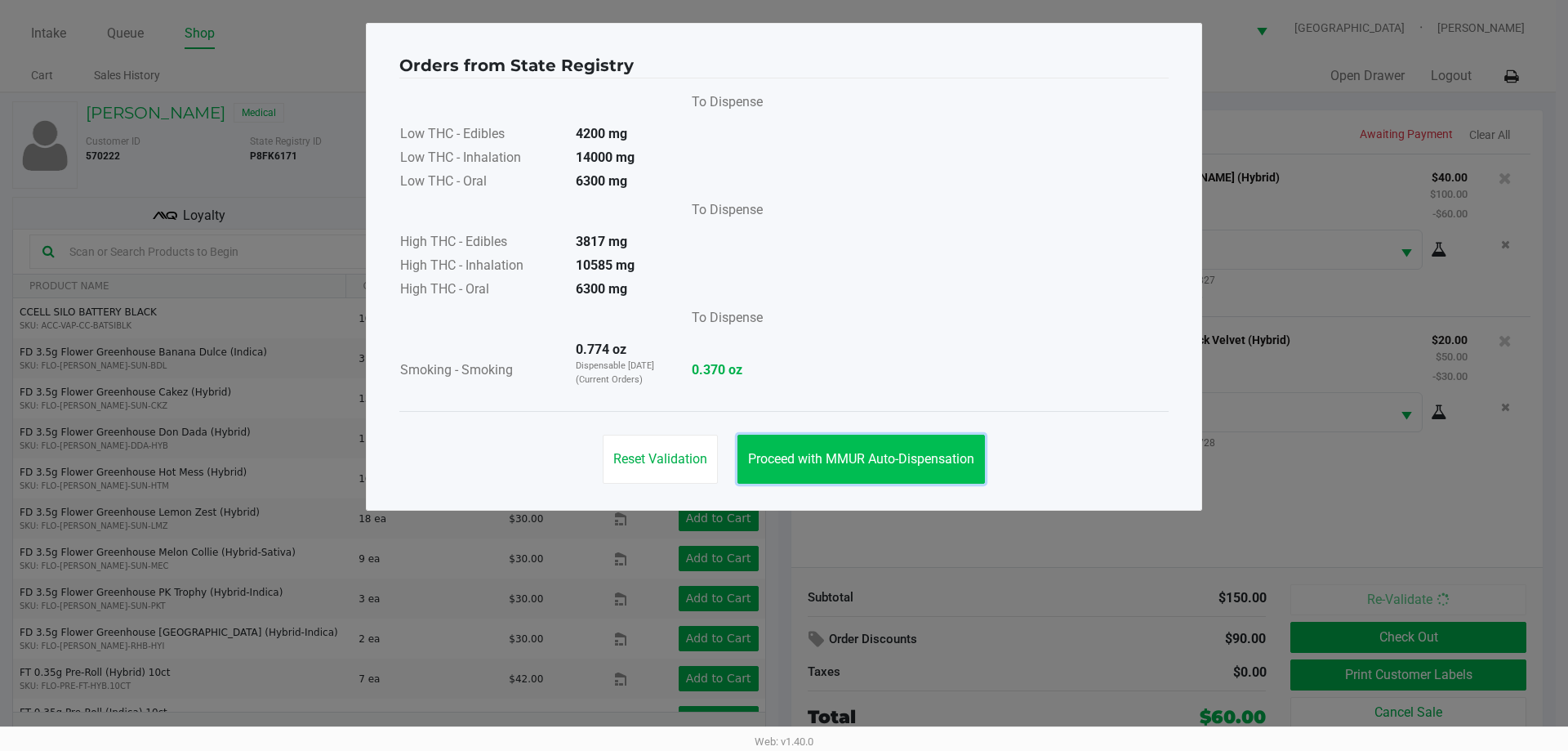
click at [921, 456] on span "Proceed with MMUR Auto-Dispensation" at bounding box center [860, 459] width 226 height 16
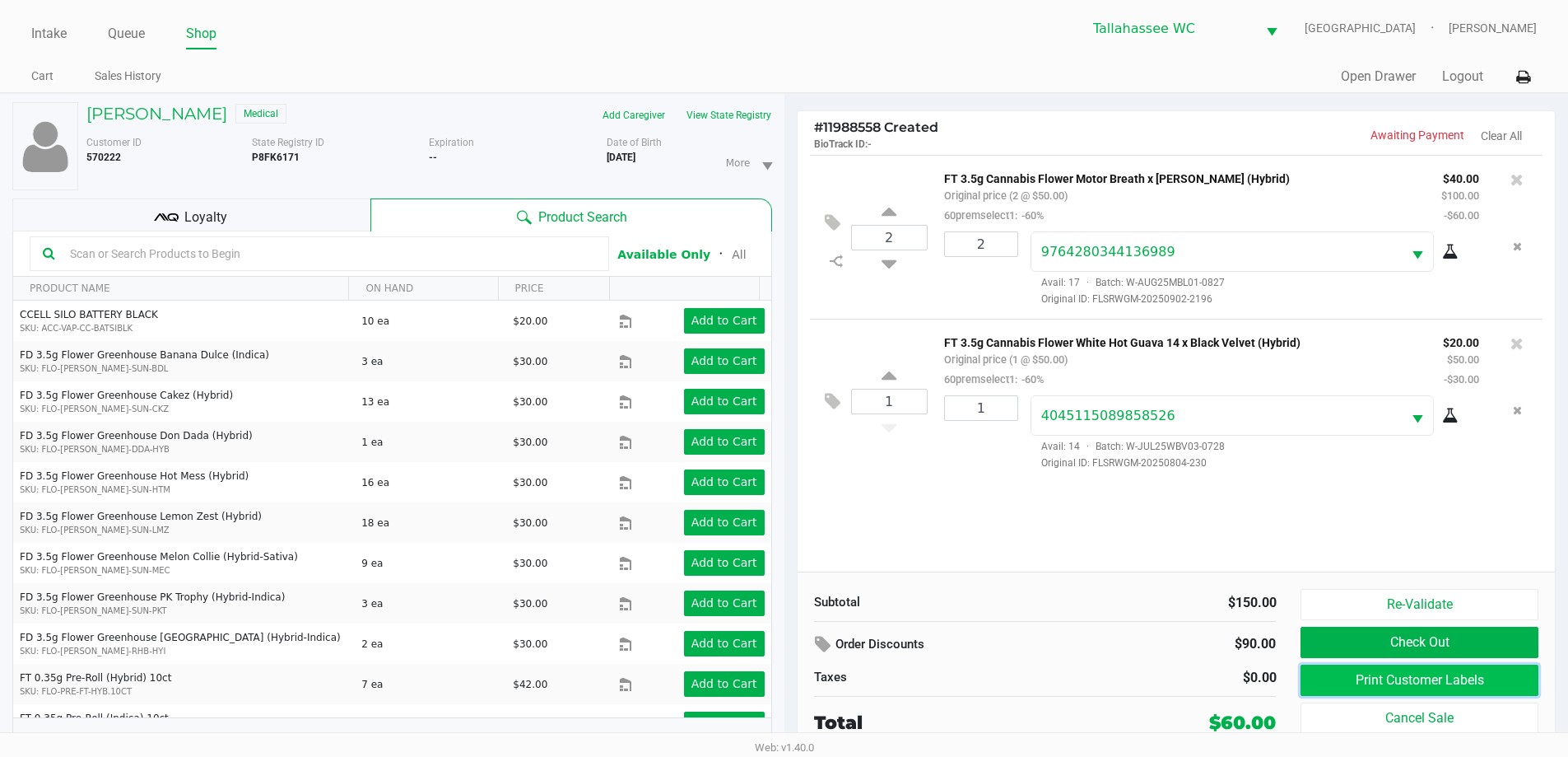
click at [1479, 677] on button "Print Customer Labels" at bounding box center [1419, 681] width 237 height 31
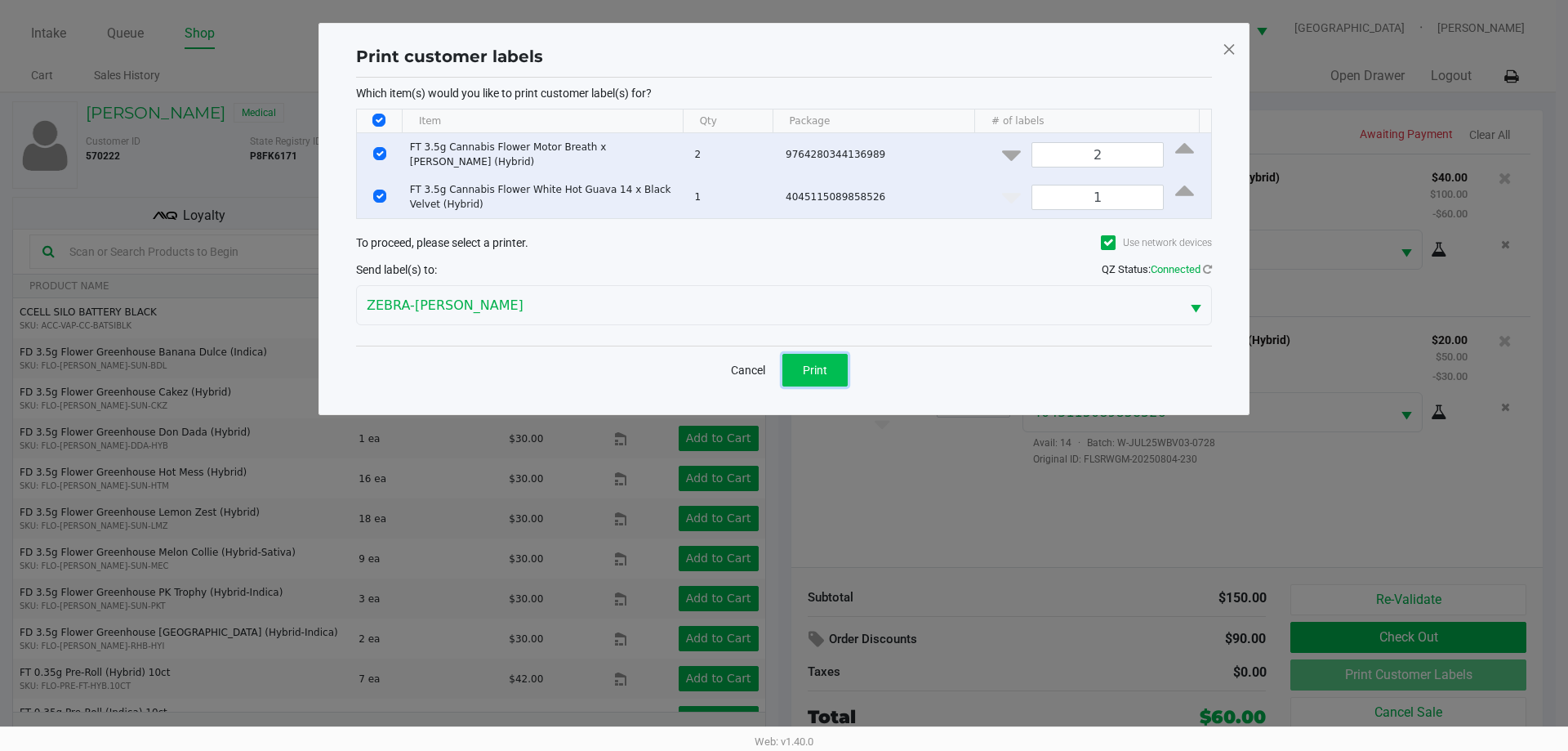
click at [820, 371] on span "Print" at bounding box center [815, 369] width 24 height 13
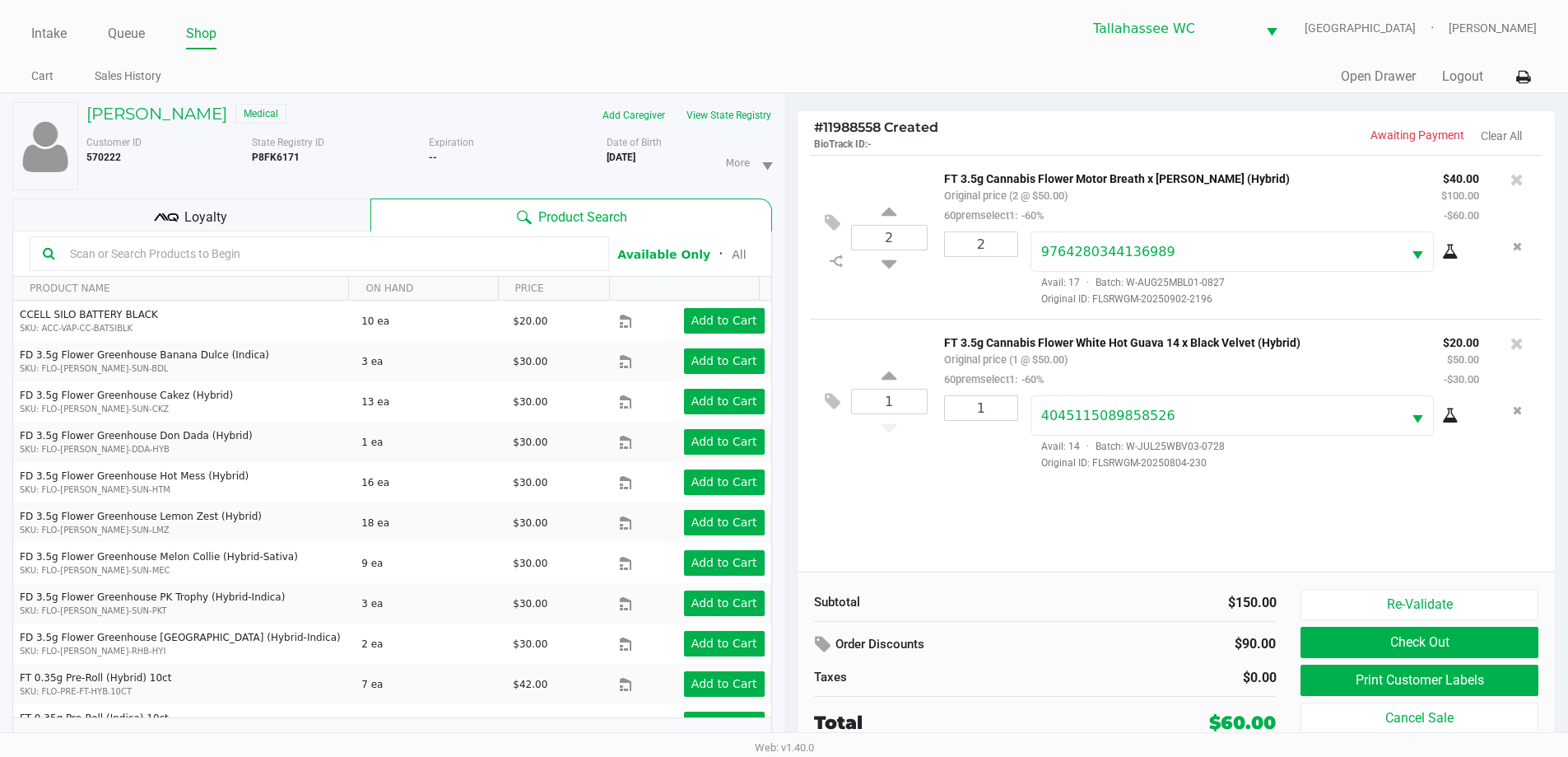
click at [268, 207] on div "Loyalty" at bounding box center [192, 215] width 358 height 33
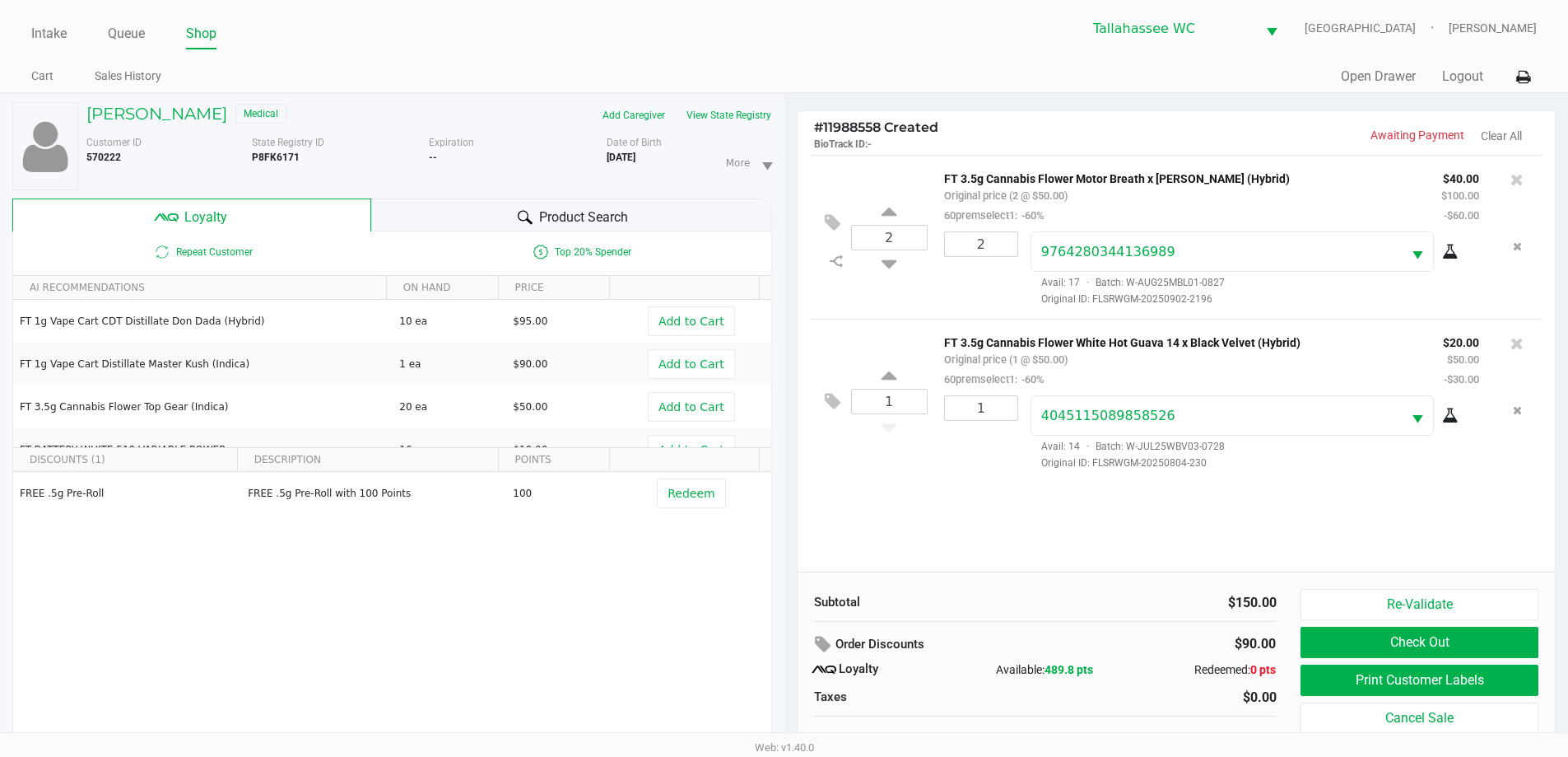
scroll to position [18, 0]
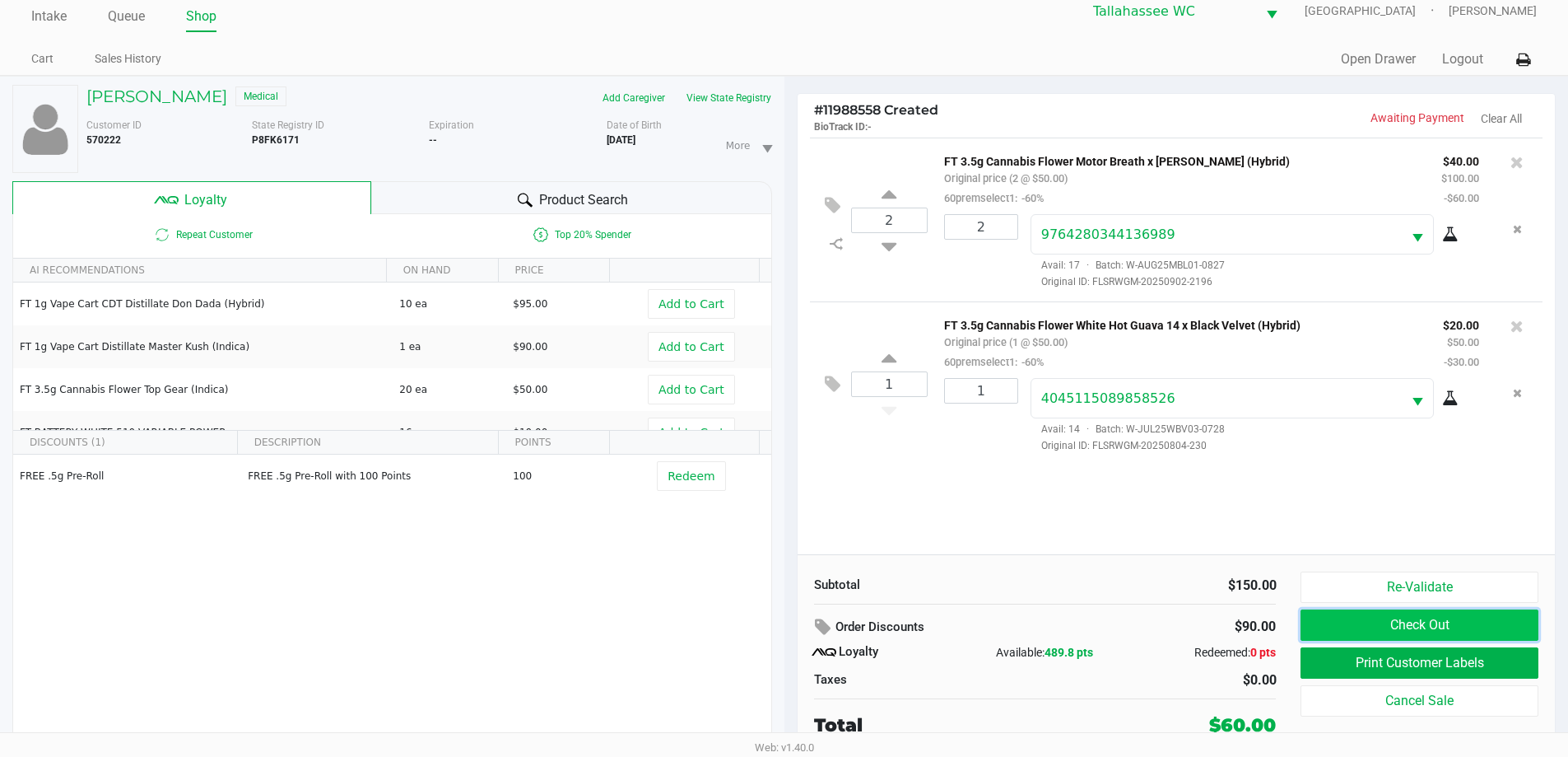
click at [1439, 623] on button "Check Out" at bounding box center [1419, 625] width 237 height 31
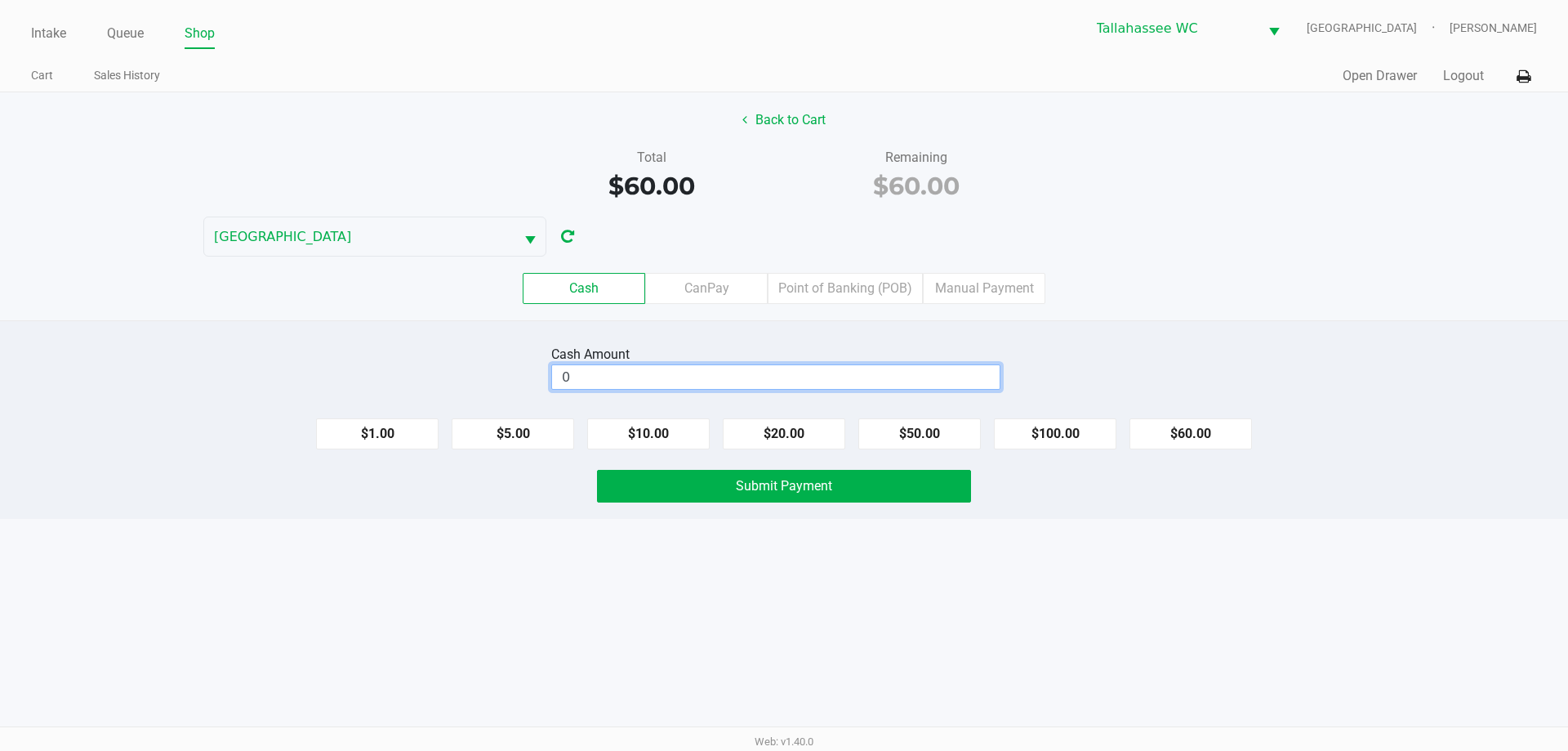
click at [801, 384] on input "0" at bounding box center [776, 377] width 448 height 23
type input "$60.00"
click at [885, 495] on button "Submit Payment" at bounding box center [784, 487] width 374 height 33
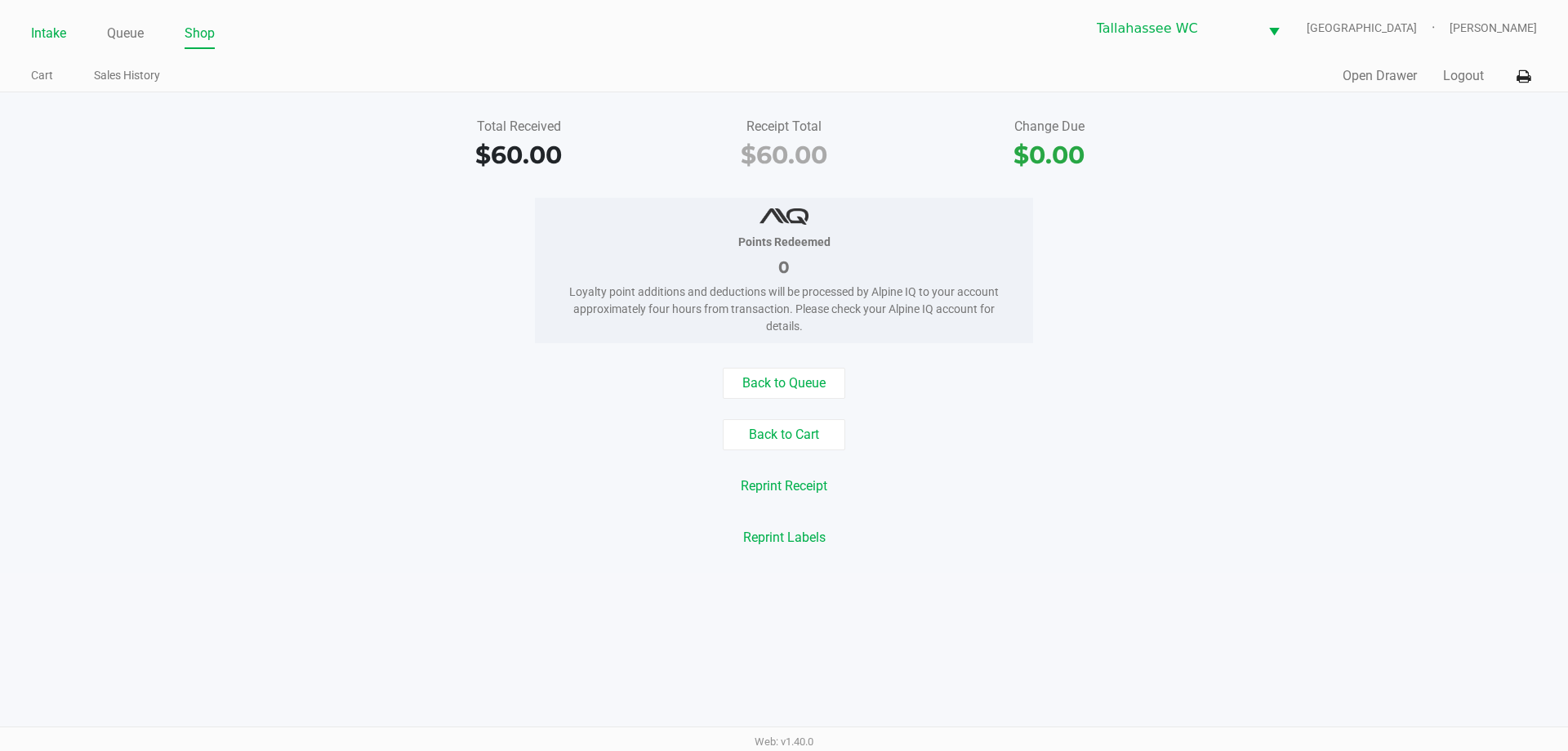
click at [49, 28] on link "Intake" at bounding box center [49, 34] width 35 height 23
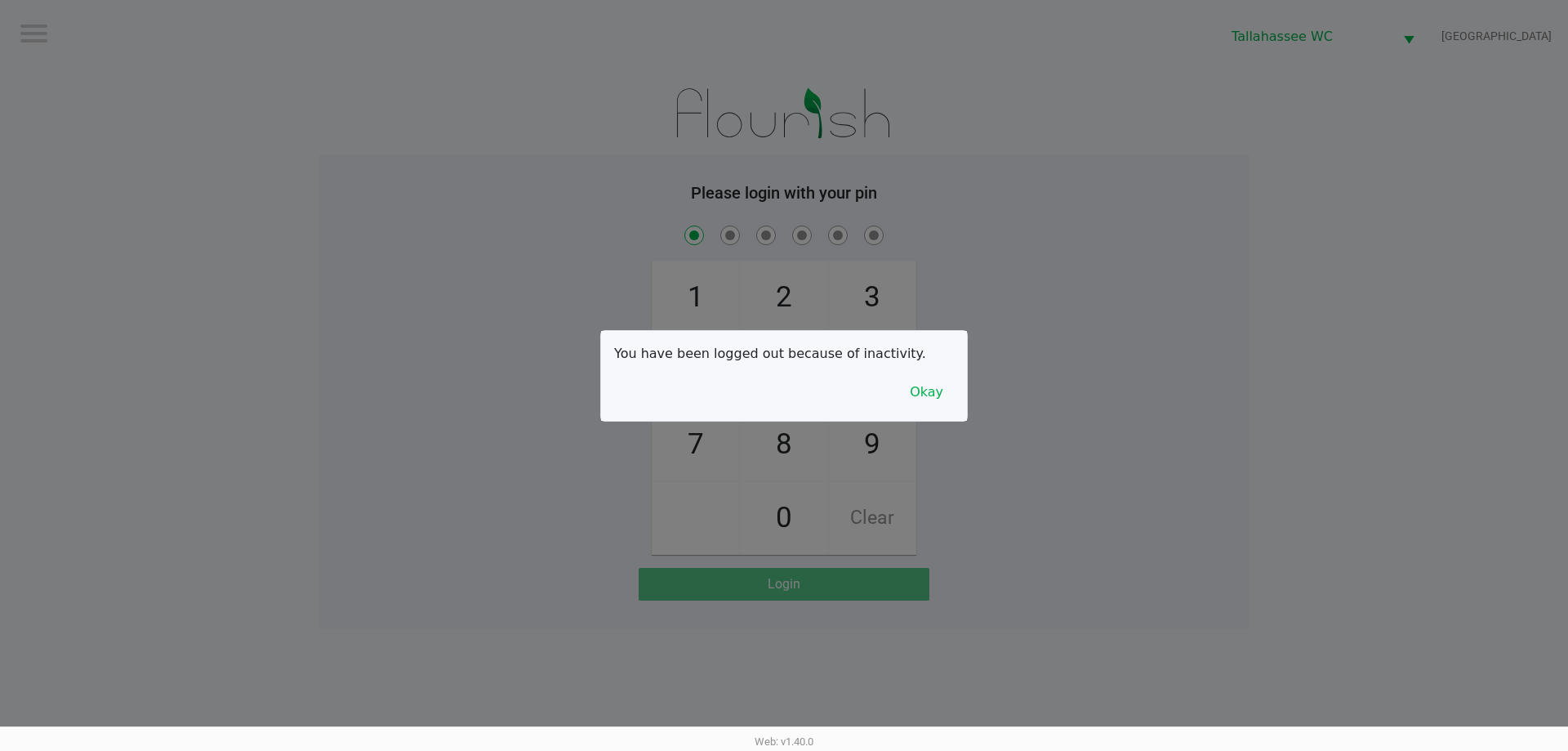
checkbox input "true"
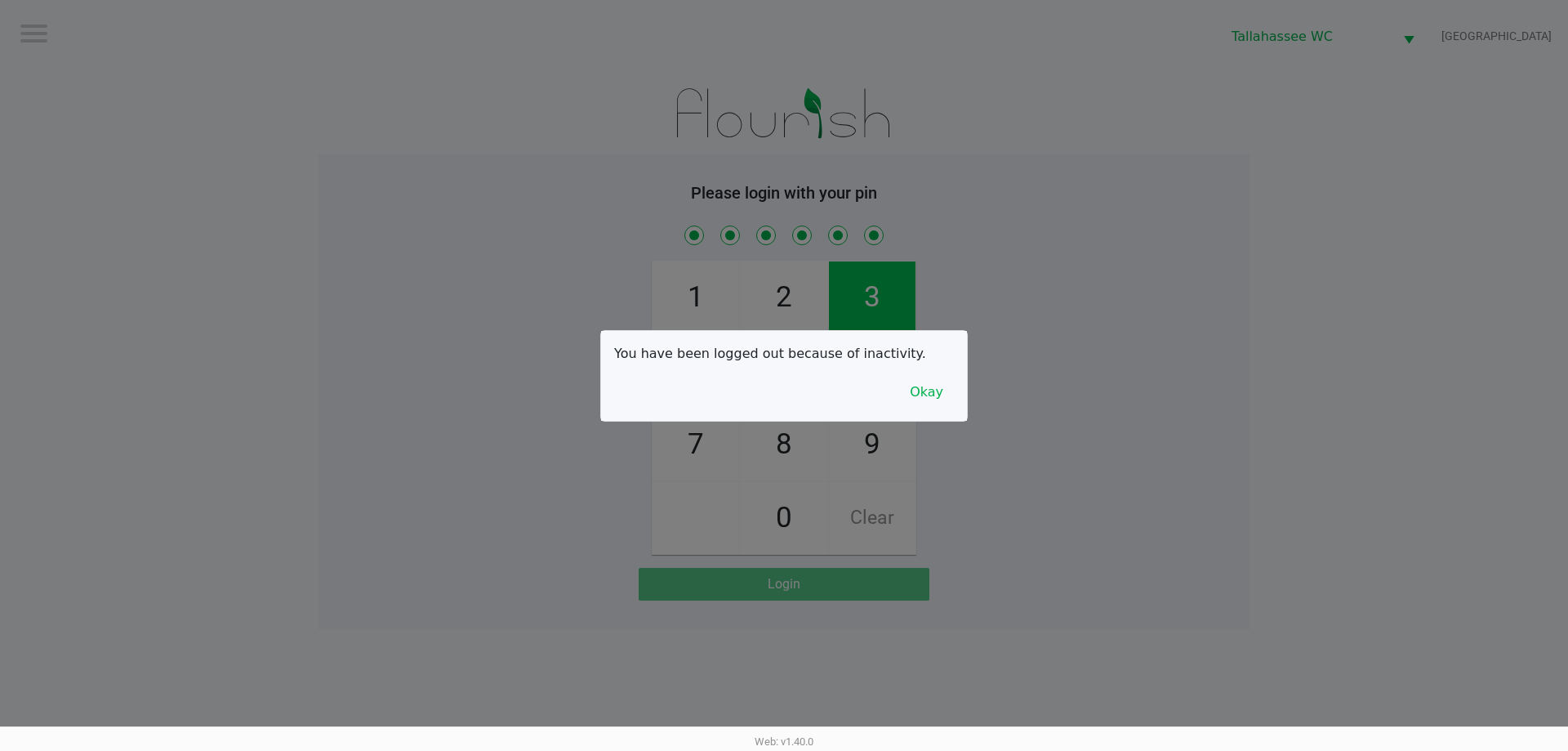
checkbox input "true"
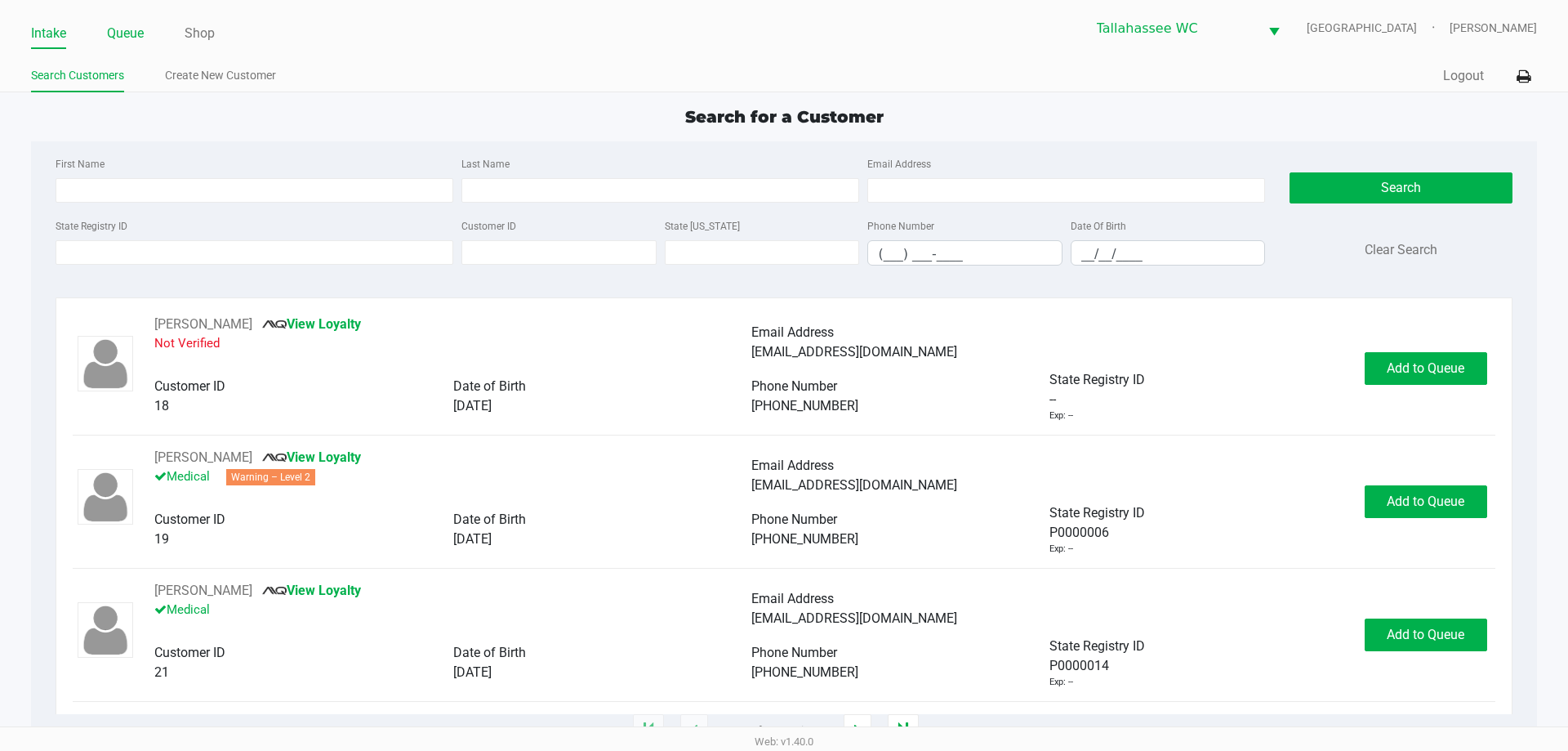
click at [136, 23] on link "Queue" at bounding box center [125, 34] width 37 height 23
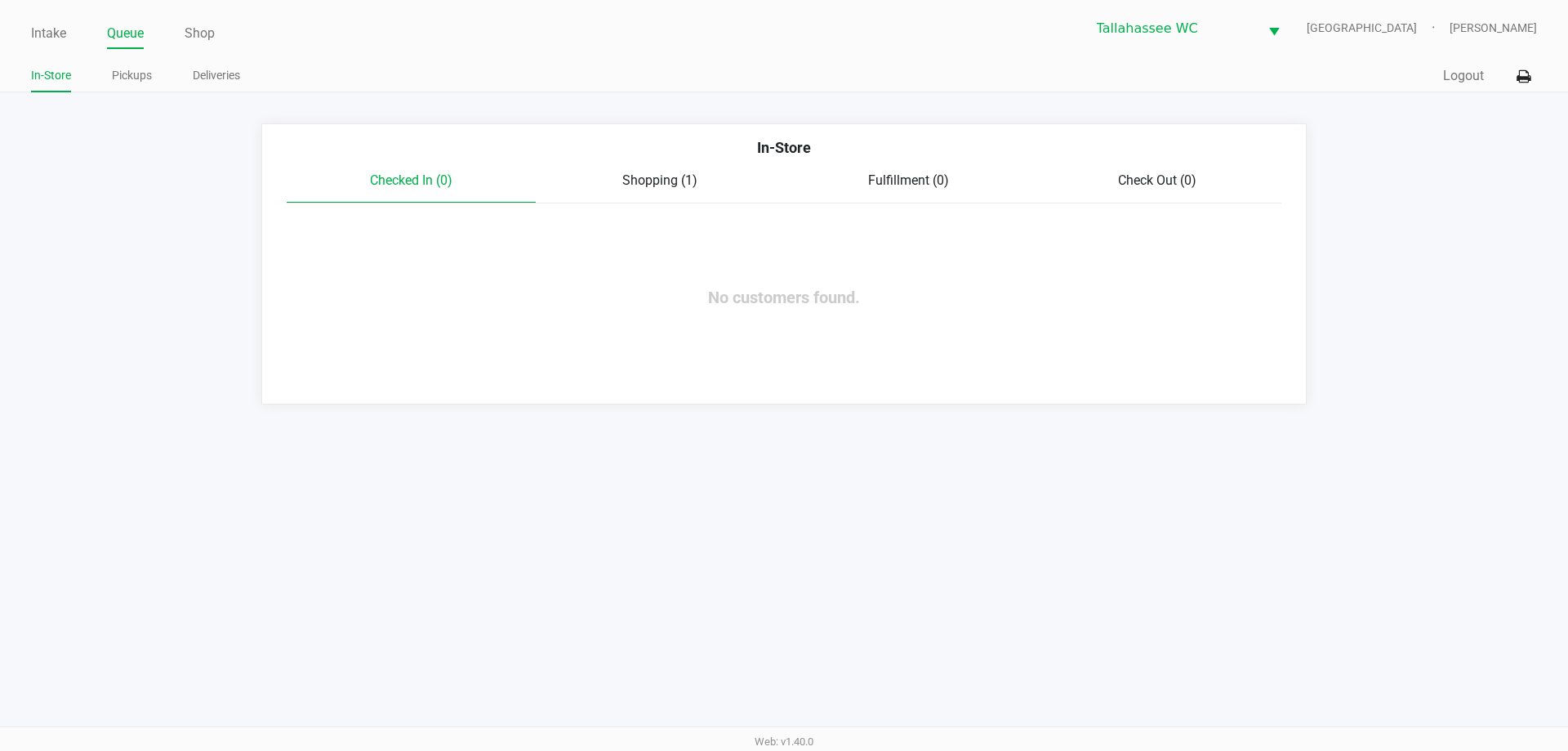
drag, startPoint x: 131, startPoint y: 63, endPoint x: 167, endPoint y: 91, distance: 45.6
click at [131, 65] on div "In-Store Pickups Deliveries" at bounding box center [407, 76] width 752 height 30
drag, startPoint x: 110, startPoint y: 81, endPoint x: 131, endPoint y: 76, distance: 21.6
click at [110, 80] on ul "In-Store Pickups Deliveries" at bounding box center [407, 78] width 752 height 28
click at [132, 76] on link "Pickups" at bounding box center [131, 75] width 40 height 20
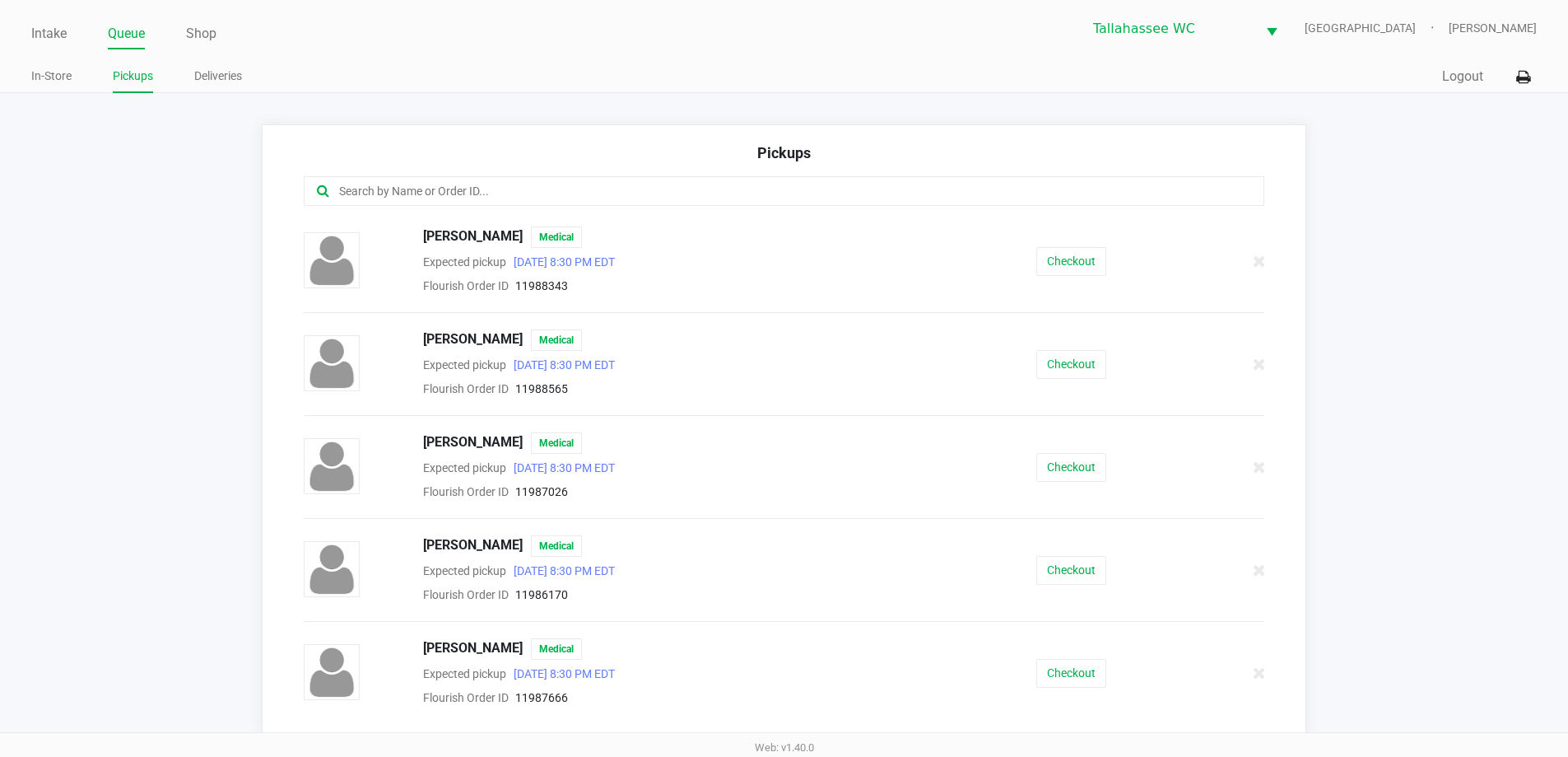
click at [567, 196] on input "text" at bounding box center [758, 191] width 841 height 19
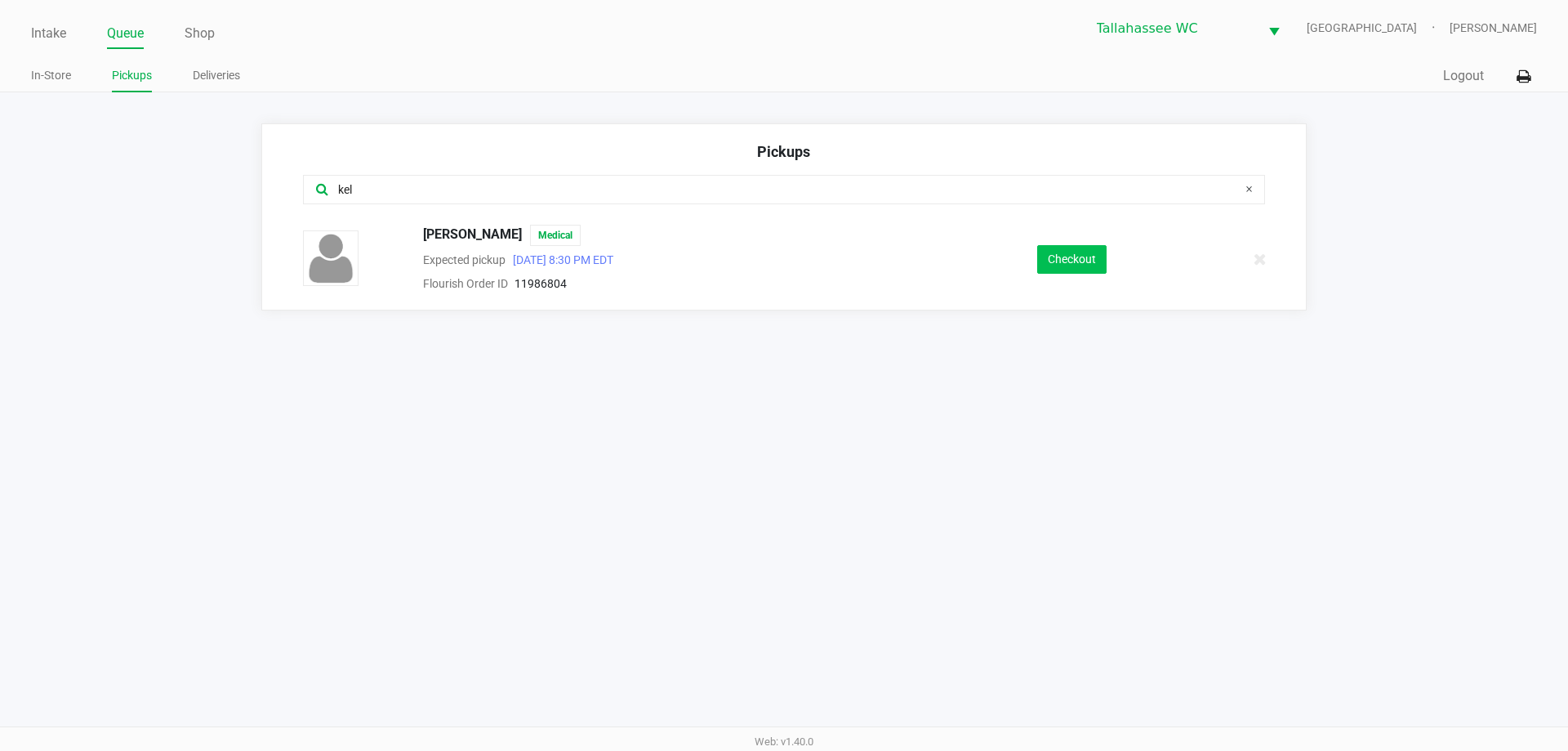
type input "kel"
click at [1094, 255] on button "Checkout" at bounding box center [1071, 258] width 69 height 28
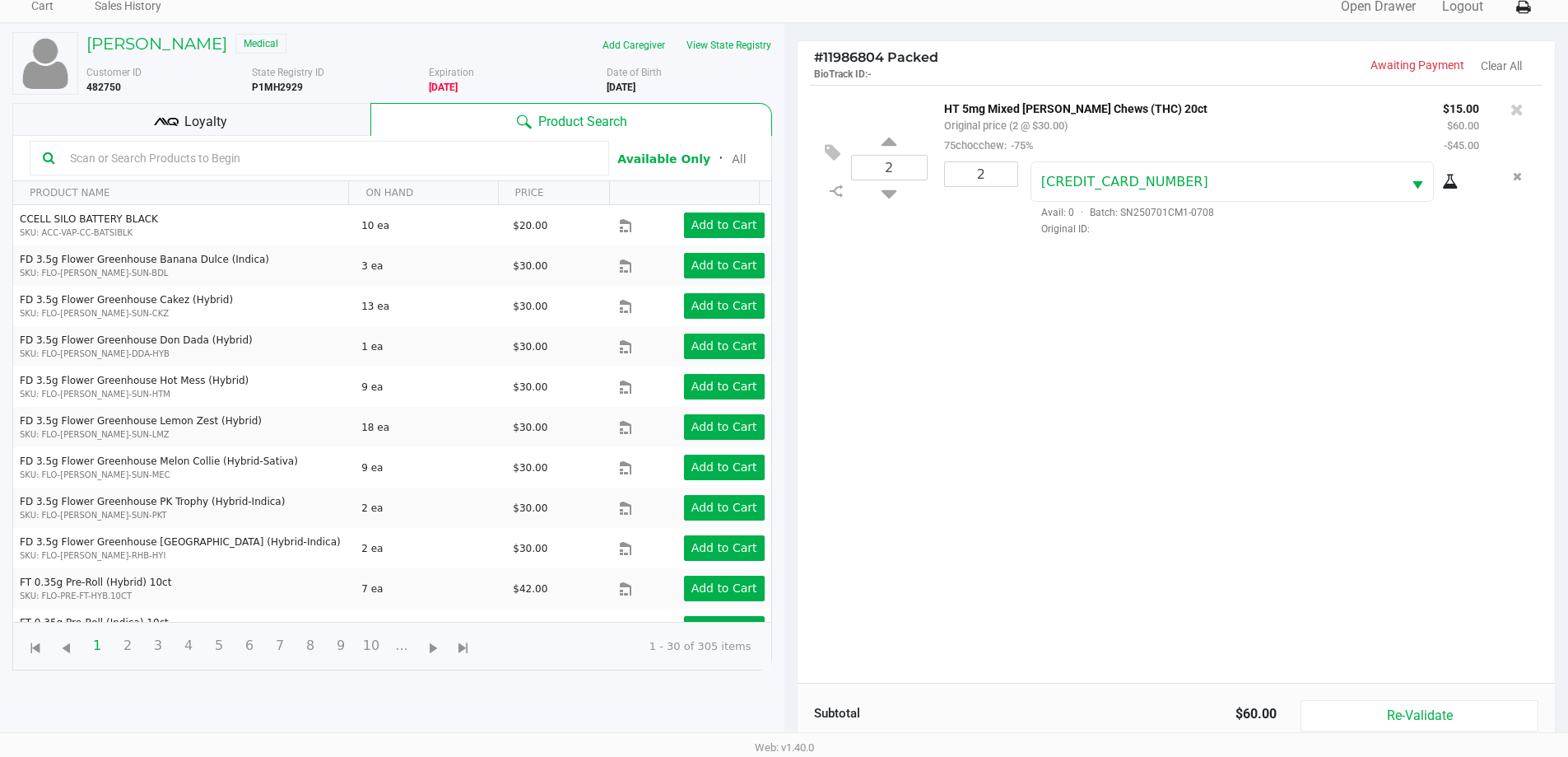
scroll to position [178, 0]
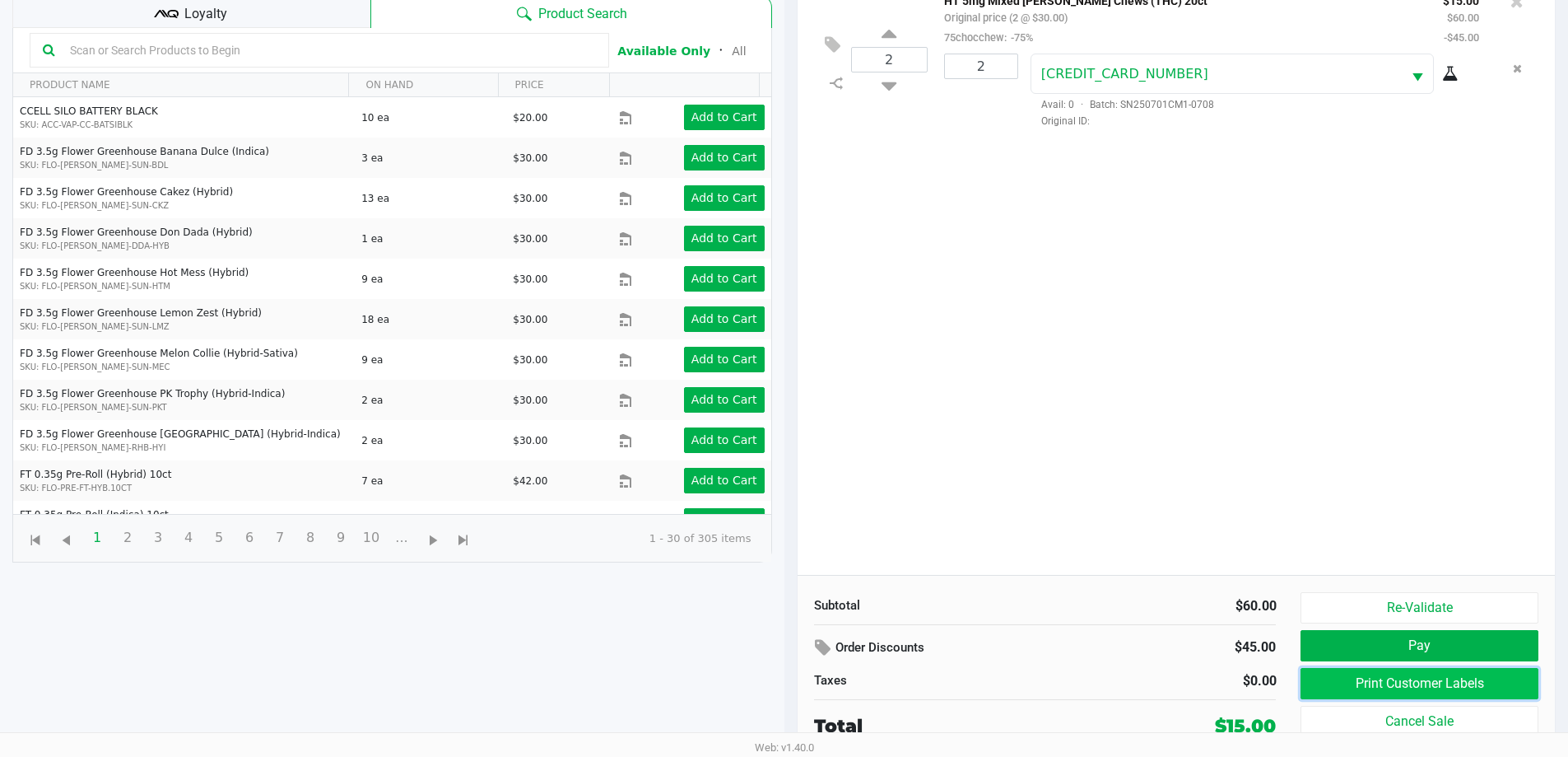
click at [1413, 678] on button "Print Customer Labels" at bounding box center [1419, 684] width 237 height 31
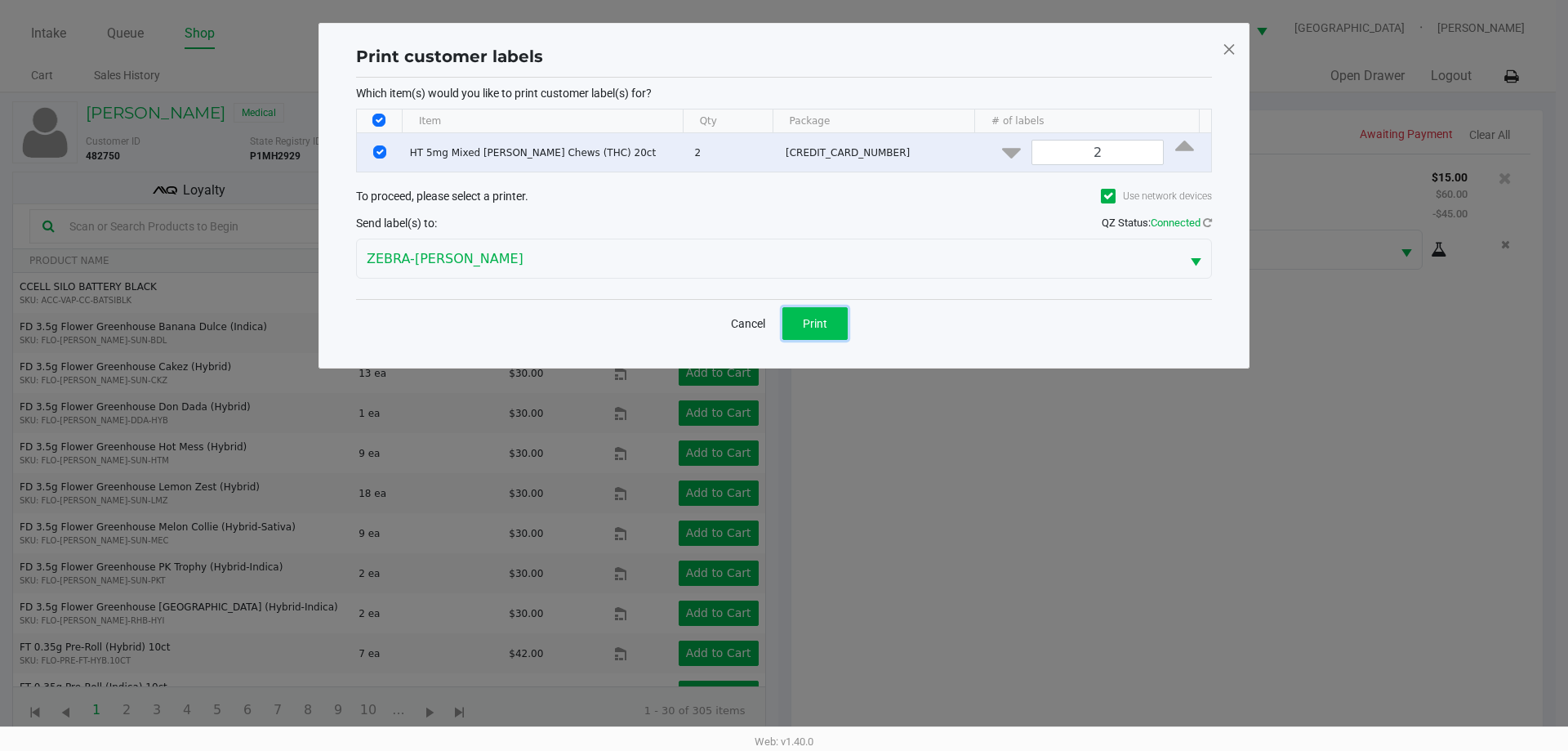
click at [827, 336] on button "Print" at bounding box center [815, 324] width 65 height 33
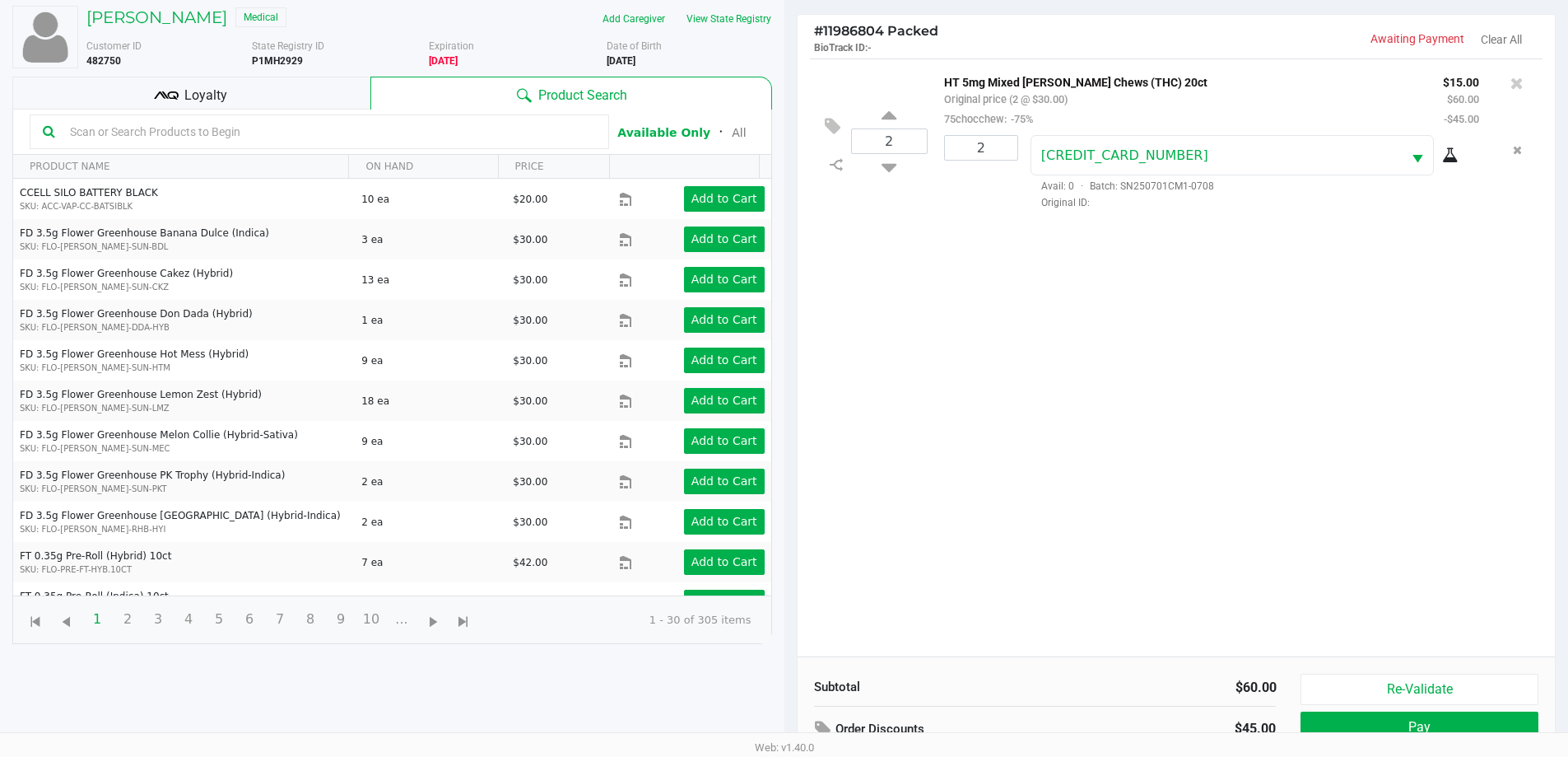
scroll to position [178, 0]
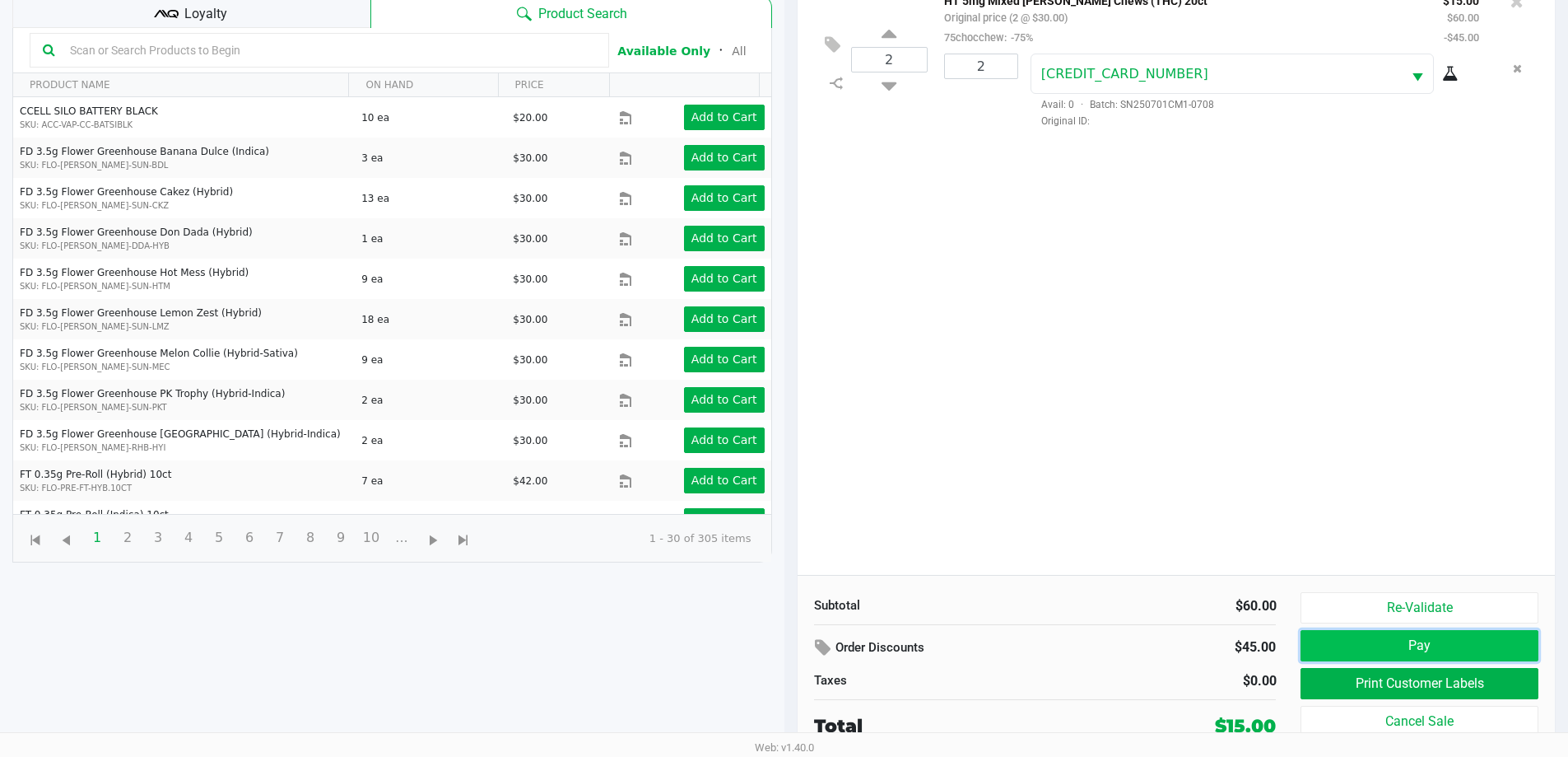
click at [1441, 650] on button "Pay" at bounding box center [1419, 645] width 237 height 31
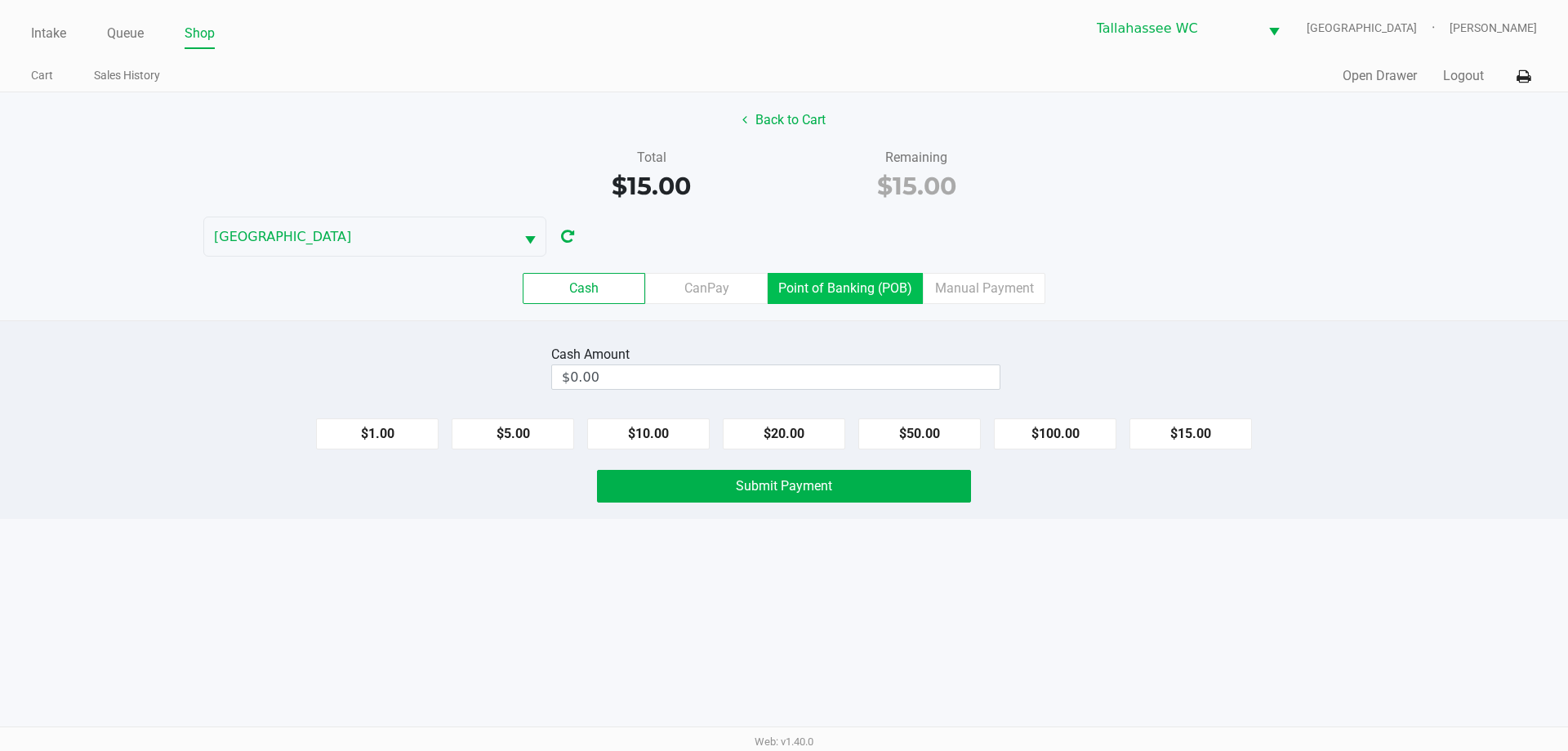
click at [855, 280] on label "Point of Banking (POB)" at bounding box center [846, 289] width 155 height 31
click at [0, 0] on 7 "Point of Banking (POB)" at bounding box center [0, 0] width 0 height 0
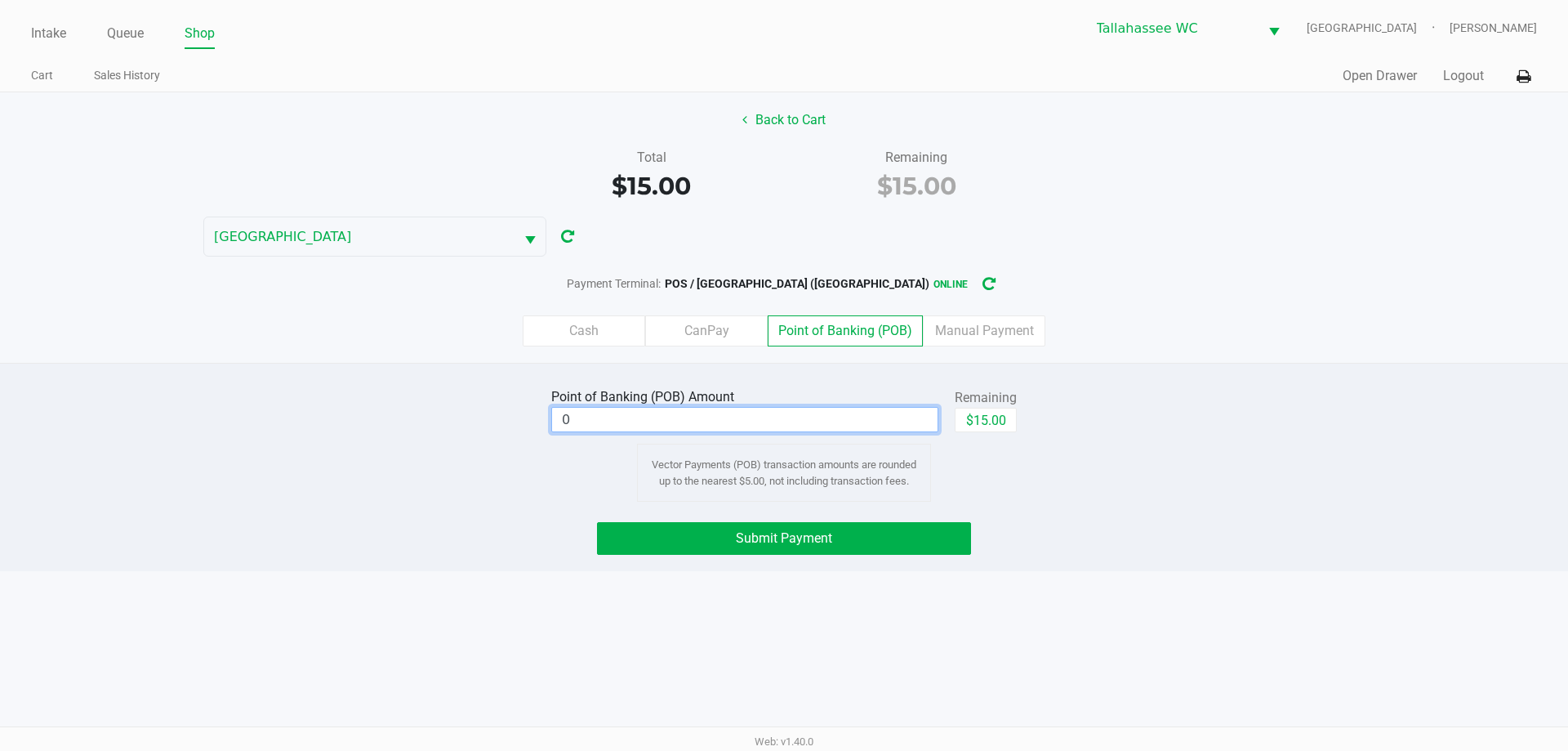
click at [873, 418] on input "0" at bounding box center [745, 420] width 385 height 23
click at [1145, 417] on div "Point of Banking (POB) Amount $10.00 Remaining $15.00 Clear Vector Payments (PO…" at bounding box center [784, 442] width 1592 height 118
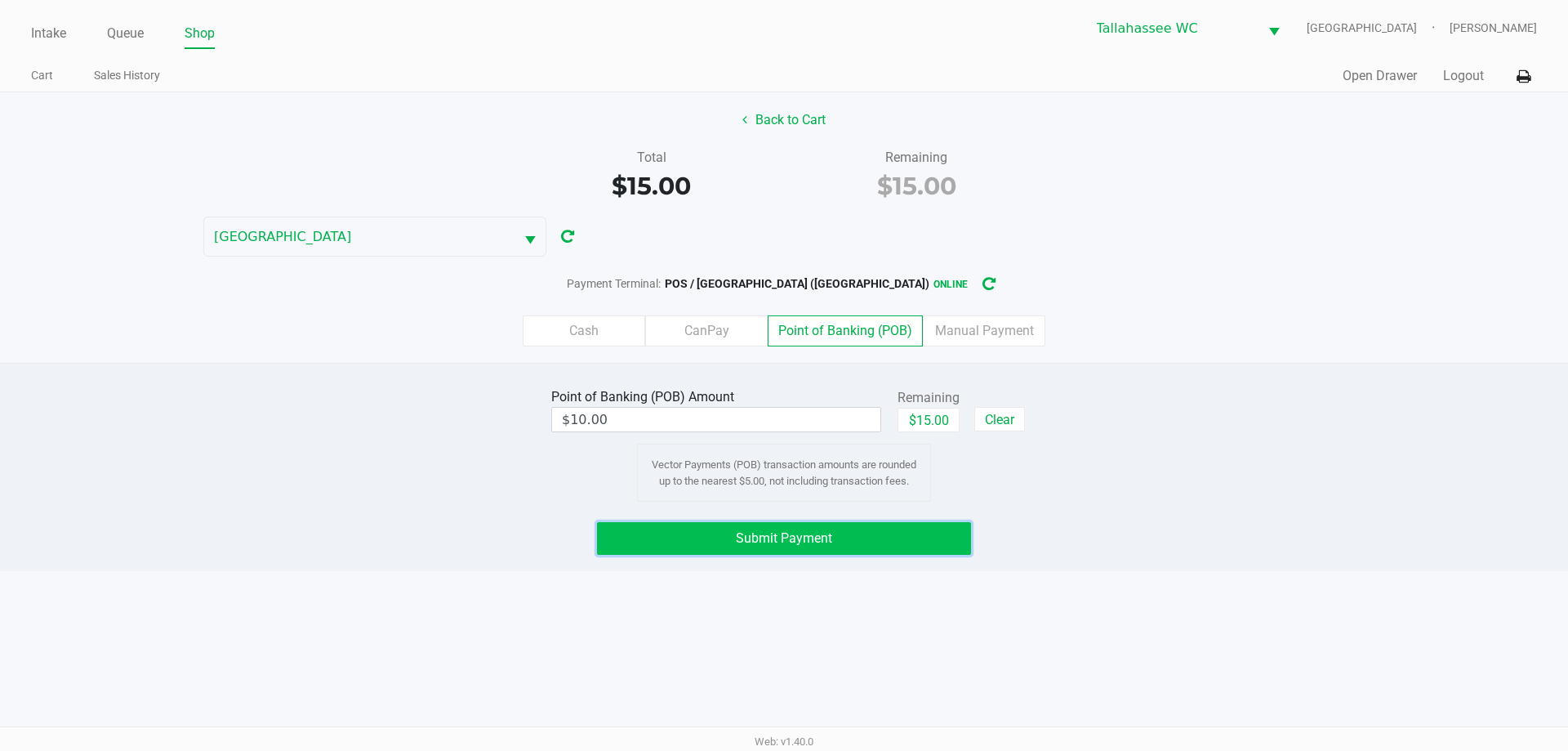
click at [921, 534] on button "Submit Payment" at bounding box center [784, 538] width 374 height 33
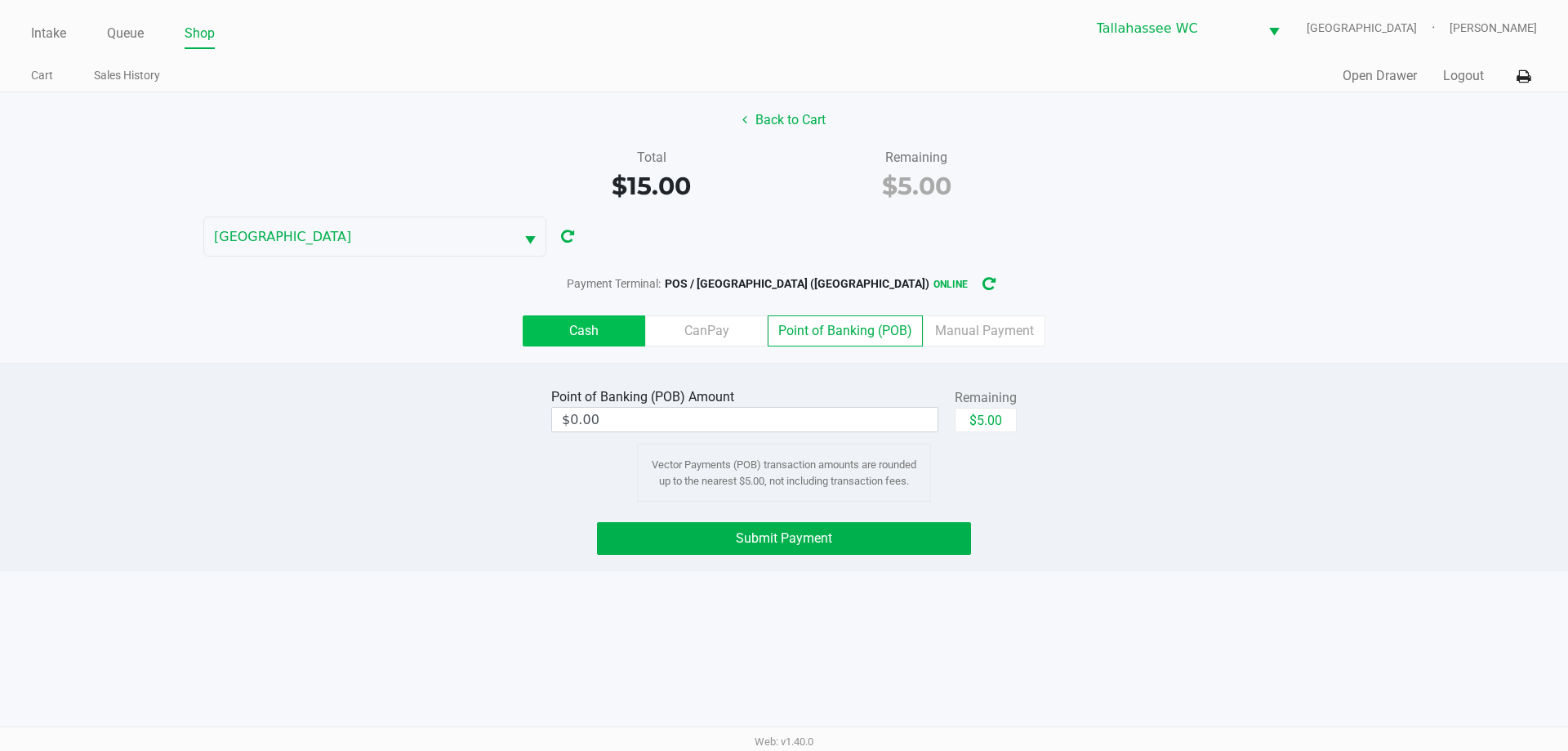
click at [593, 326] on label "Cash" at bounding box center [584, 331] width 122 height 31
click at [0, 0] on 0 "Cash" at bounding box center [0, 0] width 0 height 0
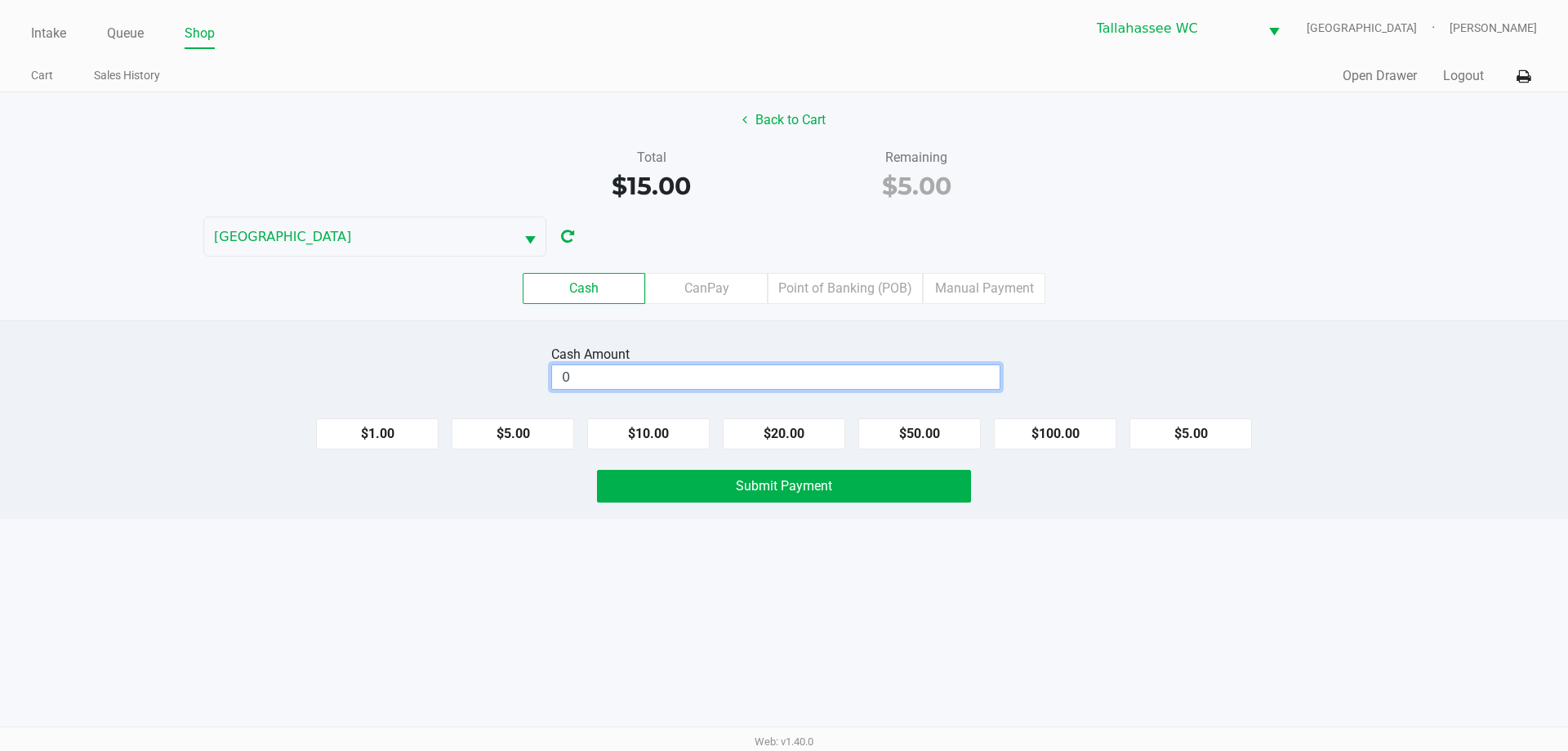
click at [713, 386] on input "0" at bounding box center [776, 377] width 448 height 23
type input "$5.00"
click at [1298, 315] on div "Cash CanPay Point of Banking (POB) Manual Payment" at bounding box center [784, 289] width 1592 height 64
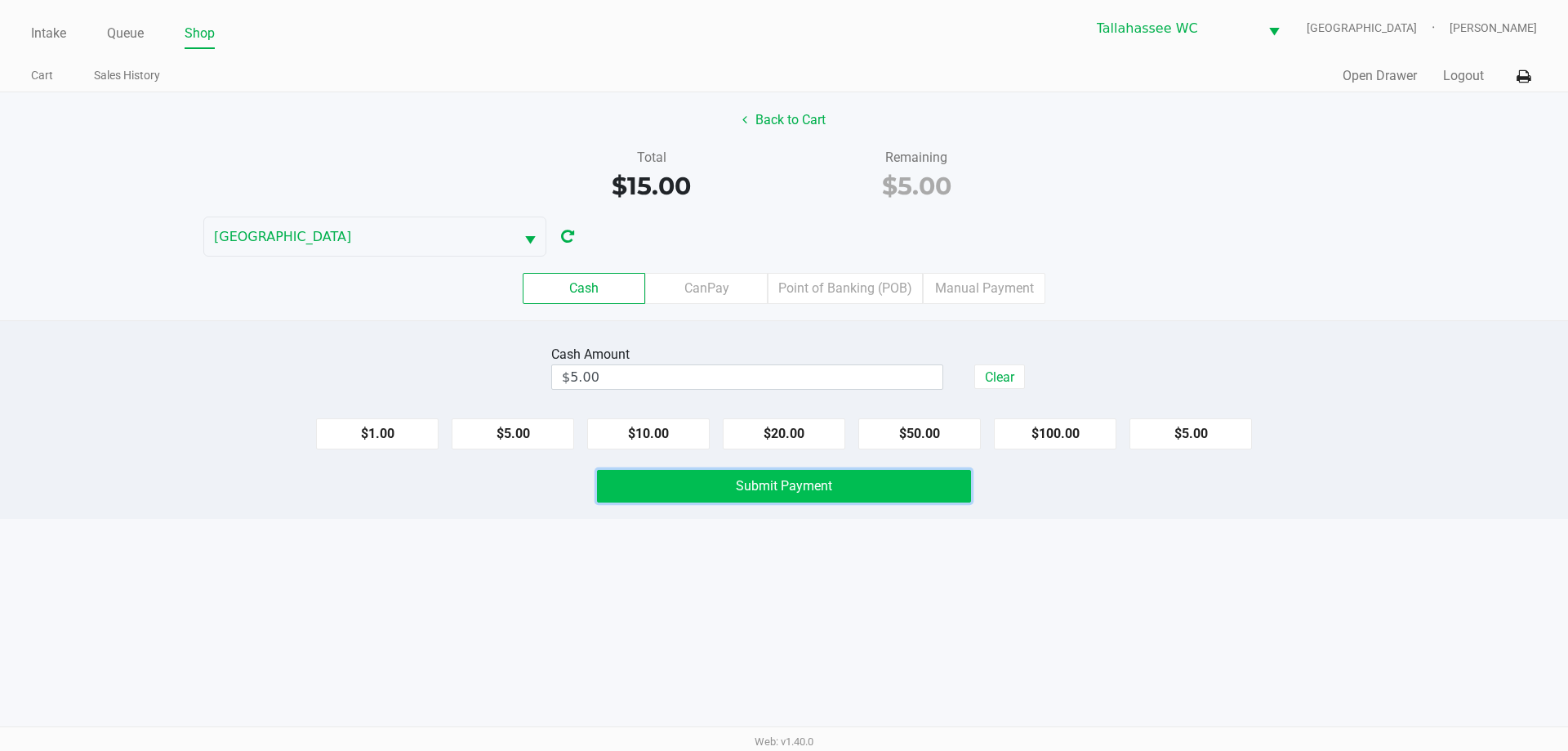
click at [907, 482] on button "Submit Payment" at bounding box center [784, 487] width 374 height 33
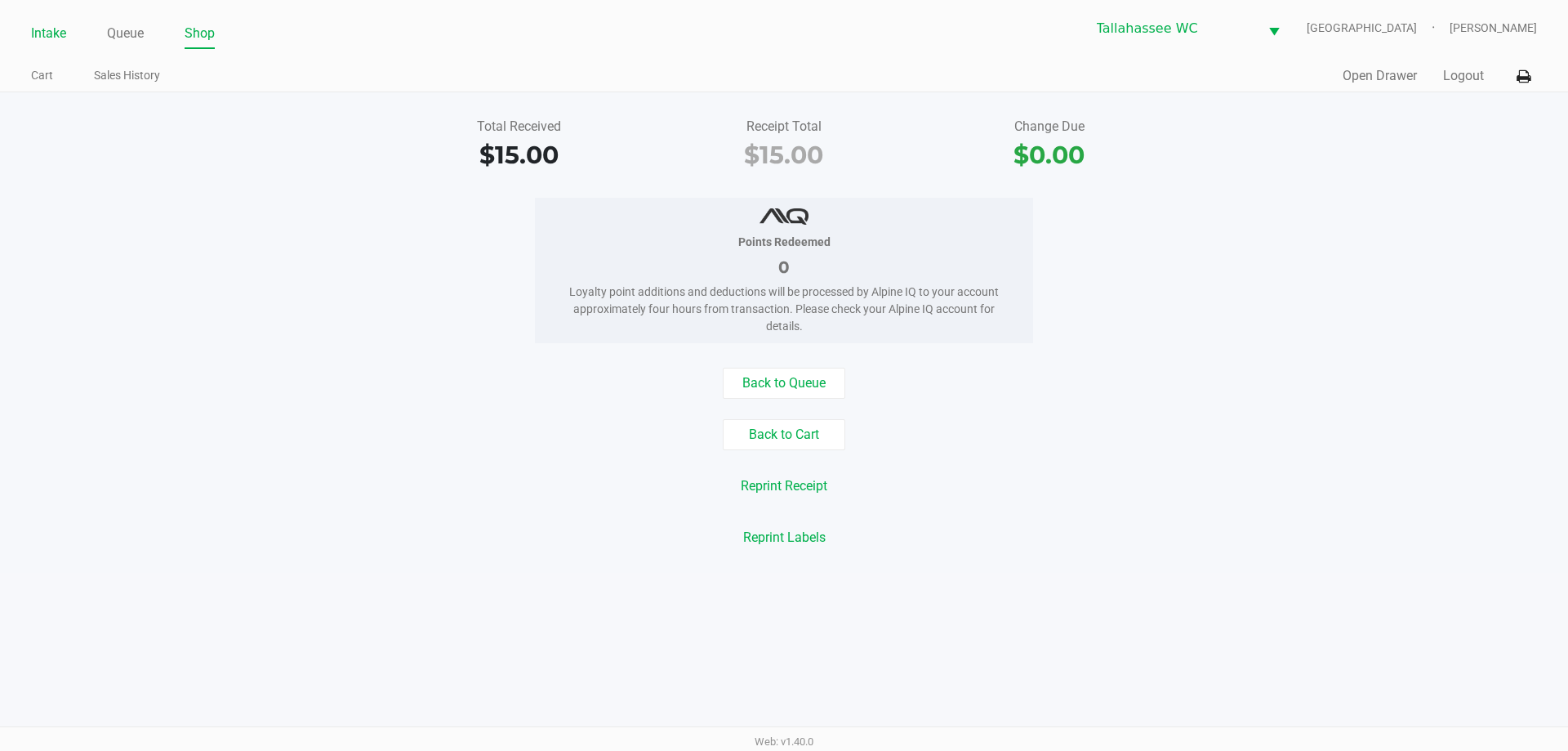
click at [57, 32] on link "Intake" at bounding box center [49, 34] width 35 height 23
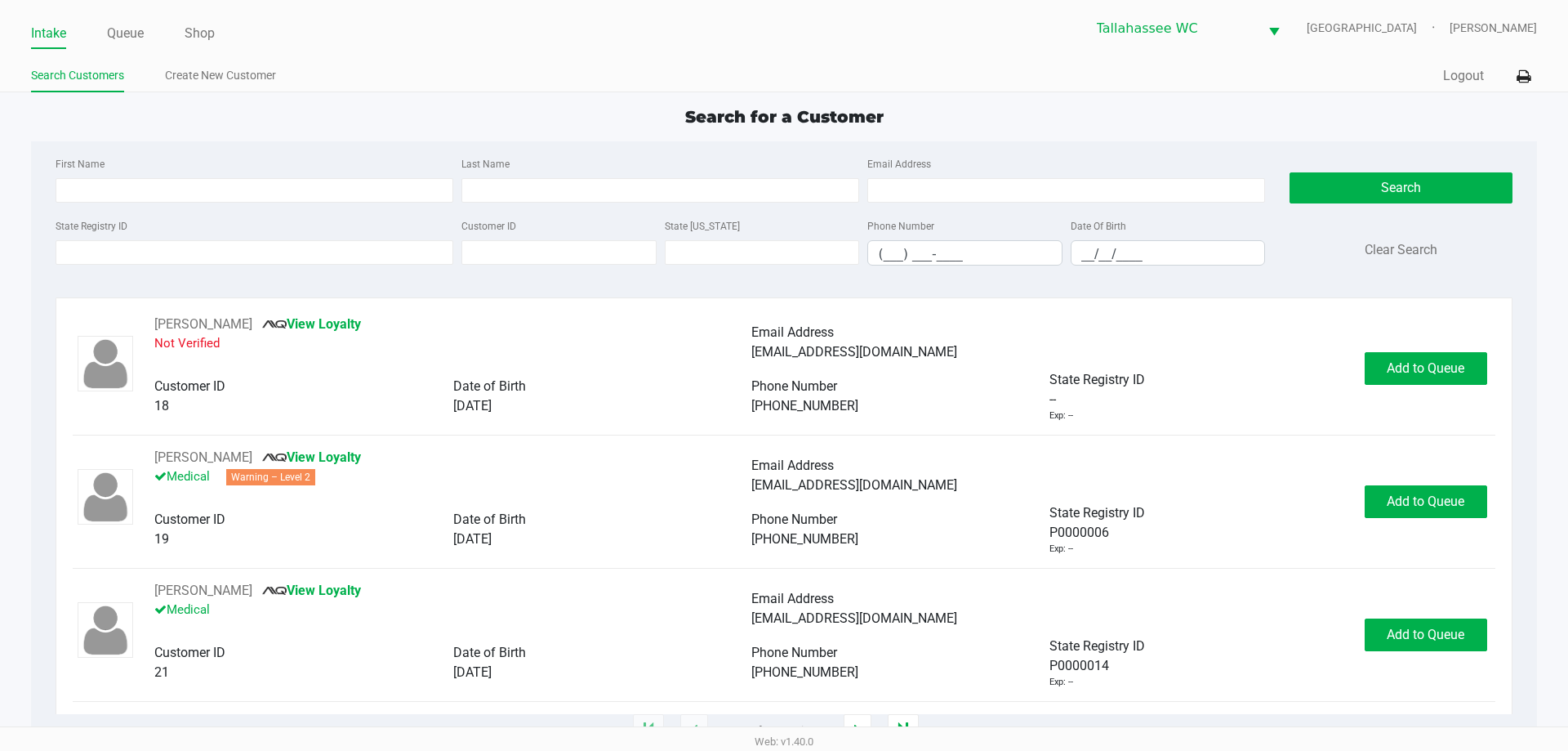
click at [576, 31] on ul "Intake Queue Shop" at bounding box center [407, 34] width 752 height 28
click at [316, 264] on input "State Registry ID" at bounding box center [254, 252] width 398 height 24
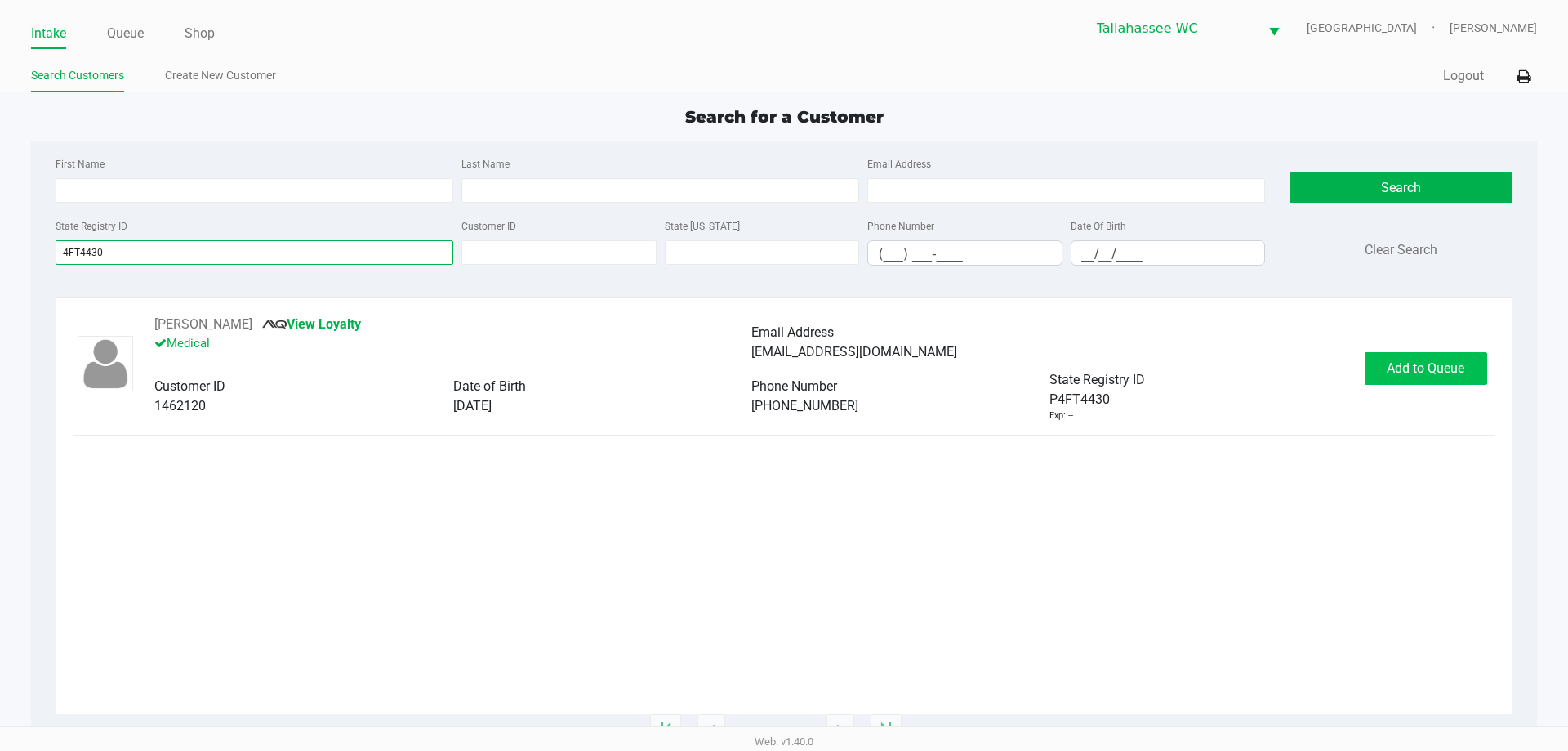
type input "4FT4430"
click at [1401, 362] on span "Add to Queue" at bounding box center [1425, 368] width 78 height 16
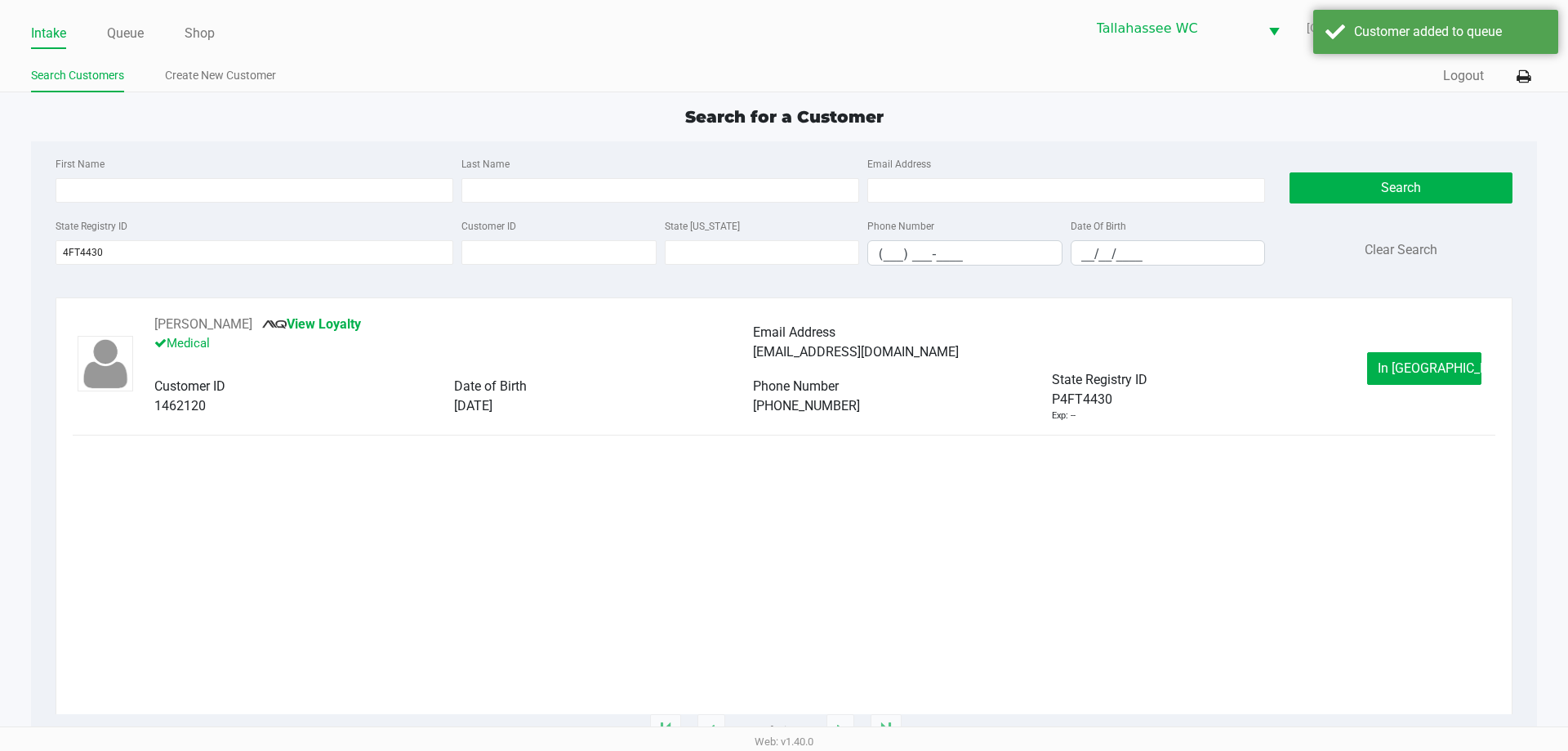
click at [1418, 366] on span "In Queue" at bounding box center [1446, 368] width 137 height 16
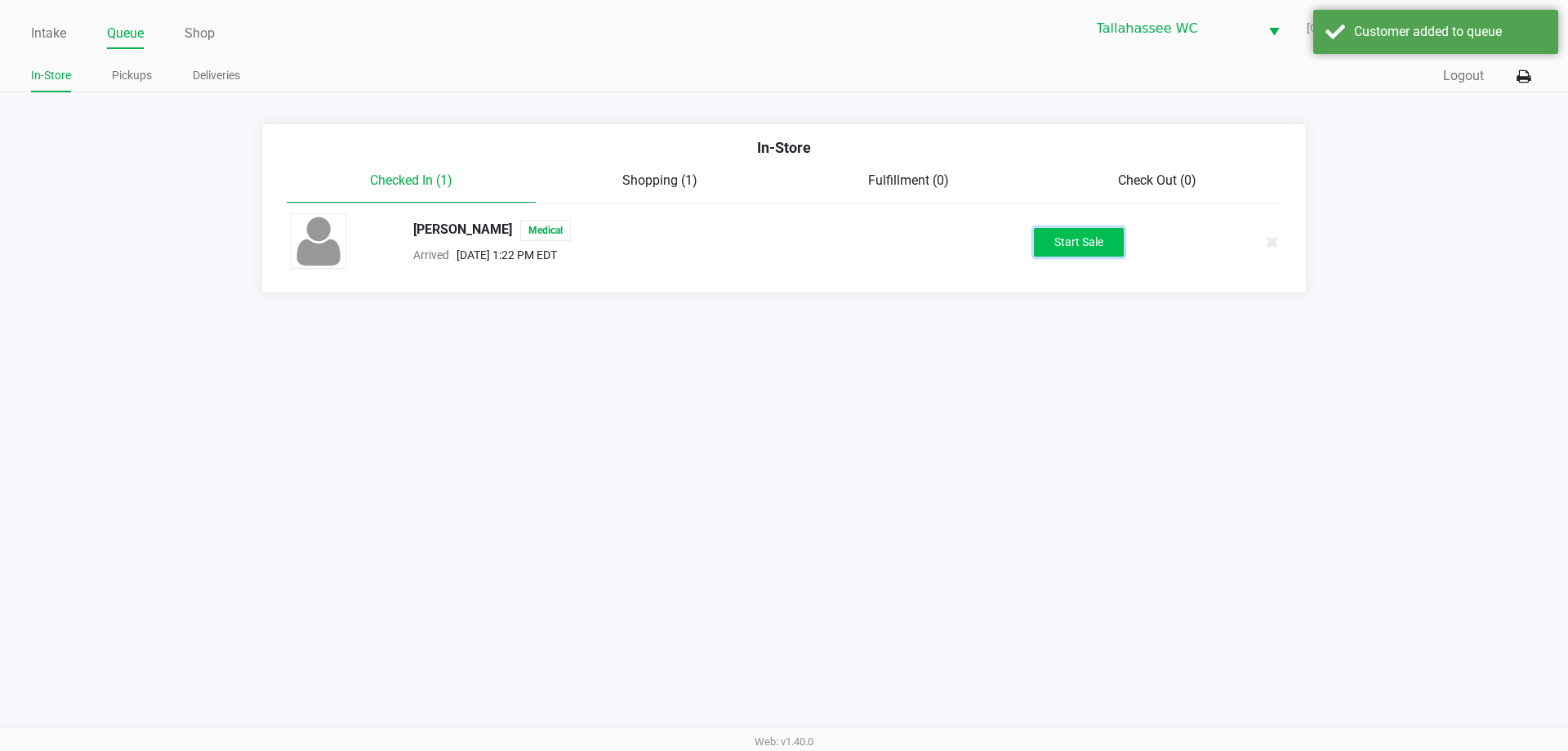
click at [1070, 244] on button "Start Sale" at bounding box center [1079, 242] width 90 height 28
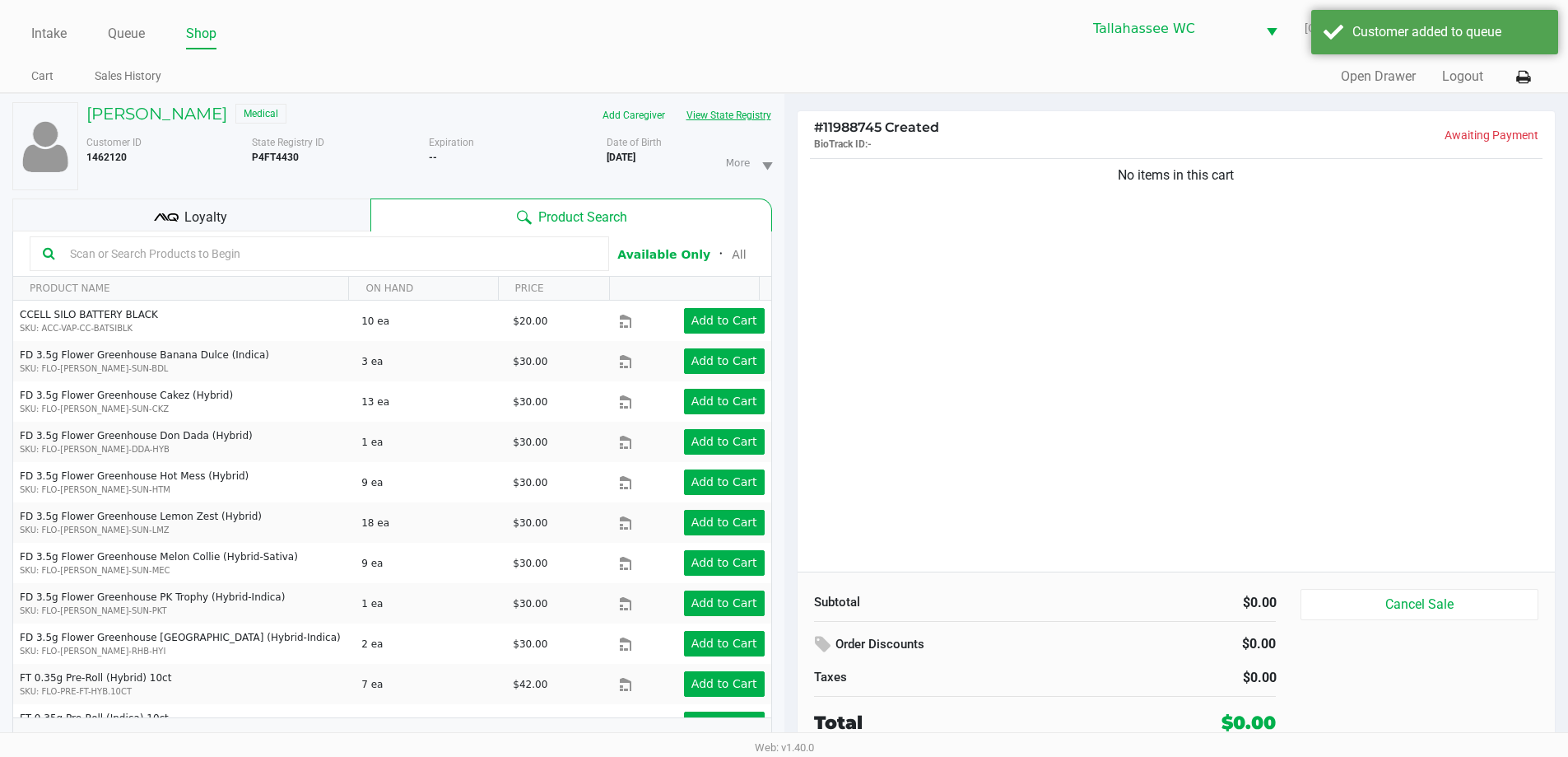
click at [757, 121] on button "View State Registry" at bounding box center [723, 115] width 96 height 26
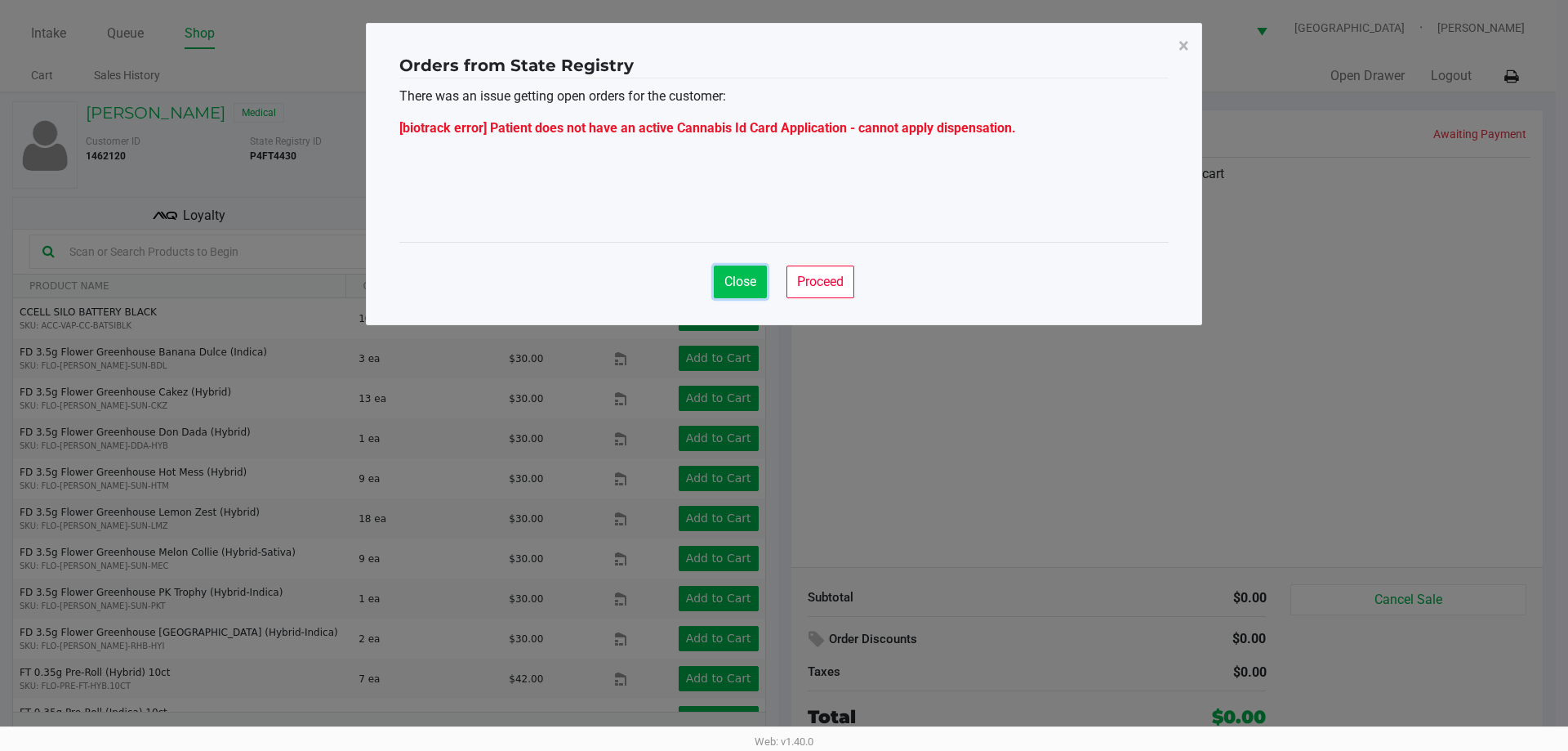
click at [723, 291] on button "Close" at bounding box center [740, 282] width 53 height 33
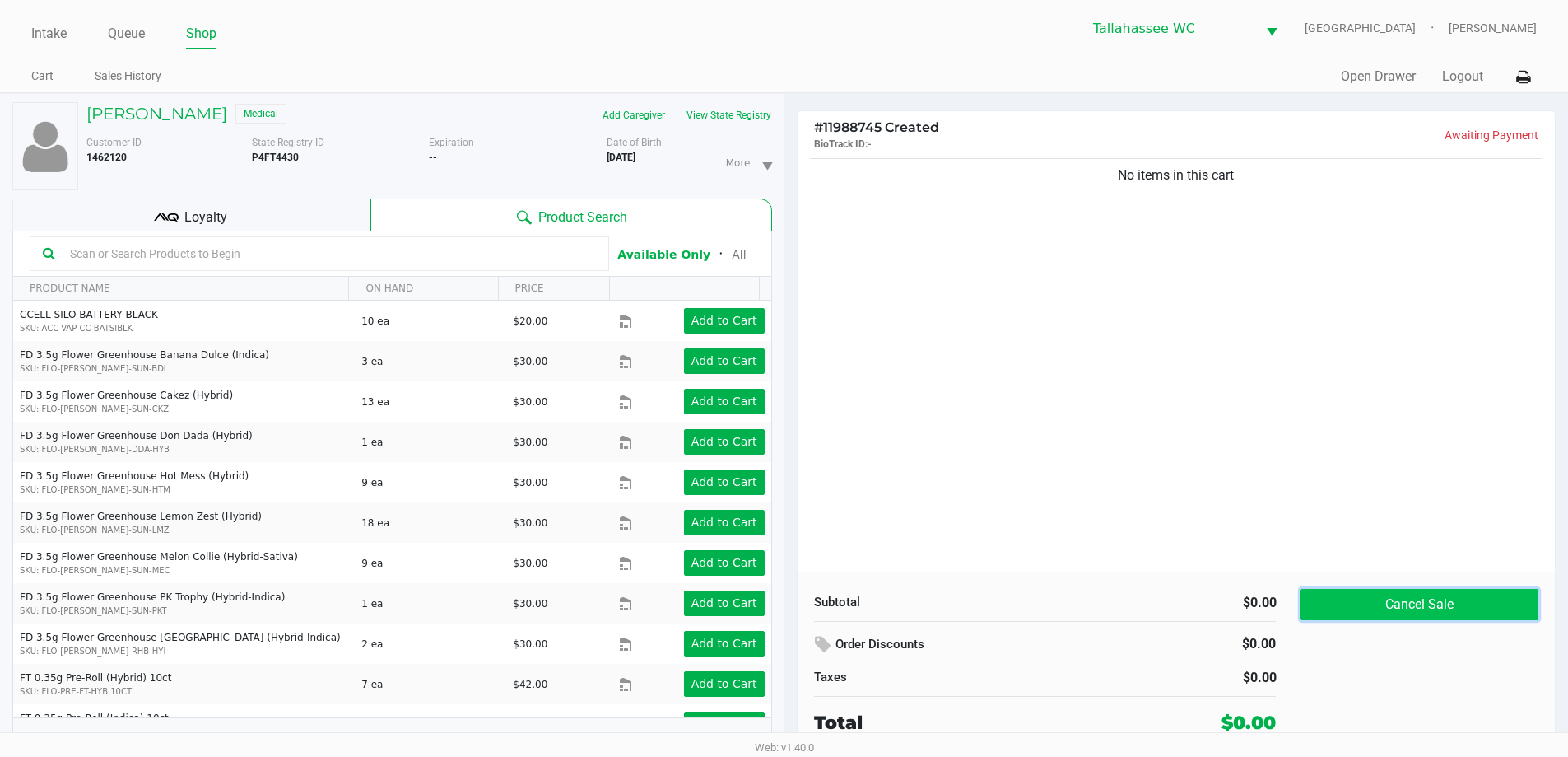
click at [1412, 598] on button "Cancel Sale" at bounding box center [1419, 604] width 237 height 31
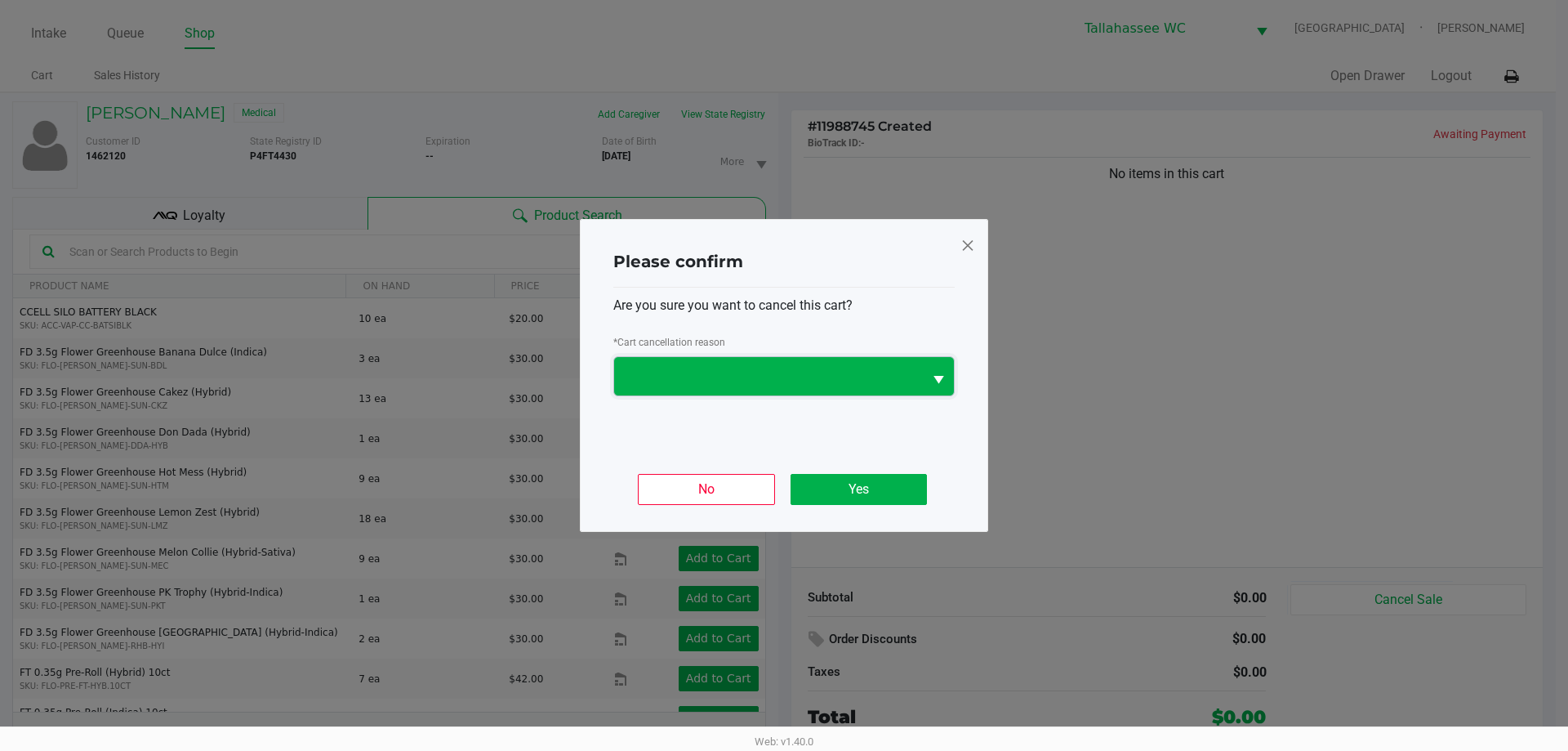
click at [884, 383] on span at bounding box center [769, 377] width 289 height 19
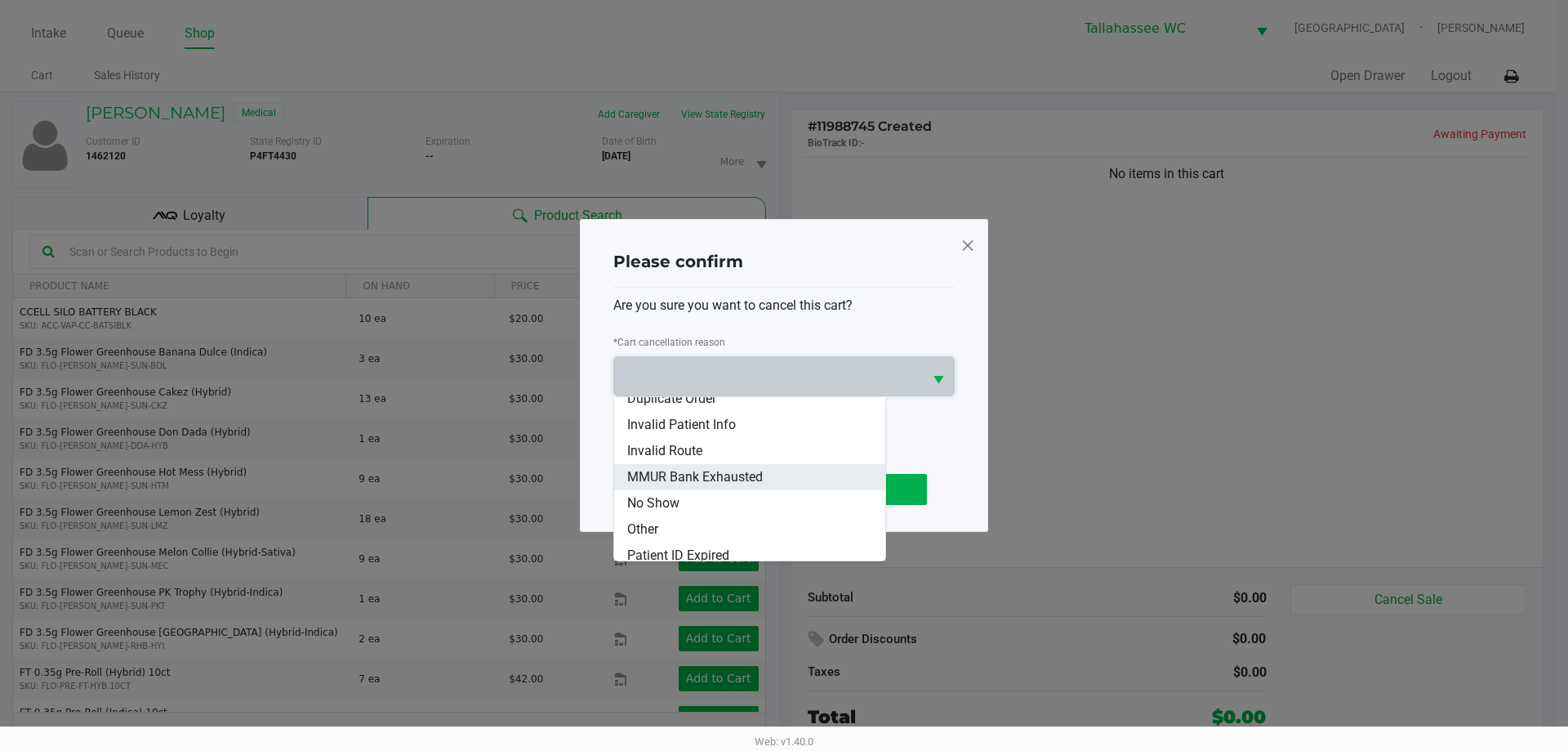
scroll to position [72, 0]
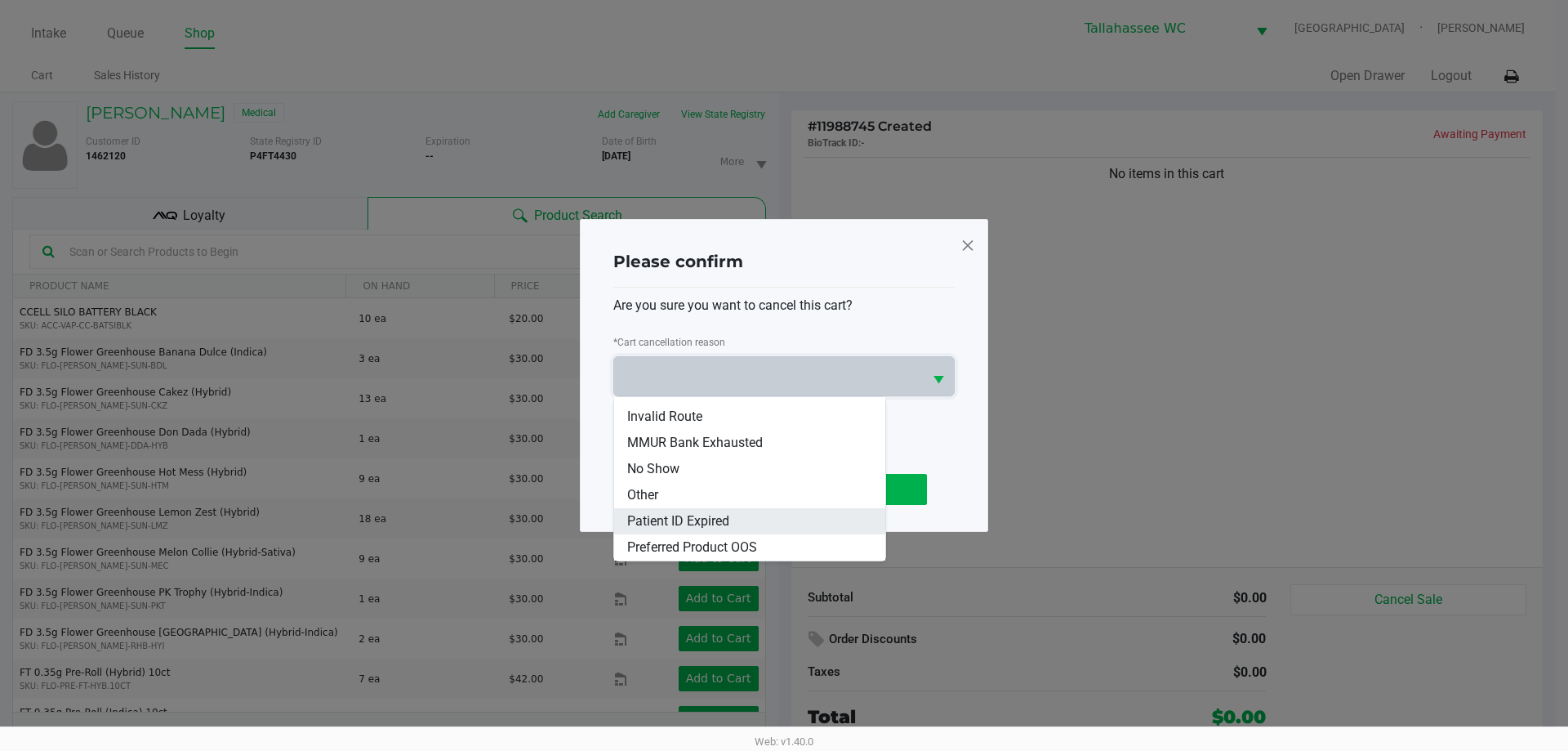
click at [752, 517] on li "Patient ID Expired" at bounding box center [749, 521] width 271 height 26
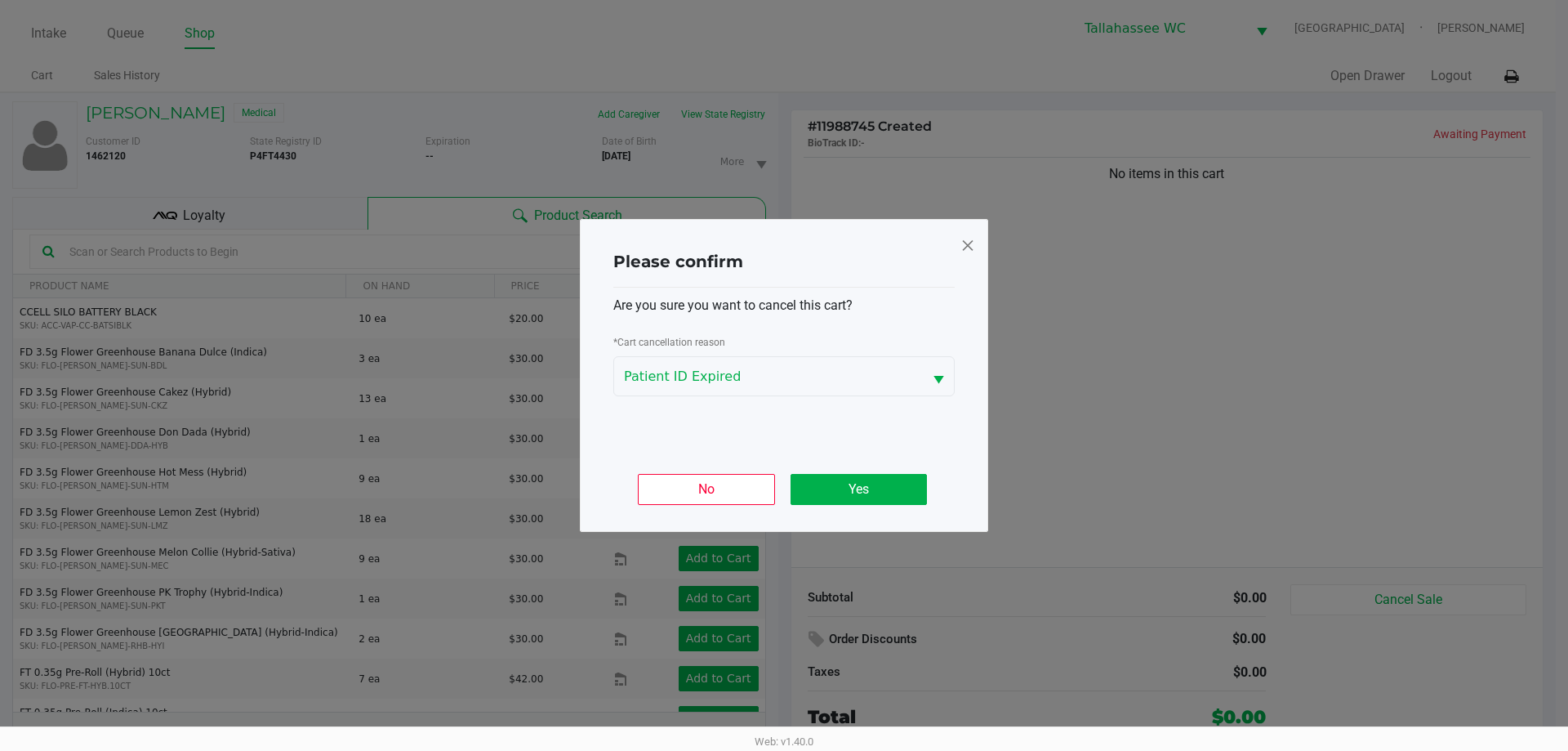
click at [864, 413] on div "Are you sure you want to cancel this cart? * Cart cancellation reason Patient I…" at bounding box center [784, 369] width 342 height 163
click at [902, 491] on button "Yes" at bounding box center [858, 490] width 136 height 31
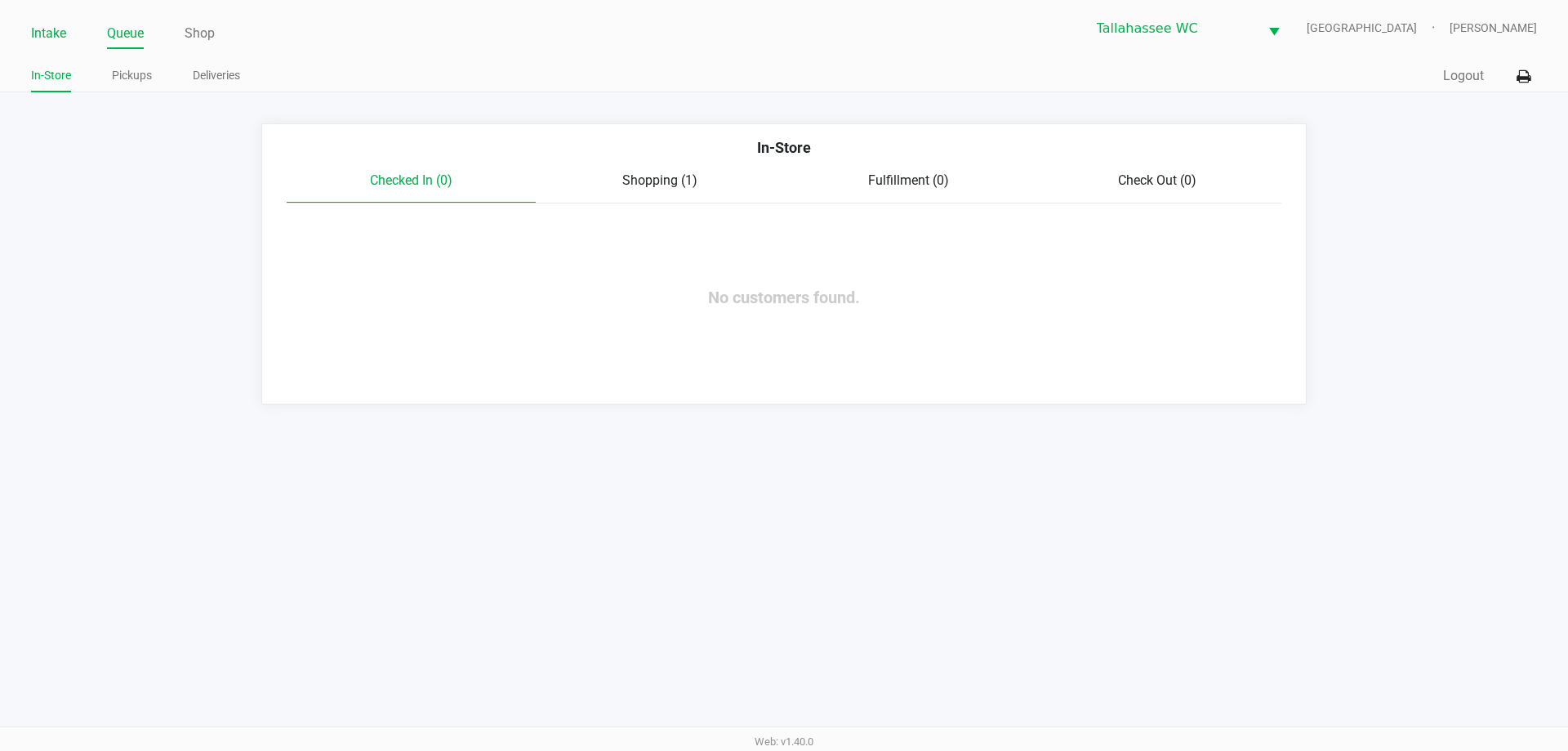
click at [50, 24] on link "Intake" at bounding box center [49, 34] width 35 height 23
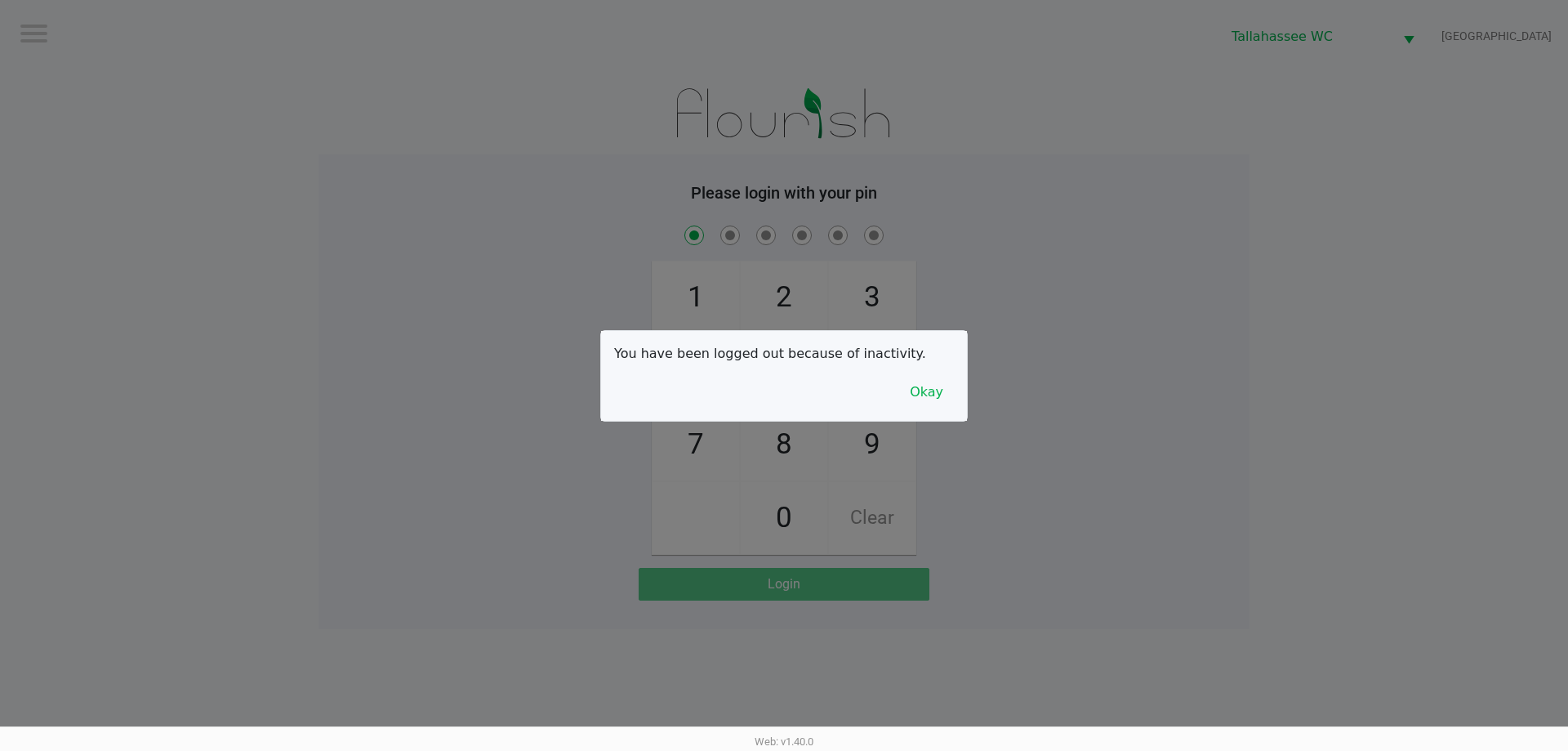
checkbox input "true"
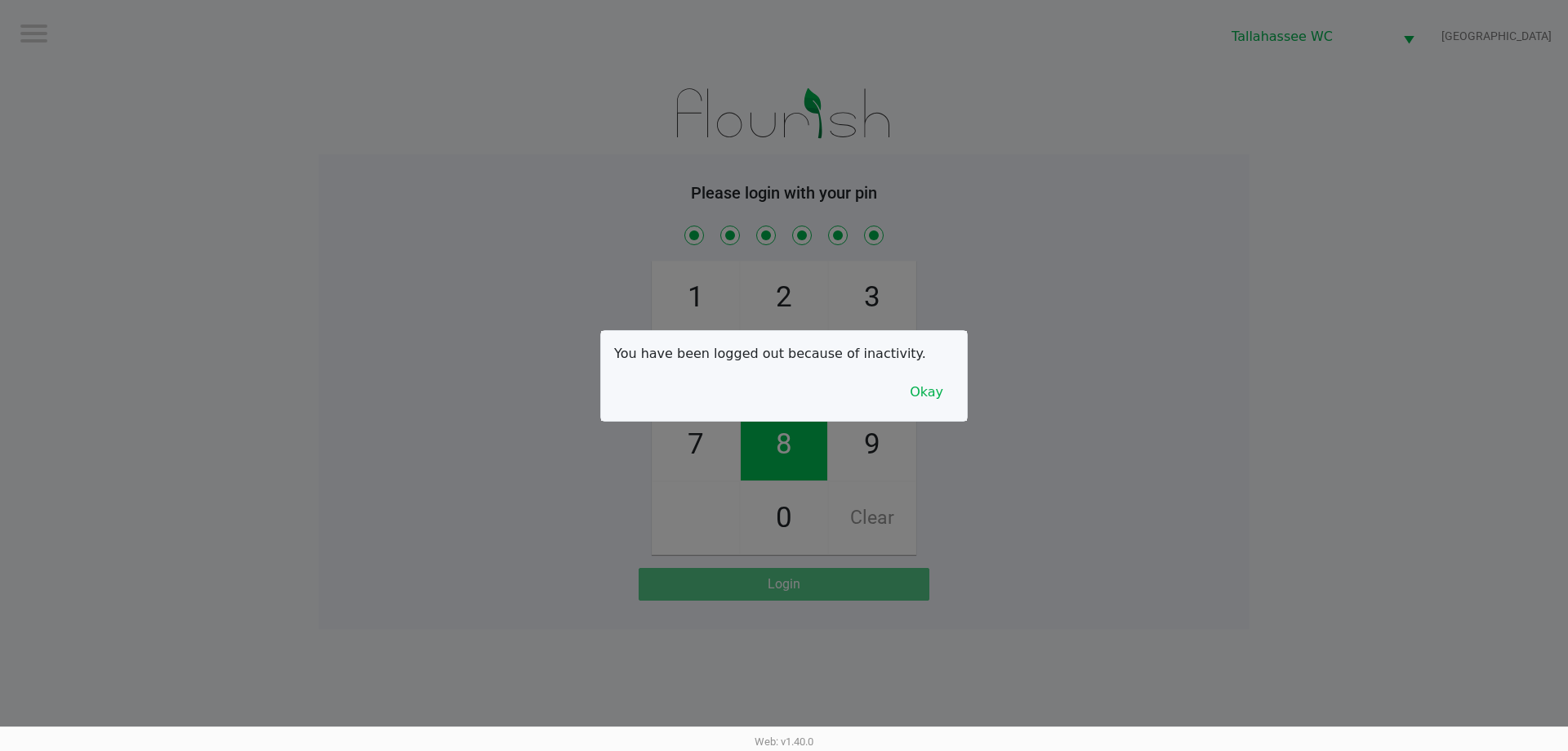
checkbox input "true"
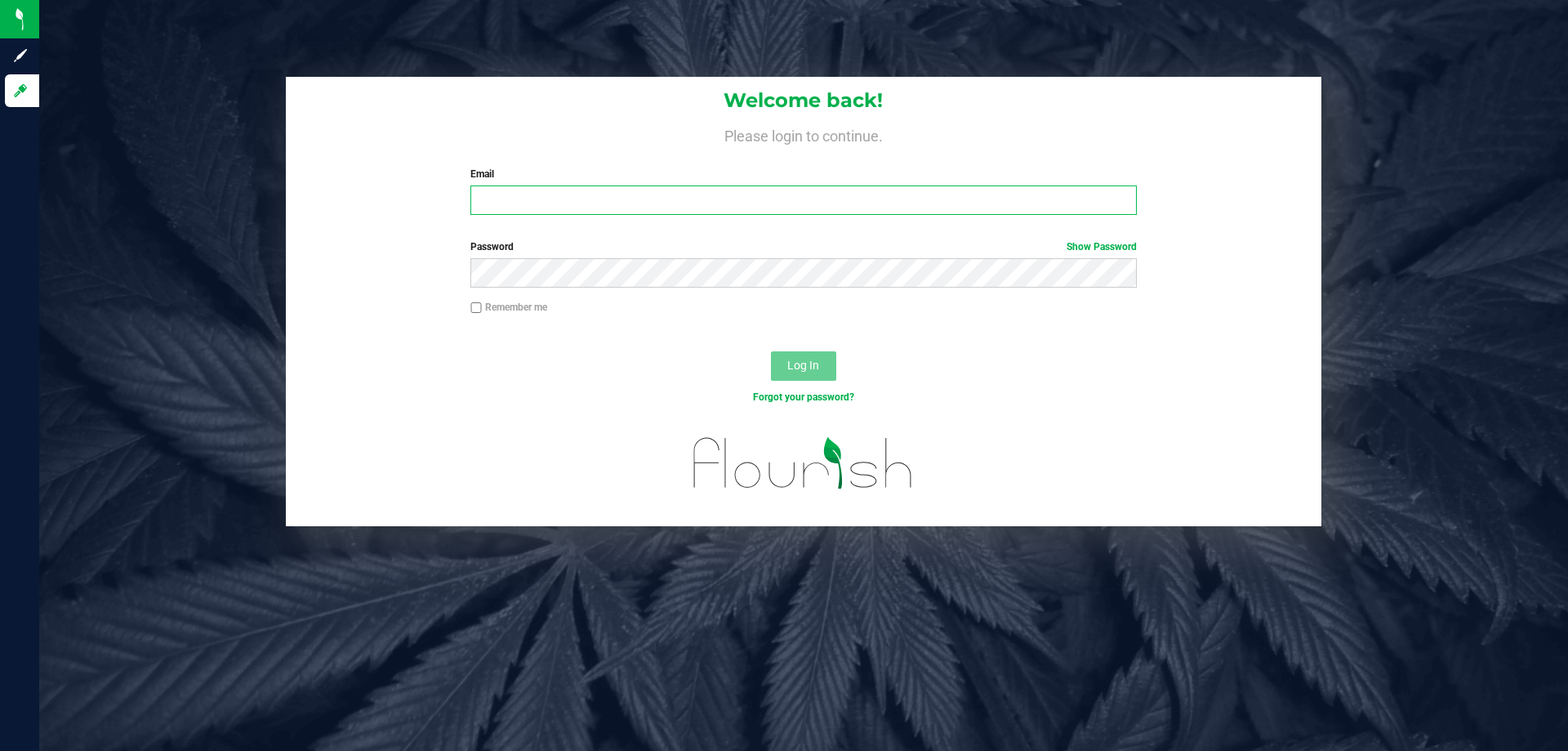
click at [628, 206] on input "Email" at bounding box center [802, 200] width 665 height 29
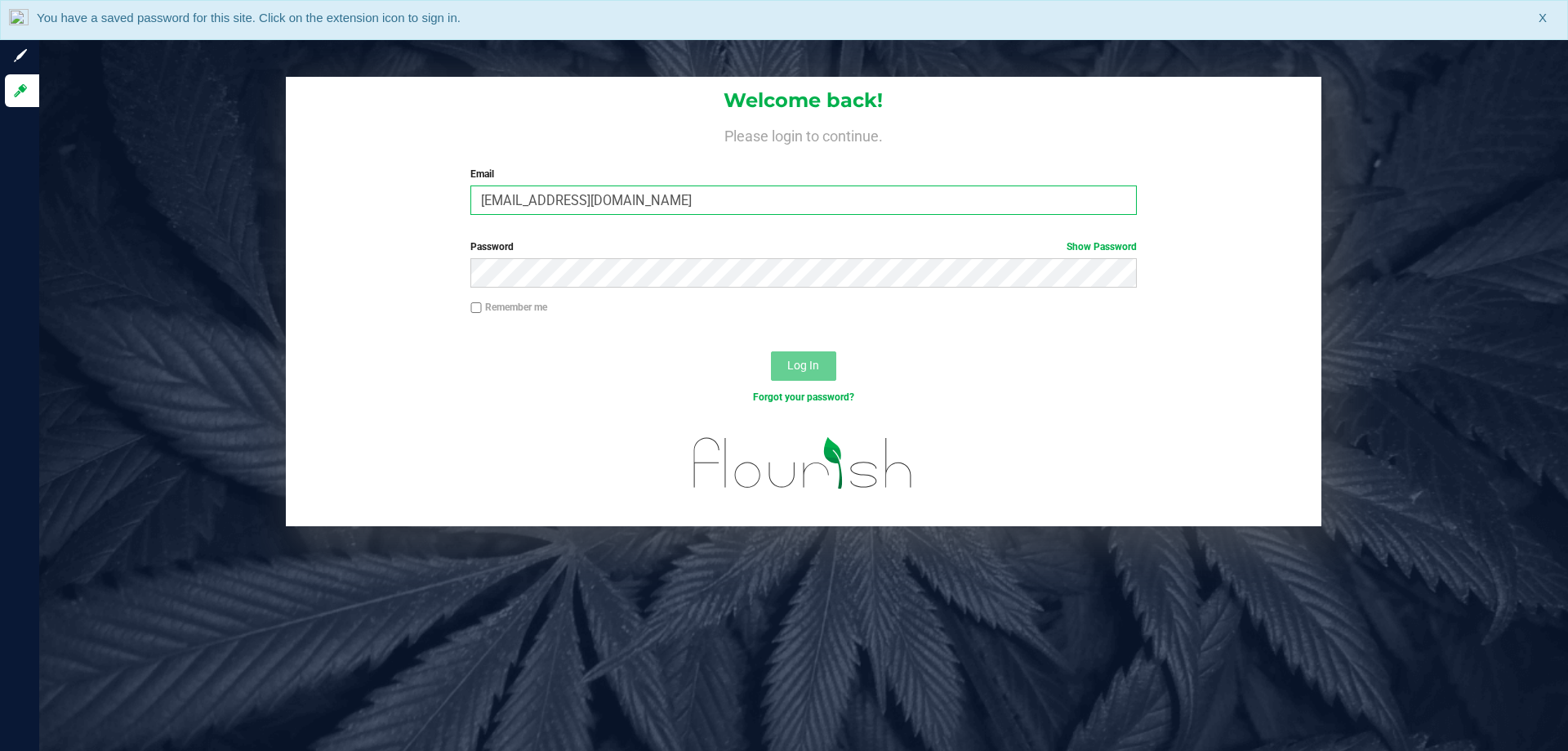
type input "[EMAIL_ADDRESS][DOMAIN_NAME]"
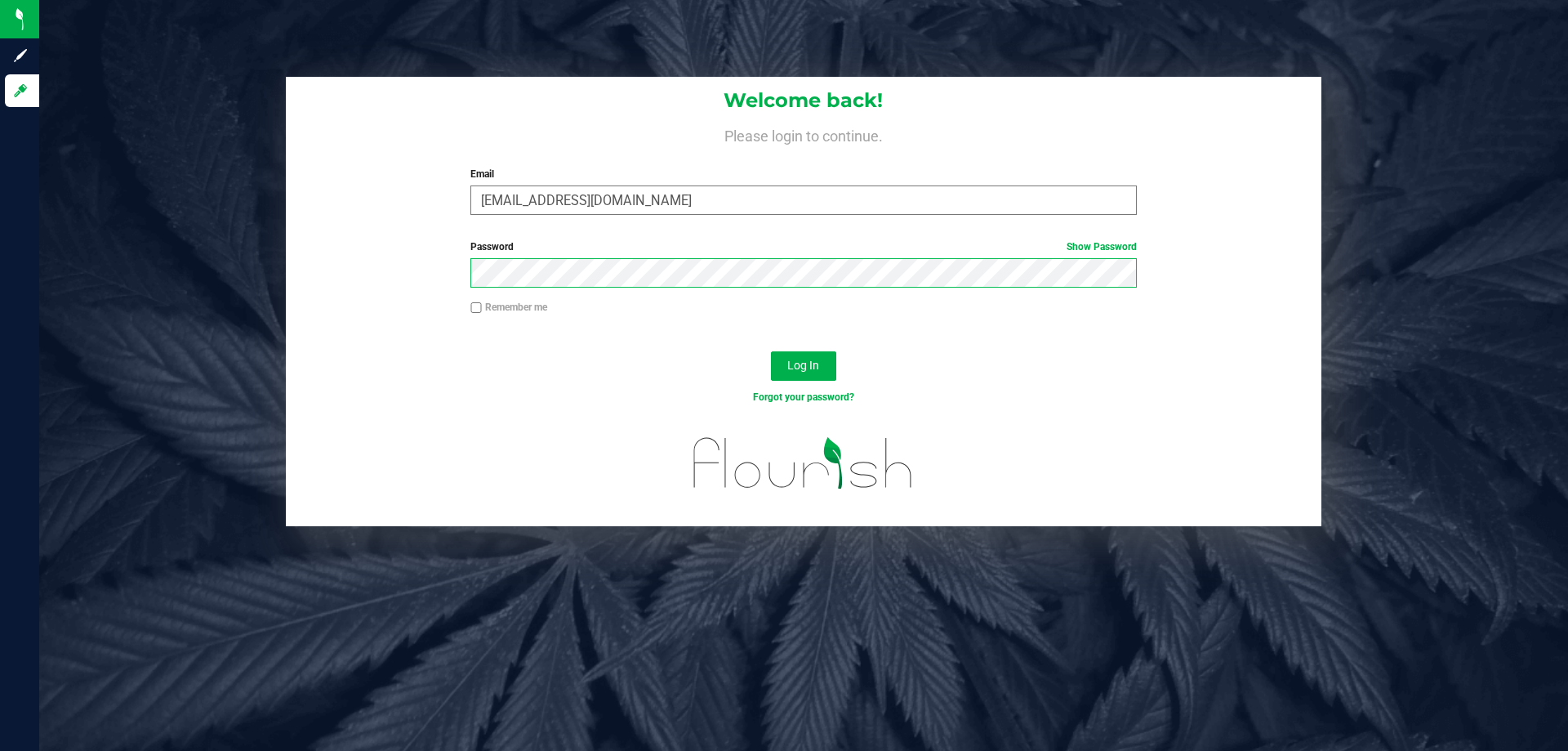
click at [771, 352] on button "Log In" at bounding box center [803, 366] width 65 height 29
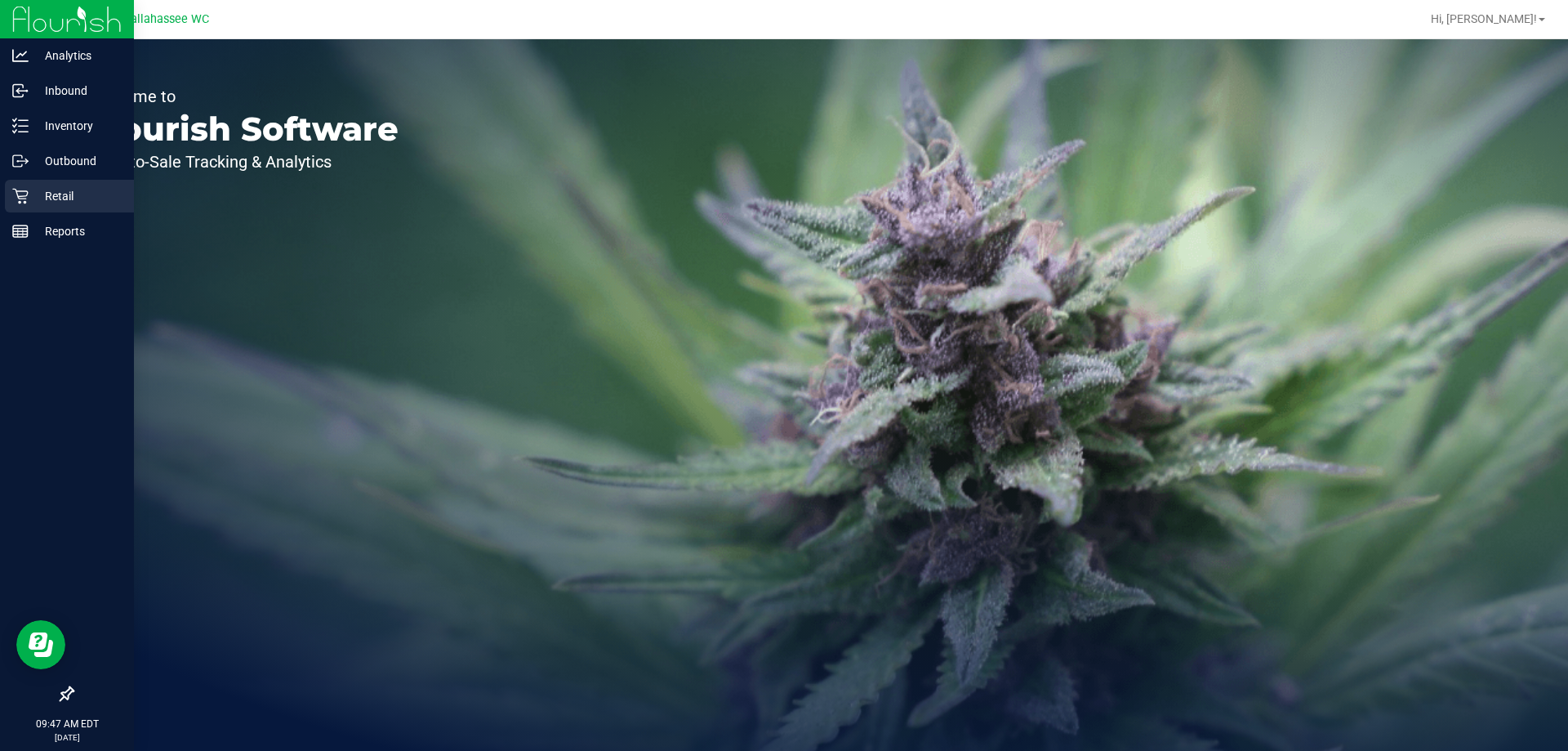
click at [80, 203] on p "Retail" at bounding box center [77, 196] width 98 height 19
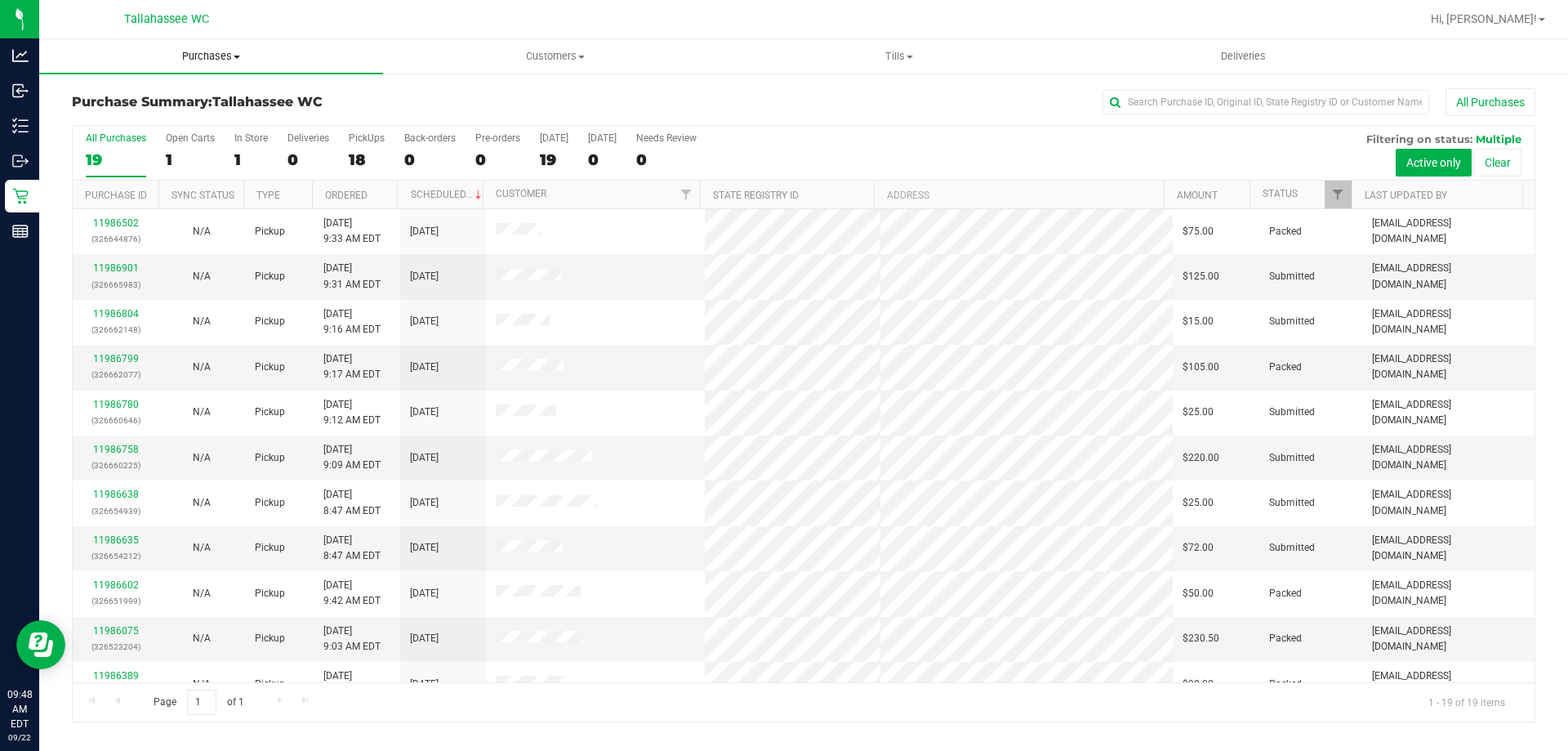
click at [202, 59] on span "Purchases" at bounding box center [211, 55] width 344 height 15
click at [160, 124] on li "Fulfillment" at bounding box center [211, 119] width 344 height 19
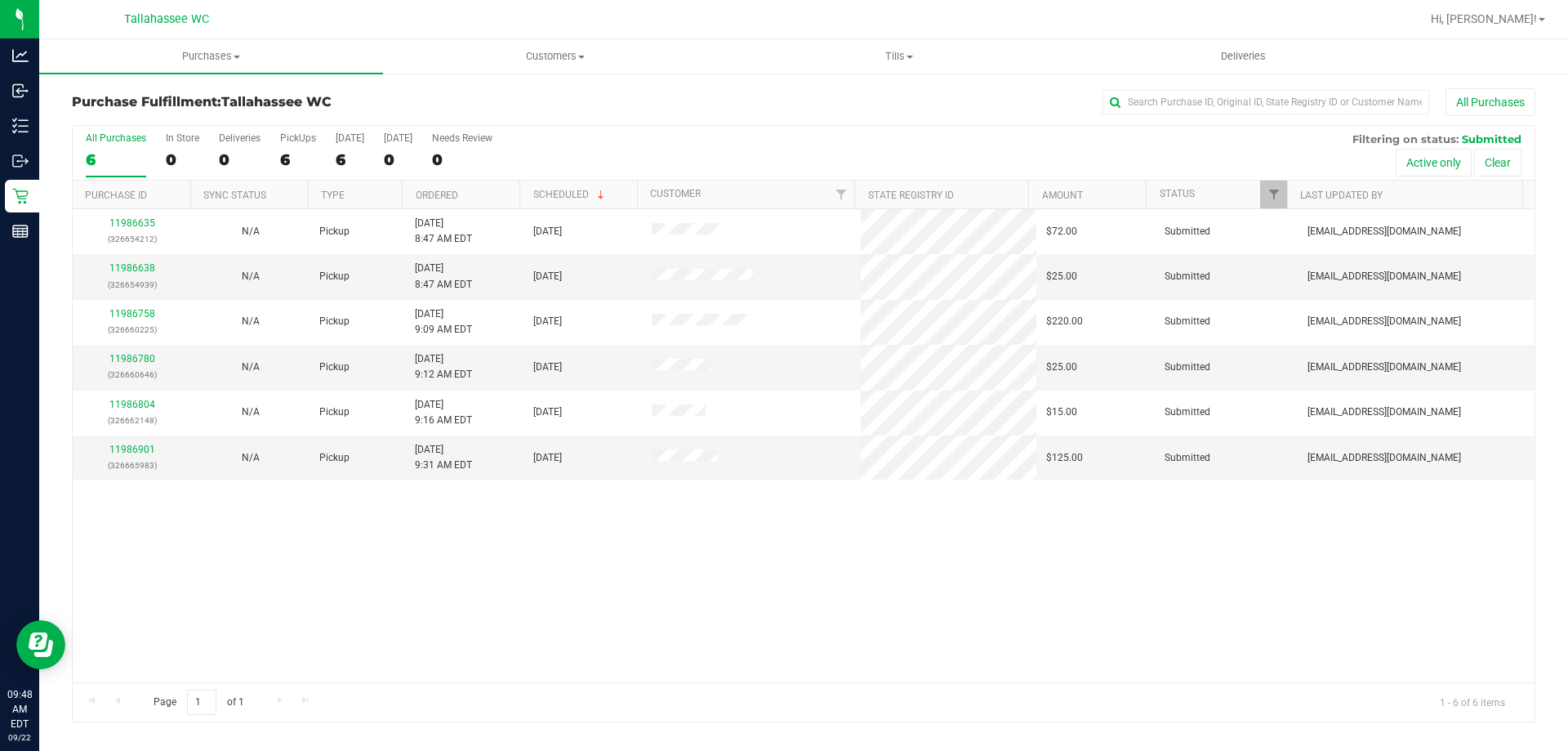
click at [536, 544] on div "11986635 (326654212) N/A Pickup 9/22/2025 8:47 AM EDT 9/22/2025 $72.00 Submitte…" at bounding box center [803, 445] width 1461 height 473
click at [121, 268] on link "11986638" at bounding box center [132, 268] width 46 height 12
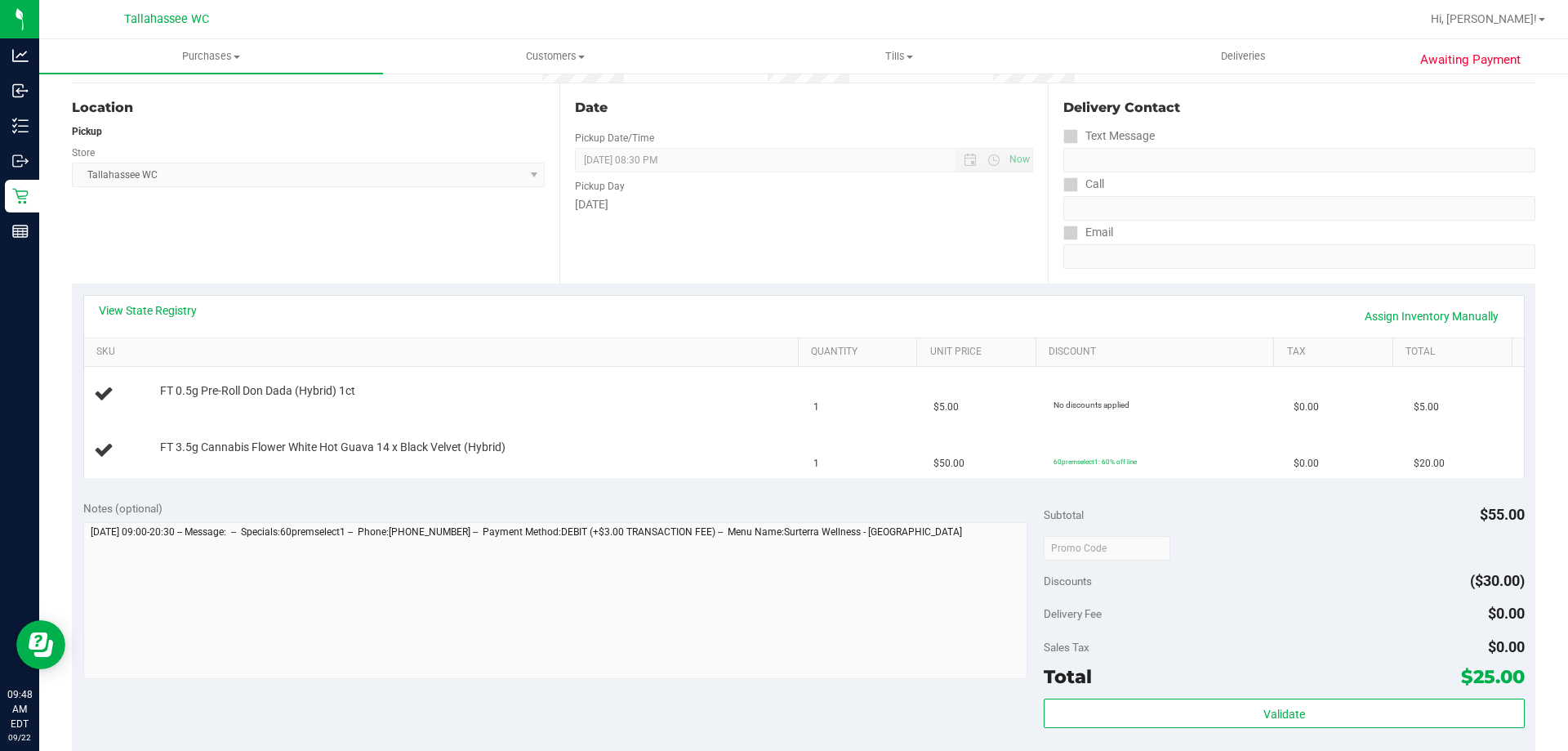
scroll to position [245, 0]
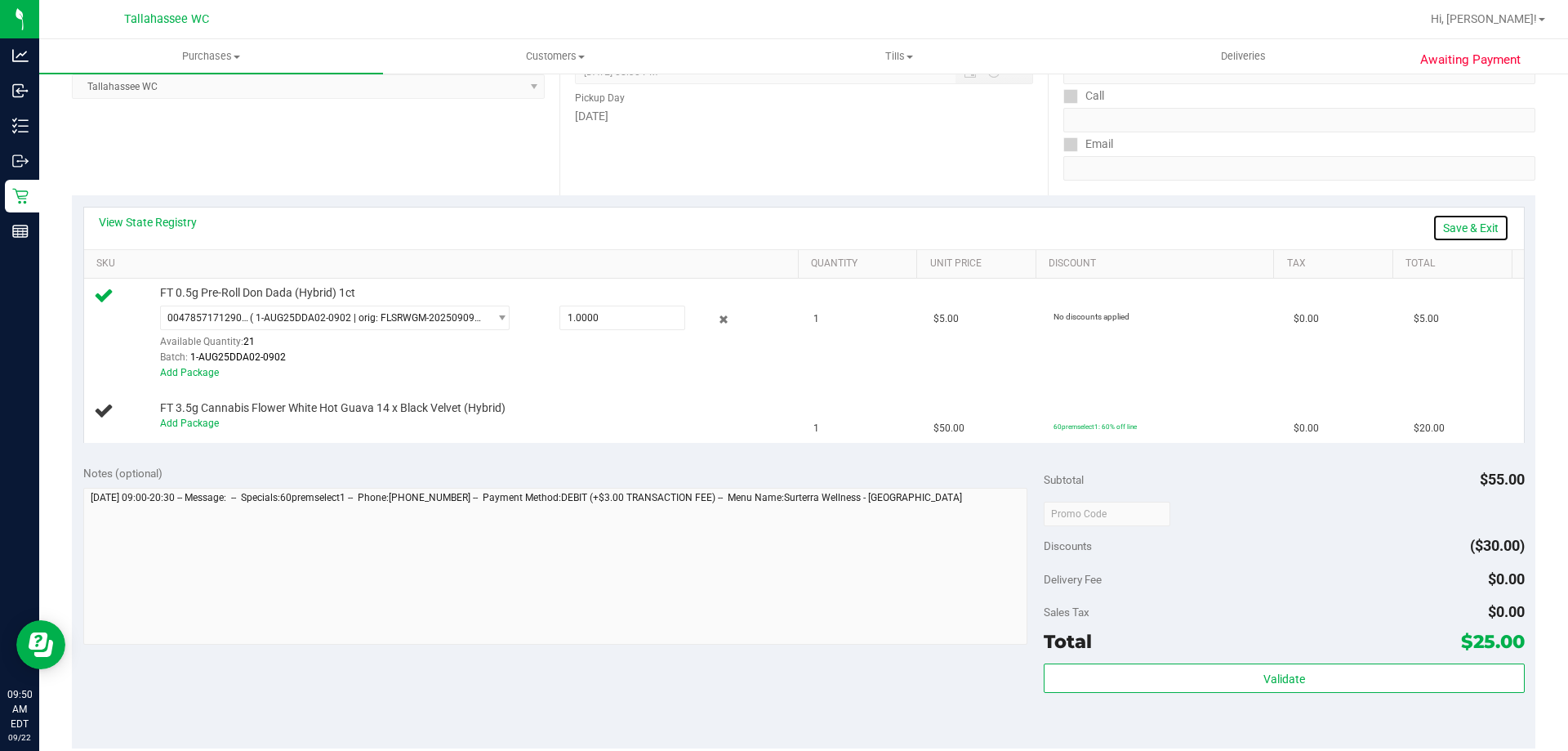
click at [1471, 226] on link "Save & Exit" at bounding box center [1470, 227] width 77 height 28
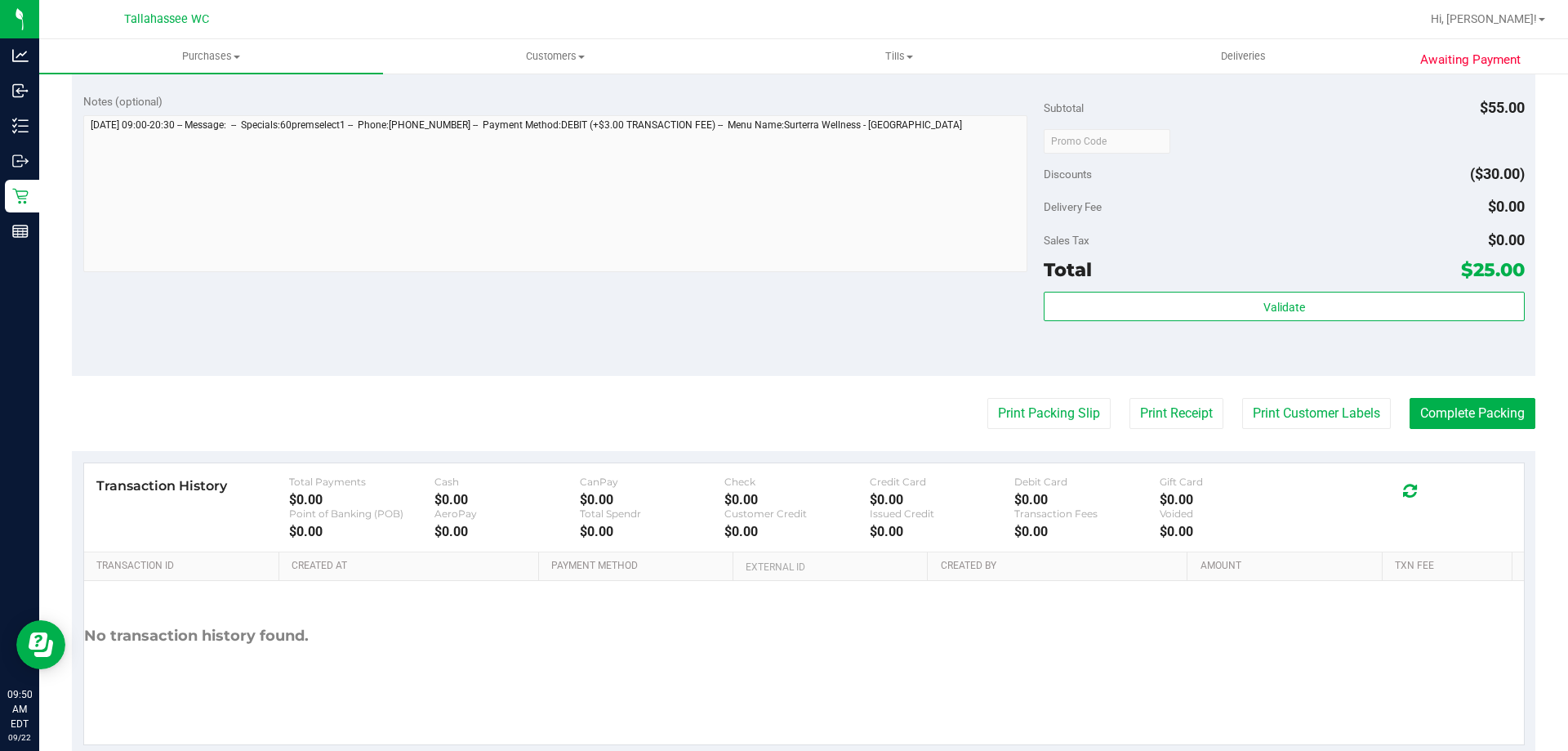
scroll to position [654, 0]
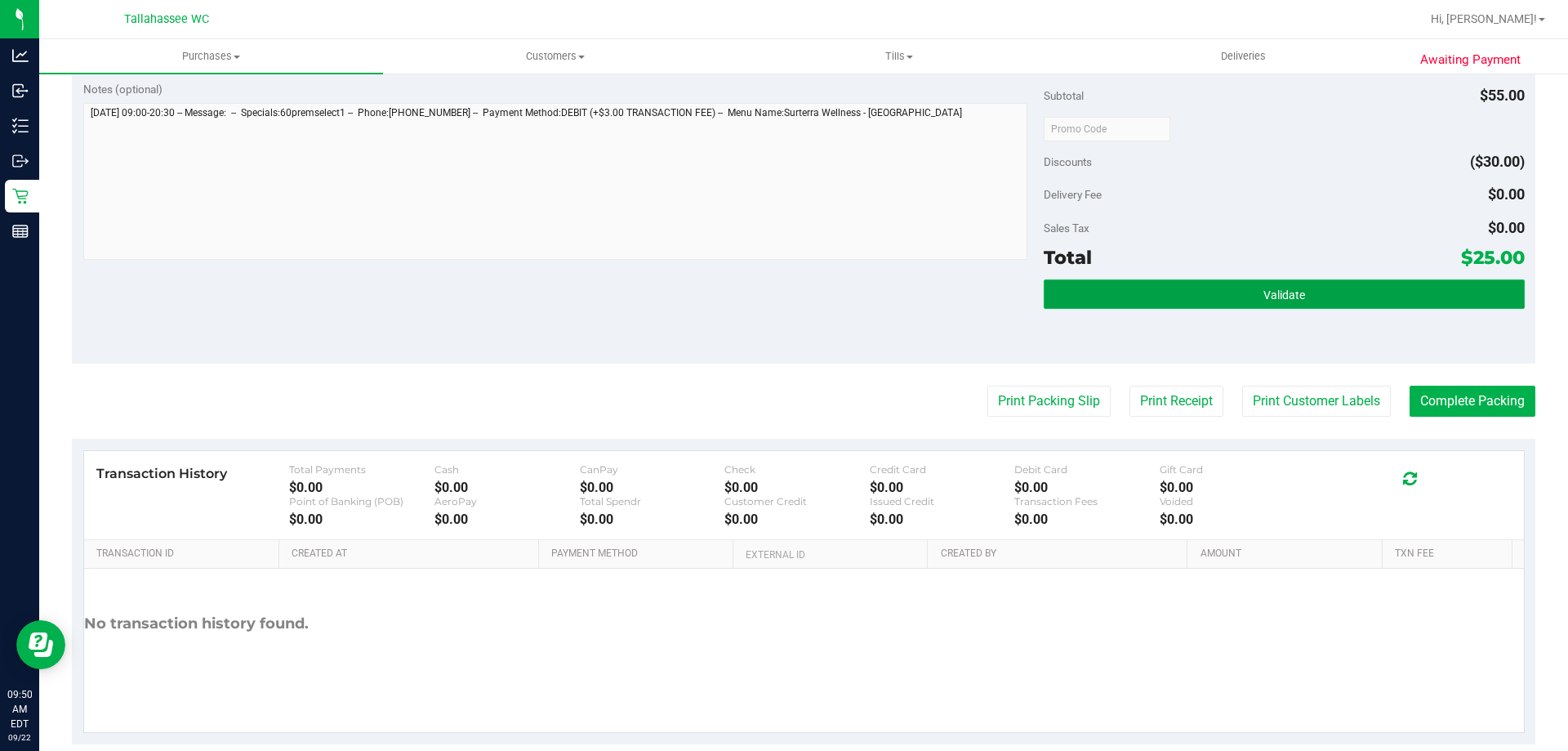
click at [1310, 299] on button "Validate" at bounding box center [1284, 294] width 481 height 29
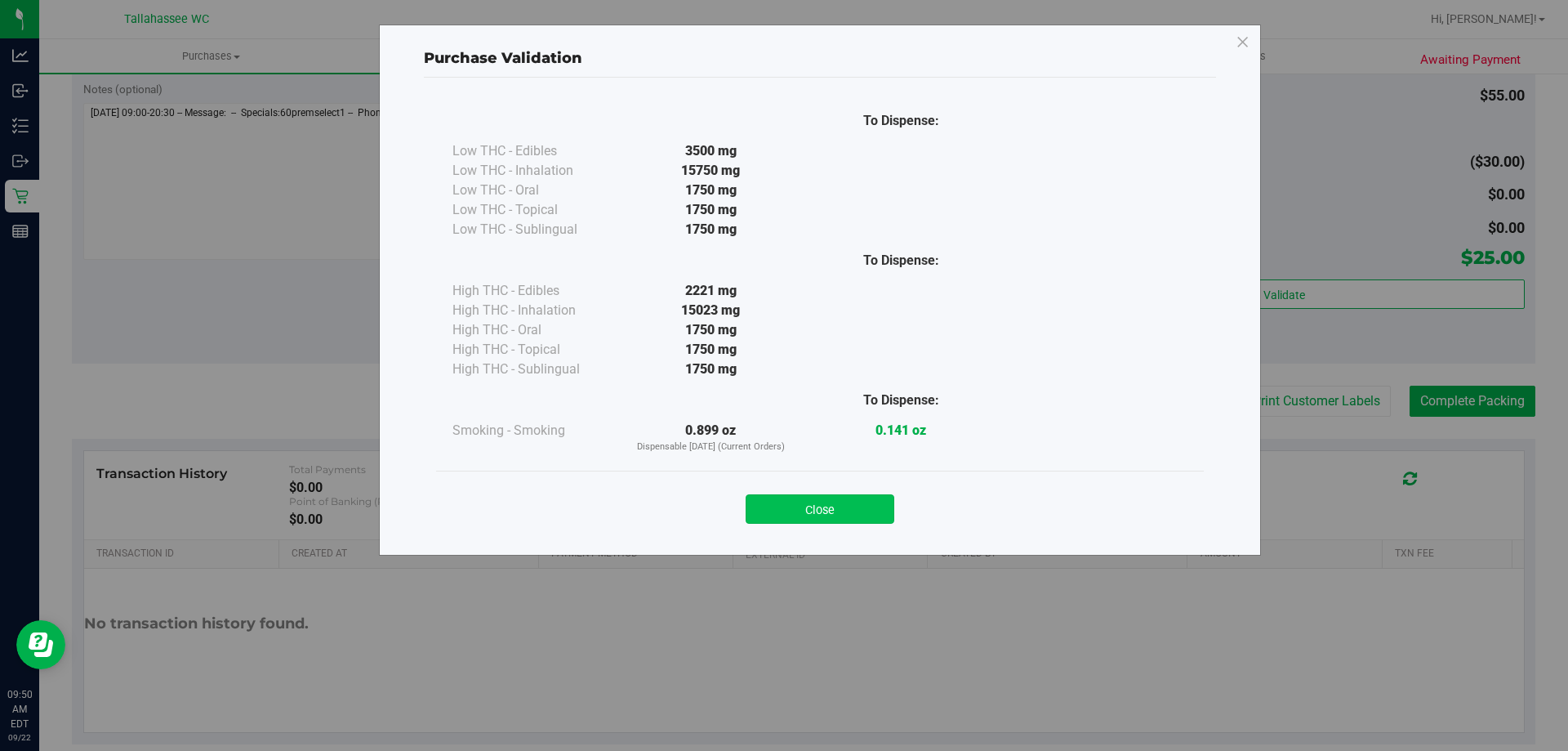
click at [842, 506] on button "Close" at bounding box center [819, 509] width 149 height 29
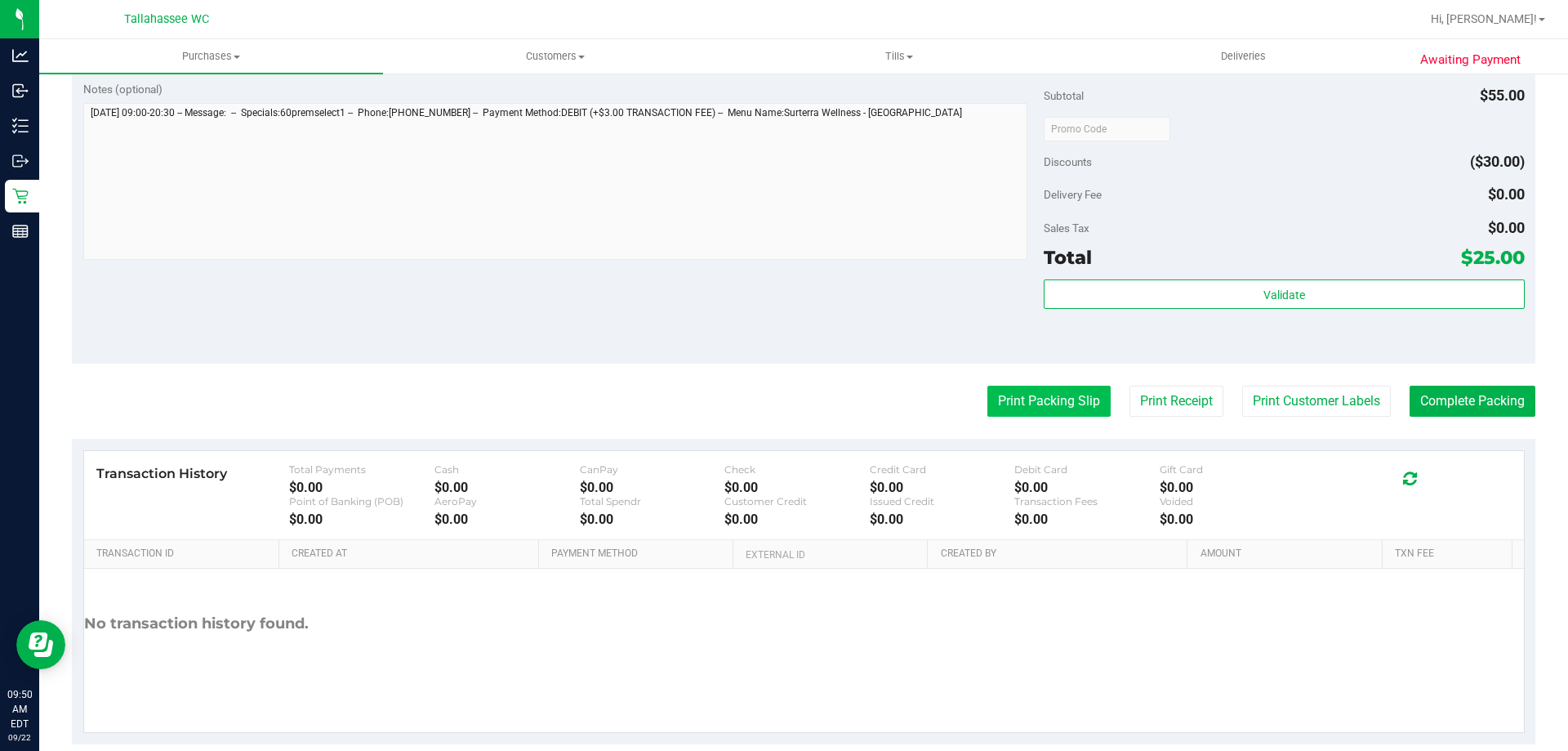
click at [1036, 397] on button "Print Packing Slip" at bounding box center [1049, 401] width 123 height 31
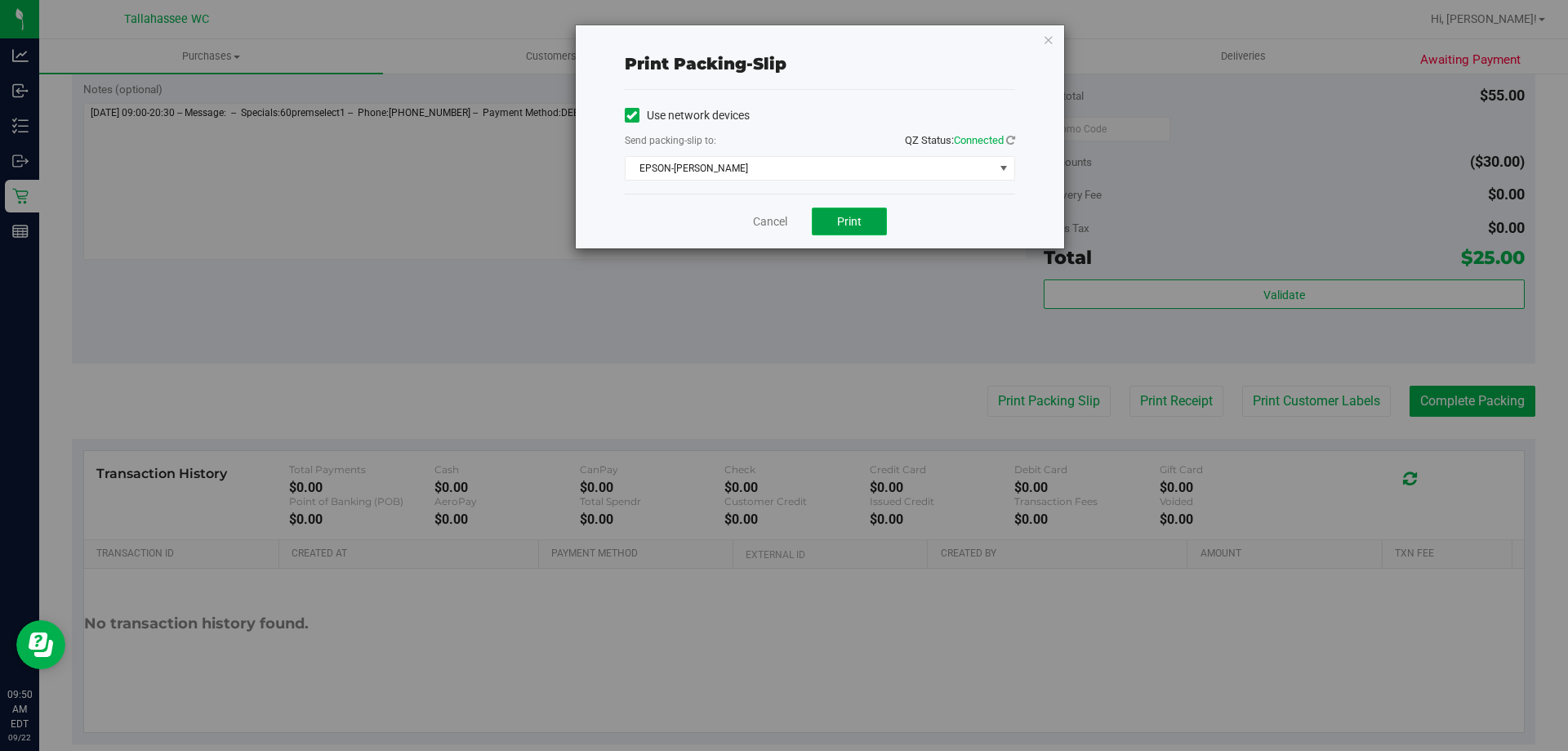
click at [860, 220] on span "Print" at bounding box center [849, 221] width 24 height 13
click at [783, 222] on link "Cancel" at bounding box center [769, 222] width 34 height 17
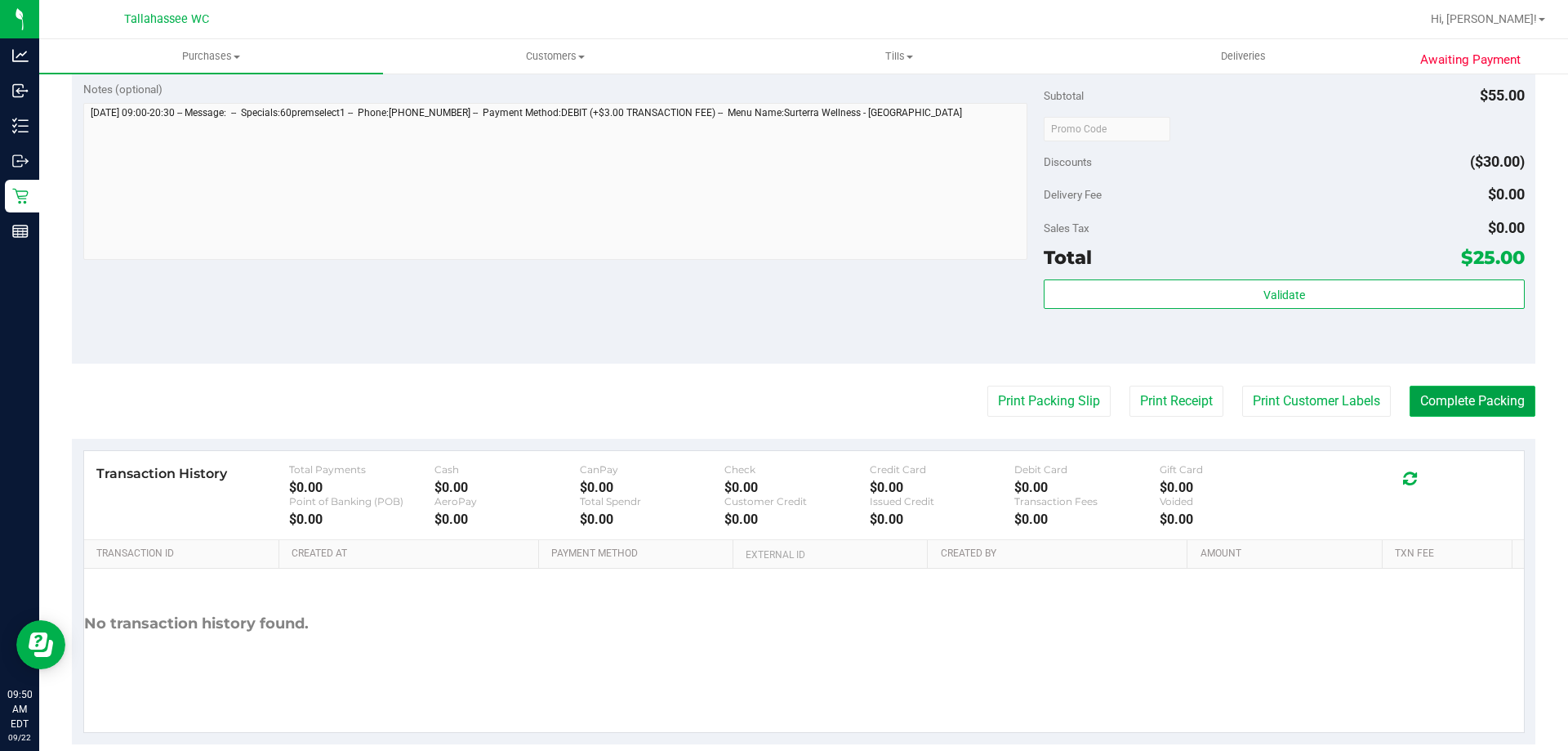
click at [1438, 398] on button "Complete Packing" at bounding box center [1473, 401] width 126 height 31
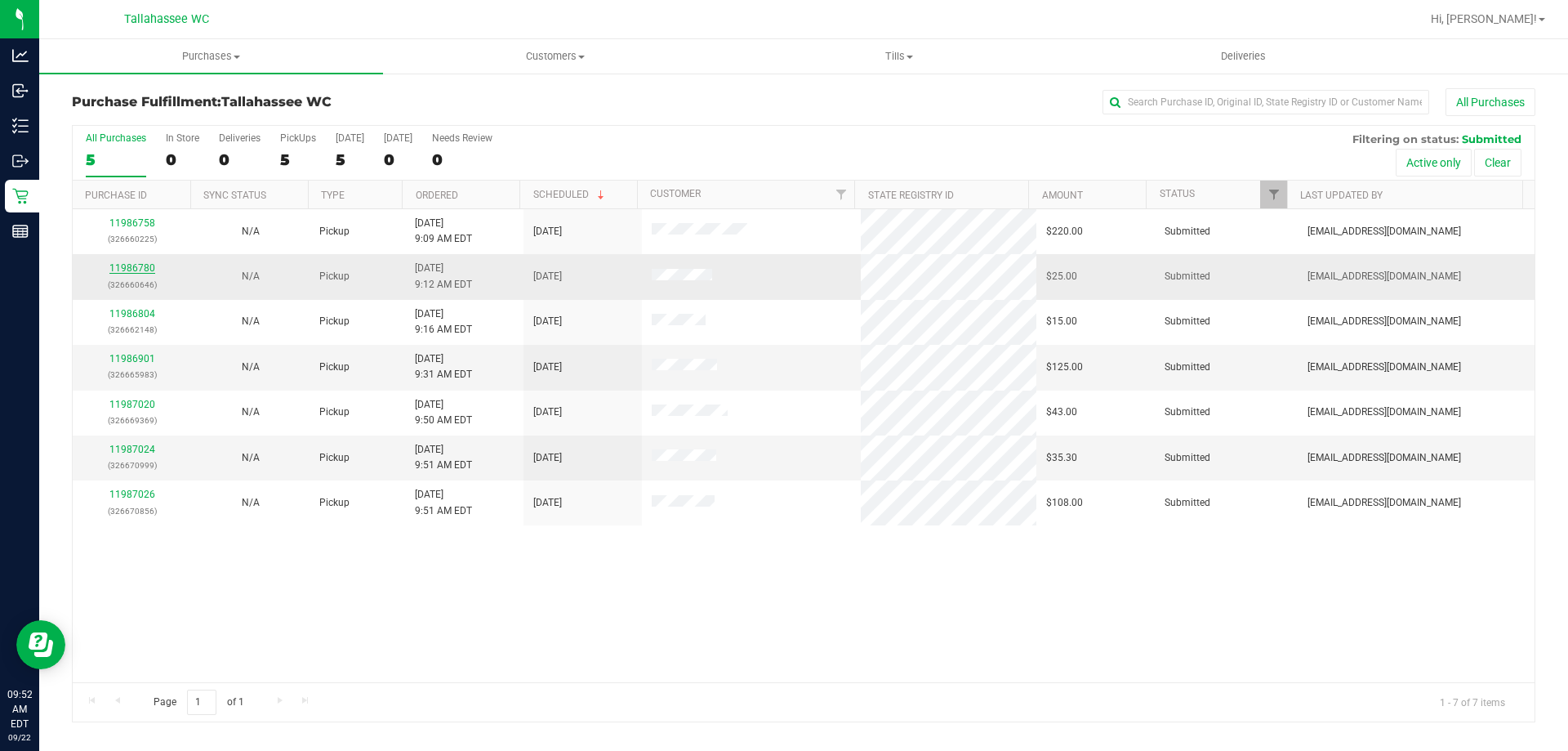
click at [141, 264] on link "11986780" at bounding box center [132, 268] width 46 height 12
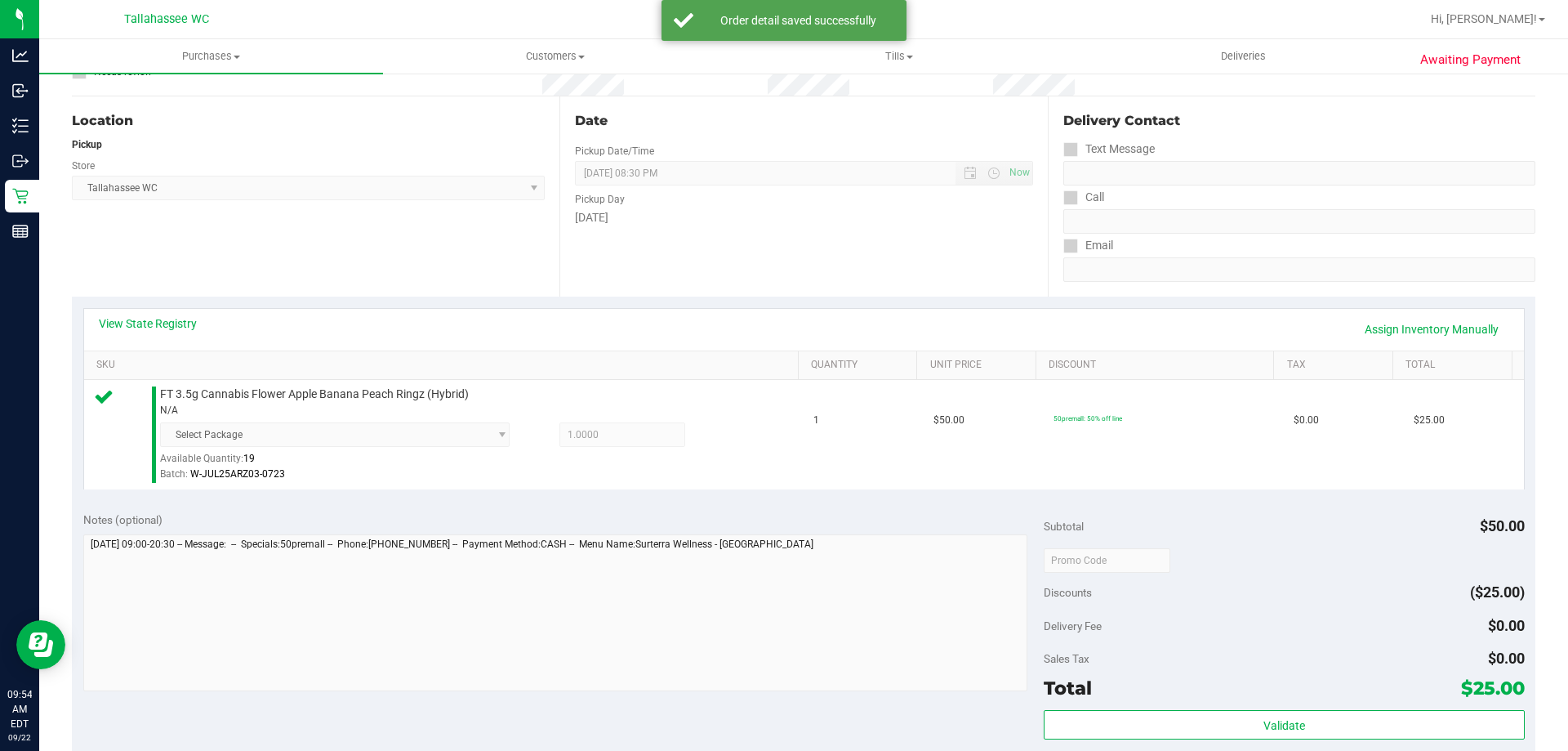
scroll to position [408, 0]
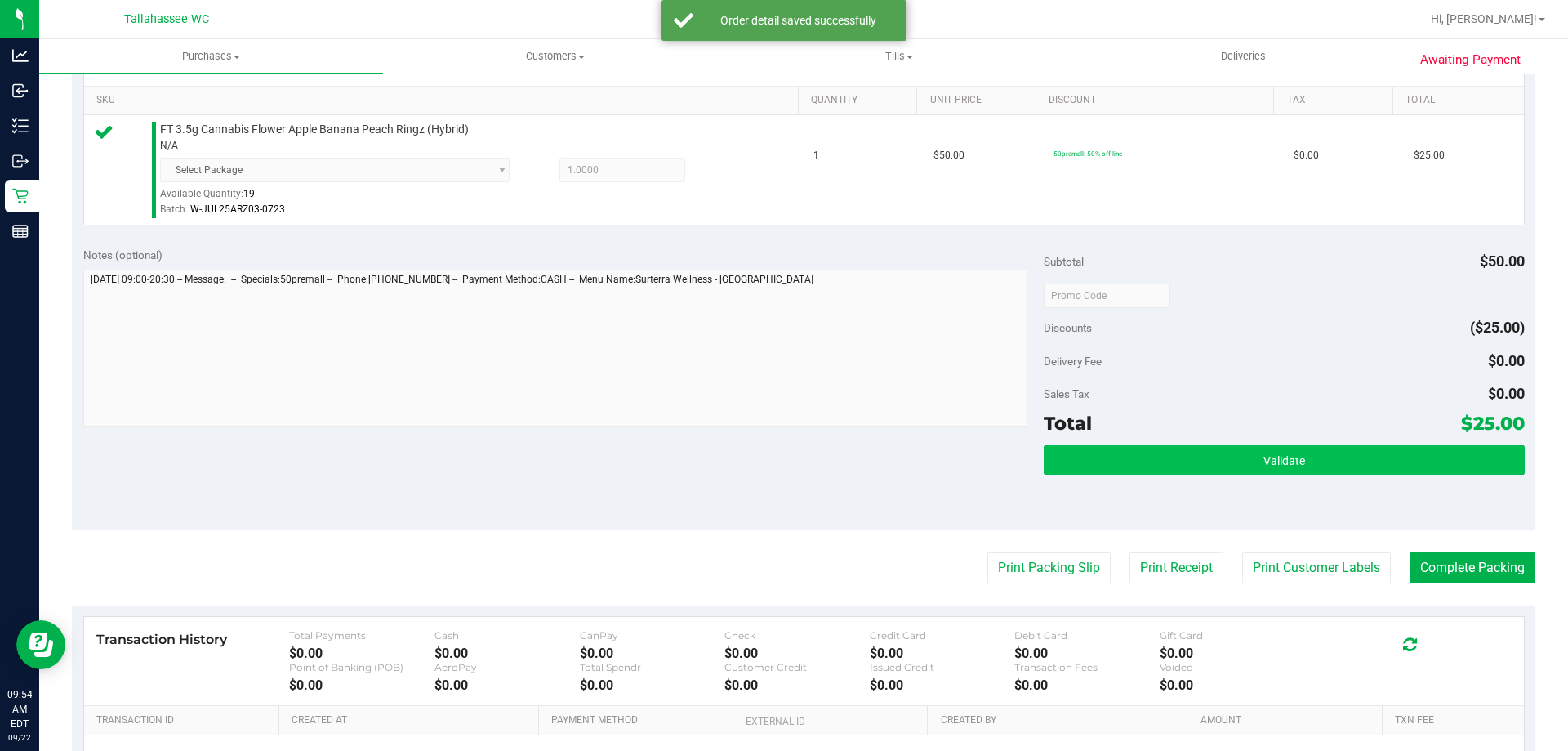
drag, startPoint x: 1320, startPoint y: 487, endPoint x: 1318, endPoint y: 465, distance: 22.1
click at [1320, 485] on div "Validate" at bounding box center [1284, 482] width 481 height 74
click at [1318, 465] on button "Validate" at bounding box center [1284, 460] width 481 height 29
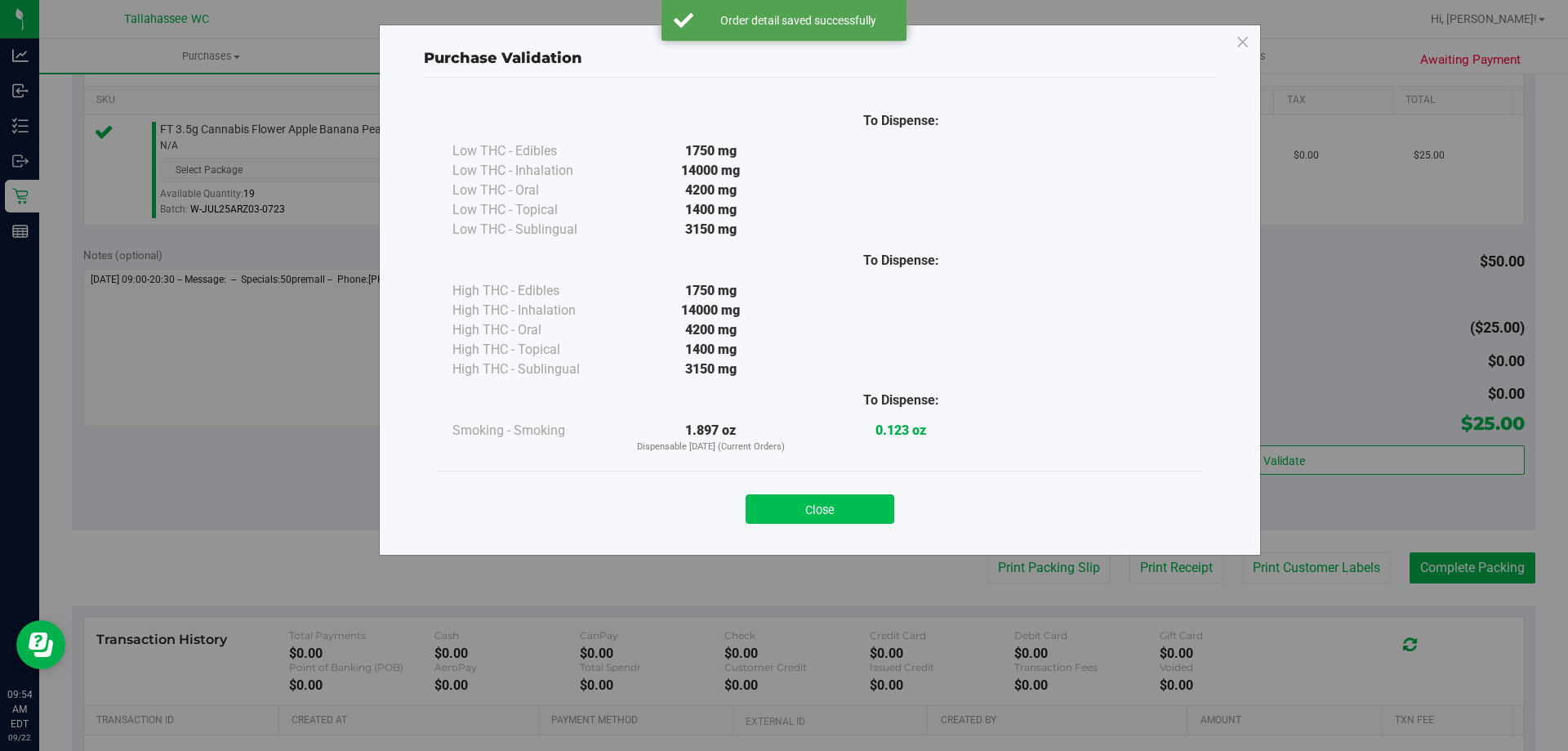
click at [850, 501] on button "Close" at bounding box center [819, 509] width 149 height 29
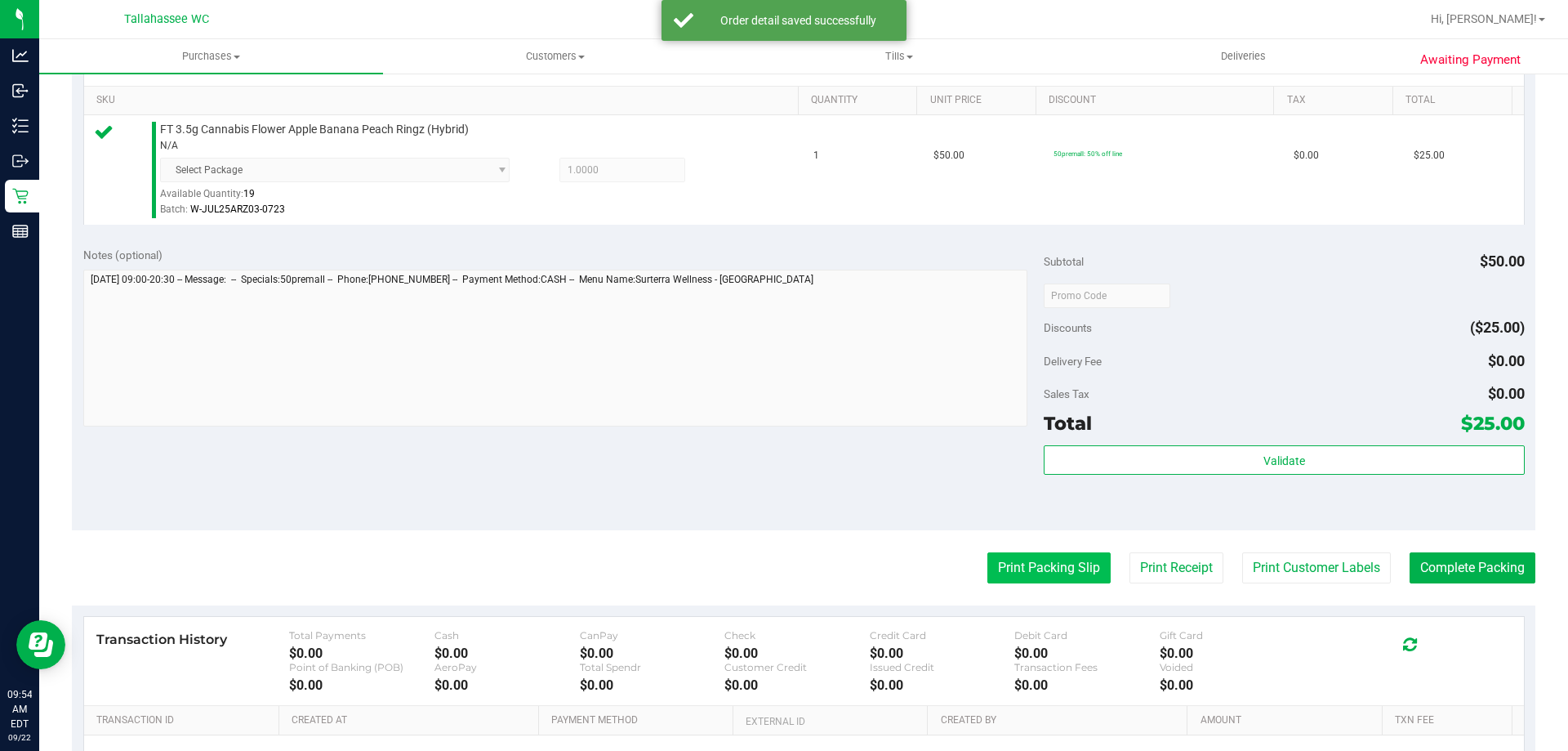
click at [1066, 561] on button "Print Packing Slip" at bounding box center [1049, 568] width 123 height 31
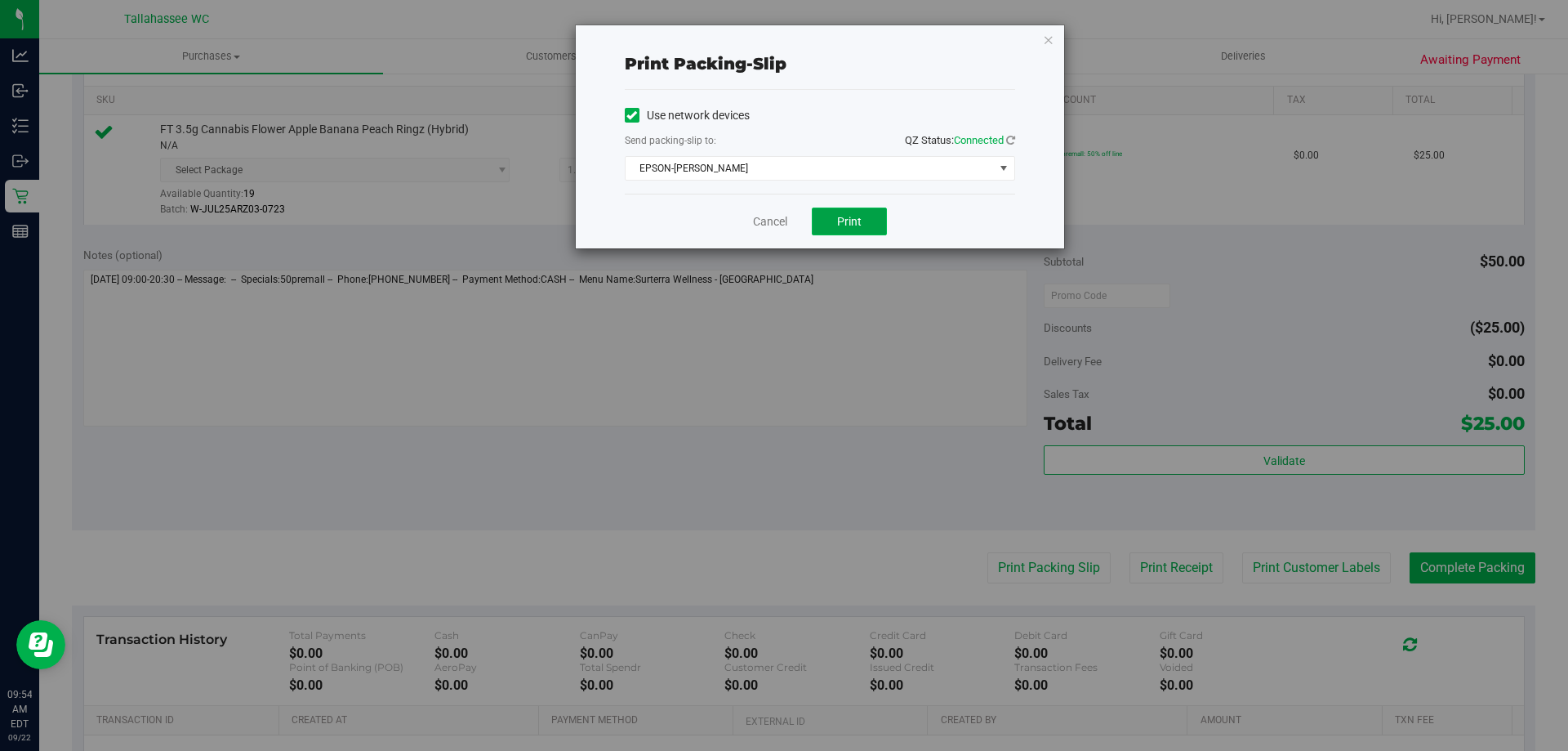
click at [830, 218] on button "Print" at bounding box center [849, 222] width 75 height 28
click at [1043, 37] on icon "button" at bounding box center [1049, 39] width 12 height 19
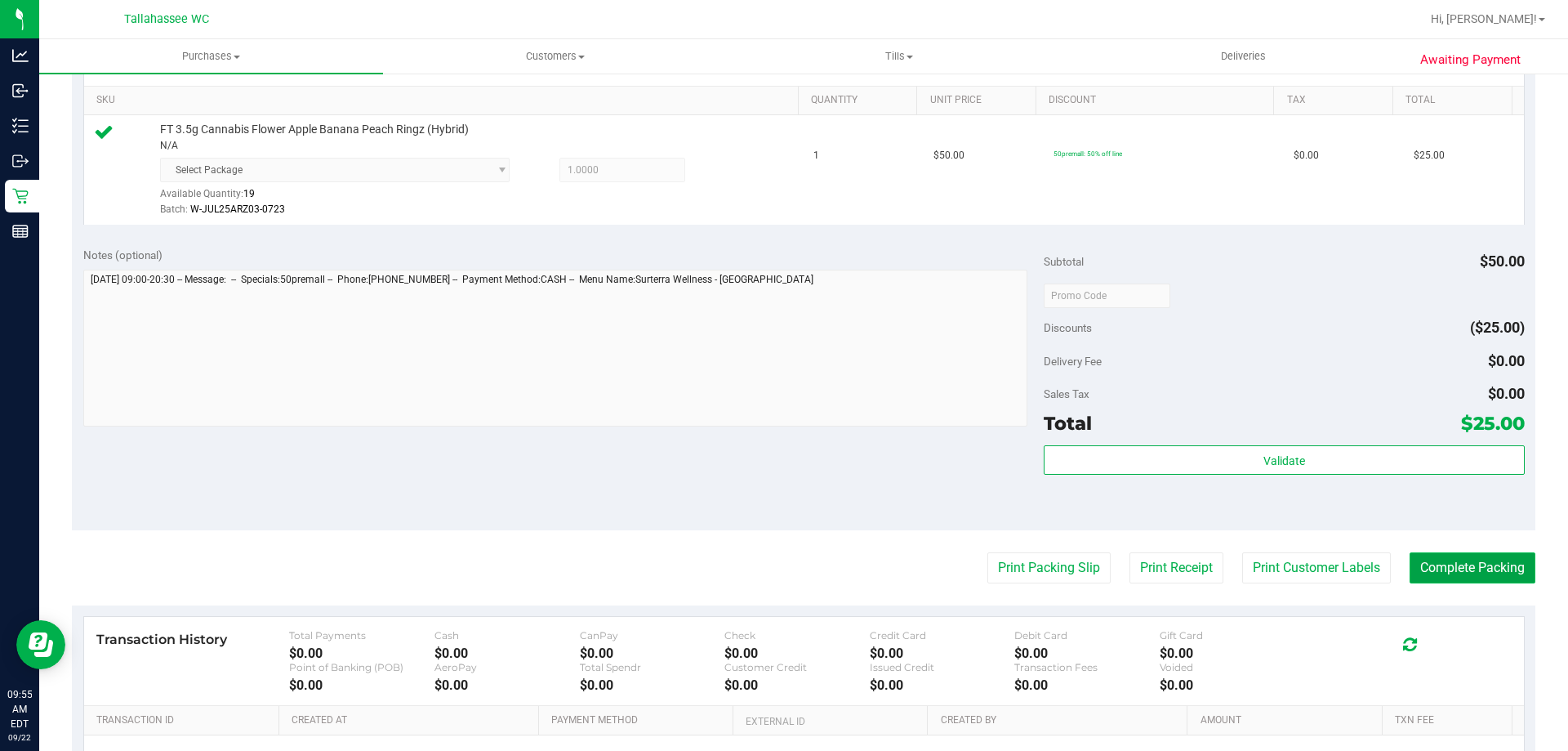
click at [1450, 577] on button "Complete Packing" at bounding box center [1473, 568] width 126 height 31
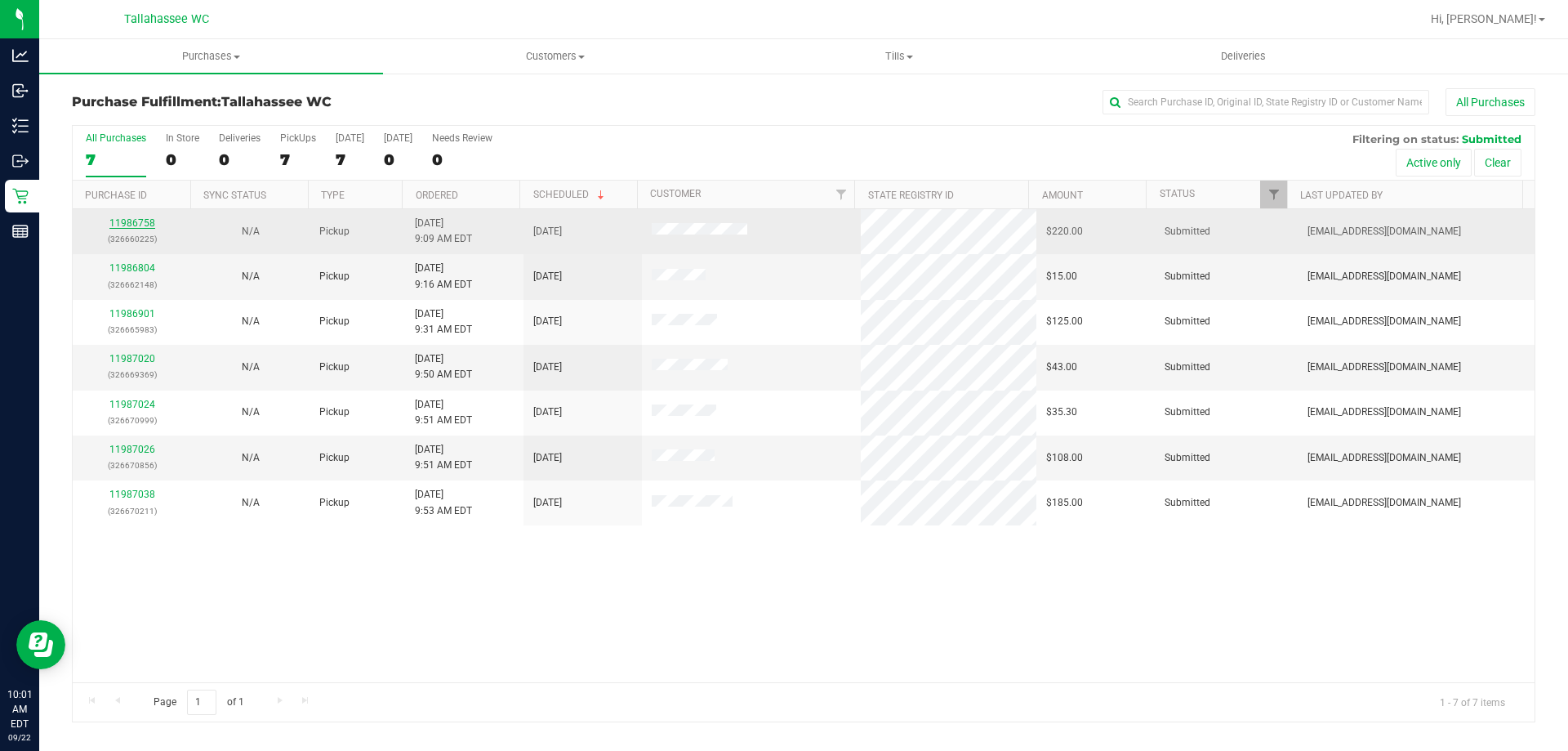
click at [139, 228] on link "11986758" at bounding box center [132, 223] width 46 height 12
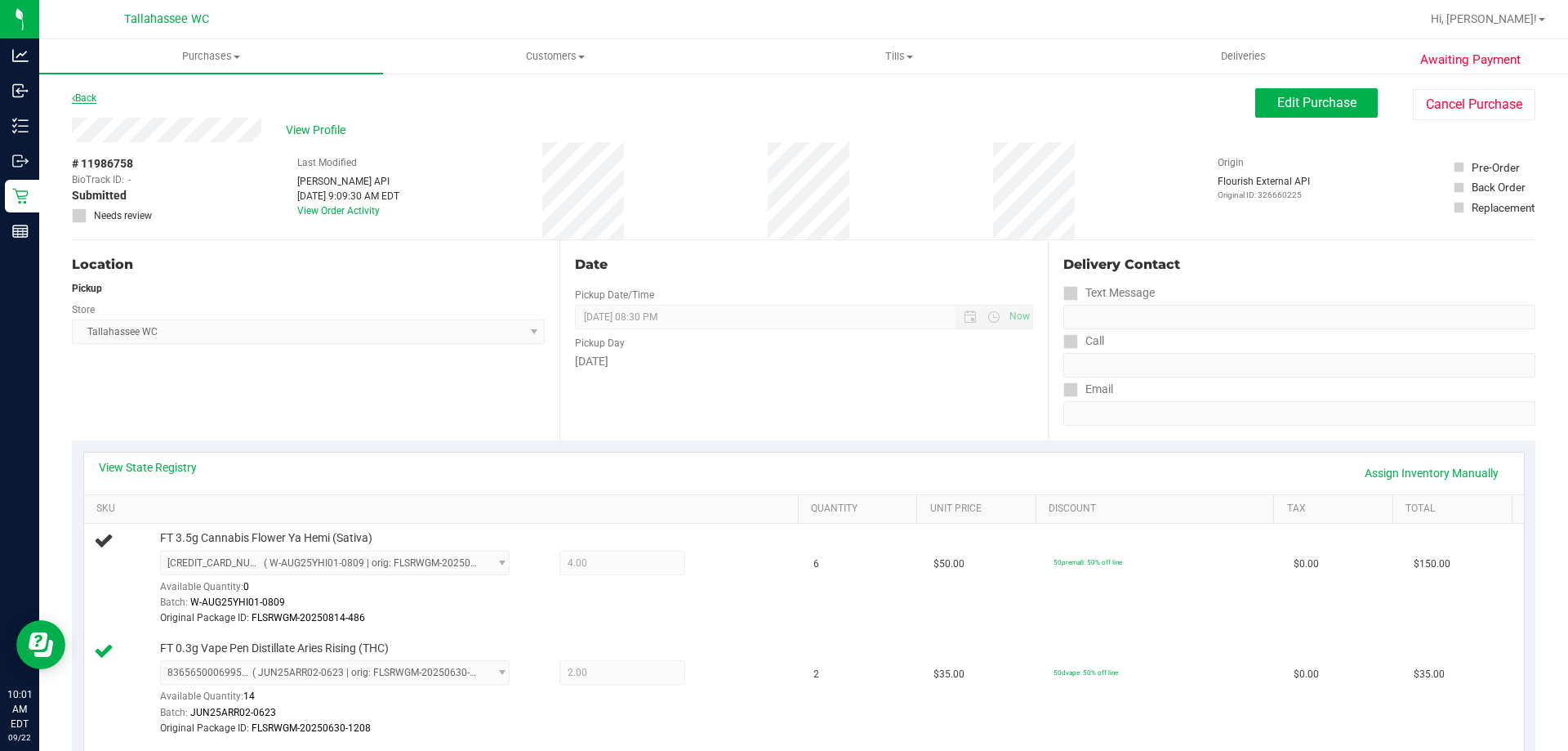
click at [94, 98] on link "Back" at bounding box center [83, 98] width 24 height 12
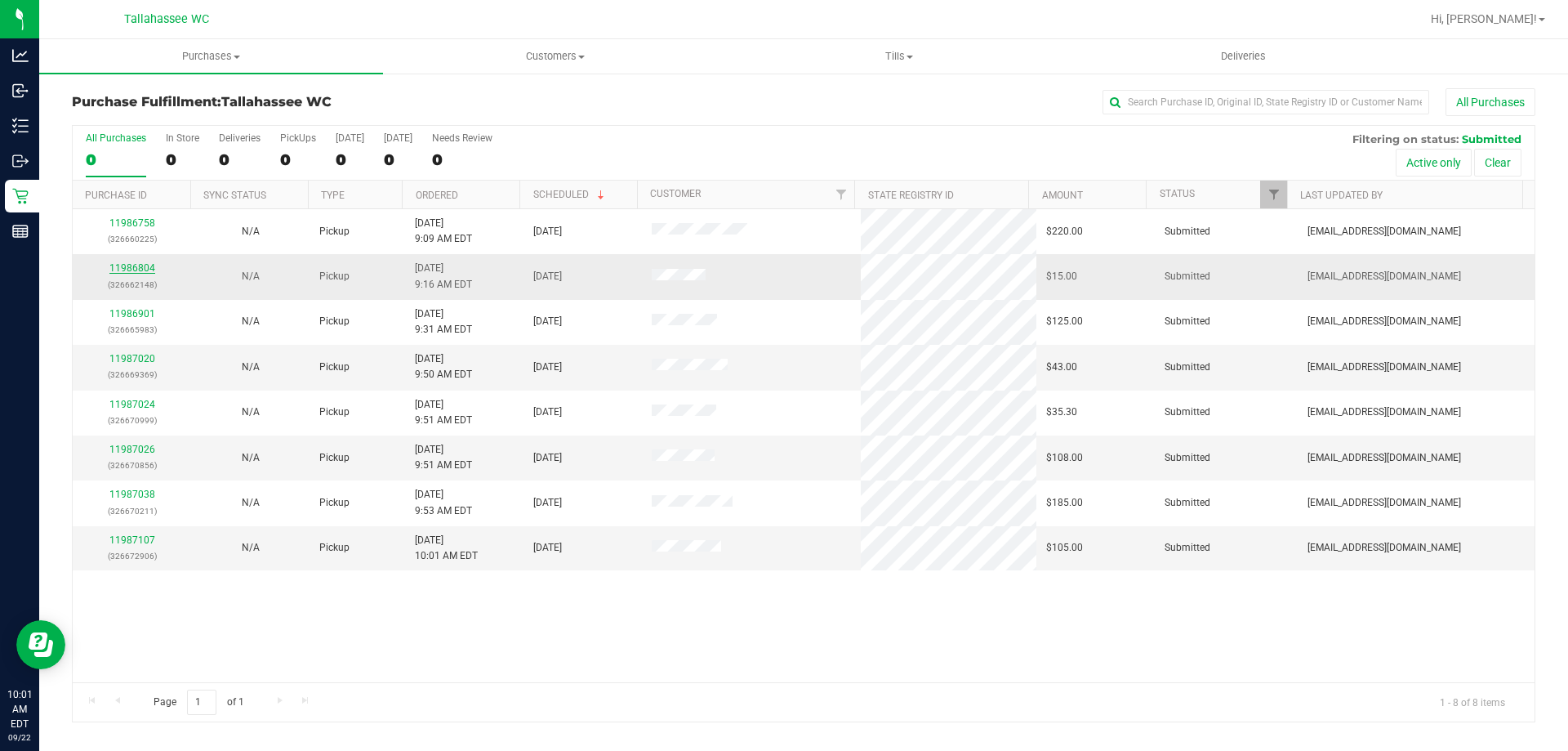
click at [138, 265] on link "11986804" at bounding box center [132, 268] width 46 height 12
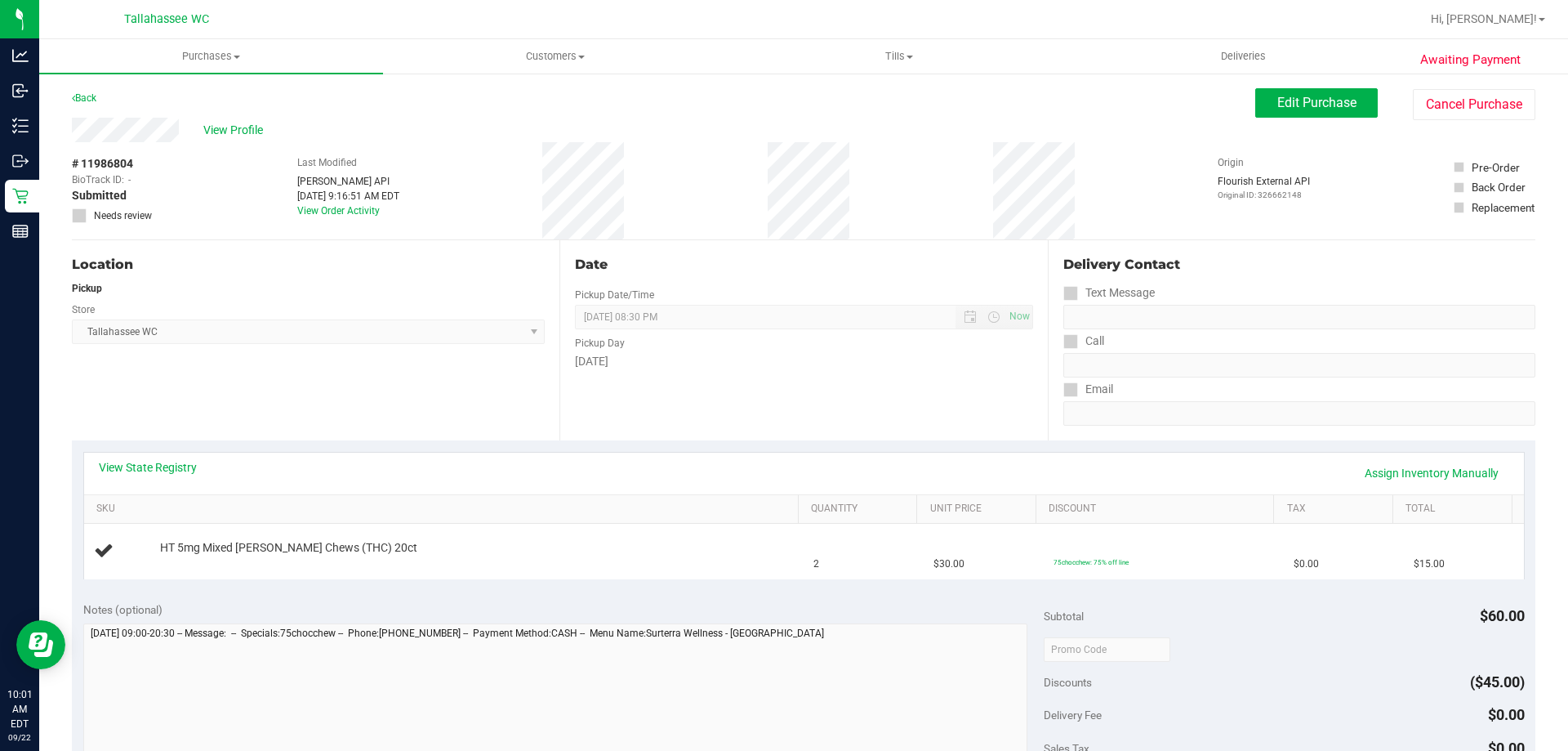
click at [178, 476] on div "View State Registry Assign Inventory Manually" at bounding box center [804, 473] width 1410 height 28
click at [185, 471] on link "View State Registry" at bounding box center [148, 467] width 98 height 17
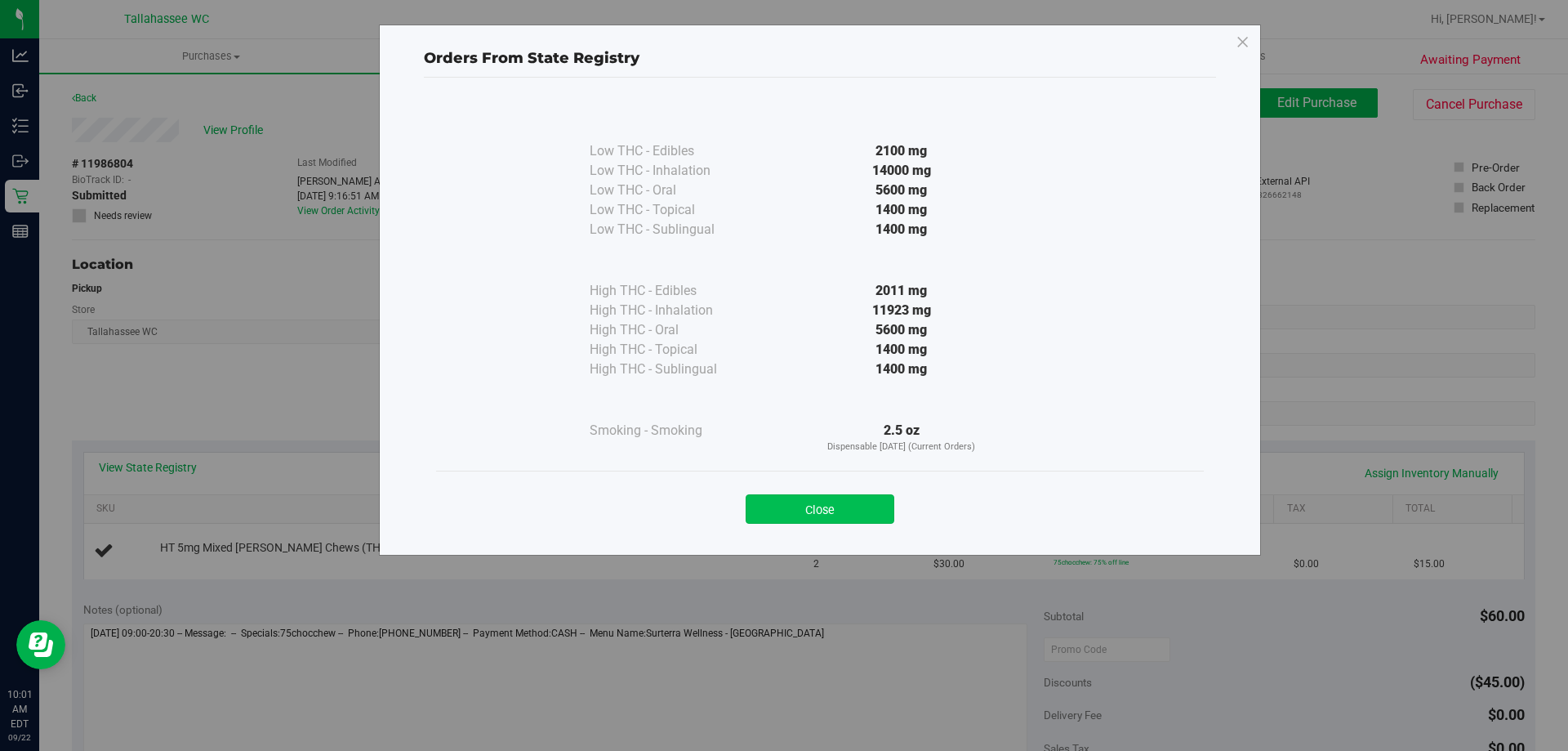
click at [789, 519] on button "Close" at bounding box center [819, 509] width 149 height 29
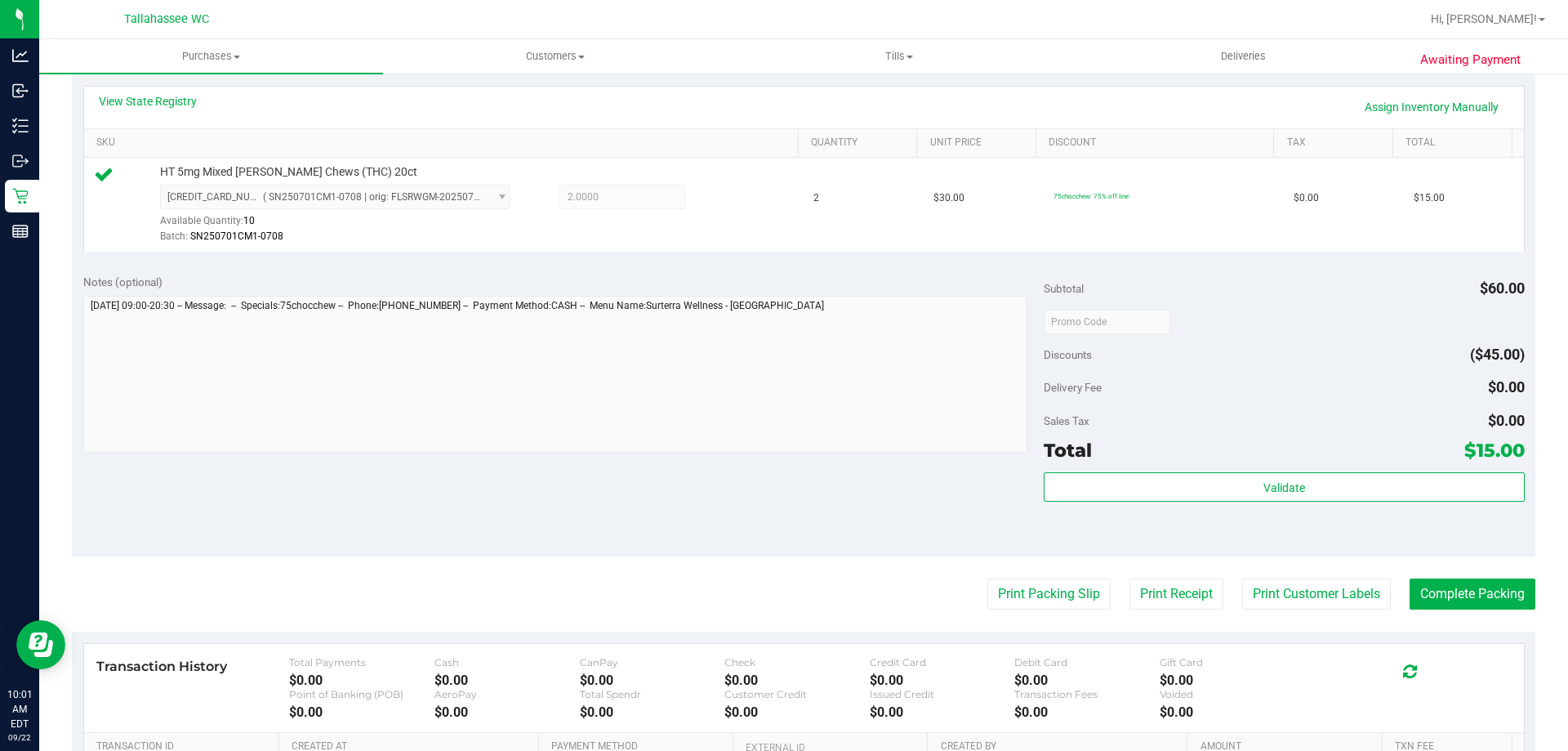
scroll to position [572, 0]
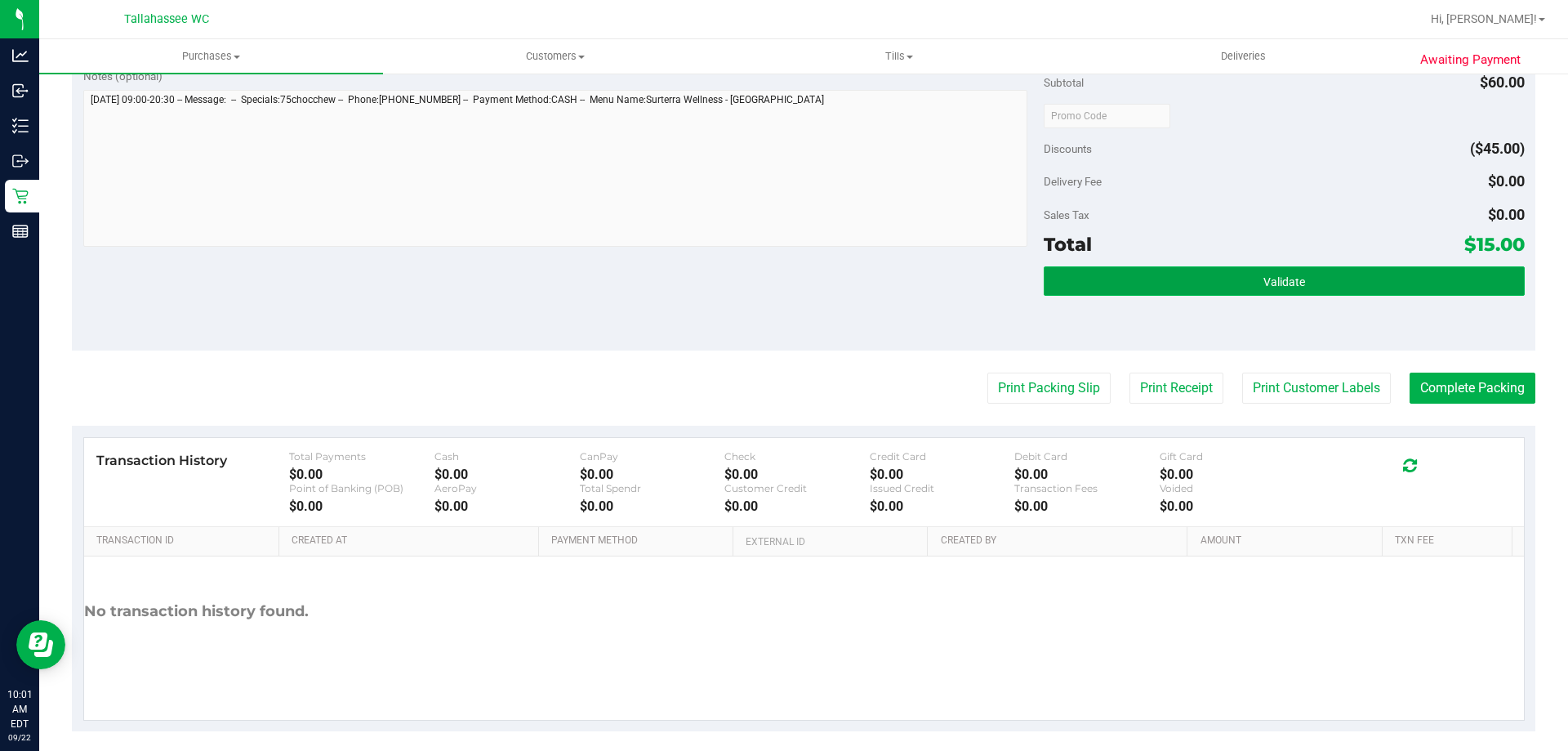
click at [1263, 281] on span "Validate" at bounding box center [1284, 281] width 42 height 13
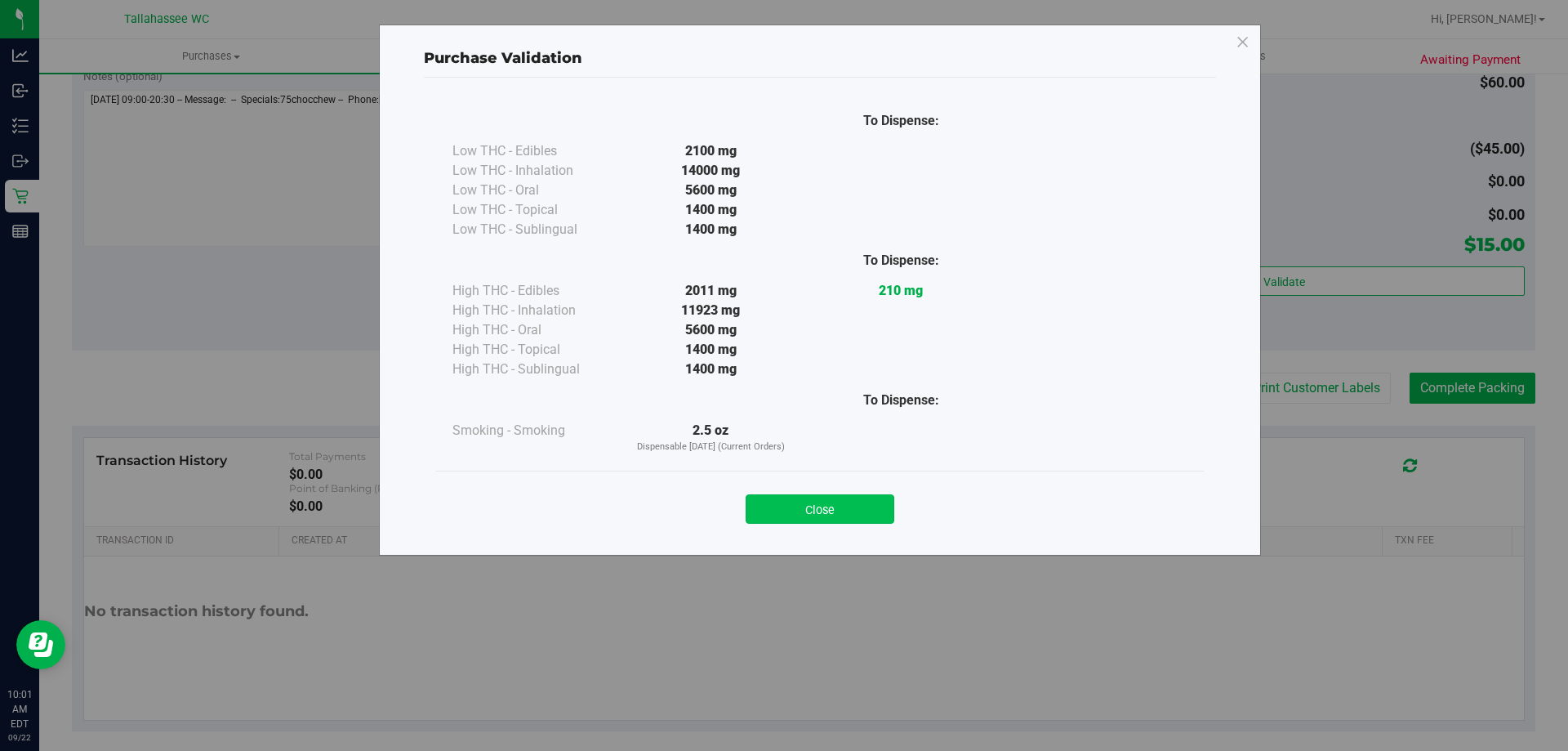
click at [802, 519] on button "Close" at bounding box center [819, 509] width 149 height 29
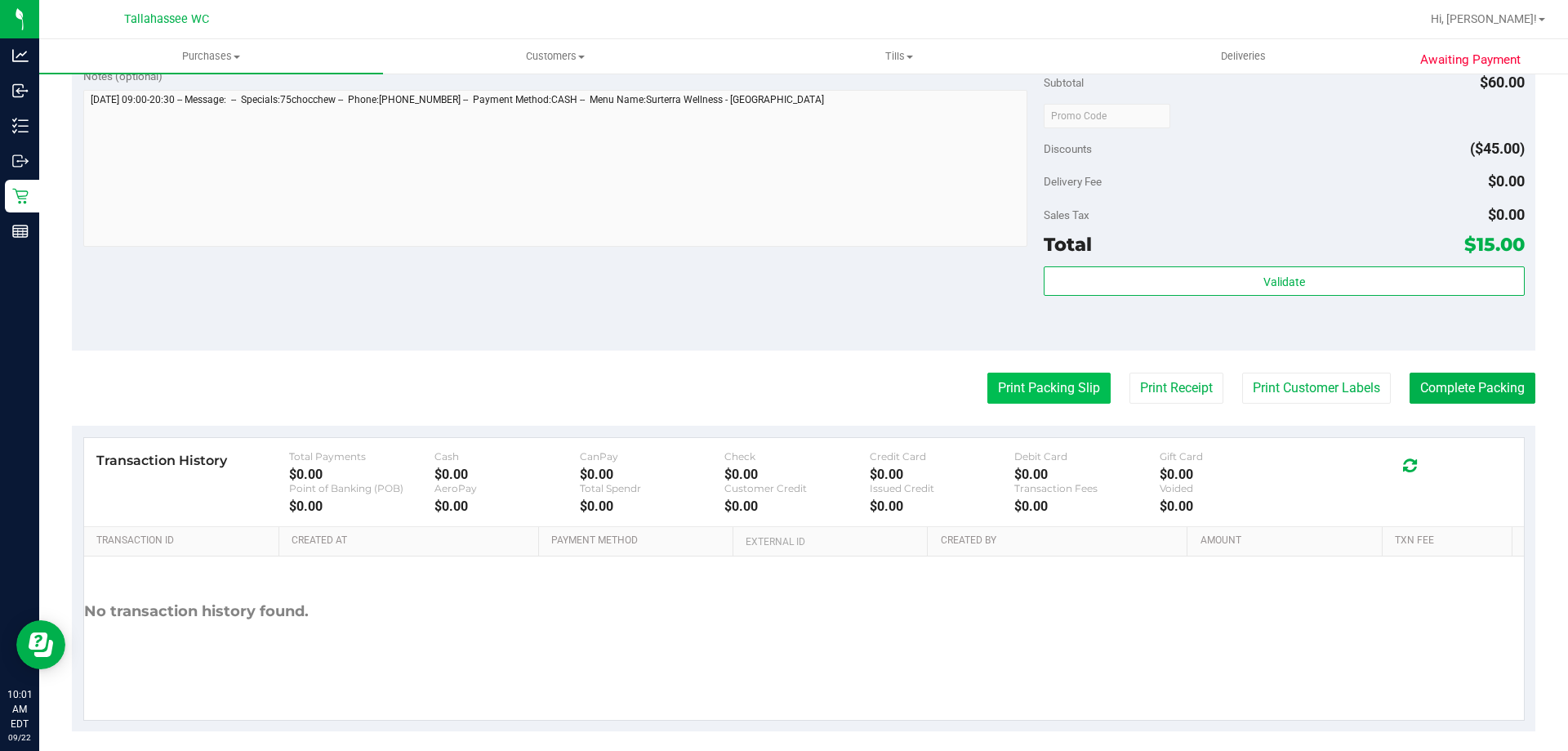
click at [1067, 393] on button "Print Packing Slip" at bounding box center [1049, 388] width 123 height 31
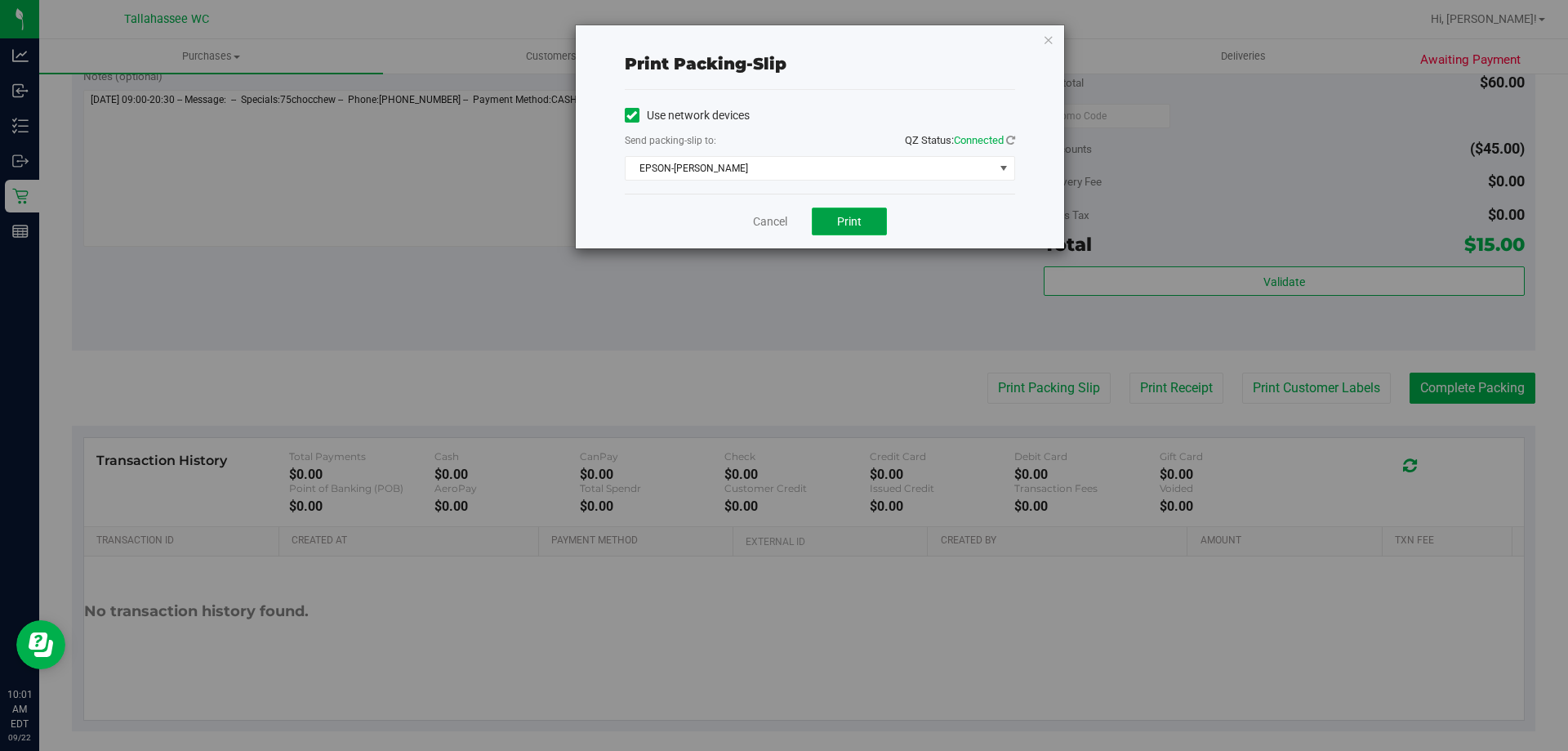
click at [871, 222] on button "Print" at bounding box center [849, 222] width 75 height 28
click at [764, 222] on link "Cancel" at bounding box center [769, 222] width 34 height 17
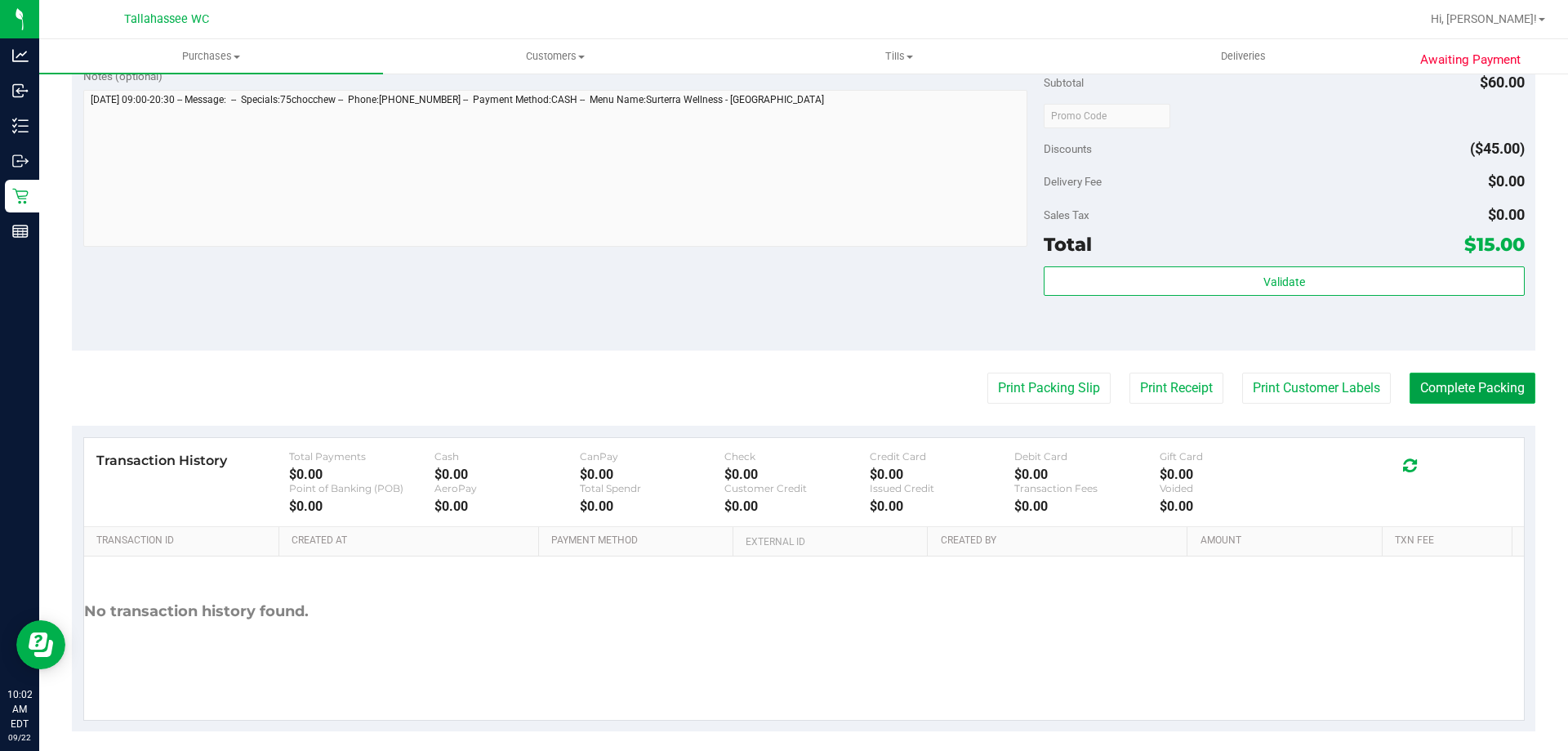
click at [1459, 392] on button "Complete Packing" at bounding box center [1473, 388] width 126 height 31
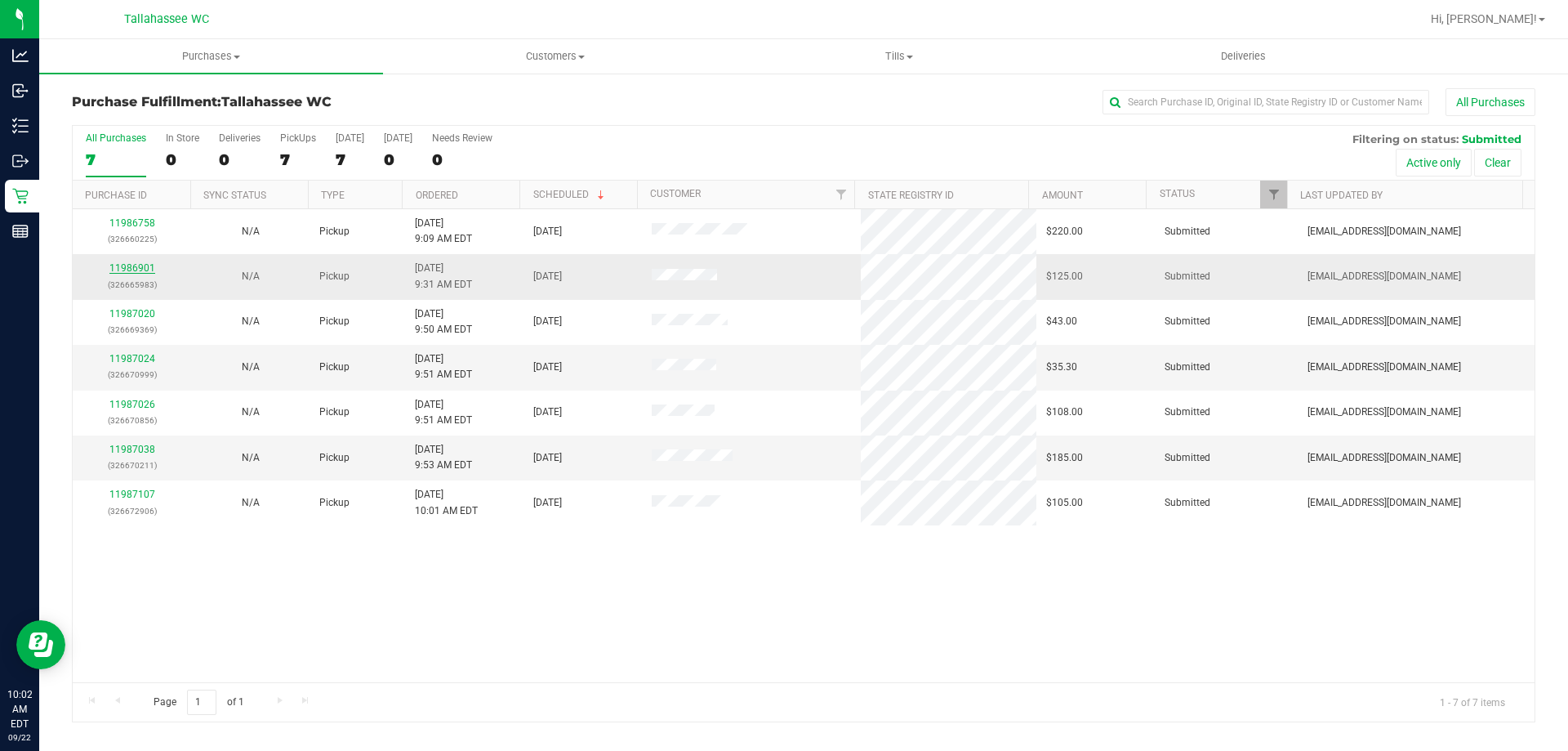
click at [140, 273] on link "11986901" at bounding box center [132, 268] width 46 height 12
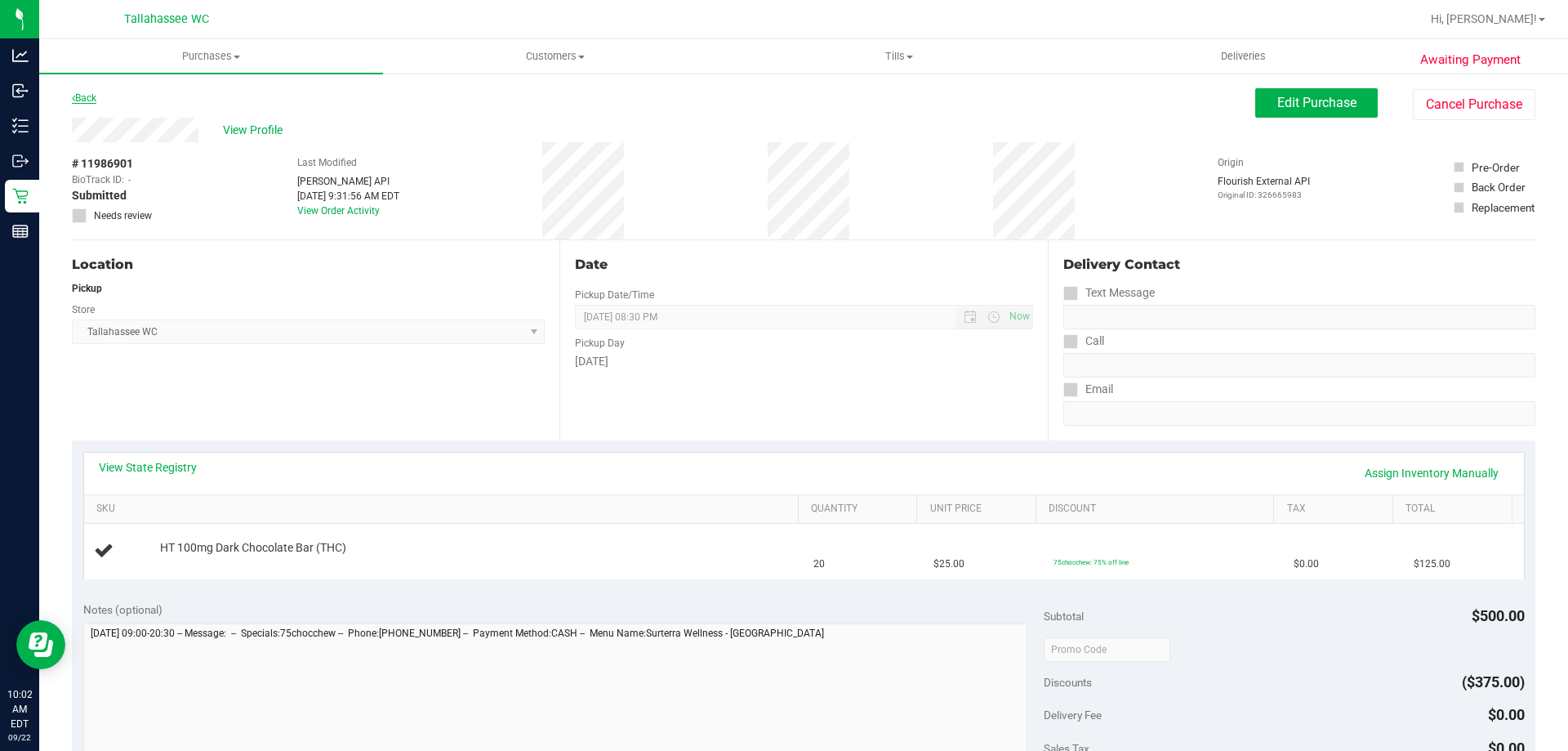
click at [96, 103] on link "Back" at bounding box center [83, 98] width 24 height 12
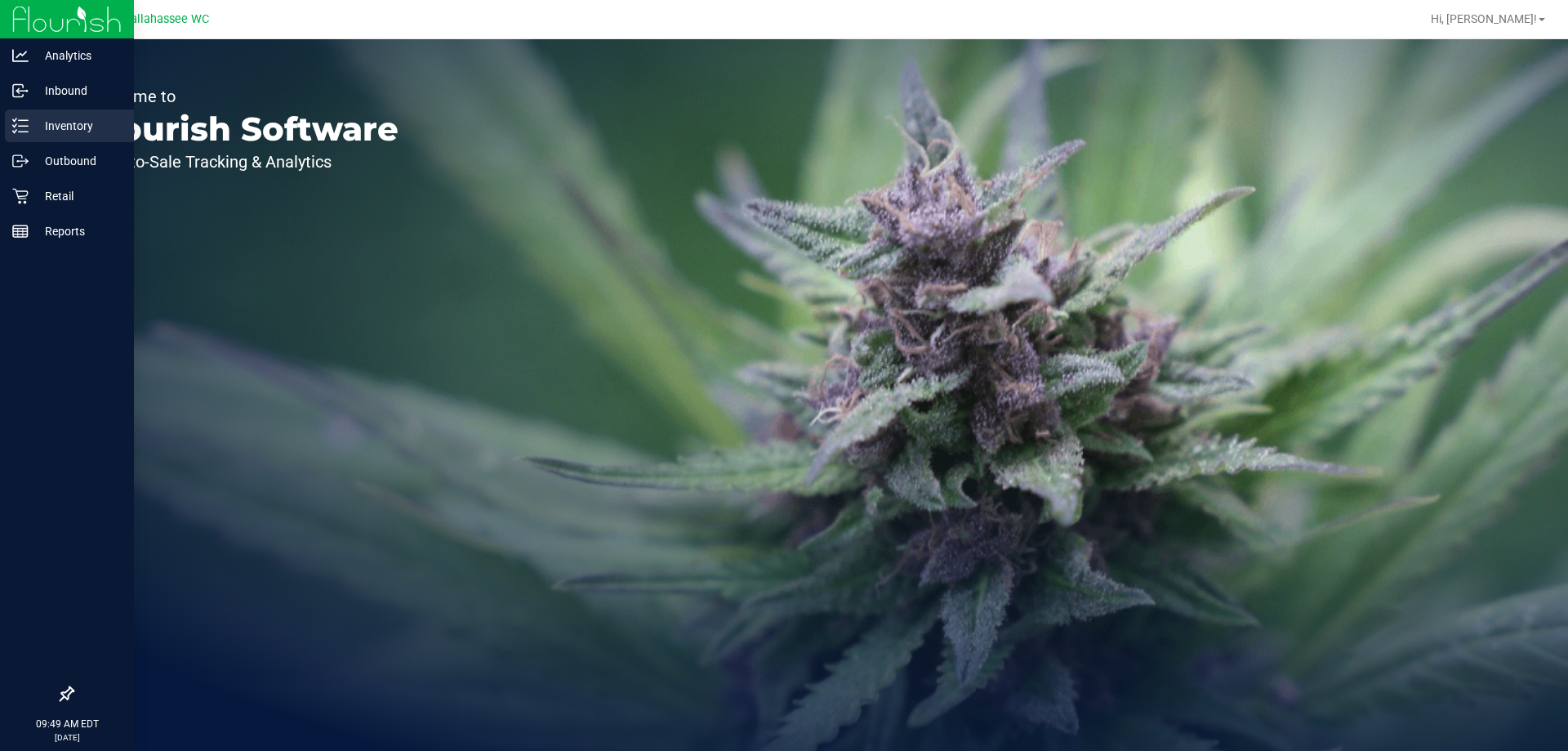
click at [44, 135] on p "Inventory" at bounding box center [77, 125] width 98 height 19
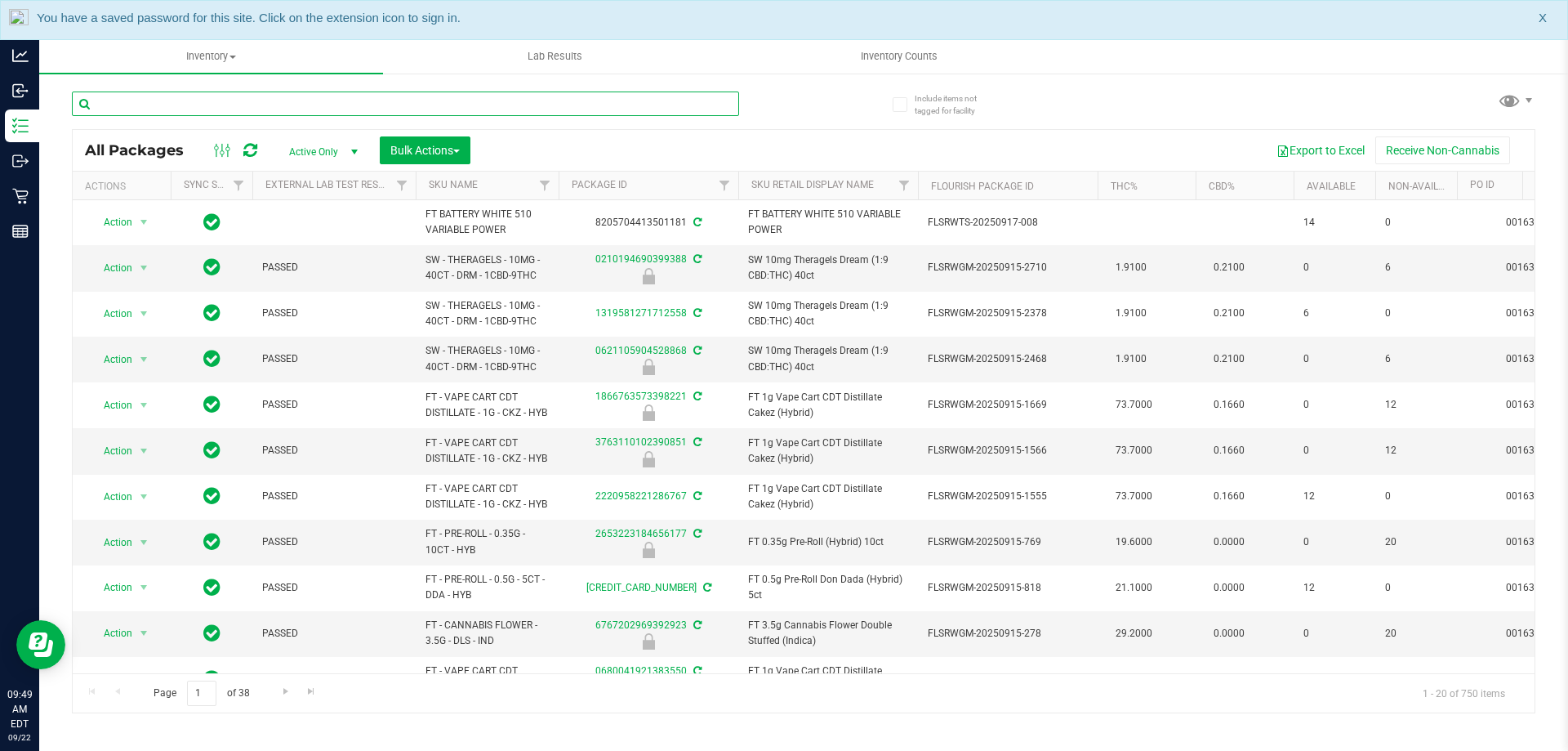
click at [433, 109] on input "text" at bounding box center [405, 103] width 667 height 24
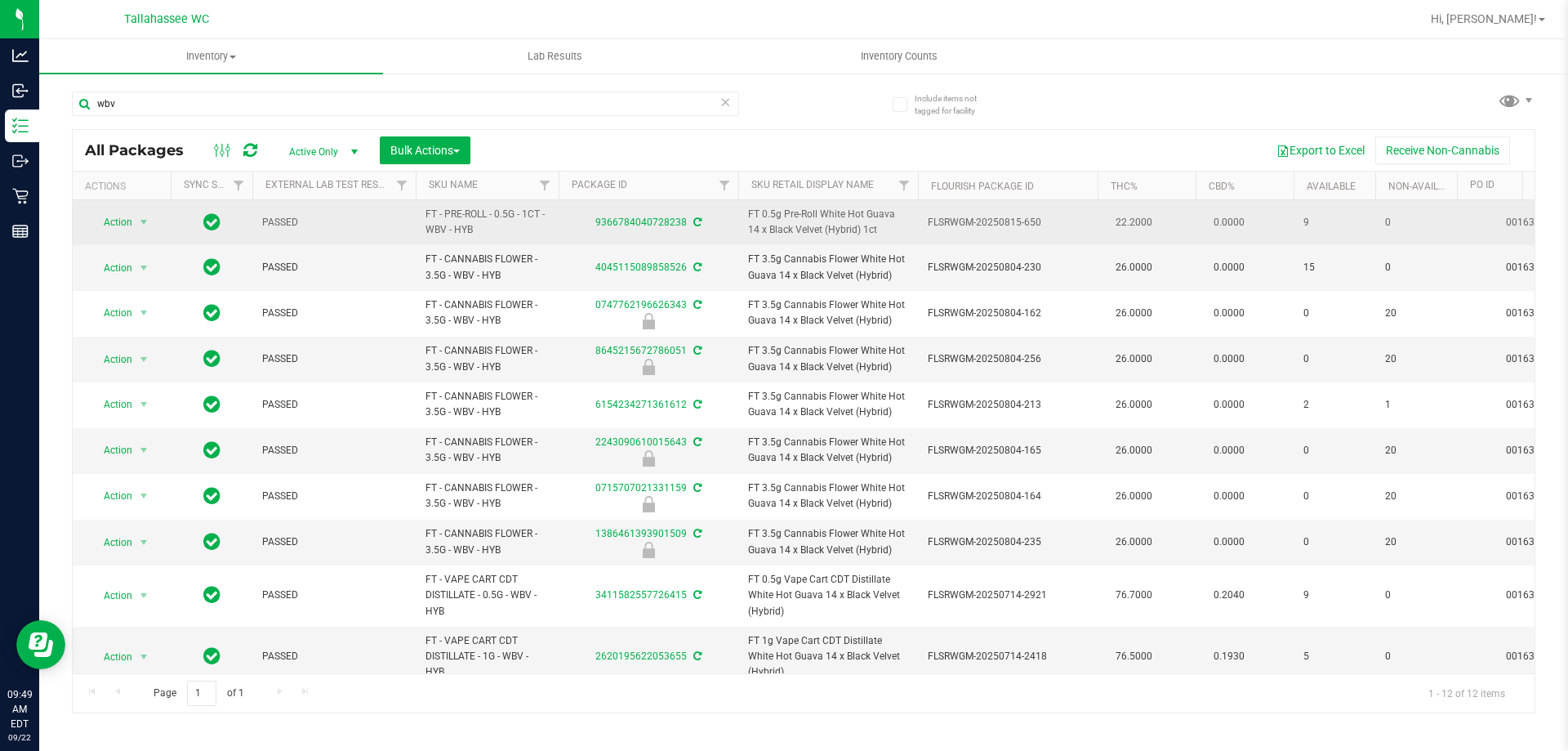
drag, startPoint x: 482, startPoint y: 229, endPoint x: 420, endPoint y: 219, distance: 62.8
click at [420, 219] on td "FT - PRE-ROLL - 0.5G - 1CT - WBV - HYB" at bounding box center [486, 222] width 143 height 45
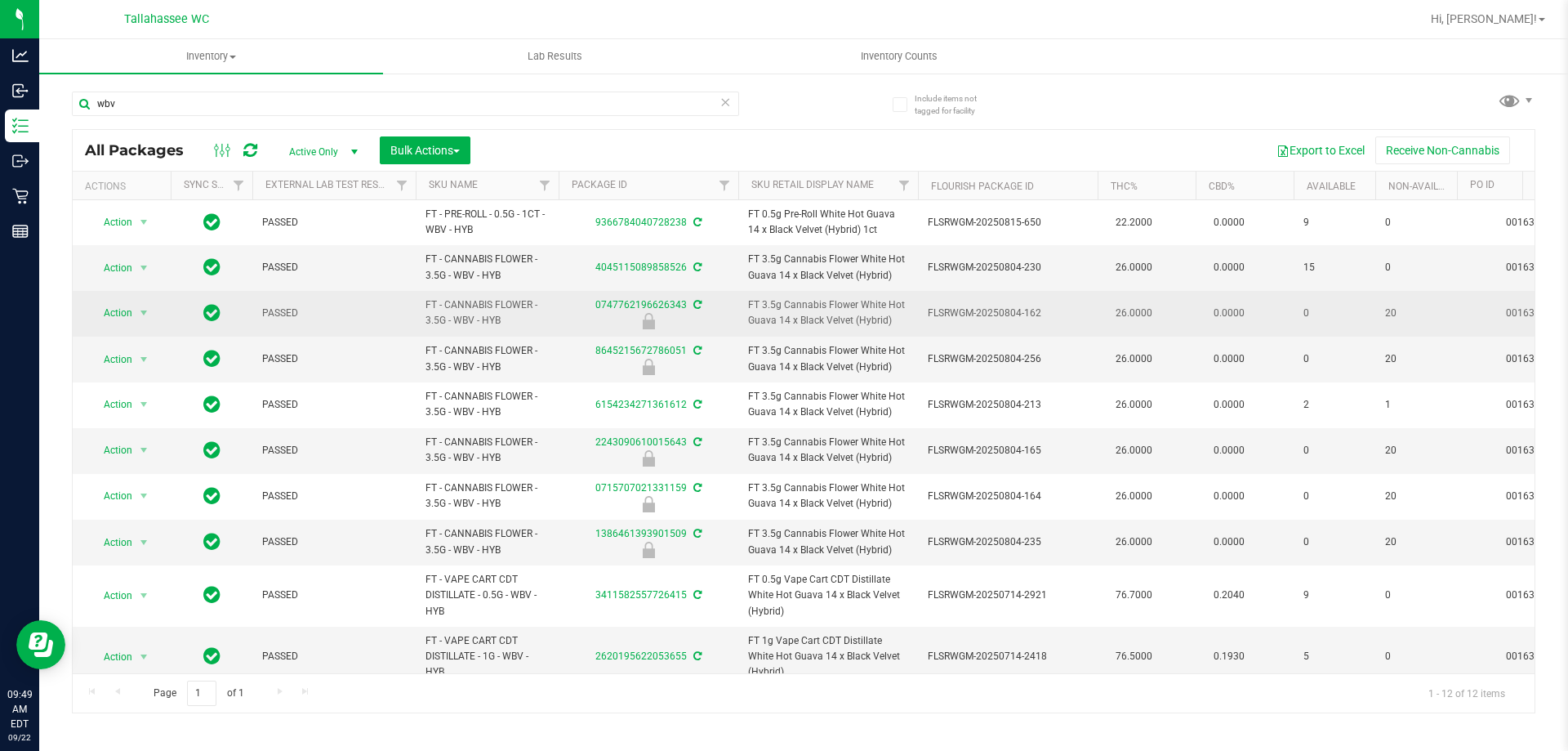
drag, startPoint x: 507, startPoint y: 320, endPoint x: 423, endPoint y: 303, distance: 85.7
click at [423, 303] on td "FT - CANNABIS FLOWER - 3.5G - WBV - HYB" at bounding box center [486, 313] width 143 height 46
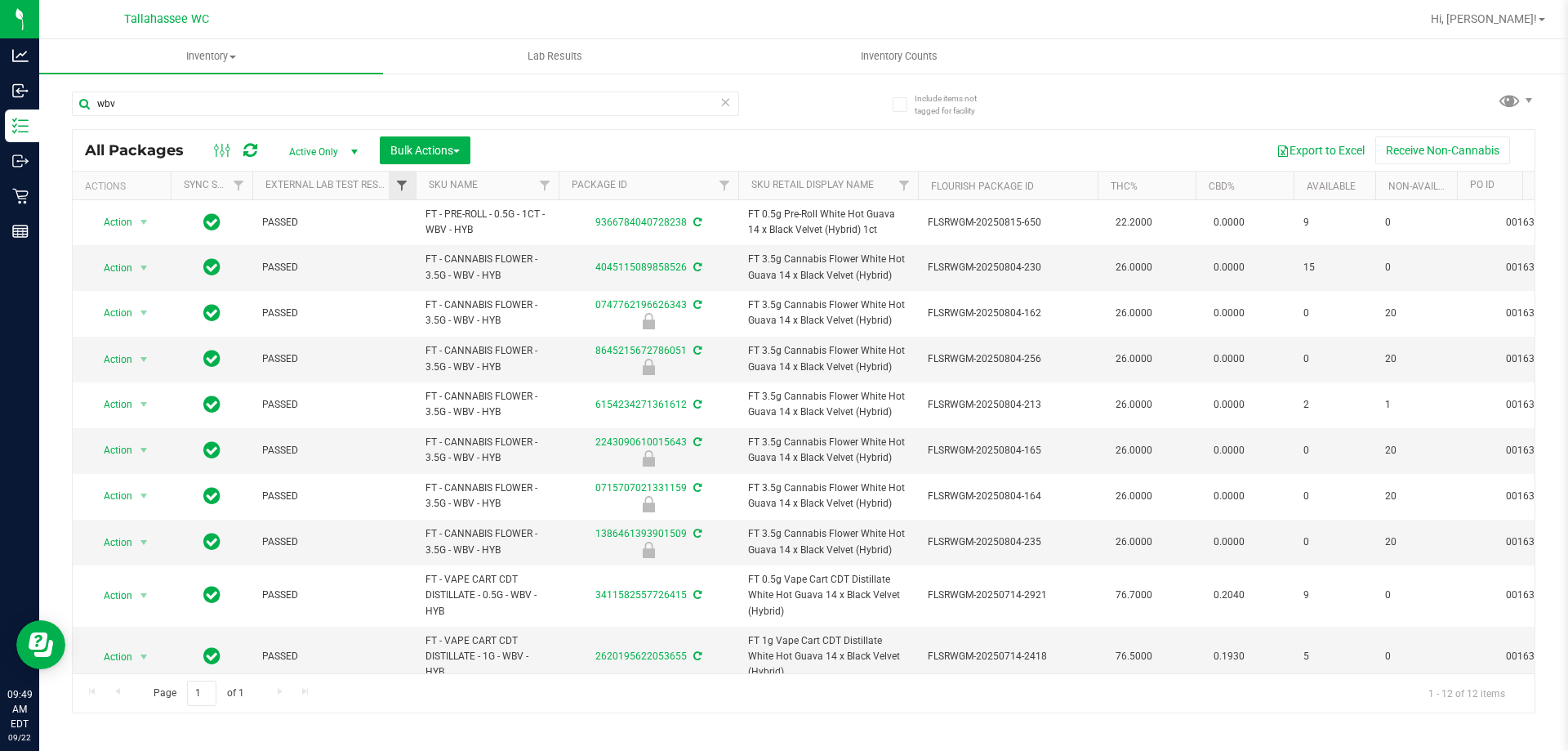
copy span "FT - CANNABIS FLOWER - 3.5G - WBV - HYB"
click at [332, 103] on input "wbv" at bounding box center [405, 103] width 667 height 24
paste input "FT - CANNABIS FLOWER - 3.5G - WBV - HYB"
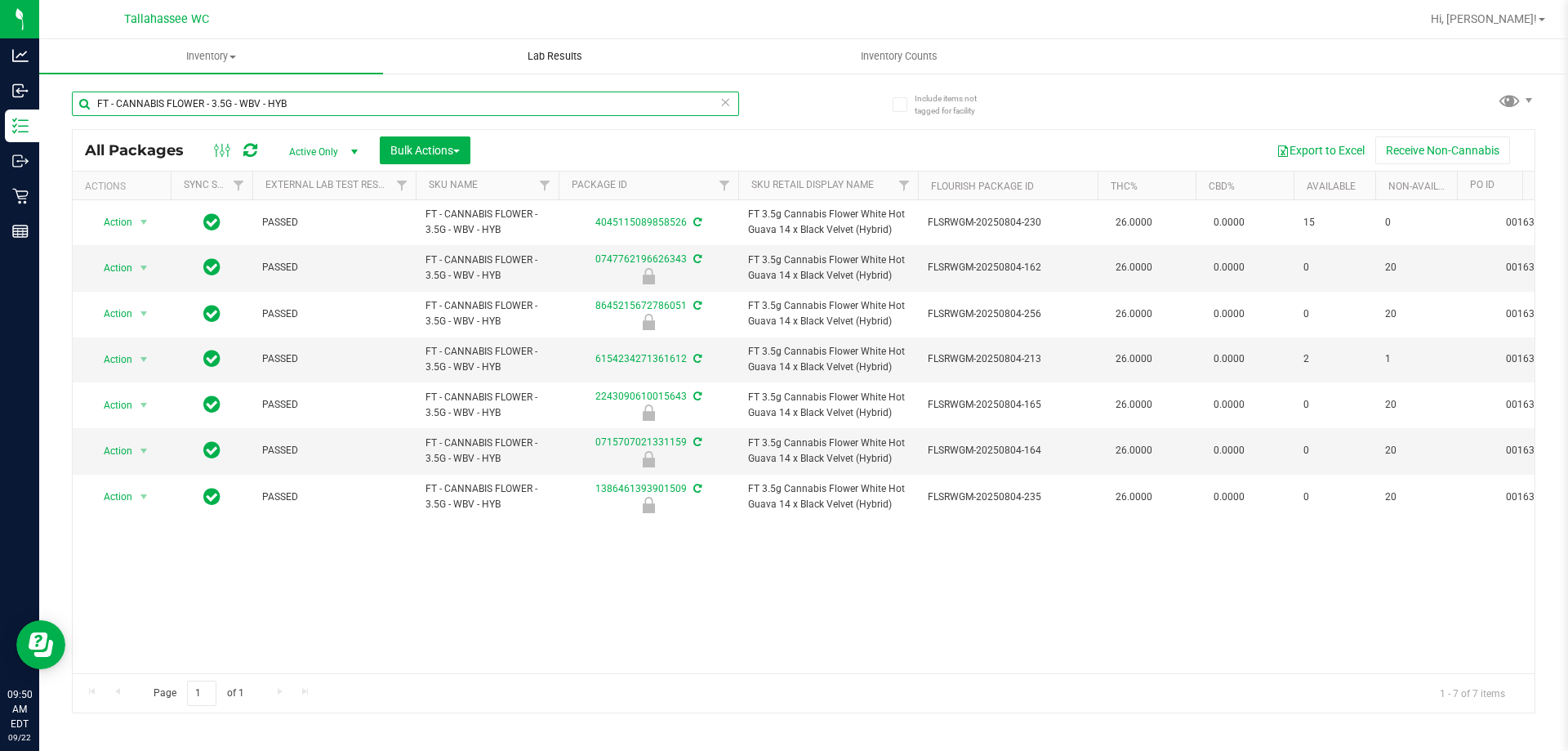
type input "FT - CANNABIS FLOWER - 3.5G - WBV - HYB"
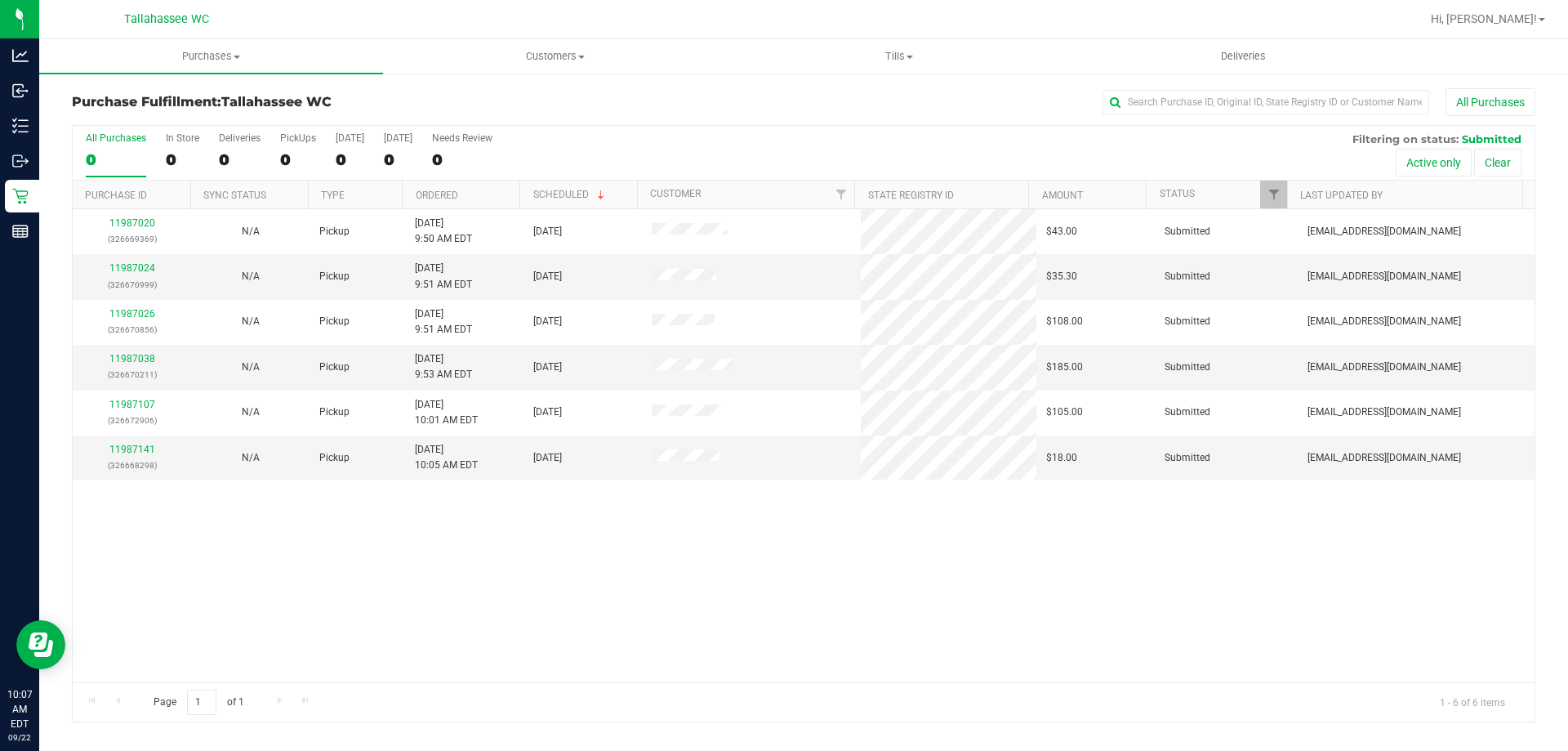
click at [497, 187] on th "Ordered" at bounding box center [460, 194] width 117 height 28
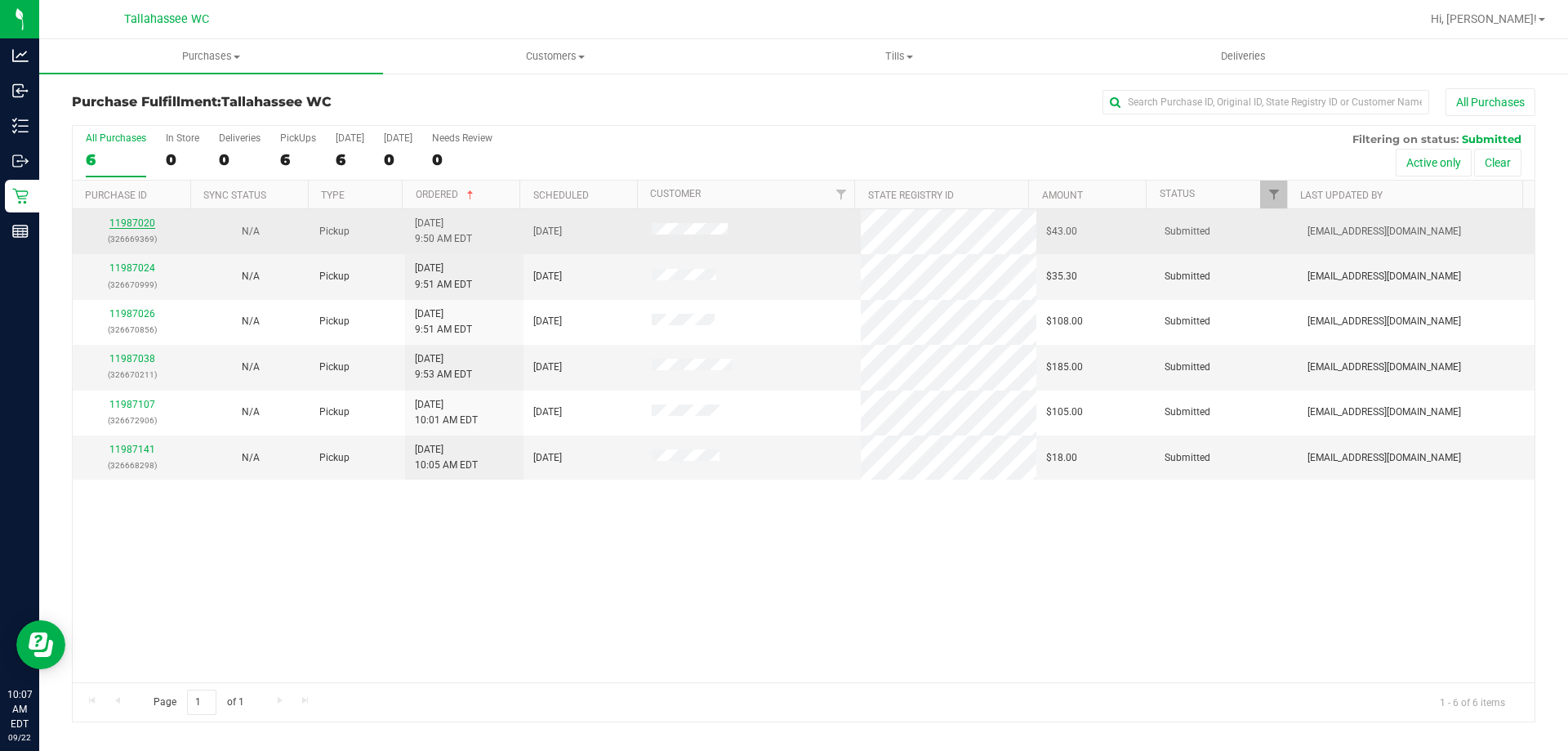
click at [147, 228] on link "11987020" at bounding box center [132, 223] width 46 height 12
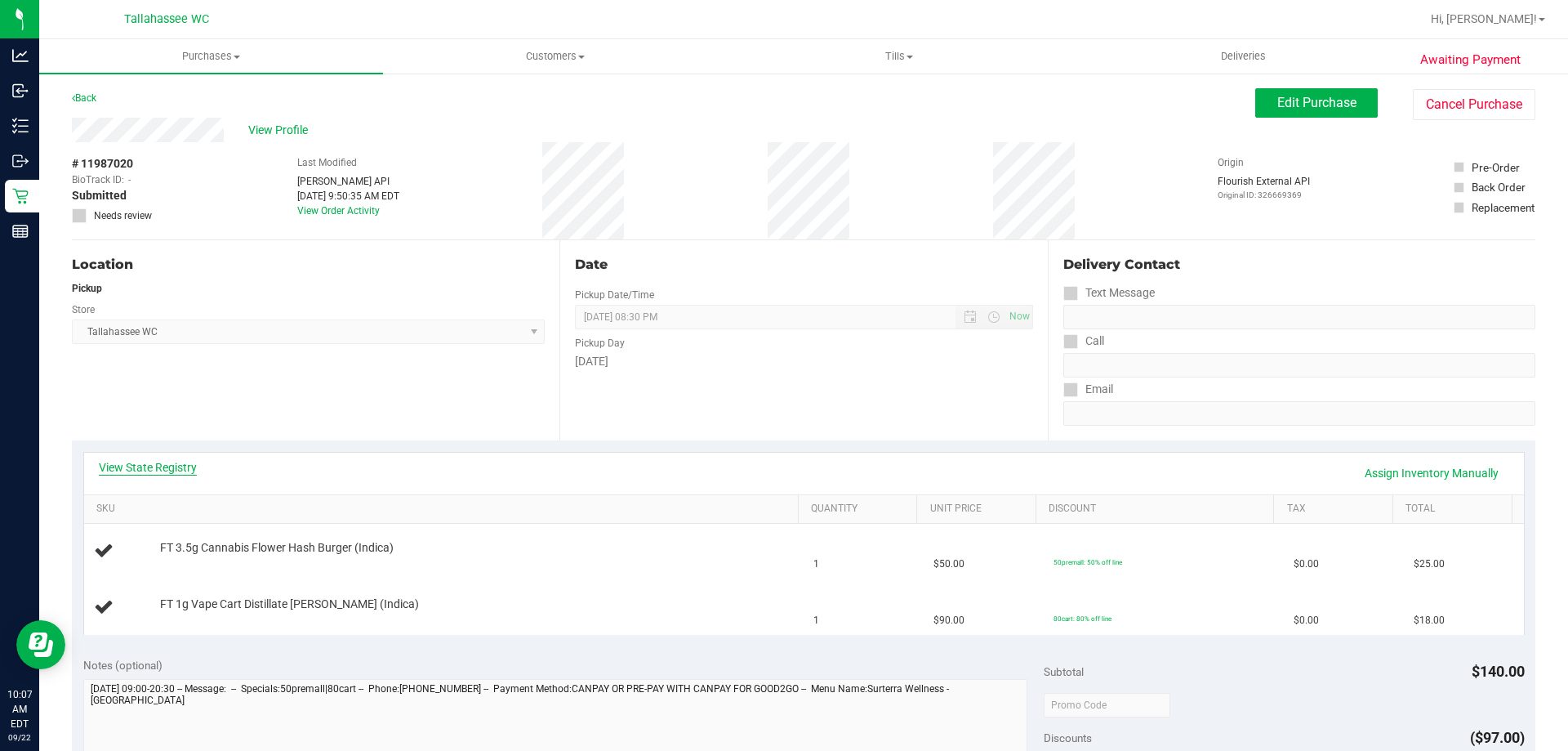
click at [152, 461] on link "View State Registry" at bounding box center [148, 467] width 98 height 17
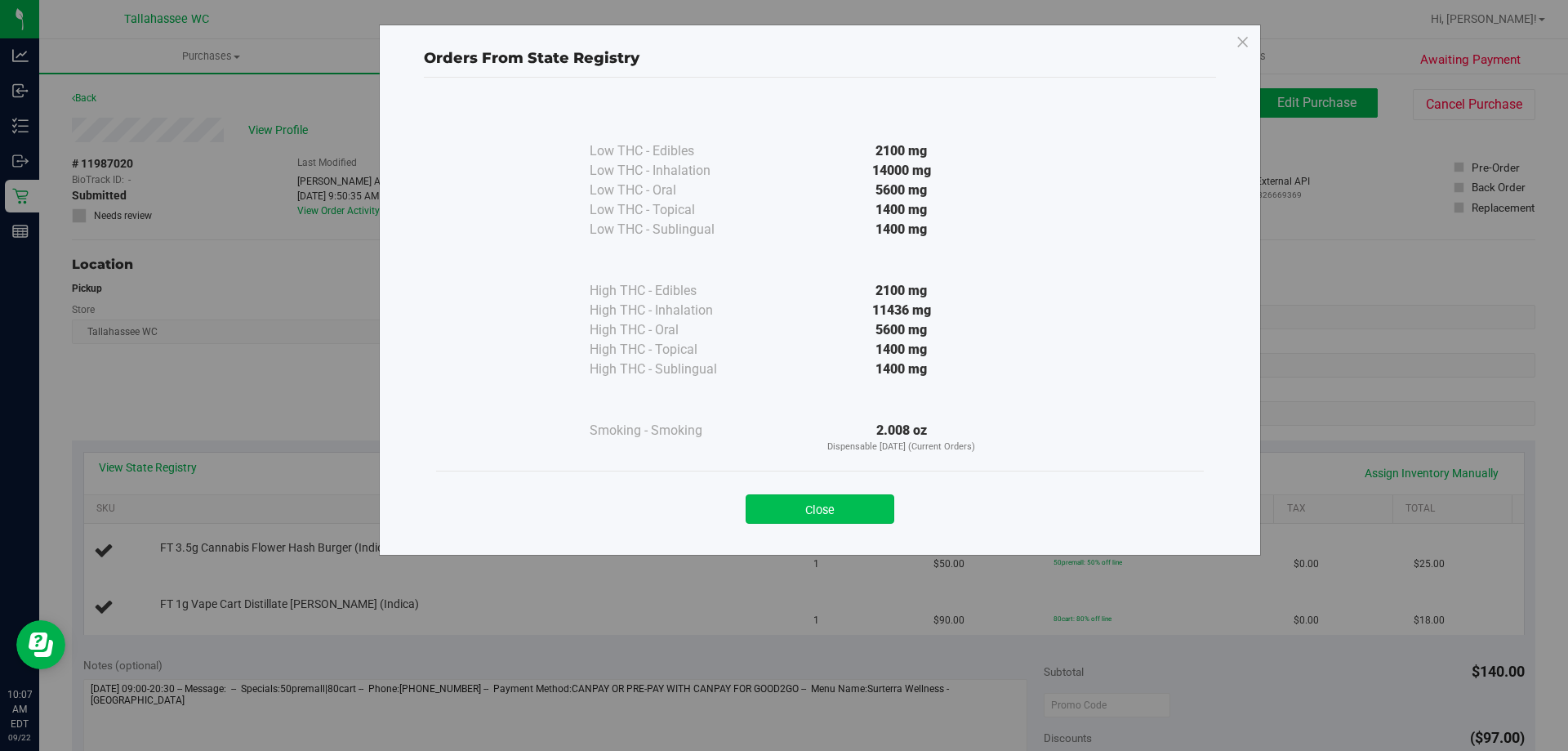
click at [864, 511] on button "Close" at bounding box center [819, 509] width 149 height 29
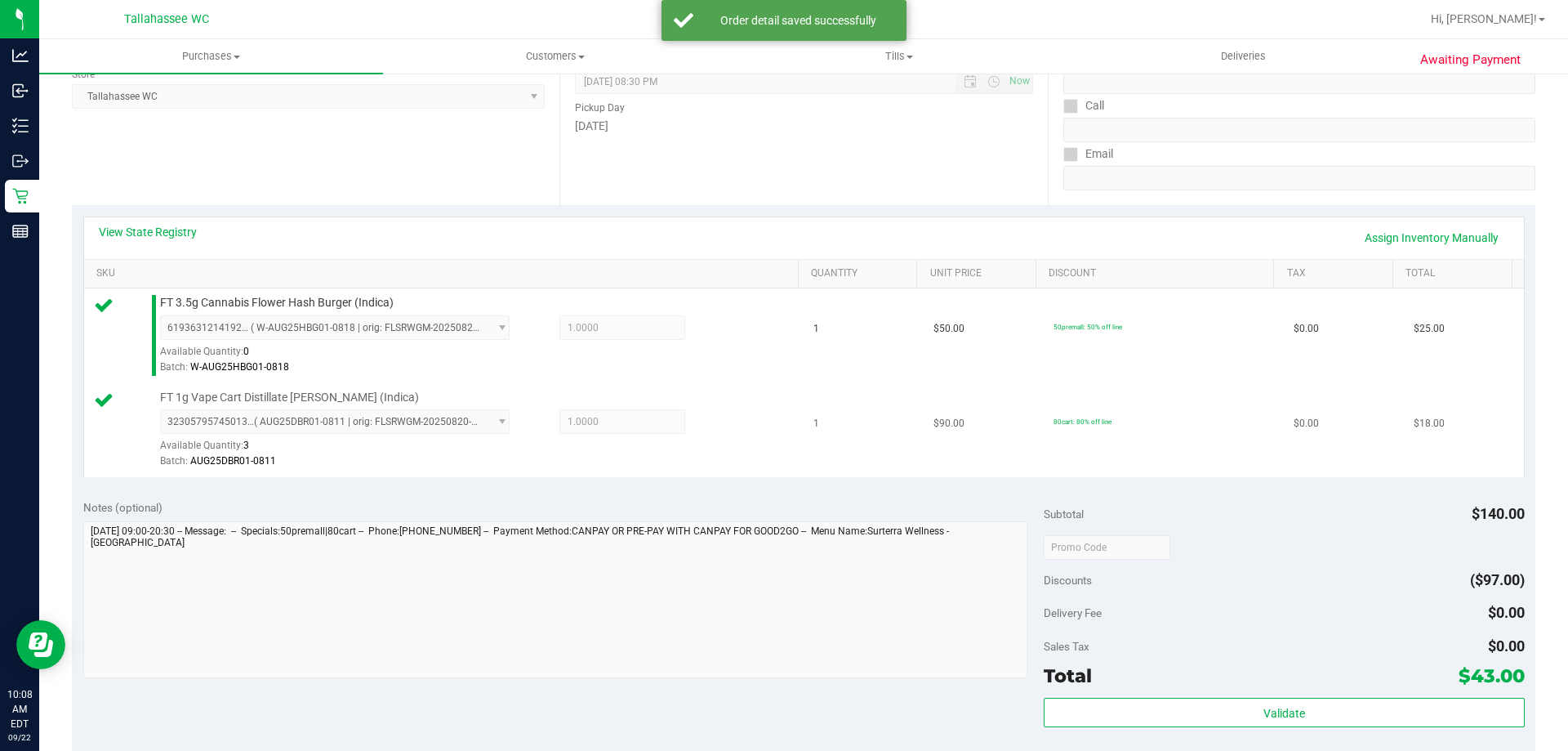
scroll to position [491, 0]
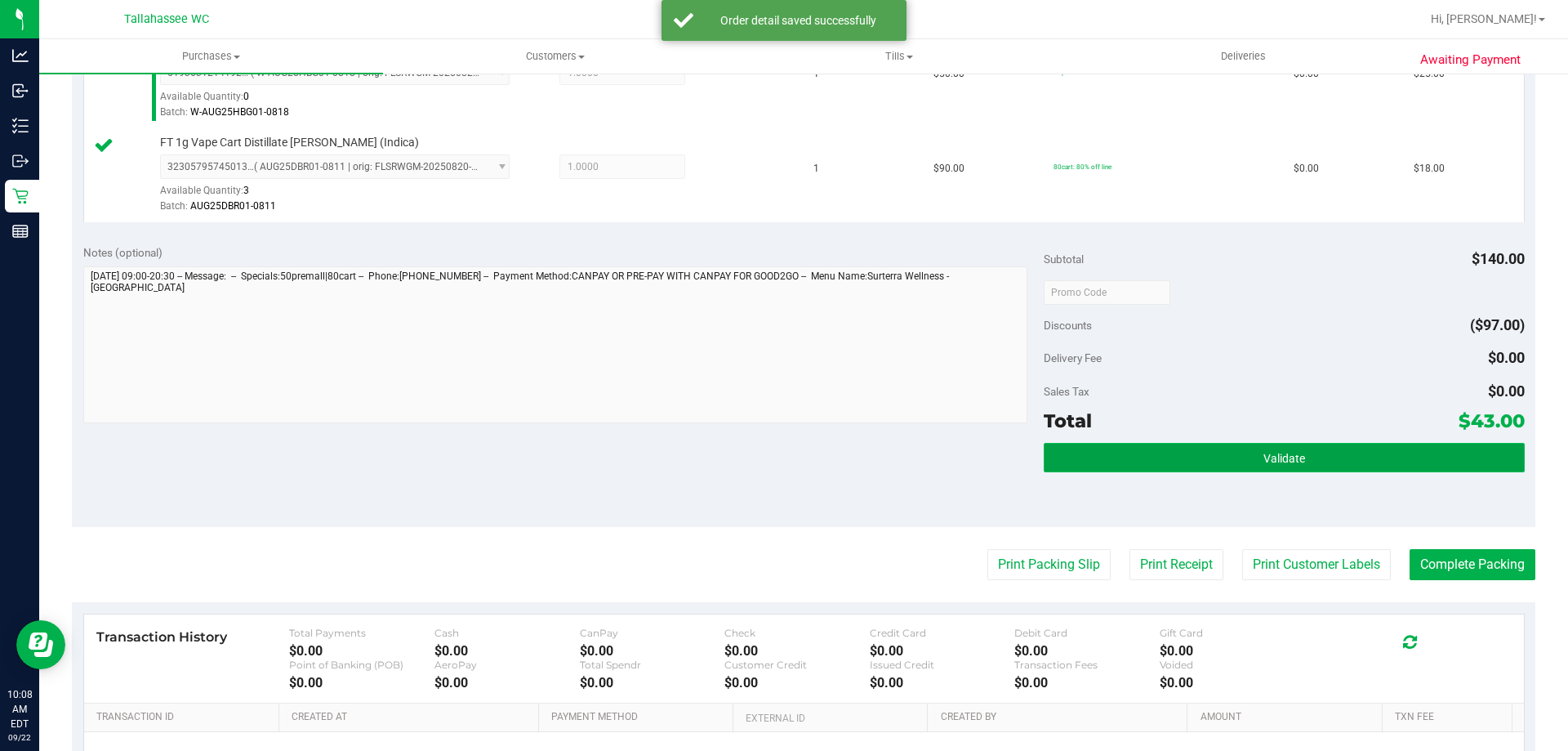
click at [1263, 460] on span "Validate" at bounding box center [1284, 458] width 42 height 13
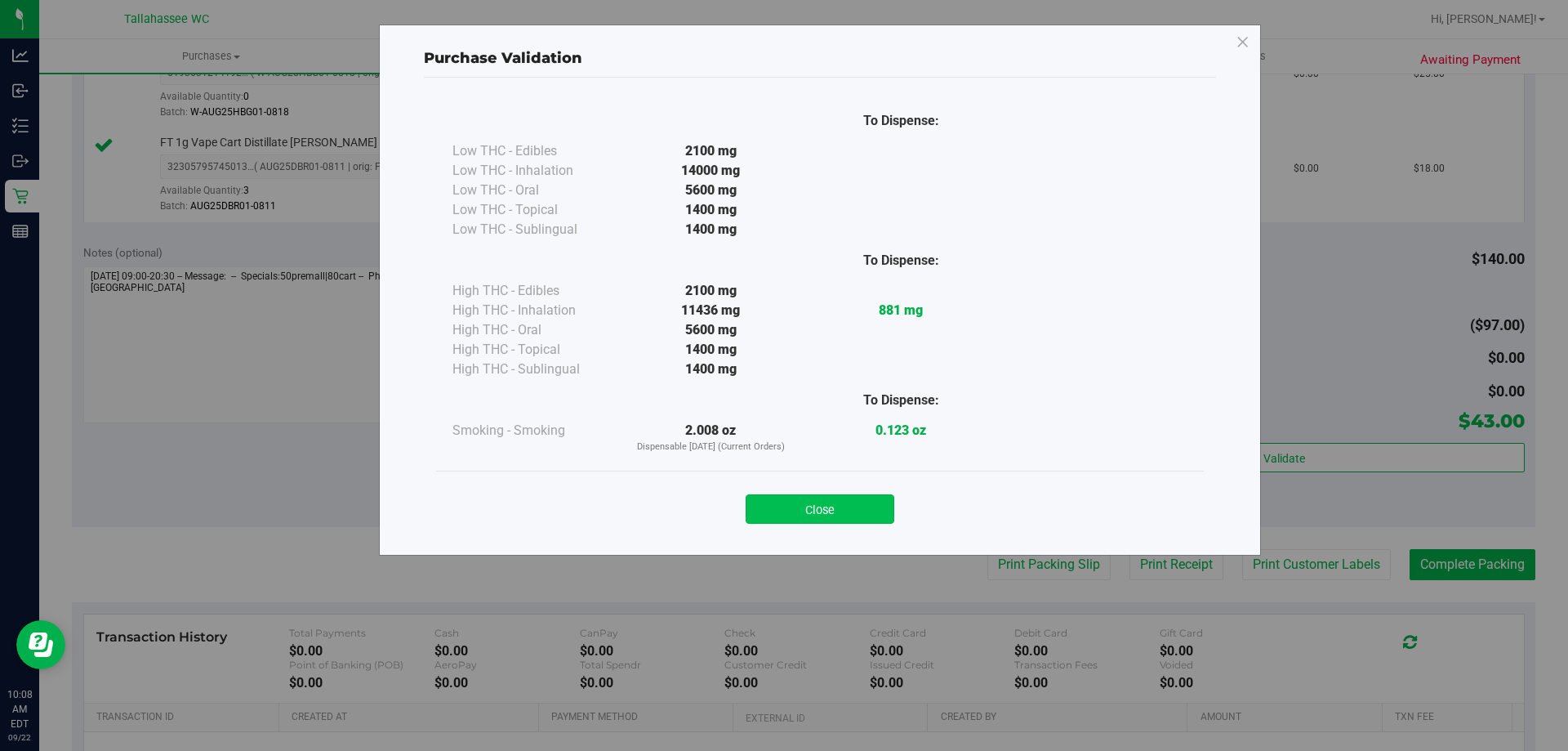
click at [851, 510] on button "Close" at bounding box center [819, 509] width 149 height 29
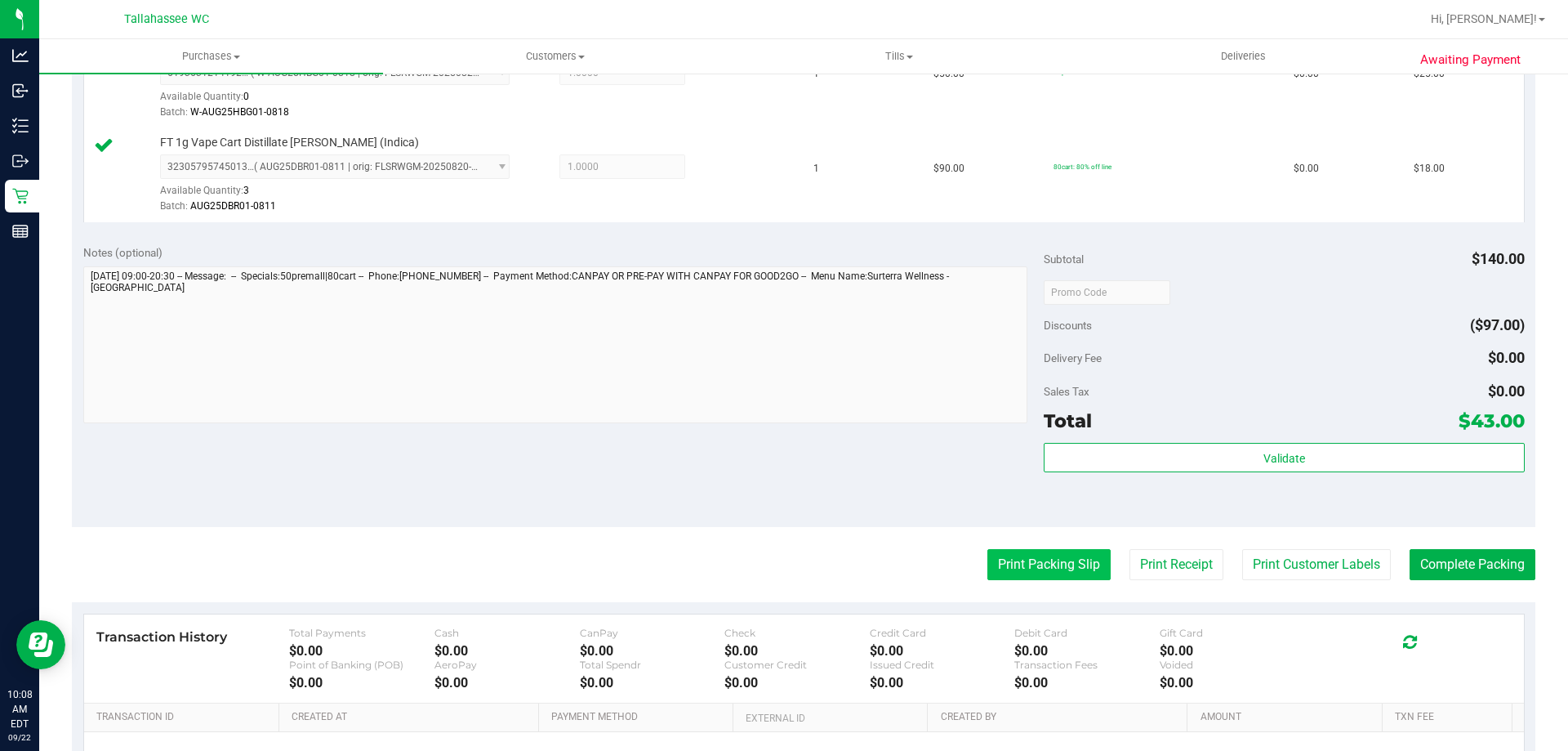
click at [1012, 559] on button "Print Packing Slip" at bounding box center [1049, 564] width 123 height 31
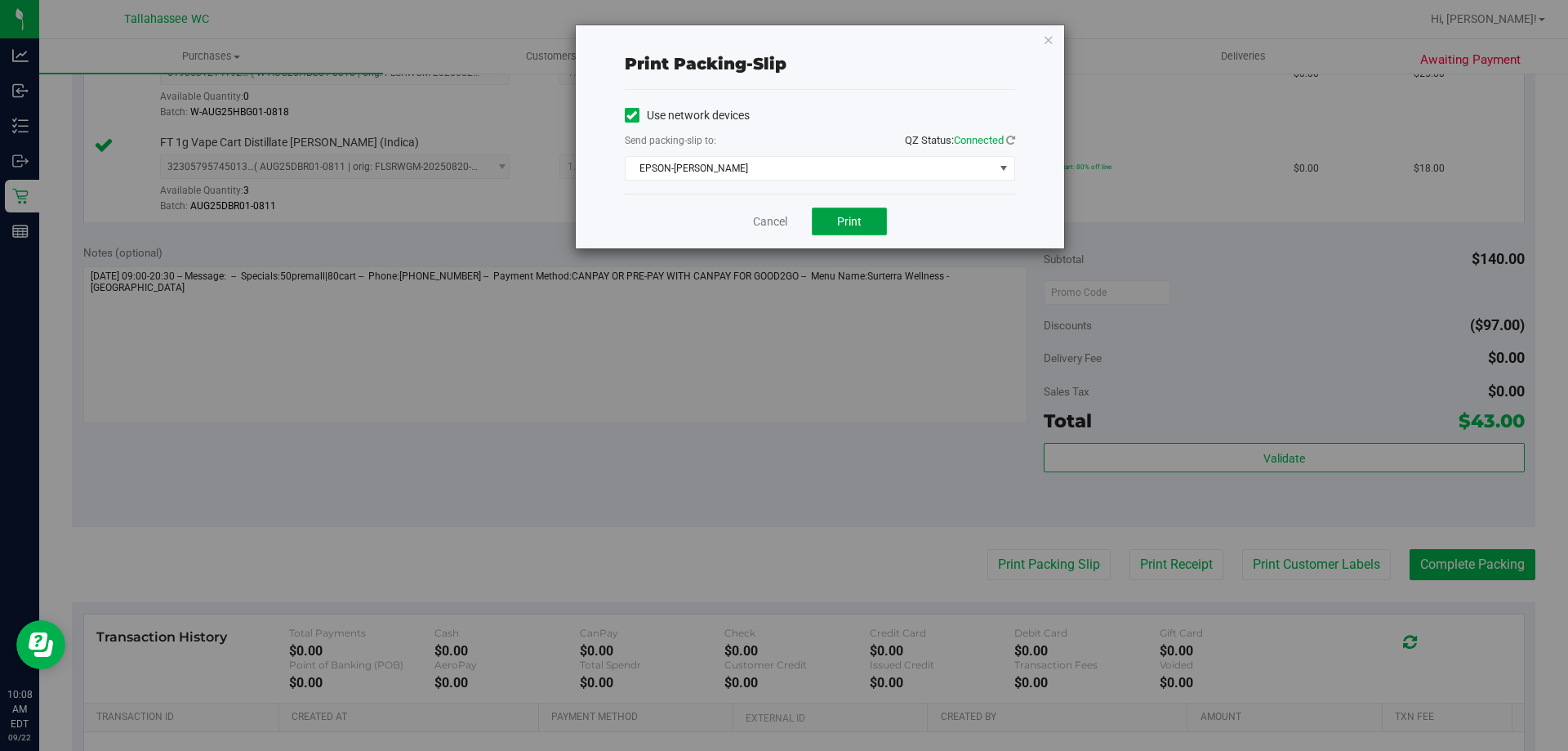
click at [865, 215] on button "Print" at bounding box center [849, 222] width 75 height 28
click at [780, 222] on link "Cancel" at bounding box center [769, 222] width 34 height 17
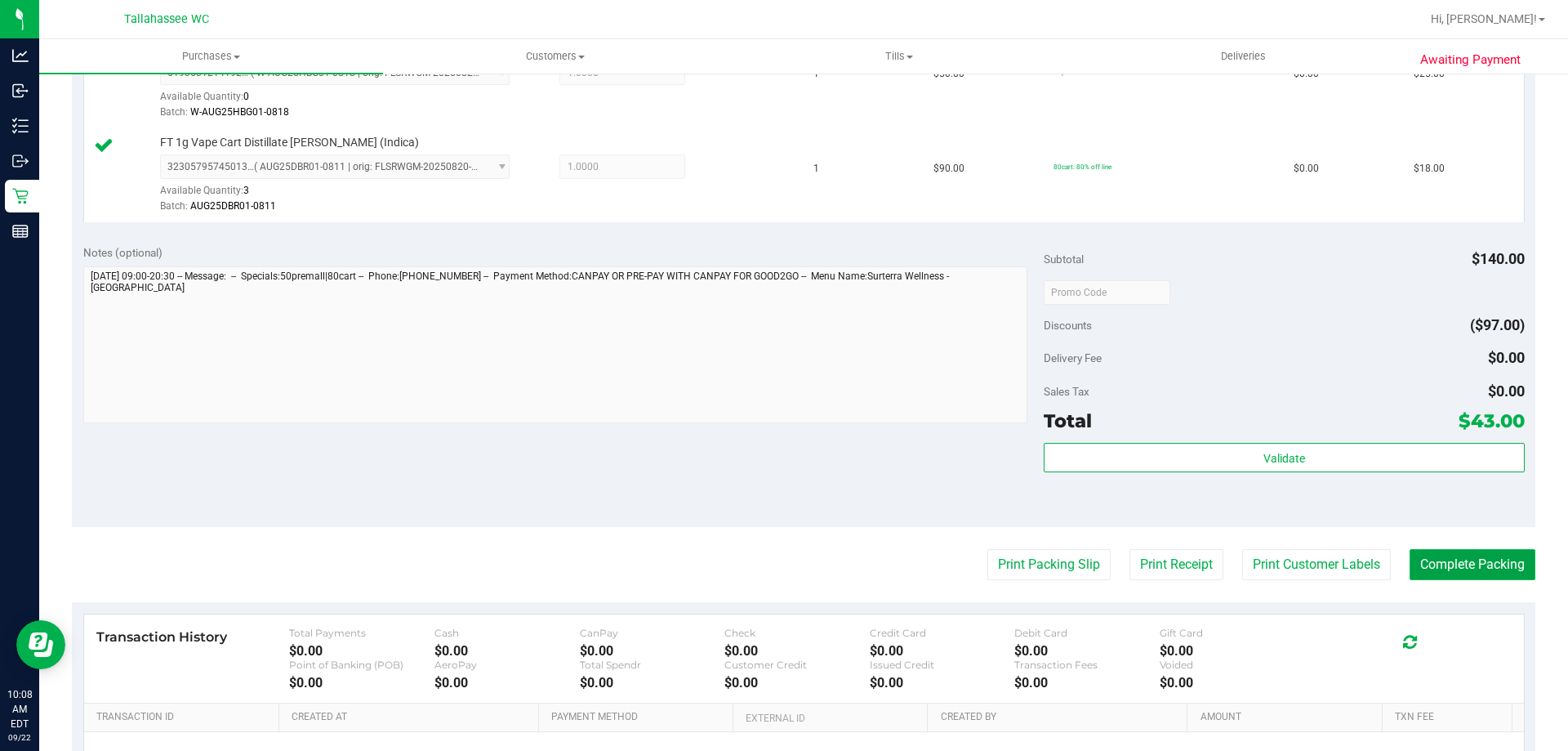
click at [1466, 567] on button "Complete Packing" at bounding box center [1473, 564] width 126 height 31
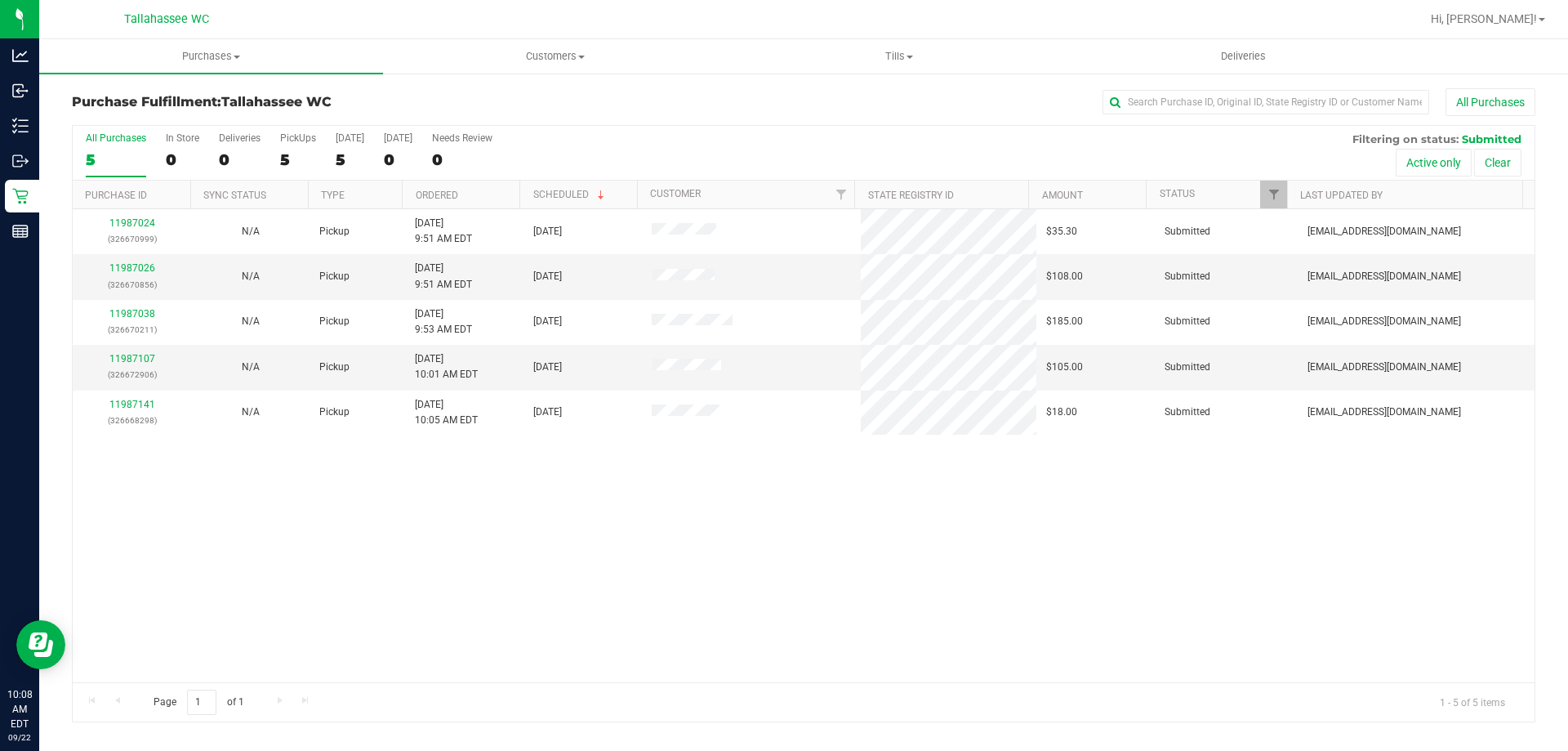
click at [504, 190] on th "Ordered" at bounding box center [460, 194] width 117 height 28
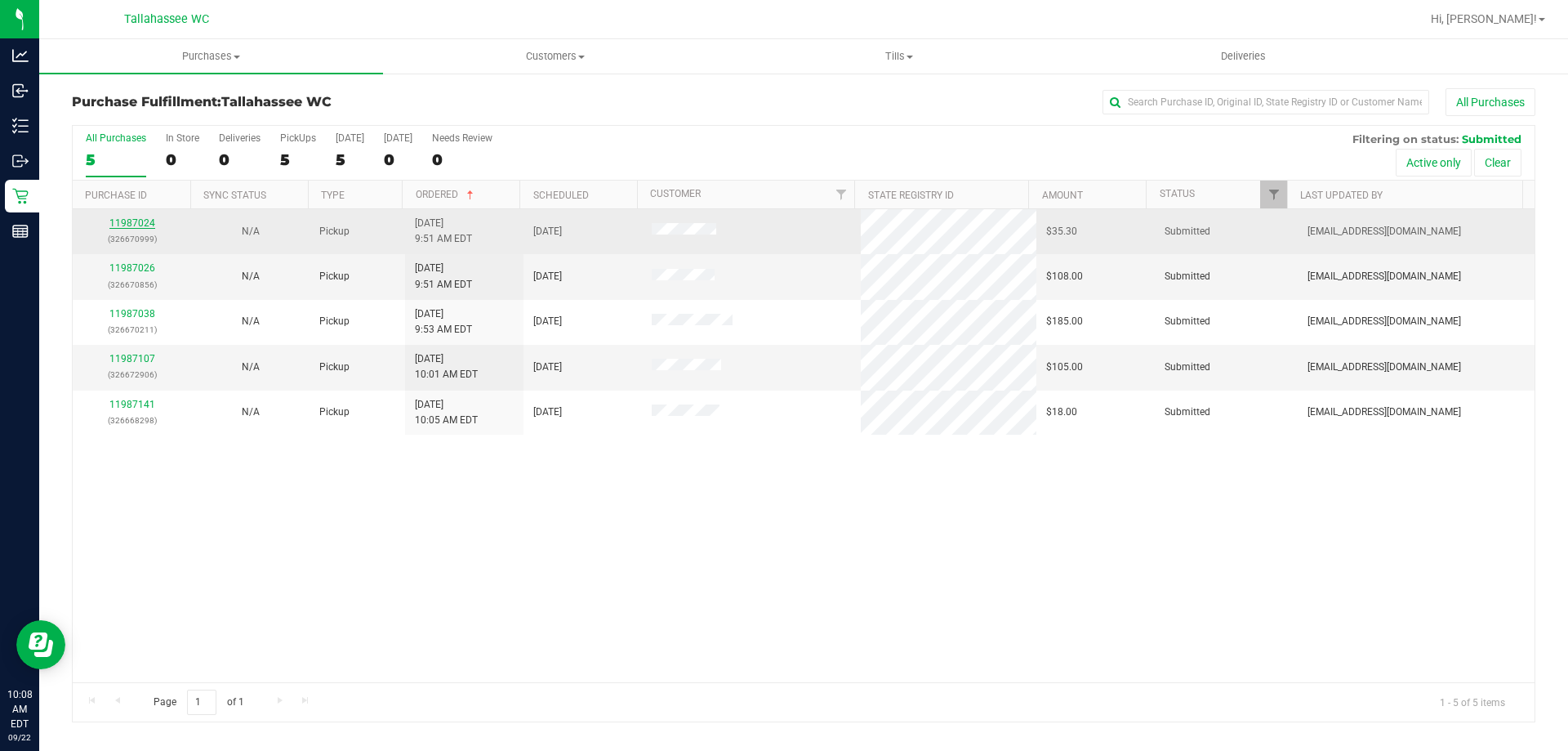
click at [144, 223] on link "11987024" at bounding box center [132, 223] width 46 height 12
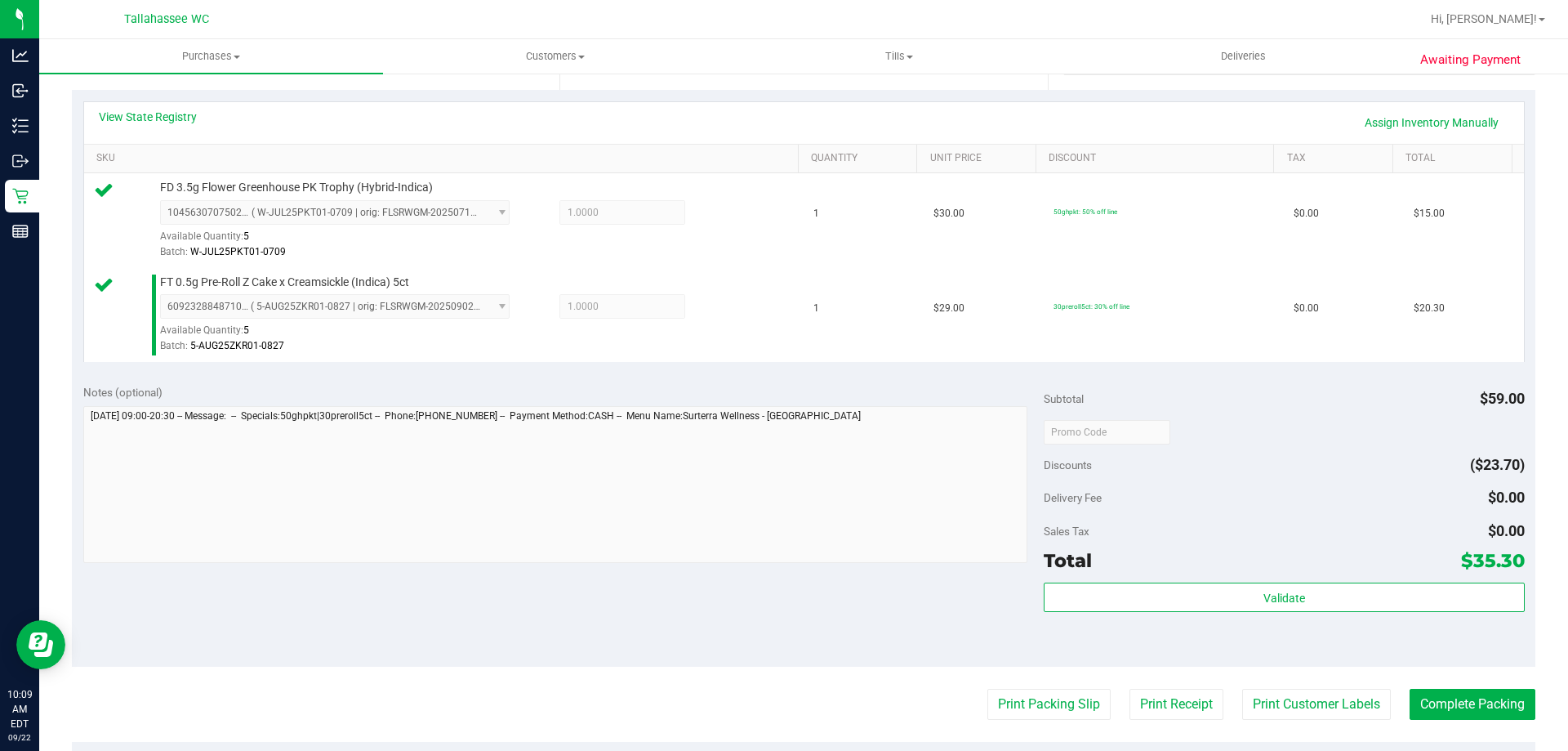
scroll to position [572, 0]
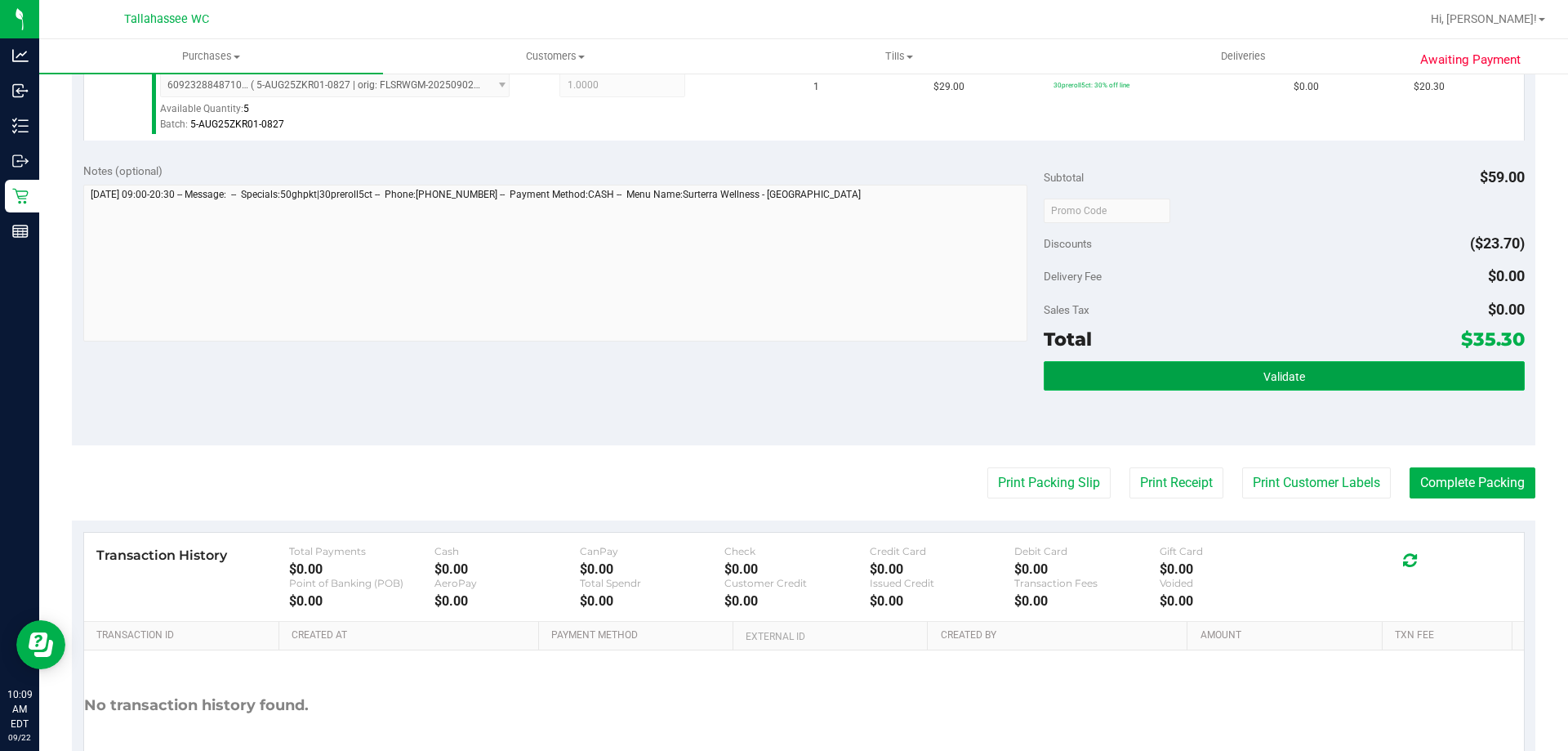
click at [1276, 386] on button "Validate" at bounding box center [1284, 376] width 481 height 29
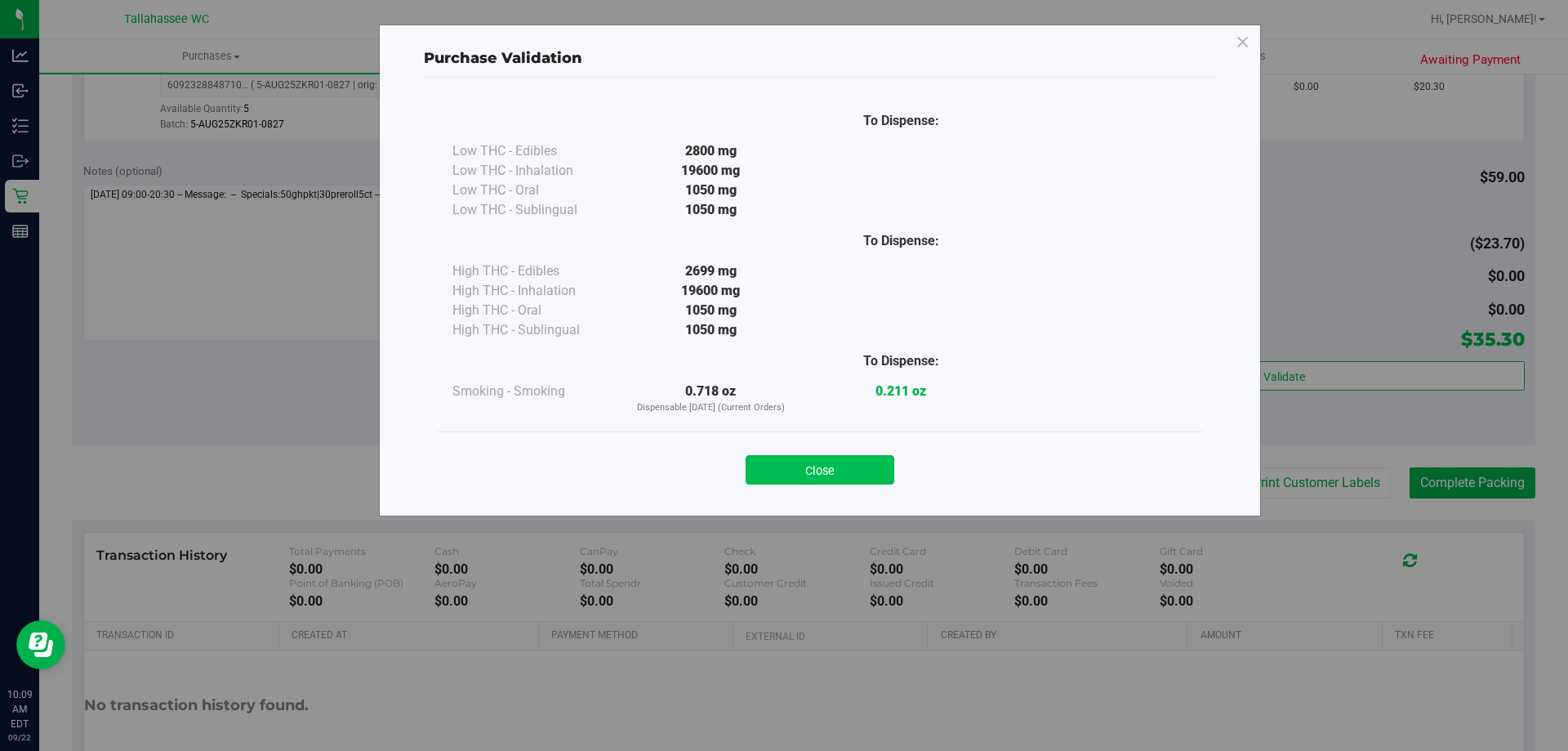
click at [840, 465] on button "Close" at bounding box center [819, 469] width 149 height 29
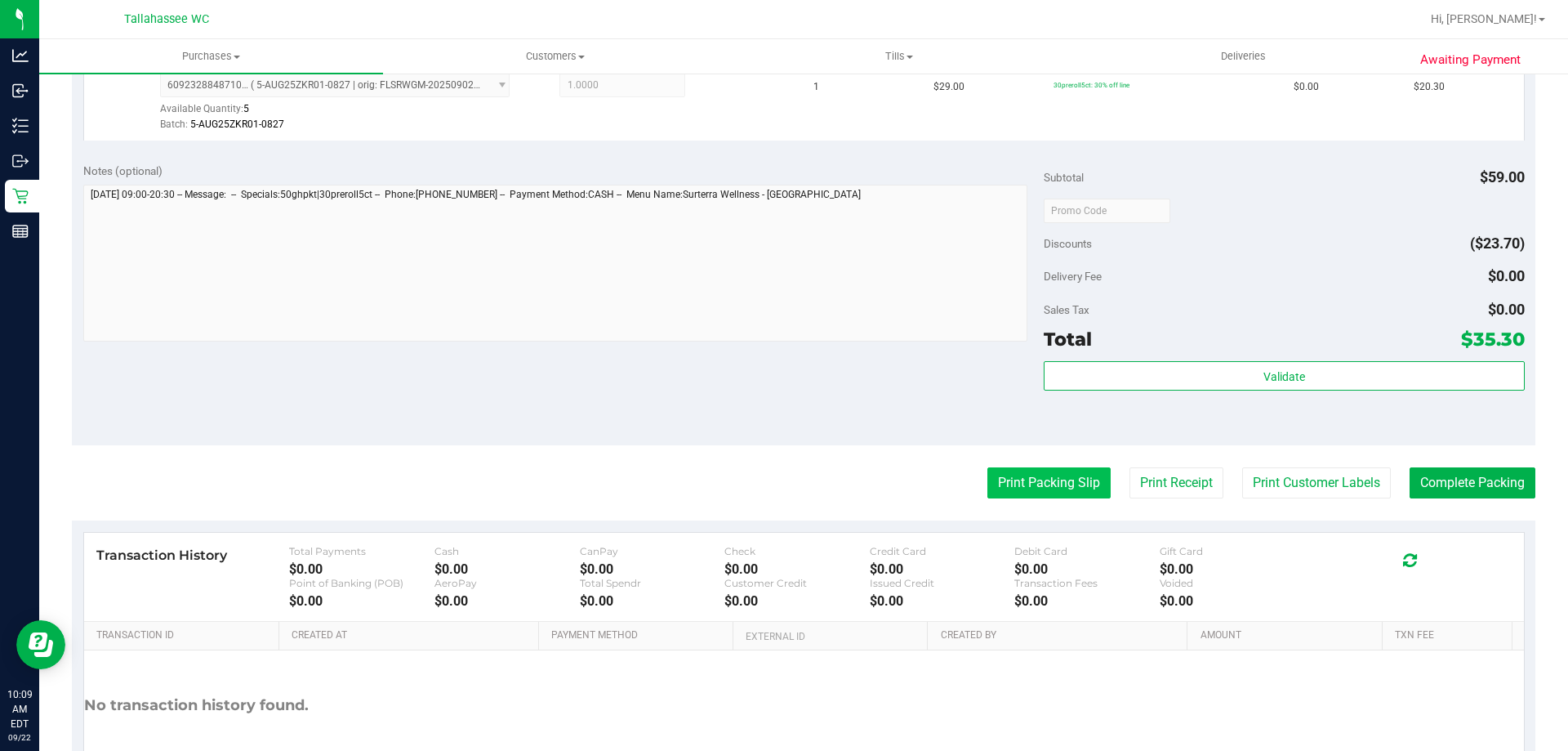
click at [1042, 470] on button "Print Packing Slip" at bounding box center [1049, 483] width 123 height 31
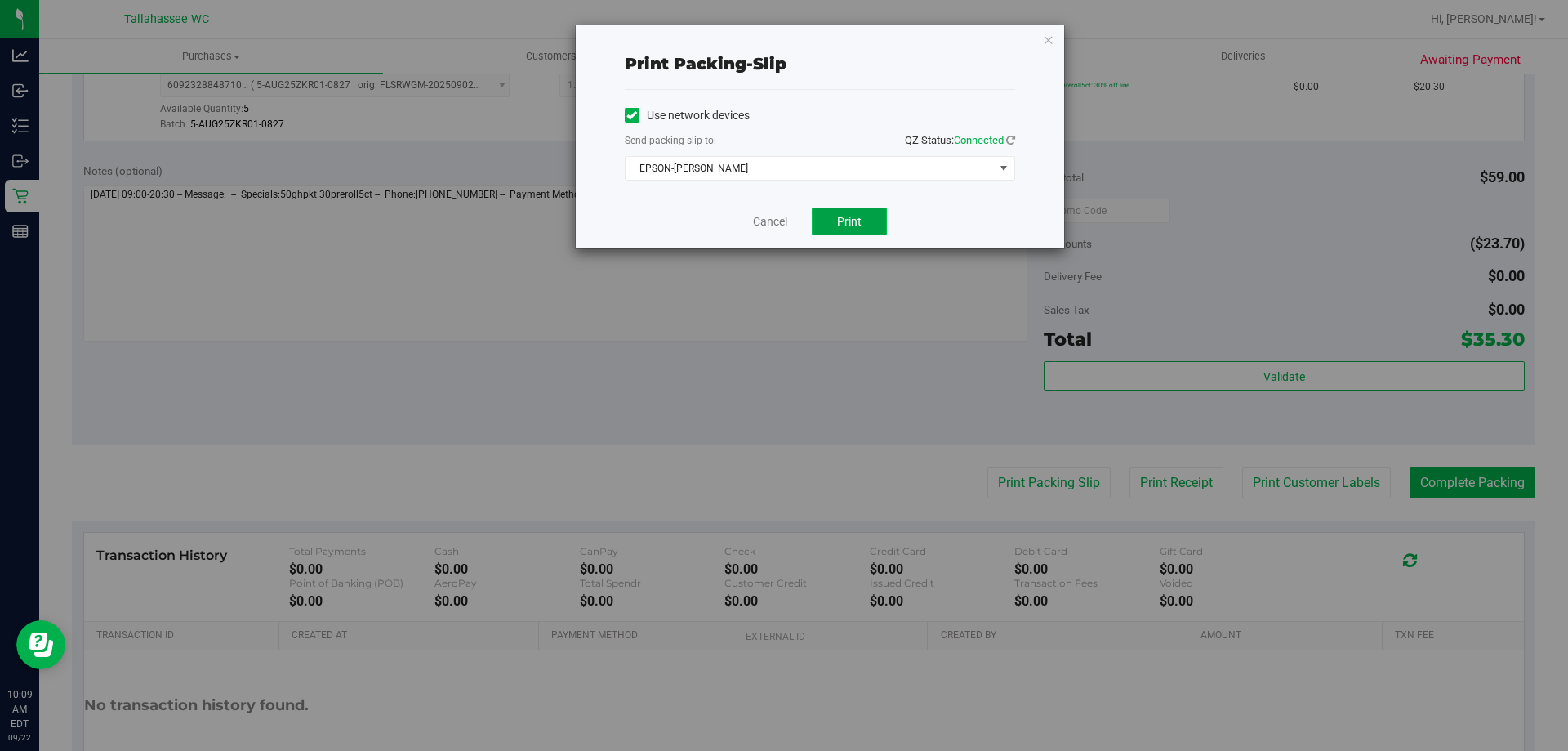
click at [848, 219] on span "Print" at bounding box center [849, 221] width 24 height 13
click at [778, 217] on link "Cancel" at bounding box center [769, 222] width 34 height 17
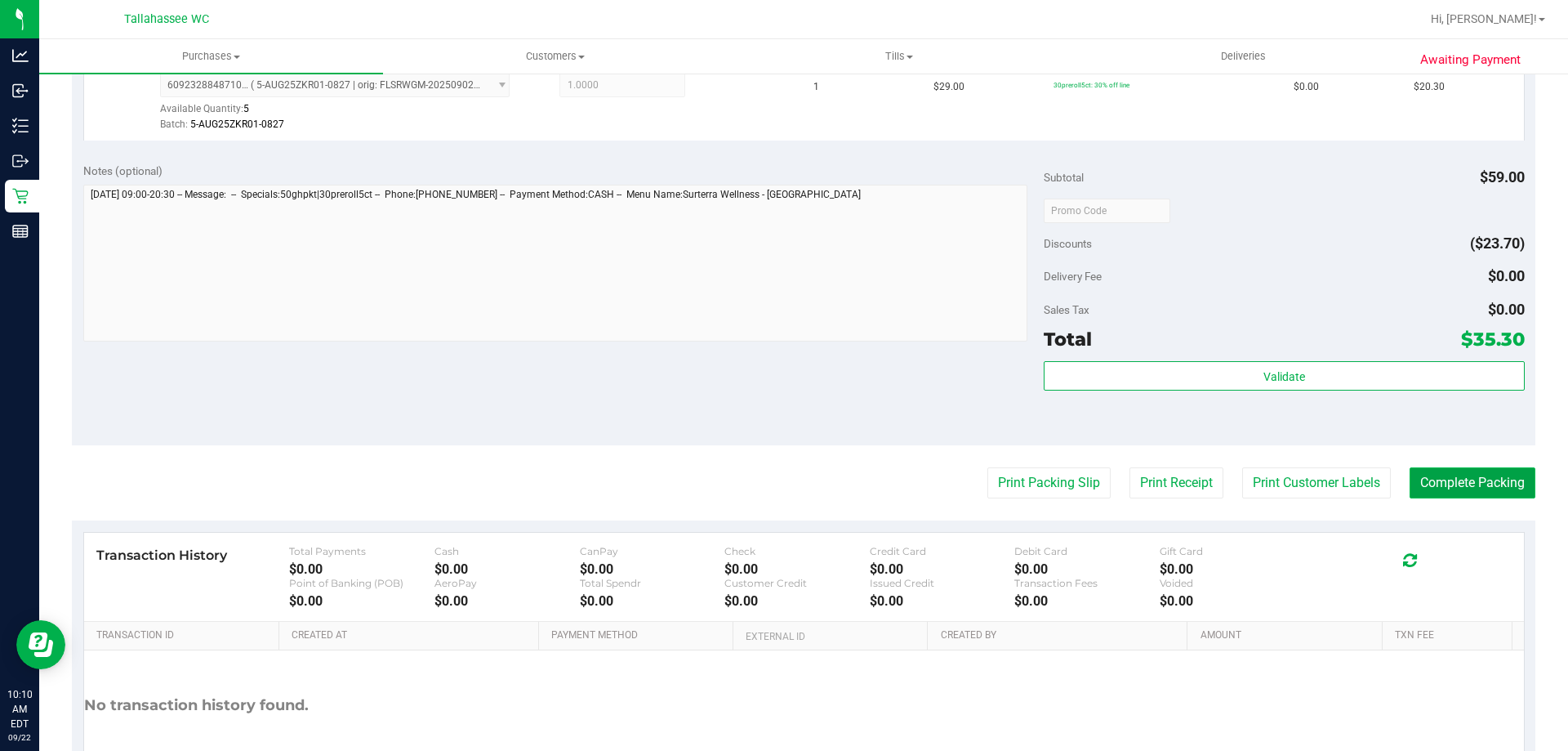
click at [1477, 475] on button "Complete Packing" at bounding box center [1473, 483] width 126 height 31
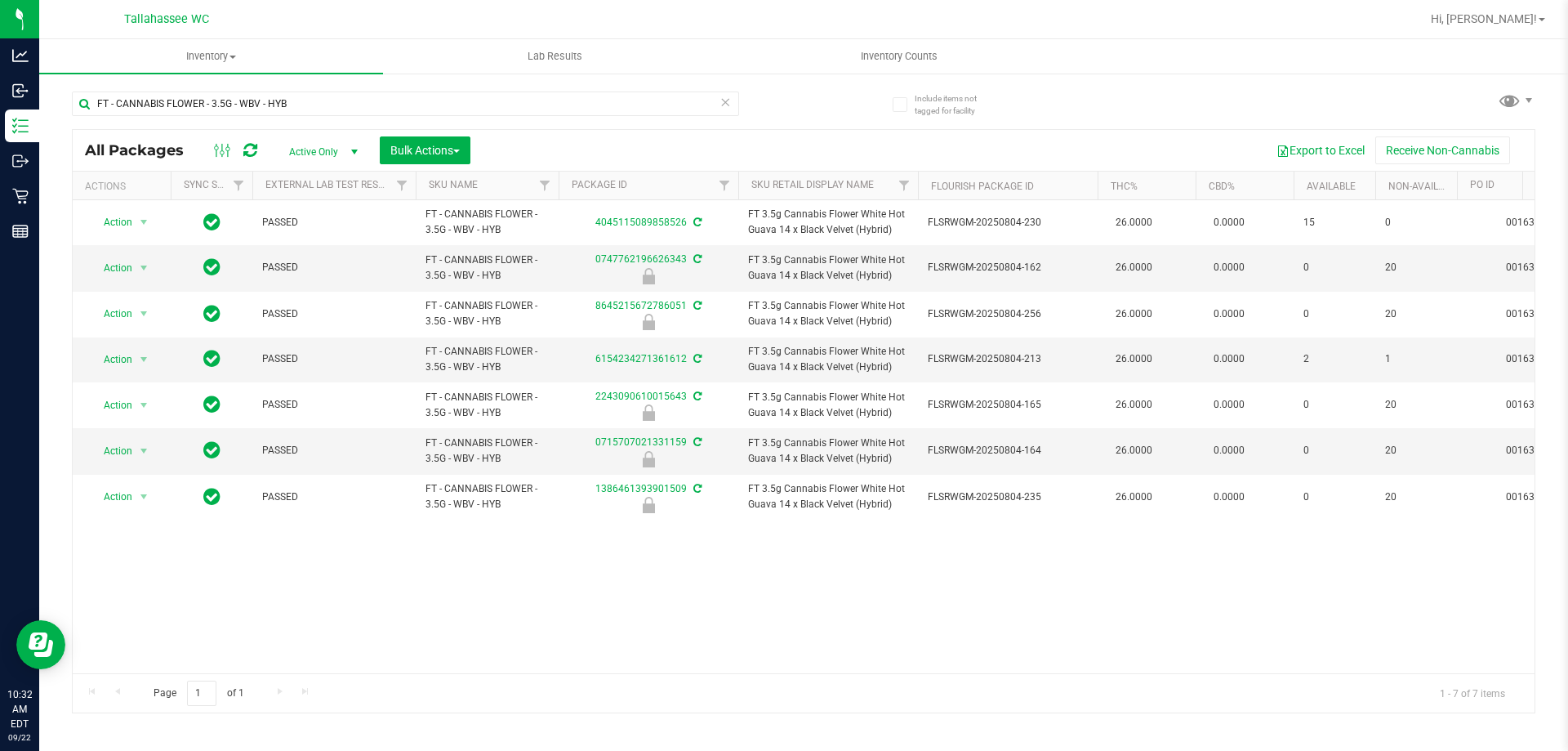
click at [724, 103] on icon at bounding box center [725, 101] width 12 height 19
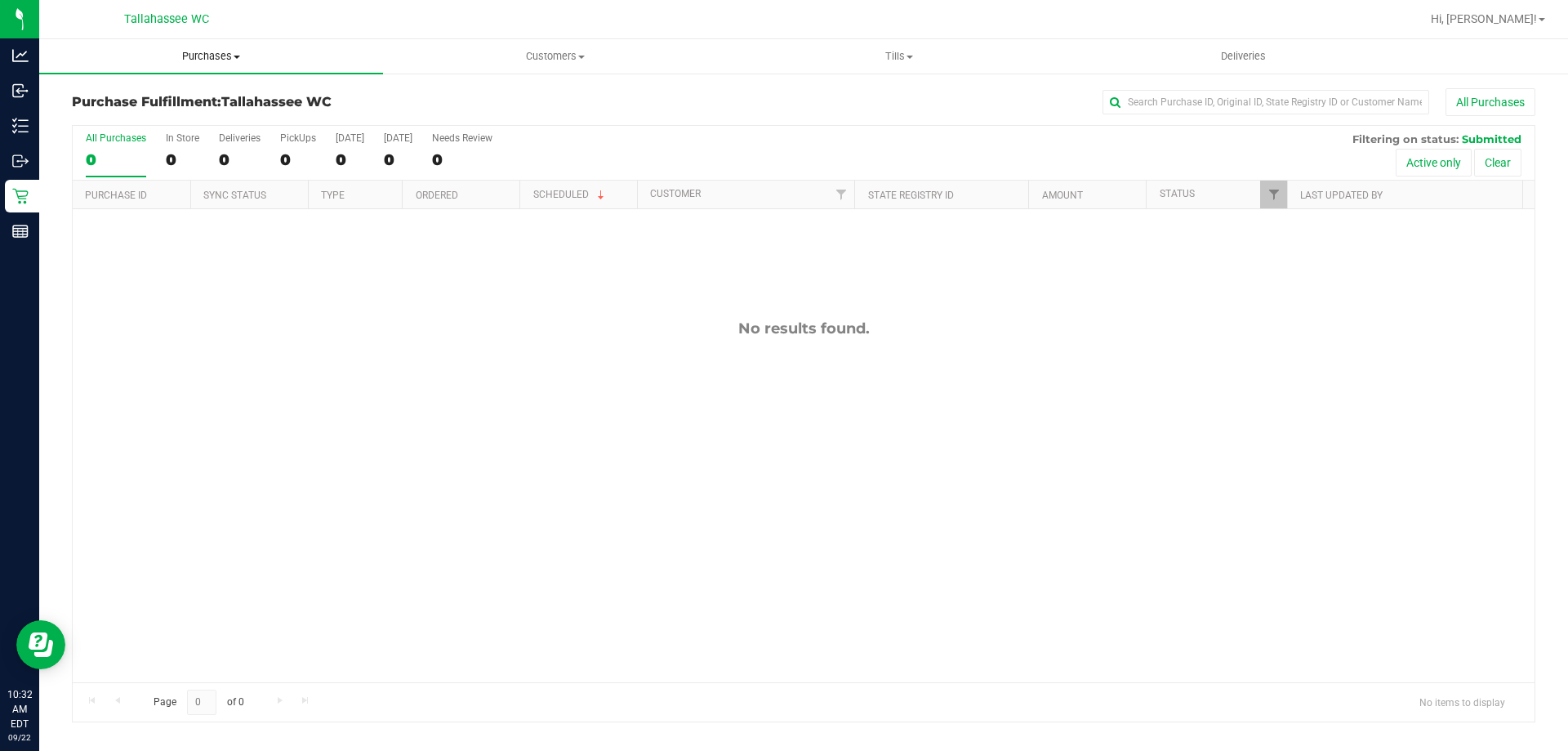
click at [217, 45] on uib-tab-heading "Purchases Summary of purchases Fulfillment All purchases" at bounding box center [211, 55] width 344 height 34
click at [219, 95] on li "Summary of purchases" at bounding box center [211, 99] width 344 height 19
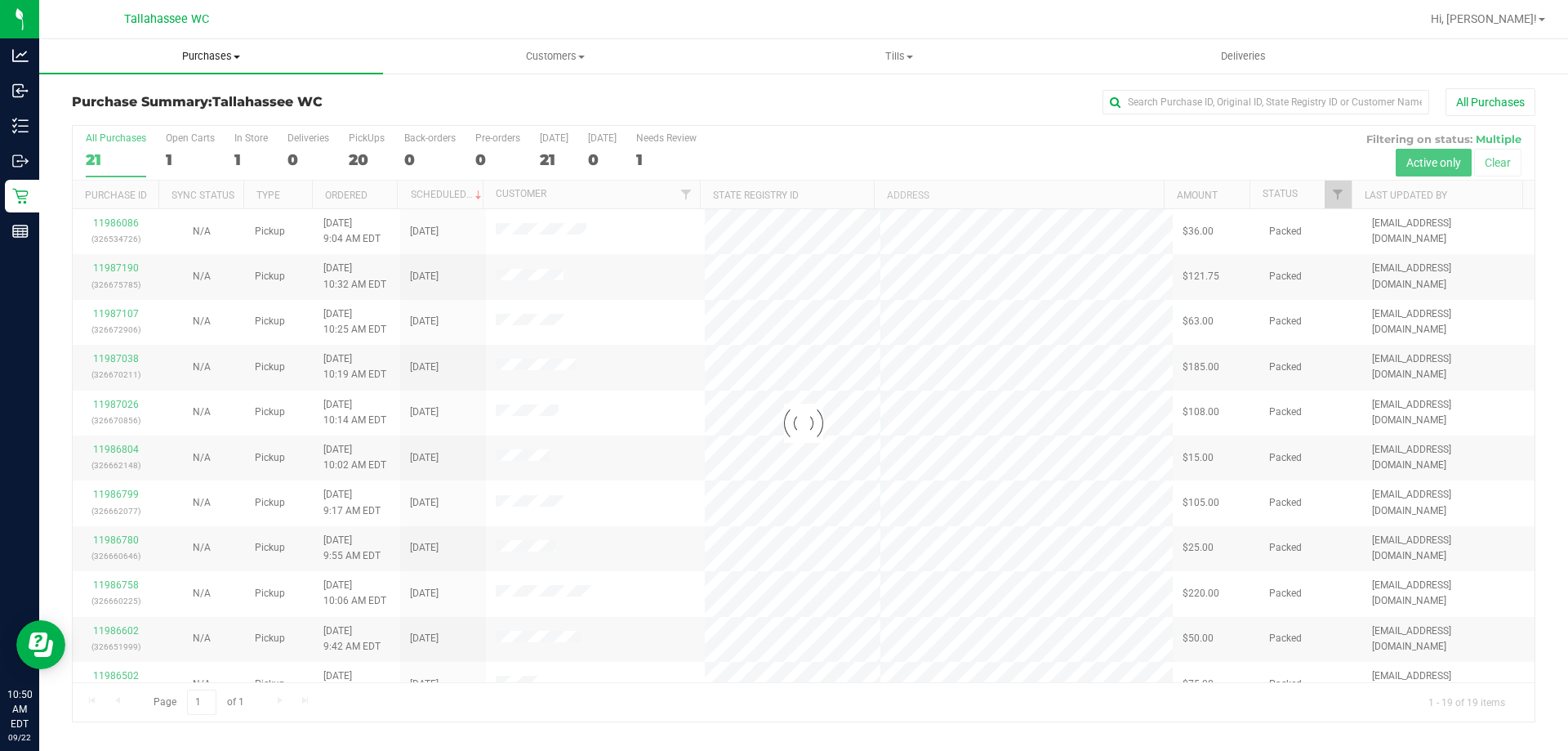
click at [221, 64] on uib-tab-heading "Purchases Summary of purchases Fulfillment All purchases" at bounding box center [211, 55] width 344 height 34
click at [147, 124] on li "Fulfillment" at bounding box center [211, 119] width 344 height 19
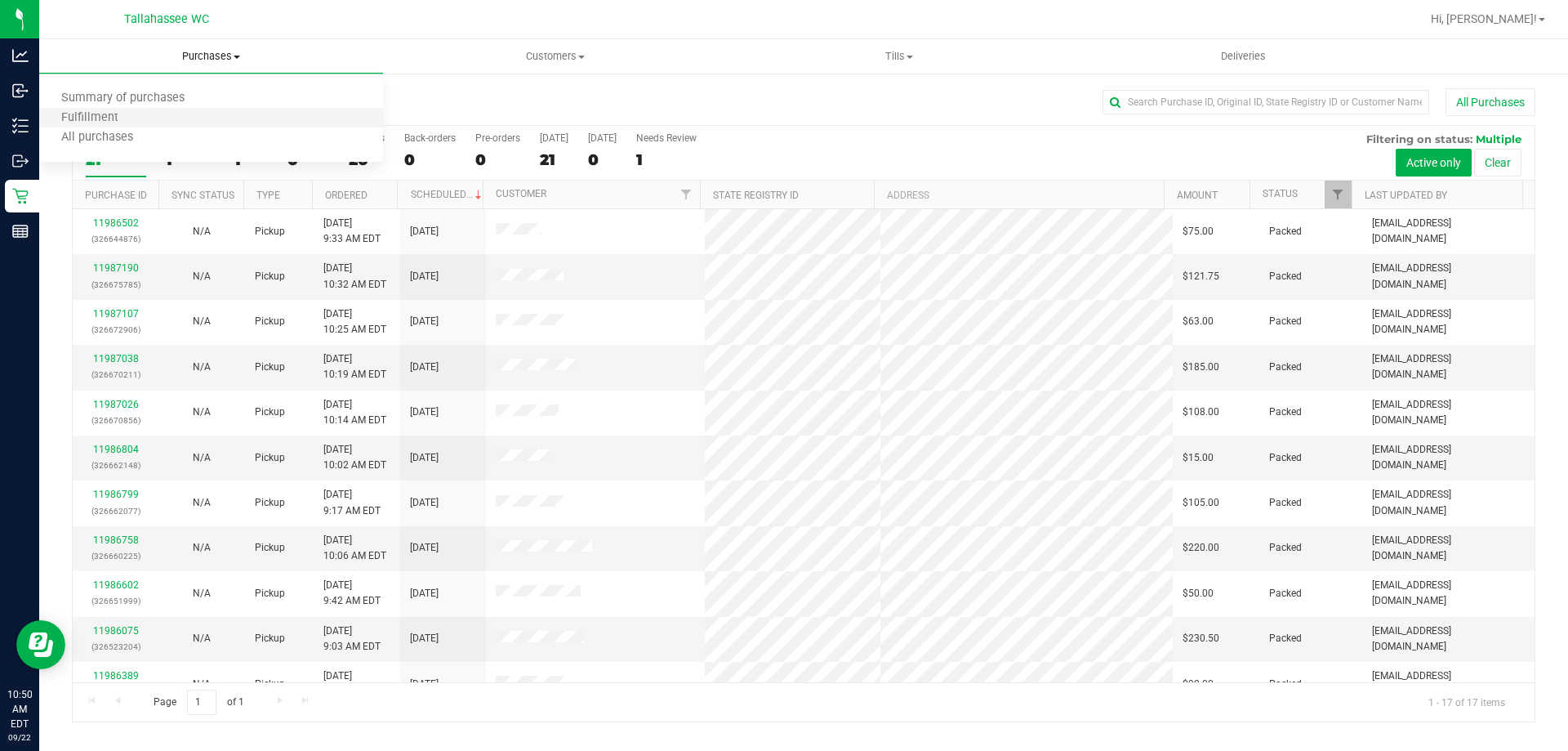
click at [224, 123] on li "Fulfillment" at bounding box center [211, 119] width 344 height 19
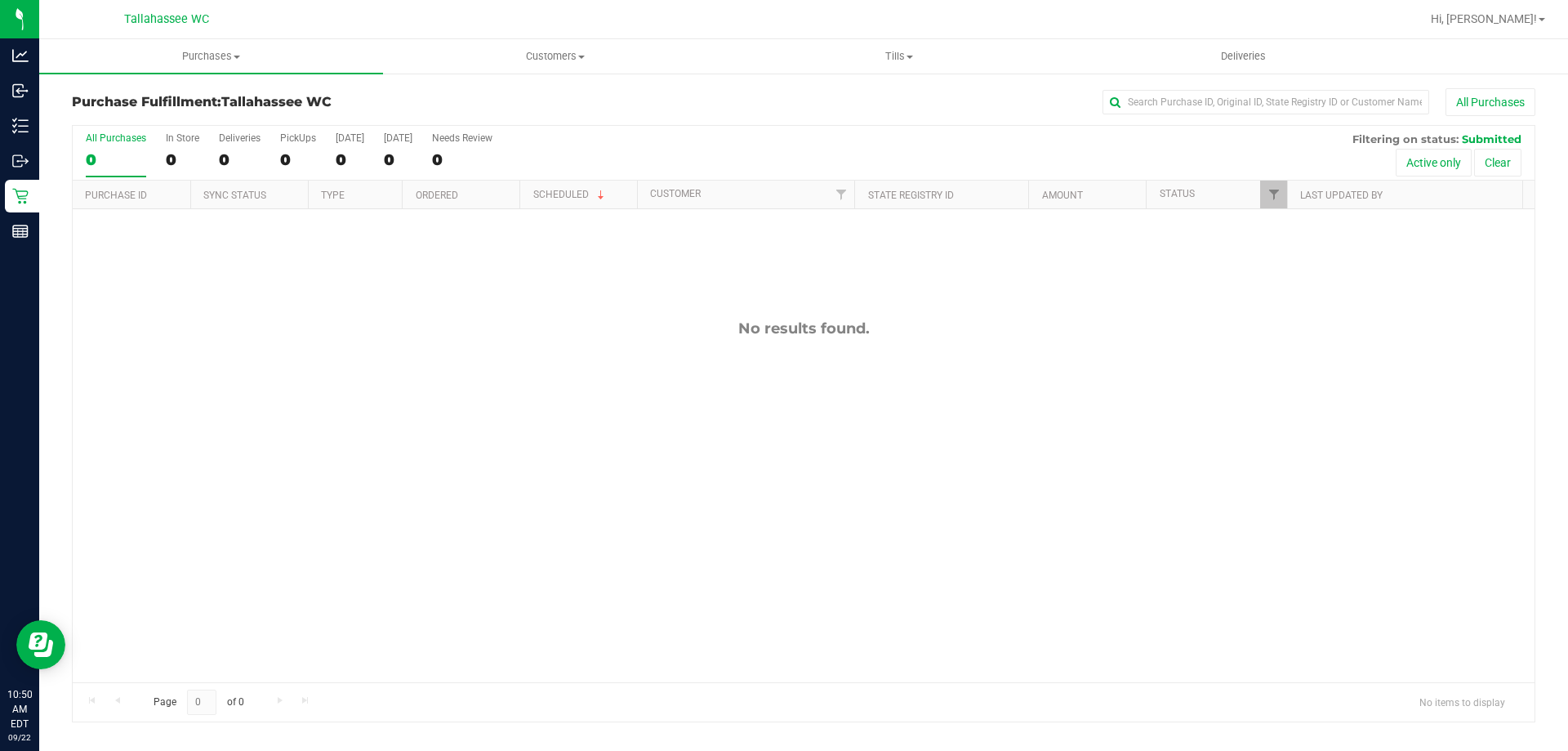
click at [732, 133] on div "All Purchases 0 In Store 0 Deliveries 0 PickUps 0 Today 0 Tomorrow 0 Needs Revi…" at bounding box center [803, 132] width 1461 height 13
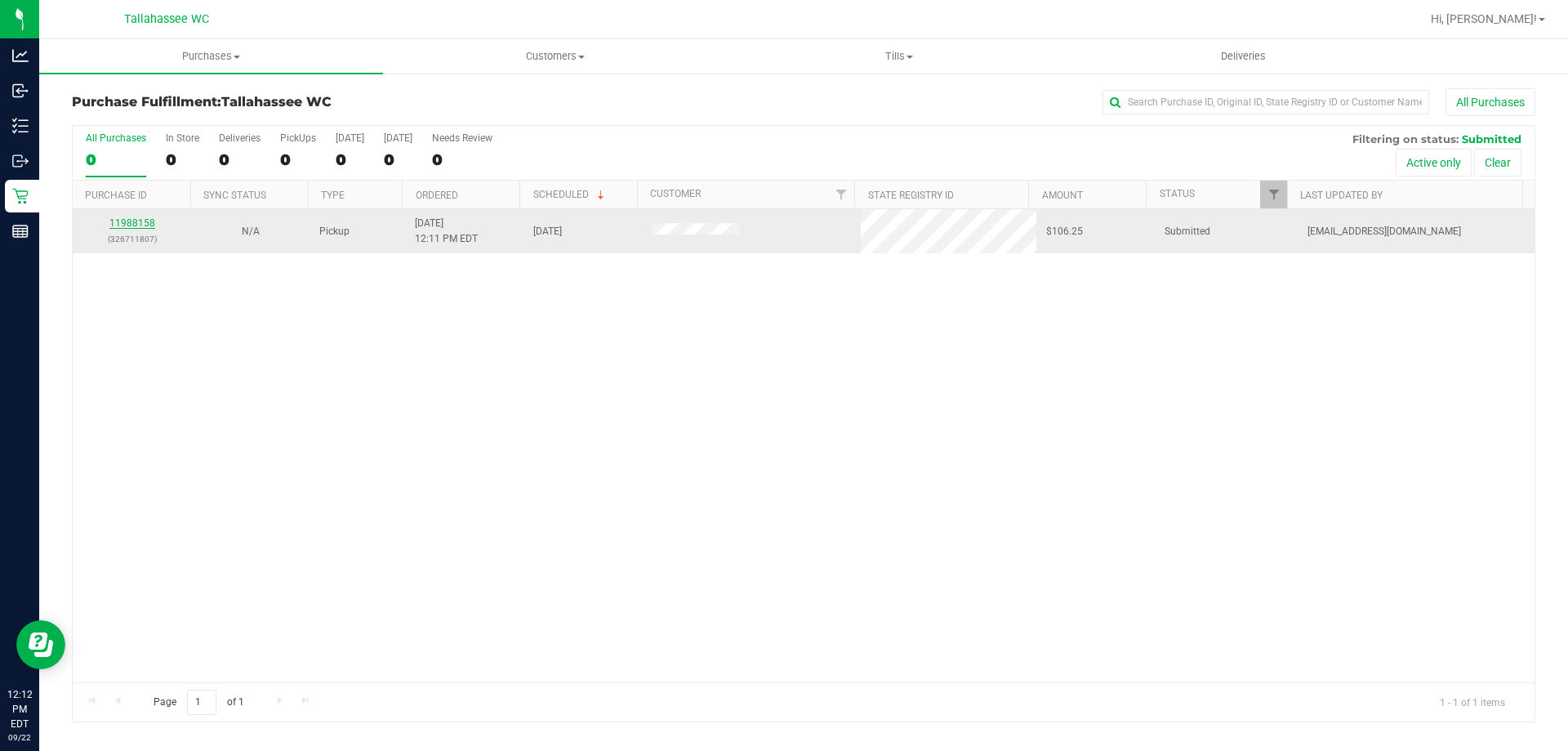
click at [133, 225] on link "11988158" at bounding box center [132, 223] width 46 height 12
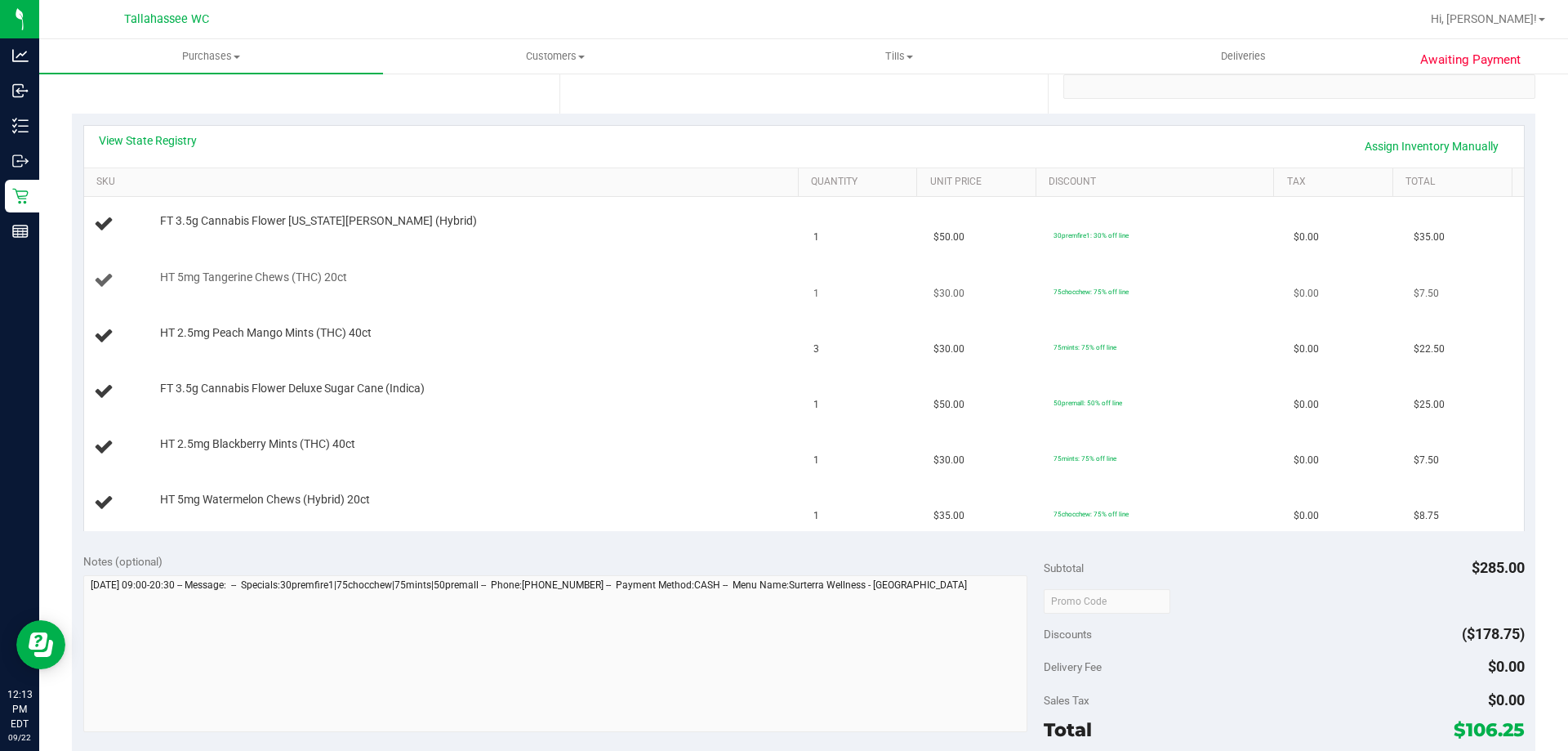
scroll to position [163, 0]
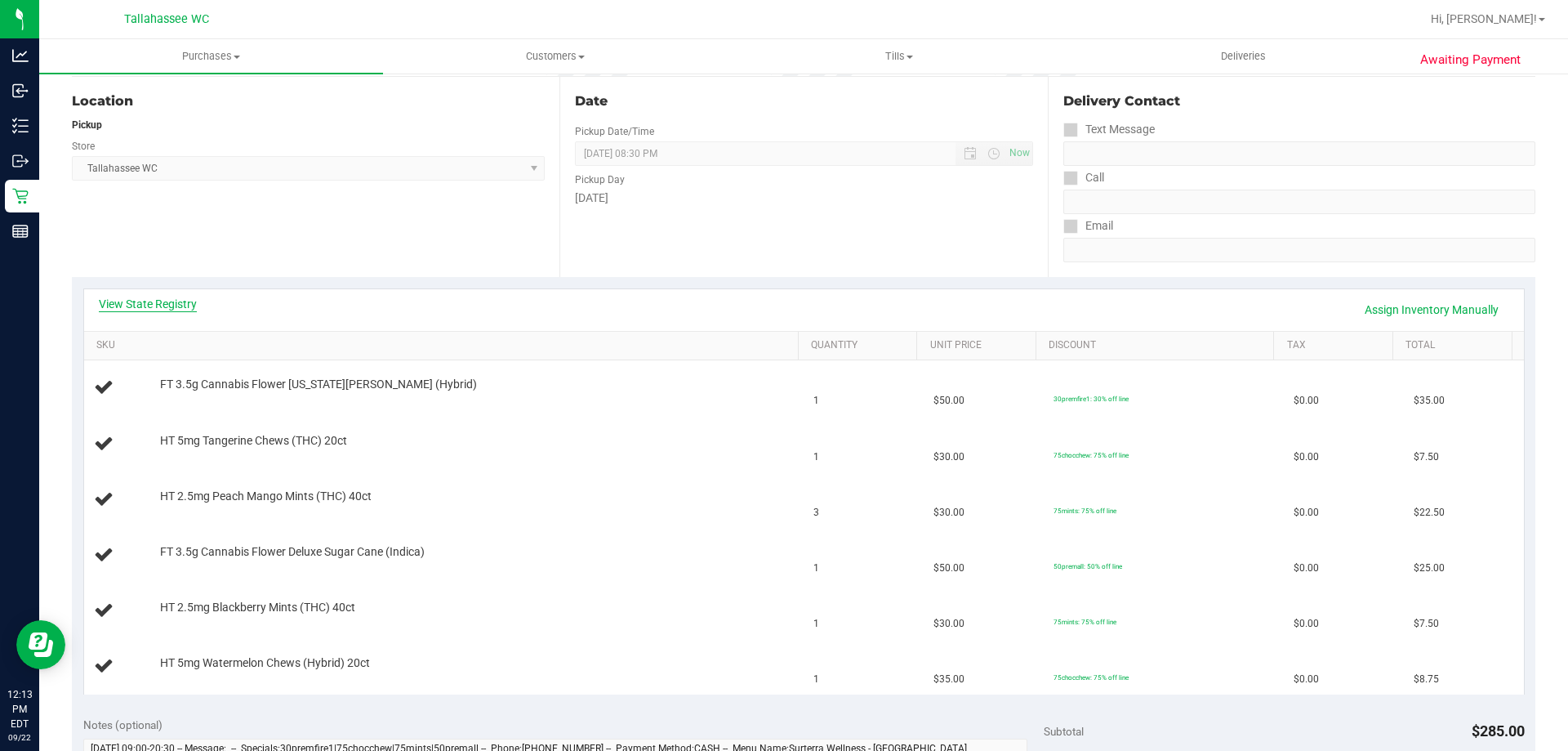
click at [189, 306] on link "View State Registry" at bounding box center [148, 303] width 98 height 17
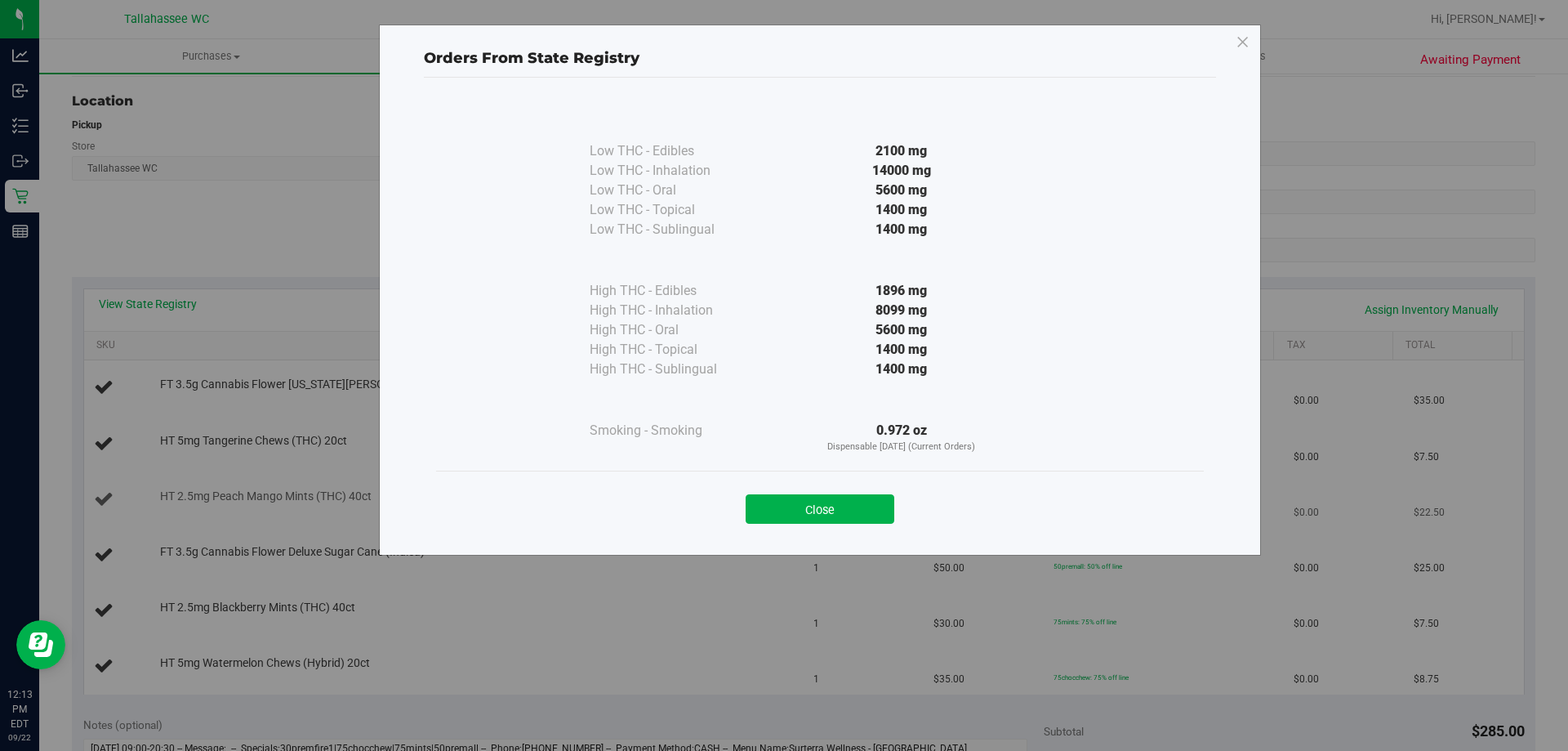
click at [848, 501] on button "Close" at bounding box center [819, 509] width 149 height 29
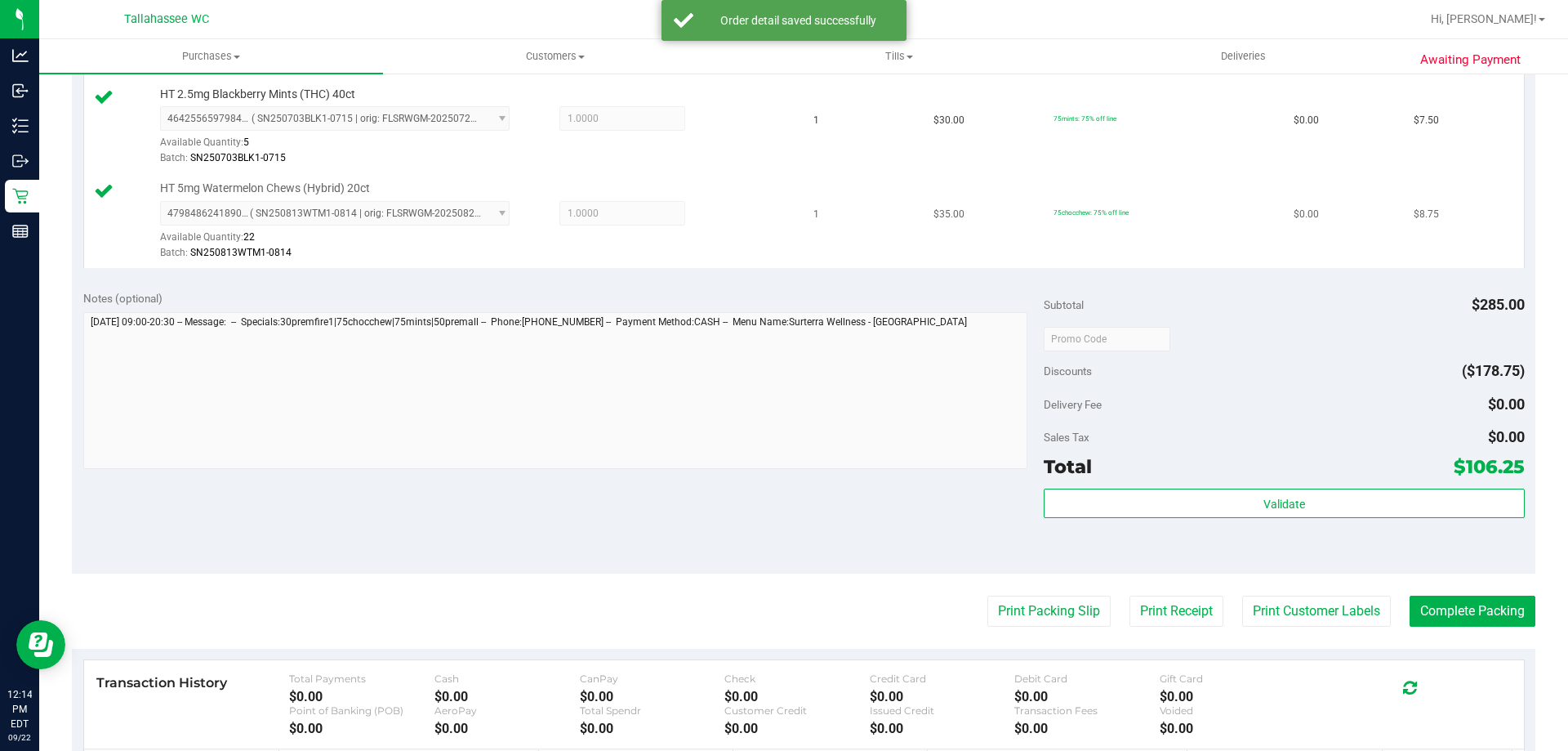
scroll to position [1057, 0]
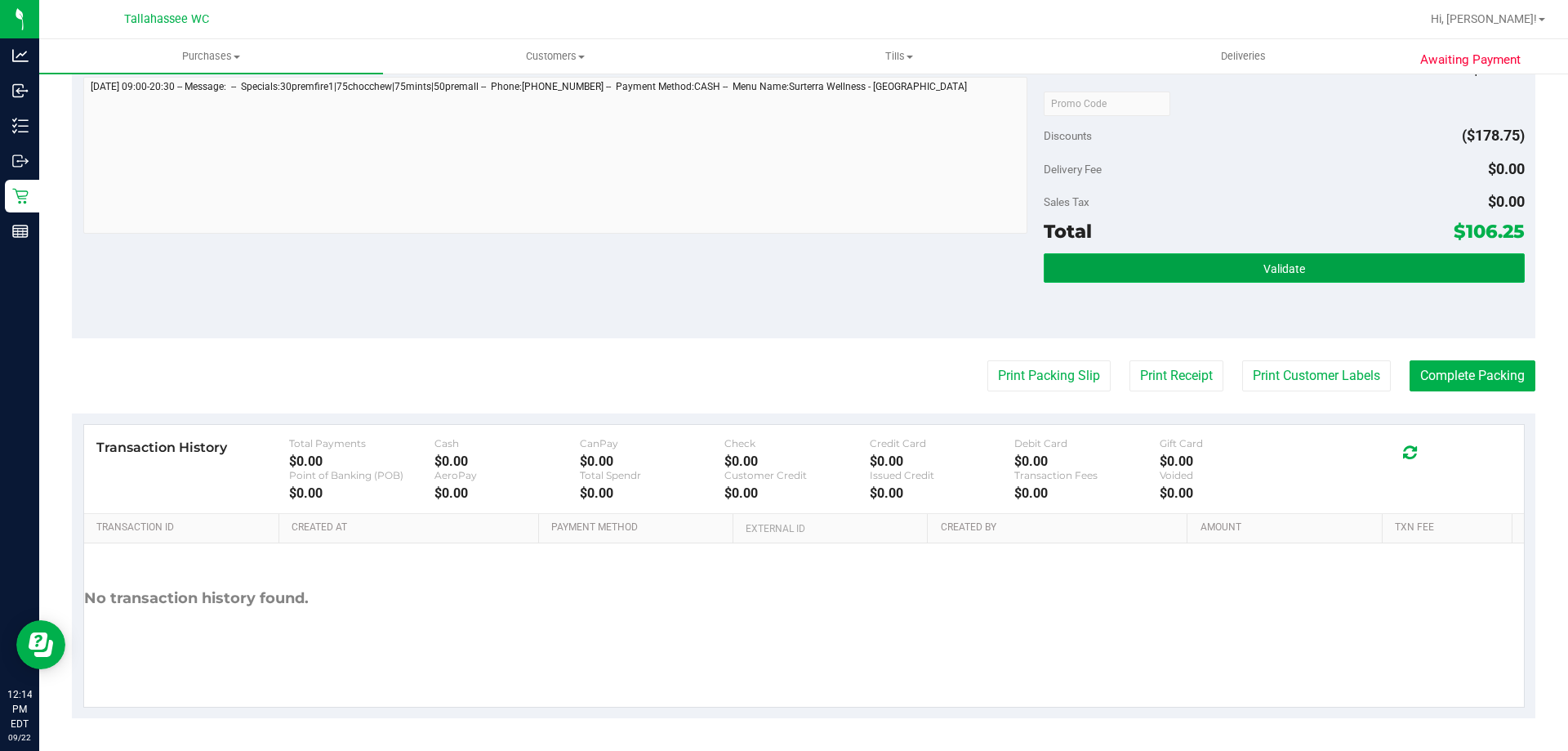
click at [1255, 277] on button "Validate" at bounding box center [1284, 268] width 481 height 29
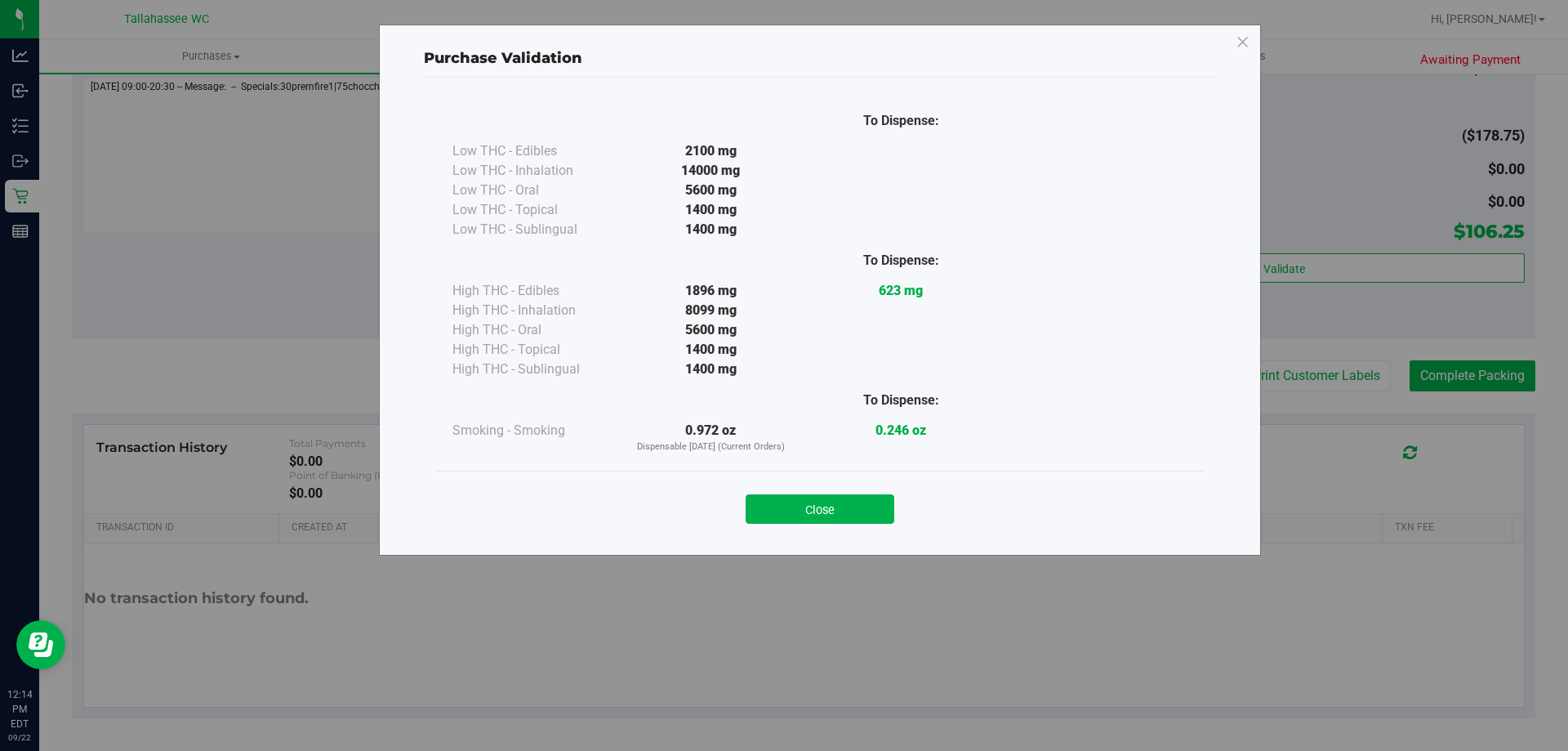
drag, startPoint x: 868, startPoint y: 522, endPoint x: 865, endPoint y: 498, distance: 24.2
click at [866, 518] on button "Close" at bounding box center [819, 509] width 149 height 29
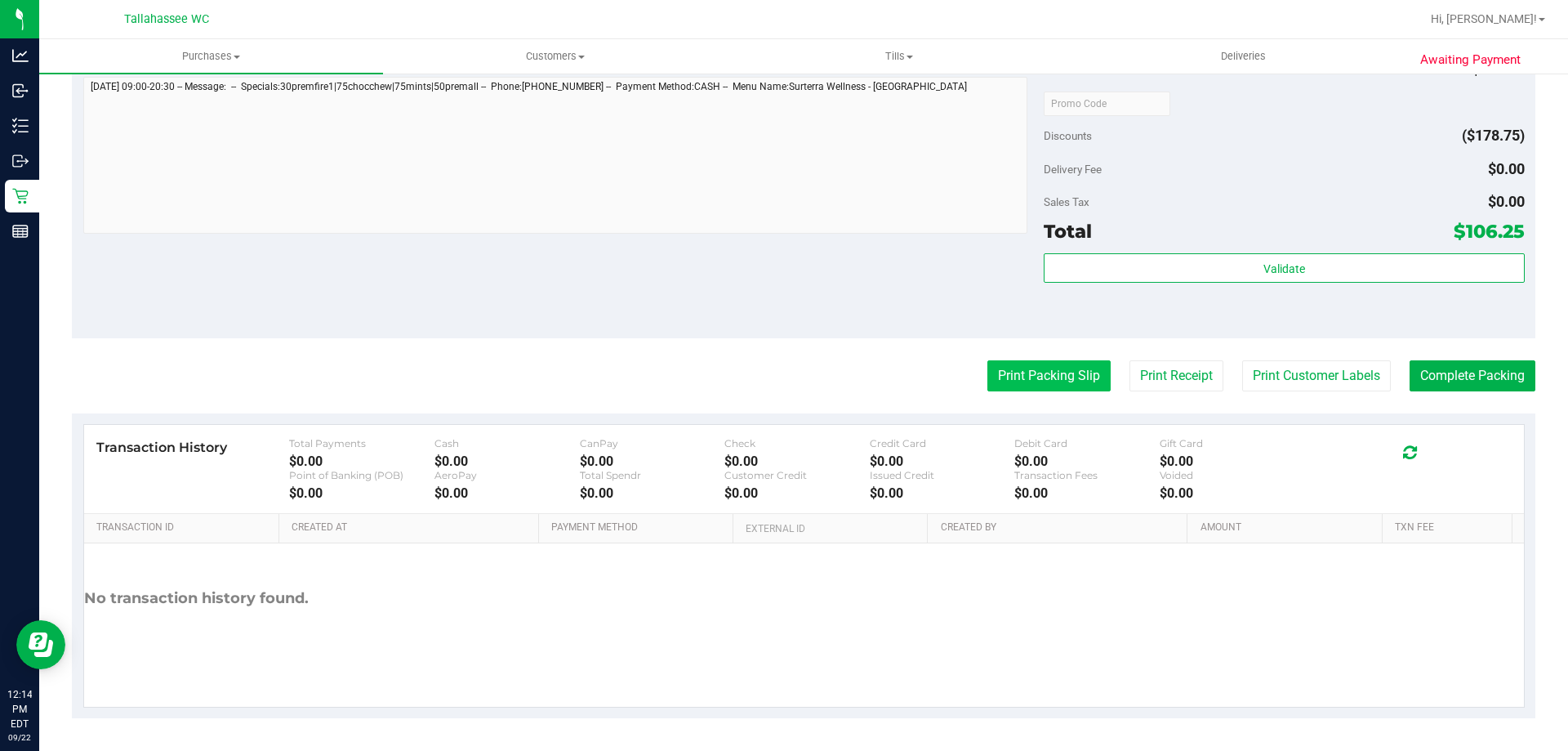
click at [1033, 372] on button "Print Packing Slip" at bounding box center [1049, 376] width 123 height 31
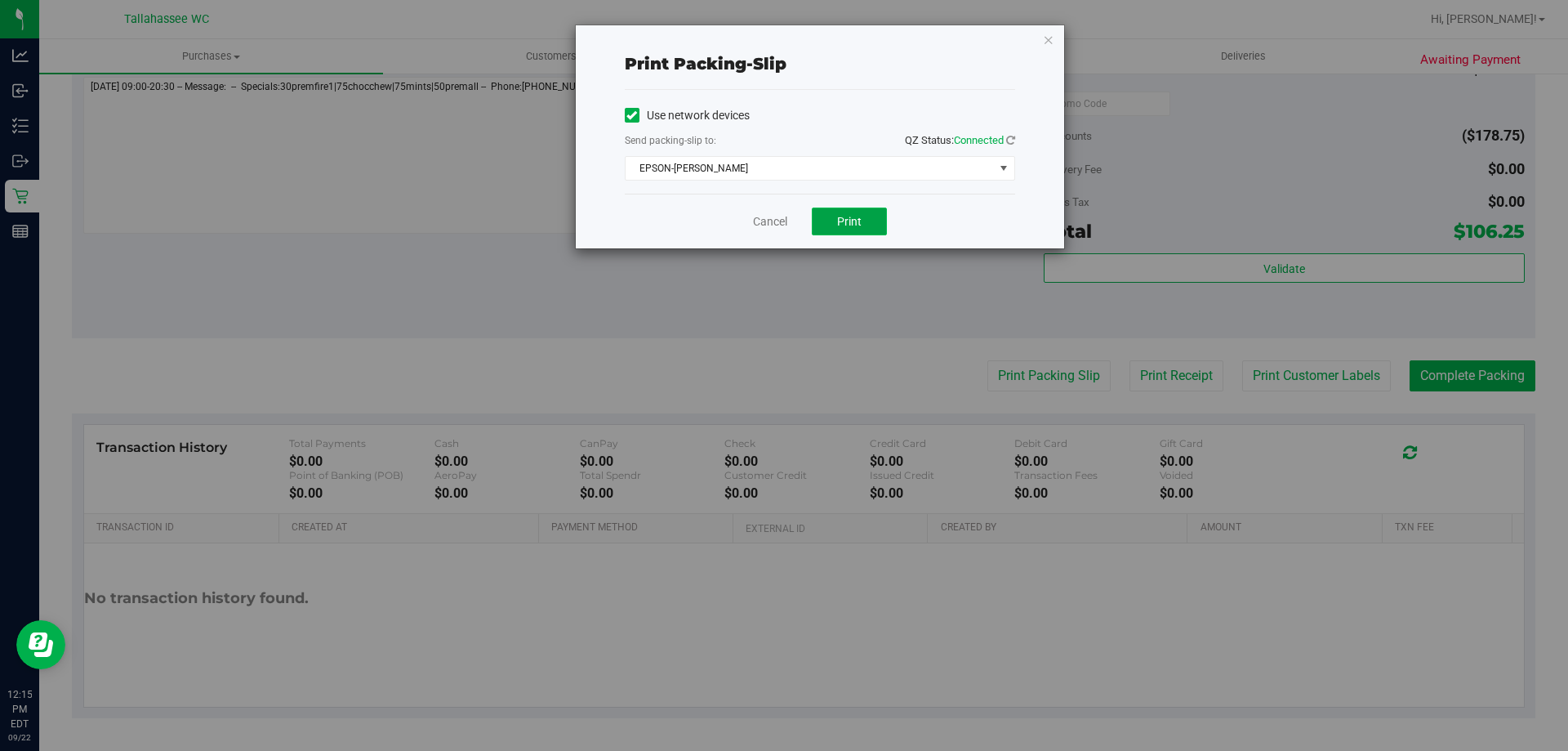
click at [871, 211] on button "Print" at bounding box center [849, 222] width 75 height 28
click at [754, 223] on link "Cancel" at bounding box center [769, 222] width 34 height 17
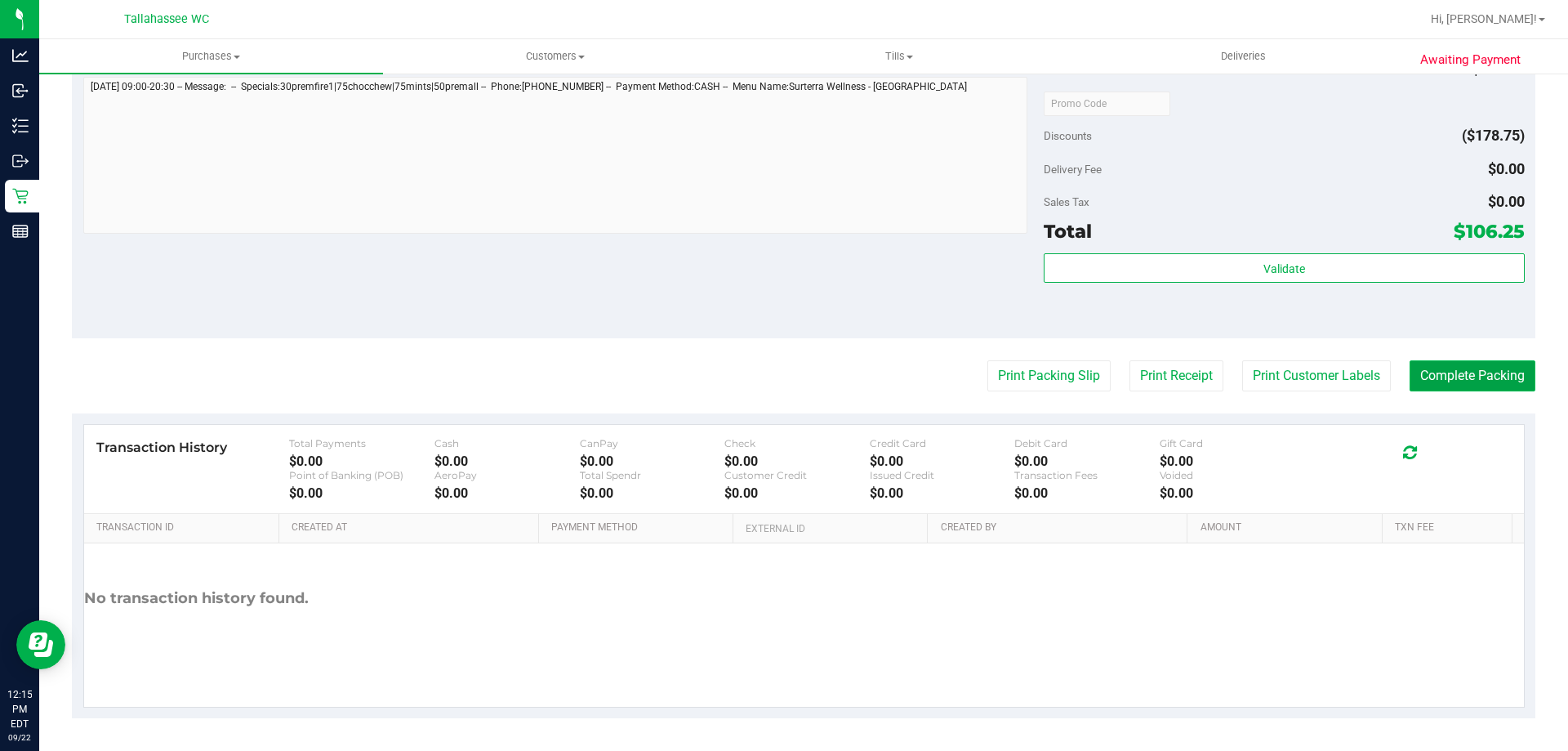
click at [1483, 382] on button "Complete Packing" at bounding box center [1473, 376] width 126 height 31
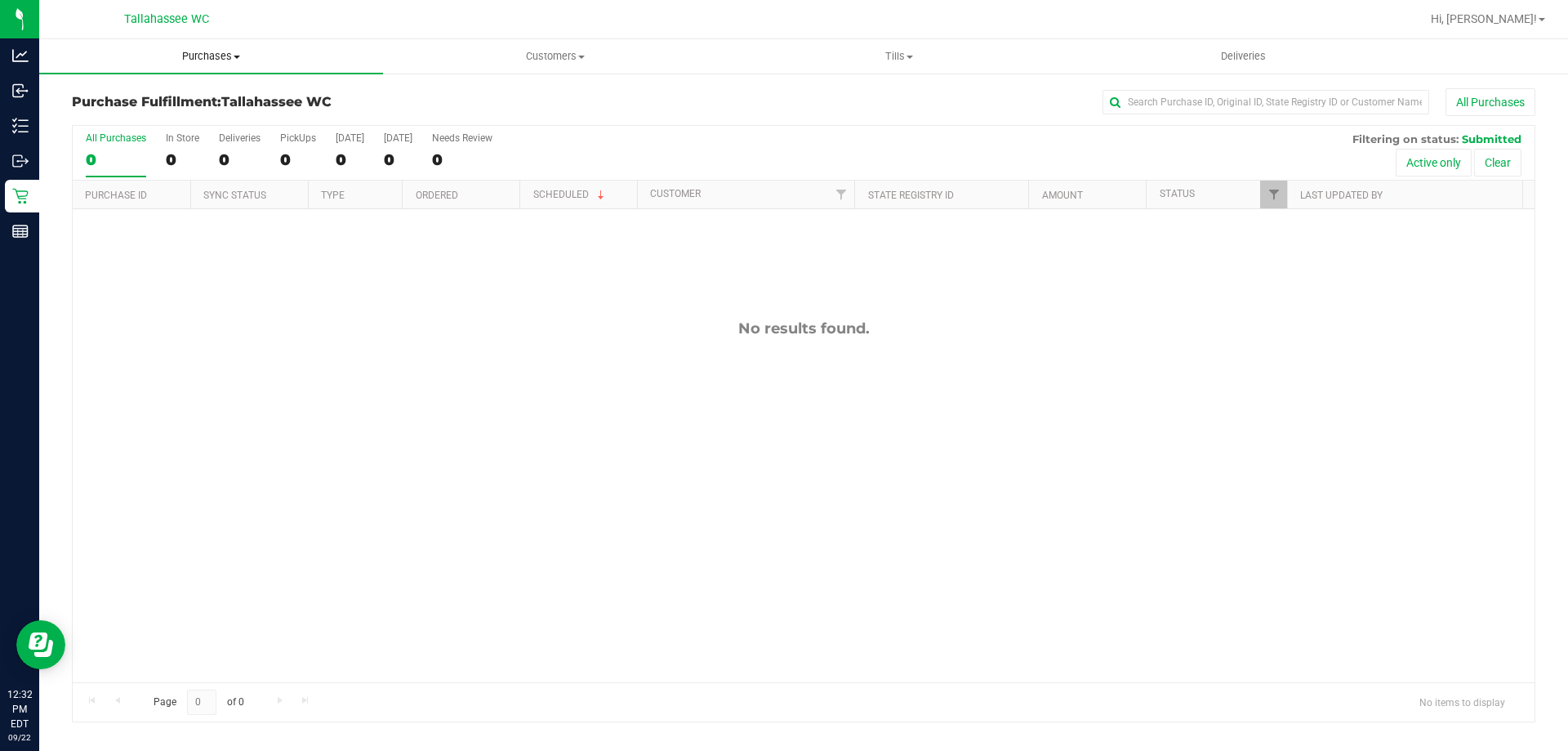
click at [221, 66] on uib-tab-heading "Purchases Summary of purchases Fulfillment All purchases" at bounding box center [211, 55] width 344 height 34
click at [167, 94] on span "Summary of purchases" at bounding box center [122, 98] width 167 height 14
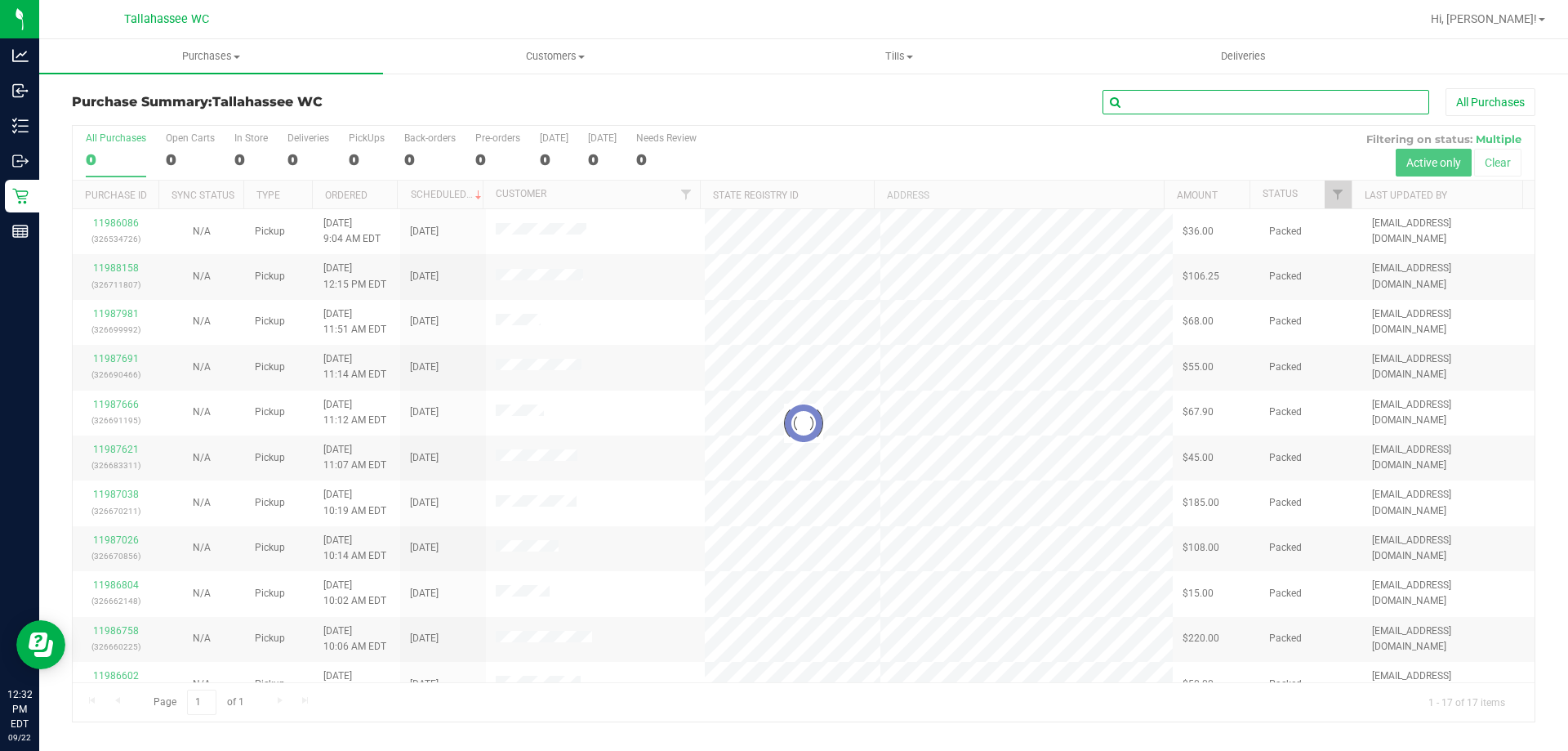
click at [1203, 105] on input "text" at bounding box center [1265, 102] width 326 height 24
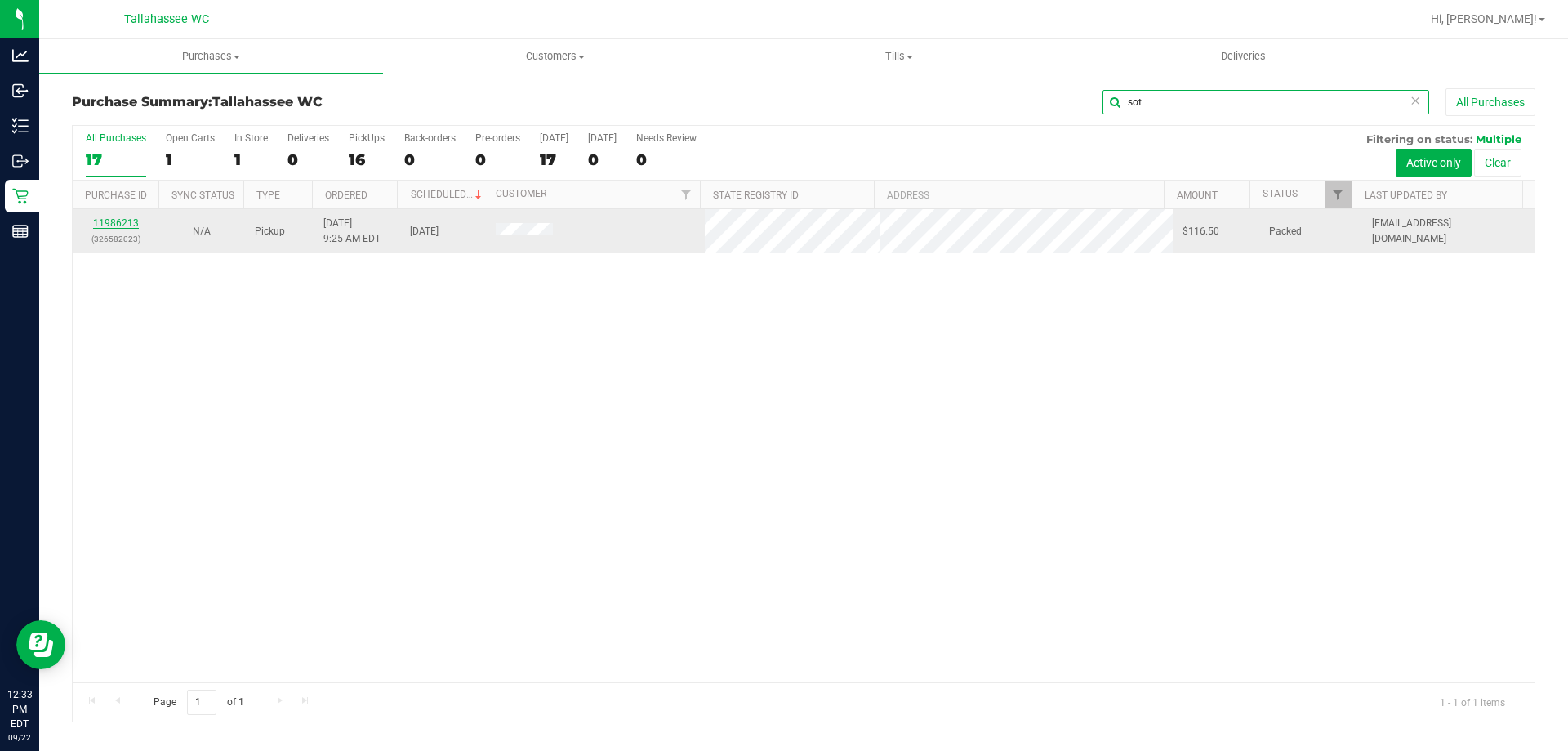
type input "sot"
click at [132, 226] on link "11986213" at bounding box center [116, 223] width 46 height 12
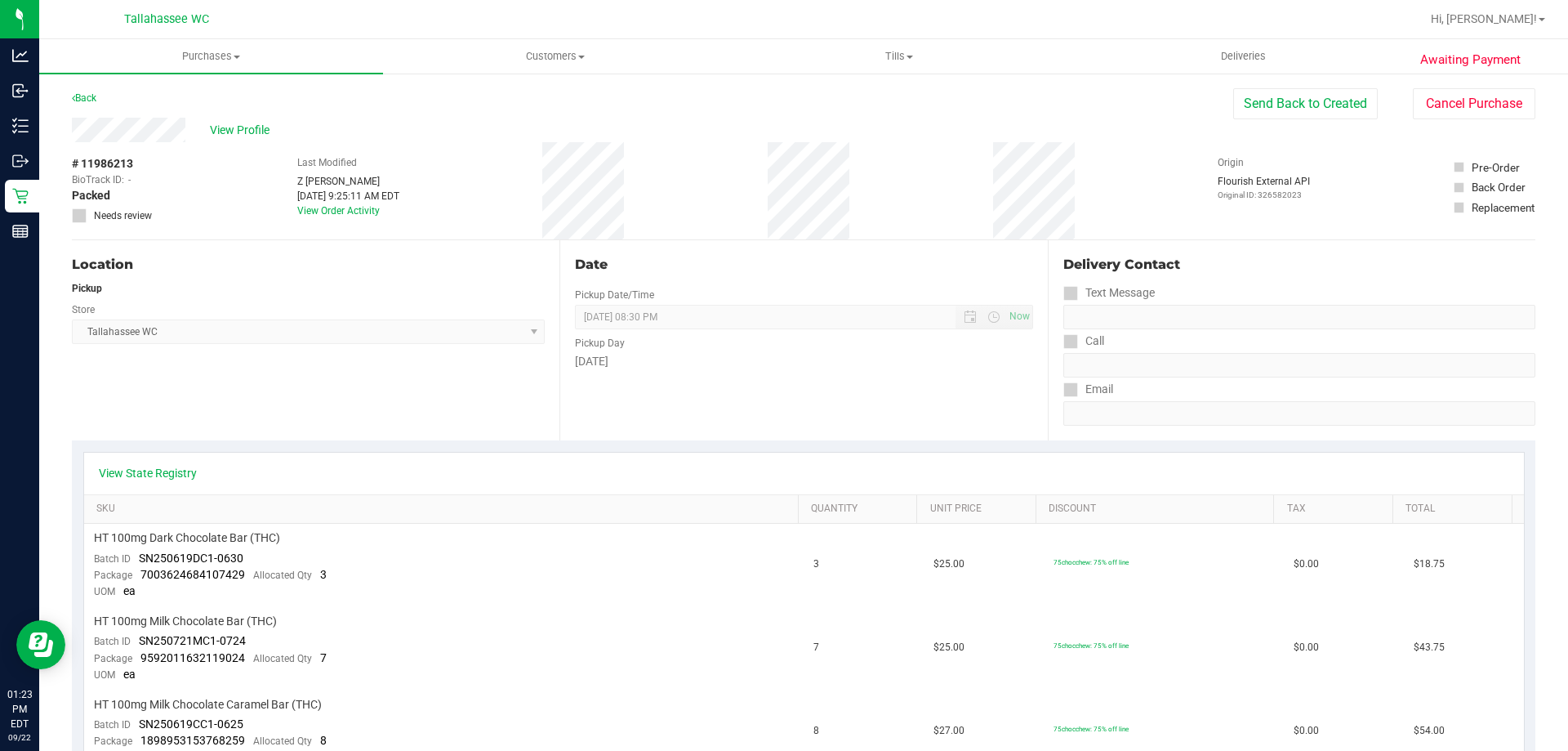
click at [84, 107] on div "Back" at bounding box center [83, 98] width 24 height 19
click at [88, 102] on link "Back" at bounding box center [83, 98] width 24 height 12
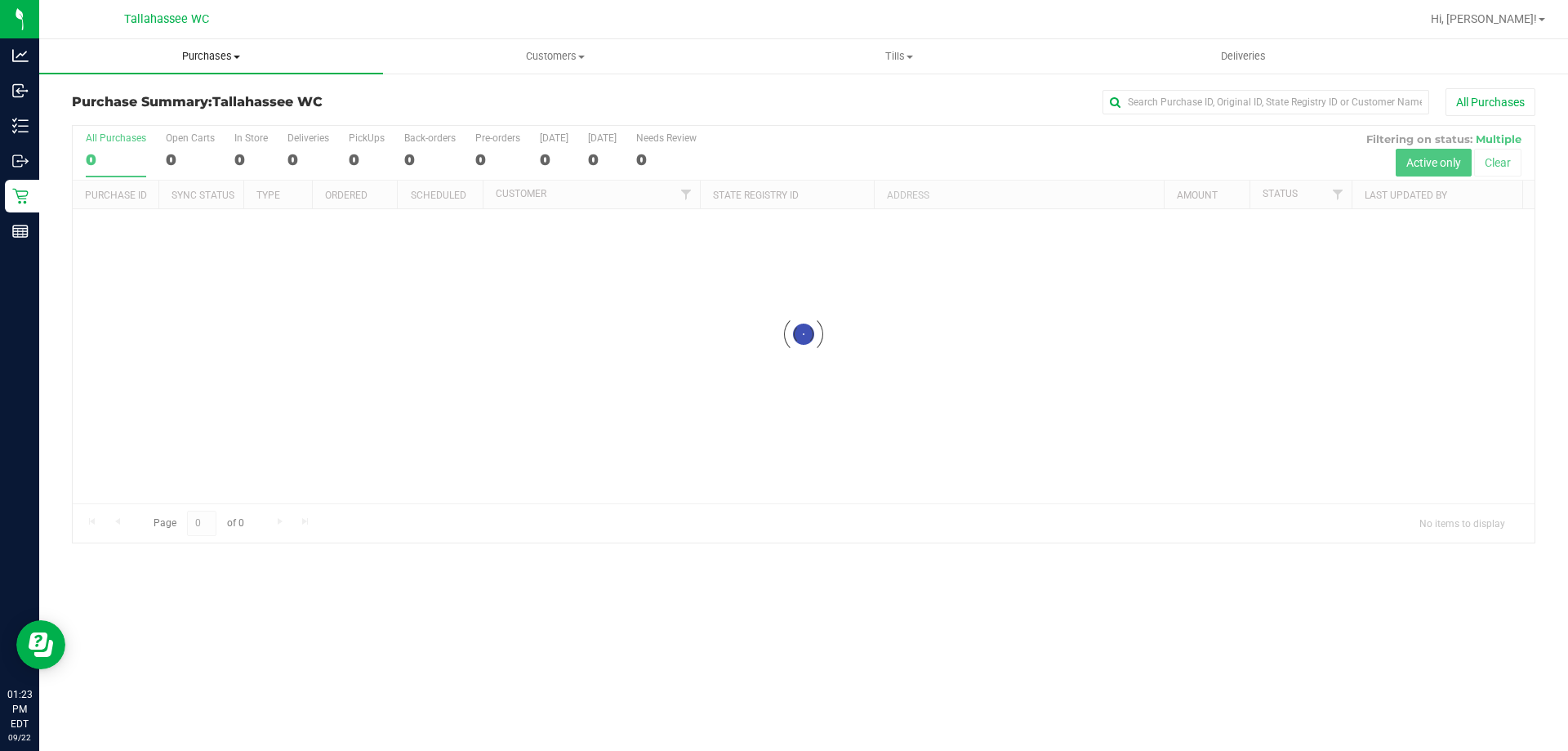
click at [211, 47] on uib-tab-heading "Purchases Summary of purchases Fulfillment All purchases" at bounding box center [211, 55] width 344 height 34
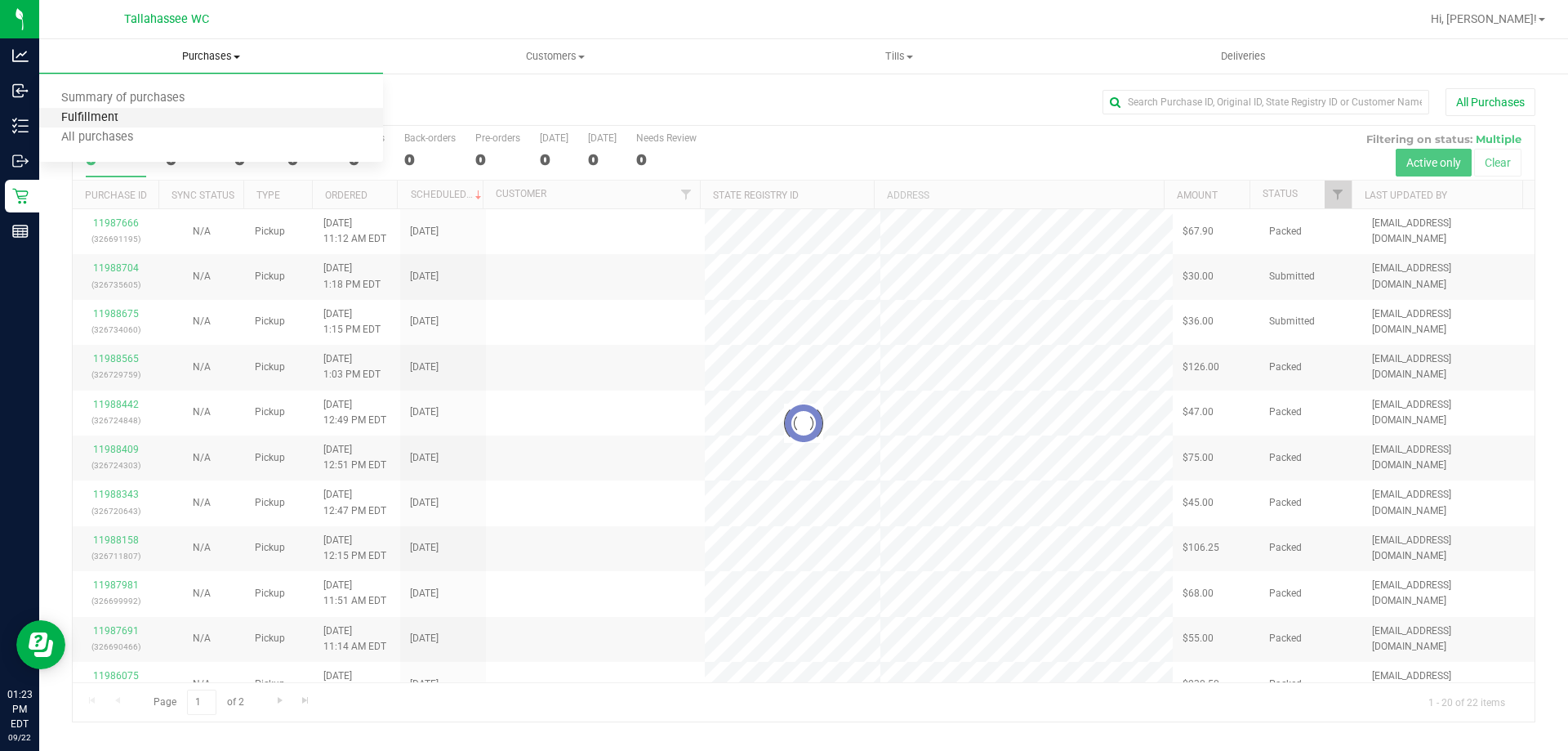
click at [108, 118] on span "Fulfillment" at bounding box center [89, 118] width 101 height 14
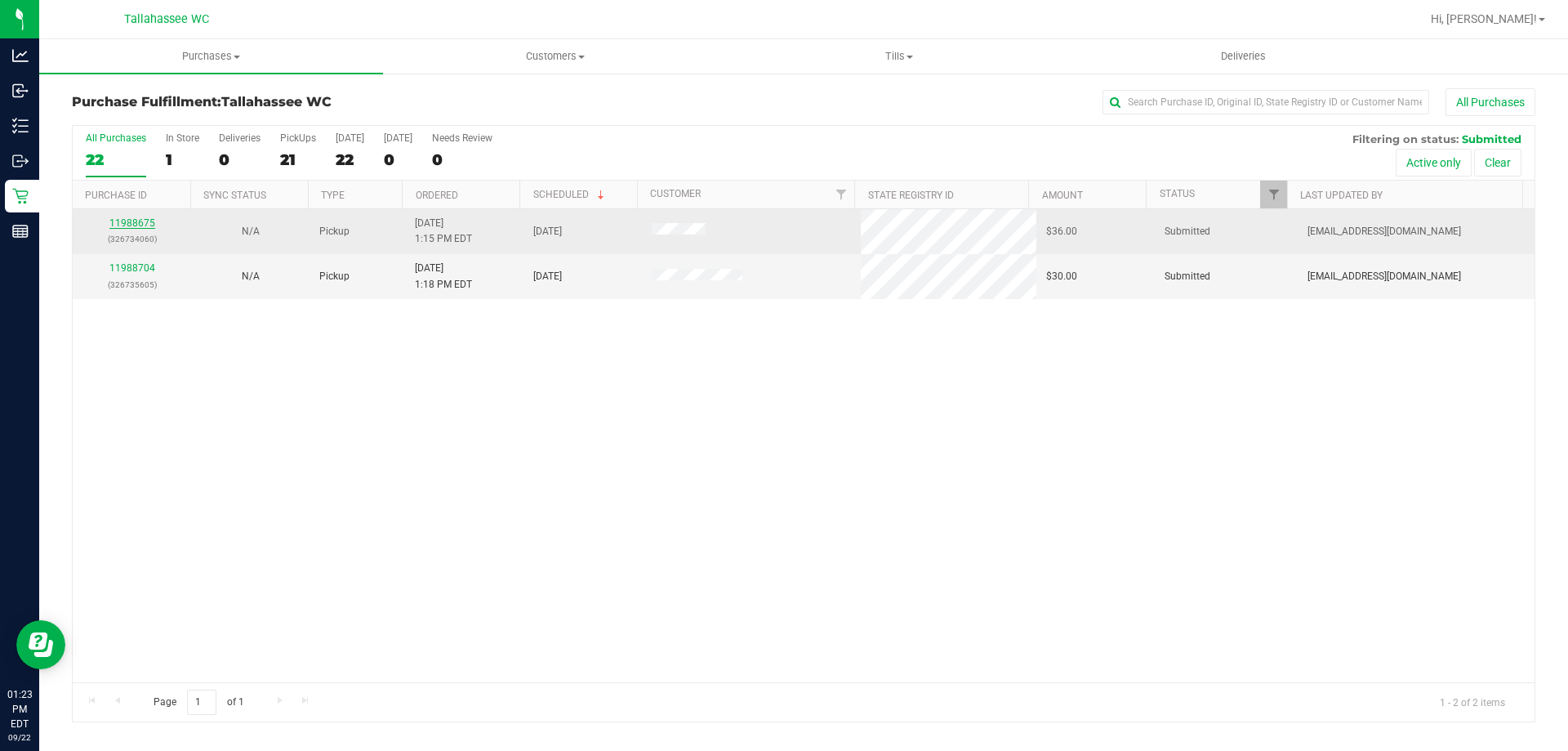
click at [130, 228] on link "11988675" at bounding box center [132, 223] width 46 height 12
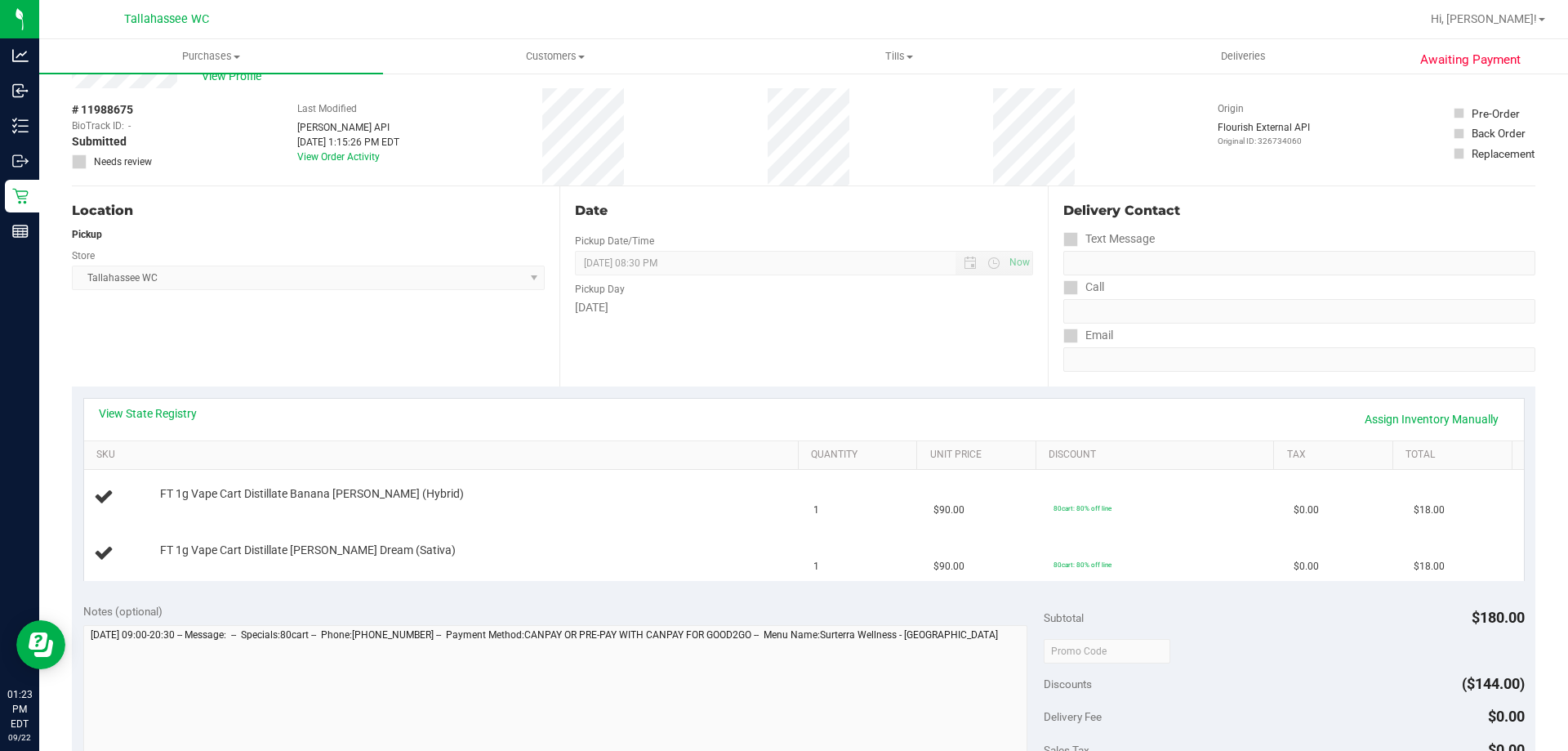
scroll to position [82, 0]
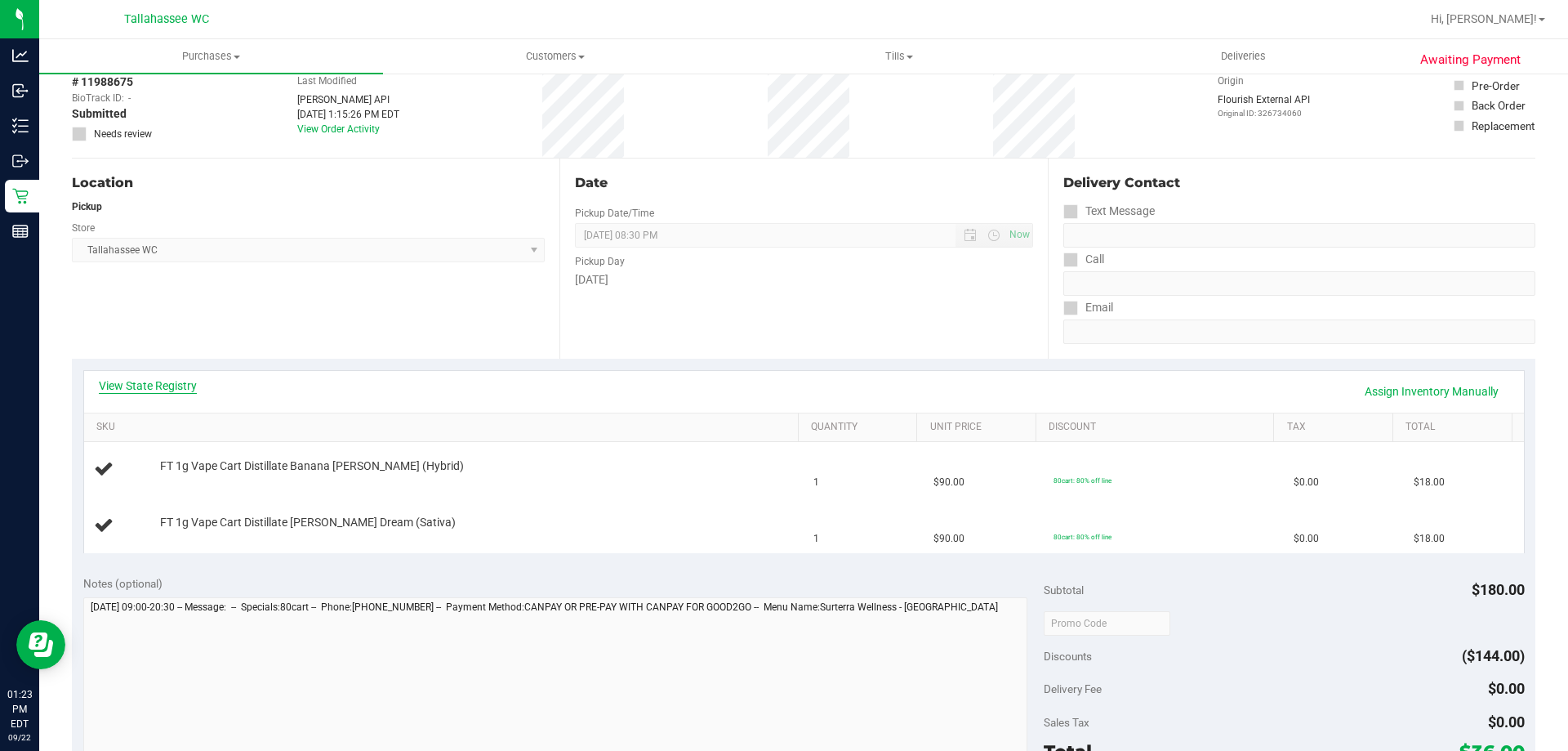
click at [177, 383] on link "View State Registry" at bounding box center [148, 386] width 98 height 17
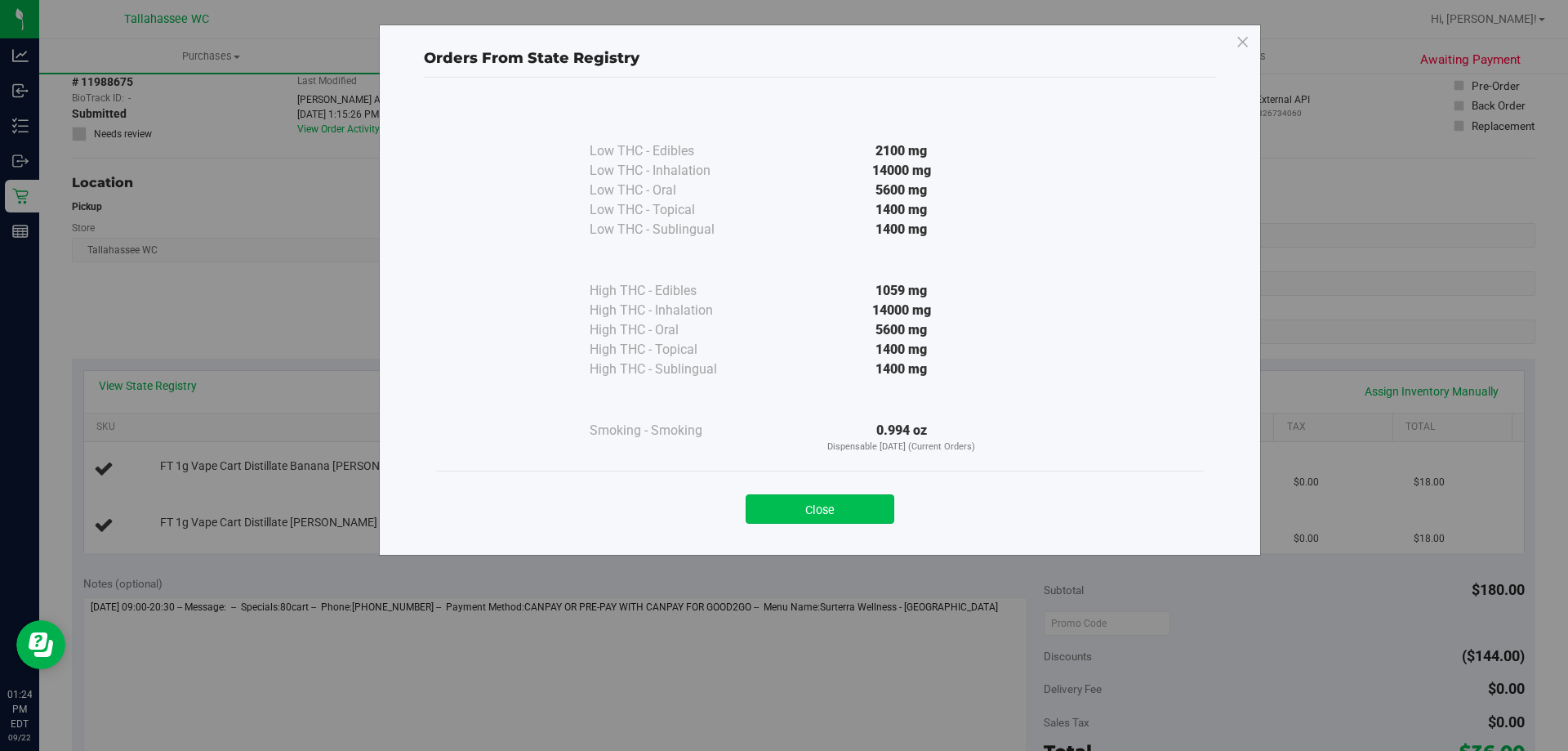
click at [850, 509] on button "Close" at bounding box center [819, 509] width 149 height 29
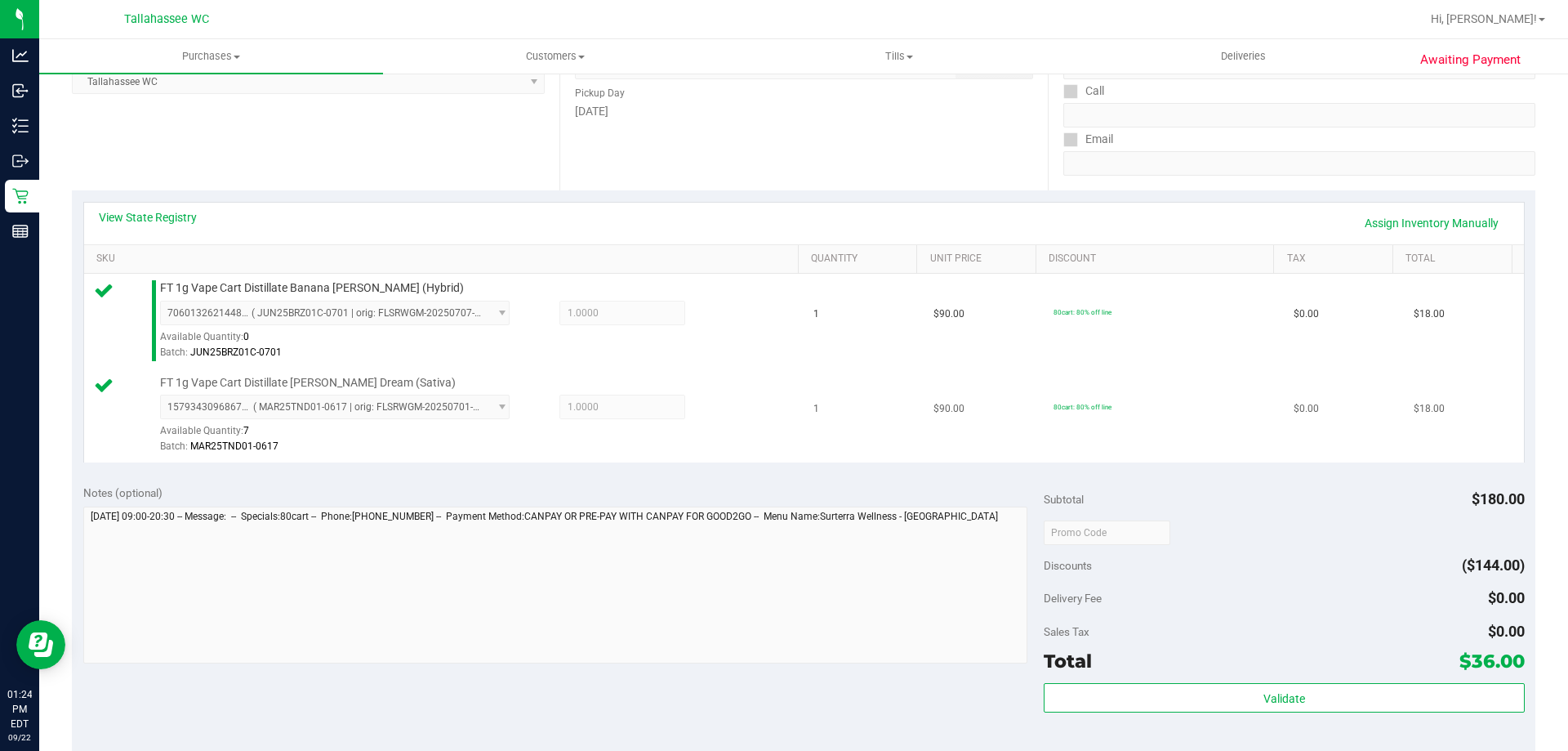
scroll to position [408, 0]
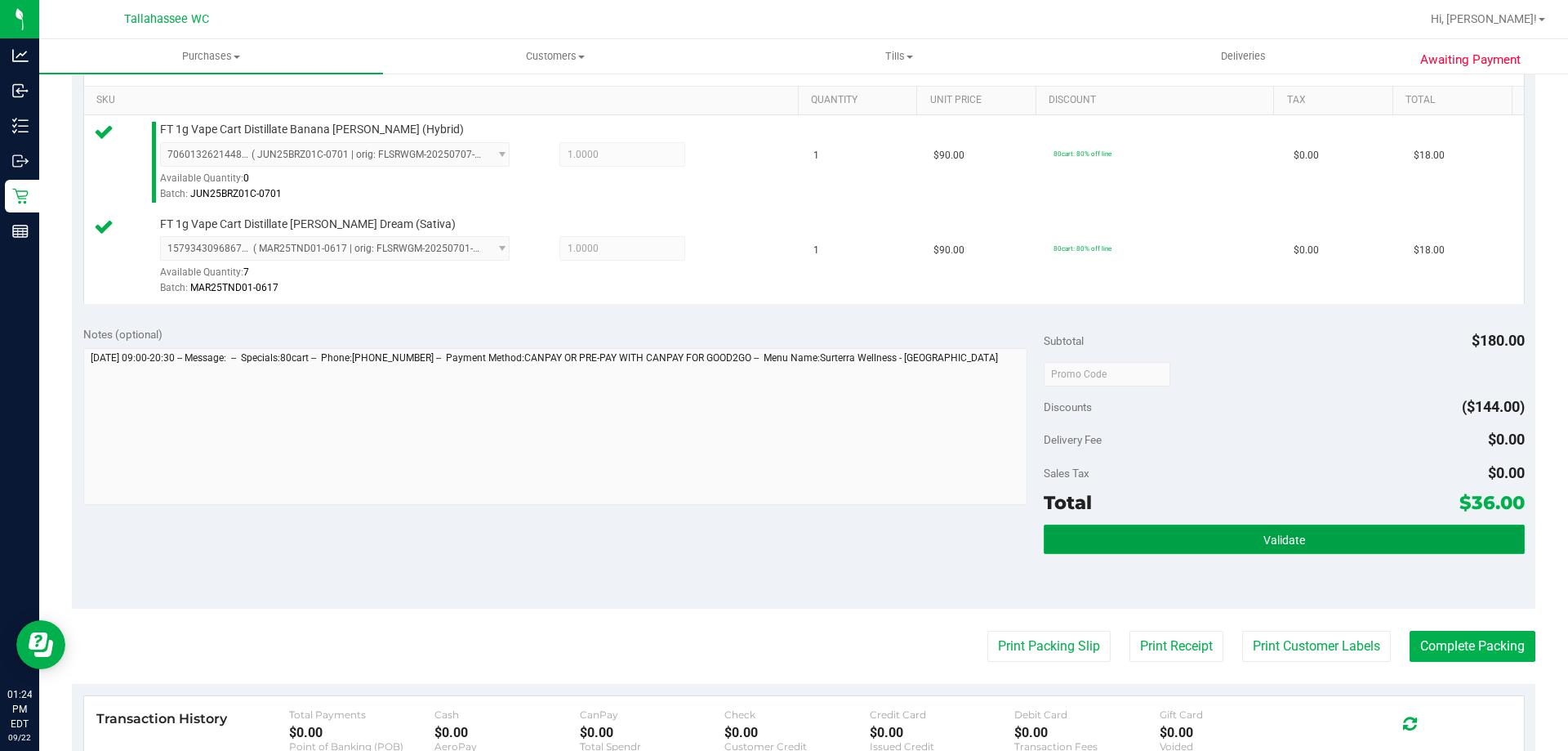
click at [1271, 527] on button "Validate" at bounding box center [1284, 539] width 481 height 29
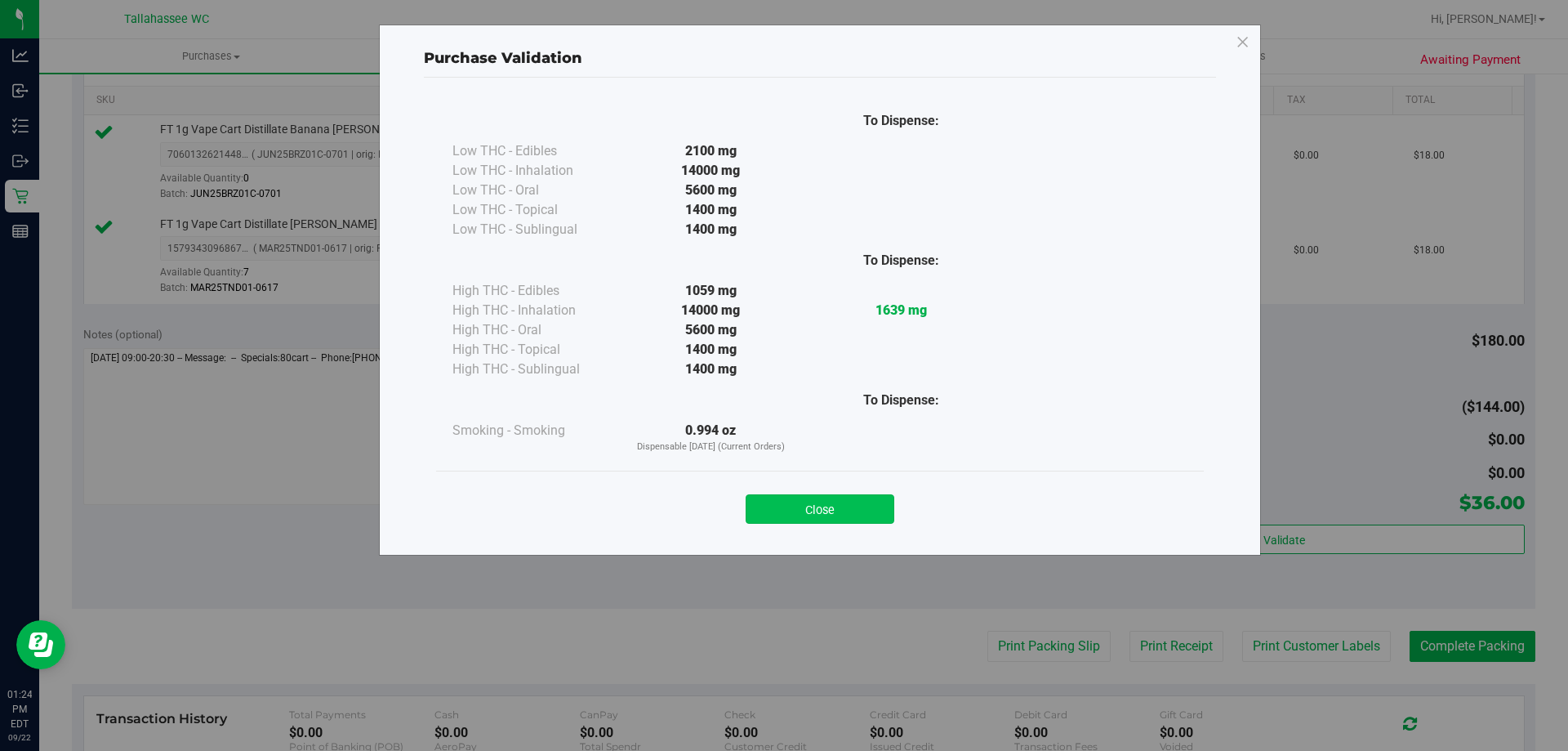
click at [803, 516] on button "Close" at bounding box center [819, 509] width 149 height 29
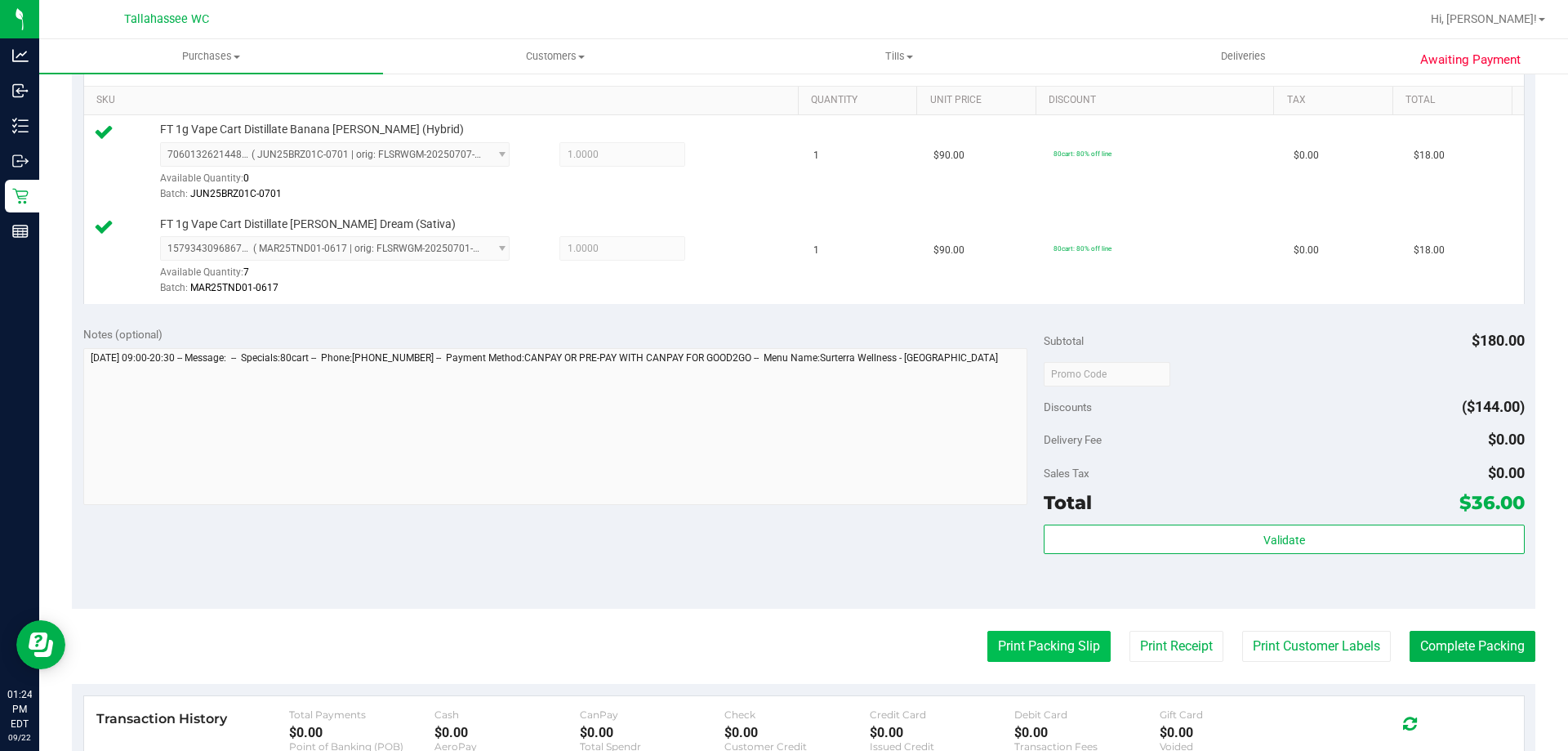
click at [1009, 640] on button "Print Packing Slip" at bounding box center [1049, 646] width 123 height 31
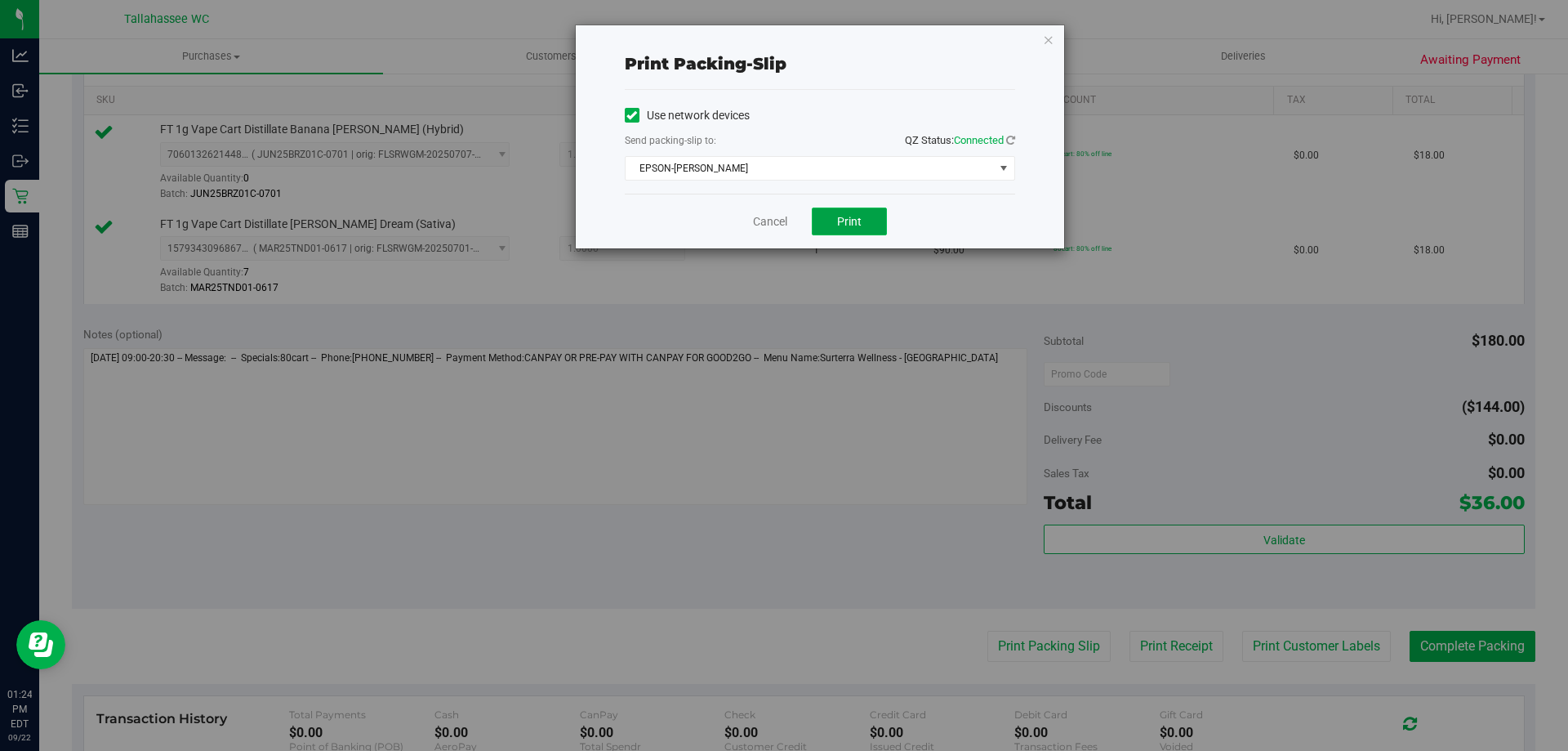
click at [876, 223] on button "Print" at bounding box center [849, 222] width 75 height 28
click at [784, 216] on link "Cancel" at bounding box center [769, 222] width 34 height 17
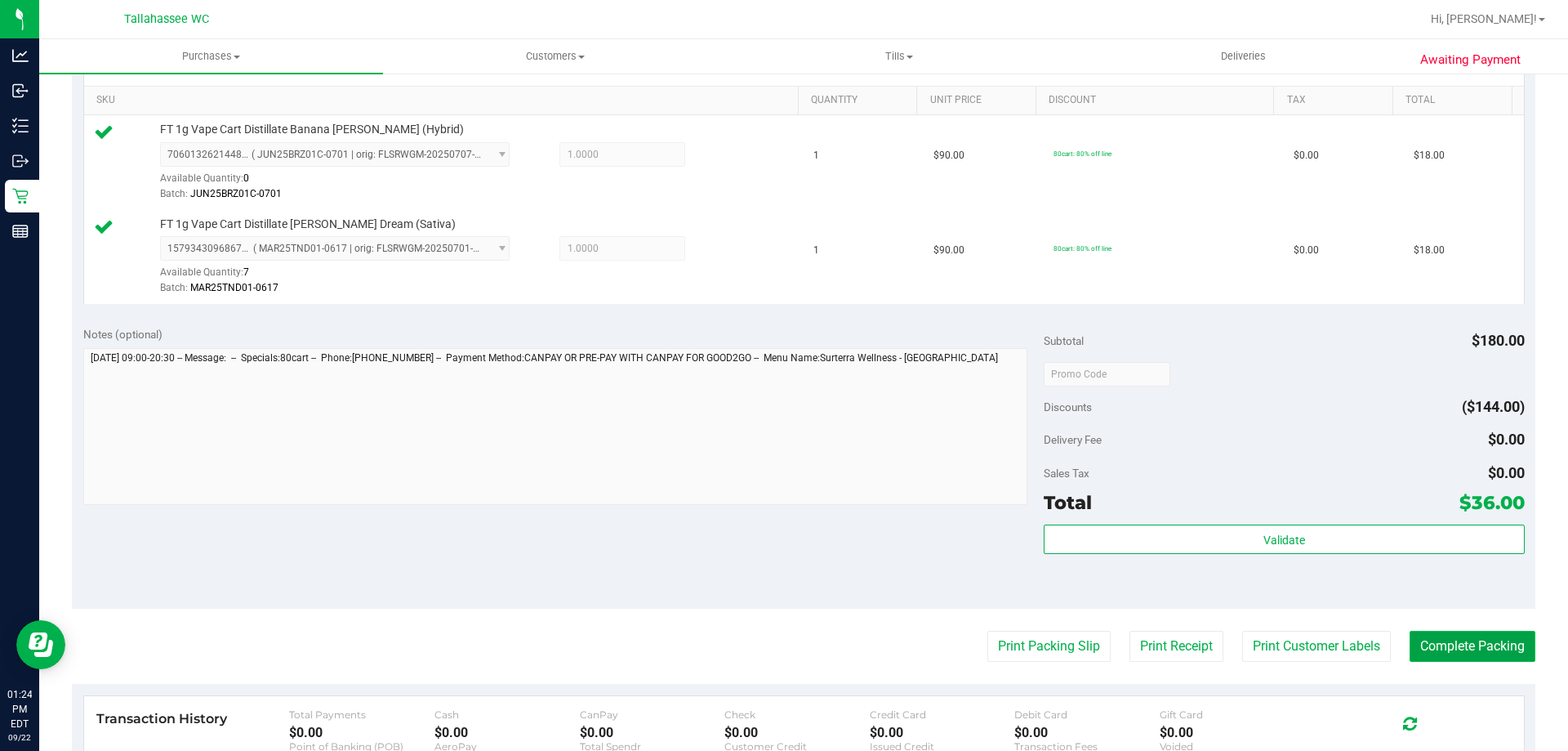
click at [1427, 644] on button "Complete Packing" at bounding box center [1473, 646] width 126 height 31
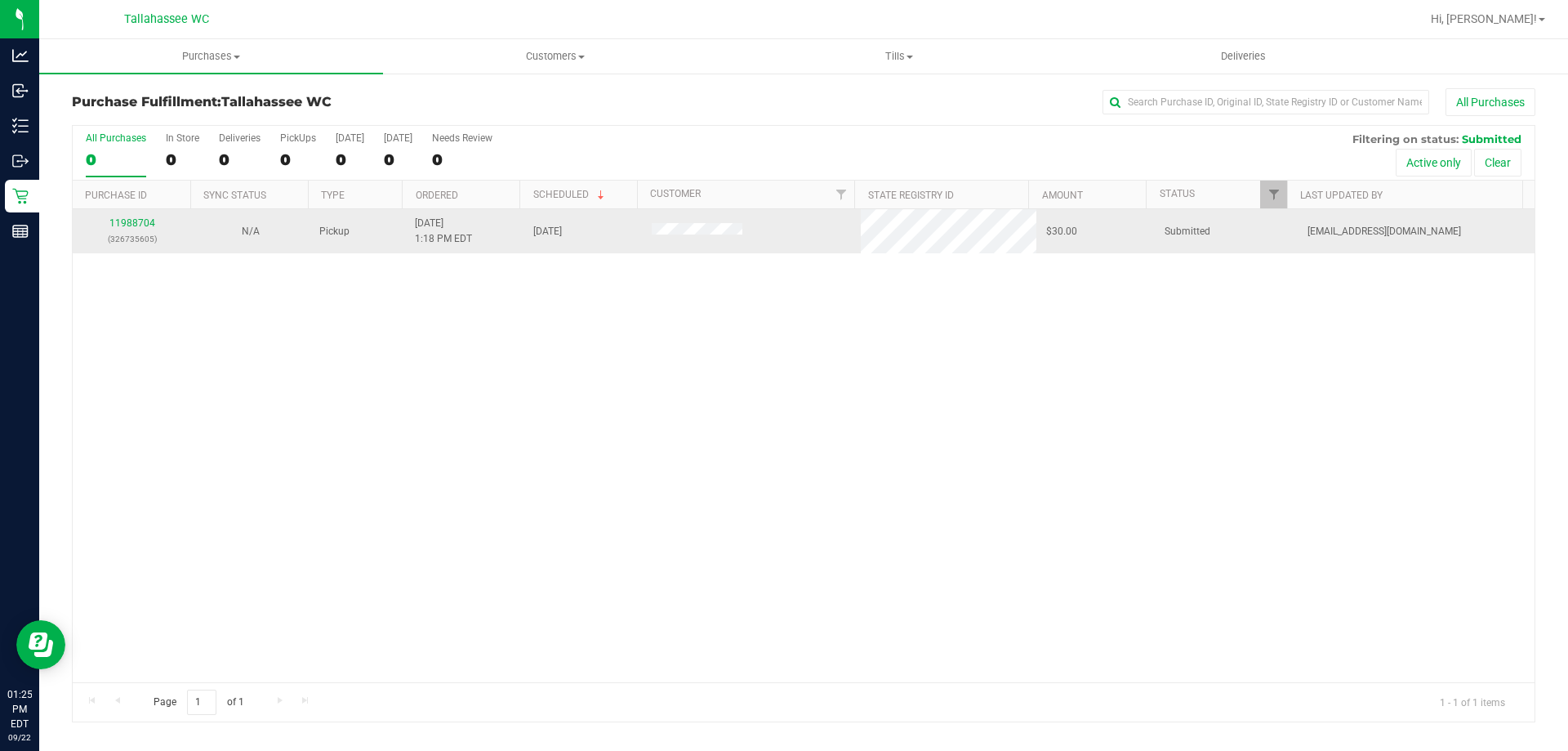
click at [143, 217] on div "11988704 (326735605)" at bounding box center [132, 231] width 99 height 31
click at [156, 222] on div "11988704 (326735605)" at bounding box center [132, 231] width 99 height 31
click at [121, 228] on div "11988704 (326735605)" at bounding box center [132, 231] width 99 height 31
click at [122, 219] on link "11988704" at bounding box center [132, 223] width 46 height 12
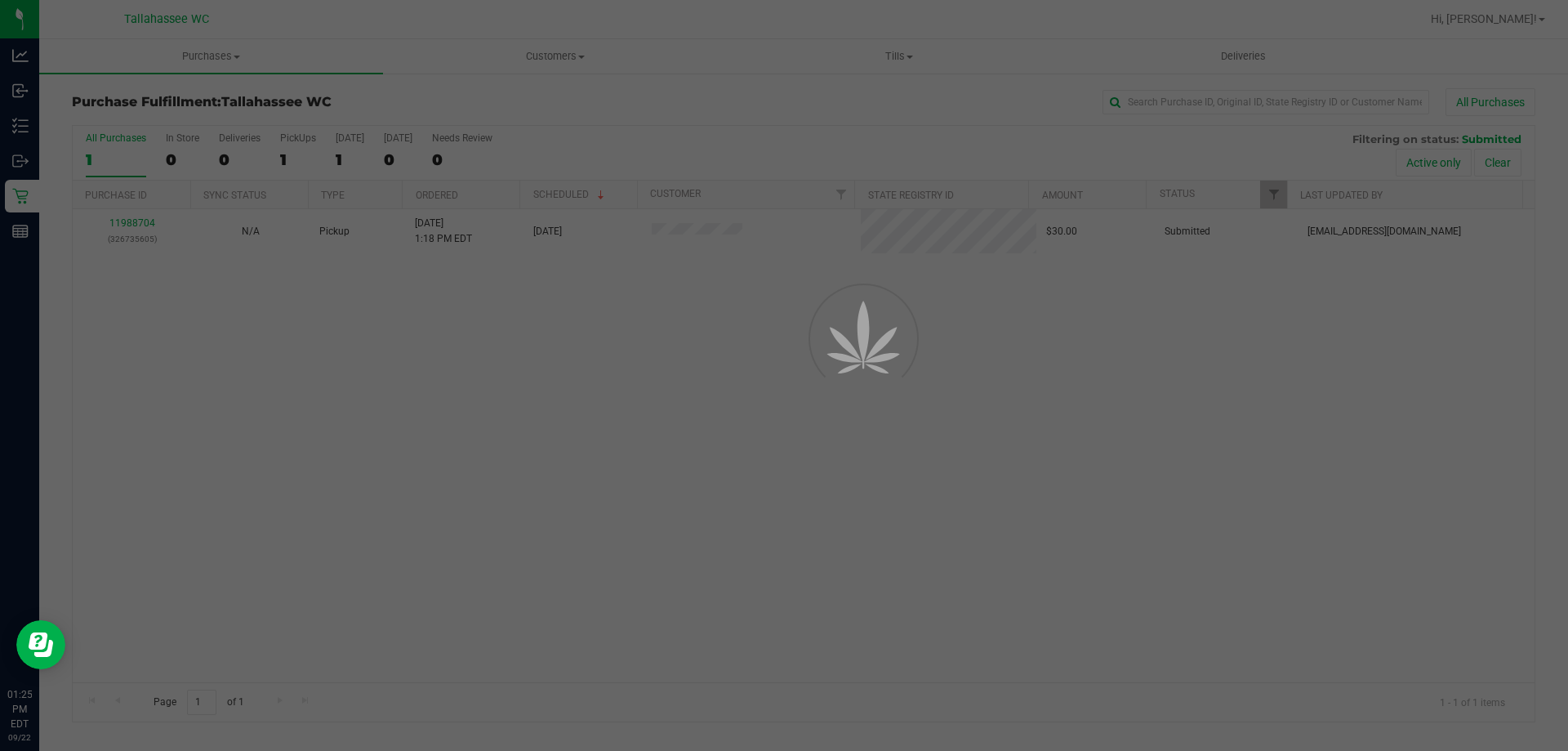
drag, startPoint x: 371, startPoint y: 383, endPoint x: 275, endPoint y: 431, distance: 107.3
click at [371, 383] on div at bounding box center [784, 375] width 1568 height 751
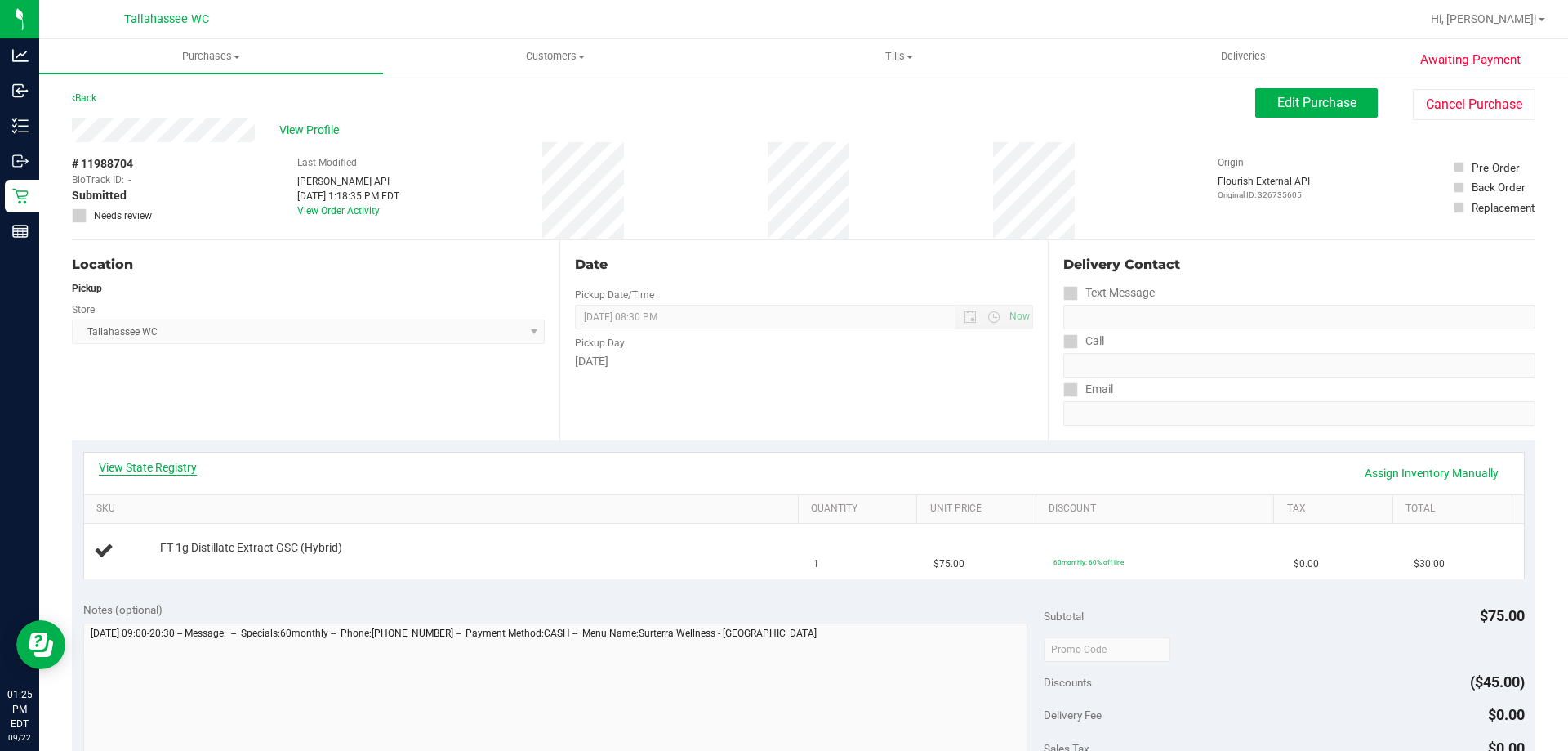
click at [153, 460] on link "View State Registry" at bounding box center [148, 467] width 98 height 17
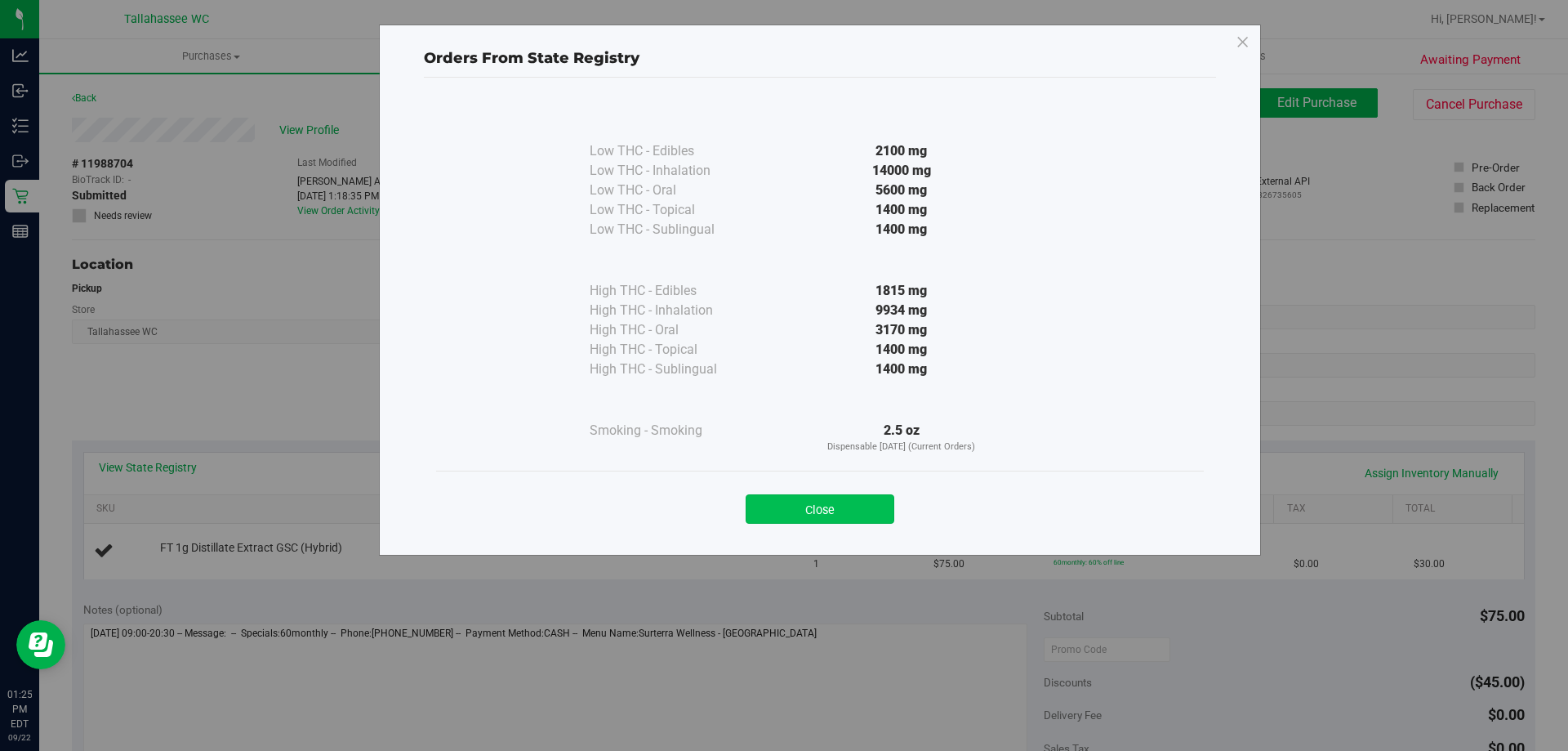
click at [822, 513] on button "Close" at bounding box center [819, 509] width 149 height 29
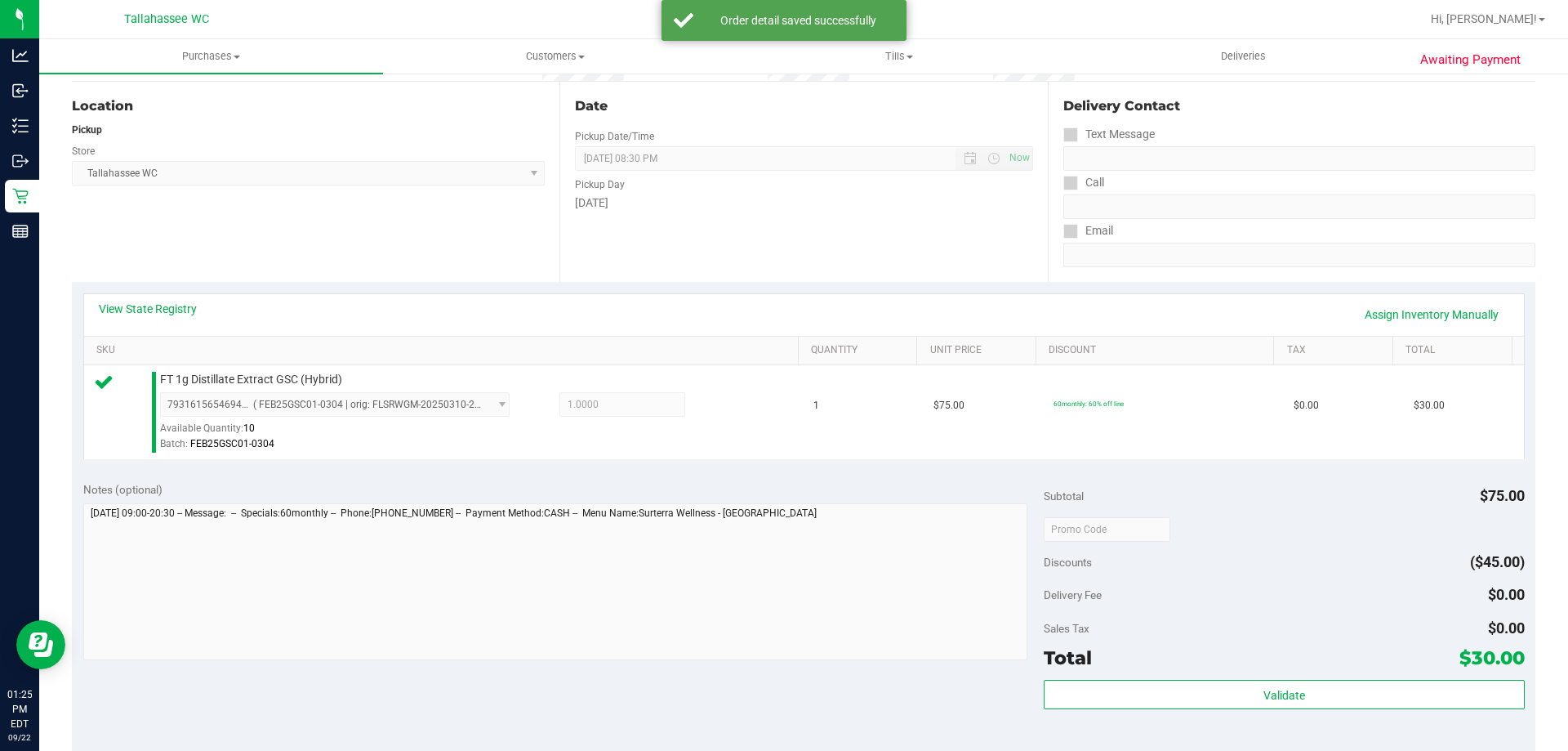
scroll to position [408, 0]
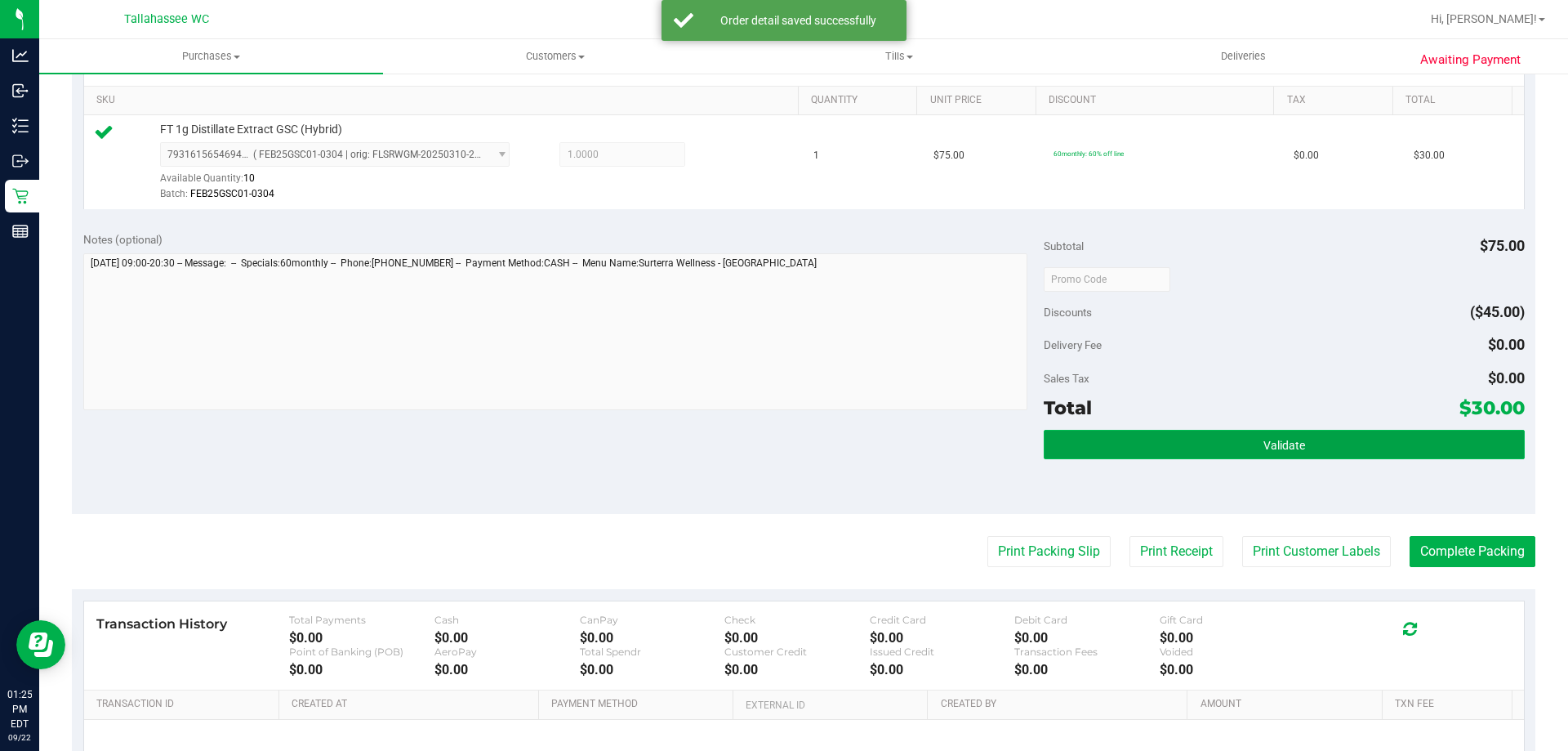
click at [1263, 444] on span "Validate" at bounding box center [1284, 445] width 42 height 13
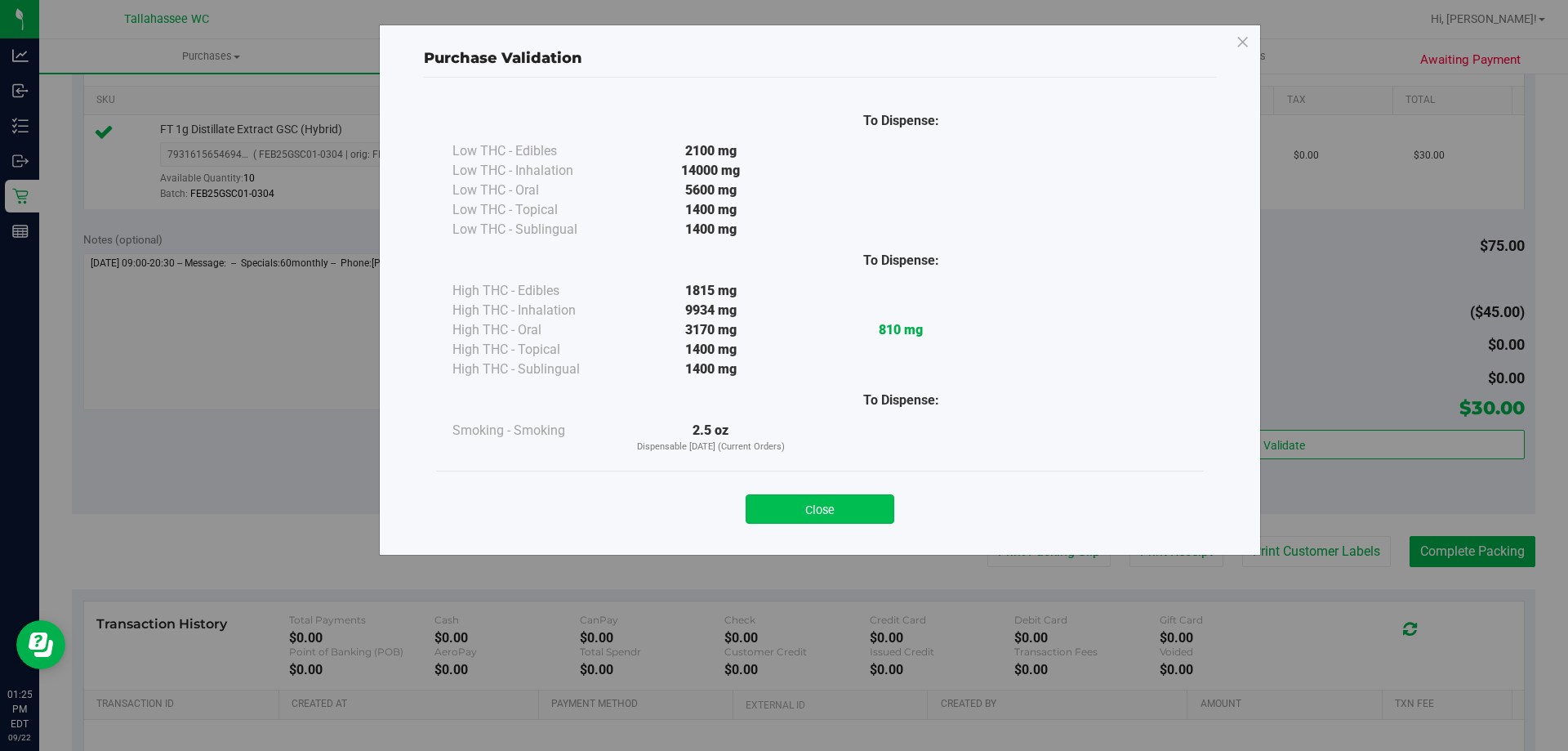
click at [848, 511] on button "Close" at bounding box center [819, 509] width 149 height 29
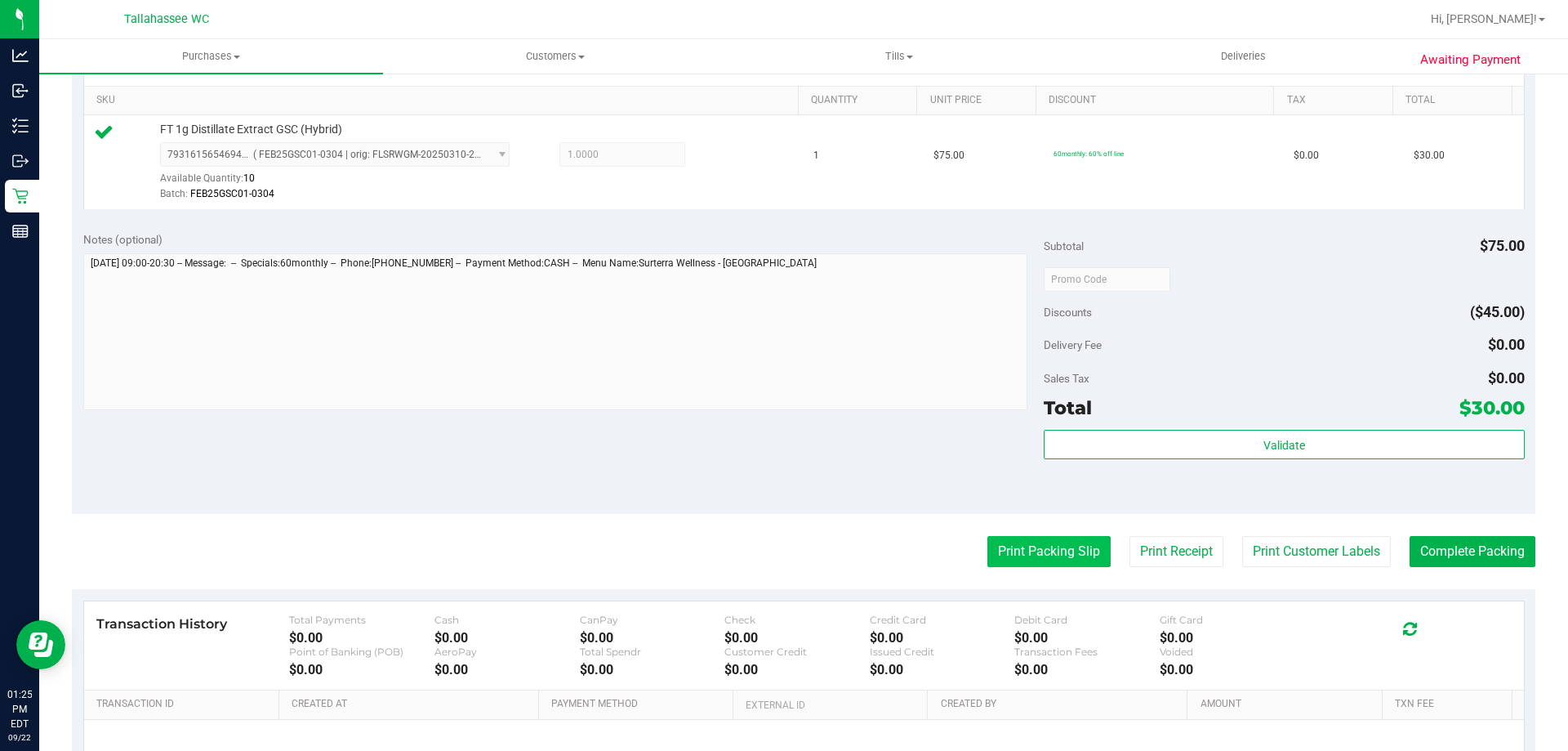
click at [1014, 562] on button "Print Packing Slip" at bounding box center [1049, 552] width 123 height 31
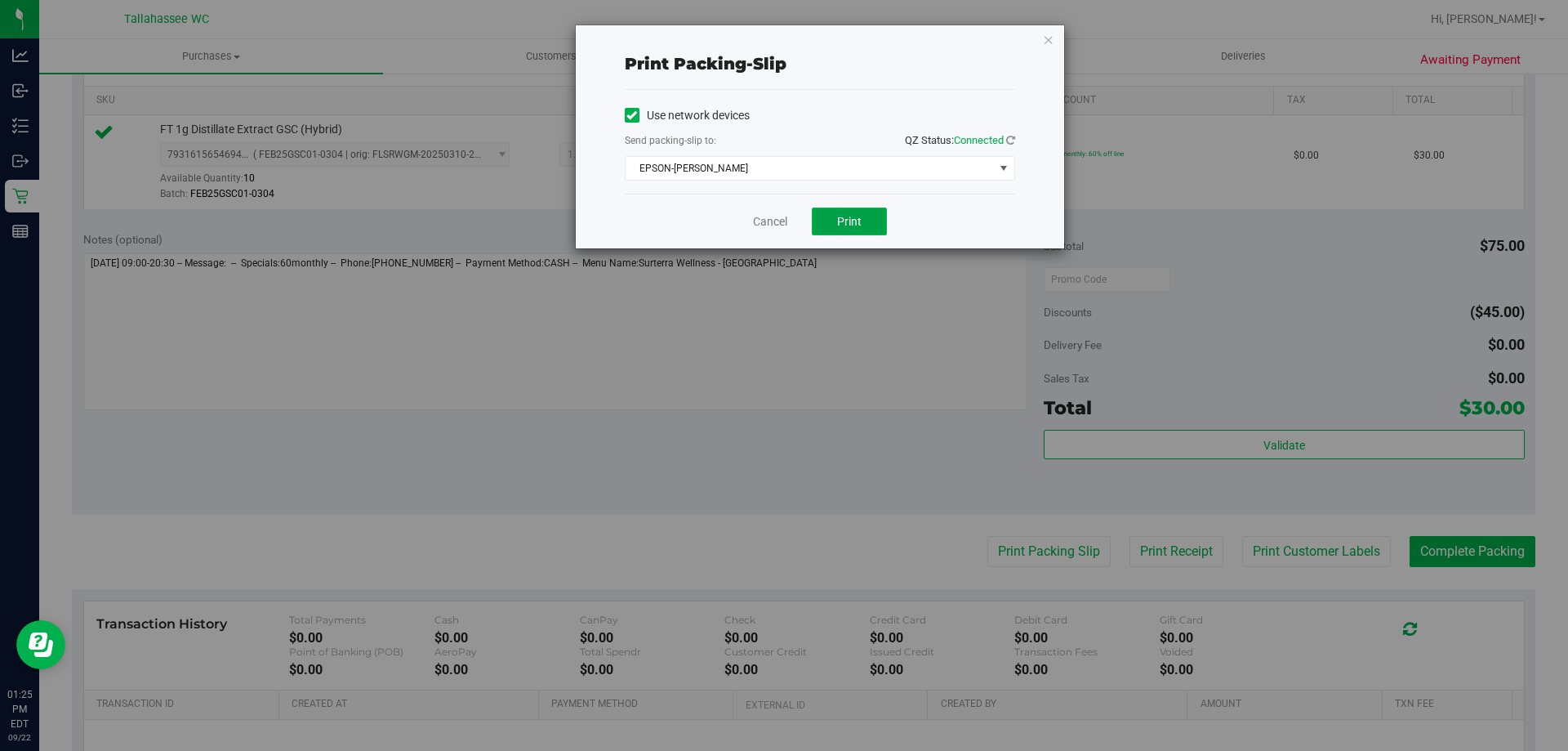
click at [870, 225] on button "Print" at bounding box center [849, 222] width 75 height 28
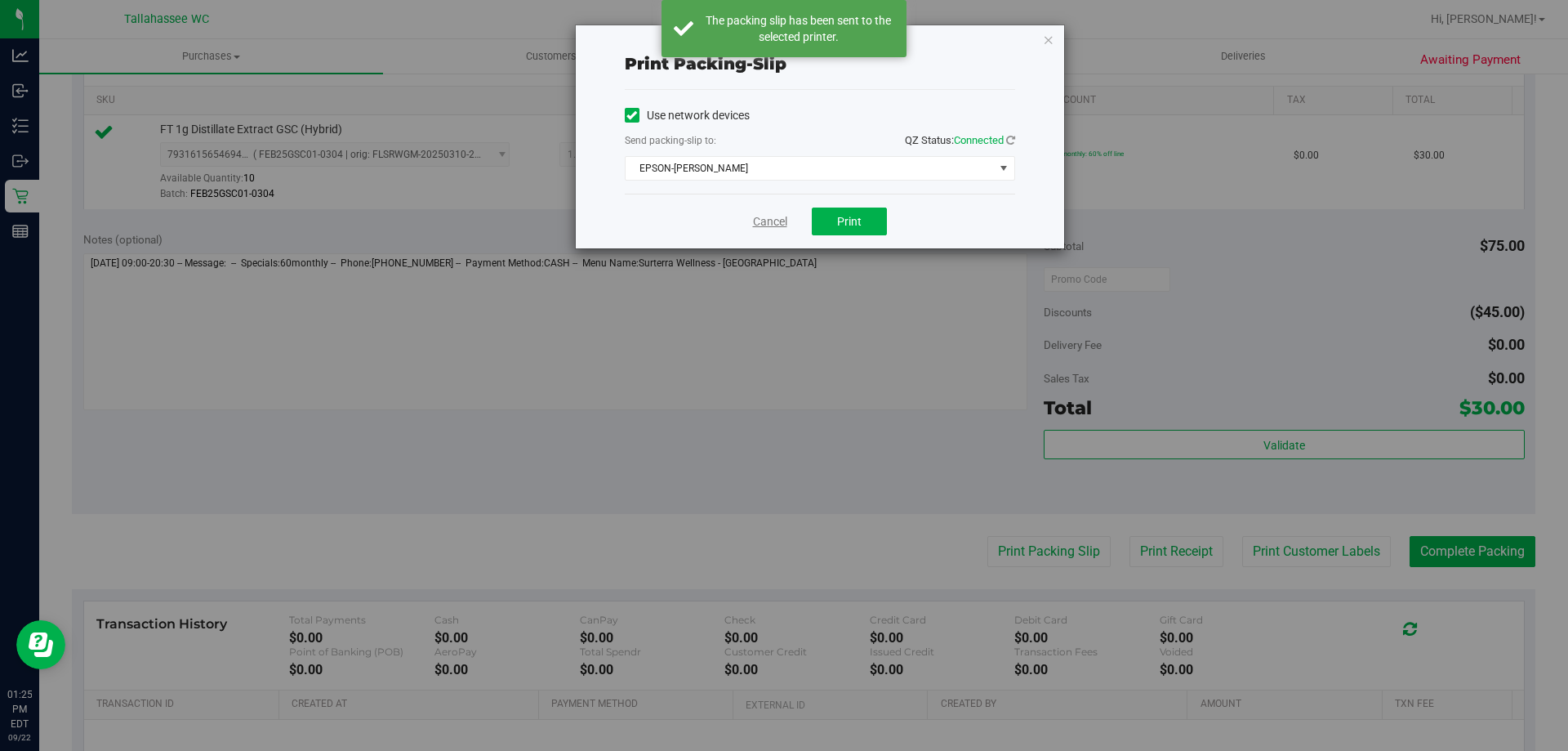
click at [777, 221] on link "Cancel" at bounding box center [769, 222] width 34 height 17
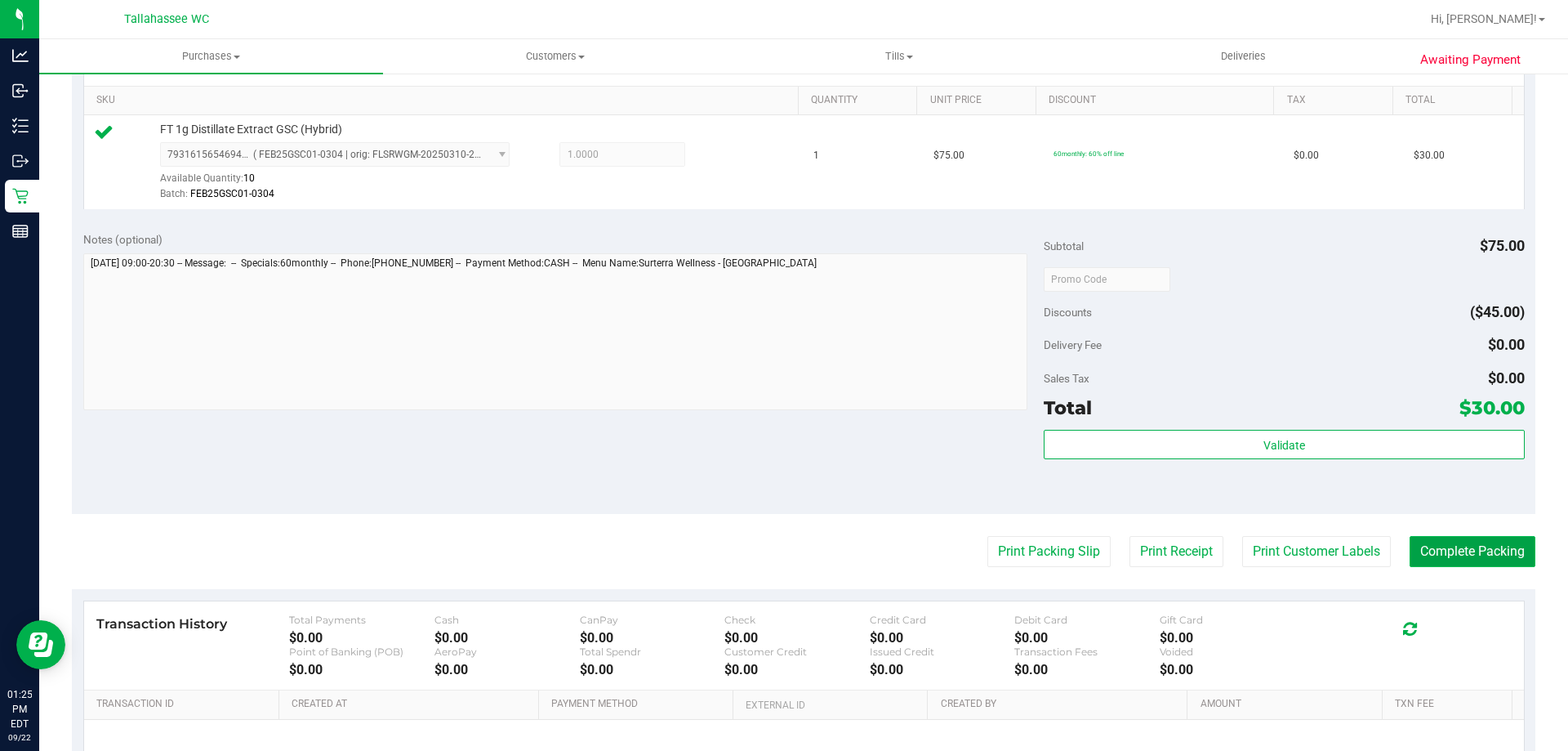
click at [1504, 563] on button "Complete Packing" at bounding box center [1473, 552] width 126 height 31
